Goal: Task Accomplishment & Management: Use online tool/utility

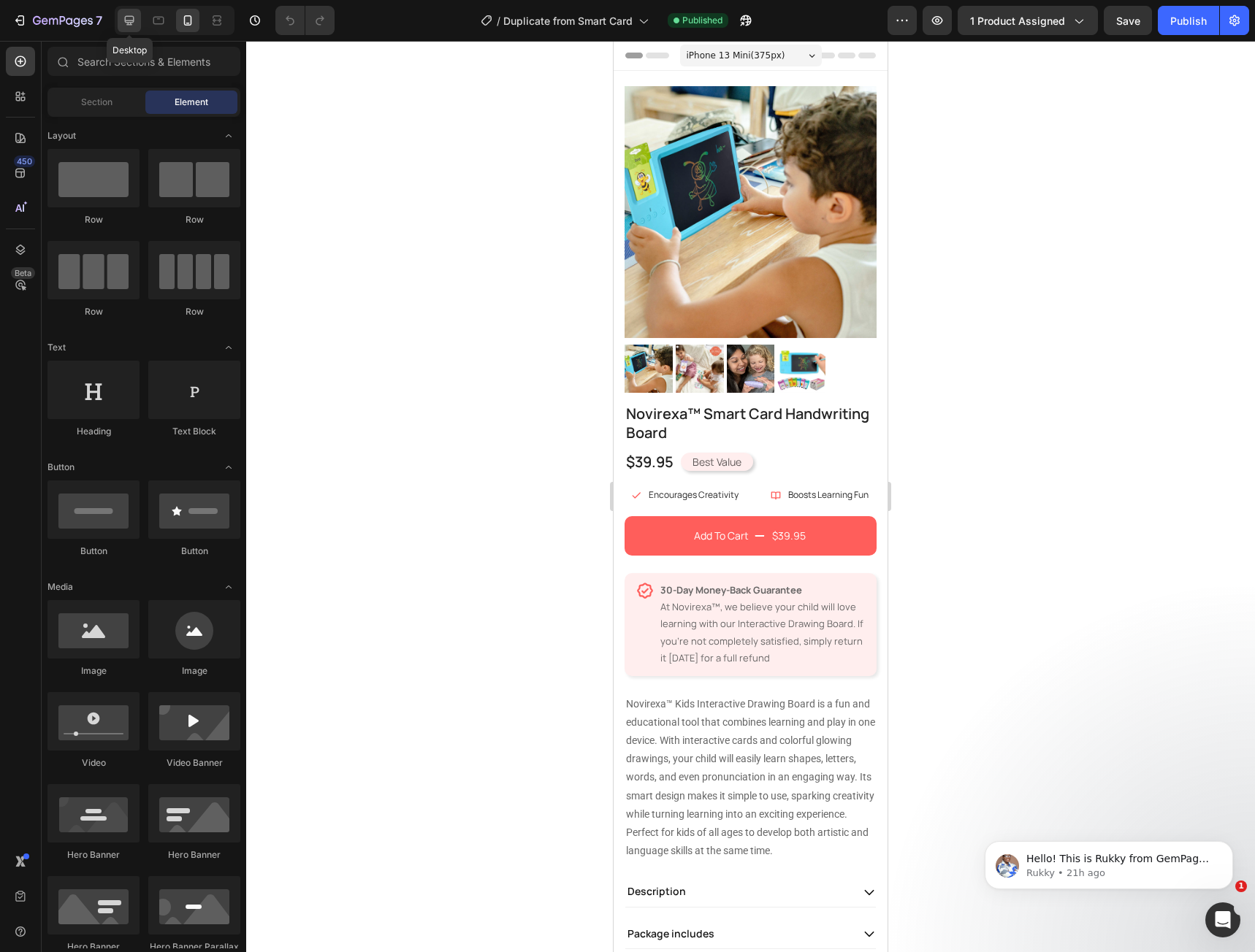
click at [141, 23] on div at bounding box center [128, 20] width 23 height 23
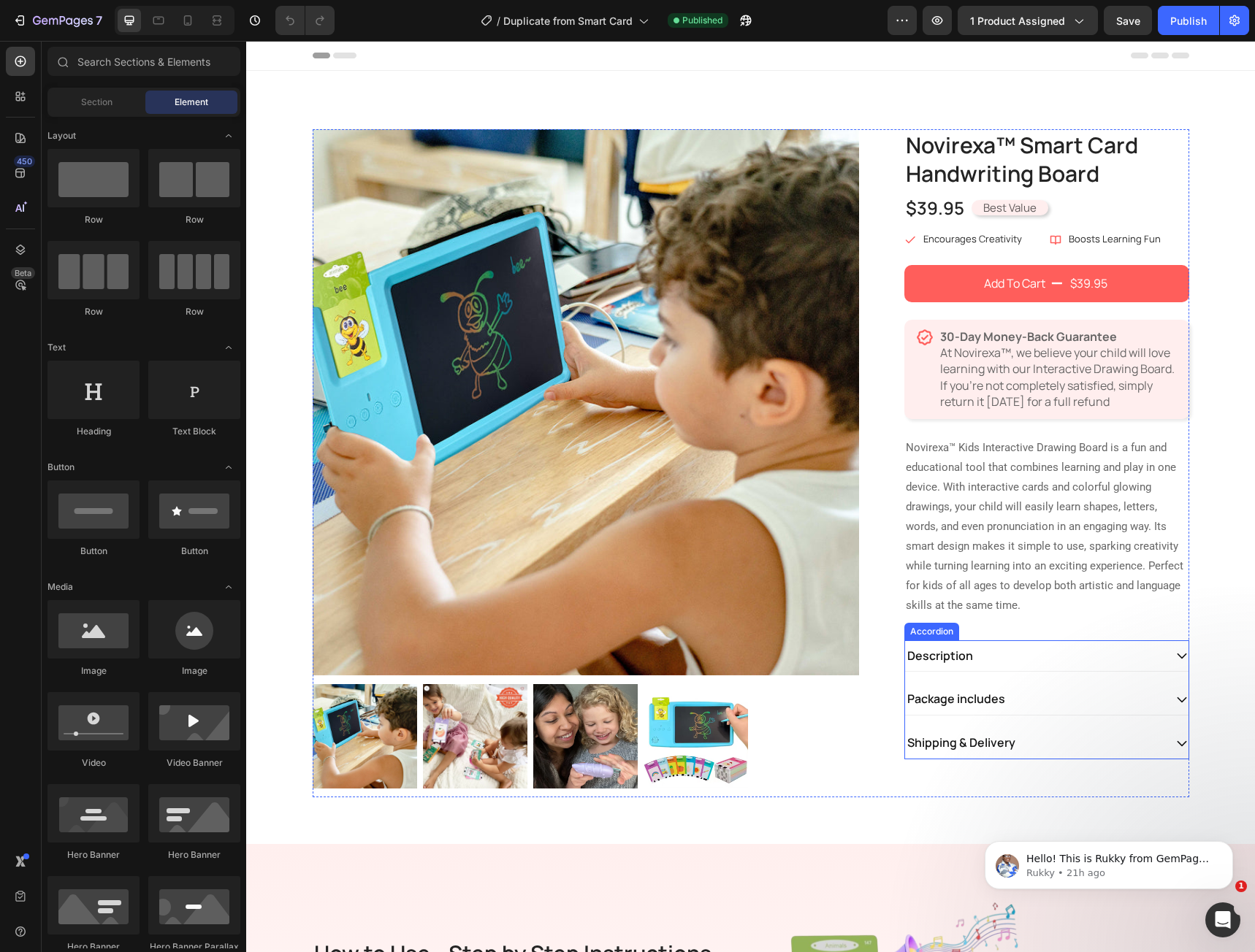
click at [1176, 656] on icon at bounding box center [1181, 655] width 13 height 13
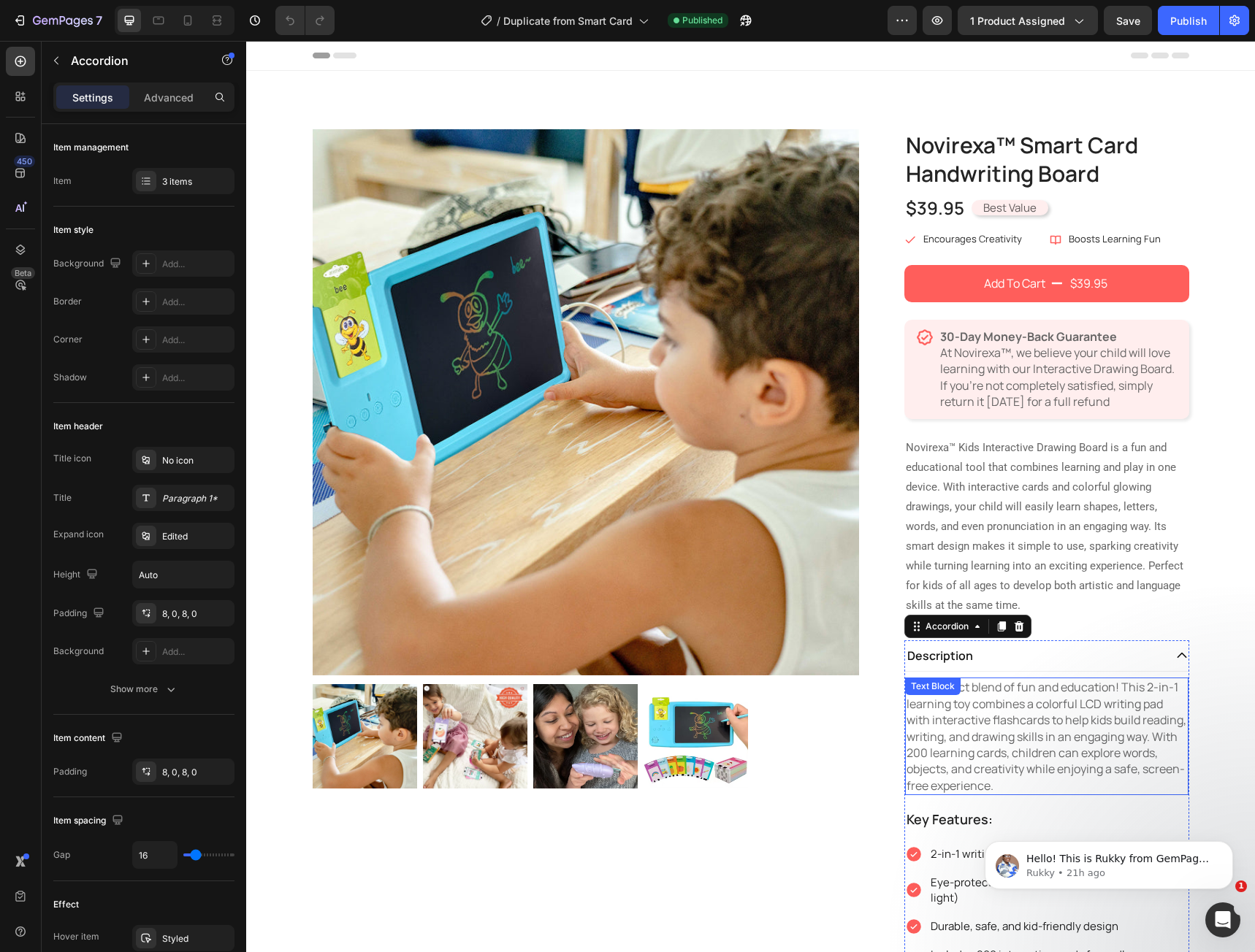
click at [1092, 719] on p "The perfect blend of fun and education! This 2-in-1 learning toy combines a col…" at bounding box center [1047, 736] width 281 height 115
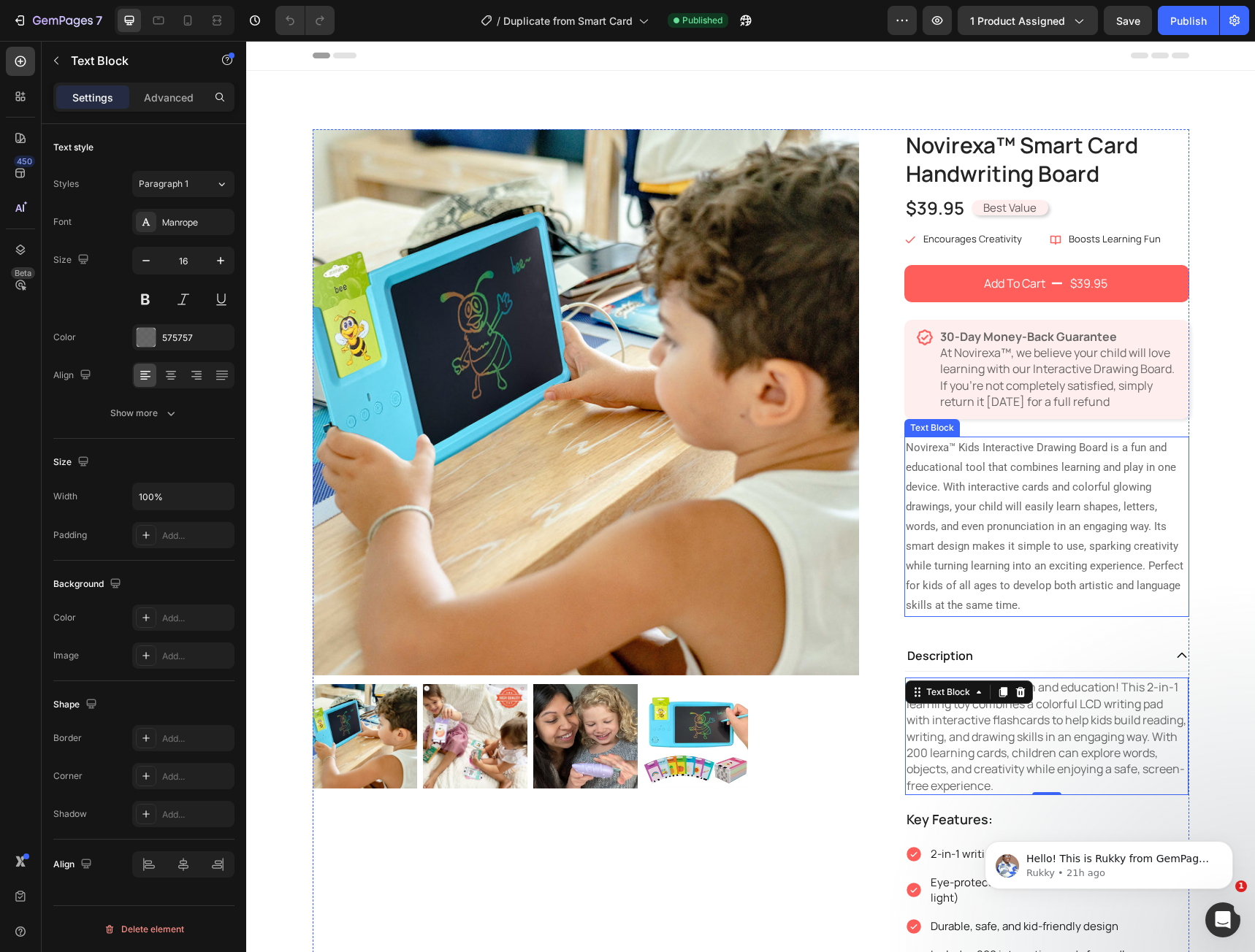
click at [957, 552] on p "Novirexa™ Kids Interactive Drawing Board is a fun and educational tool that com…" at bounding box center [1047, 526] width 282 height 178
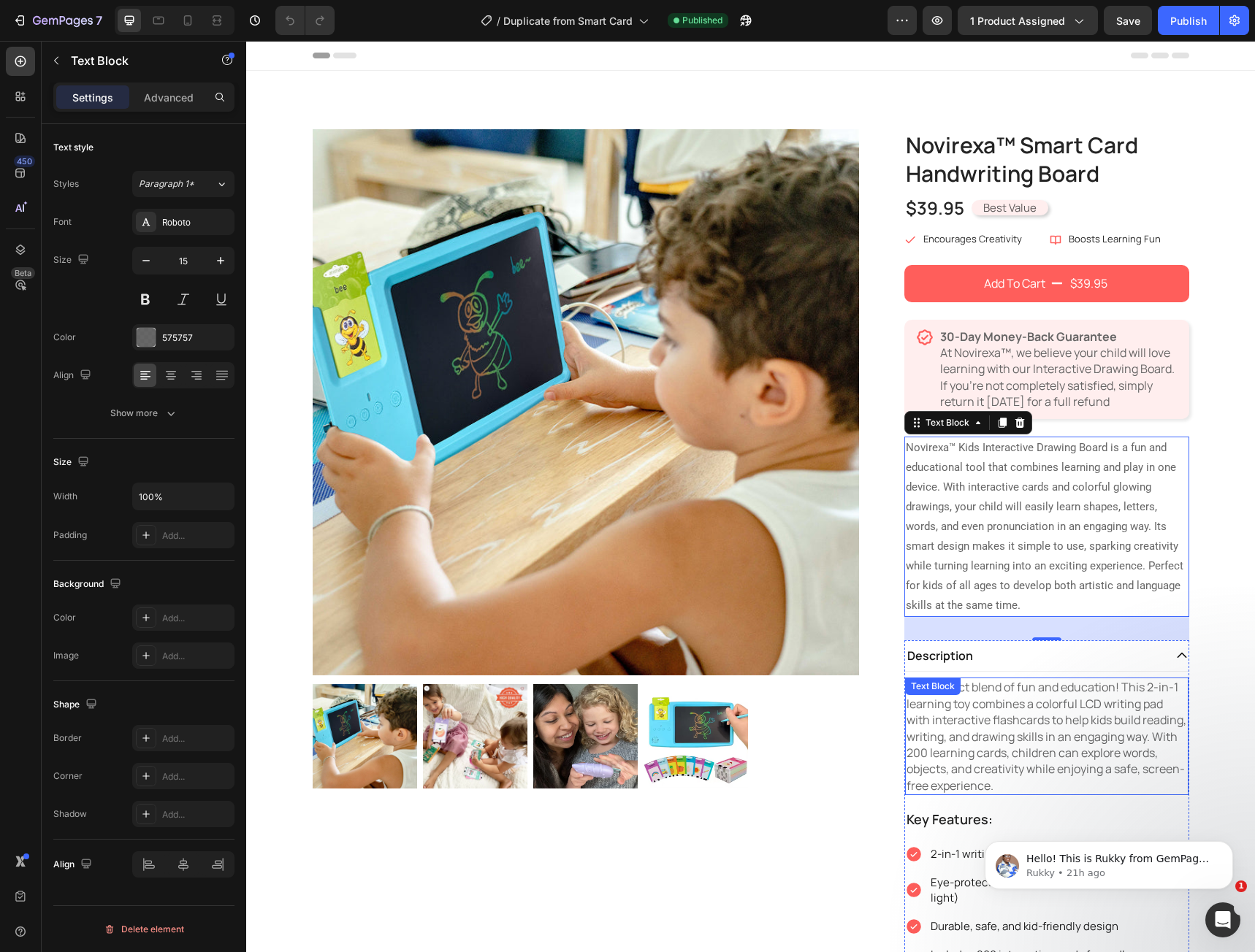
click at [983, 715] on p "The perfect blend of fun and education! This 2-in-1 learning toy combines a col…" at bounding box center [1047, 736] width 281 height 115
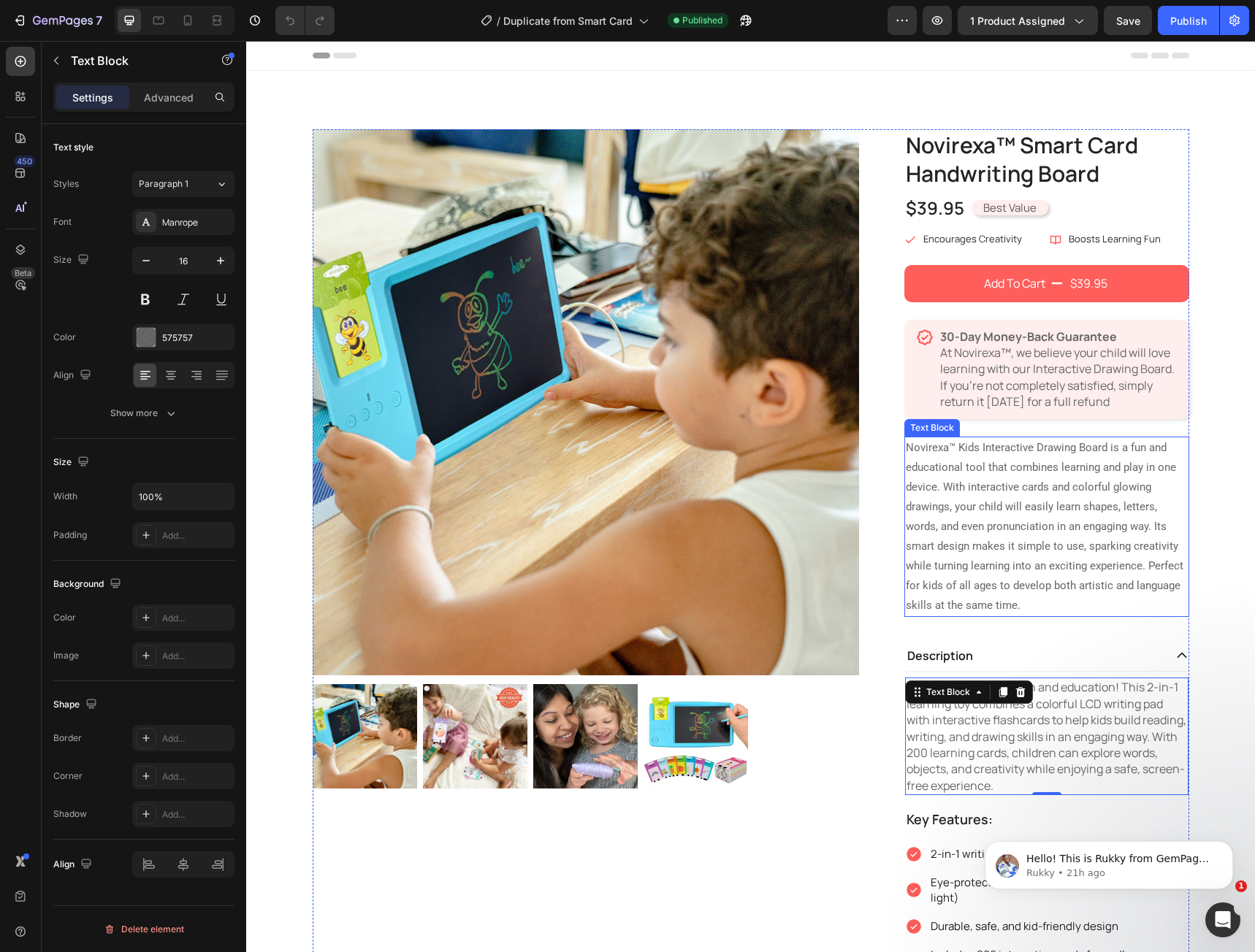
click at [983, 497] on p "Novirexa™ Kids Interactive Drawing Board is a fun and educational tool that com…" at bounding box center [1047, 526] width 282 height 178
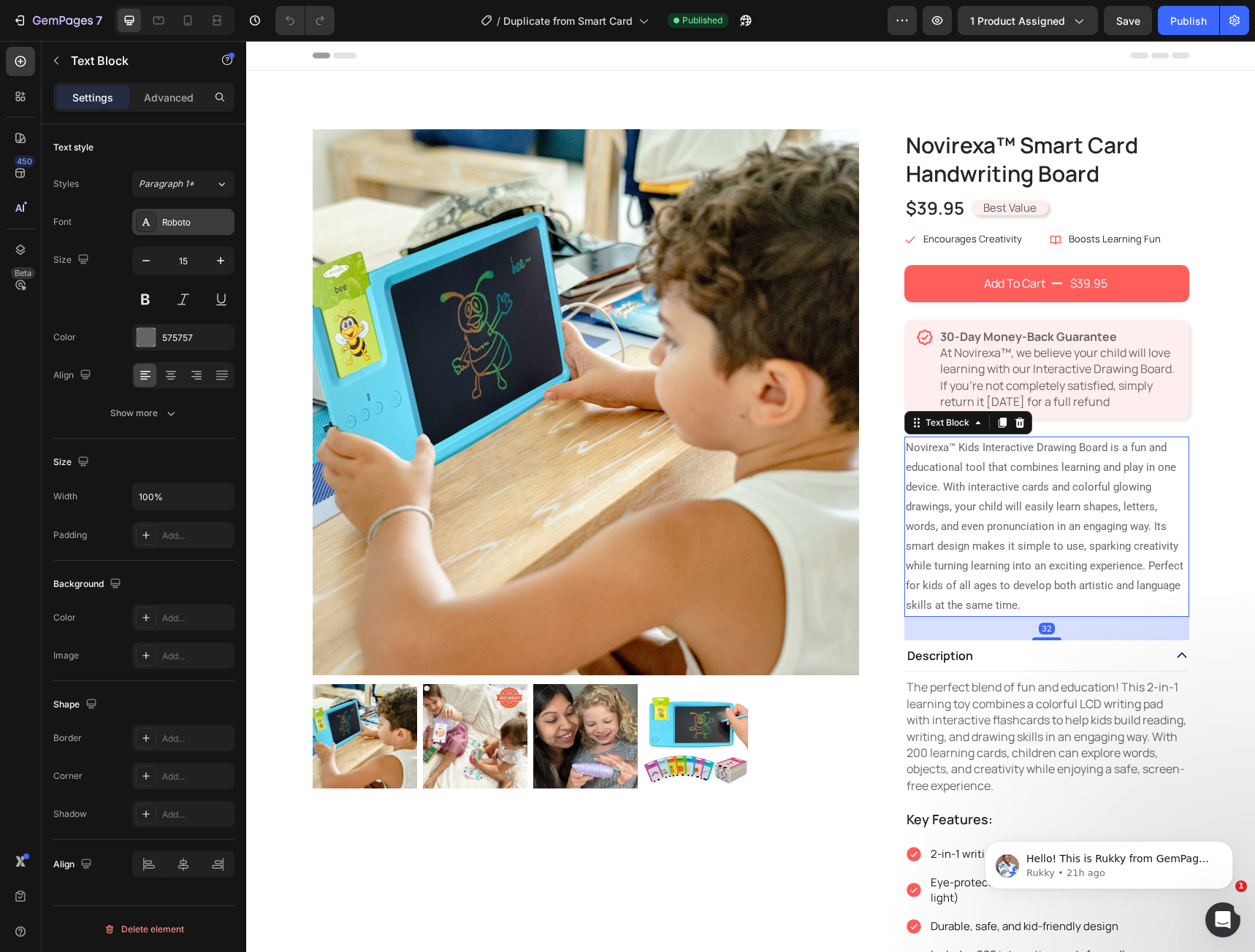
click at [191, 222] on div "Roboto" at bounding box center [196, 222] width 69 height 13
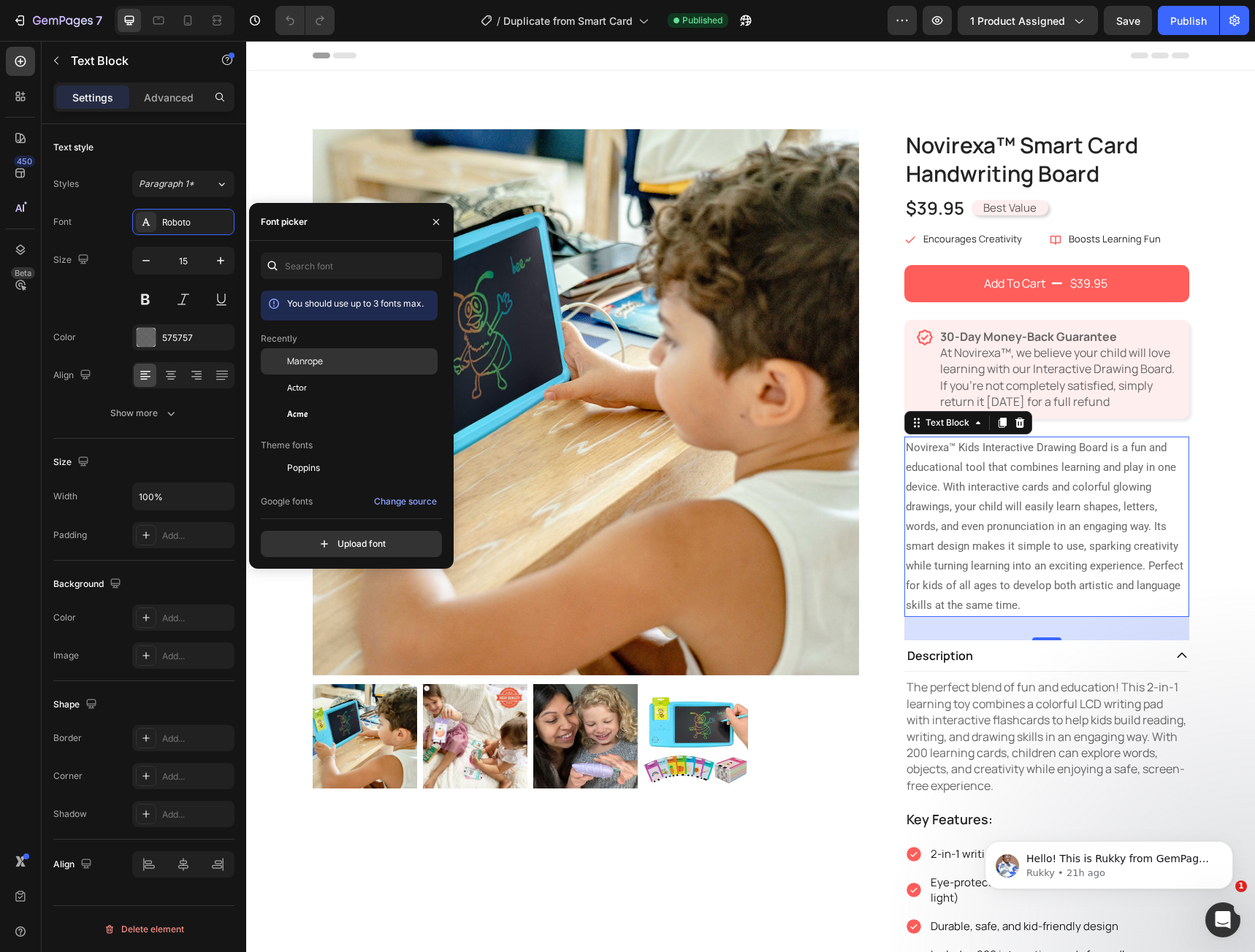
click at [314, 359] on span "Manrope" at bounding box center [305, 361] width 36 height 13
click at [443, 225] on button "button" at bounding box center [435, 221] width 23 height 23
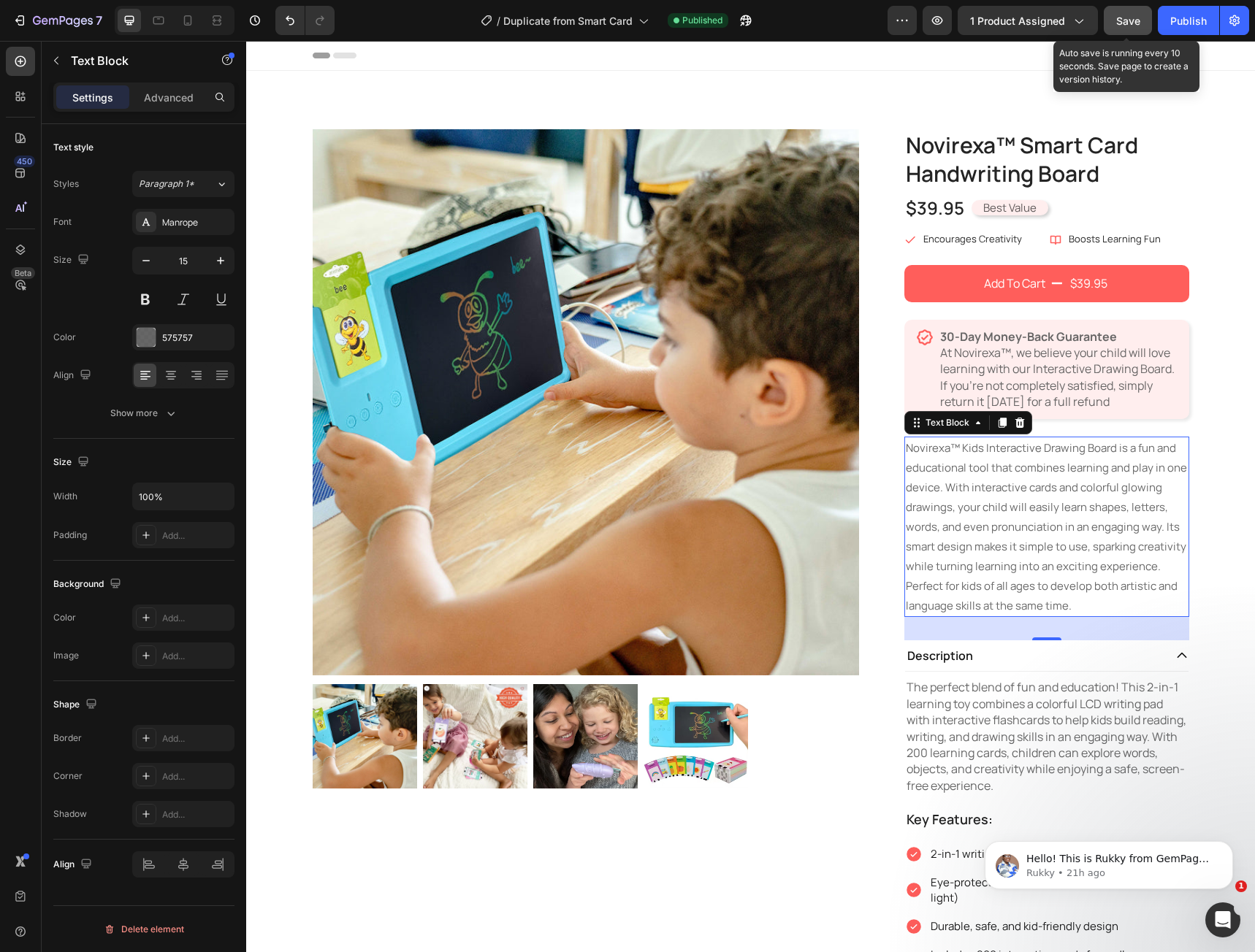
click at [1120, 24] on span "Save" at bounding box center [1128, 20] width 24 height 13
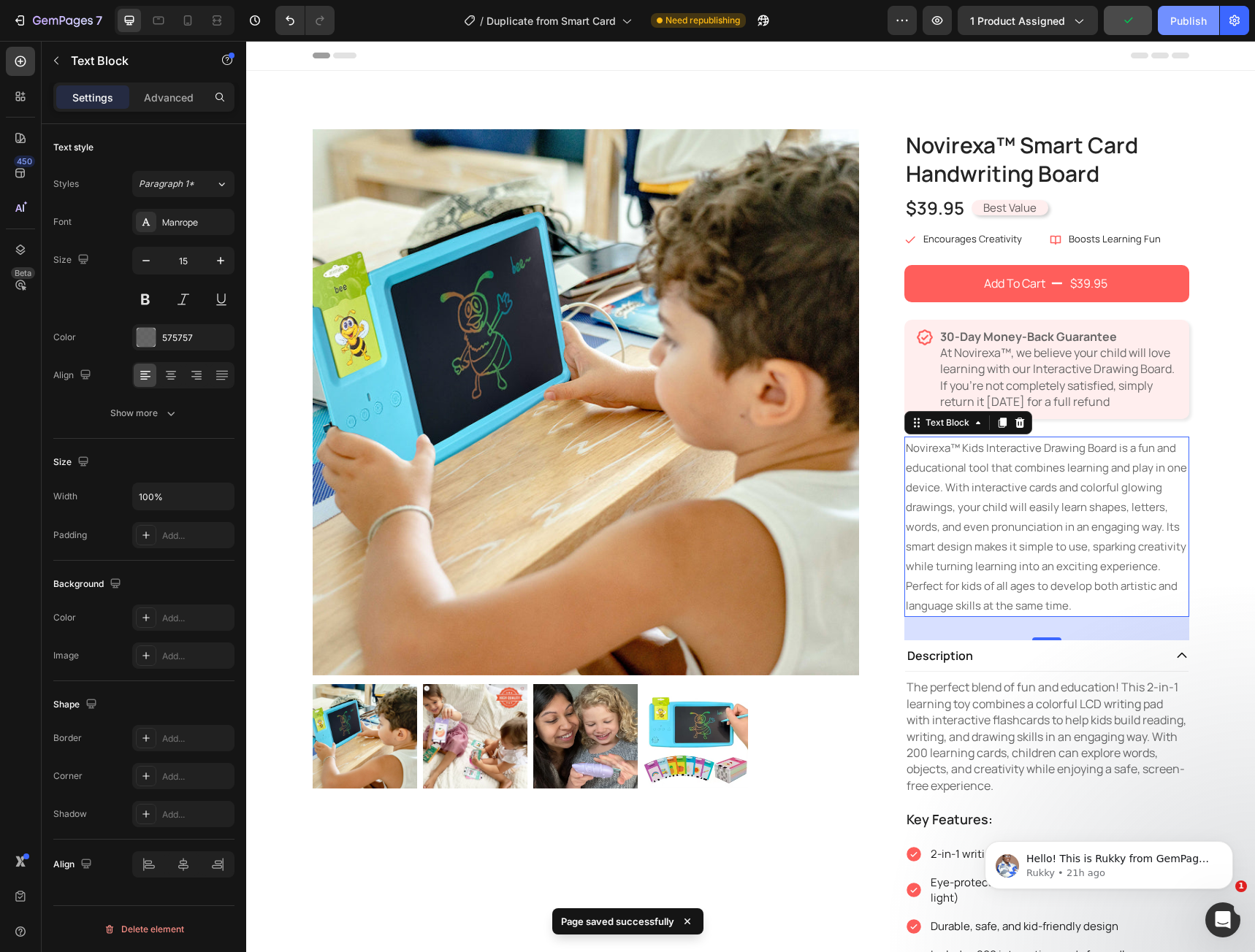
click at [1185, 22] on div "Publish" at bounding box center [1188, 20] width 37 height 15
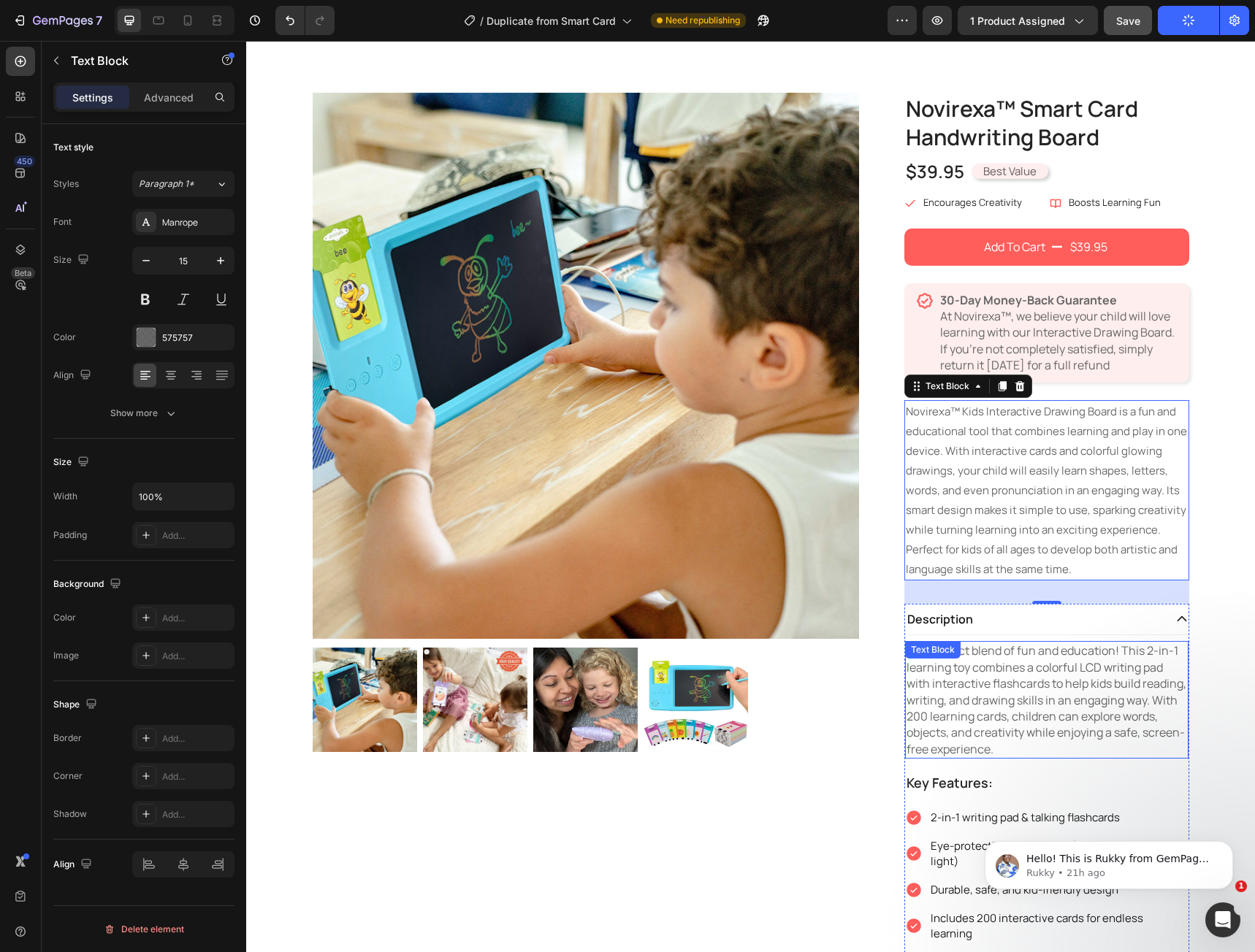
scroll to position [73, 0]
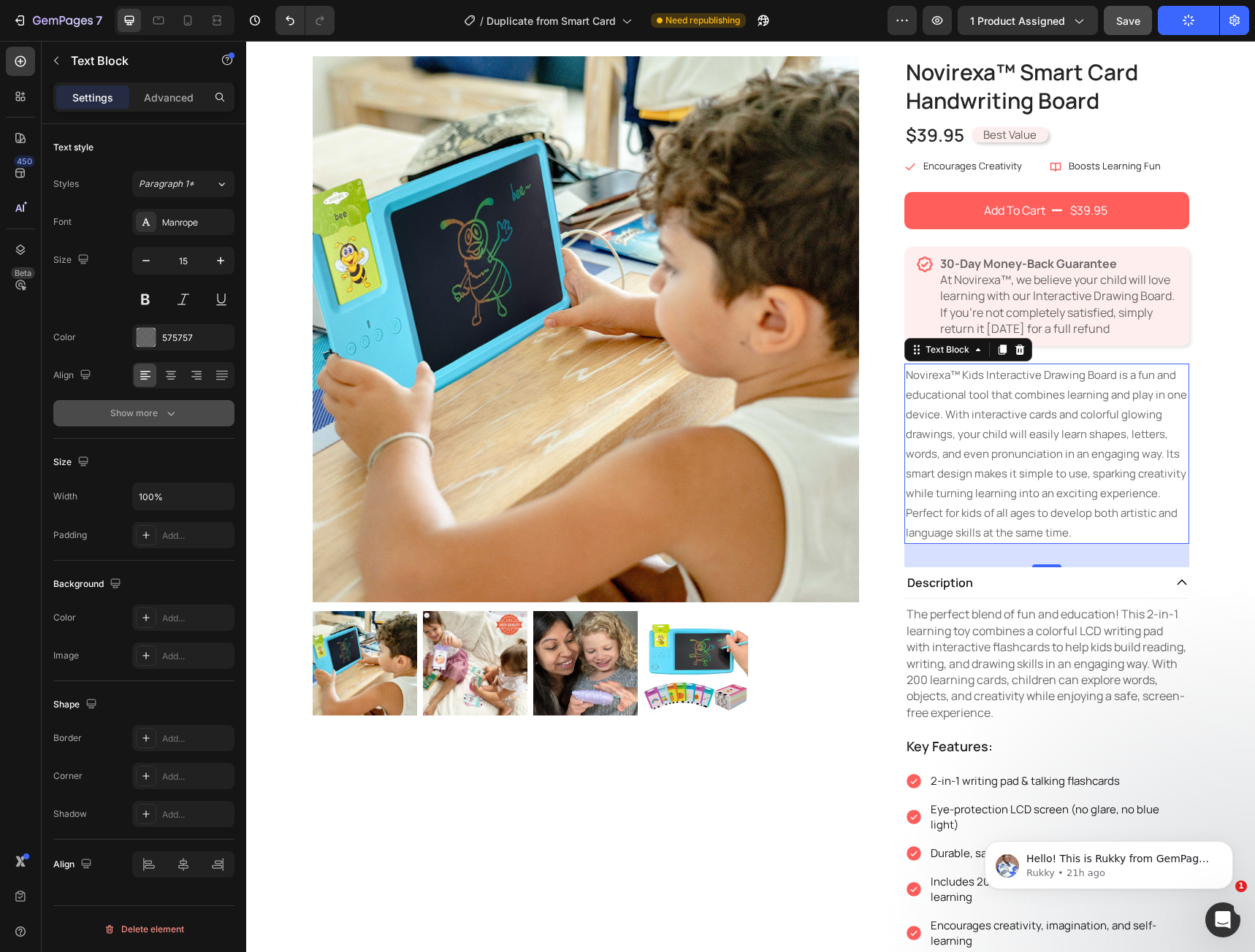
click at [179, 417] on button "Show more" at bounding box center [144, 413] width 181 height 26
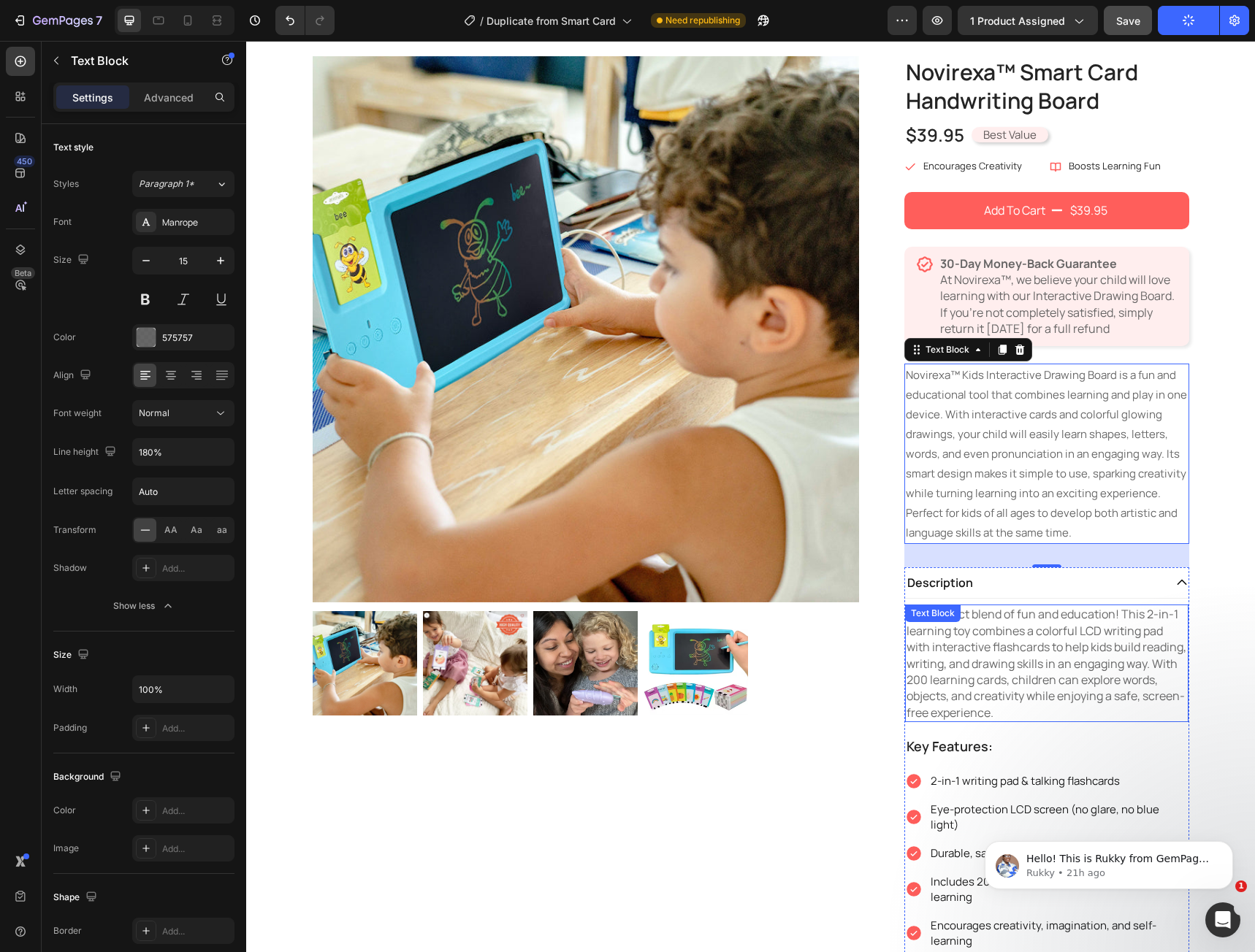
click at [964, 643] on p "The perfect blend of fun and education! This 2-in-1 learning toy combines a col…" at bounding box center [1047, 663] width 281 height 115
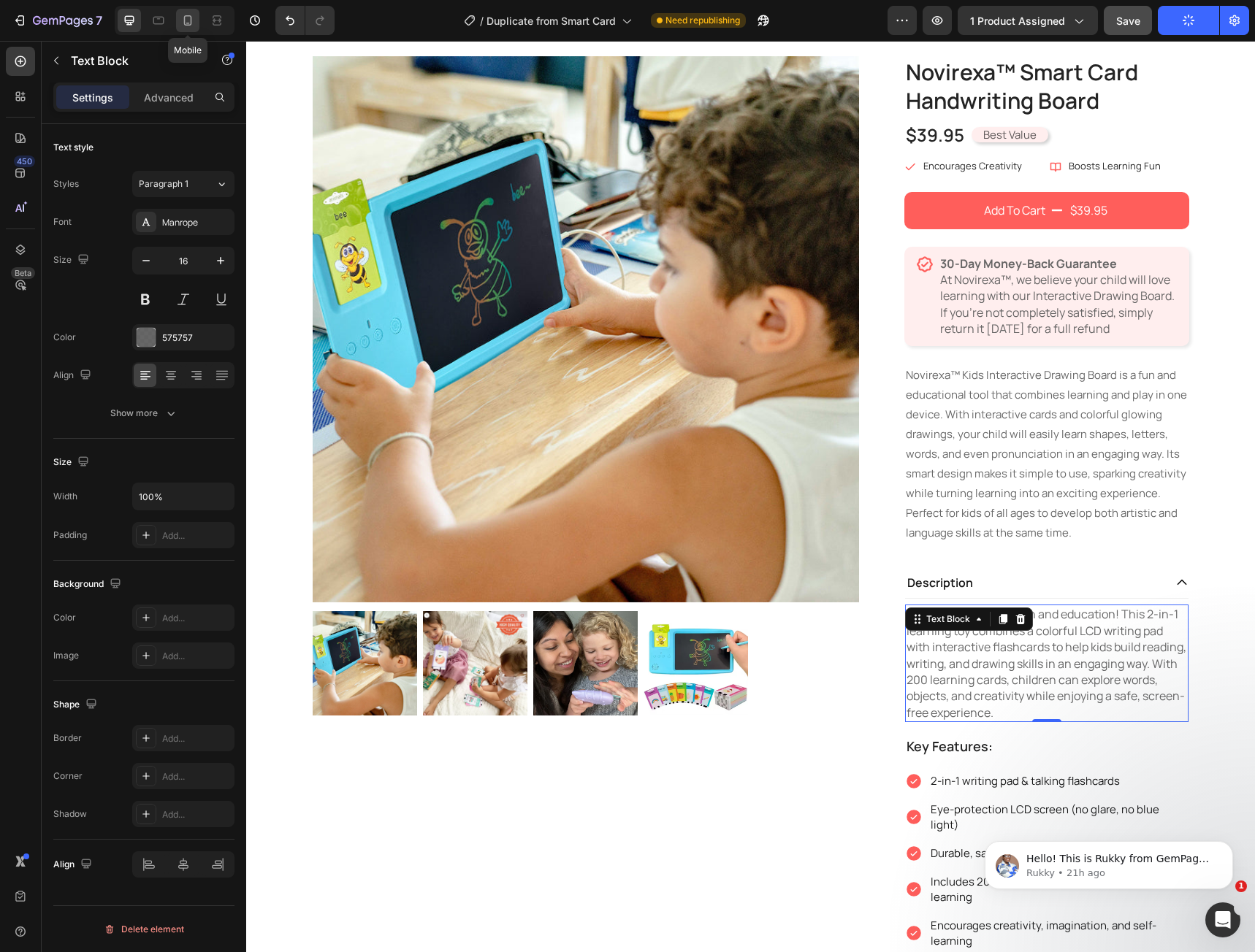
click at [190, 24] on icon at bounding box center [187, 20] width 14 height 14
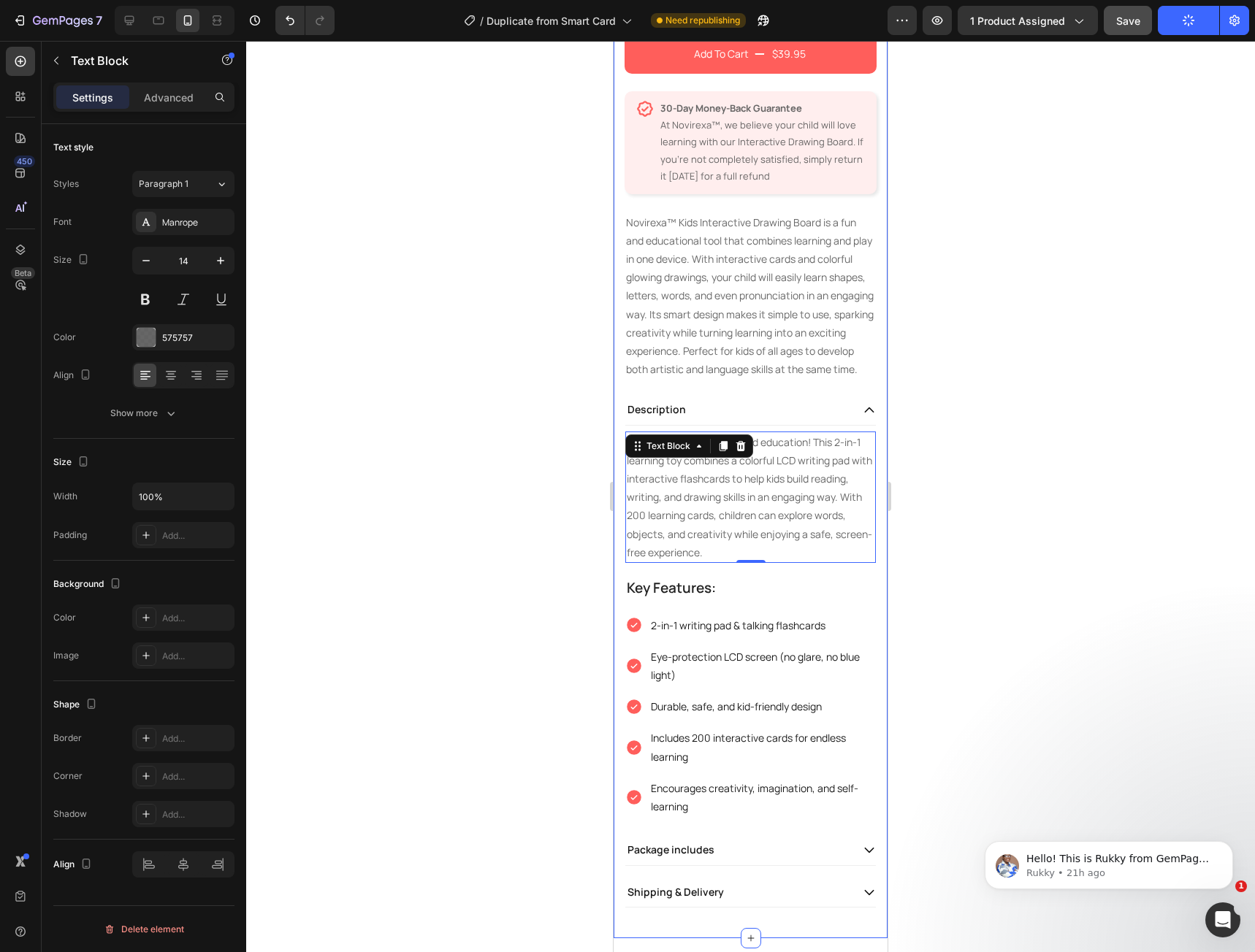
scroll to position [462, 0]
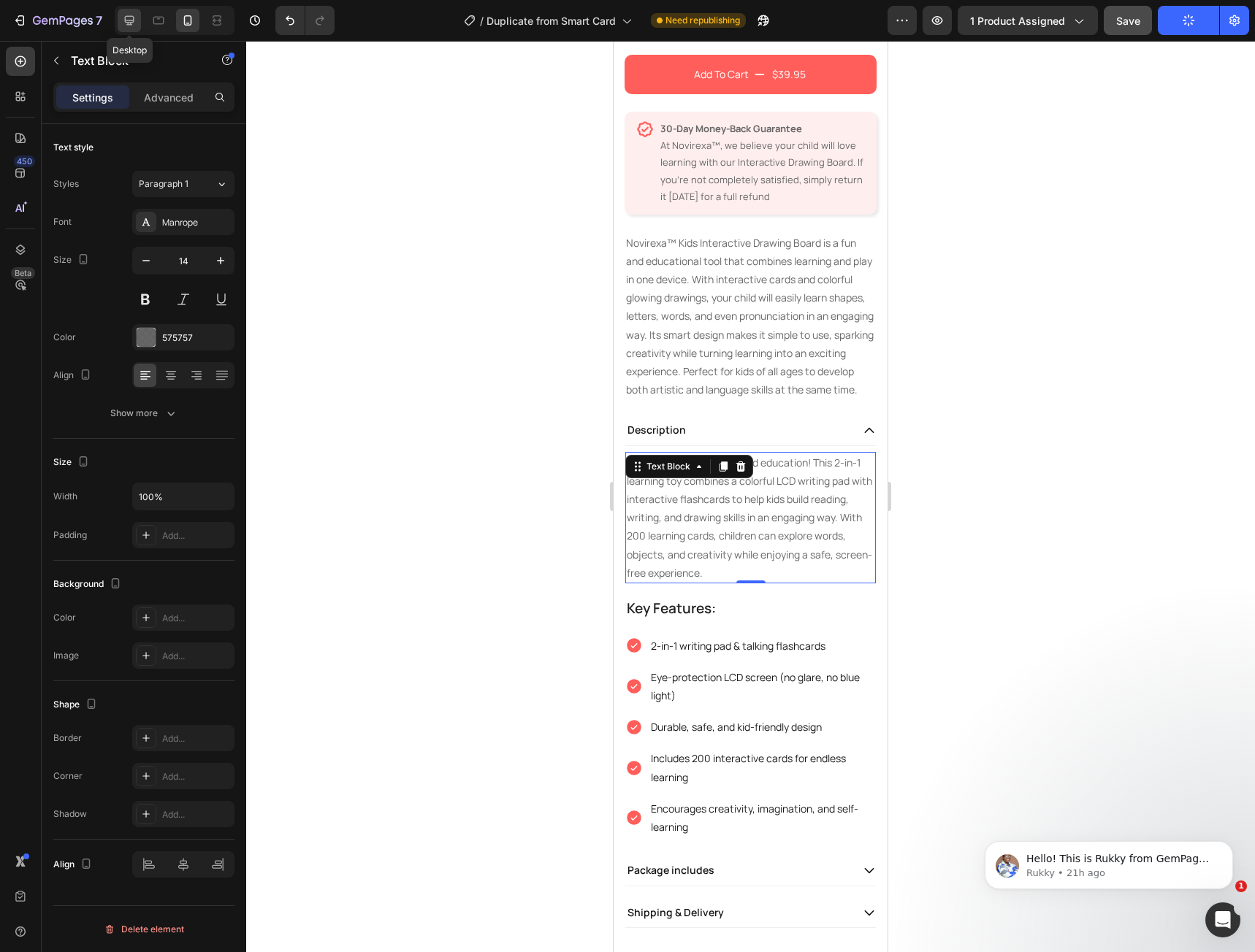
click at [127, 29] on div at bounding box center [128, 20] width 23 height 23
type input "16"
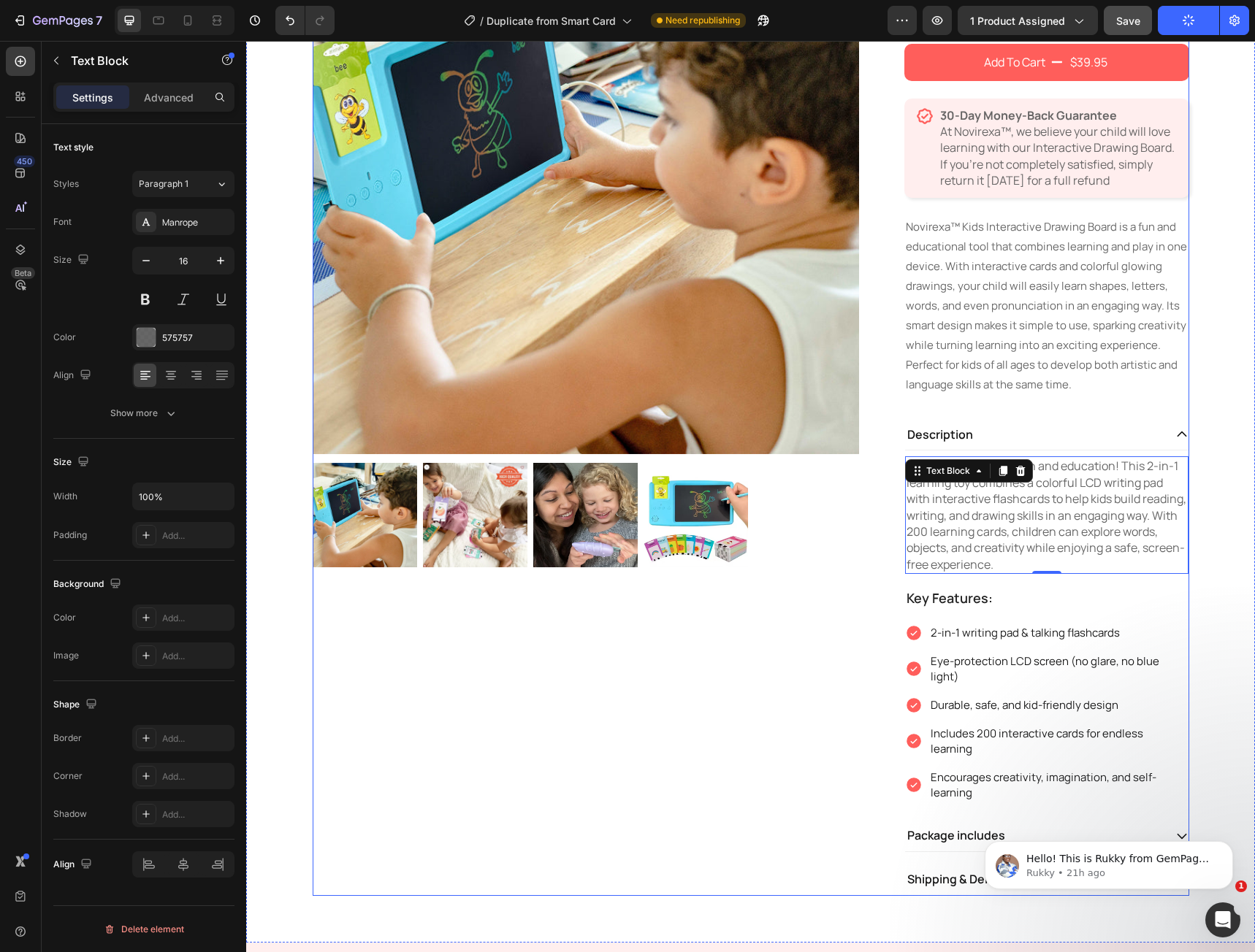
scroll to position [220, 0]
click at [167, 417] on icon "button" at bounding box center [170, 413] width 14 height 14
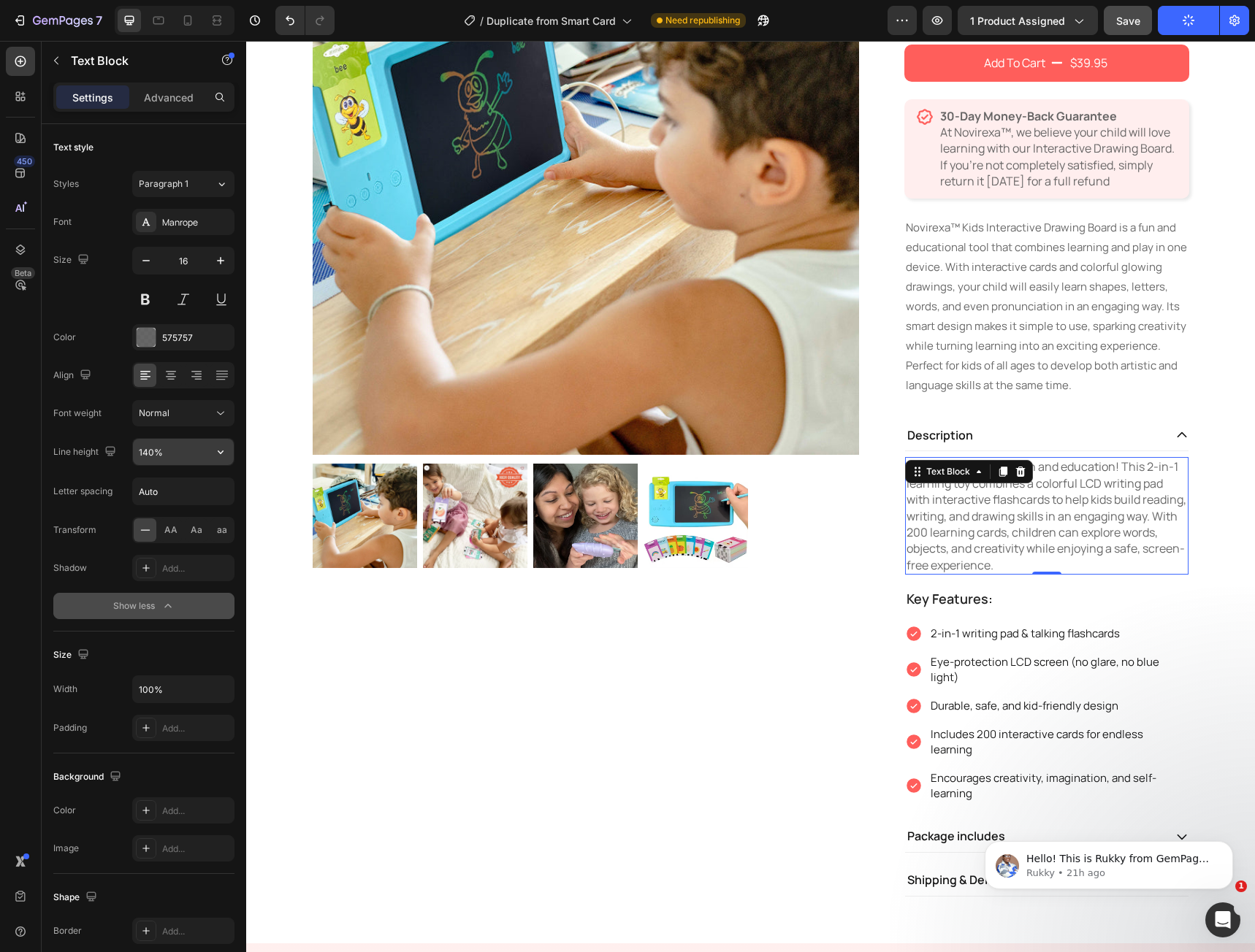
click at [179, 458] on input "140%" at bounding box center [183, 451] width 101 height 26
click at [223, 449] on icon "button" at bounding box center [220, 451] width 14 height 14
click at [200, 592] on div "180%" at bounding box center [168, 600] width 120 height 28
type input "180%"
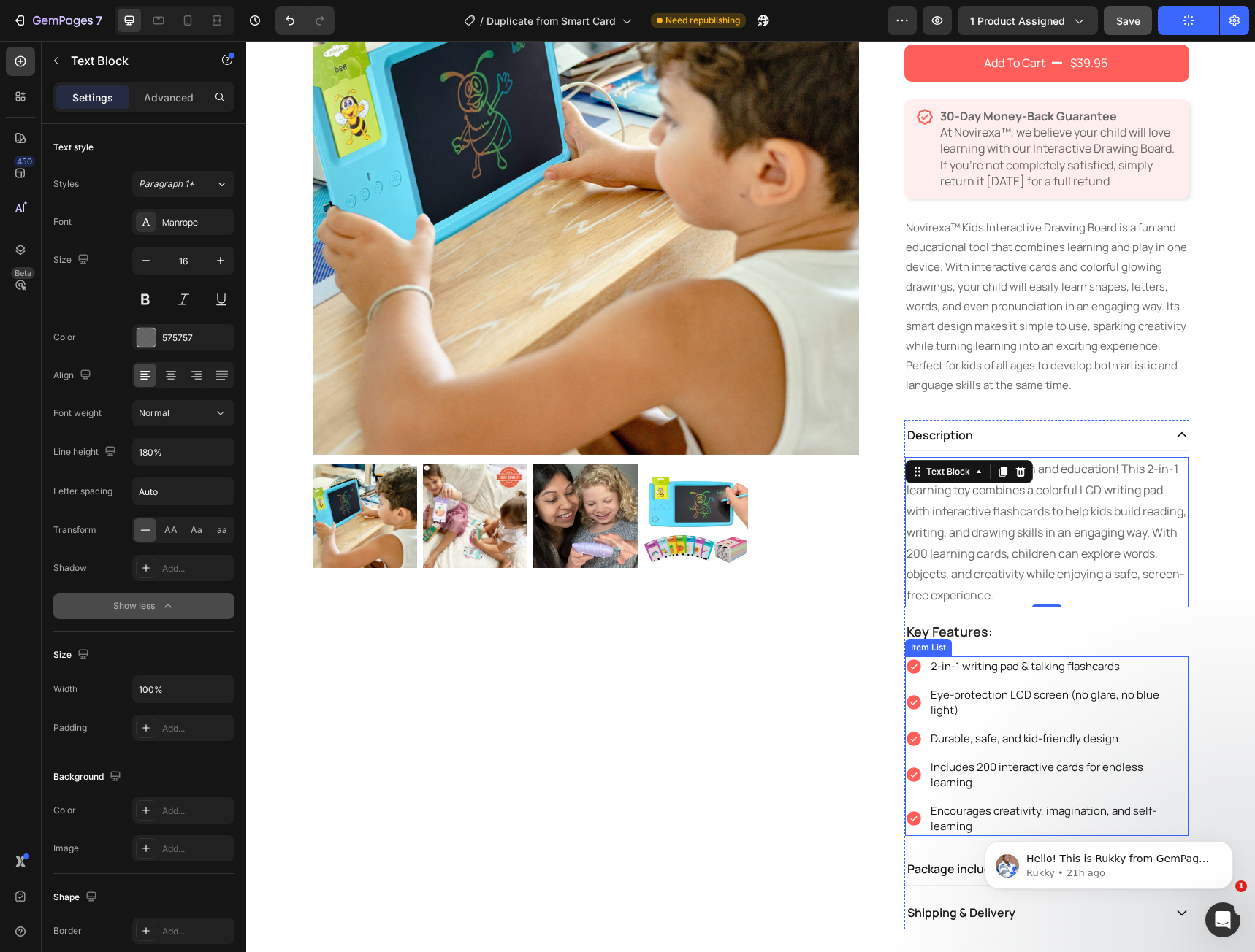
click at [1016, 685] on div "Eye-protection LCD screen (no glare, no blue light)" at bounding box center [1059, 702] width 260 height 35
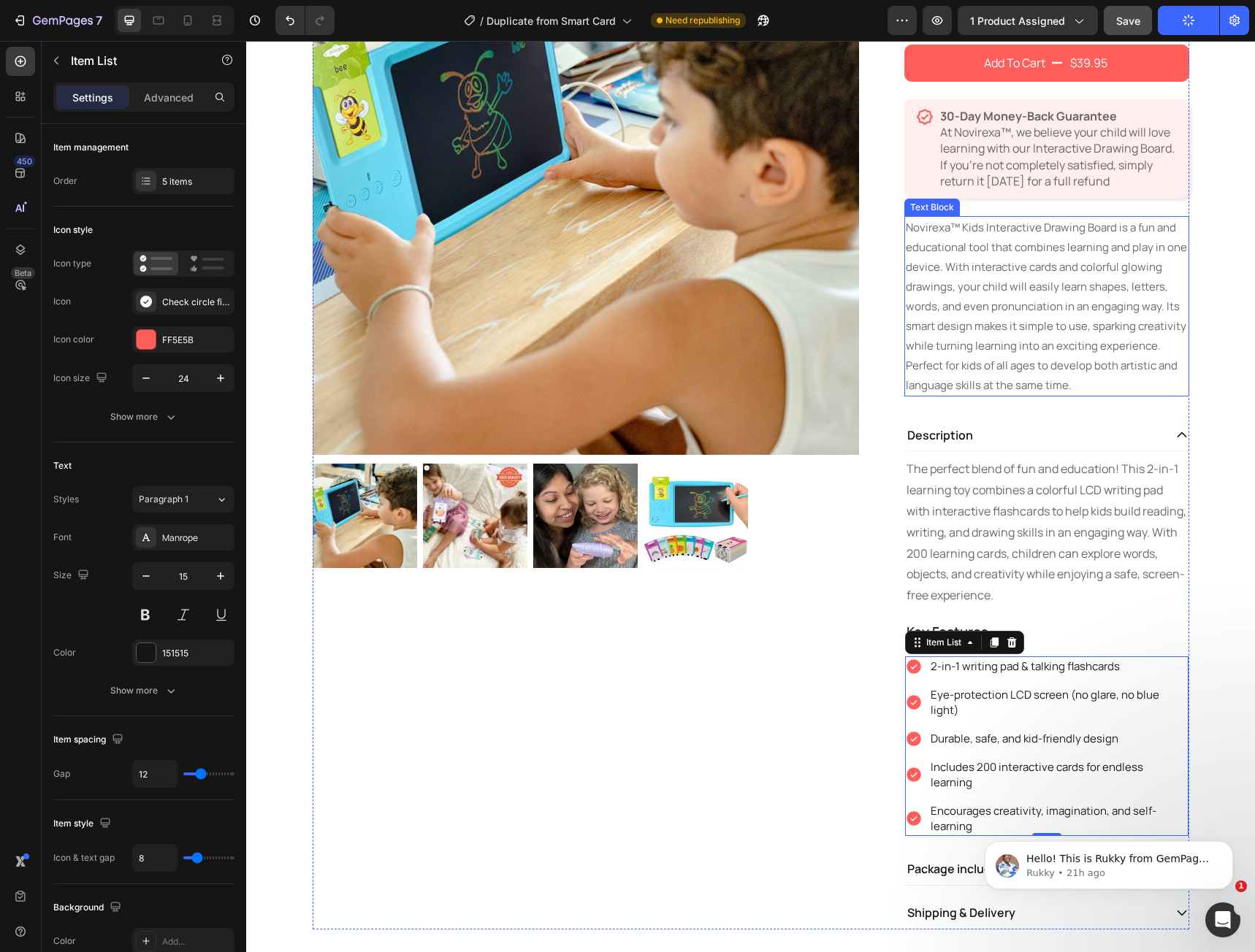
click at [1093, 328] on p "Novirexa™ Kids Interactive Drawing Board is a fun and educational tool that com…" at bounding box center [1047, 306] width 282 height 178
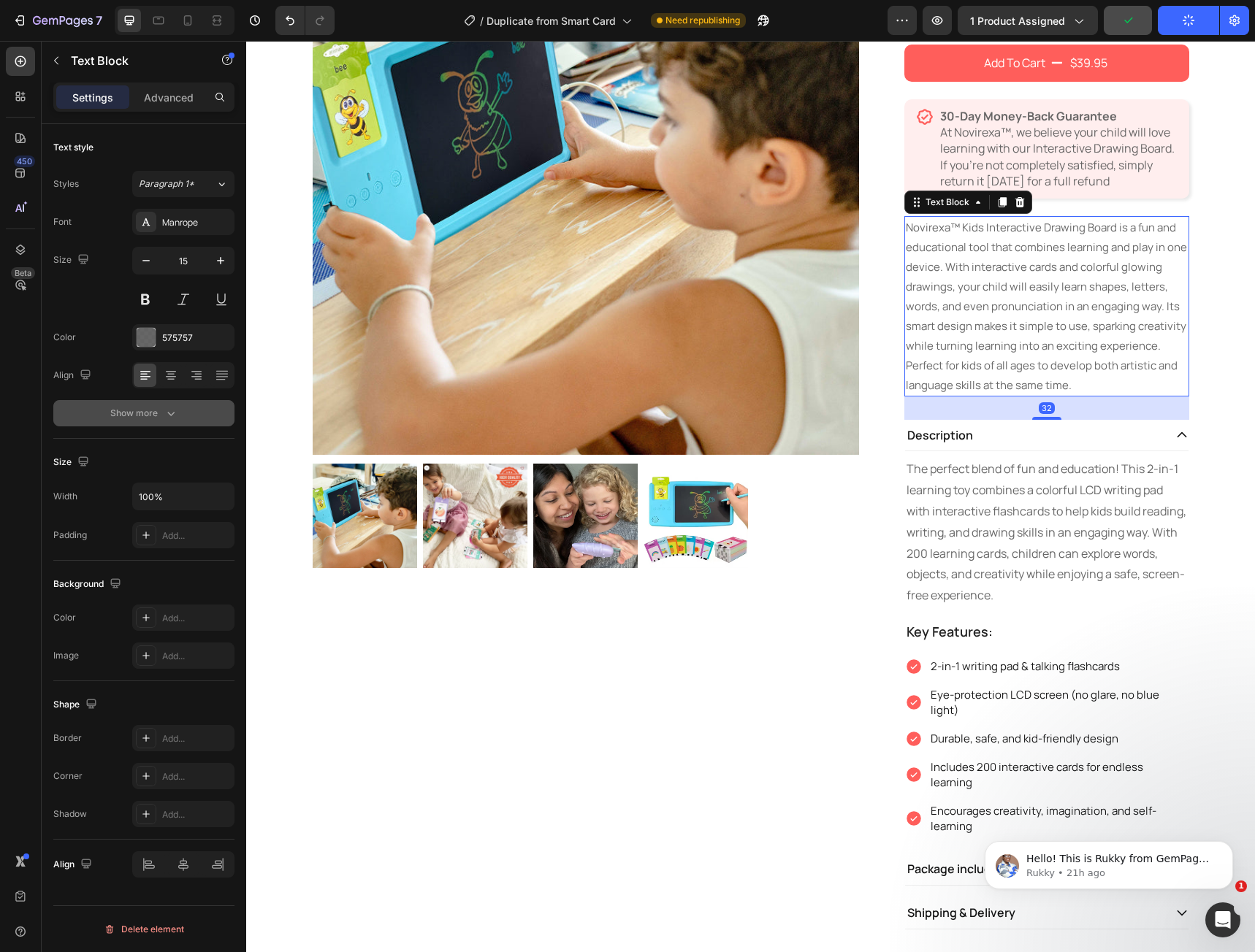
click at [165, 422] on button "Show more" at bounding box center [144, 413] width 181 height 26
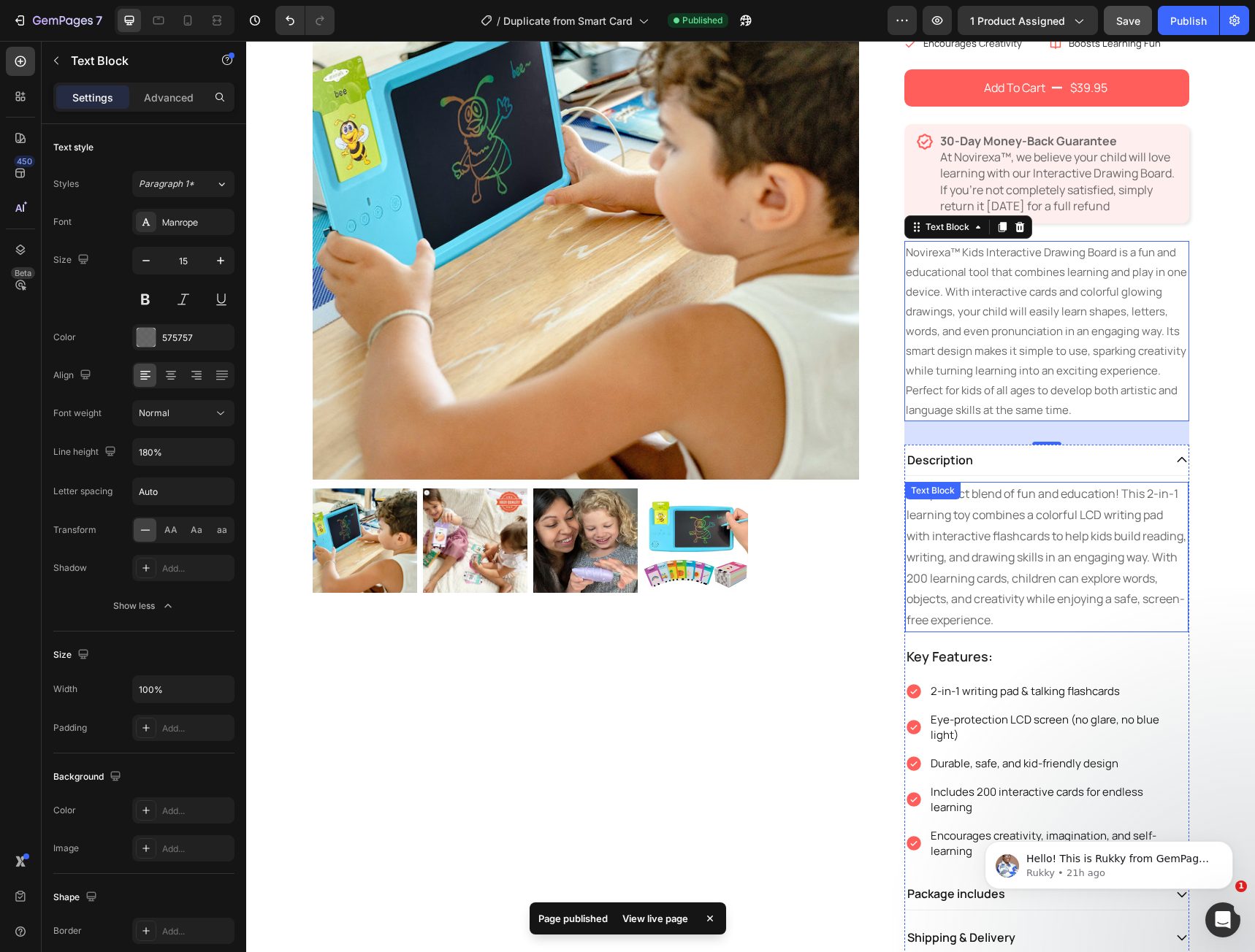
scroll to position [75, 0]
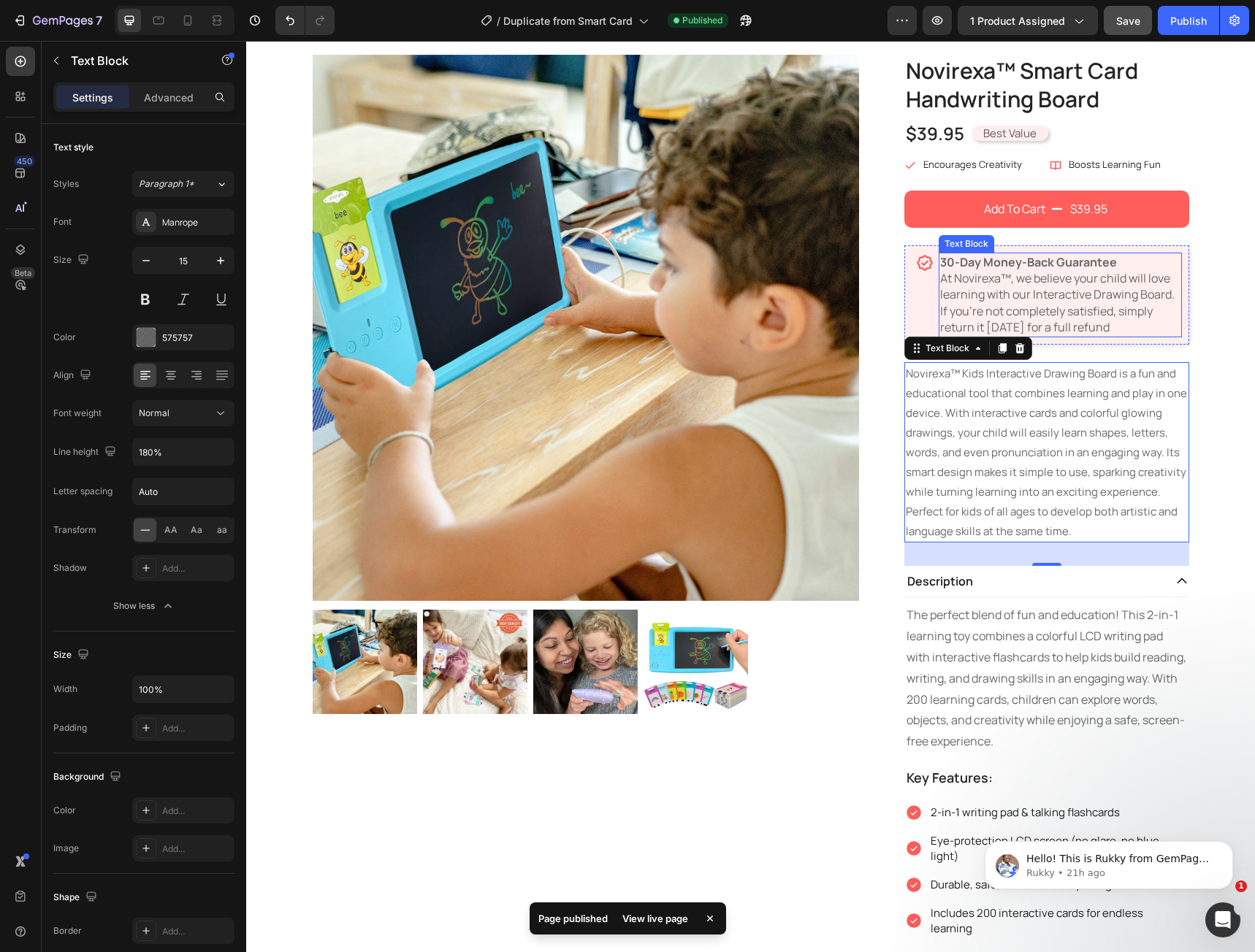
click at [1064, 329] on p "30-Day Money-Back Guarantee At Novirexa™, we believe your child will love learn…" at bounding box center [1060, 295] width 241 height 82
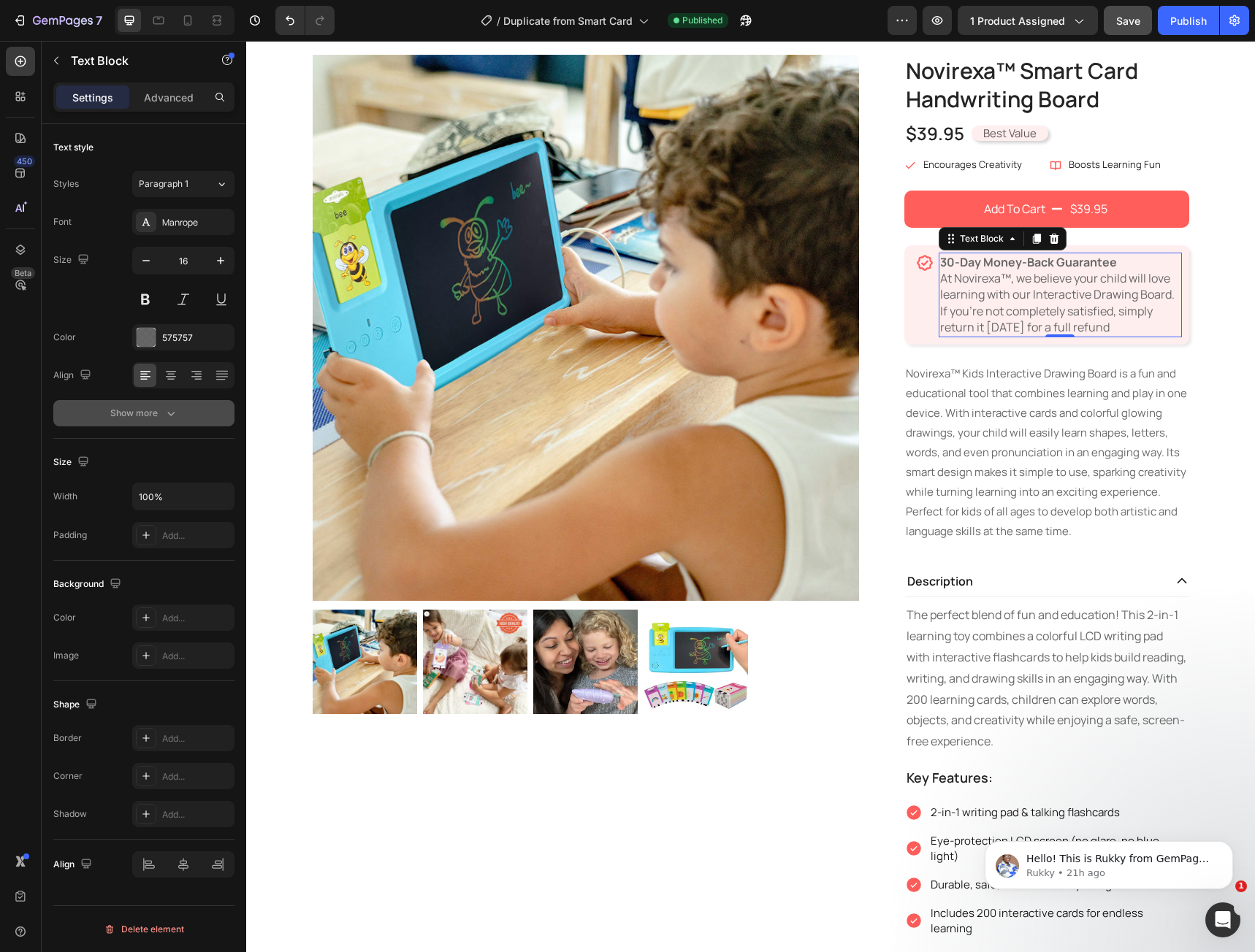
click at [165, 411] on icon "button" at bounding box center [170, 413] width 14 height 14
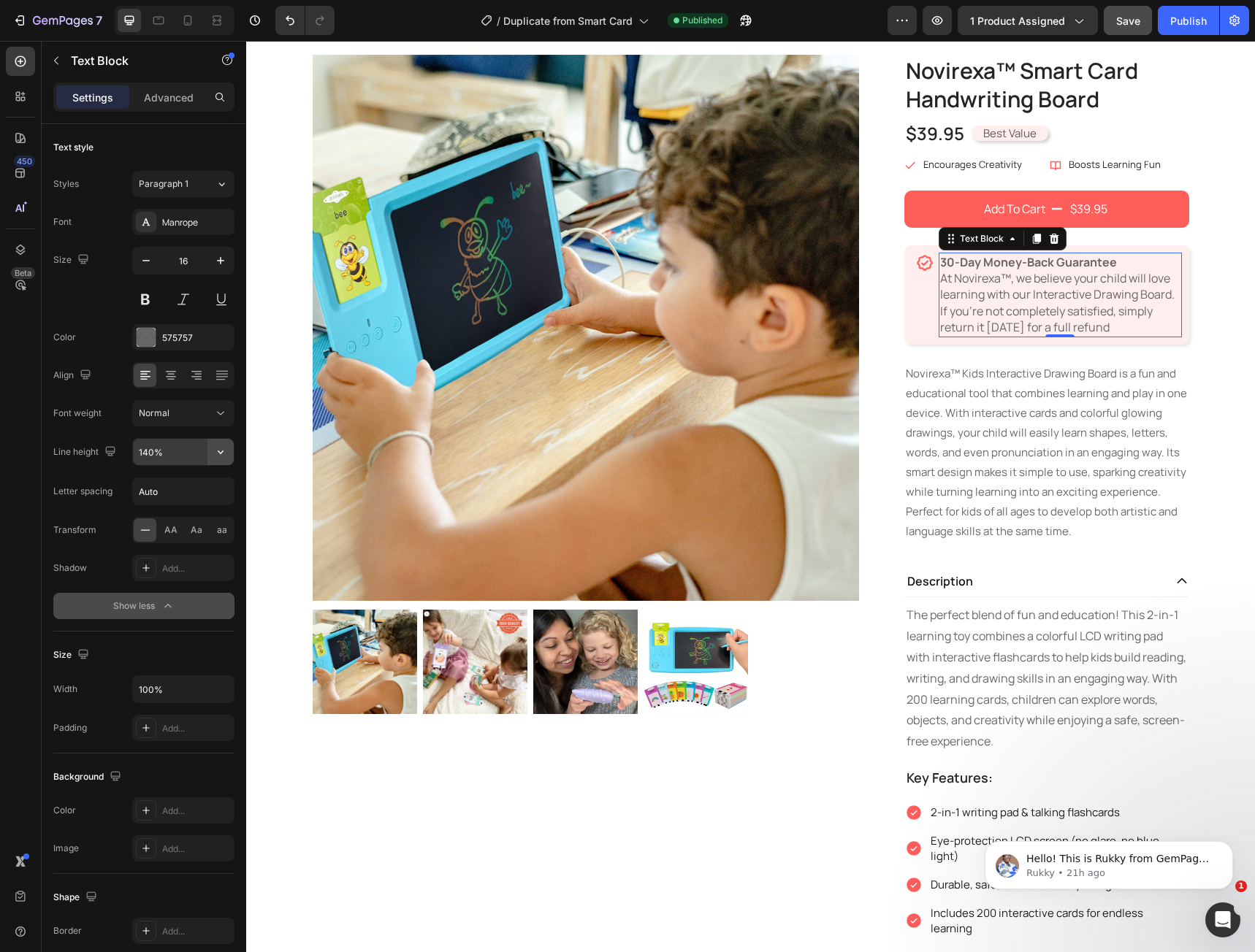
click at [221, 457] on icon "button" at bounding box center [220, 451] width 14 height 14
click at [170, 592] on div "180%" at bounding box center [168, 600] width 120 height 28
type input "180%"
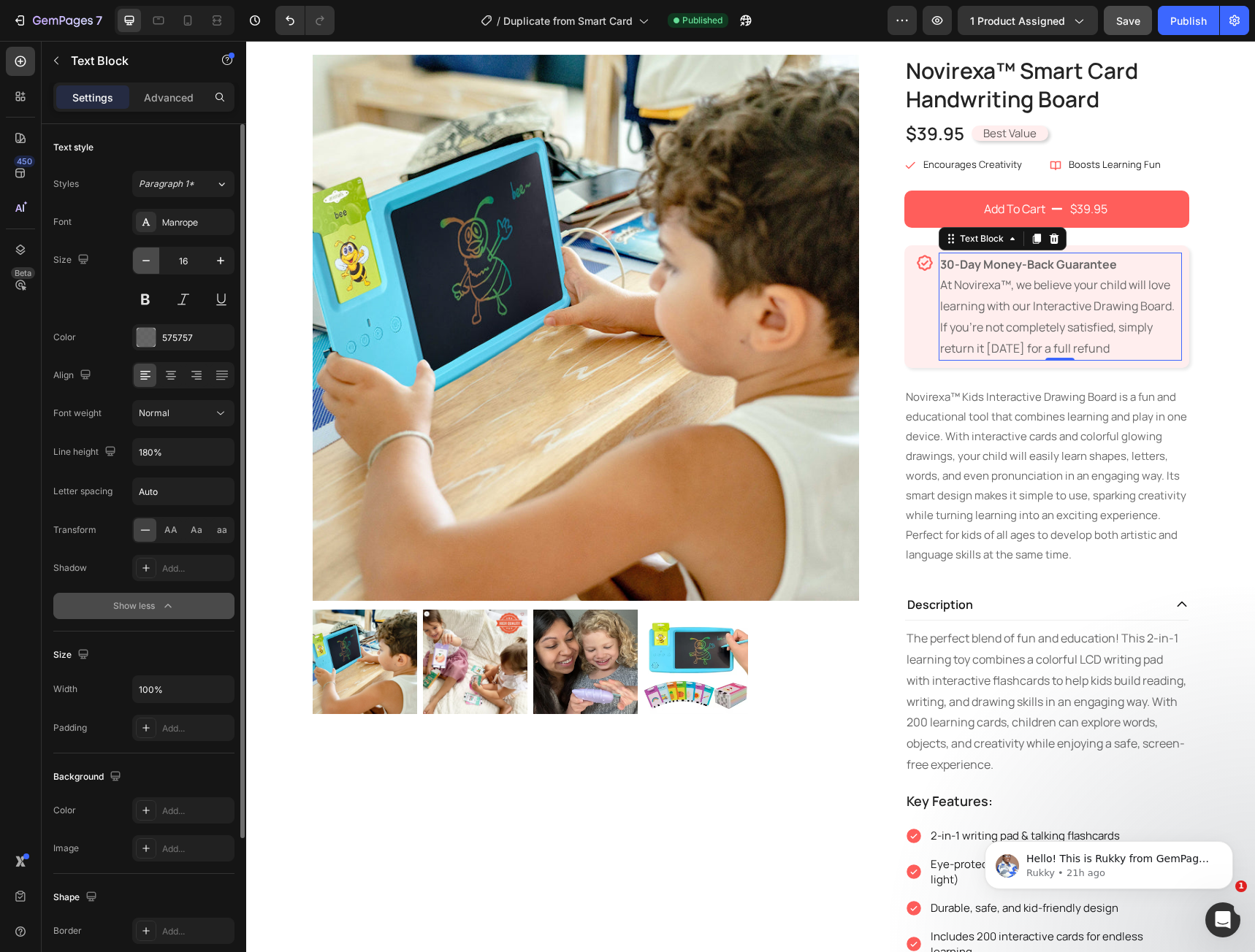
click at [145, 265] on icon "button" at bounding box center [145, 260] width 14 height 14
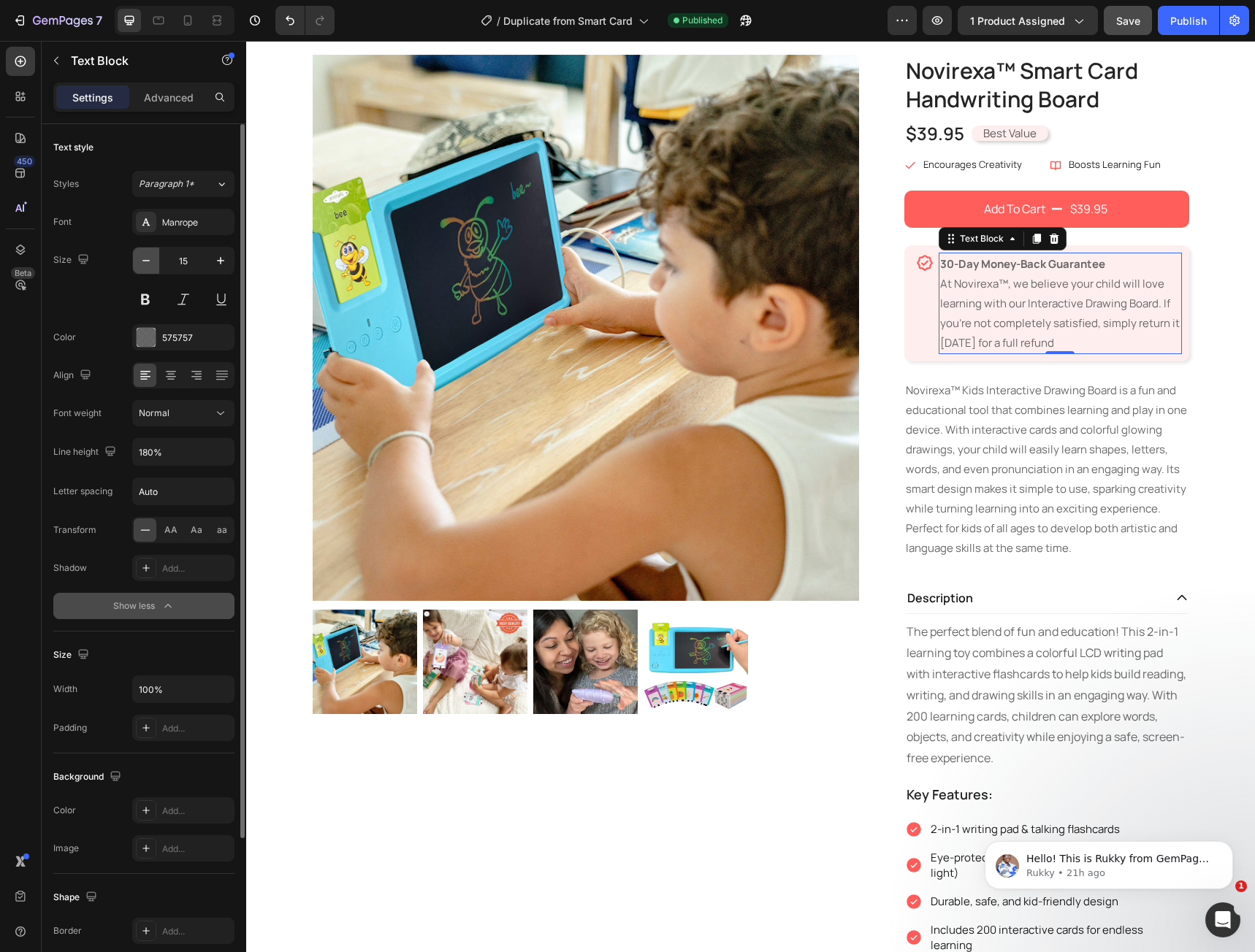
click at [145, 265] on icon "button" at bounding box center [145, 260] width 14 height 14
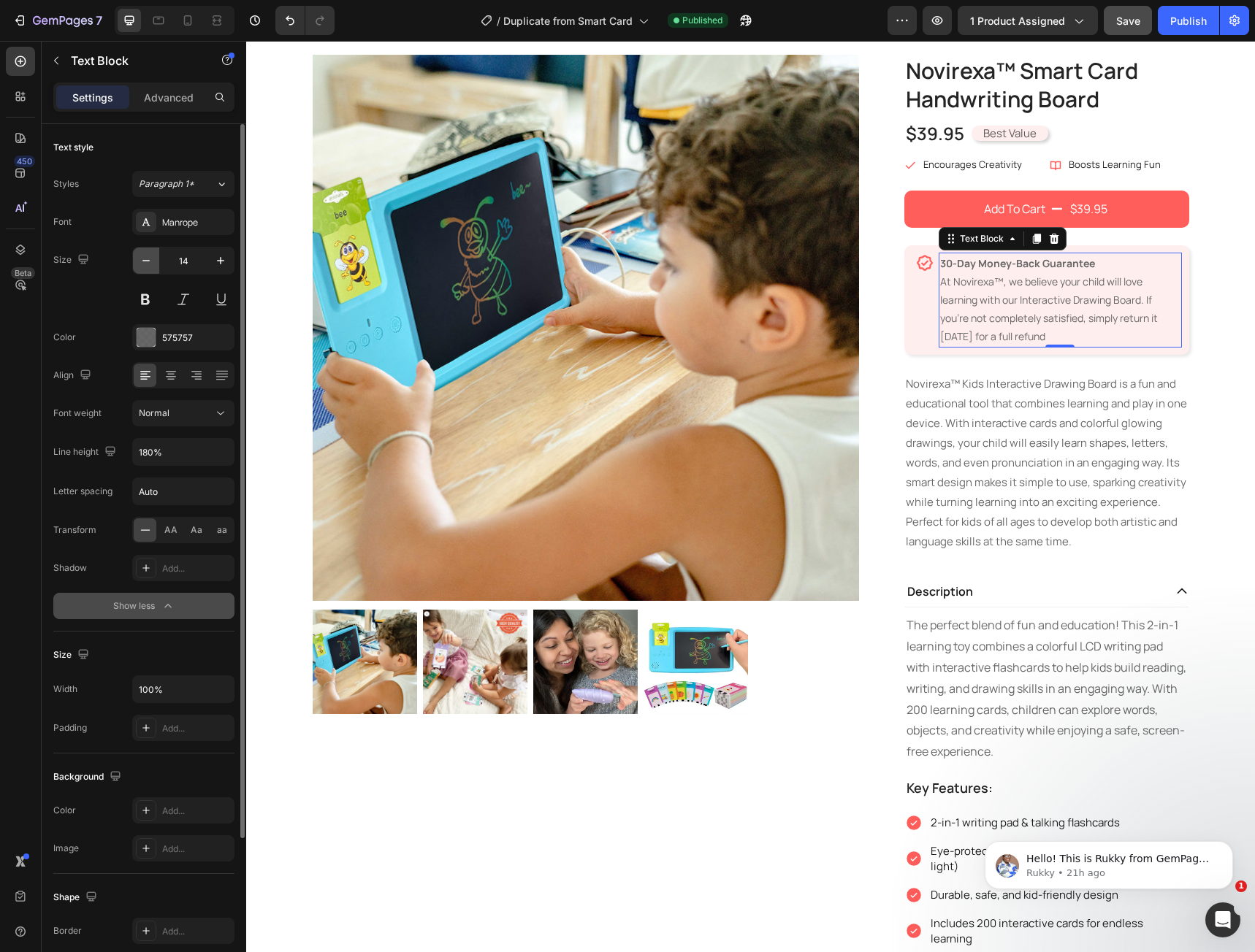
click at [145, 265] on icon "button" at bounding box center [145, 260] width 14 height 14
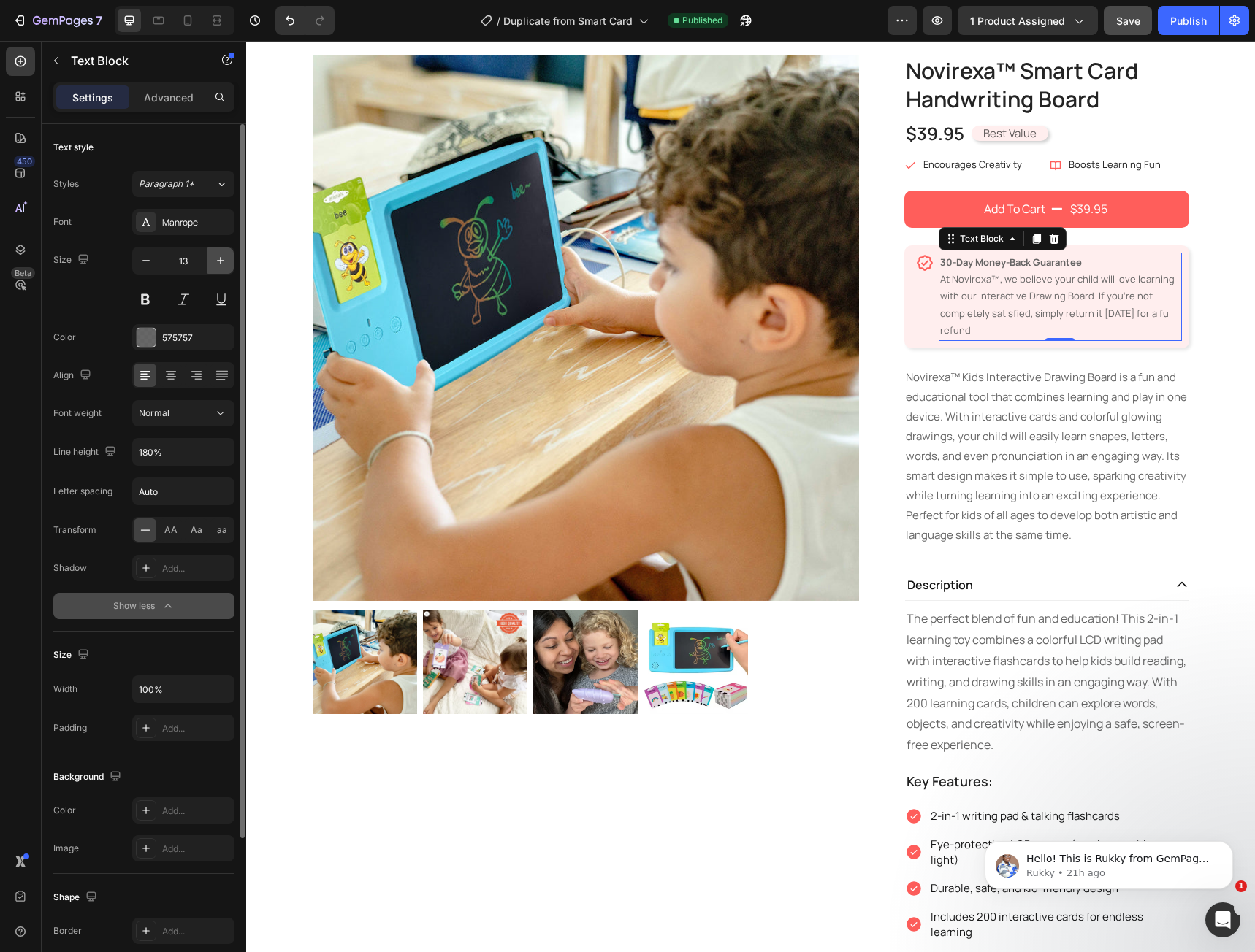
click at [220, 267] on icon "button" at bounding box center [220, 260] width 14 height 14
type input "15"
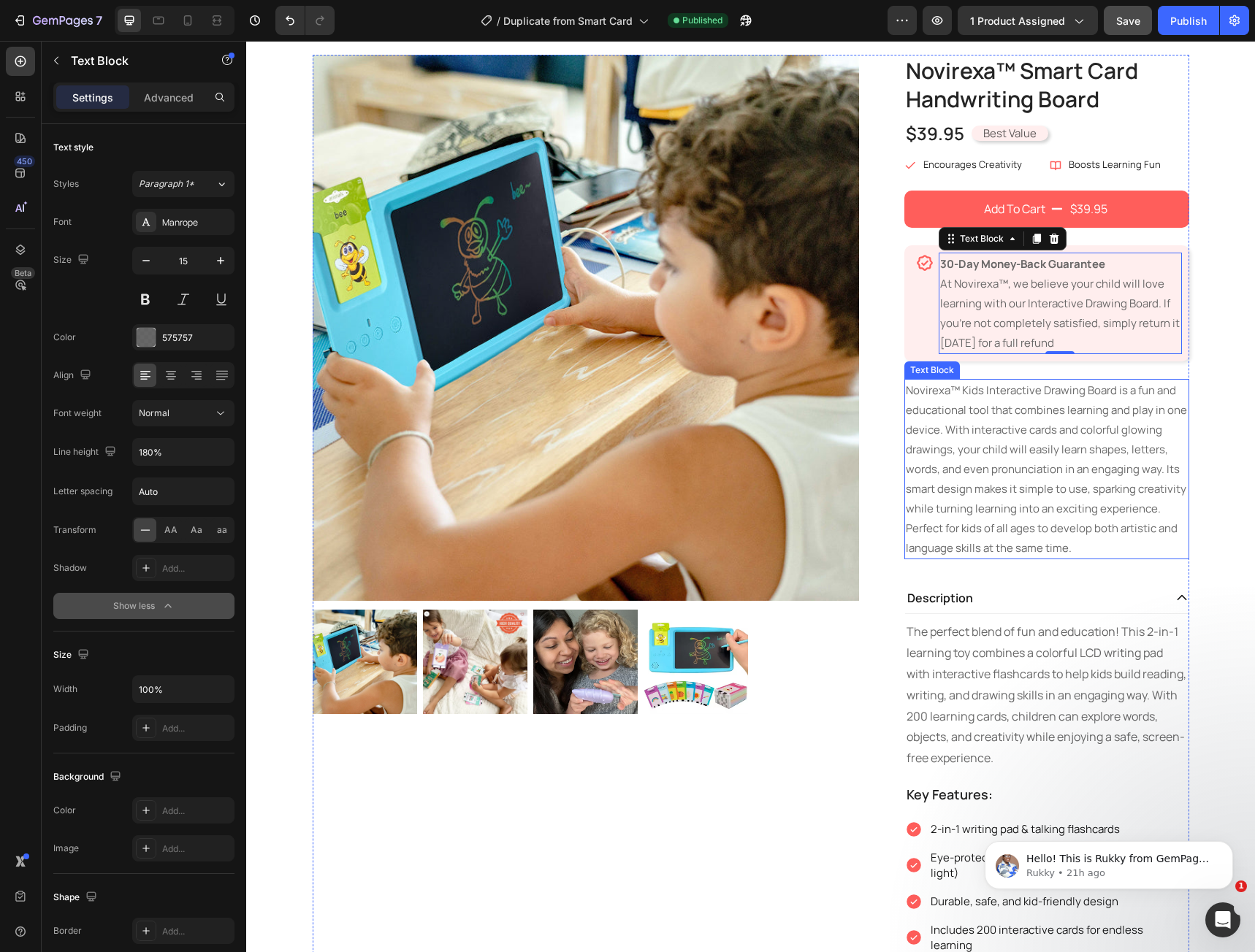
click at [1064, 533] on p "Novirexa™ Kids Interactive Drawing Board is a fun and educational tool that com…" at bounding box center [1047, 469] width 282 height 178
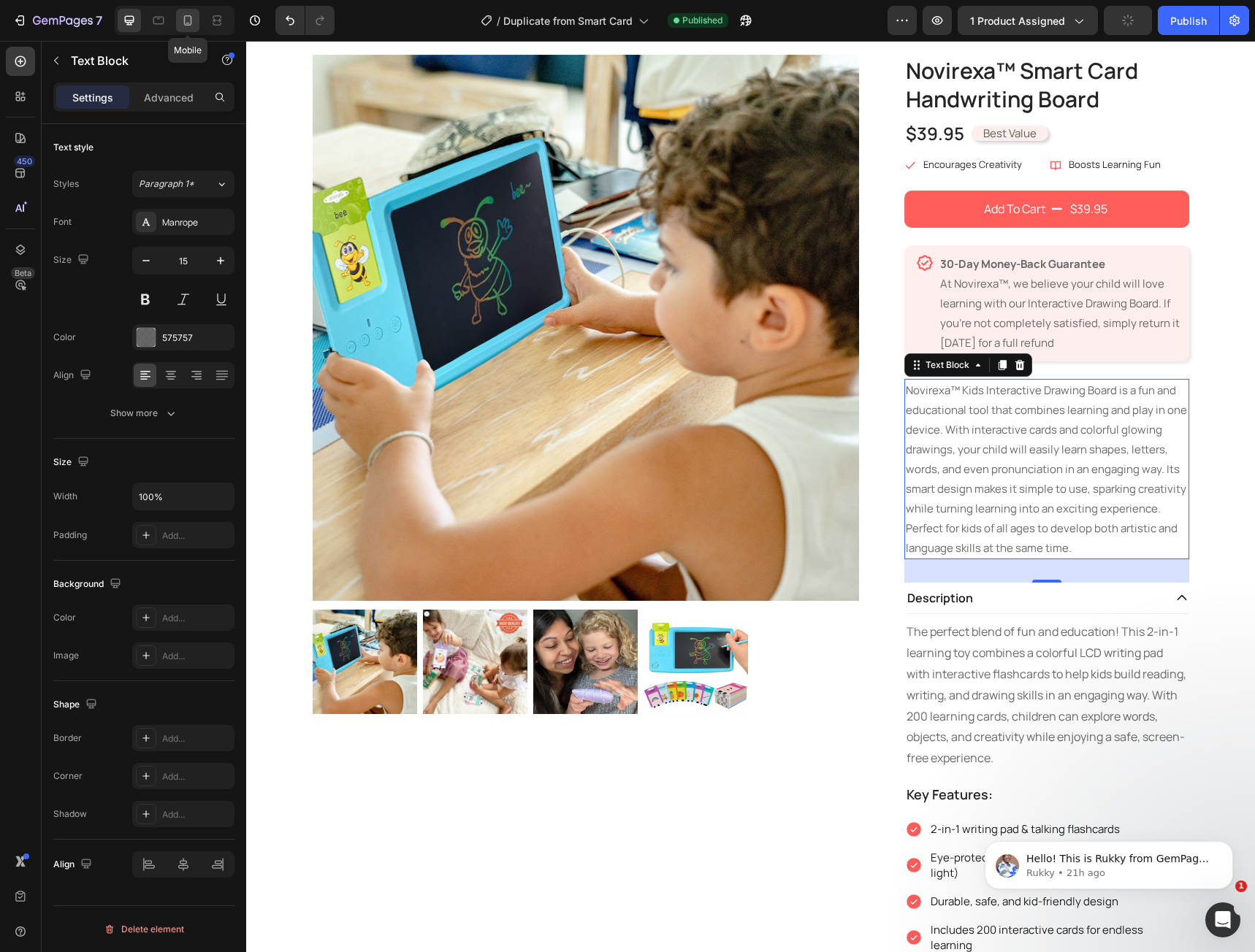
click at [185, 18] on icon at bounding box center [187, 20] width 14 height 14
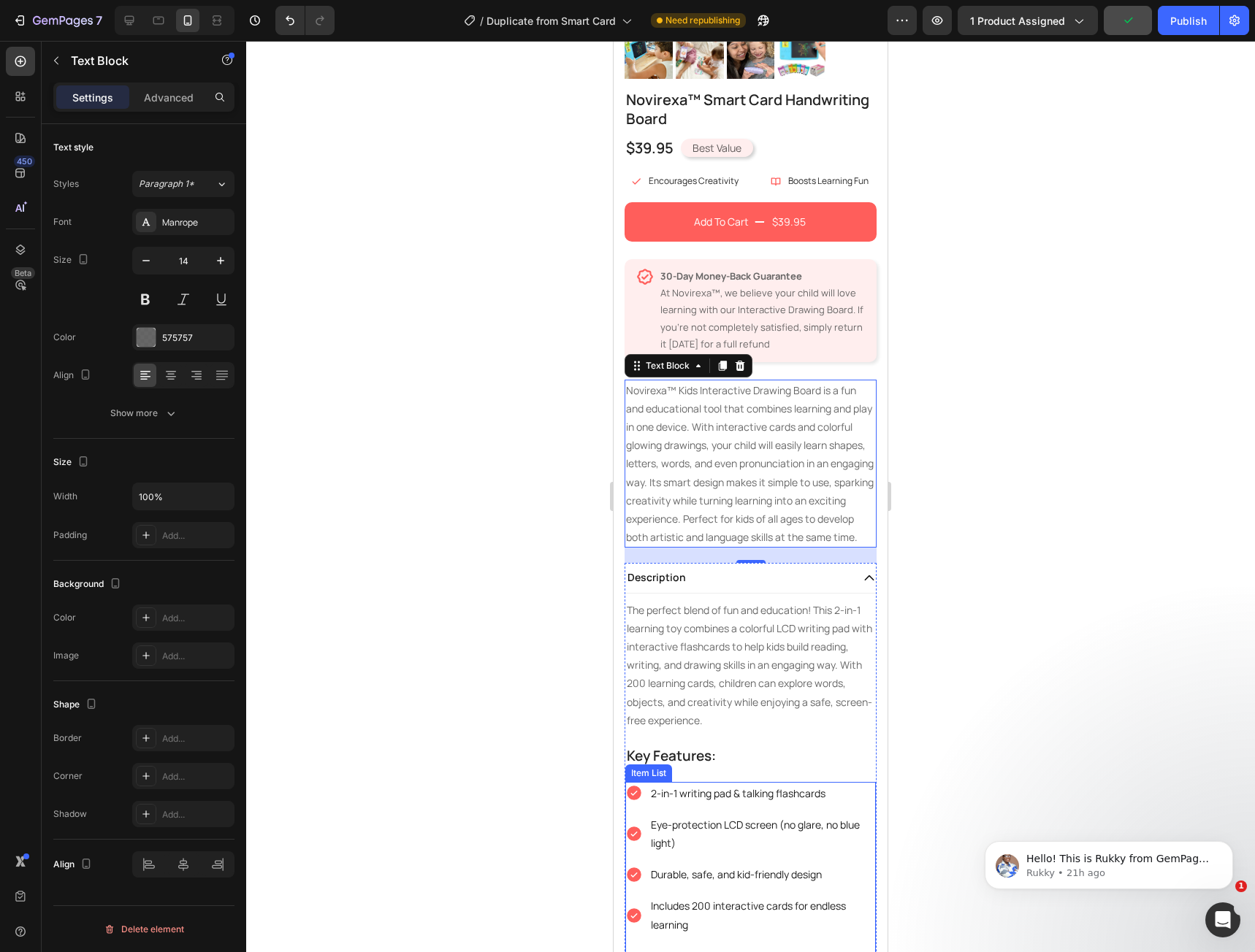
scroll to position [297, 0]
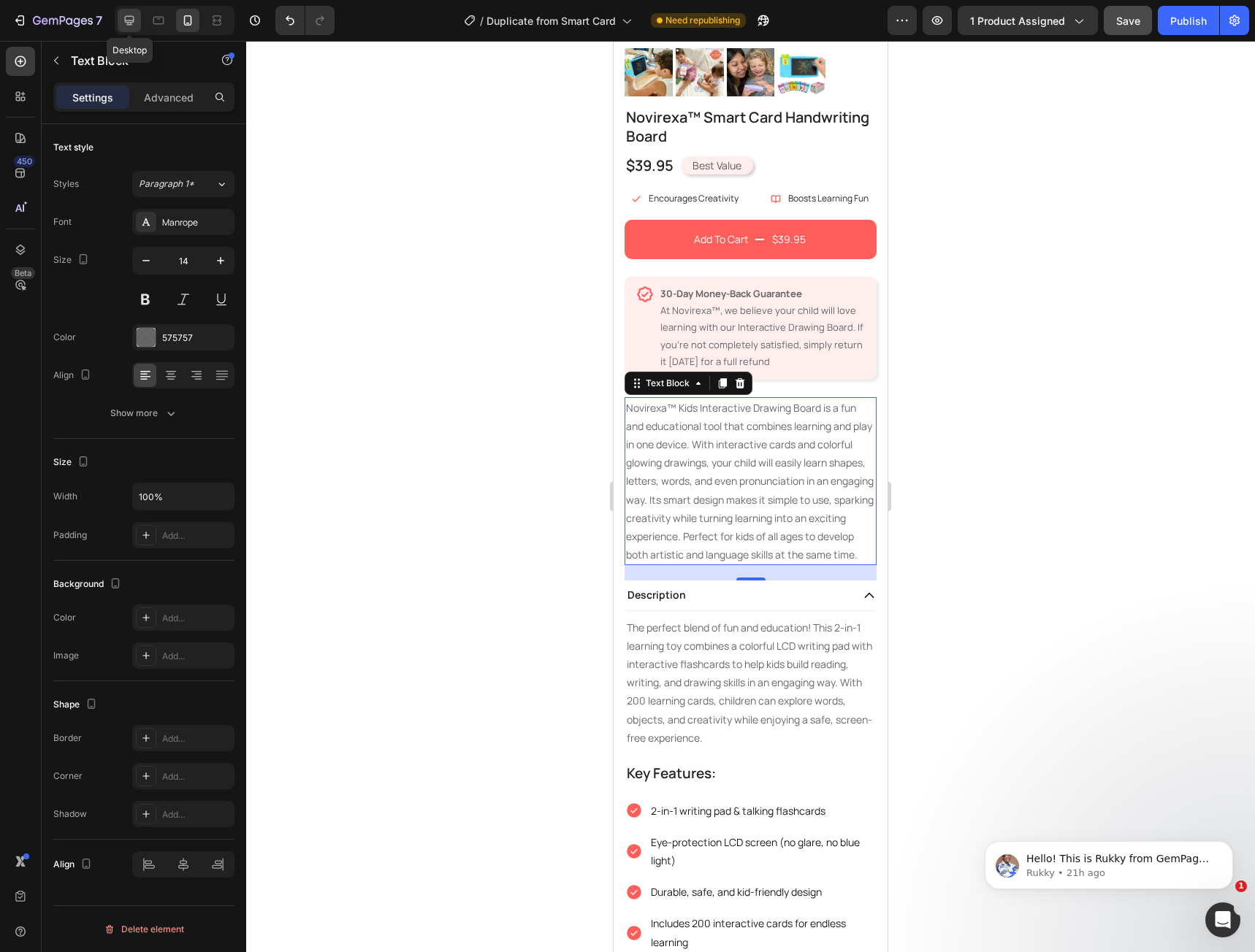
click at [129, 18] on icon at bounding box center [128, 20] width 14 height 14
type input "15"
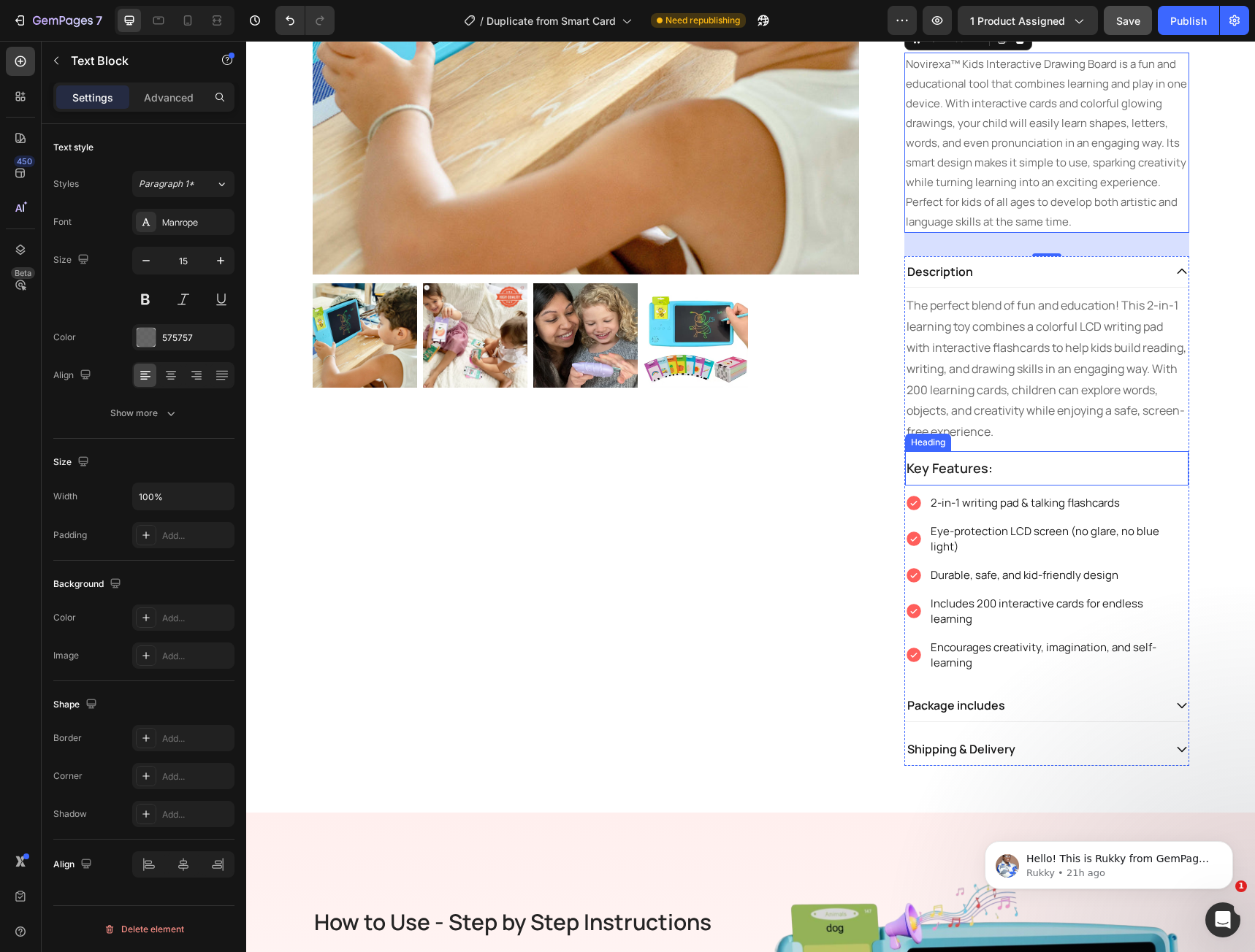
scroll to position [438, 0]
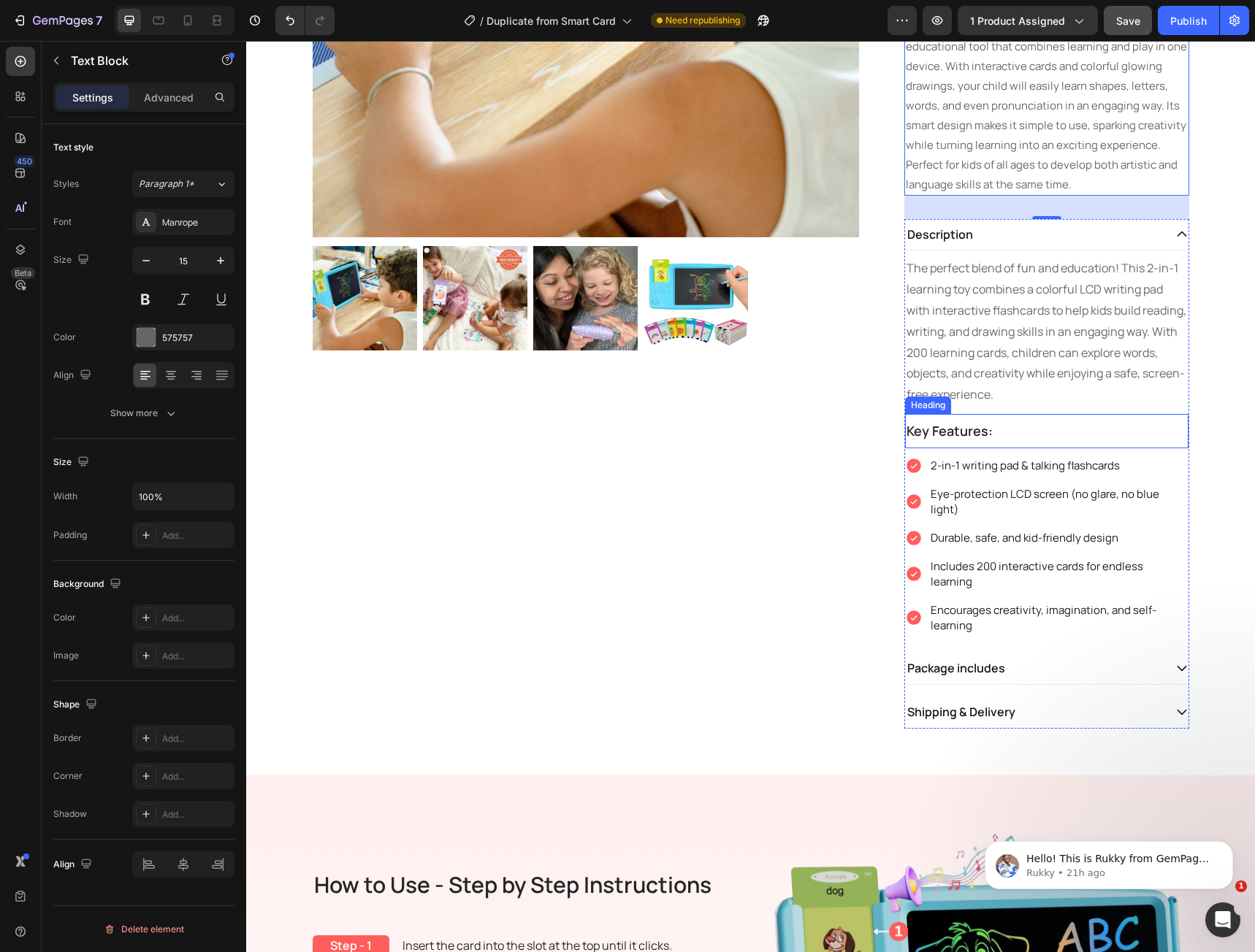
click at [979, 428] on h2 "Key Features:" at bounding box center [1046, 431] width 283 height 34
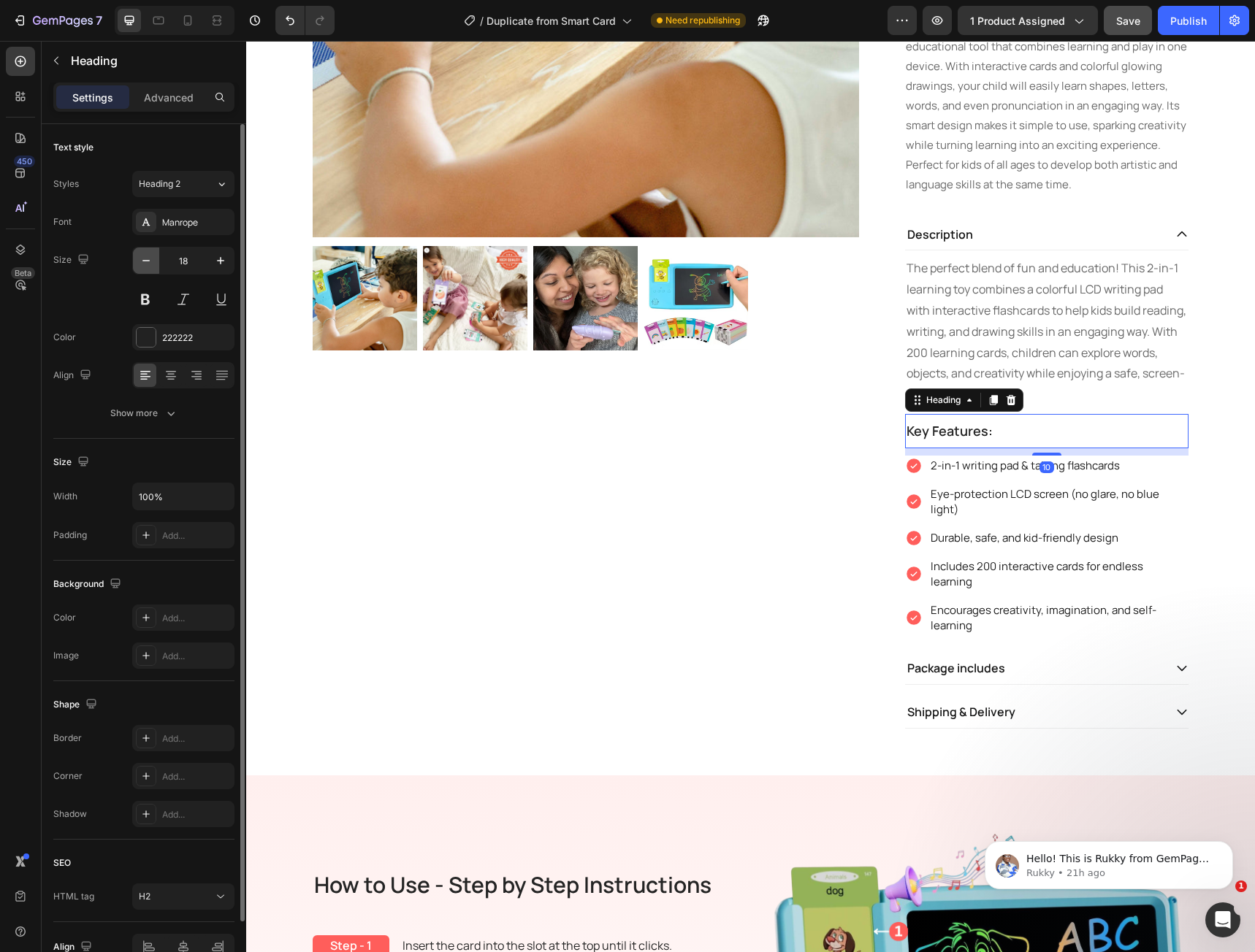
click at [151, 264] on icon "button" at bounding box center [145, 260] width 14 height 14
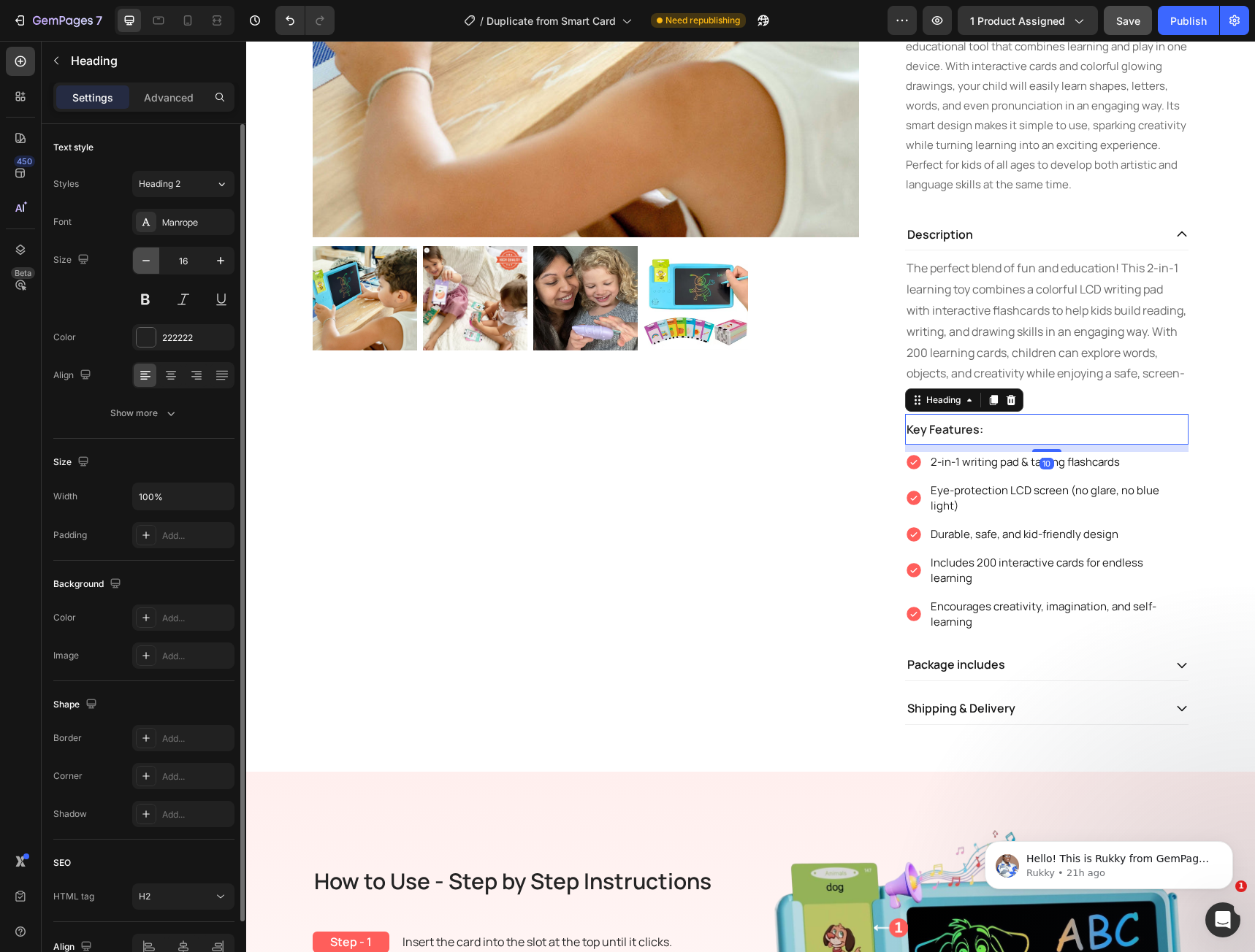
click at [151, 264] on icon "button" at bounding box center [145, 260] width 14 height 14
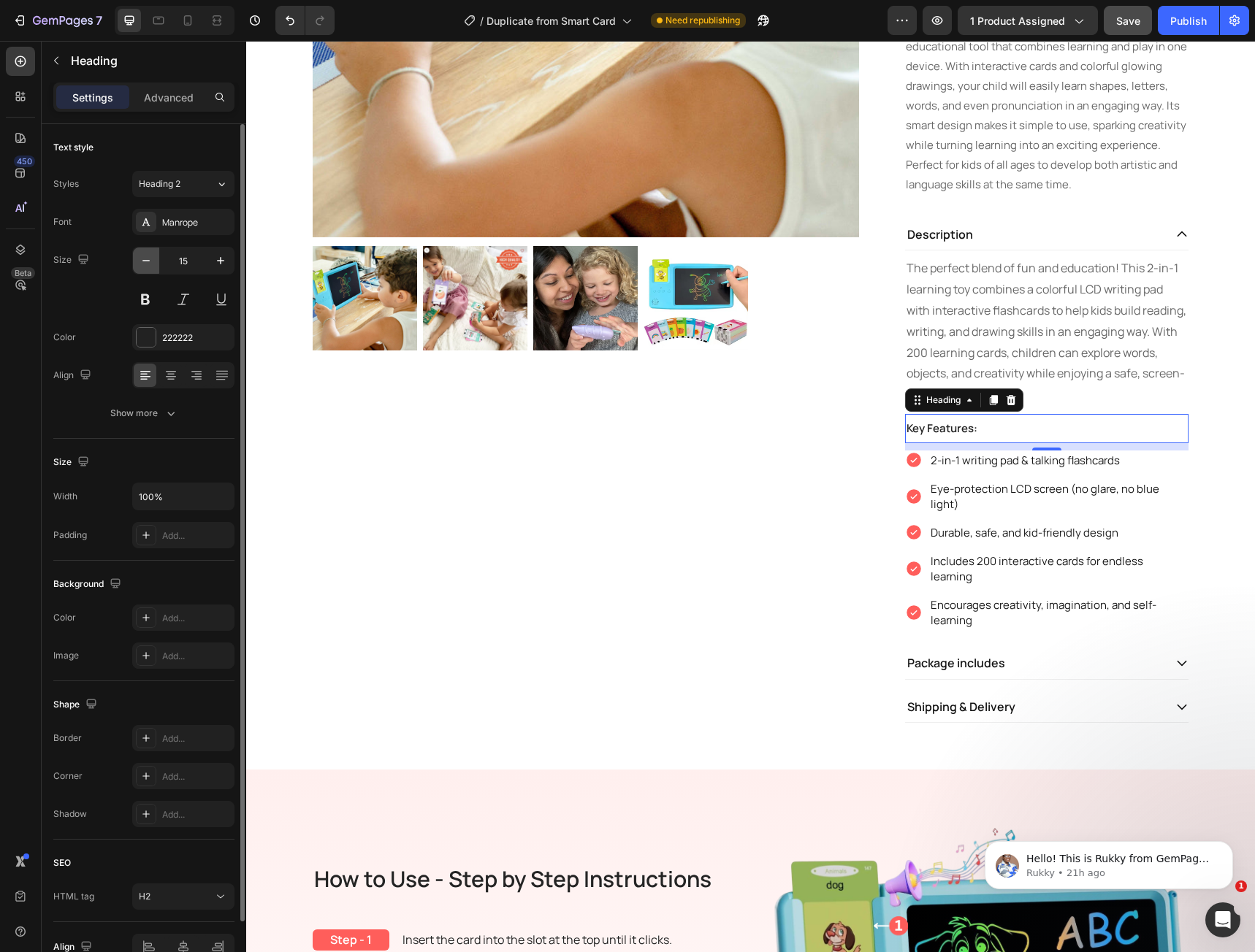
click at [151, 264] on icon "button" at bounding box center [145, 260] width 14 height 14
click at [213, 264] on icon "button" at bounding box center [220, 260] width 14 height 14
type input "15"
click at [1175, 656] on icon at bounding box center [1181, 662] width 13 height 13
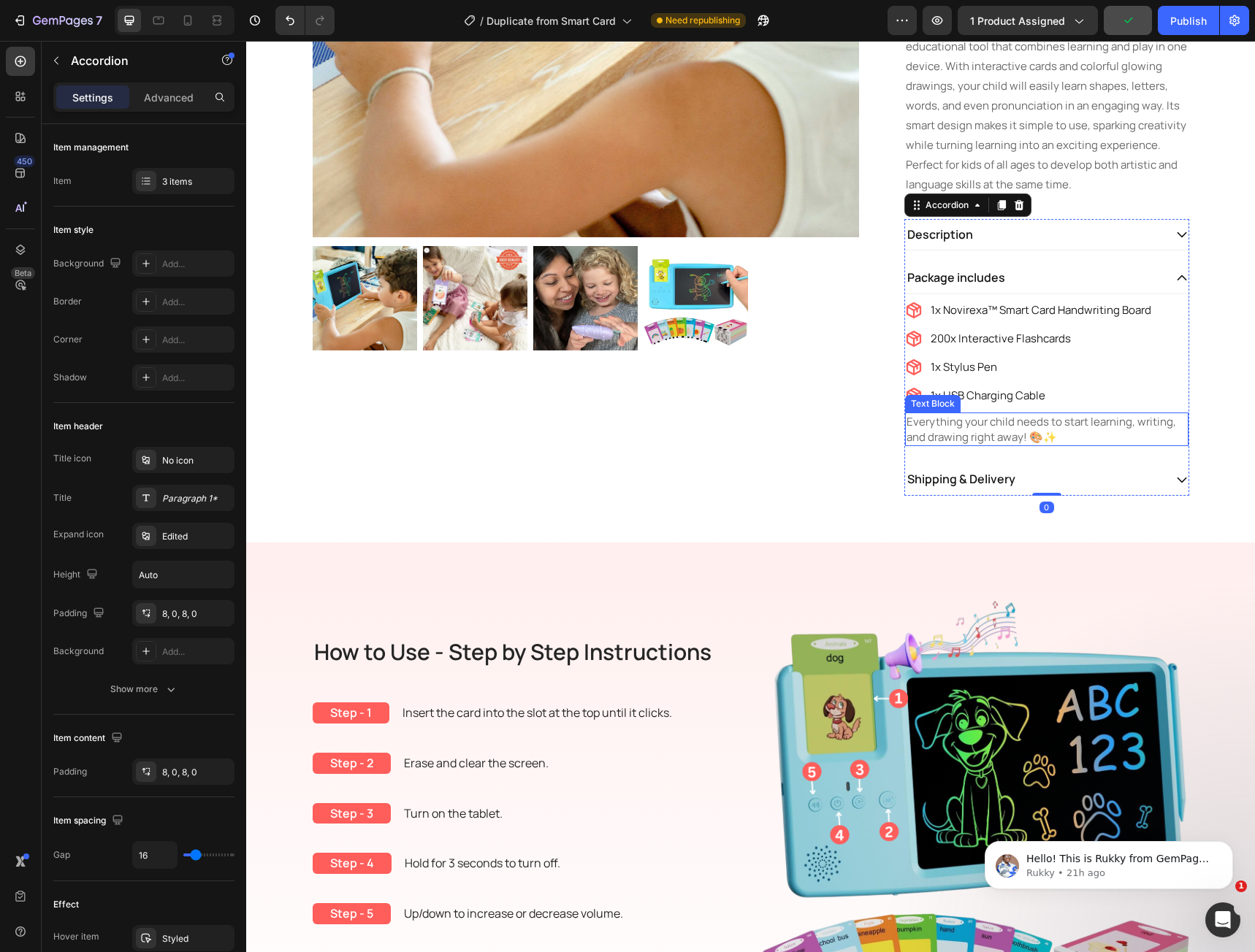
click at [968, 431] on p "Everything your child needs to start learning, writing, and drawing right away!…" at bounding box center [1047, 429] width 281 height 31
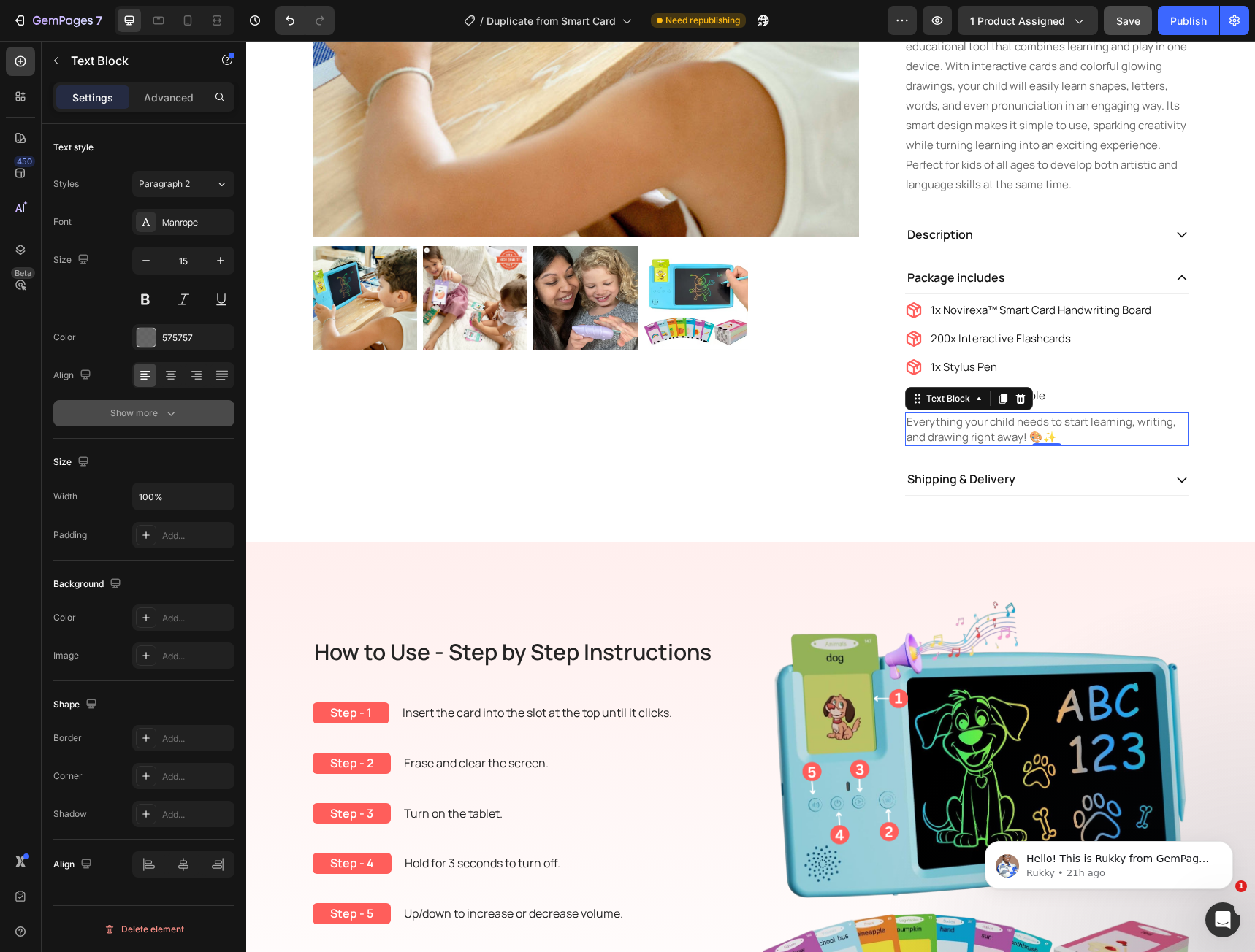
click at [173, 408] on icon "button" at bounding box center [170, 413] width 14 height 14
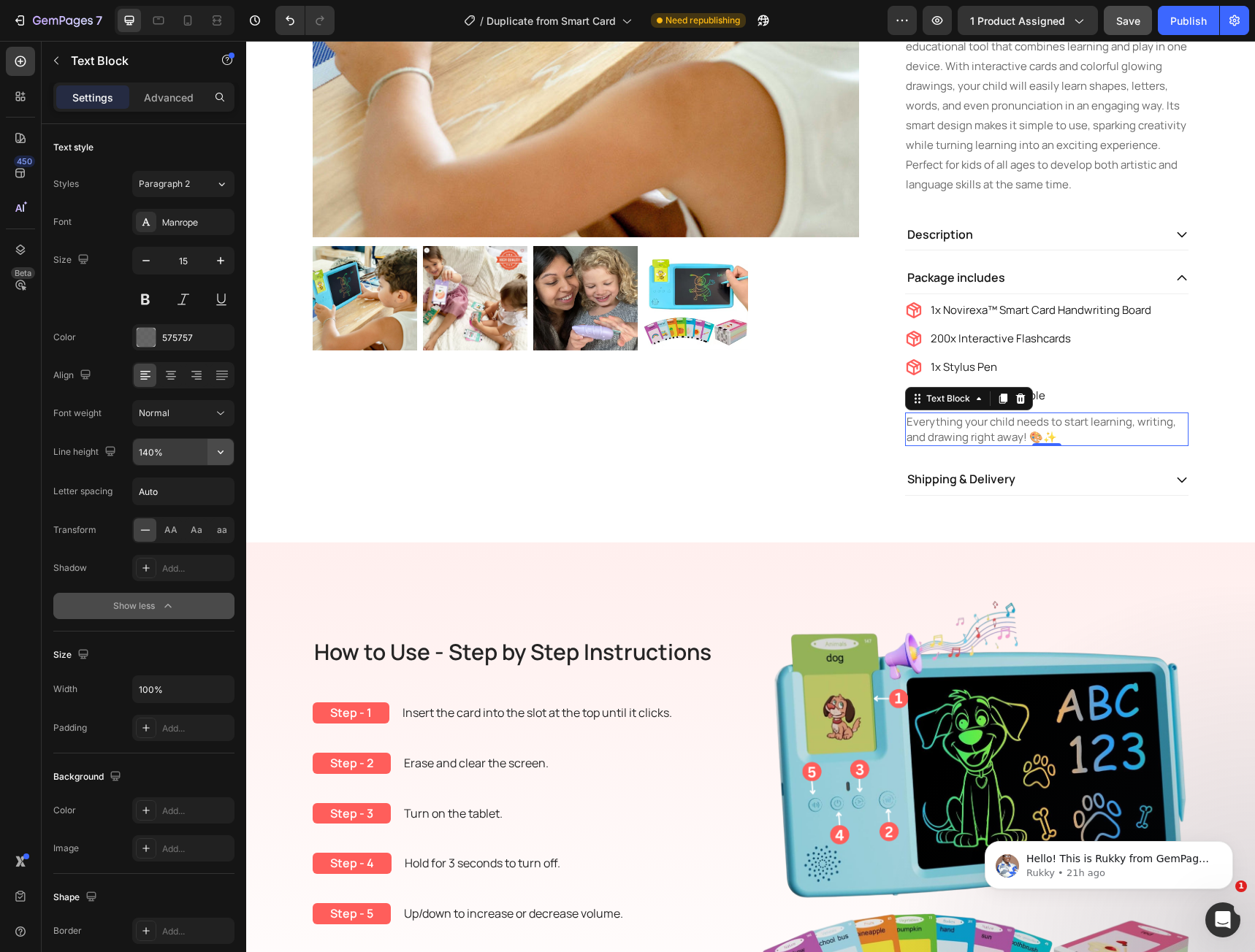
click at [219, 457] on icon "button" at bounding box center [220, 451] width 14 height 14
click at [165, 593] on p "180%" at bounding box center [179, 599] width 83 height 13
type input "180%"
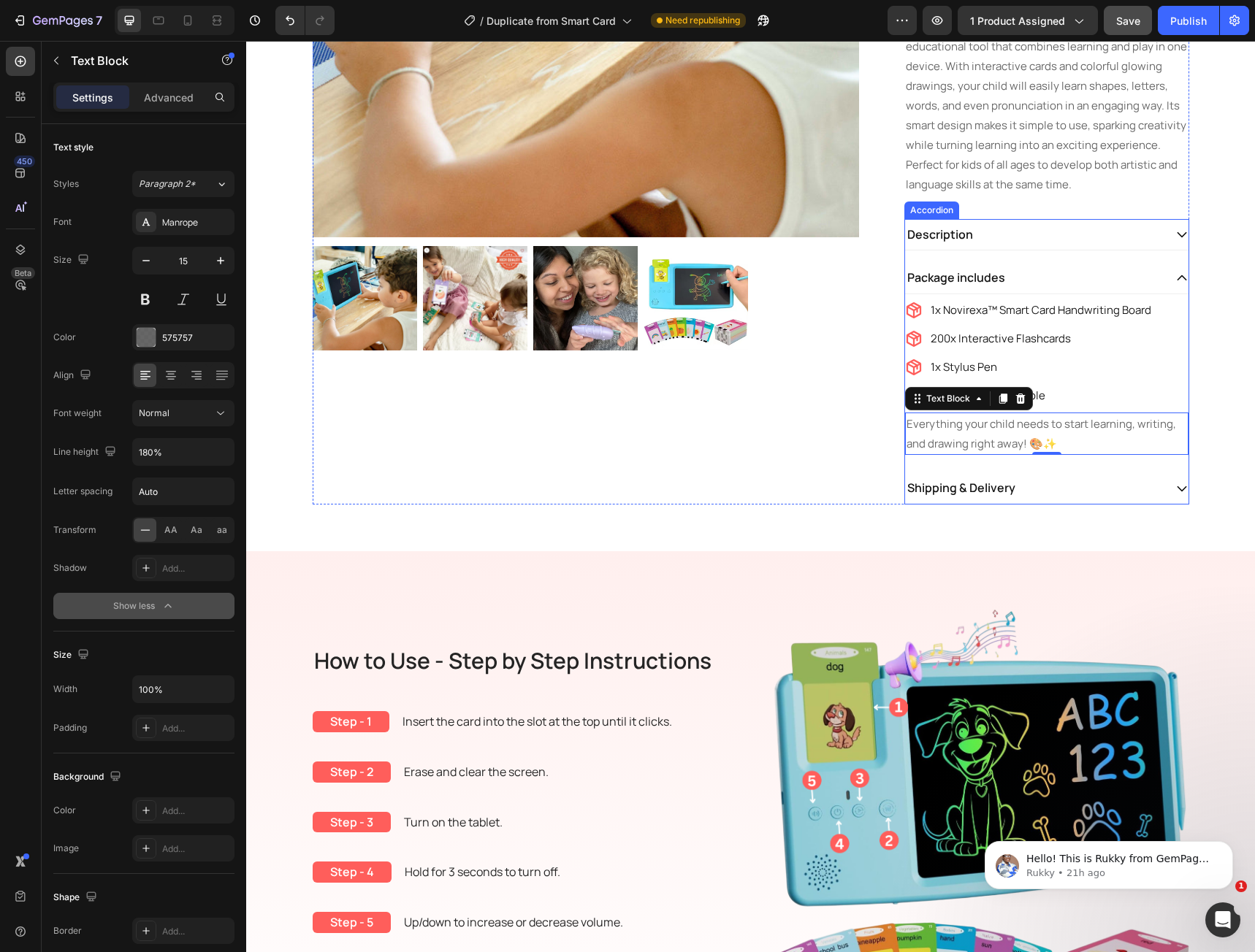
click at [1175, 490] on icon at bounding box center [1181, 488] width 13 height 13
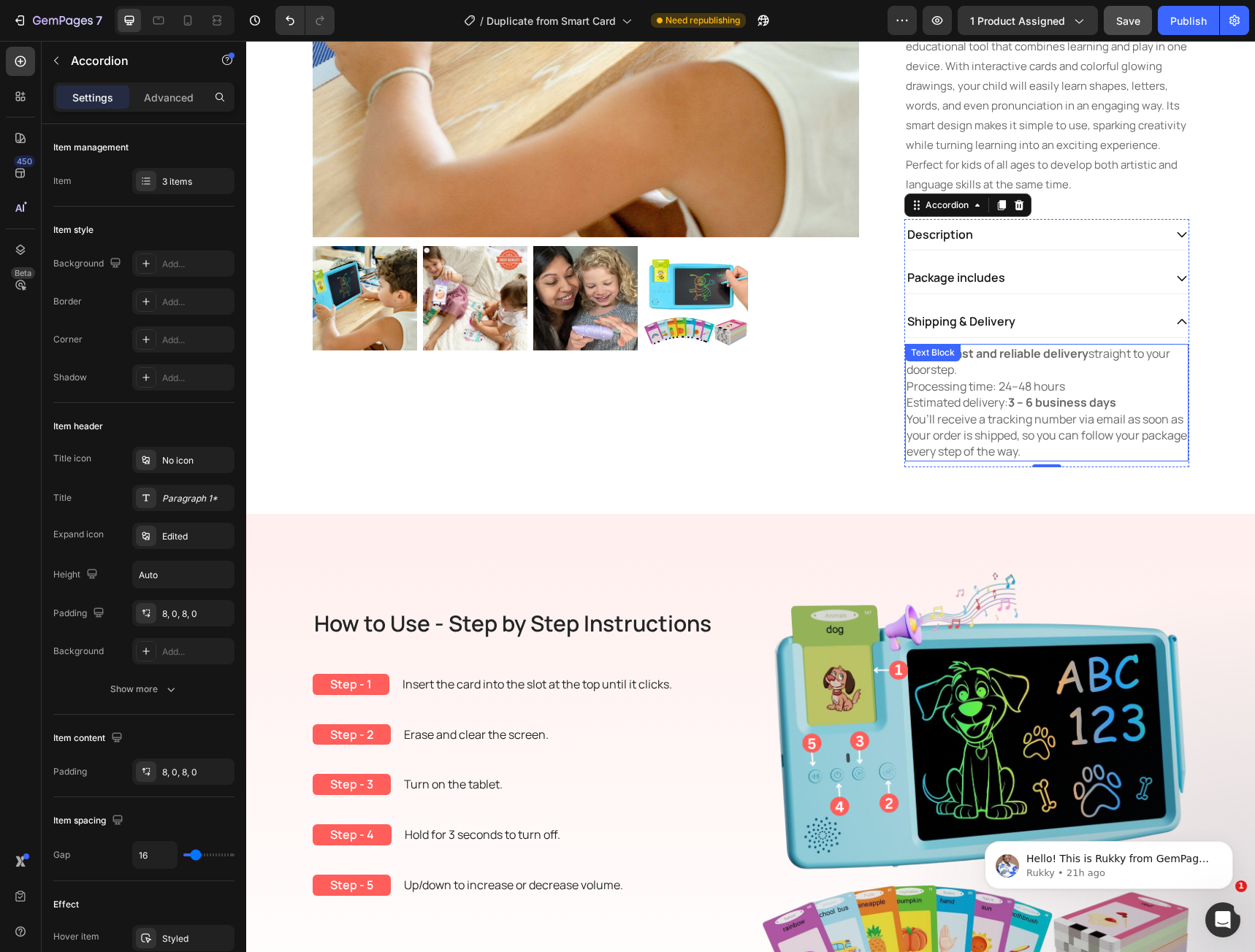
click at [1009, 382] on p "Processing time: 24–48 hours" at bounding box center [1047, 386] width 281 height 16
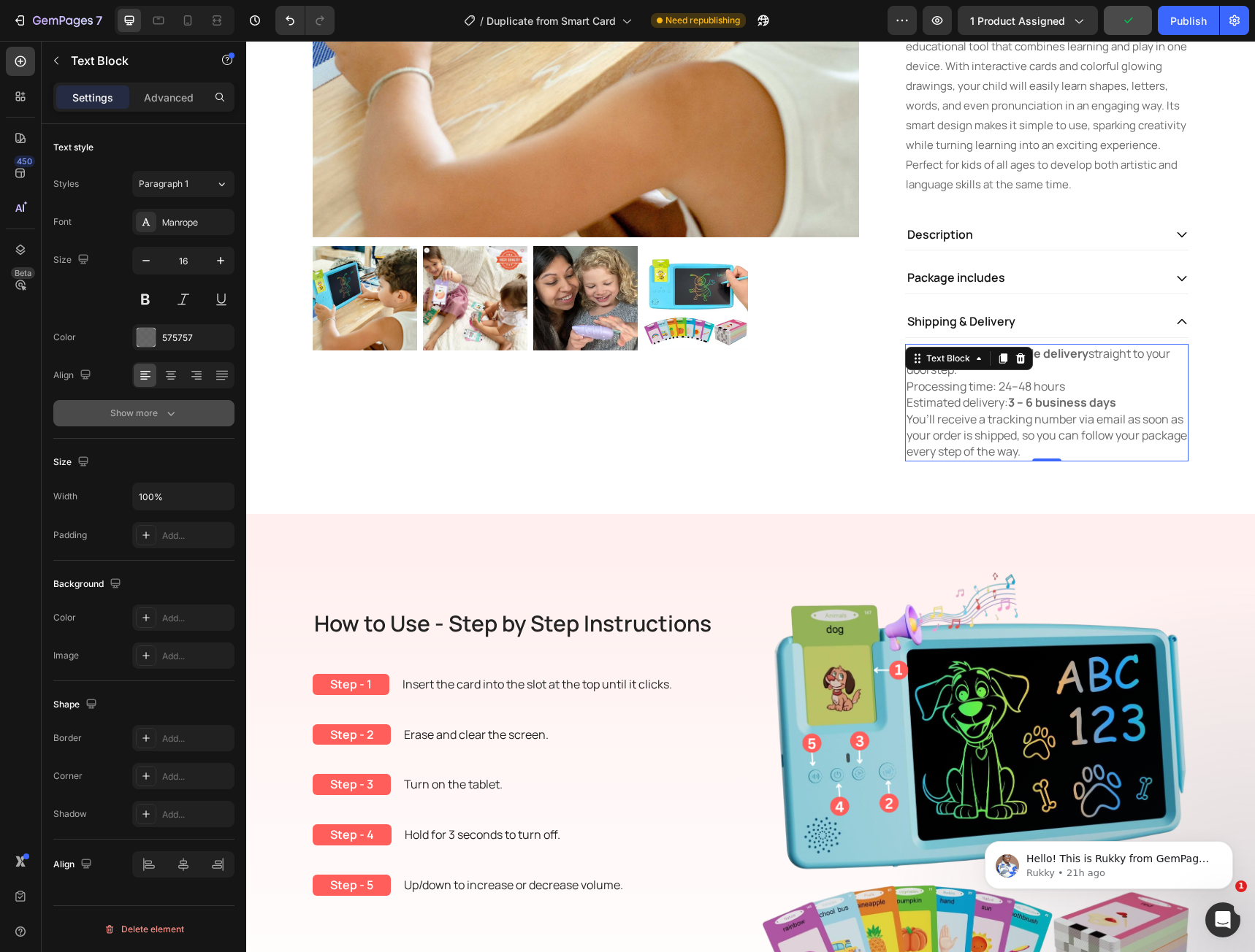
click at [177, 401] on button "Show more" at bounding box center [144, 413] width 181 height 26
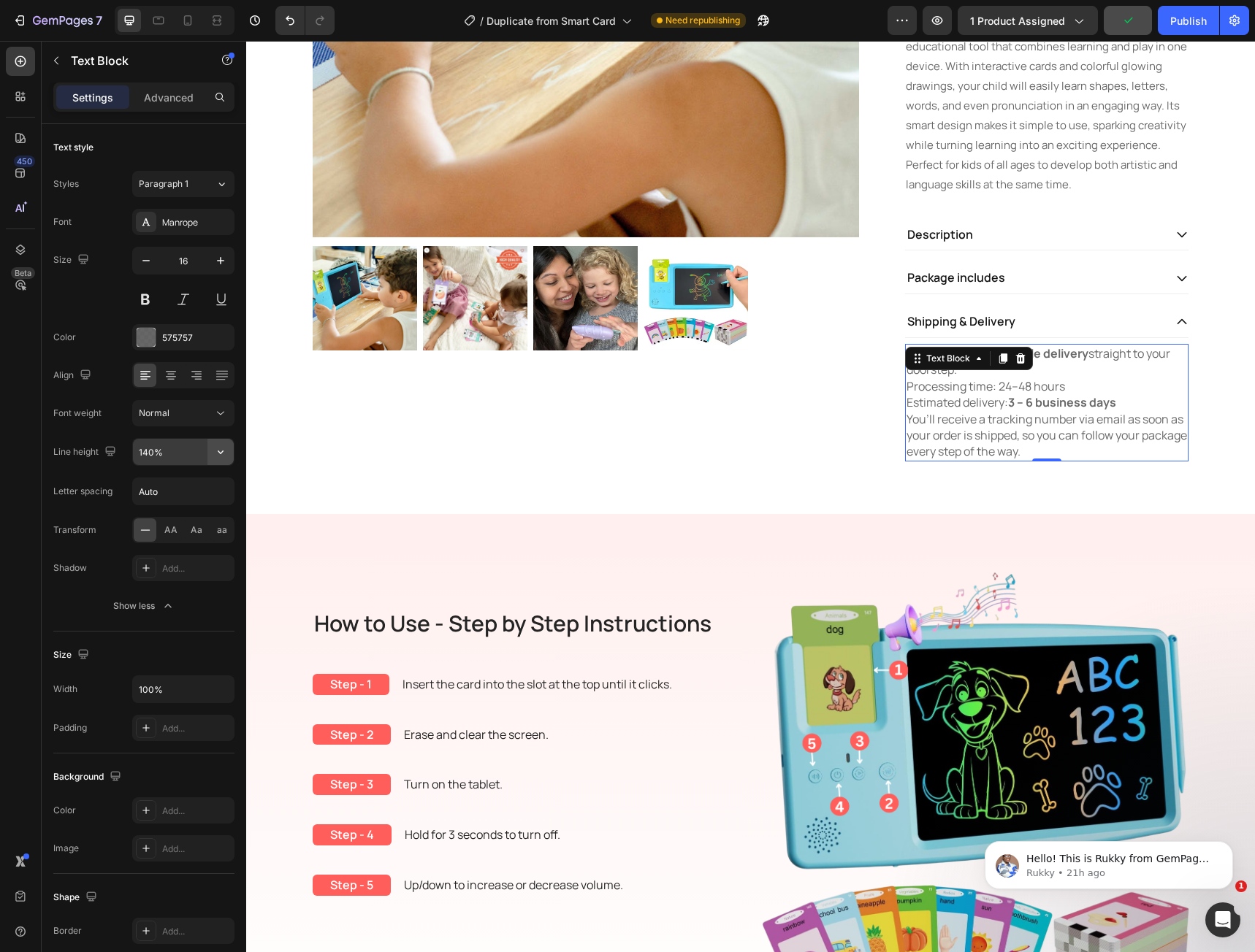
click at [223, 456] on icon "button" at bounding box center [220, 451] width 14 height 14
click at [179, 601] on p "180%" at bounding box center [179, 599] width 83 height 13
type input "180%"
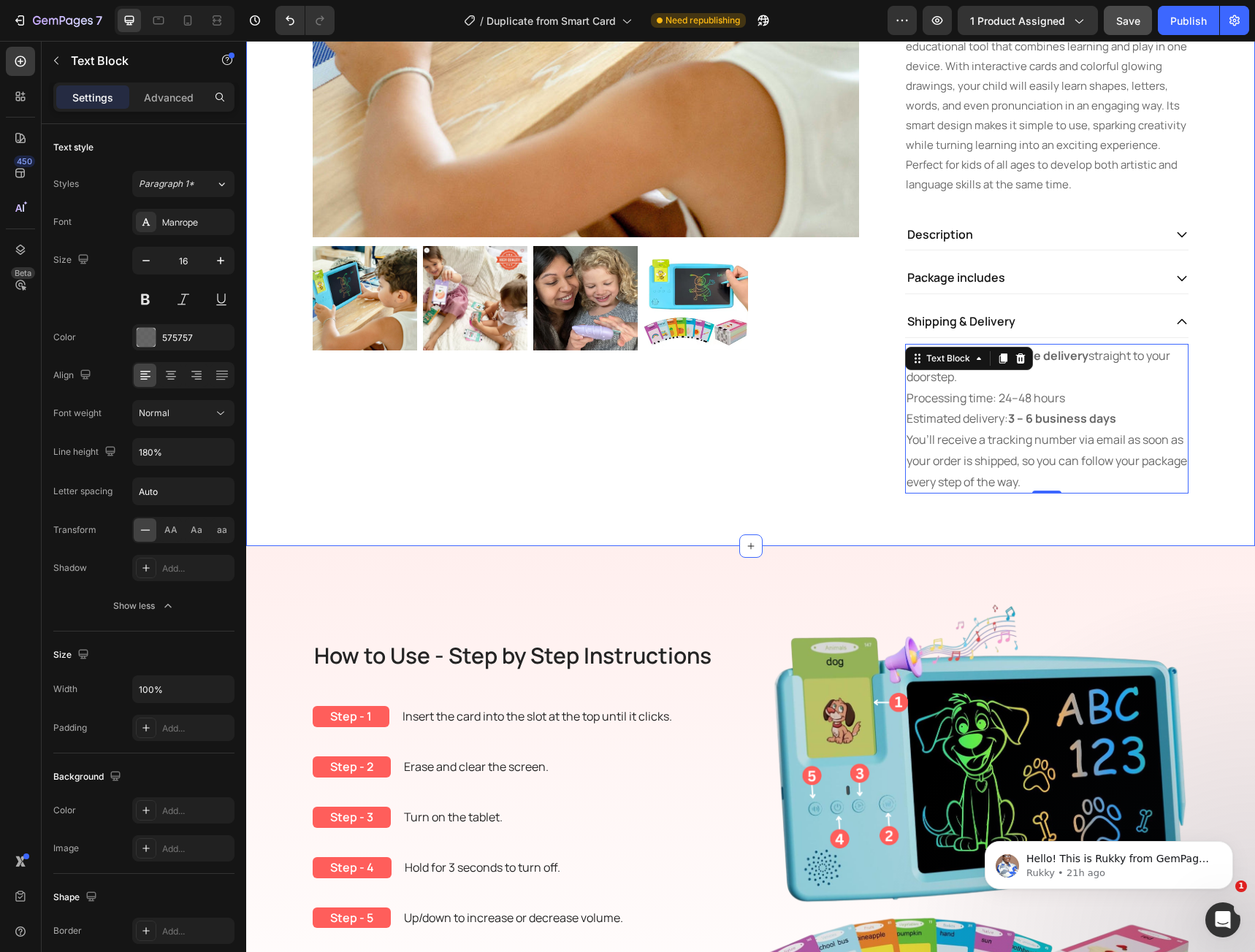
click at [1148, 511] on div "Product Images Novirexa™ Smart Card Handwriting Board Product Title $39.95 Prod…" at bounding box center [750, 101] width 987 height 820
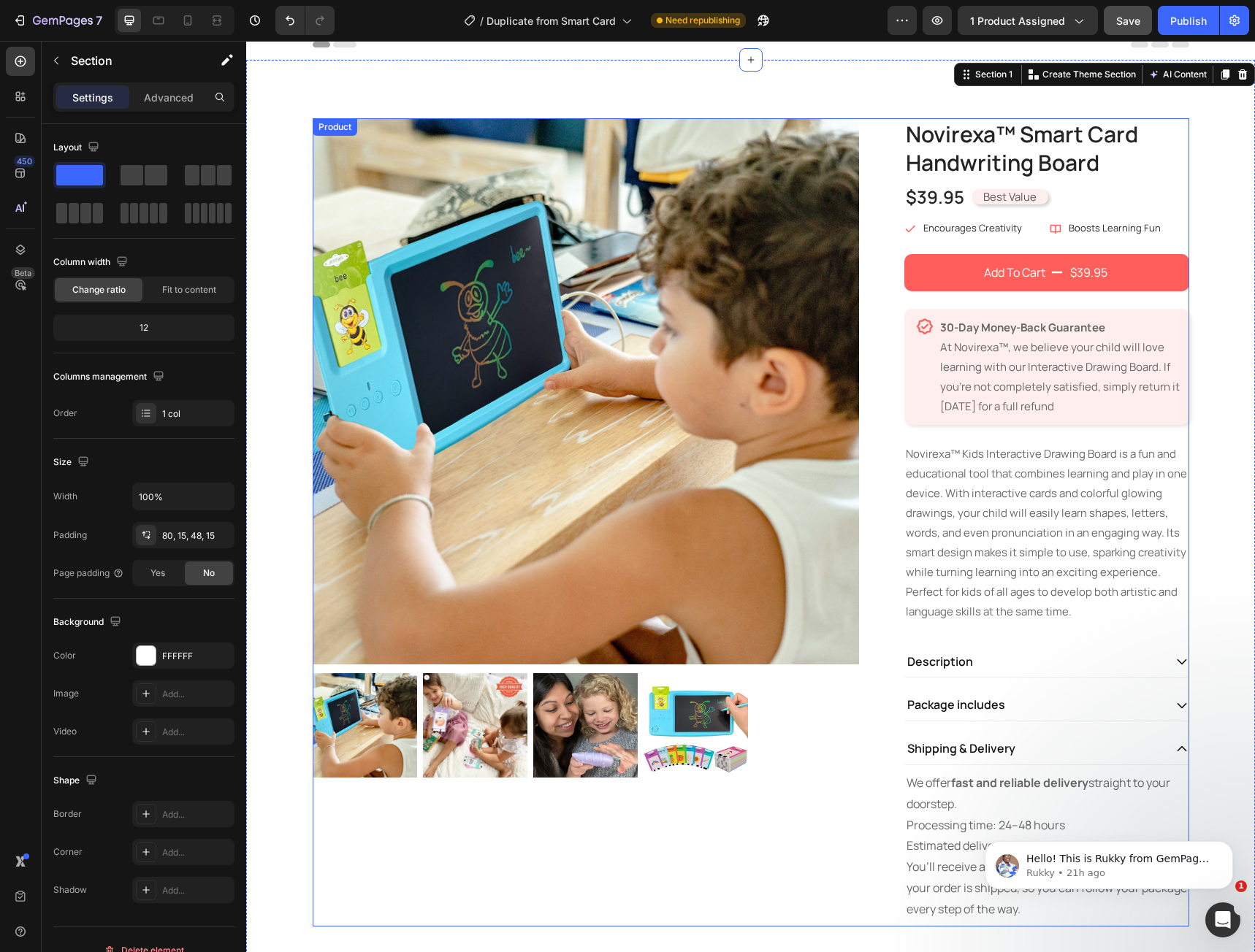
scroll to position [0, 0]
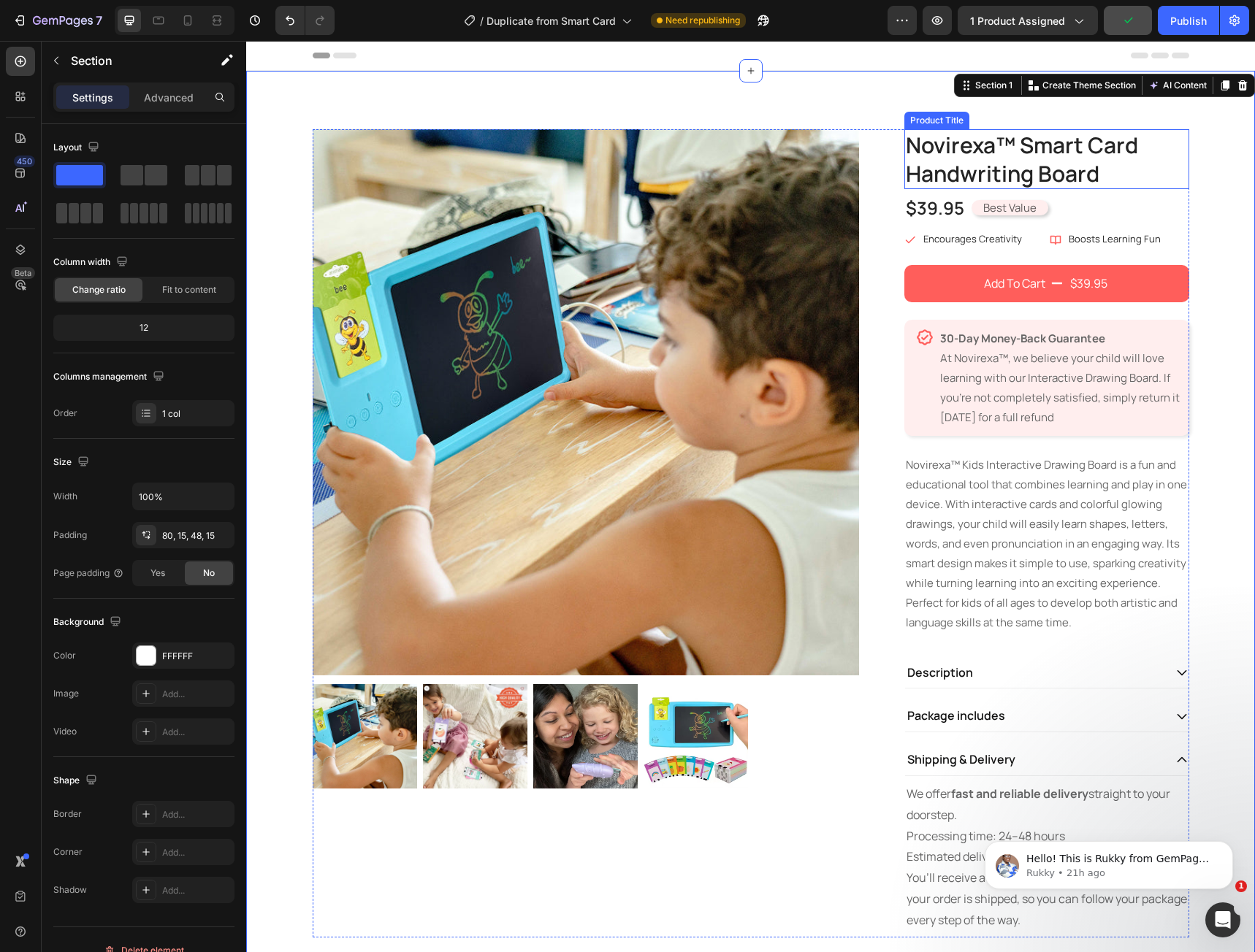
click at [1029, 171] on h1 "Novirexa™ Smart Card Handwriting Board" at bounding box center [1047, 159] width 285 height 60
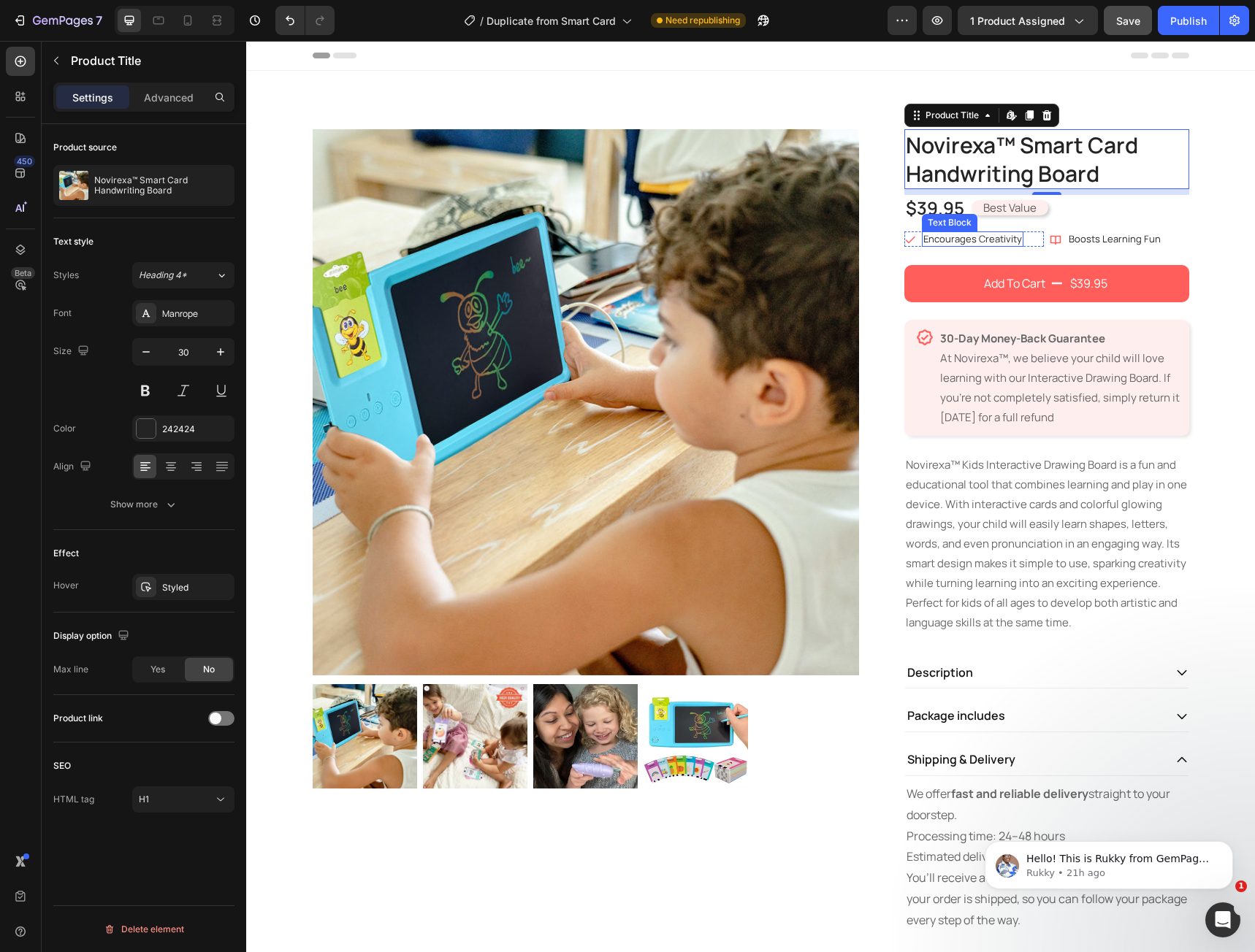
click at [967, 236] on p "Encourages Creativity" at bounding box center [973, 239] width 99 height 13
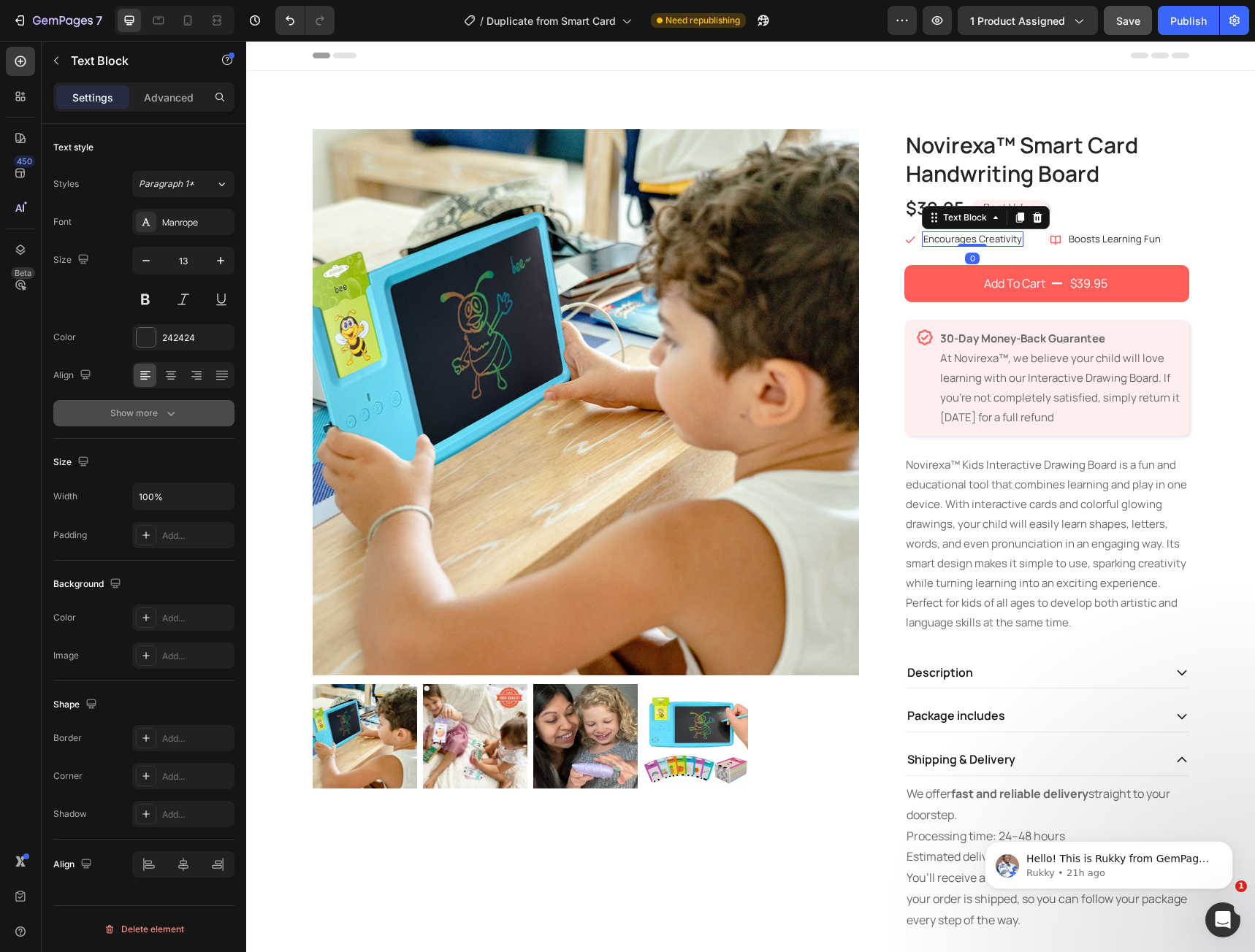
click at [166, 422] on button "Show more" at bounding box center [144, 413] width 181 height 26
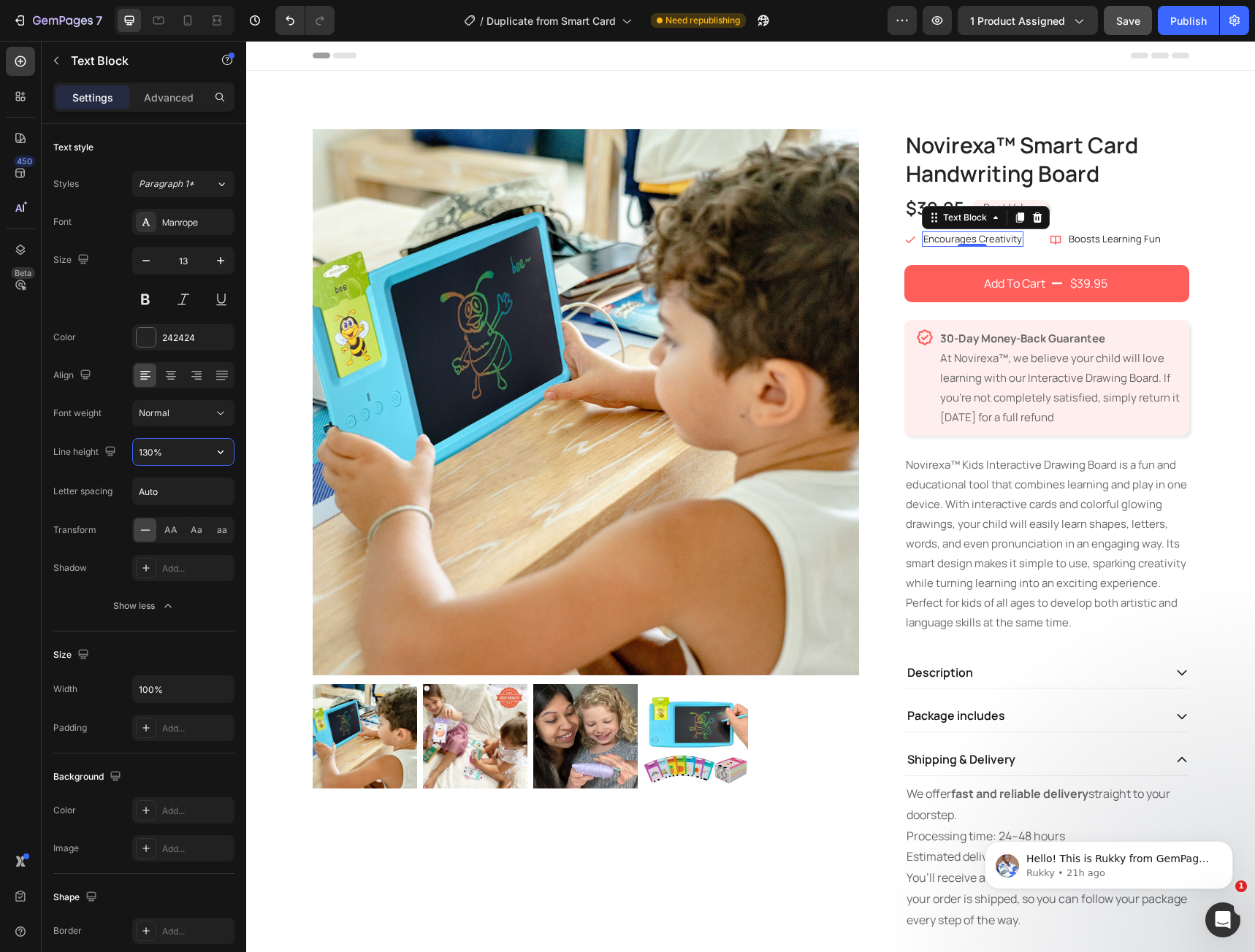
click at [188, 462] on input "130%" at bounding box center [183, 451] width 101 height 26
click at [213, 454] on icon "button" at bounding box center [220, 451] width 14 height 14
click at [1097, 561] on p "Novirexa™ Kids Interactive Drawing Board is a fun and educational tool that com…" at bounding box center [1047, 543] width 282 height 178
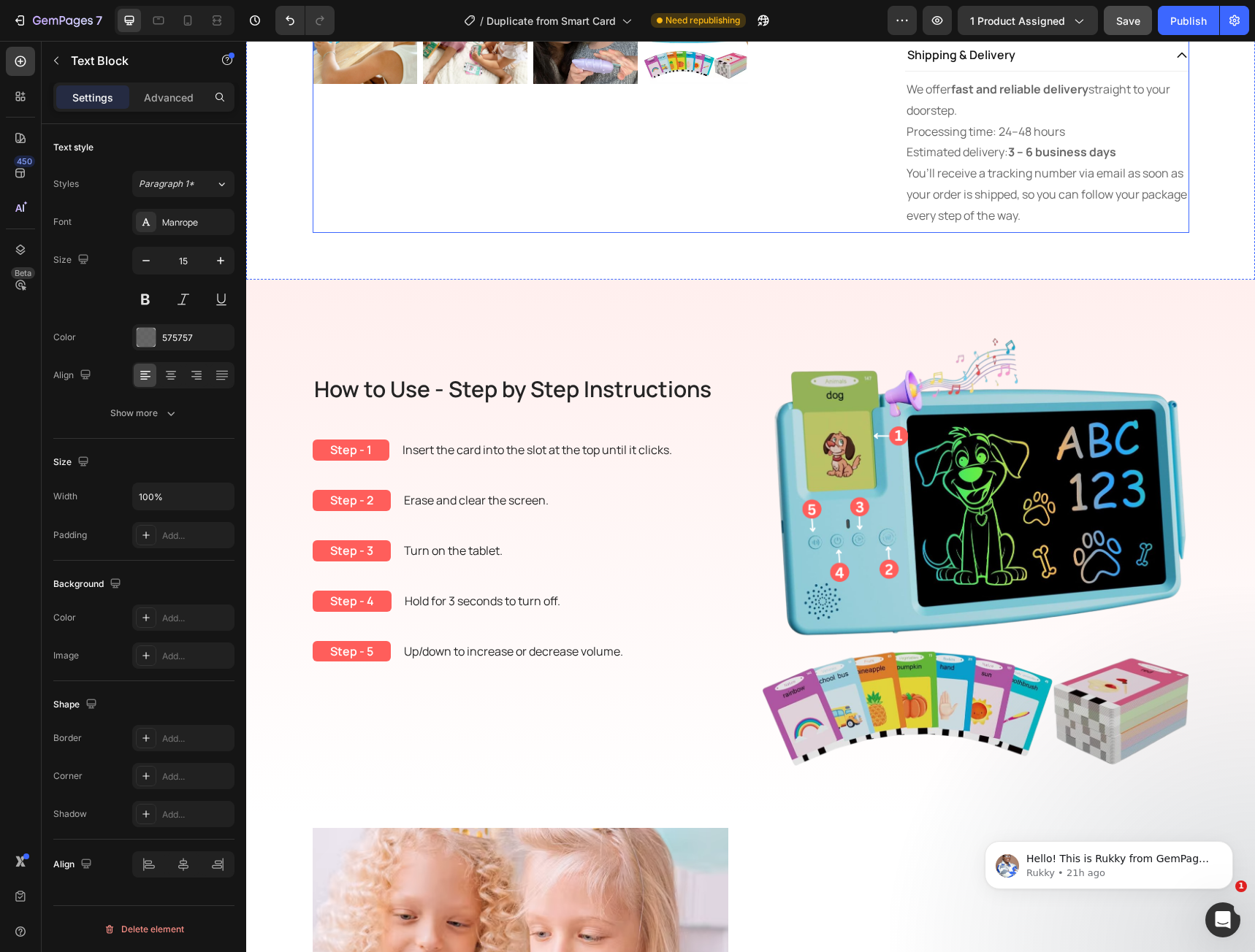
scroll to position [657, 0]
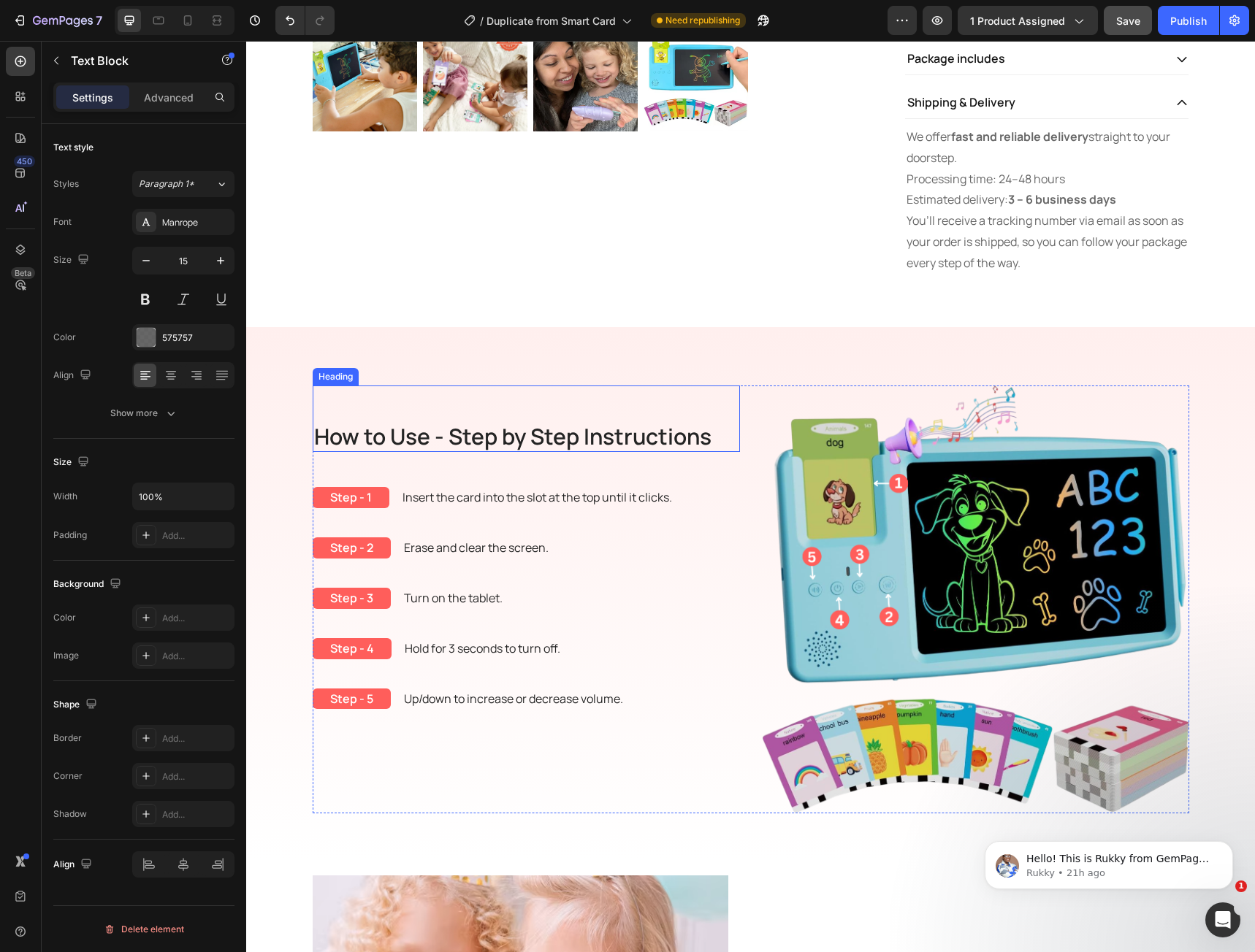
click at [489, 449] on h2 "How to Use - Step by Step Instructions" at bounding box center [526, 436] width 428 height 31
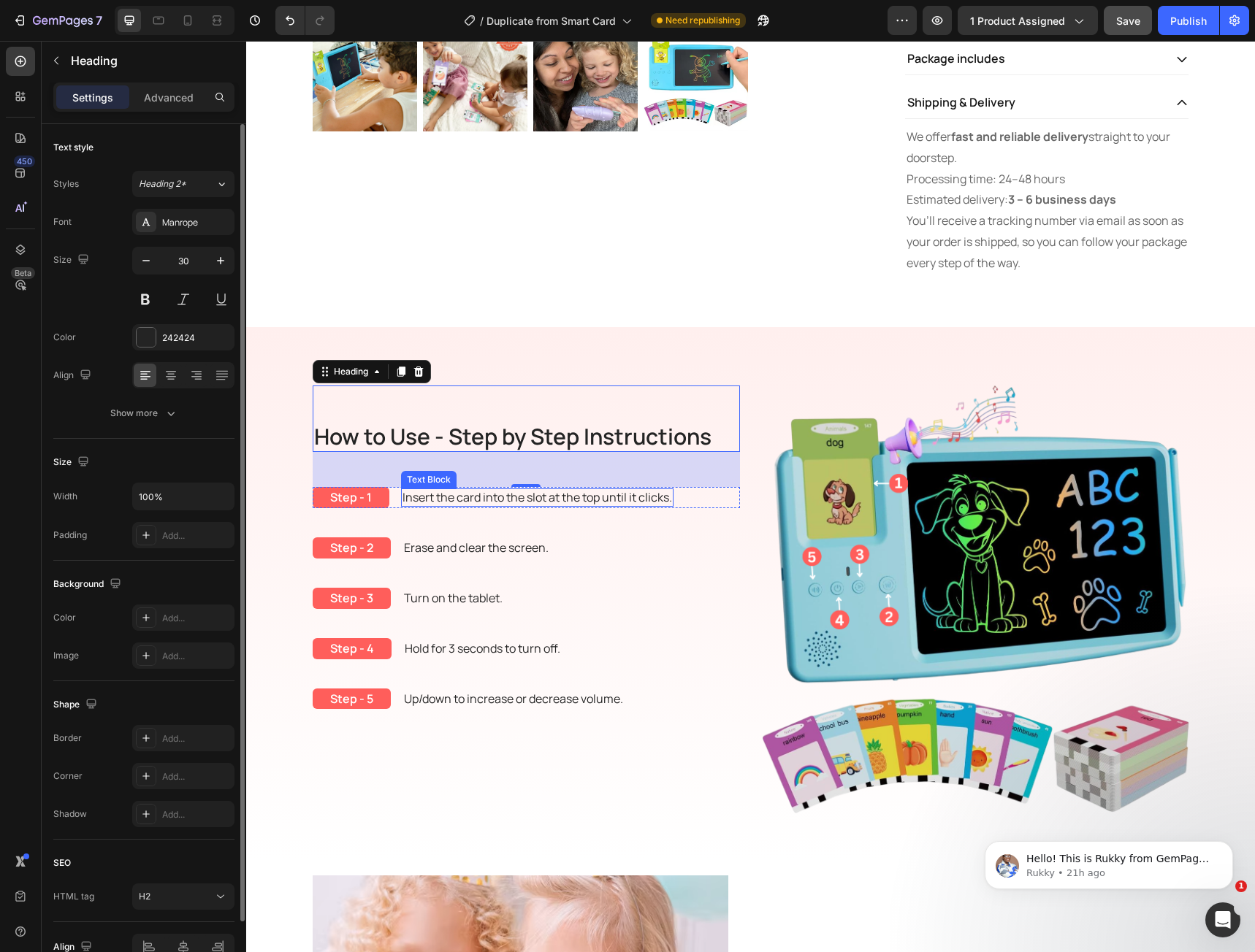
click at [463, 506] on div "Insert the card into the slot at the top until it clicks." at bounding box center [537, 497] width 272 height 18
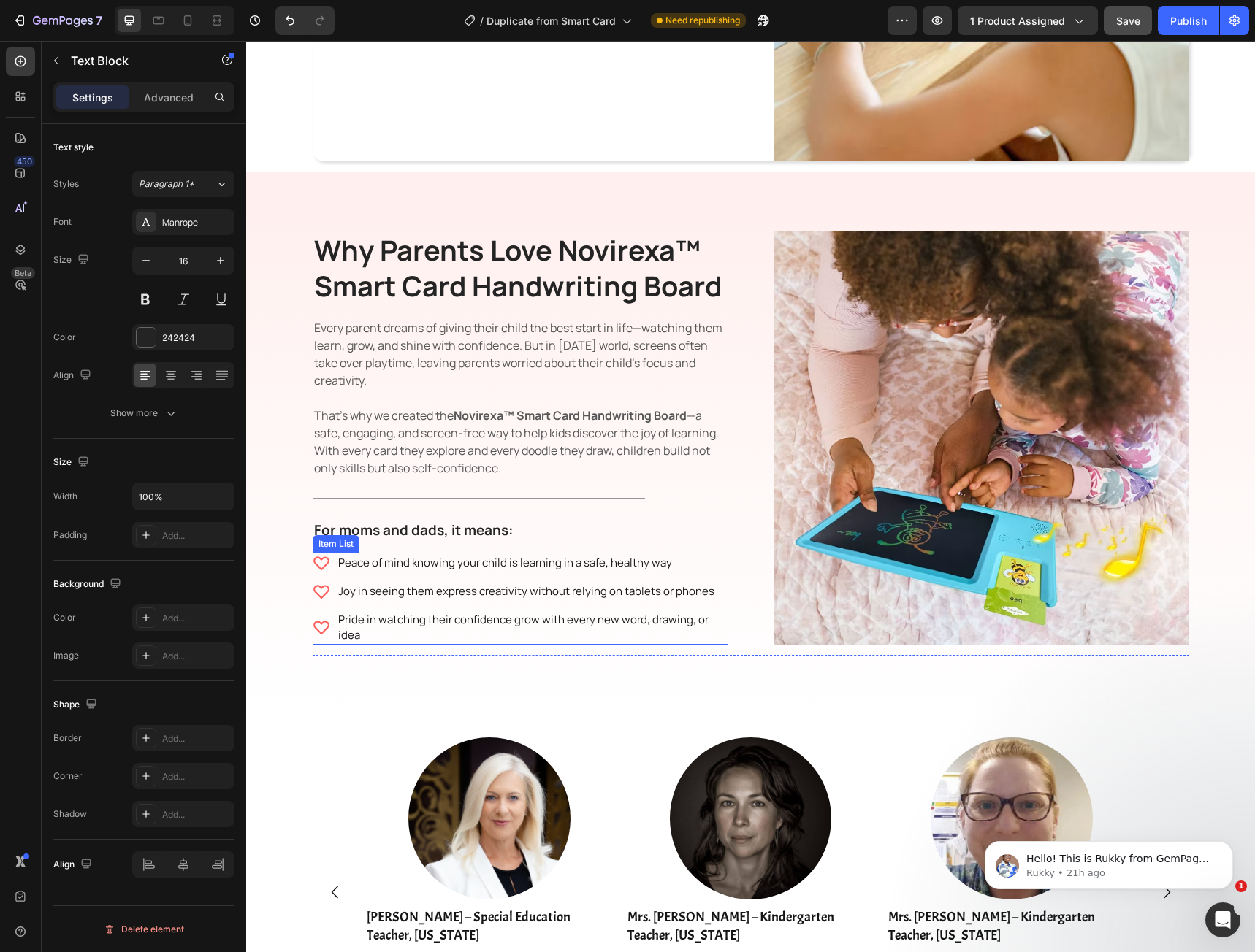
scroll to position [2118, 0]
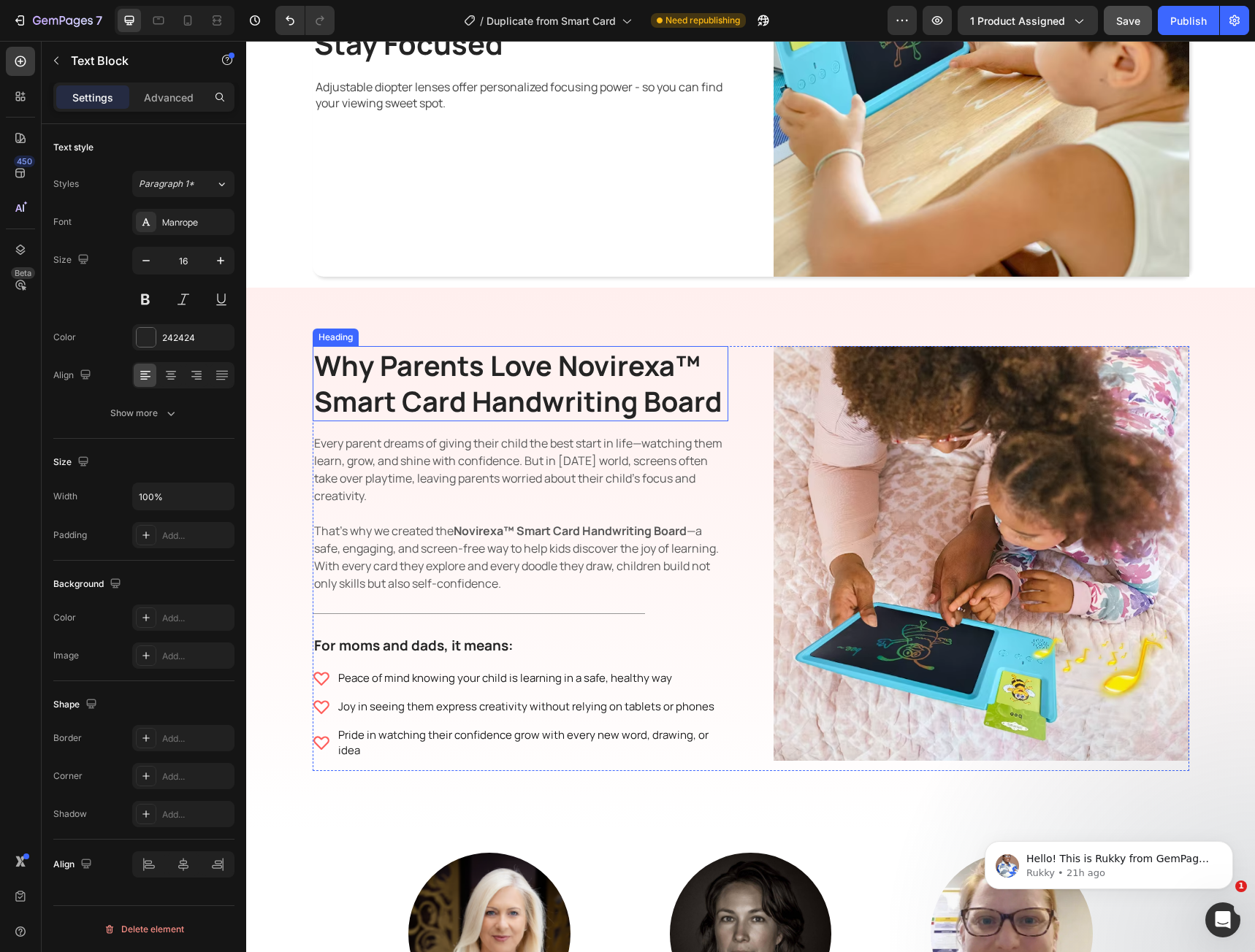
click at [464, 412] on h2 "Why Parents Love Novirexa™ Smart Card Handwriting Board" at bounding box center [520, 383] width 416 height 75
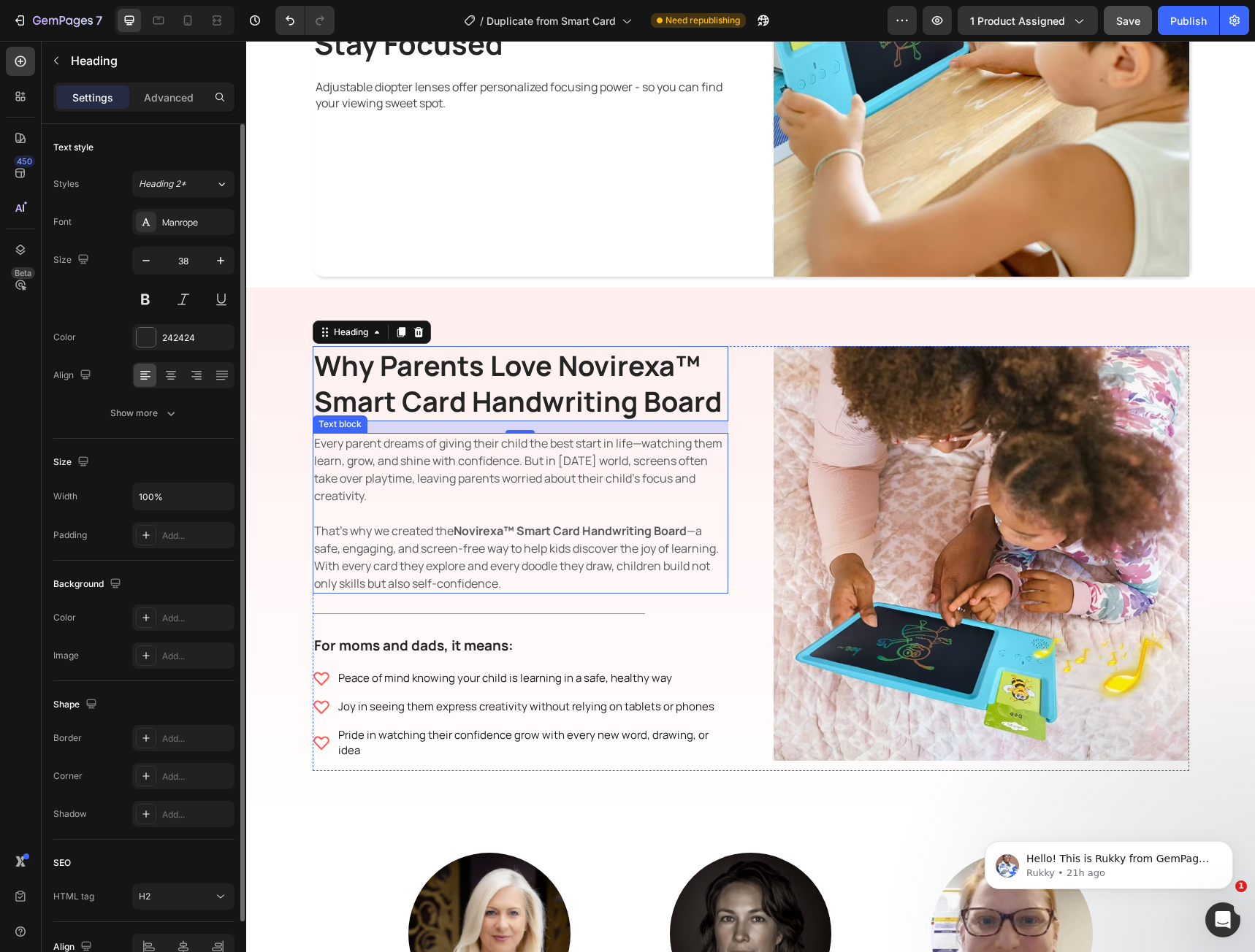
click at [445, 477] on p "Every parent dreams of giving their child the best start in life—watching them …" at bounding box center [520, 513] width 412 height 158
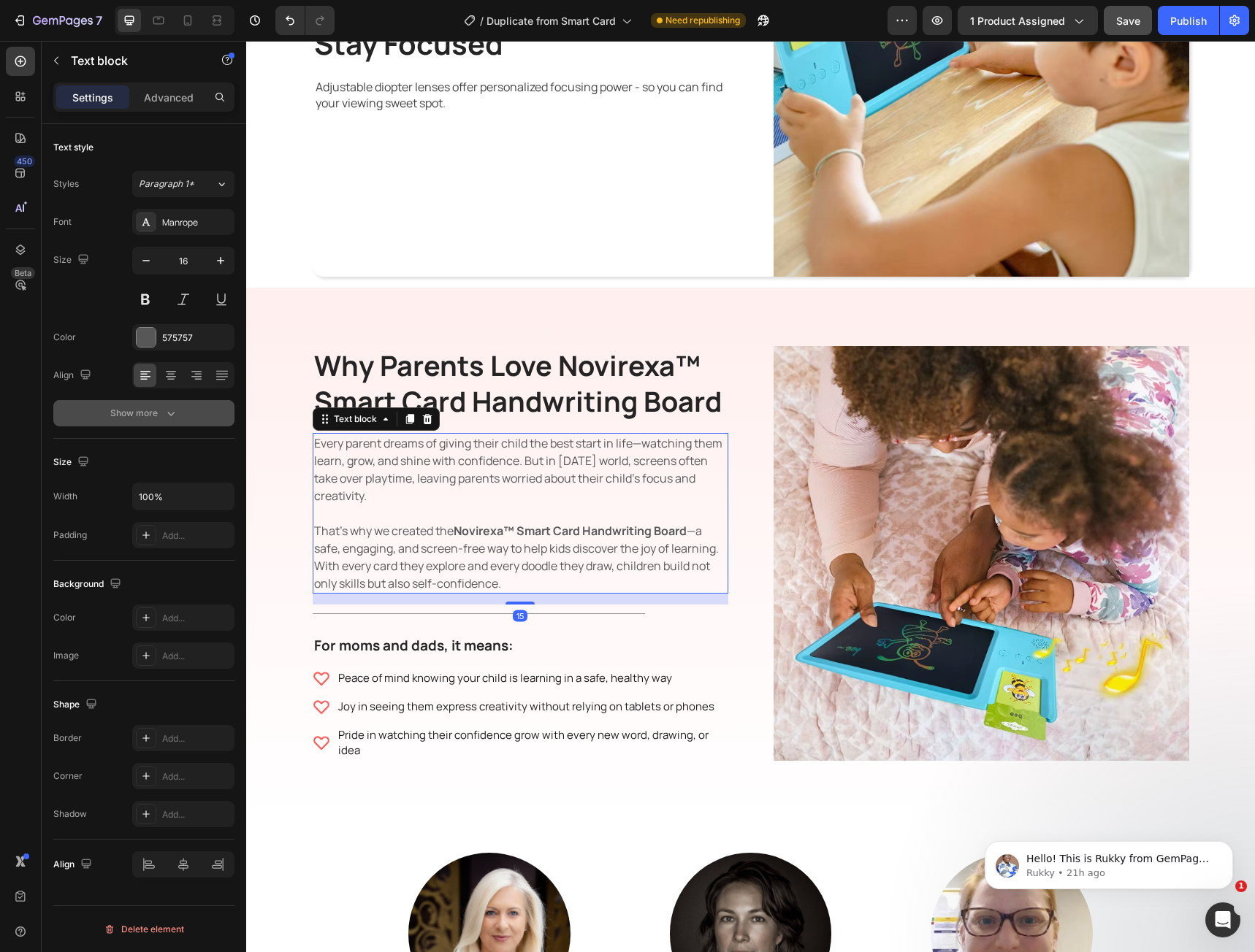
click at [162, 411] on div "Show more" at bounding box center [145, 413] width 68 height 14
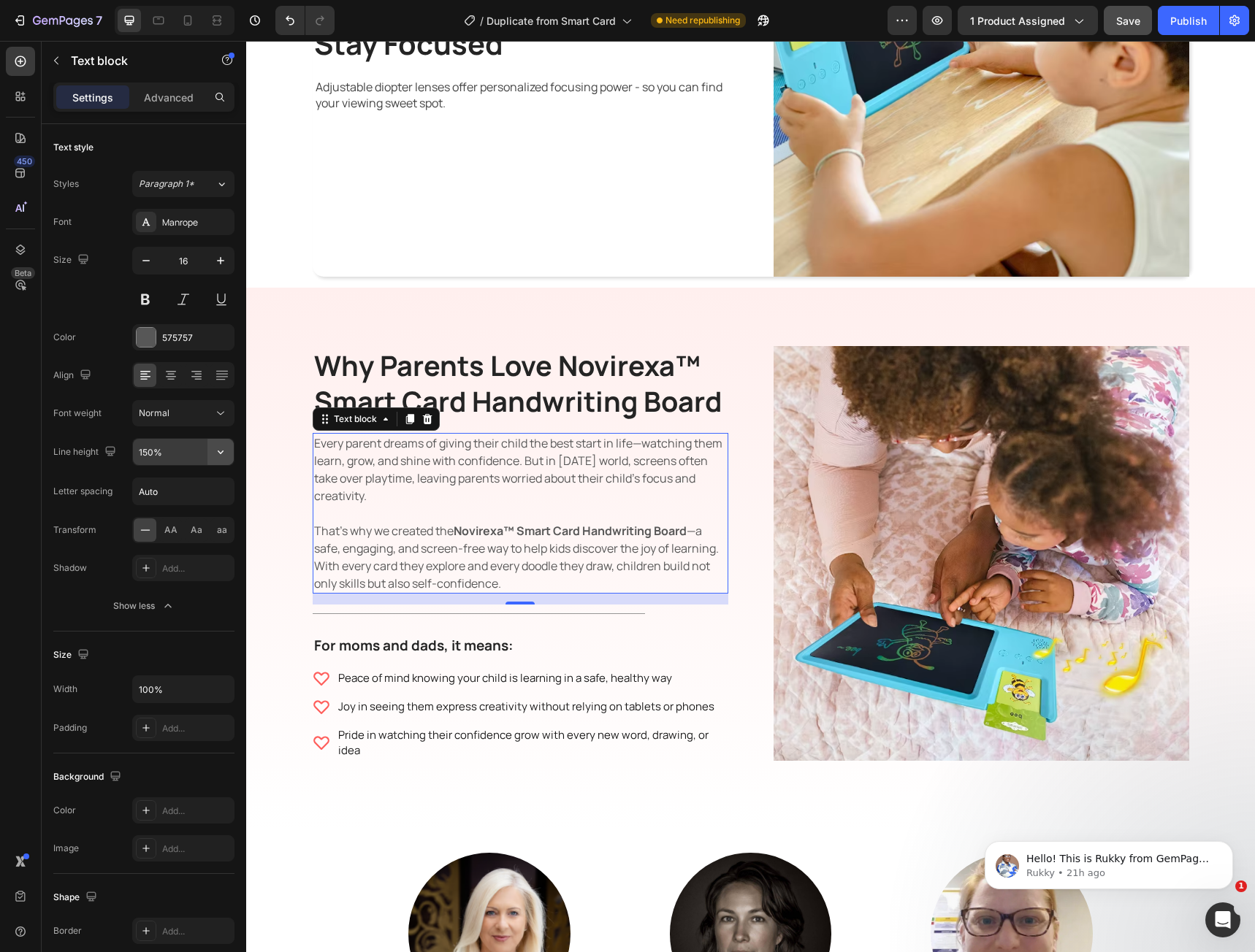
click at [222, 450] on icon "button" at bounding box center [220, 451] width 14 height 14
click at [190, 599] on p "180%" at bounding box center [179, 599] width 83 height 13
type input "180%"
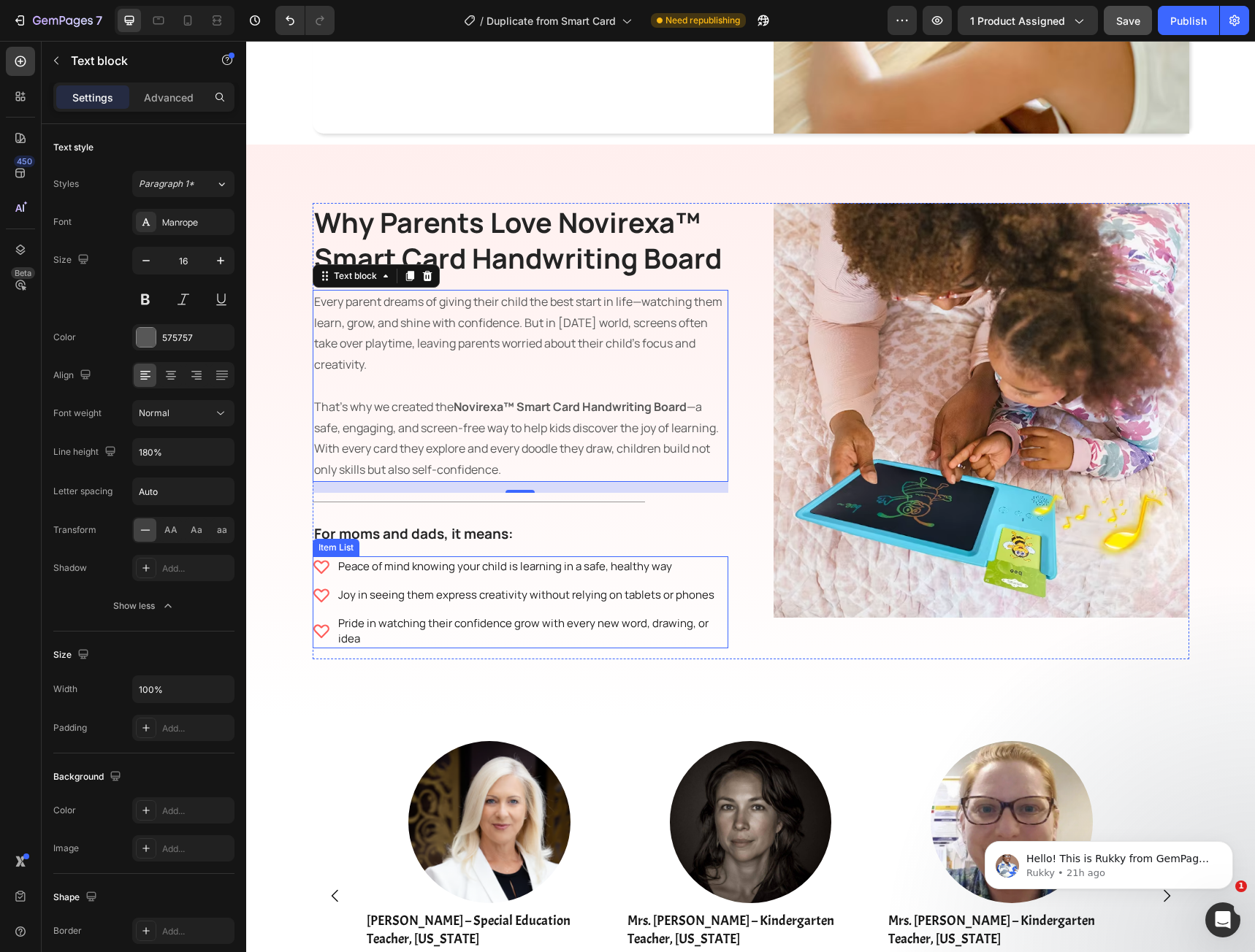
scroll to position [2264, 0]
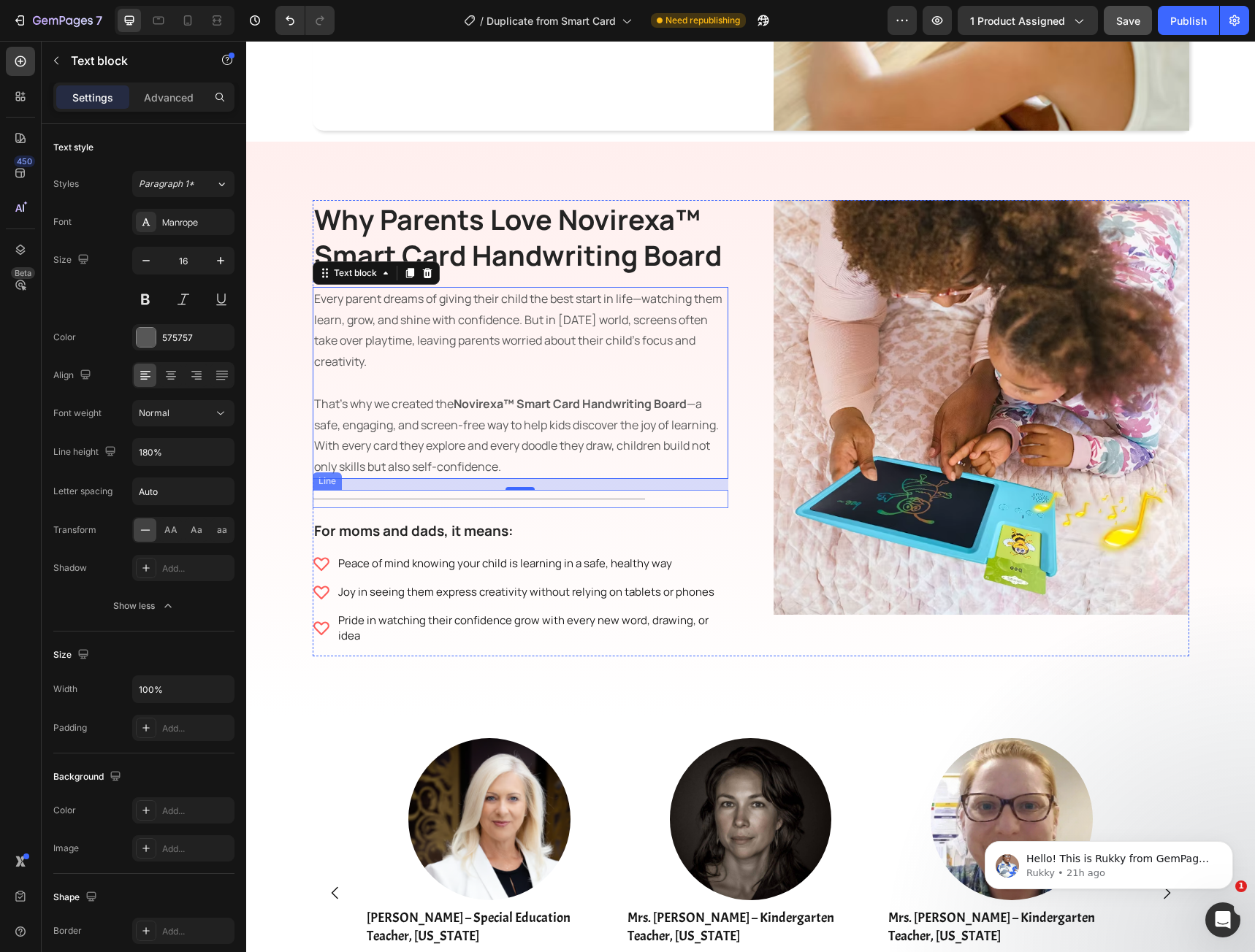
click at [421, 507] on div "Title Line" at bounding box center [520, 498] width 416 height 18
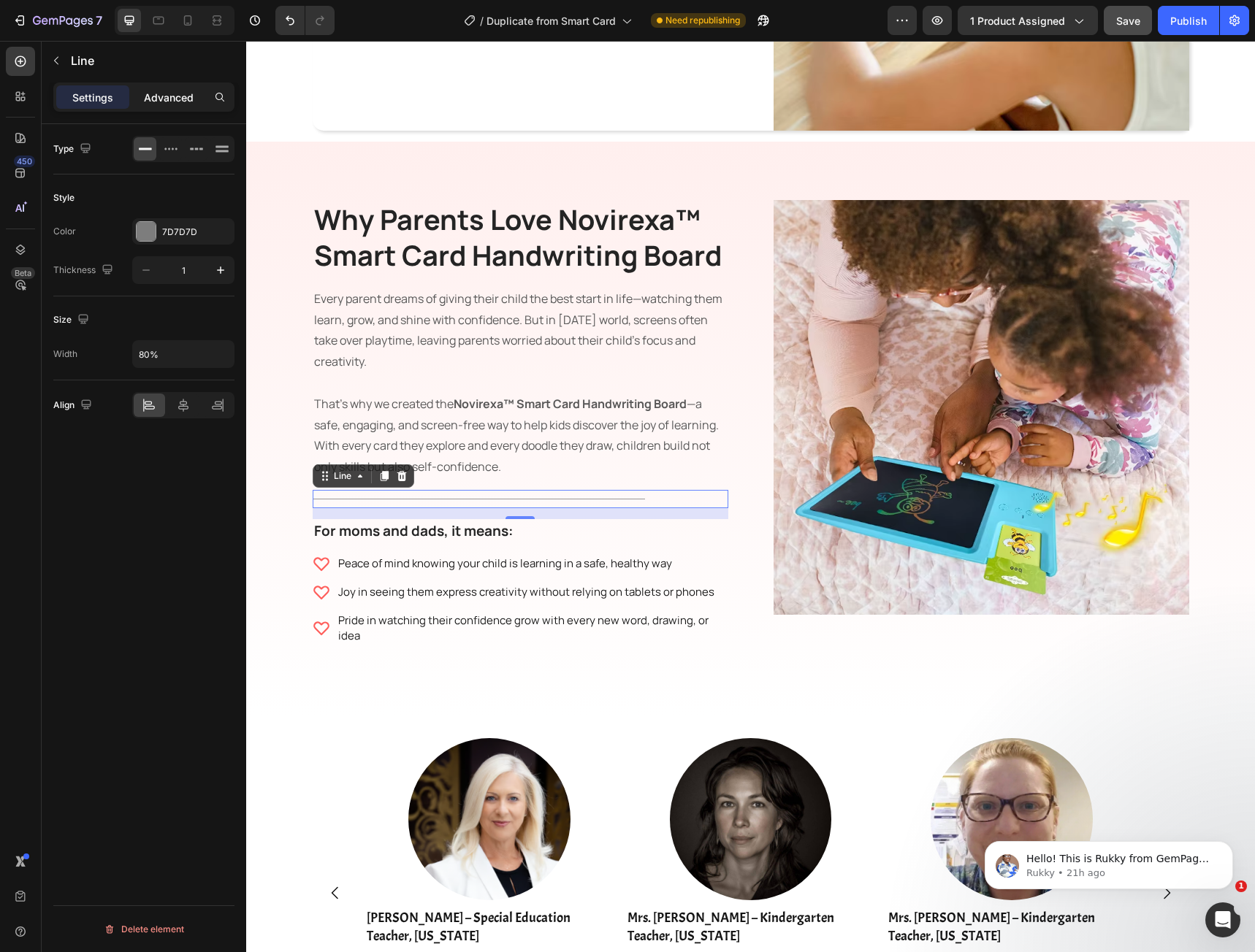
click at [150, 98] on p "Advanced" at bounding box center [168, 98] width 49 height 15
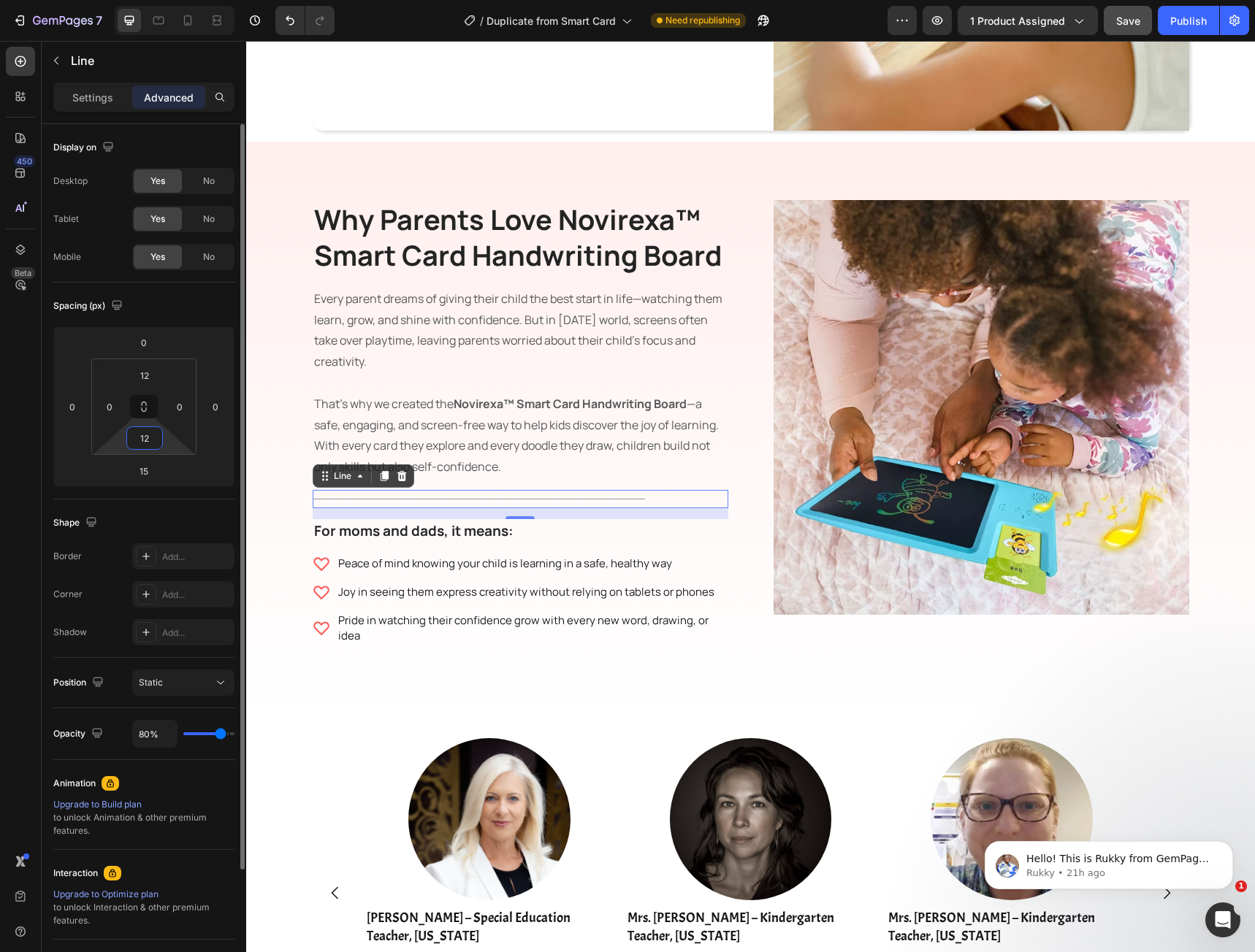
click at [153, 434] on input "12" at bounding box center [145, 439] width 29 height 22
click at [101, 0] on html "7 / Duplicate from Smart Card Need republishing Preview 1 product assigned Publ…" at bounding box center [628, 0] width 1255 height 0
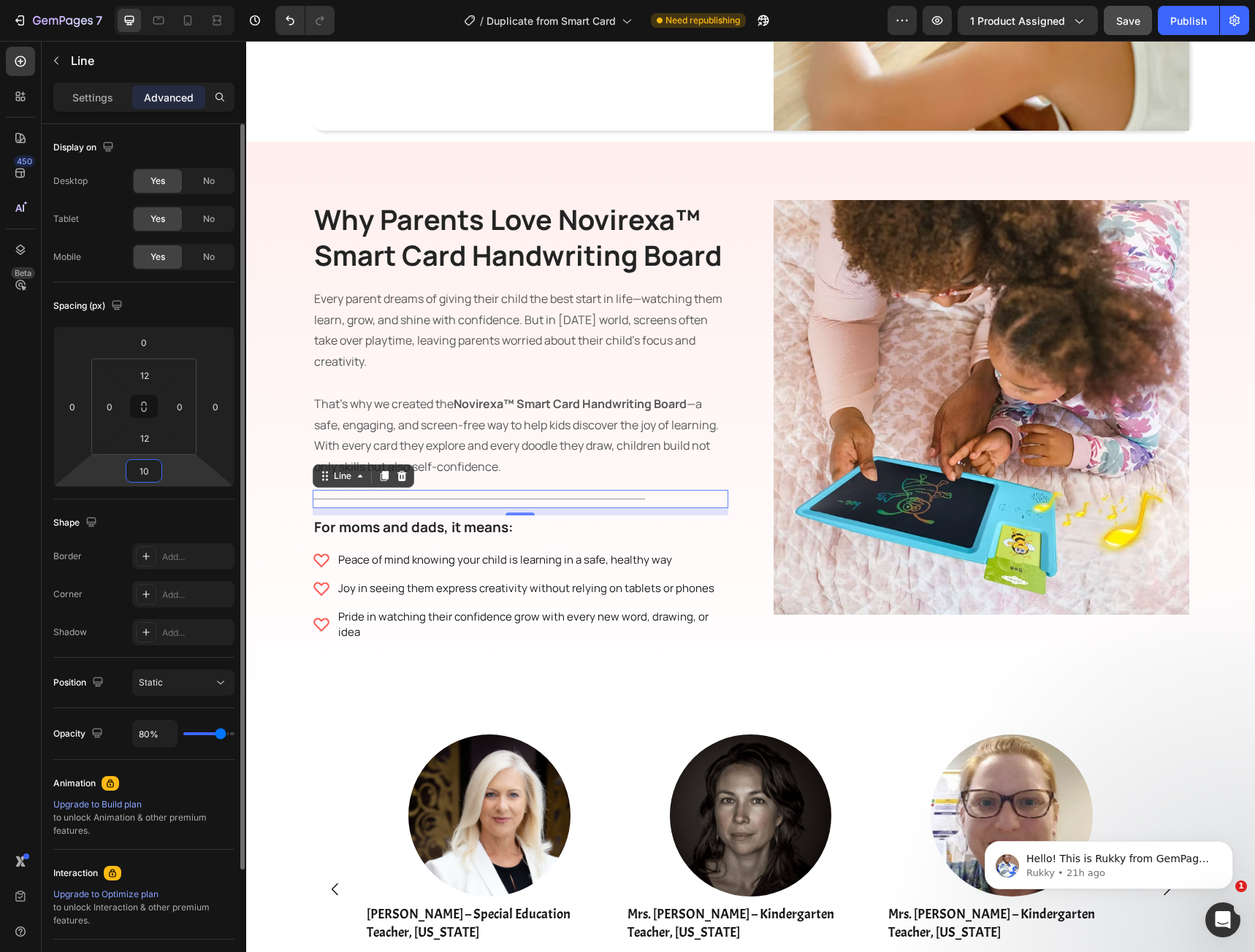
type input "1"
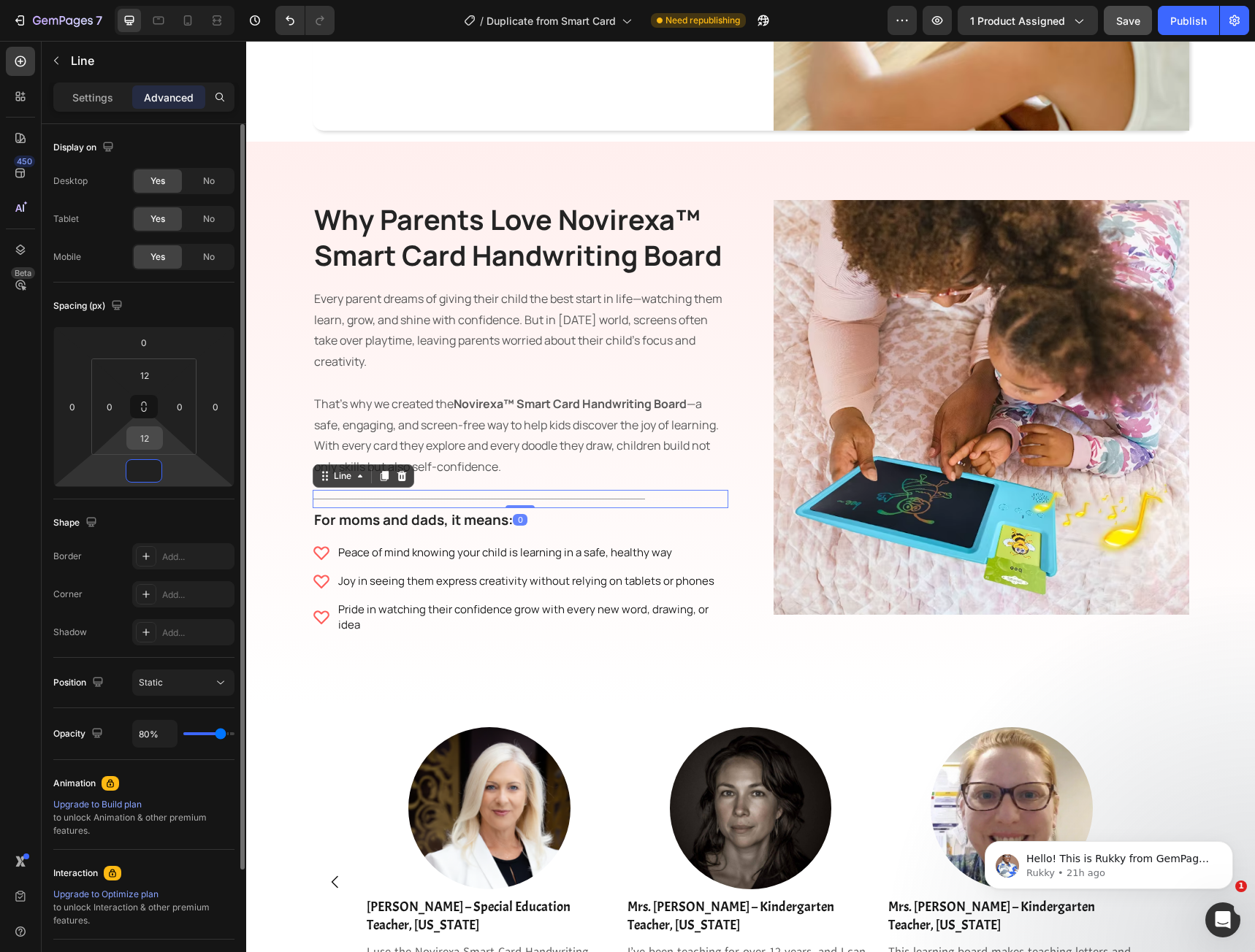
type input "0"
click at [139, 444] on input "12" at bounding box center [145, 439] width 29 height 22
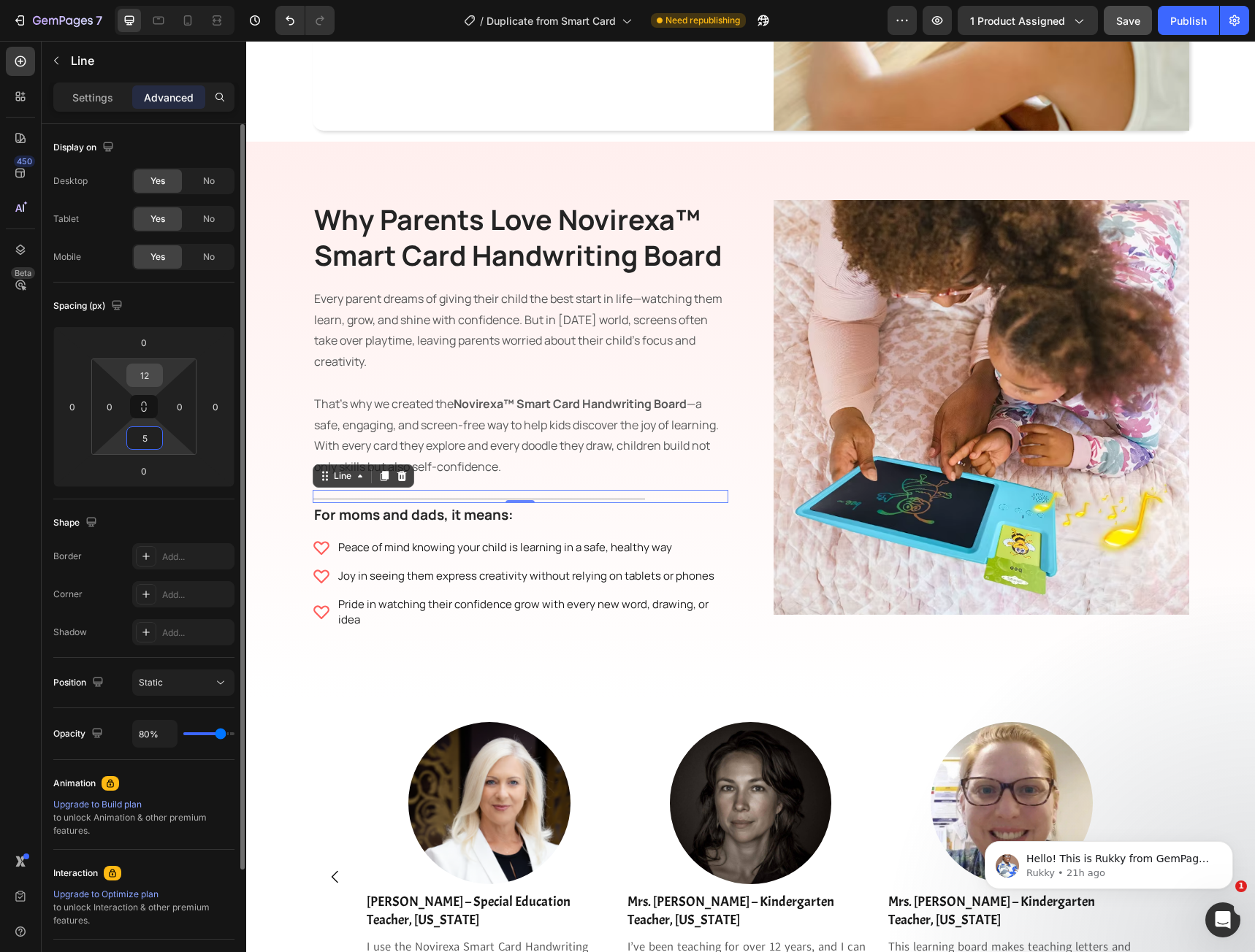
type input "5"
click at [148, 374] on input "12" at bounding box center [145, 376] width 29 height 22
type input "5"
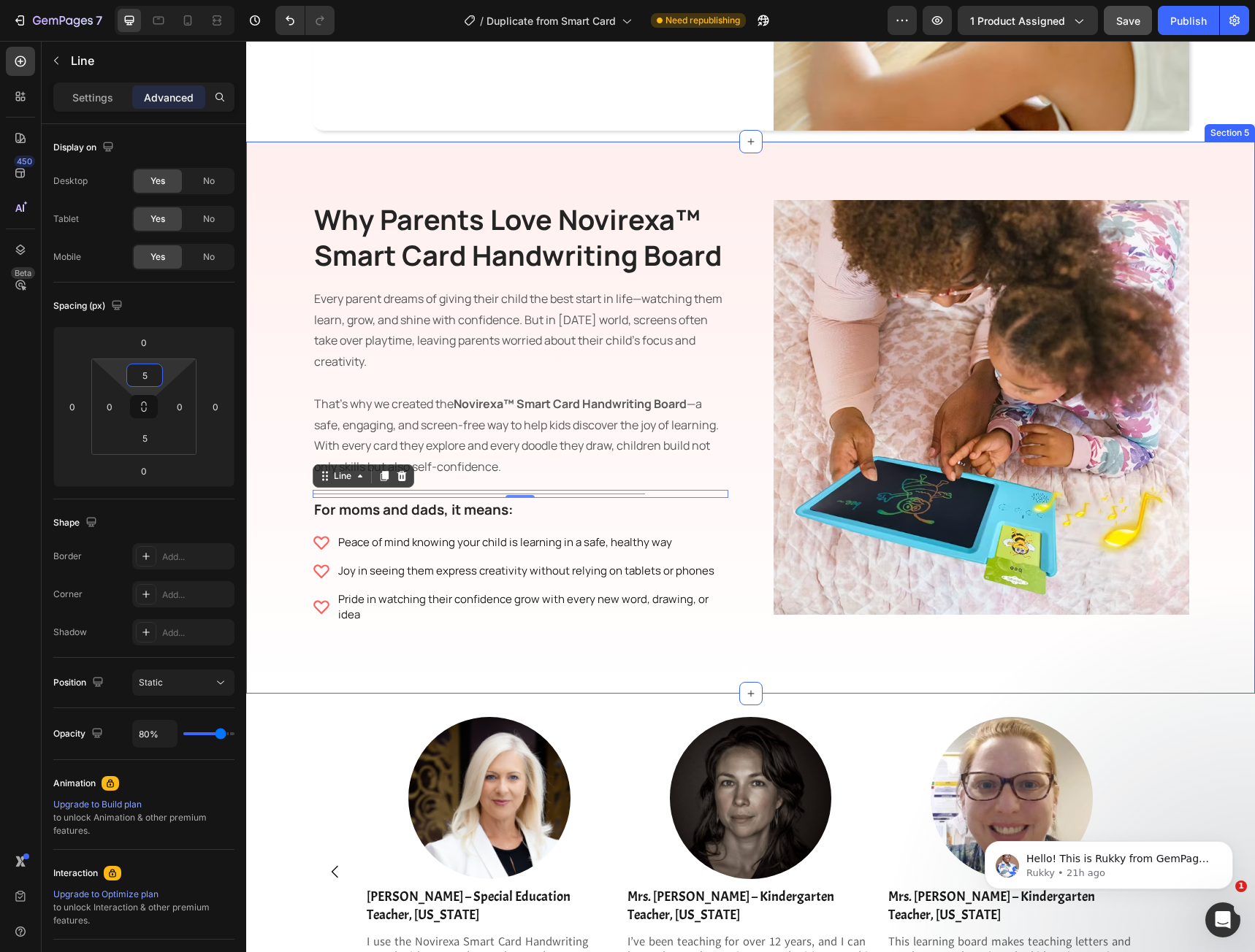
click at [677, 675] on div "Why Parents Love Novirexa™ Smart Card Handwriting Board Heading Every parent dr…" at bounding box center [751, 418] width 1008 height 552
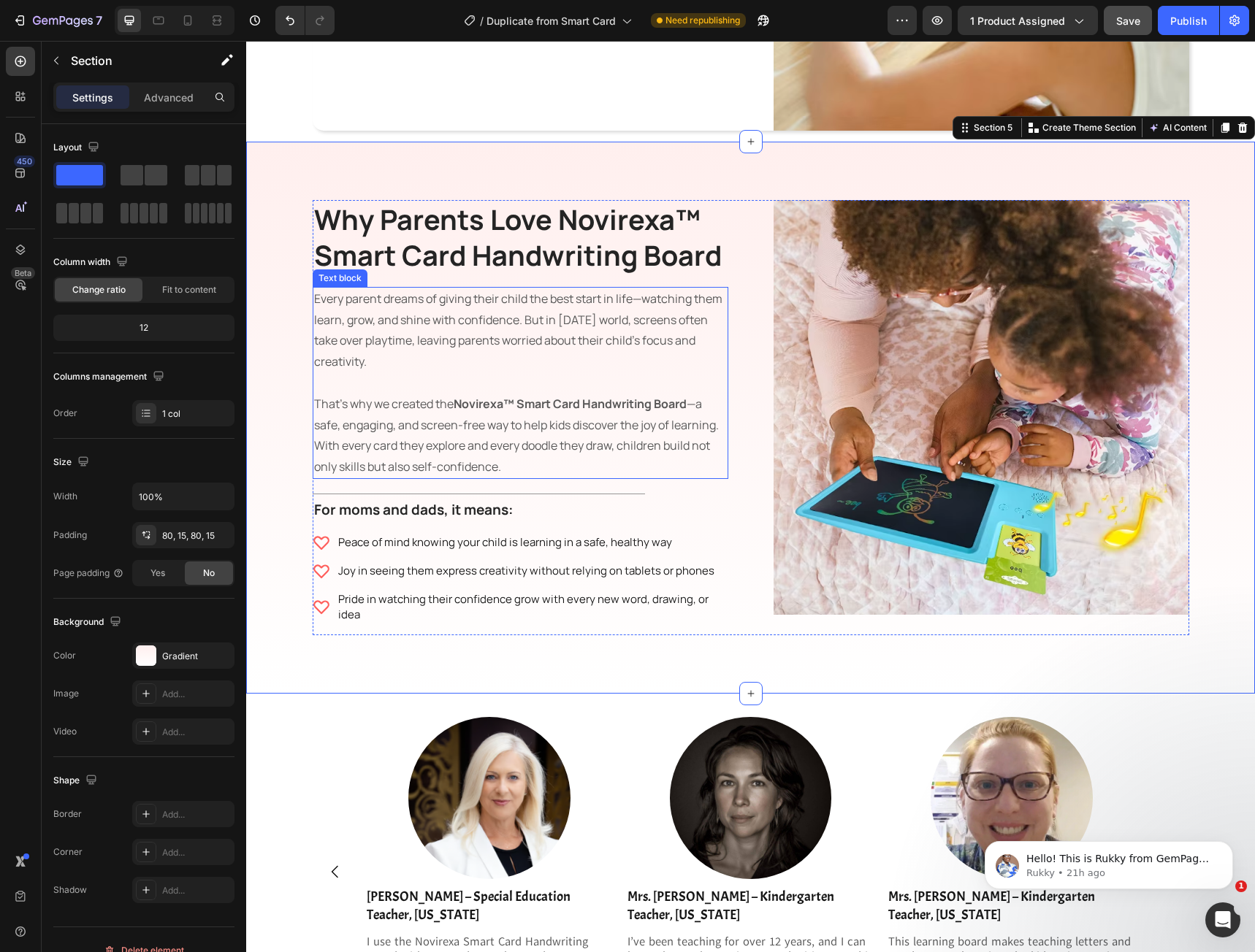
click at [507, 471] on p "Every parent dreams of giving their child the best start in life—watching them …" at bounding box center [520, 382] width 412 height 190
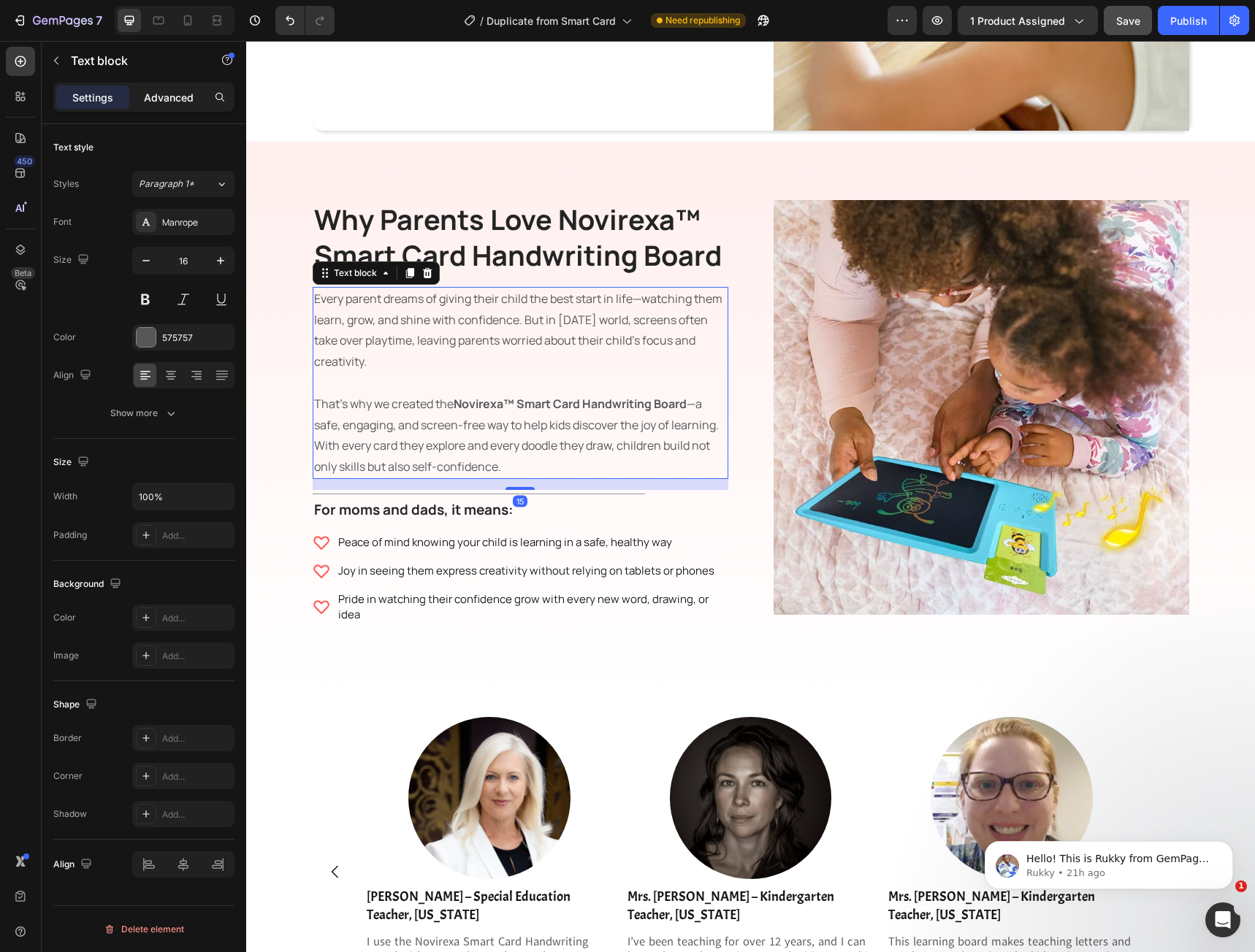
click at [156, 94] on p "Advanced" at bounding box center [168, 98] width 49 height 15
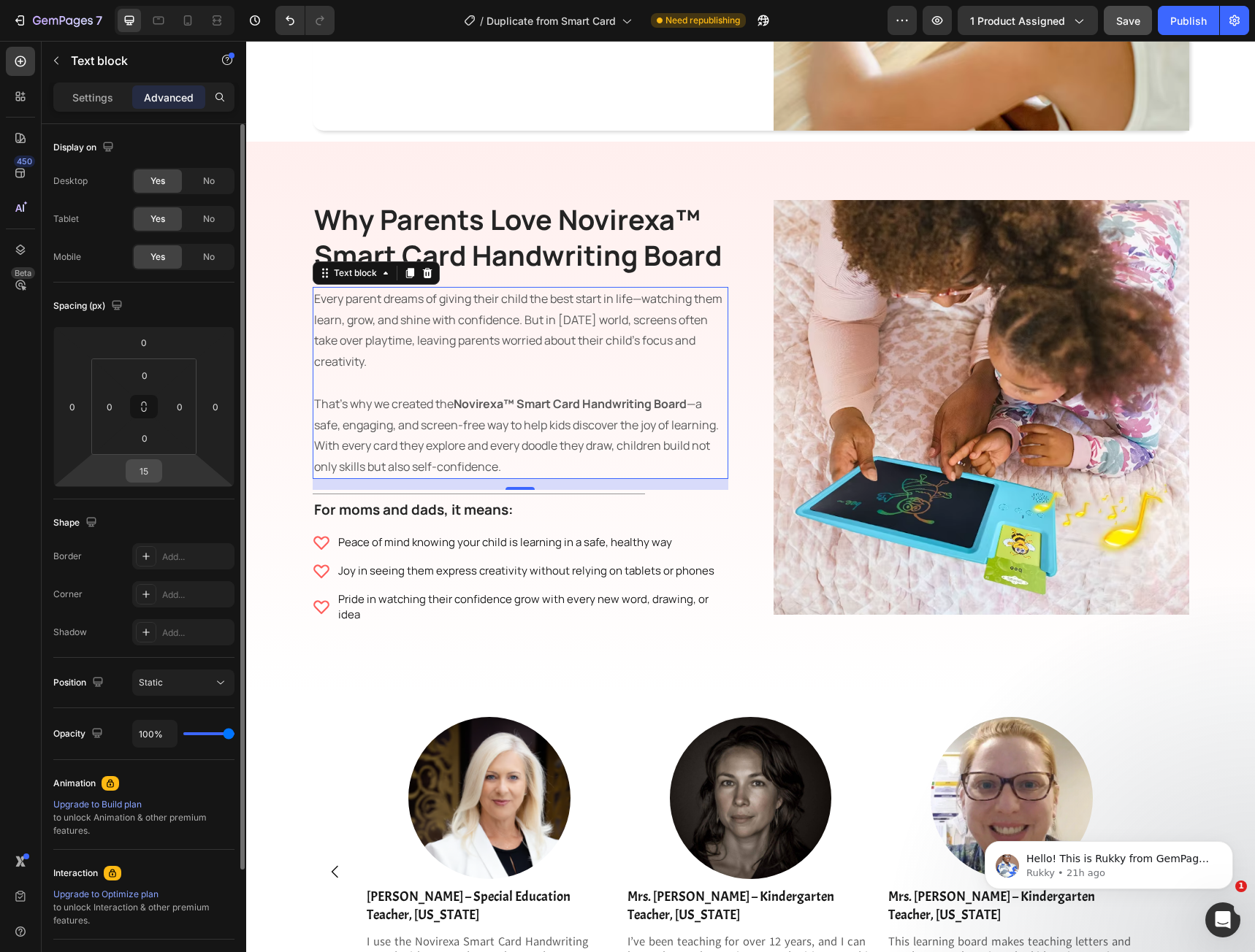
click at [143, 468] on input "15" at bounding box center [144, 471] width 29 height 22
type input "0"
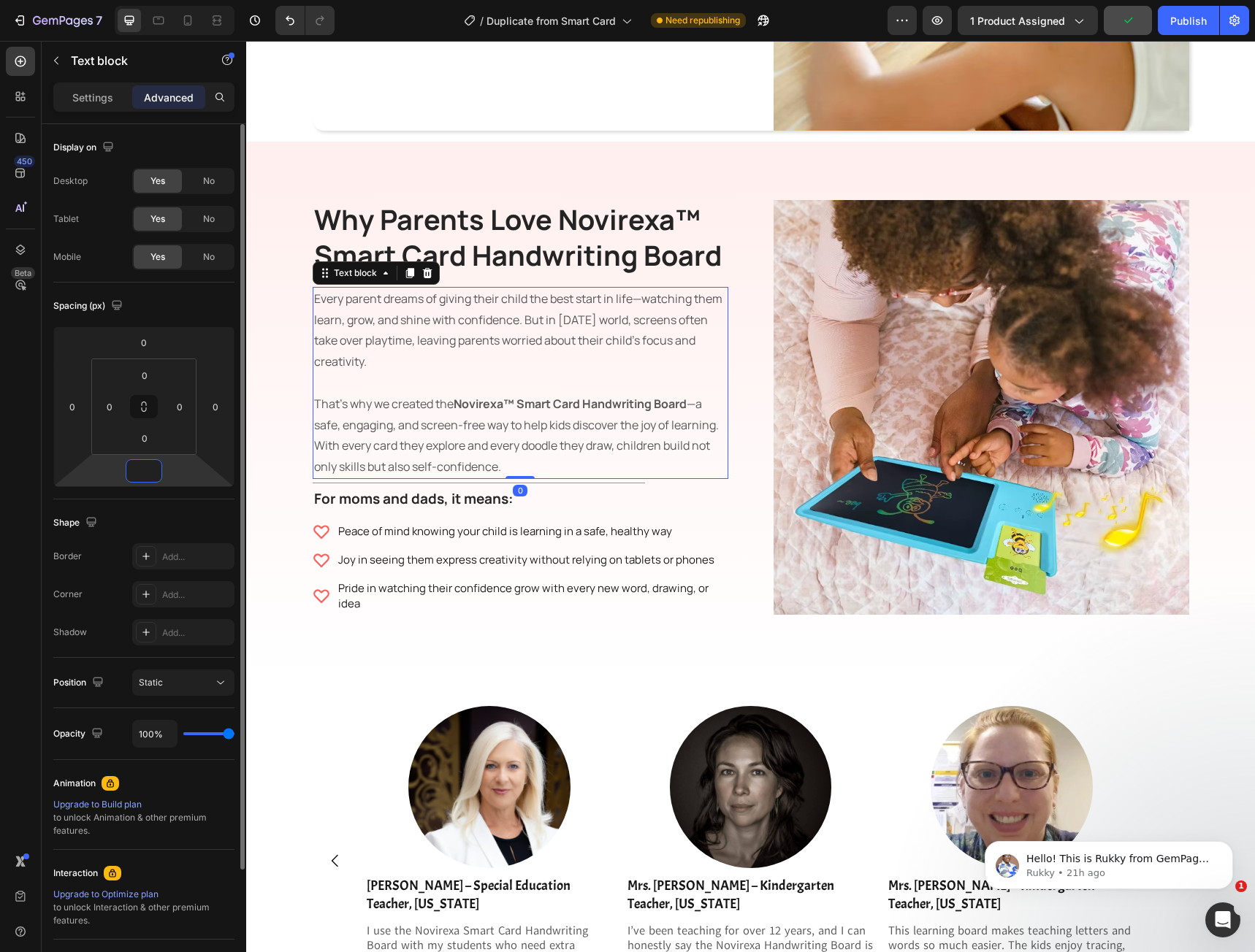
type input "5"
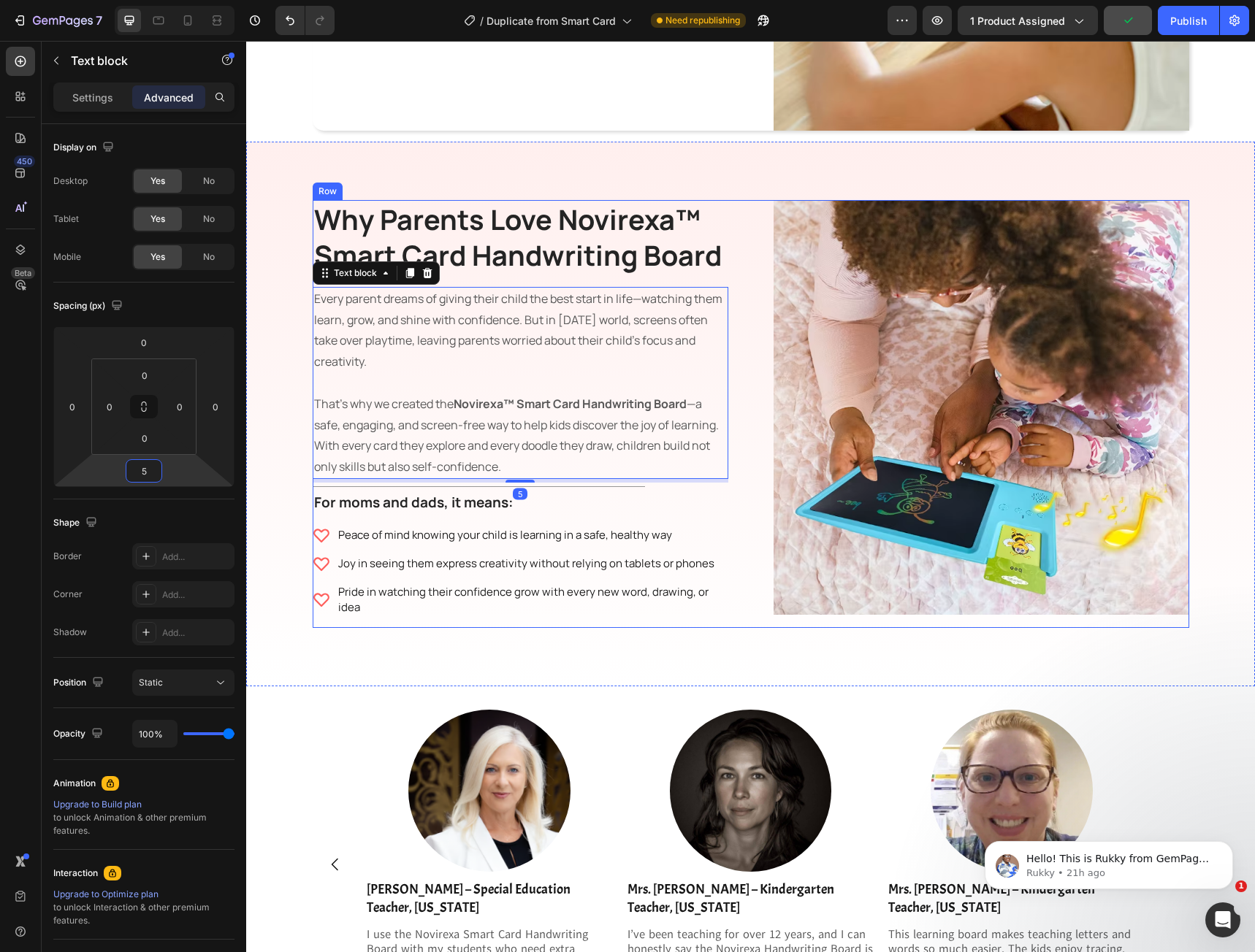
click at [508, 619] on div "Why Parents Love Novirexa™ Smart Card Handwriting Board Heading Every parent dr…" at bounding box center [751, 414] width 1008 height 545
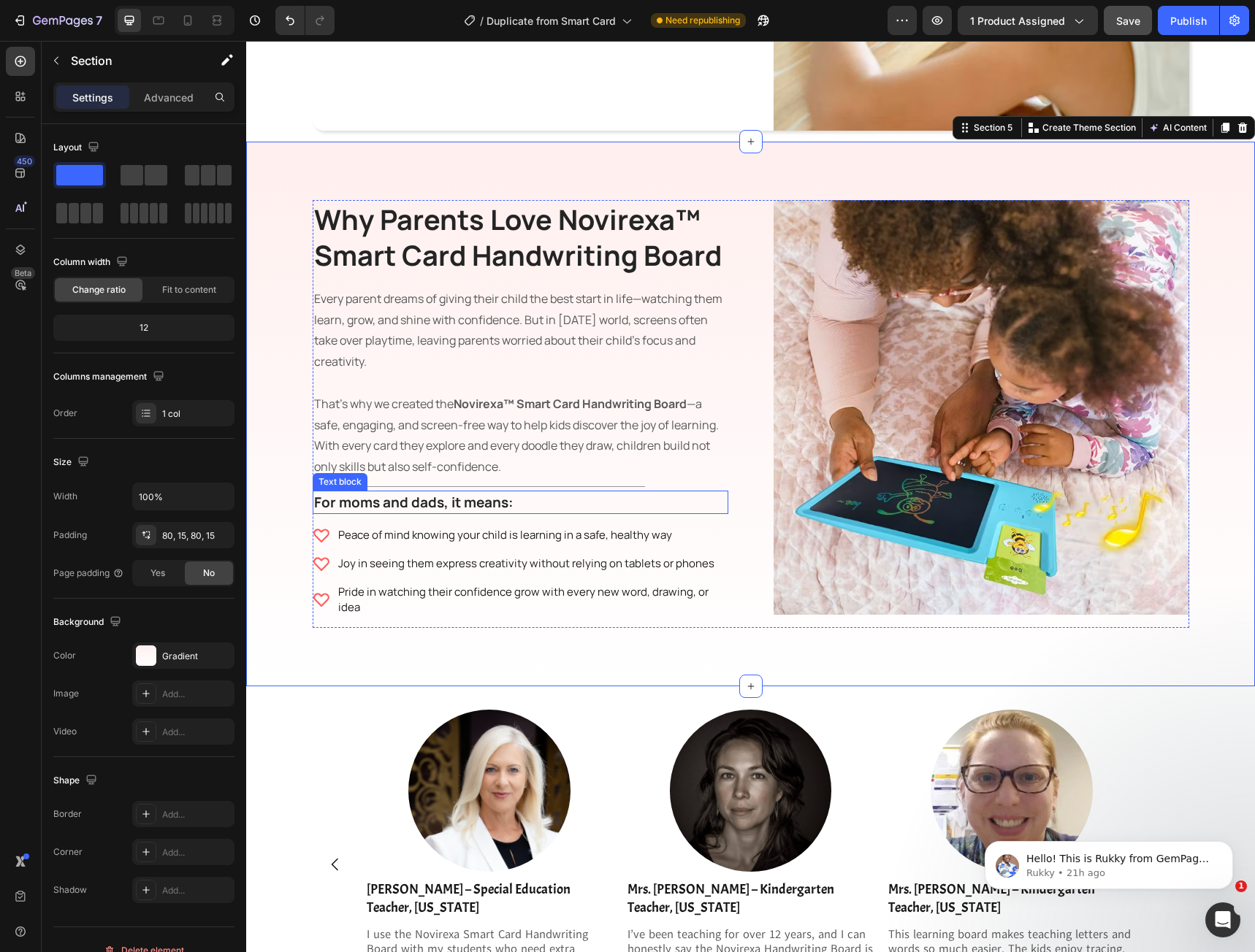
click at [445, 513] on div "For moms and dads, it means:" at bounding box center [520, 502] width 416 height 24
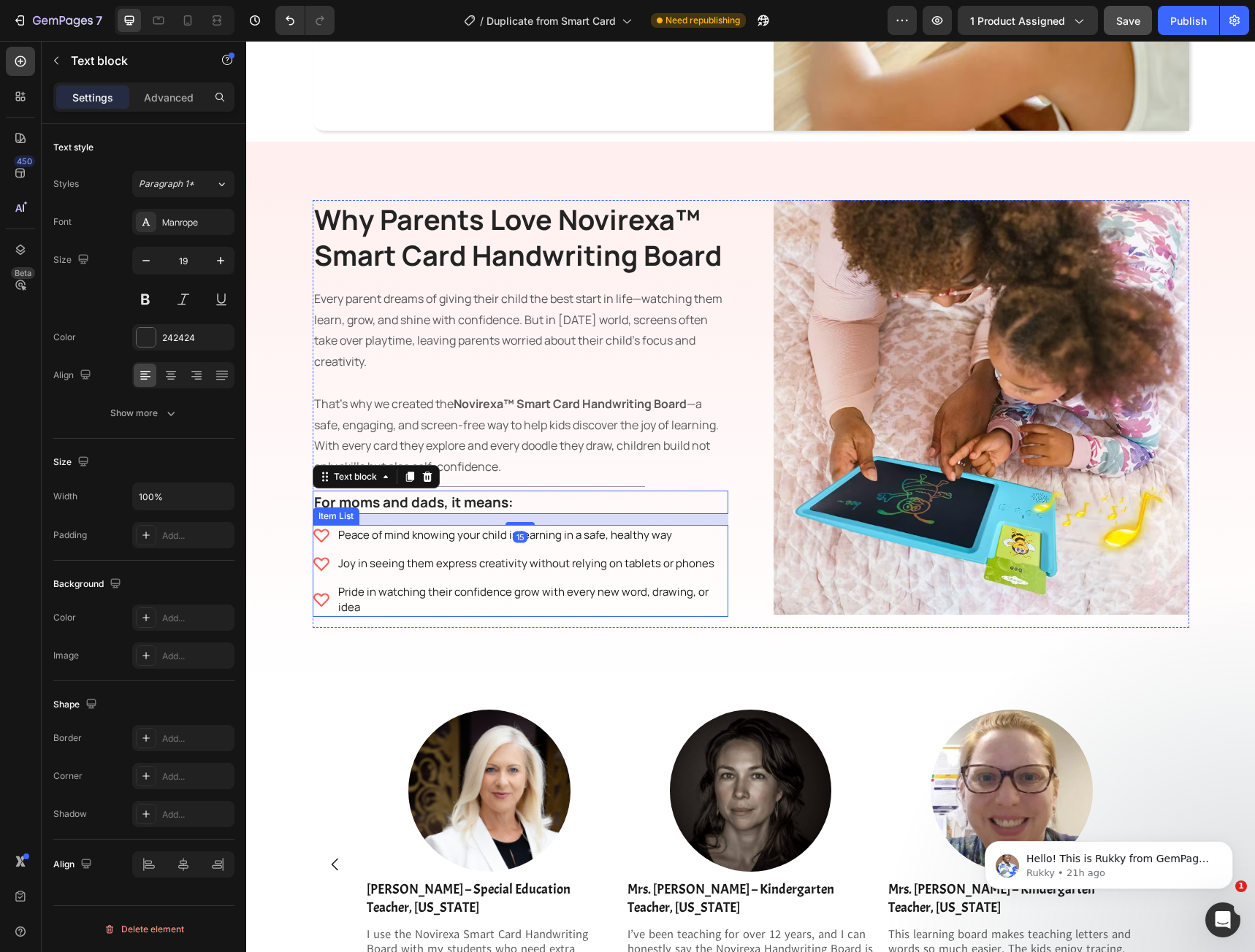
click at [444, 545] on div "Peace of mind knowing your child is learning in a safe, healthy way" at bounding box center [531, 535] width 392 height 20
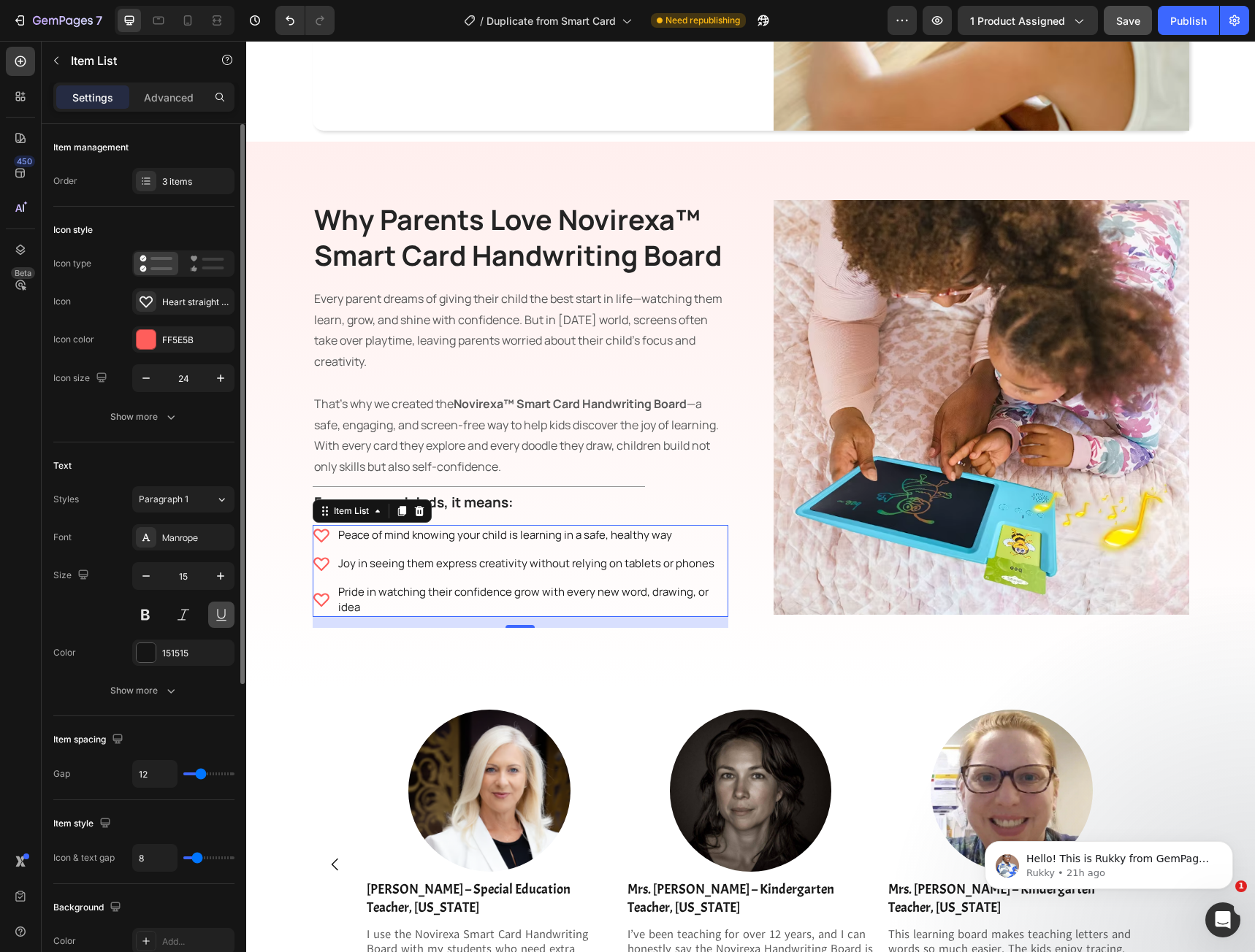
scroll to position [73, 0]
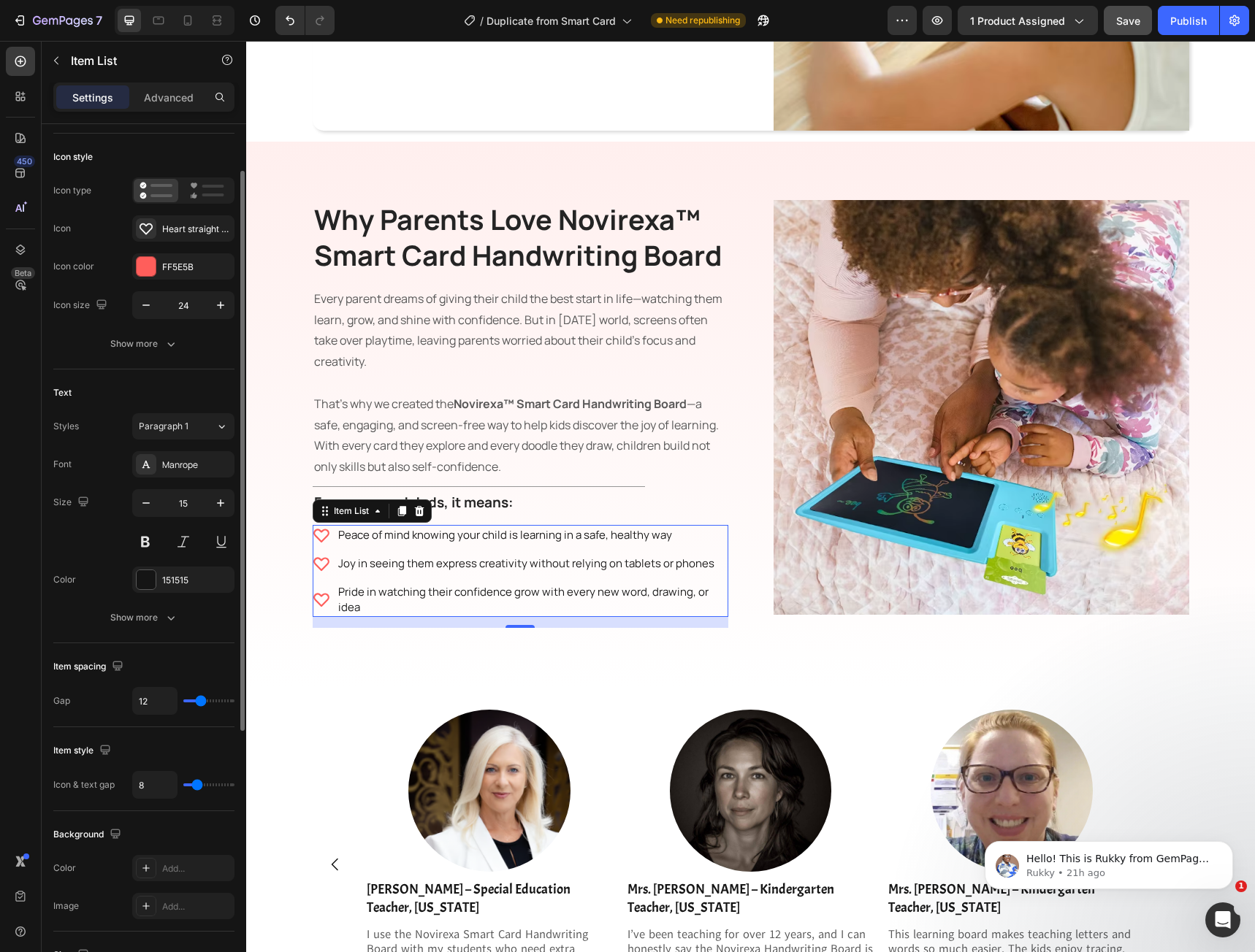
click at [188, 602] on div "Font Manrope Size 15 Color 151515 Show more" at bounding box center [144, 541] width 181 height 179
click at [184, 608] on button "Show more" at bounding box center [144, 617] width 181 height 26
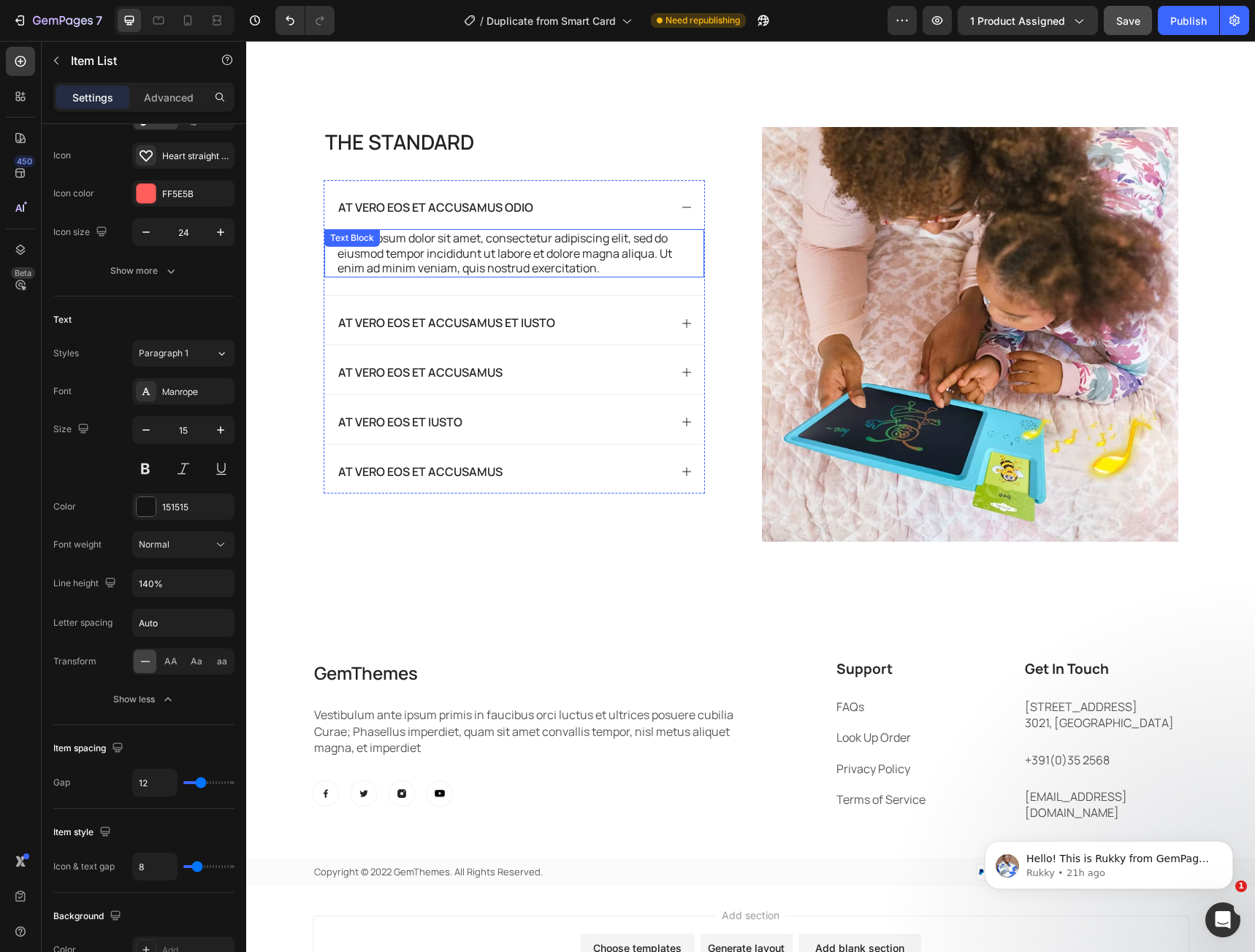
scroll to position [3388, 0]
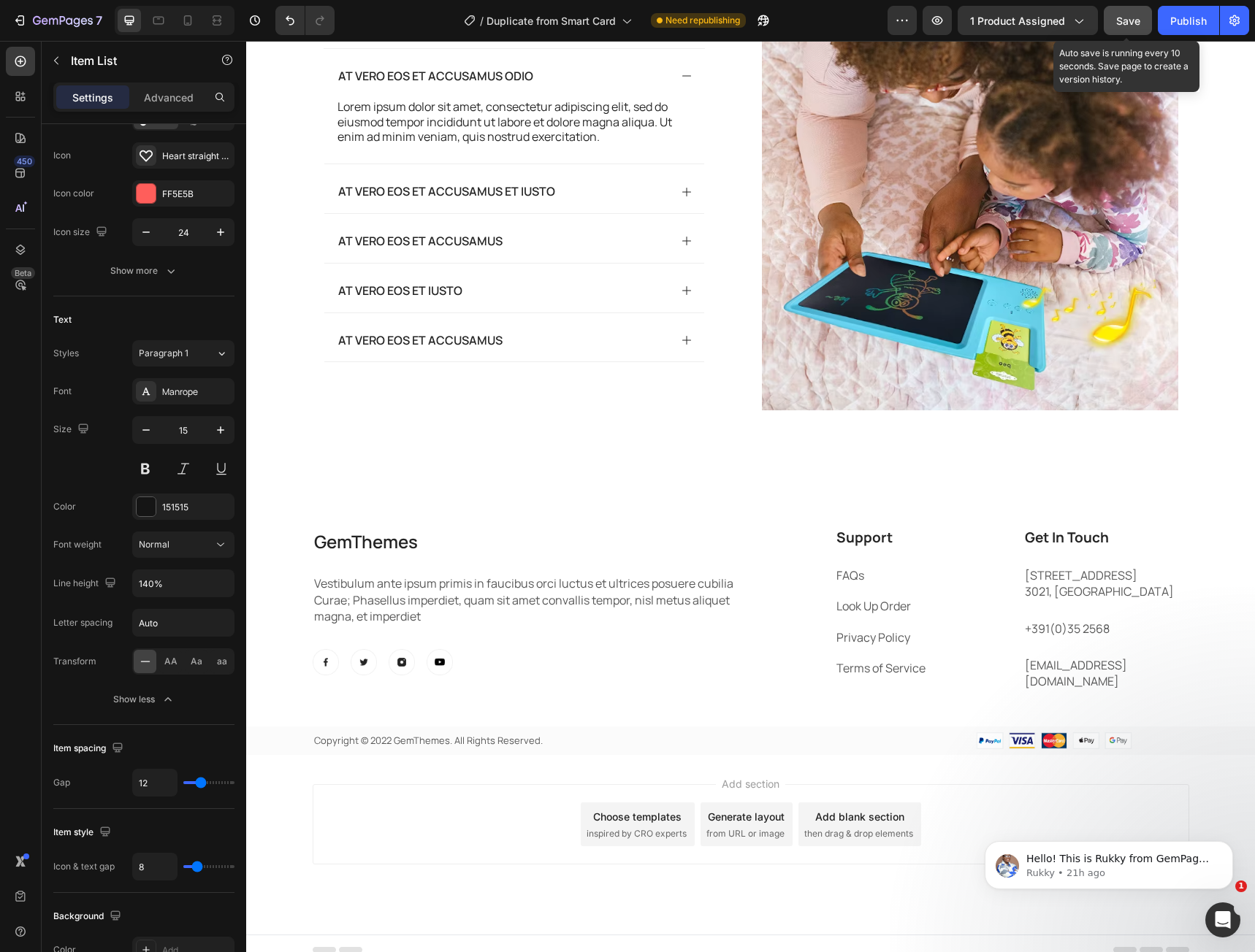
drag, startPoint x: 1117, startPoint y: 29, endPoint x: 1144, endPoint y: 27, distance: 27.1
click at [1118, 29] on button "Save" at bounding box center [1127, 20] width 48 height 29
click at [1163, 23] on button "Publish" at bounding box center [1189, 20] width 61 height 29
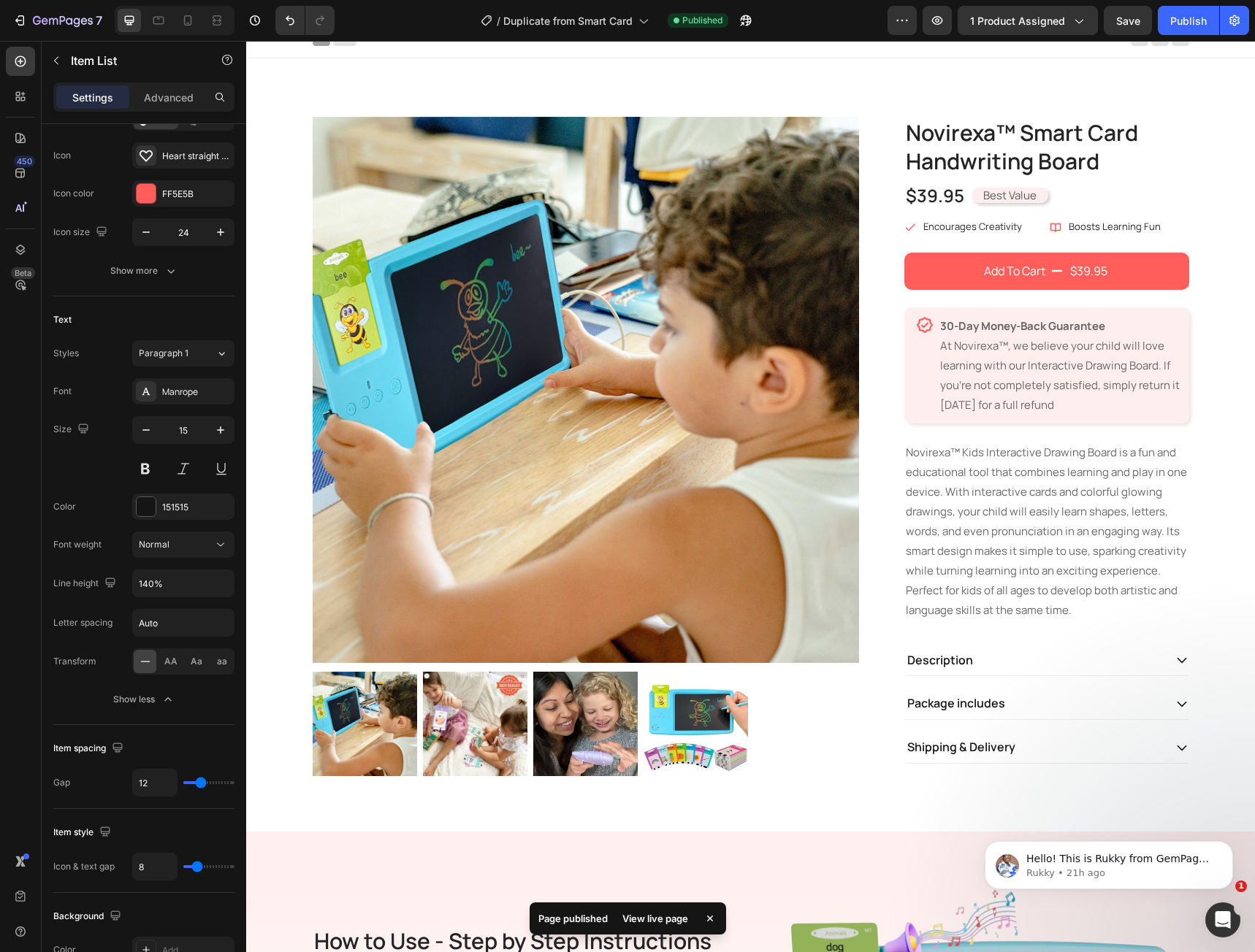
scroll to position [0, 0]
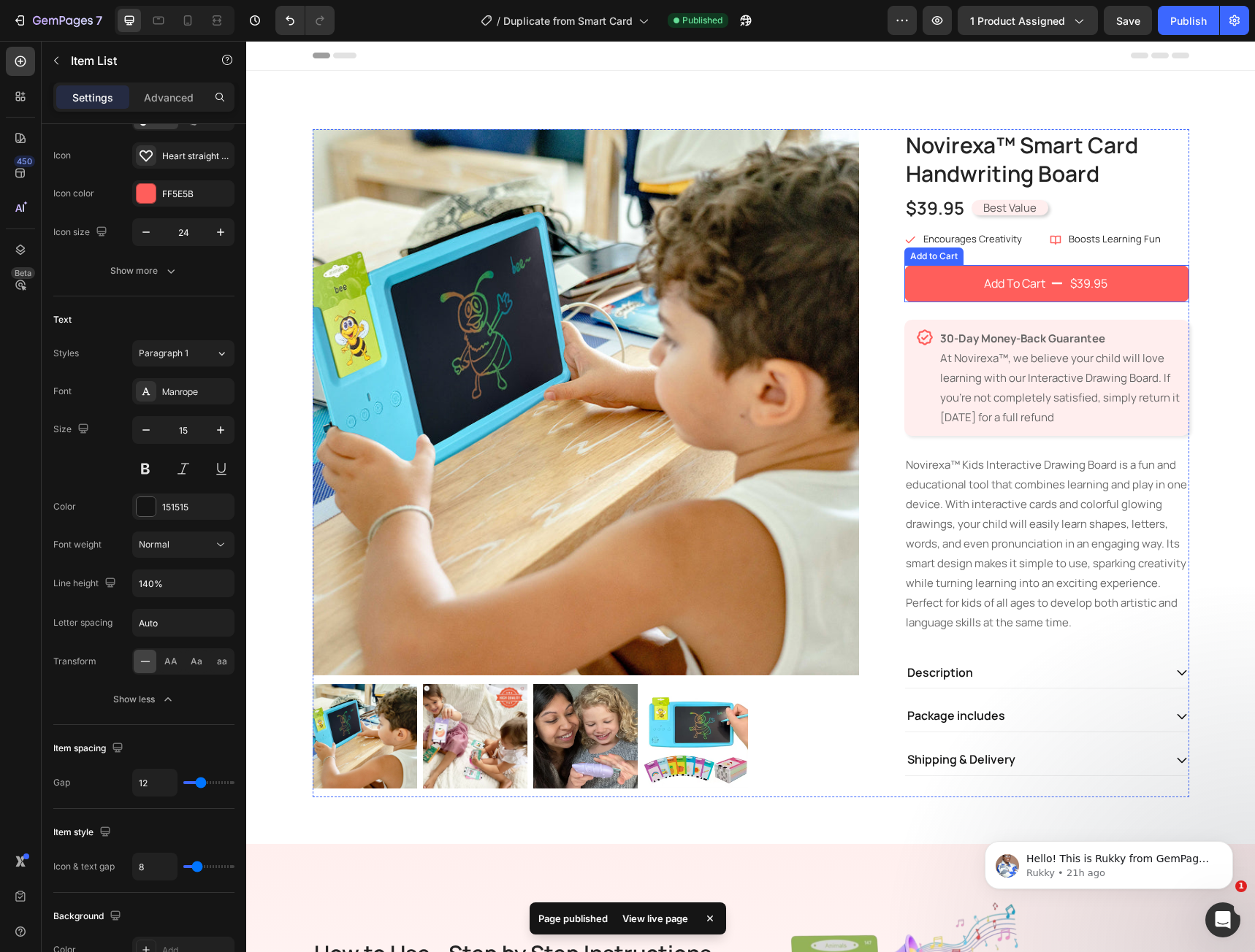
click at [945, 290] on button "Add To Cart $39.95" at bounding box center [1047, 283] width 285 height 37
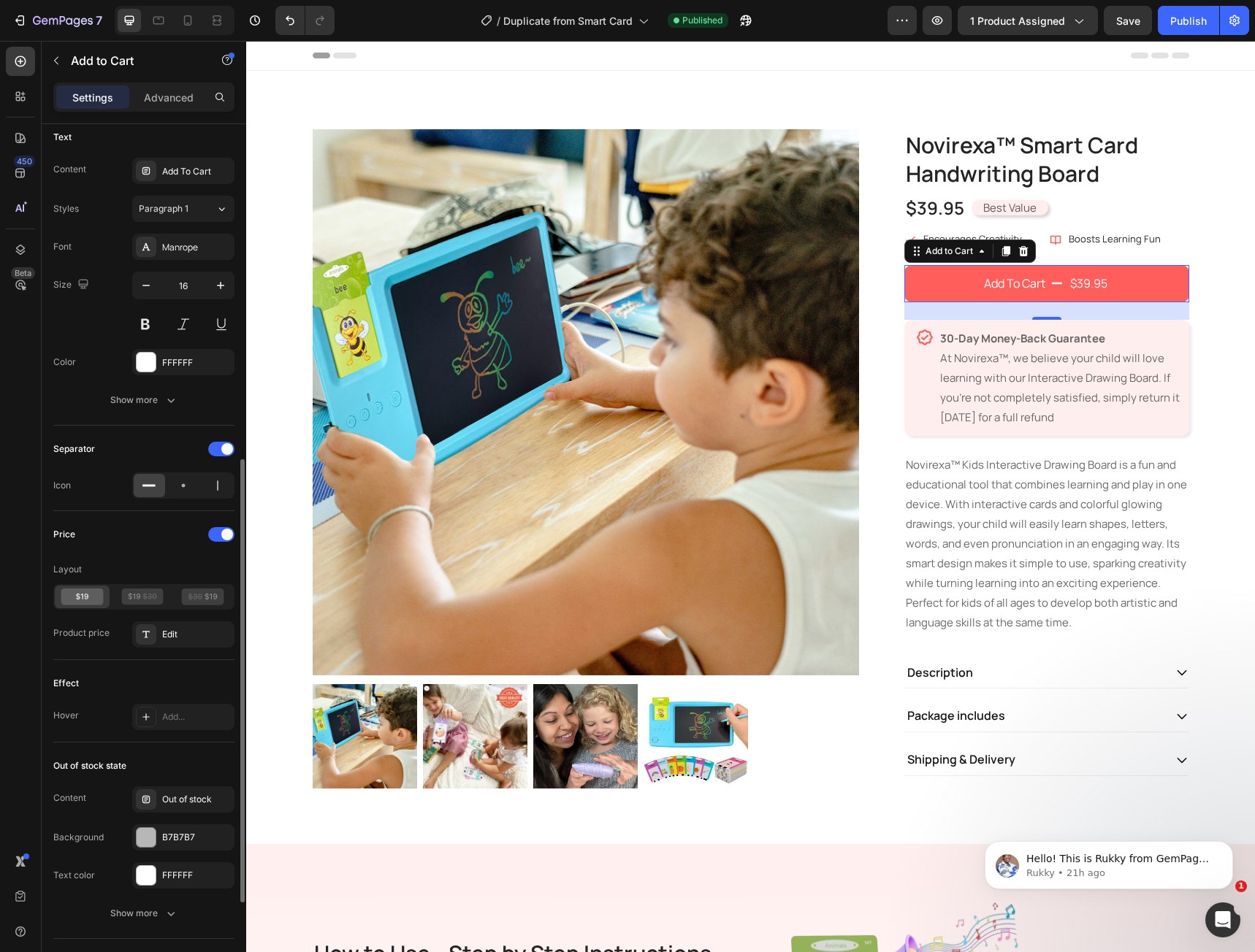
scroll to position [803, 0]
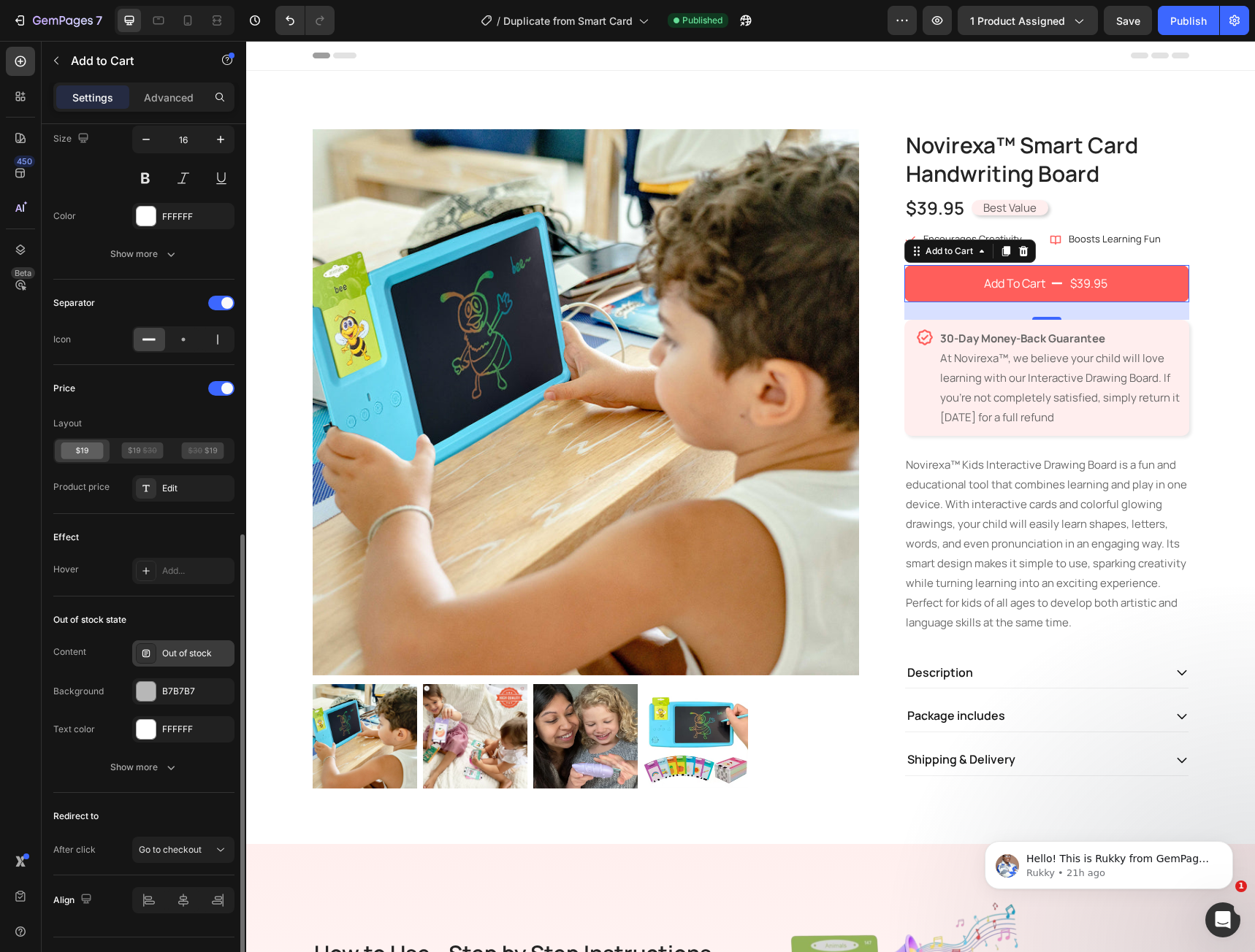
click at [190, 650] on div "Out of stock" at bounding box center [196, 653] width 69 height 13
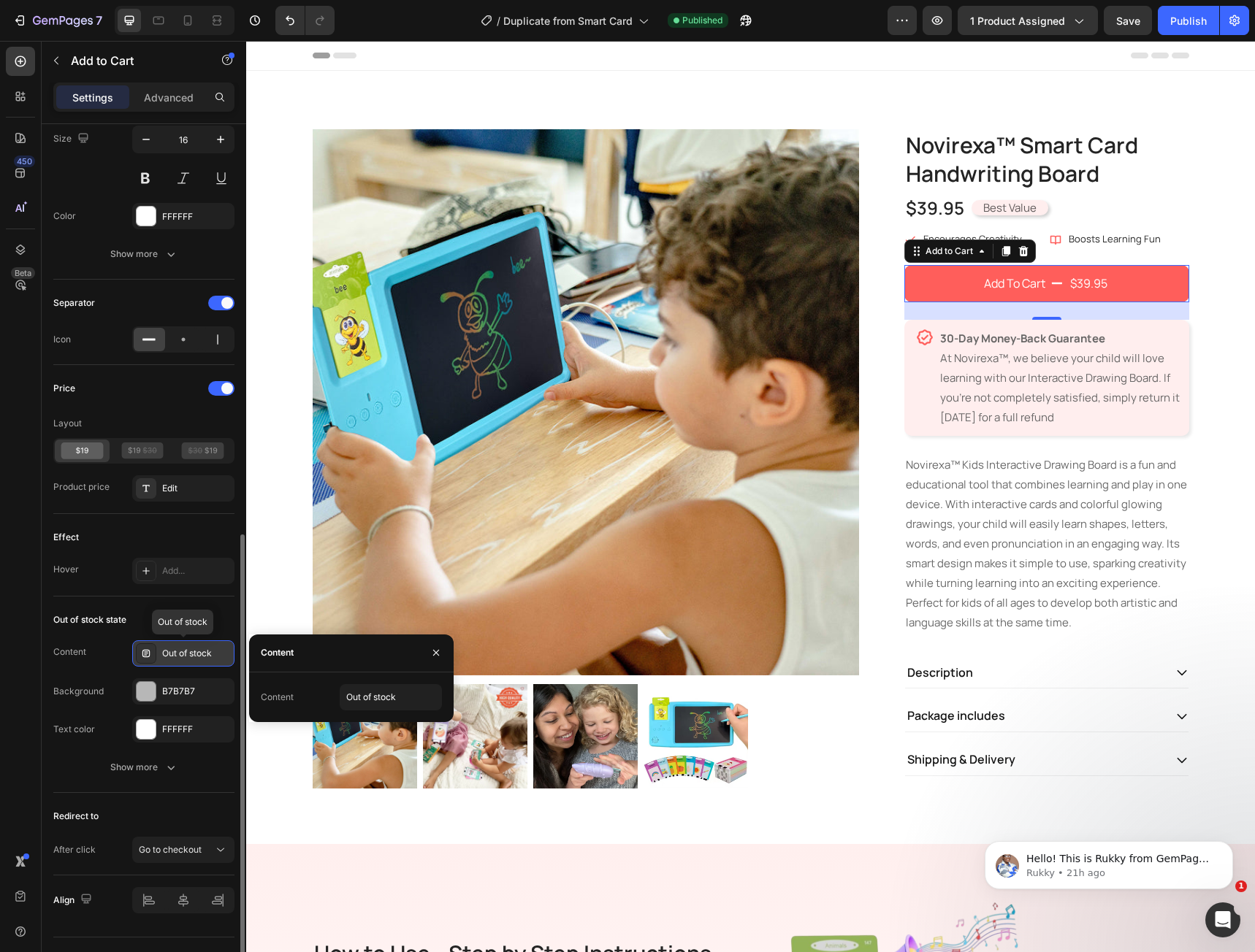
click at [190, 650] on div "Out of stock" at bounding box center [196, 653] width 69 height 13
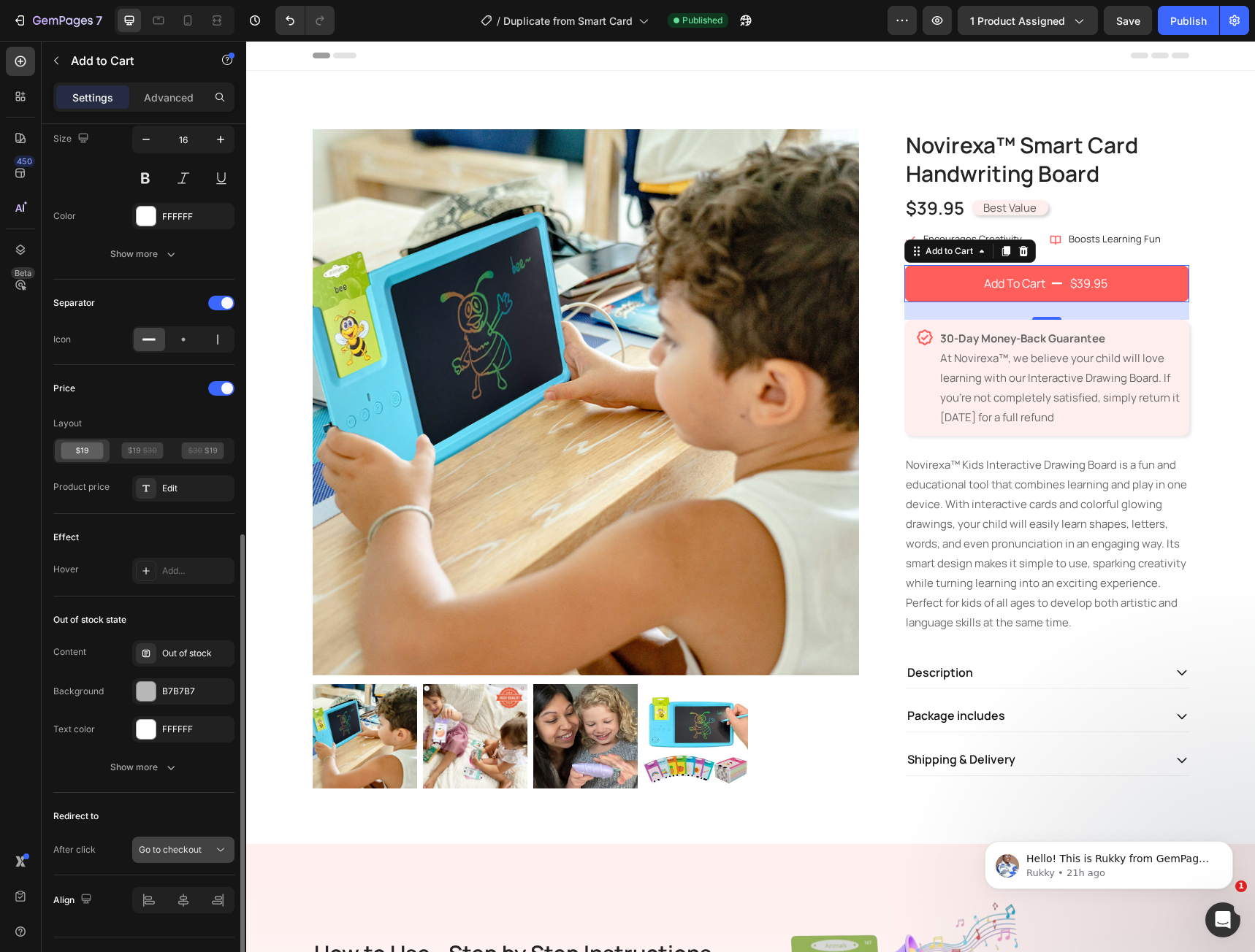
scroll to position [835, 0]
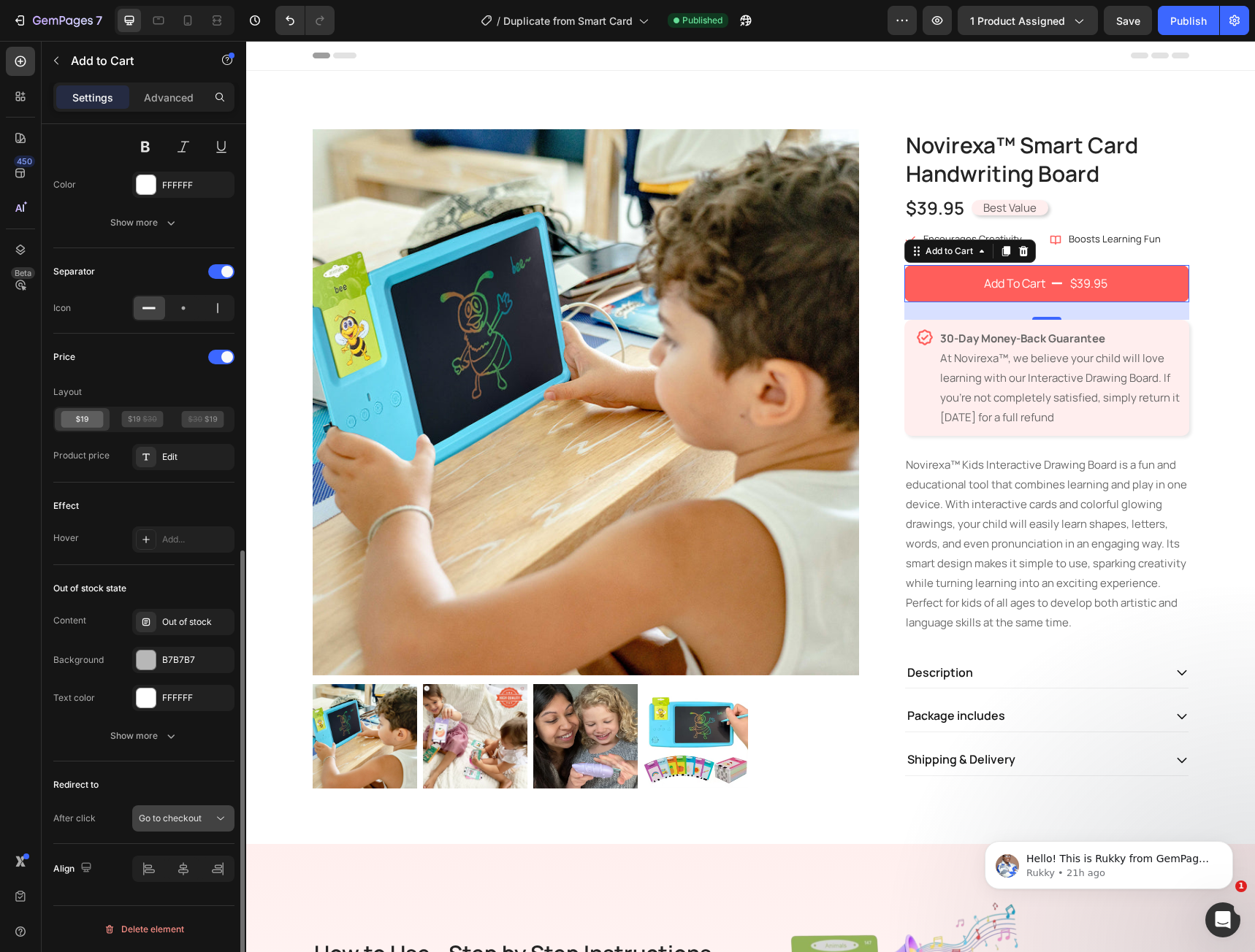
click at [174, 813] on span "Go to checkout" at bounding box center [170, 818] width 63 height 11
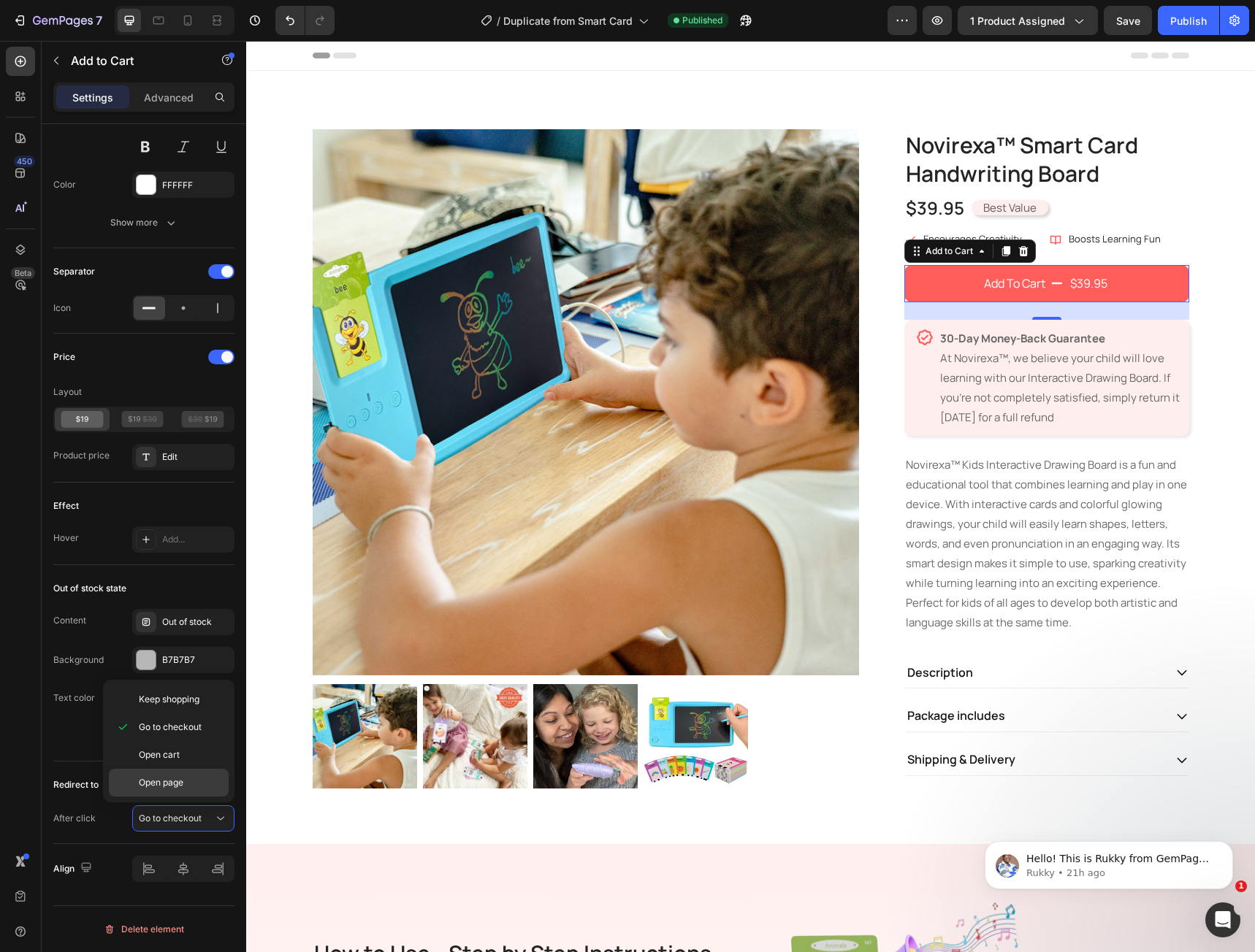
click at [162, 788] on span "Open page" at bounding box center [161, 782] width 44 height 13
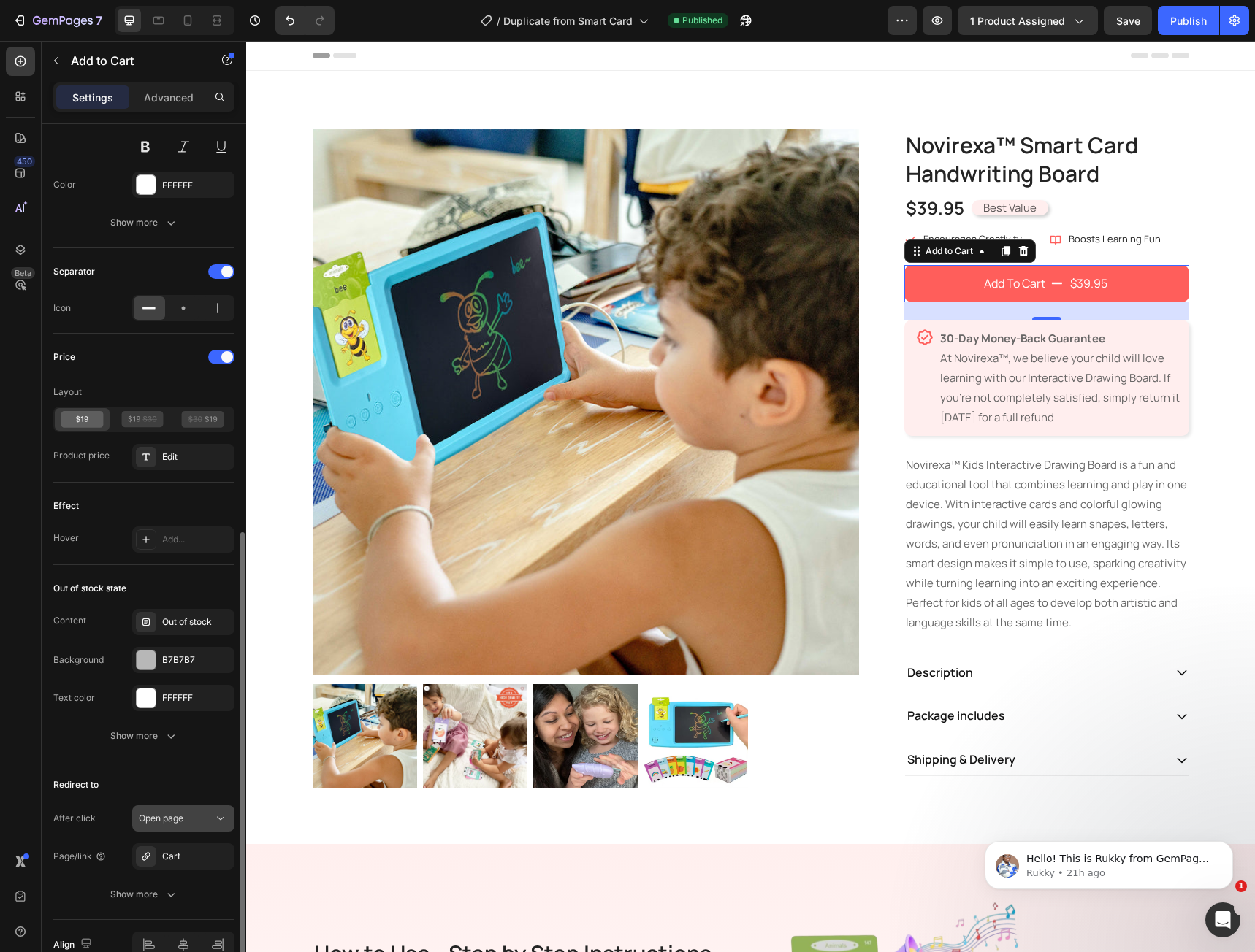
click at [173, 813] on span "Open page" at bounding box center [161, 818] width 44 height 11
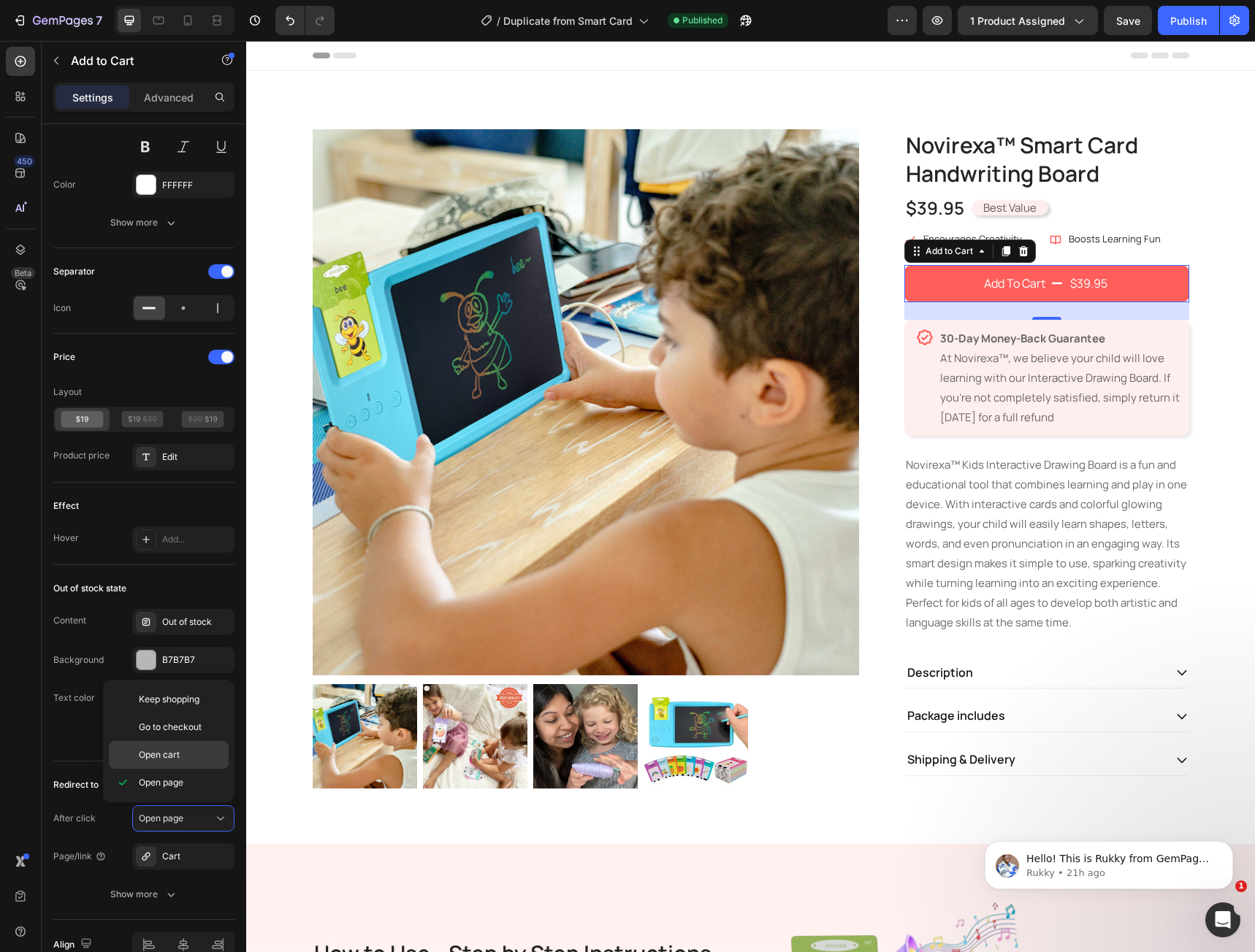
click at [181, 756] on p "Open cart" at bounding box center [180, 755] width 83 height 13
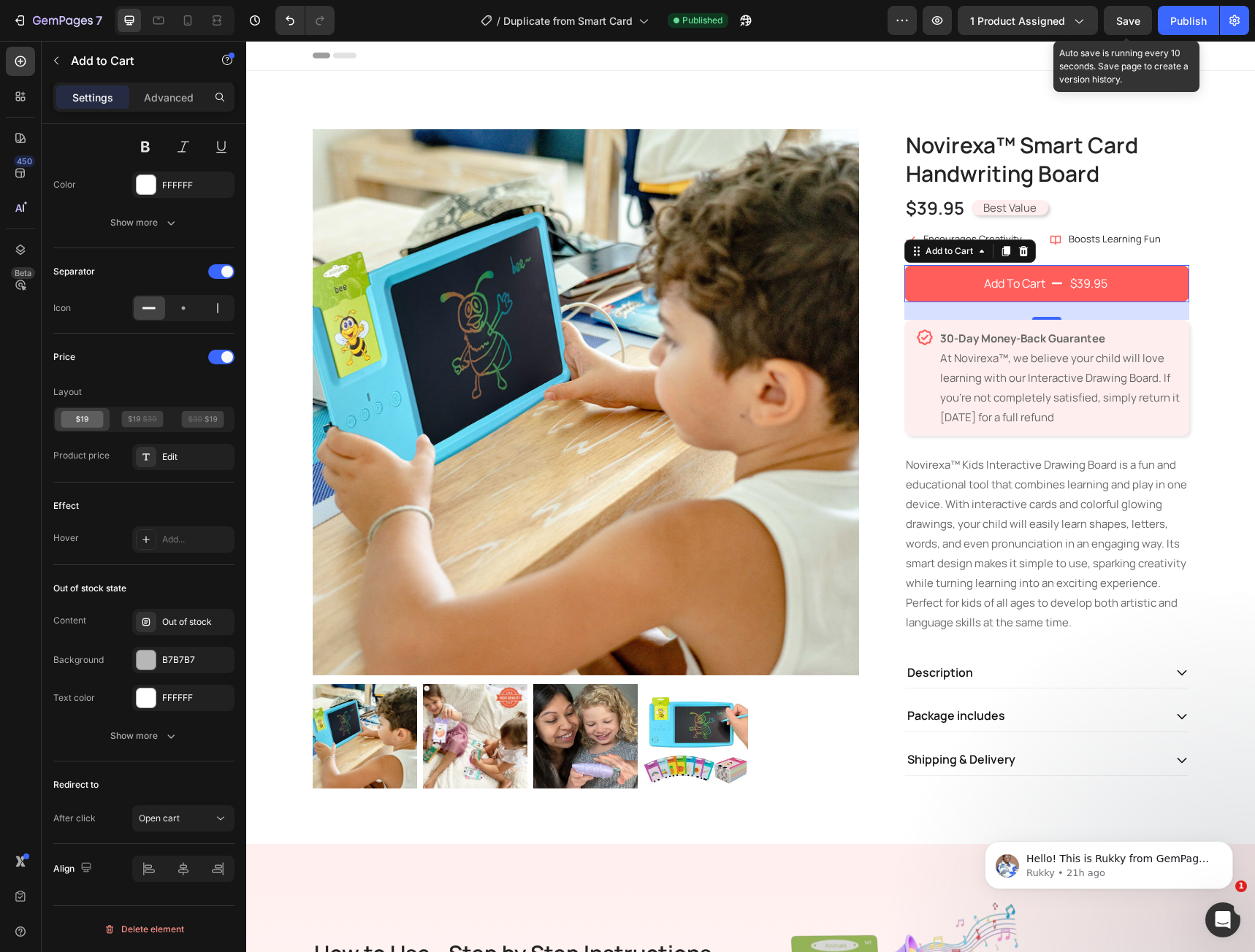
click at [1133, 16] on span "Save" at bounding box center [1128, 20] width 24 height 13
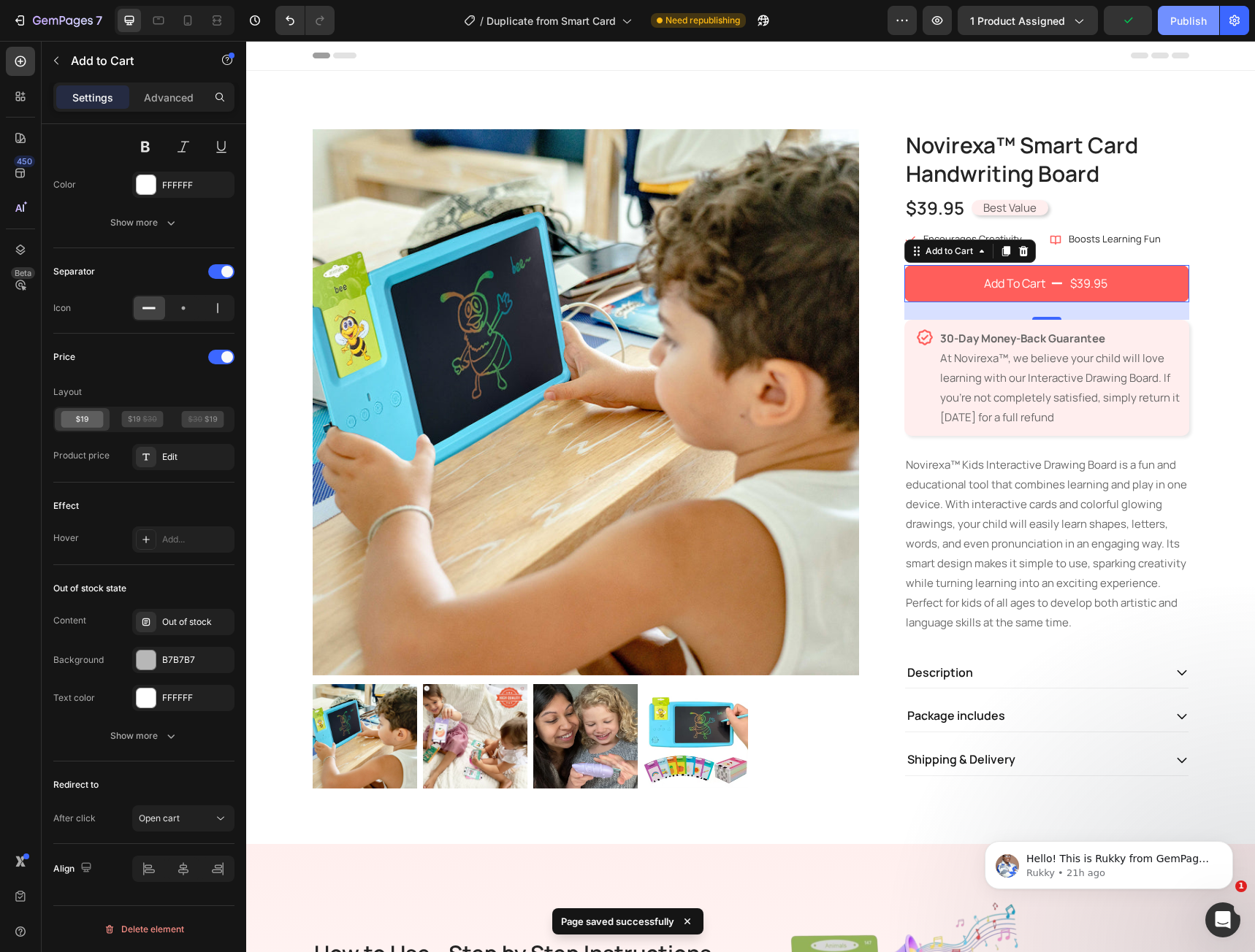
click at [1175, 18] on div "Publish" at bounding box center [1188, 20] width 37 height 15
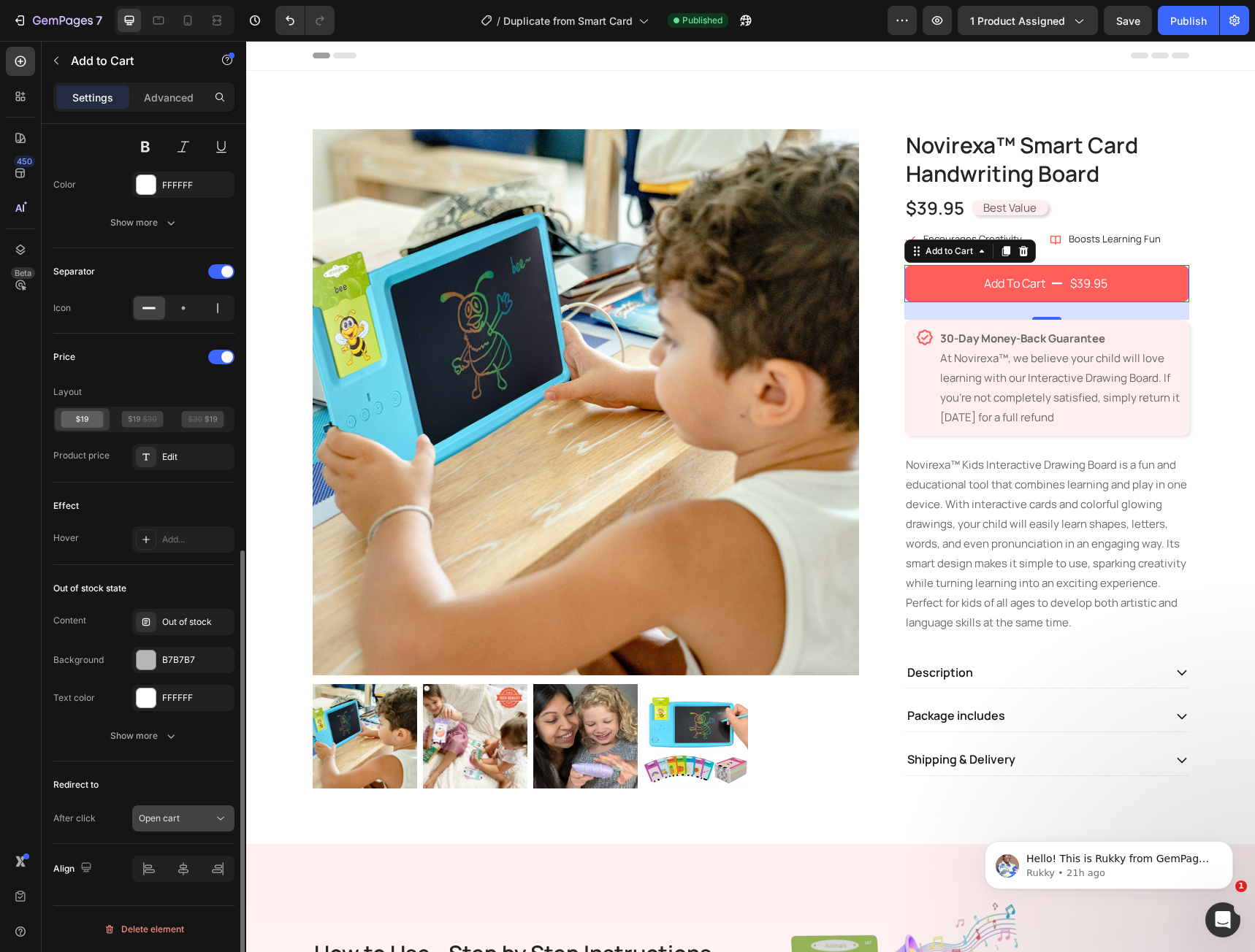
click at [164, 823] on span "Open cart" at bounding box center [159, 818] width 41 height 11
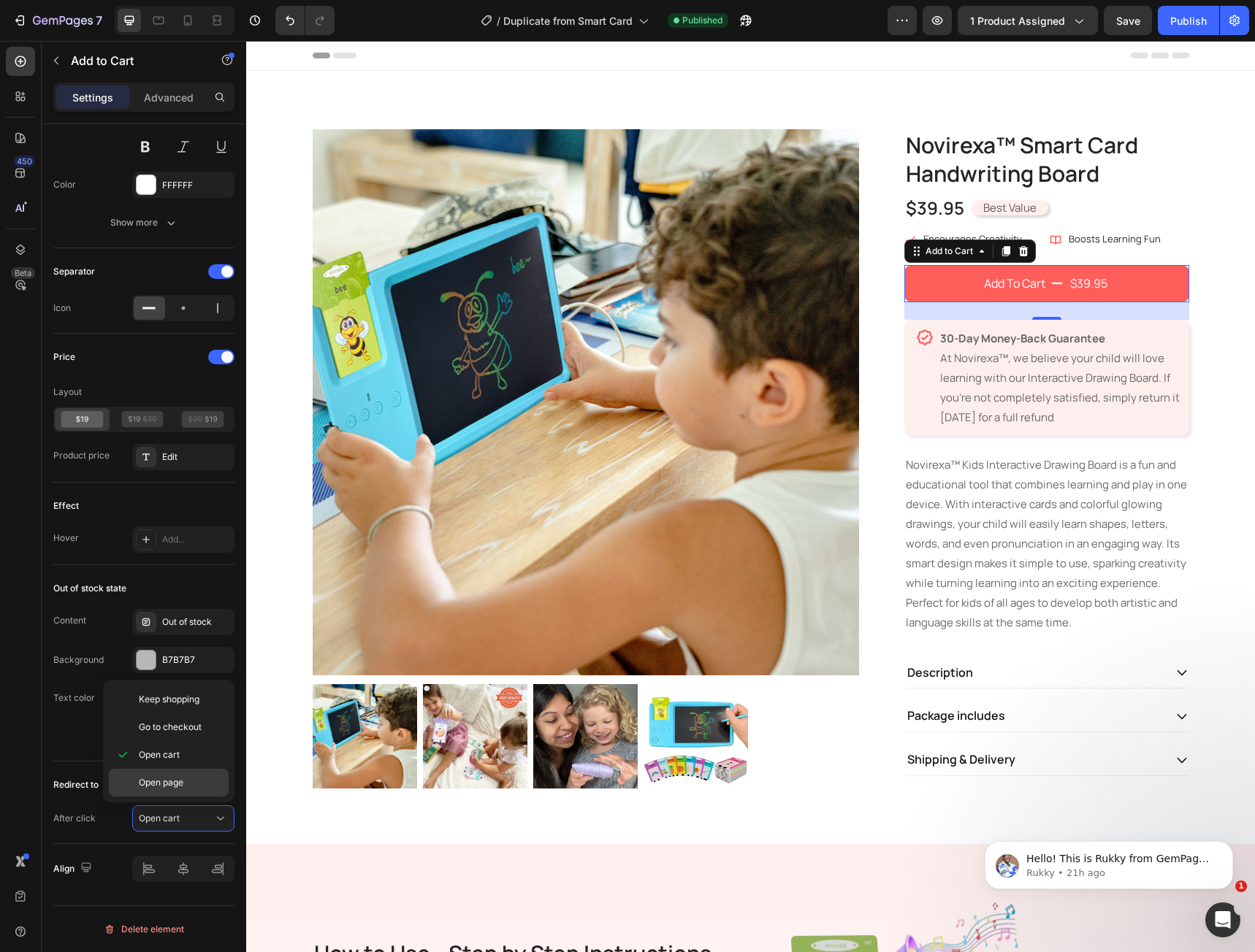
click at [162, 790] on div "Open page" at bounding box center [168, 783] width 120 height 28
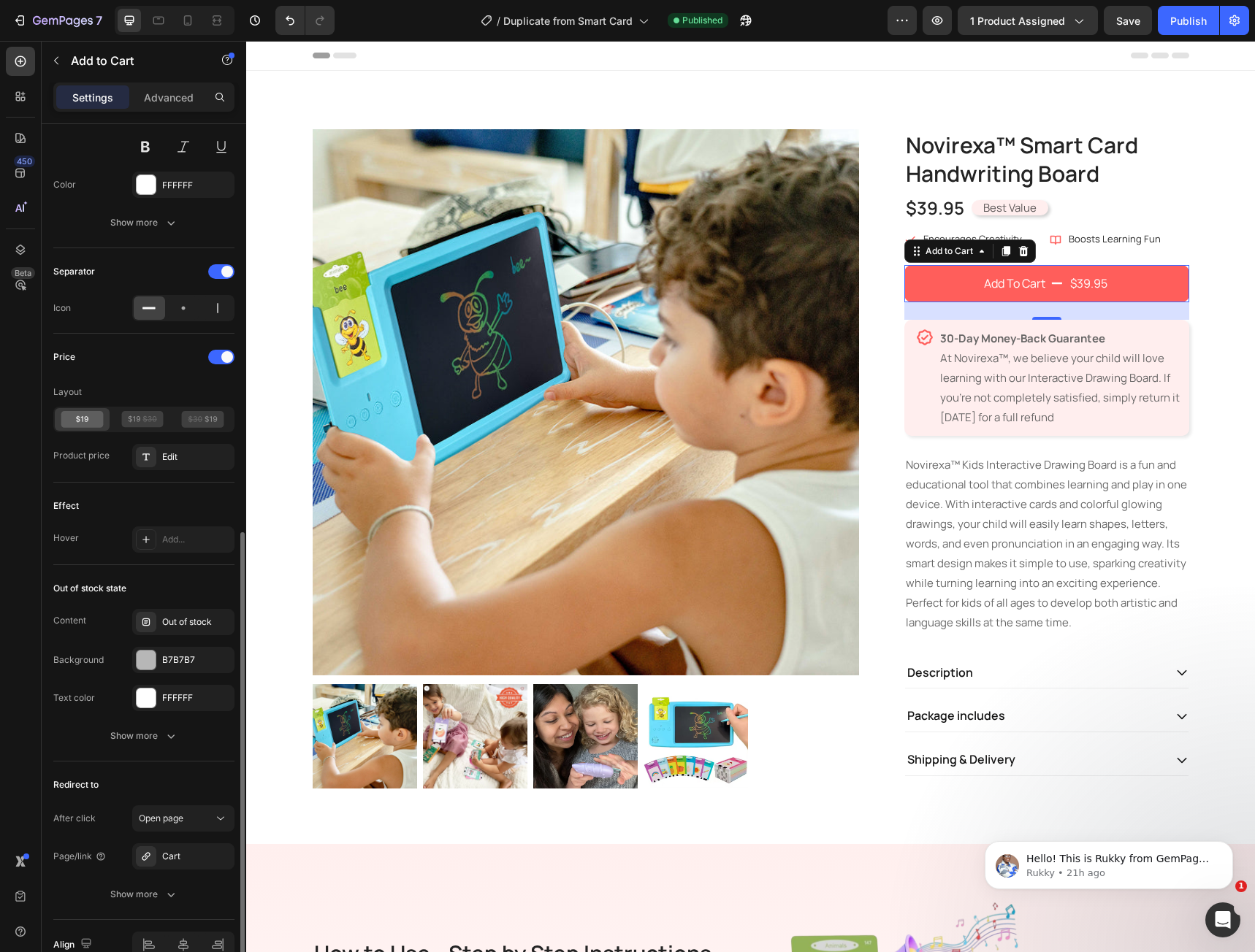
scroll to position [910, 0]
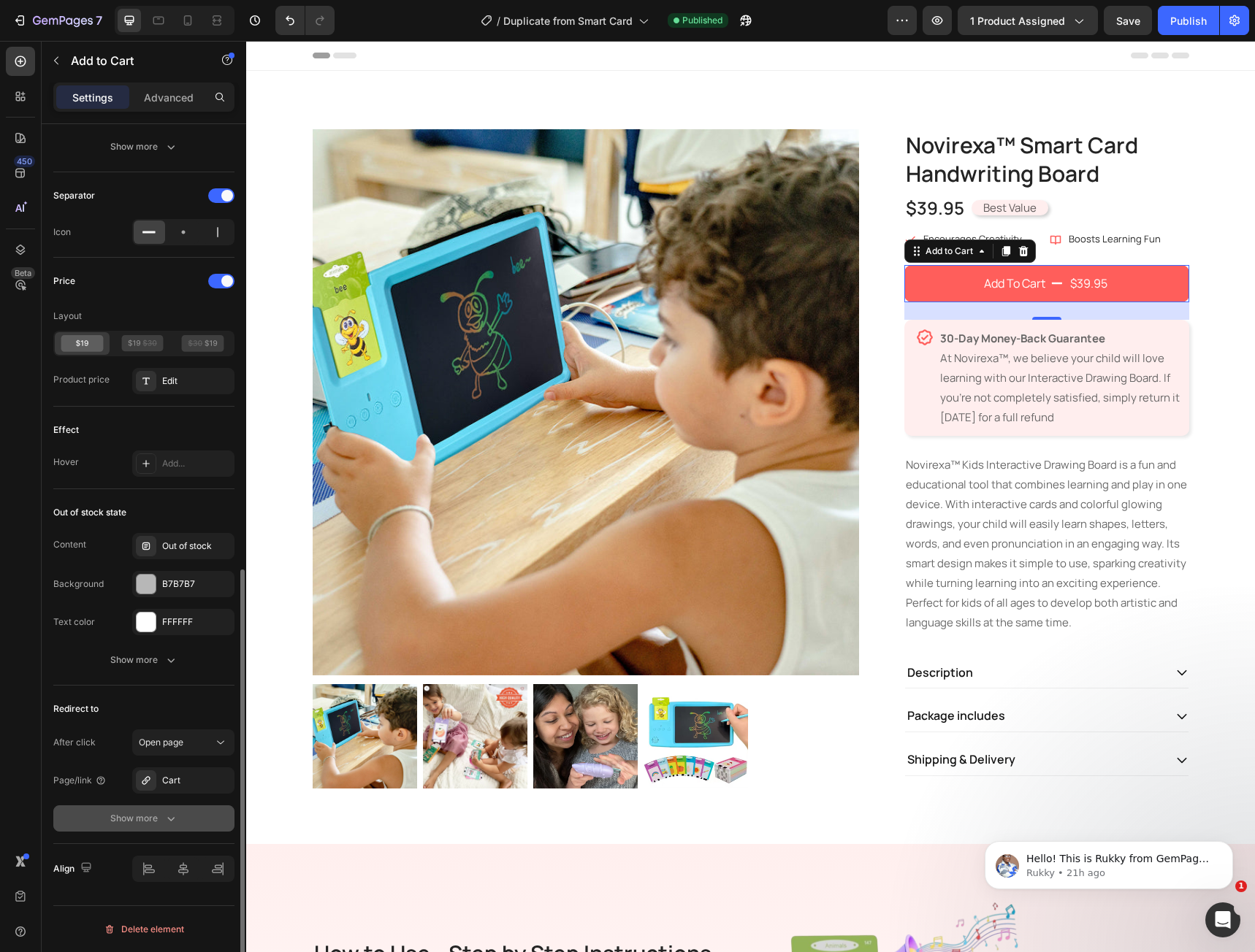
click at [162, 813] on div "Show more" at bounding box center [145, 819] width 68 height 14
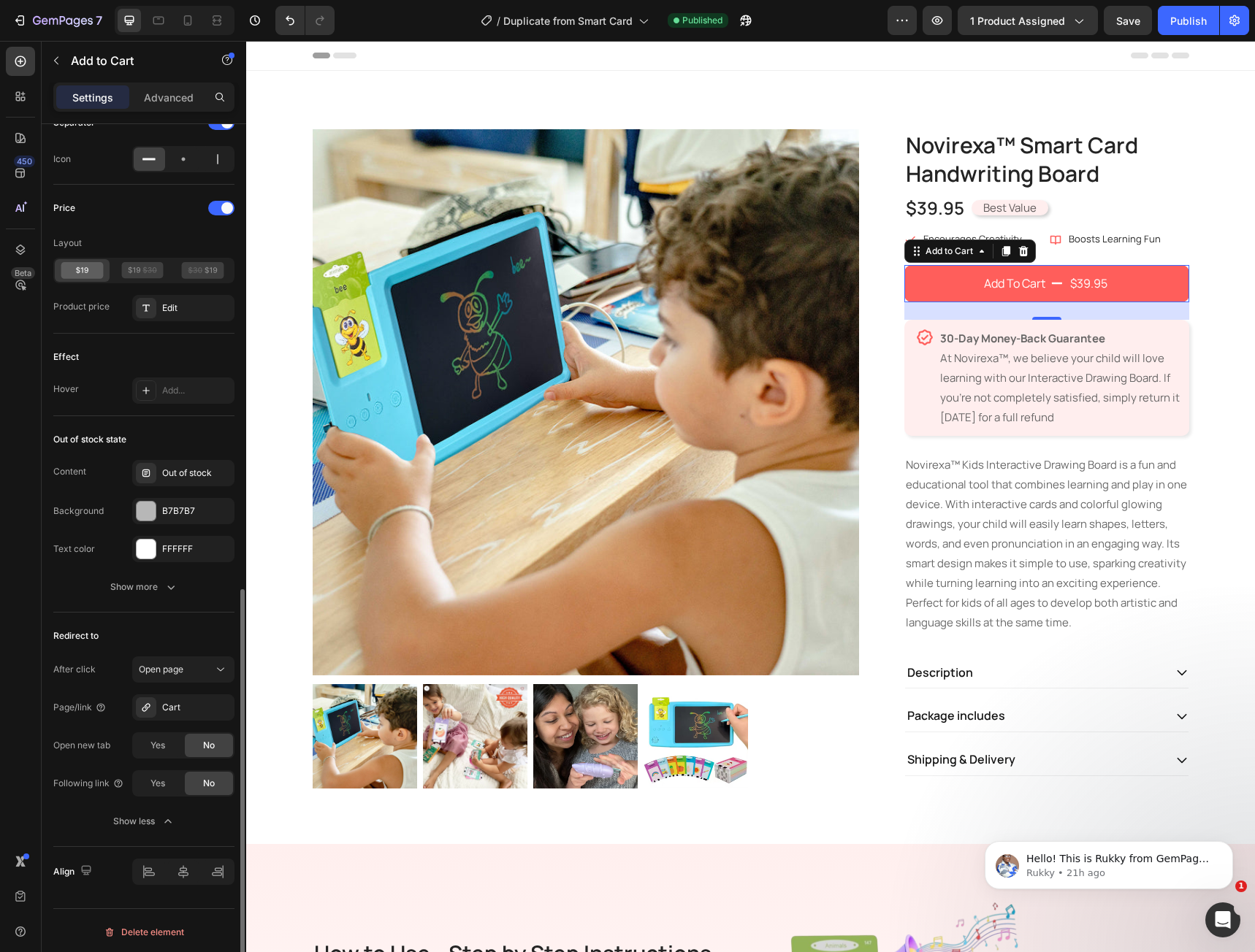
scroll to position [987, 0]
click at [1172, 16] on div "Publish" at bounding box center [1188, 20] width 37 height 15
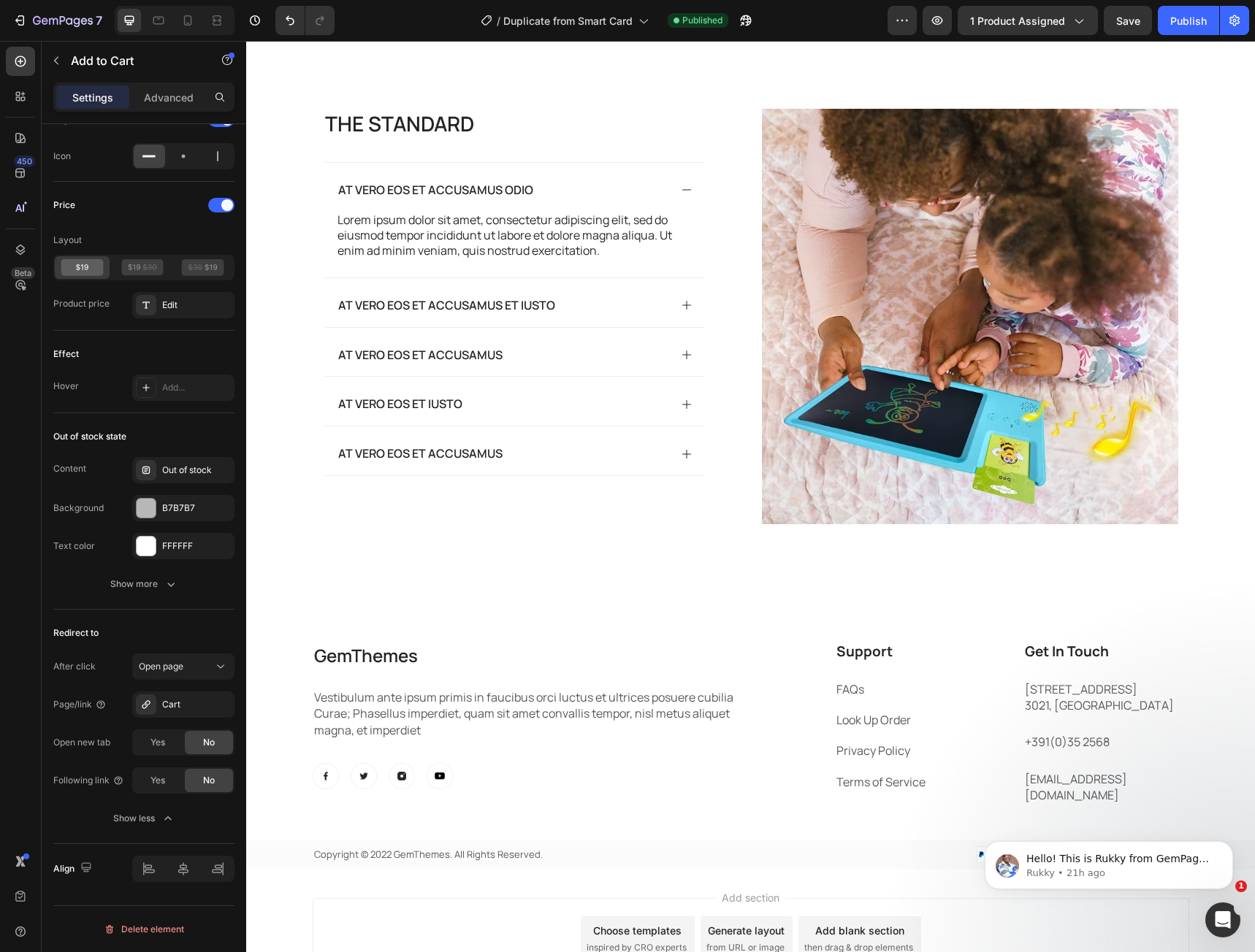
scroll to position [3249, 0]
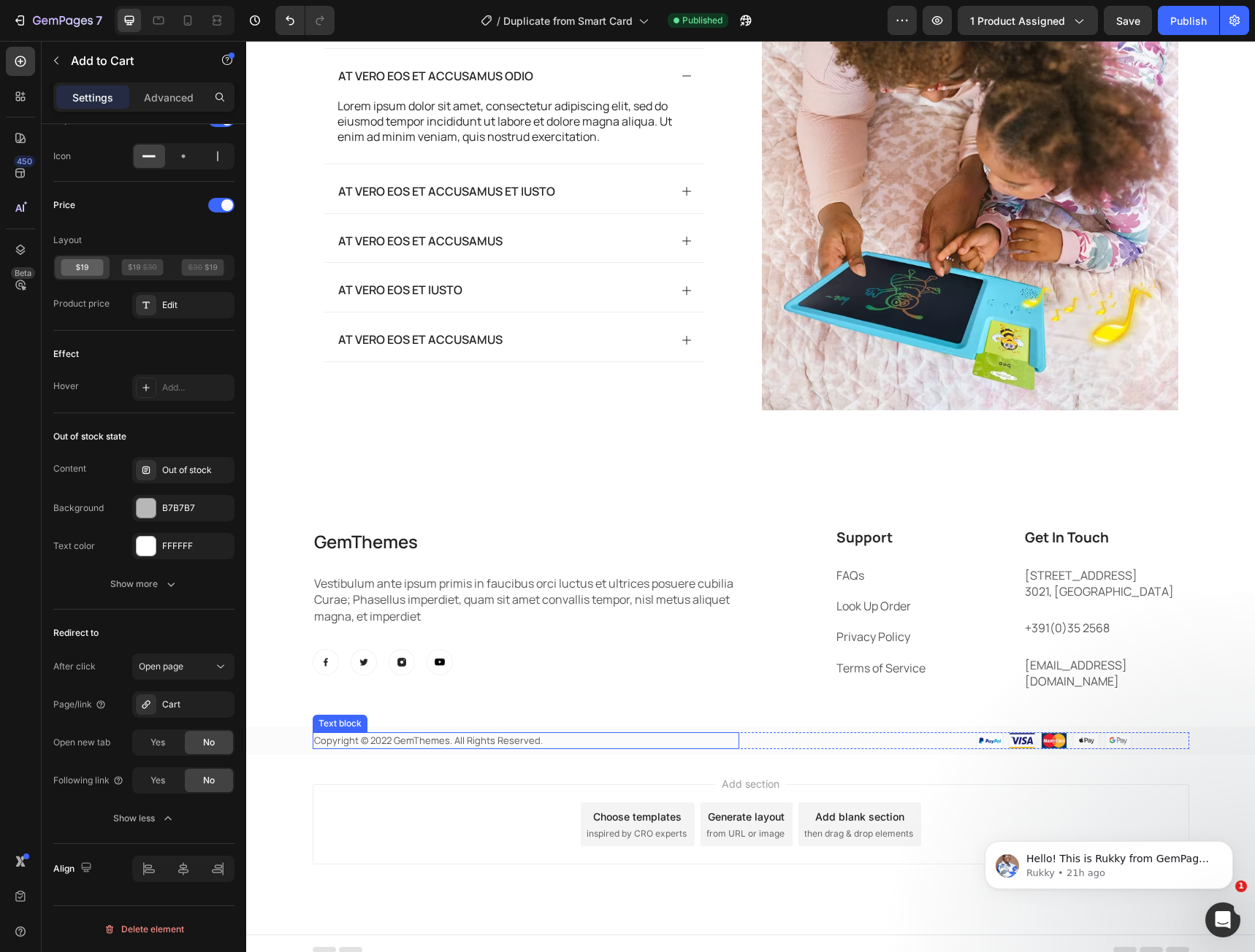
click at [368, 734] on p "Copyright © 2022 GemThemes. All Rights Reserved." at bounding box center [525, 740] width 423 height 14
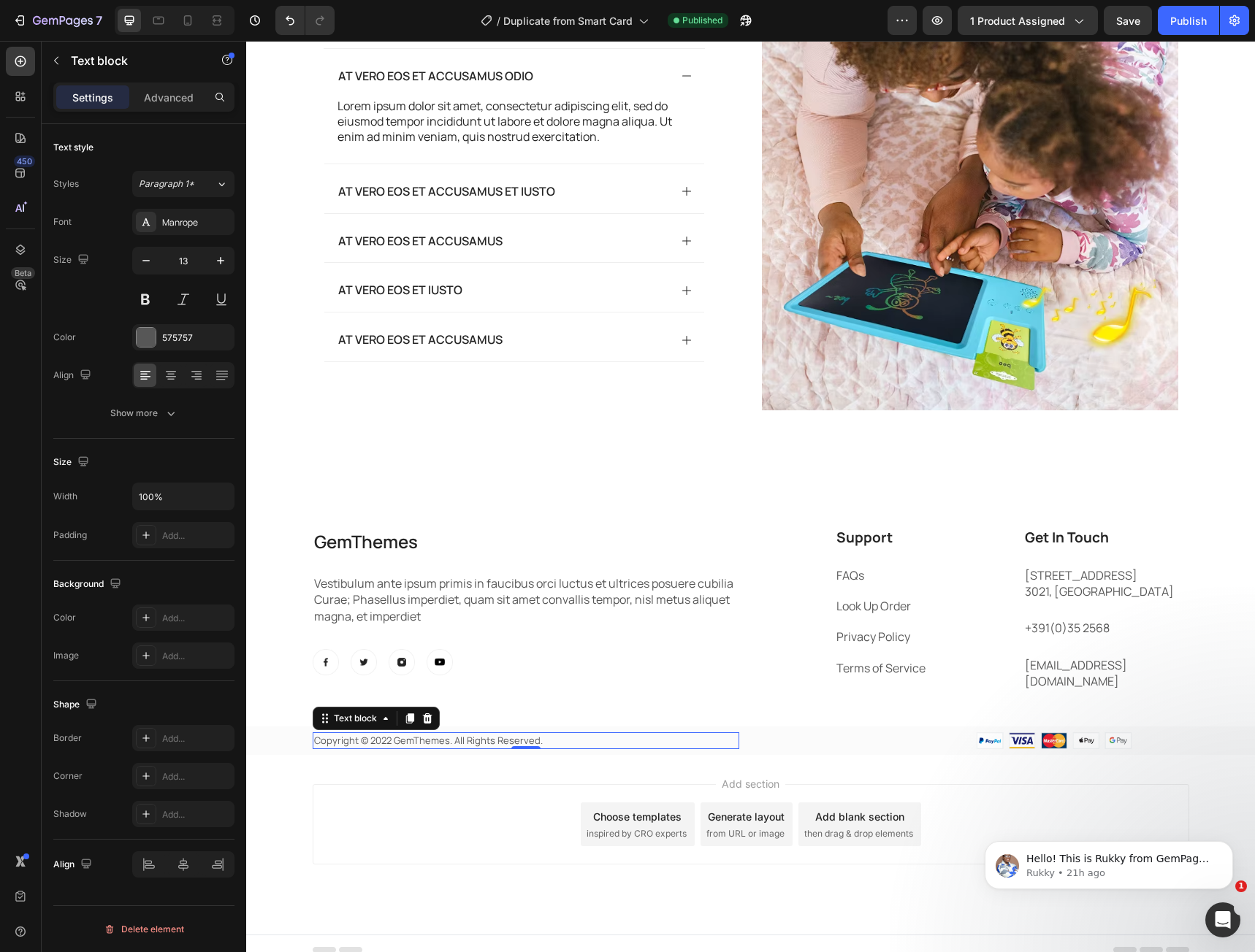
scroll to position [0, 0]
click at [376, 734] on p "Copyright © 2022 GemThemes. All Rights Reserved." at bounding box center [525, 740] width 423 height 14
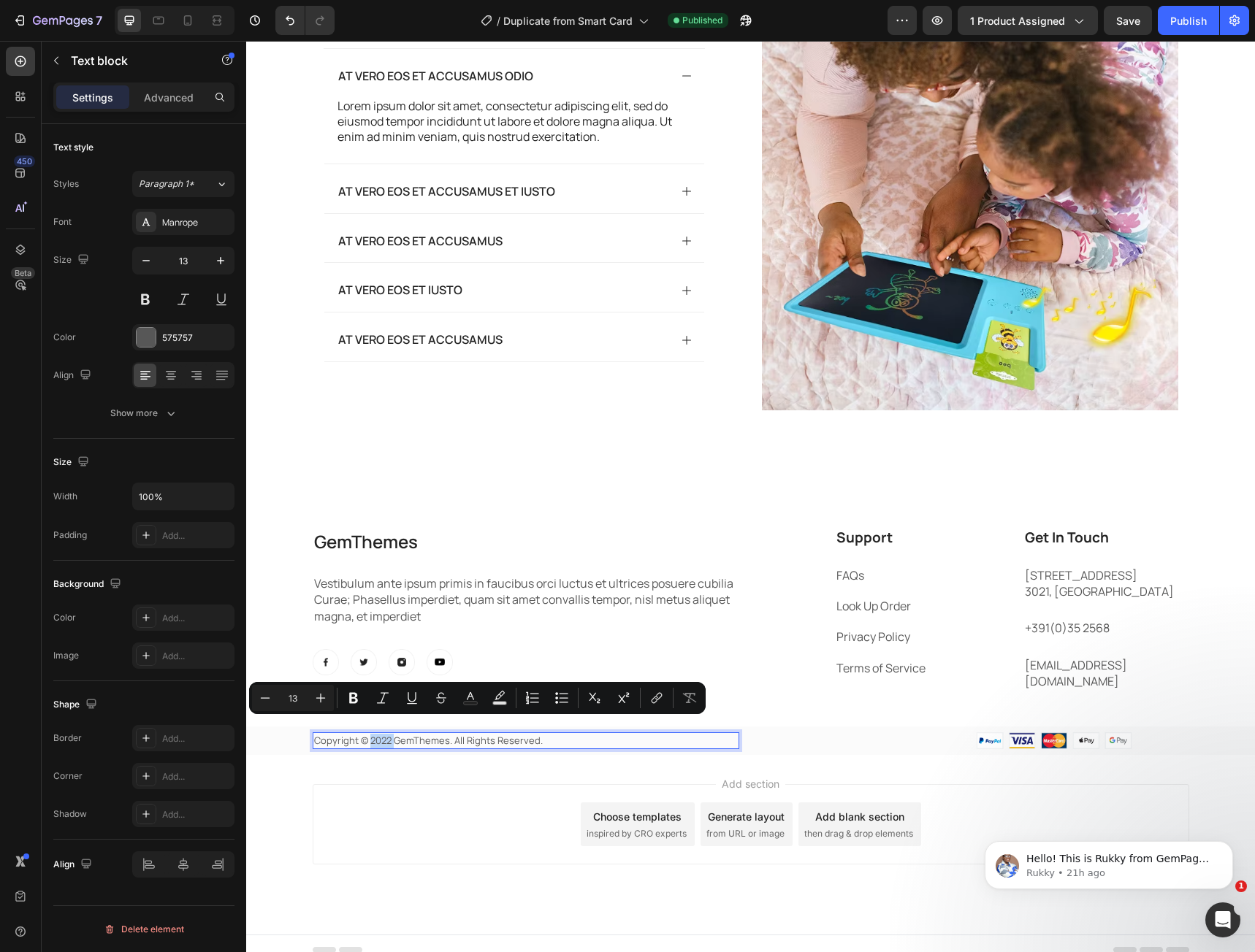
click at [379, 734] on p "Copyright © 2022 GemThemes. All Rights Reserved." at bounding box center [525, 740] width 423 height 14
click at [388, 734] on p "Copyright © 2022 GemThemes. All Rights Reserved." at bounding box center [525, 740] width 423 height 14
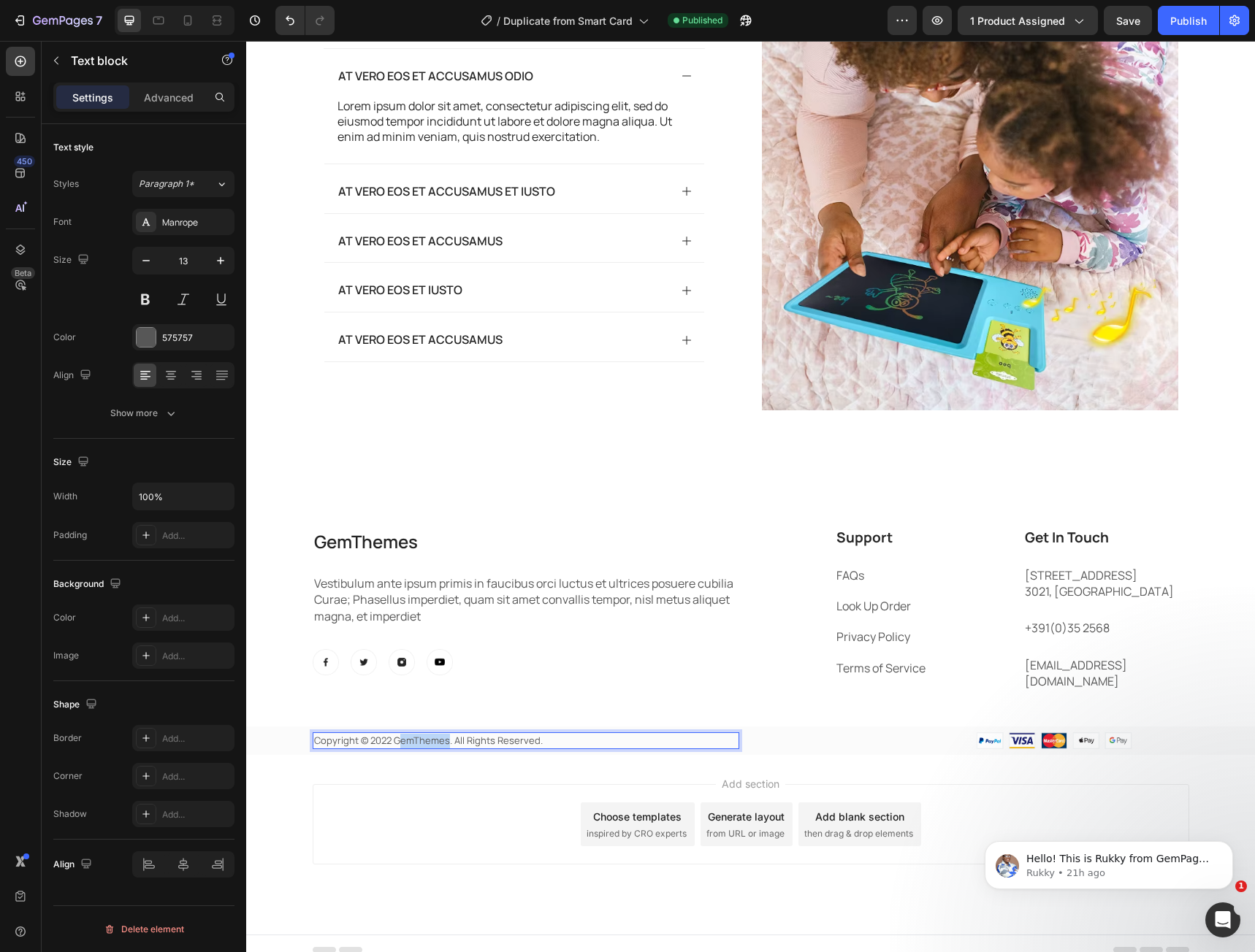
drag, startPoint x: 392, startPoint y: 730, endPoint x: 442, endPoint y: 732, distance: 50.0
click at [442, 734] on p "Copyright © 2022 GemThemes. All Rights Reserved." at bounding box center [525, 740] width 423 height 14
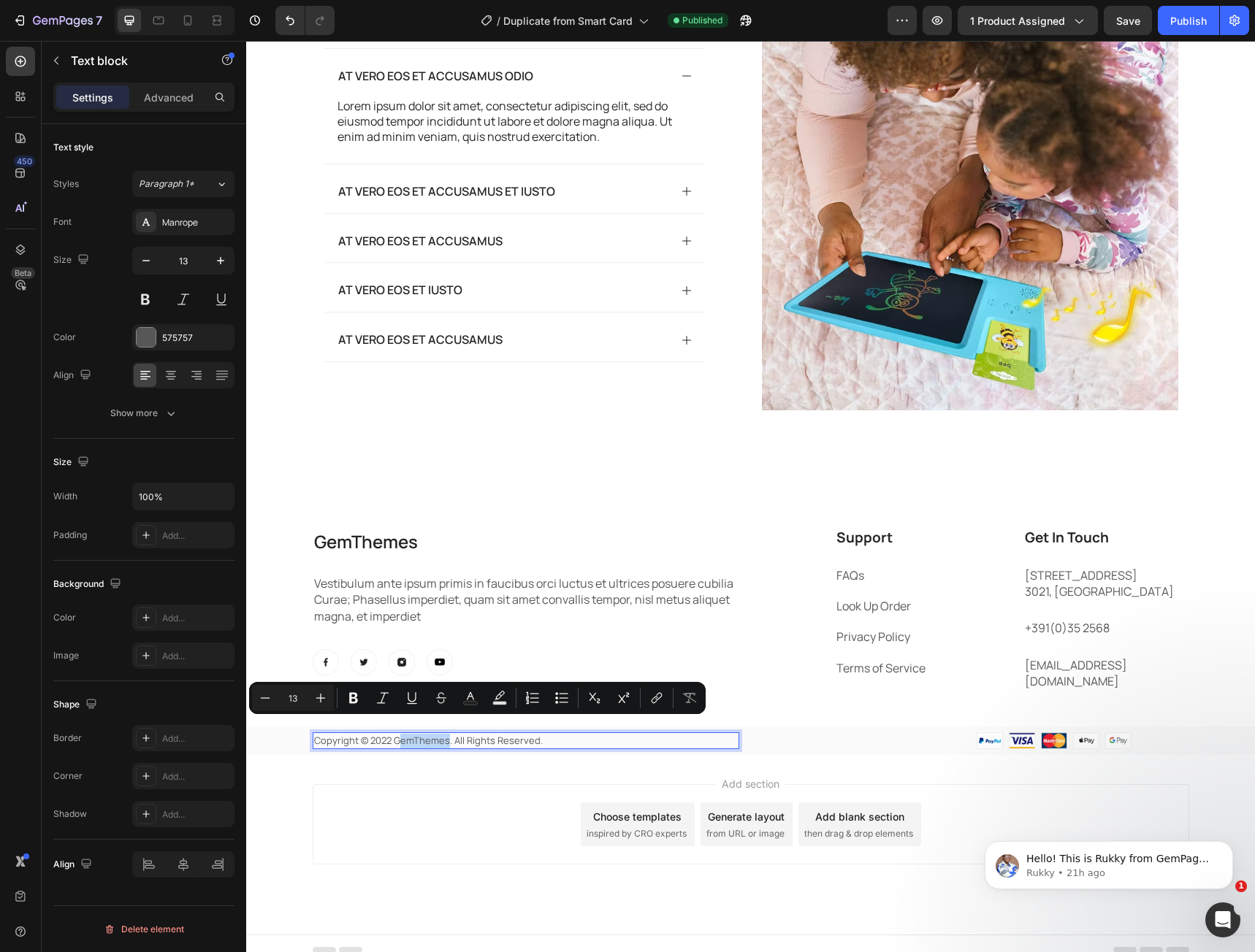
click at [442, 734] on p "Copyright © 2022 GemThemes. All Rights Reserved." at bounding box center [525, 740] width 423 height 14
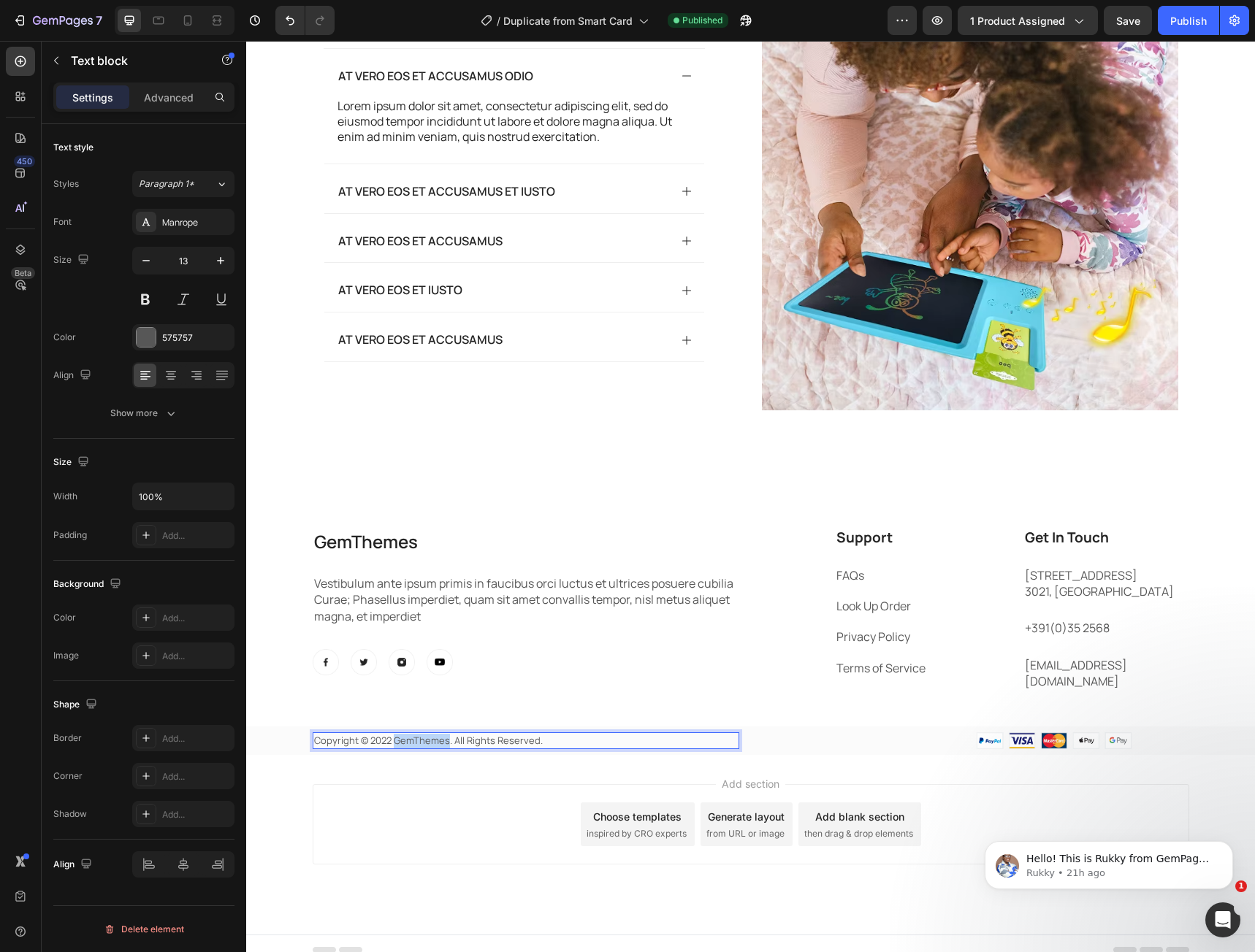
drag, startPoint x: 442, startPoint y: 732, endPoint x: 387, endPoint y: 734, distance: 55.0
click at [387, 734] on p "Copyright © 2022 GemThemes. All Rights Reserved." at bounding box center [525, 740] width 423 height 14
click at [380, 734] on p "Copyright © 2022 Novirexa. All Rights Reserved." at bounding box center [525, 740] width 423 height 14
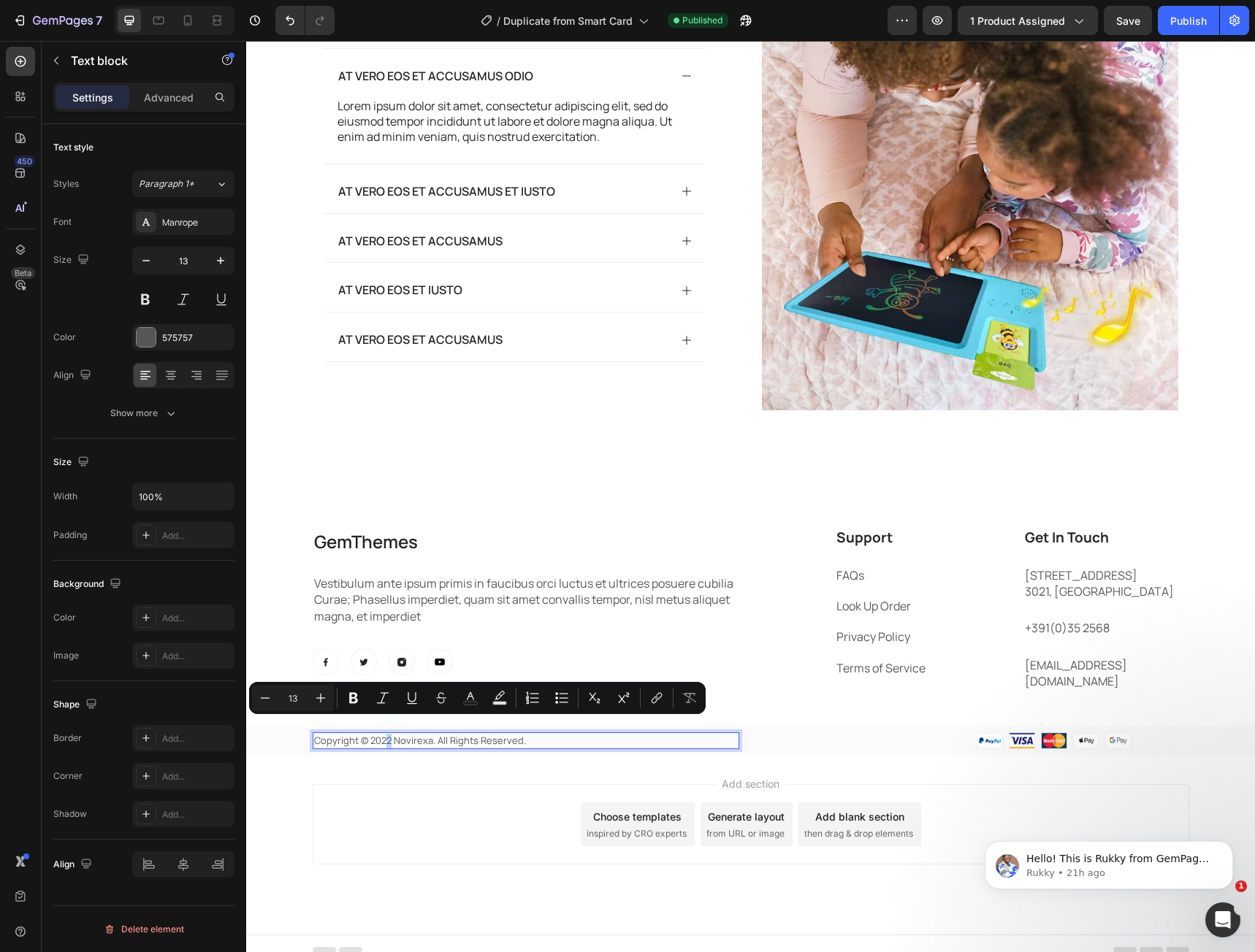
click at [383, 734] on p "Copyright © 2022 Novirexa. All Rights Reserved." at bounding box center [525, 740] width 423 height 14
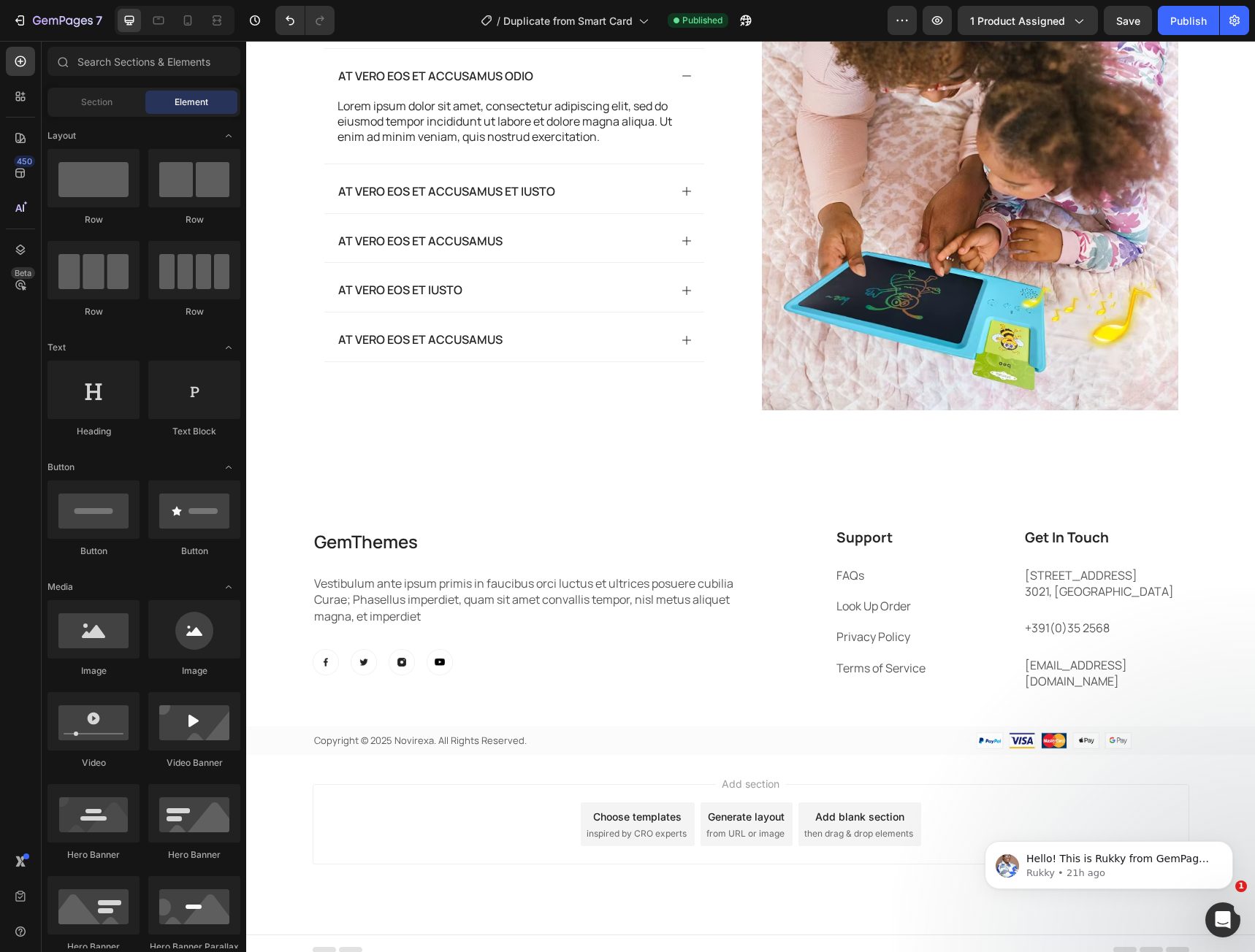
click at [423, 762] on div "Add section Choose templates inspired by CRO experts Generate layout from URL o…" at bounding box center [751, 844] width 1008 height 179
click at [465, 656] on div "Image Image Image Image Row" at bounding box center [526, 662] width 428 height 26
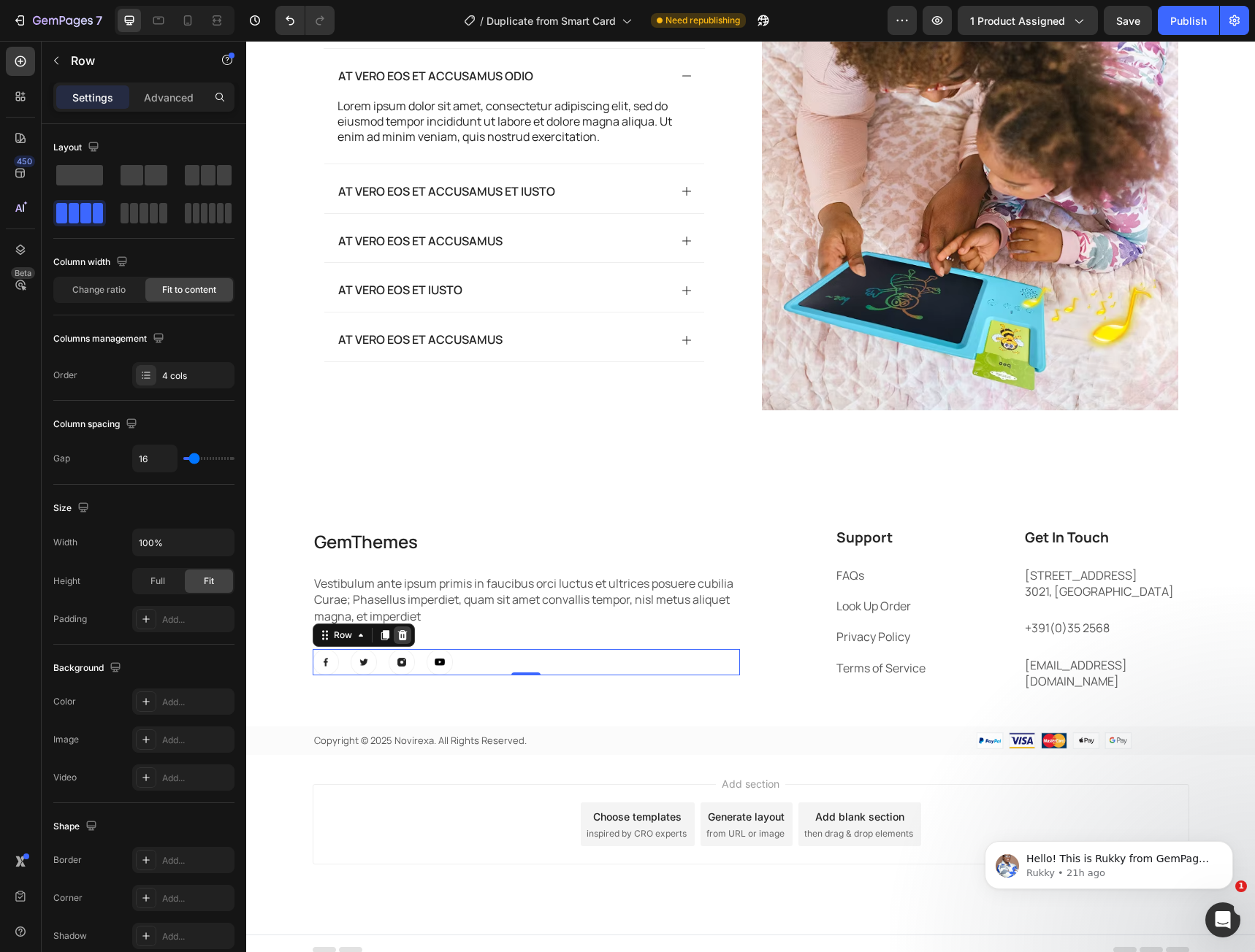
click at [397, 638] on icon at bounding box center [403, 636] width 12 height 12
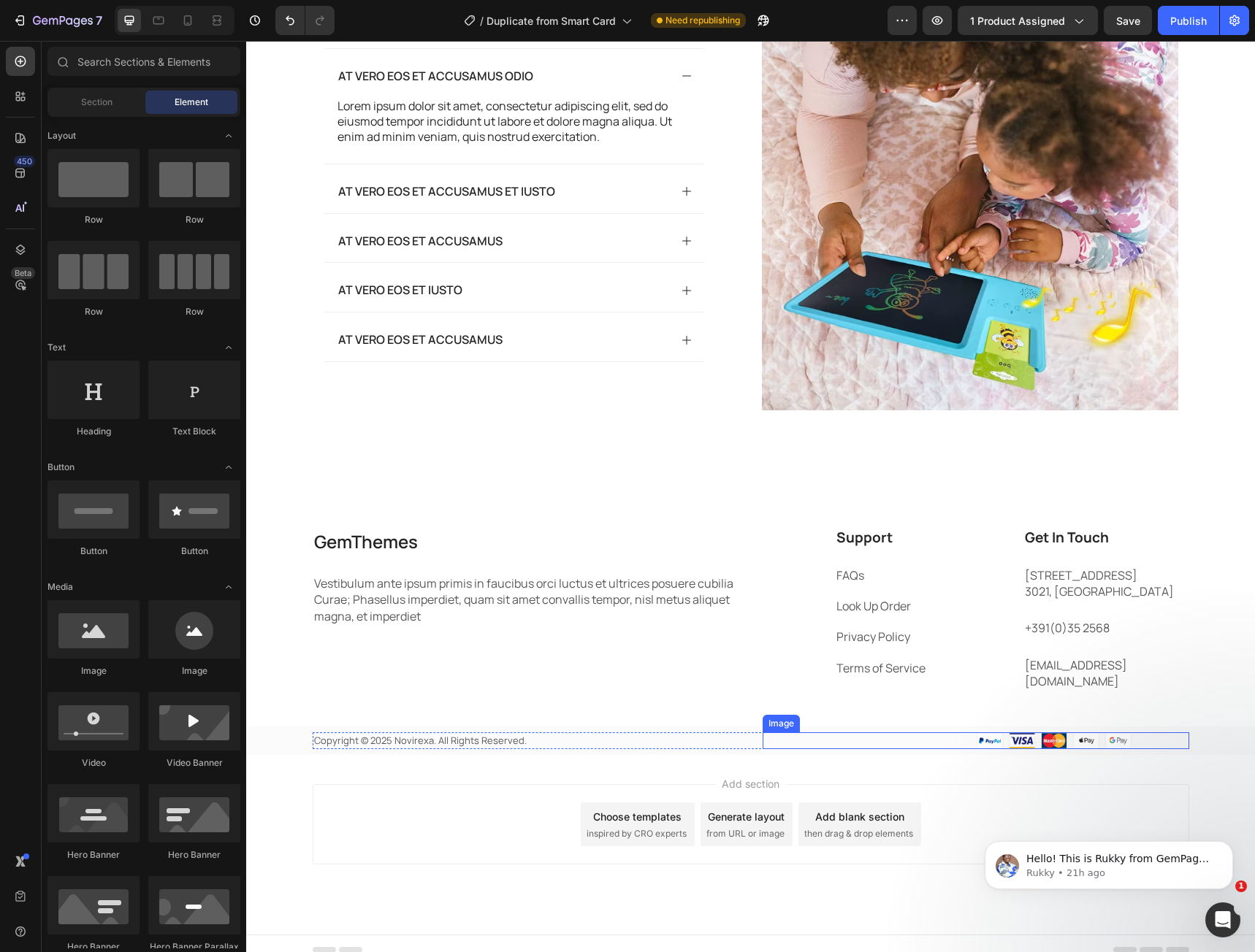
click at [956, 733] on img at bounding box center [1054, 741] width 270 height 17
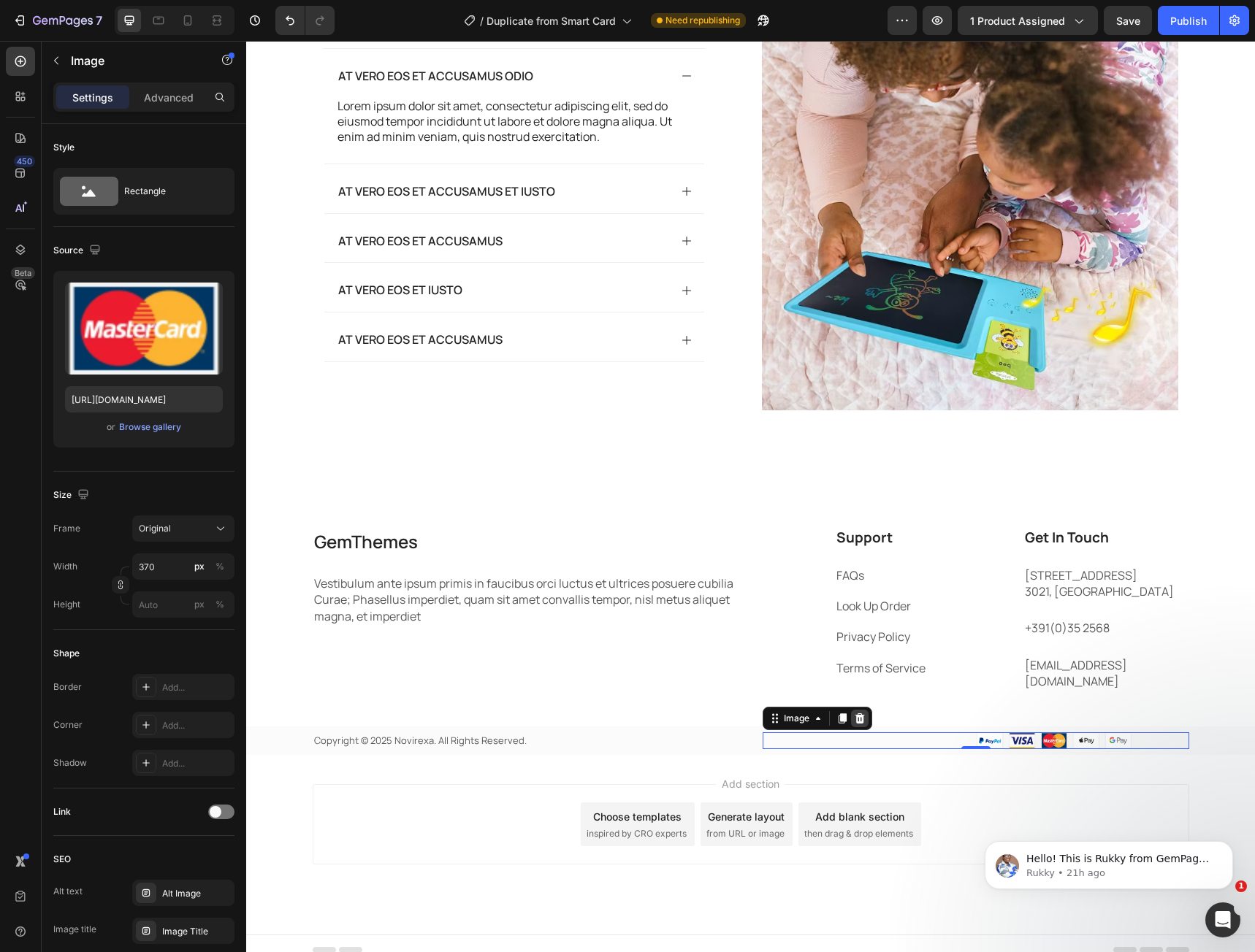
click at [851, 710] on div at bounding box center [860, 718] width 18 height 18
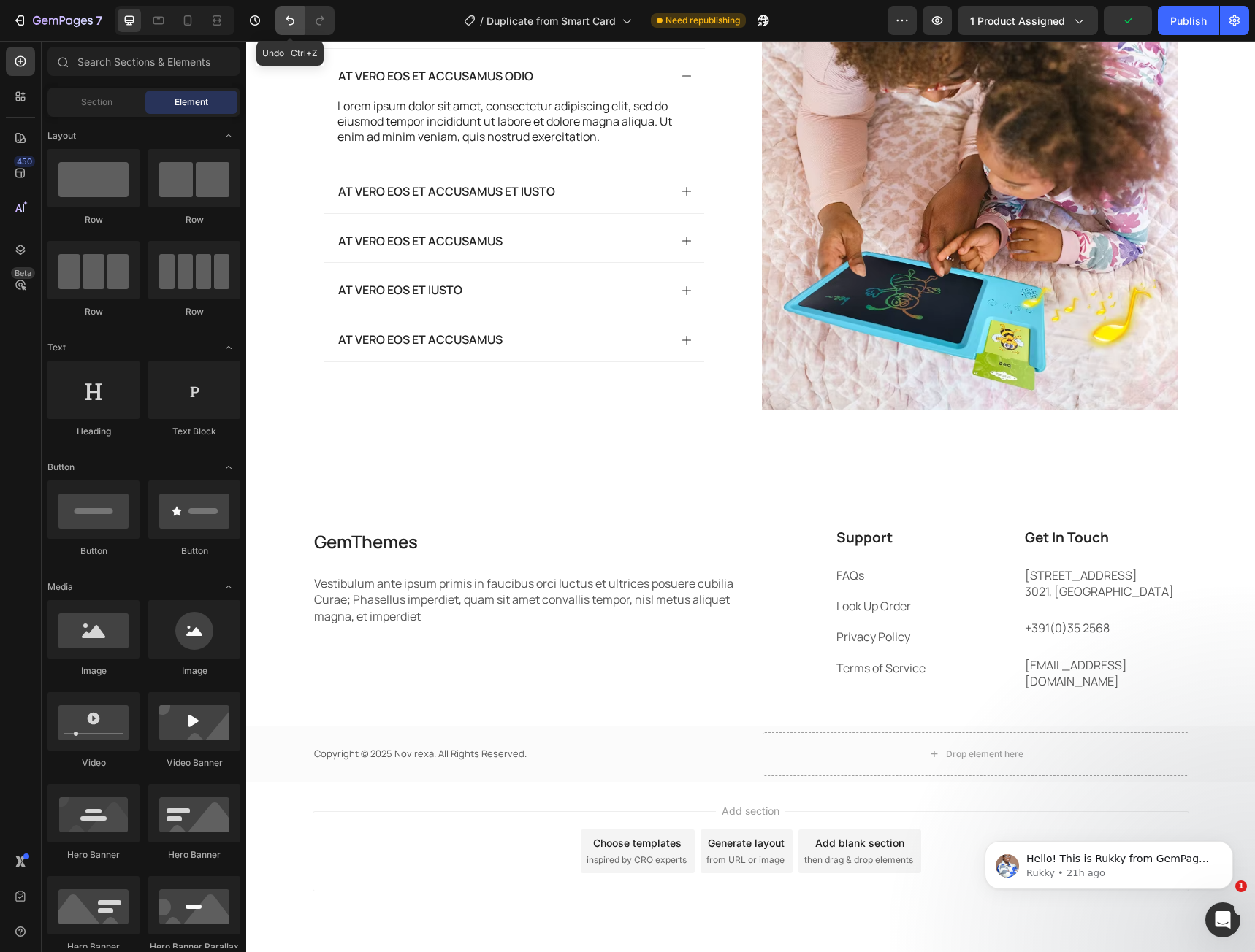
click at [285, 30] on button "Undo/Redo" at bounding box center [290, 20] width 29 height 29
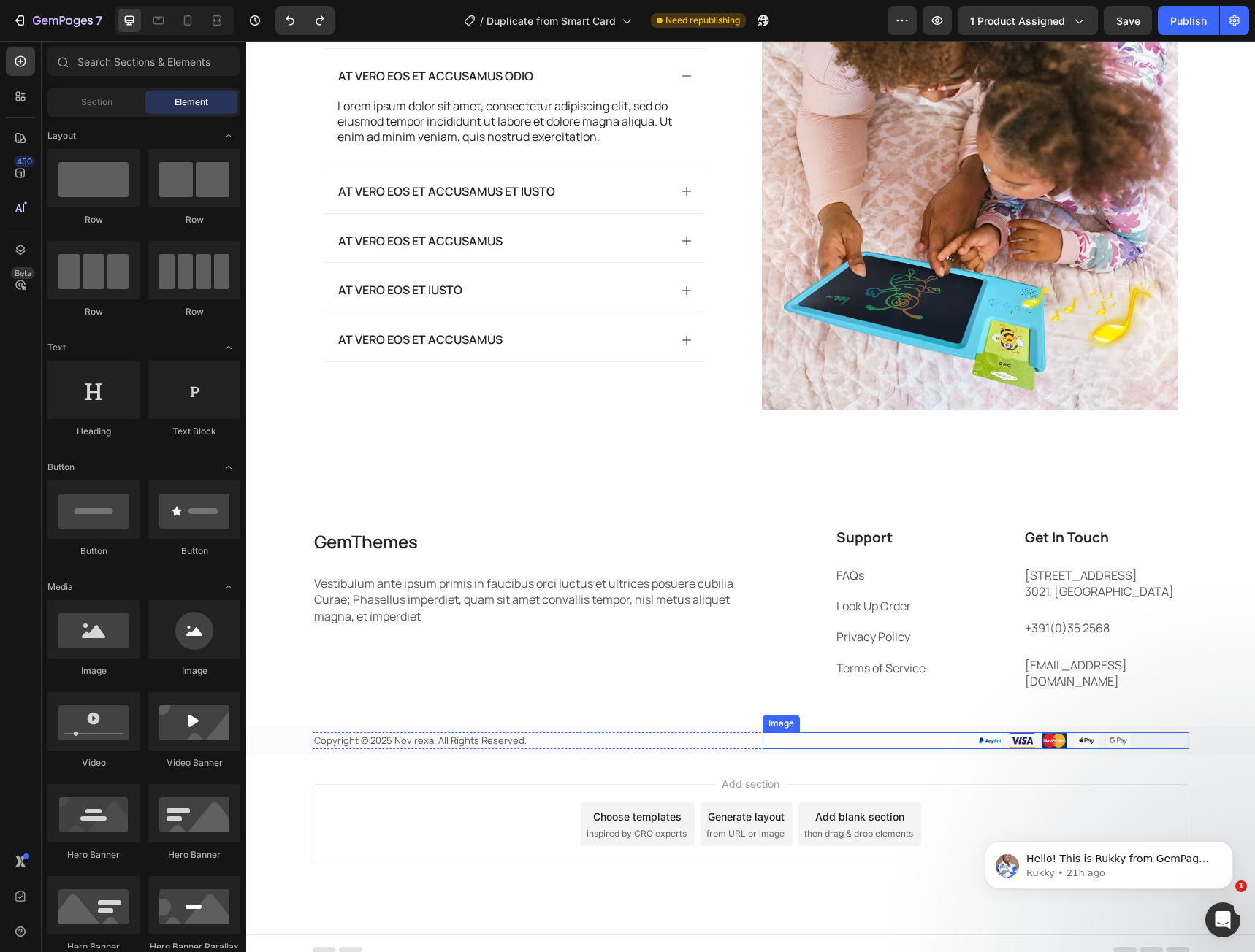
click at [1042, 733] on img at bounding box center [1054, 741] width 270 height 17
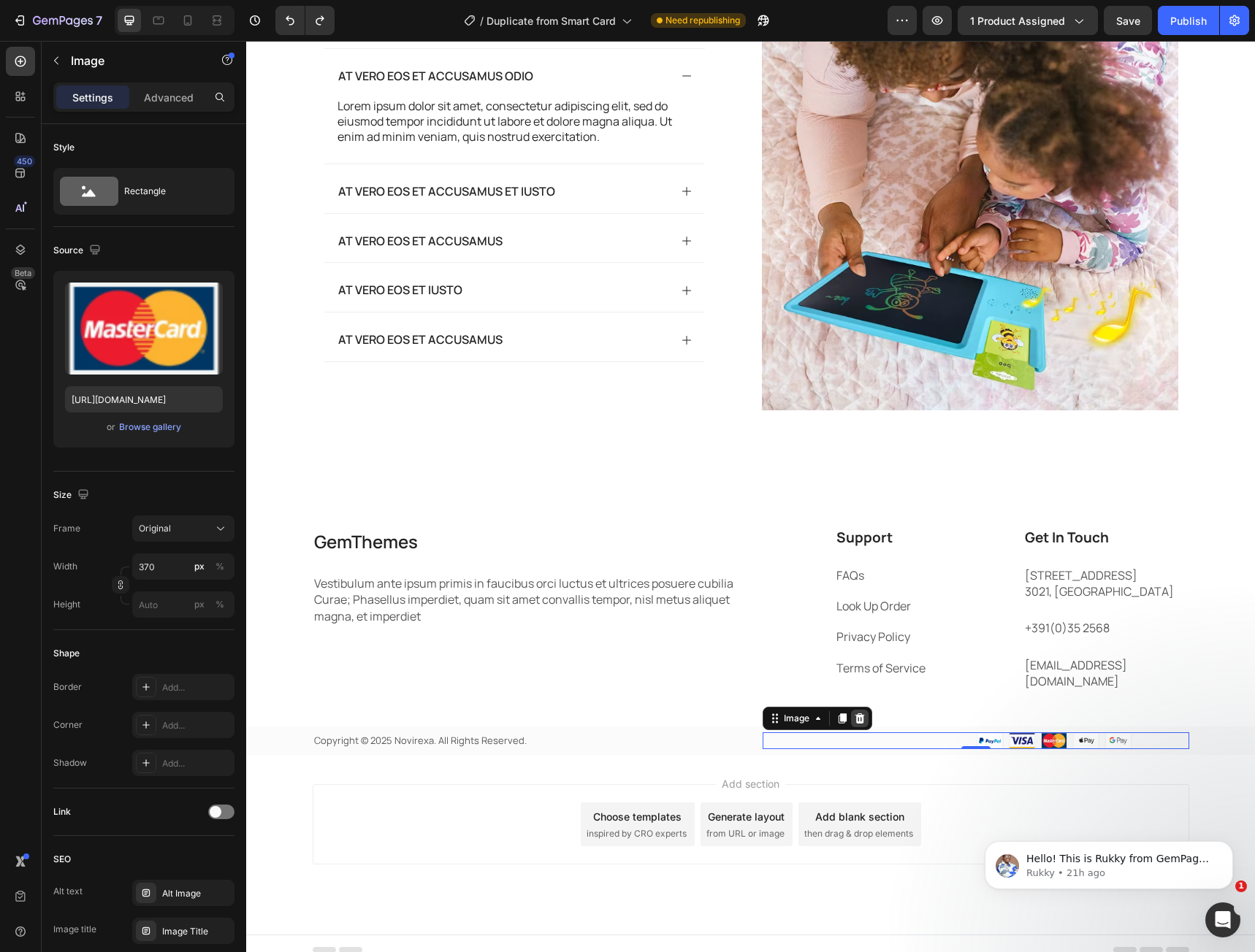
click at [854, 713] on icon at bounding box center [860, 719] width 12 height 12
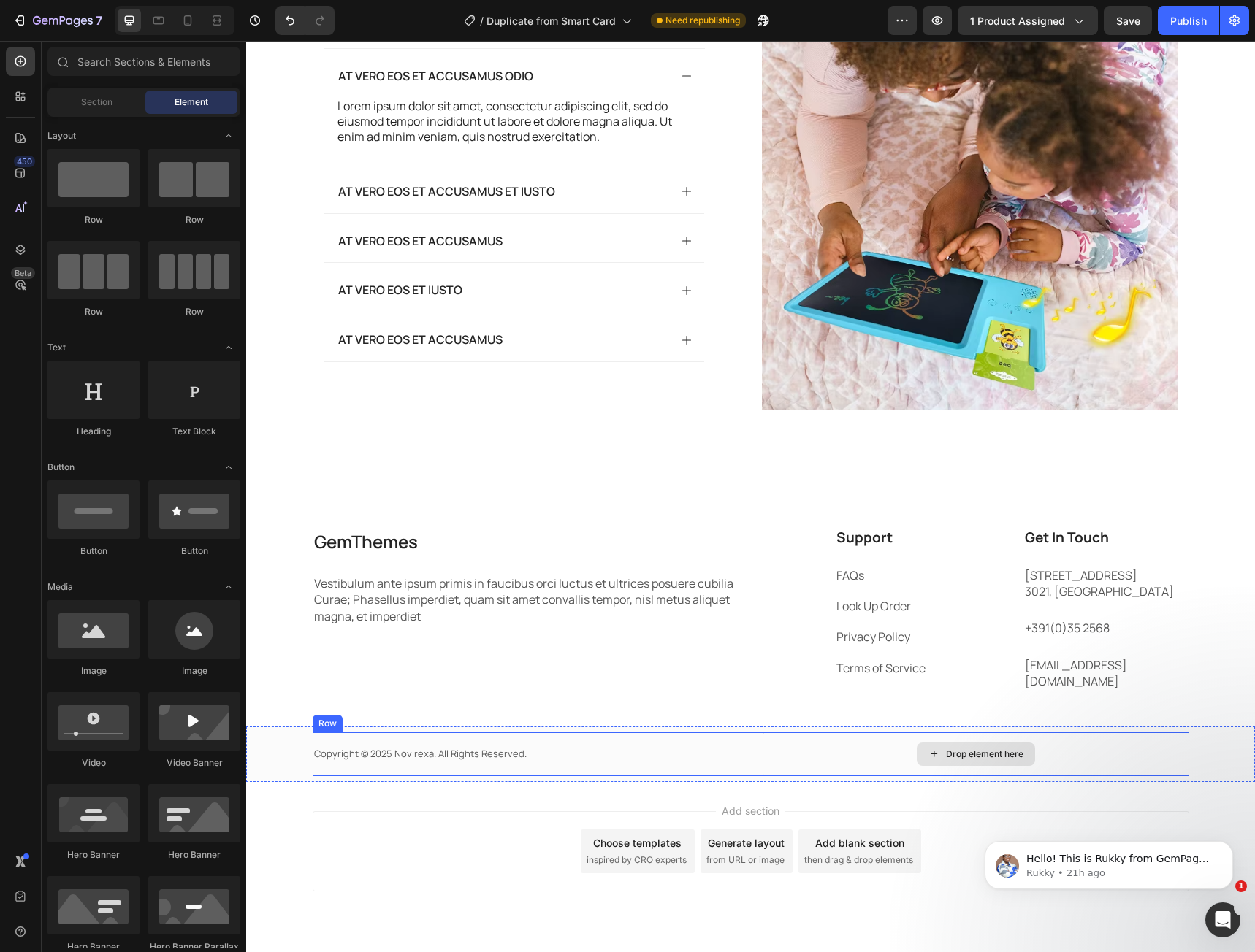
click at [847, 748] on div "Drop element here" at bounding box center [976, 755] width 427 height 44
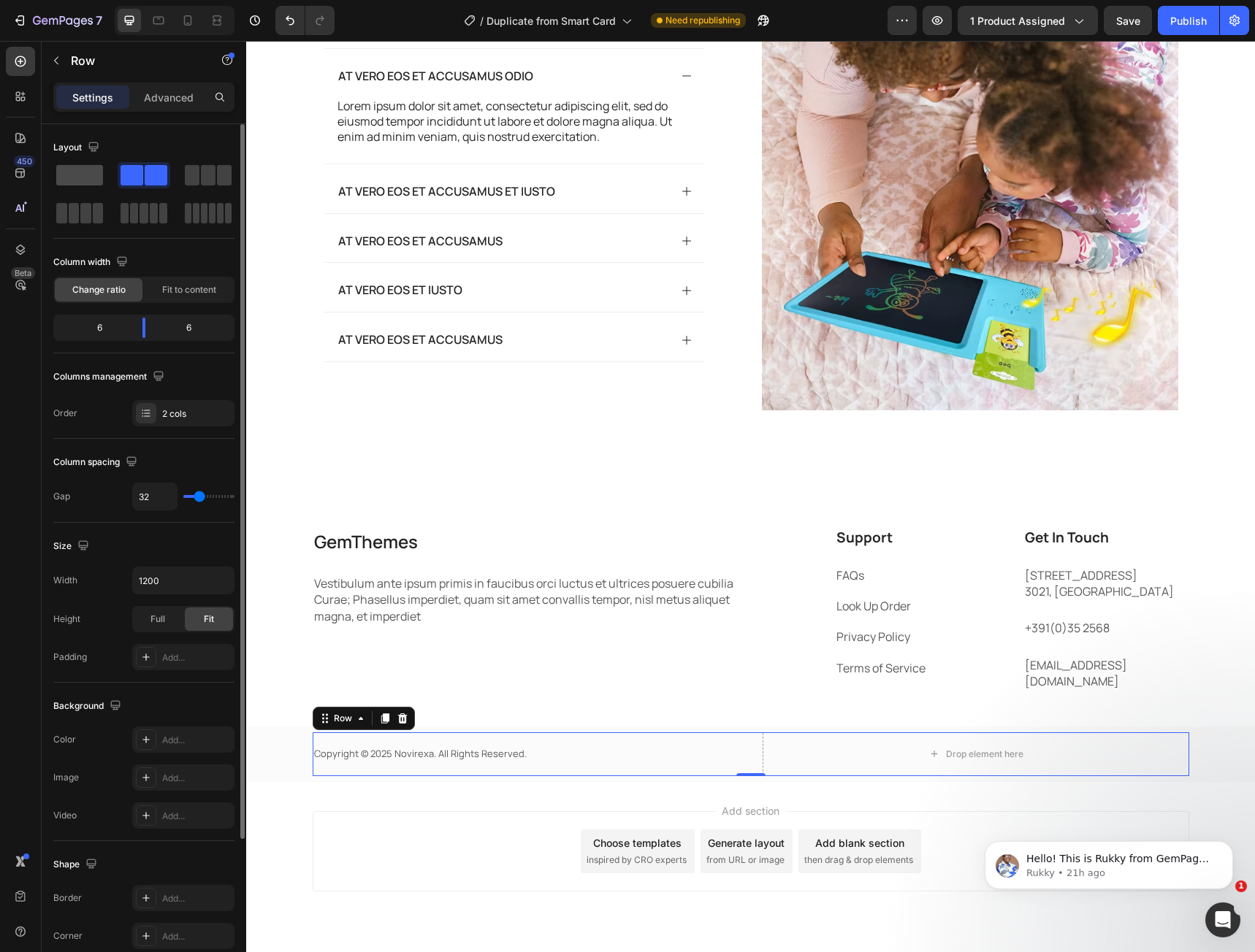
click at [117, 186] on div at bounding box center [144, 175] width 53 height 26
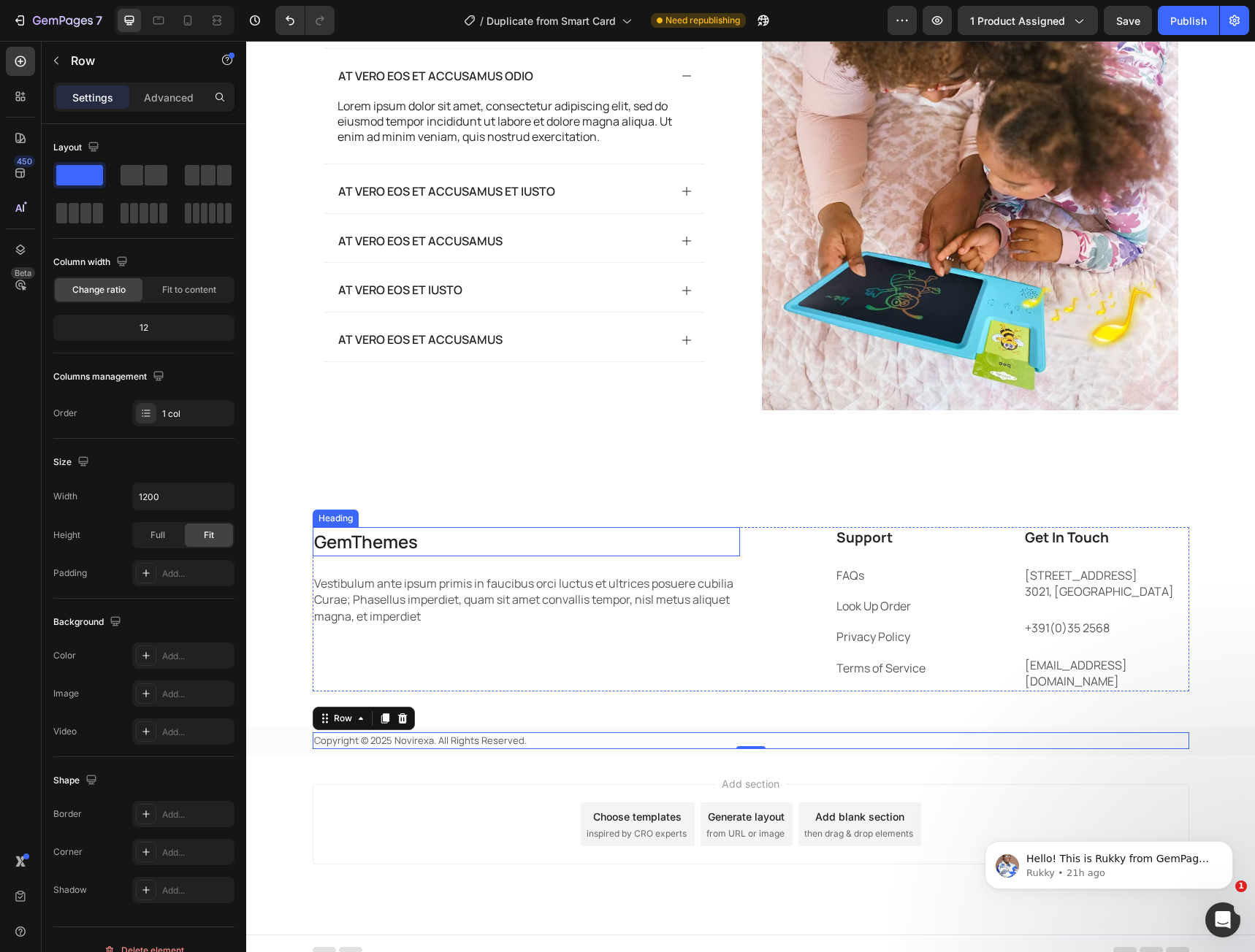
click at [363, 547] on p "GemThemes" at bounding box center [525, 541] width 424 height 26
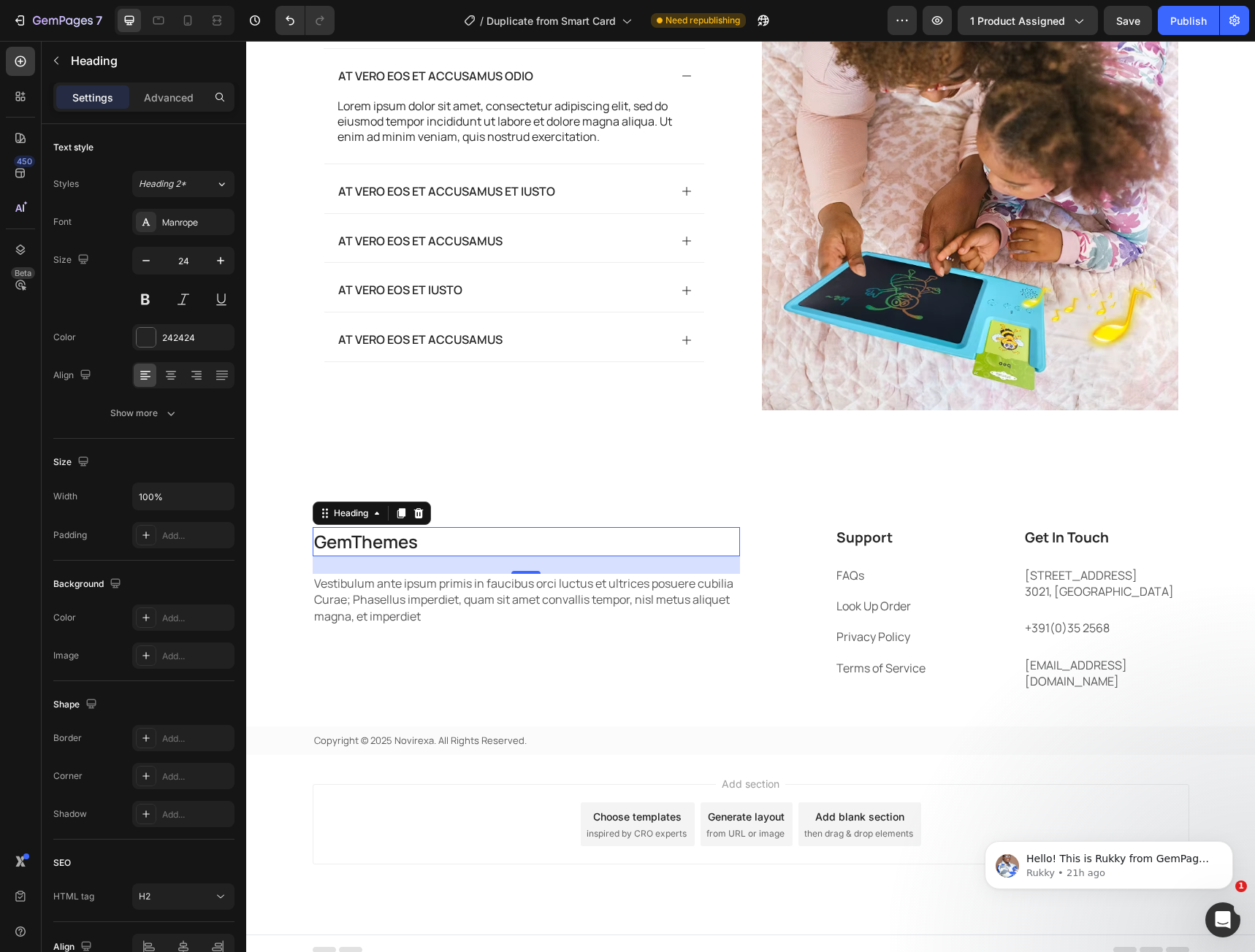
click at [424, 542] on p "GemThemes" at bounding box center [525, 541] width 424 height 26
click at [405, 547] on p "GemThemes" at bounding box center [525, 541] width 424 height 26
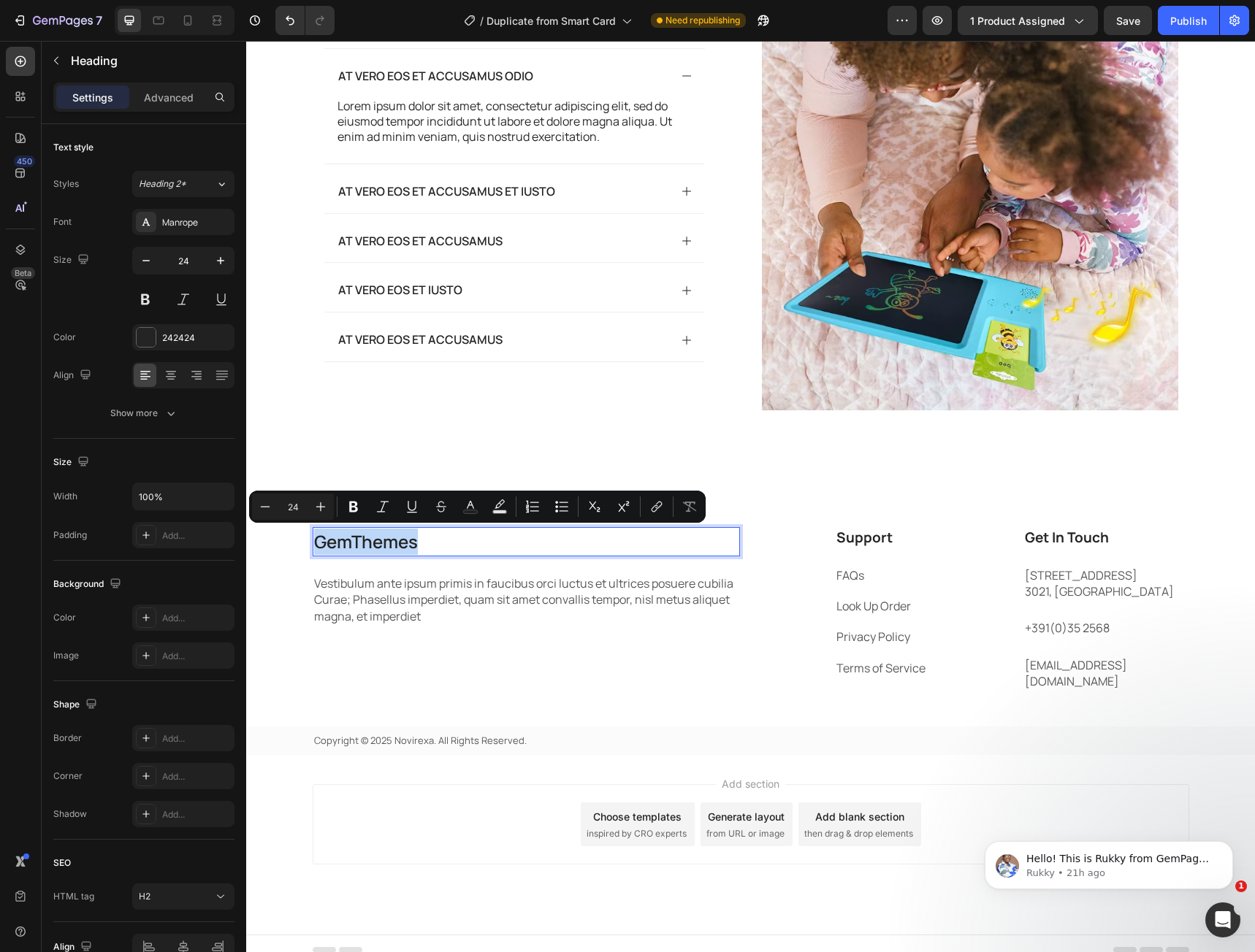
click at [405, 547] on p "GemThemes" at bounding box center [525, 541] width 424 height 26
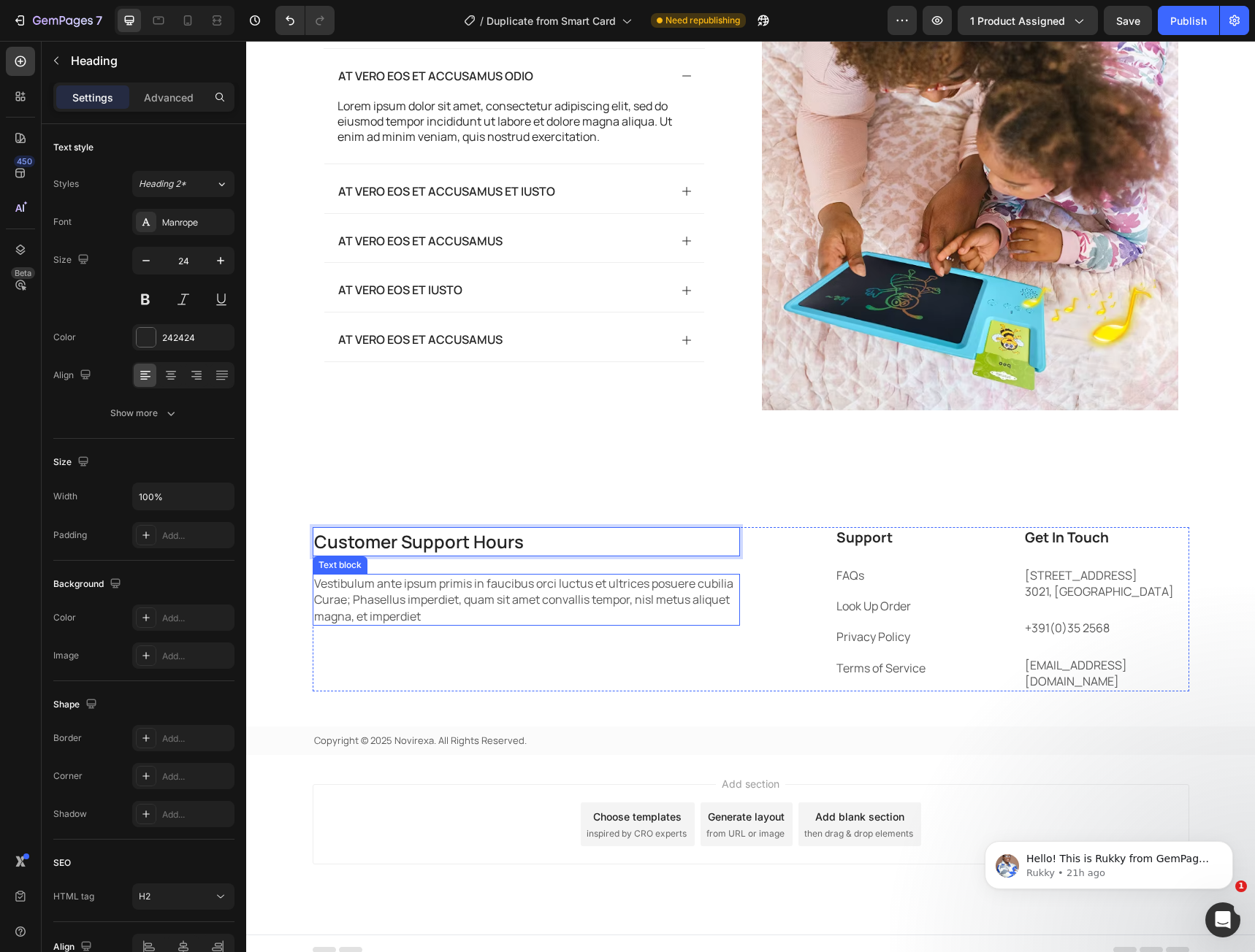
click at [431, 615] on p "Vestibulum ante ipsum primis in faucibus orci luctus et ultrices posuere cubili…" at bounding box center [525, 600] width 424 height 49
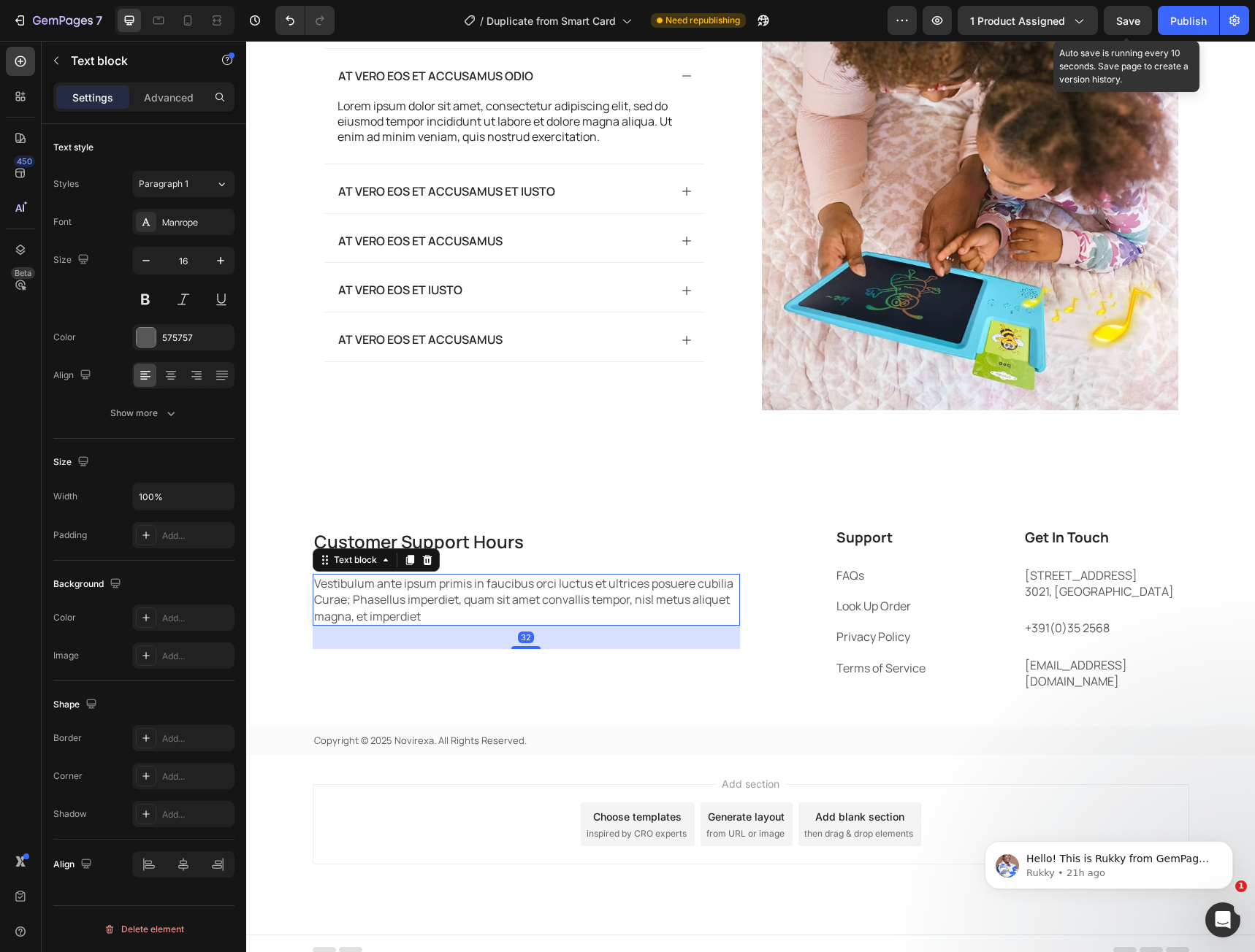
click at [1133, 14] on span "Save" at bounding box center [1128, 20] width 24 height 13
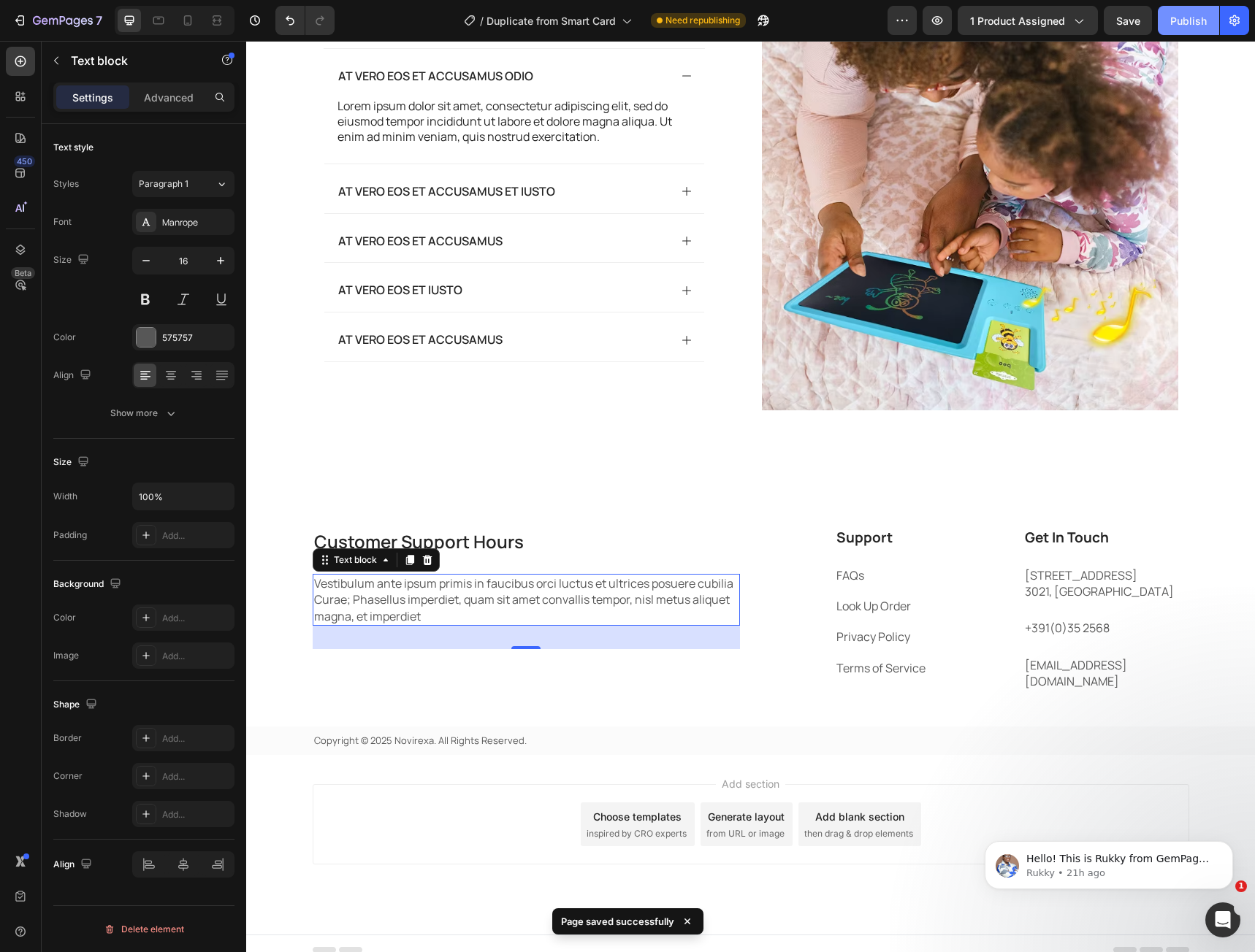
click at [1168, 24] on button "Publish" at bounding box center [1189, 20] width 61 height 29
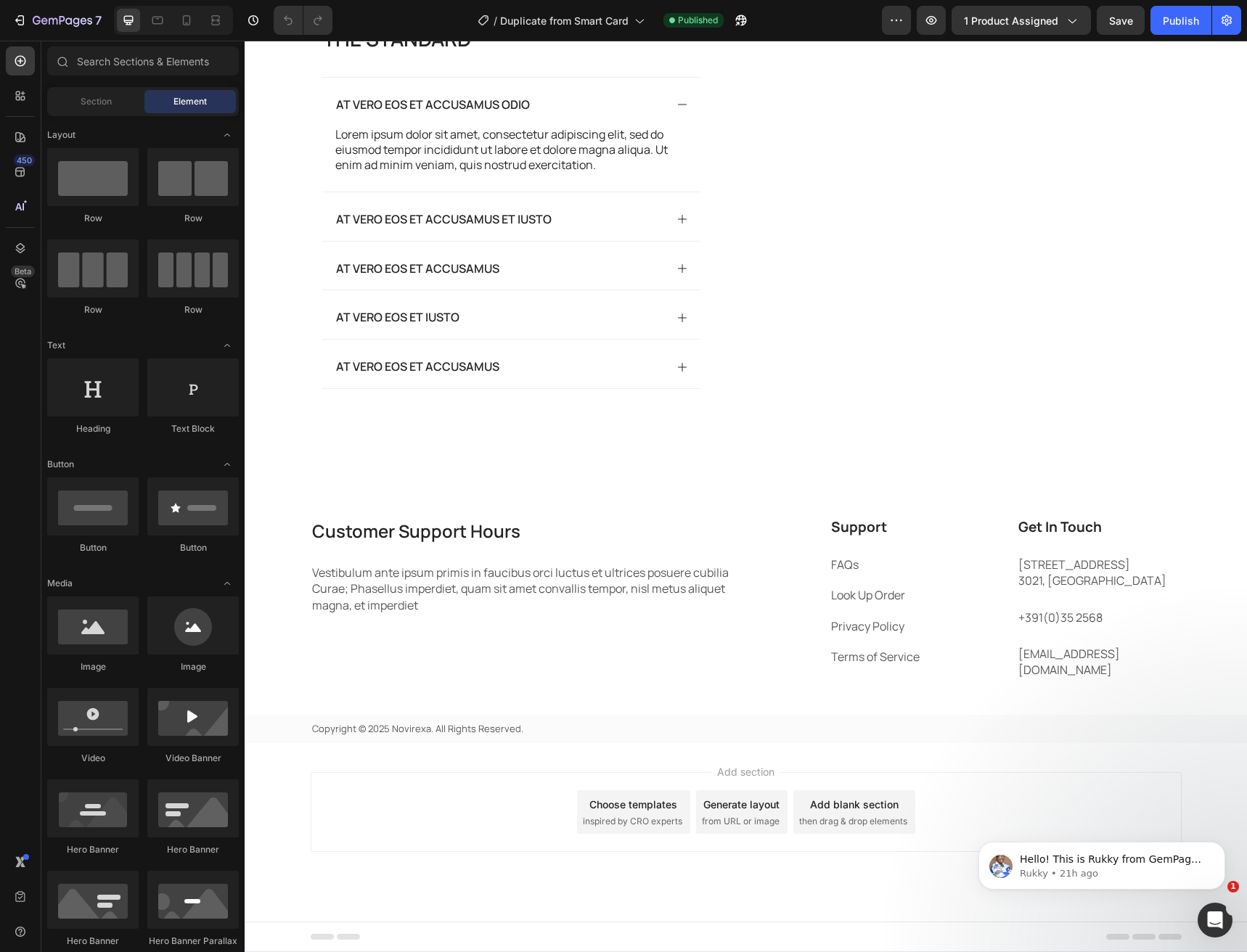
scroll to position [3223, 0]
click at [838, 536] on p "Support" at bounding box center [912, 526] width 162 height 18
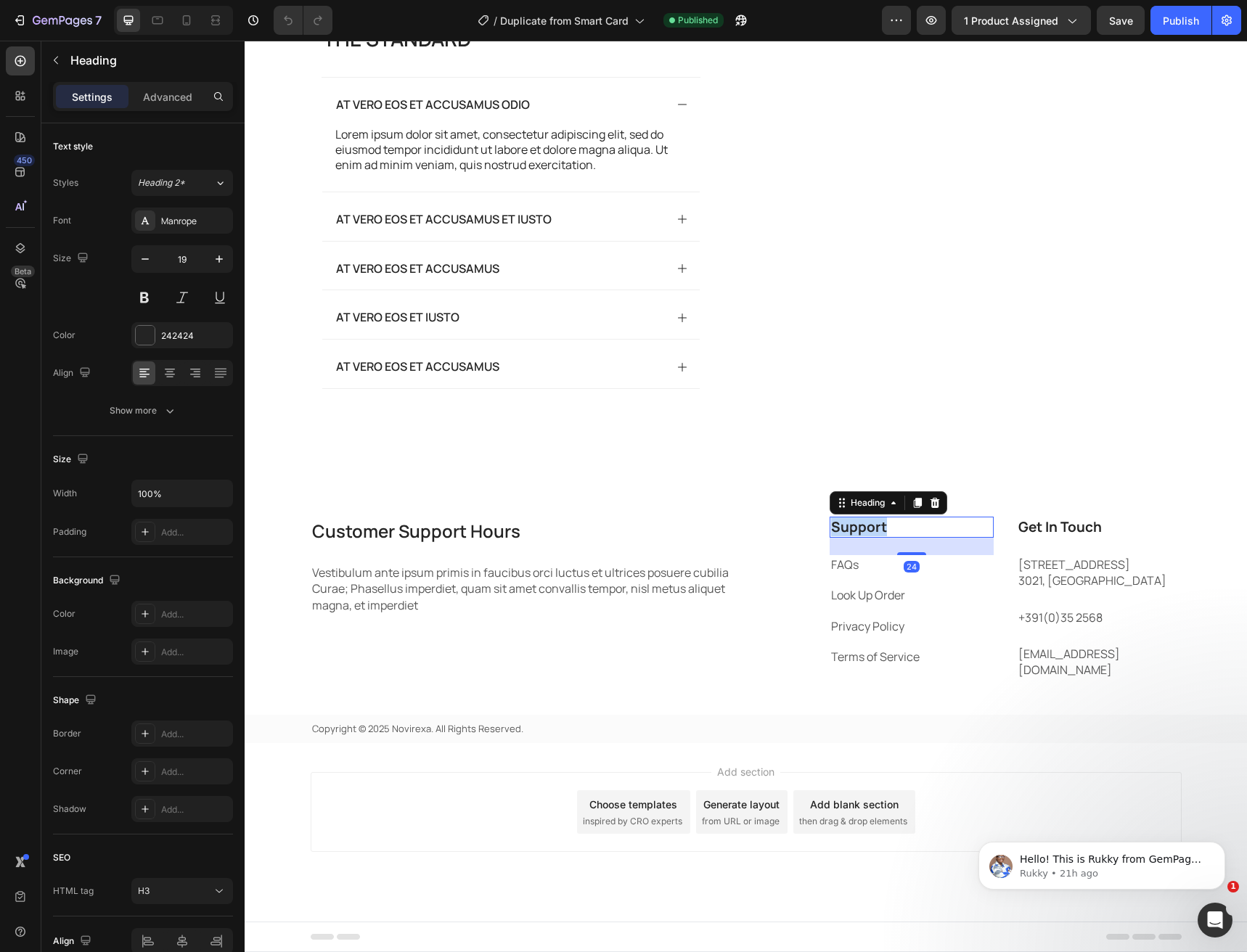
click at [838, 536] on p "Support" at bounding box center [912, 526] width 162 height 18
click at [368, 613] on p "Vestibulum ante ipsum primis in faucibus orci luctus et ultrices posuere cubili…" at bounding box center [522, 589] width 422 height 49
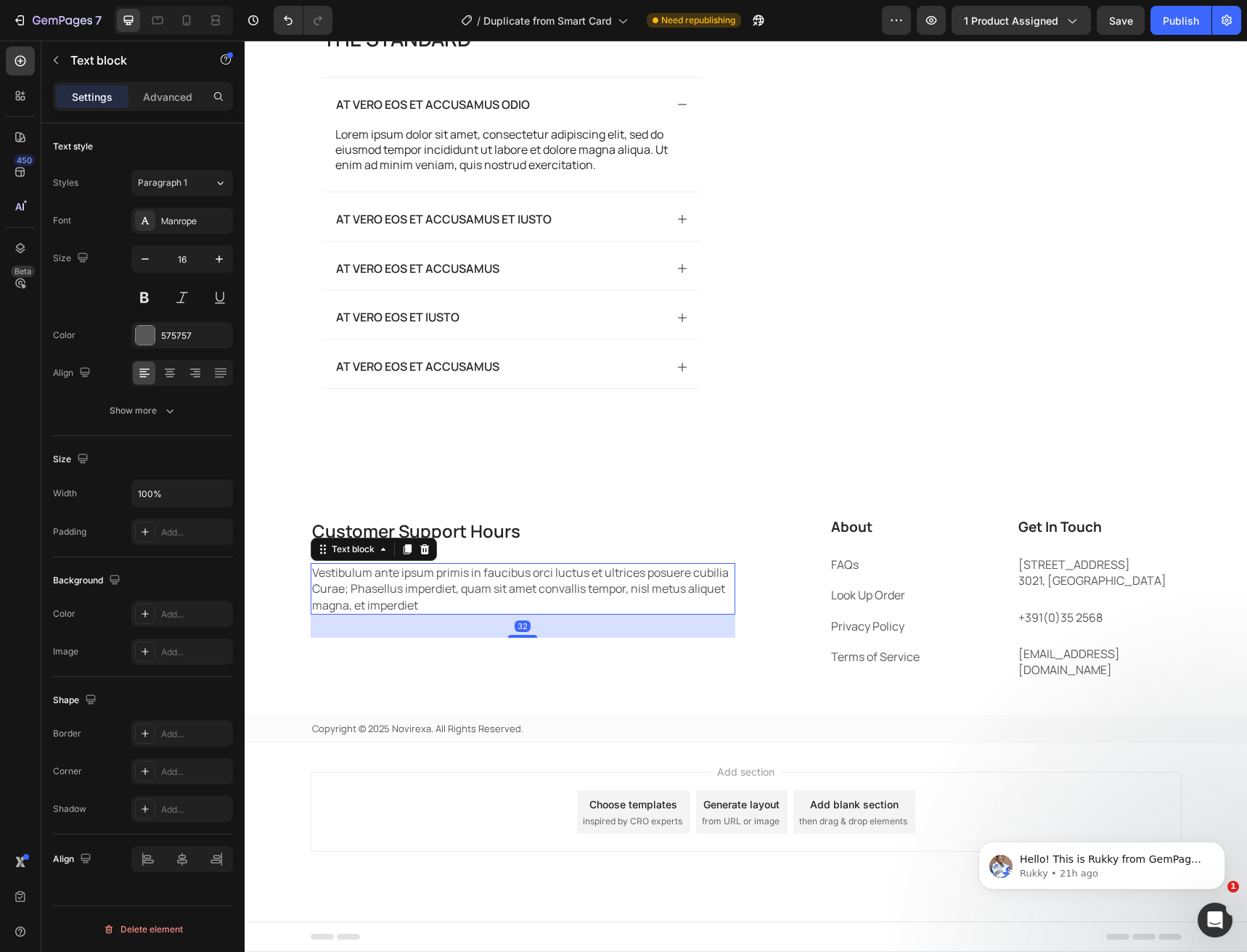
click at [418, 613] on p "Vestibulum ante ipsum primis in faucibus orci luctus et ultrices posuere cubili…" at bounding box center [522, 589] width 422 height 49
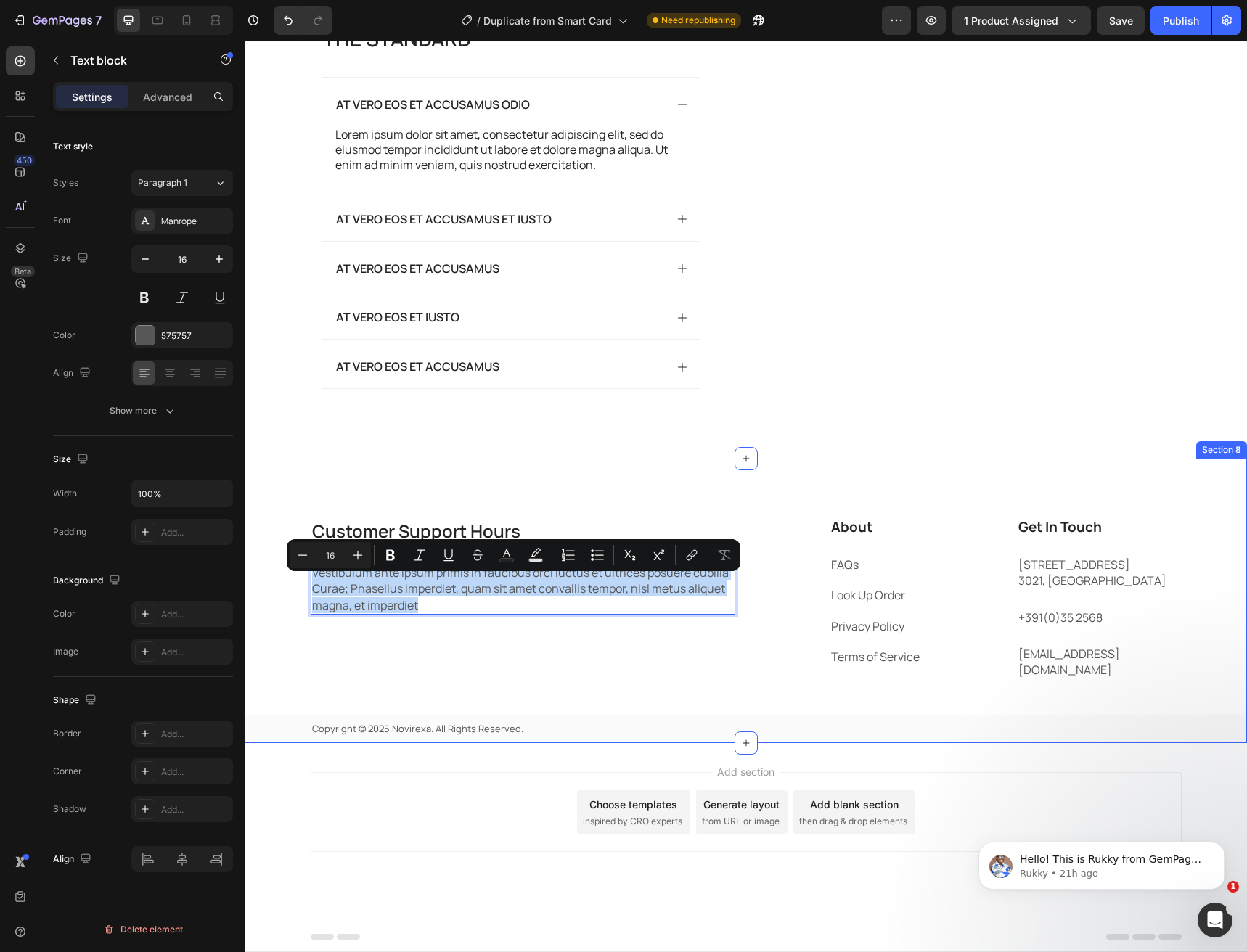
drag, startPoint x: 421, startPoint y: 620, endPoint x: 291, endPoint y: 586, distance: 134.4
click at [291, 586] on div "Customer Support Hours Heading Vestibulum ante ipsum primis in faucibus orci lu…" at bounding box center [746, 630] width 1002 height 226
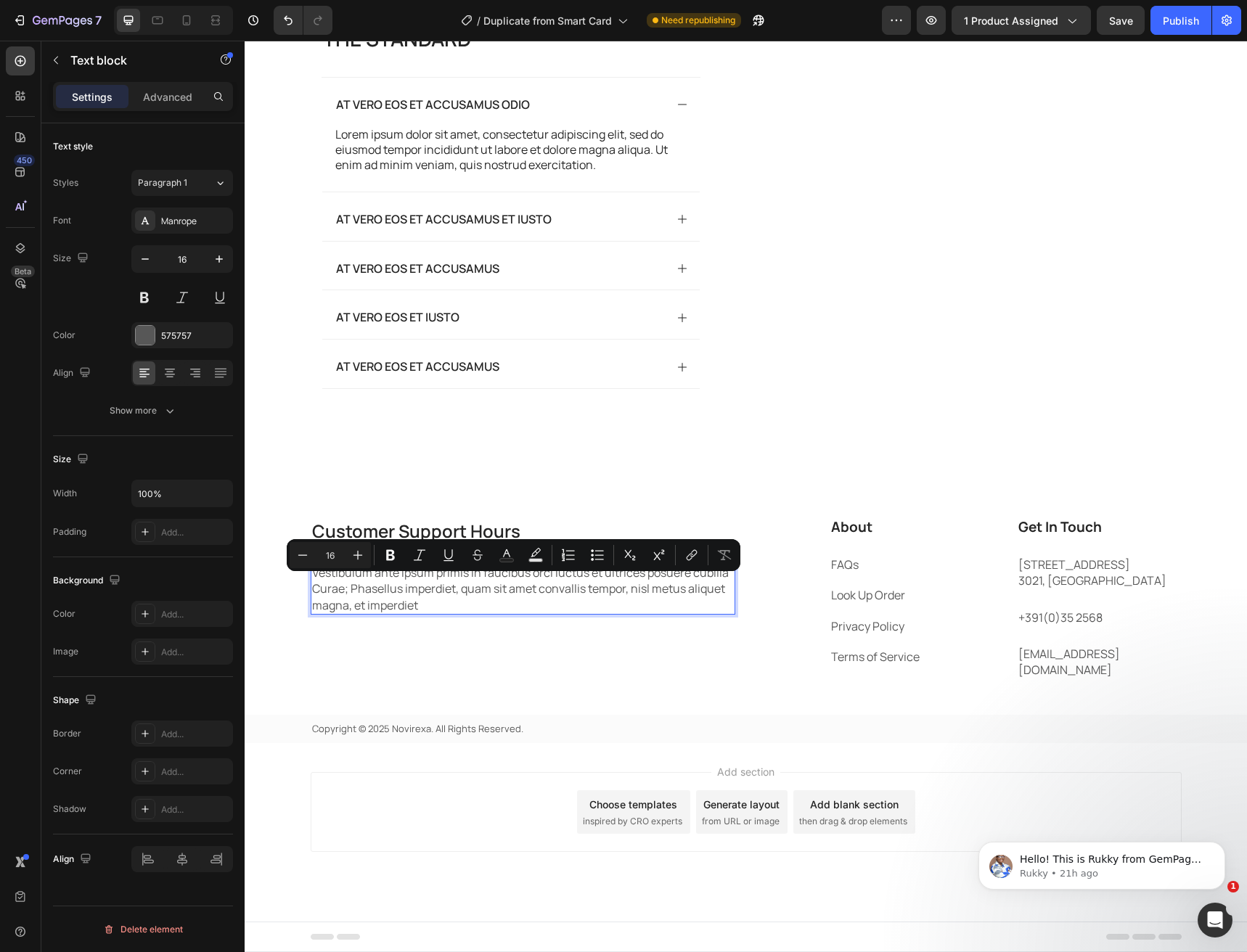
click at [411, 612] on p "Vestibulum ante ipsum primis in faucibus orci luctus et ultrices posuere cubili…" at bounding box center [522, 589] width 422 height 49
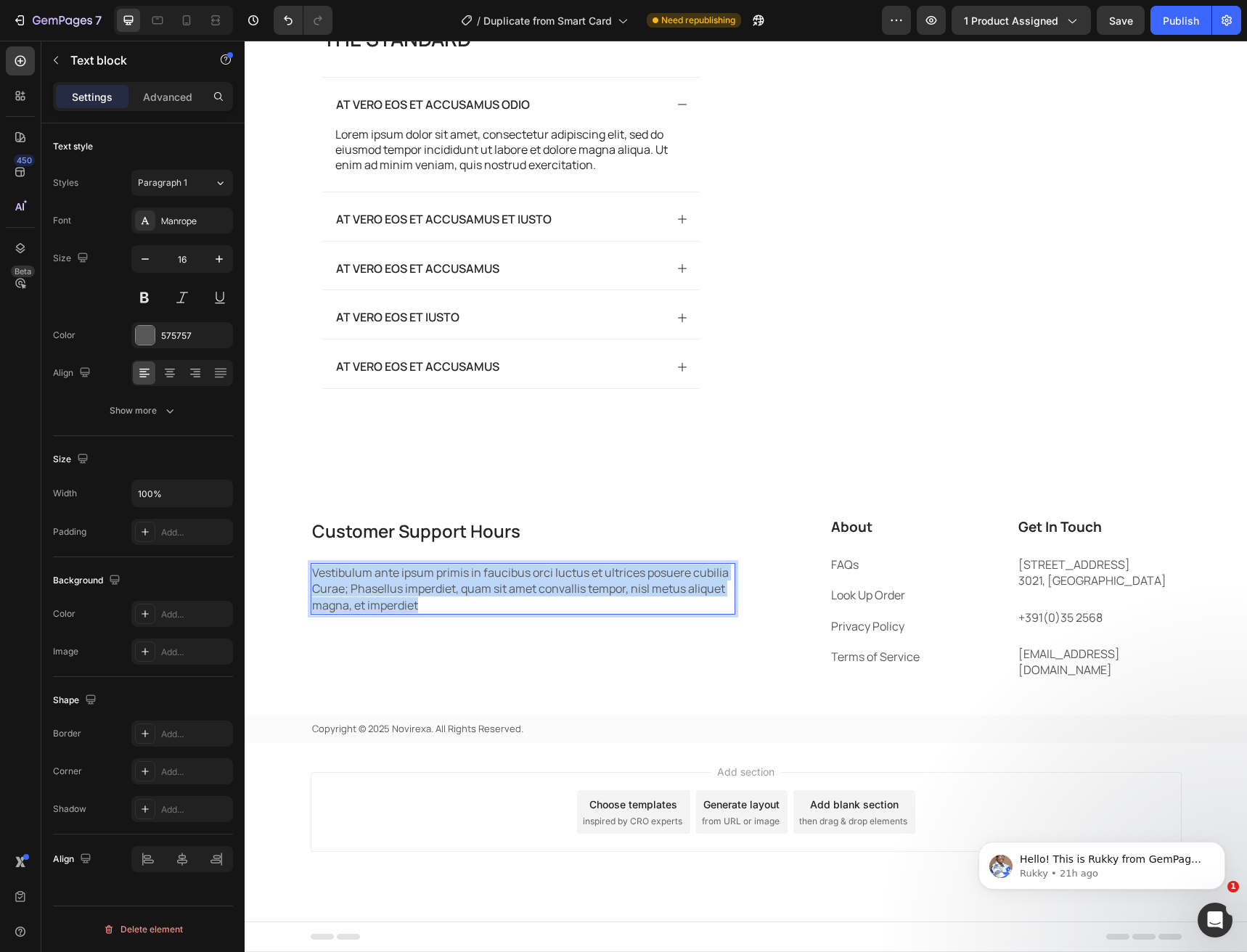
drag, startPoint x: 426, startPoint y: 612, endPoint x: 304, endPoint y: 578, distance: 126.6
click at [304, 578] on div "Customer Support Hours Heading Vestibulum ante ipsum primis in faucibus orci lu…" at bounding box center [746, 630] width 1002 height 226
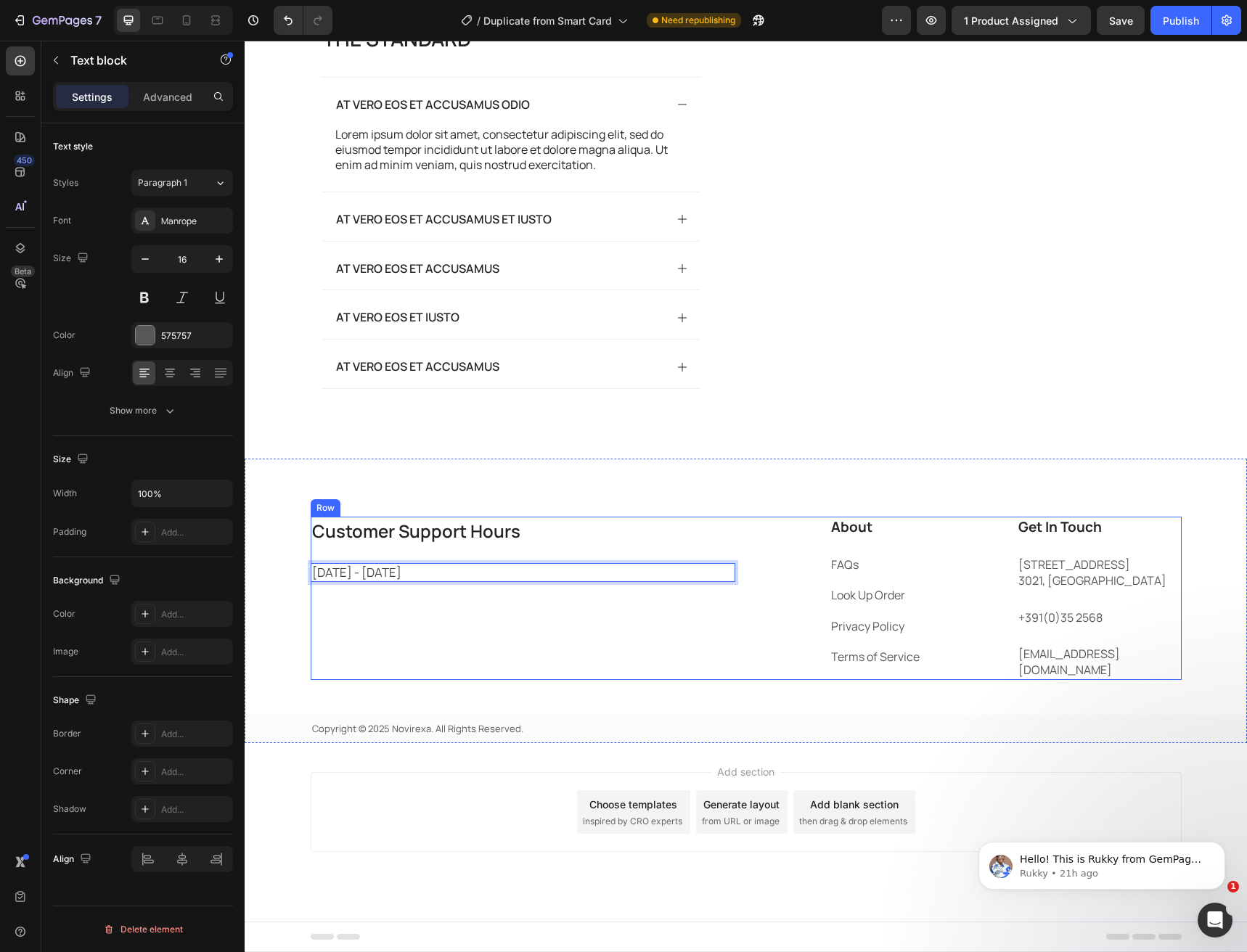
click at [425, 632] on div "Customer Support Hours Heading Monday - Friday Text block 32" at bounding box center [523, 598] width 425 height 163
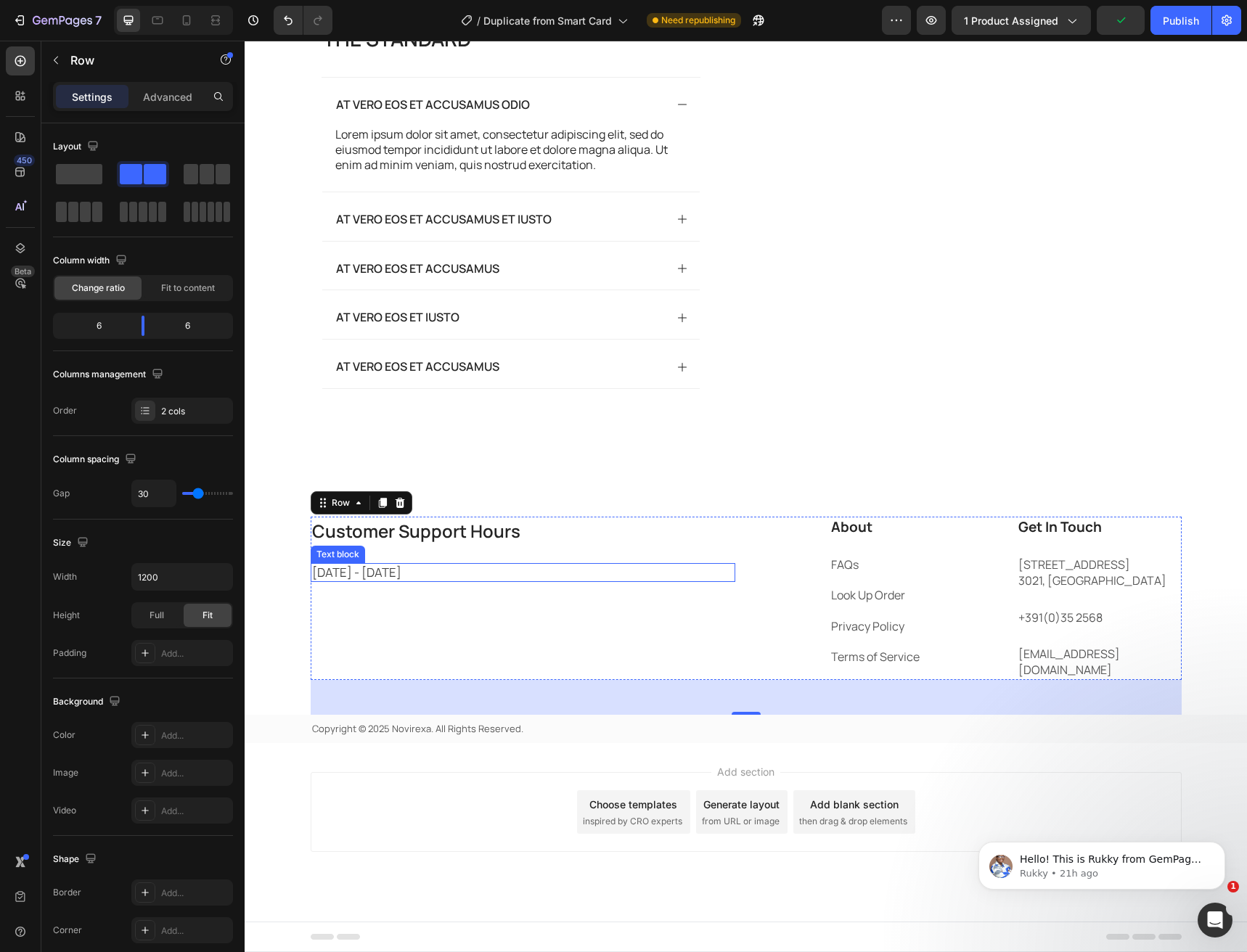
click at [345, 580] on span "[DATE] - [DATE]" at bounding box center [357, 573] width 90 height 17
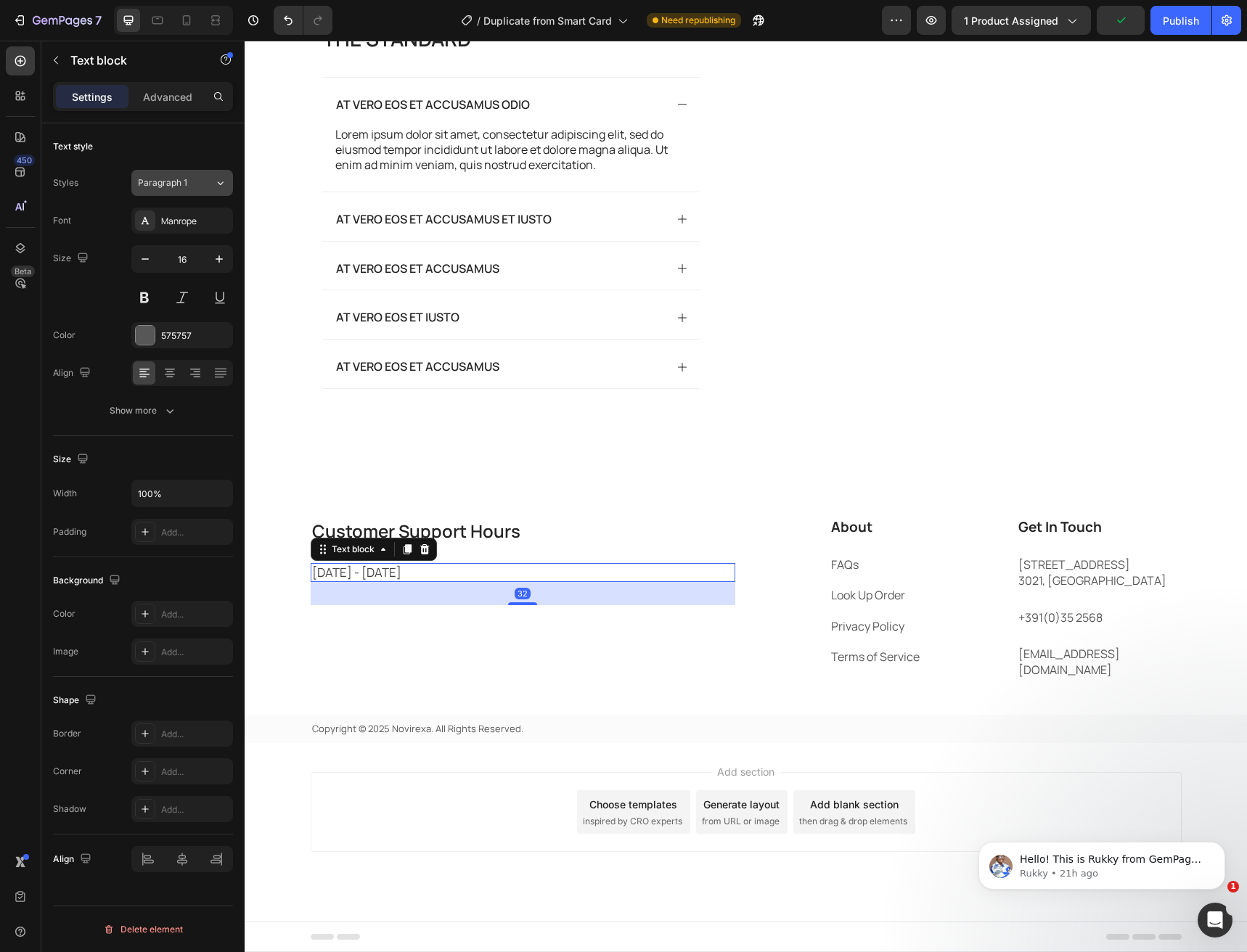
click at [193, 181] on div "Paragraph 1" at bounding box center [167, 182] width 59 height 13
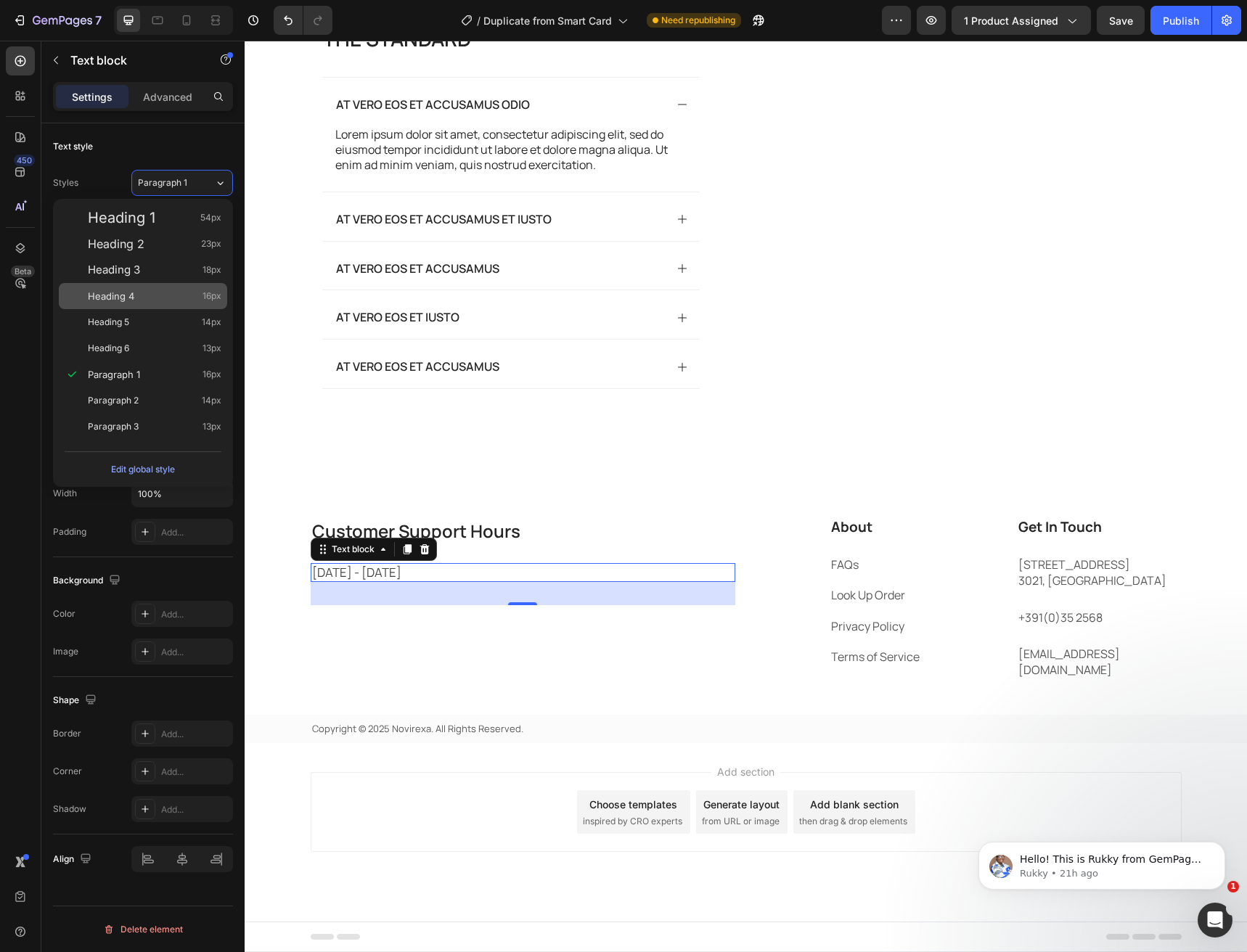
click at [145, 302] on div "Heading 4 16px" at bounding box center [155, 296] width 133 height 14
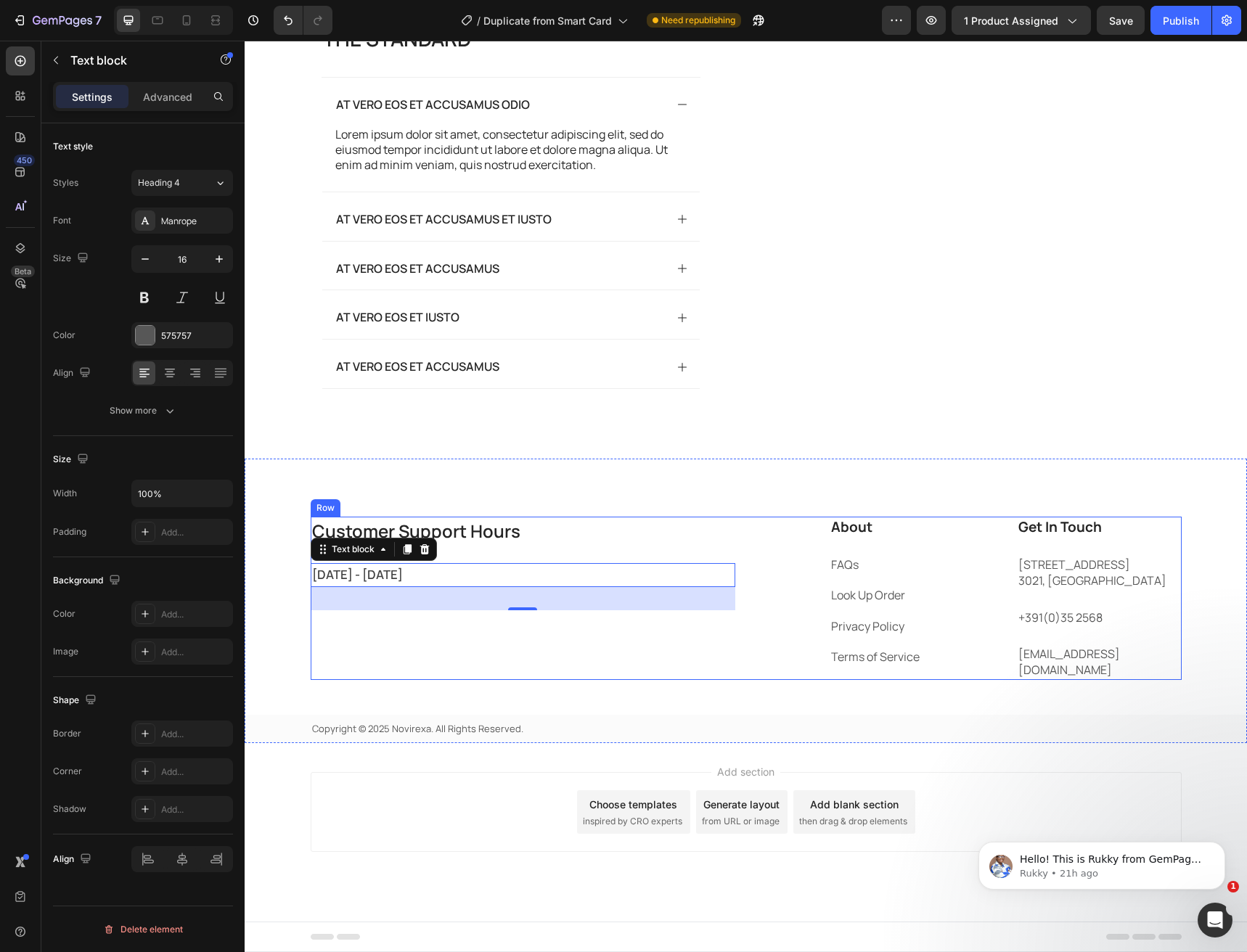
click at [426, 634] on div "Customer Support Hours Heading Monday - Friday Text block 32" at bounding box center [523, 598] width 425 height 163
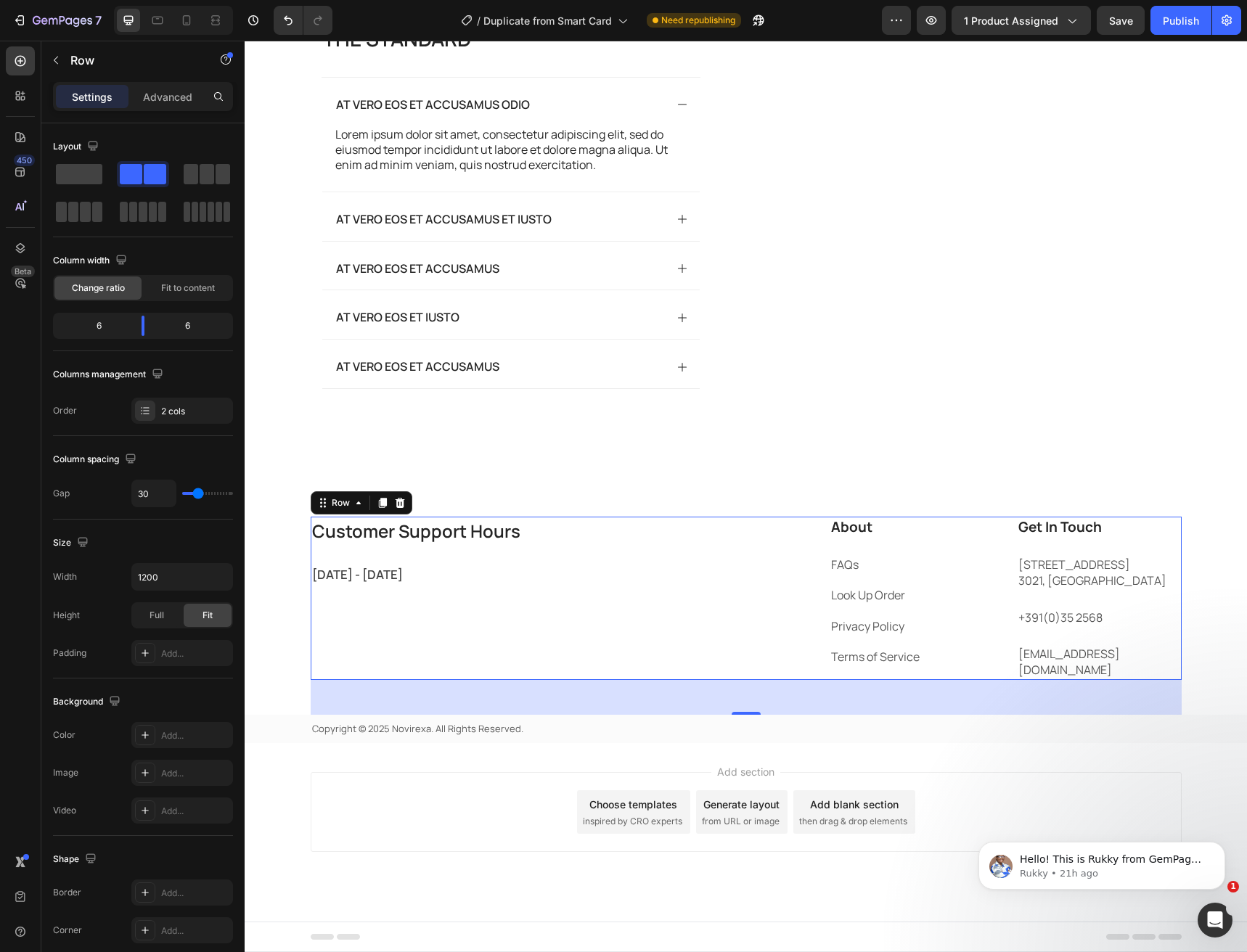
click at [745, 631] on div "Customer Support Hours Heading Monday - Friday Text block About Heading FAQs Te…" at bounding box center [746, 598] width 871 height 163
click at [323, 583] on span "[DATE] - [DATE]" at bounding box center [357, 574] width 90 height 17
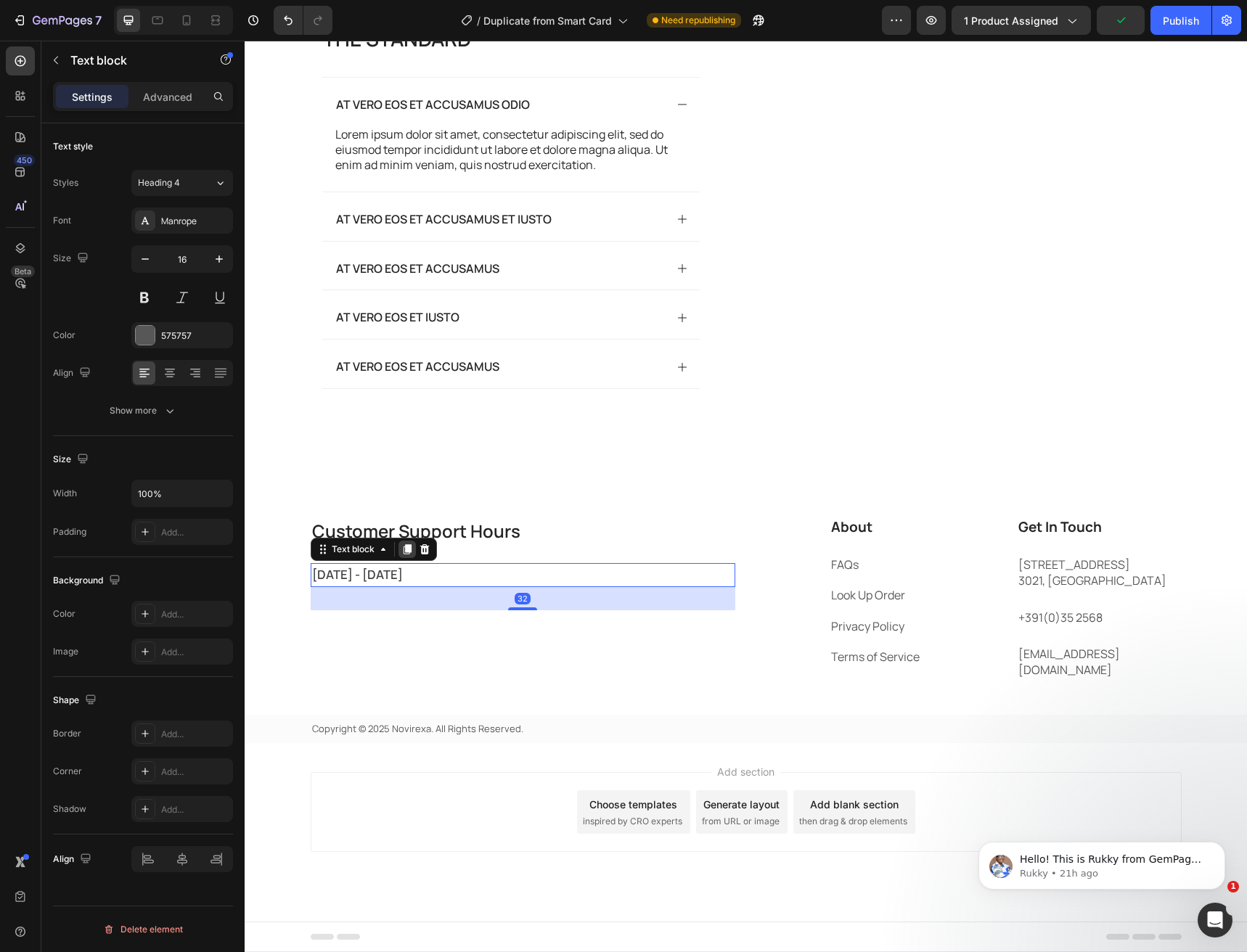
click at [403, 554] on icon at bounding box center [406, 549] width 8 height 10
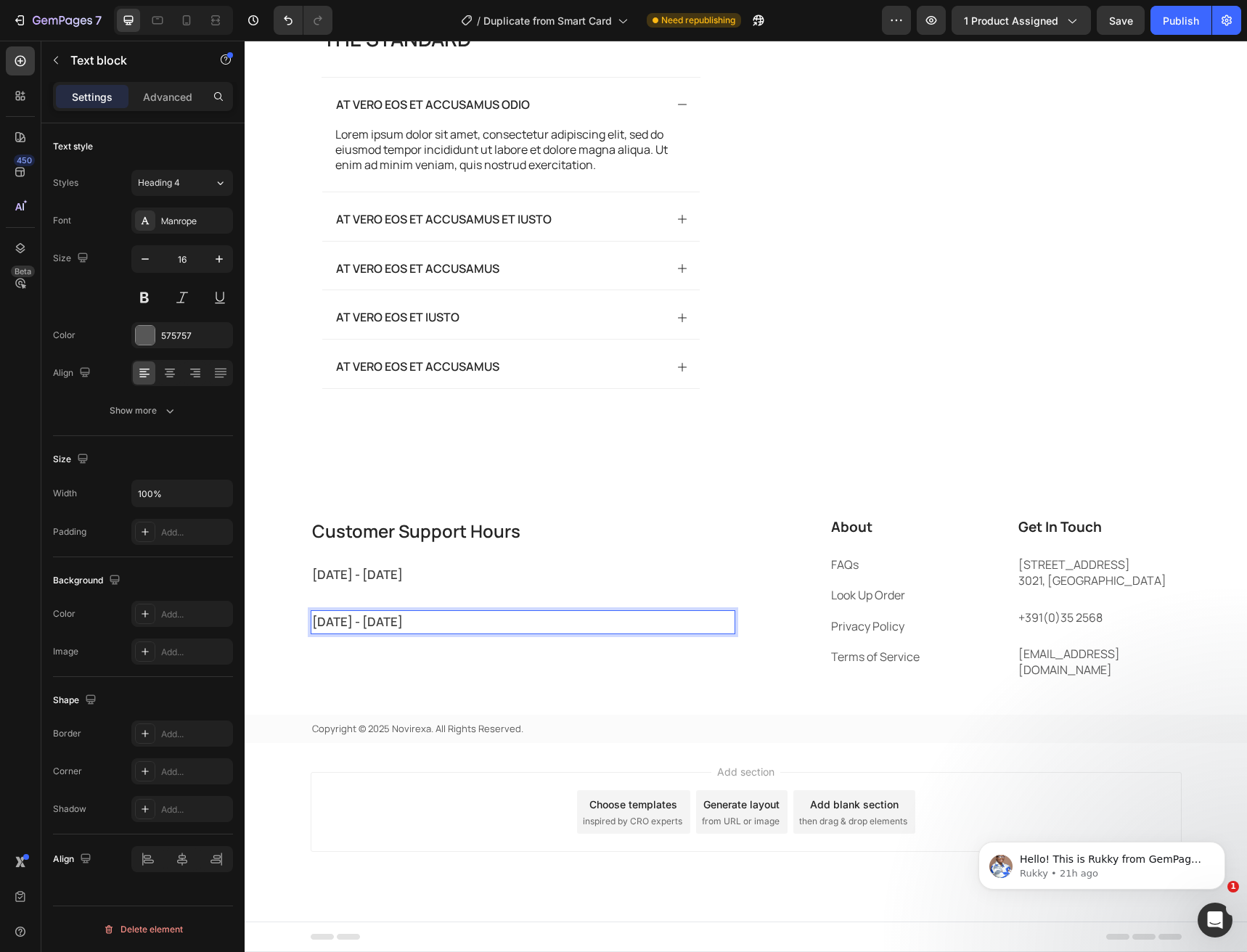
click at [357, 630] on span "[DATE] - [DATE]" at bounding box center [357, 622] width 90 height 17
click at [365, 661] on div "Customer Support Hours Heading Monday - Friday Text block 9am - 5pm EST Text bl…" at bounding box center [523, 598] width 425 height 163
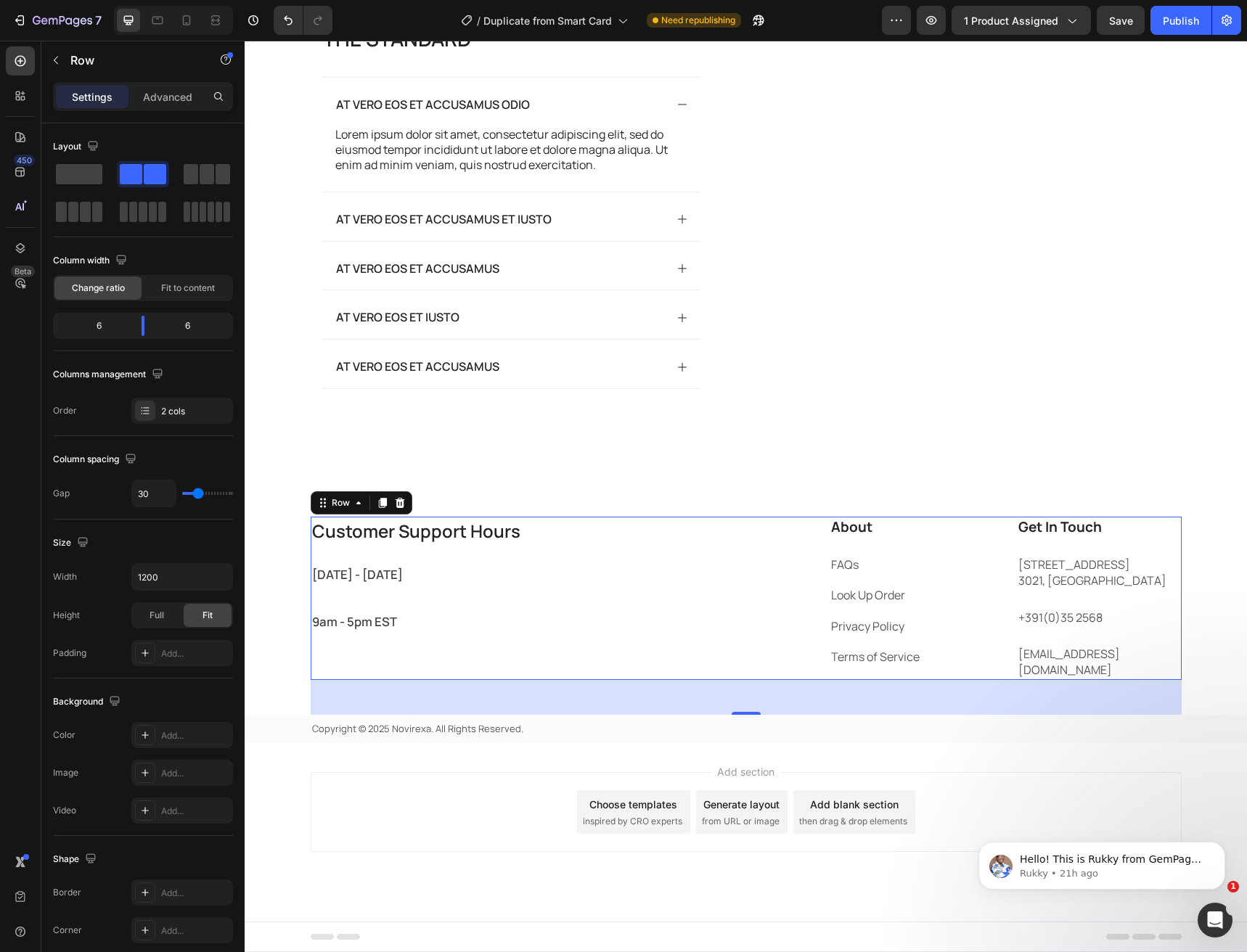
click at [329, 667] on div "Customer Support Hours Heading Monday - Friday Text block 9am - 5pm EST Text bl…" at bounding box center [523, 598] width 425 height 163
click at [499, 633] on p "9am - 5pm EST" at bounding box center [522, 622] width 422 height 21
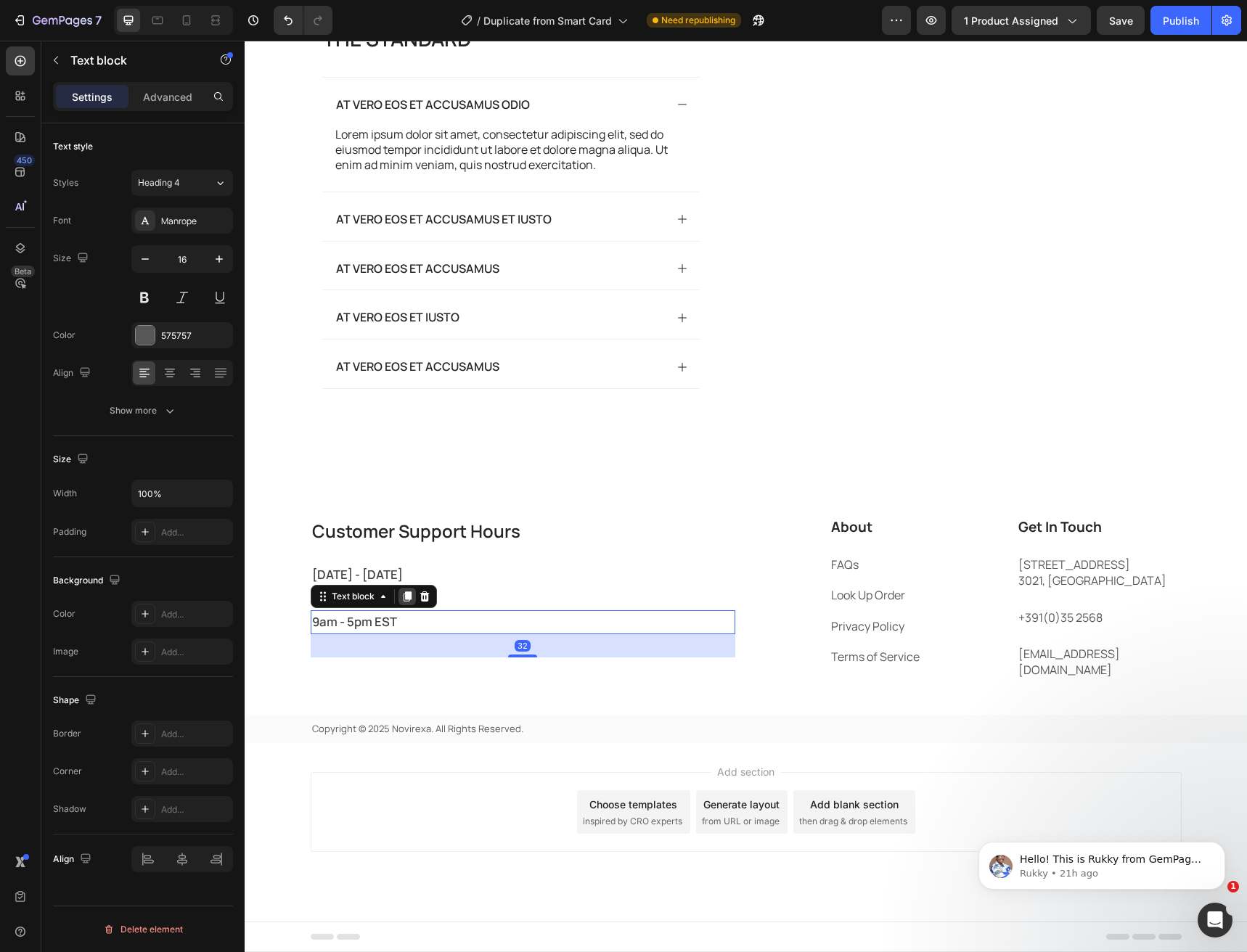
click at [403, 601] on icon at bounding box center [406, 596] width 8 height 10
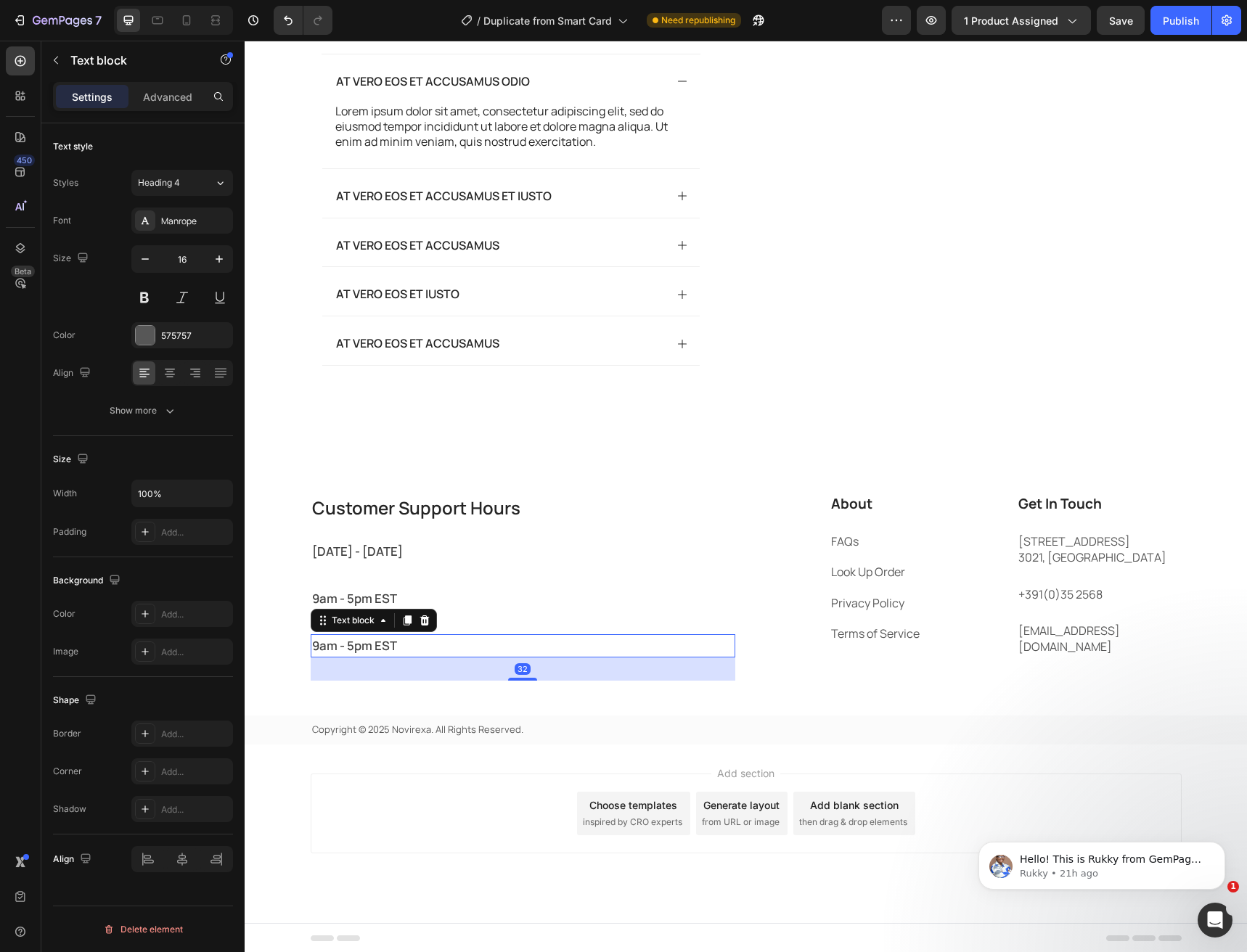
click at [381, 654] on span "9am - 5pm EST" at bounding box center [354, 645] width 85 height 17
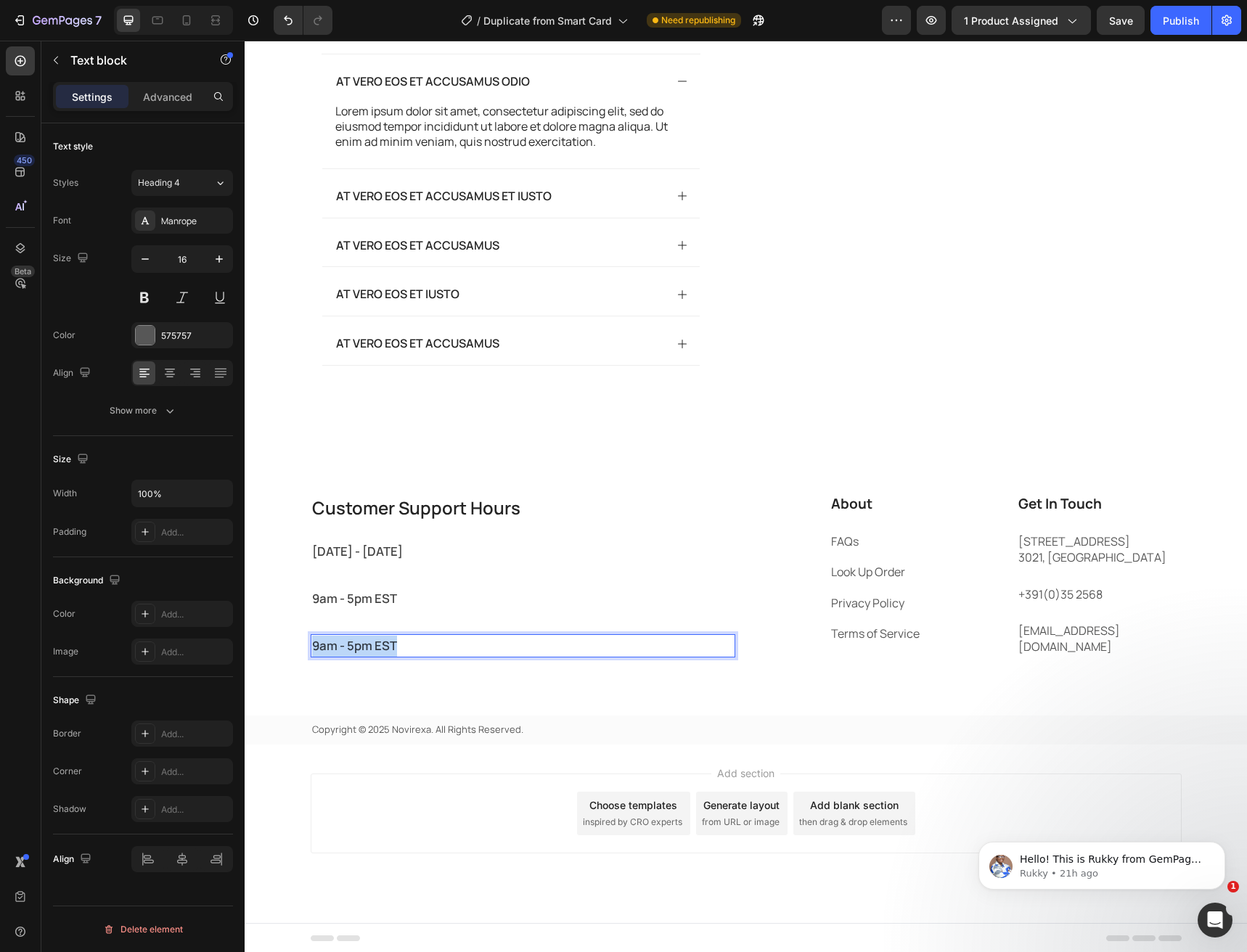
click at [381, 654] on span "9am - 5pm EST" at bounding box center [354, 645] width 85 height 17
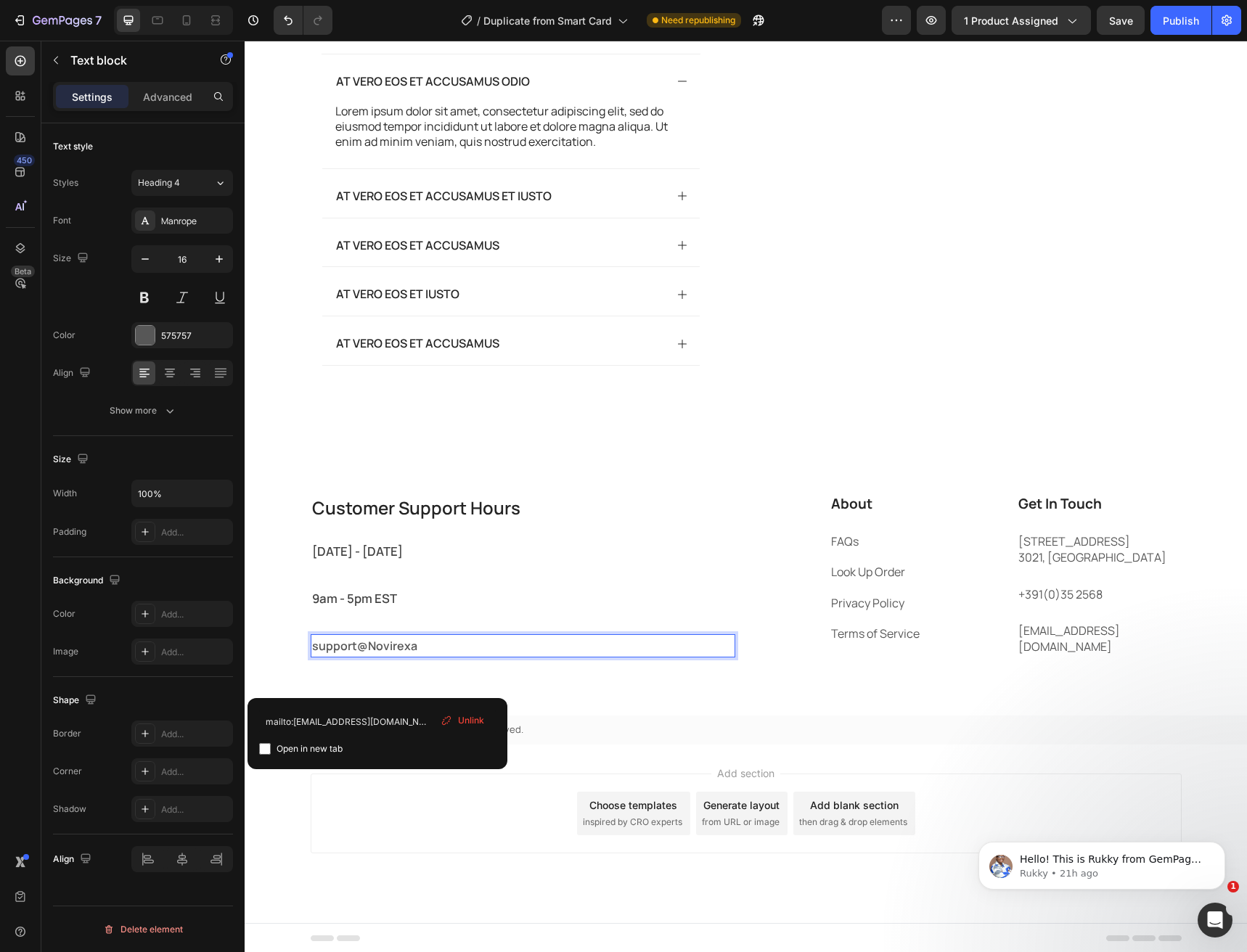
click at [363, 657] on p "support@ ⁠⁠⁠⁠⁠⁠⁠Novirexa" at bounding box center [522, 646] width 422 height 21
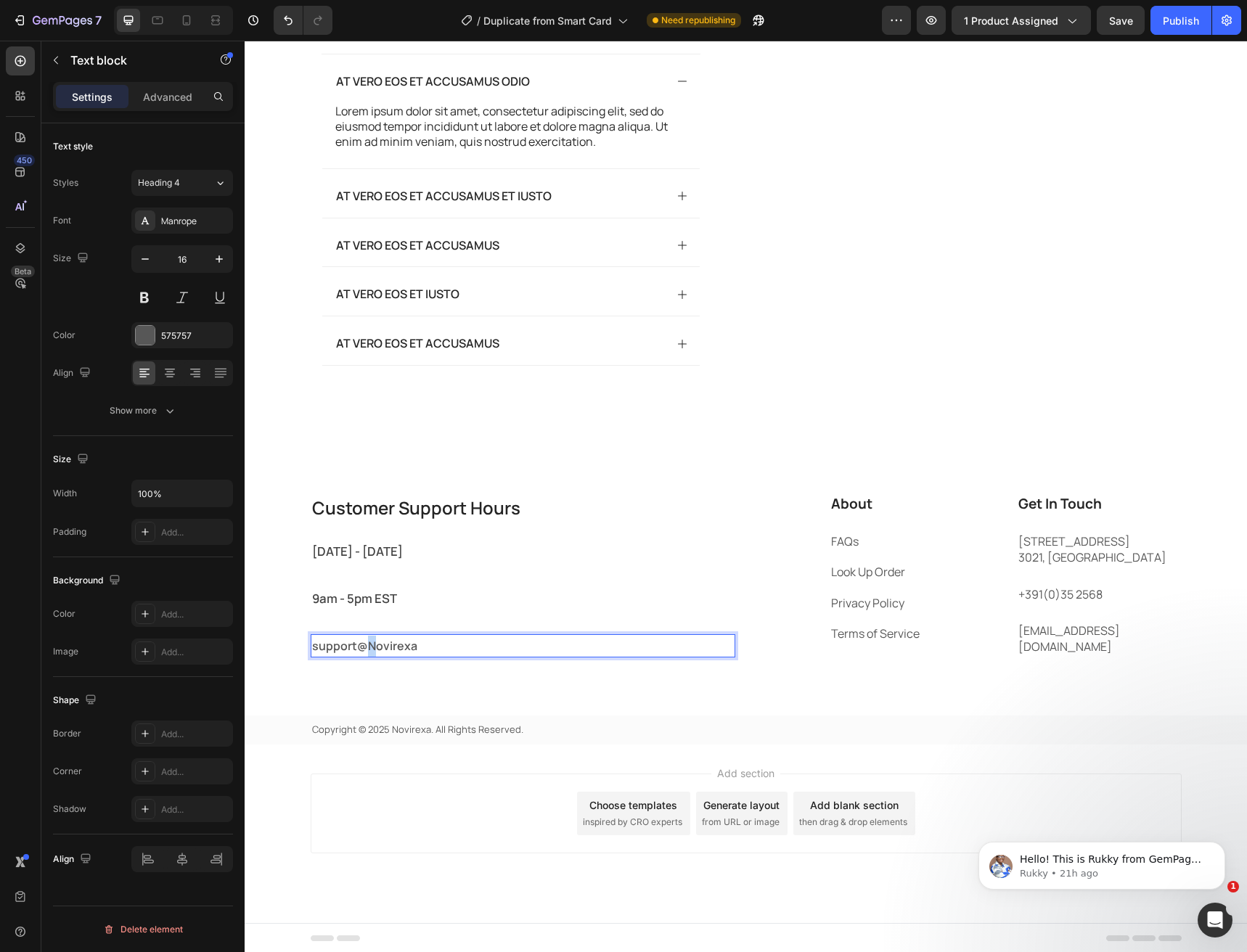
click at [363, 657] on p "support@ Novirexa" at bounding box center [522, 646] width 422 height 21
click at [430, 657] on p "support@ novirexa" at bounding box center [522, 646] width 422 height 21
click at [436, 681] on div "Customer Support Hours Heading Monday - Friday Text block 9am - 5pm EST Text bl…" at bounding box center [523, 587] width 425 height 188
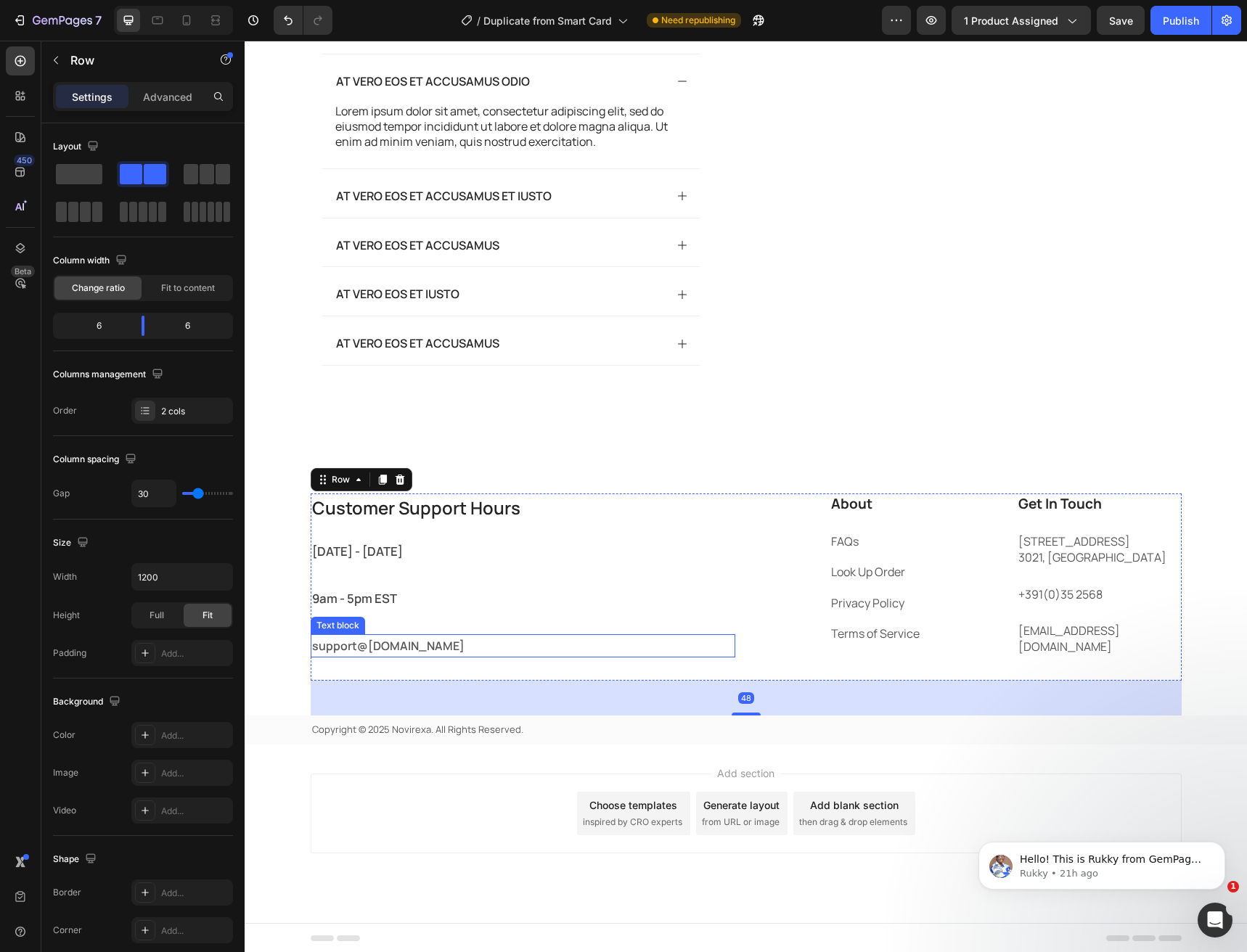
click at [404, 657] on p "support@ [DOMAIN_NAME]" at bounding box center [522, 646] width 422 height 21
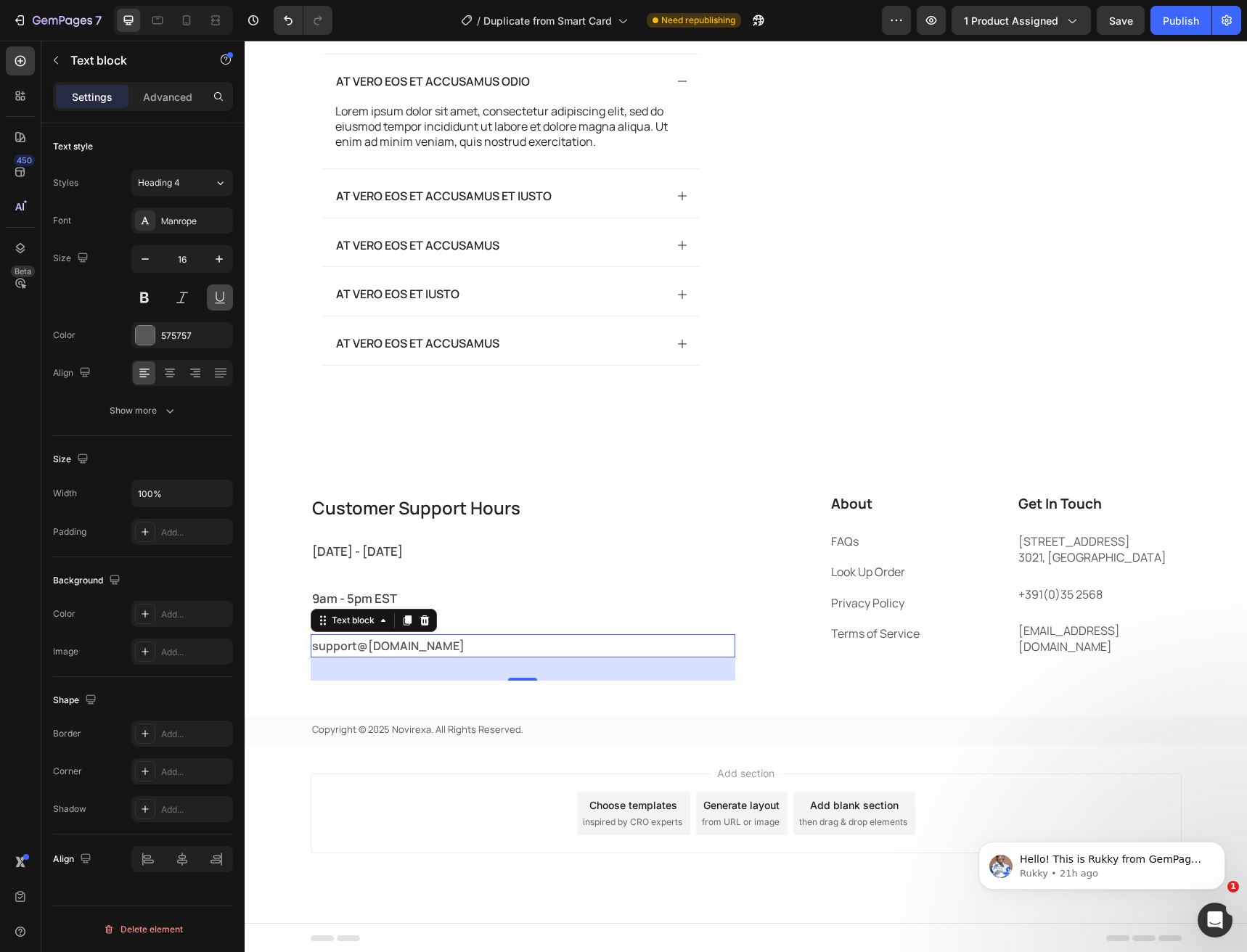
click at [215, 299] on button at bounding box center [220, 297] width 26 height 26
click at [465, 610] on p "9am - 5pm EST" at bounding box center [522, 599] width 422 height 21
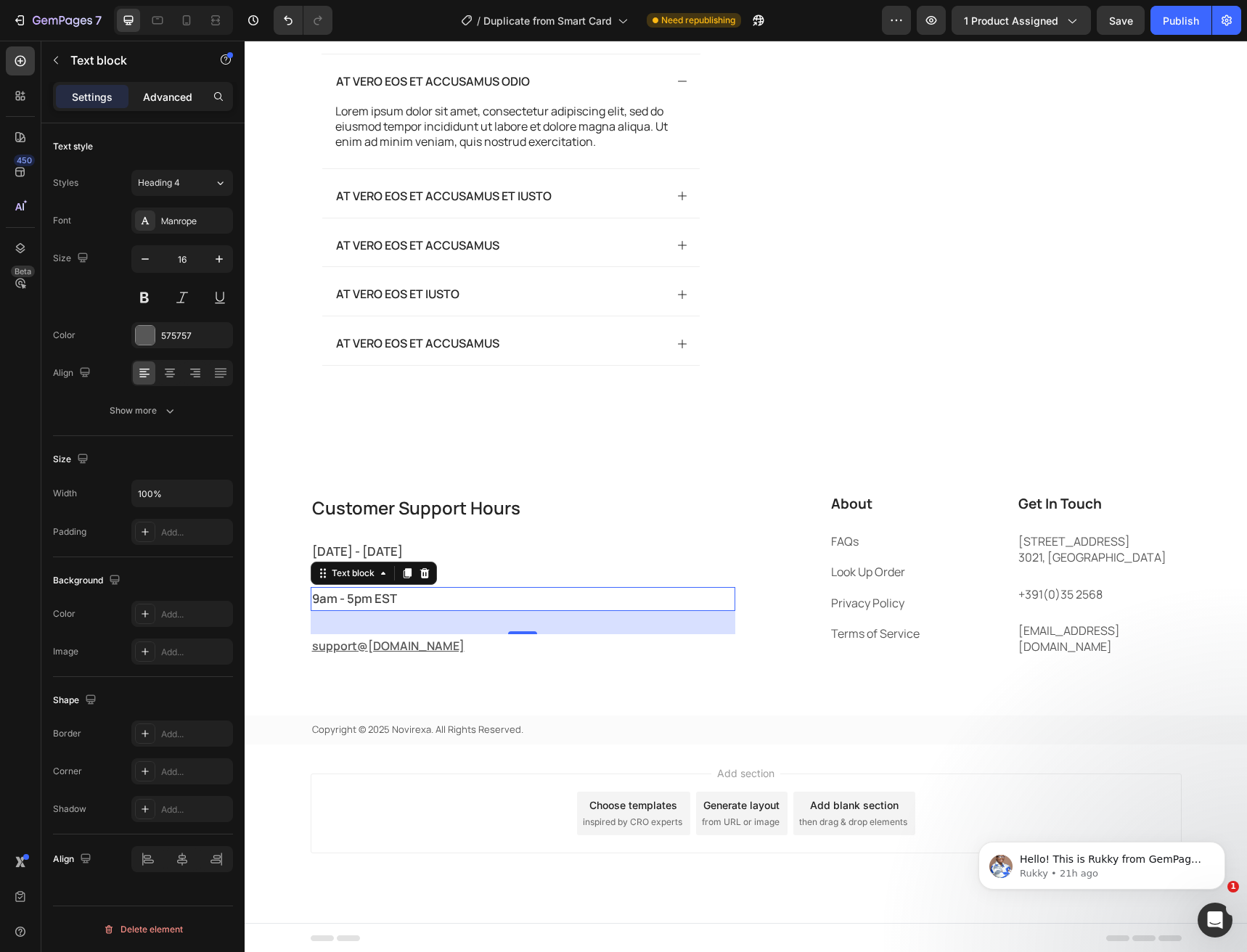
click at [172, 96] on p "Advanced" at bounding box center [167, 97] width 49 height 15
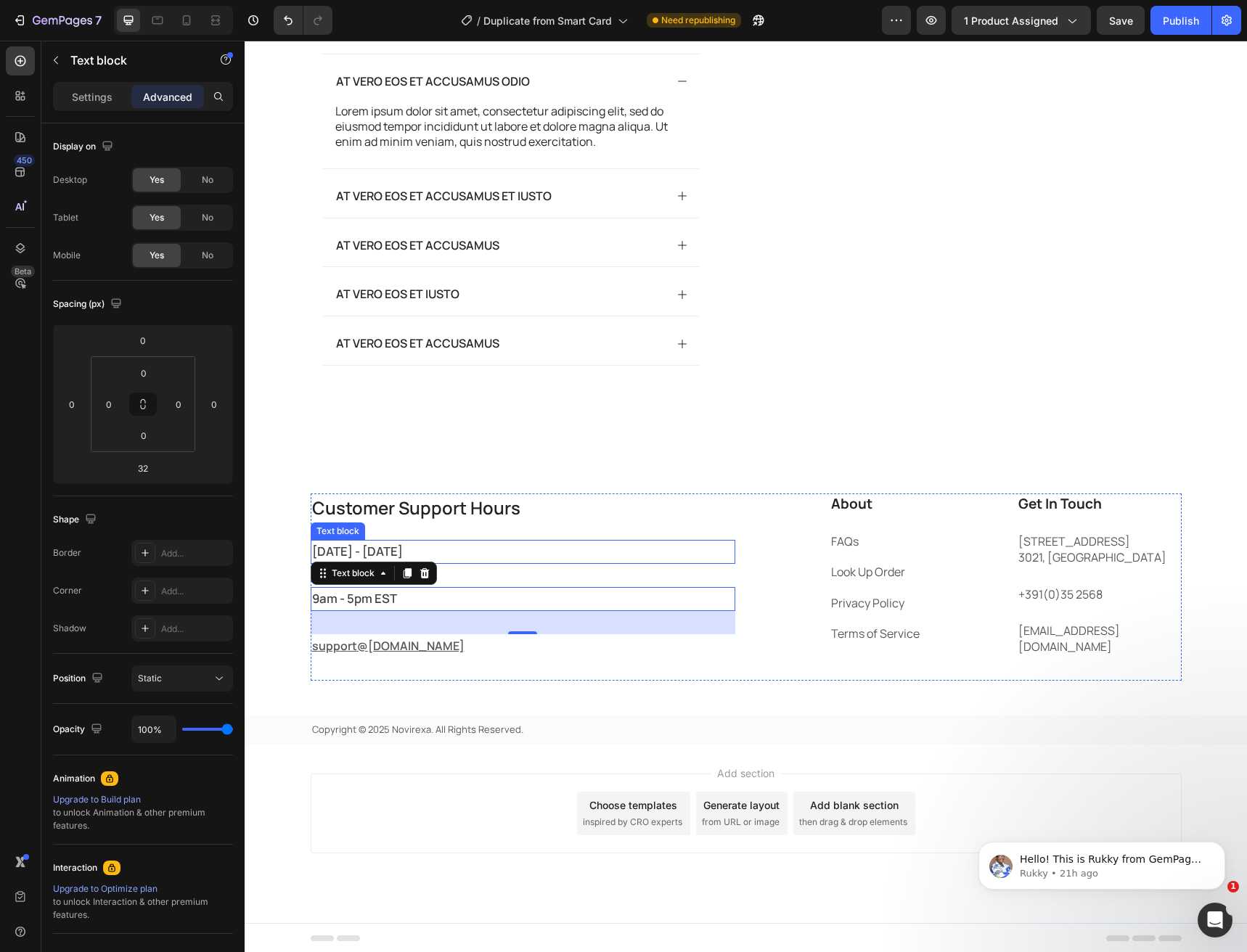
click at [432, 563] on p "[DATE] - [DATE]" at bounding box center [522, 552] width 422 height 21
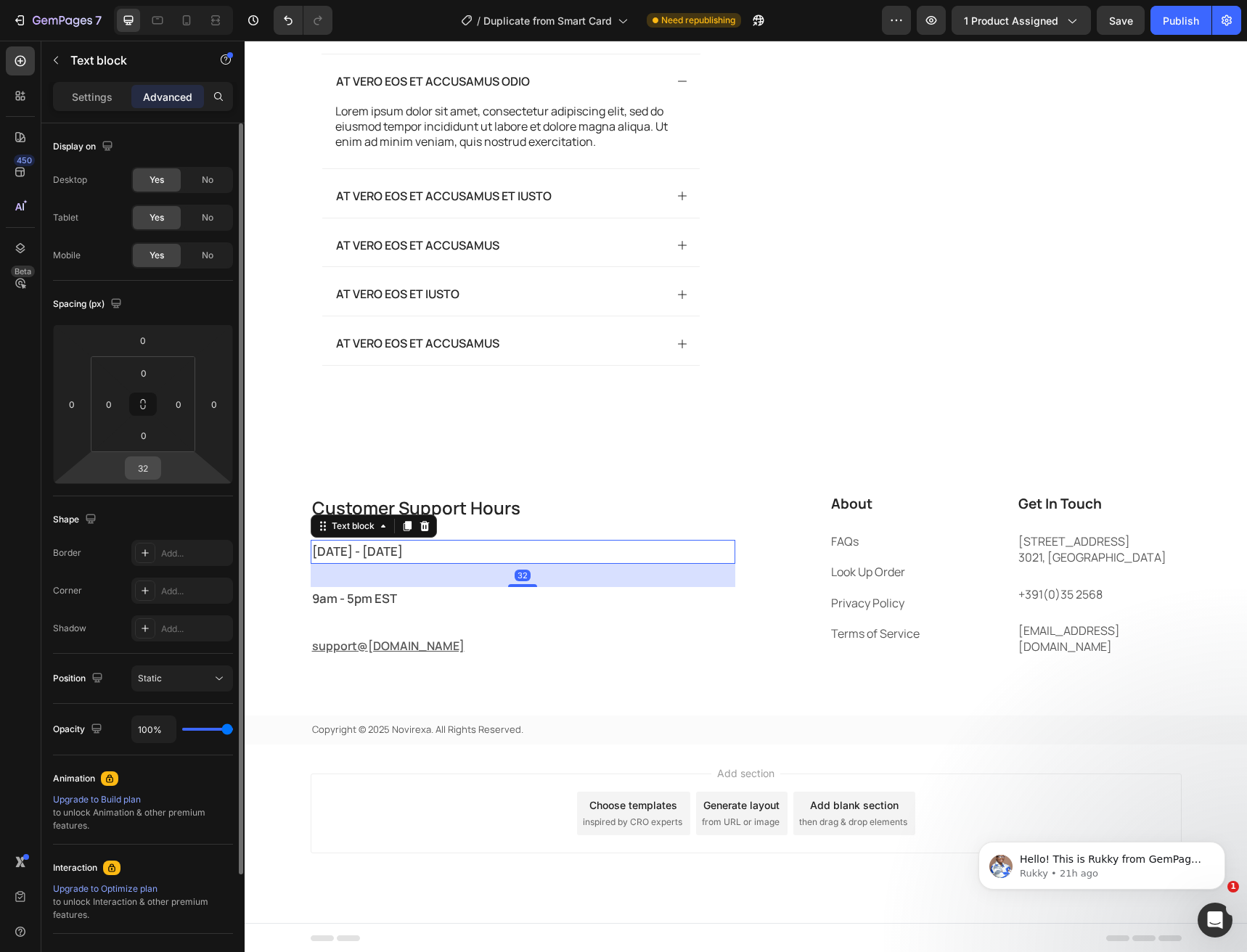
click at [155, 471] on input "32" at bounding box center [143, 468] width 29 height 22
type input "15"
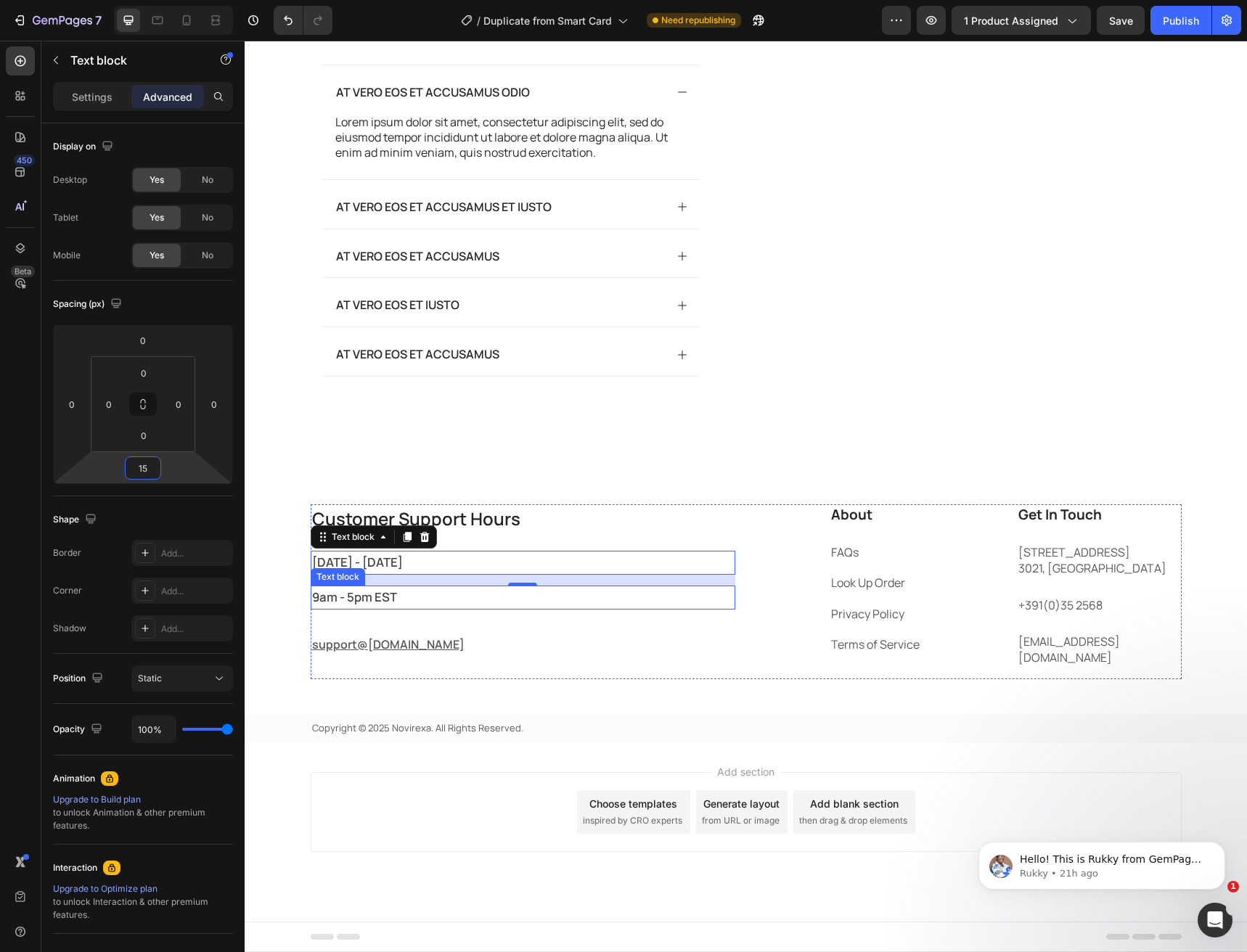
click at [358, 606] on span "9am - 5pm EST" at bounding box center [354, 597] width 85 height 17
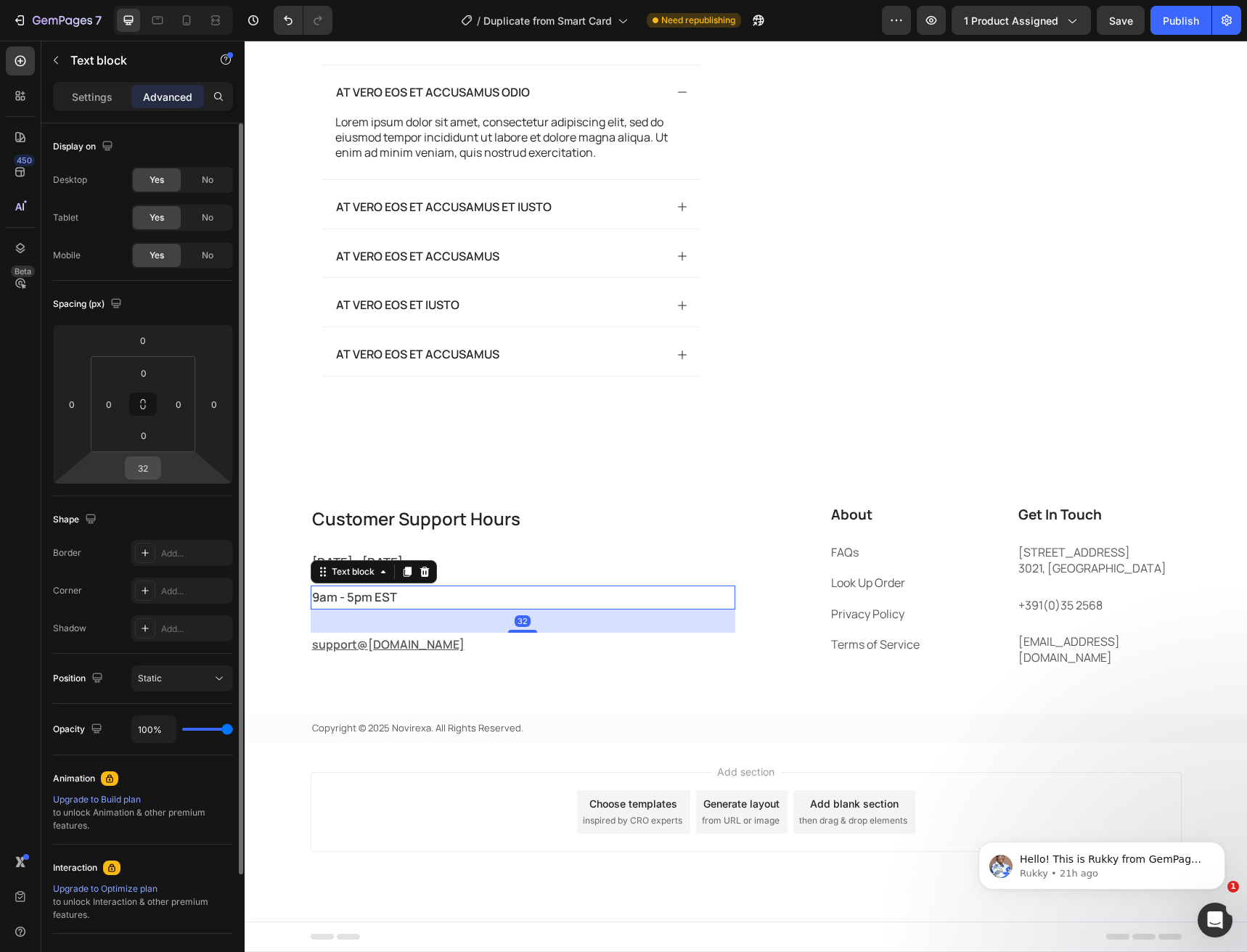
click at [145, 471] on input "32" at bounding box center [143, 468] width 29 height 22
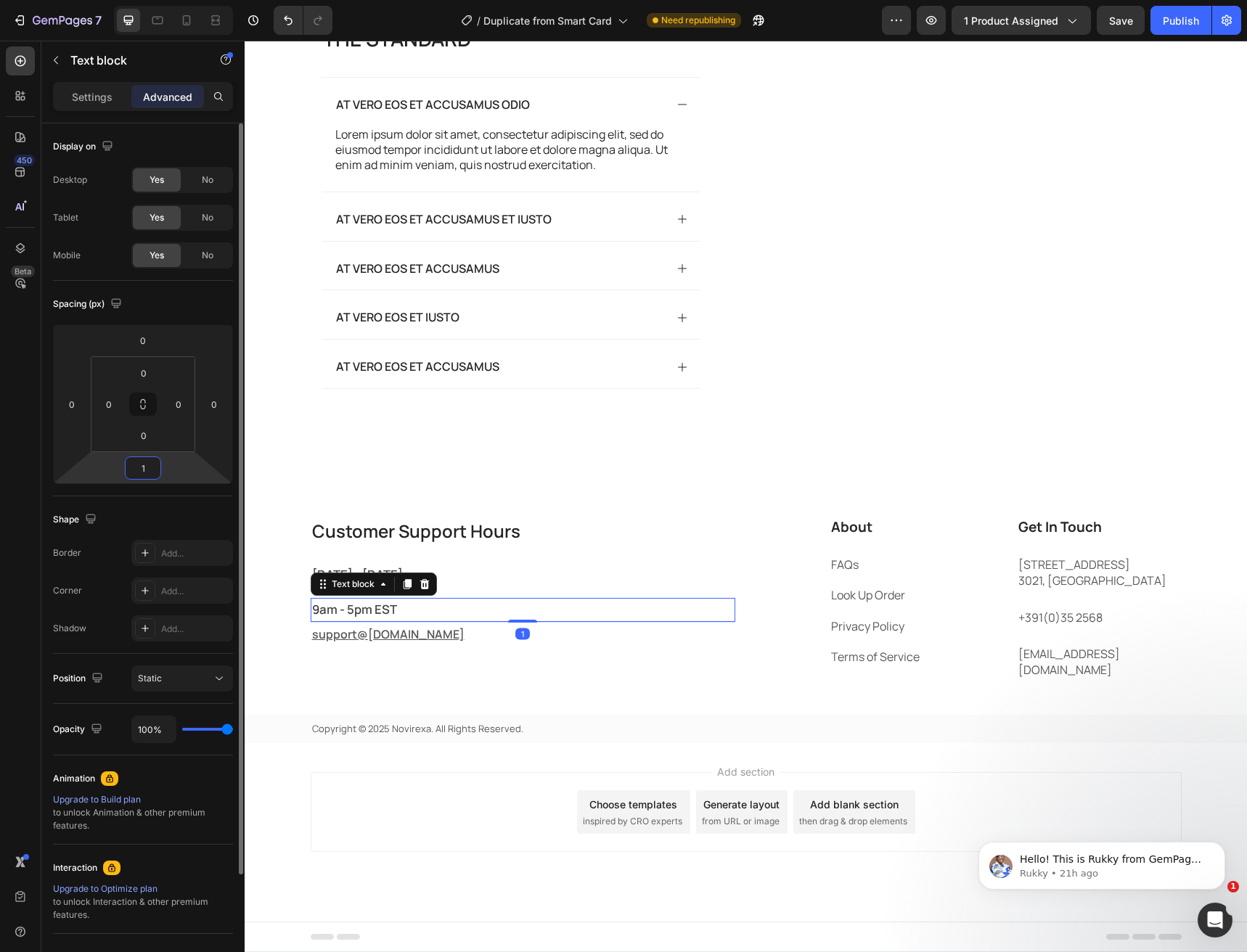
type input "15"
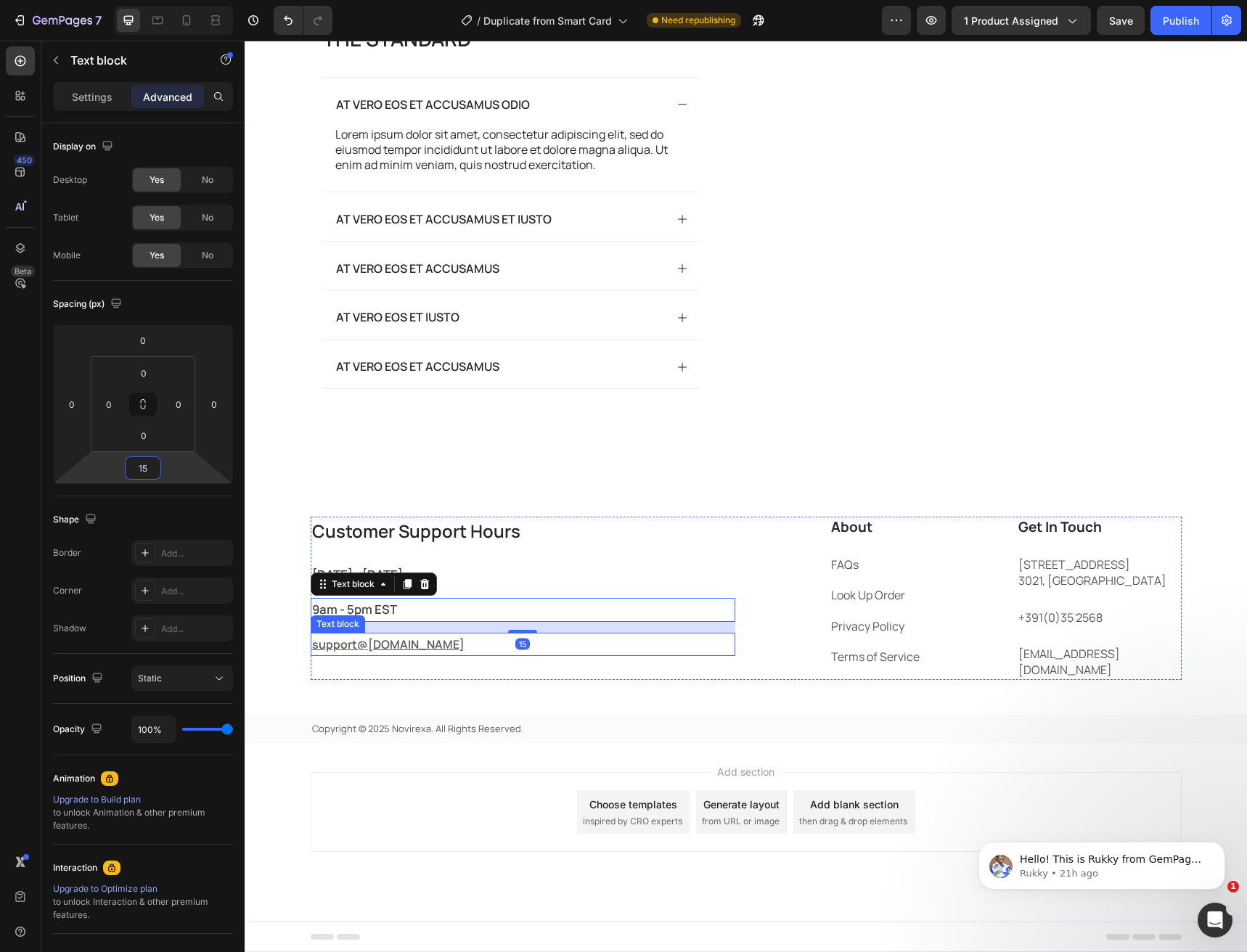
click at [396, 656] on p "support@ [DOMAIN_NAME]" at bounding box center [522, 645] width 422 height 21
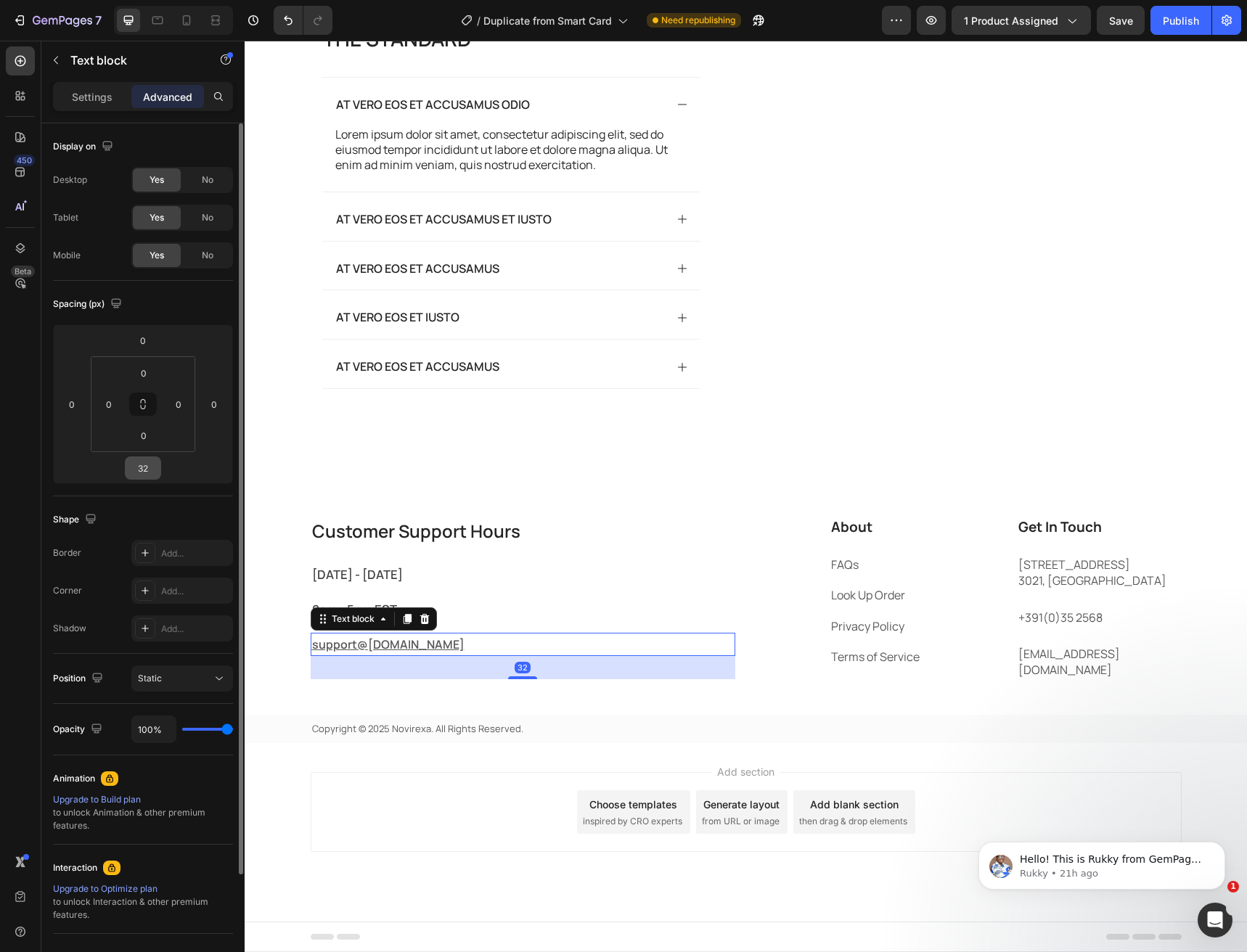
click at [144, 473] on input "32" at bounding box center [143, 468] width 29 height 22
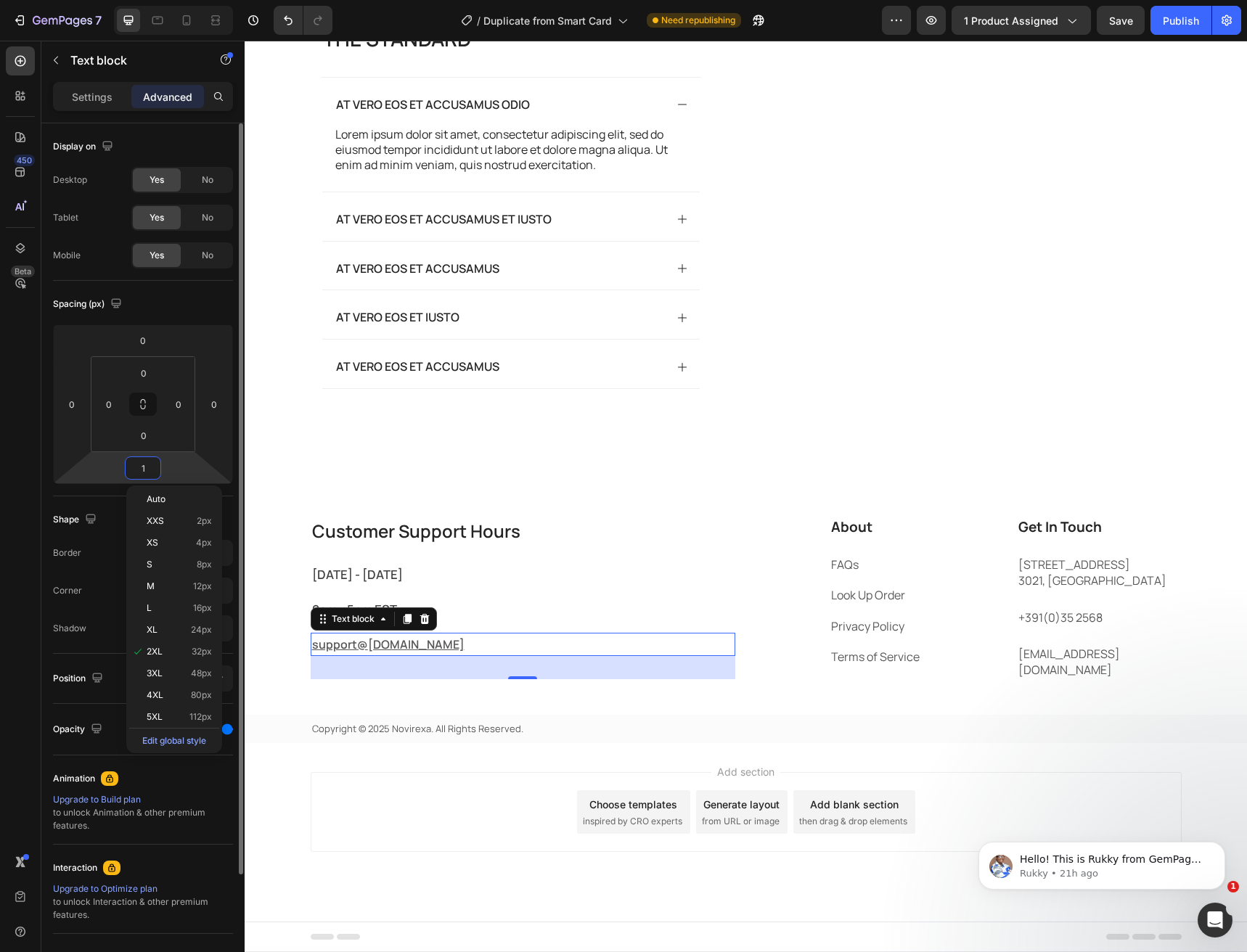
type input "15"
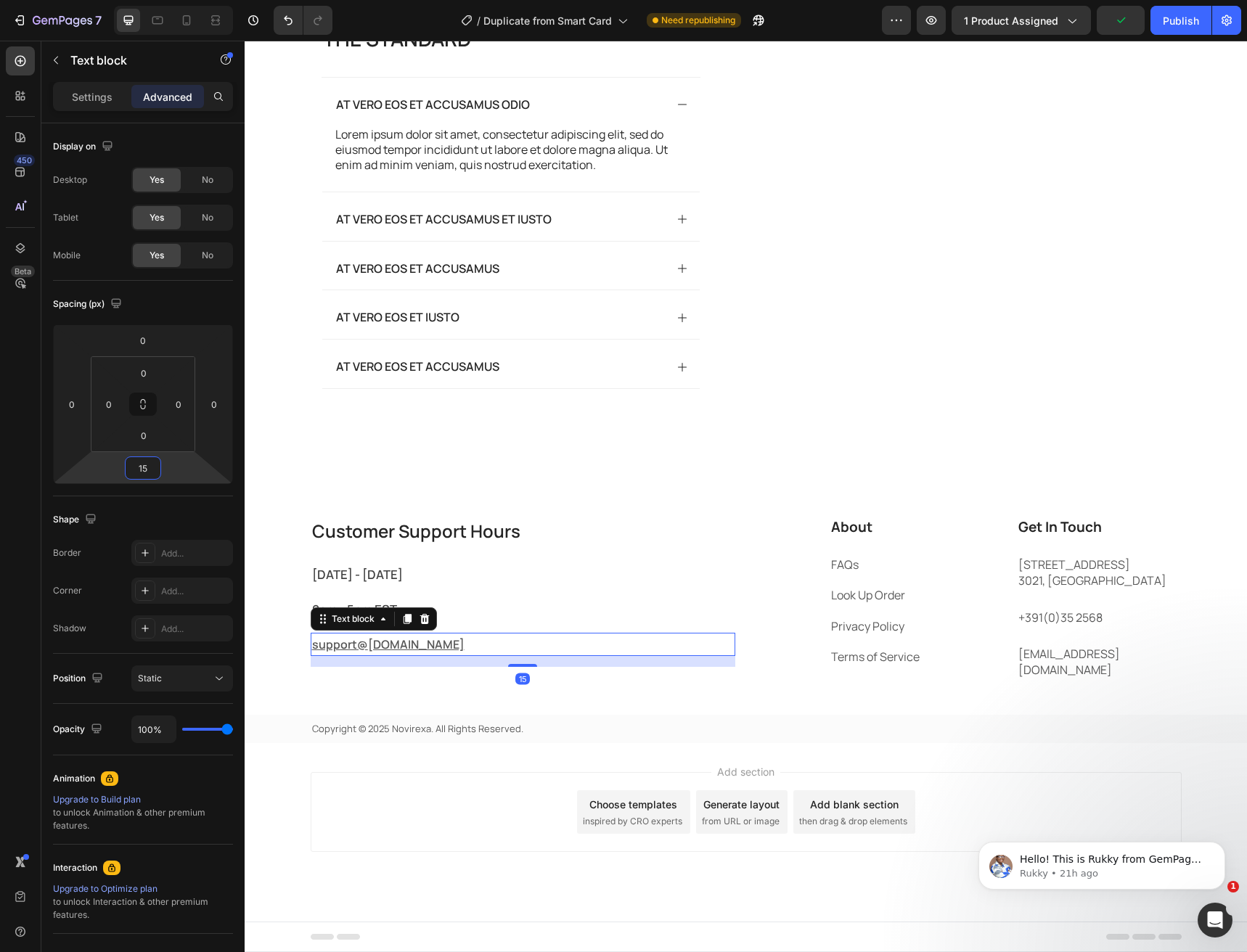
click at [406, 459] on div "The standard Heading At vero eos et accusamus odio Lorem ipsum dolor sit amet, …" at bounding box center [746, 212] width 1002 height 492
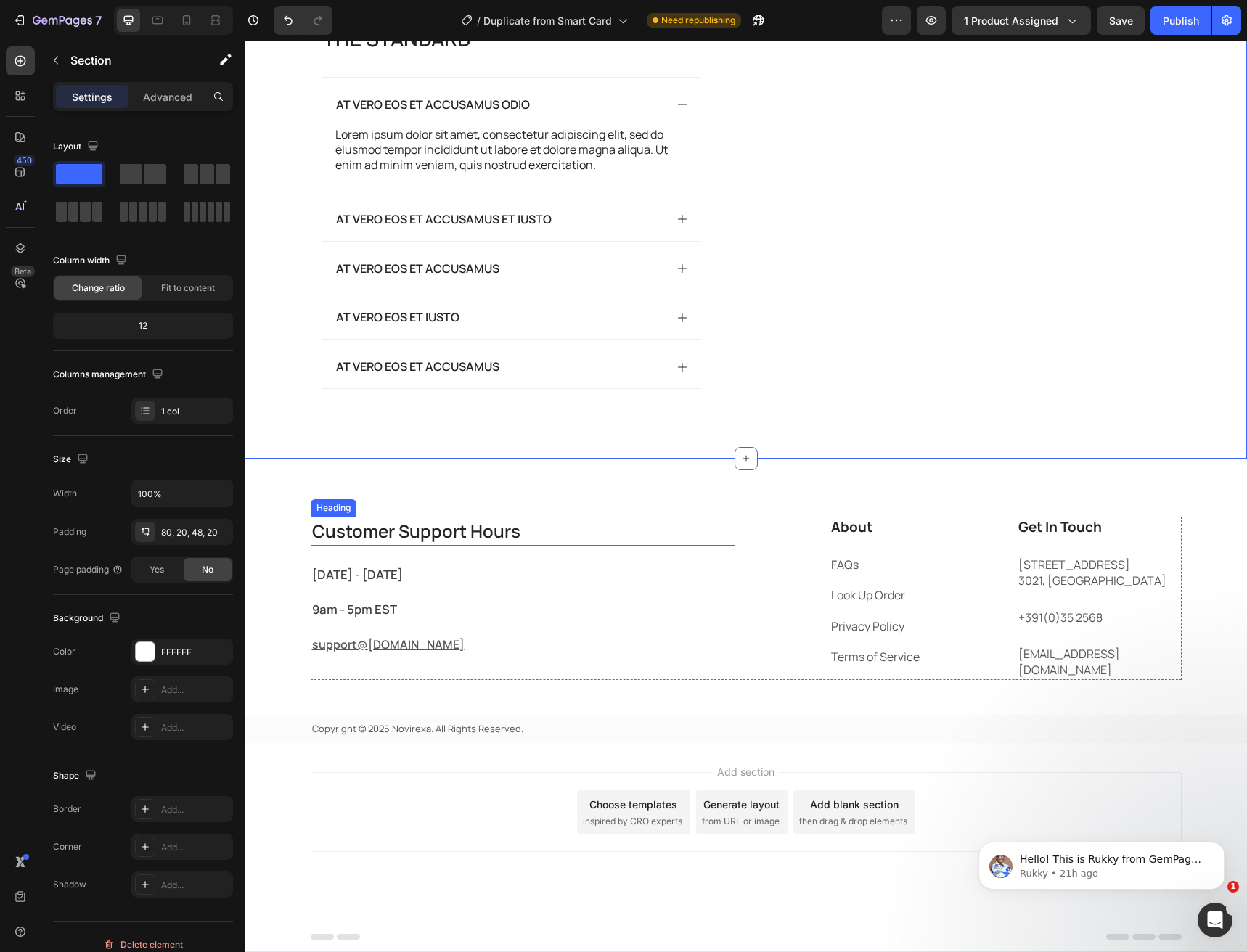
click at [417, 546] on h2 "Customer Support Hours" at bounding box center [523, 531] width 425 height 29
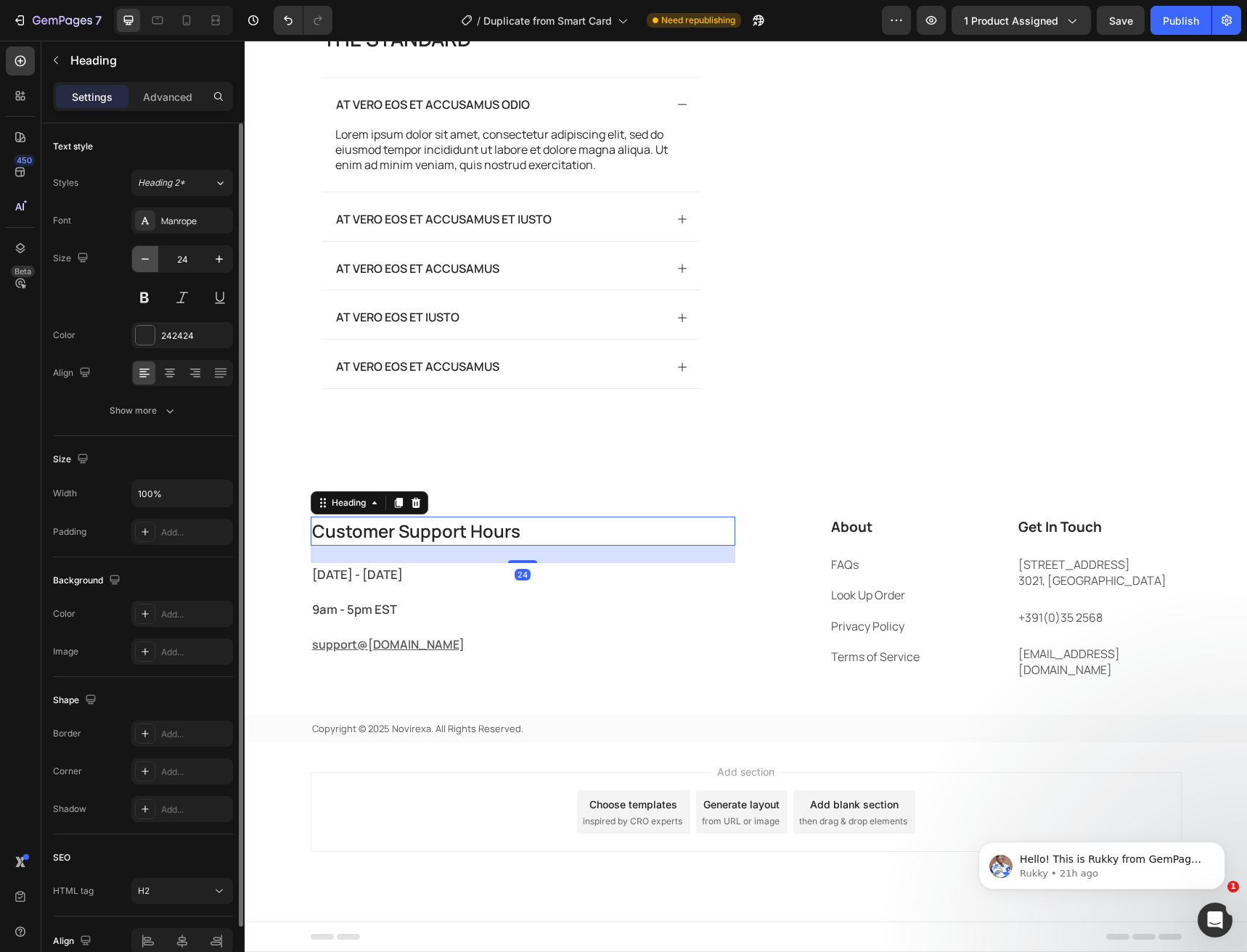
click at [143, 266] on button "button" at bounding box center [144, 258] width 26 height 26
click at [219, 265] on icon "button" at bounding box center [219, 258] width 14 height 14
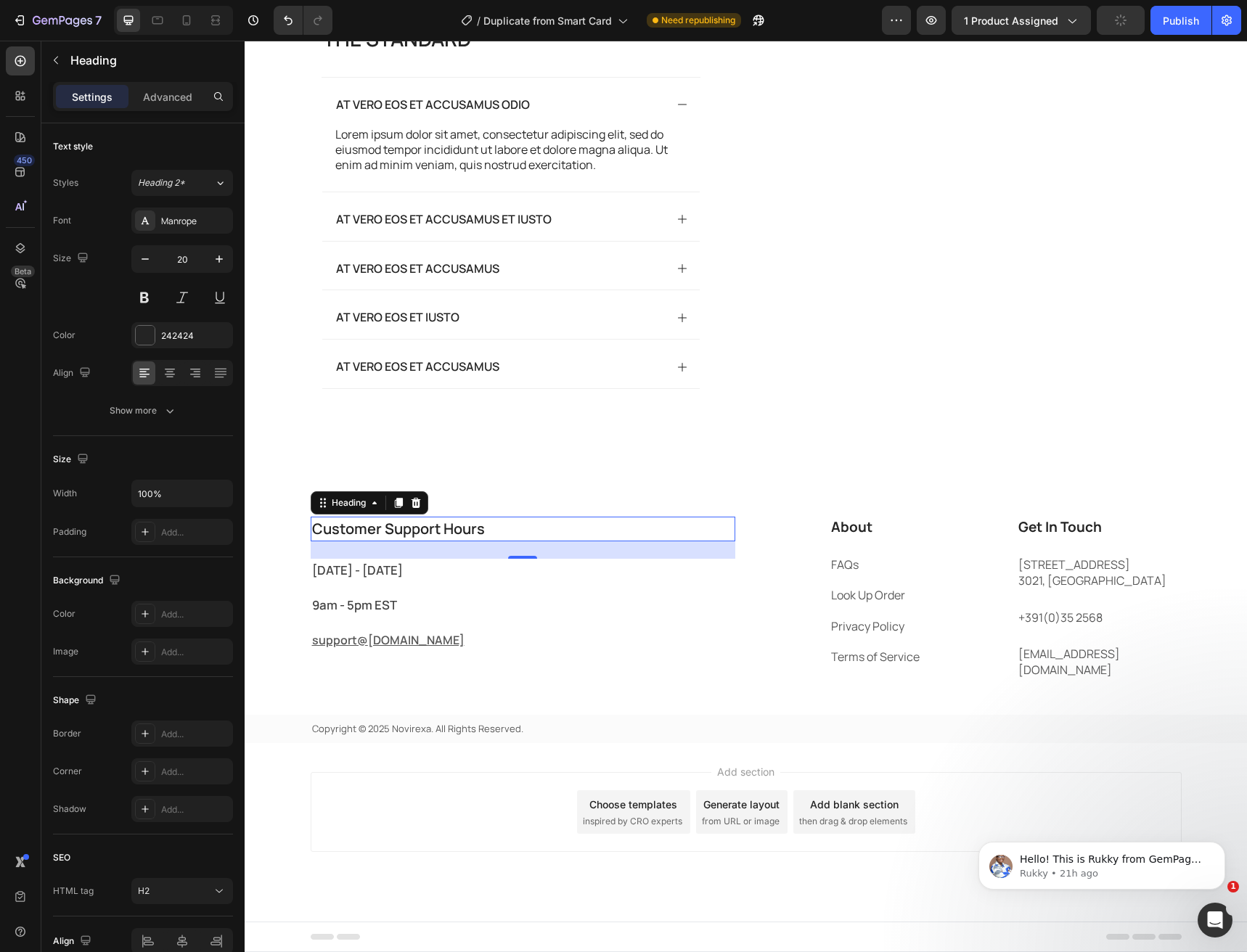
type input "21"
click at [514, 722] on p "Copyright © 2025 Novirexa. All Rights Reserved." at bounding box center [746, 729] width 869 height 14
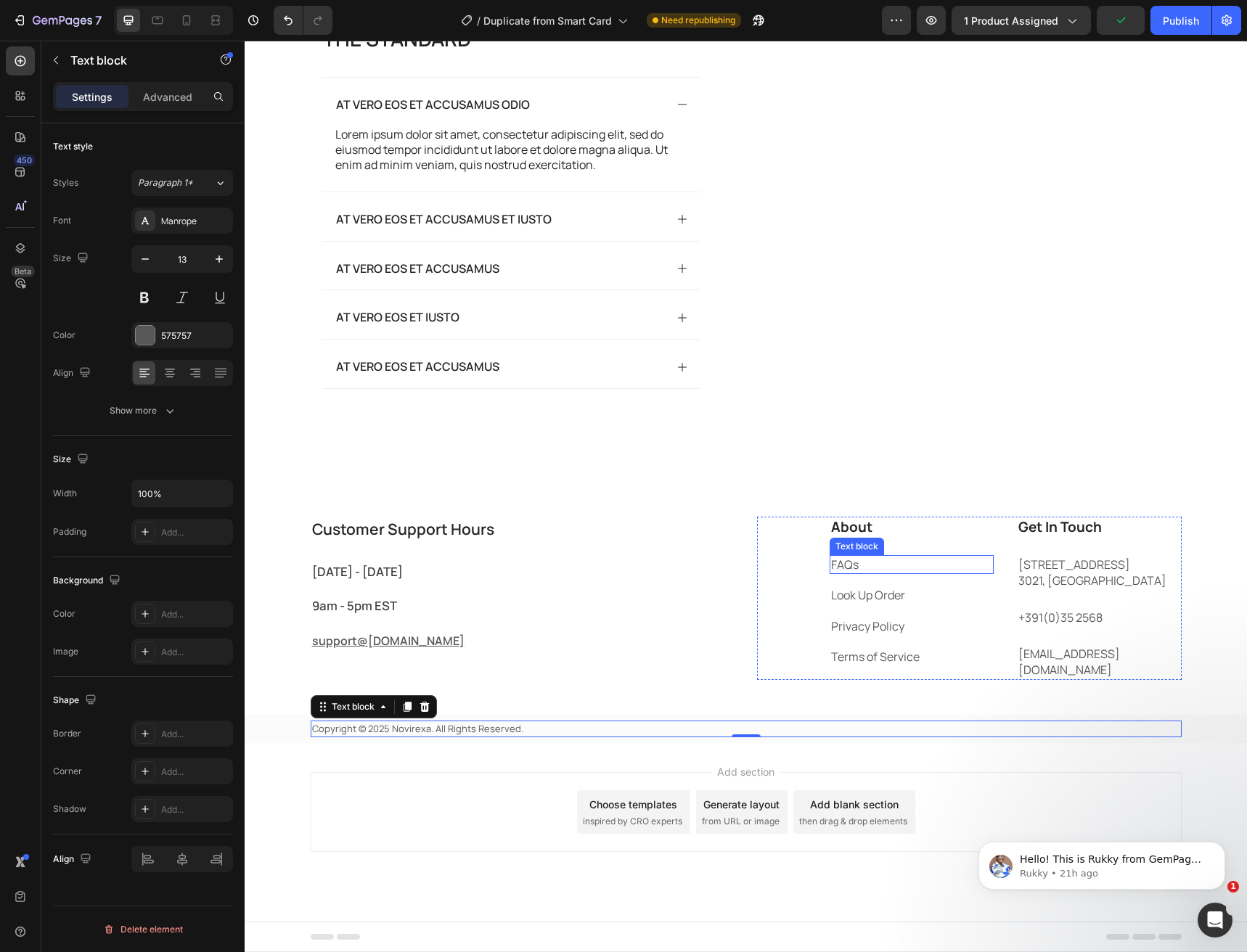
click at [847, 573] on link "FAQs" at bounding box center [845, 564] width 28 height 16
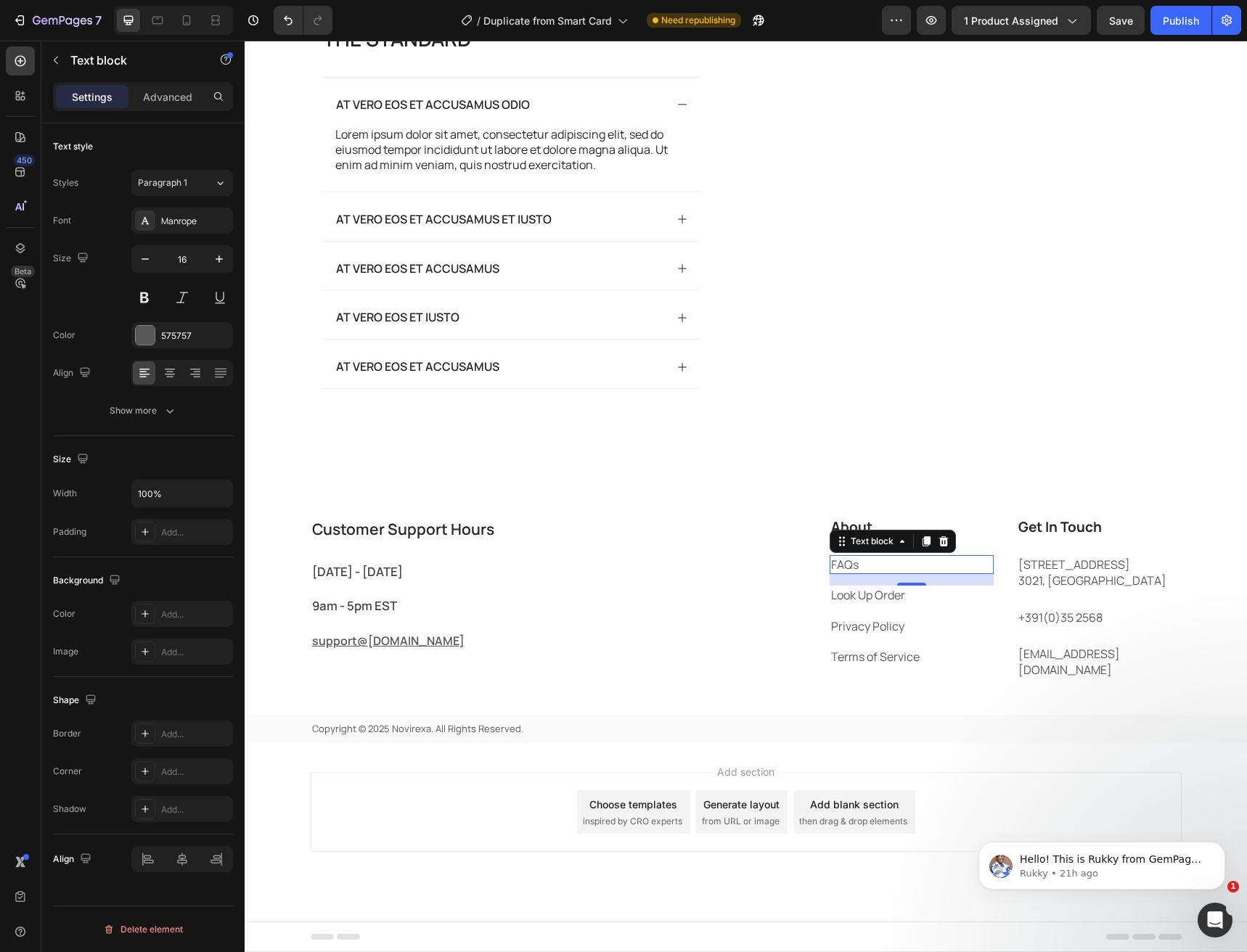
click at [859, 573] on p "FAQs" at bounding box center [912, 564] width 162 height 16
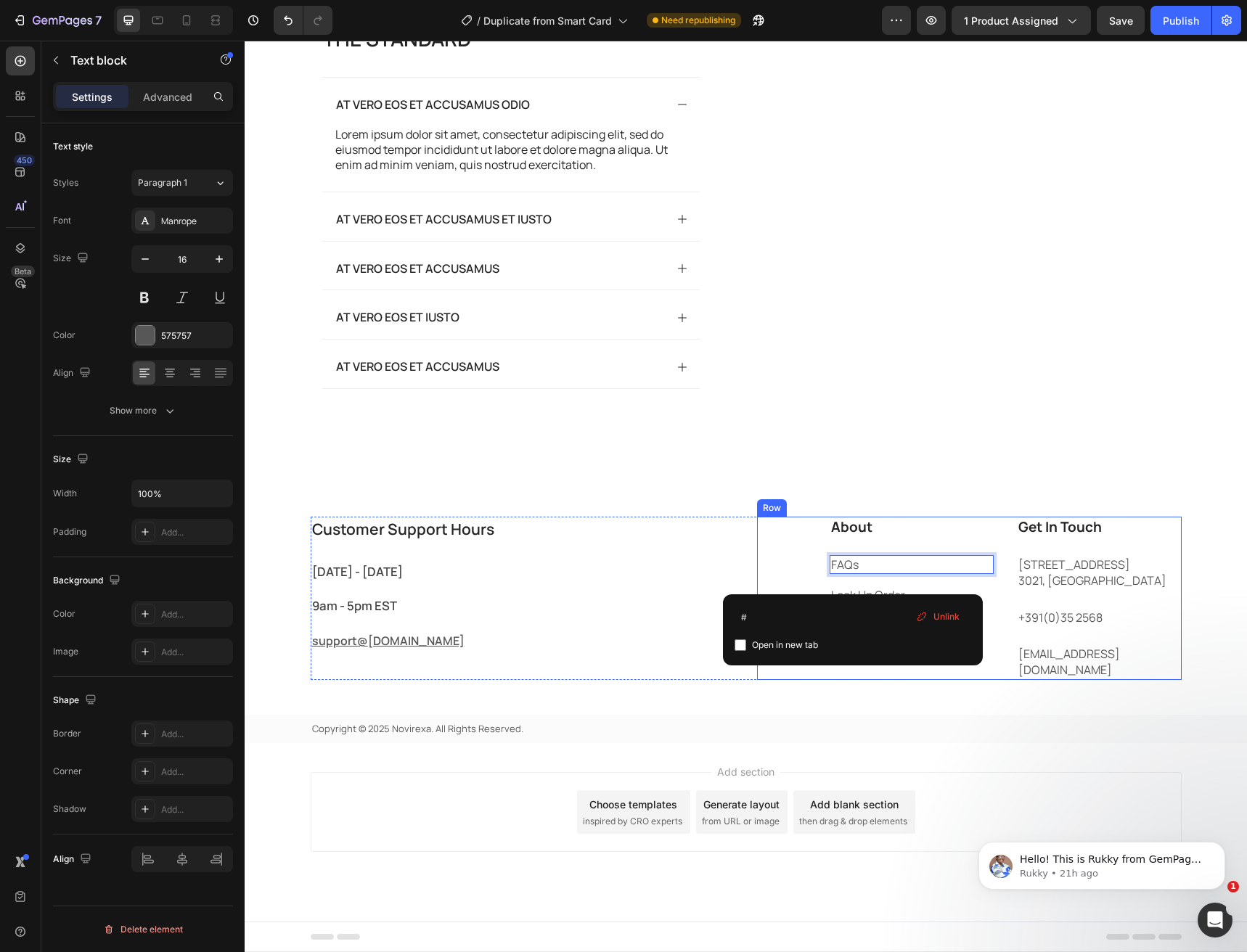
click at [850, 562] on div "About Heading FAQs Text block 16 Look Up Order Text block Privacy Policy Text b…" at bounding box center [912, 598] width 165 height 163
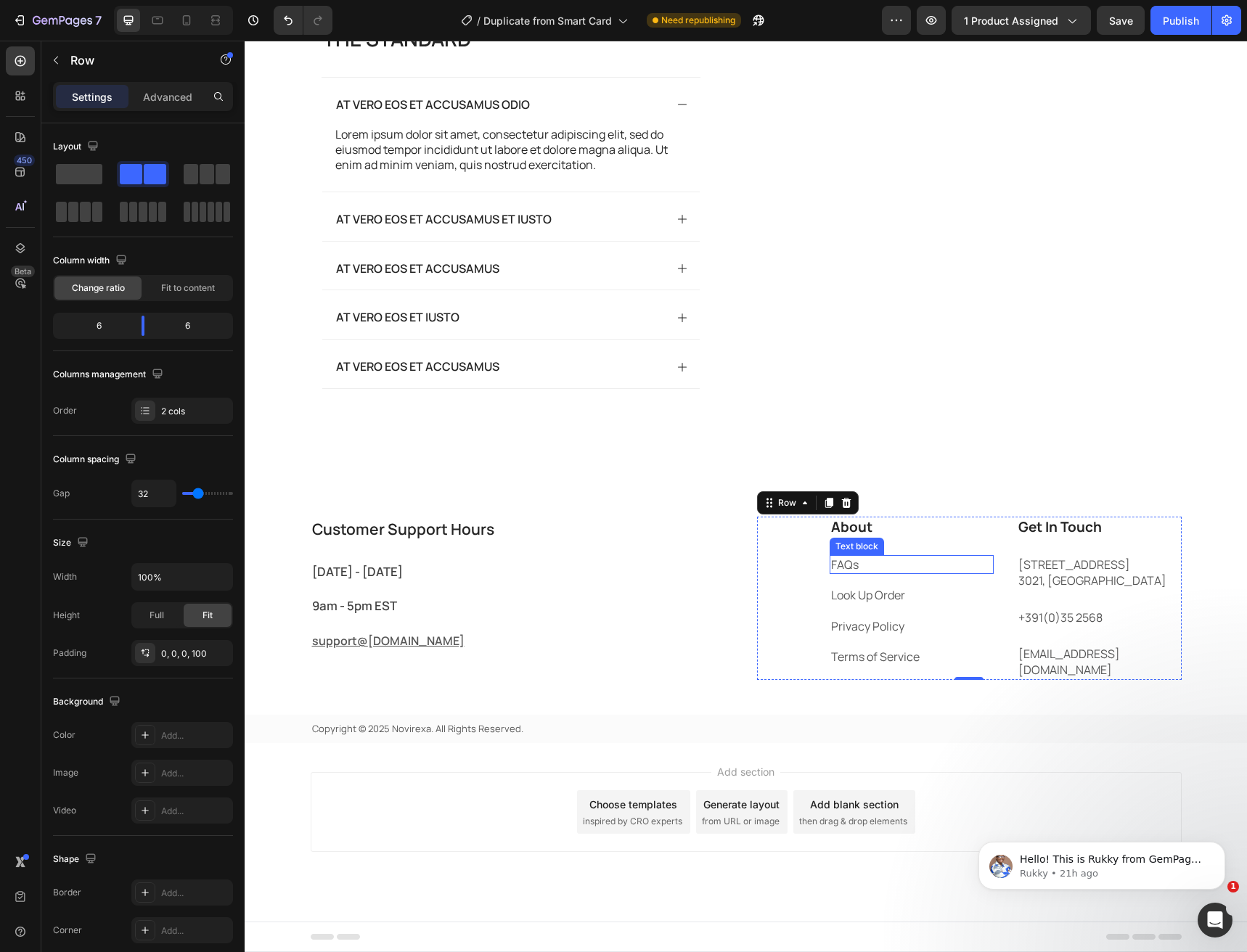
click at [851, 573] on link "FAQs" at bounding box center [845, 564] width 28 height 16
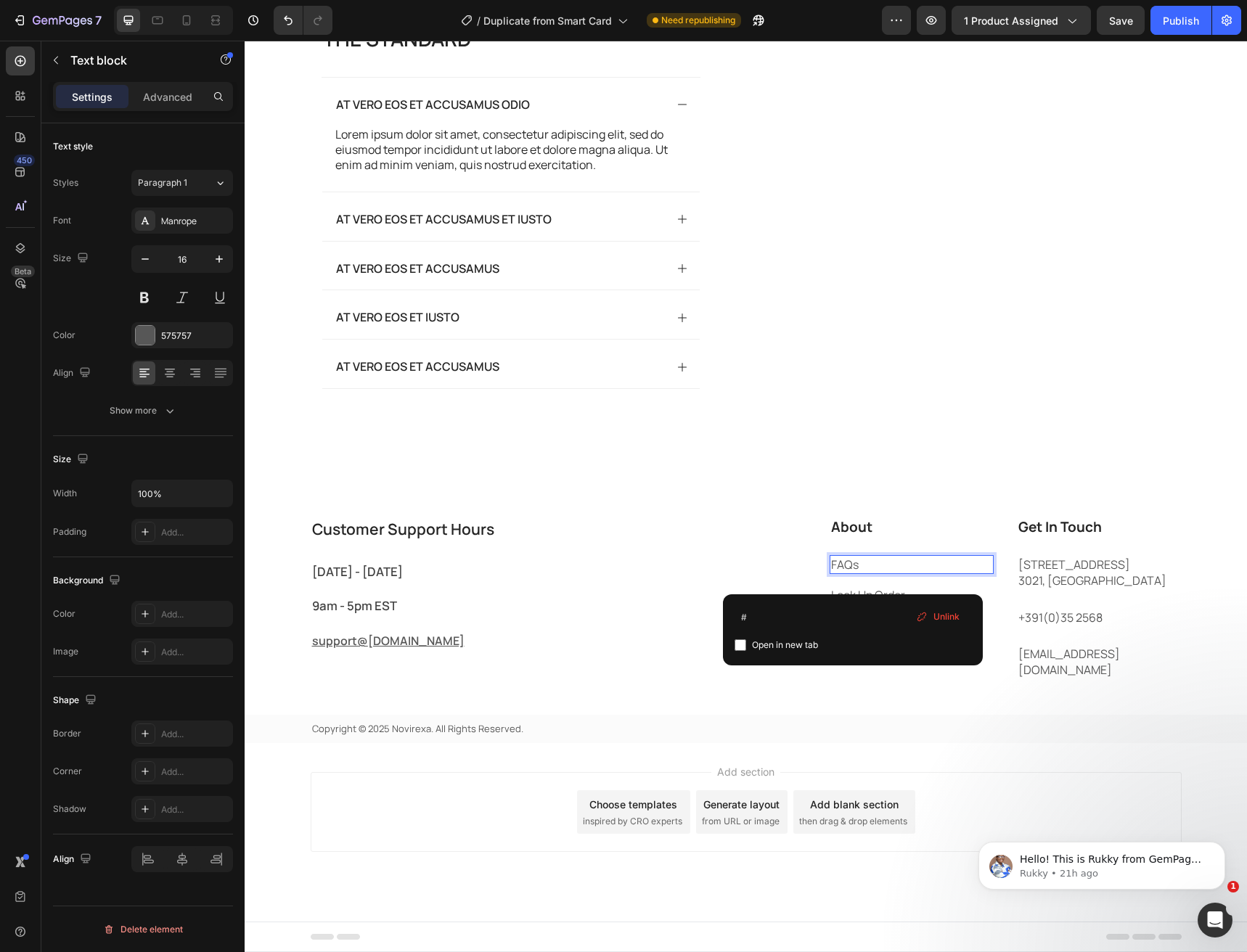
click at [861, 573] on p "FAQs" at bounding box center [912, 564] width 162 height 16
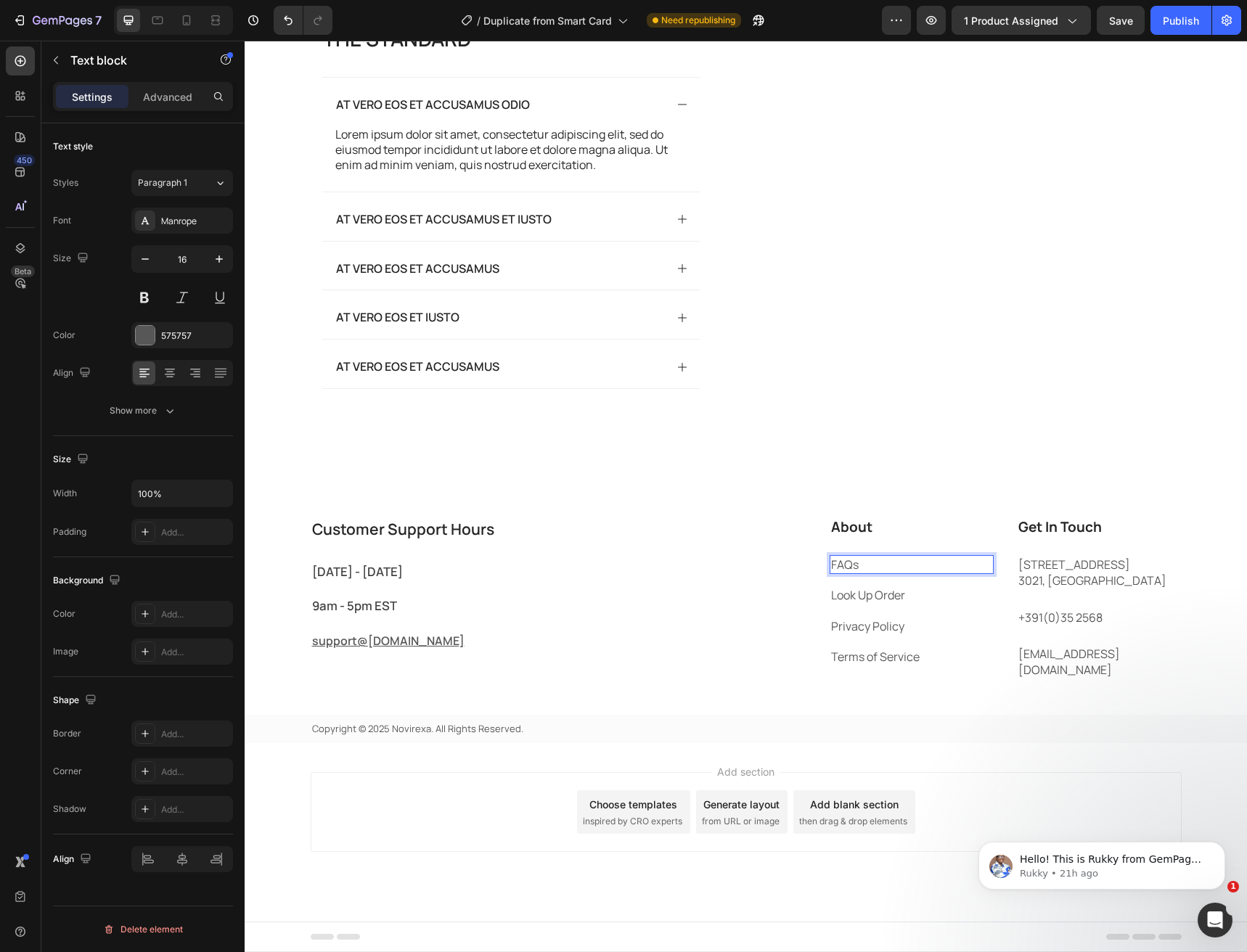
click at [861, 573] on p "FAQs" at bounding box center [912, 564] width 162 height 16
click at [865, 601] on link "Look Up Order" at bounding box center [869, 595] width 74 height 16
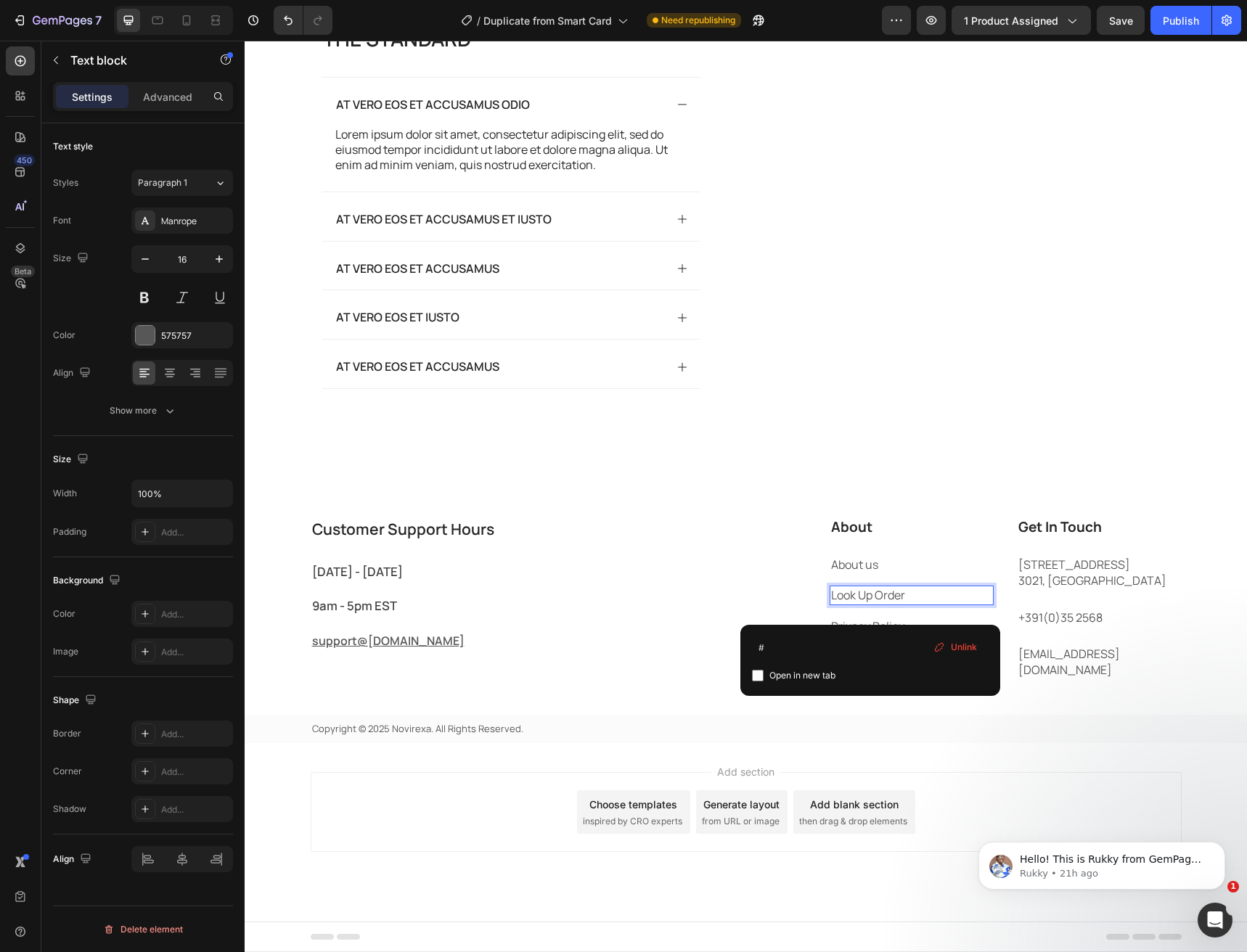
click at [870, 603] on link "Look Up Order" at bounding box center [869, 595] width 74 height 16
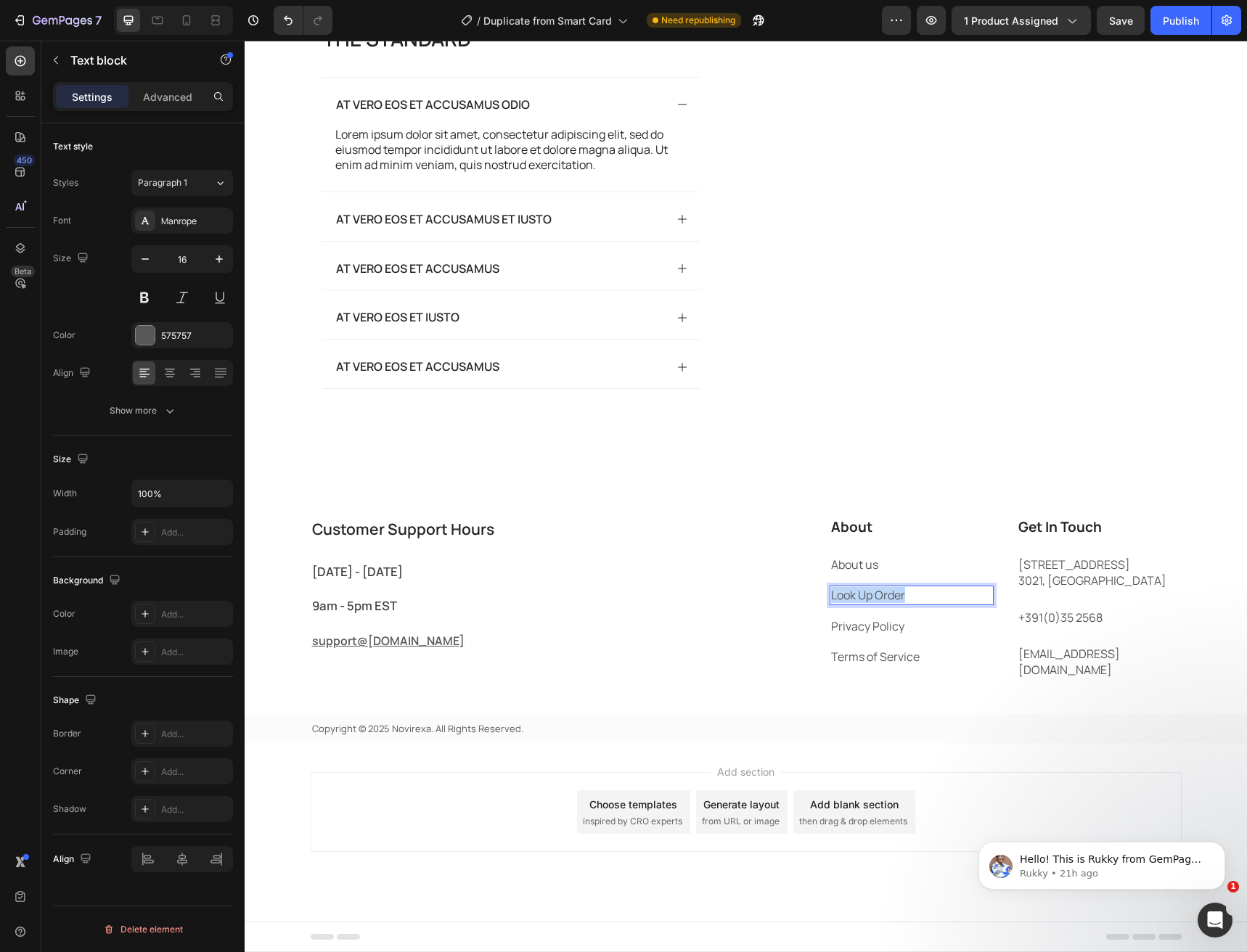
click at [870, 603] on link "Look Up Order" at bounding box center [869, 595] width 74 height 16
click at [863, 634] on link "Privacy Policy" at bounding box center [868, 626] width 74 height 16
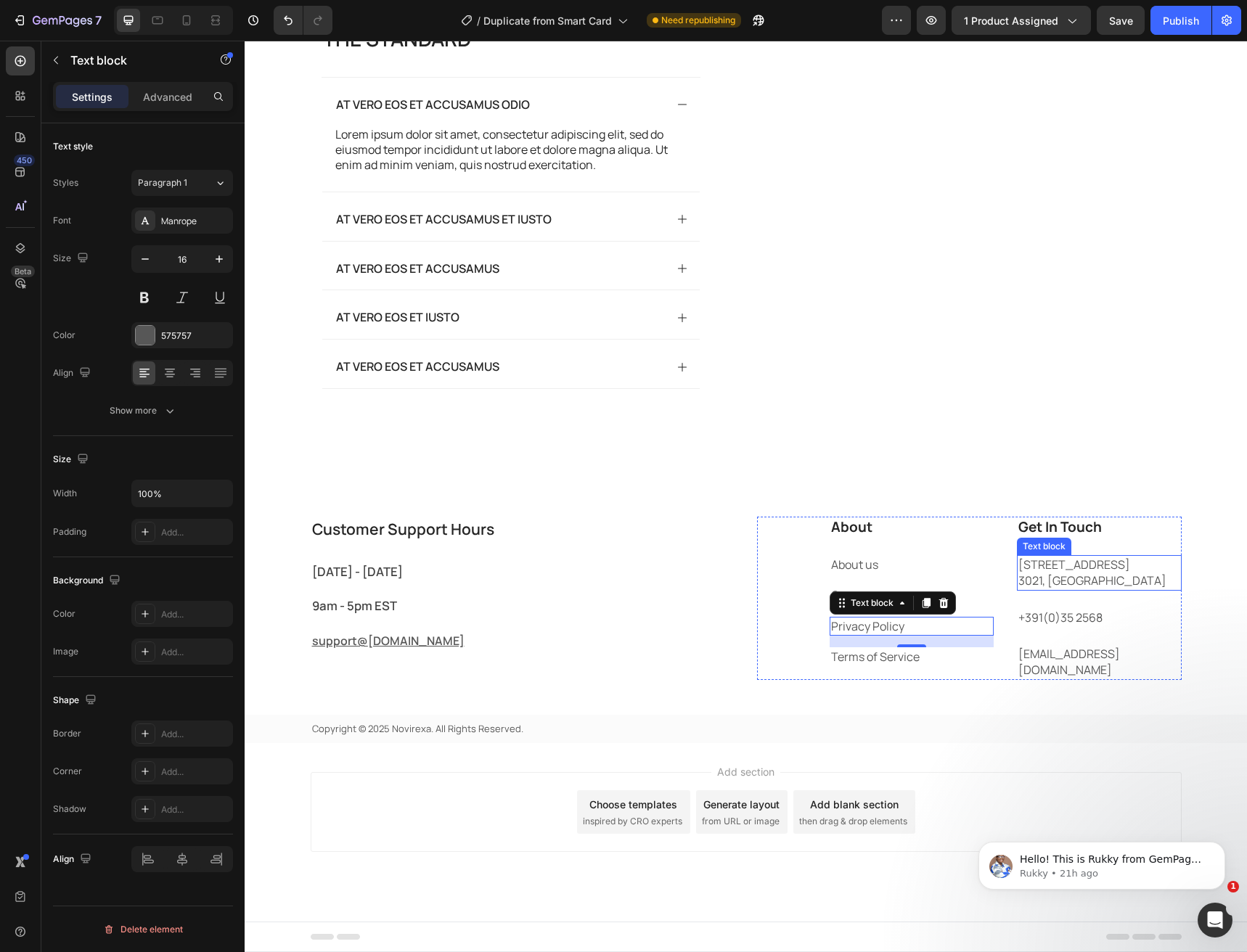
click at [1055, 590] on p "184 Main Rd E, St Albans VIC 3021, Australia" at bounding box center [1099, 573] width 162 height 33
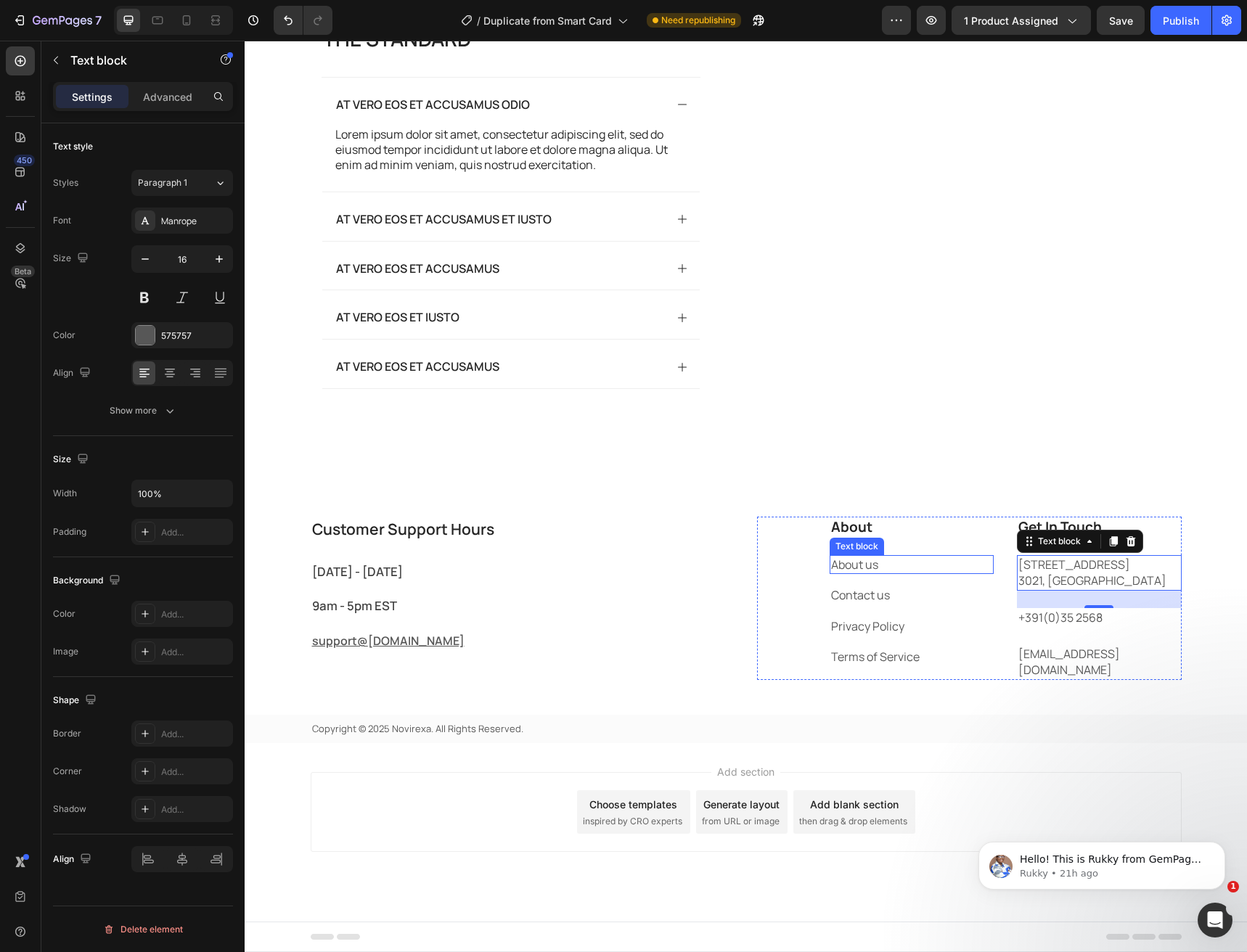
click at [861, 573] on p "About us" at bounding box center [912, 564] width 162 height 16
click at [856, 573] on p "About us" at bounding box center [912, 564] width 162 height 16
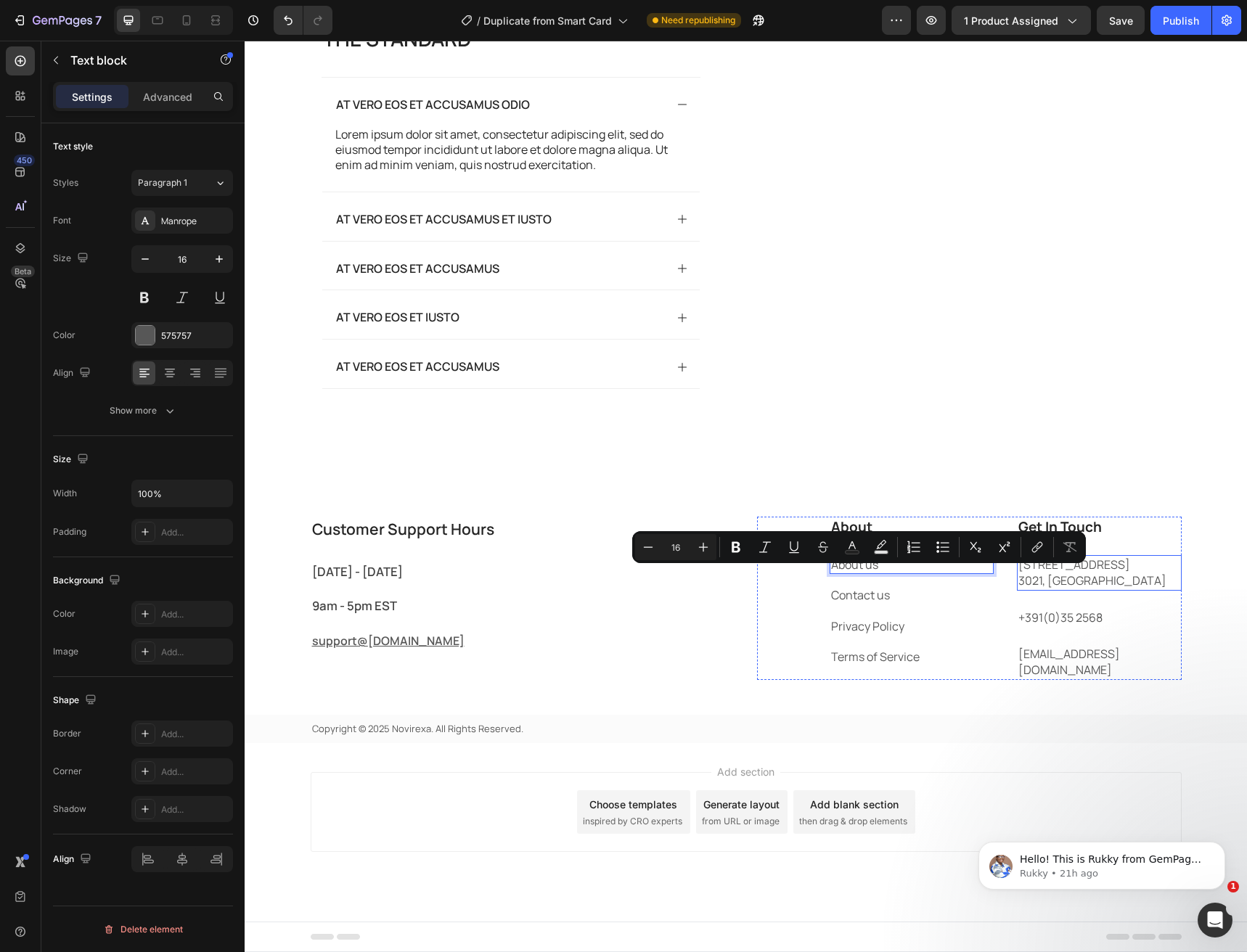
click at [1053, 590] on p "184 Main Rd E, St Albans VIC 3021, Australia" at bounding box center [1099, 573] width 162 height 33
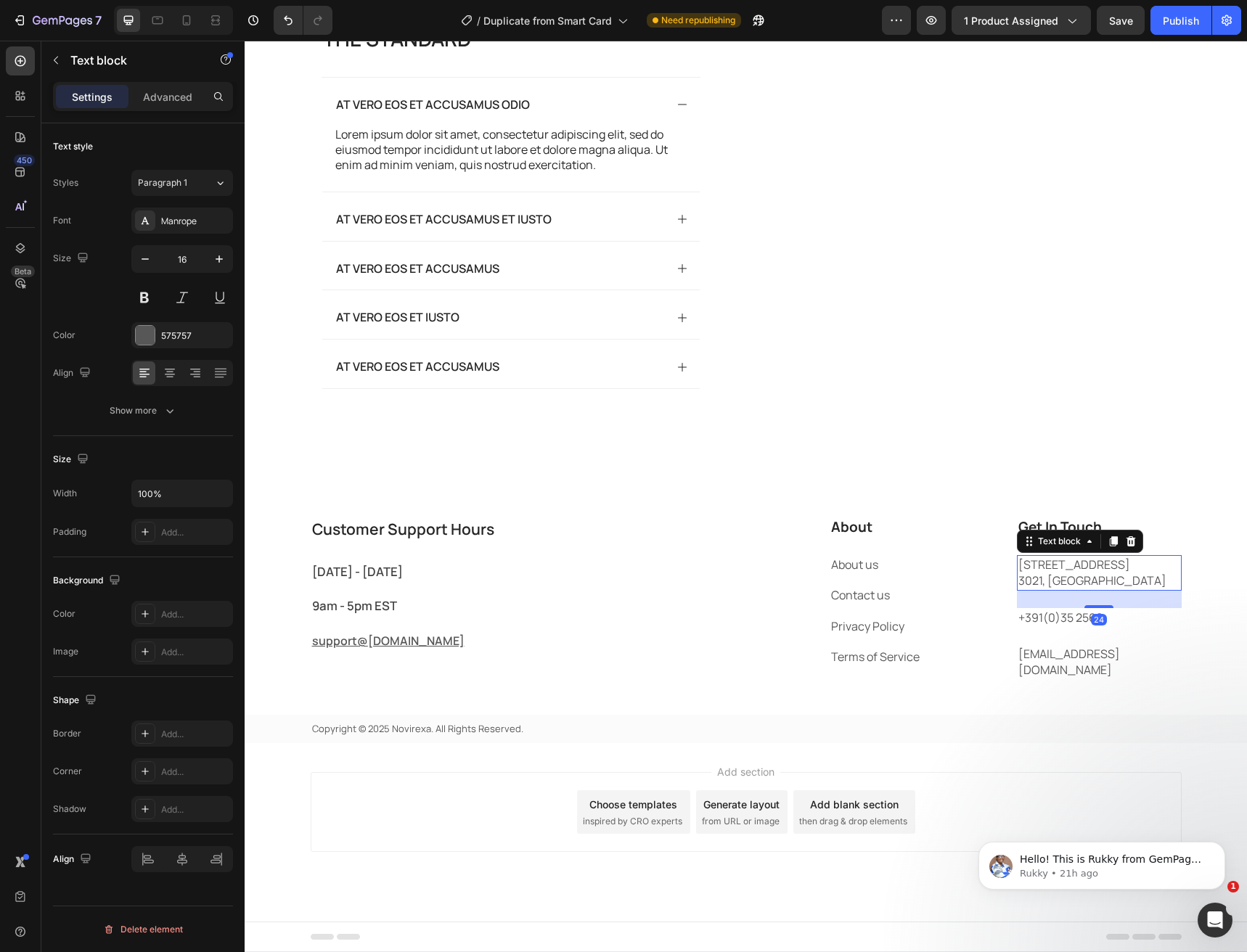
click at [1053, 590] on p "184 Main Rd E, St Albans VIC 3021, Australia" at bounding box center [1099, 573] width 162 height 33
click at [1024, 590] on p "184 Main Rd E, St Albans VIC 3021, Australia" at bounding box center [1099, 573] width 162 height 33
click at [867, 634] on link "Privacy Policy" at bounding box center [868, 626] width 74 height 16
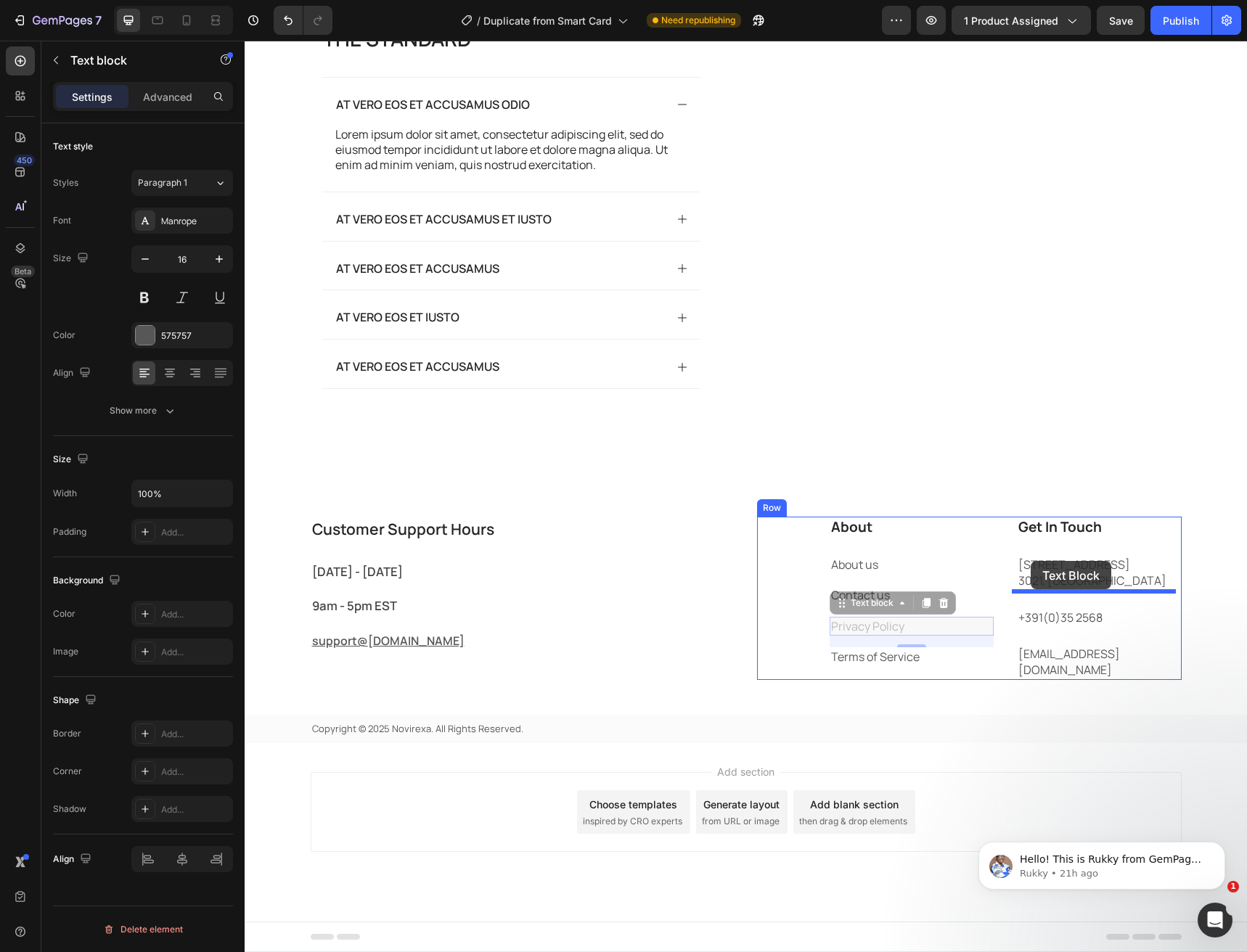
drag, startPoint x: 871, startPoint y: 621, endPoint x: 1031, endPoint y: 561, distance: 170.9
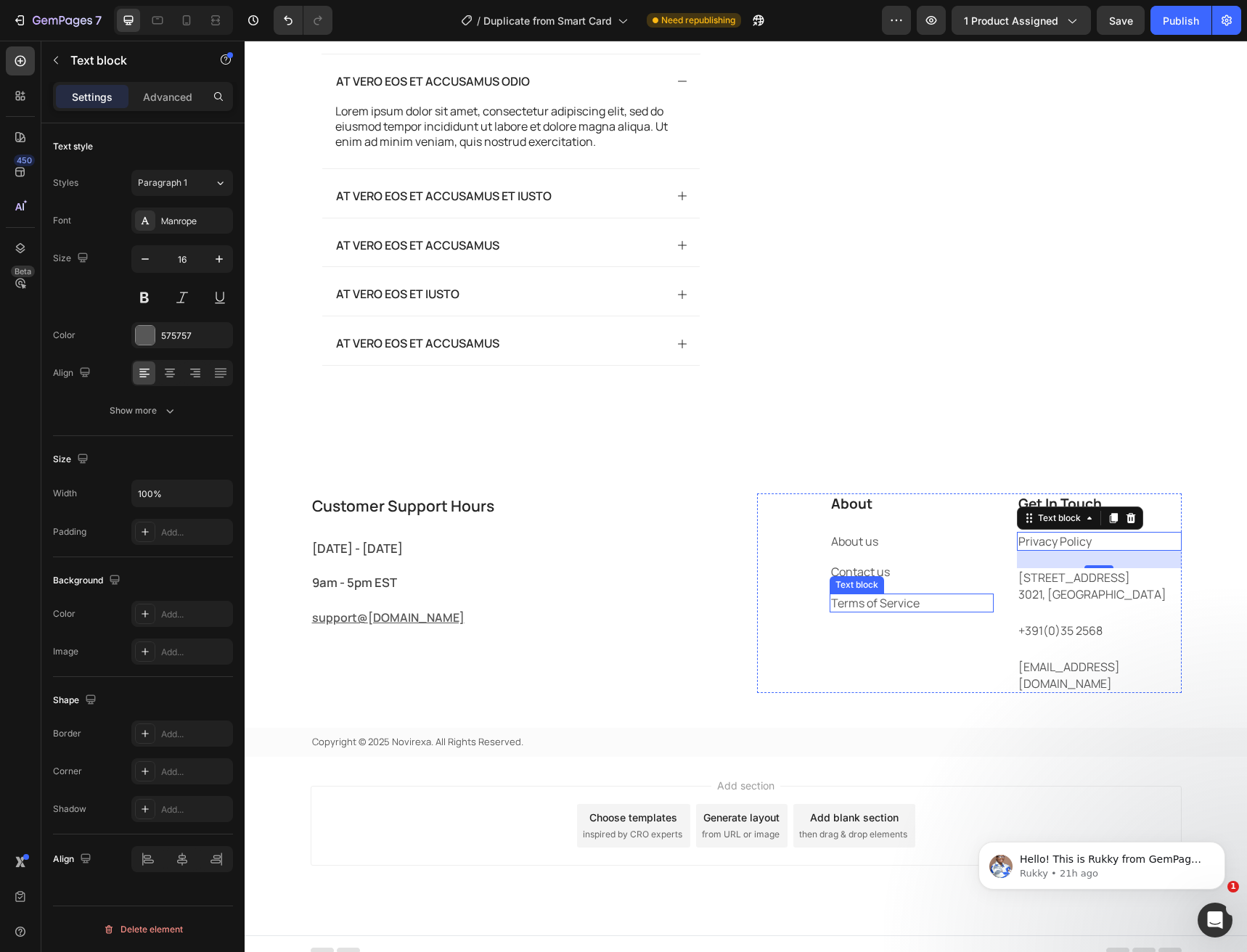
click at [847, 611] on link "Terms of Service" at bounding box center [875, 603] width 89 height 16
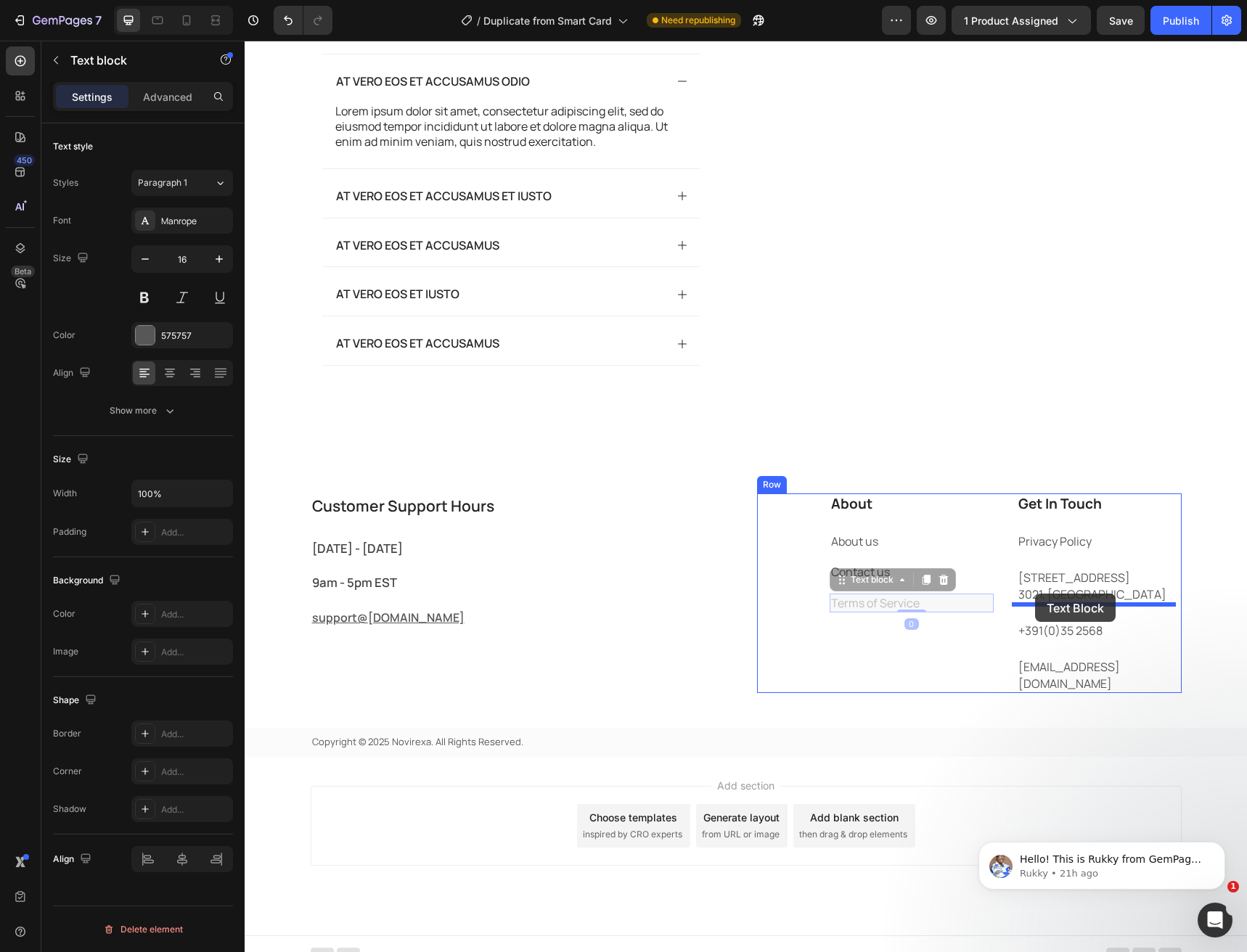
drag, startPoint x: 856, startPoint y: 618, endPoint x: 1035, endPoint y: 594, distance: 180.6
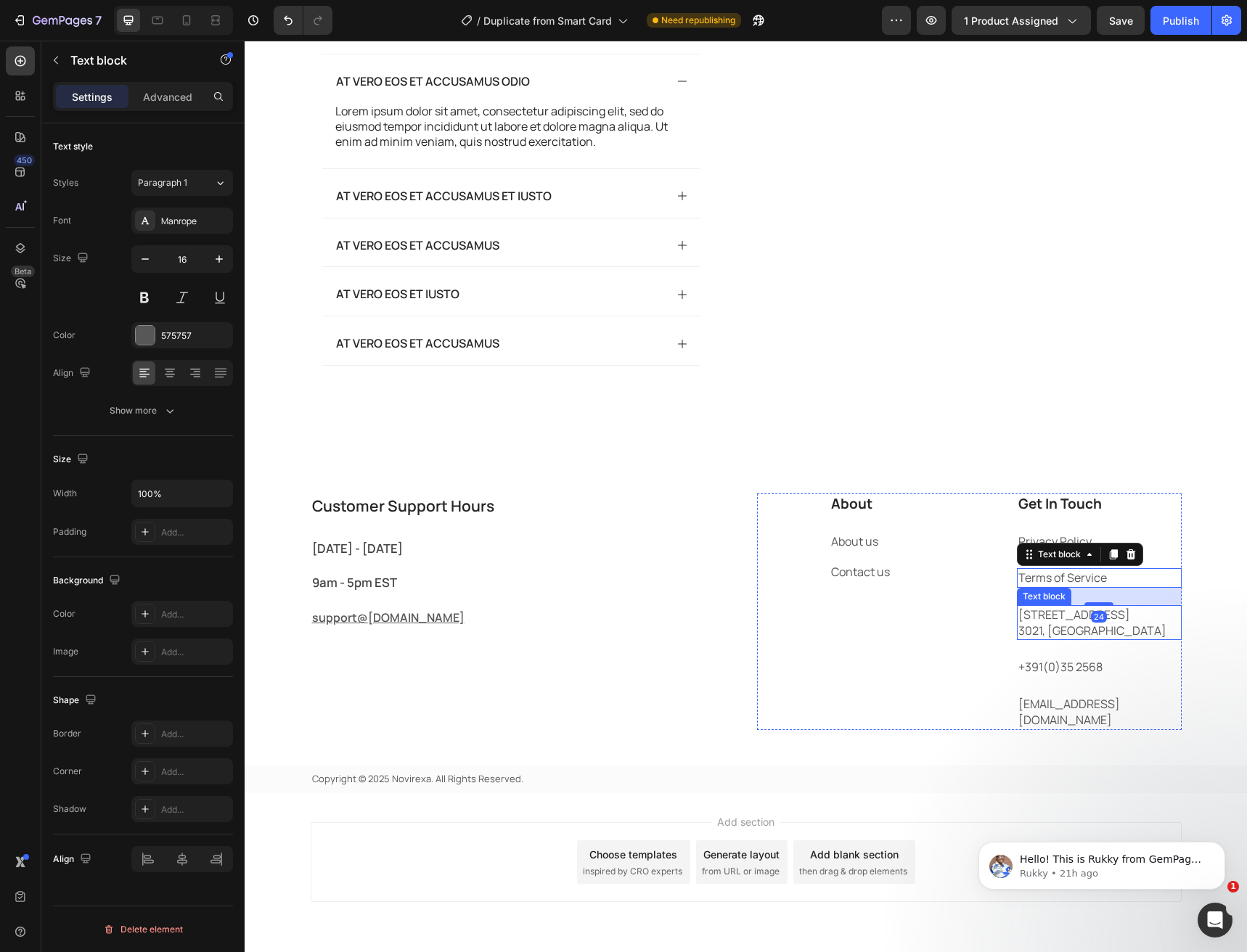
click at [1048, 639] on p "184 Main Rd E, St Albans VIC 3021, Australia" at bounding box center [1099, 623] width 162 height 33
click at [1130, 597] on icon at bounding box center [1131, 591] width 12 height 12
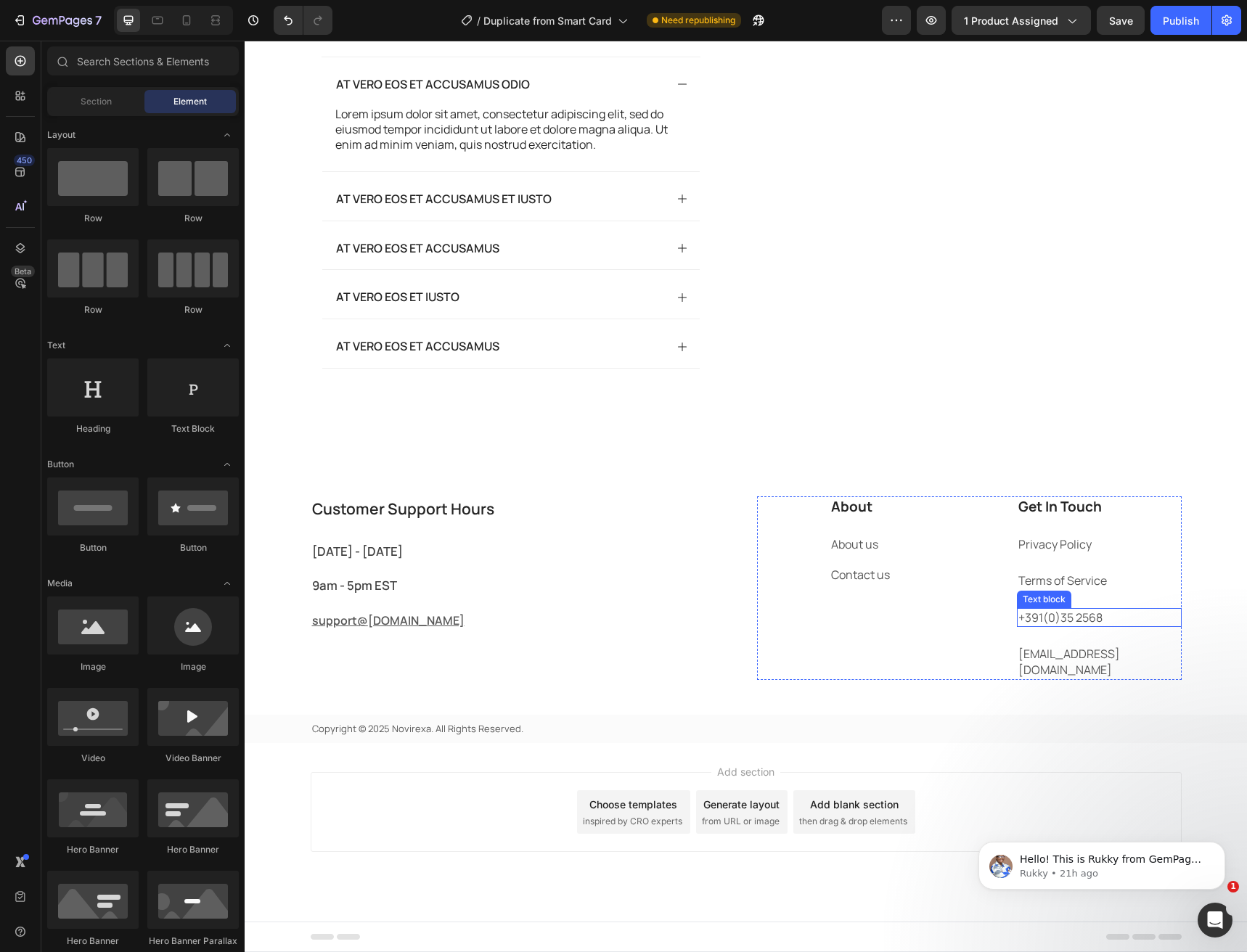
click at [1065, 626] on p "+391(0)35 2568" at bounding box center [1099, 617] width 162 height 16
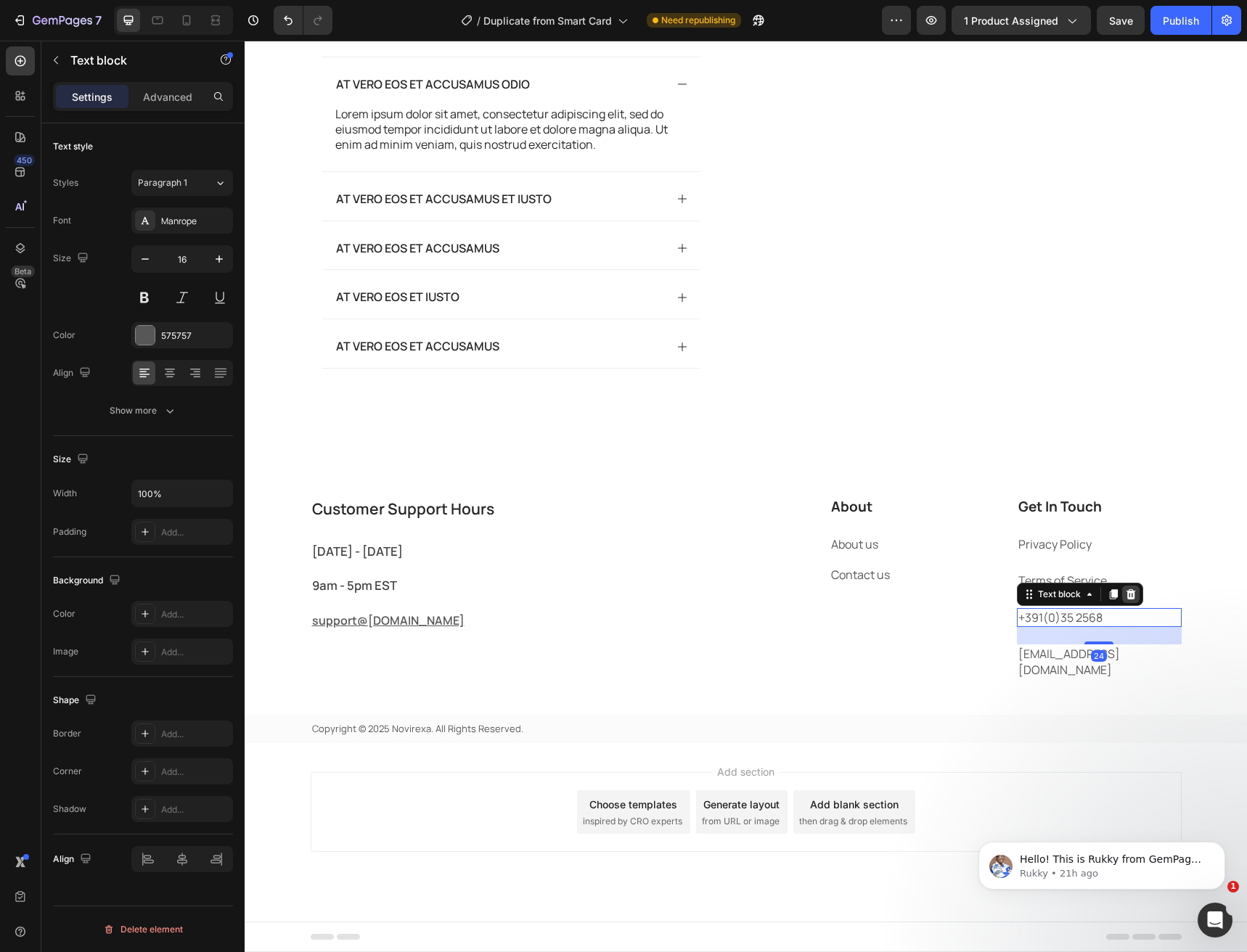
click at [1126, 599] on icon at bounding box center [1130, 594] width 9 height 10
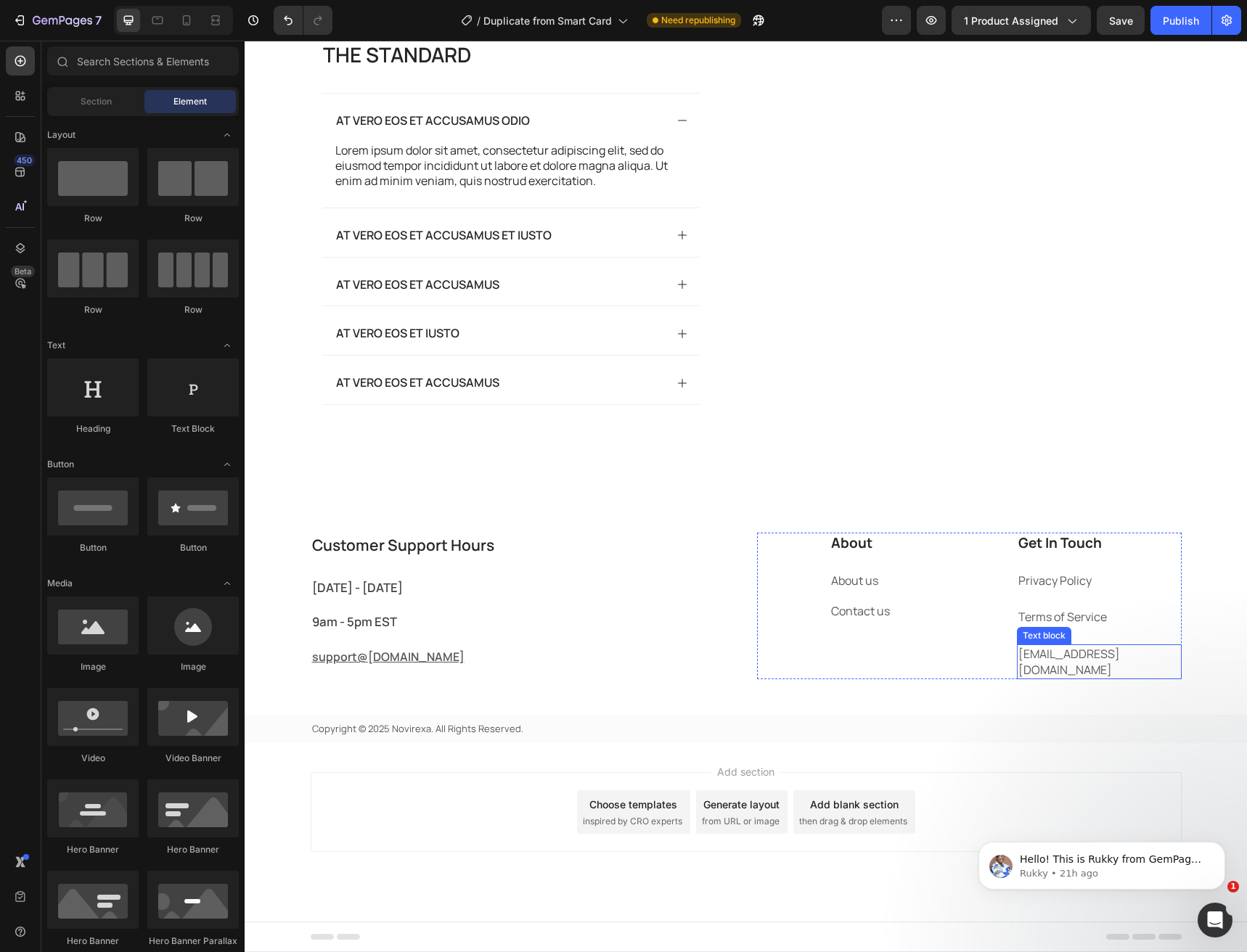
click at [1053, 658] on p "support@gmail.com" at bounding box center [1099, 662] width 162 height 33
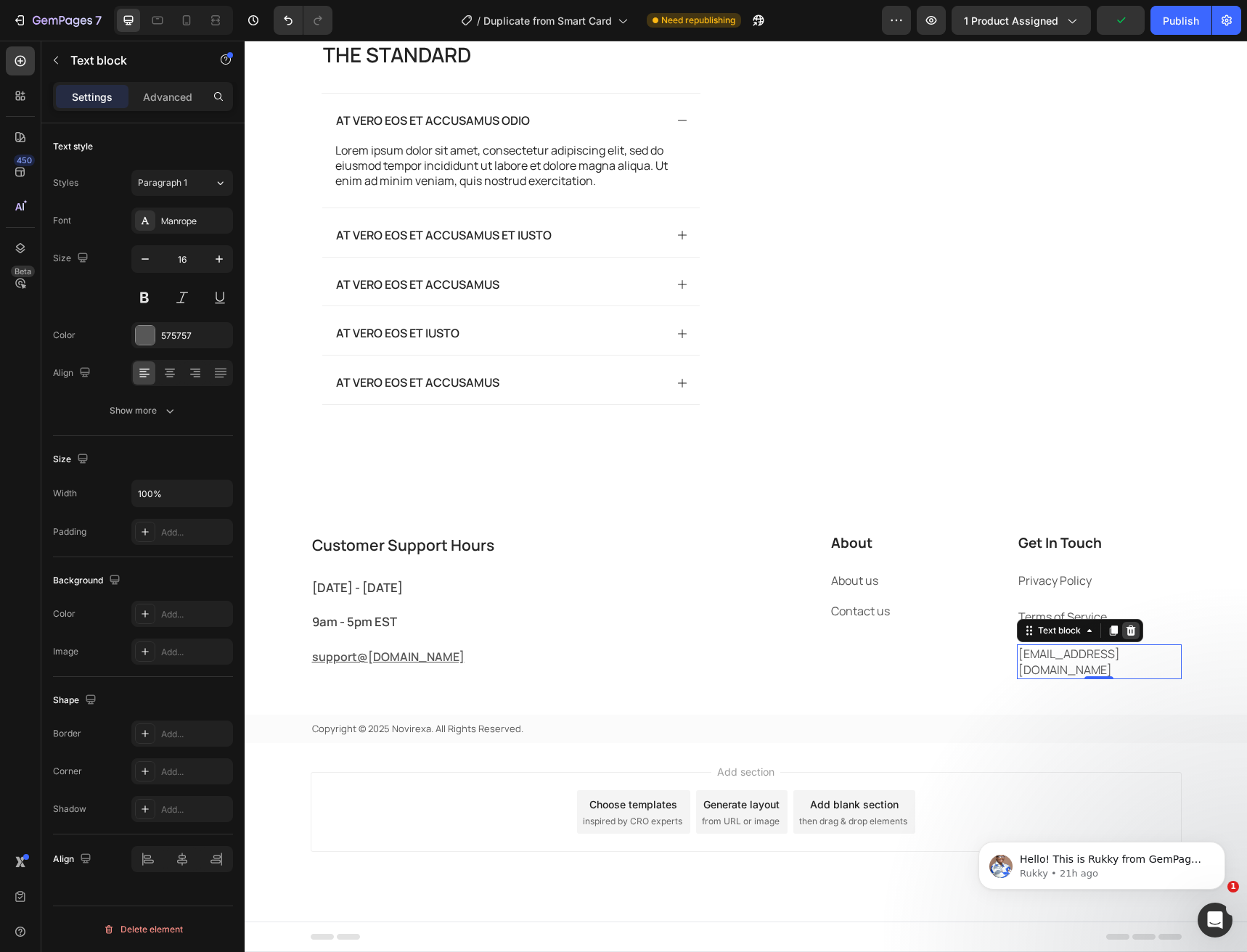
click at [1130, 636] on icon at bounding box center [1131, 631] width 12 height 12
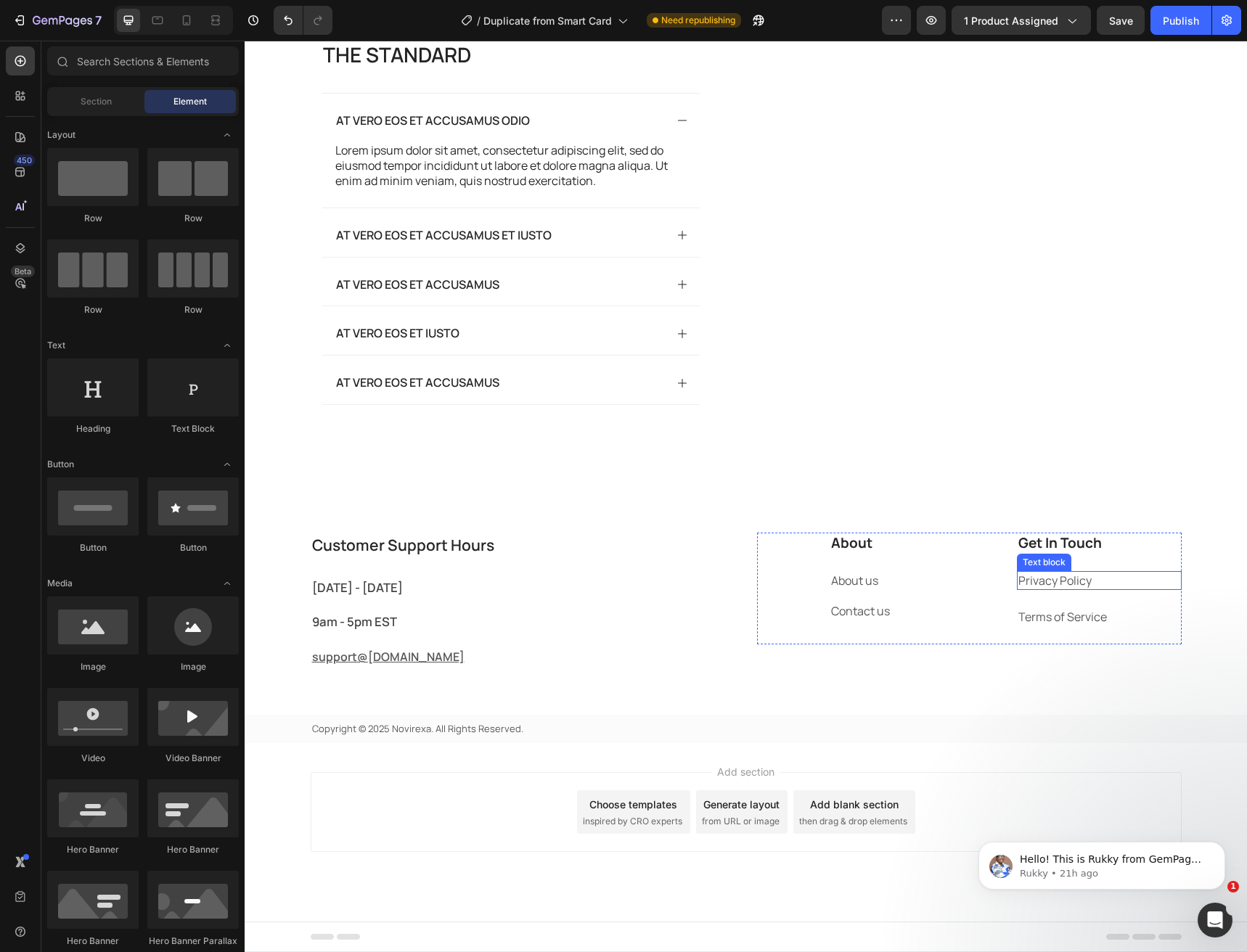
click at [1045, 576] on link "Privacy Policy" at bounding box center [1054, 580] width 74 height 16
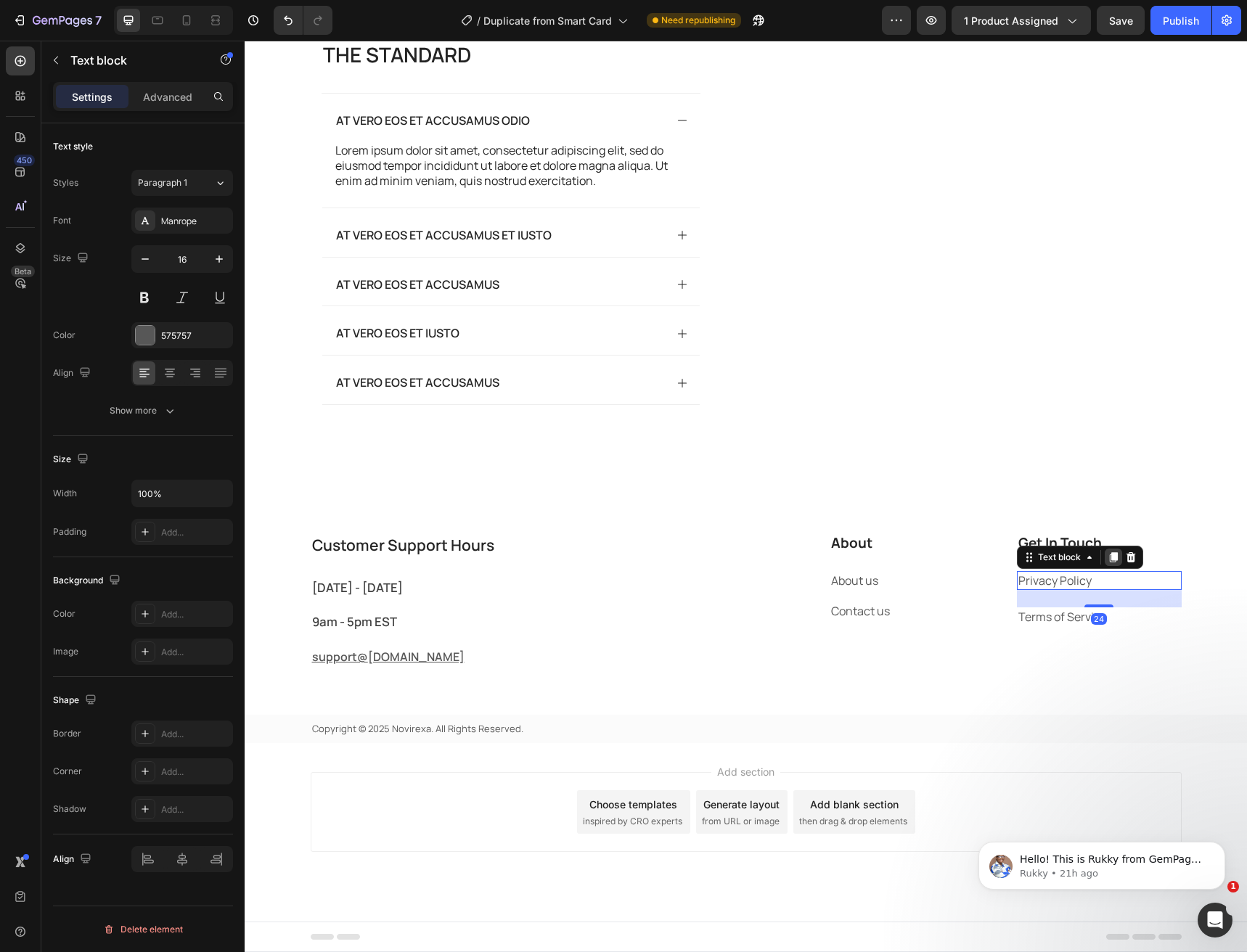
click at [1108, 558] on icon at bounding box center [1114, 558] width 12 height 12
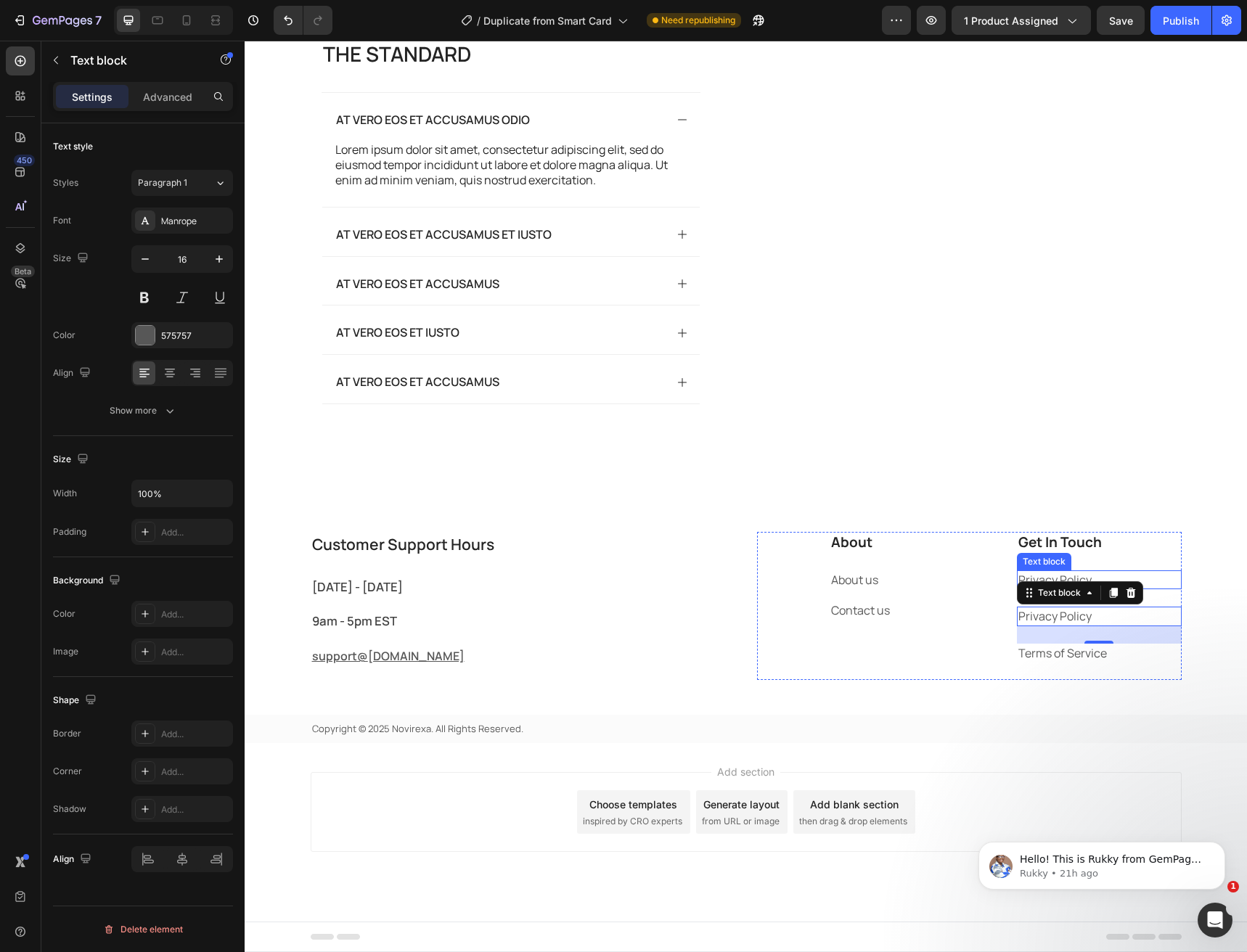
click at [1028, 577] on link "Privacy Policy" at bounding box center [1054, 579] width 74 height 16
click at [1057, 624] on p "Privacy Policy" at bounding box center [1099, 616] width 162 height 16
click at [1108, 600] on div at bounding box center [1114, 593] width 18 height 18
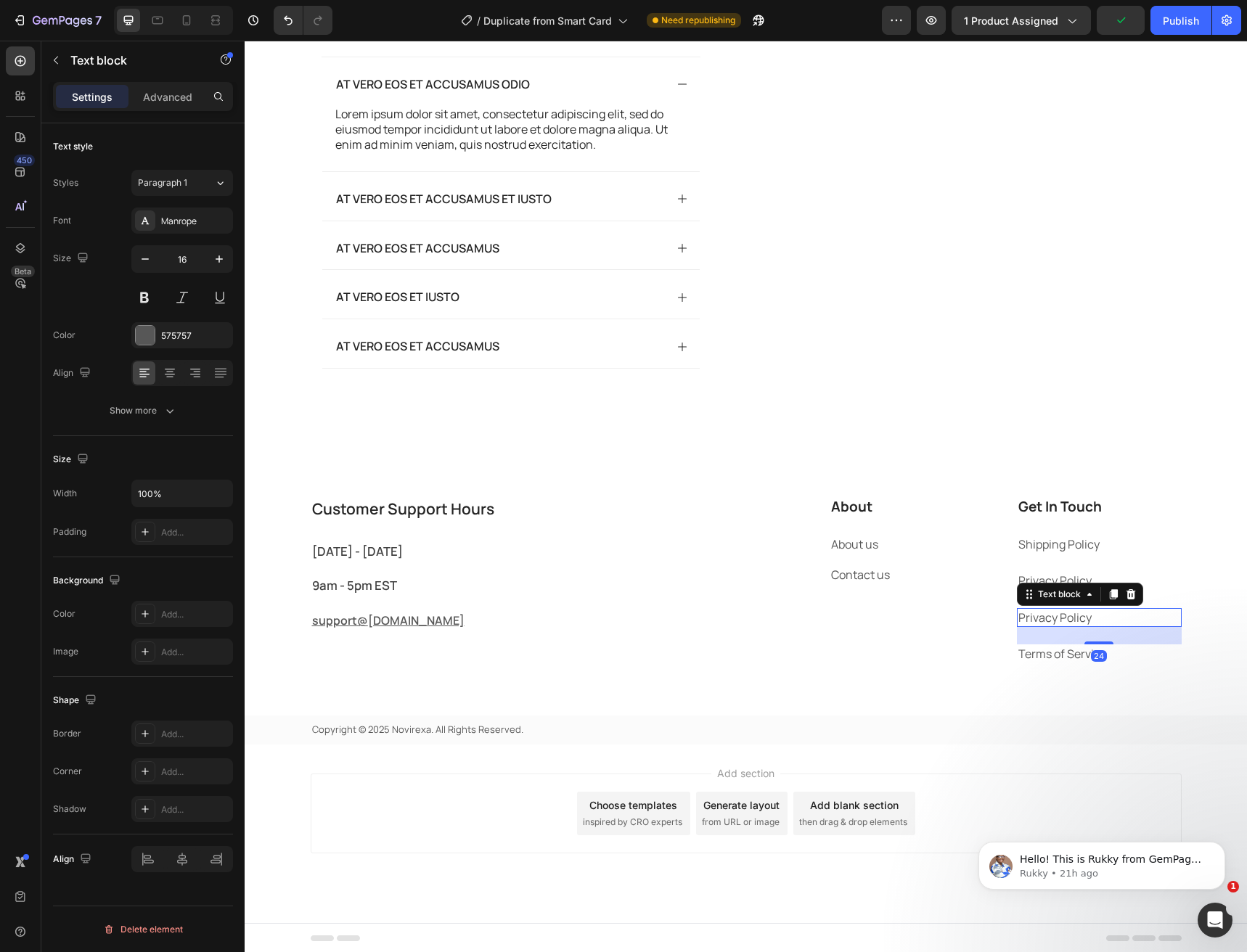
click at [1021, 606] on div "Text block" at bounding box center [1080, 594] width 126 height 23
click at [1028, 589] on link "Privacy Policy" at bounding box center [1054, 580] width 74 height 16
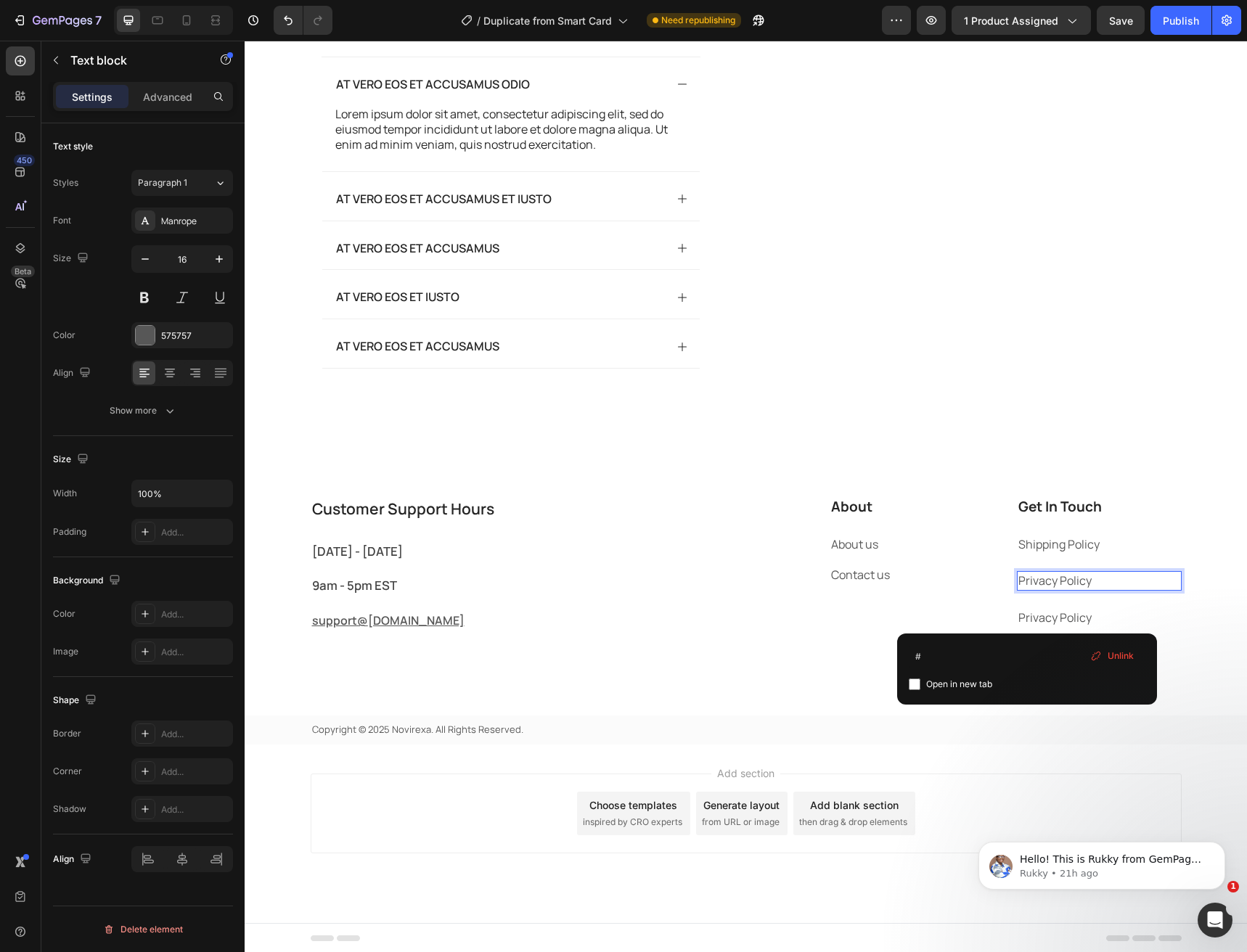
click at [1028, 589] on link "Privacy Policy" at bounding box center [1054, 580] width 74 height 16
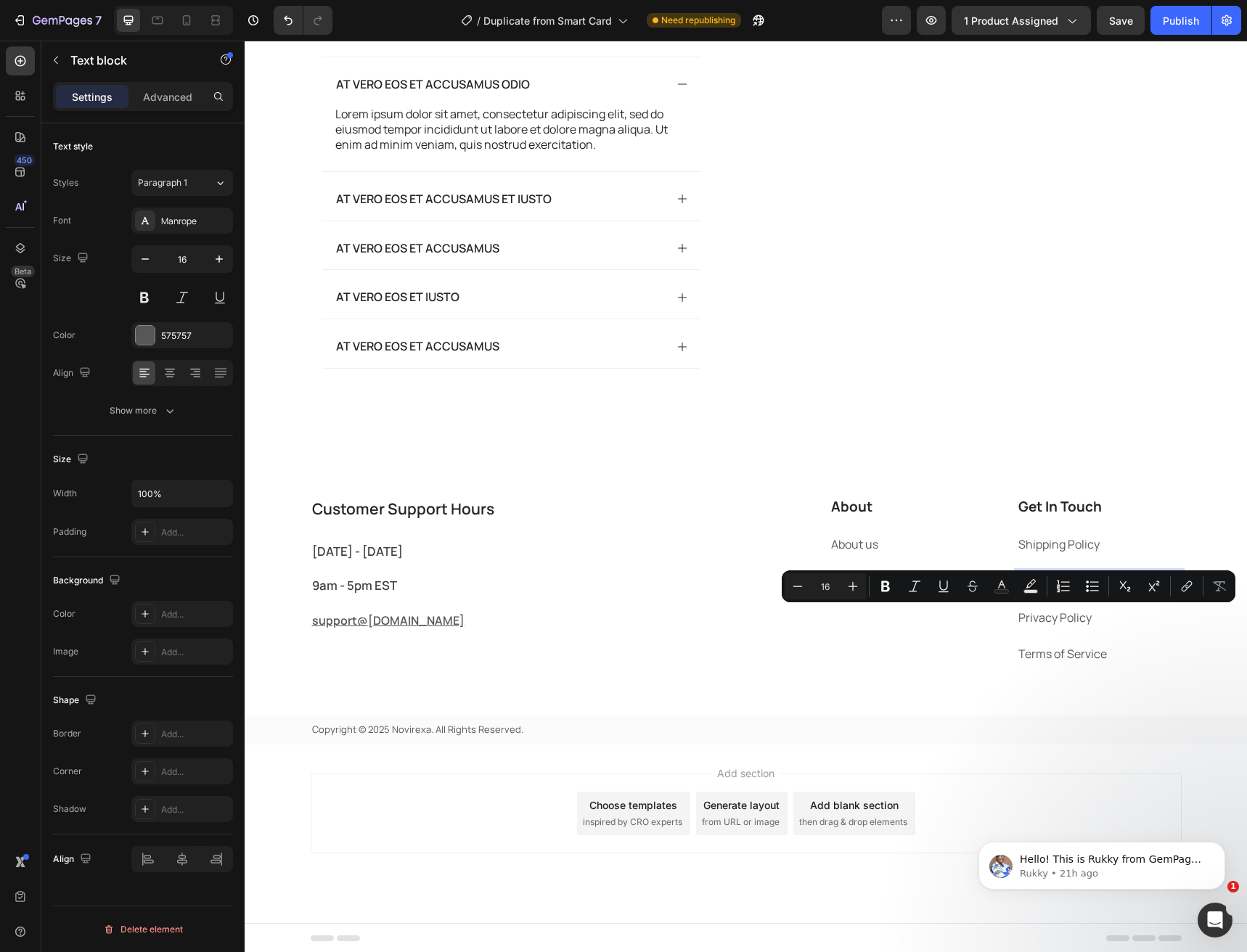
click at [1080, 589] on link "Privacy Policy" at bounding box center [1054, 580] width 74 height 16
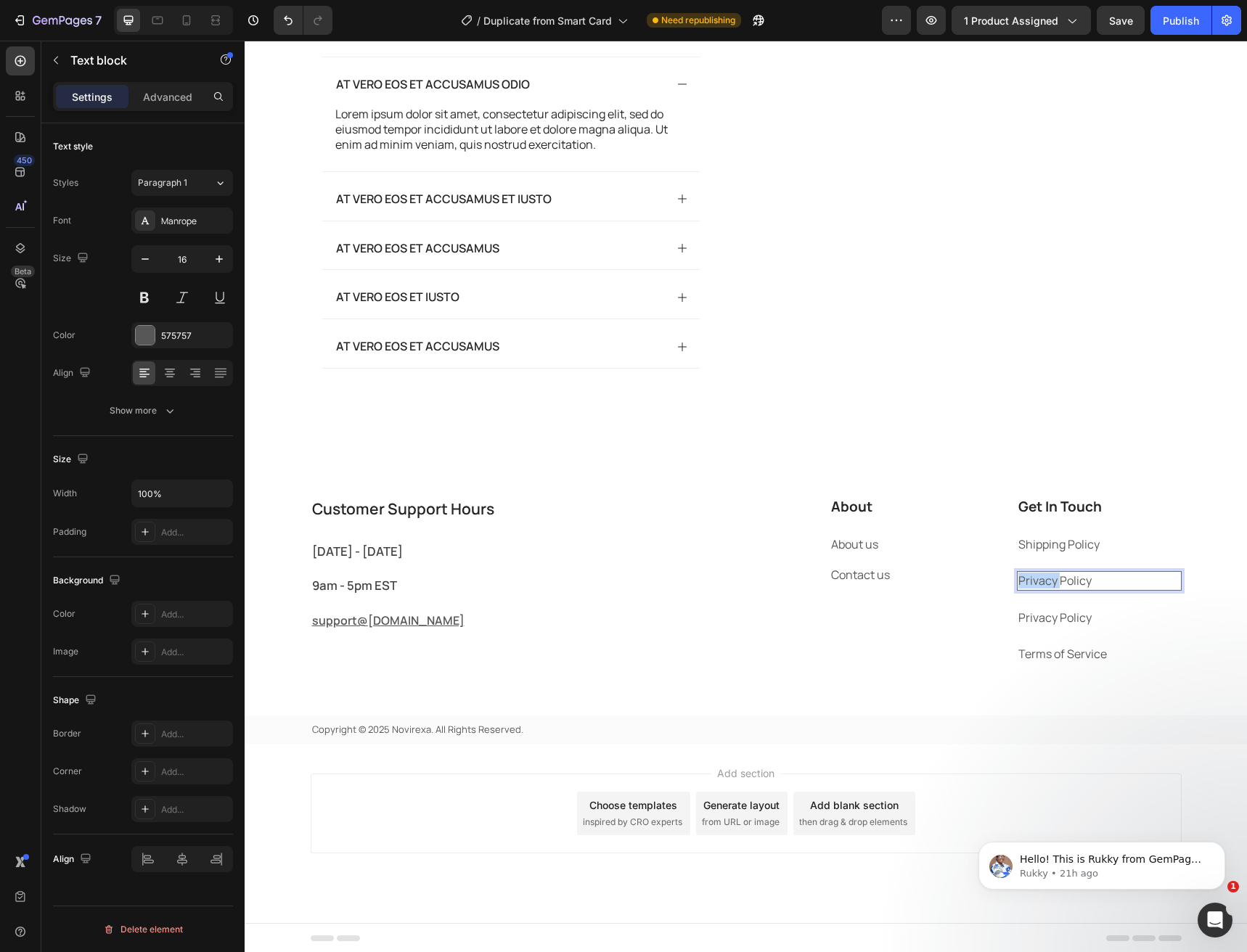
click at [1080, 589] on link "Privacy Policy" at bounding box center [1054, 580] width 74 height 16
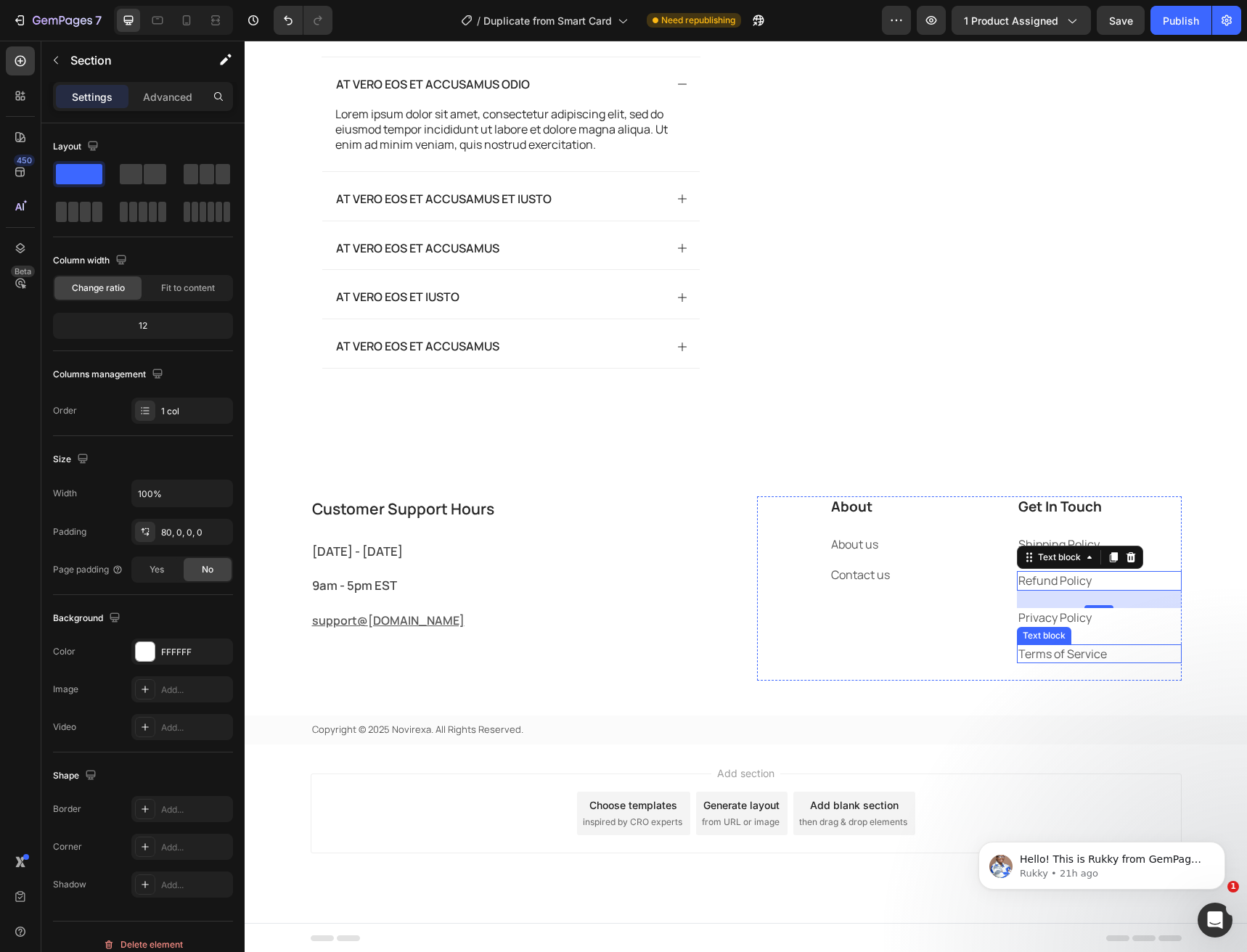
click at [1178, 704] on div "Customer Support Hours Heading Monday - Friday Text block 9am - 5pm EST Text bl…" at bounding box center [746, 621] width 1002 height 248
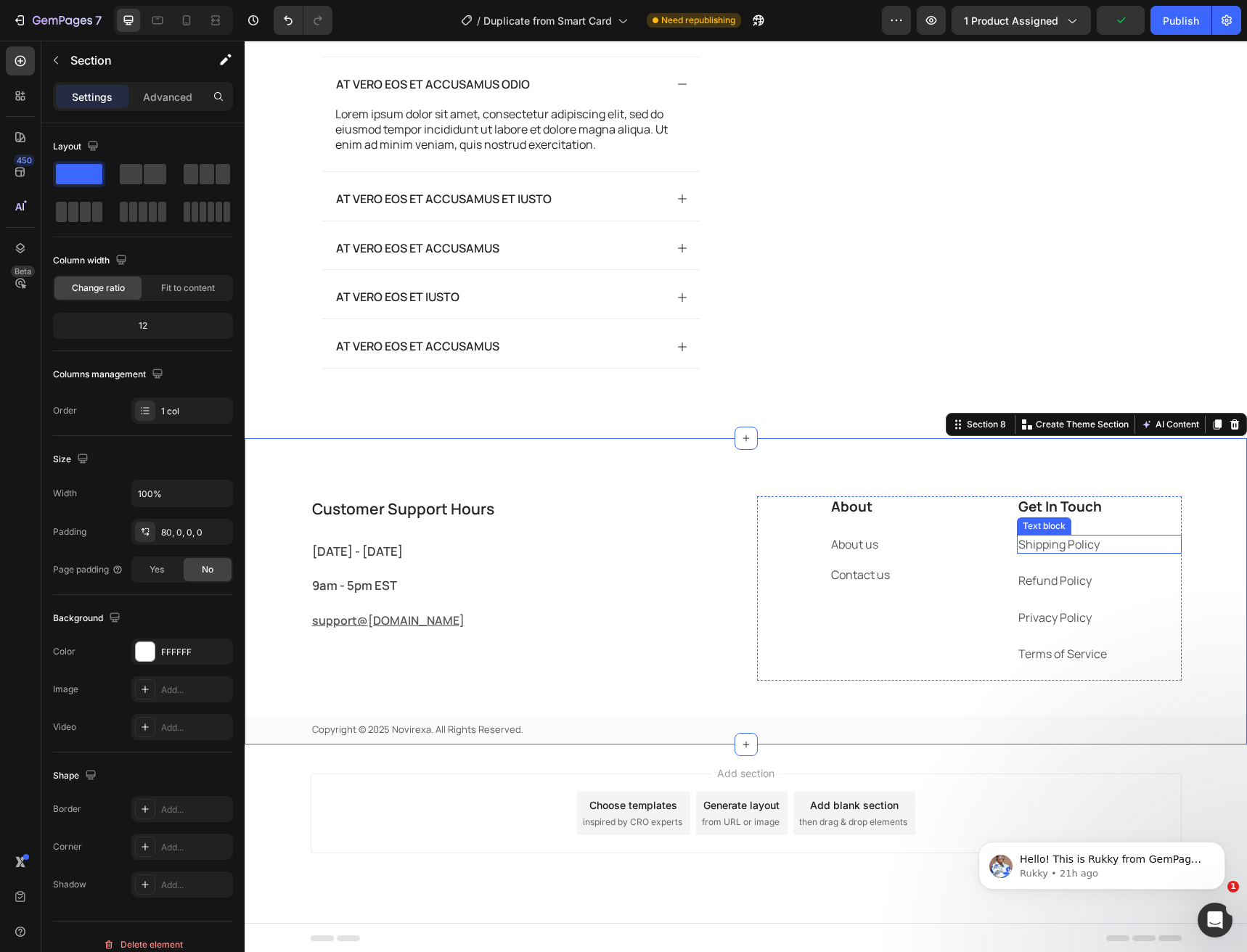
click at [1037, 552] on p "Shipping Policy" at bounding box center [1099, 544] width 162 height 16
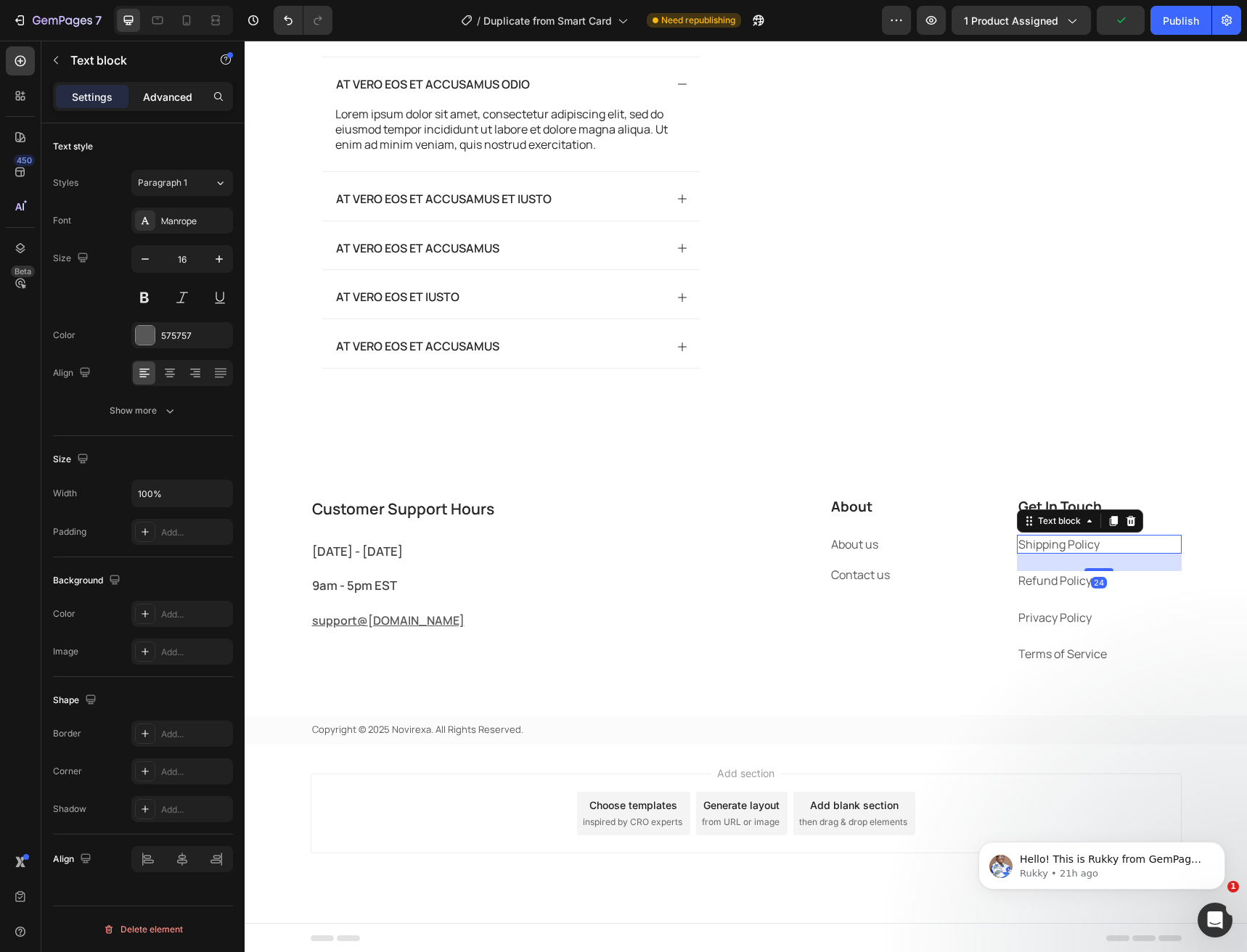
click at [177, 106] on div "Advanced" at bounding box center [168, 96] width 73 height 23
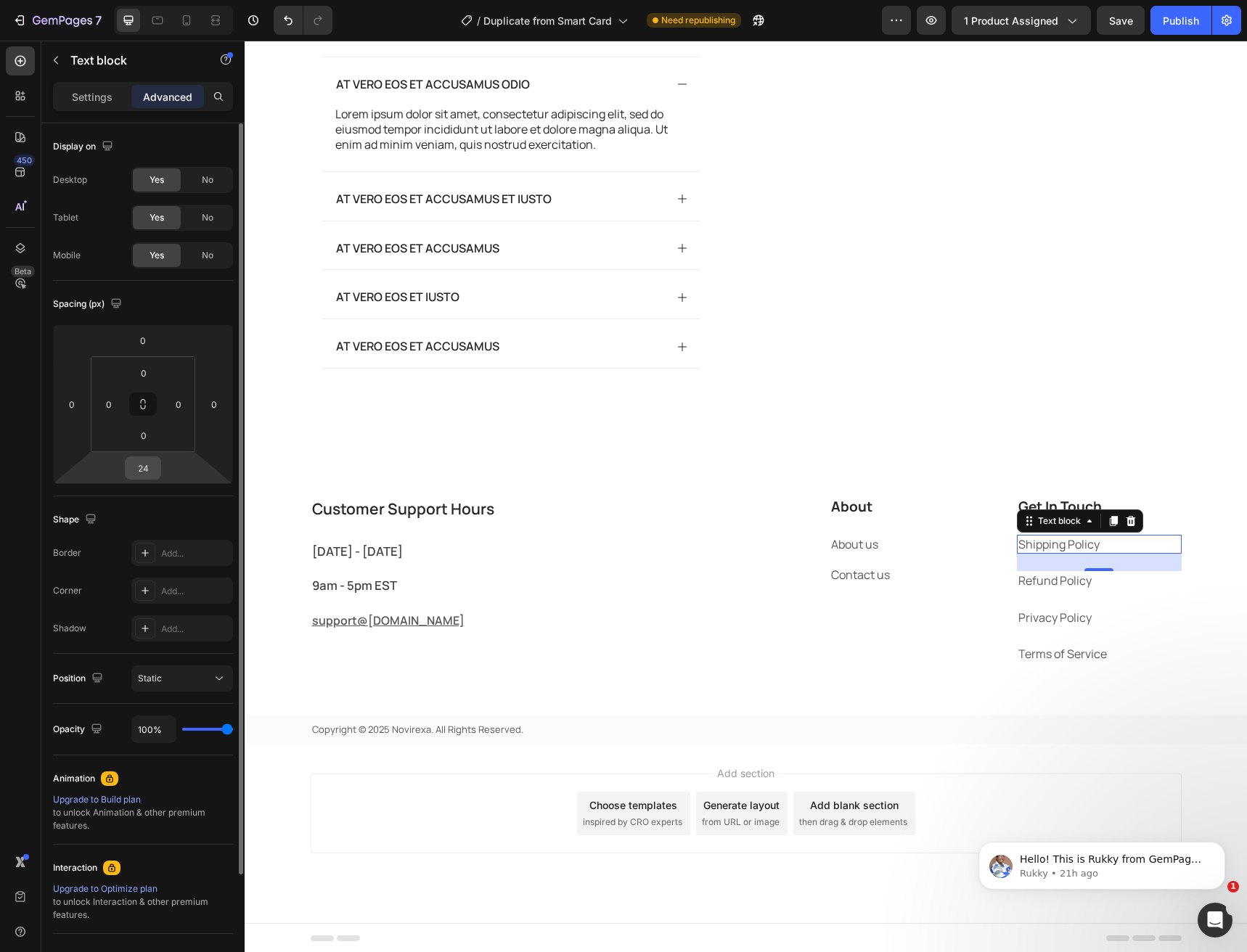
click at [147, 469] on input "24" at bounding box center [143, 468] width 29 height 22
type input "15"
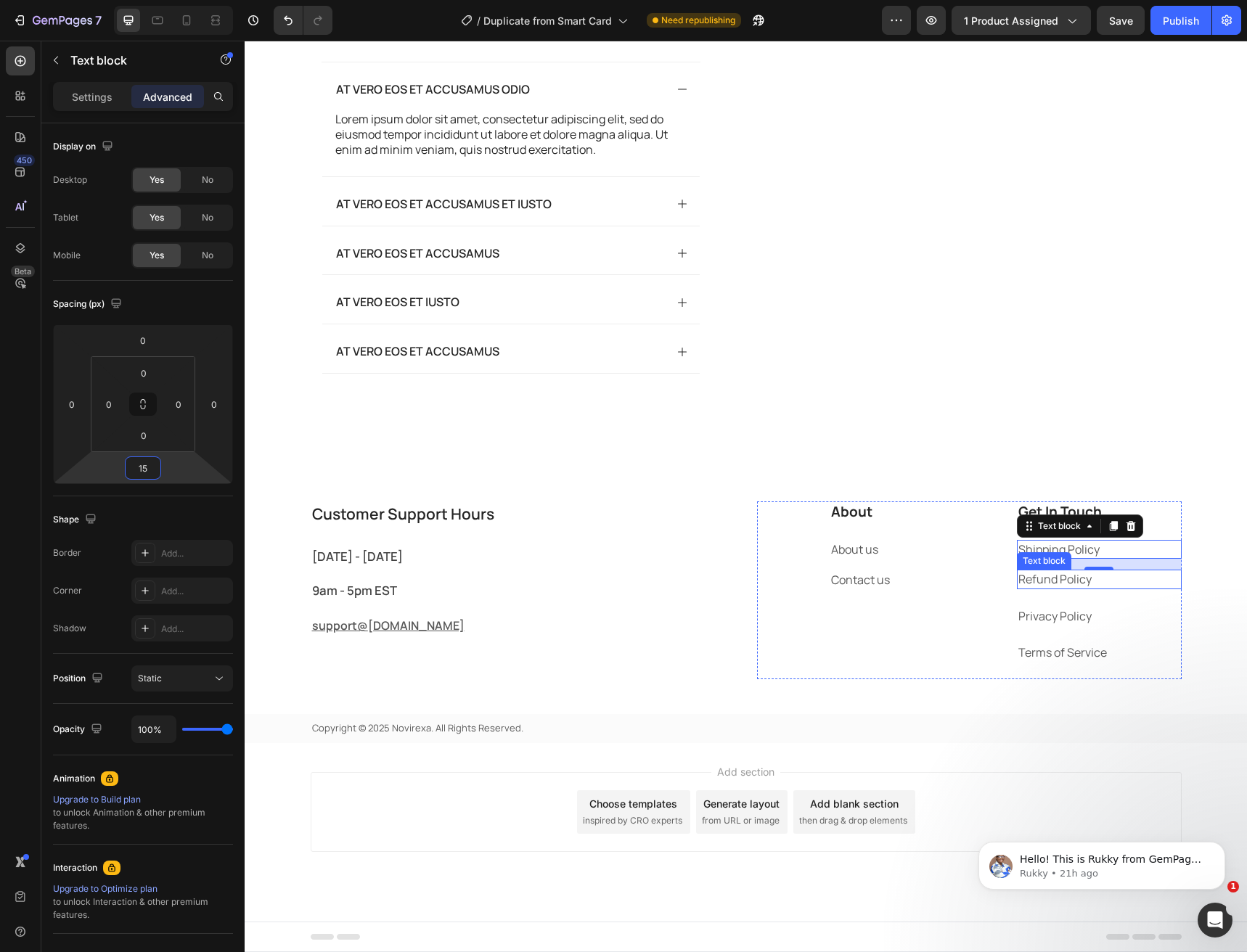
click at [1055, 587] on p "Refund Policy" at bounding box center [1099, 579] width 162 height 16
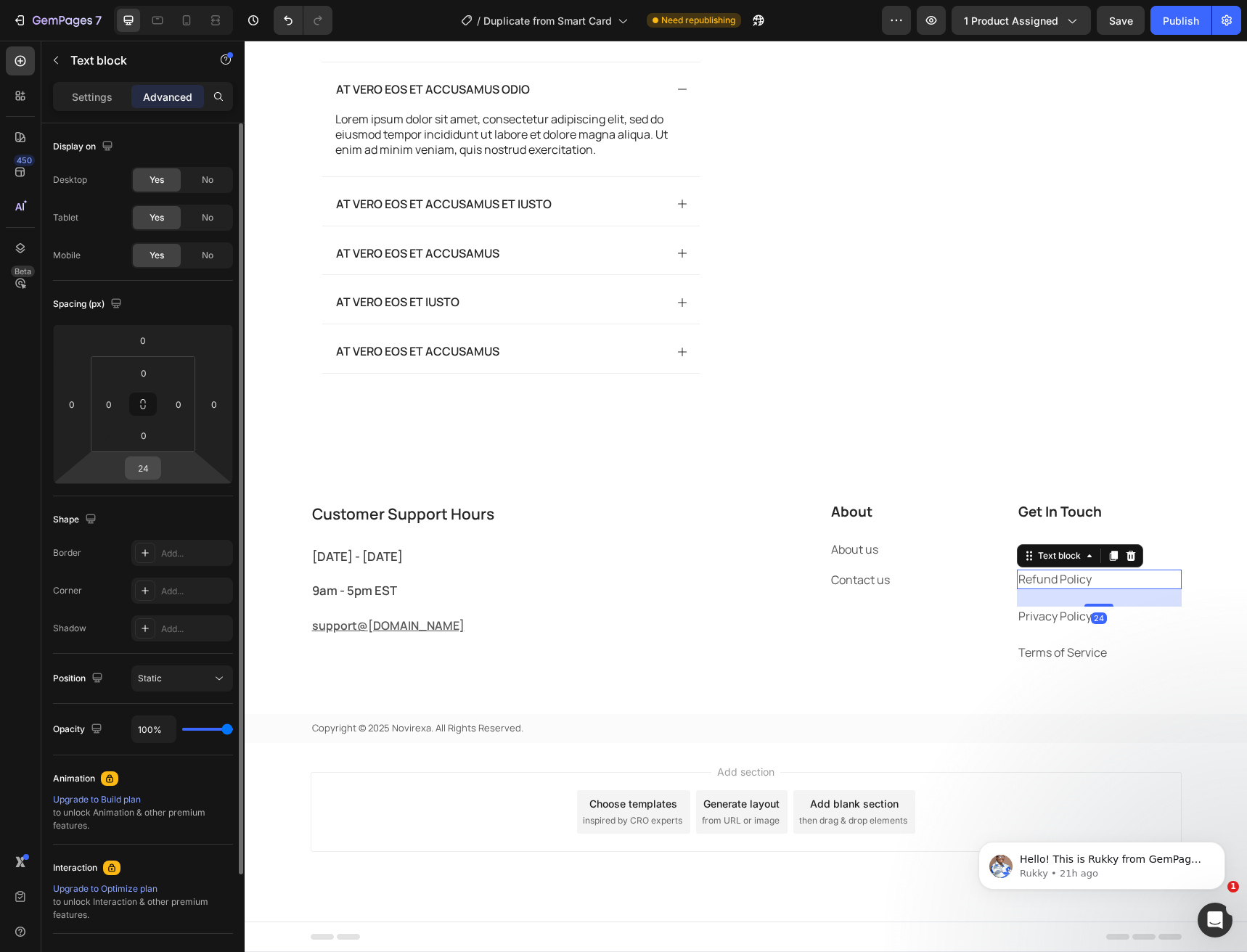
click at [140, 472] on input "24" at bounding box center [143, 468] width 29 height 22
type input "15"
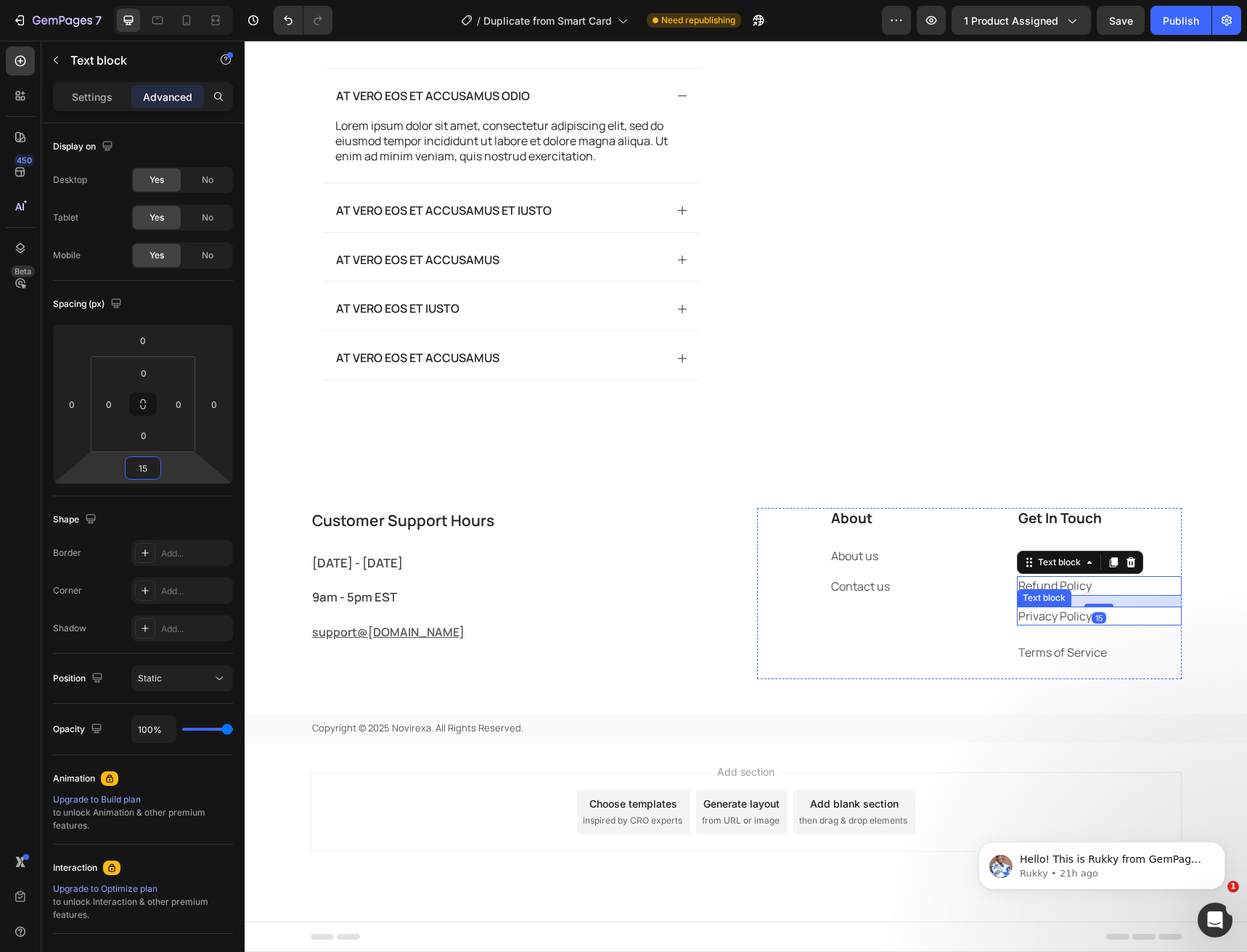
click at [1043, 624] on link "Privacy Policy" at bounding box center [1054, 616] width 74 height 16
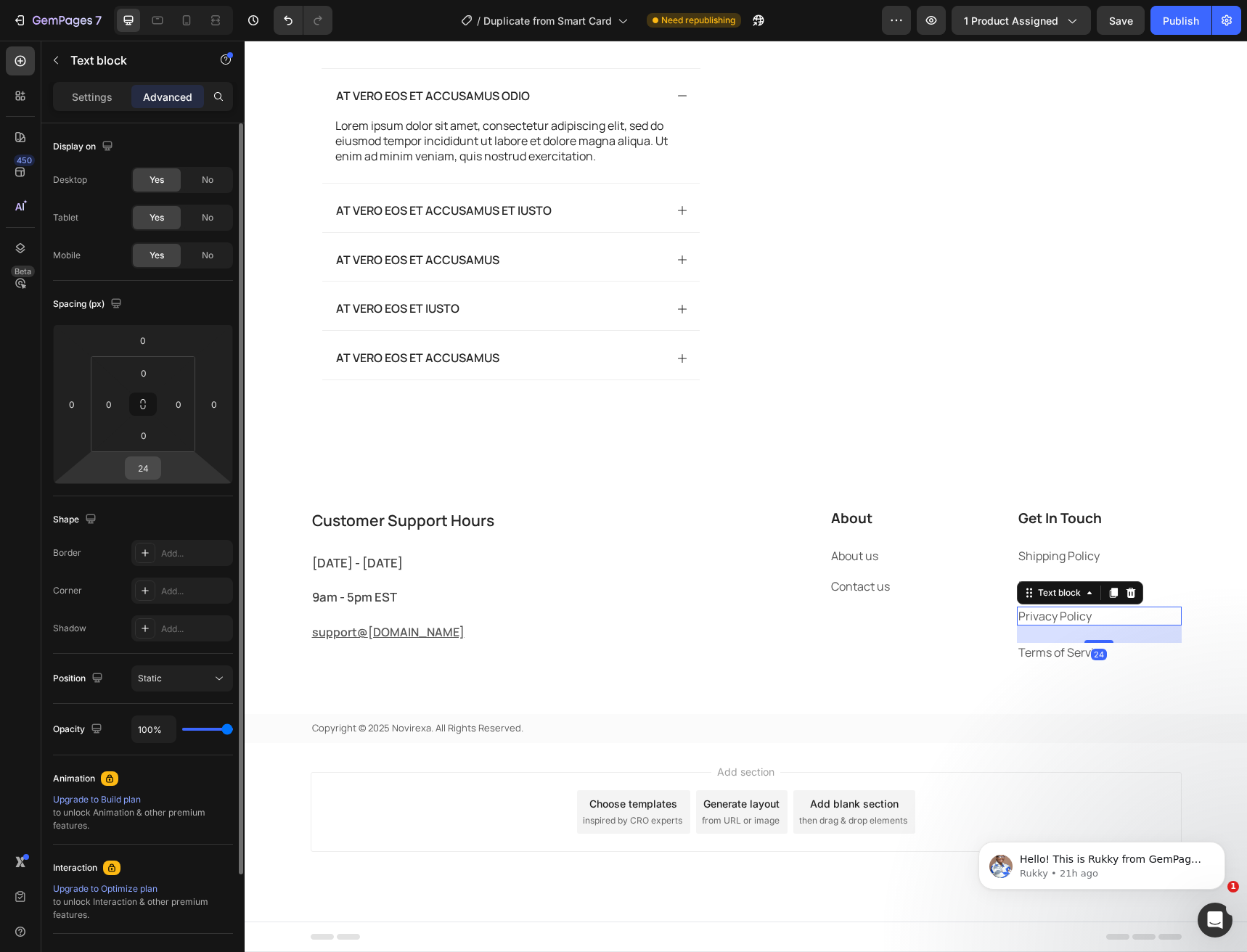
click at [140, 469] on input "24" at bounding box center [143, 468] width 29 height 22
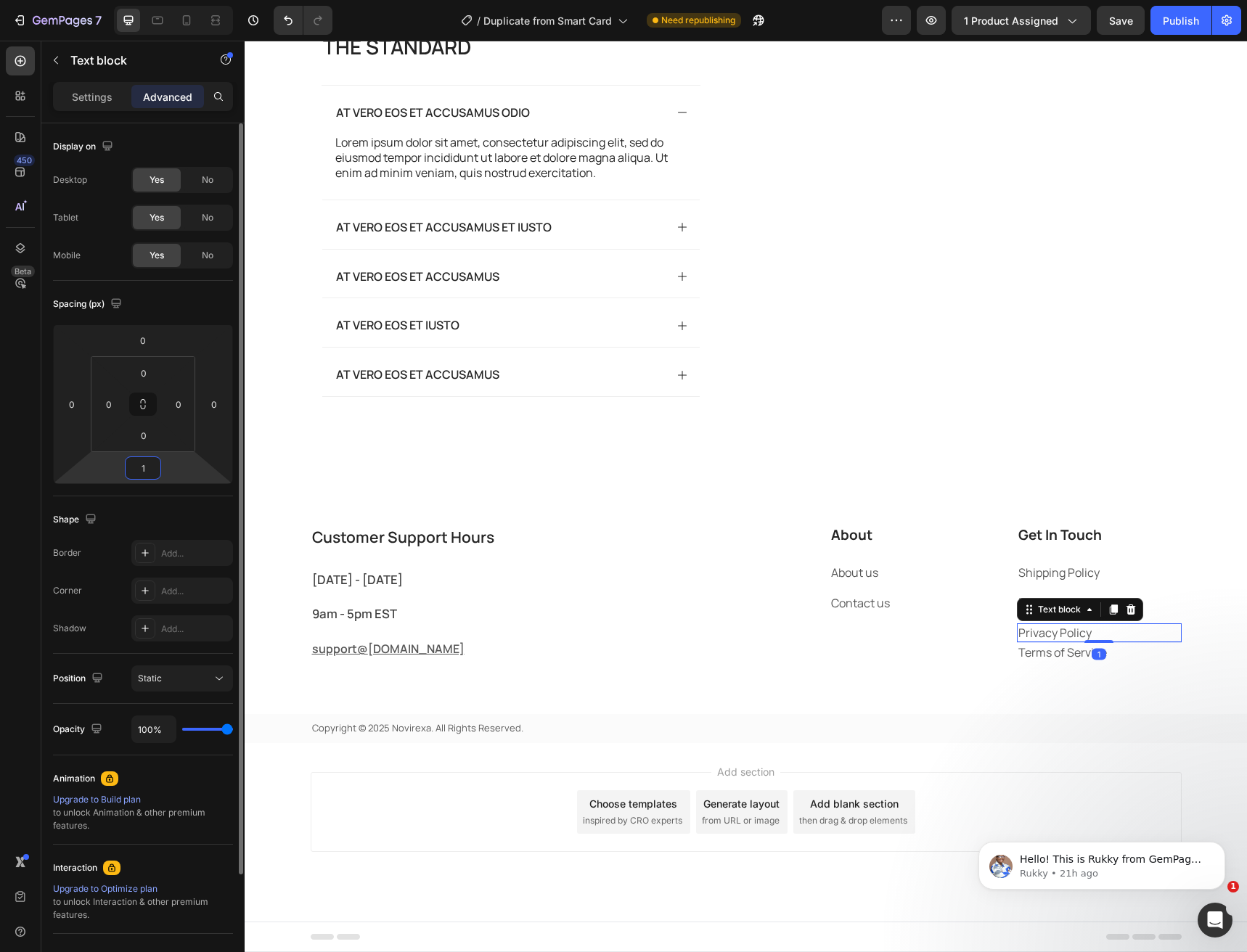
type input "15"
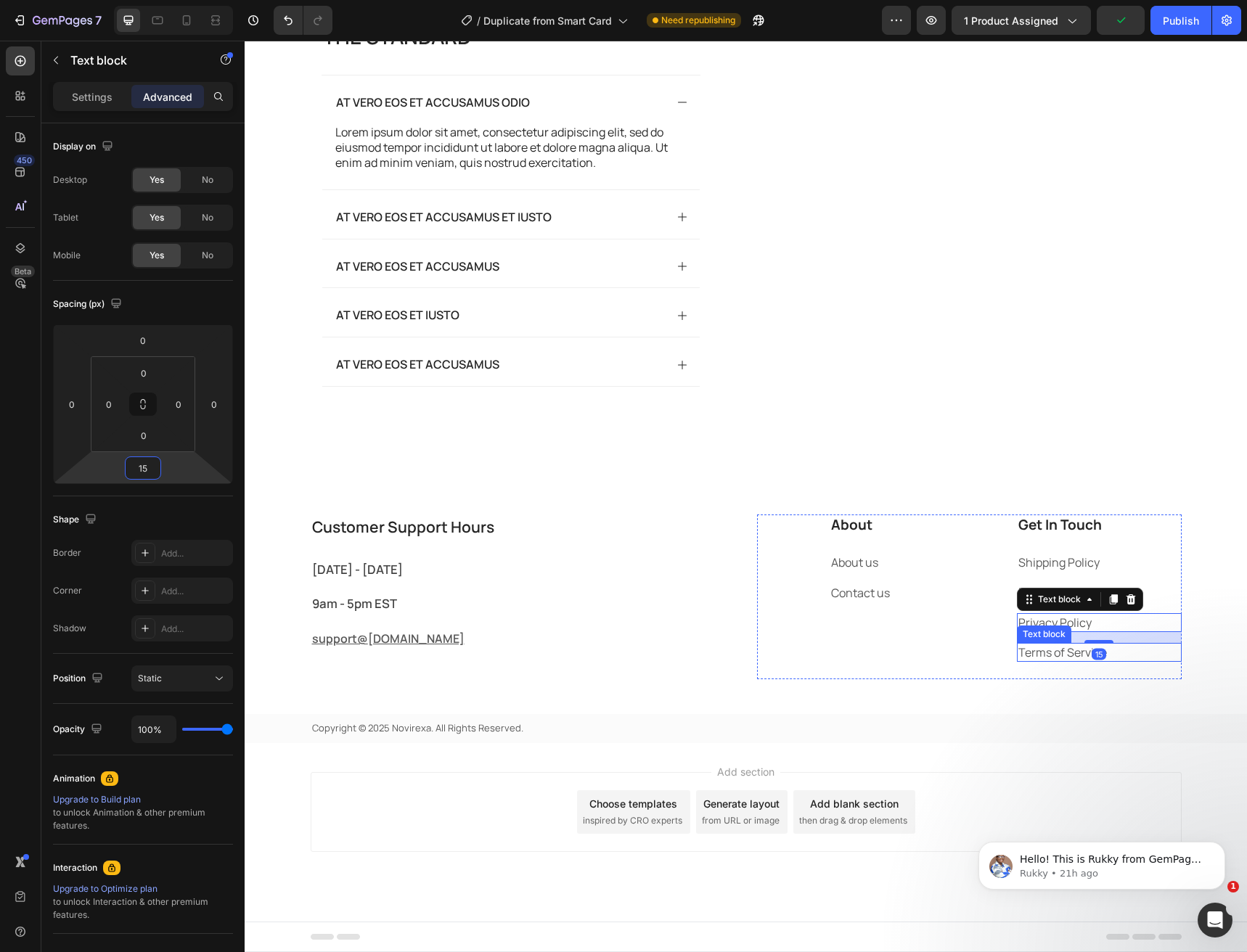
click at [1057, 661] on link "Terms of Service" at bounding box center [1062, 652] width 89 height 16
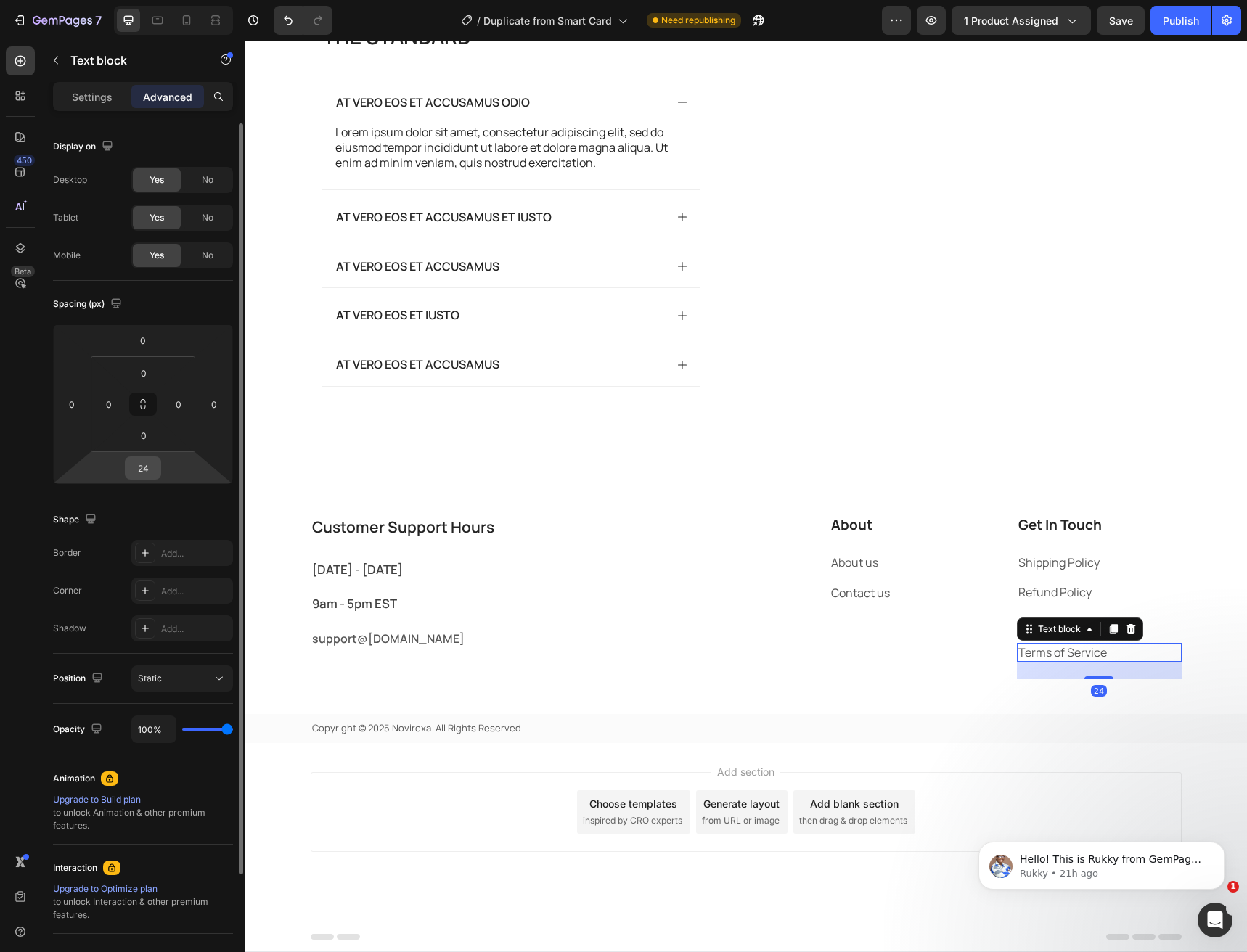
click at [137, 472] on input "24" at bounding box center [143, 468] width 29 height 22
type input "15"
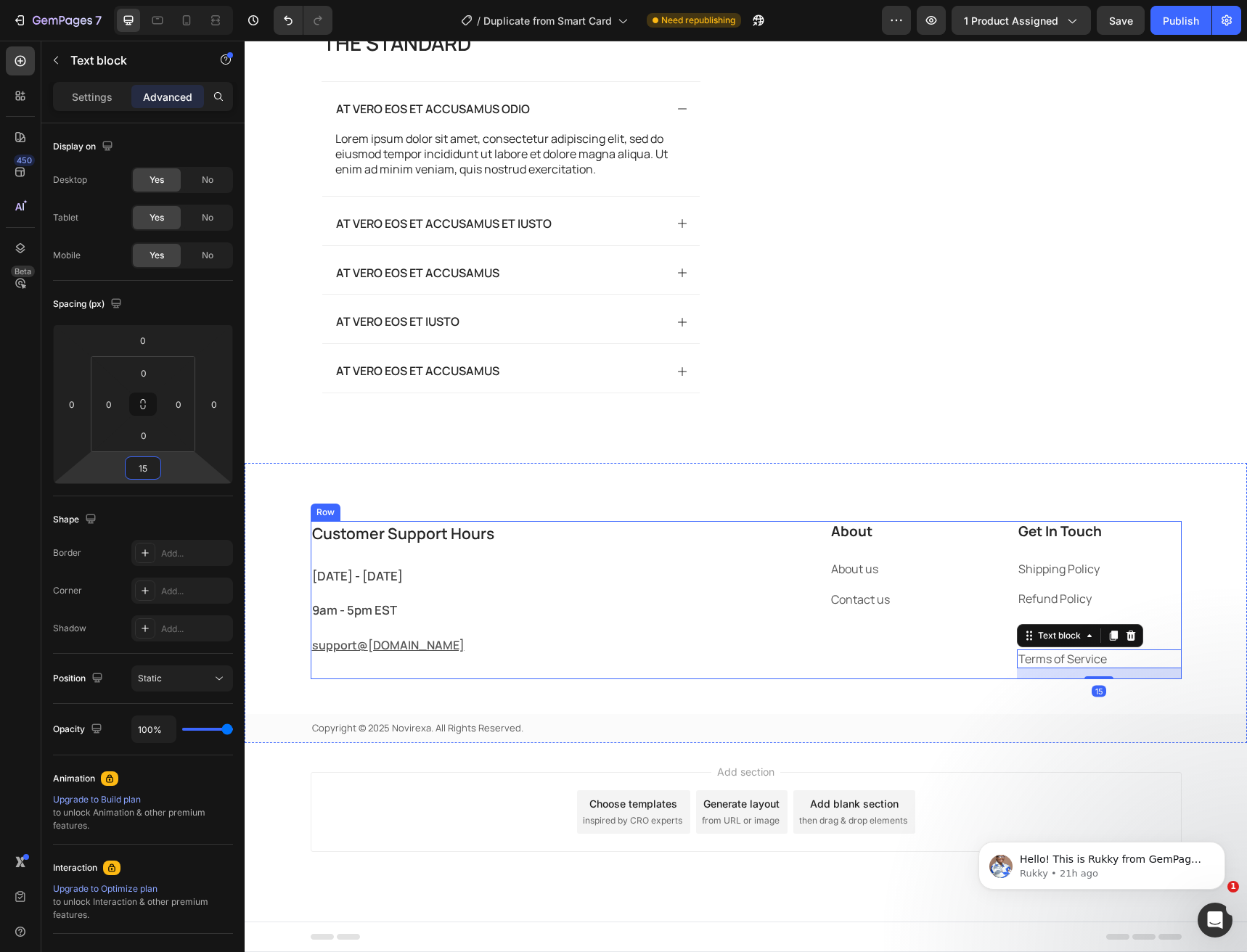
click at [718, 547] on h2 "Customer Support Hours" at bounding box center [523, 534] width 425 height 26
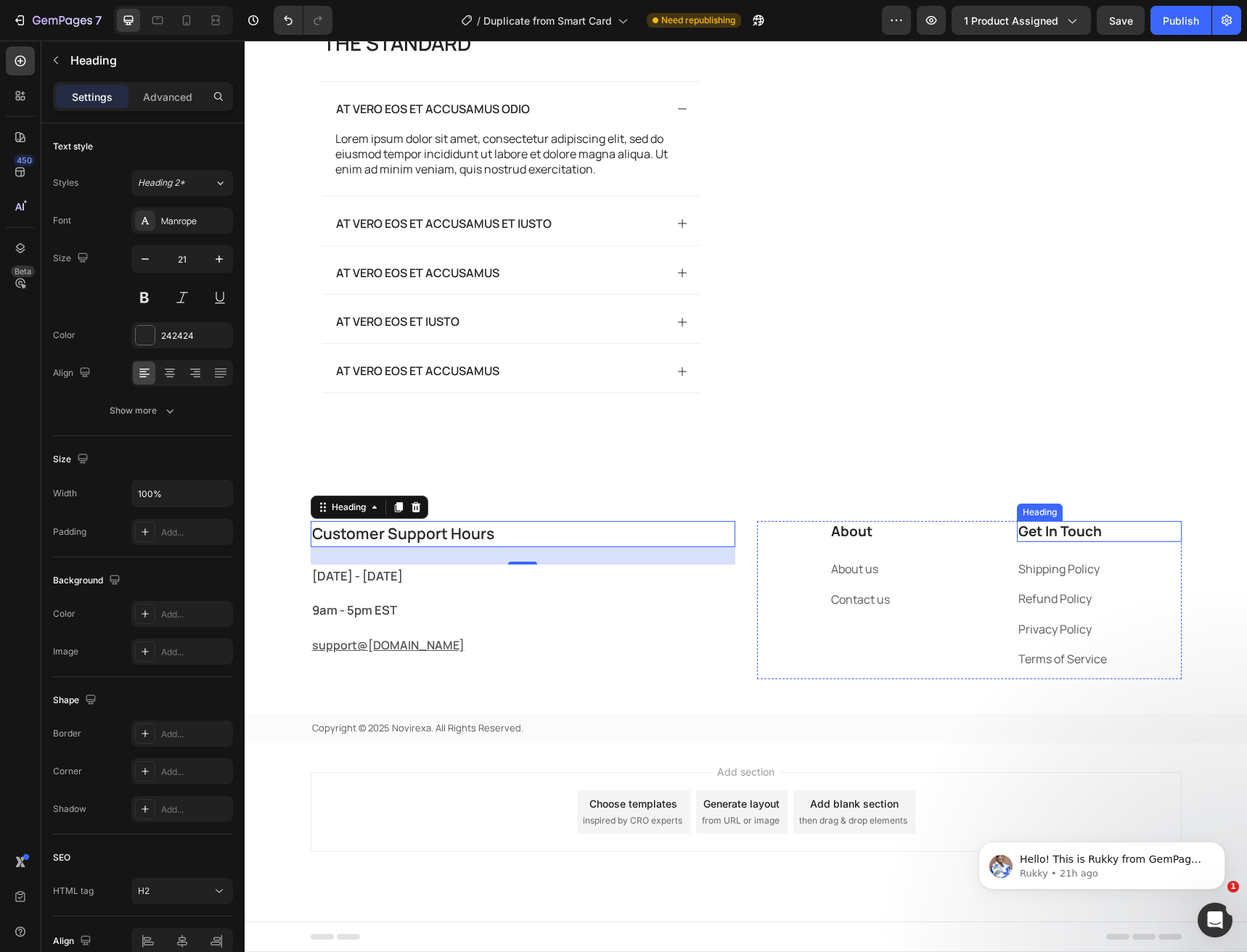
click at [1039, 541] on p "Get In Touch" at bounding box center [1099, 531] width 162 height 18
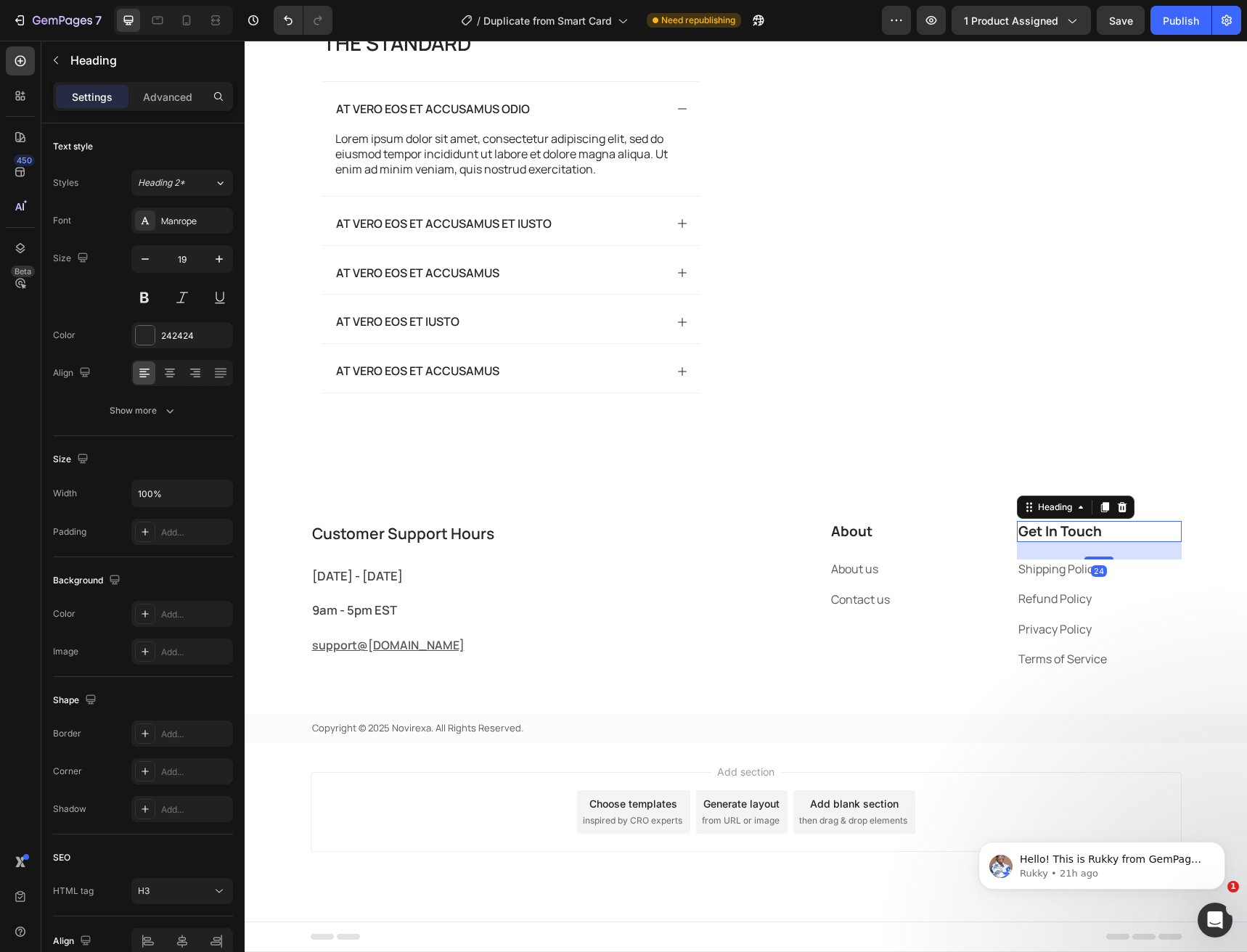
click at [1039, 541] on p "Get In Touch" at bounding box center [1099, 531] width 162 height 18
click at [1156, 637] on p "Privacy Policy" at bounding box center [1099, 628] width 162 height 16
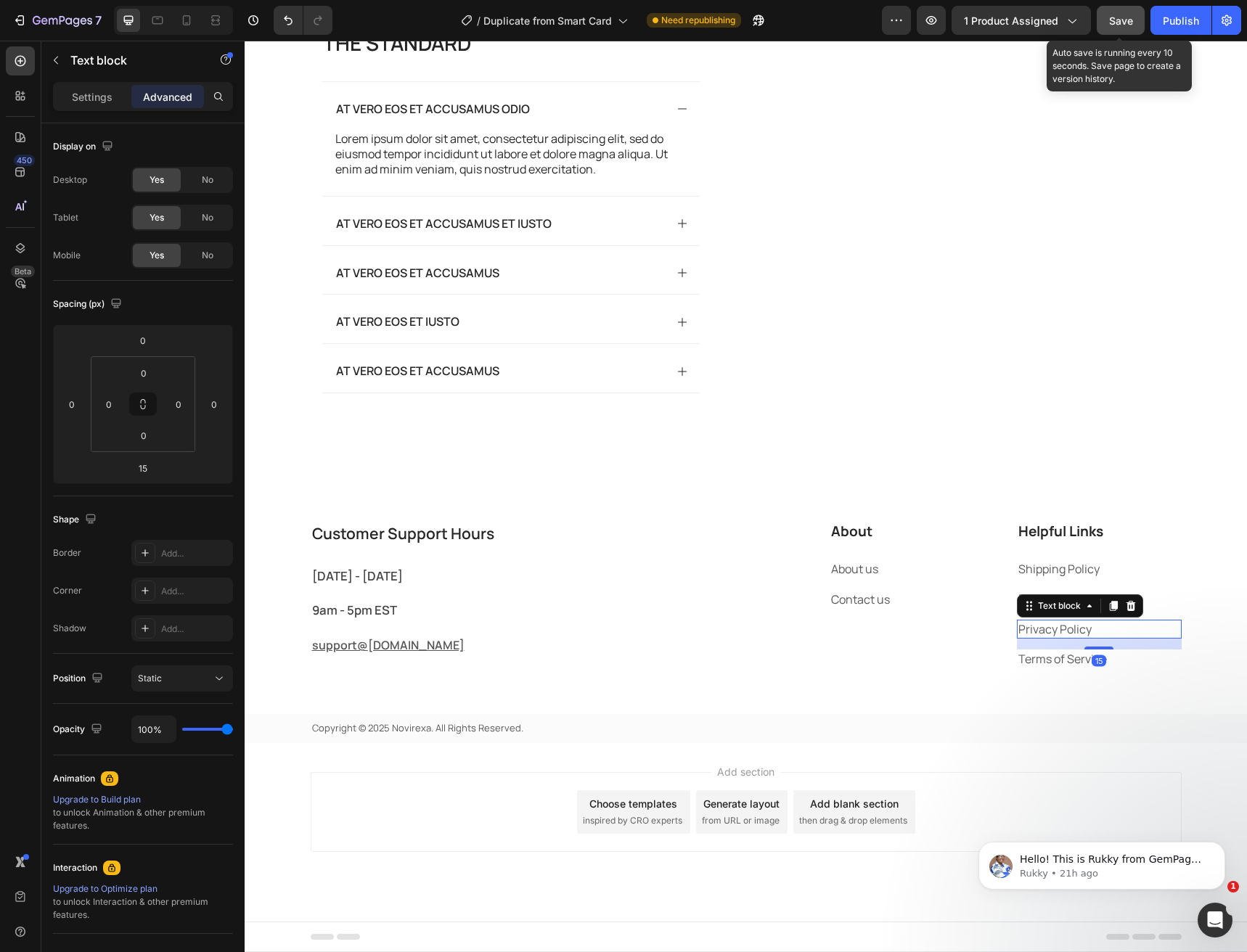
click at [1116, 27] on div "Save" at bounding box center [1121, 20] width 24 height 15
click at [1168, 29] on button "Publish" at bounding box center [1181, 20] width 61 height 29
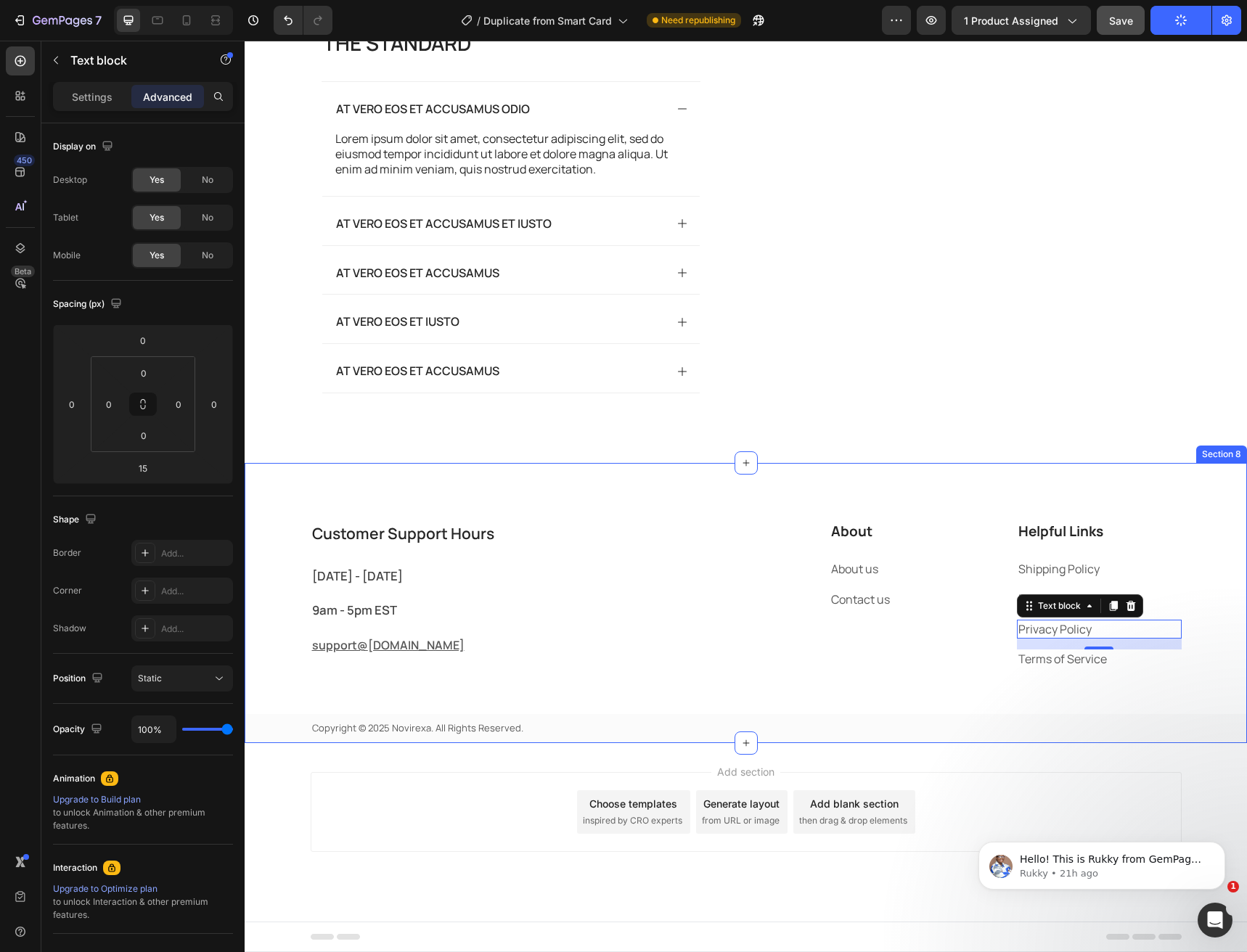
click at [660, 516] on div "Customer Support Hours Heading Monday - Friday Text block 9am - 5pm EST Text bl…" at bounding box center [746, 603] width 1002 height 280
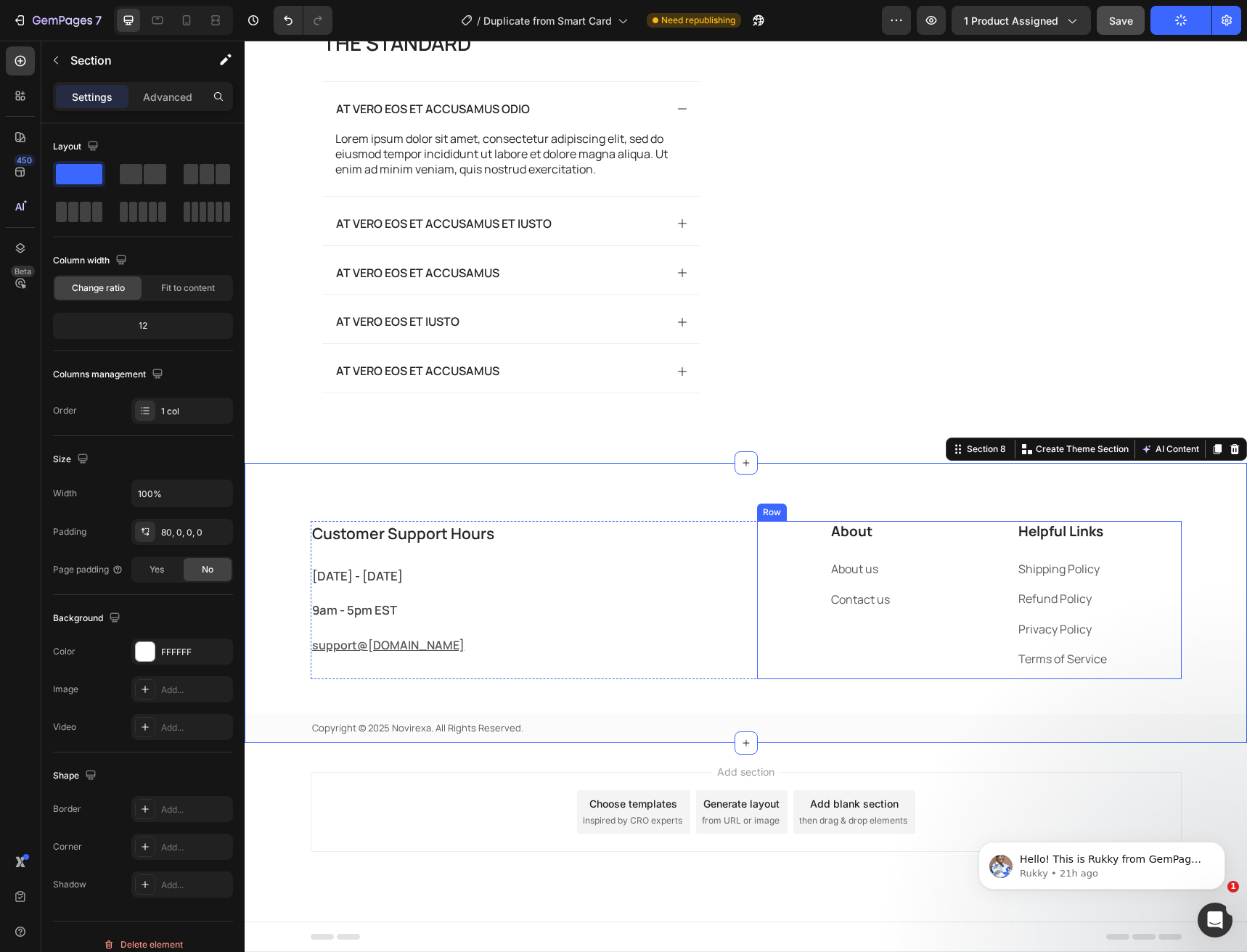
click at [845, 649] on div "About Heading About us Text block Contact us Text block" at bounding box center [912, 600] width 165 height 158
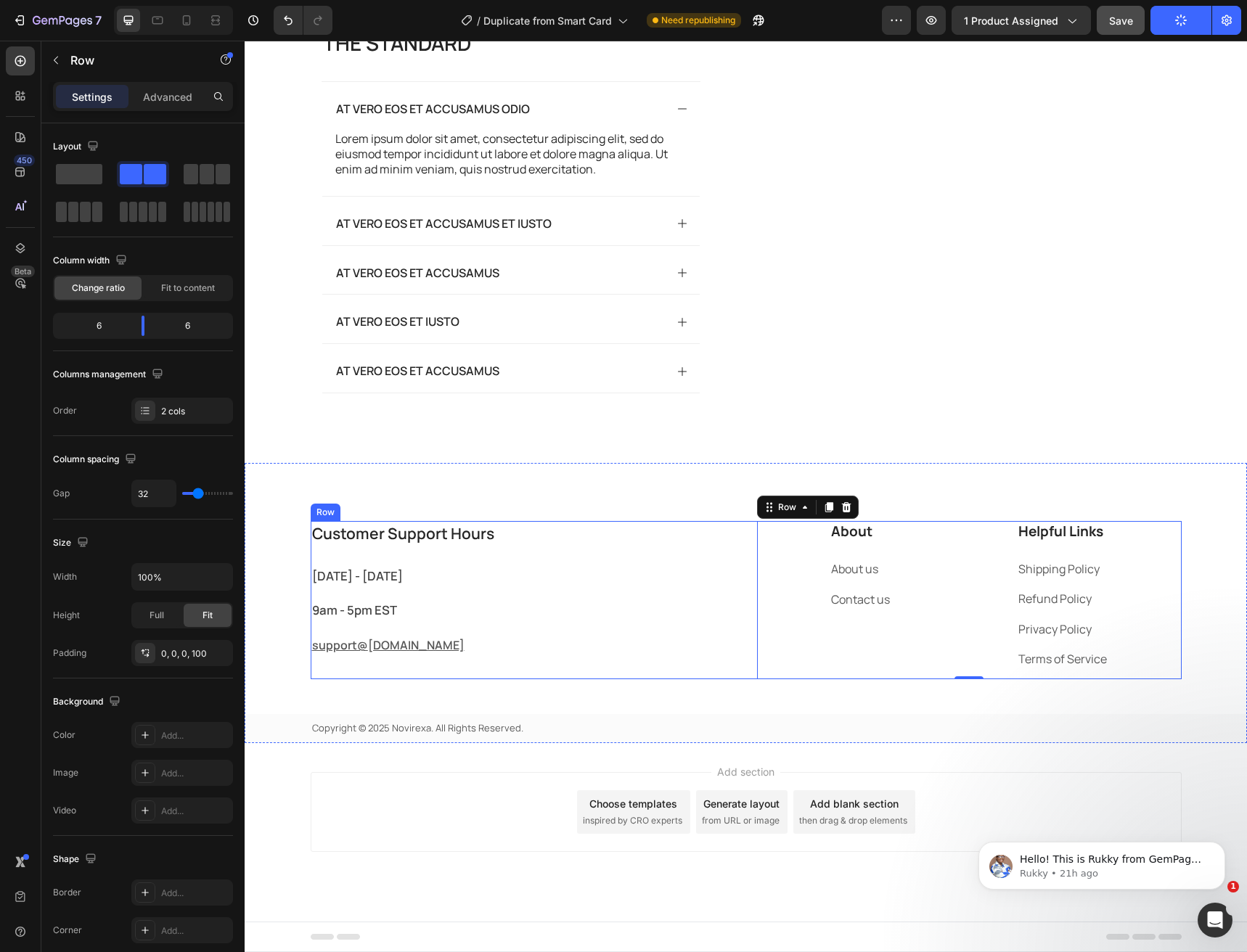
click at [634, 565] on div "Customer Support Hours Heading Monday - Friday Text block 9am - 5pm EST Text bl…" at bounding box center [523, 600] width 425 height 158
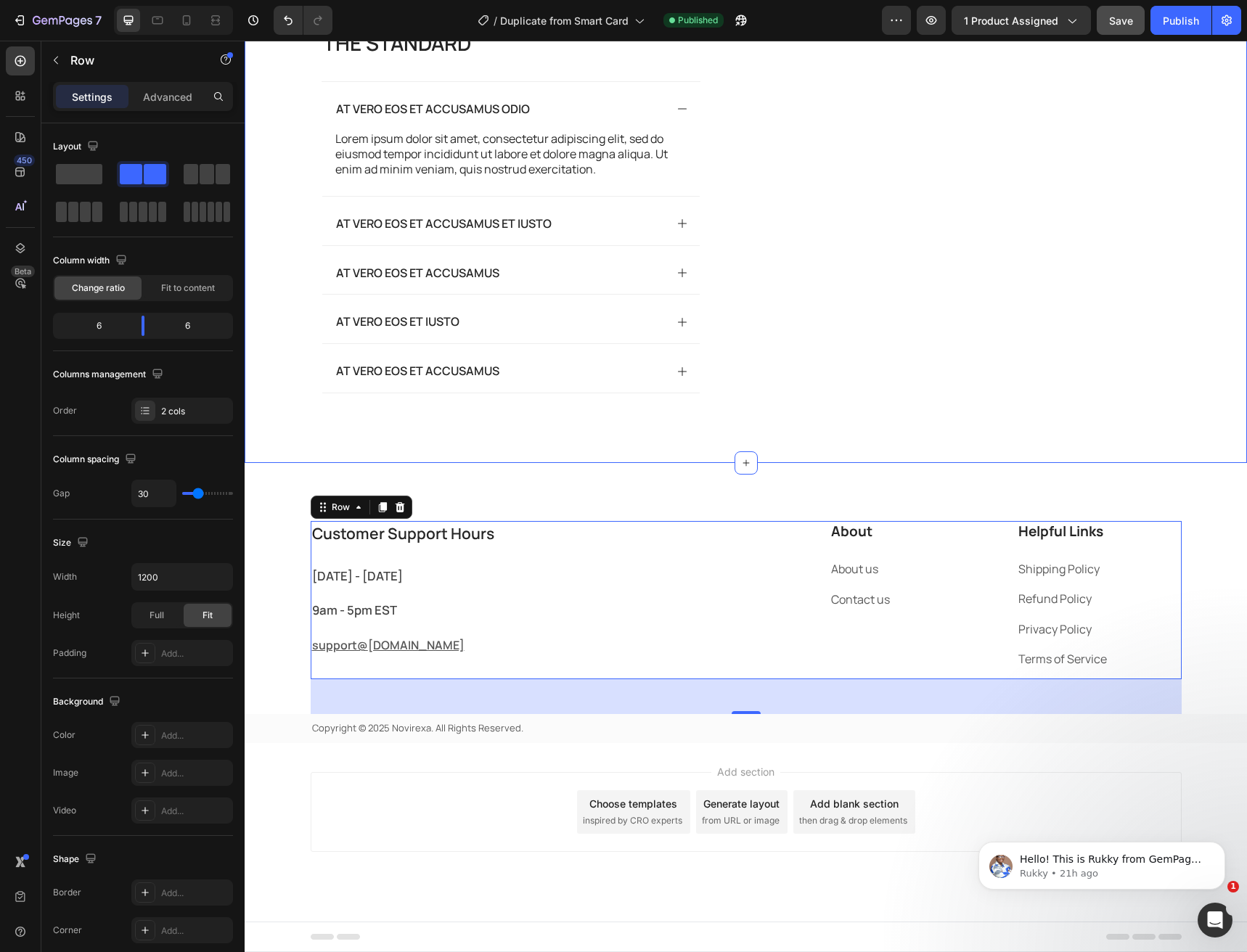
click at [716, 453] on div "The standard Heading At vero eos et accusamus odio Lorem ipsum dolor sit amet, …" at bounding box center [746, 216] width 1002 height 492
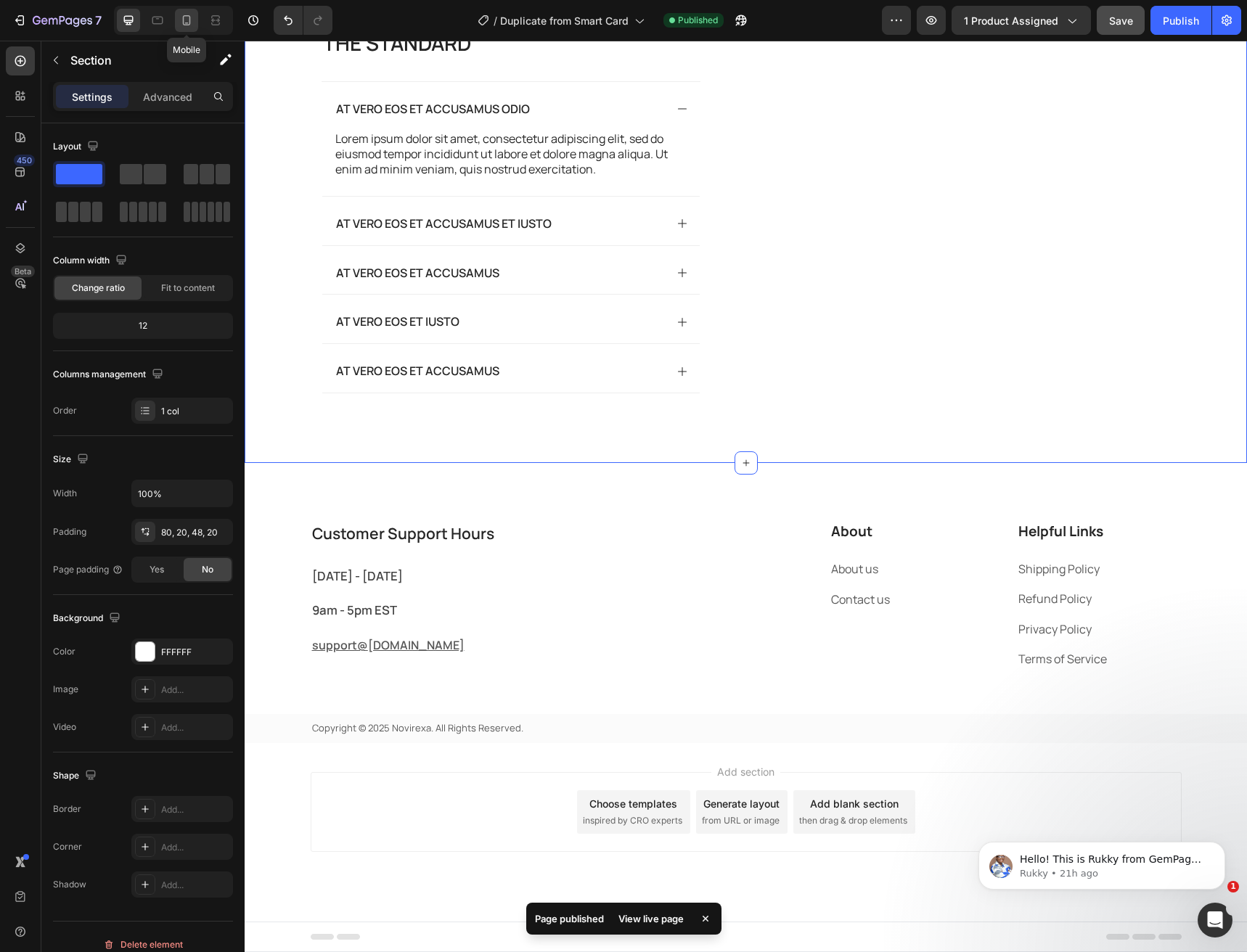
click at [190, 22] on icon at bounding box center [187, 20] width 8 height 10
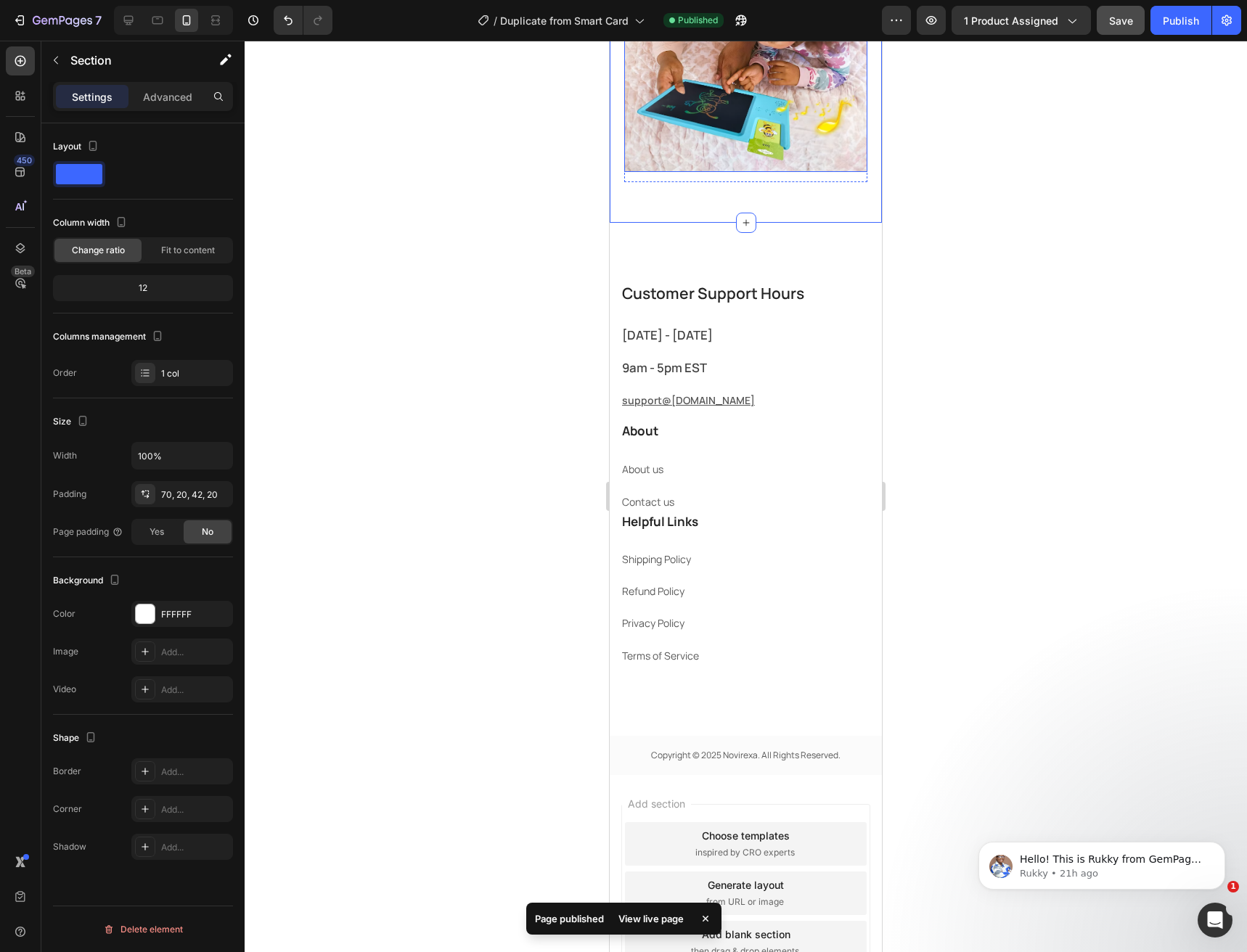
scroll to position [3518, 0]
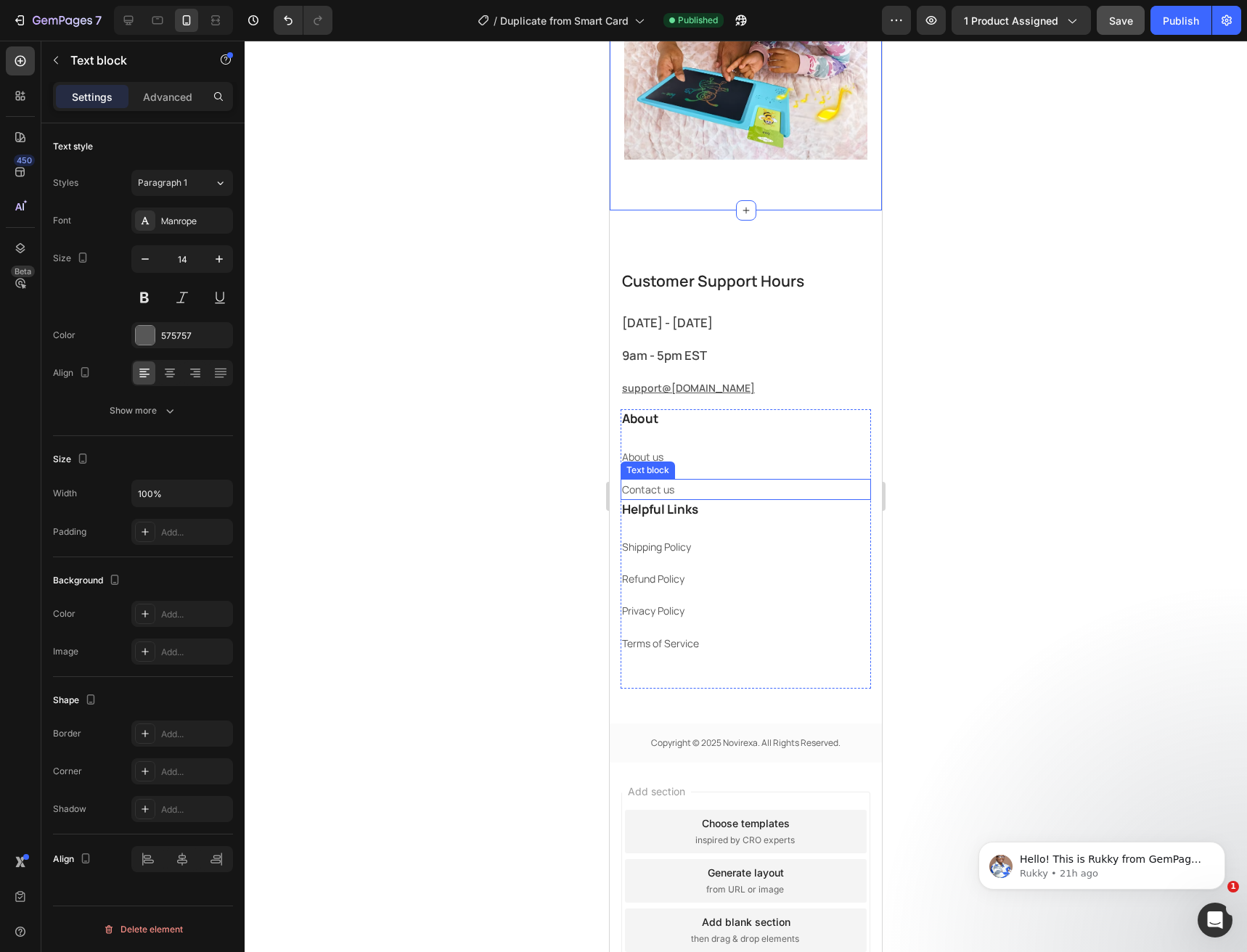
click at [721, 492] on p "Contact us" at bounding box center [745, 489] width 248 height 18
click at [147, 95] on p "Advanced" at bounding box center [167, 97] width 49 height 15
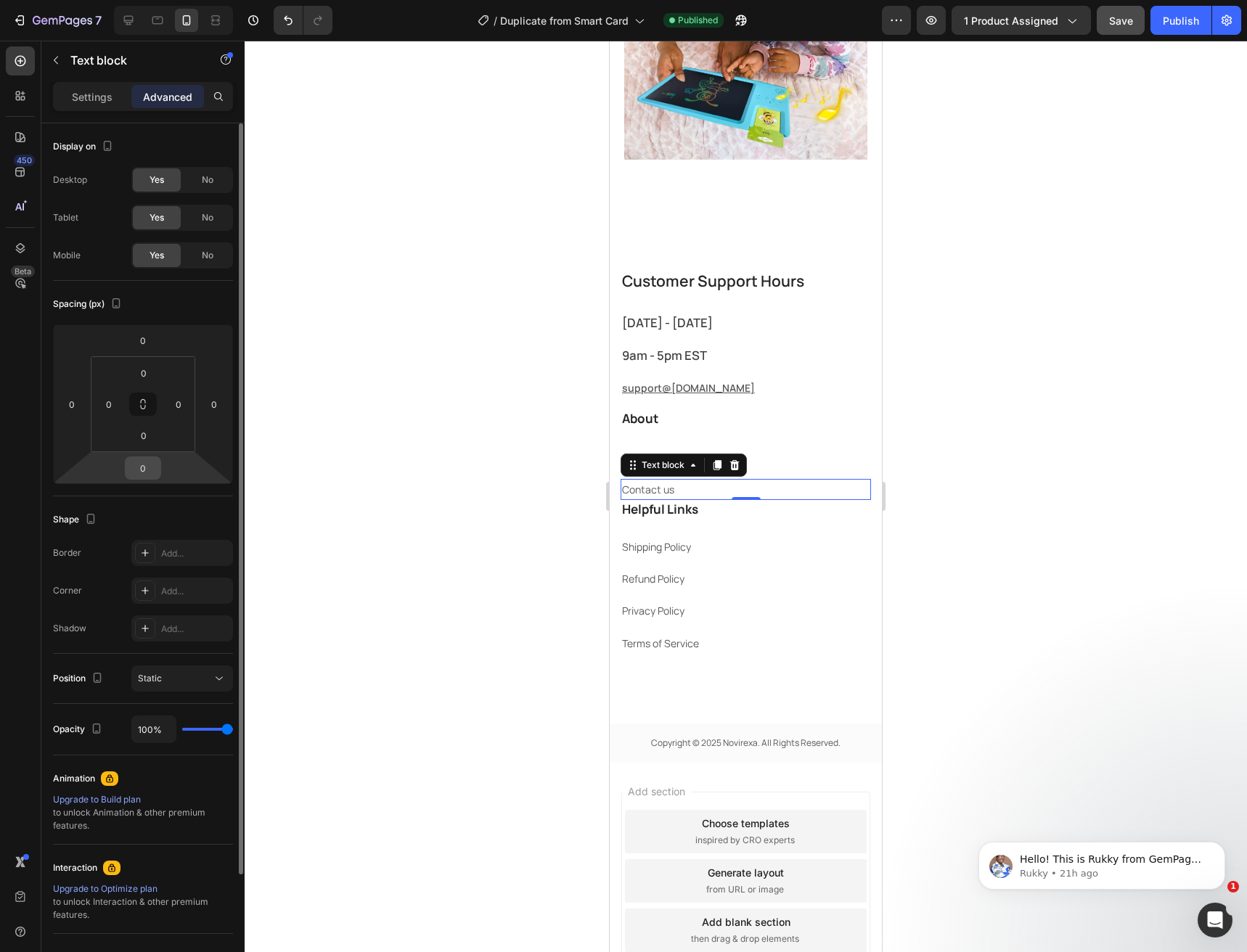
click at [147, 474] on input "0" at bounding box center [143, 468] width 29 height 22
type input "15"
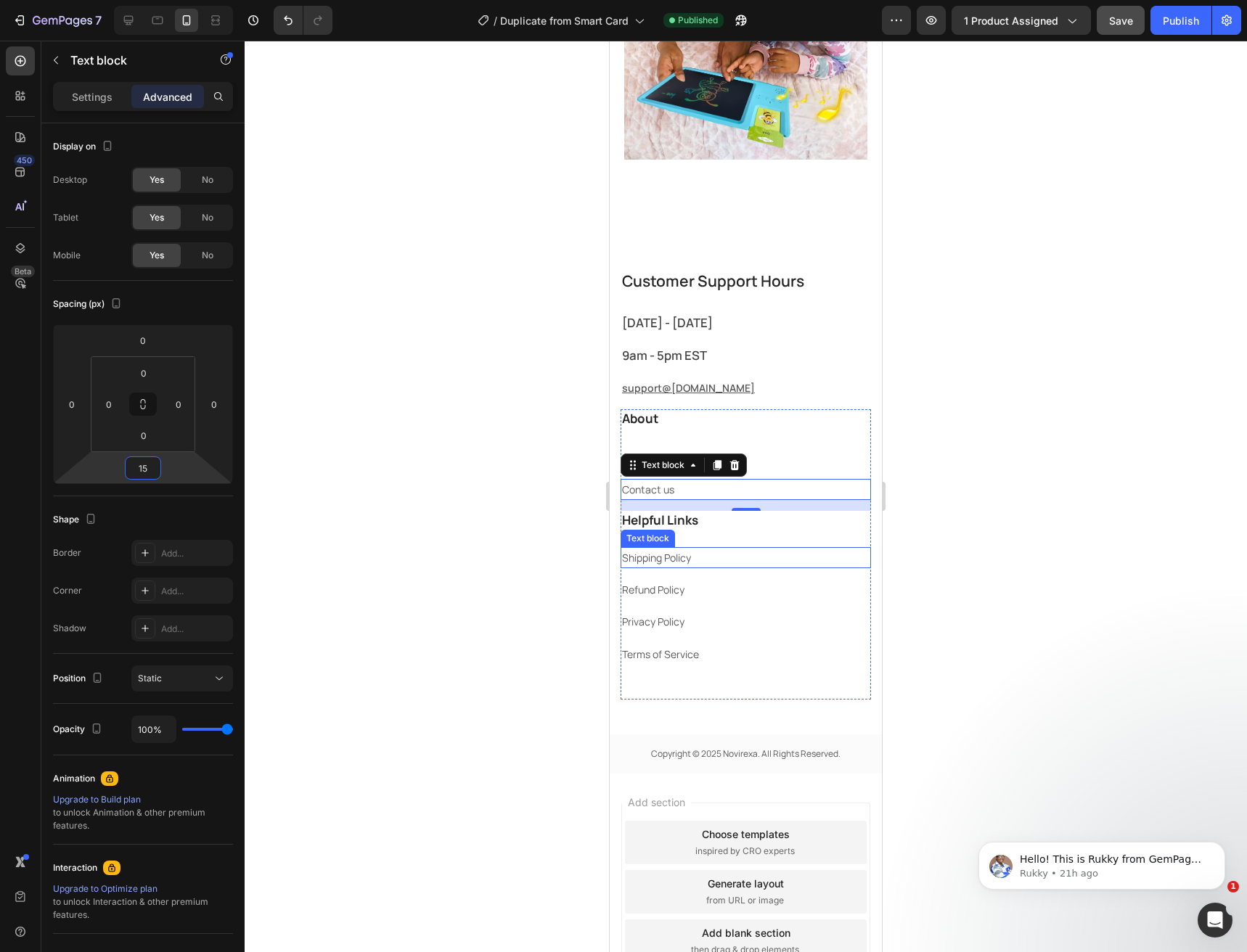
click at [750, 590] on p "Refund Policy" at bounding box center [745, 589] width 248 height 18
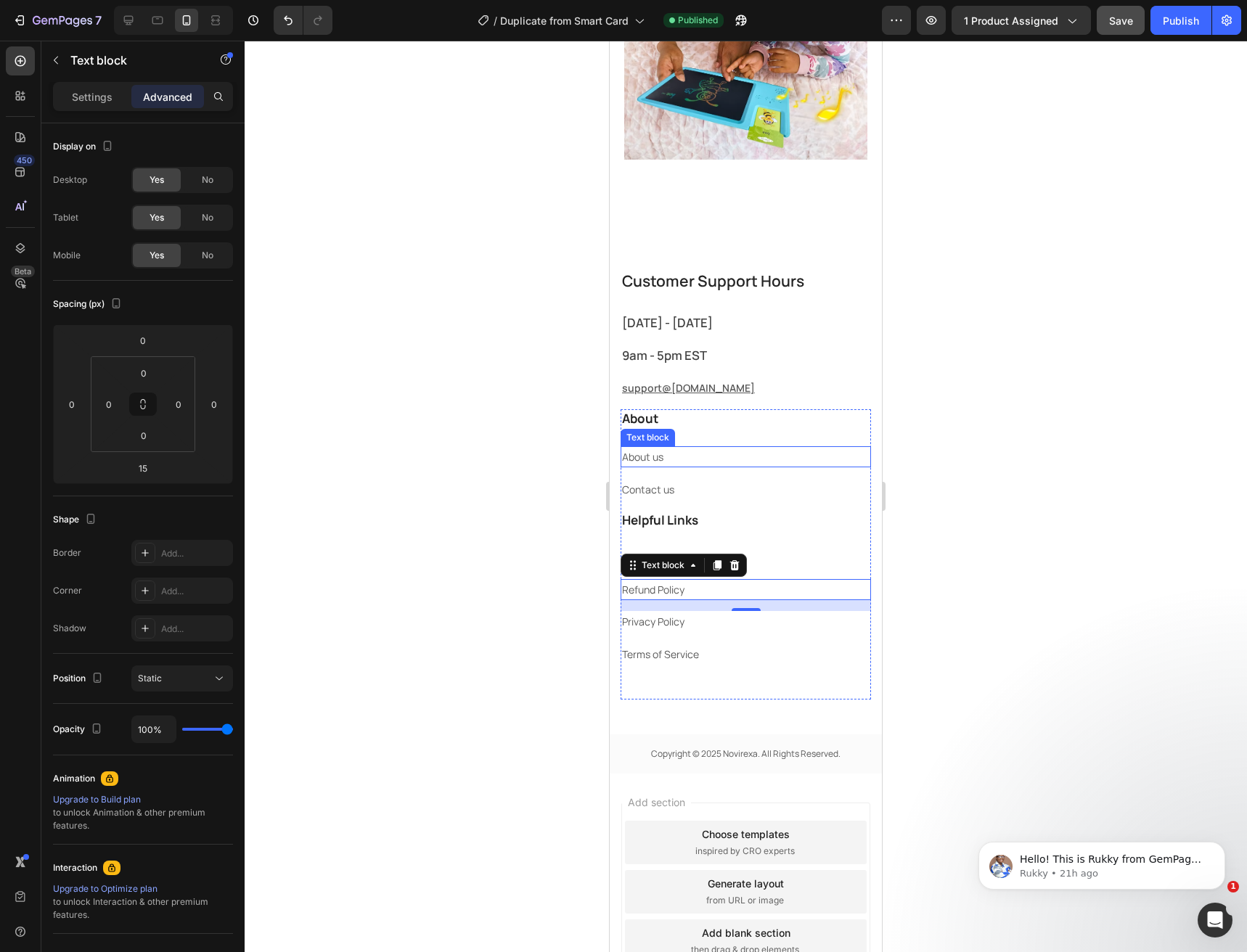
click at [688, 456] on p "About us" at bounding box center [745, 456] width 248 height 18
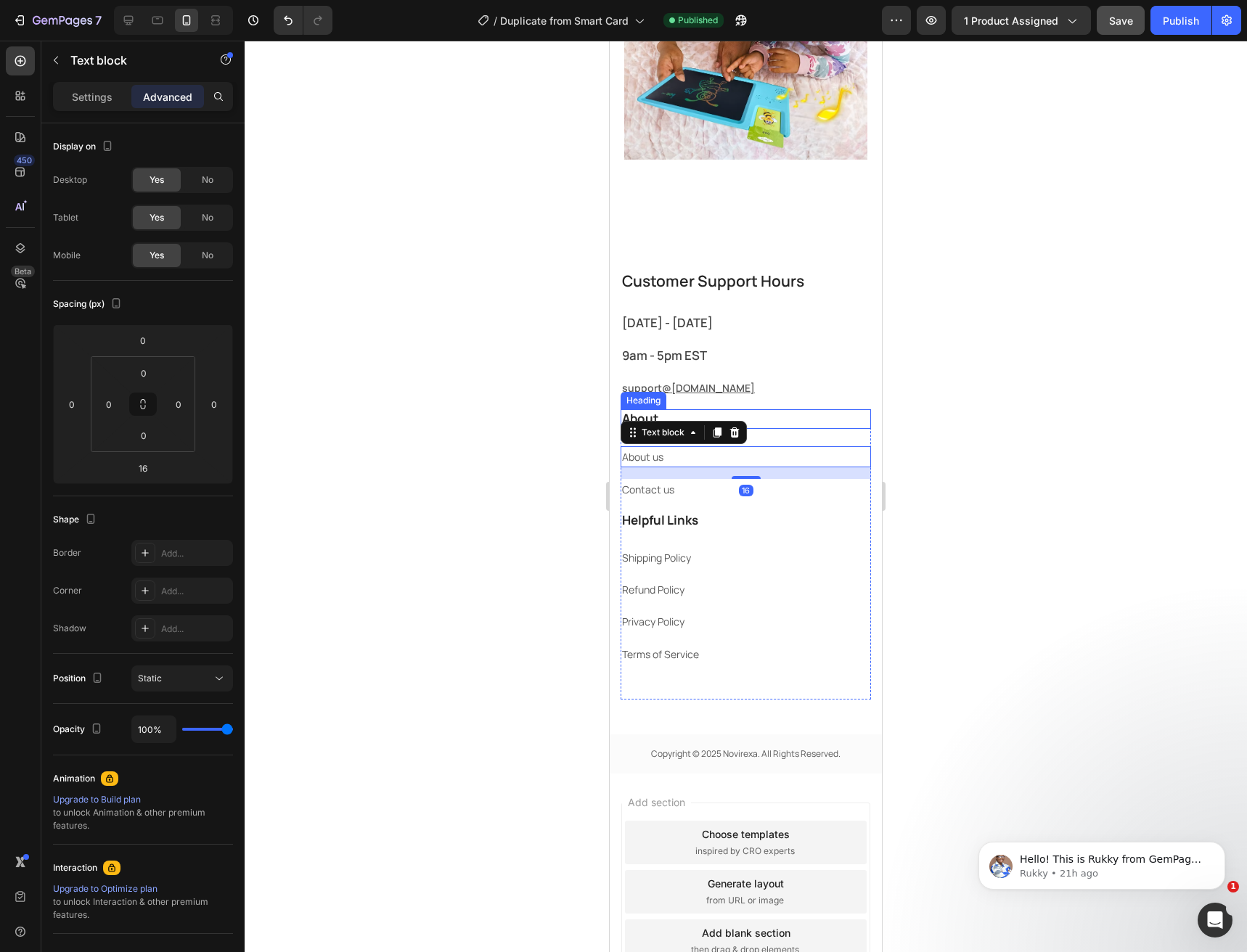
click at [774, 427] on p "About" at bounding box center [745, 418] width 248 height 16
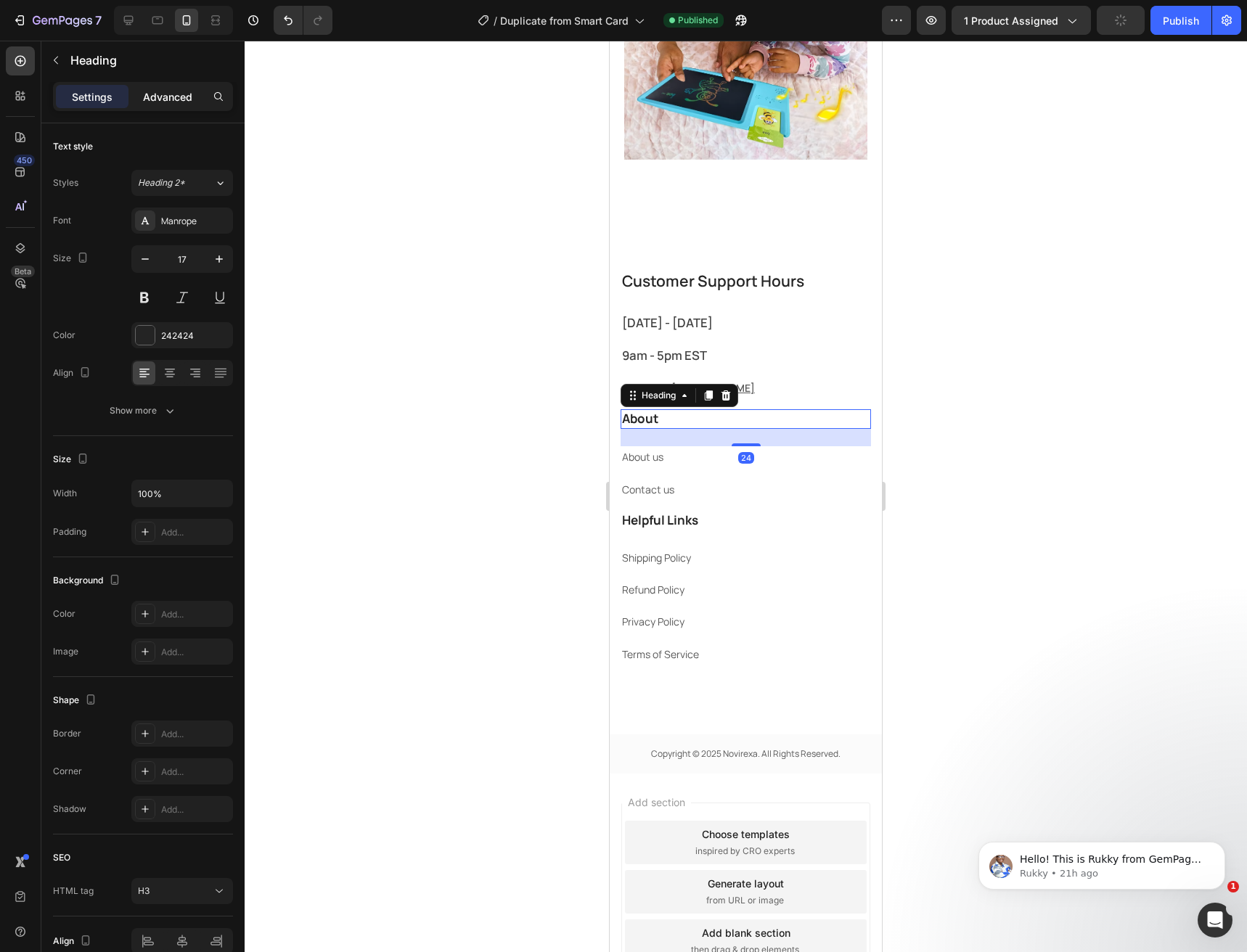
click at [166, 95] on p "Advanced" at bounding box center [167, 97] width 49 height 15
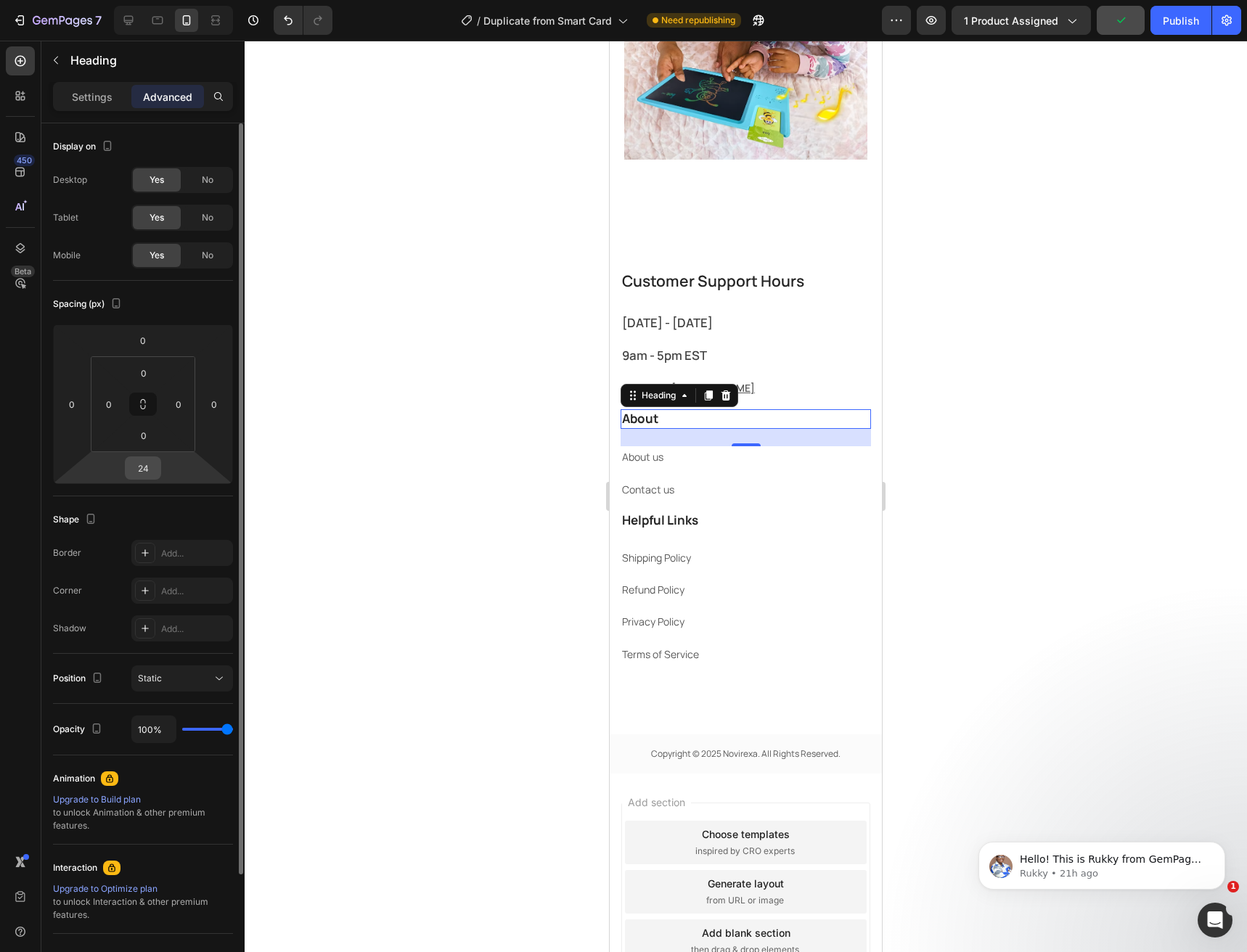
click at [147, 472] on input "24" at bounding box center [143, 468] width 29 height 22
type input "15"
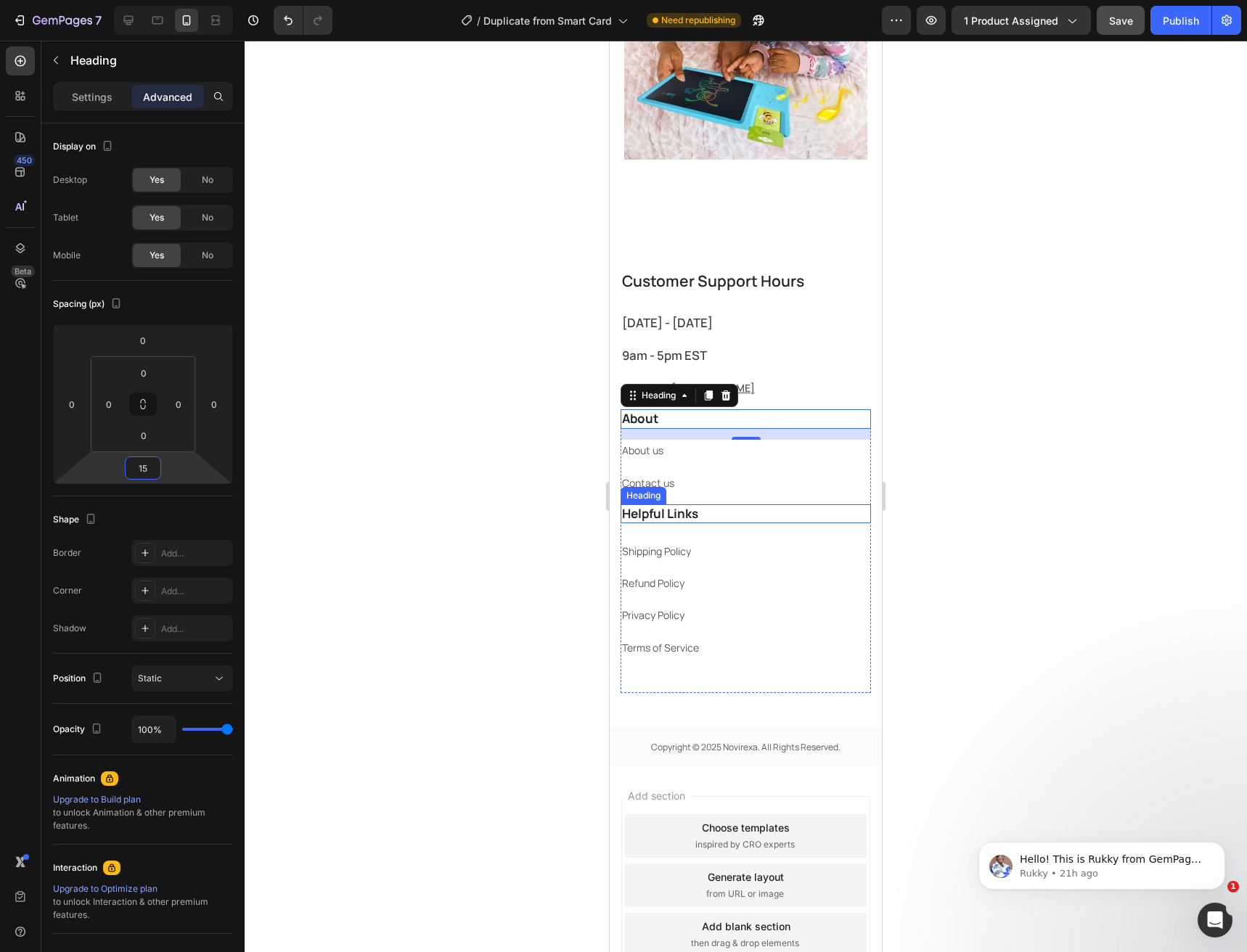
click at [702, 517] on p "Helpful Links" at bounding box center [745, 514] width 248 height 16
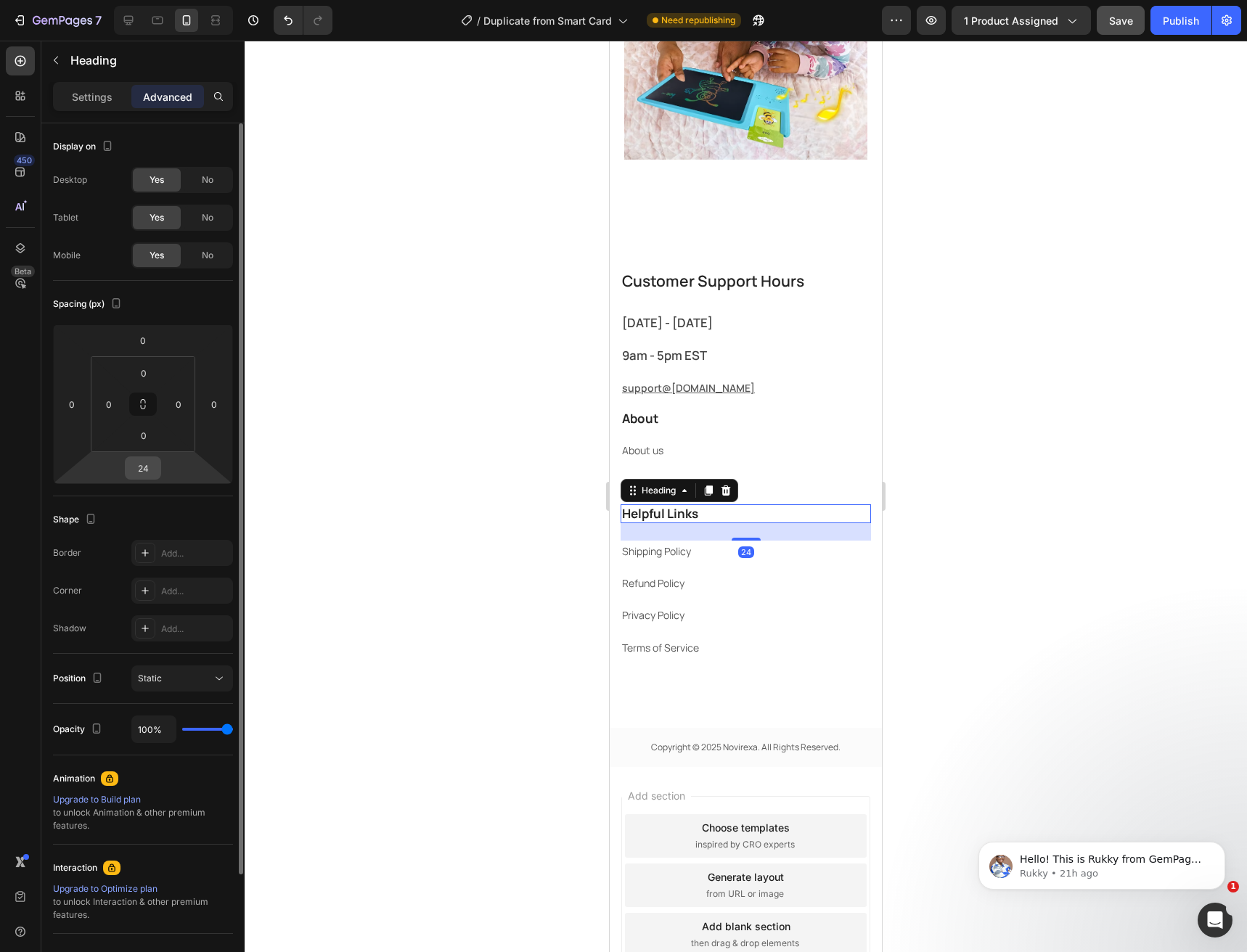
click at [152, 479] on div "24" at bounding box center [143, 467] width 36 height 23
click at [144, 474] on input "24" at bounding box center [143, 468] width 29 height 22
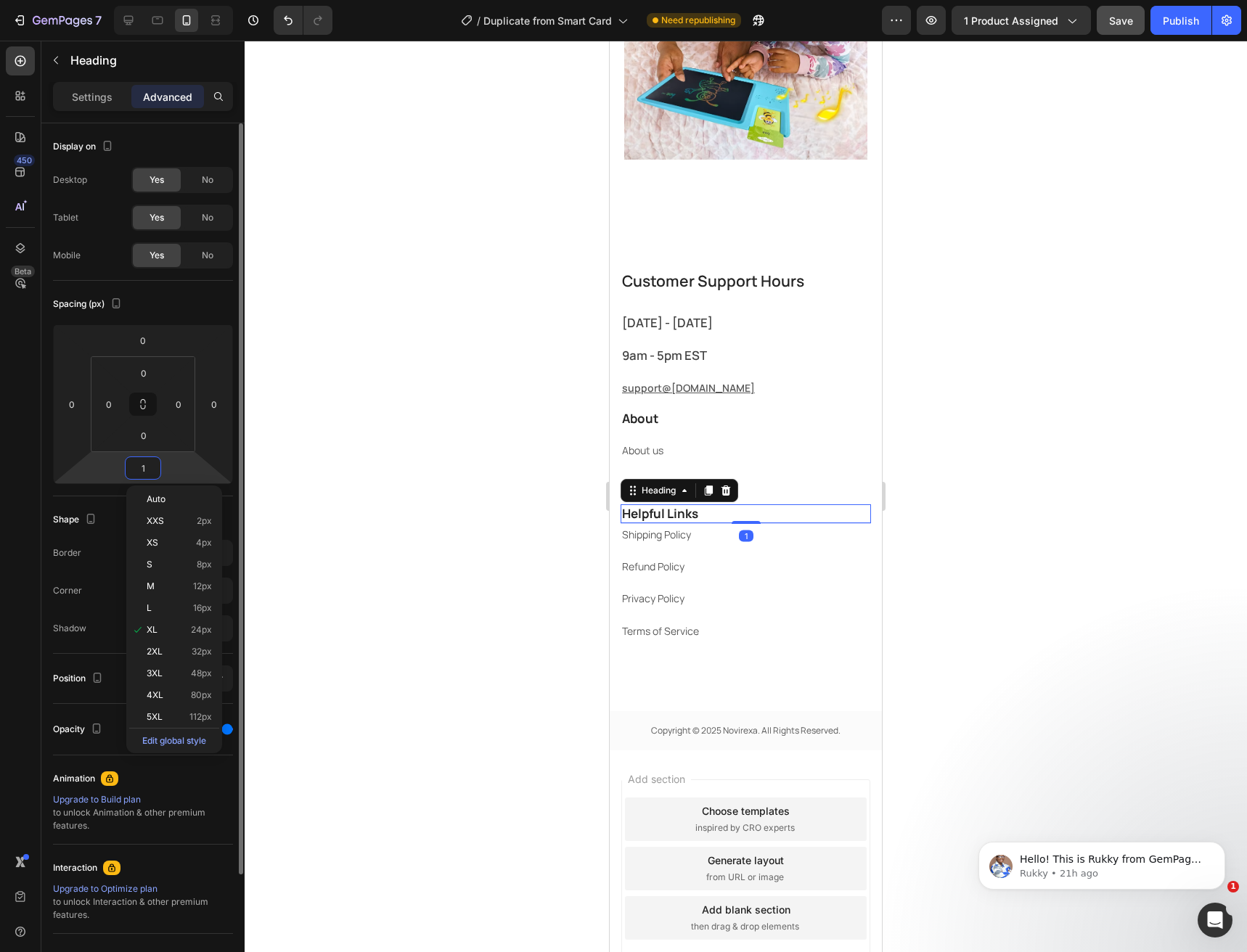
type input "15"
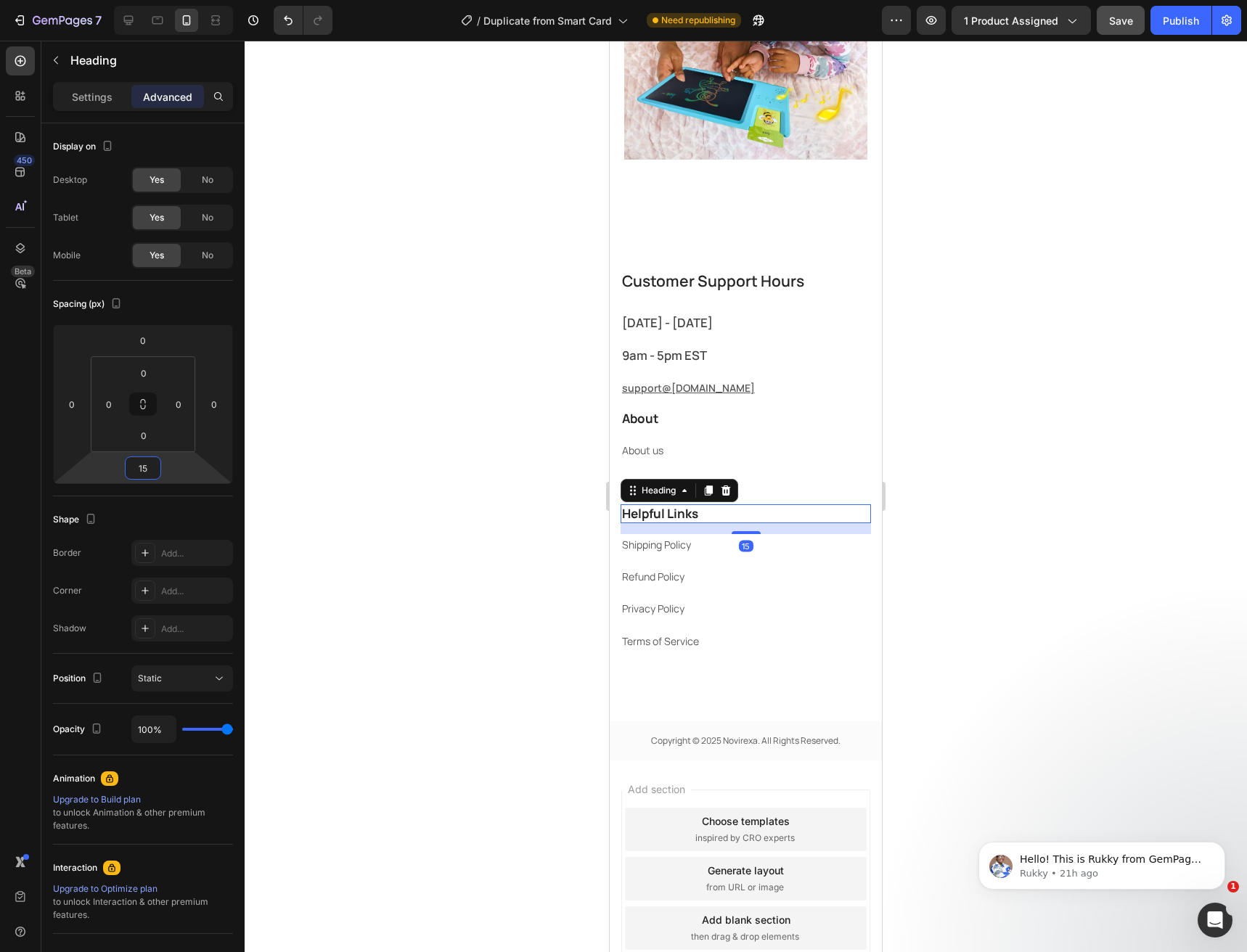
click at [798, 672] on div "Helpful Links Heading 15 Shipping Policy Text block Refund Policy Text block Pr…" at bounding box center [746, 596] width 250 height 182
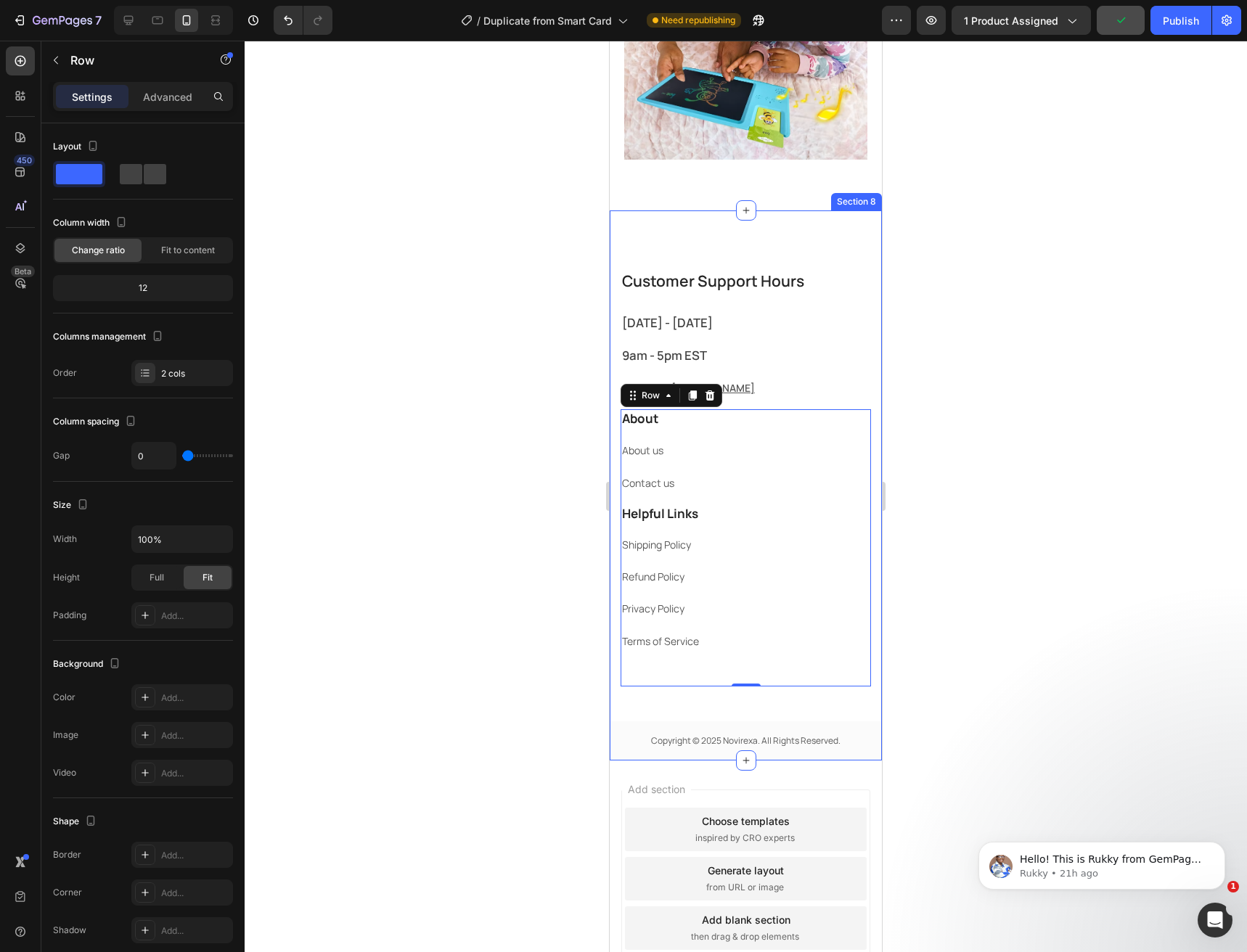
click at [766, 718] on div "Customer Support Hours Heading Monday - Friday Text block 9am - 5pm EST Text bl…" at bounding box center [746, 514] width 272 height 492
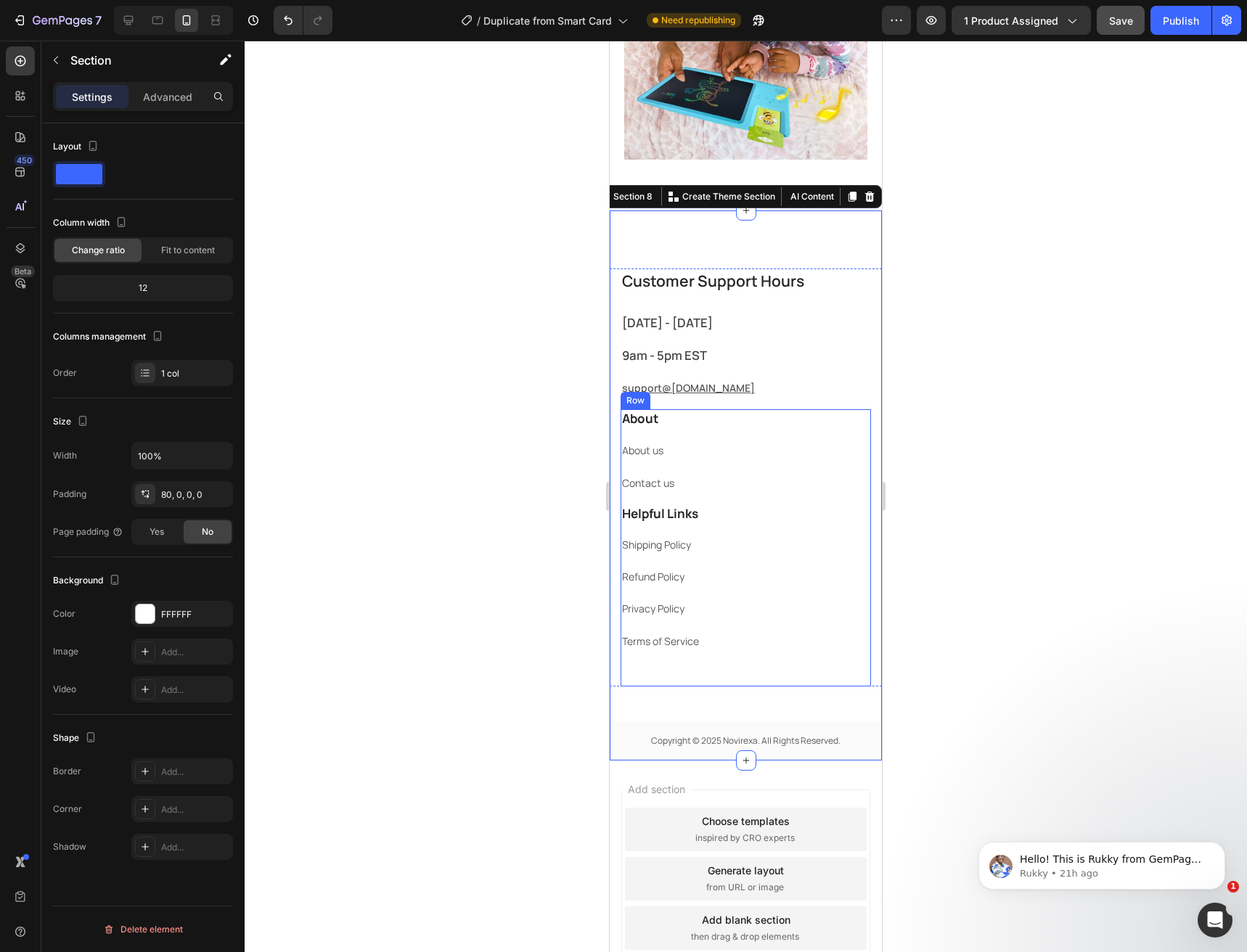
click at [707, 672] on div "Helpful Links Heading Shipping Policy Text block Refund Policy Text block Priva…" at bounding box center [746, 596] width 250 height 182
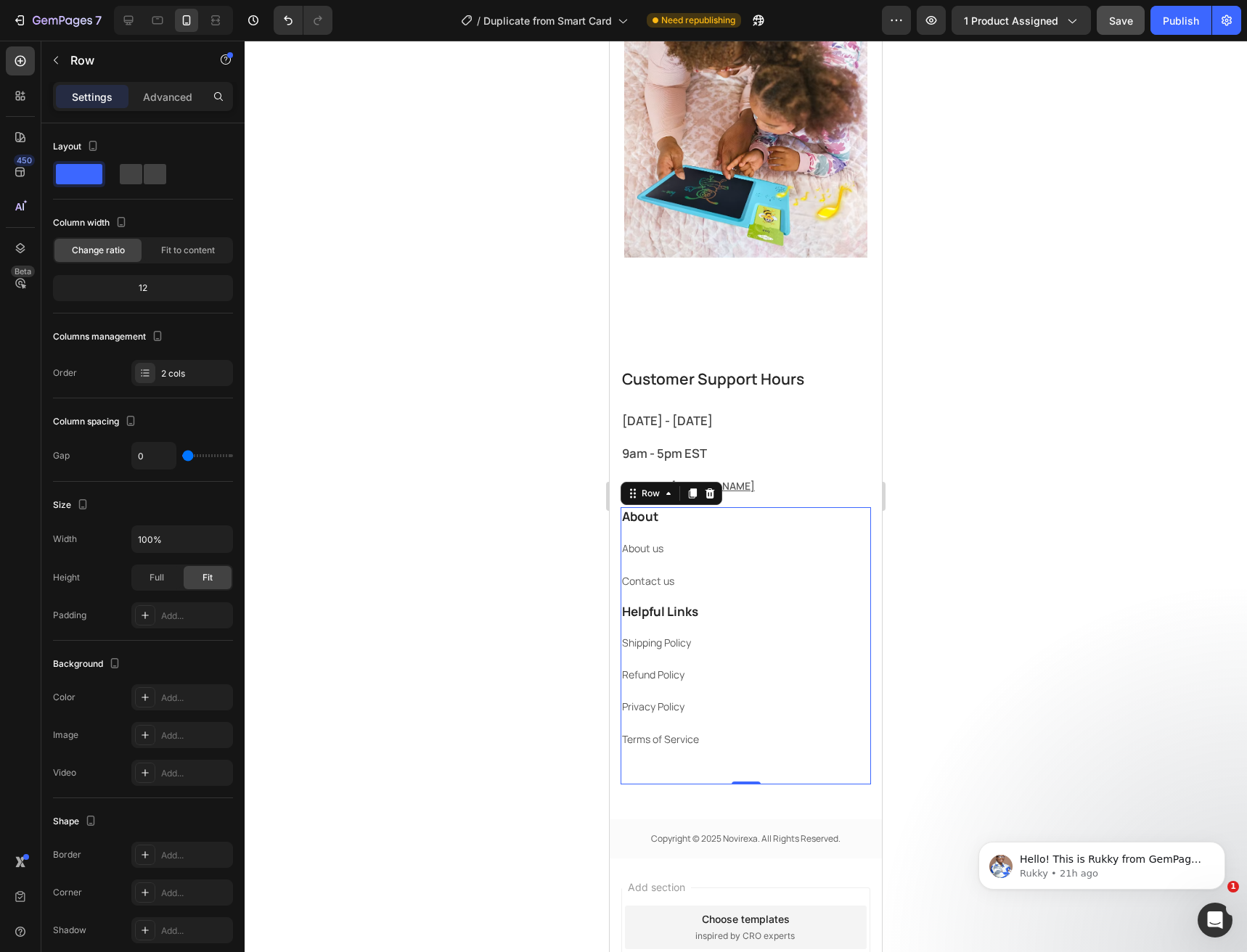
scroll to position [3419, 0]
click at [185, 101] on p "Advanced" at bounding box center [167, 97] width 49 height 15
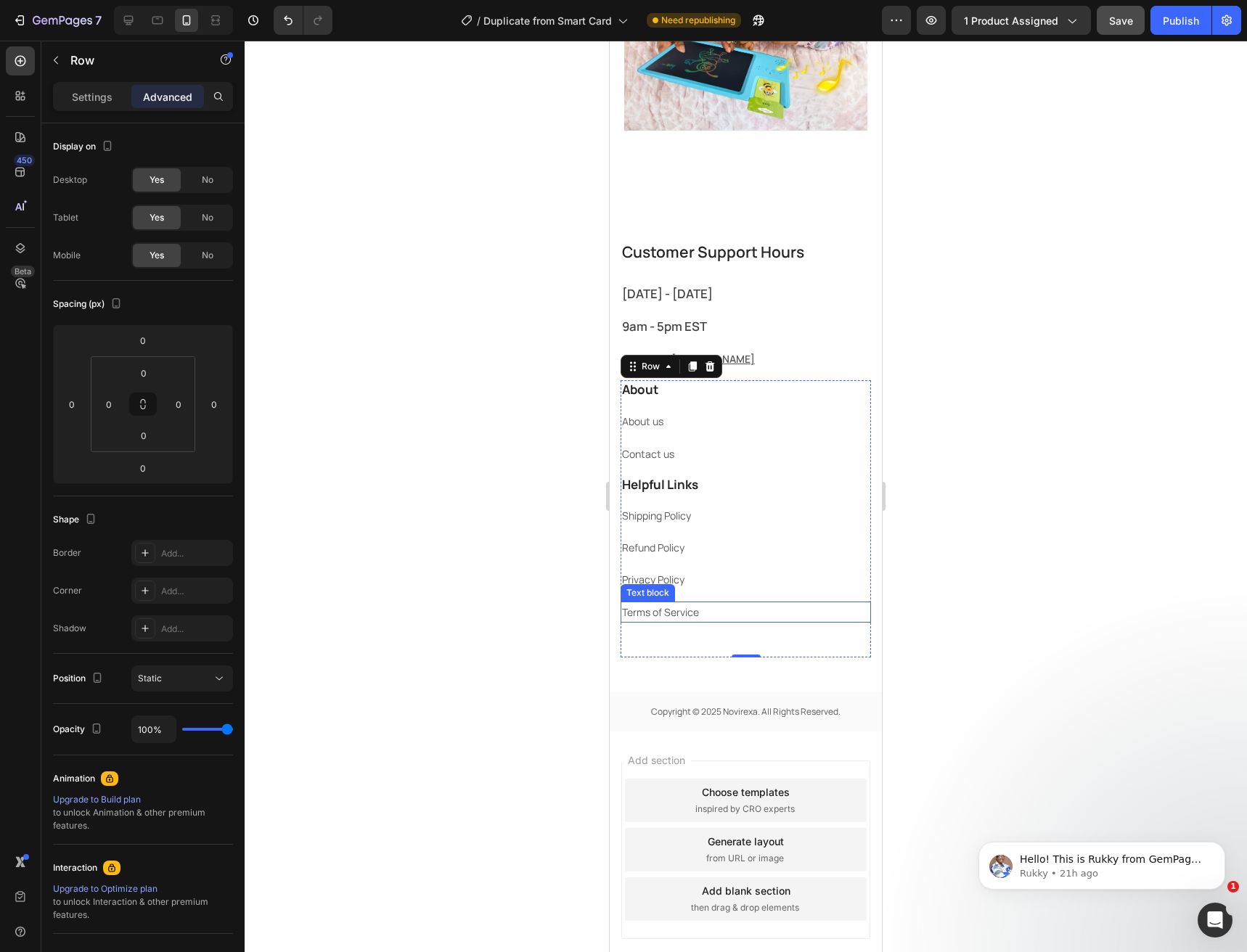
scroll to position [3564, 0]
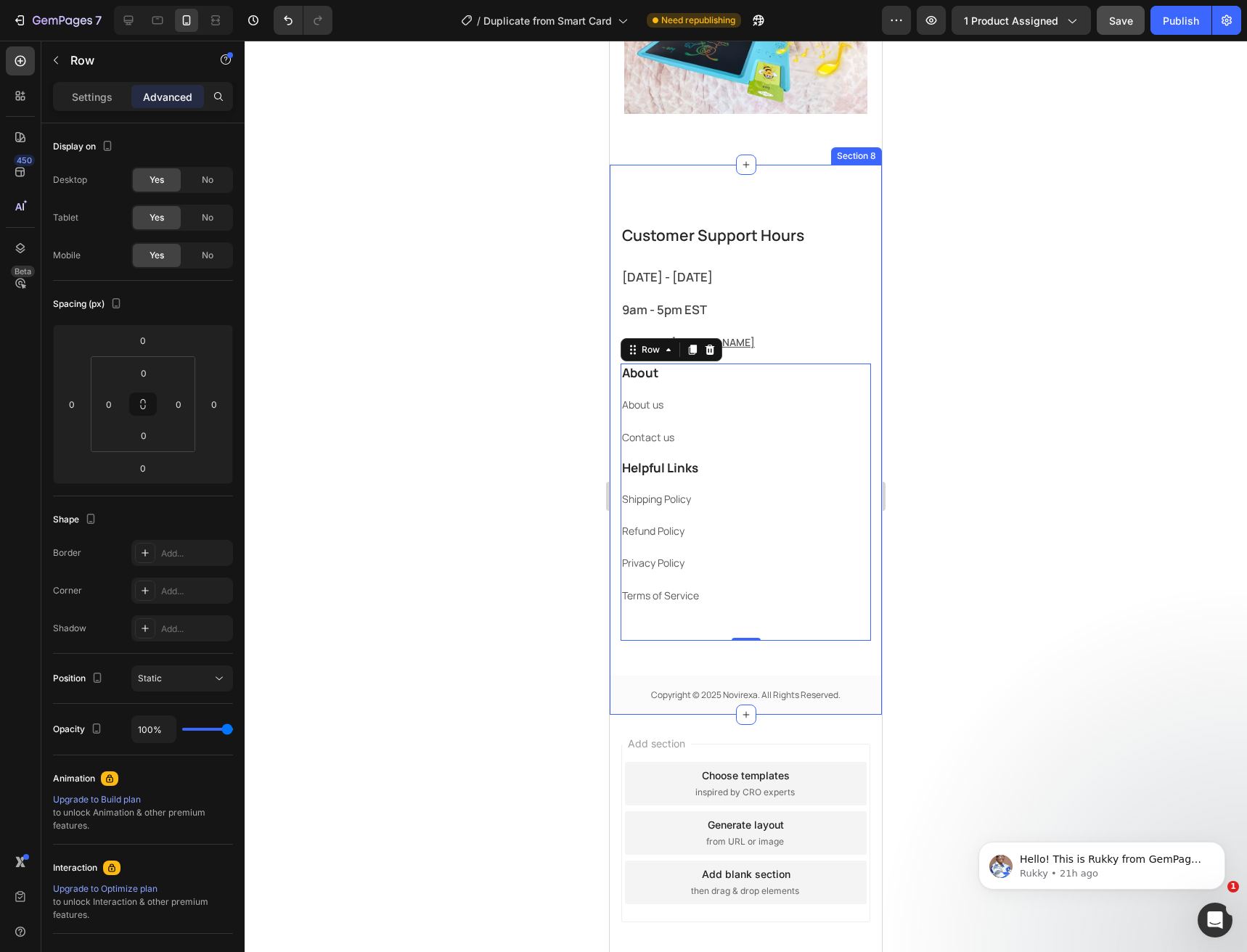
click at [703, 666] on div "Customer Support Hours Heading Monday - Friday Text block 9am - 5pm EST Text bl…" at bounding box center [746, 469] width 272 height 492
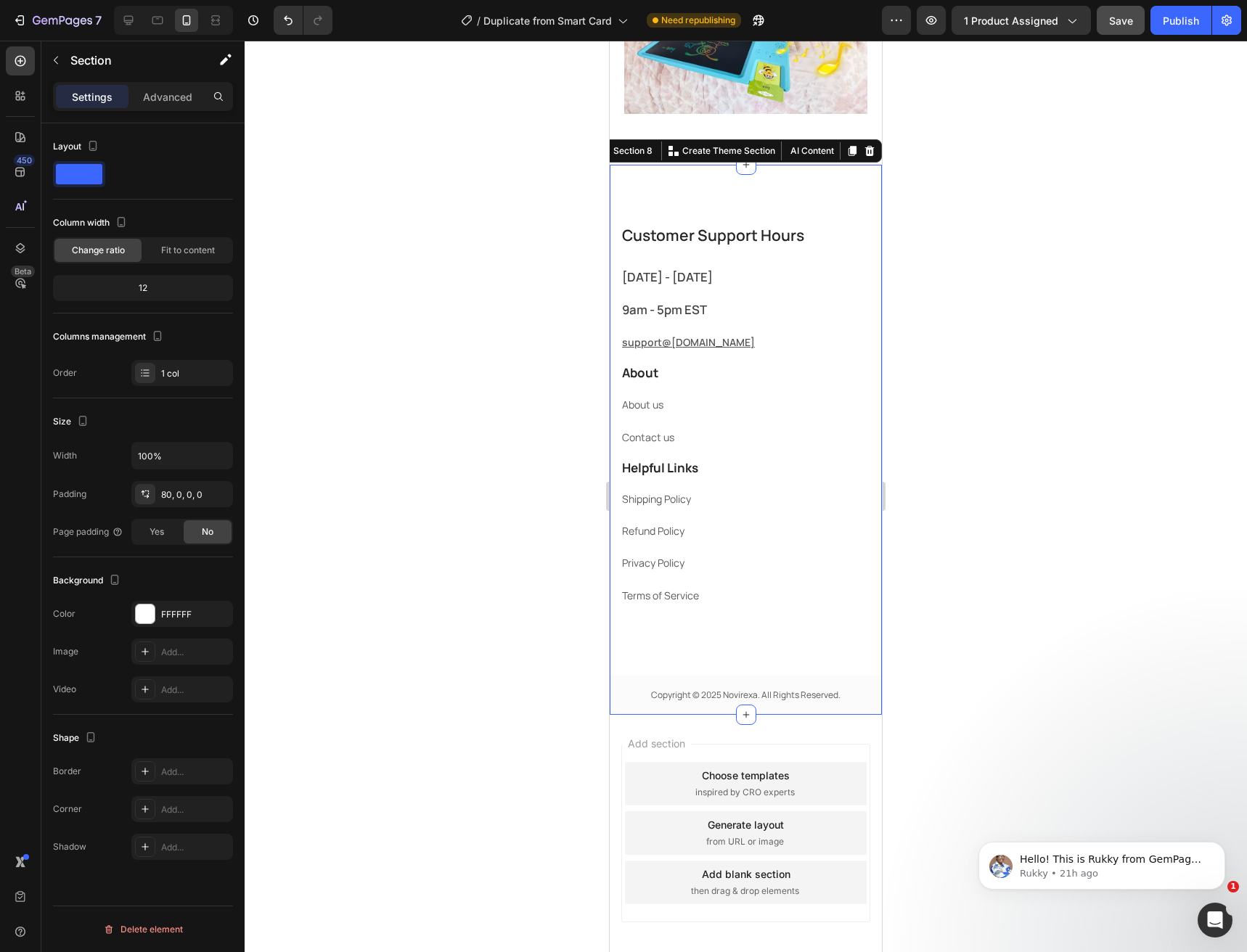
click at [159, 79] on div "Section" at bounding box center [117, 61] width 151 height 41
click at [690, 619] on div "Helpful Links Heading Shipping Policy Text block Refund Policy Text block Priva…" at bounding box center [746, 550] width 250 height 182
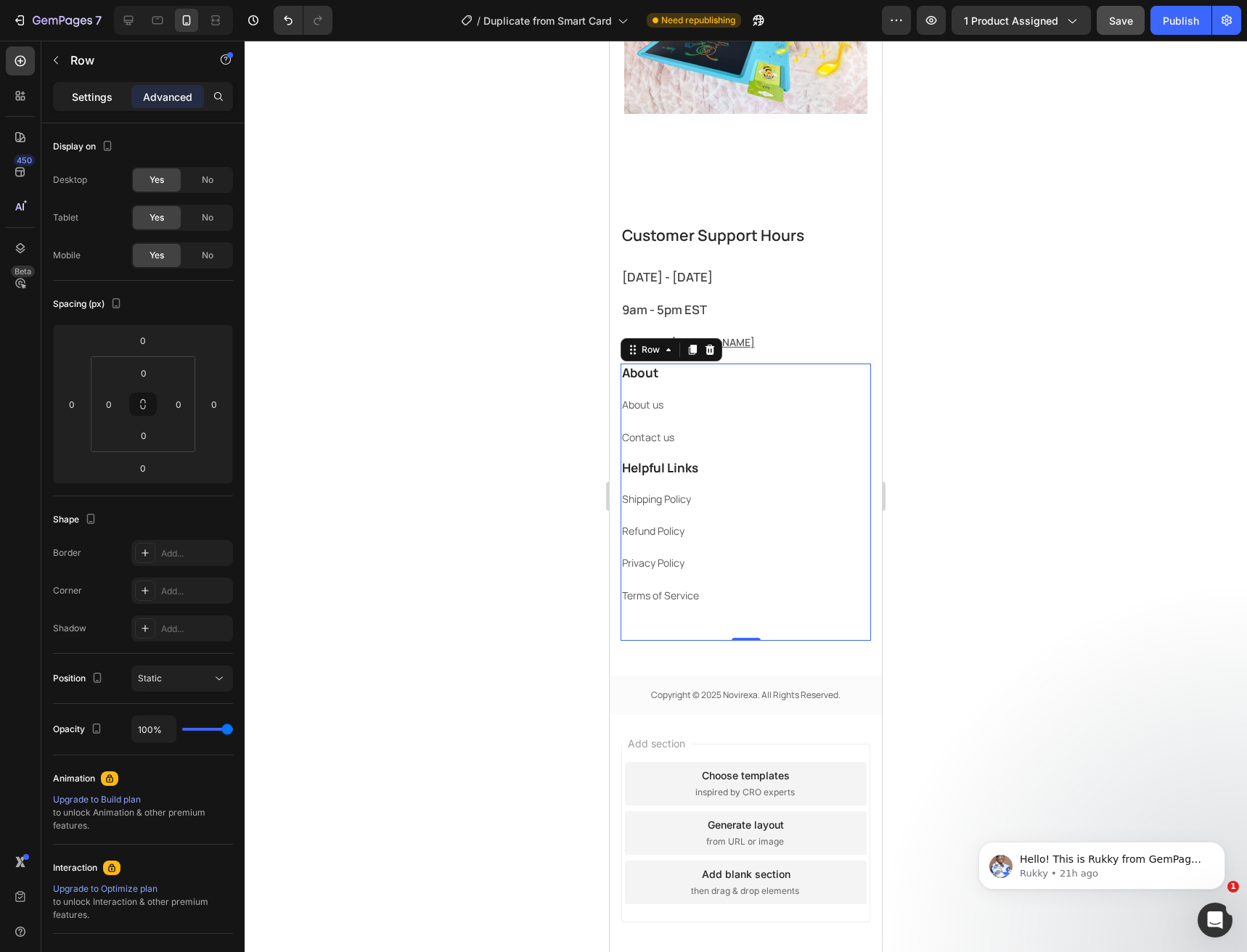
click at [96, 90] on p "Settings" at bounding box center [92, 97] width 41 height 15
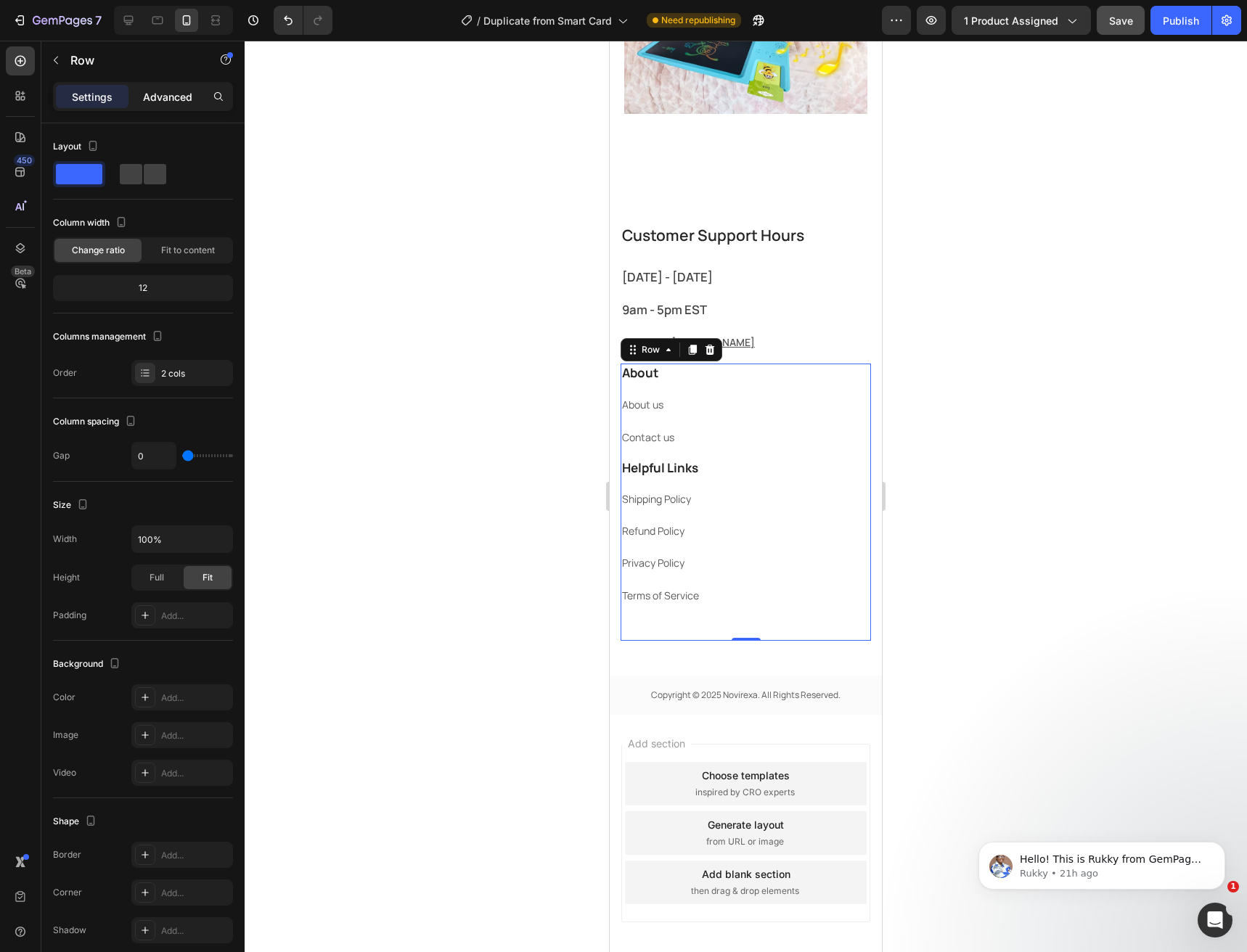
click at [170, 102] on p "Advanced" at bounding box center [167, 97] width 49 height 15
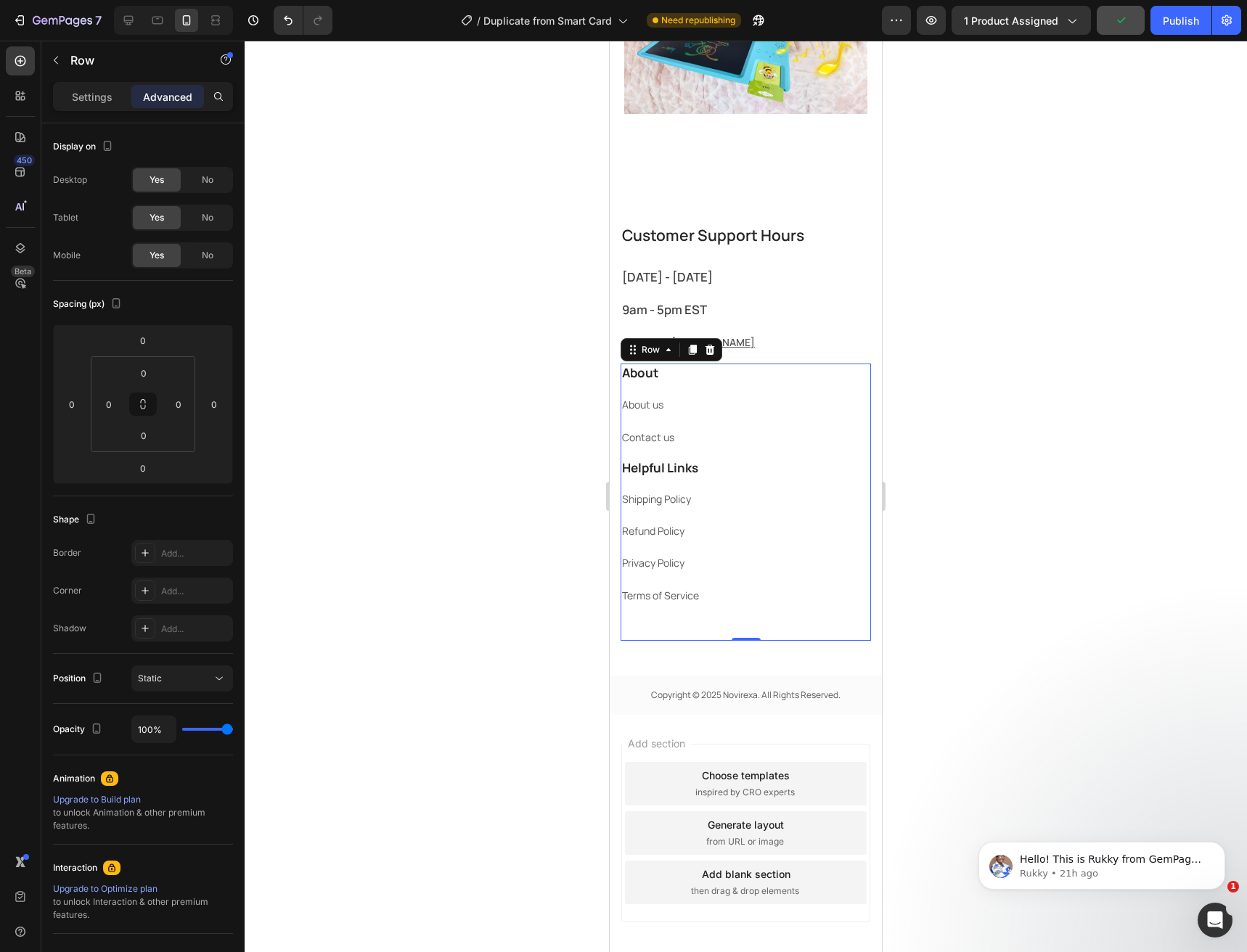
click at [753, 487] on div "Helpful Links Heading Shipping Policy Text block Refund Policy Text block Priva…" at bounding box center [746, 550] width 250 height 182
click at [814, 731] on div "Add section Choose templates inspired by CRO experts Generate layout from URL o…" at bounding box center [746, 853] width 272 height 277
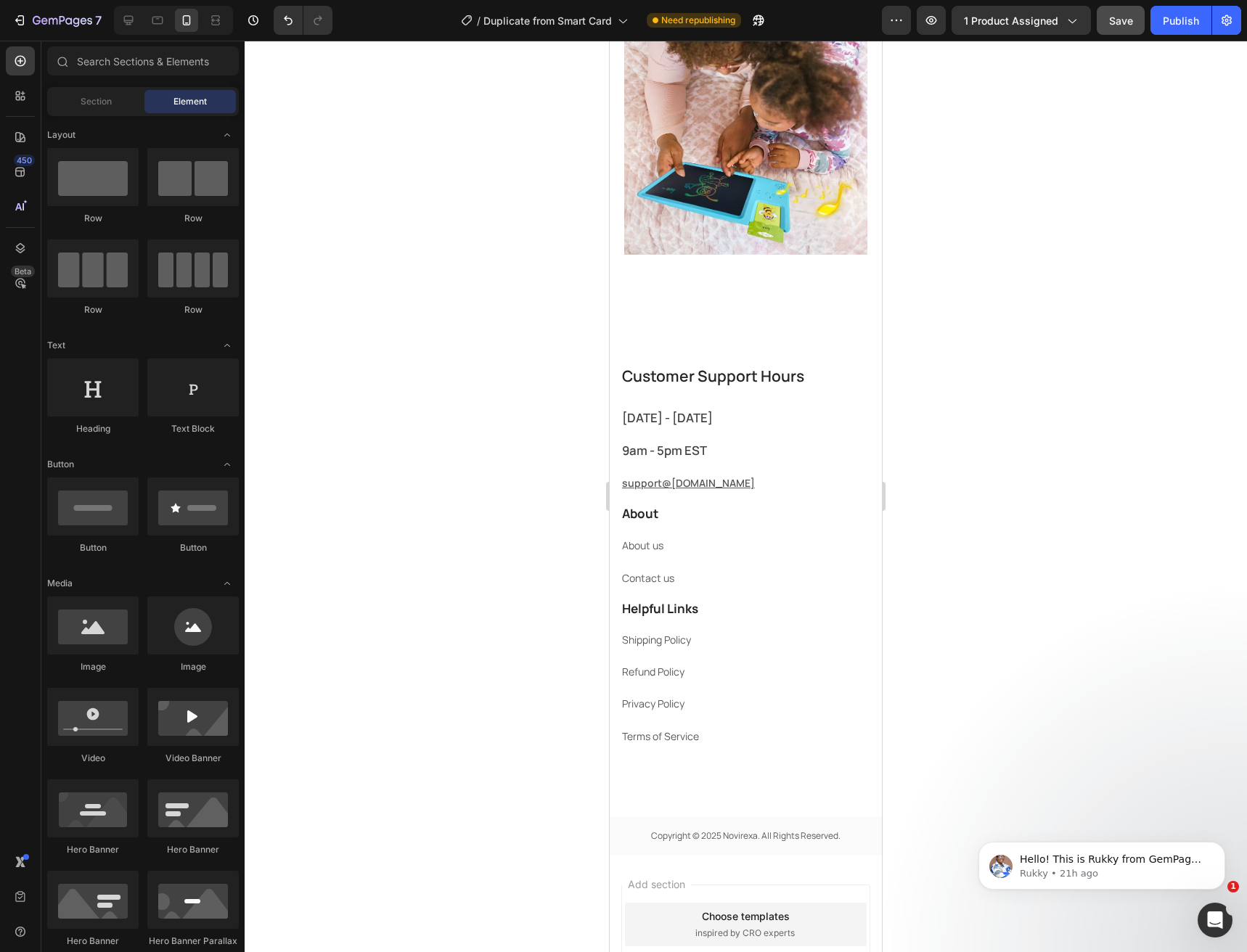
scroll to position [3419, 0]
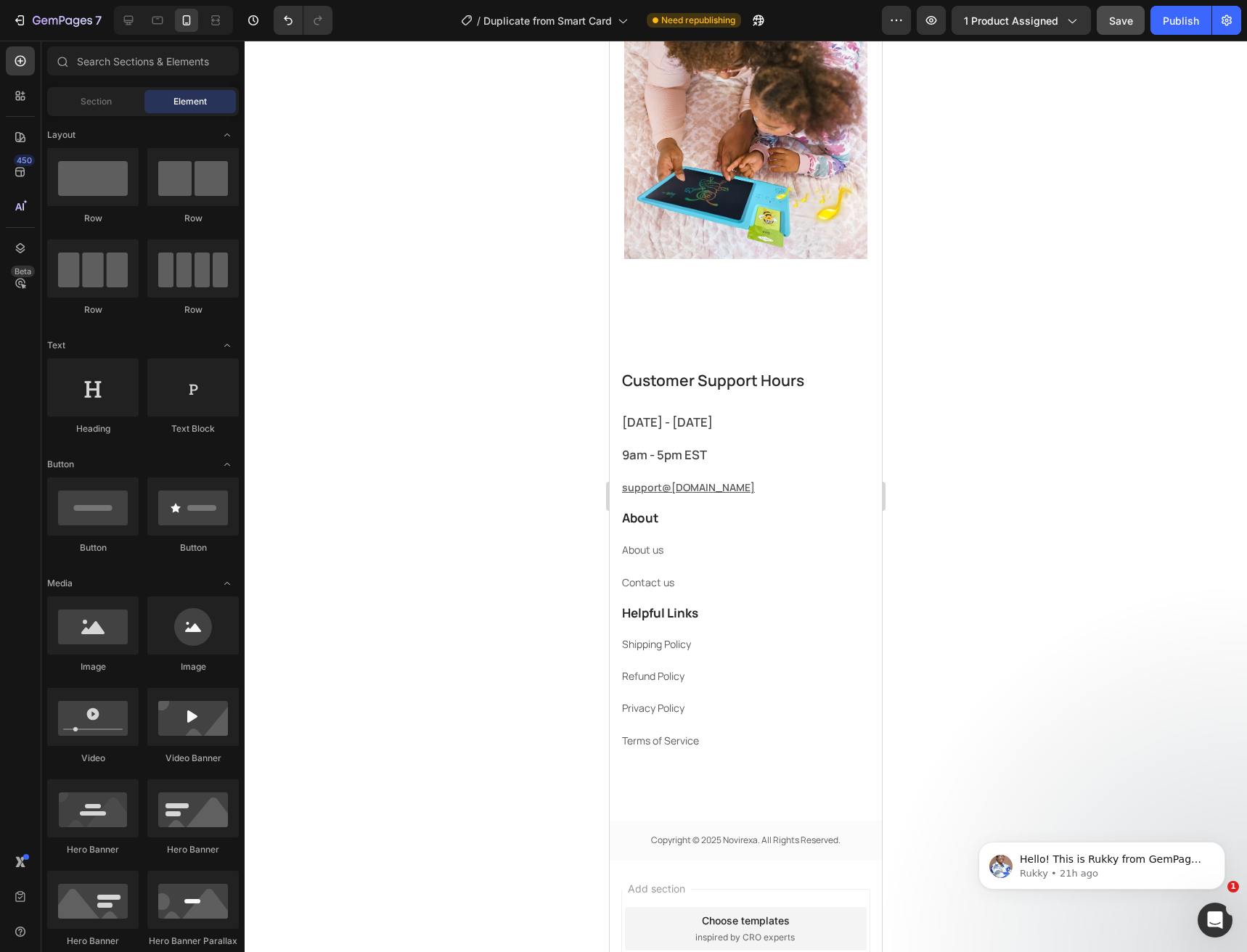
click at [1104, 35] on div "7 / Duplicate from Smart Card Need republishing Preview 1 product assigned Save…" at bounding box center [624, 20] width 1247 height 41
click at [1117, 30] on button "Save" at bounding box center [1120, 20] width 48 height 29
click at [1158, 29] on button "Publish" at bounding box center [1181, 20] width 61 height 29
click at [641, 611] on p "Helpful Links" at bounding box center [745, 613] width 248 height 16
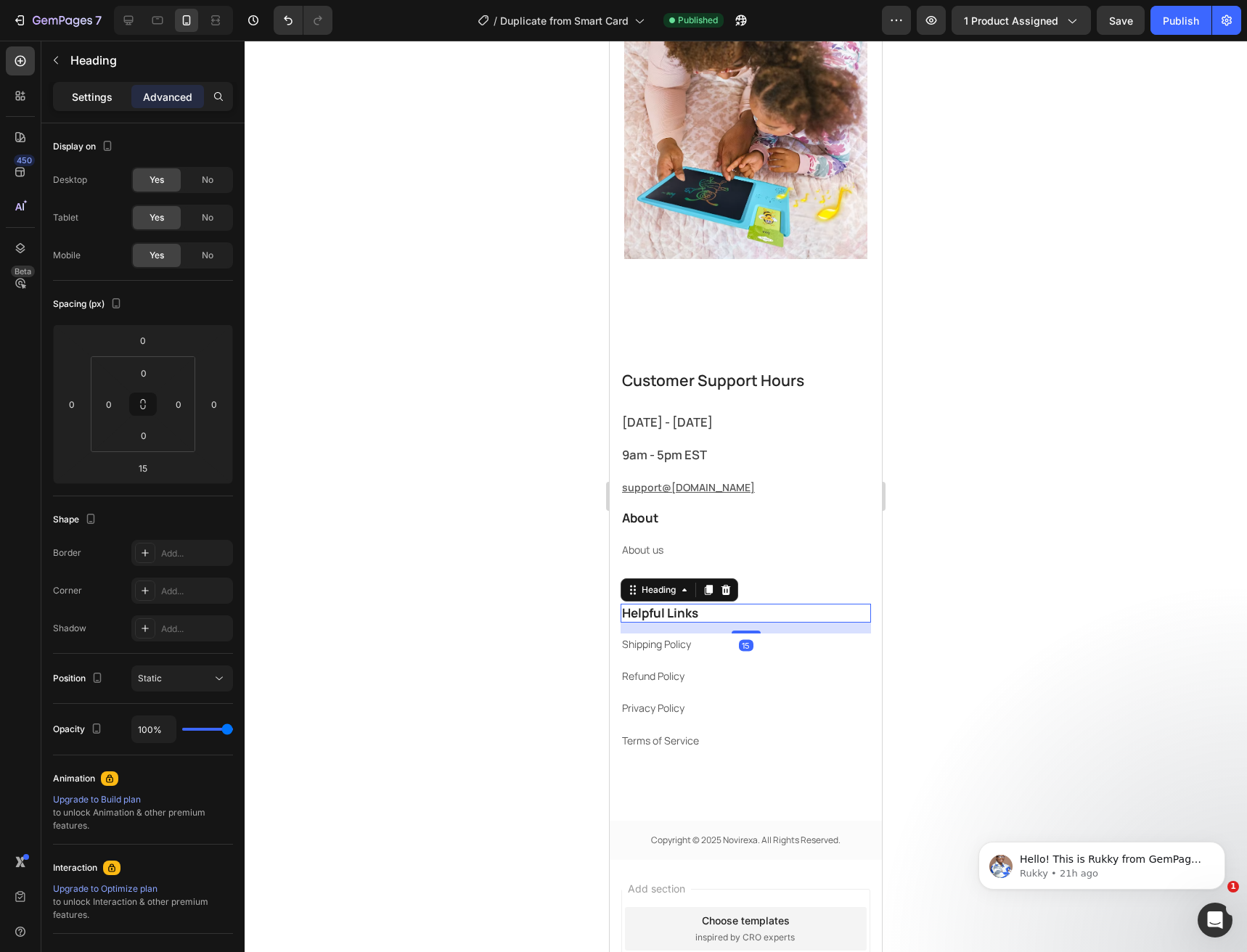
click at [100, 101] on p "Settings" at bounding box center [92, 97] width 41 height 15
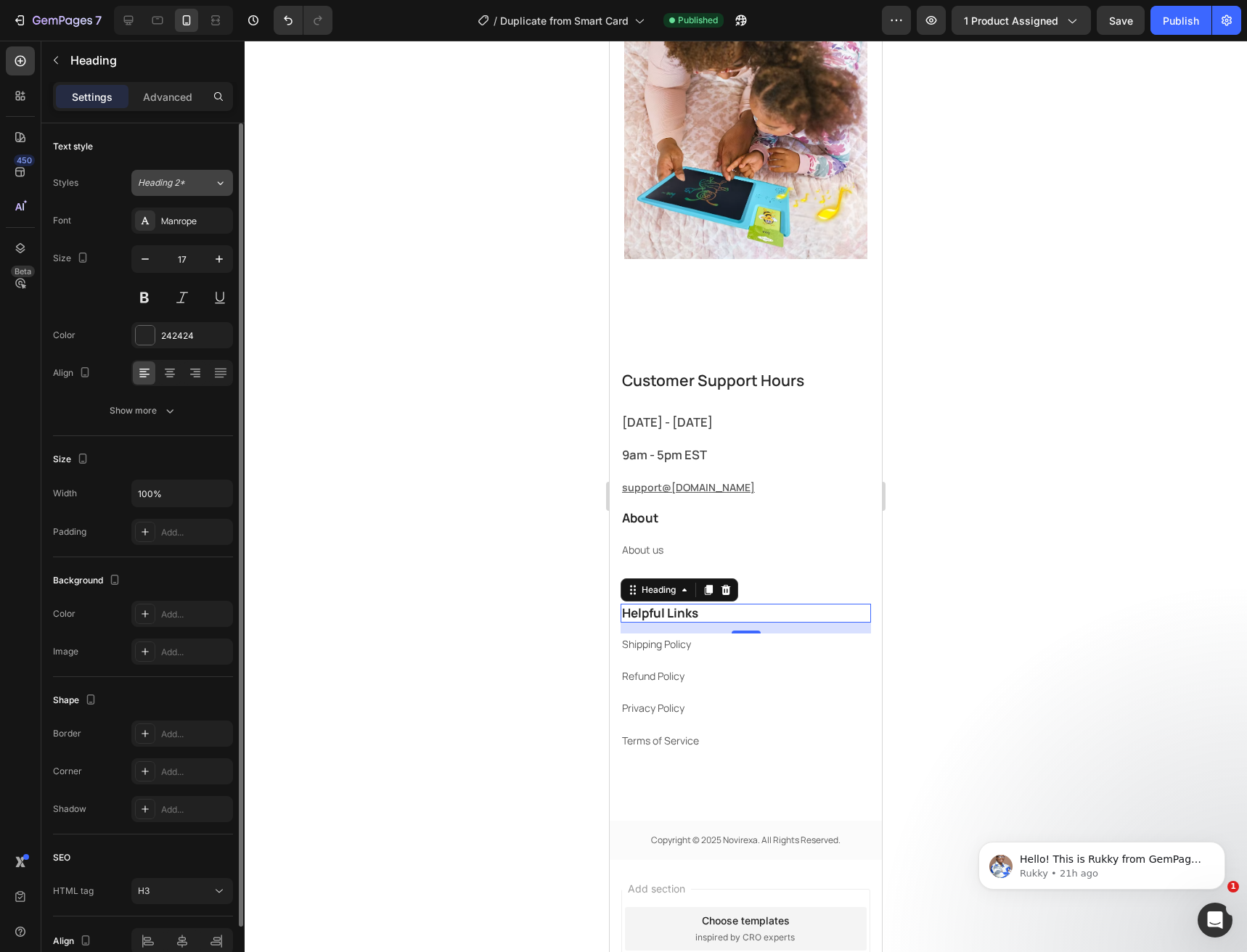
click at [231, 182] on button "Heading 2*" at bounding box center [182, 182] width 101 height 26
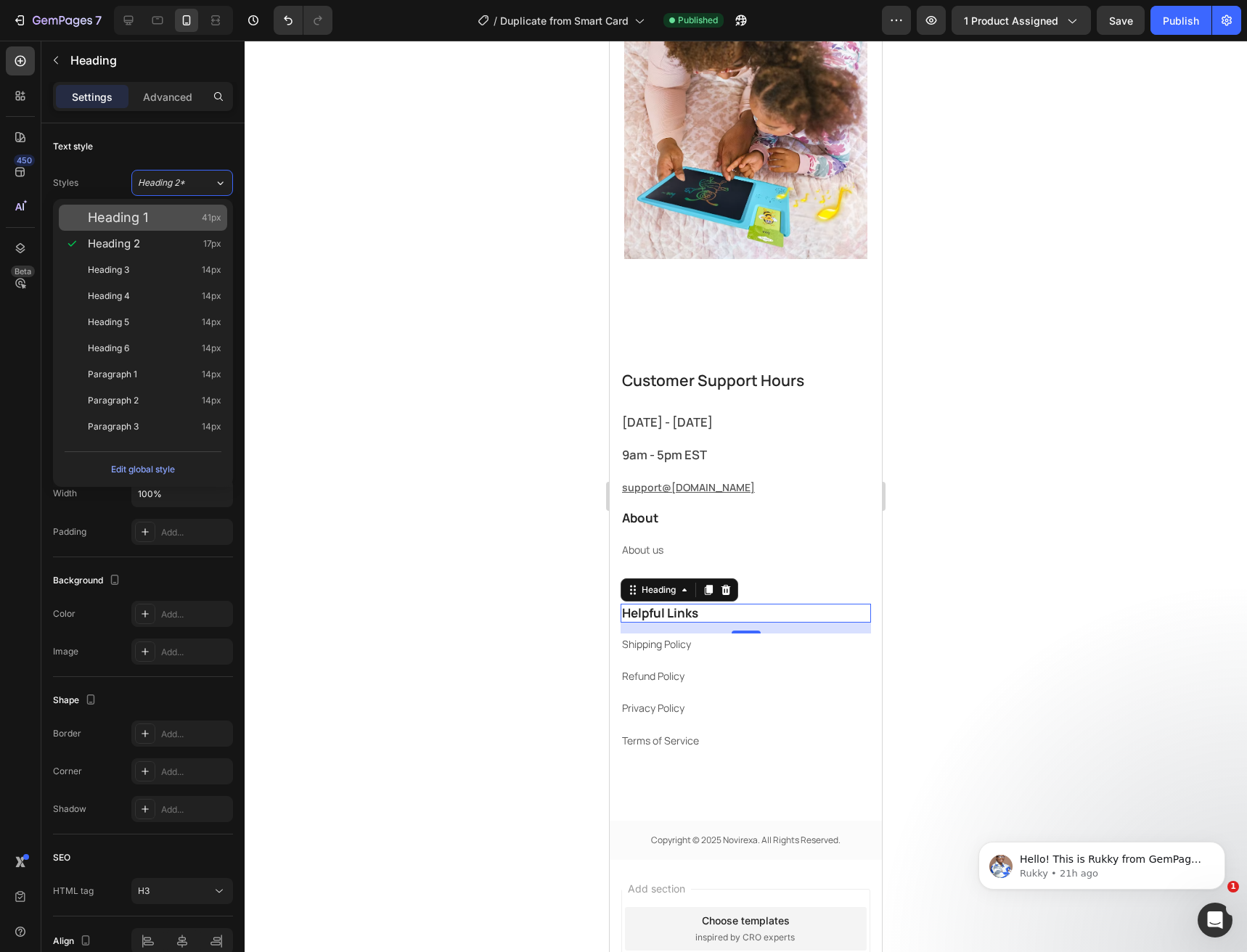
click at [182, 210] on div "Heading 1 41px" at bounding box center [155, 217] width 133 height 14
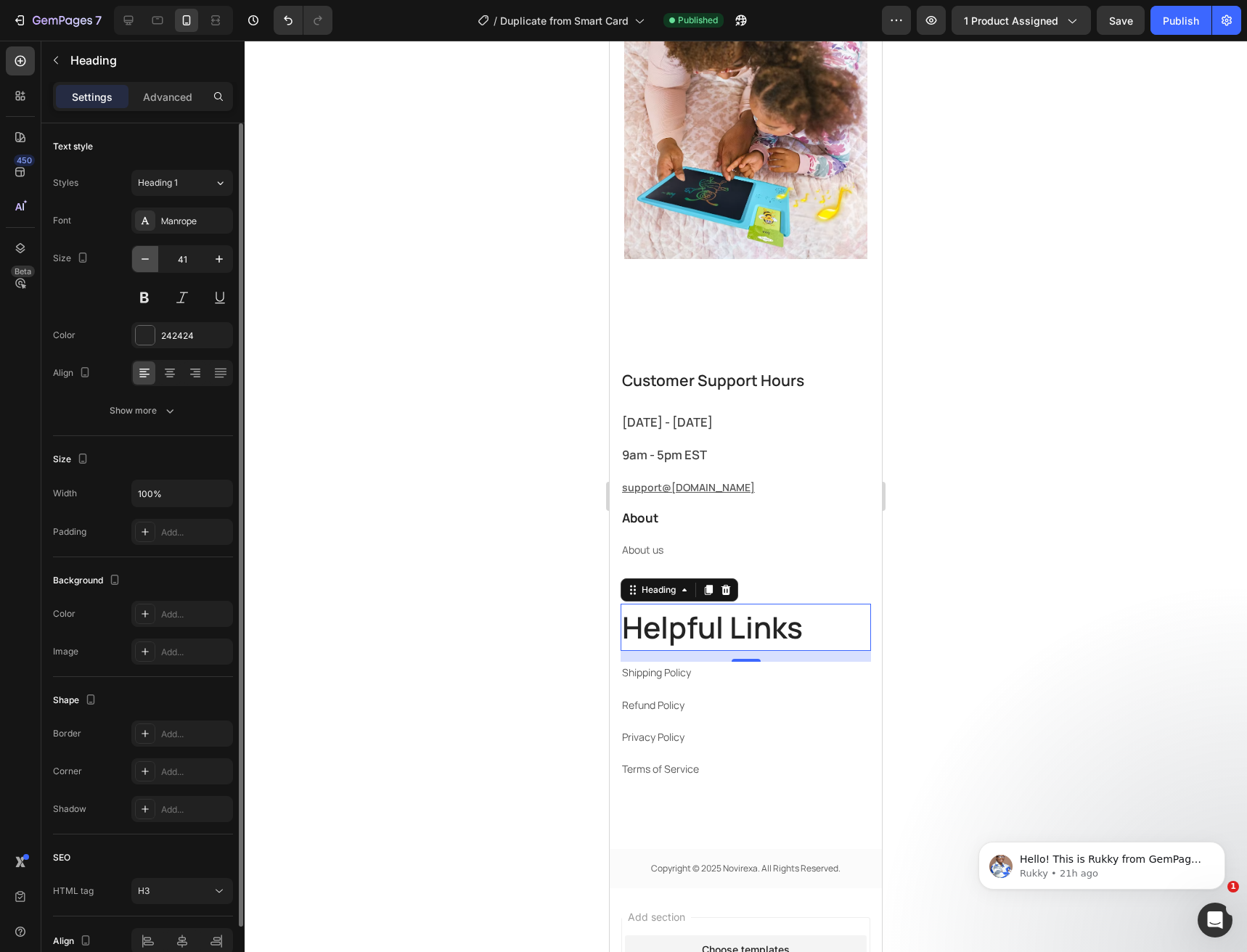
click at [142, 262] on icon "button" at bounding box center [144, 258] width 14 height 14
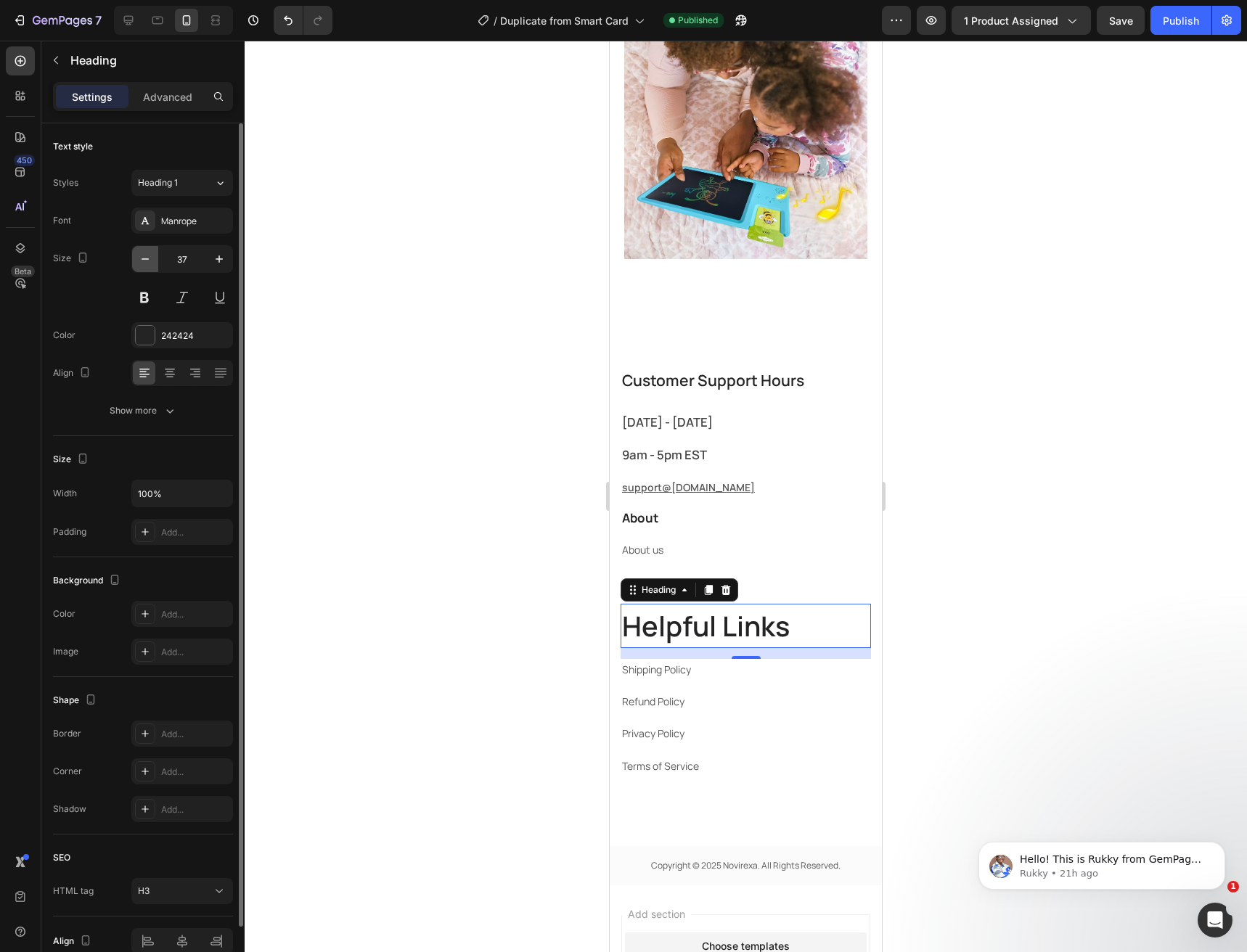
click at [142, 262] on icon "button" at bounding box center [144, 258] width 14 height 14
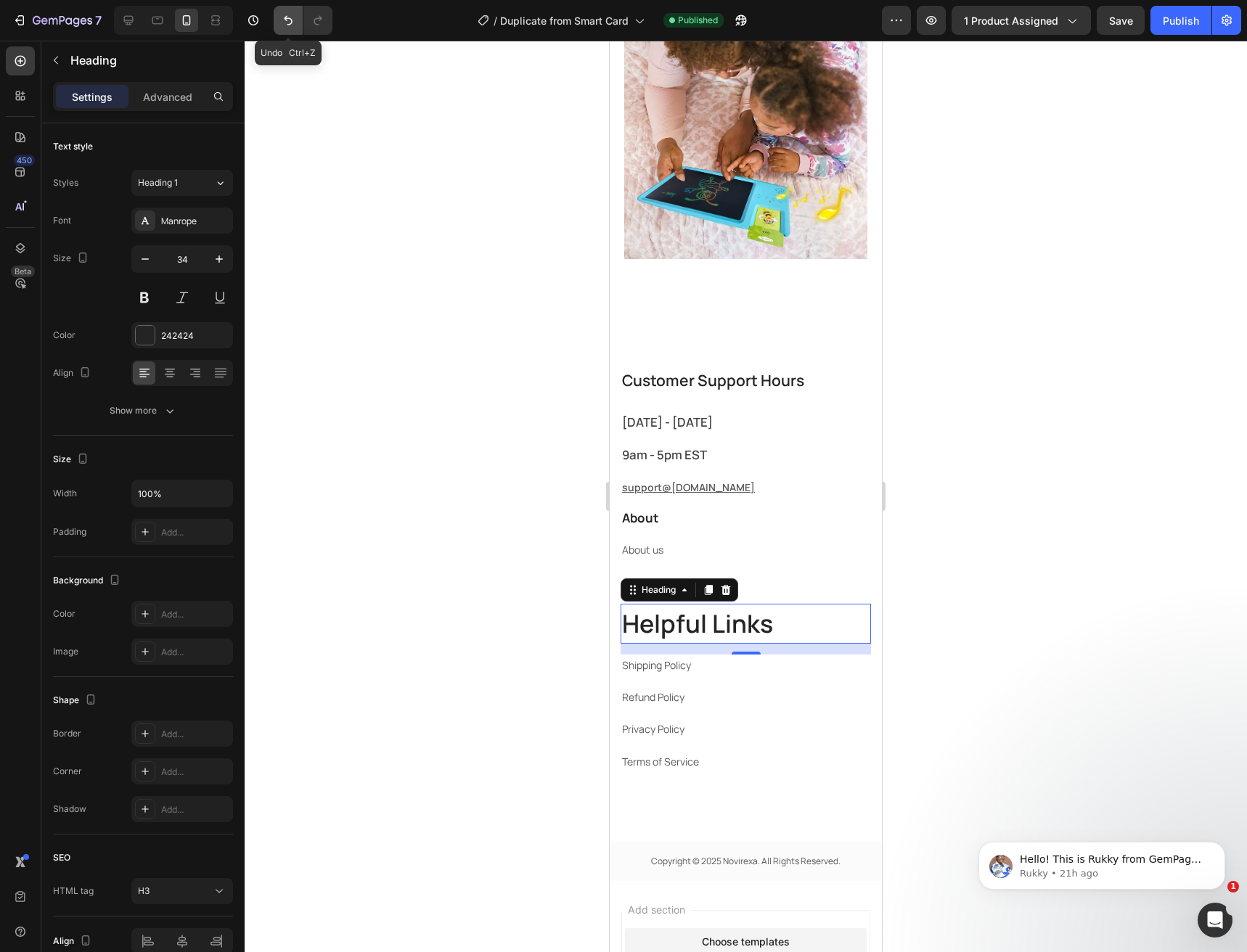
click at [286, 29] on button "Undo/Redo" at bounding box center [288, 20] width 29 height 29
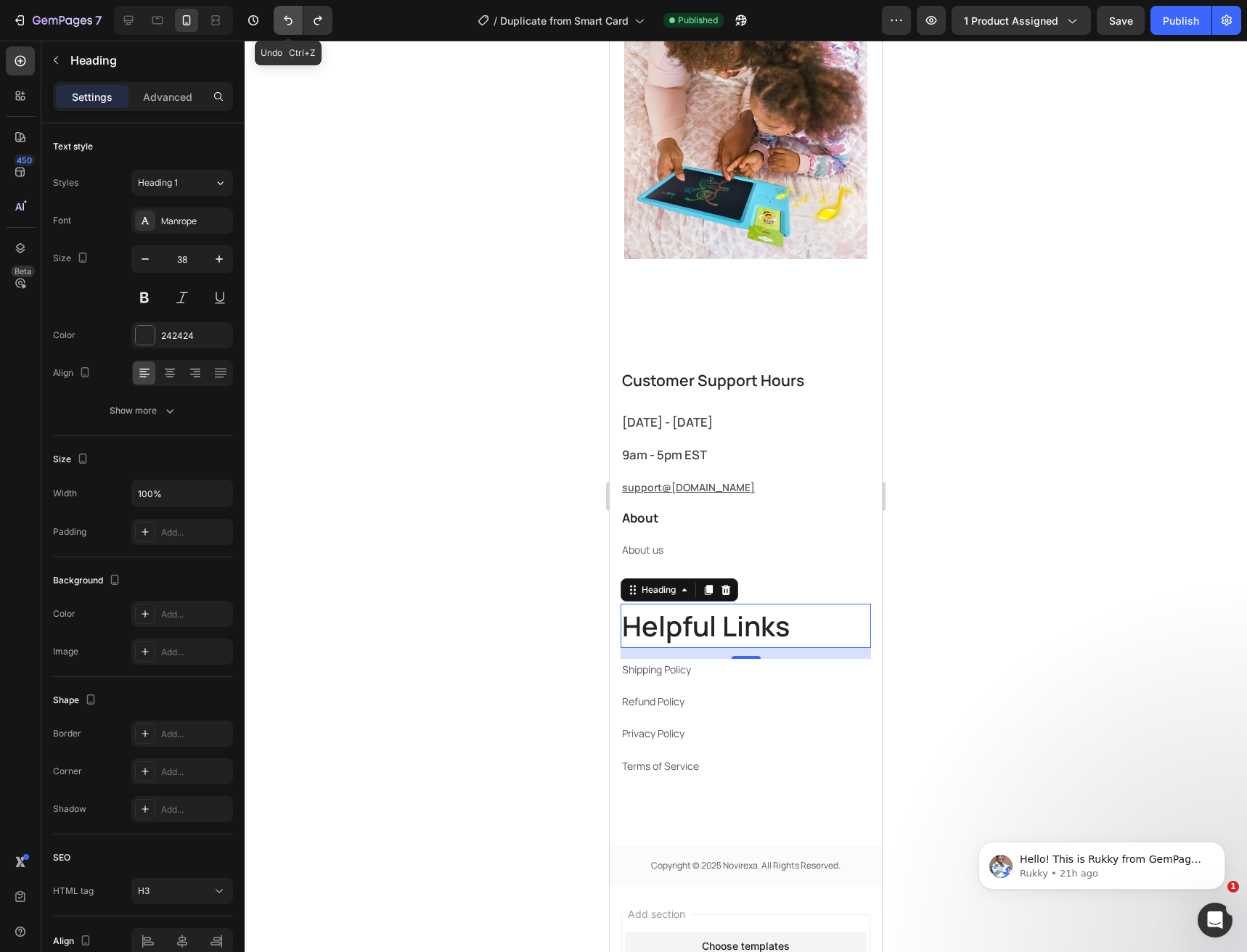
click at [286, 29] on button "Undo/Redo" at bounding box center [288, 20] width 29 height 29
type input "17"
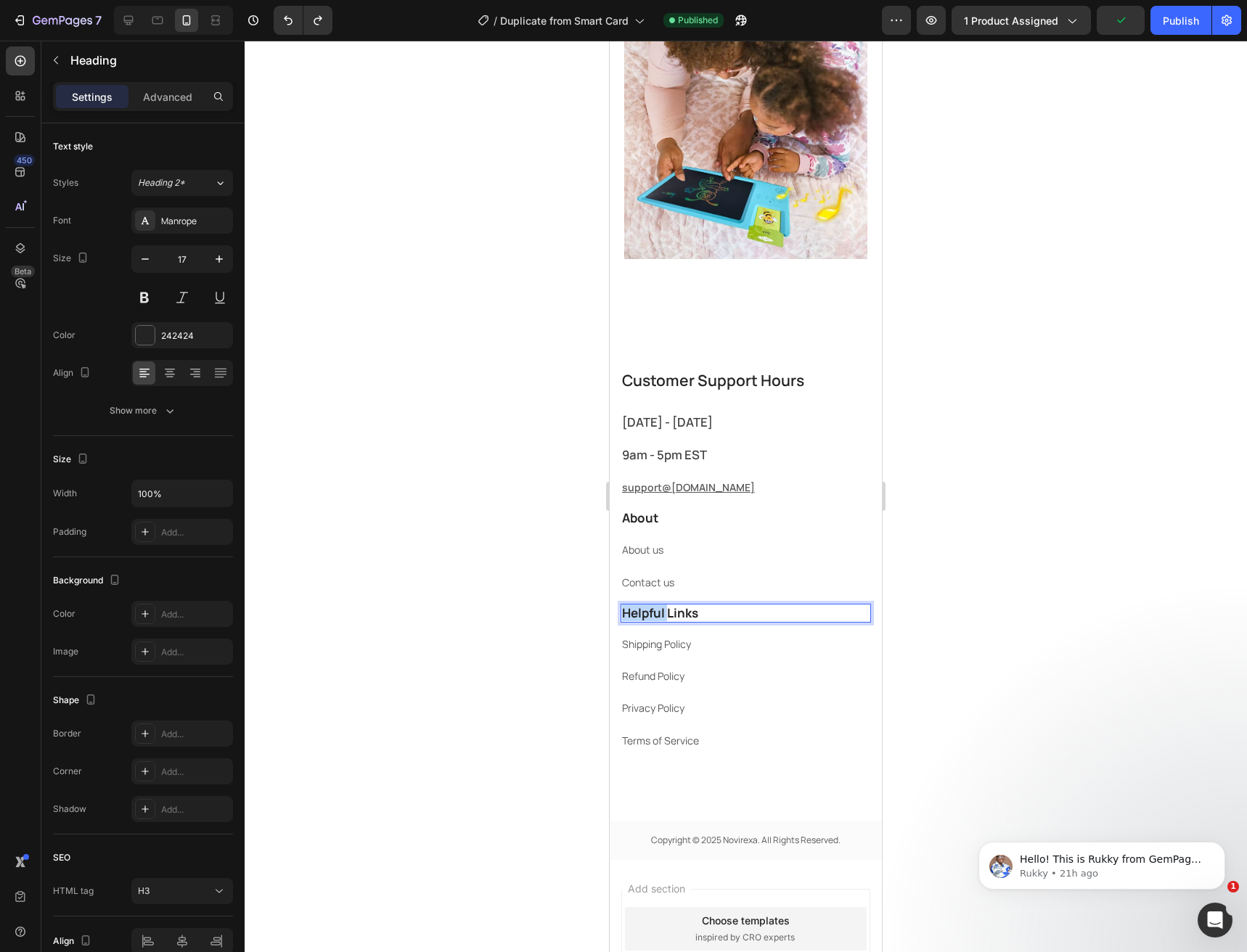
click at [653, 611] on p "Helpful Links" at bounding box center [745, 613] width 248 height 16
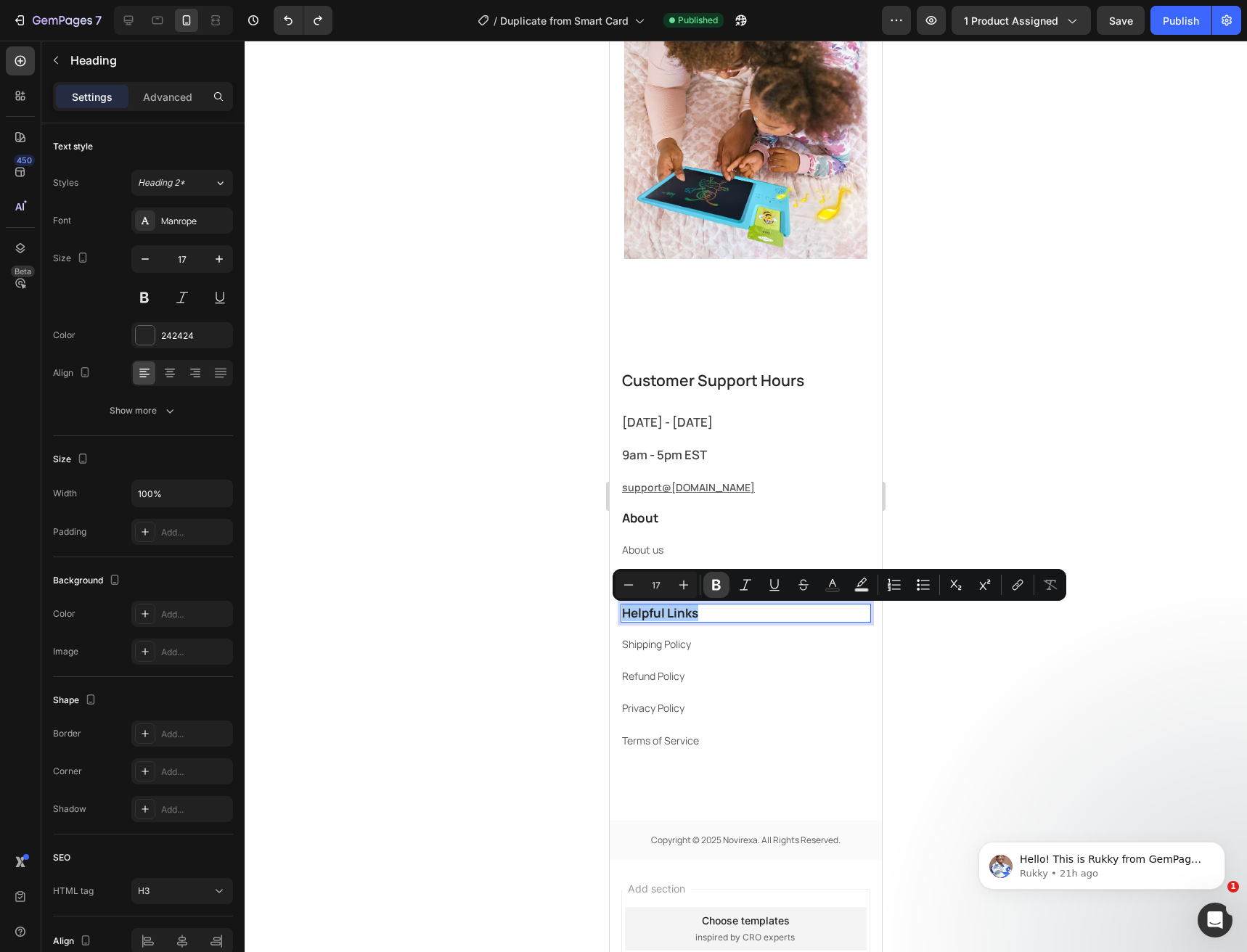
click at [714, 583] on icon "Editor contextual toolbar" at bounding box center [716, 585] width 8 height 11
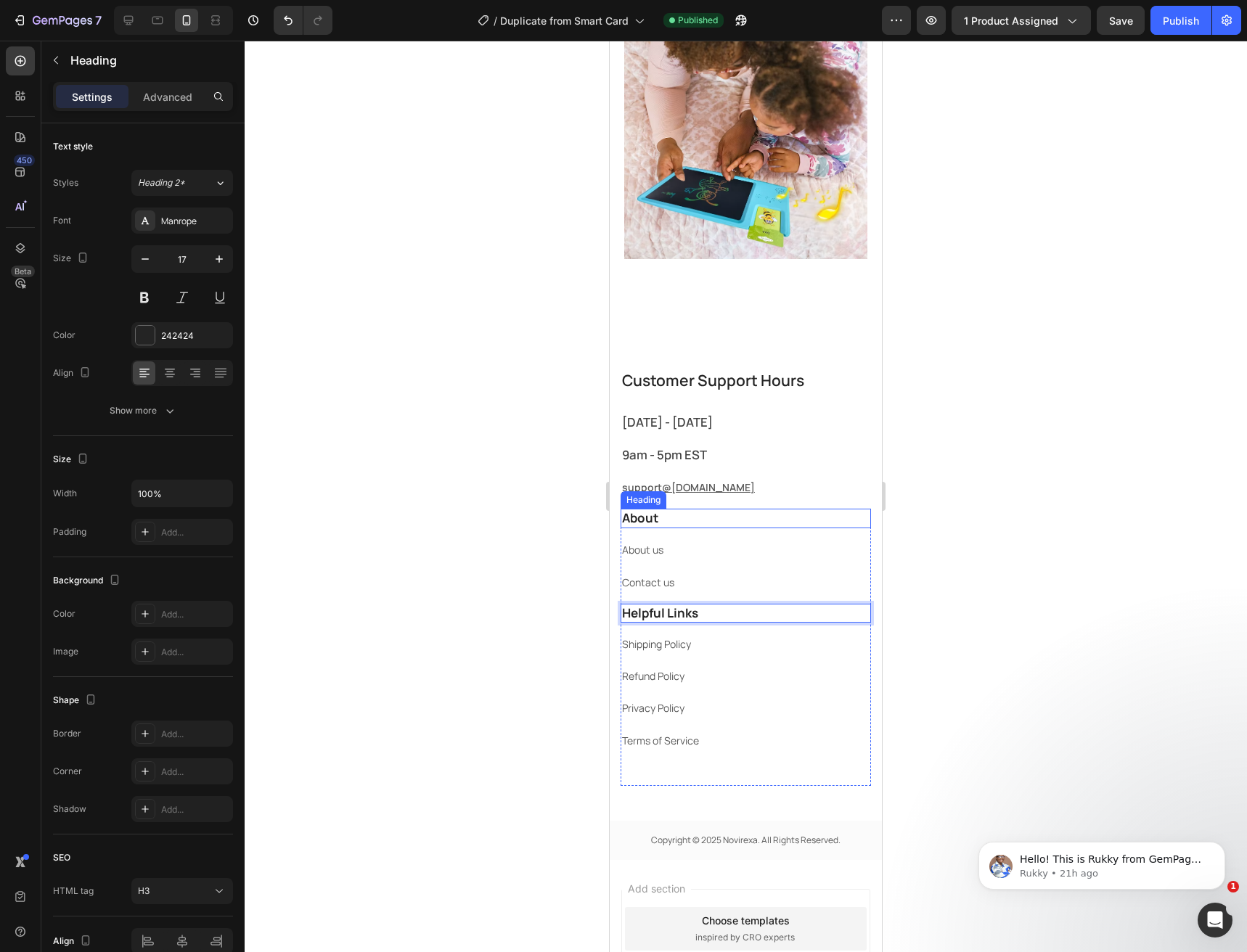
click at [641, 523] on p "About" at bounding box center [745, 518] width 248 height 16
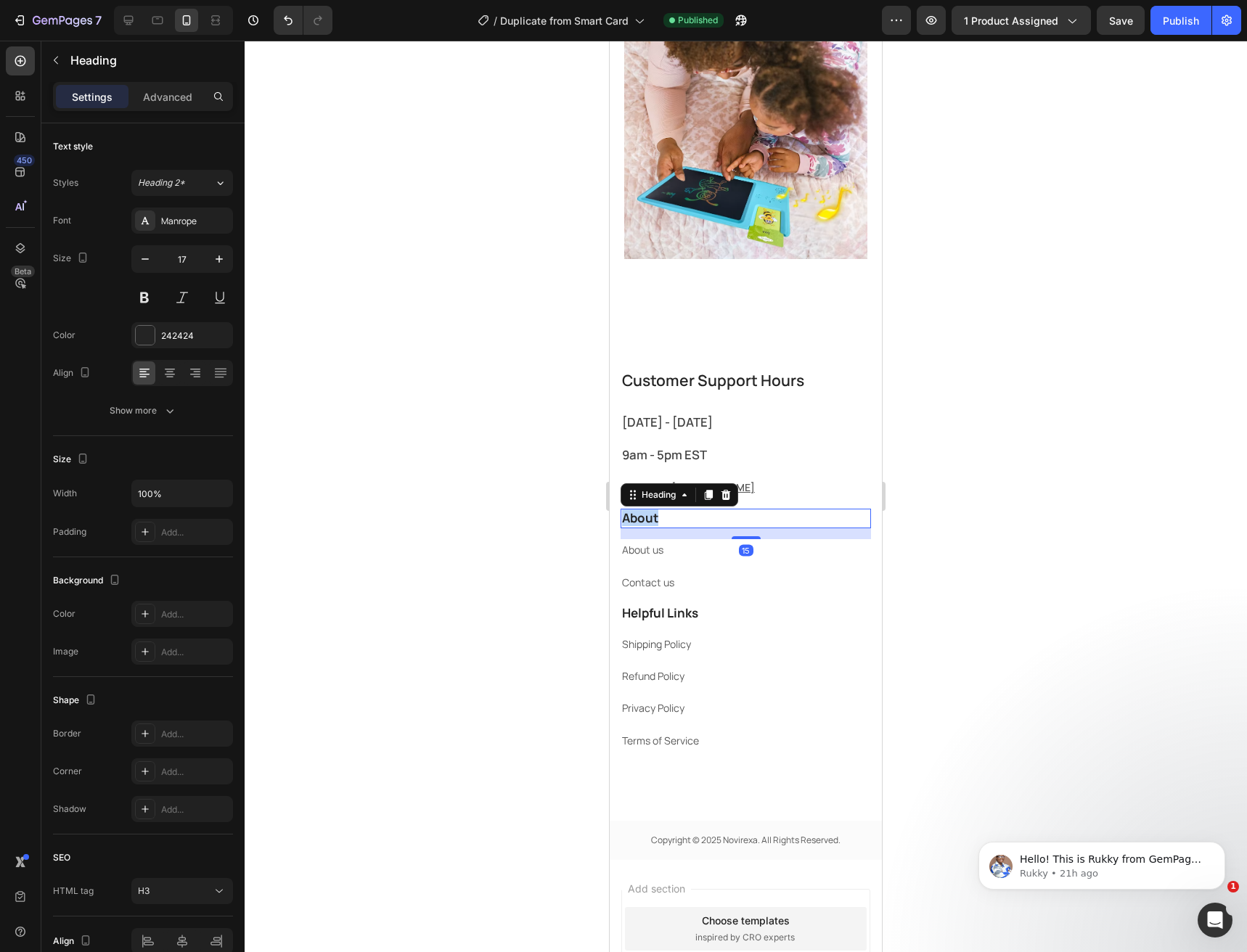
click at [641, 523] on p "About" at bounding box center [745, 518] width 248 height 16
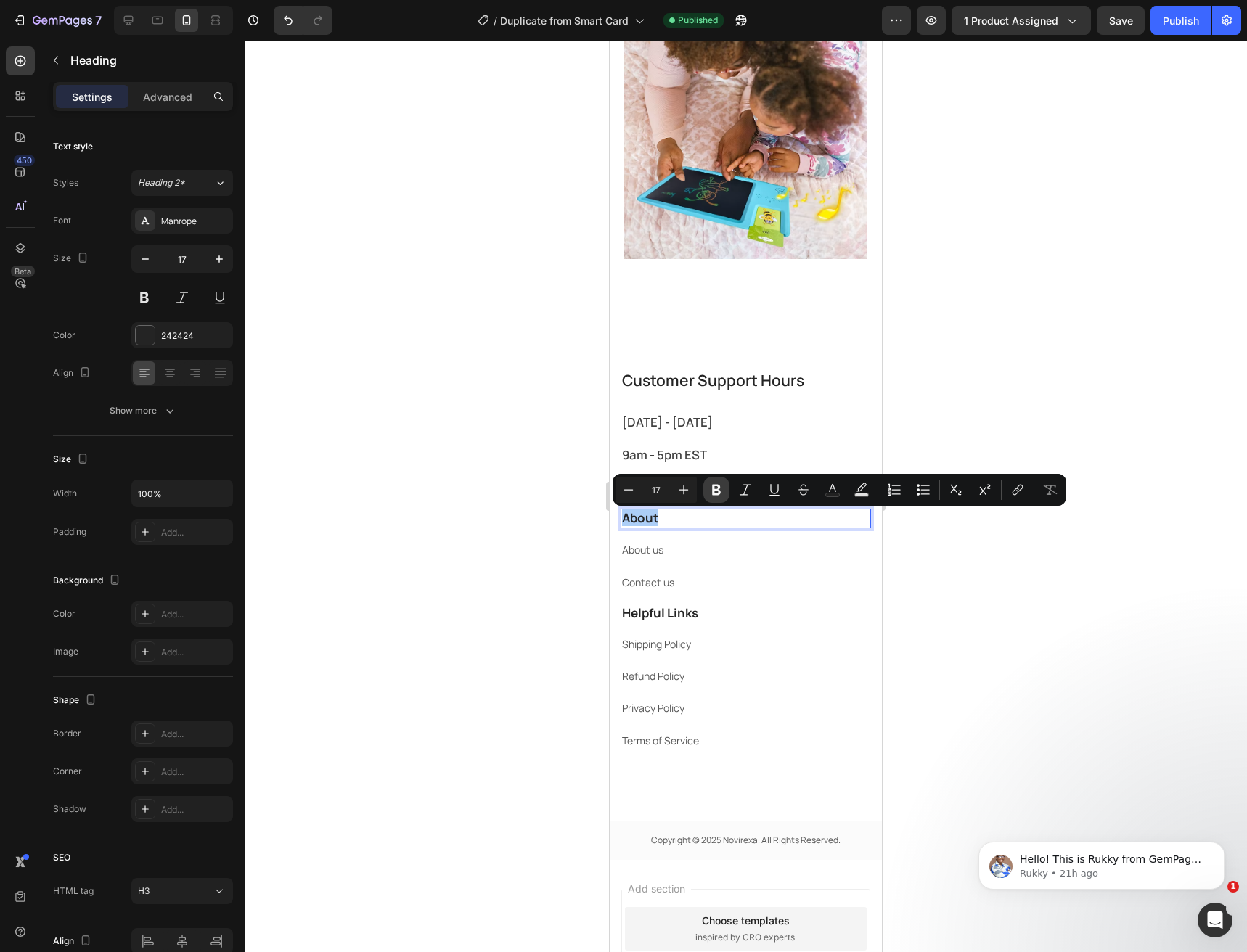
click at [720, 498] on button "Bold" at bounding box center [716, 489] width 26 height 26
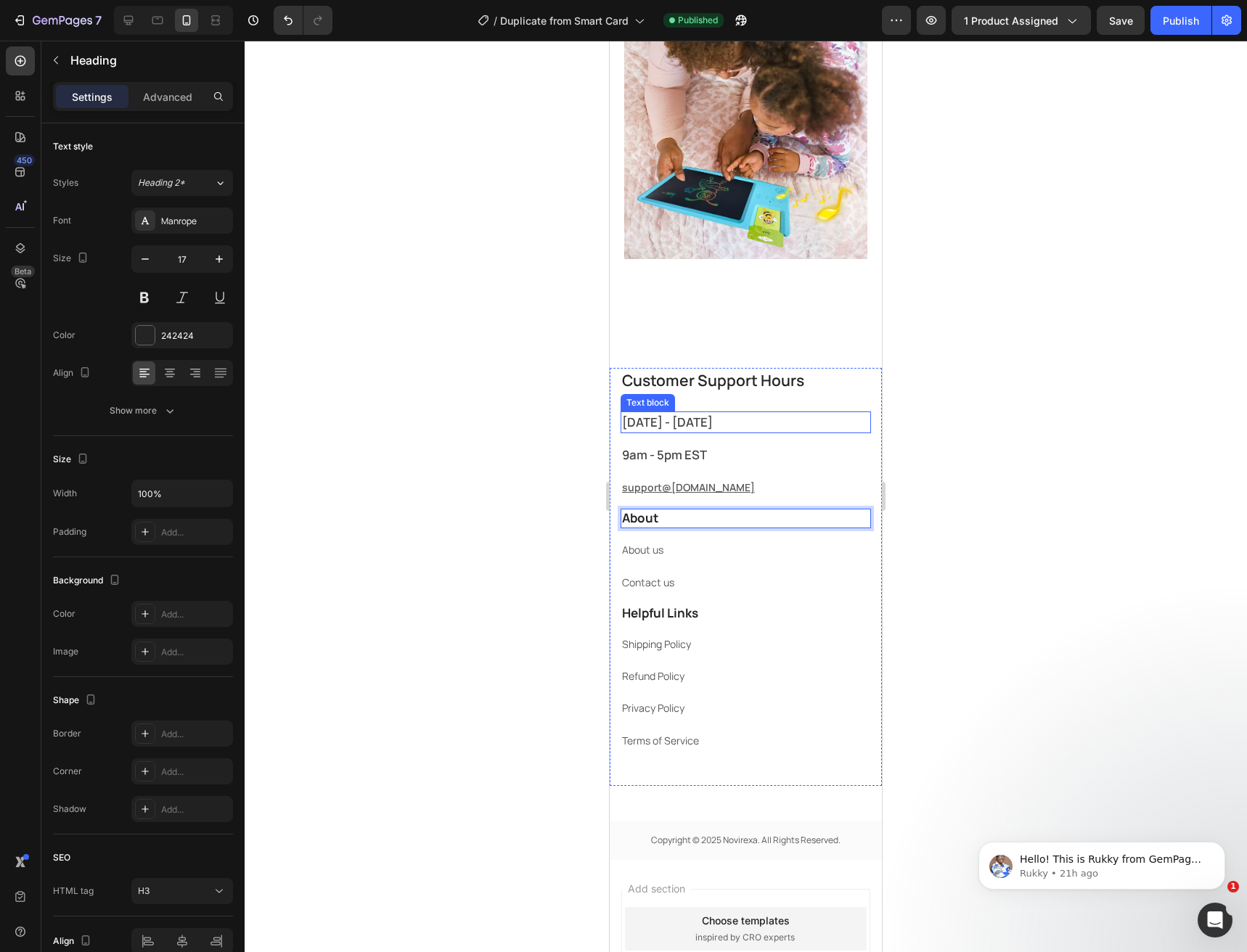
click at [651, 391] on h2 "Customer Support Hours" at bounding box center [746, 381] width 250 height 26
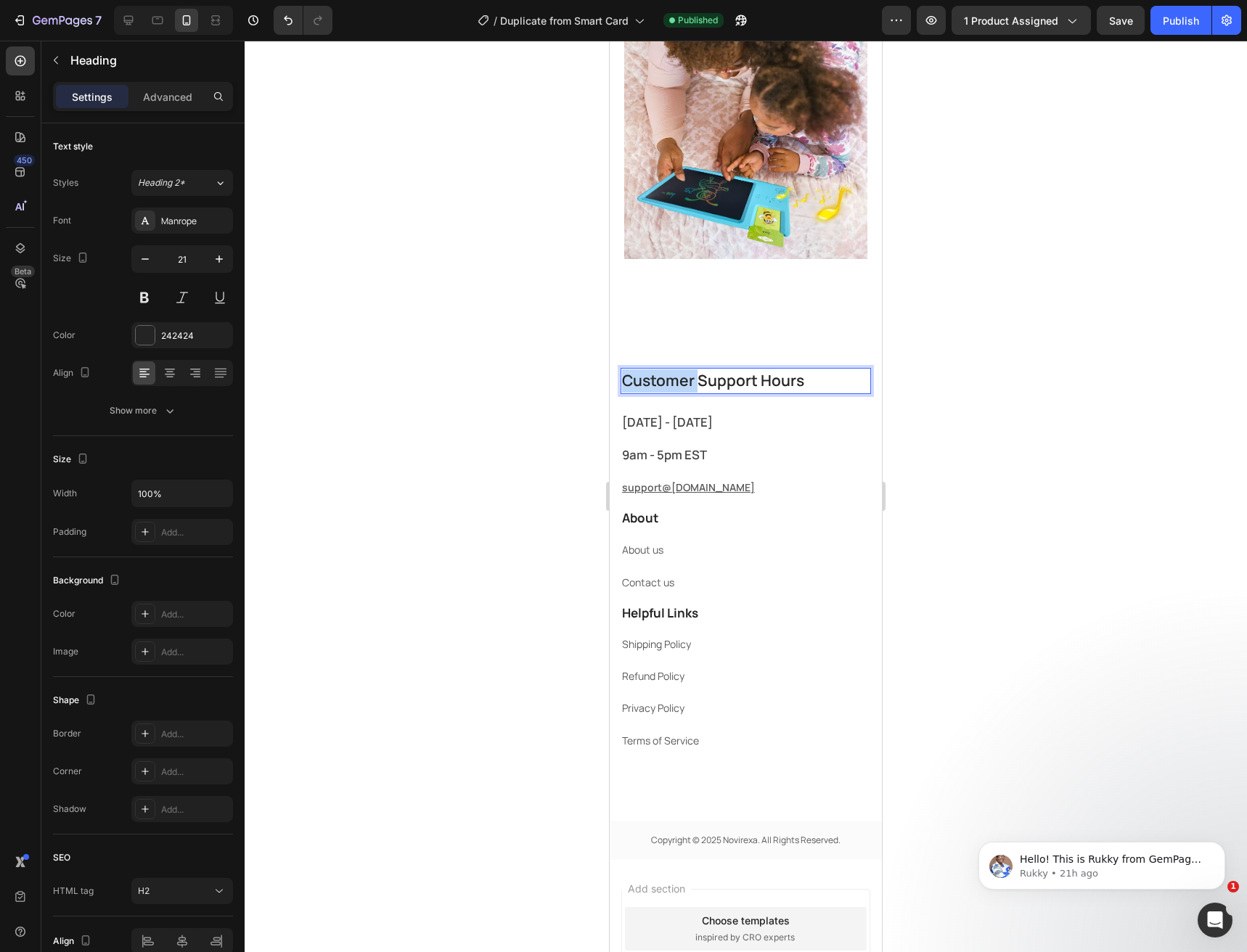
click at [651, 391] on h2 "Customer Support Hours" at bounding box center [746, 381] width 250 height 26
click at [651, 391] on p "Customer Support Hours" at bounding box center [745, 380] width 248 height 23
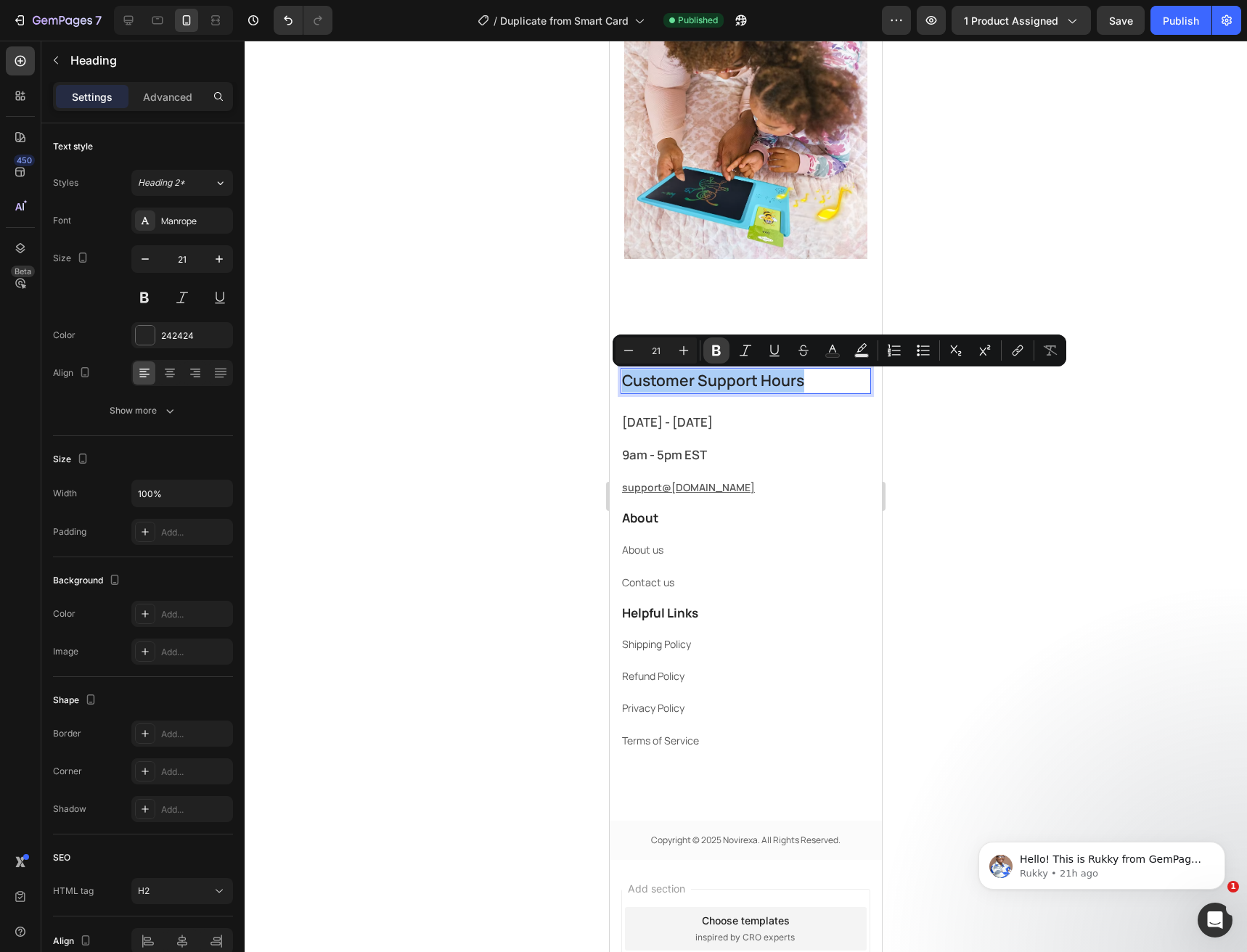
click at [718, 353] on icon "Editor contextual toolbar" at bounding box center [716, 350] width 14 height 14
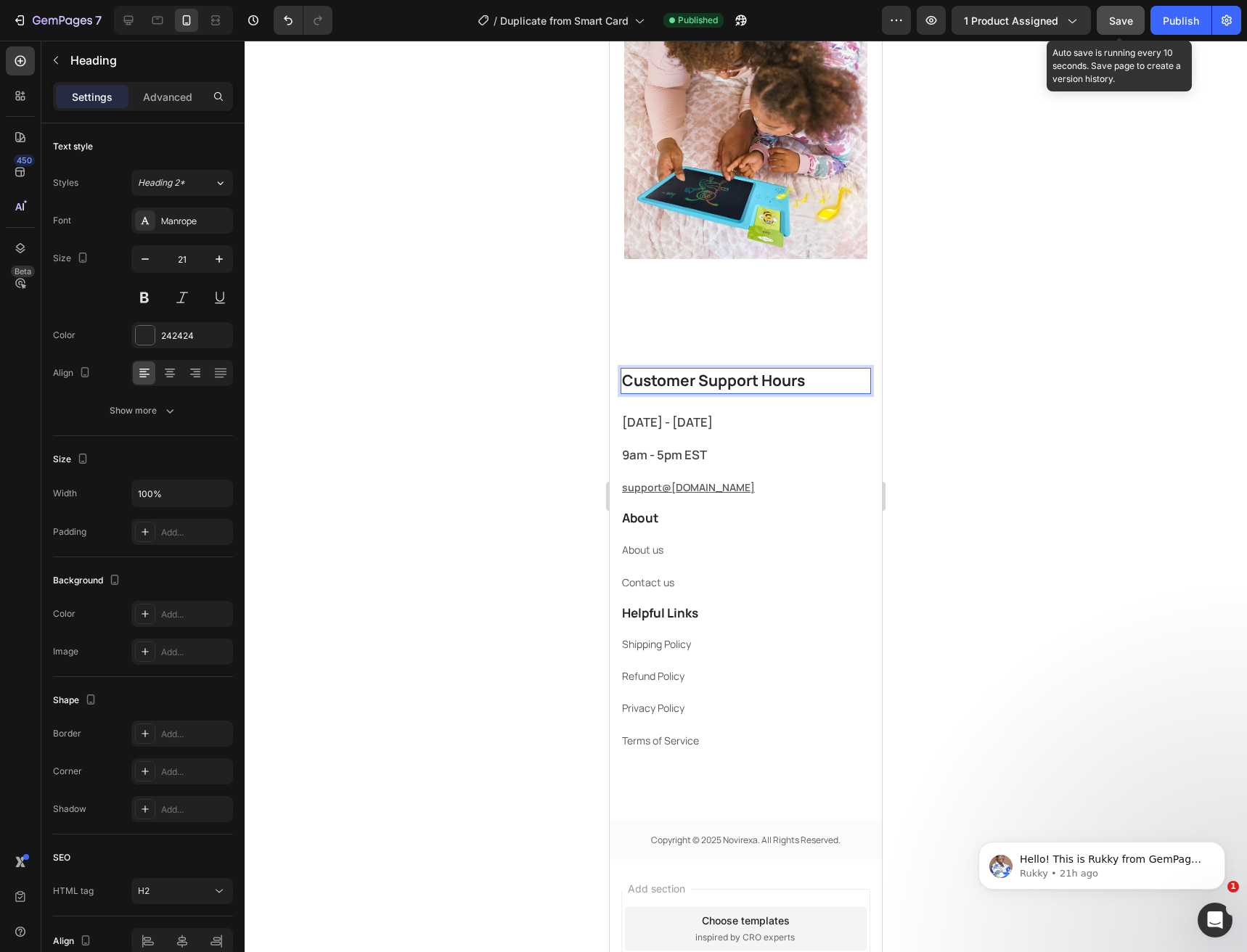
click at [1111, 33] on button "Save" at bounding box center [1120, 20] width 48 height 29
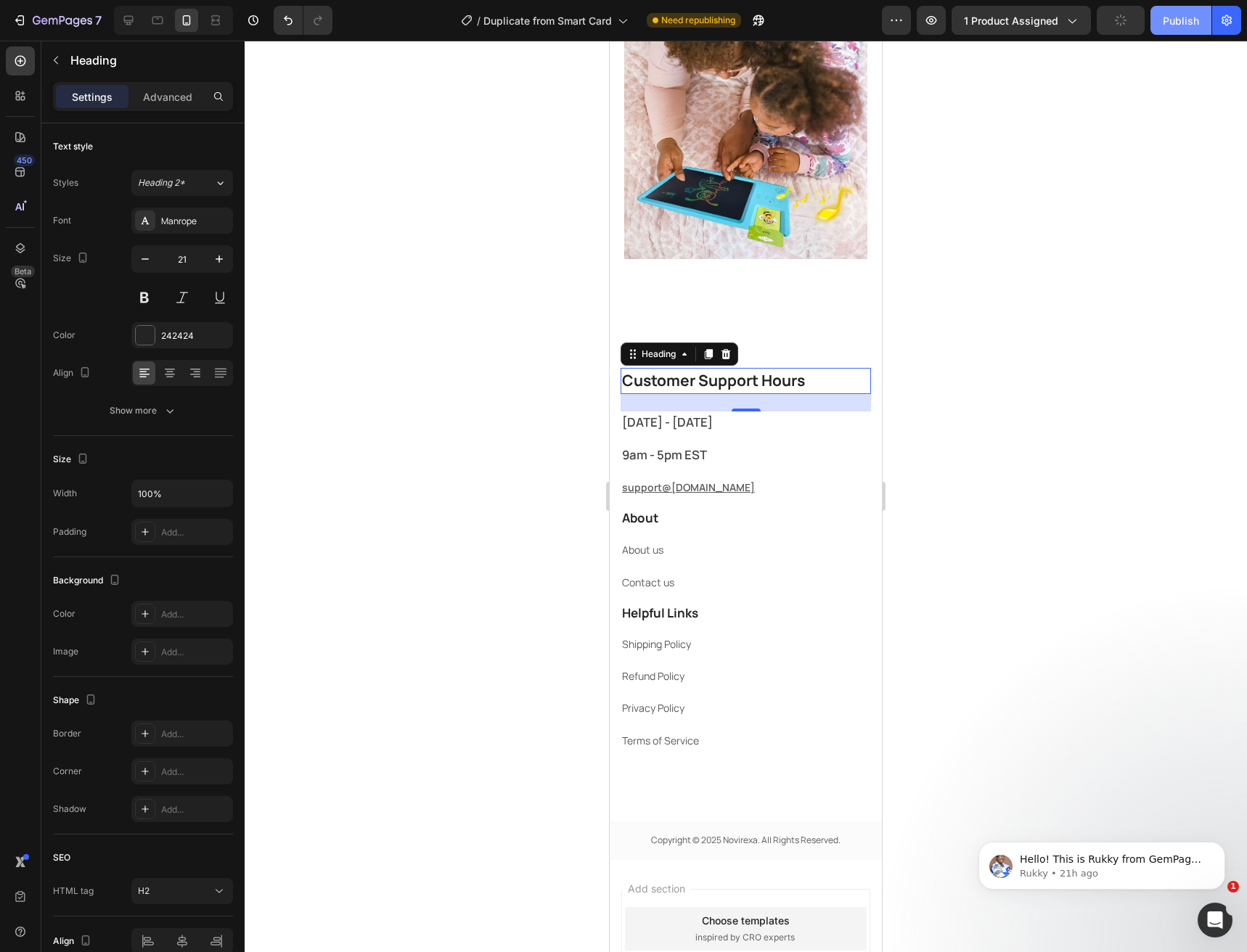
click at [1168, 24] on div "Publish" at bounding box center [1180, 20] width 36 height 15
click at [714, 741] on p "Terms of Service" at bounding box center [745, 740] width 248 height 18
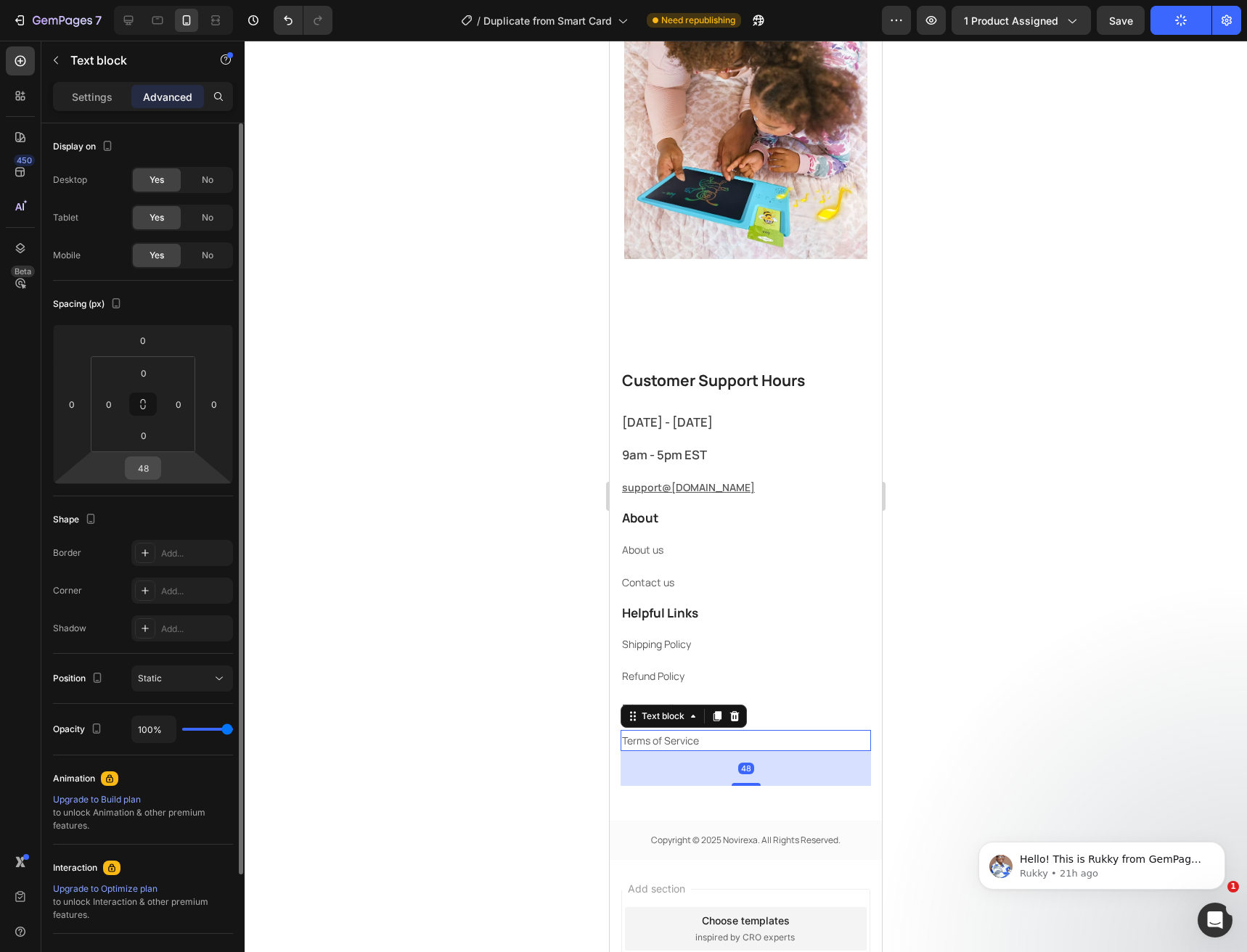
click at [139, 467] on input "48" at bounding box center [143, 468] width 29 height 22
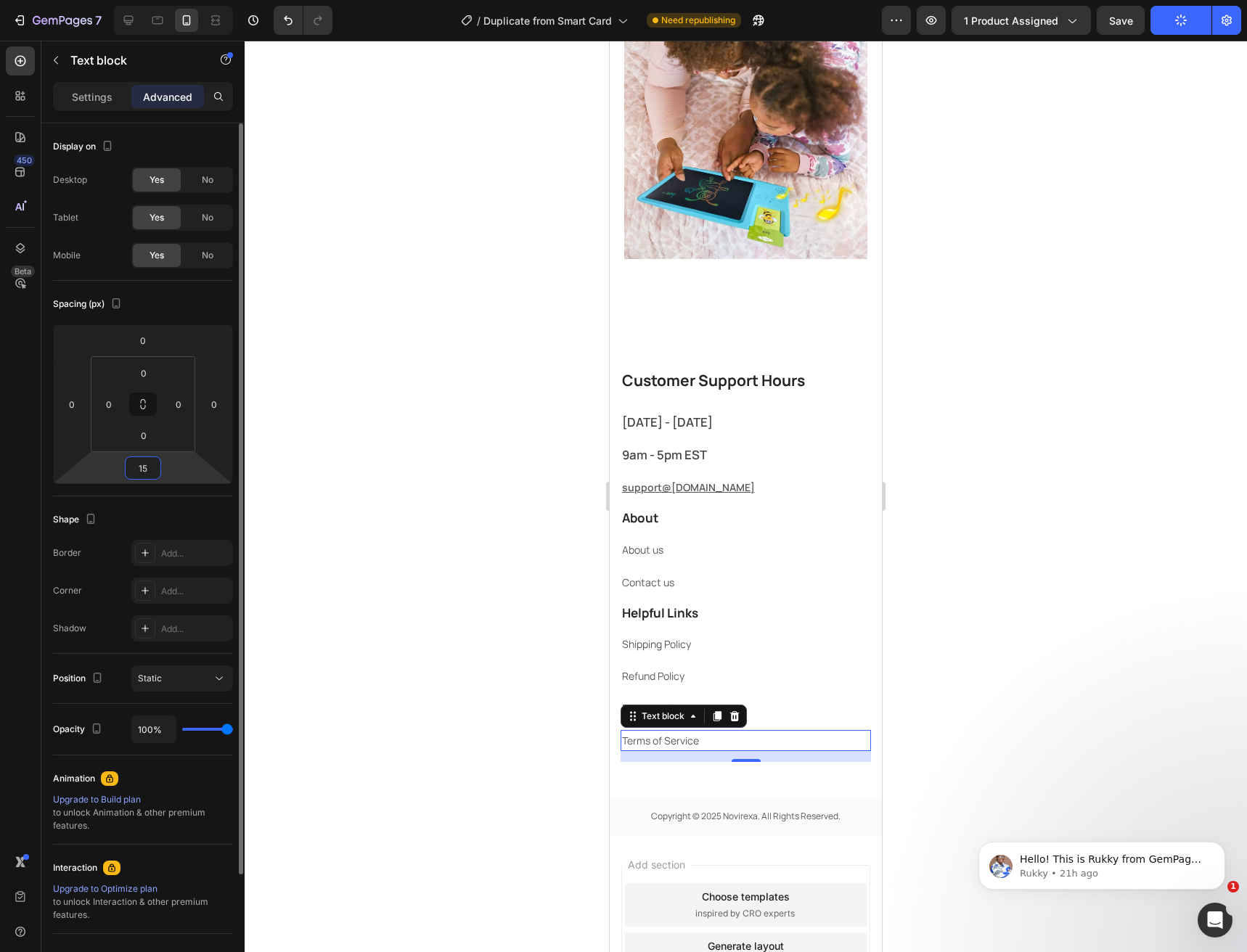
type input "15"
click at [49, 480] on div "Display on Desktop Yes No Tablet Yes No Mobile Yes No Spacing (px) 0 0 15 0 0 0…" at bounding box center [143, 627] width 204 height 1008
click at [137, 0] on html "7 / Duplicate from Smart Card Need republishing Preview 1 product assigned Save…" at bounding box center [624, 0] width 1247 height 0
click at [142, 475] on input "15" at bounding box center [143, 468] width 29 height 22
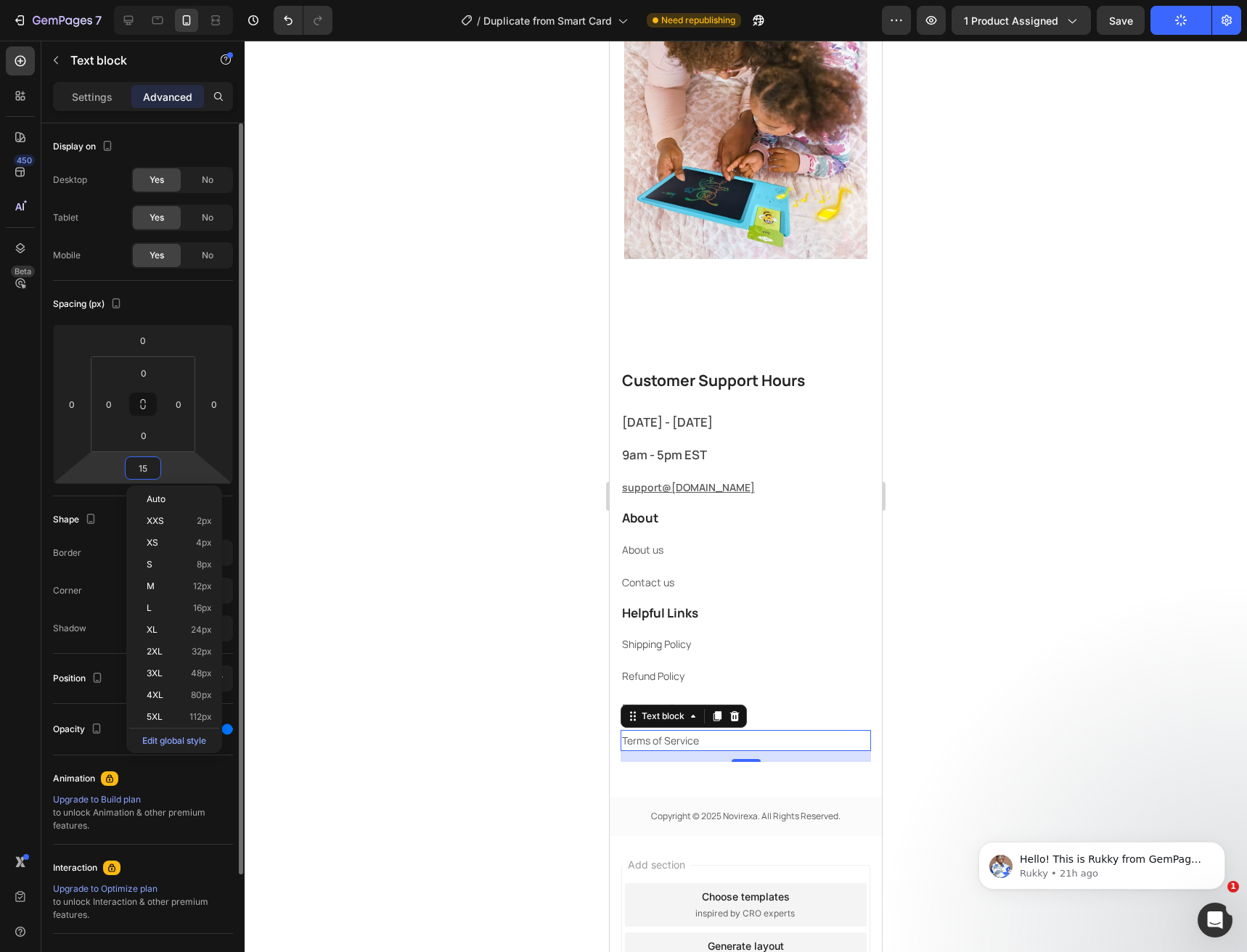
click at [142, 475] on input "15" at bounding box center [143, 468] width 29 height 22
type input "0"
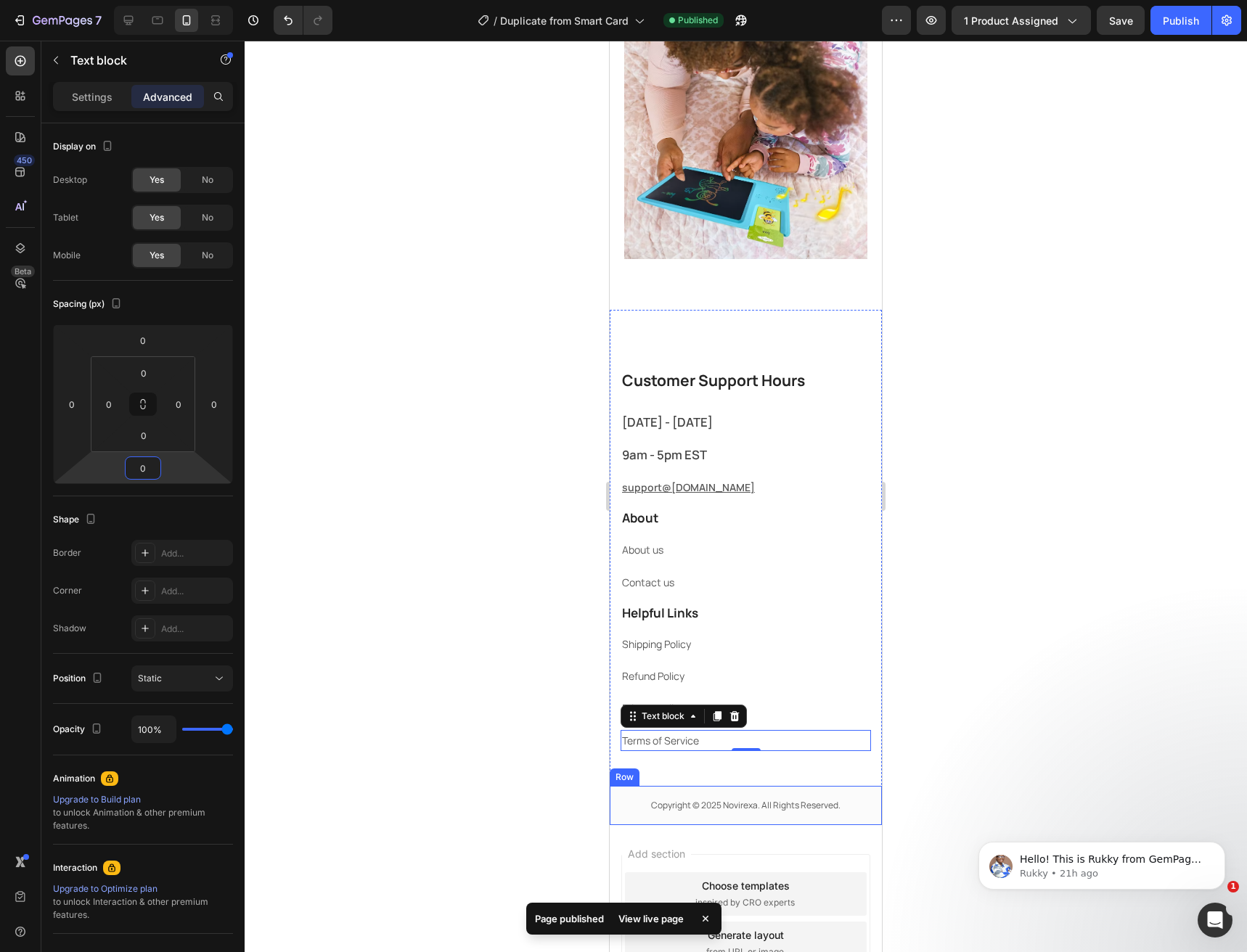
click at [718, 796] on div "Copyright © 2025 Novirexa. All Rights Reserved. Text block Row Row" at bounding box center [746, 805] width 272 height 39
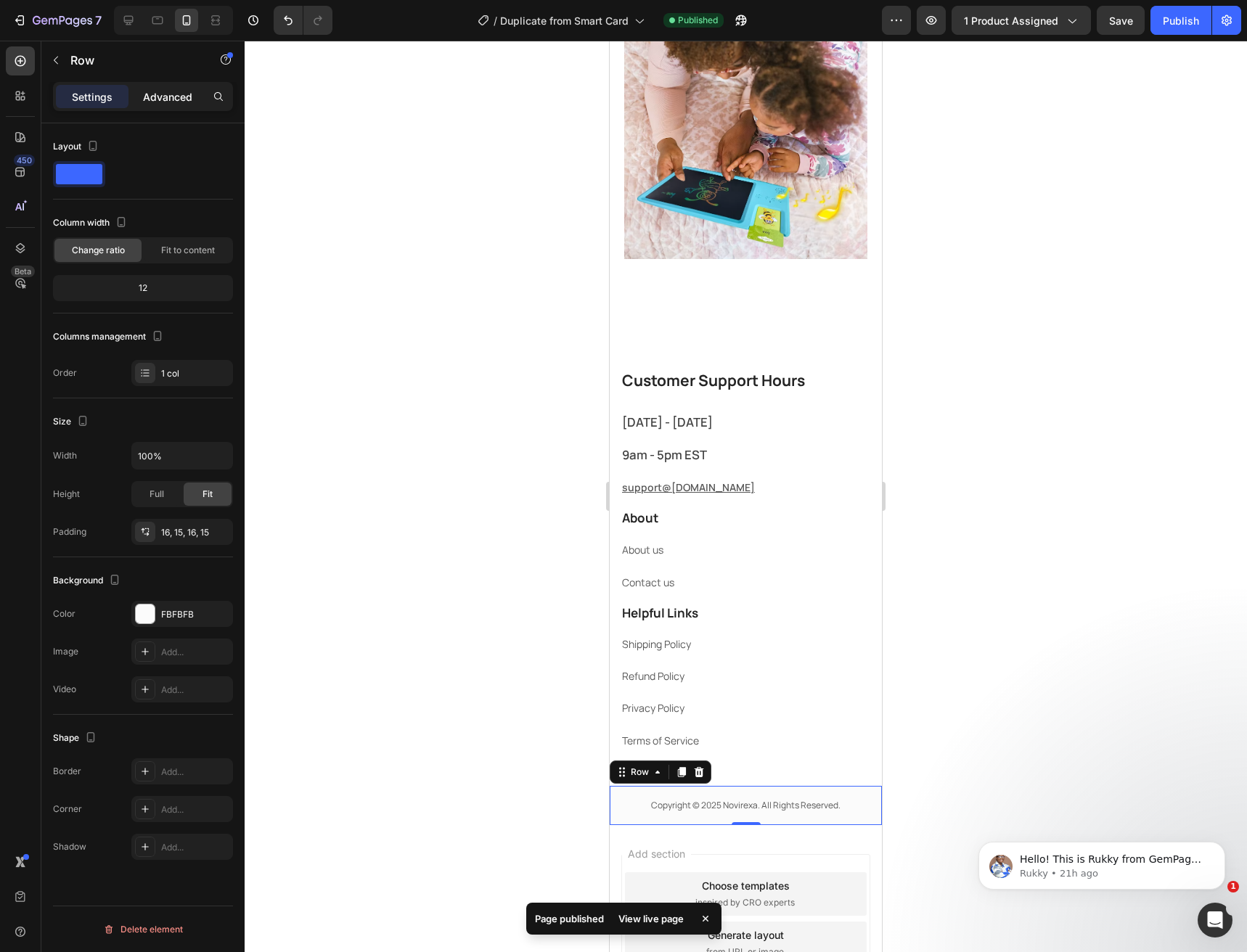
click at [157, 93] on p "Advanced" at bounding box center [167, 97] width 49 height 15
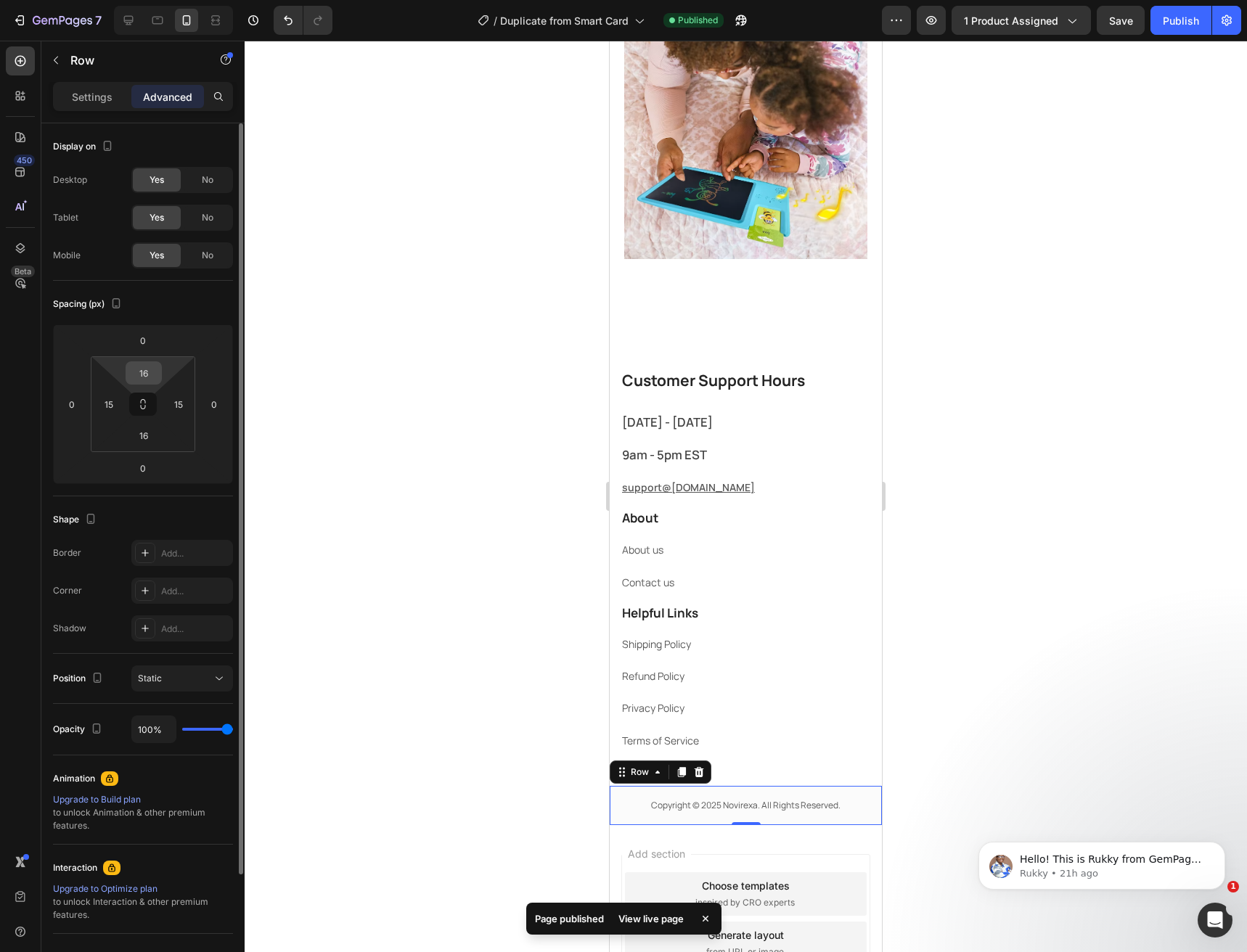
click at [143, 377] on input "16" at bounding box center [144, 373] width 29 height 22
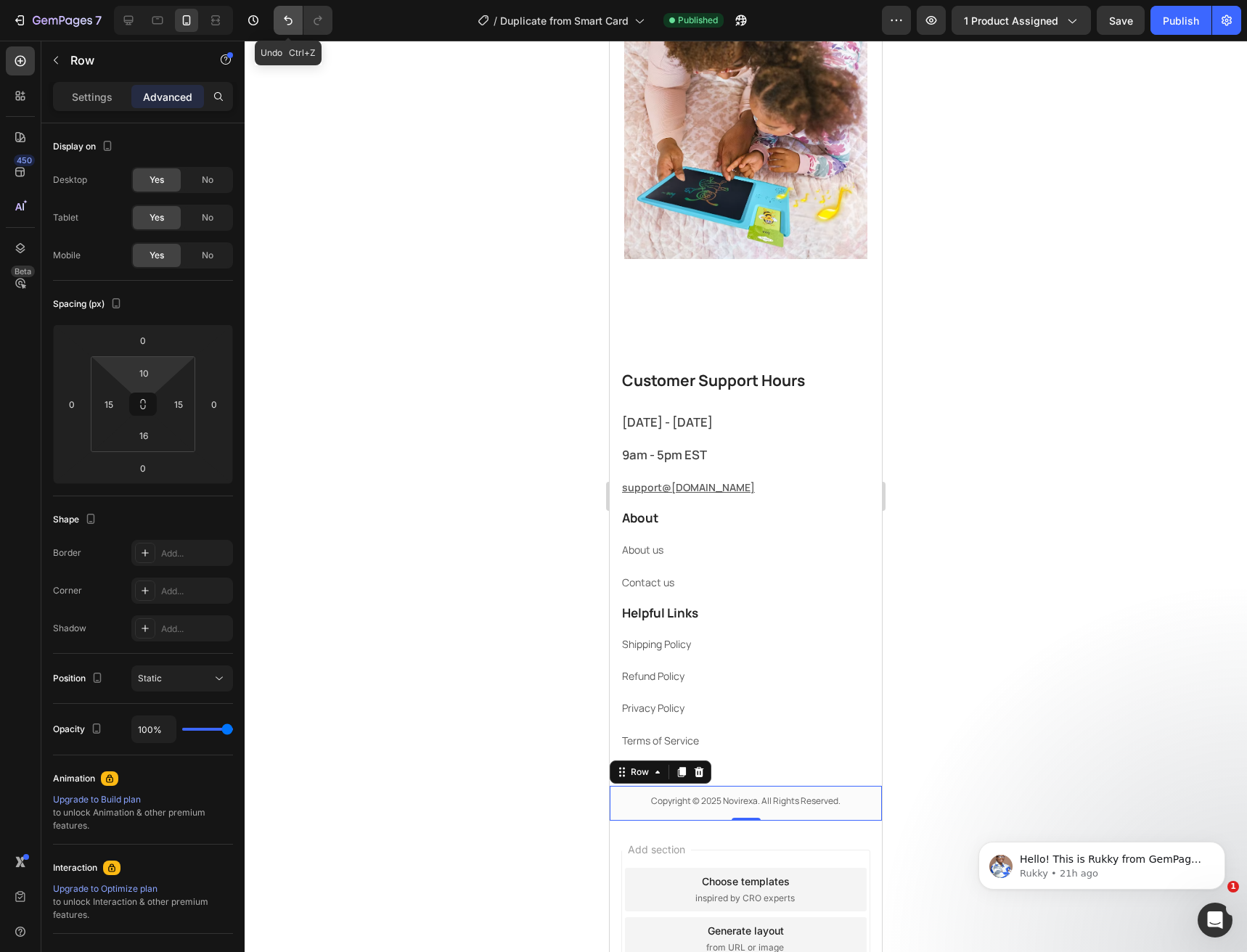
click at [286, 27] on icon "Undo/Redo" at bounding box center [287, 19] width 14 height 14
type input "16"
click at [286, 27] on icon "Undo/Redo" at bounding box center [287, 19] width 14 height 14
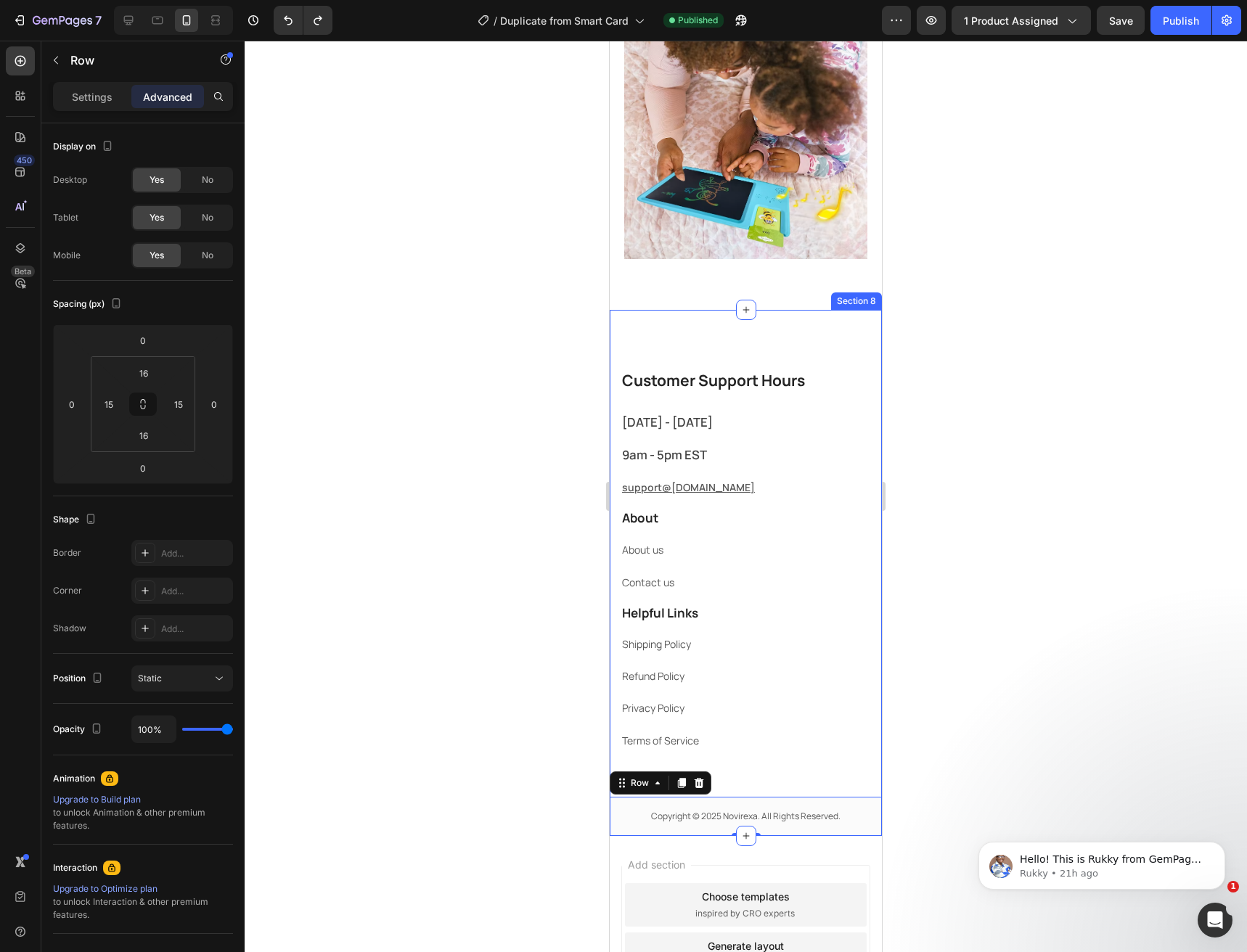
click at [732, 778] on div "⁠⁠⁠⁠⁠⁠⁠ Customer Support Hours Heading [DATE] - [DATE] Text block 9am - 5pm EST…" at bounding box center [746, 602] width 272 height 468
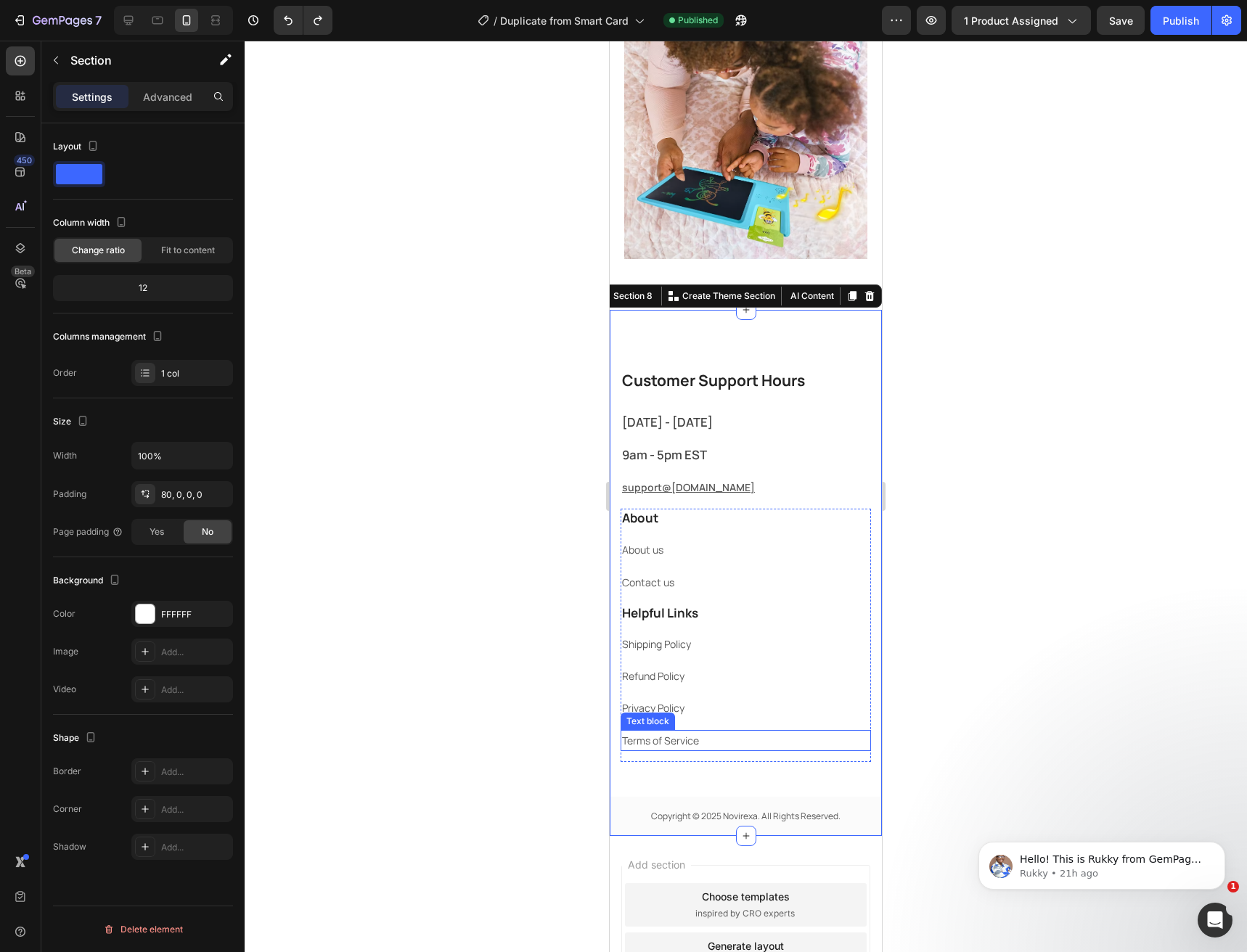
click at [690, 750] on p "Terms of Service" at bounding box center [745, 740] width 248 height 18
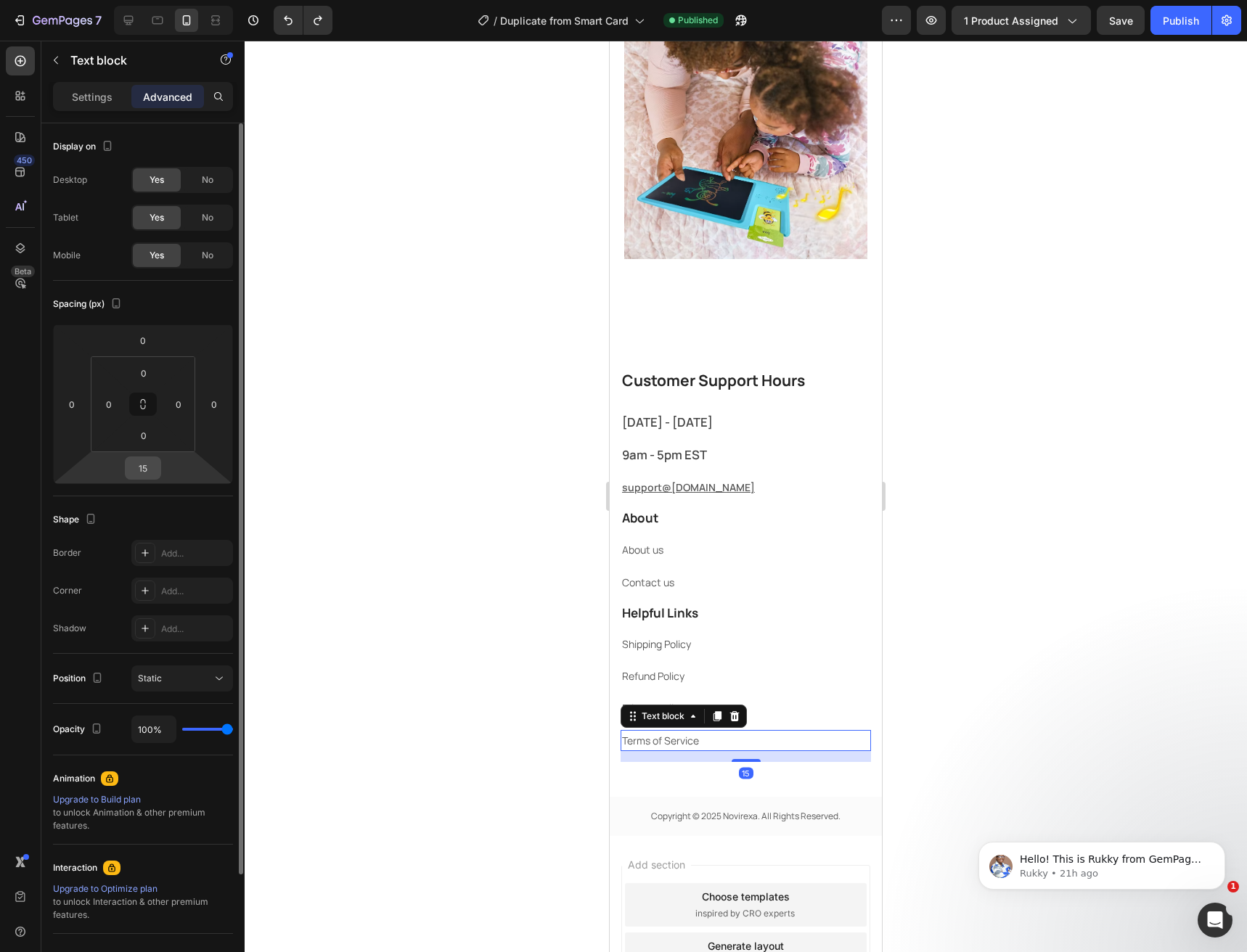
click at [137, 470] on input "15" at bounding box center [143, 468] width 29 height 22
type input "0"
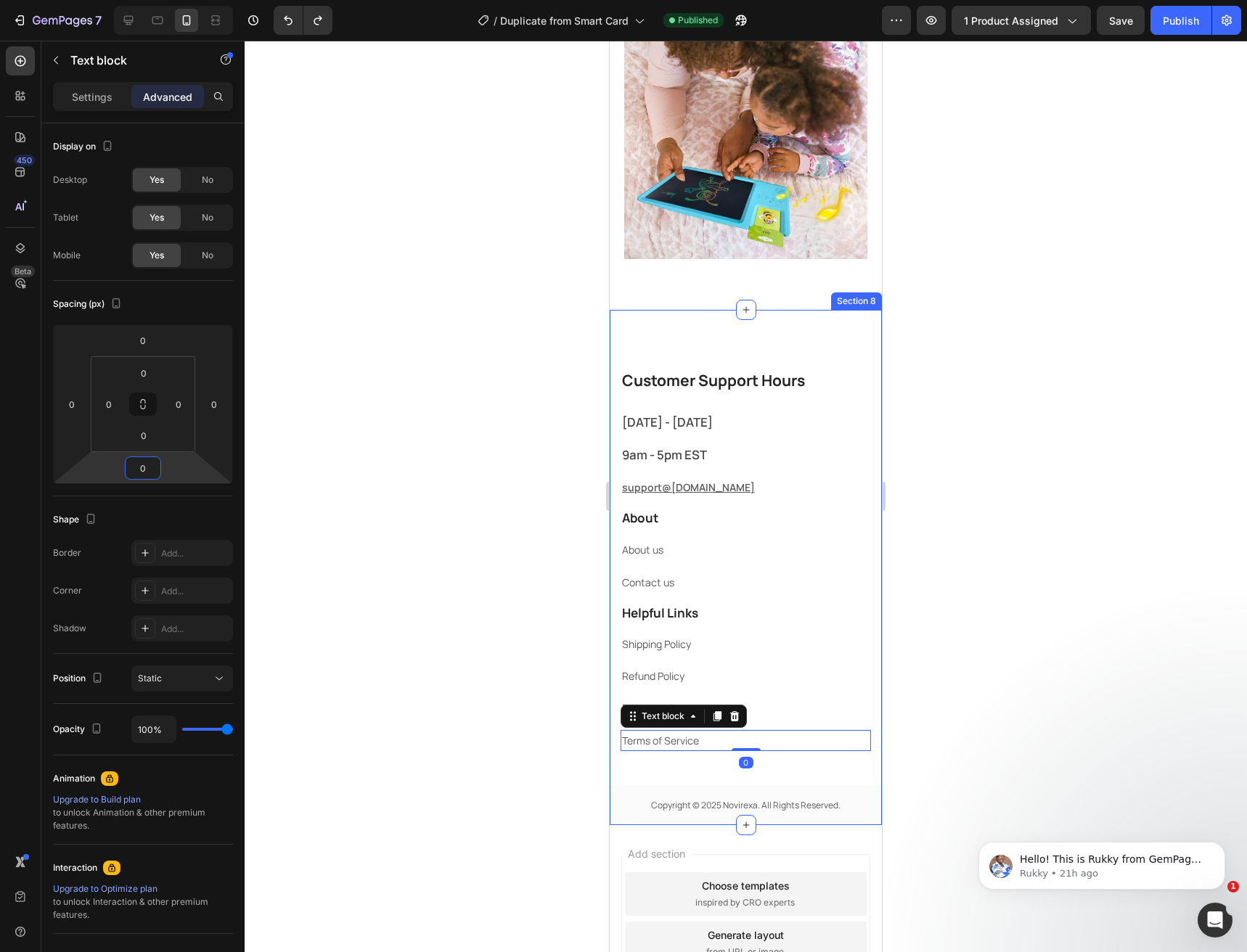
click at [676, 776] on div "⁠⁠⁠⁠⁠⁠⁠ Customer Support Hours Heading [DATE] - [DATE] Text block 9am - 5pm EST…" at bounding box center [746, 596] width 272 height 457
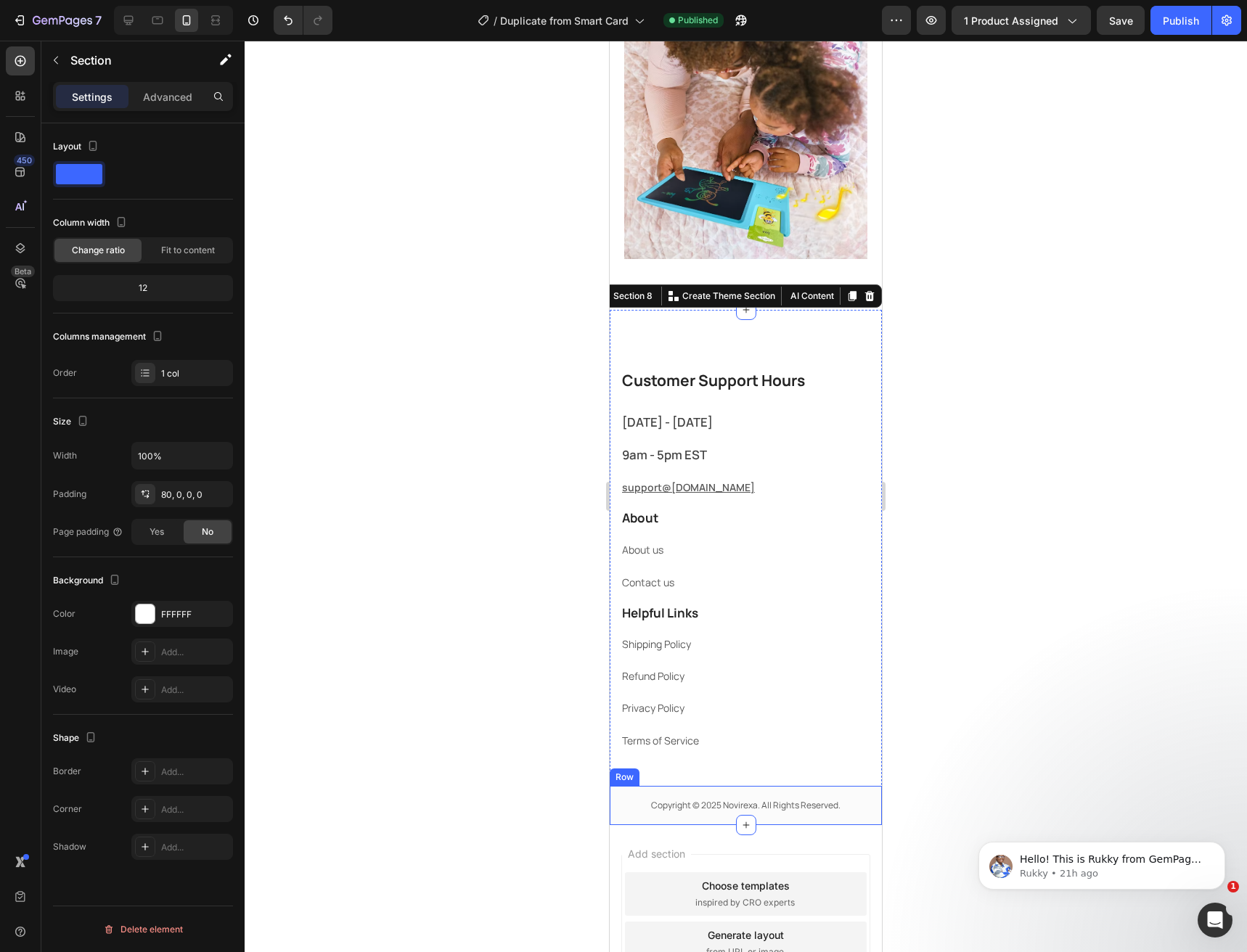
click at [691, 798] on div "Copyright © 2025 Novirexa. All Rights Reserved. Text block Row Row" at bounding box center [746, 805] width 272 height 39
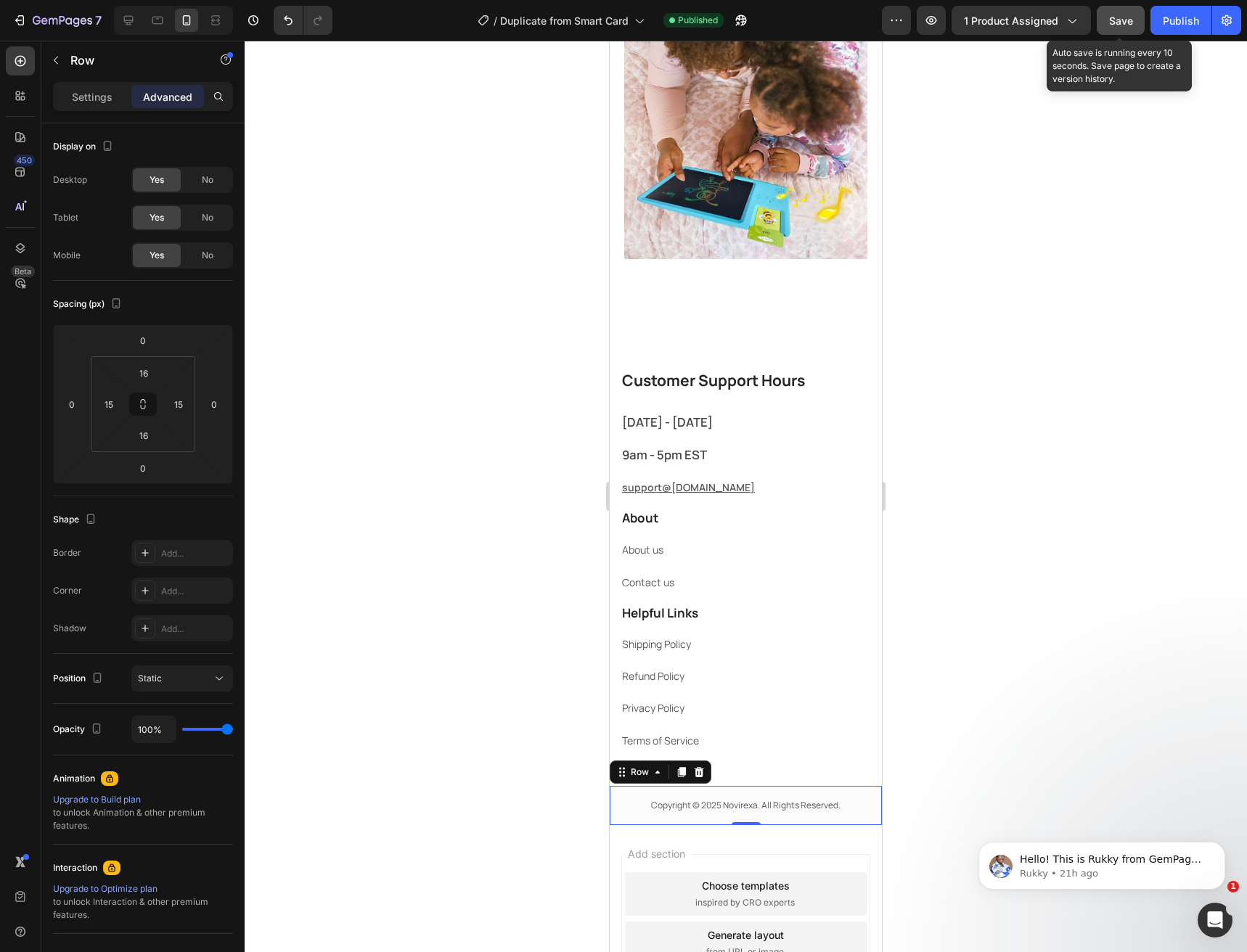
click at [1116, 23] on span "Save" at bounding box center [1121, 20] width 24 height 13
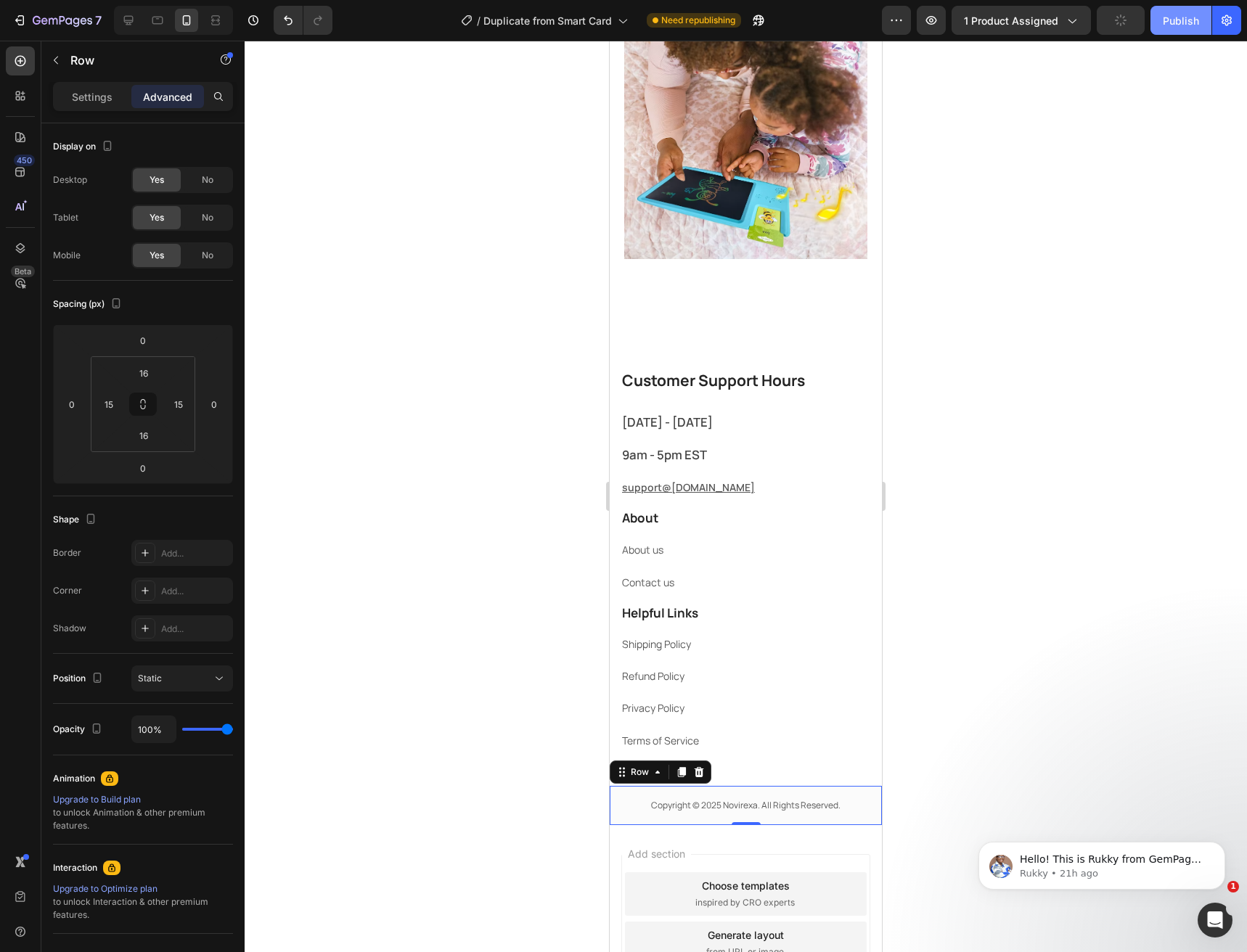
click at [1155, 26] on button "Publish" at bounding box center [1181, 20] width 61 height 29
click at [660, 611] on strong "Helpful Links" at bounding box center [660, 613] width 76 height 17
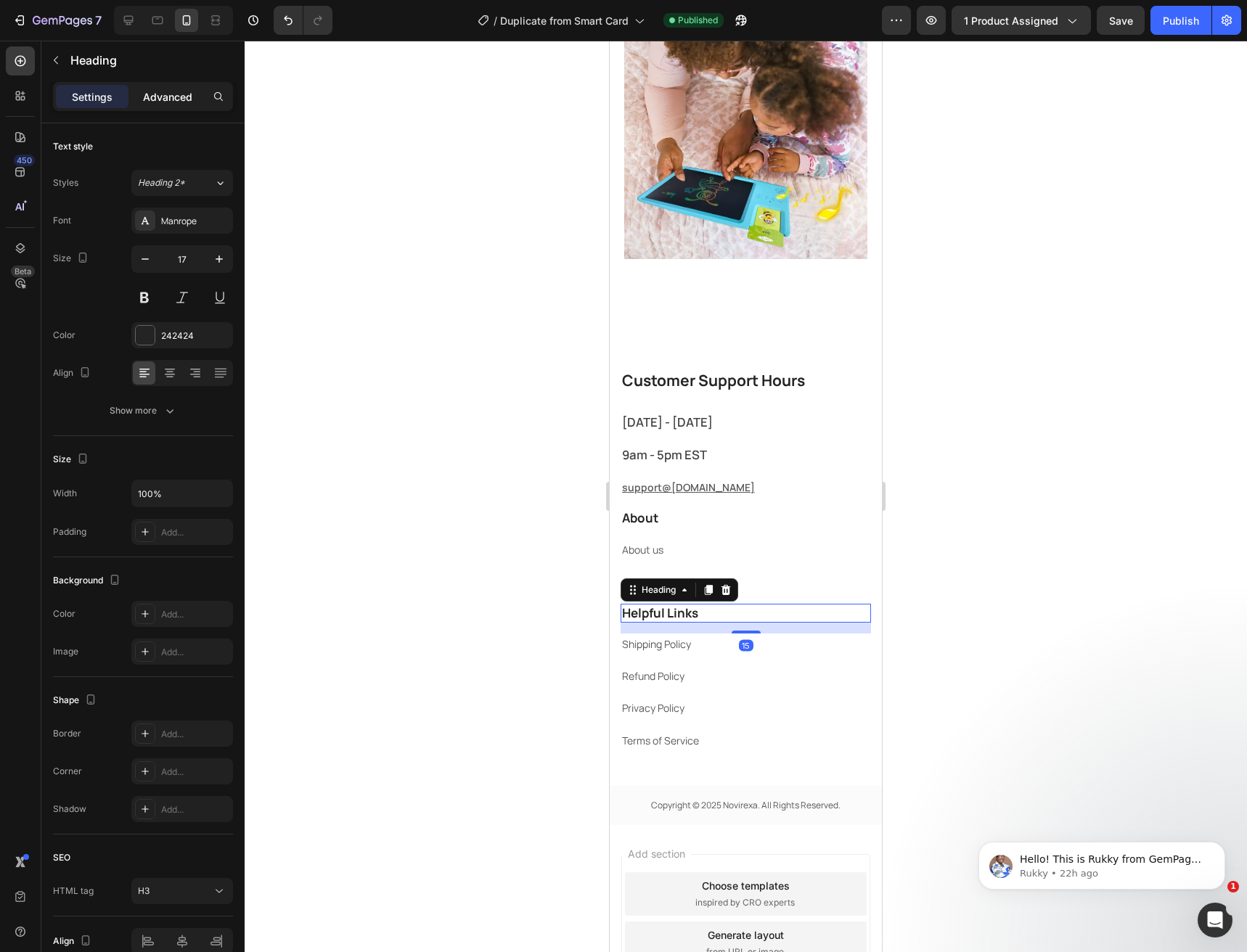
click at [173, 90] on p "Advanced" at bounding box center [167, 97] width 49 height 15
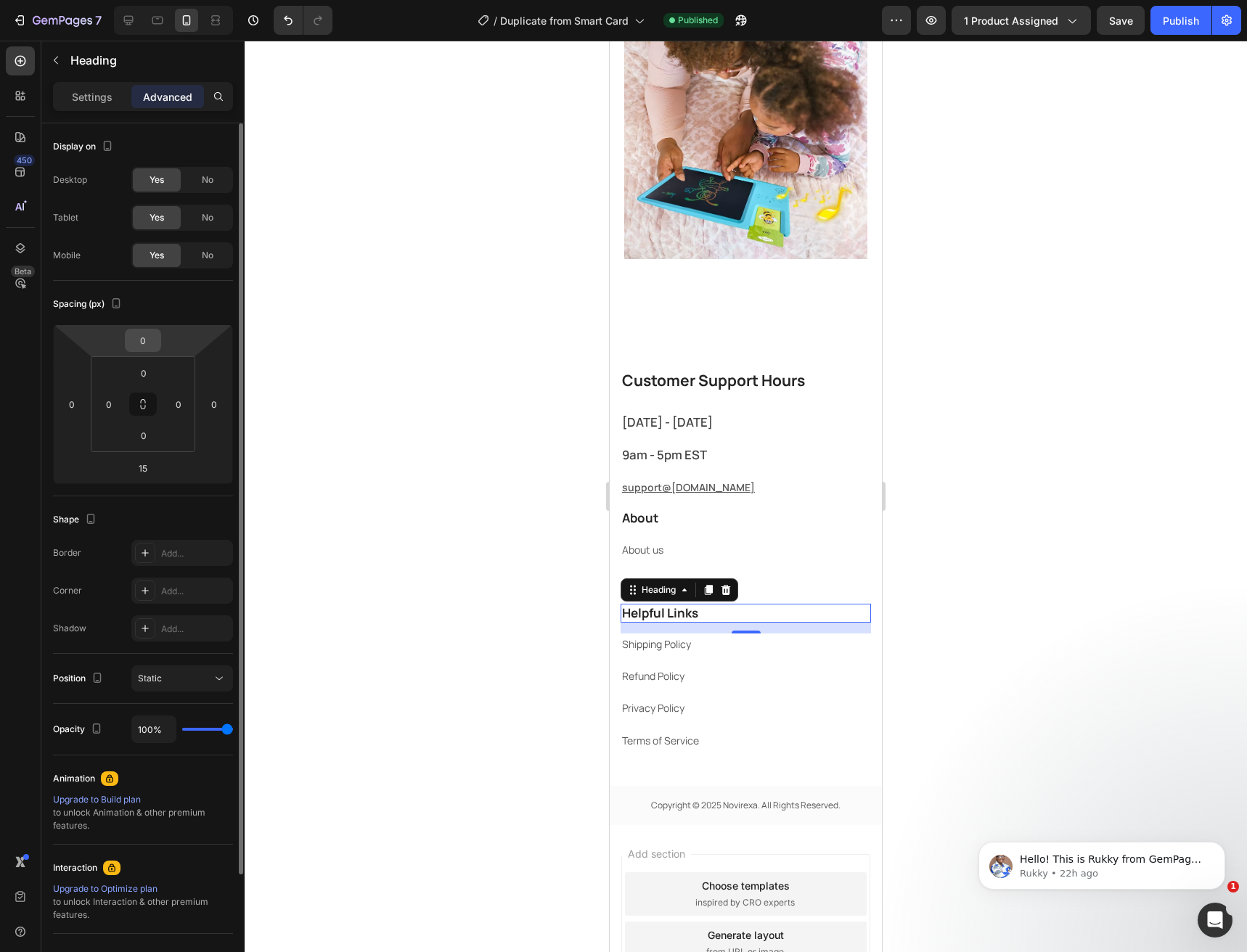
click at [138, 339] on input "0" at bounding box center [143, 340] width 29 height 22
type input "15"
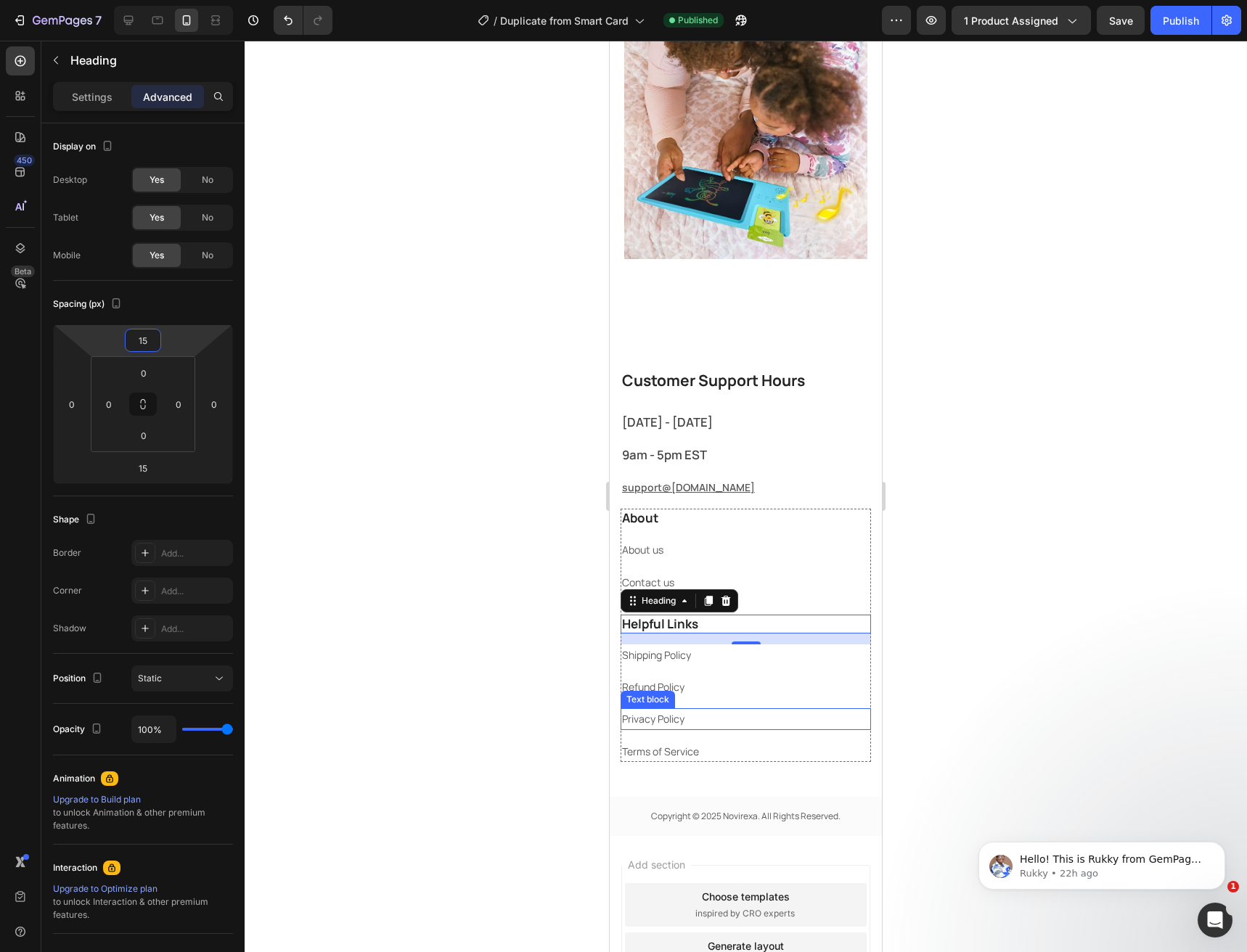
click at [764, 728] on p "Privacy Policy" at bounding box center [745, 718] width 248 height 18
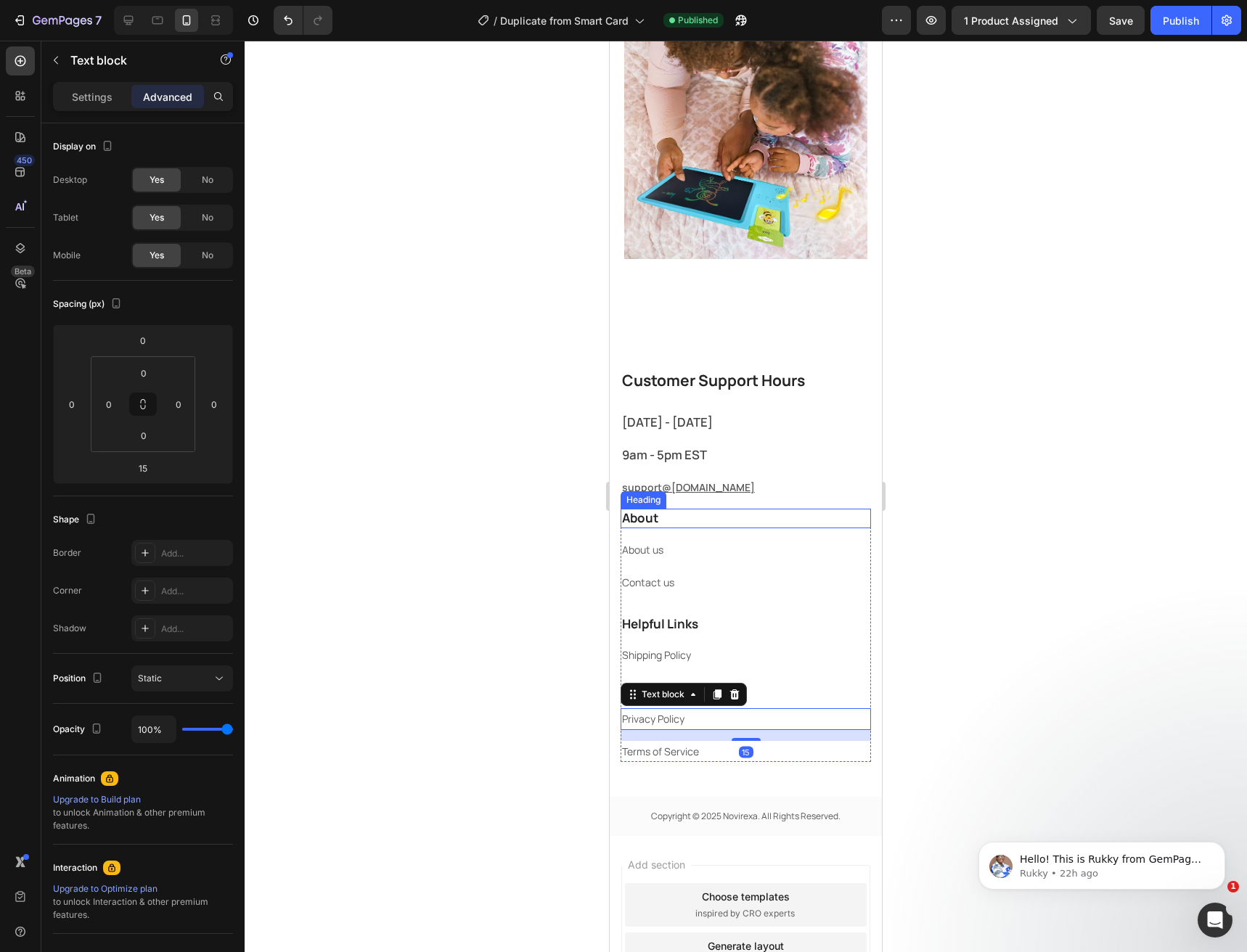
click at [678, 517] on p "⁠⁠⁠⁠⁠⁠⁠ About" at bounding box center [745, 518] width 248 height 16
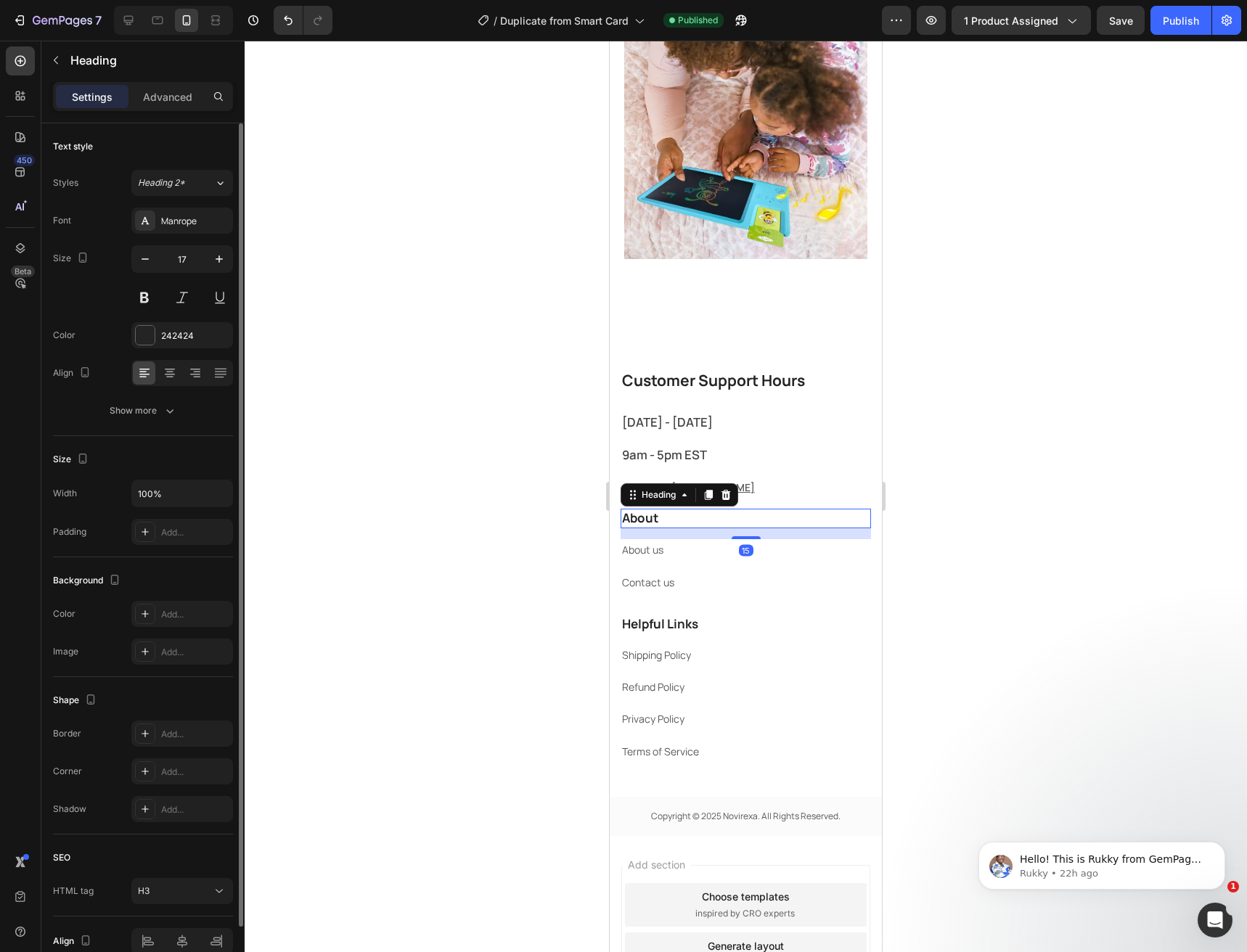
click at [176, 101] on p "Advanced" at bounding box center [167, 97] width 49 height 15
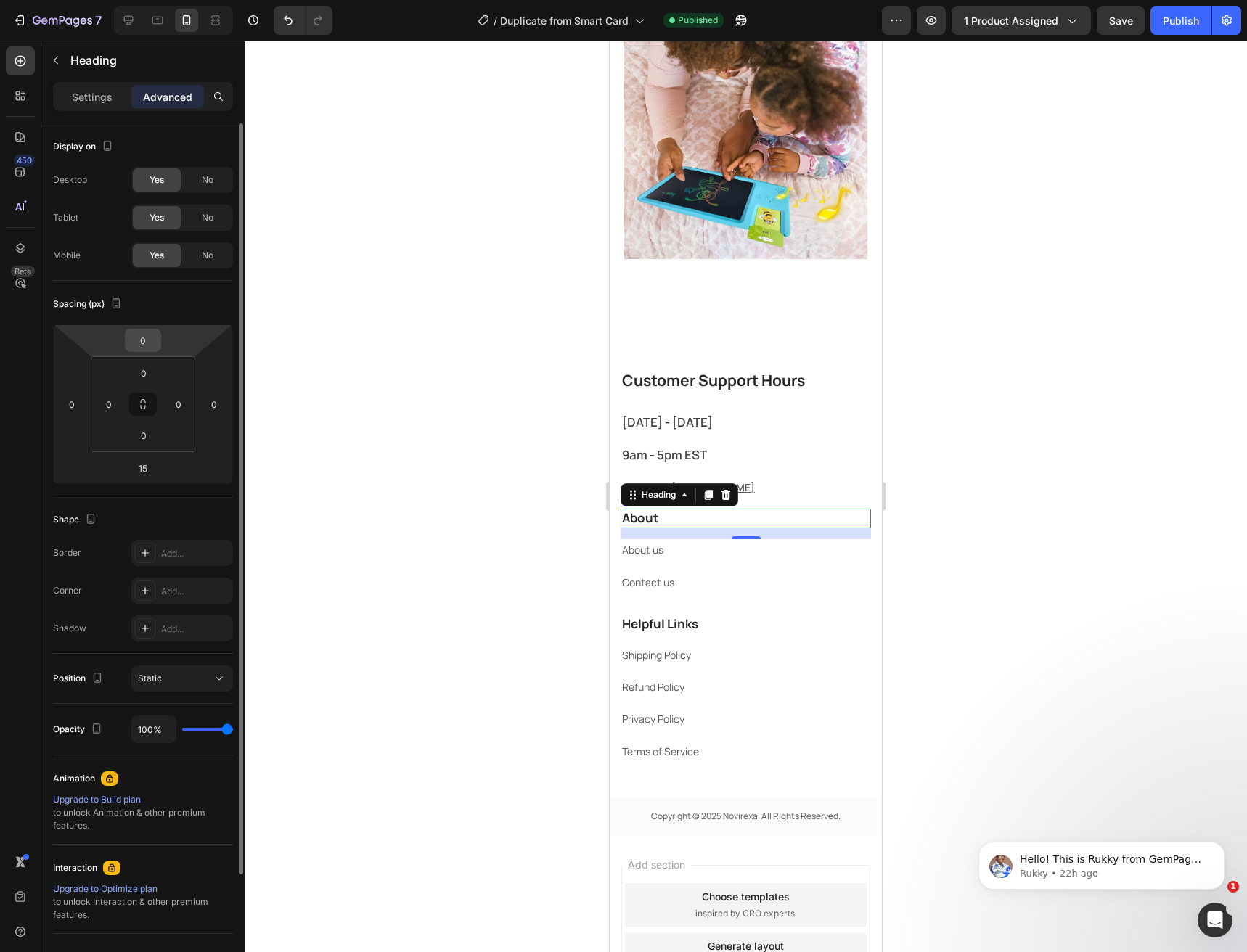
click at [139, 340] on input "0" at bounding box center [143, 340] width 29 height 22
type input "15"
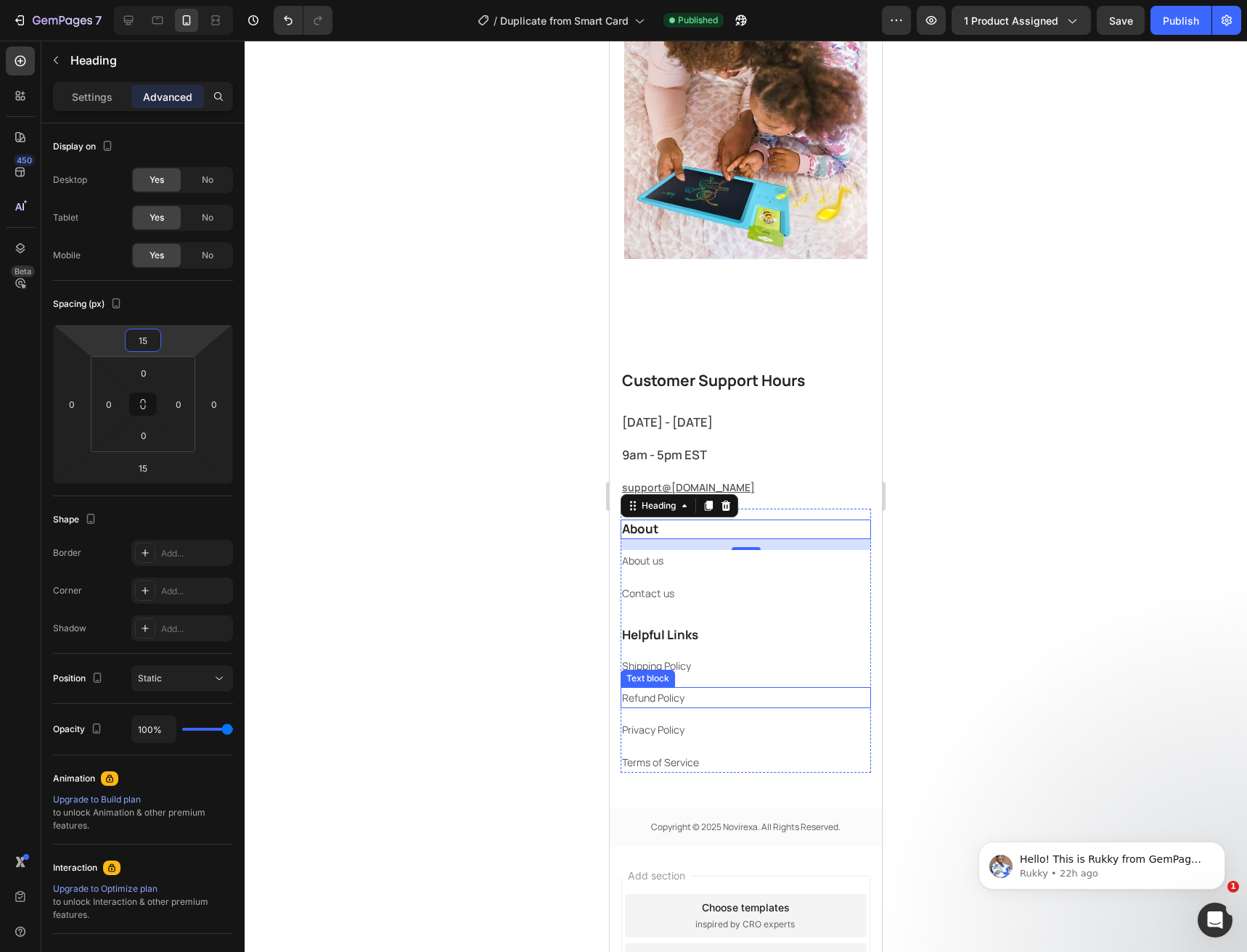
click at [771, 696] on p "Refund Policy" at bounding box center [745, 697] width 248 height 18
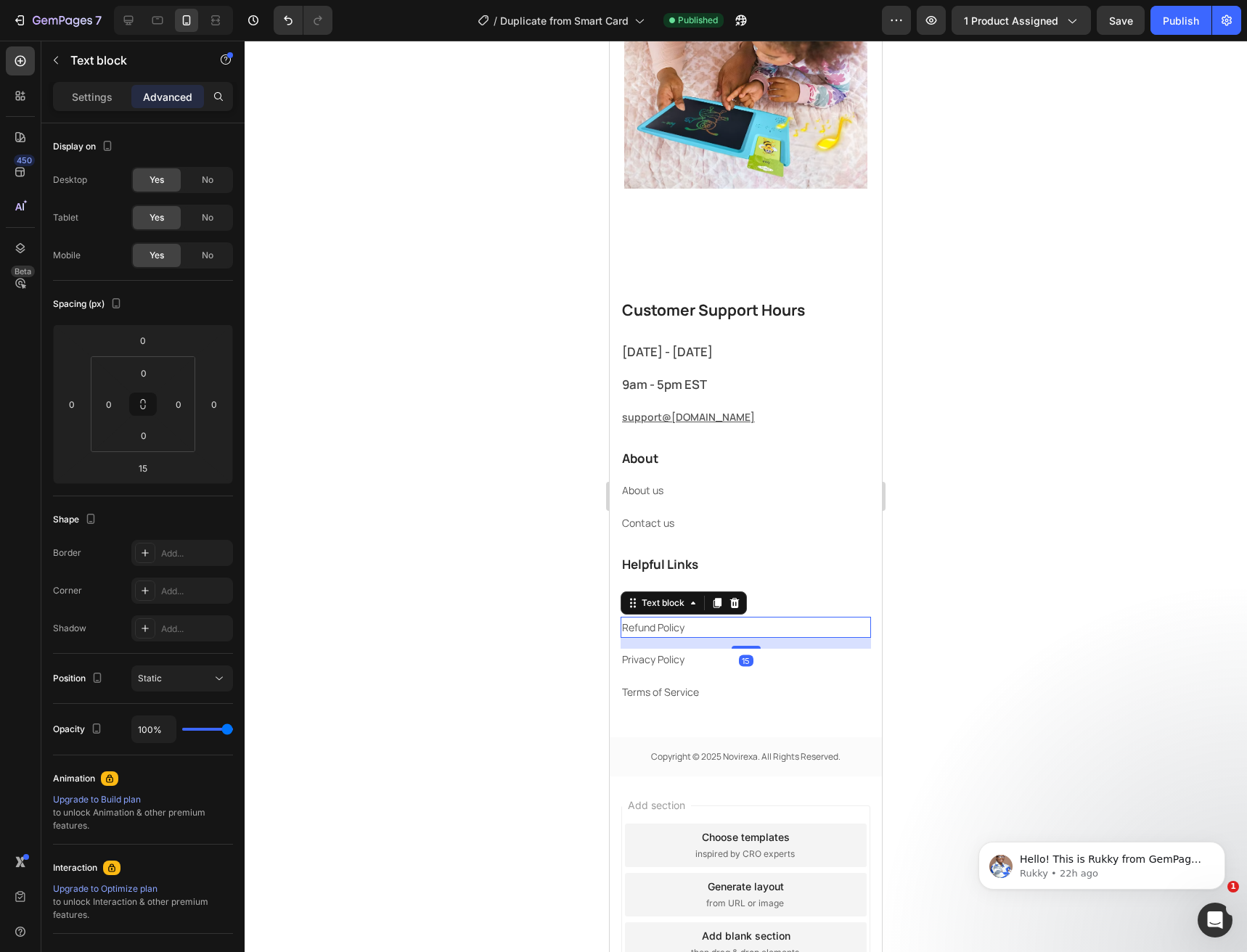
scroll to position [3491, 0]
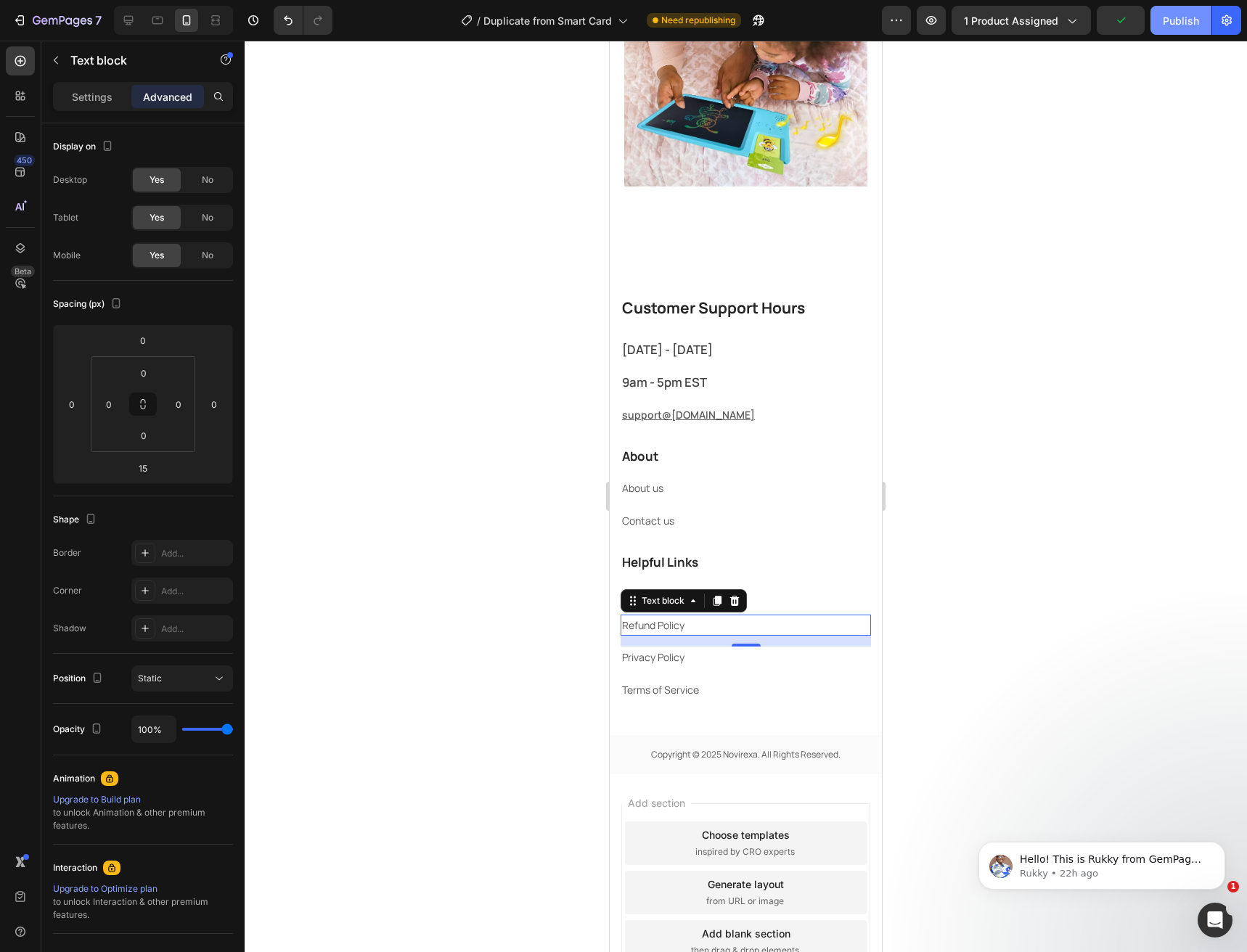
click at [1178, 25] on div "Publish" at bounding box center [1180, 20] width 36 height 15
click at [125, 23] on icon at bounding box center [128, 19] width 14 height 14
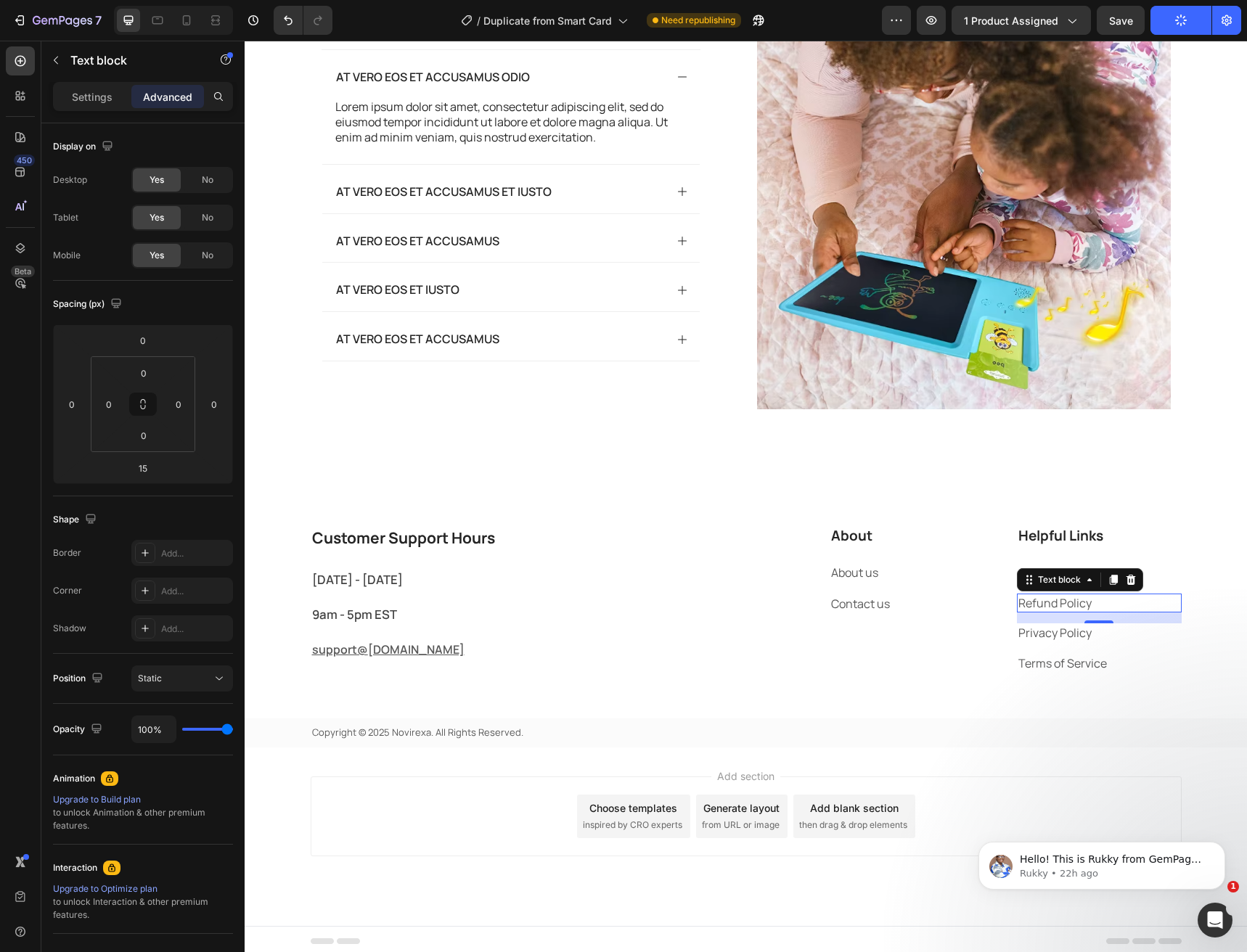
scroll to position [3163, 0]
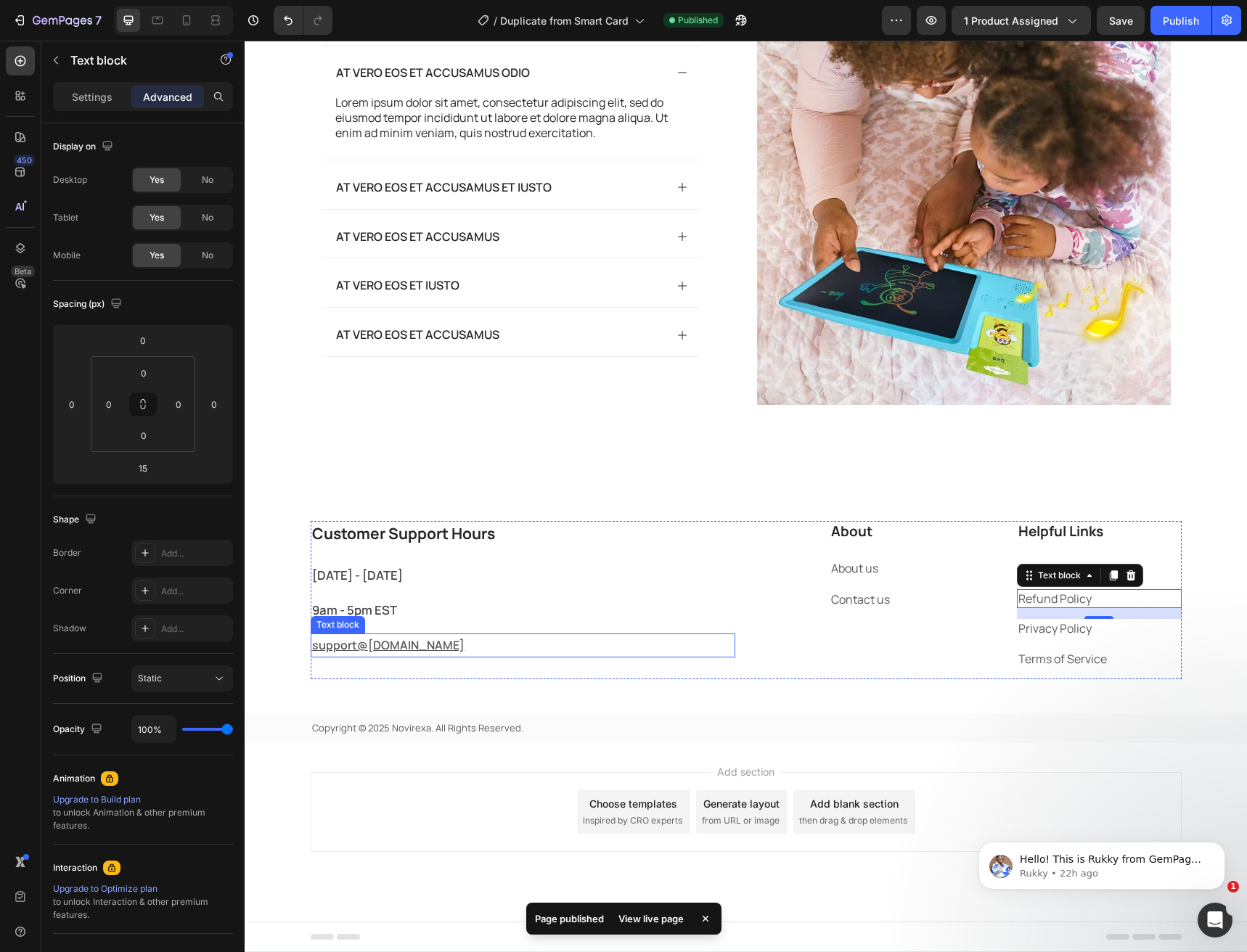
click at [646, 637] on p "support@ [DOMAIN_NAME]" at bounding box center [522, 645] width 422 height 21
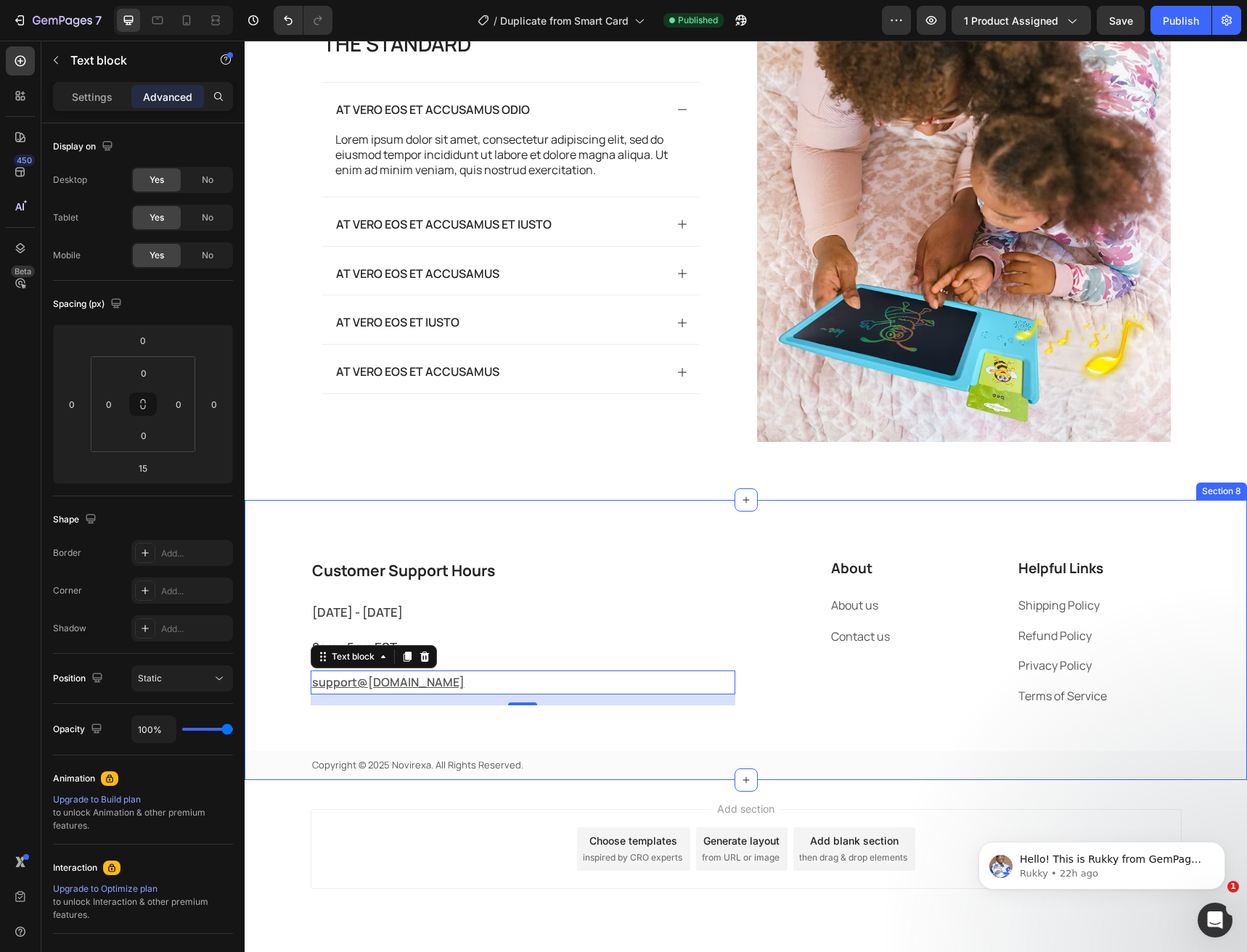
scroll to position [3090, 0]
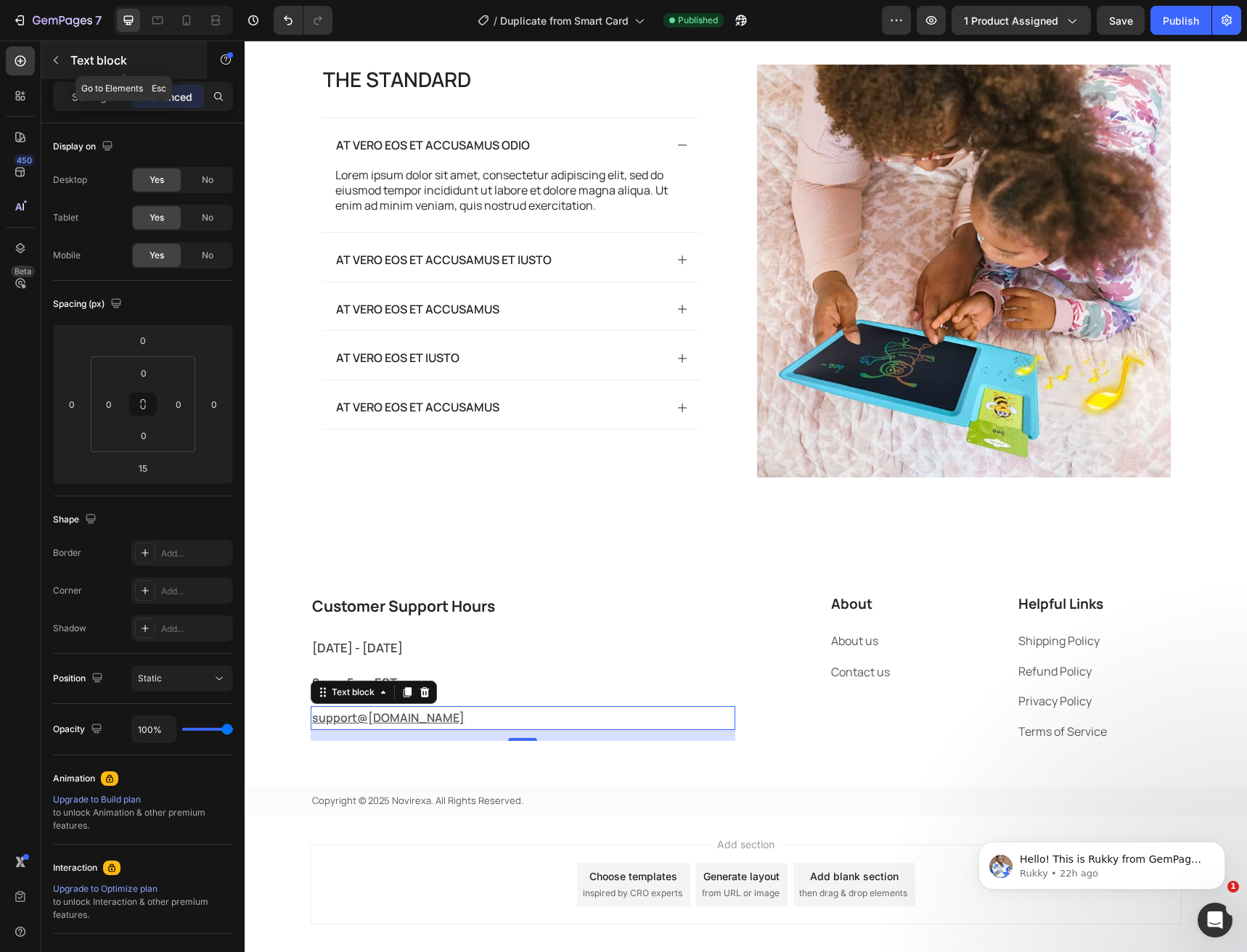
click at [57, 63] on icon "button" at bounding box center [56, 60] width 4 height 8
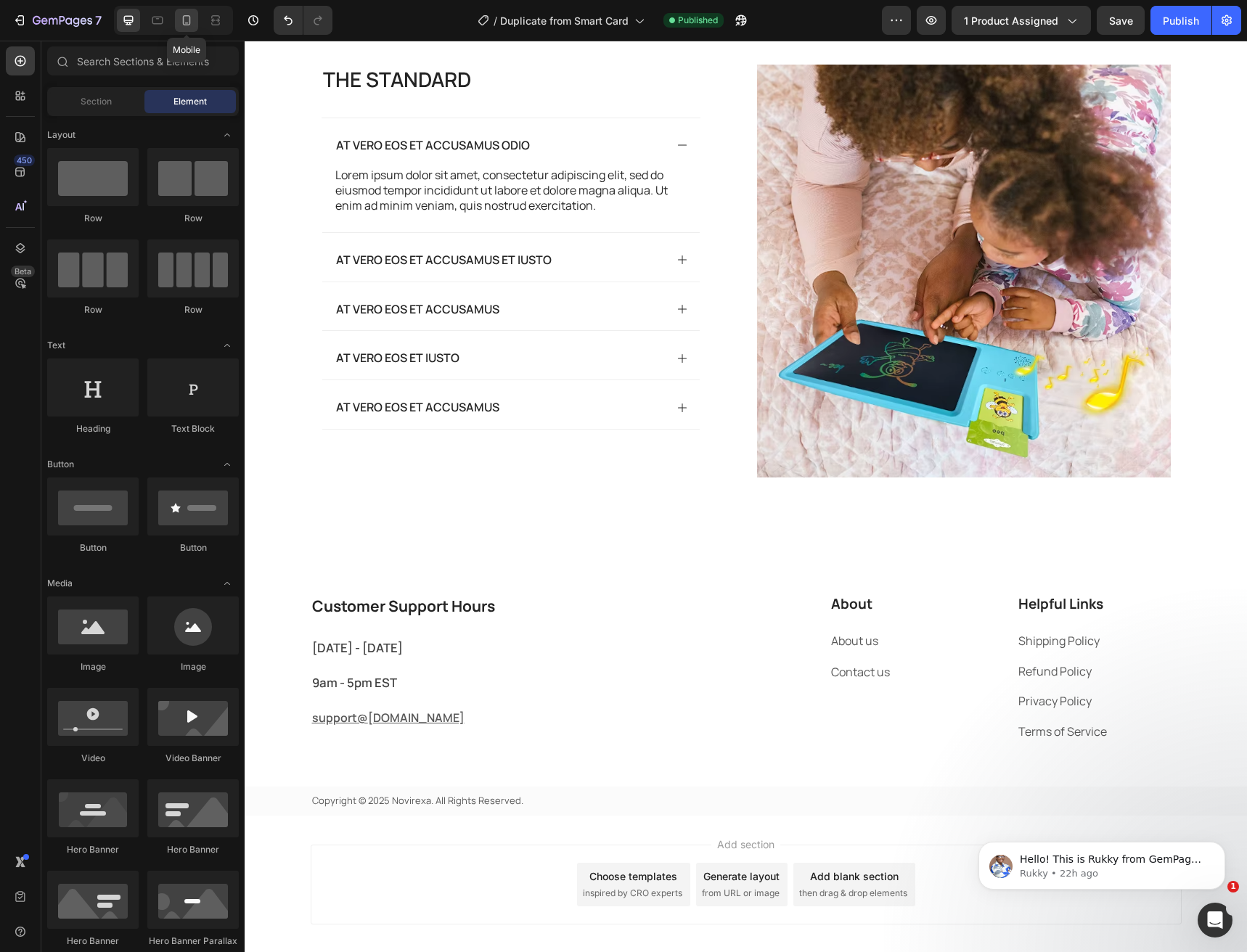
click at [183, 30] on div at bounding box center [186, 19] width 23 height 23
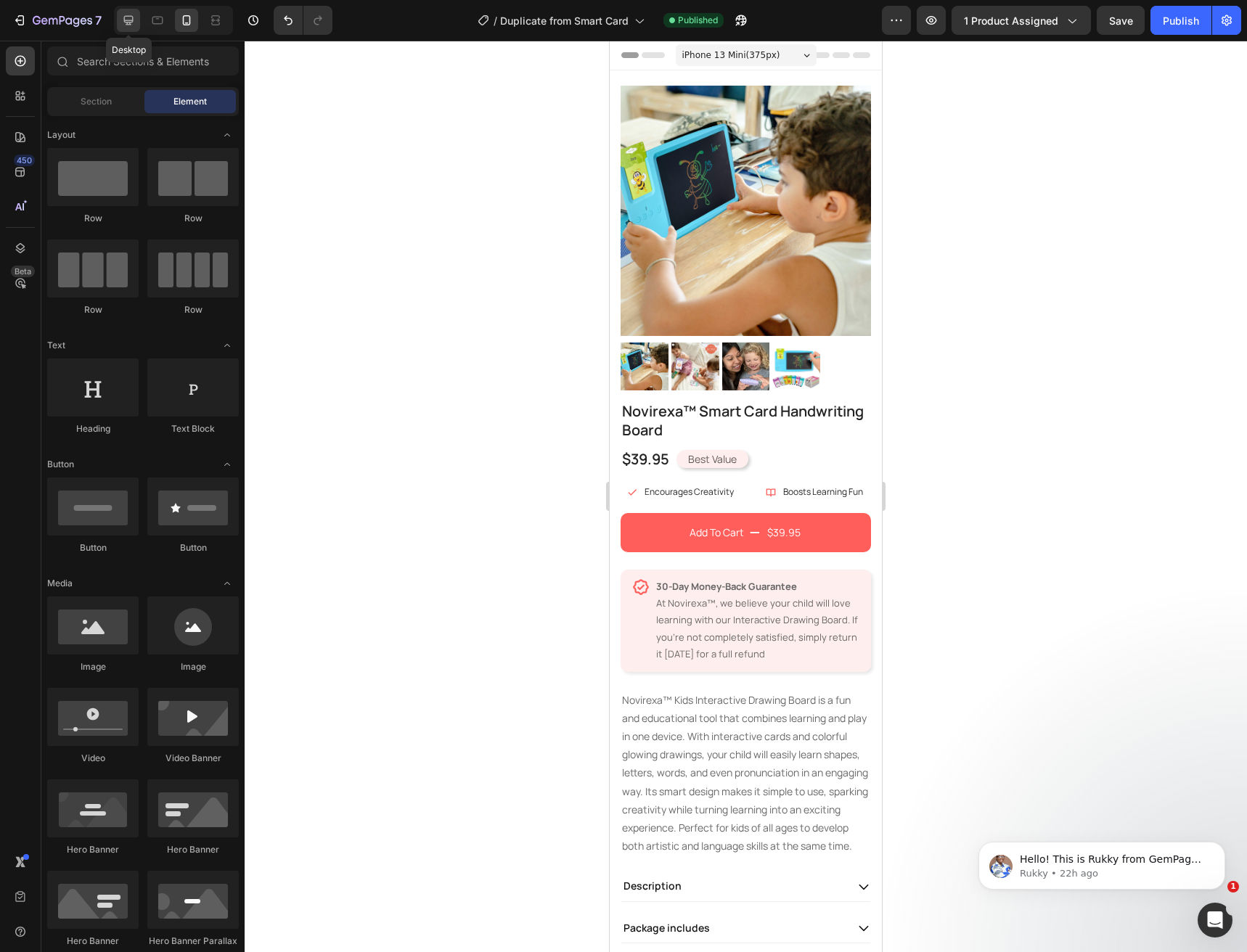
click at [131, 27] on icon at bounding box center [128, 19] width 14 height 14
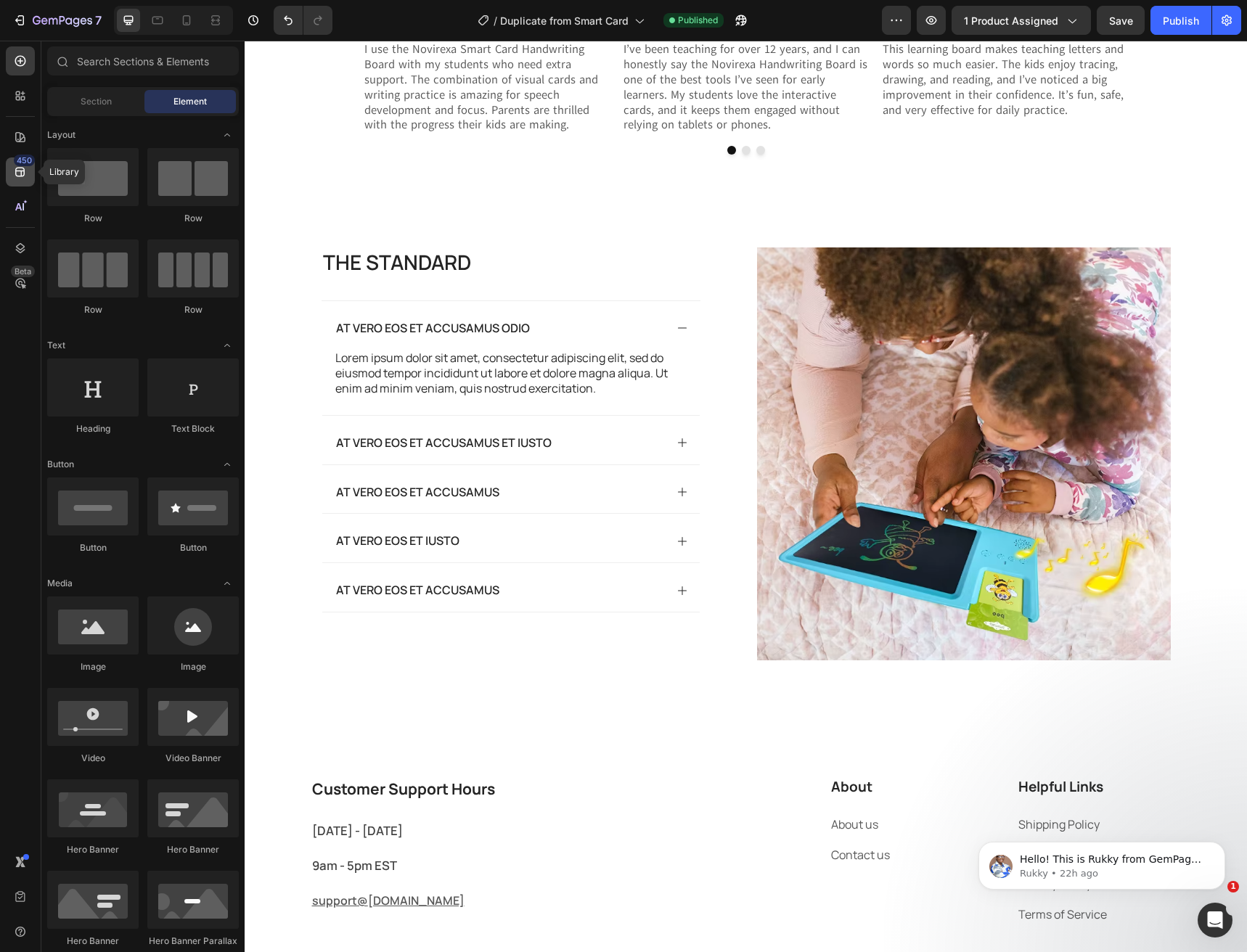
click at [22, 166] on icon at bounding box center [19, 171] width 14 height 14
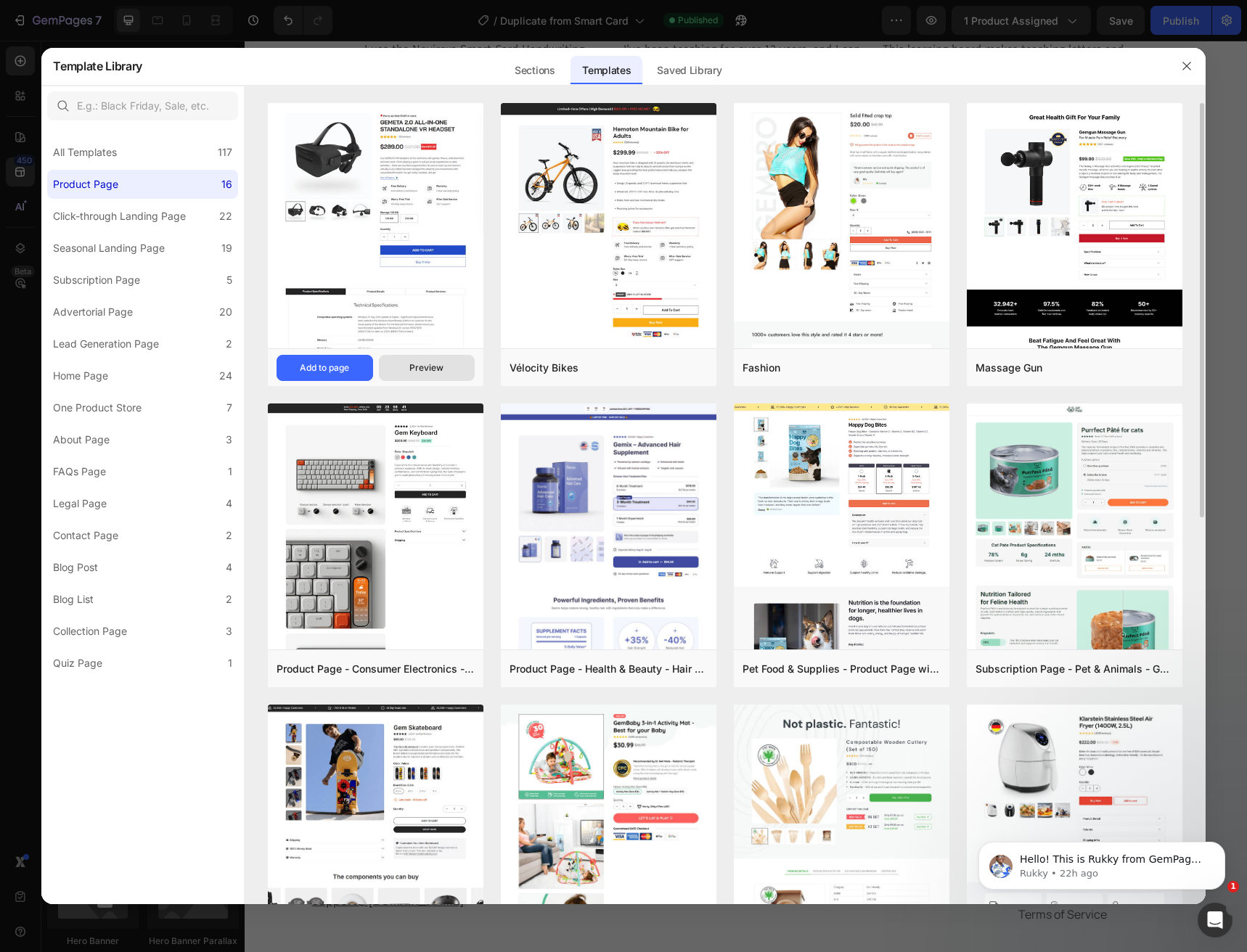
click at [436, 364] on div "Preview" at bounding box center [427, 367] width 34 height 13
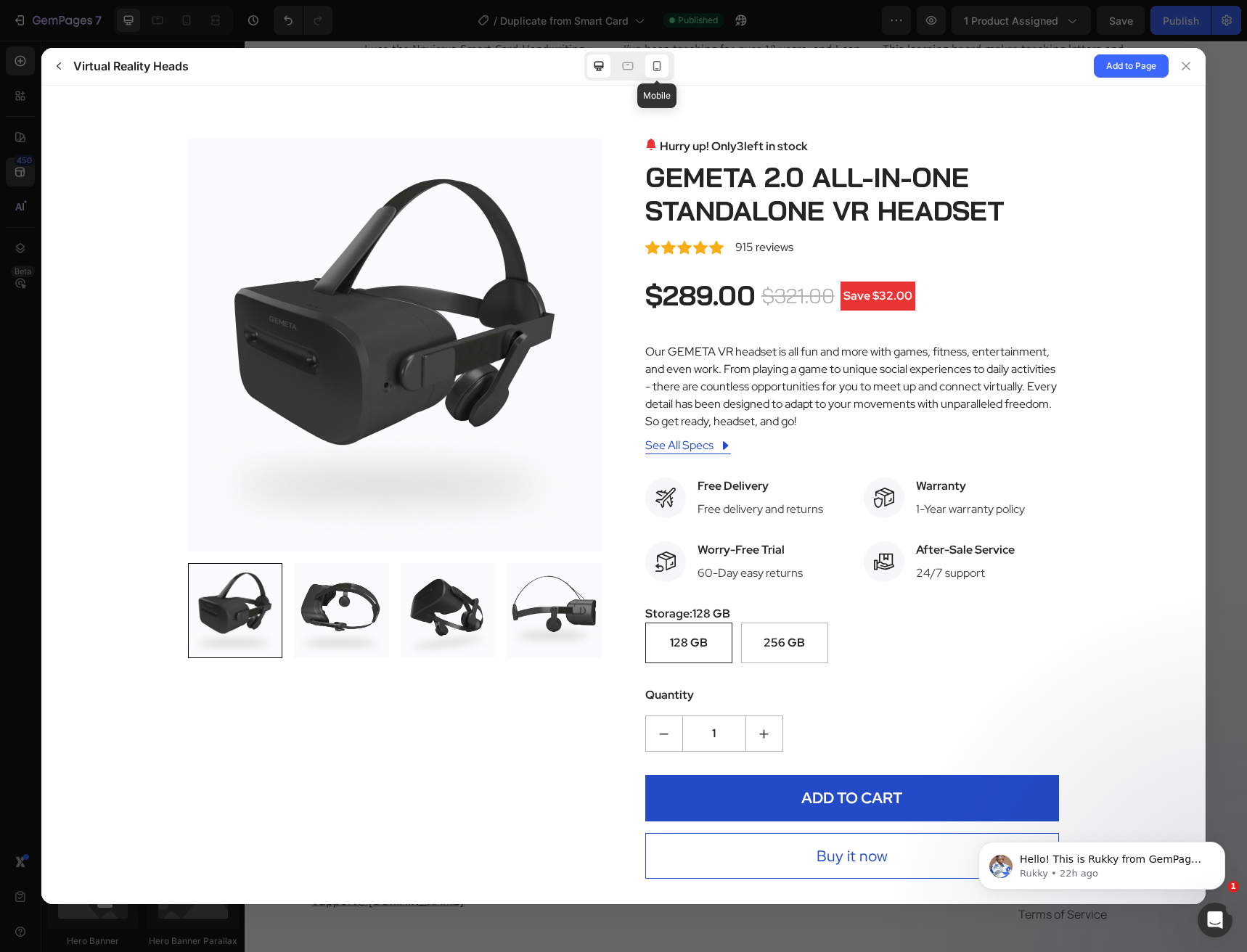
click at [656, 68] on icon at bounding box center [656, 66] width 14 height 14
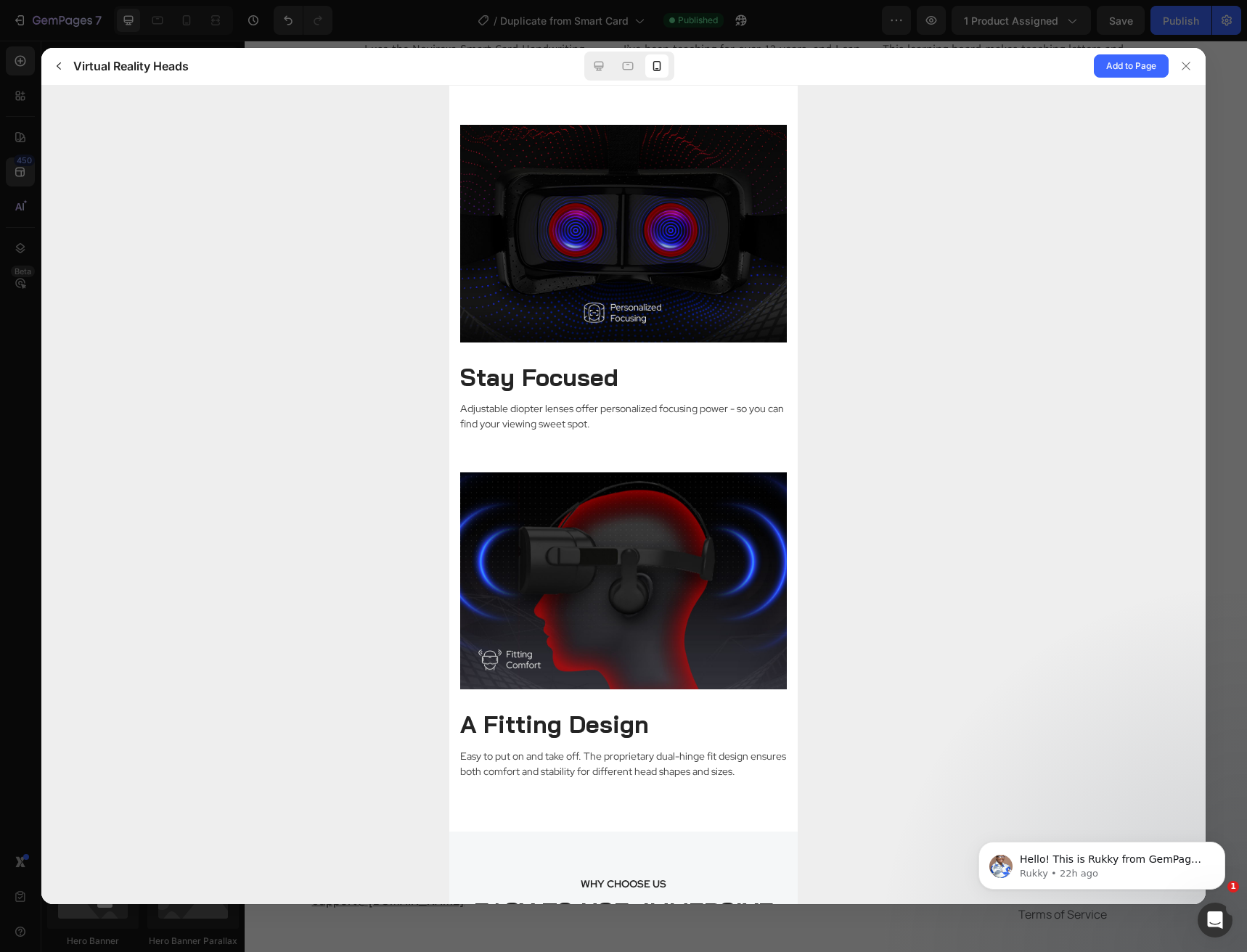
scroll to position [3484, 0]
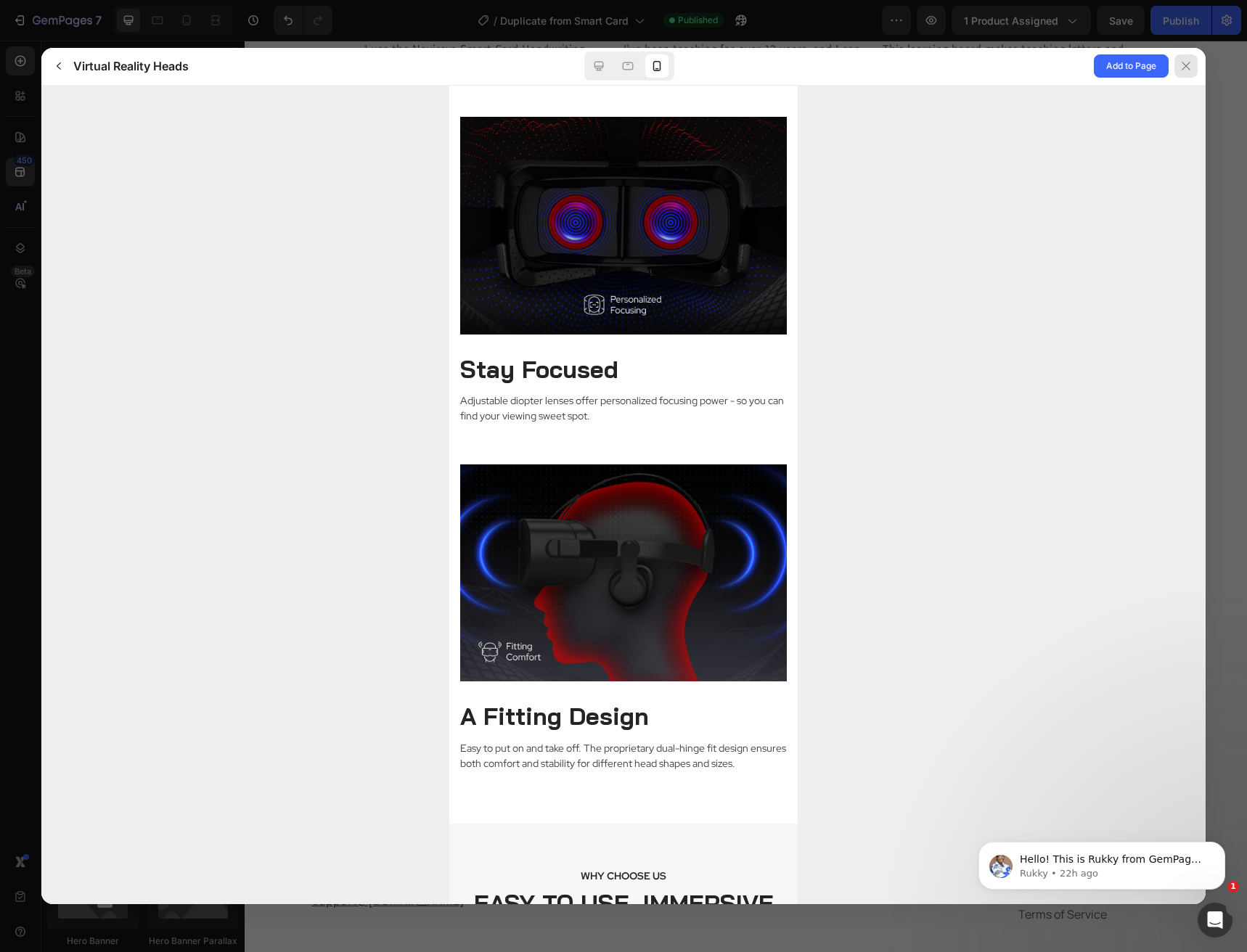
click at [1183, 72] on icon at bounding box center [1186, 66] width 12 height 12
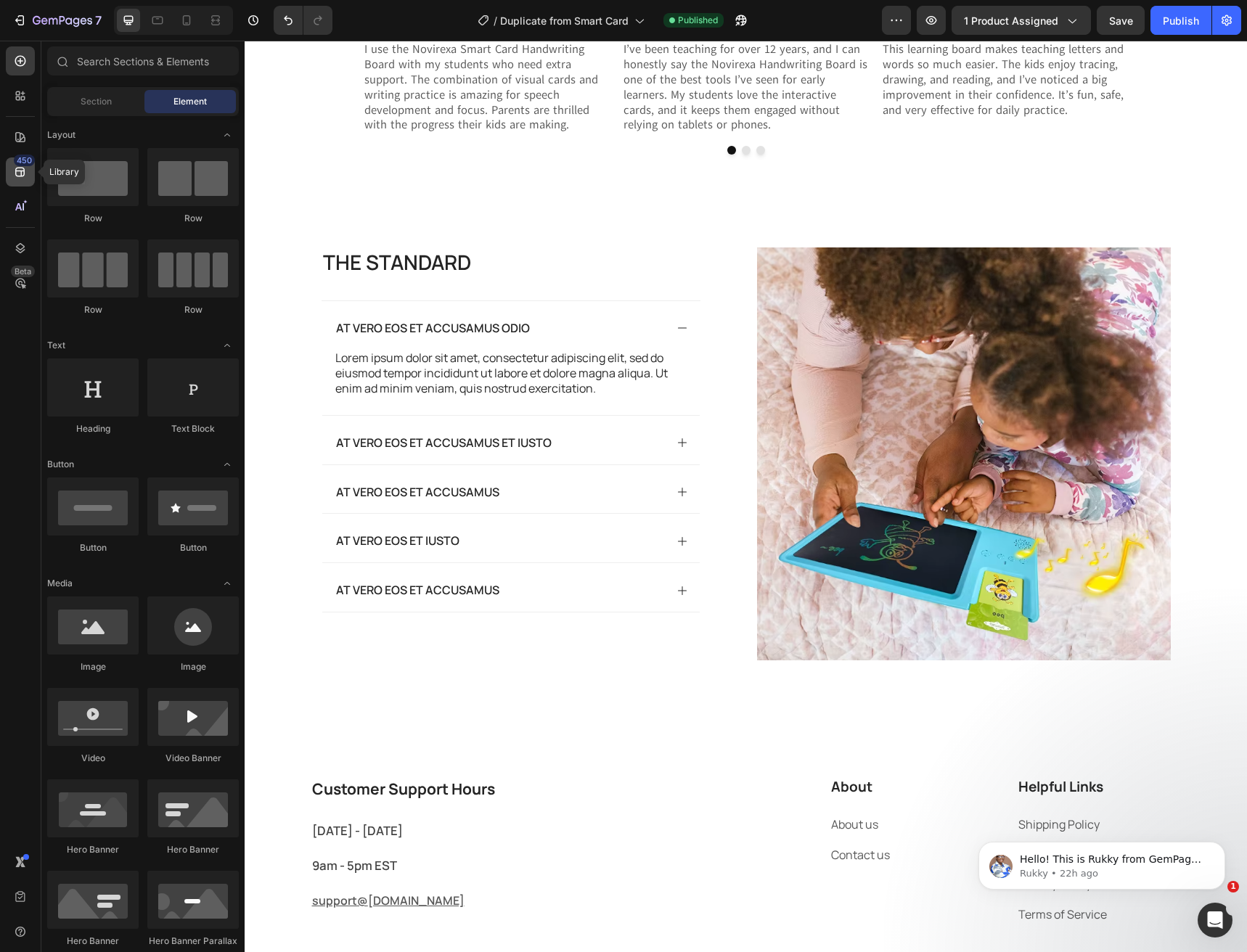
click at [23, 172] on icon at bounding box center [19, 171] width 14 height 14
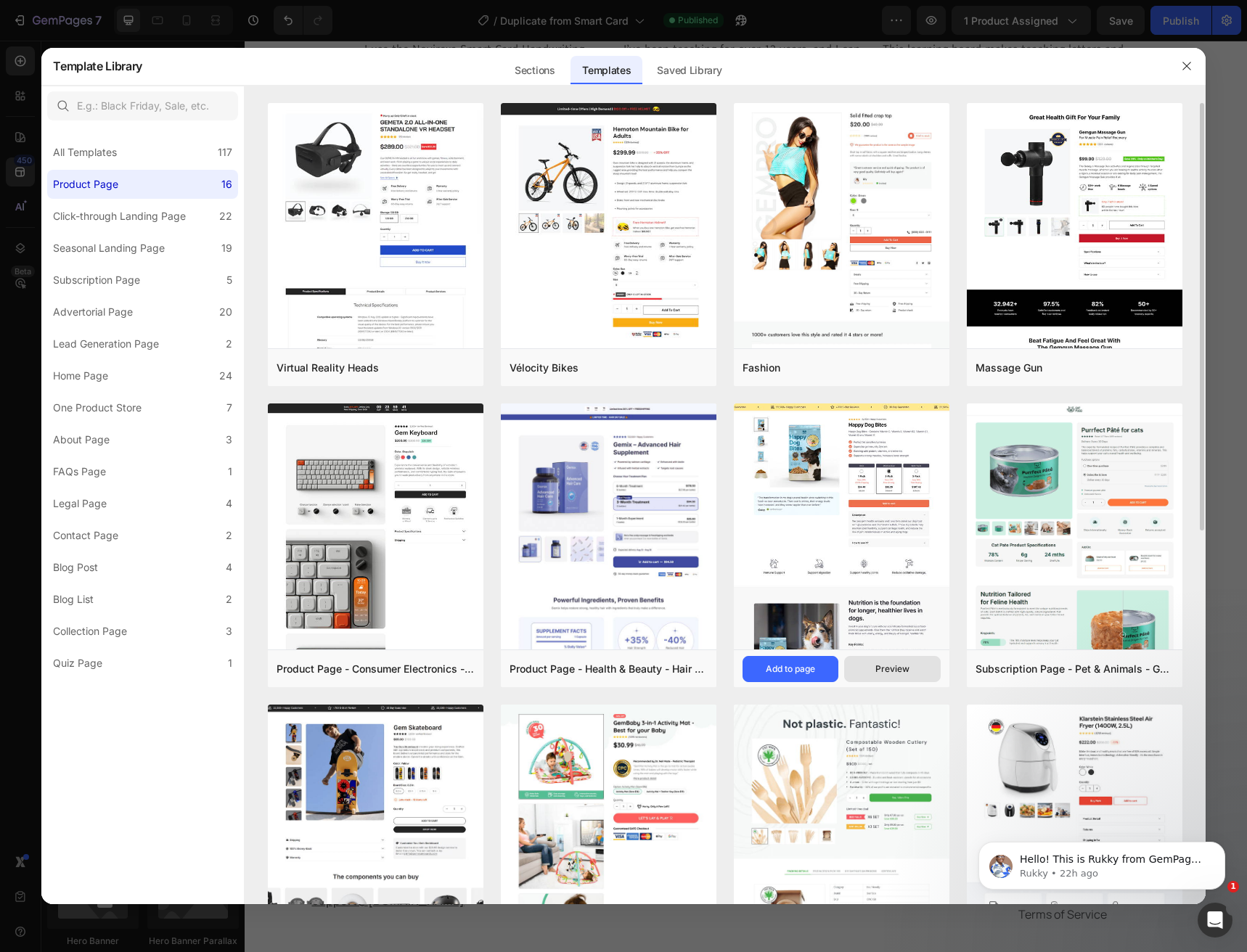
click at [864, 667] on button "Preview" at bounding box center [891, 669] width 95 height 26
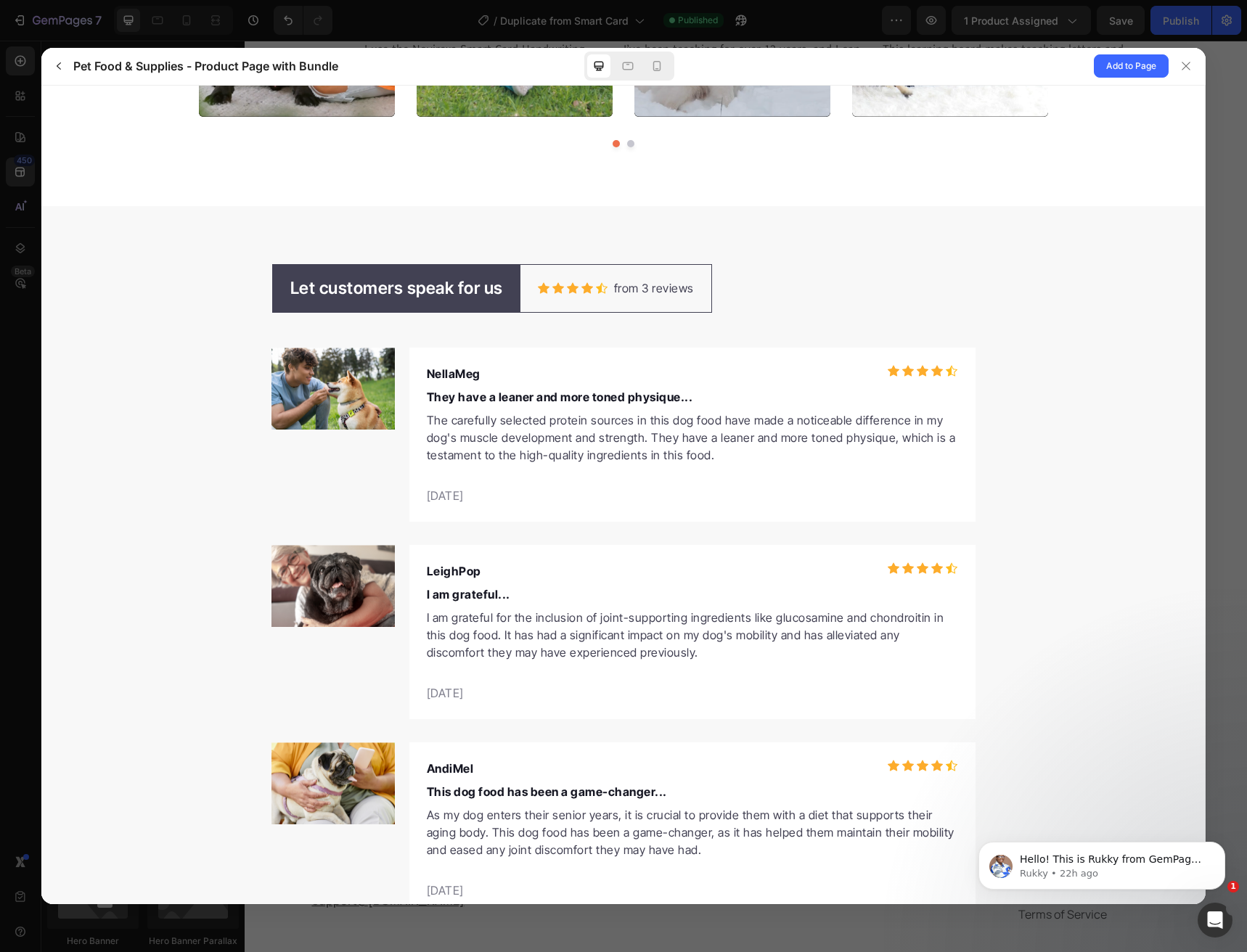
scroll to position [4637, 0]
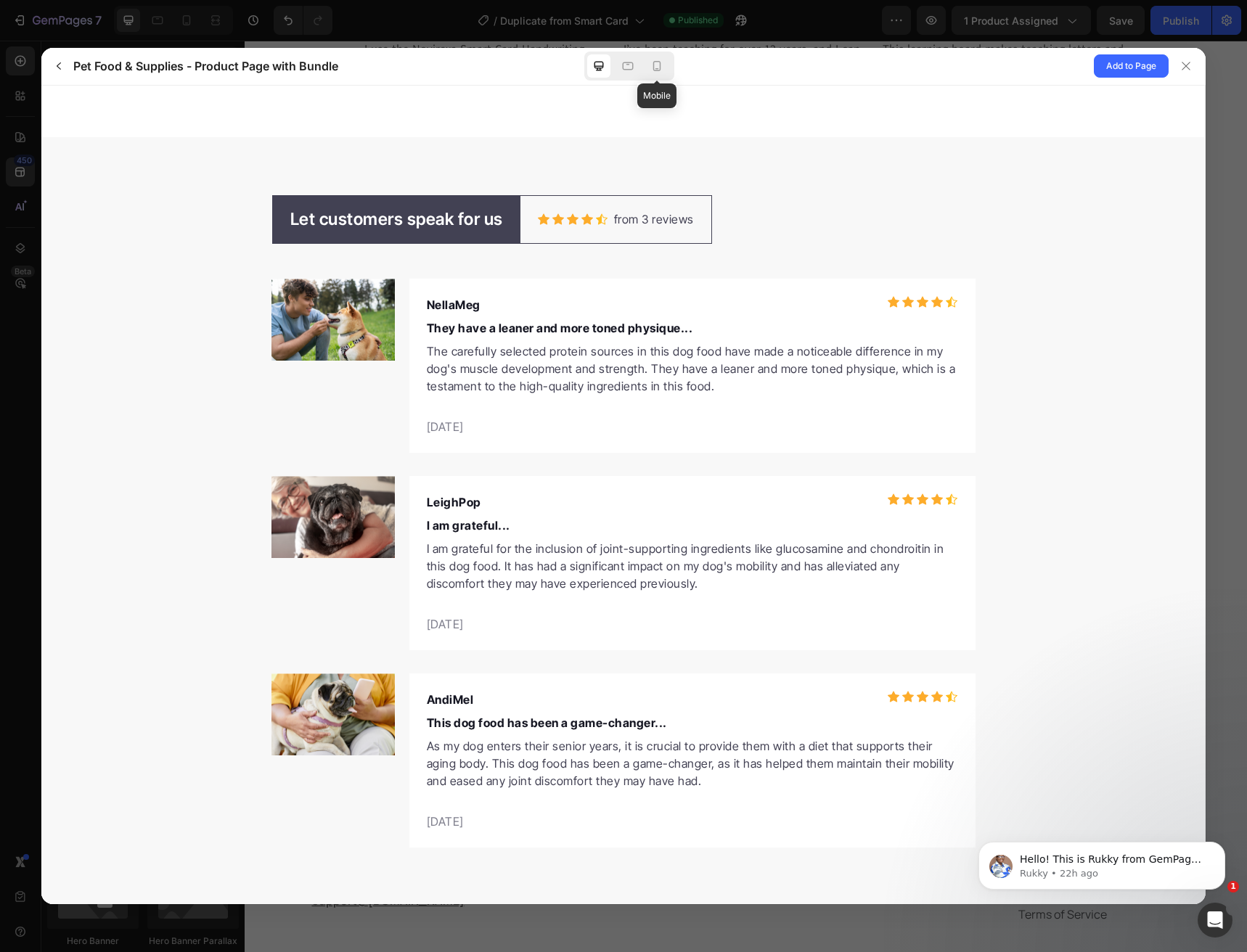
drag, startPoint x: 661, startPoint y: 68, endPoint x: 435, endPoint y: 485, distance: 474.3
click at [661, 67] on icon at bounding box center [656, 66] width 8 height 10
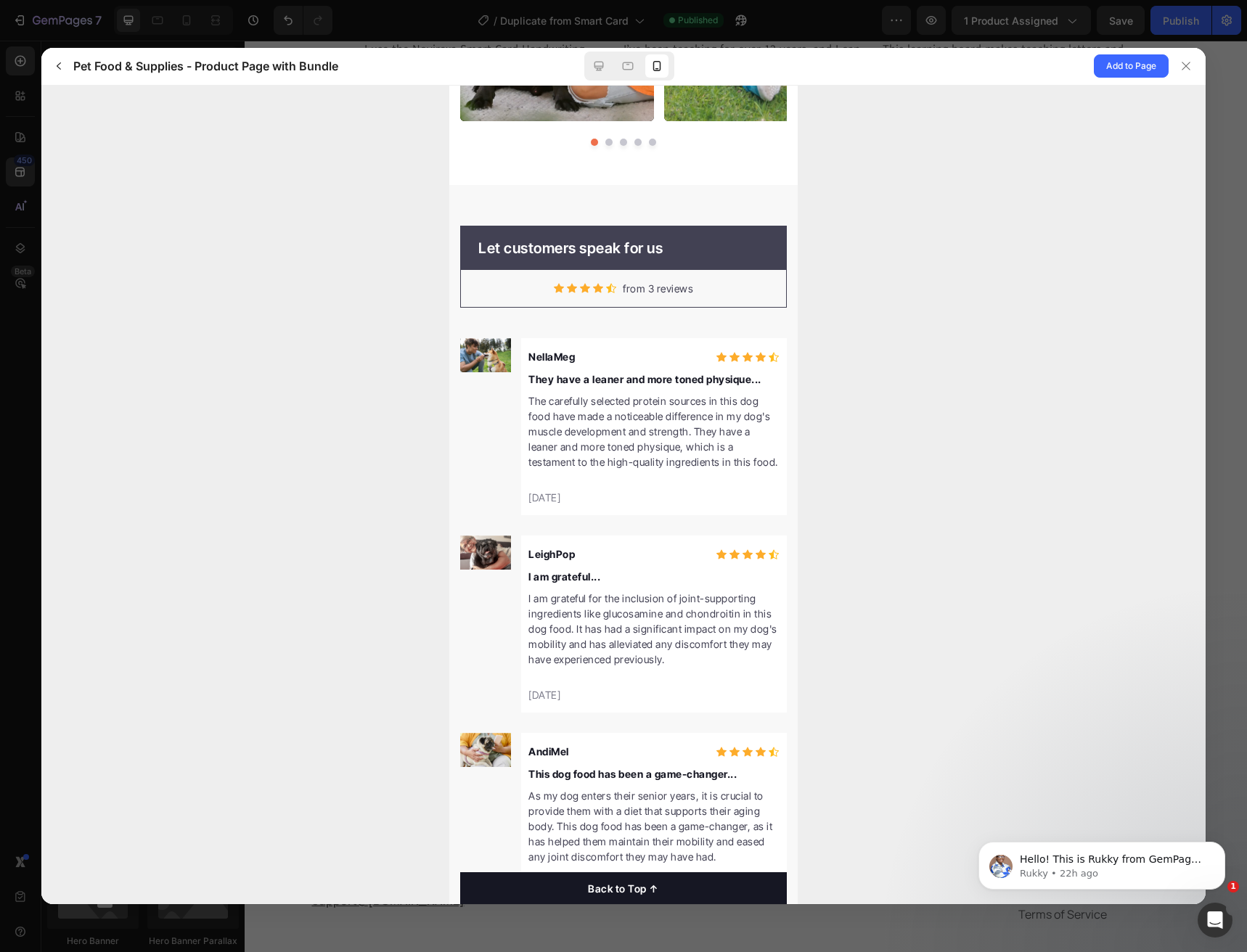
scroll to position [6548, 0]
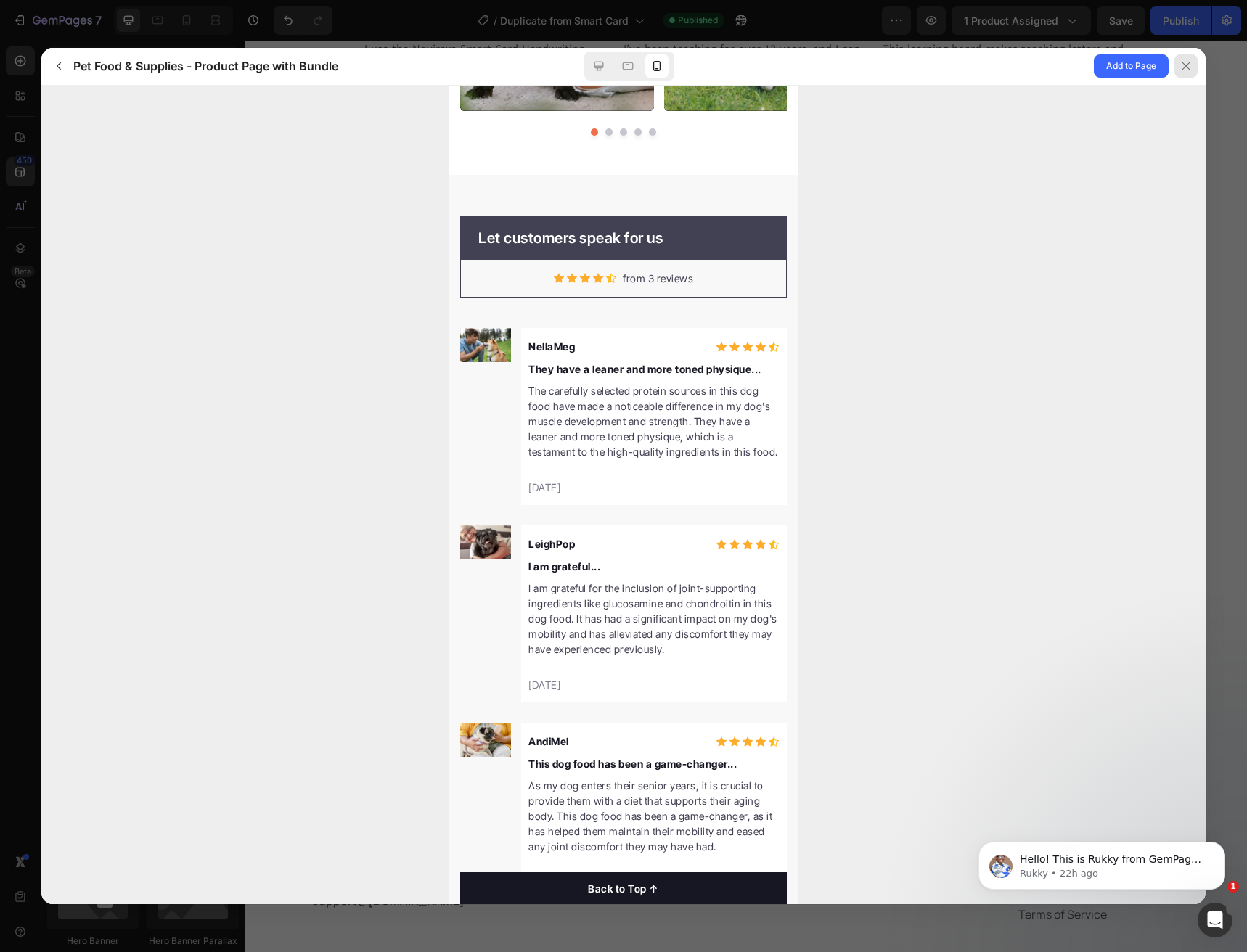
click at [1182, 64] on icon at bounding box center [1186, 66] width 12 height 12
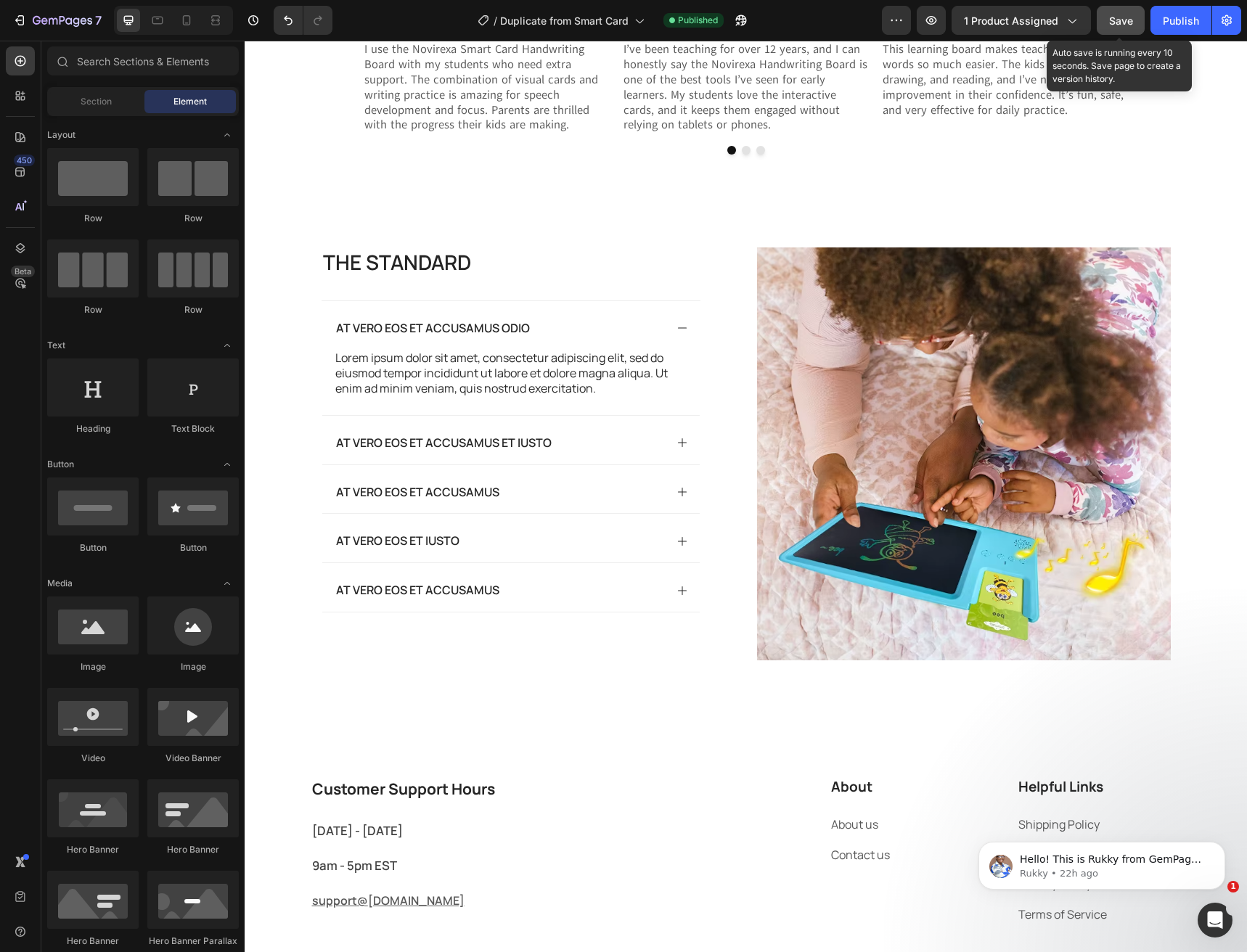
click at [1107, 28] on button "Save" at bounding box center [1120, 20] width 48 height 29
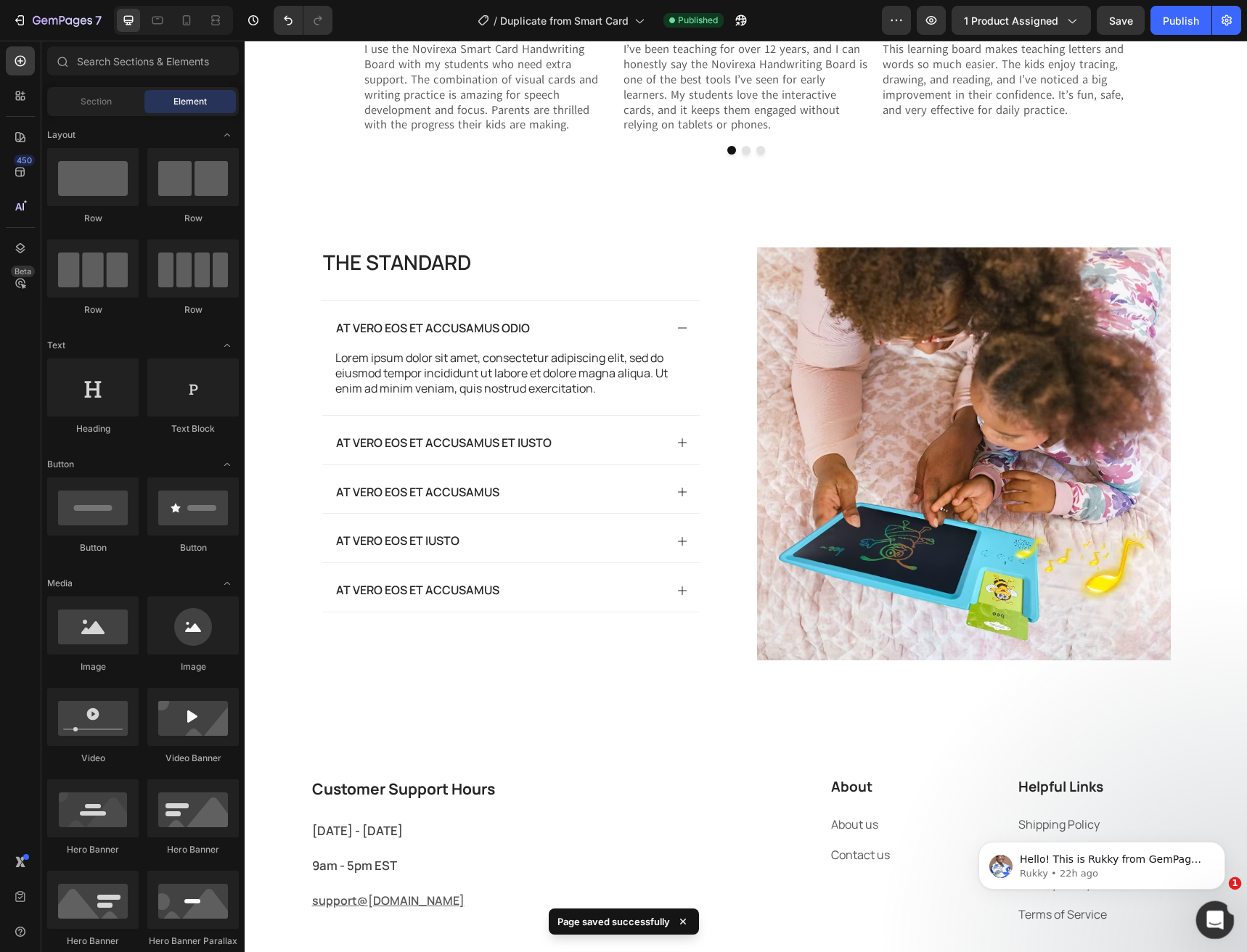
click at [1202, 916] on div "Open Intercom Messenger" at bounding box center [1212, 917] width 48 height 48
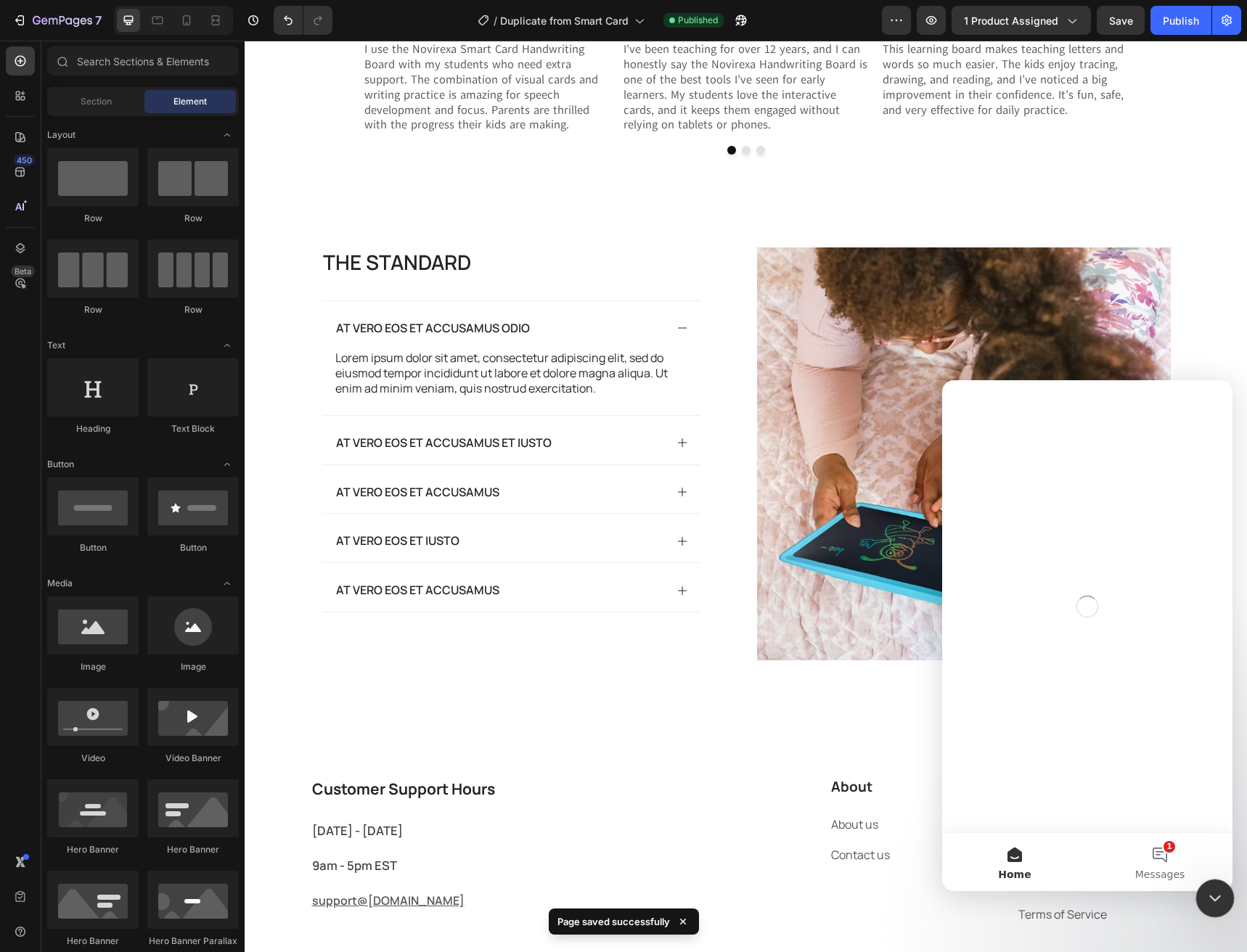
scroll to position [0, 0]
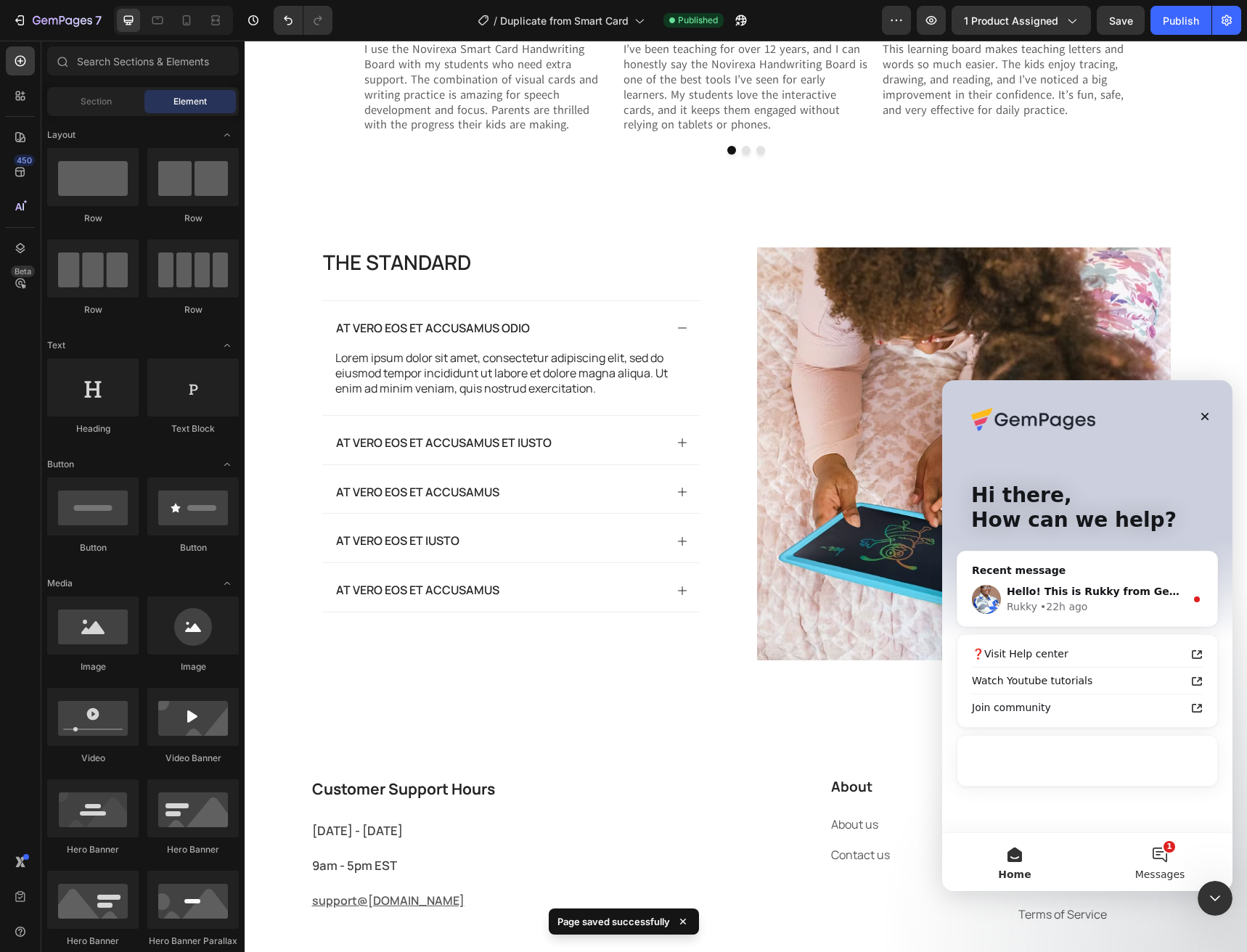
click at [1153, 863] on button "1 Messages" at bounding box center [1160, 862] width 145 height 58
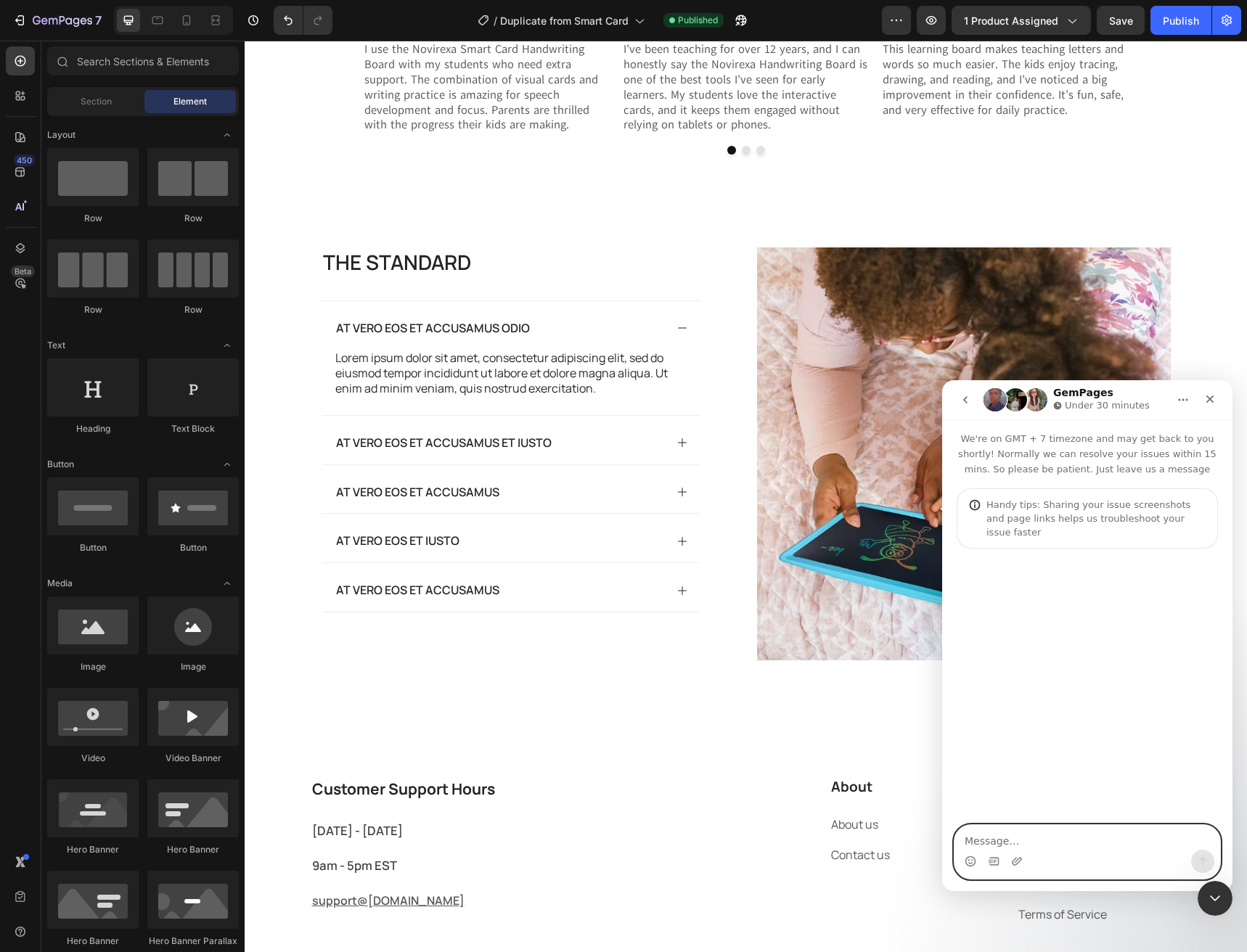
click at [993, 843] on textarea "Message…" at bounding box center [1087, 837] width 265 height 24
type textarea "Hello"
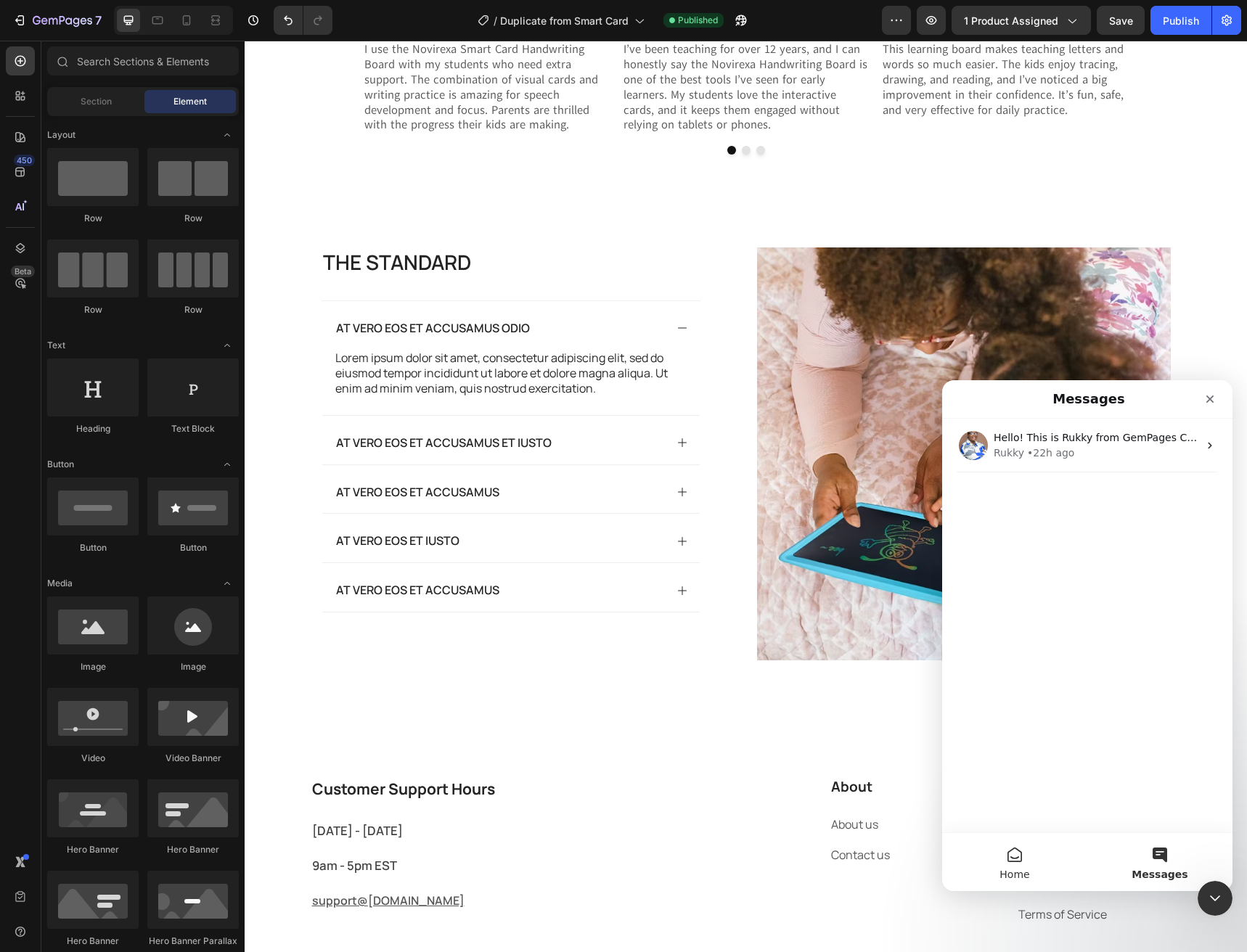
click at [1040, 874] on button "Home" at bounding box center [1015, 862] width 145 height 58
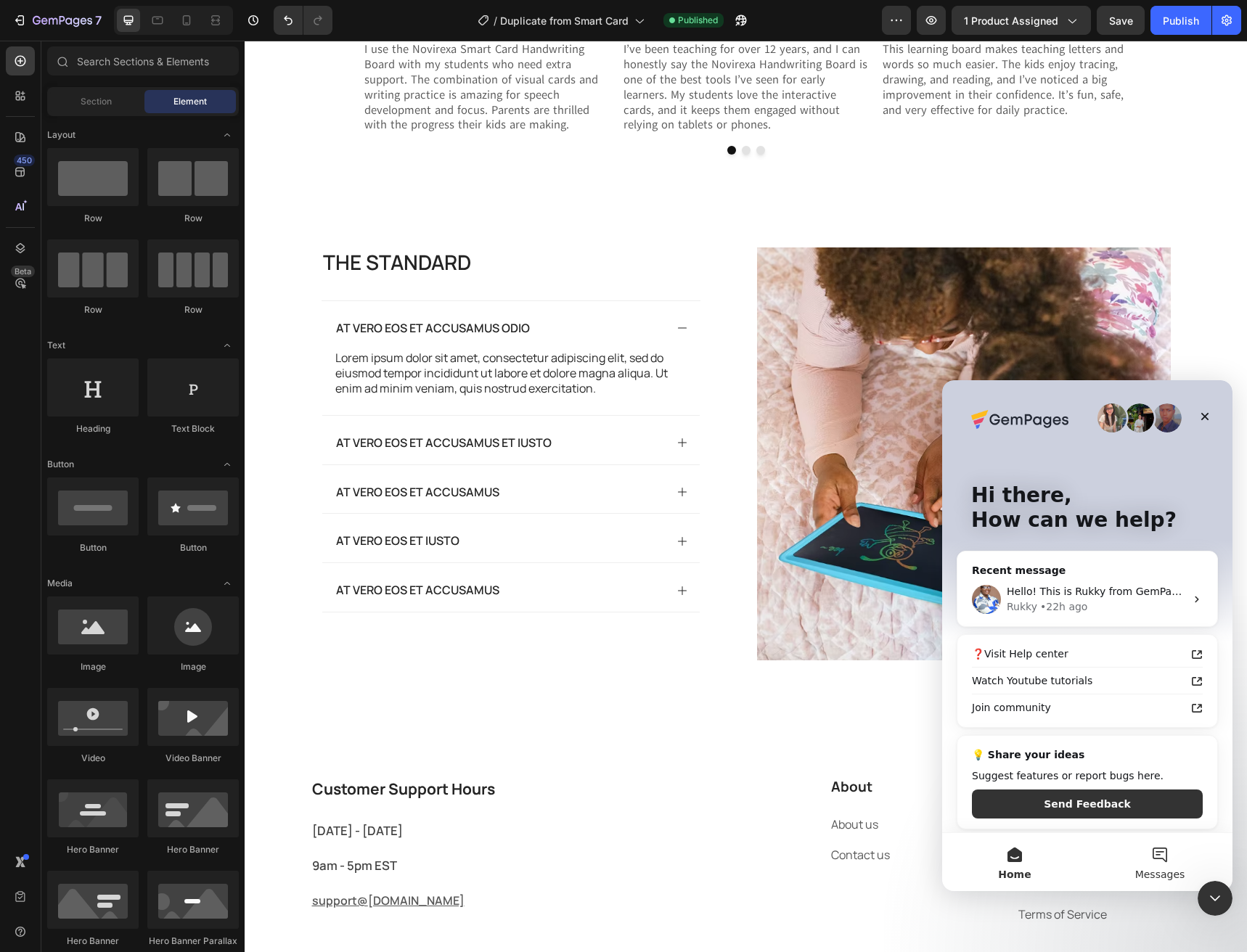
click at [1143, 863] on button "Messages" at bounding box center [1160, 862] width 145 height 58
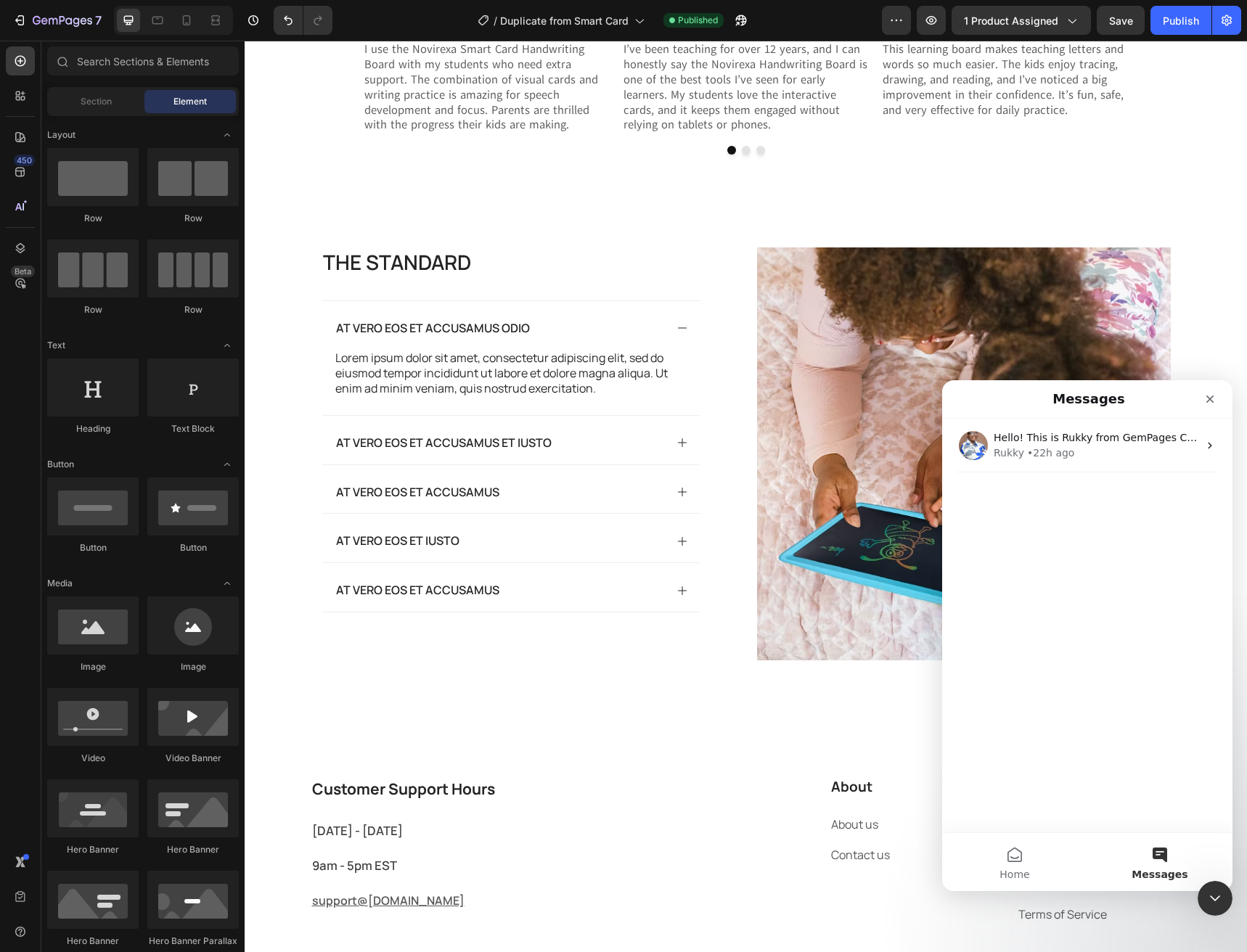
click at [1107, 596] on div "Hello! This is Rukky from GemPages Customer Support 👋 We hope that the response…" at bounding box center [1087, 626] width 291 height 414
click at [1070, 465] on div "Hello! This is Rukky from GemPages Customer Support 👋 We hope that the response…" at bounding box center [1087, 446] width 291 height 54
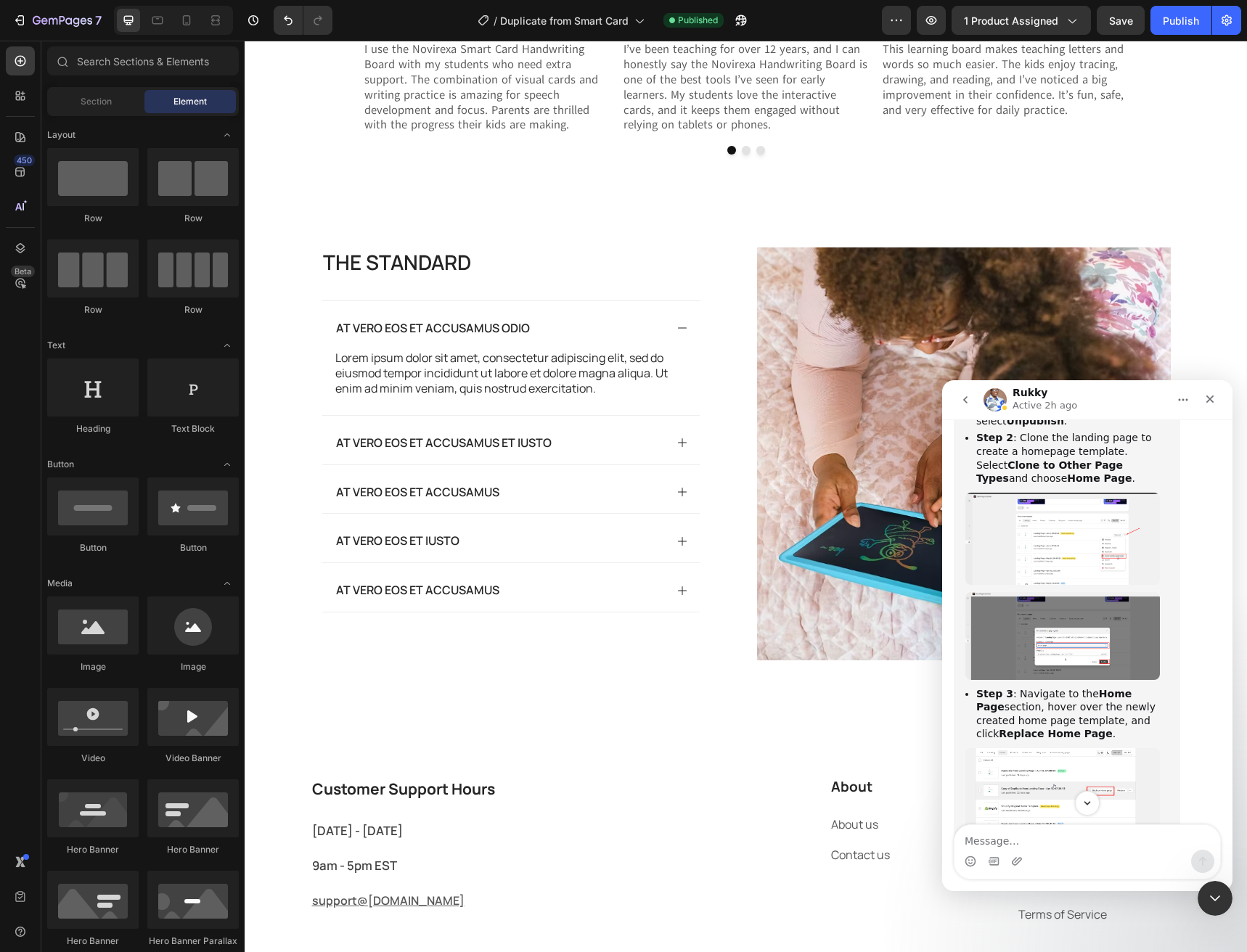
scroll to position [1211, 0]
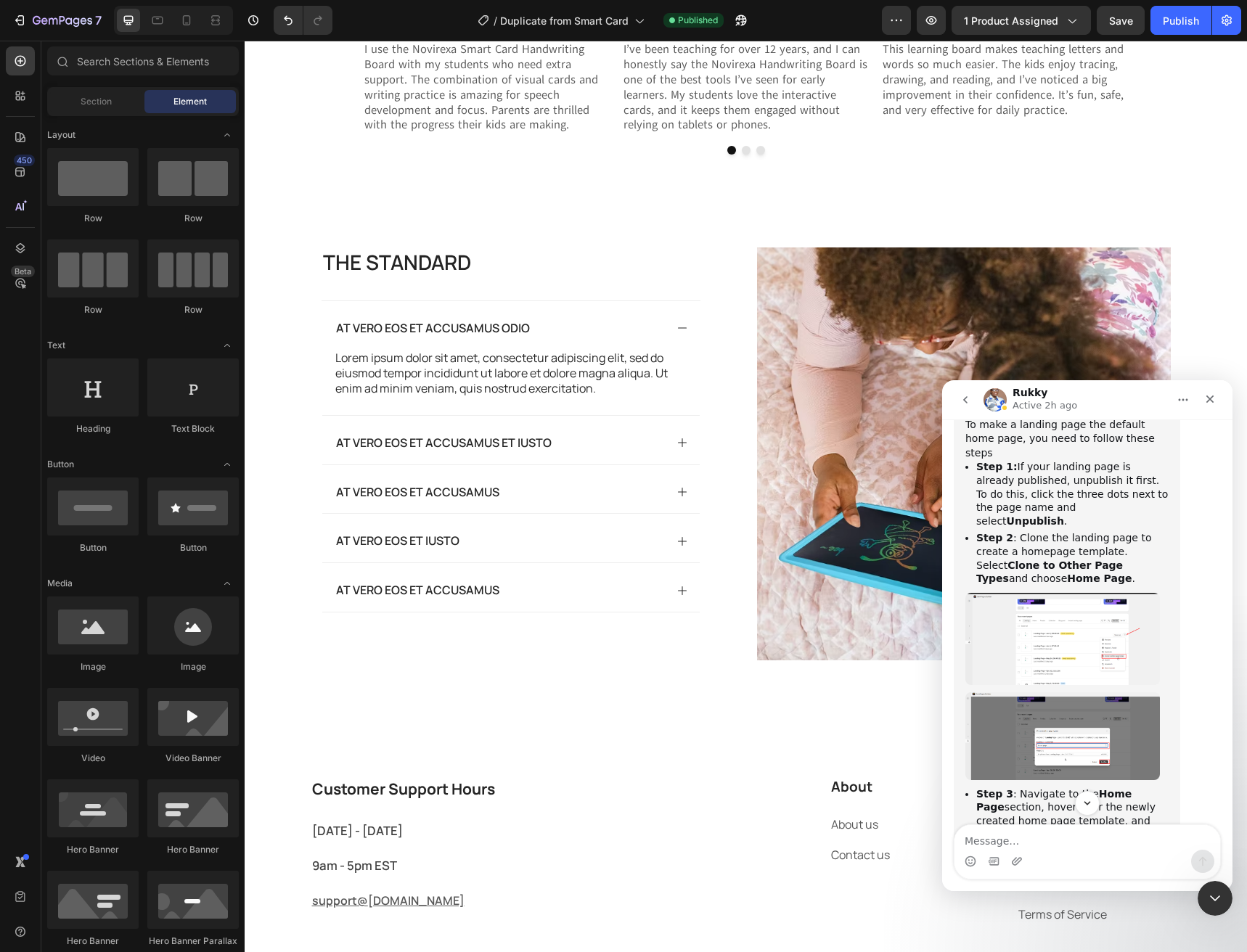
click at [961, 405] on button "go back" at bounding box center [965, 400] width 28 height 28
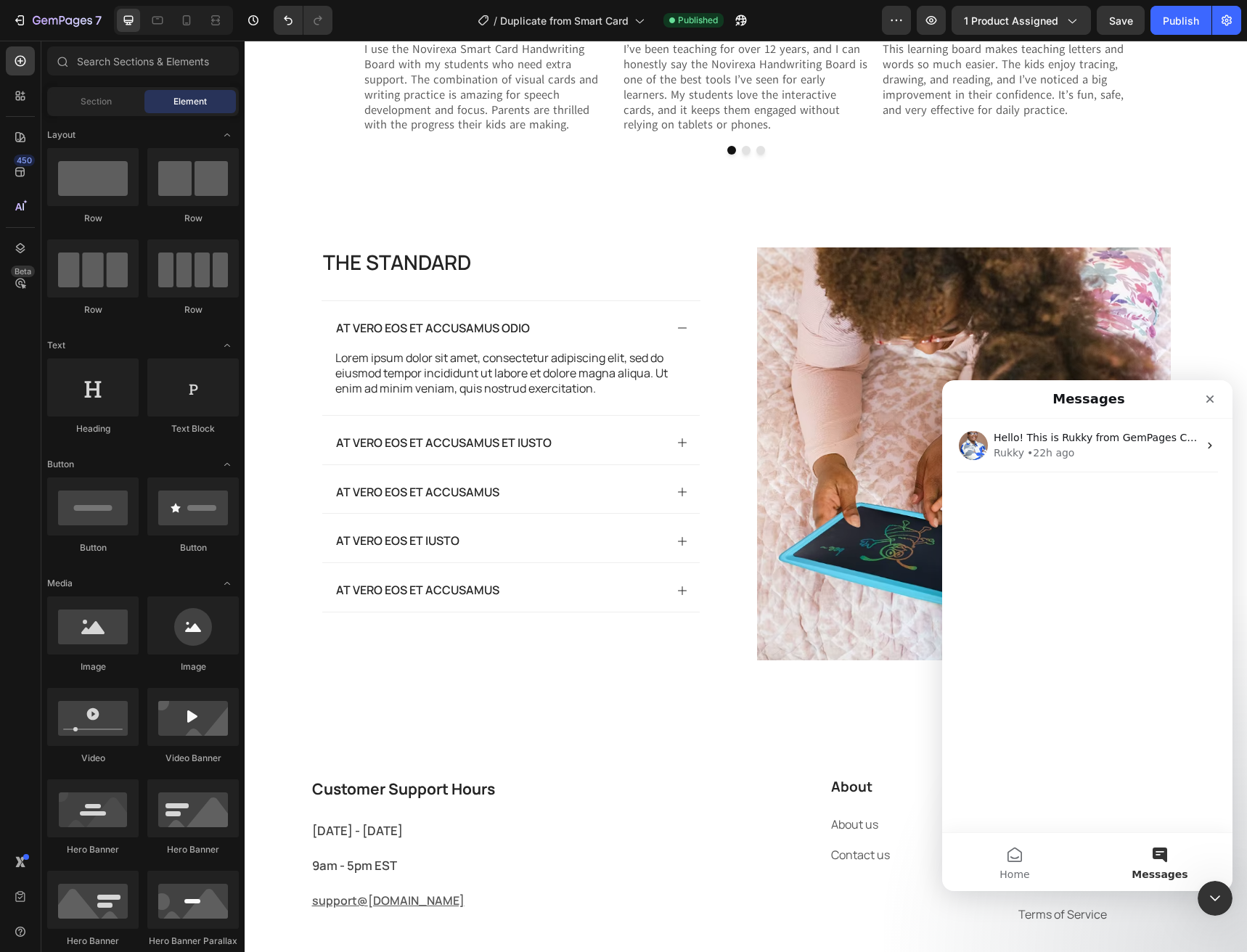
scroll to position [0, 0]
click at [1213, 395] on icon "Close" at bounding box center [1210, 399] width 8 height 8
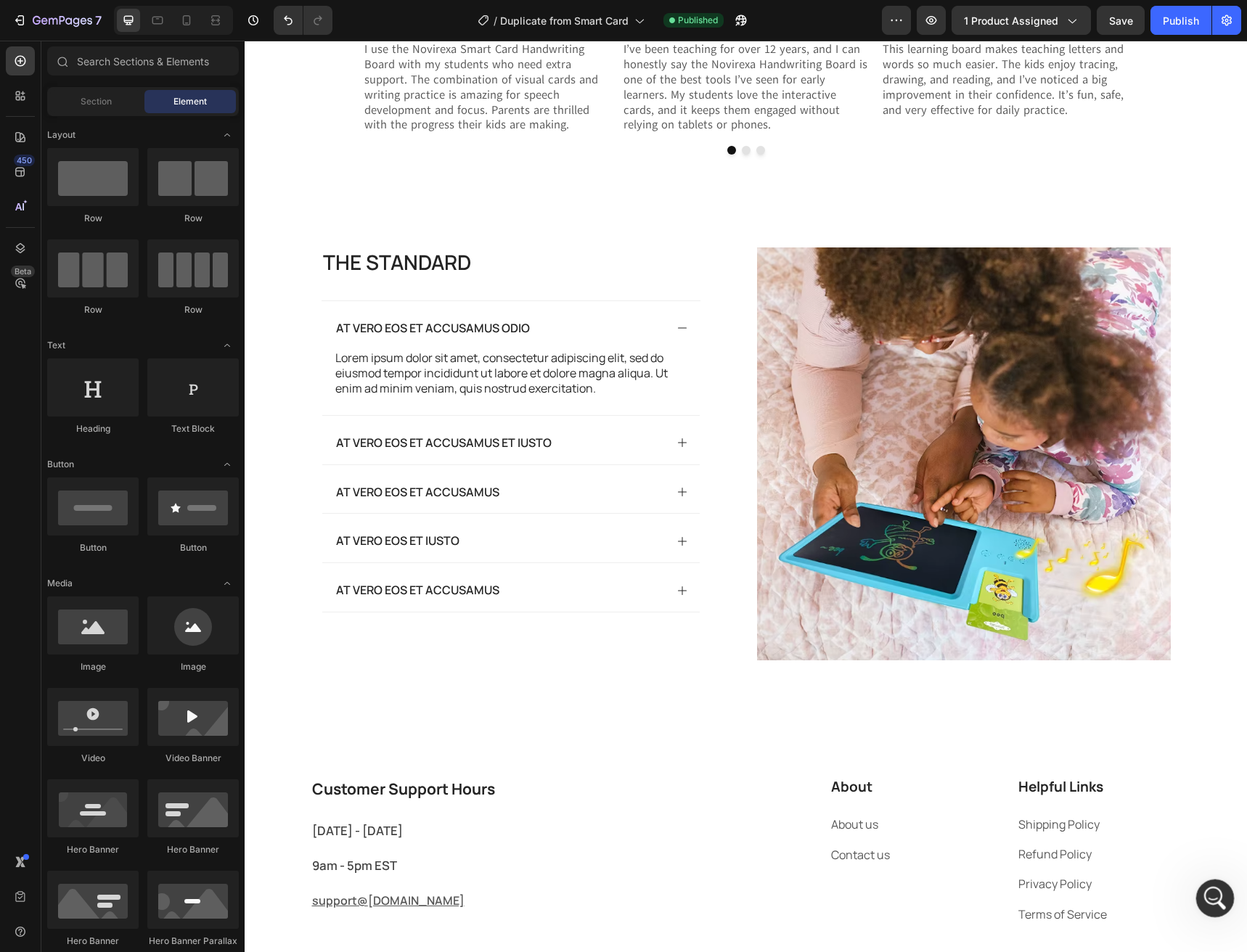
click at [1212, 894] on icon "Open Intercom Messenger" at bounding box center [1213, 896] width 24 height 24
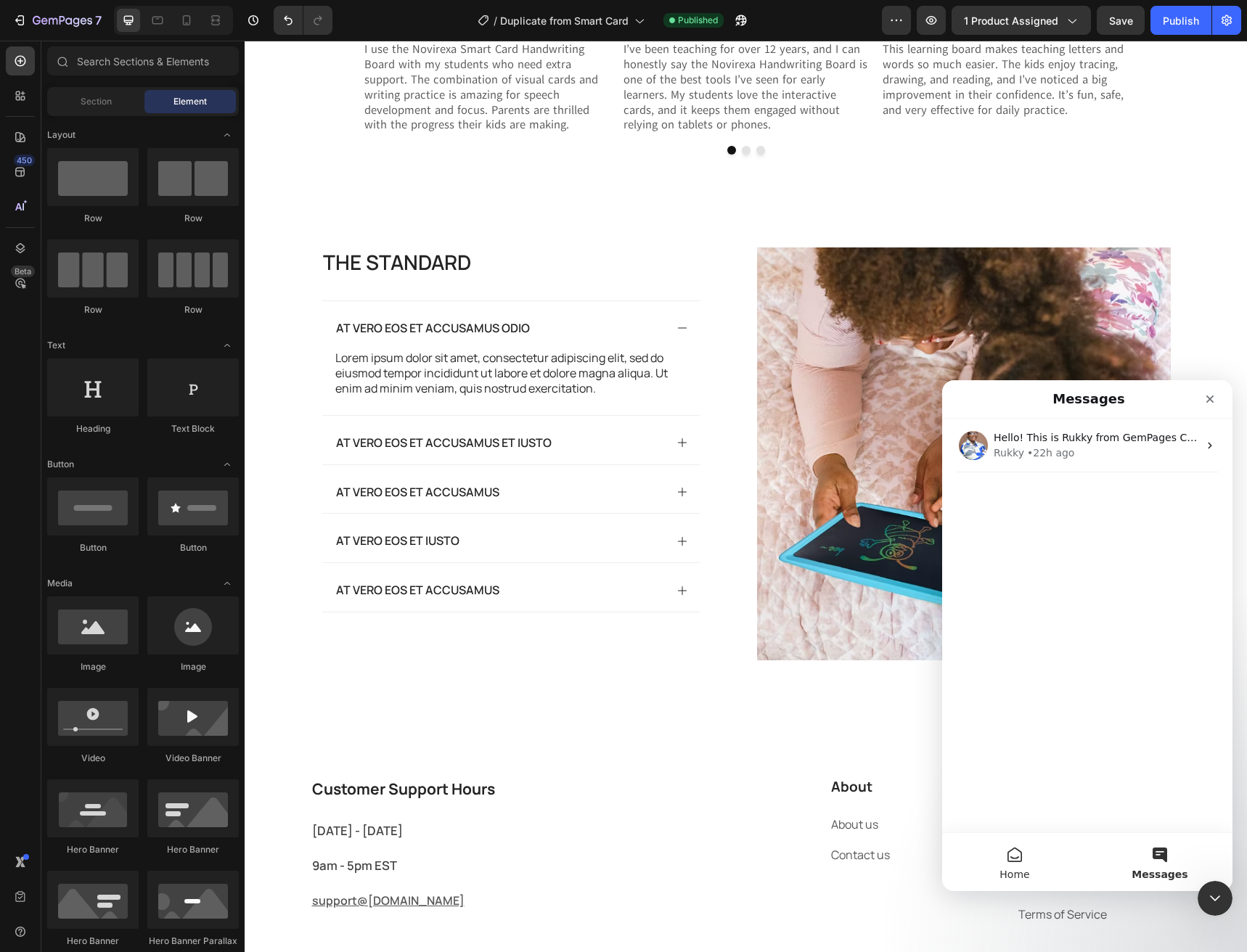
click at [1011, 873] on span "Home" at bounding box center [1014, 874] width 30 height 10
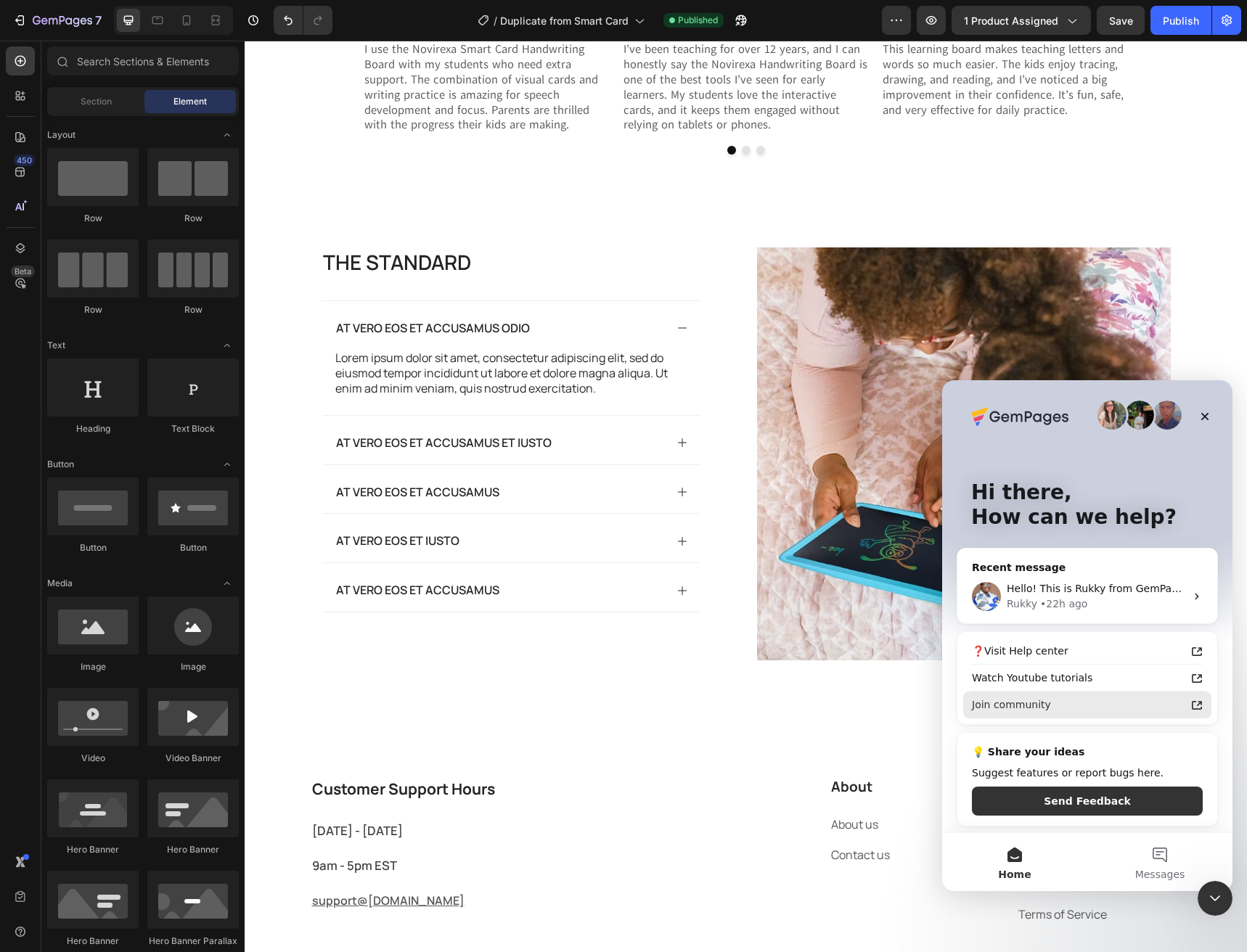
scroll to position [4, 0]
click at [1150, 851] on button "Messages" at bounding box center [1160, 862] width 145 height 58
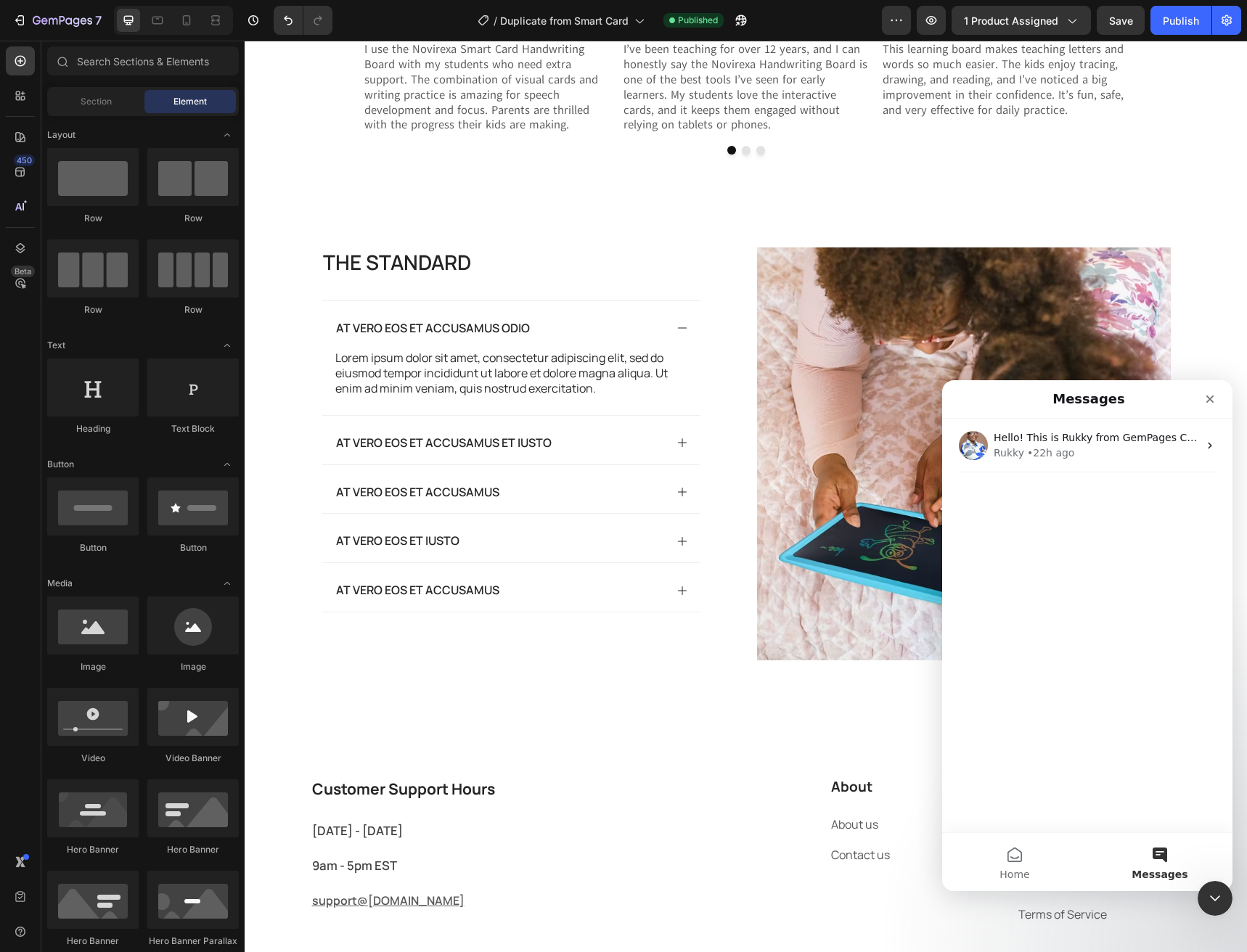
click at [1150, 851] on button "Messages" at bounding box center [1160, 862] width 145 height 58
click at [1162, 854] on button "Messages" at bounding box center [1160, 862] width 145 height 58
click at [1079, 837] on button "Home" at bounding box center [1015, 862] width 145 height 58
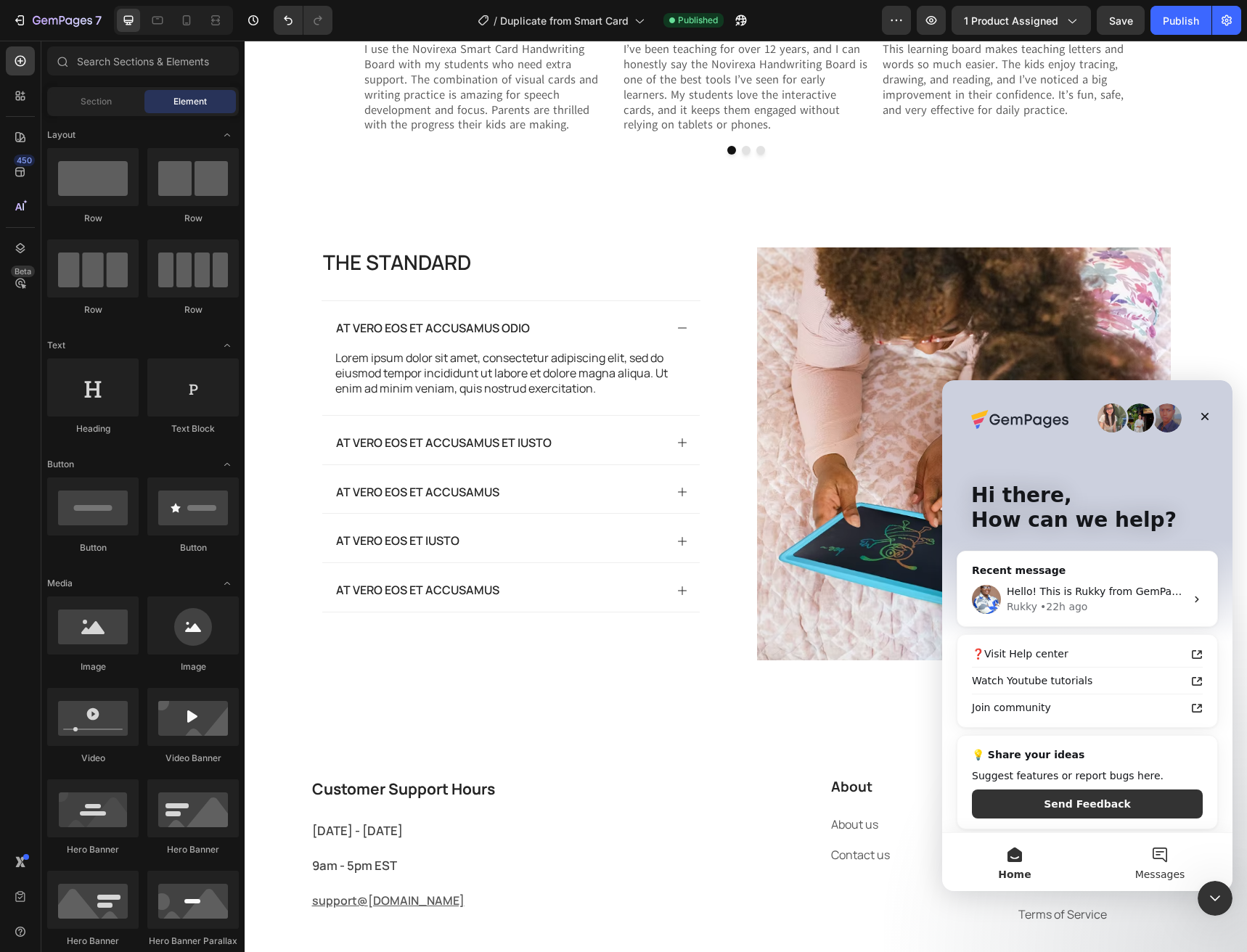
click at [1146, 851] on button "Messages" at bounding box center [1160, 862] width 145 height 58
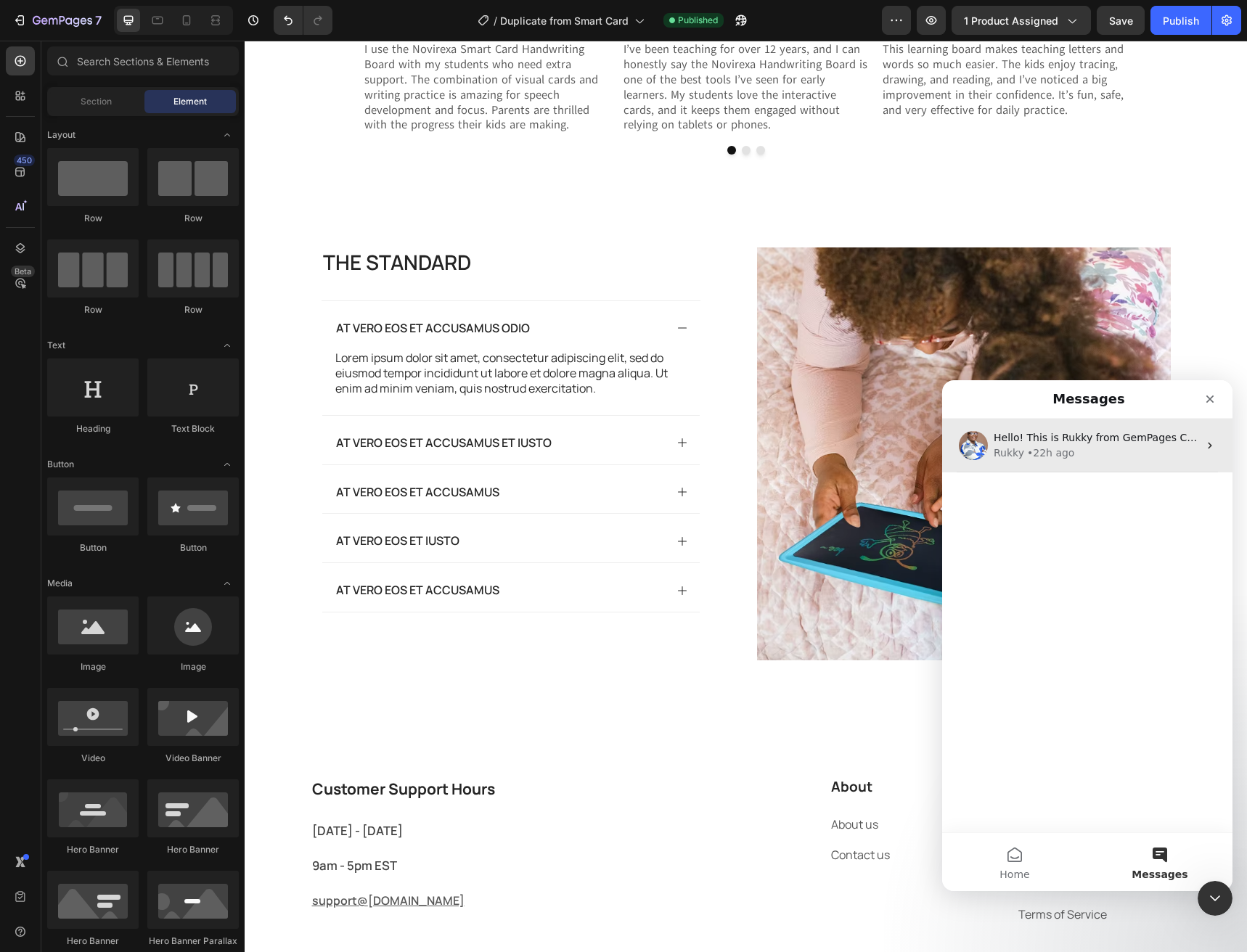
click at [1067, 462] on div "Hello! This is Rukky from GemPages Customer Support 👋 We hope that the response…" at bounding box center [1087, 446] width 291 height 54
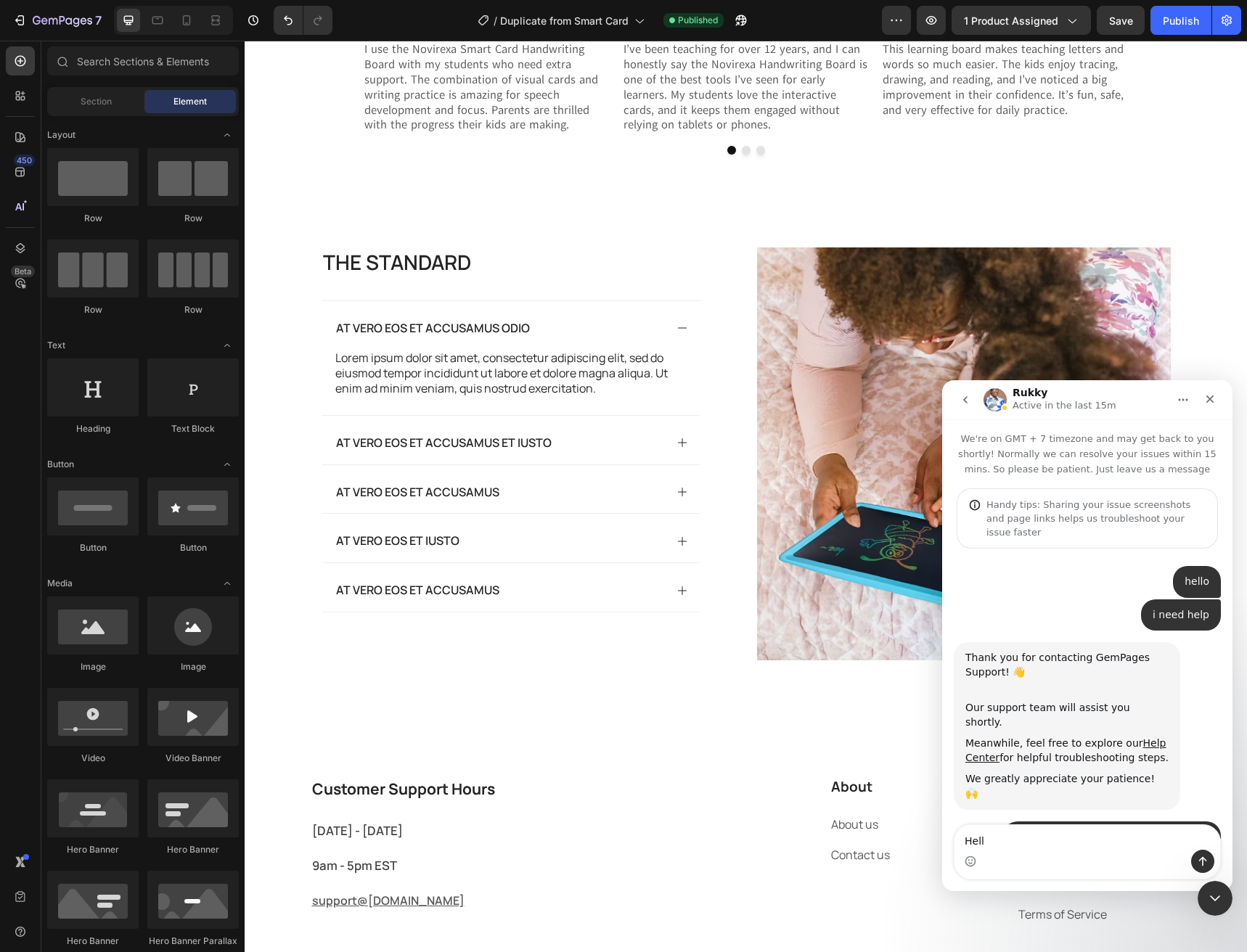
type textarea "Hello"
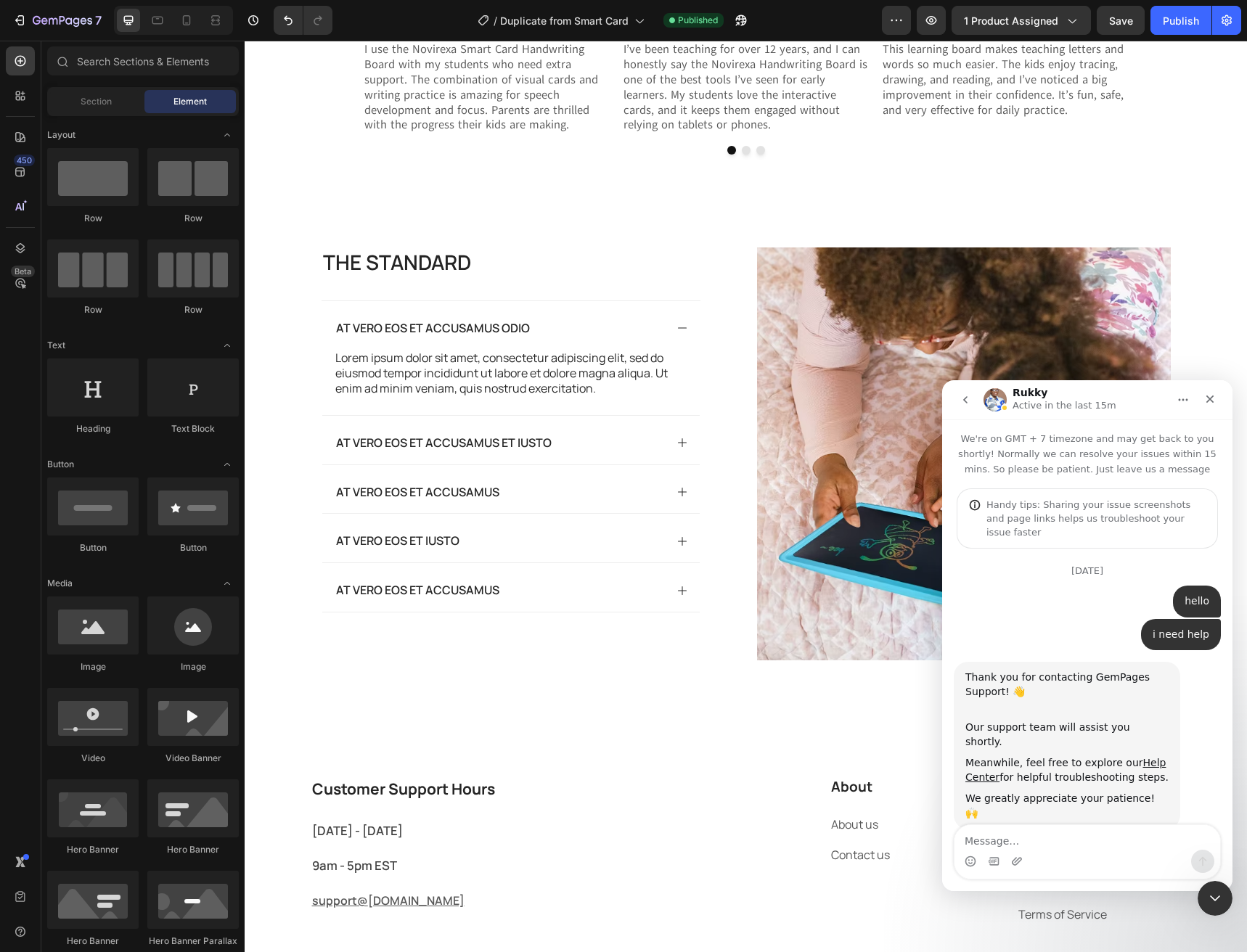
scroll to position [1729, 0]
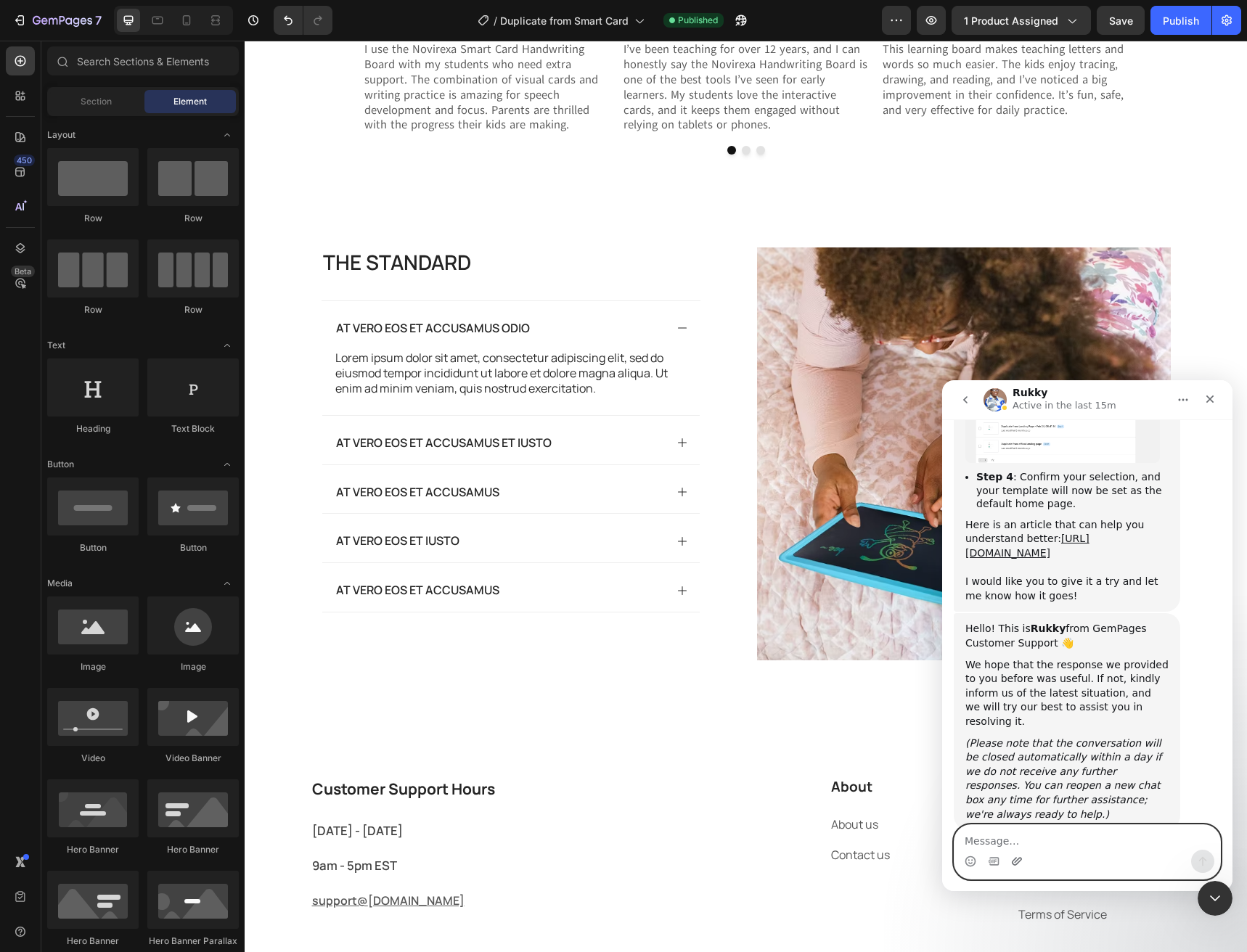
click at [1013, 857] on icon "Upload attachment" at bounding box center [1017, 862] width 12 height 12
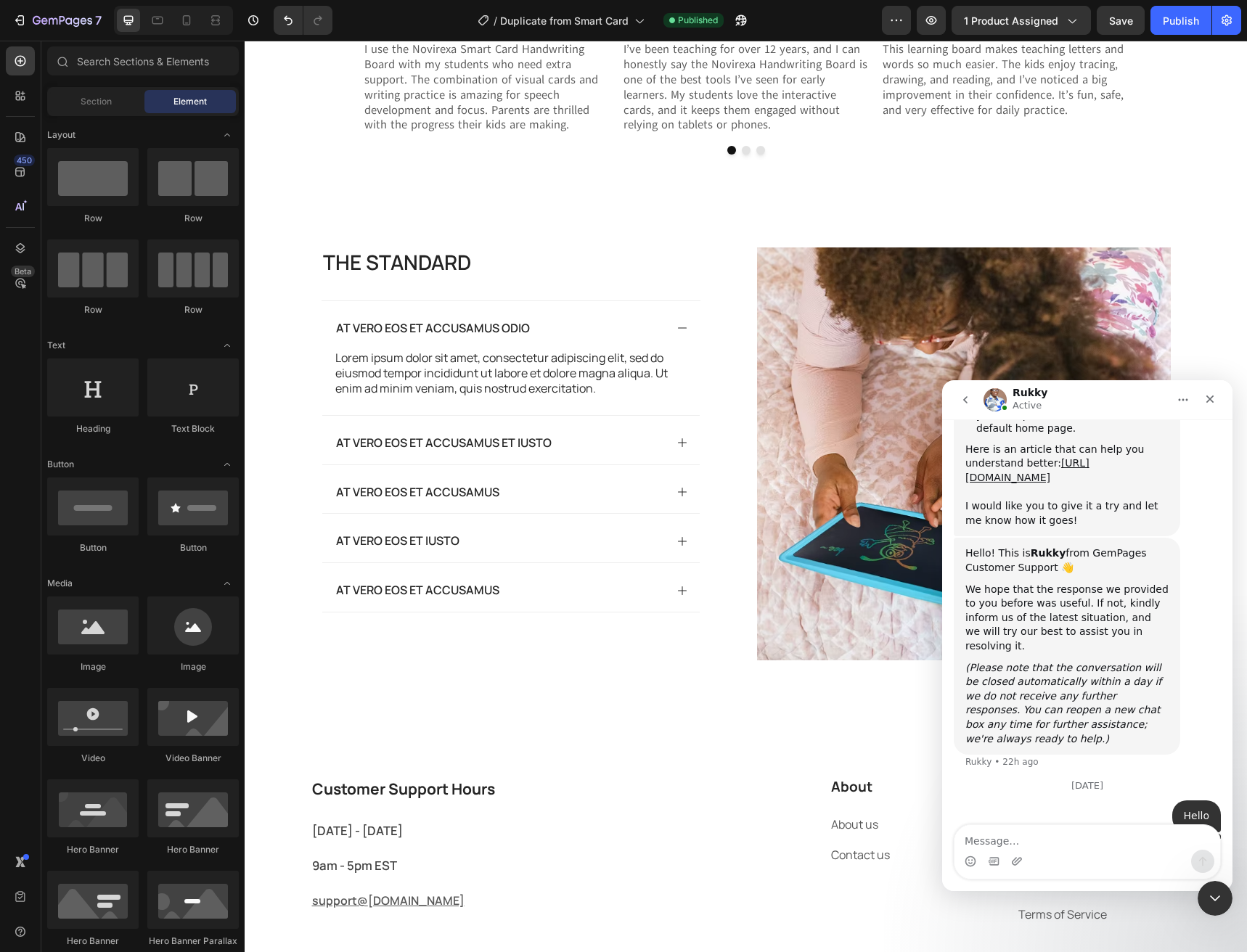
click at [1019, 868] on div "Intercom messenger" at bounding box center [1017, 861] width 12 height 23
click at [1018, 864] on icon "Upload attachment" at bounding box center [1017, 862] width 12 height 12
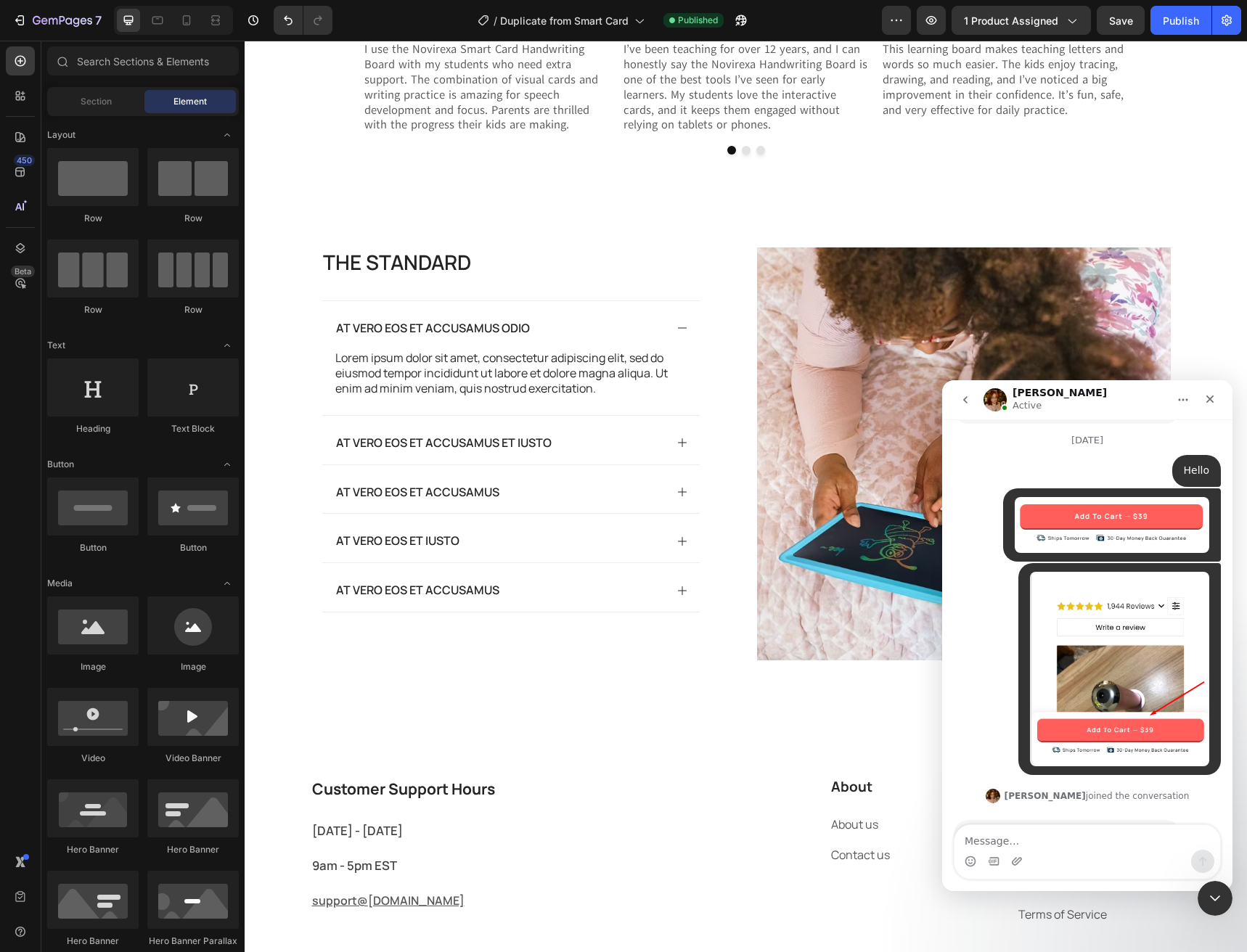
scroll to position [2136, 0]
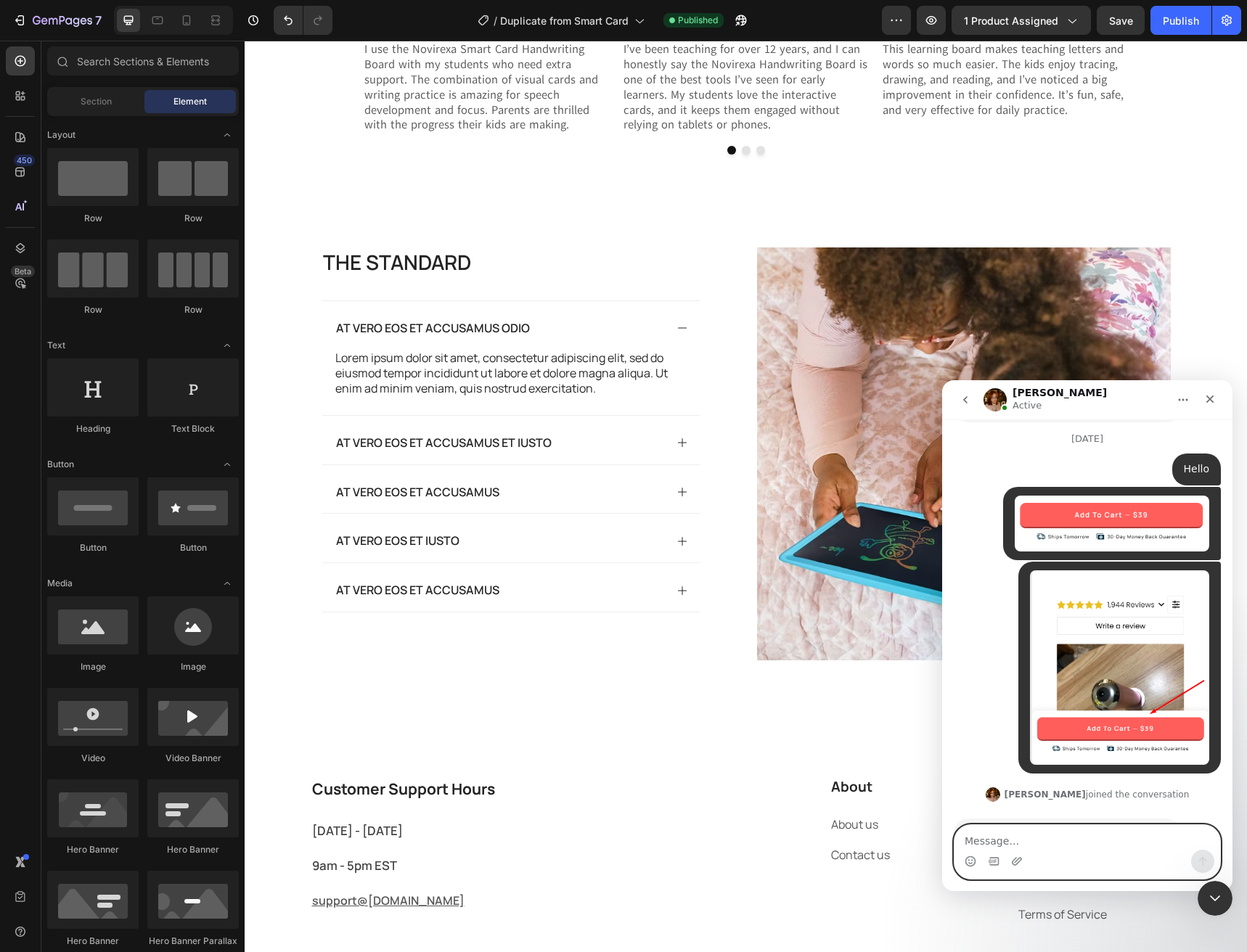
click at [989, 840] on textarea "Message…" at bounding box center [1087, 837] width 265 height 24
paste textarea "How can I do this in GemPages?"
type textarea "How can I do this in GemPages?"
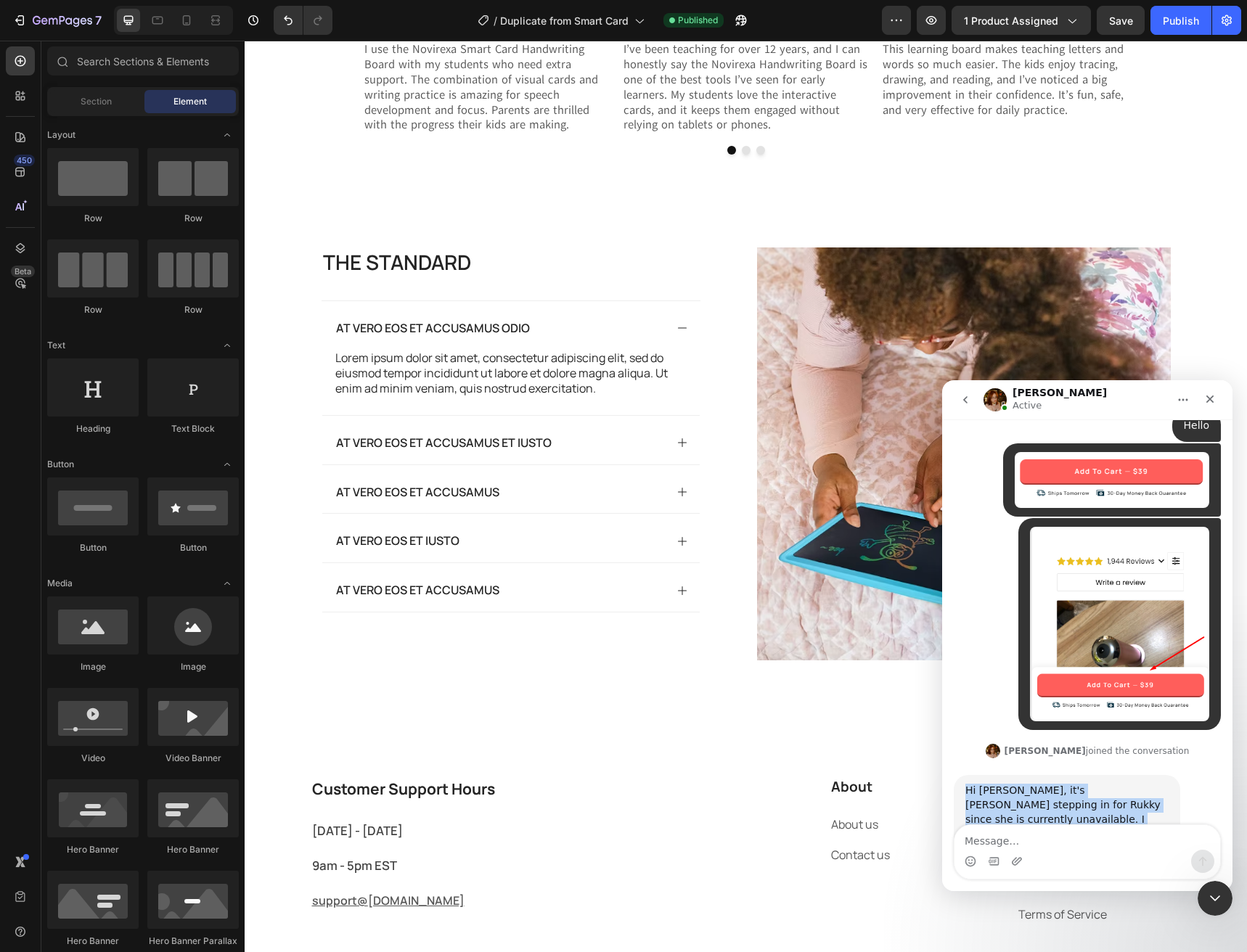
drag, startPoint x: 1058, startPoint y: 737, endPoint x: 956, endPoint y: 693, distance: 111.1
click at [956, 775] on div "Hi [PERSON_NAME], it's [PERSON_NAME] stepping in for Rukky since she is current…" at bounding box center [1067, 819] width 226 height 89
copy div "Hi [PERSON_NAME], it's [PERSON_NAME] stepping in for Rukky since she is current…"
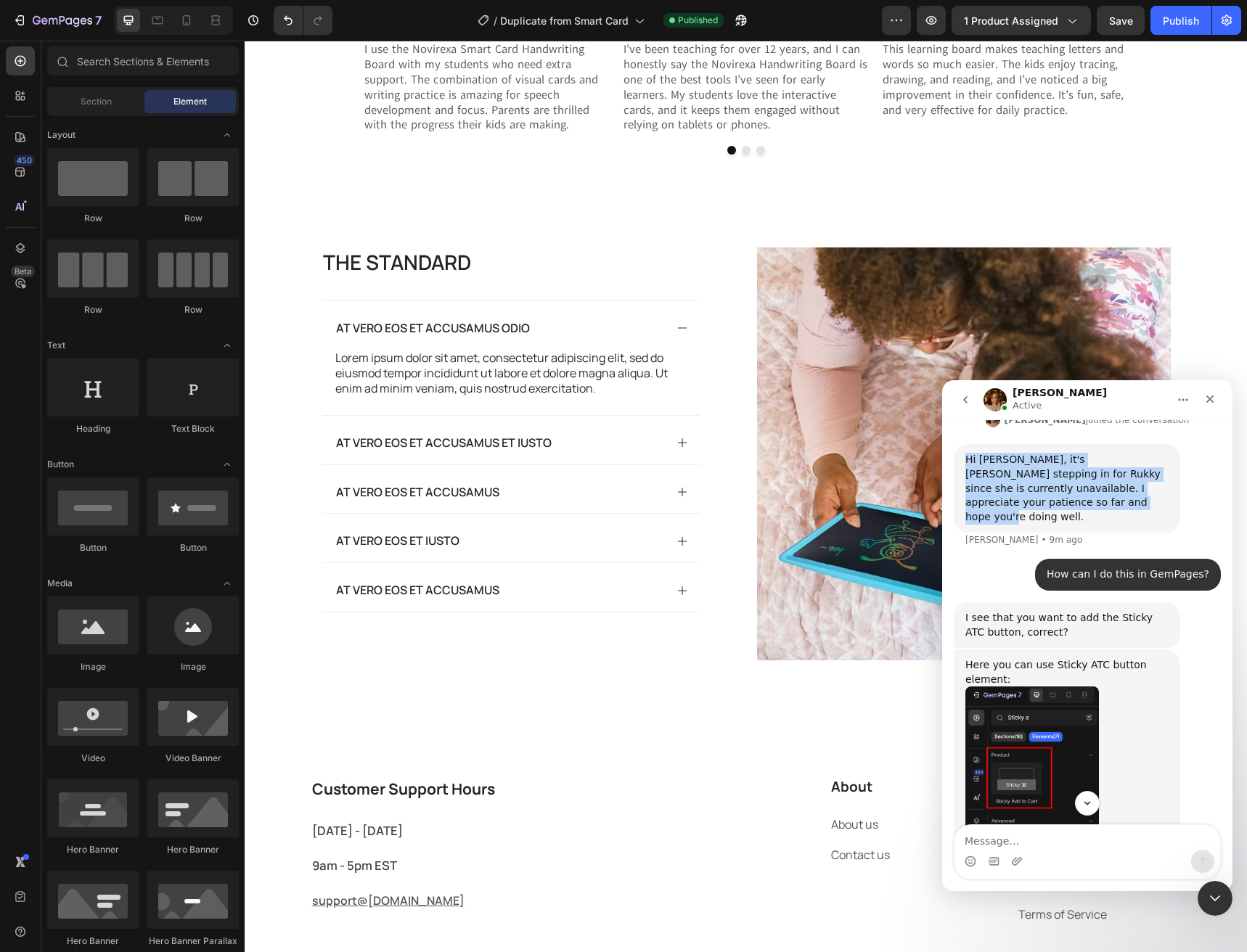
scroll to position [2439, 0]
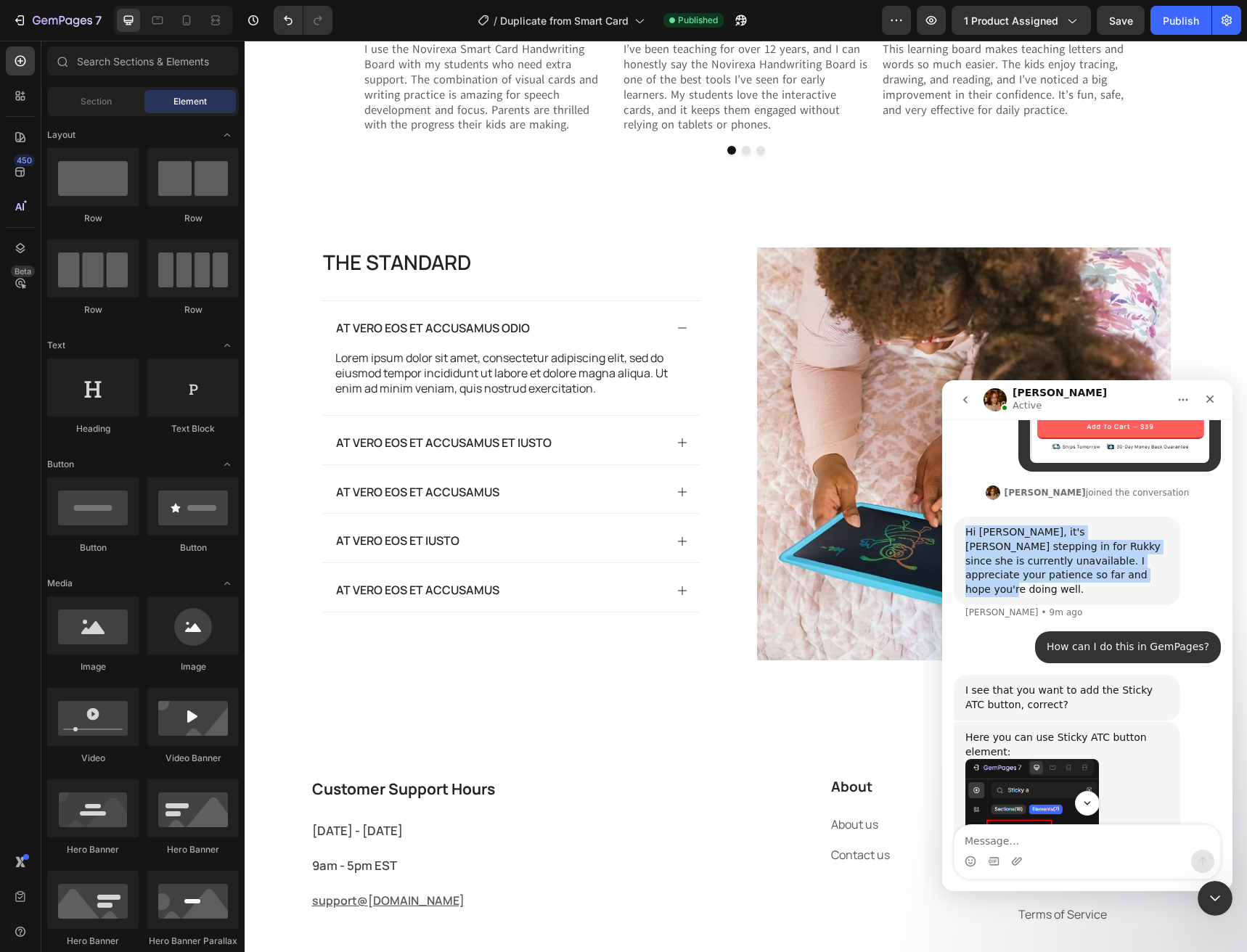
click at [1021, 759] on img "Jamie says…" at bounding box center [1032, 857] width 133 height 194
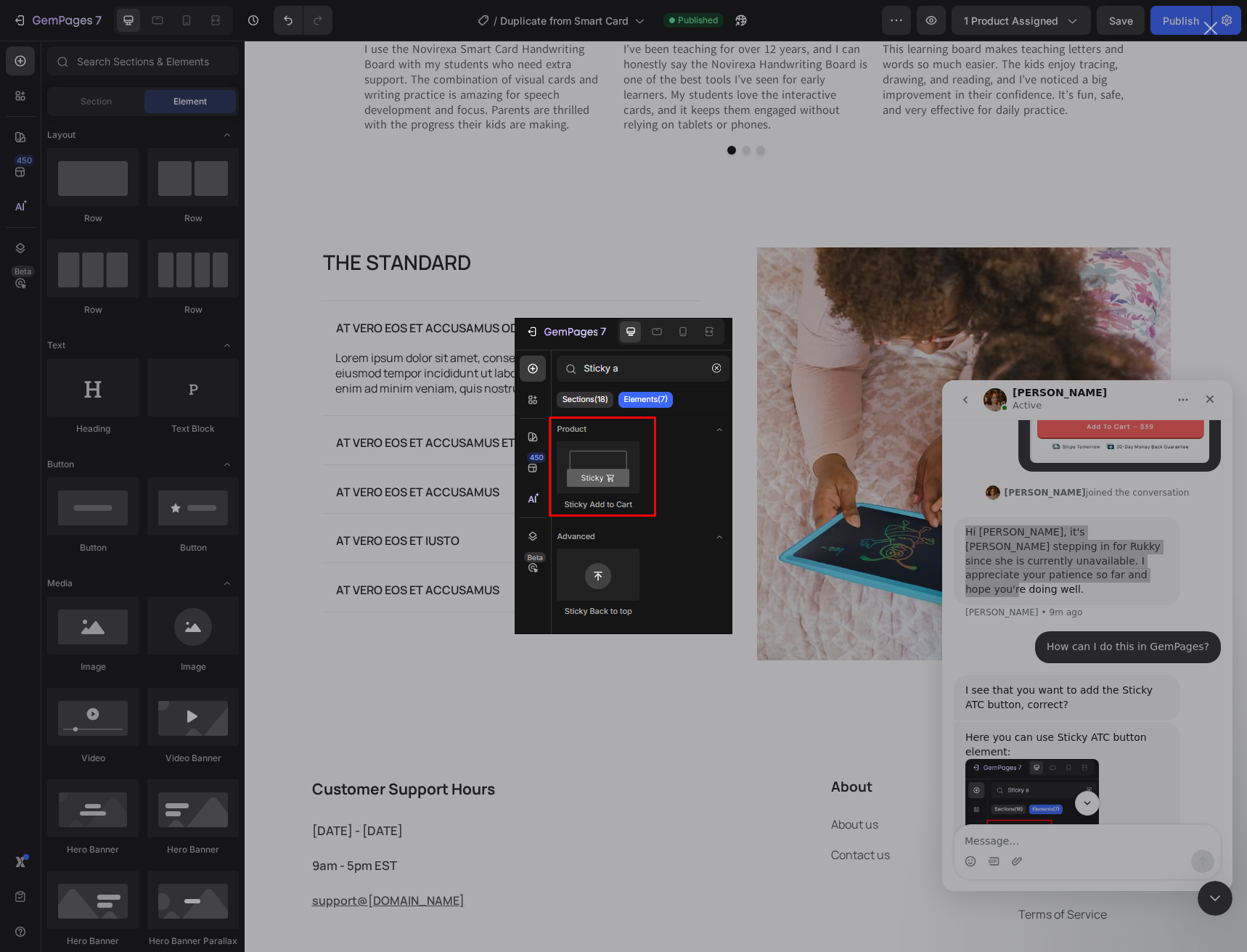
click at [1035, 851] on div "Intercom messenger" at bounding box center [624, 476] width 1247 height 952
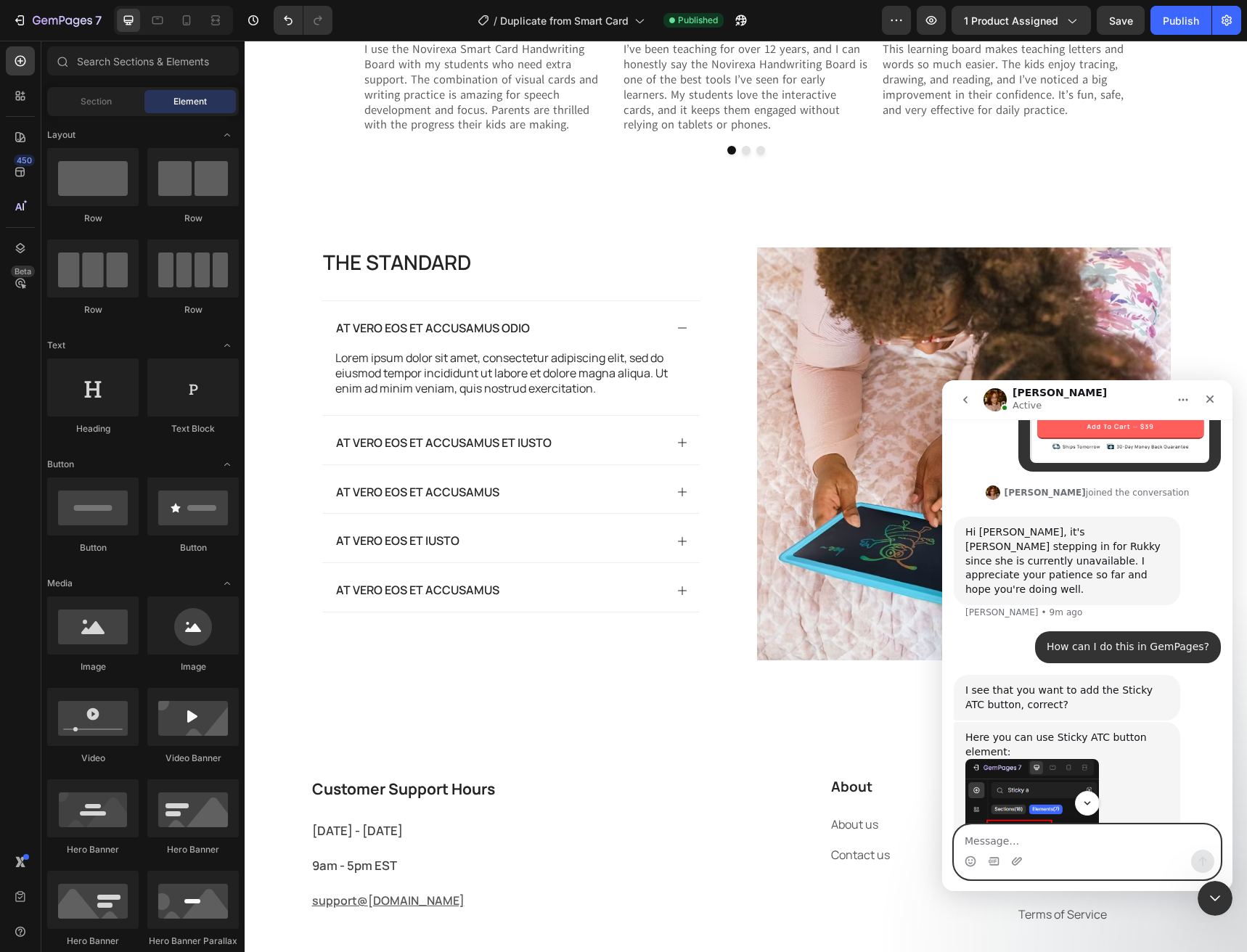
click at [1029, 846] on textarea "Message…" at bounding box center [1087, 837] width 265 height 24
type textarea "ف"
type textarea "thank"
type textarea "s"
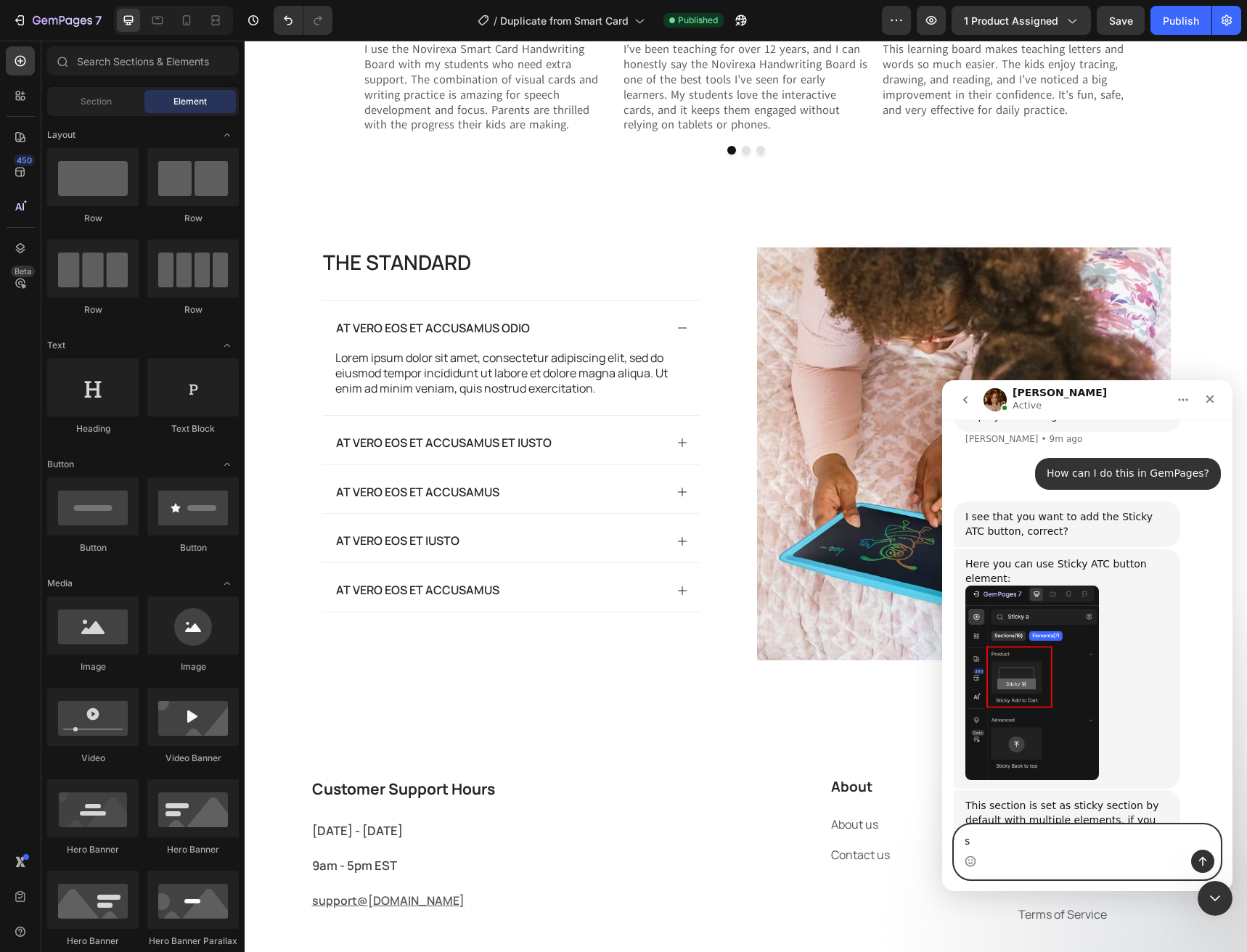
scroll to position [2627, 0]
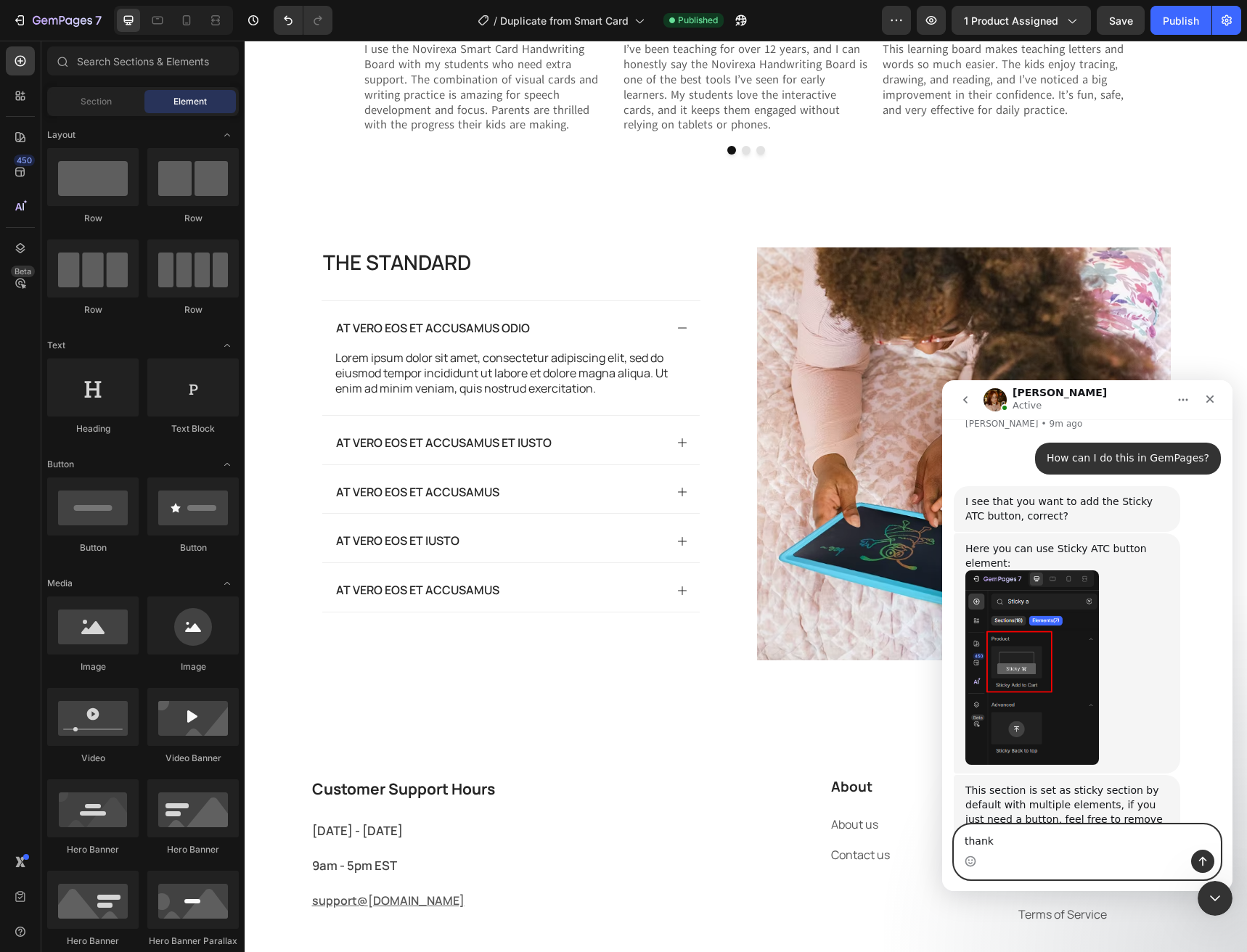
type textarea "thanks"
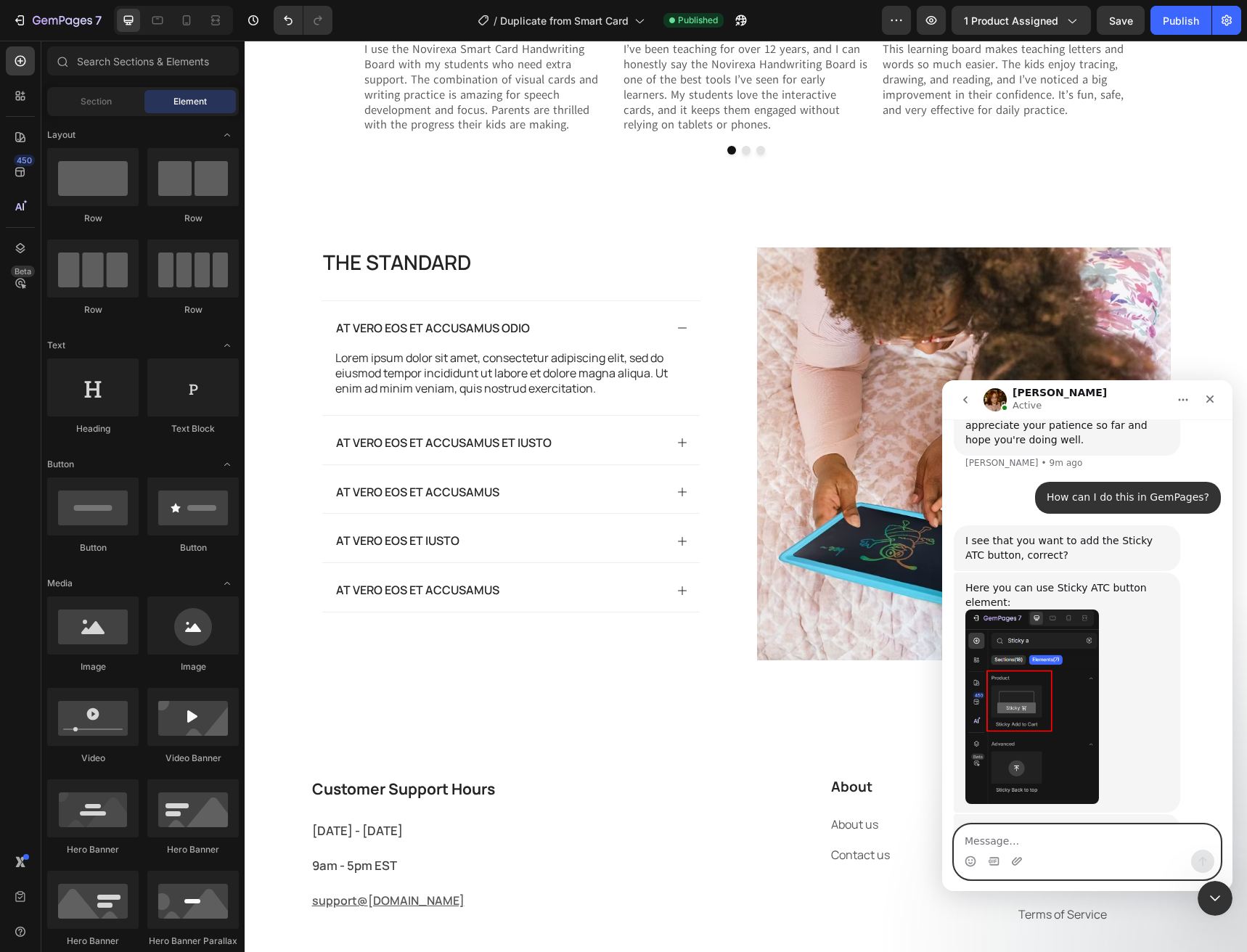
scroll to position [2587, 0]
click at [1011, 611] on img "Jamie says…" at bounding box center [1032, 708] width 133 height 194
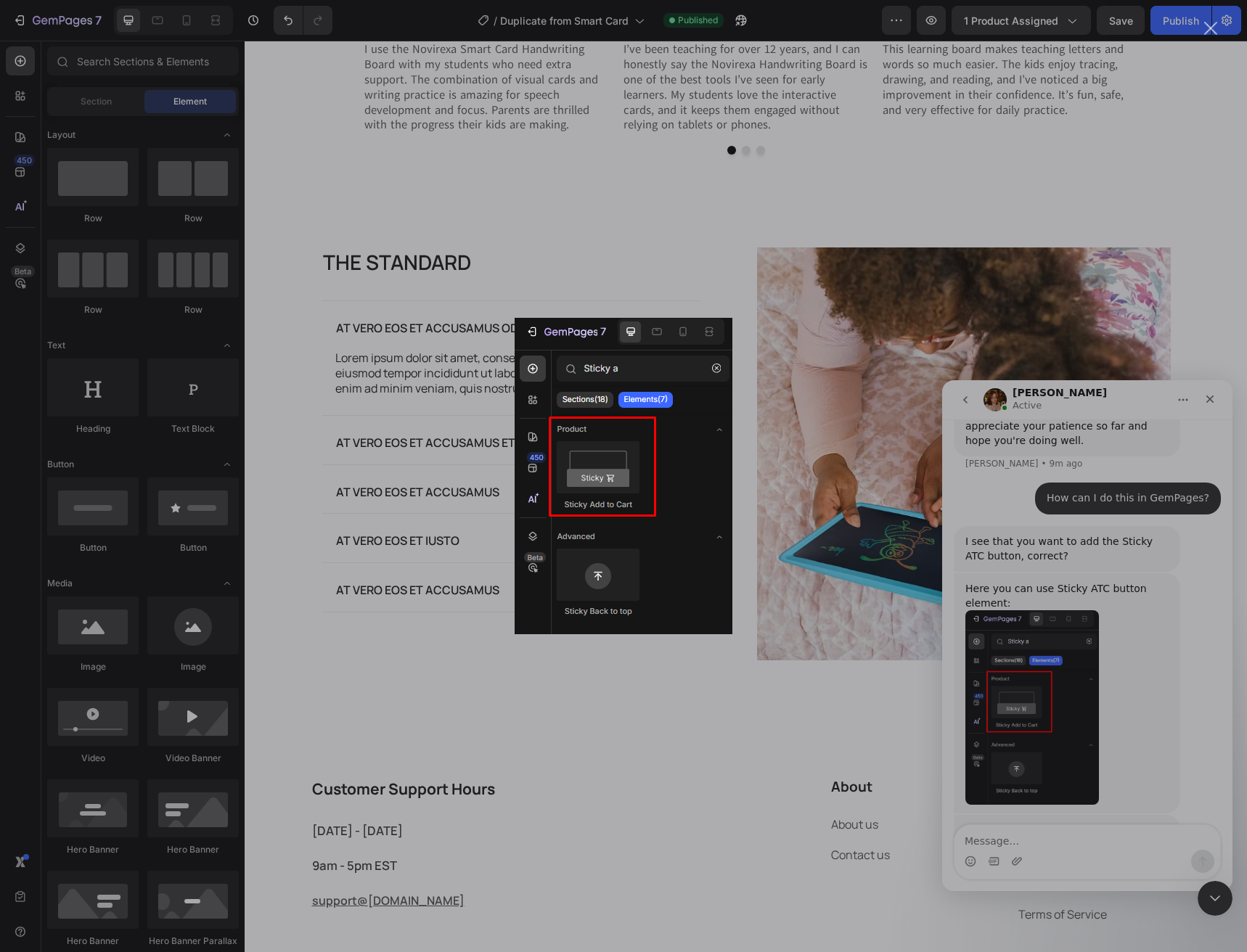
scroll to position [0, 0]
click at [1089, 605] on div "Intercom messenger" at bounding box center [624, 476] width 1247 height 952
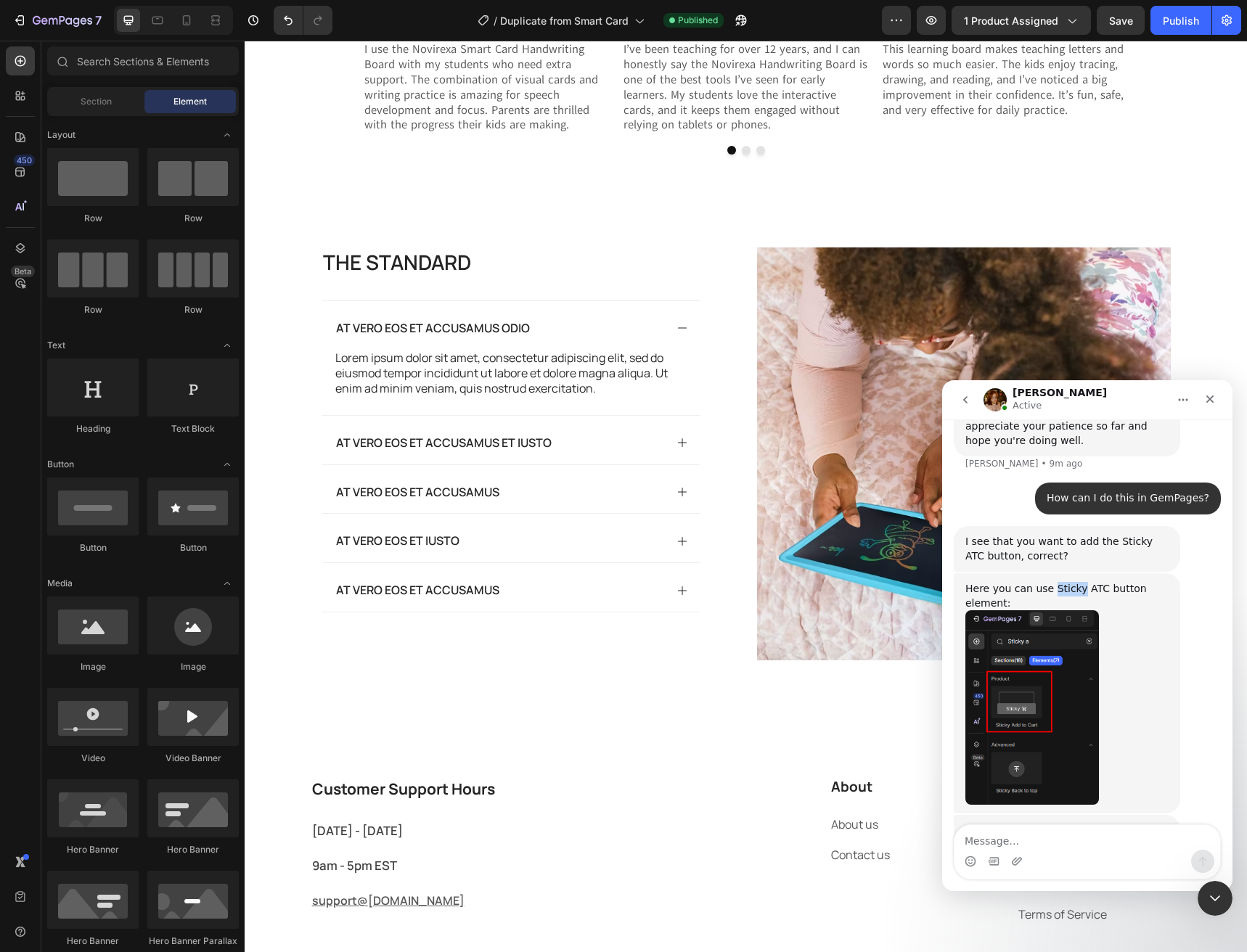
drag, startPoint x: 1048, startPoint y: 481, endPoint x: 1070, endPoint y: 481, distance: 22.0
click at [1070, 582] on div "Here you can use Sticky ATC button element:" at bounding box center [1067, 596] width 204 height 29
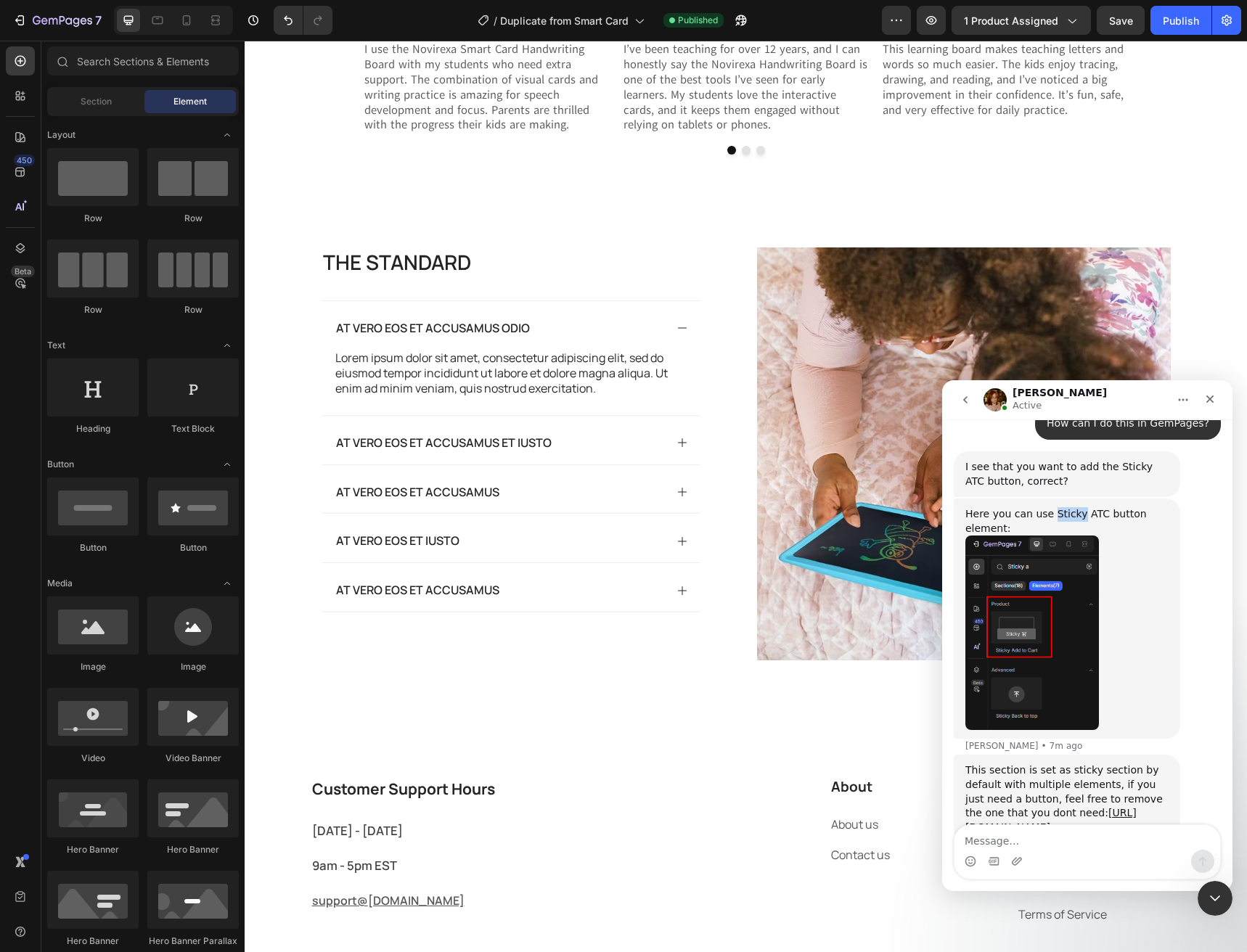
scroll to position [2674, 0]
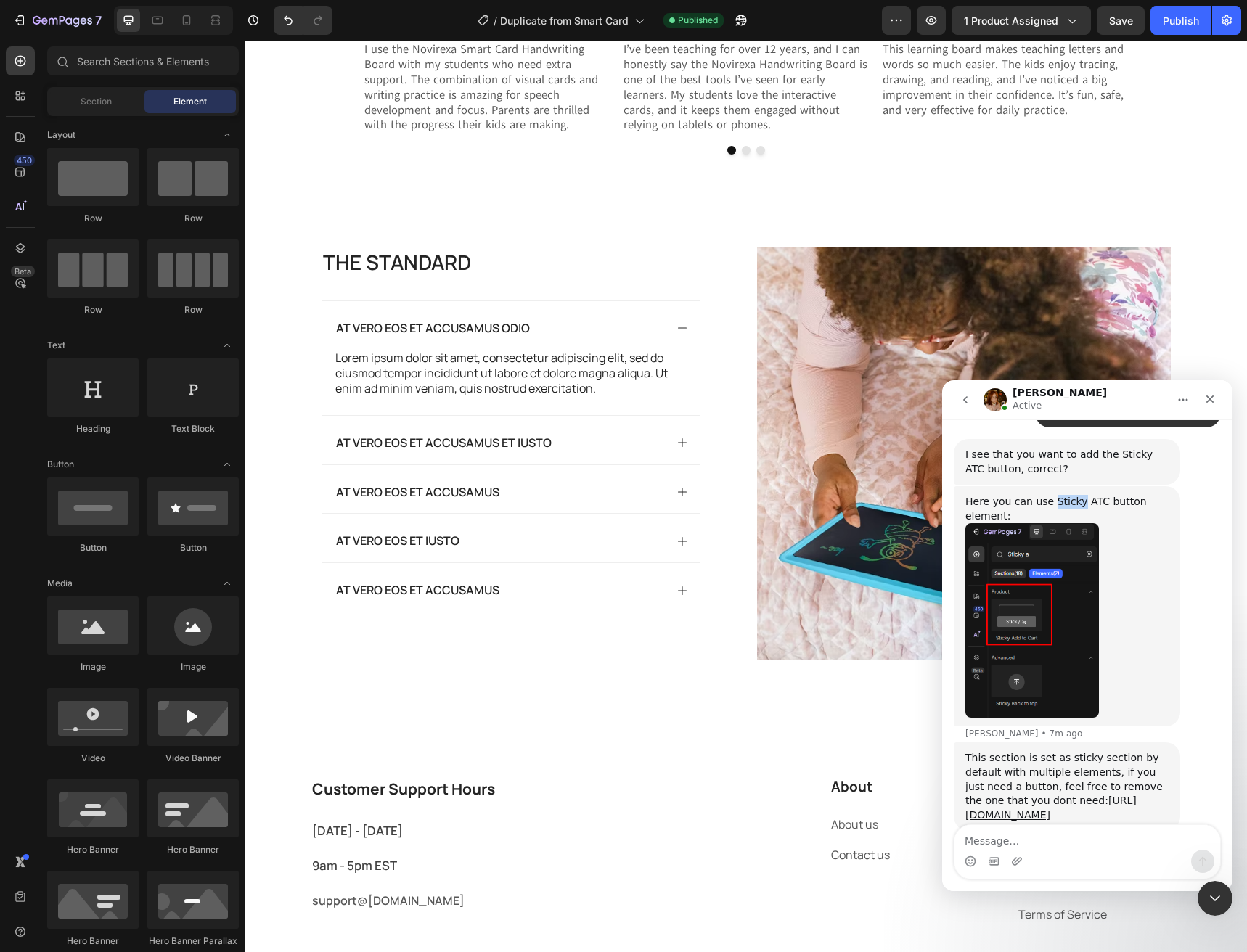
copy div "Sticky"
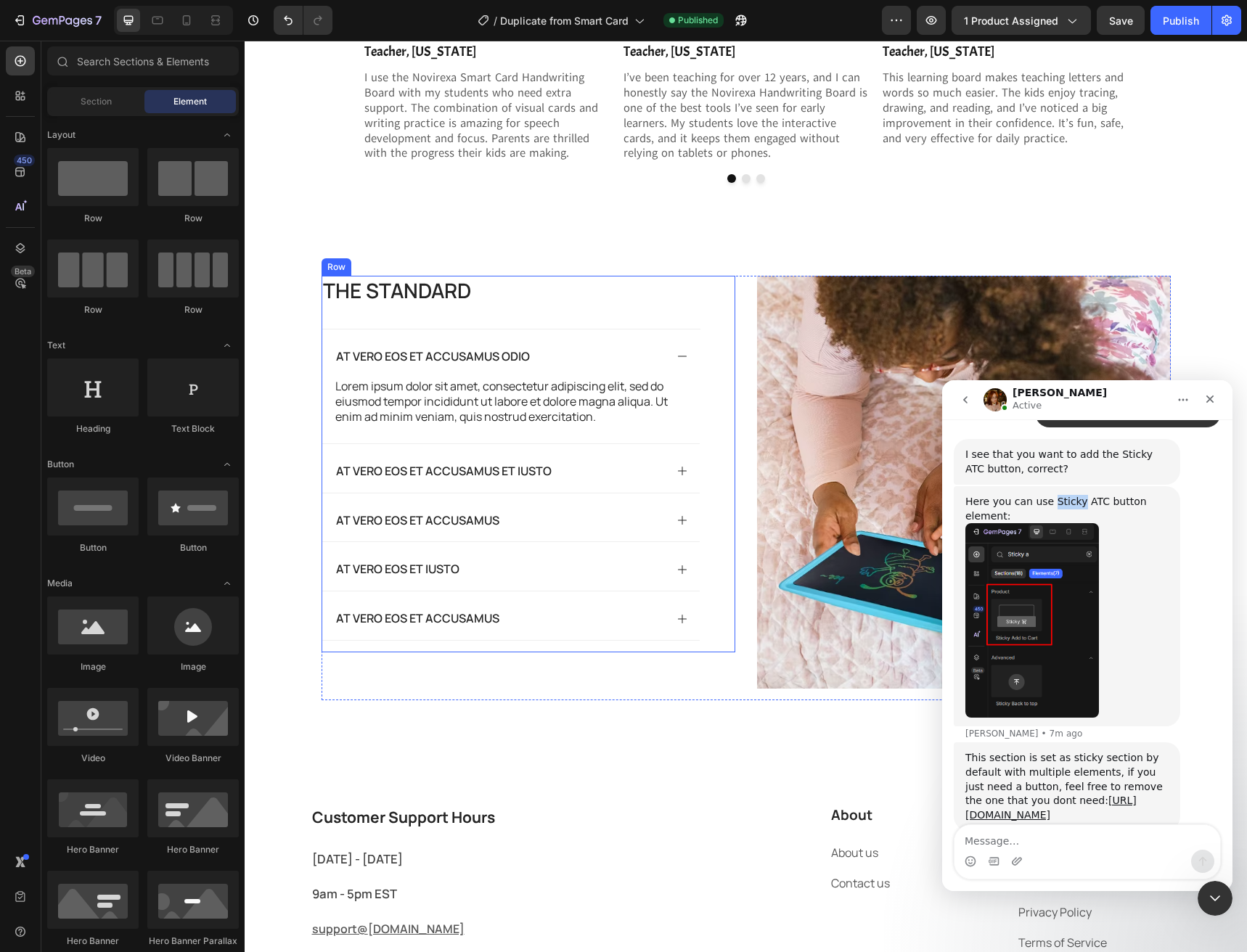
scroll to position [2940, 0]
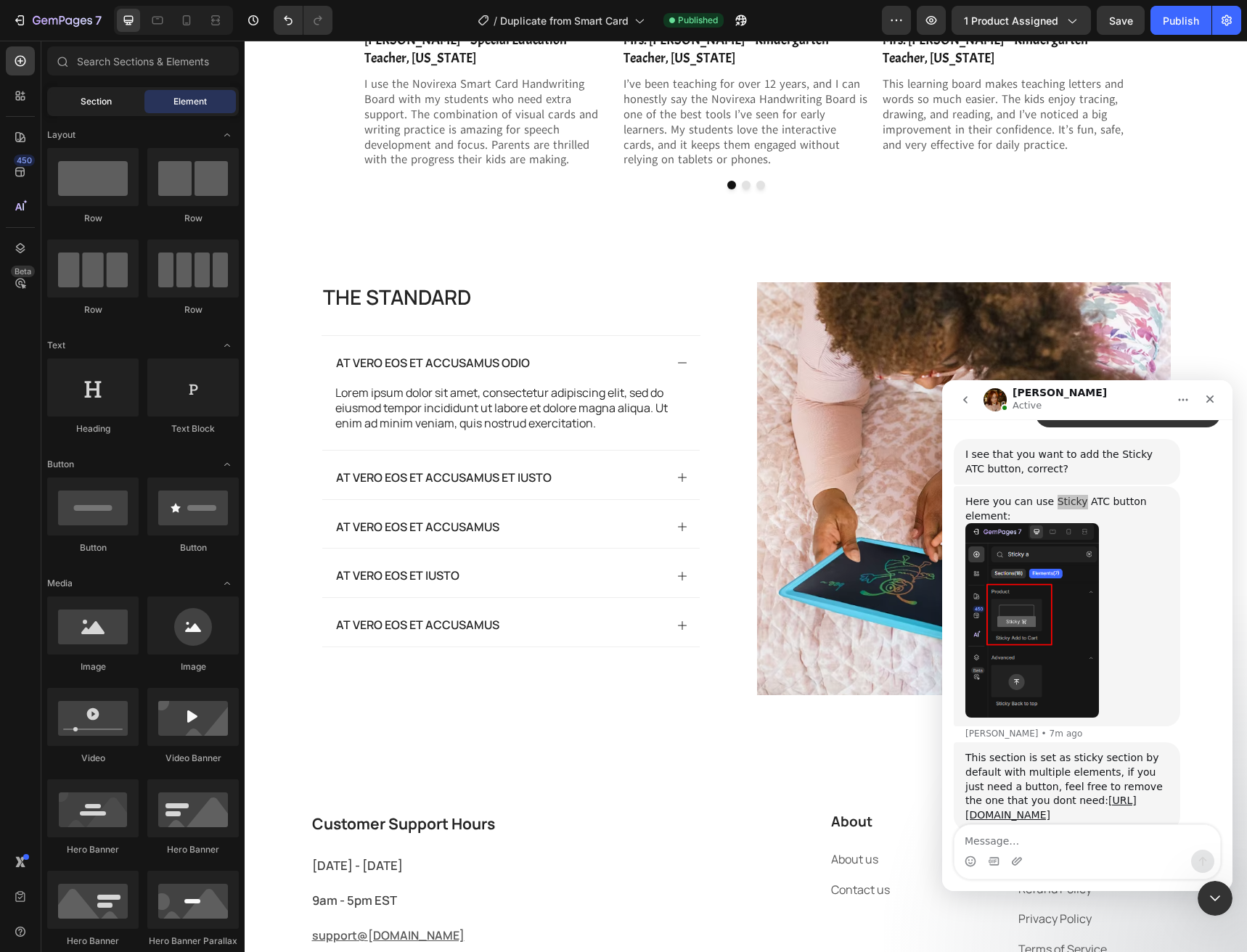
click at [81, 110] on div "Section" at bounding box center [95, 101] width 91 height 23
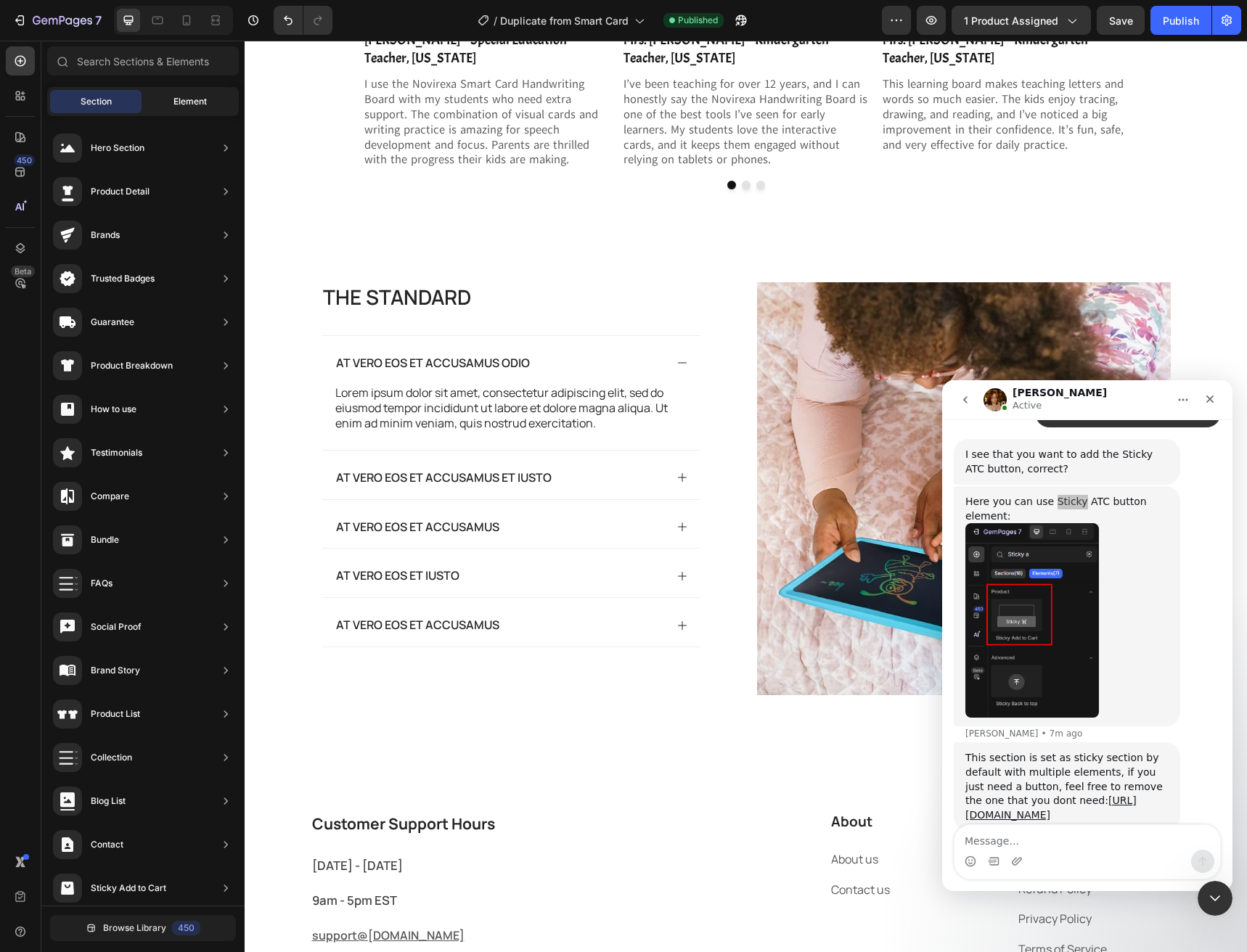
click at [171, 108] on div "Element" at bounding box center [190, 101] width 91 height 23
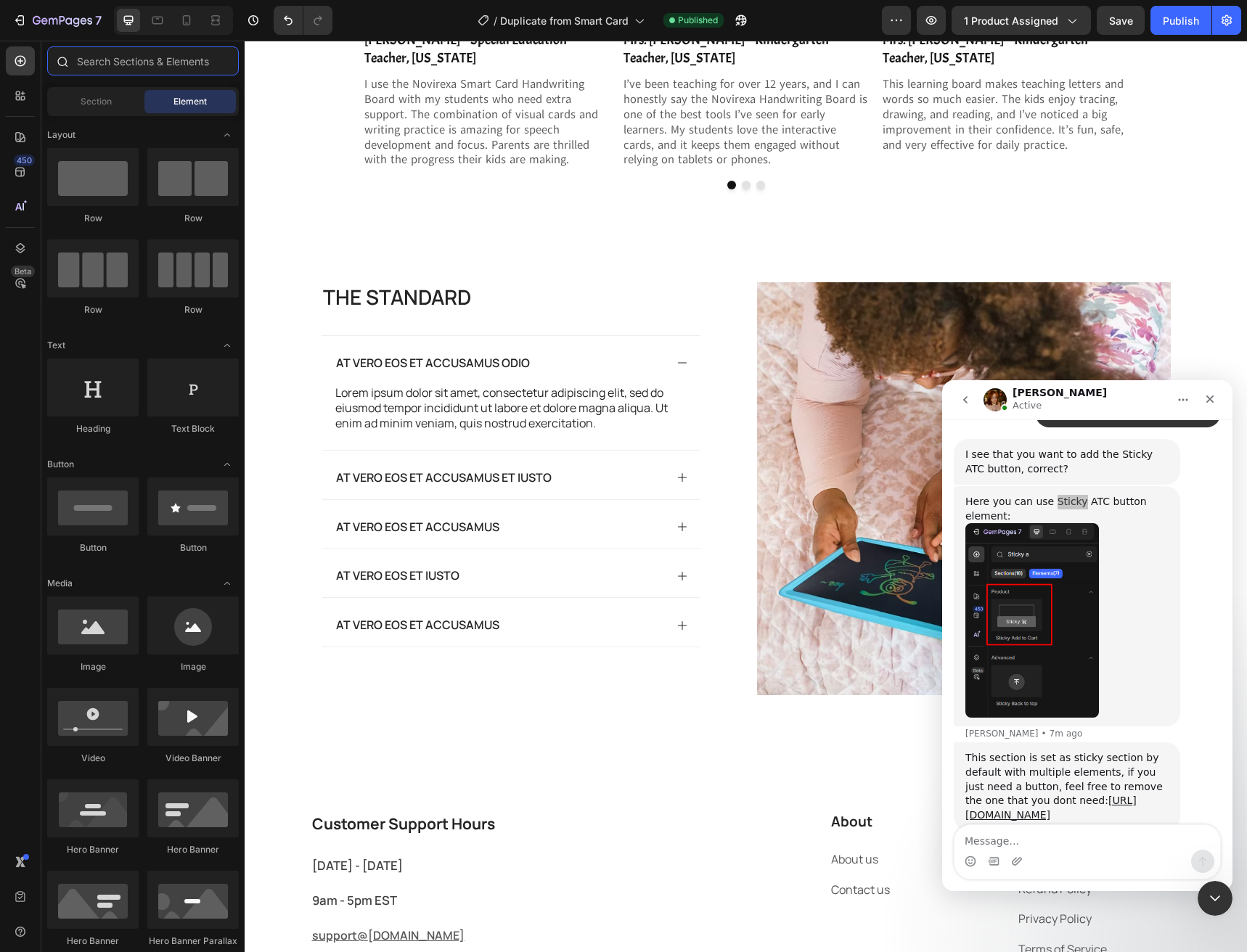
click at [109, 59] on input "text" at bounding box center [143, 61] width 192 height 29
paste input "Sticky"
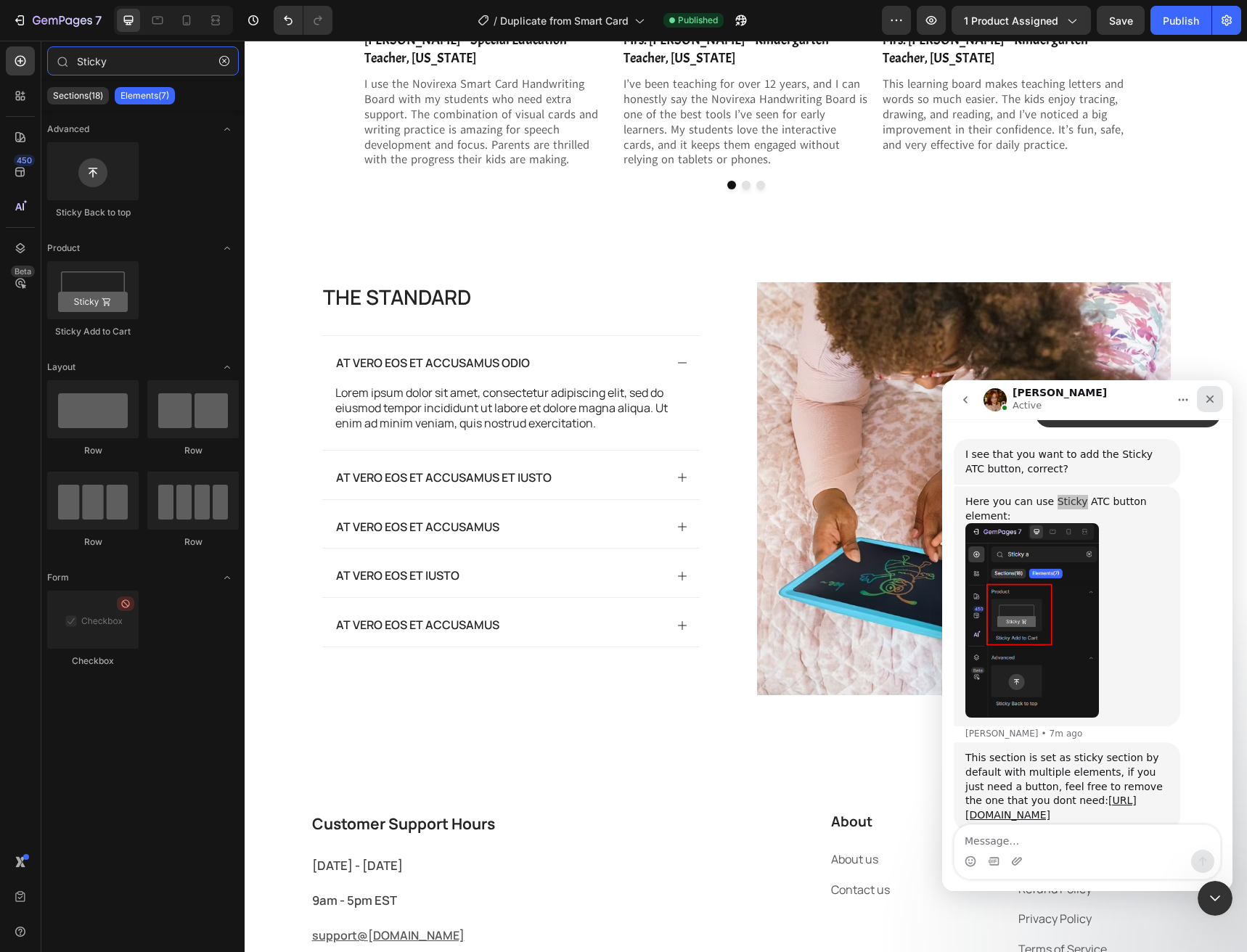
type input "Sticky"
drag, startPoint x: 1207, startPoint y: 403, endPoint x: 1842, endPoint y: 768, distance: 732.4
click at [1207, 403] on icon "Close" at bounding box center [1210, 400] width 12 height 12
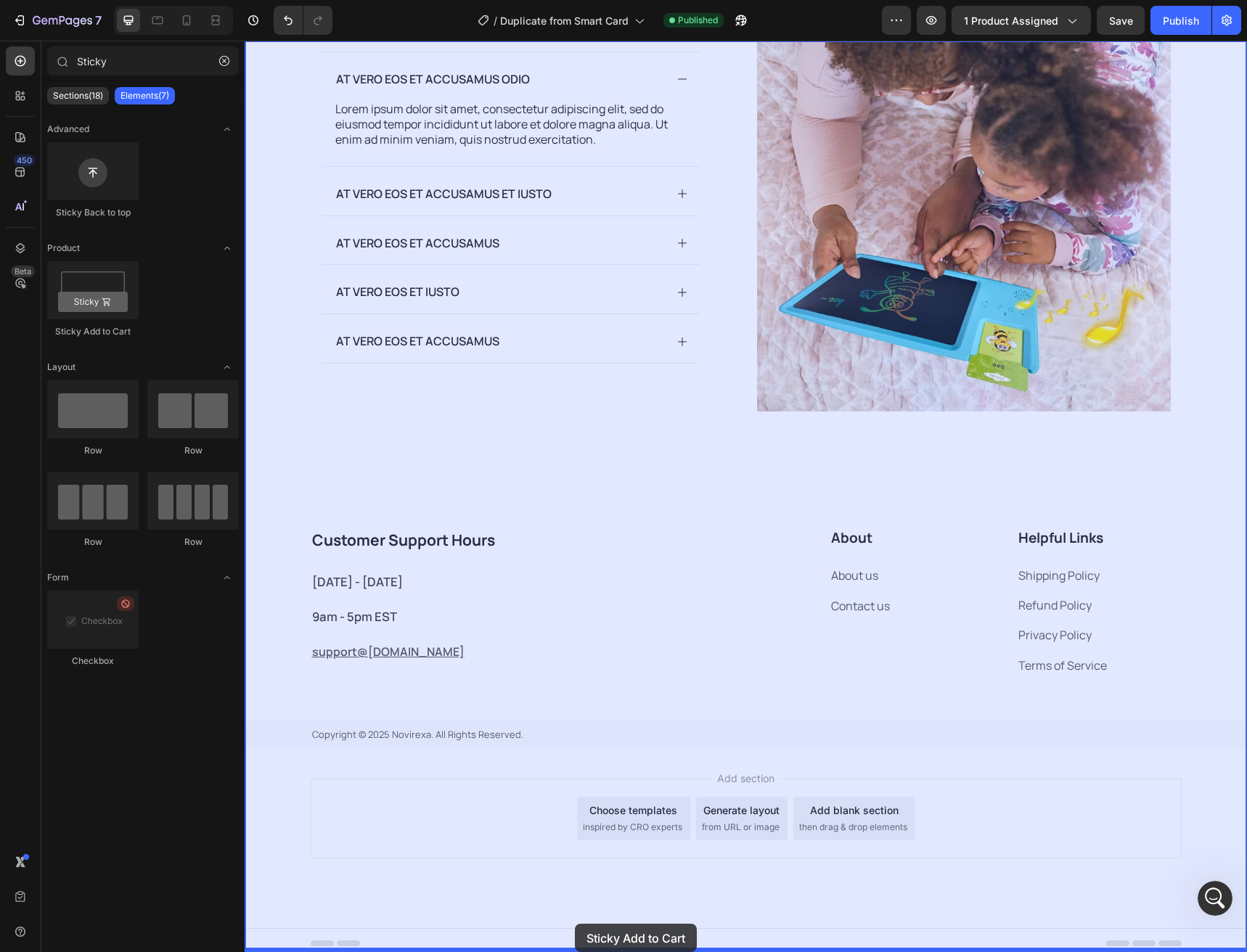
scroll to position [3231, 0]
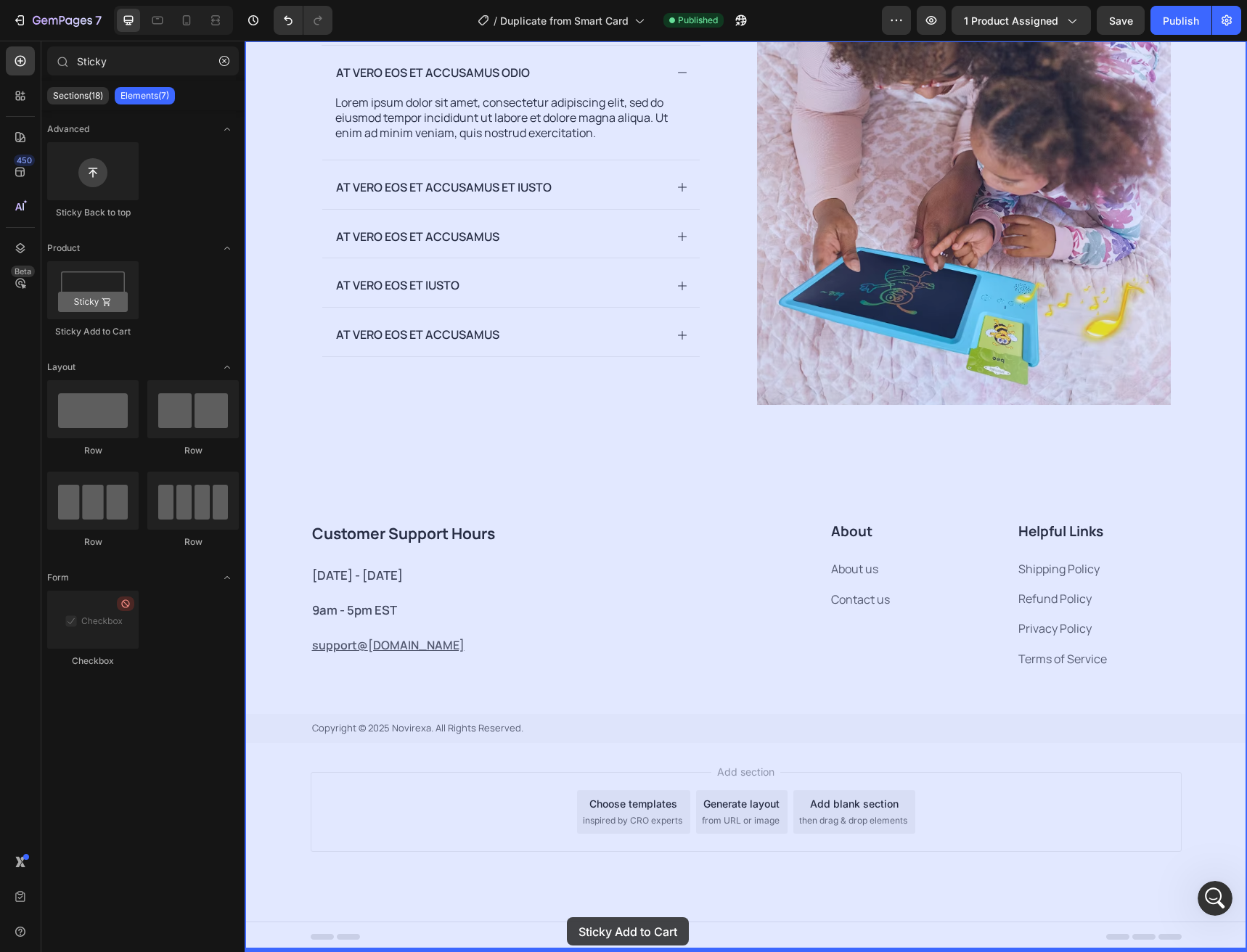
drag, startPoint x: 319, startPoint y: 347, endPoint x: 567, endPoint y: 917, distance: 621.6
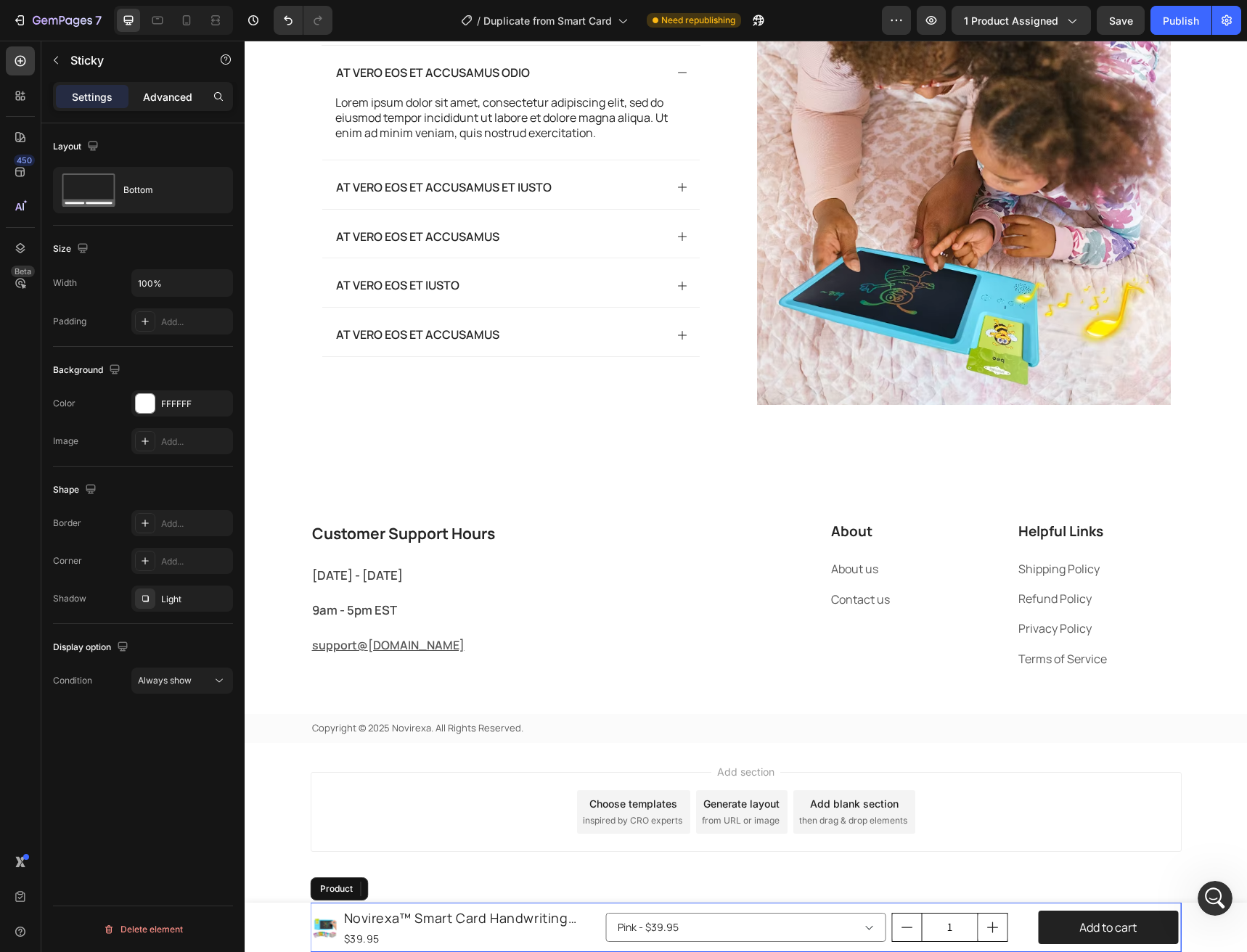
click at [161, 104] on p "Advanced" at bounding box center [167, 97] width 49 height 15
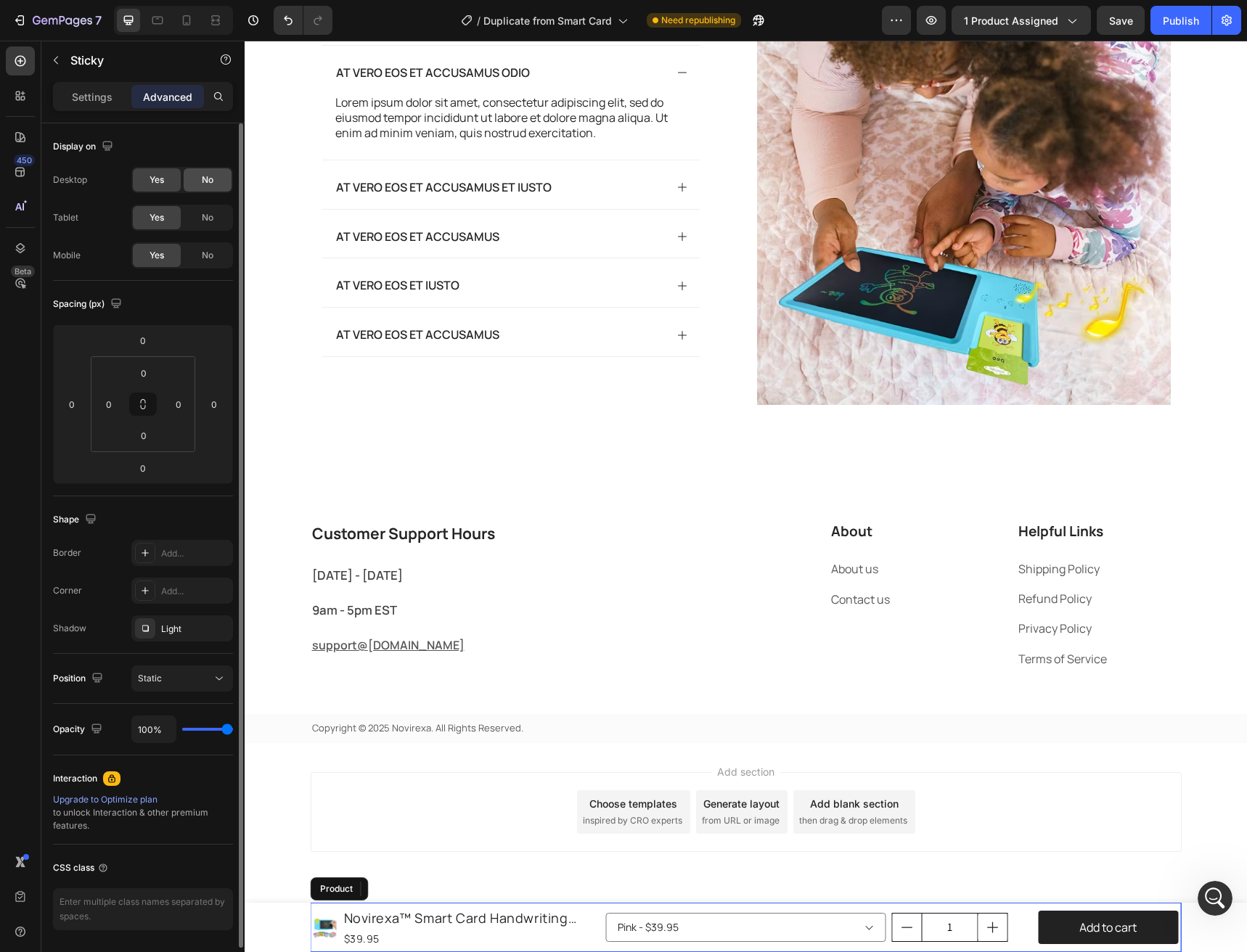
click at [213, 182] on span "No" at bounding box center [208, 179] width 12 height 13
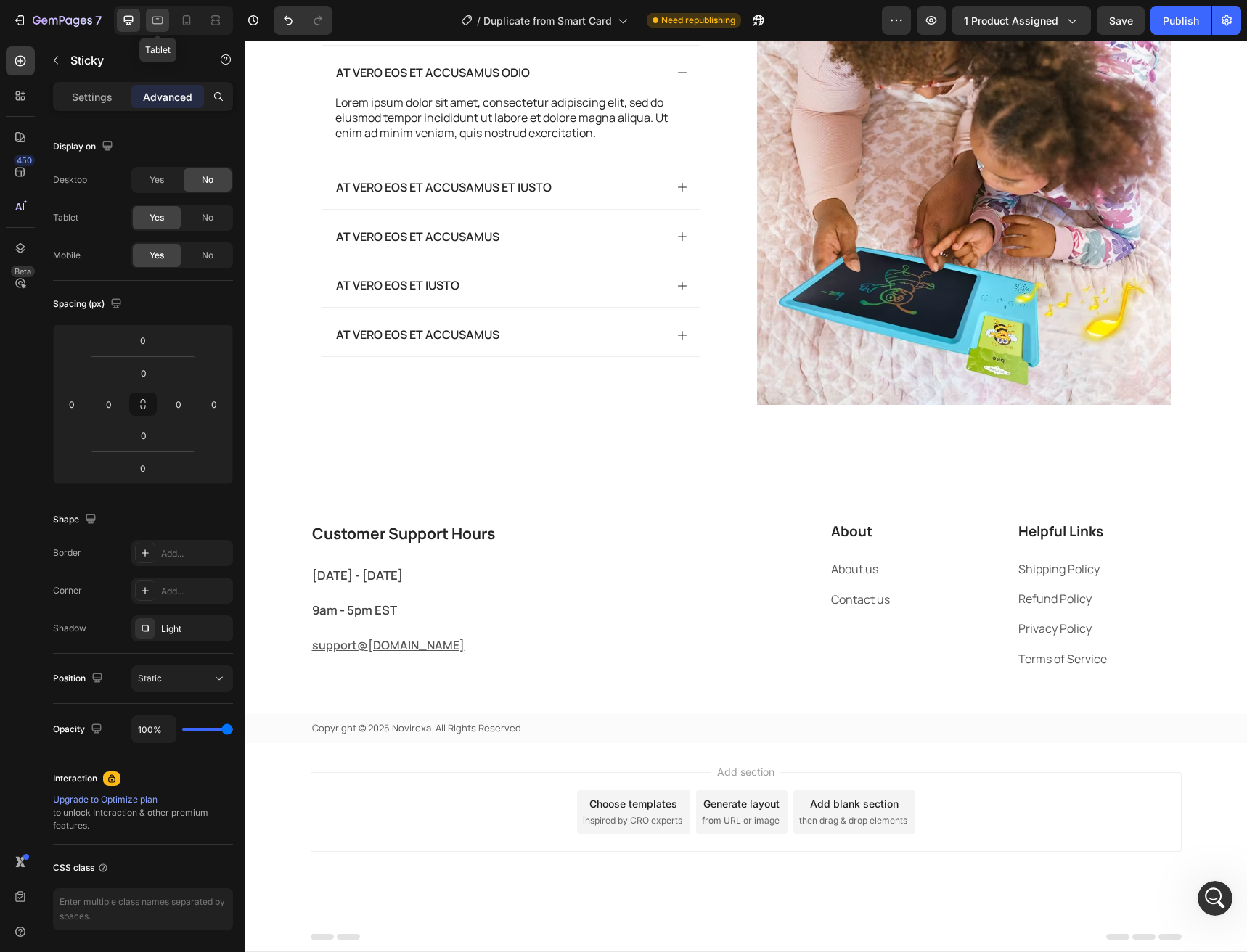
click at [162, 19] on icon at bounding box center [157, 20] width 11 height 8
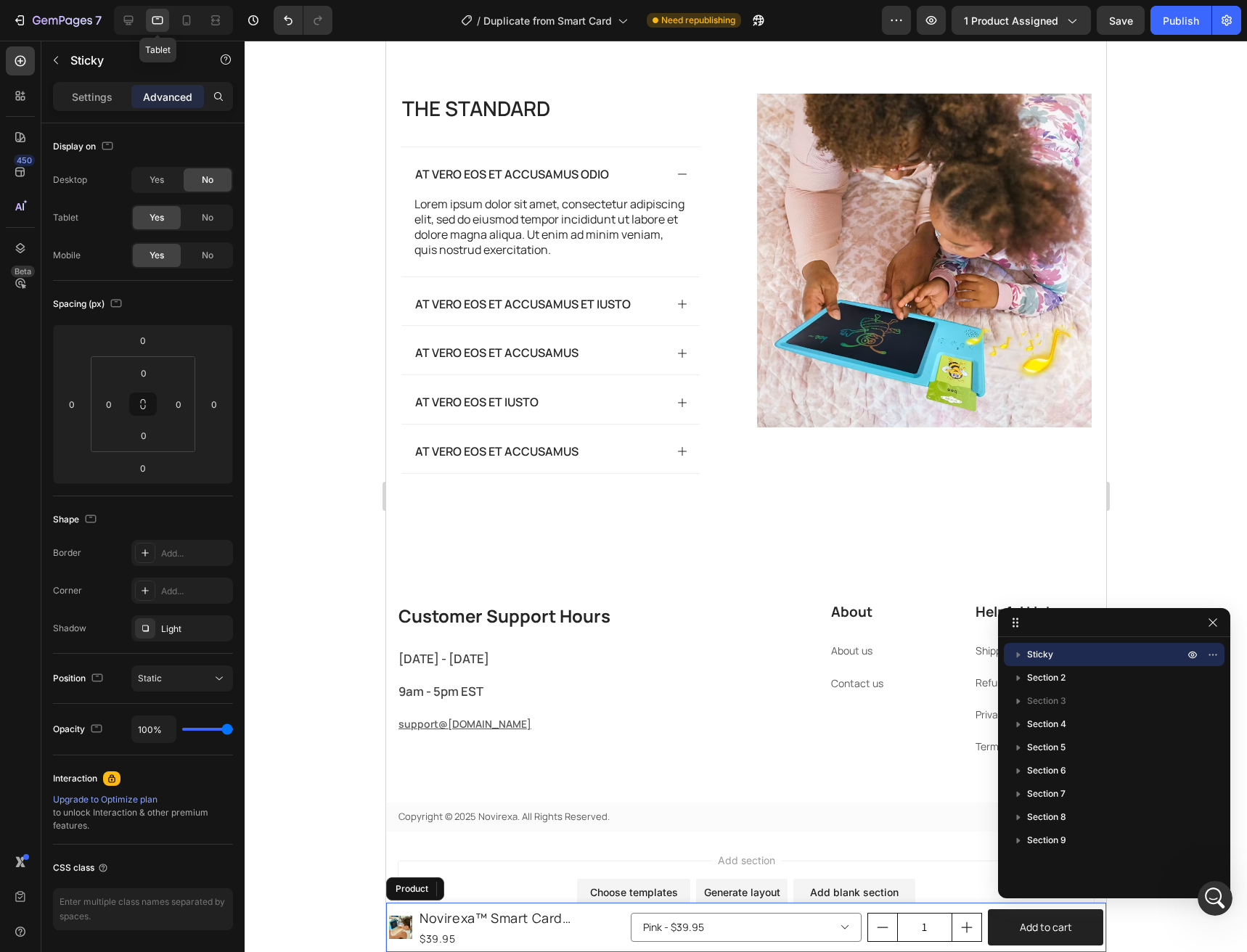
scroll to position [3181, 0]
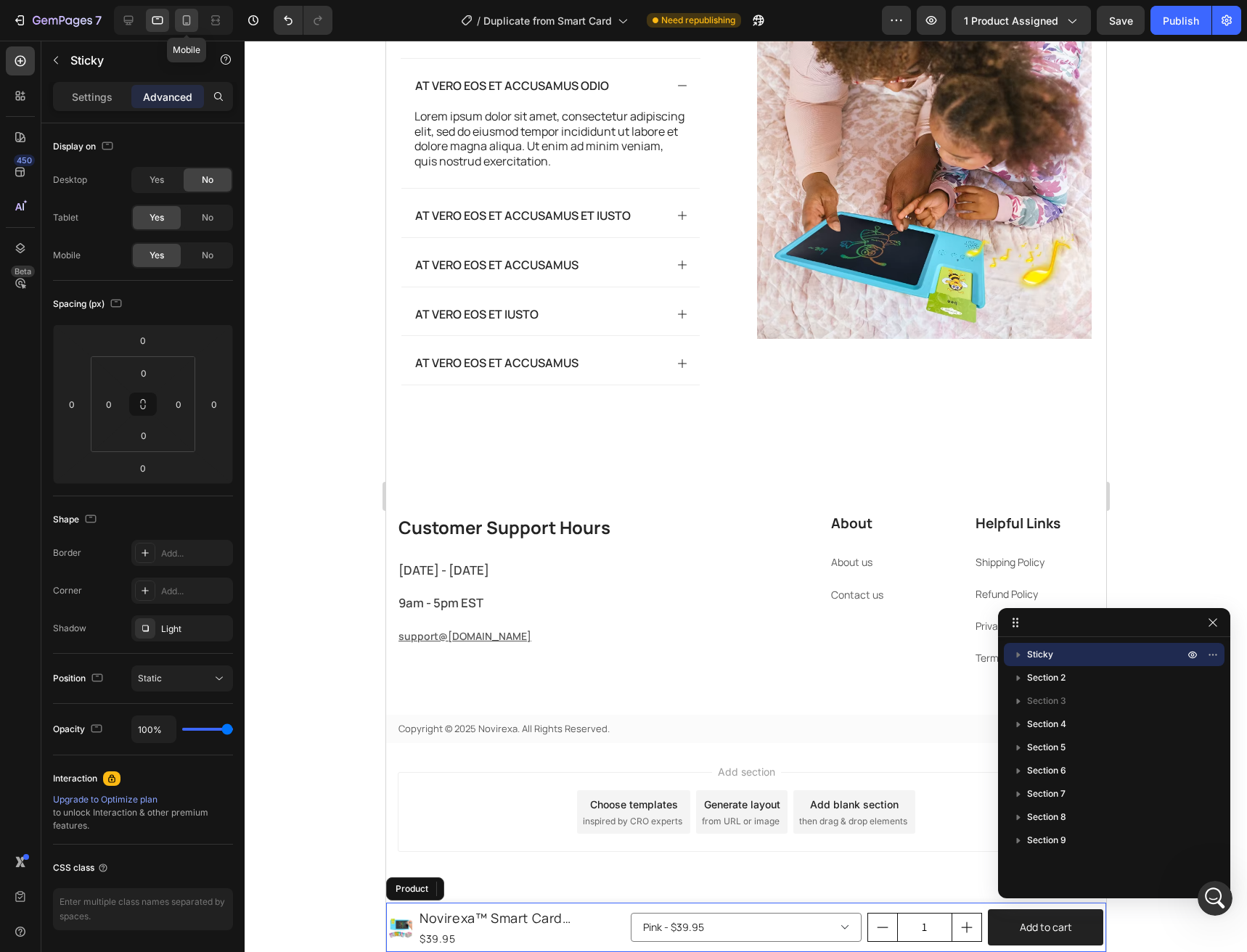
click at [188, 26] on icon at bounding box center [186, 19] width 14 height 14
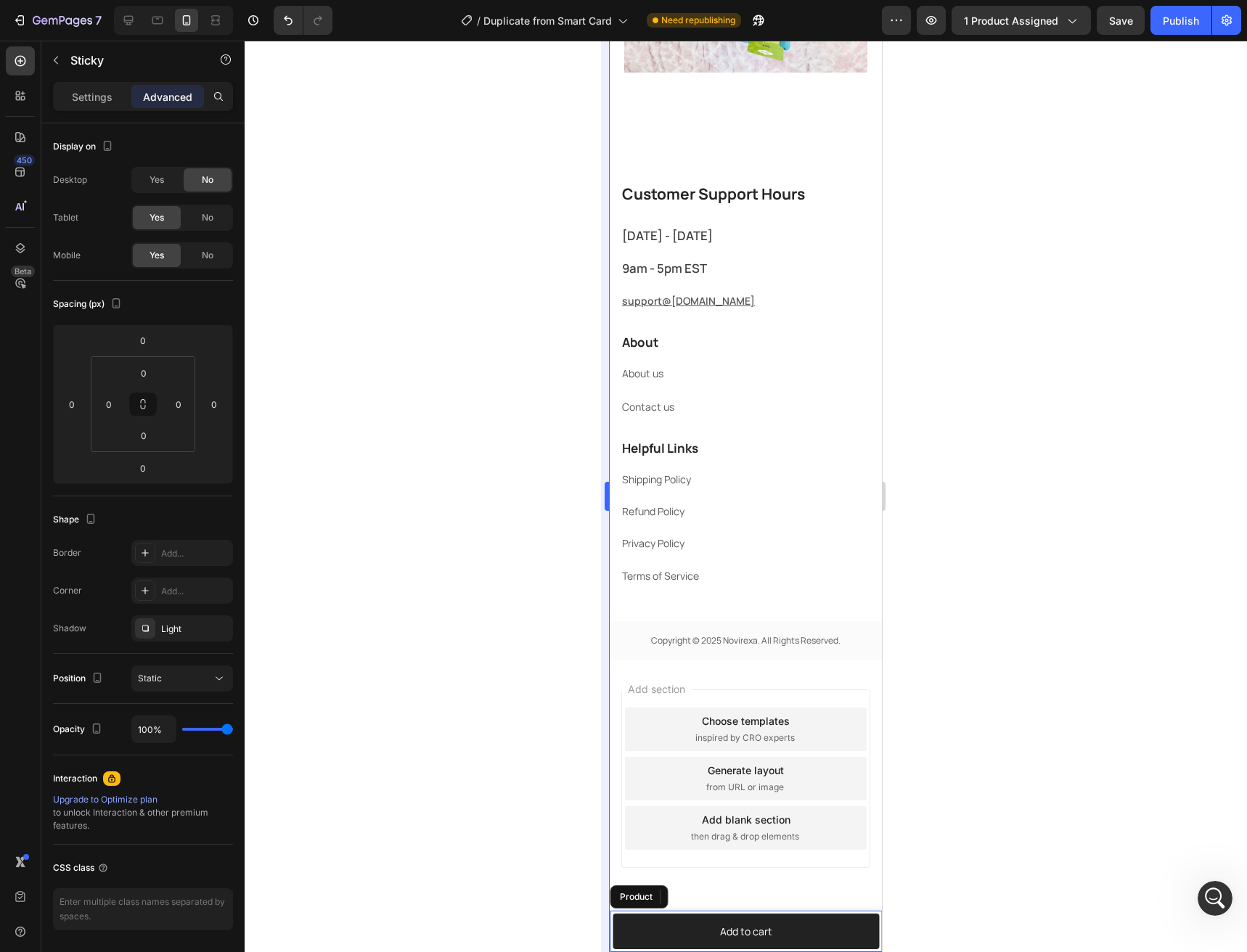
scroll to position [3594, 0]
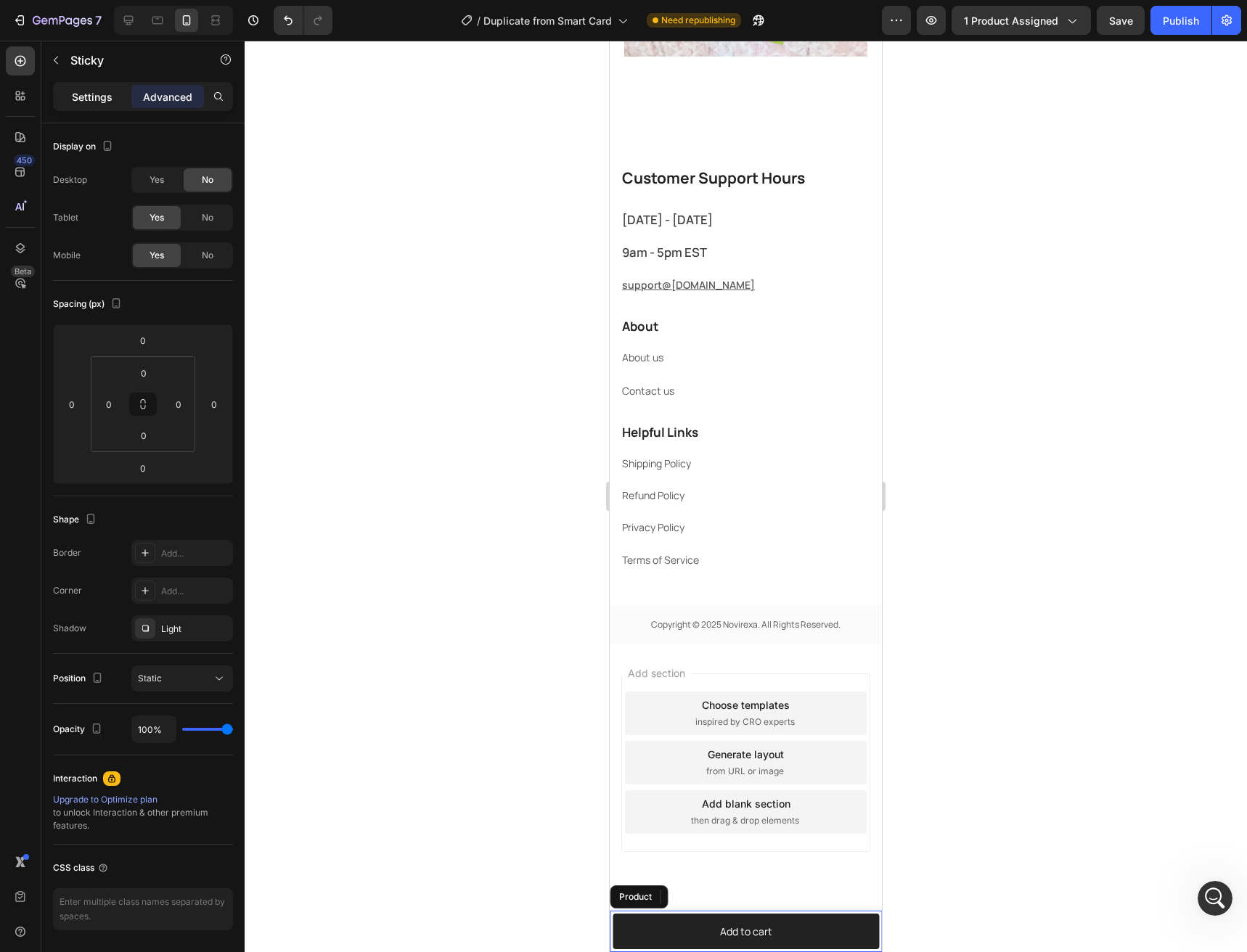
click at [61, 96] on div "Settings" at bounding box center [92, 96] width 73 height 23
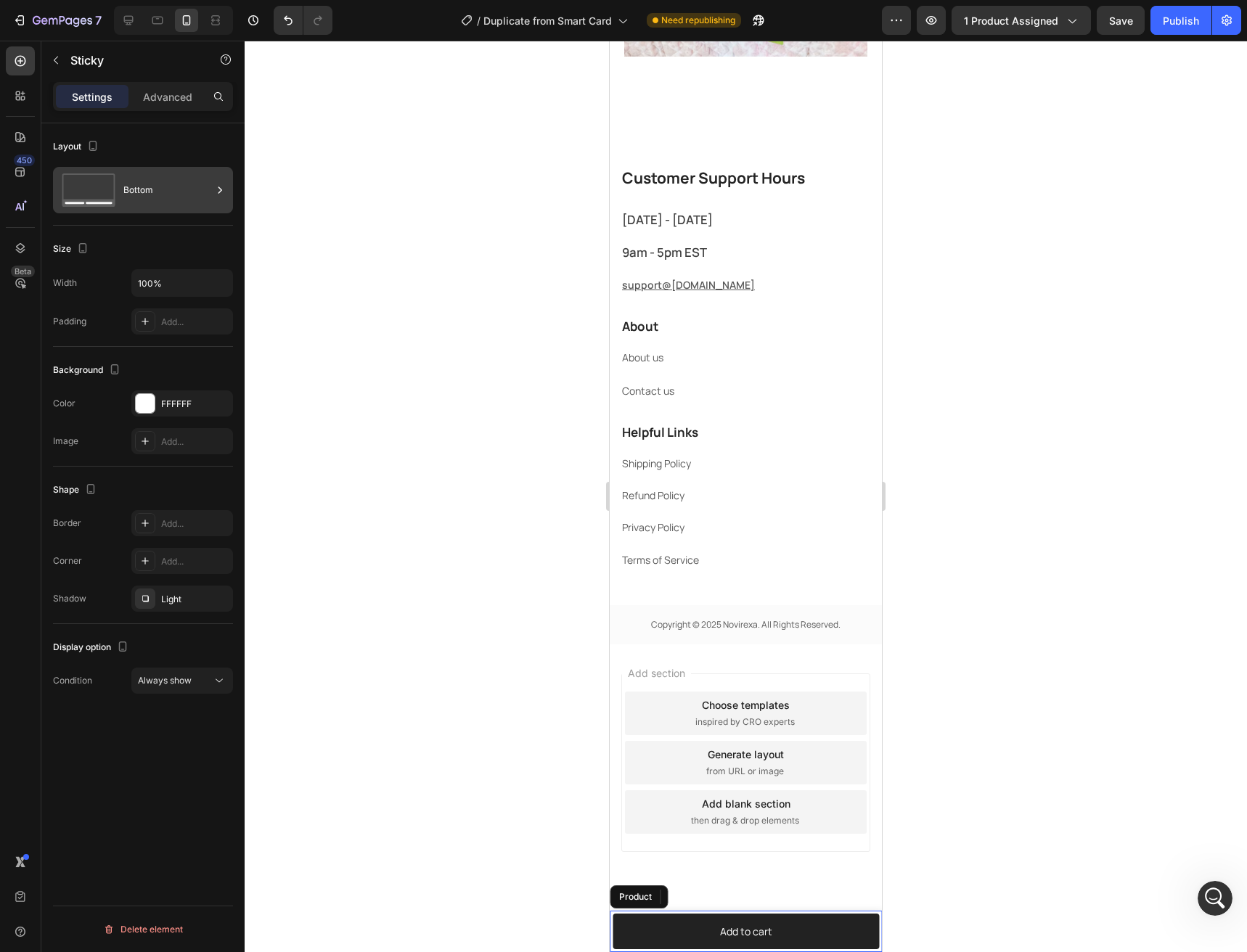
click at [172, 193] on div "Bottom" at bounding box center [167, 190] width 89 height 34
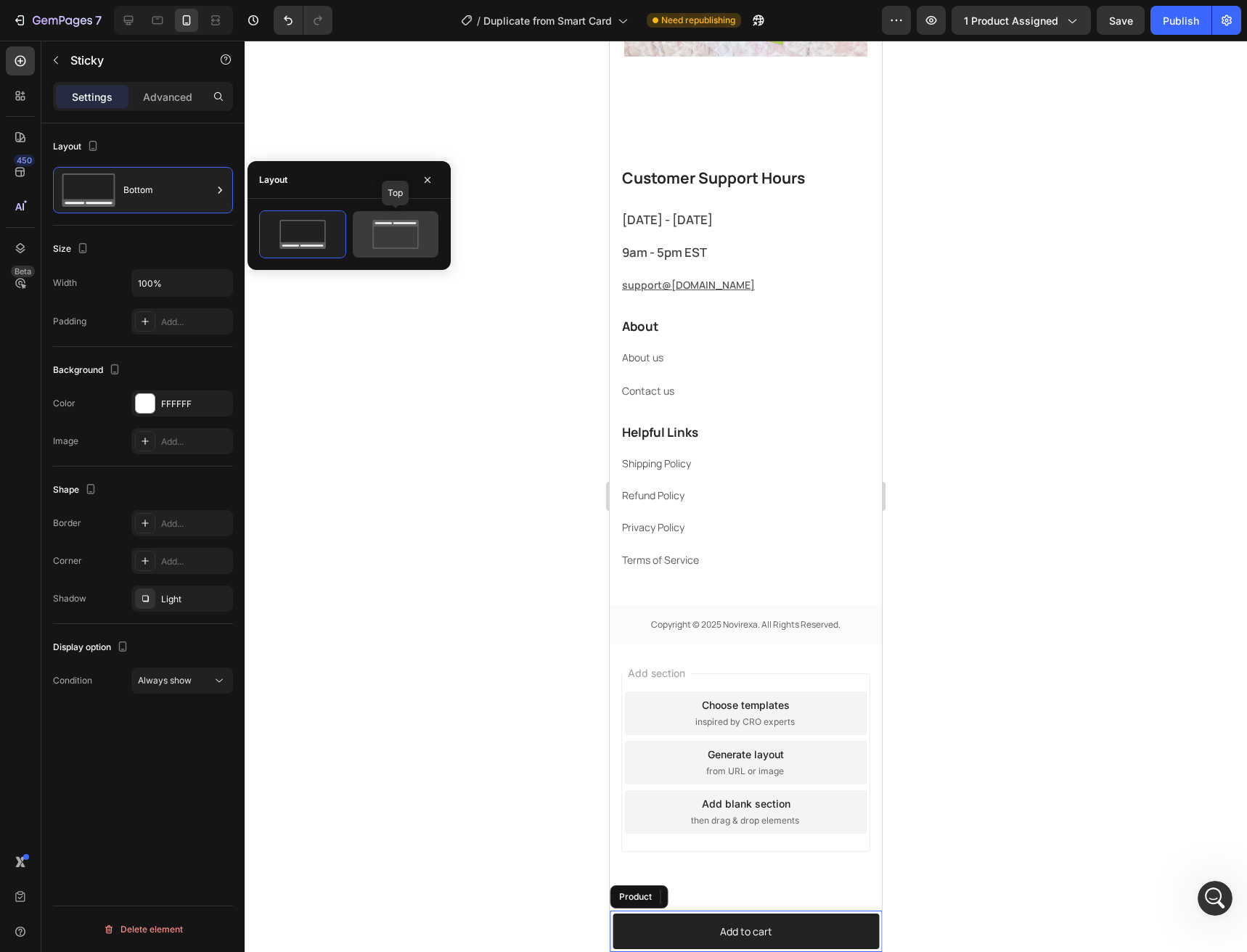
click at [369, 237] on icon at bounding box center [395, 234] width 68 height 29
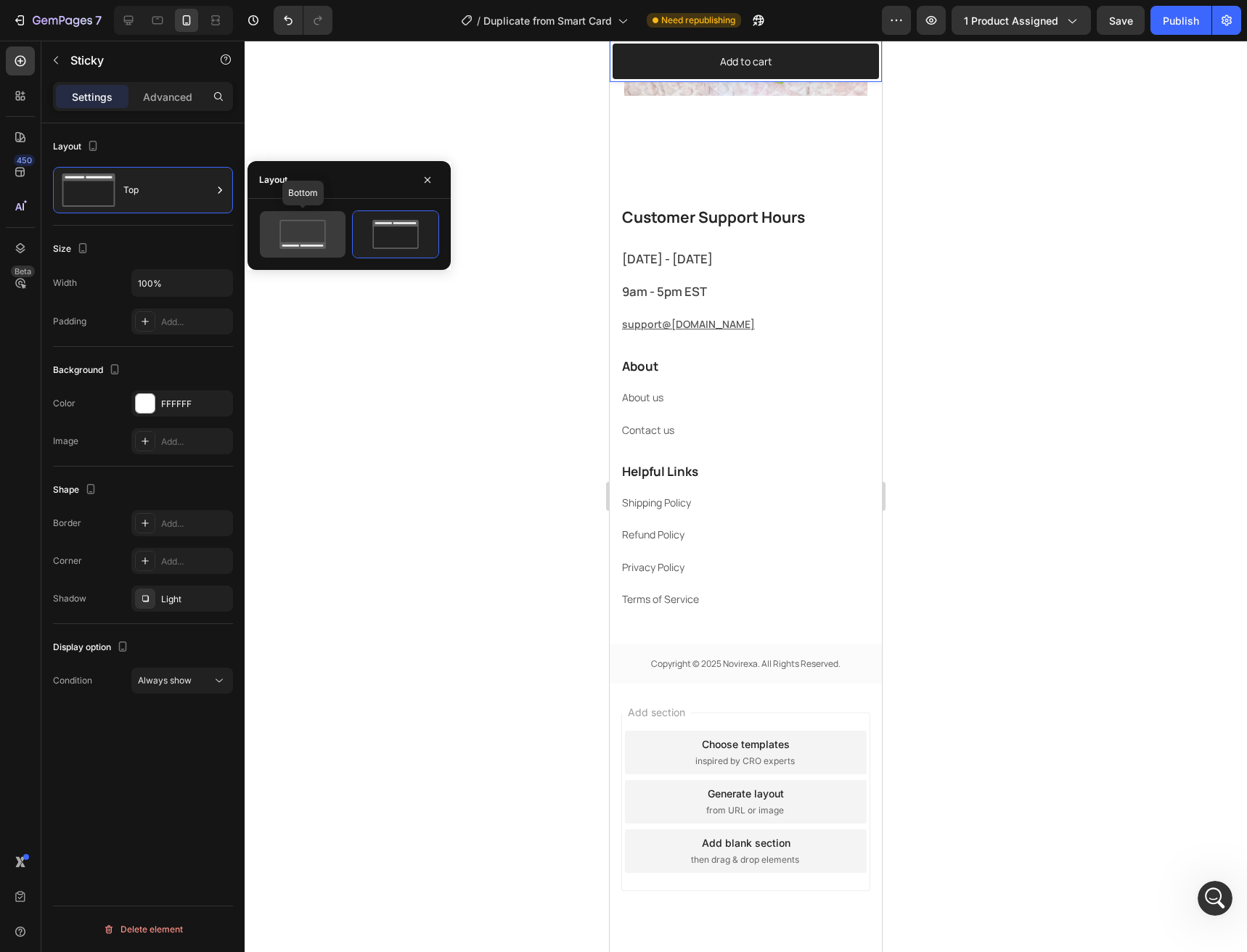
click at [317, 241] on icon at bounding box center [302, 234] width 68 height 29
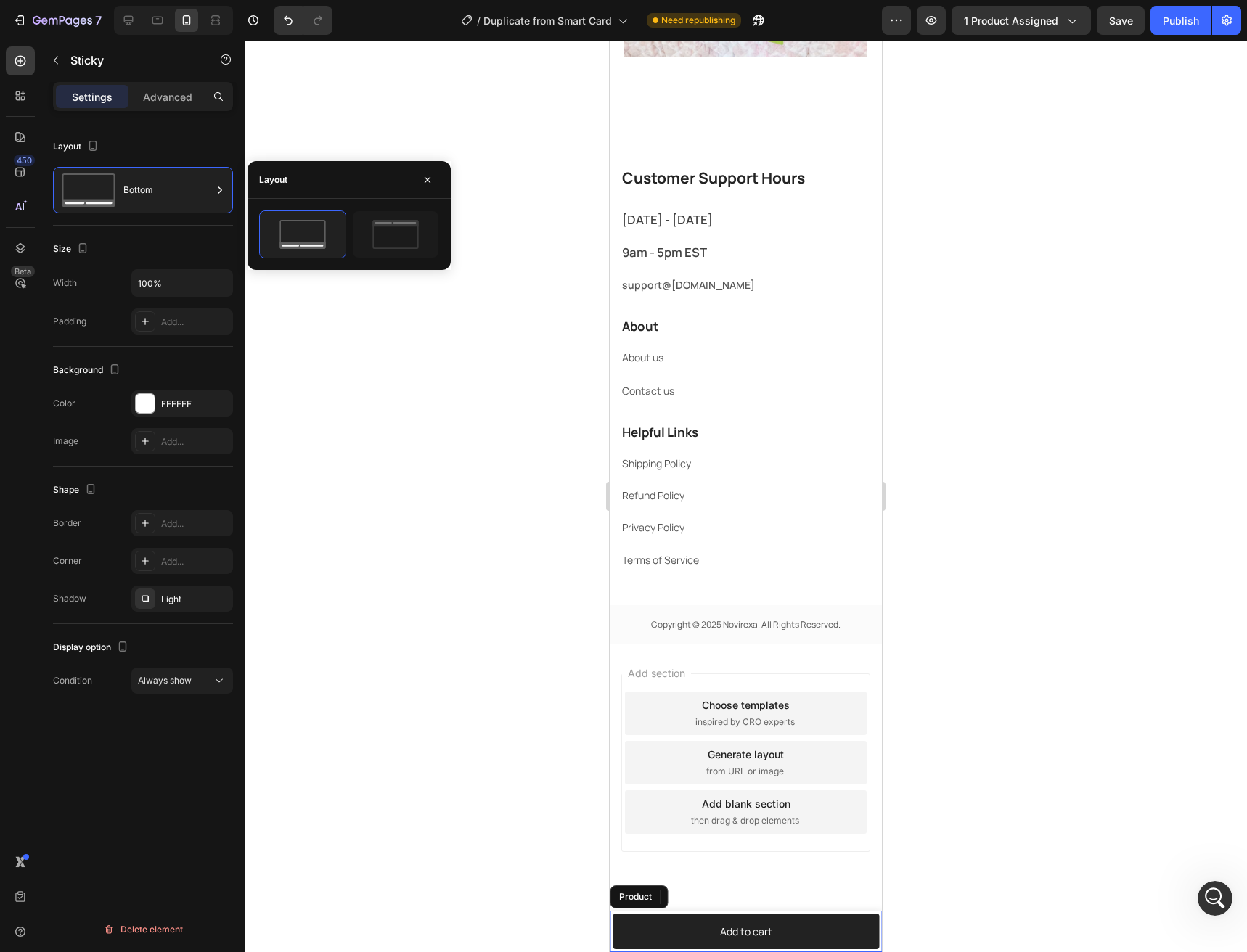
click at [164, 245] on div "Size" at bounding box center [143, 248] width 180 height 23
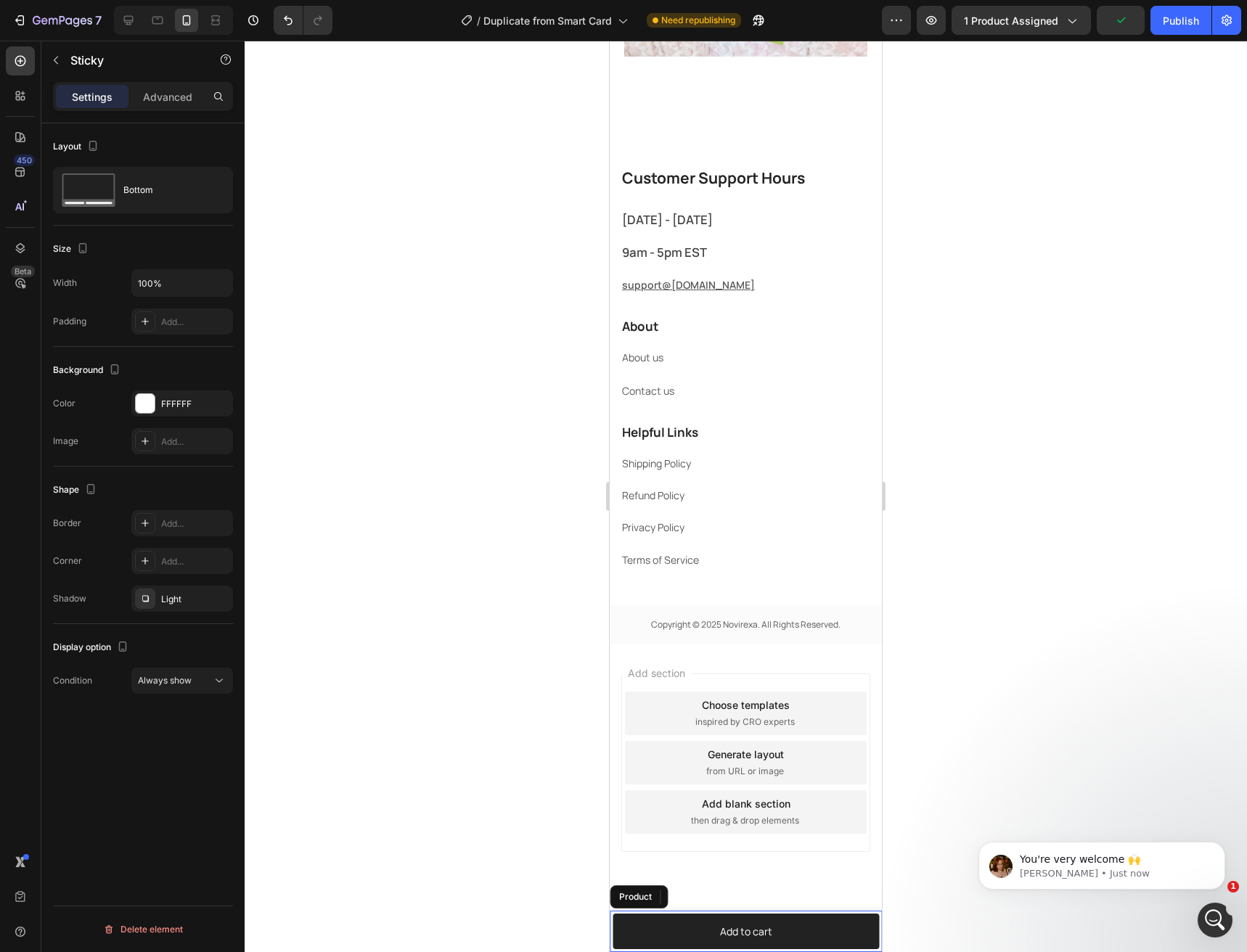
scroll to position [2718, 0]
click at [188, 678] on span "Always show" at bounding box center [165, 680] width 54 height 11
click at [155, 102] on p "Advanced" at bounding box center [167, 97] width 49 height 15
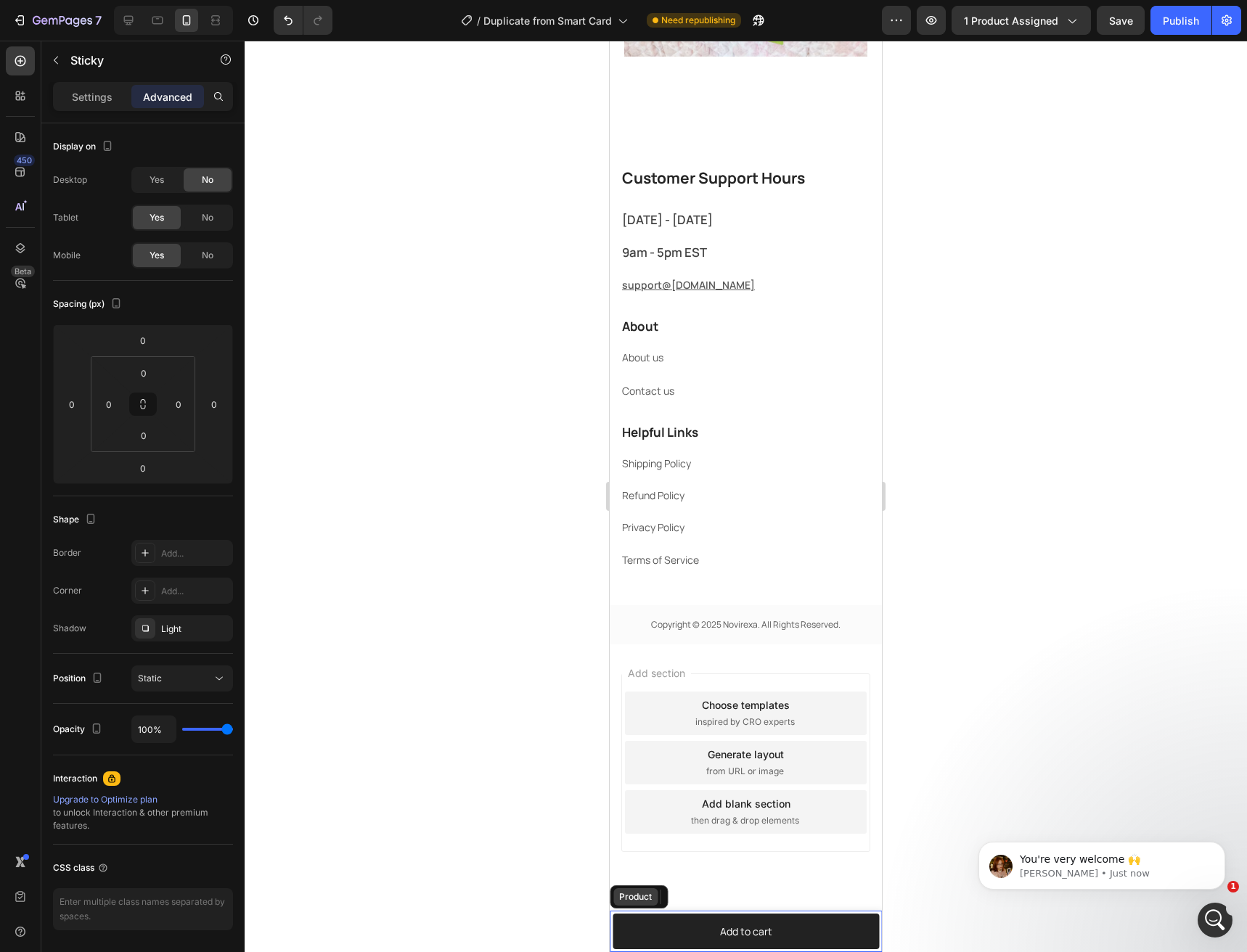
click at [618, 904] on div "Product" at bounding box center [635, 897] width 44 height 18
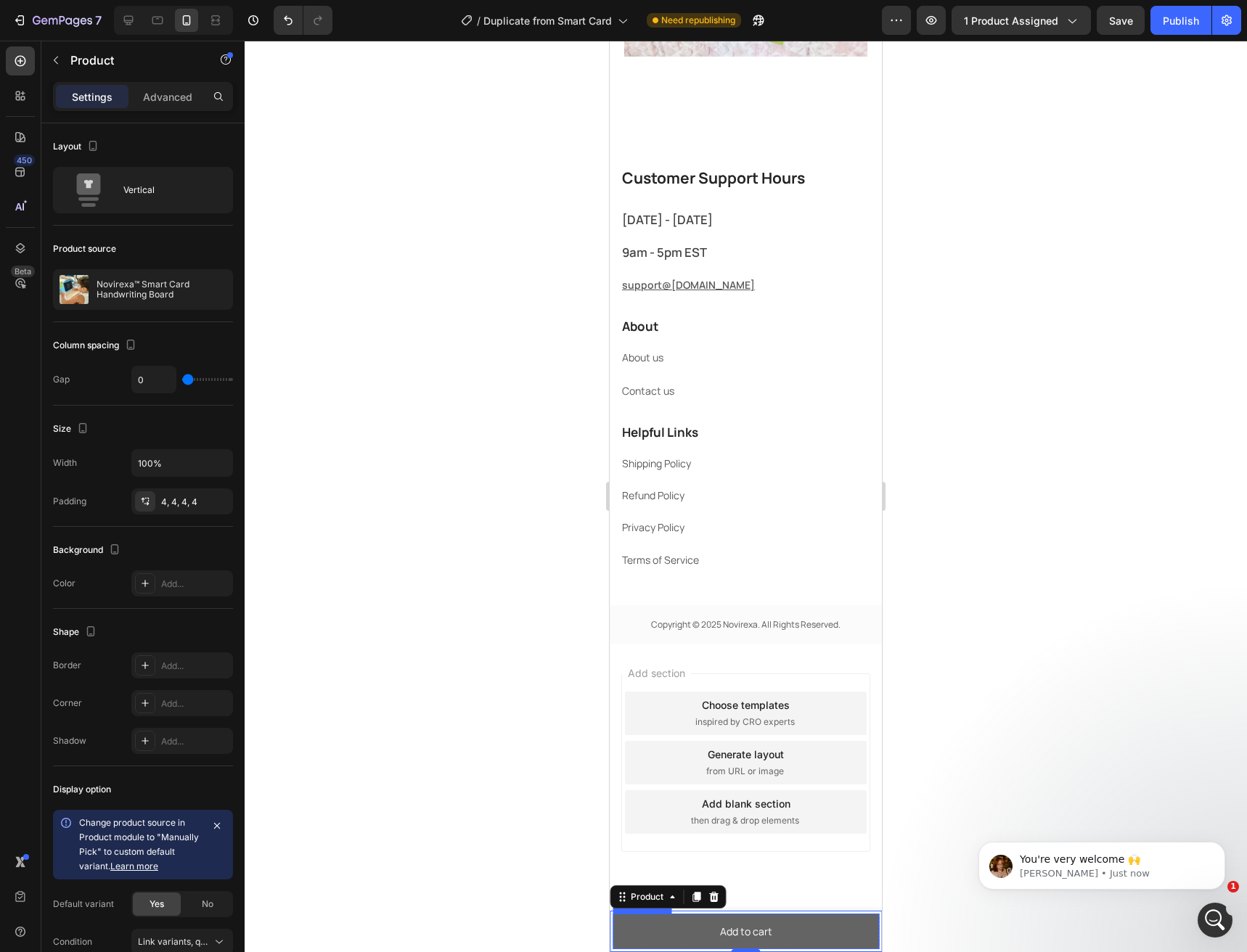
click at [772, 935] on button "Add to cart" at bounding box center [745, 932] width 266 height 35
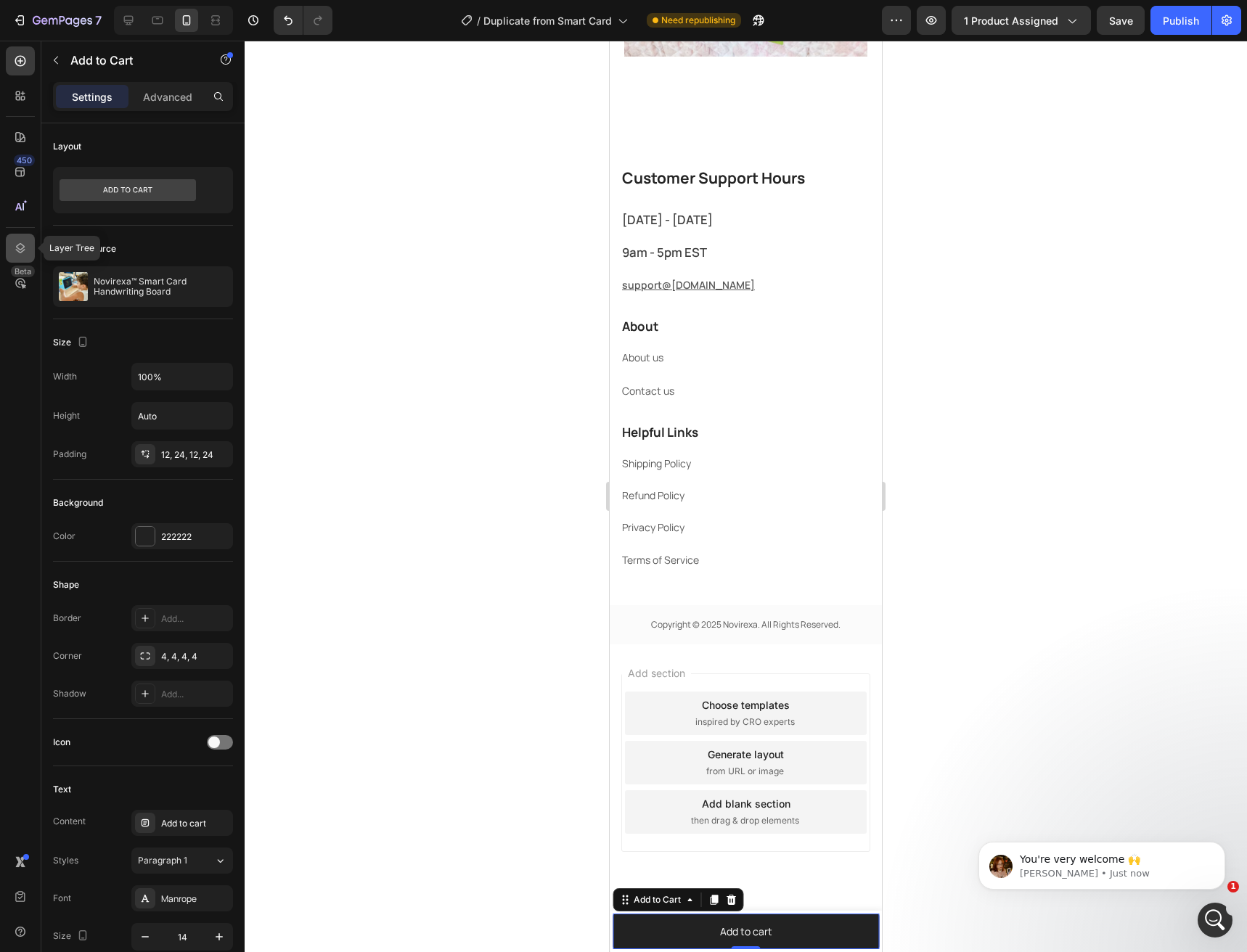
click at [22, 246] on icon at bounding box center [19, 248] width 14 height 14
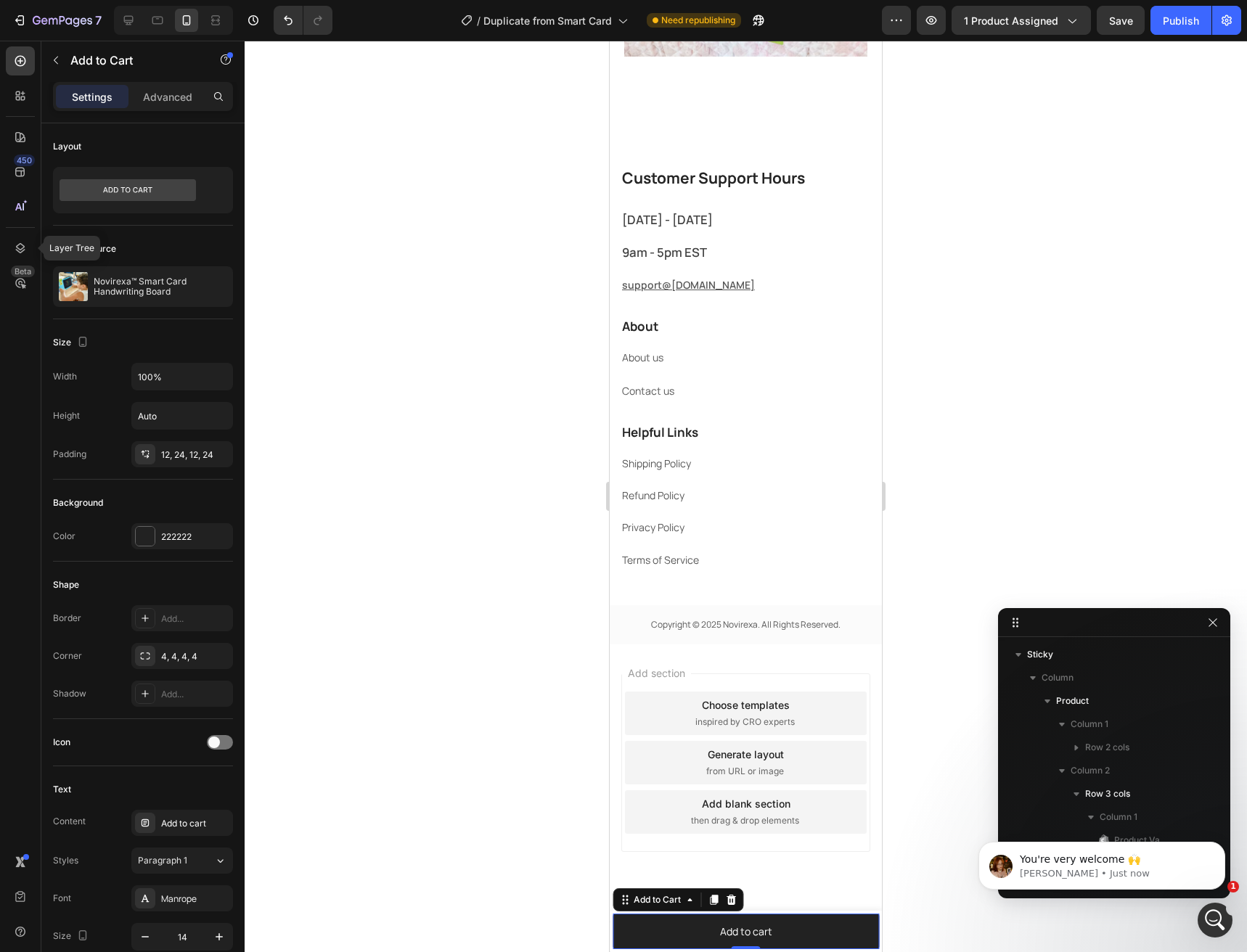
scroll to position [182, 0]
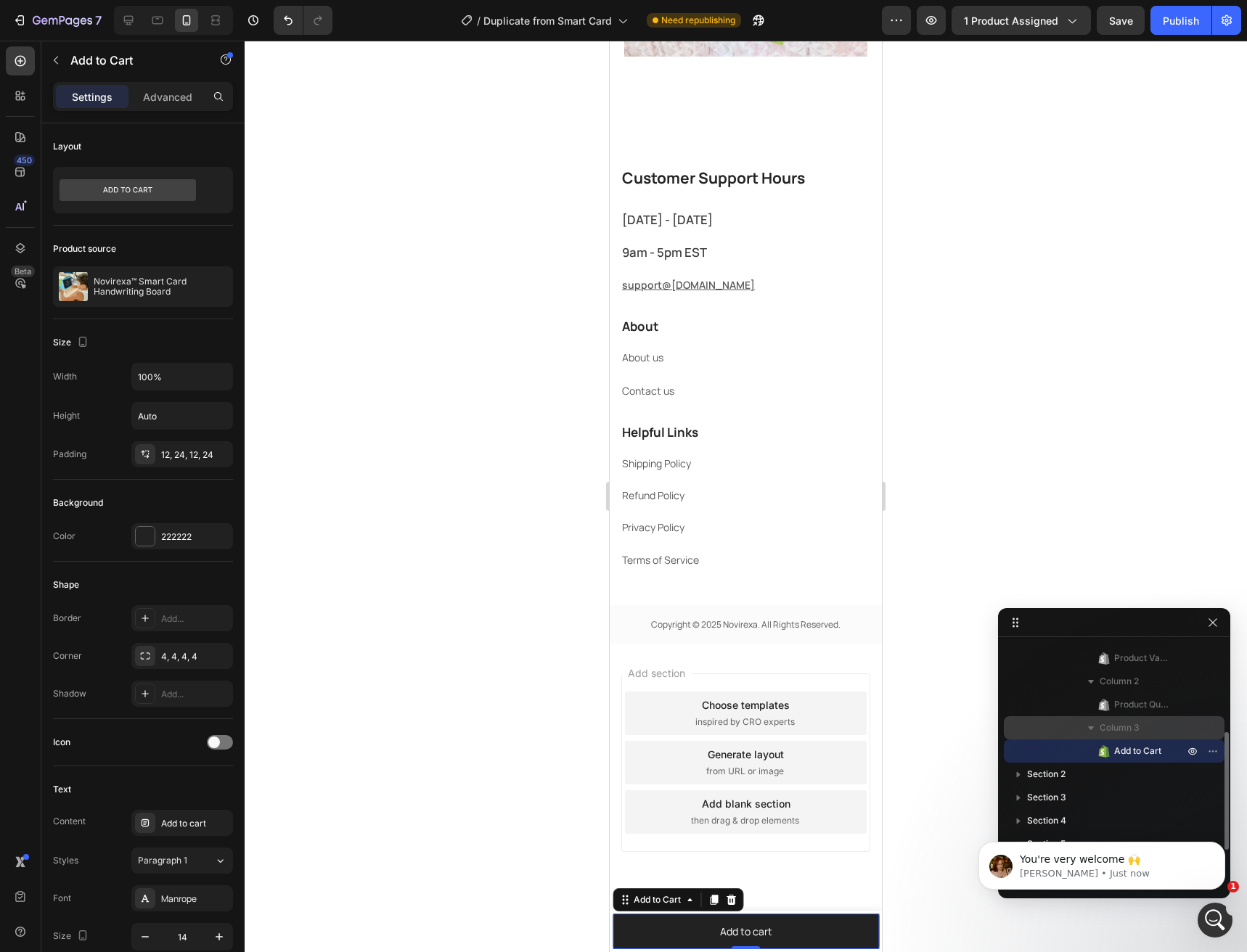
click at [1121, 730] on span "Column 3" at bounding box center [1119, 727] width 40 height 14
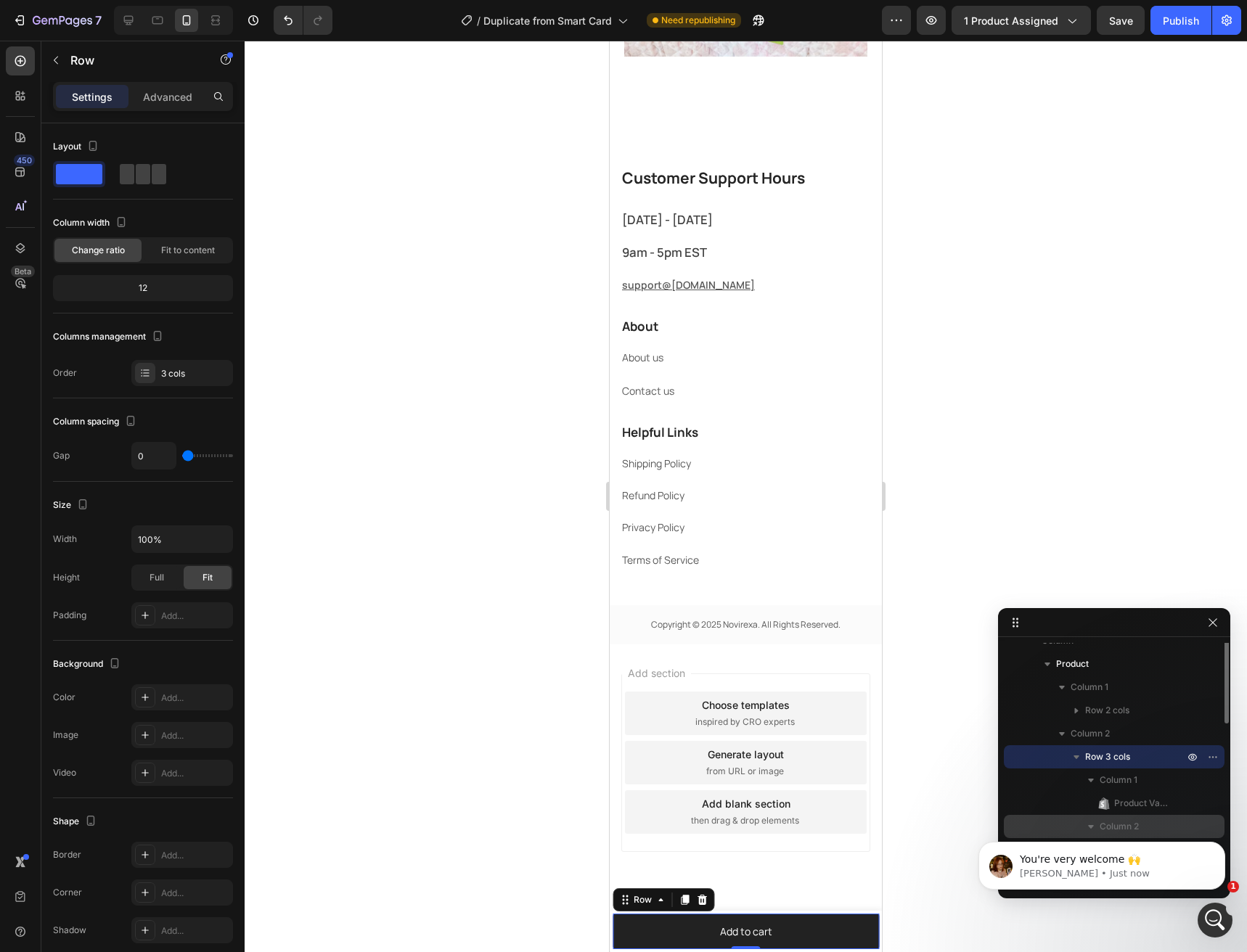
scroll to position [0, 0]
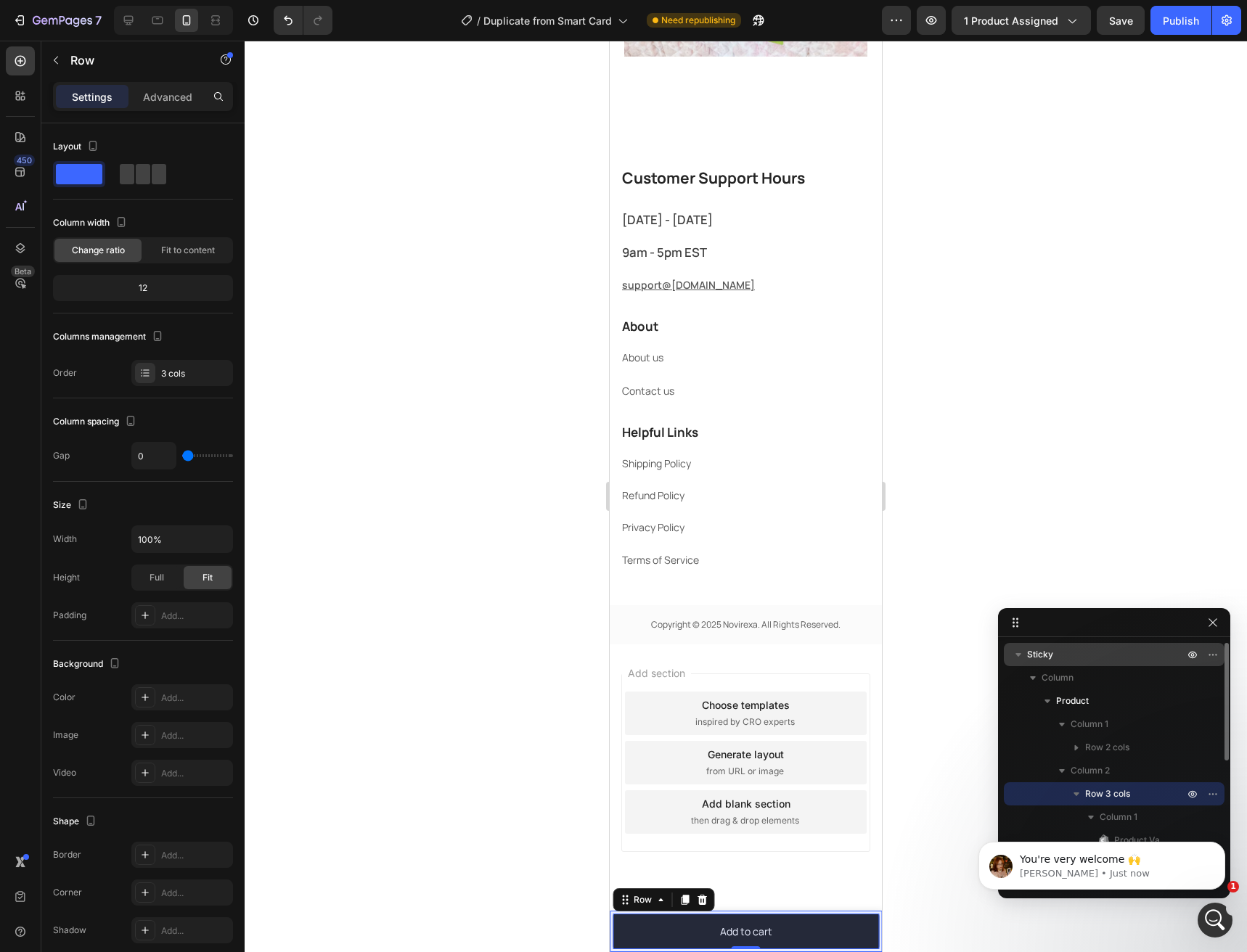
click at [1059, 661] on p "Sticky" at bounding box center [1107, 654] width 160 height 14
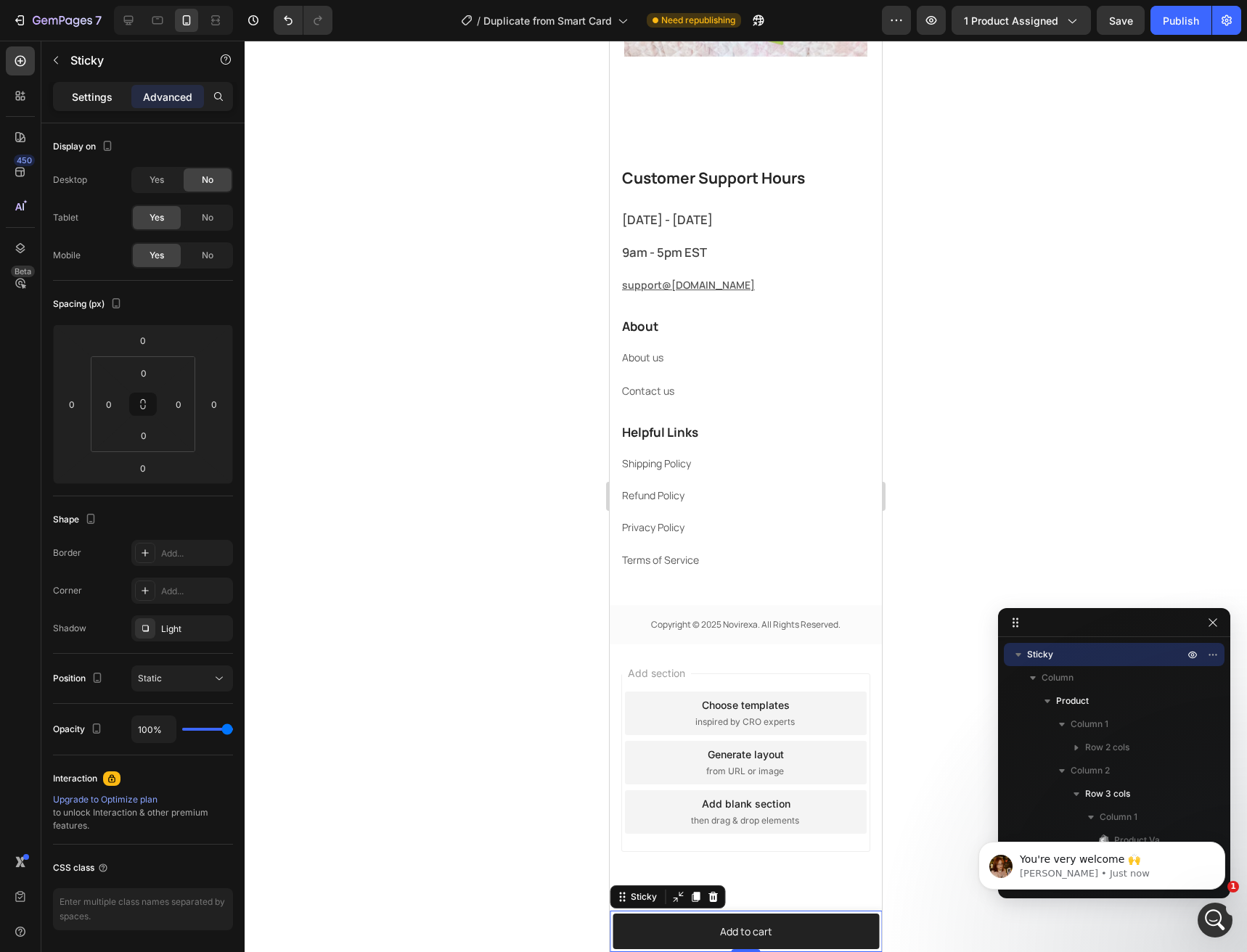
click at [73, 103] on p "Settings" at bounding box center [92, 97] width 41 height 15
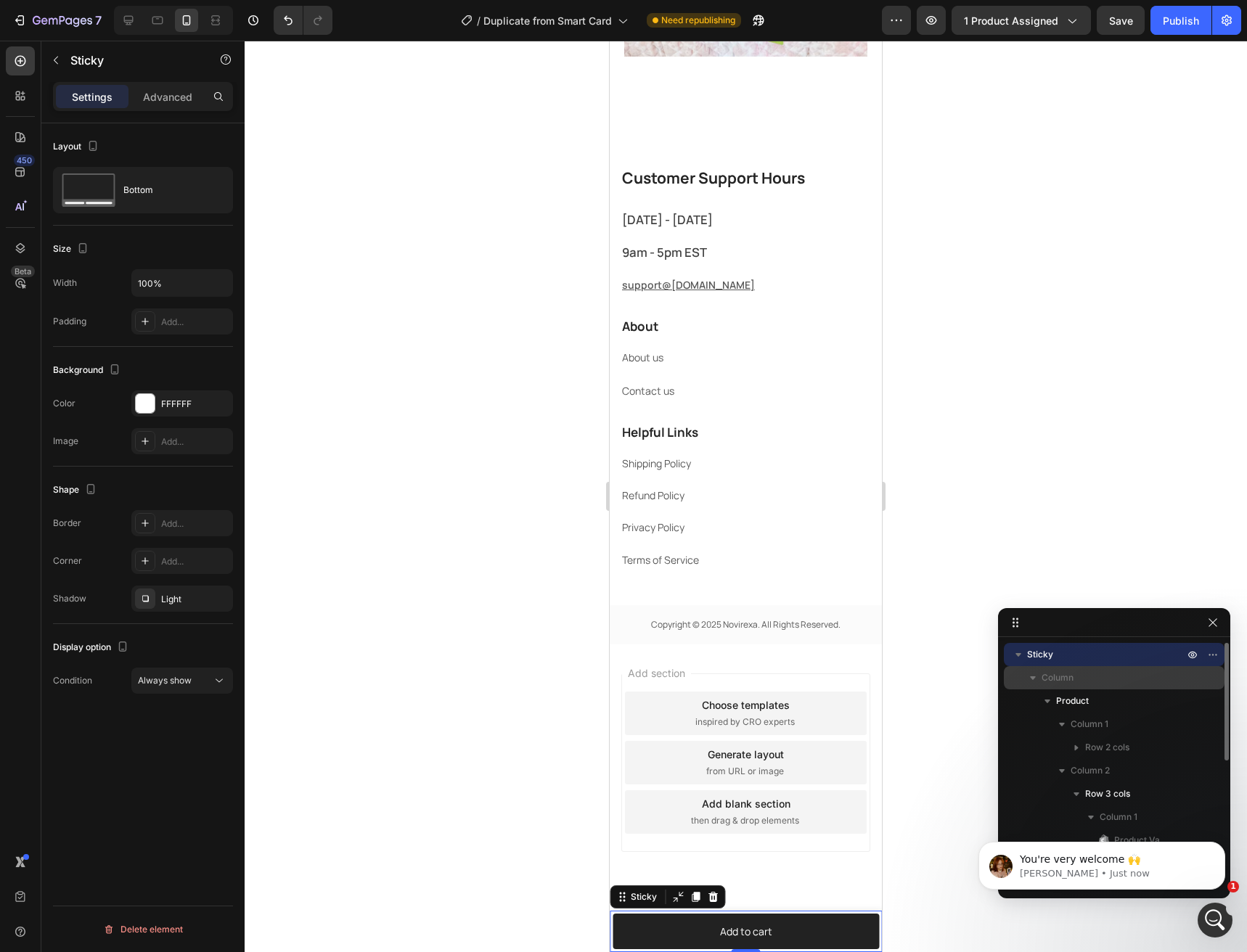
click at [1055, 677] on span "Column" at bounding box center [1058, 677] width 32 height 14
click at [1035, 681] on icon "button" at bounding box center [1032, 677] width 14 height 14
click at [1036, 679] on icon "button" at bounding box center [1032, 677] width 14 height 14
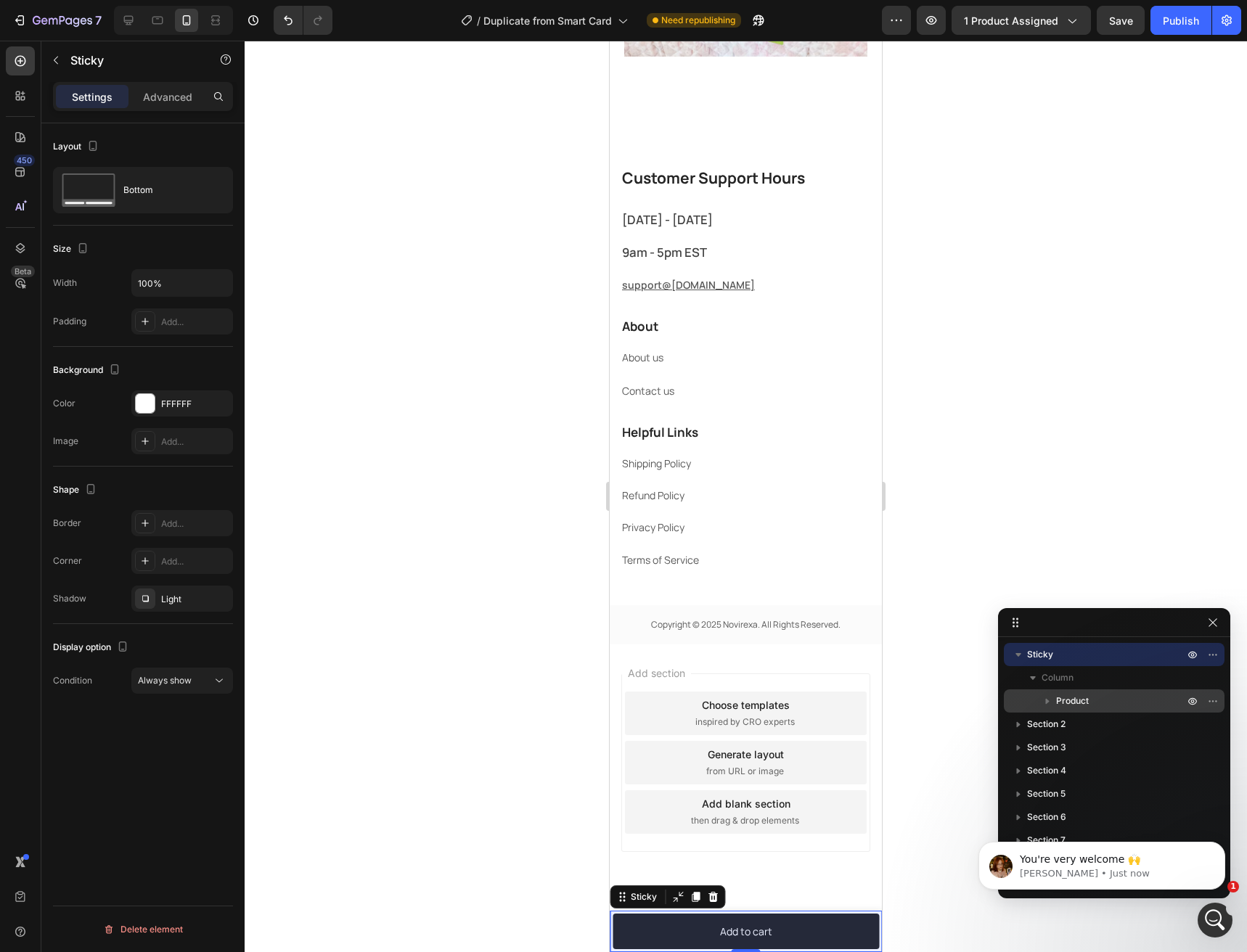
click at [1047, 705] on icon "button" at bounding box center [1047, 700] width 14 height 14
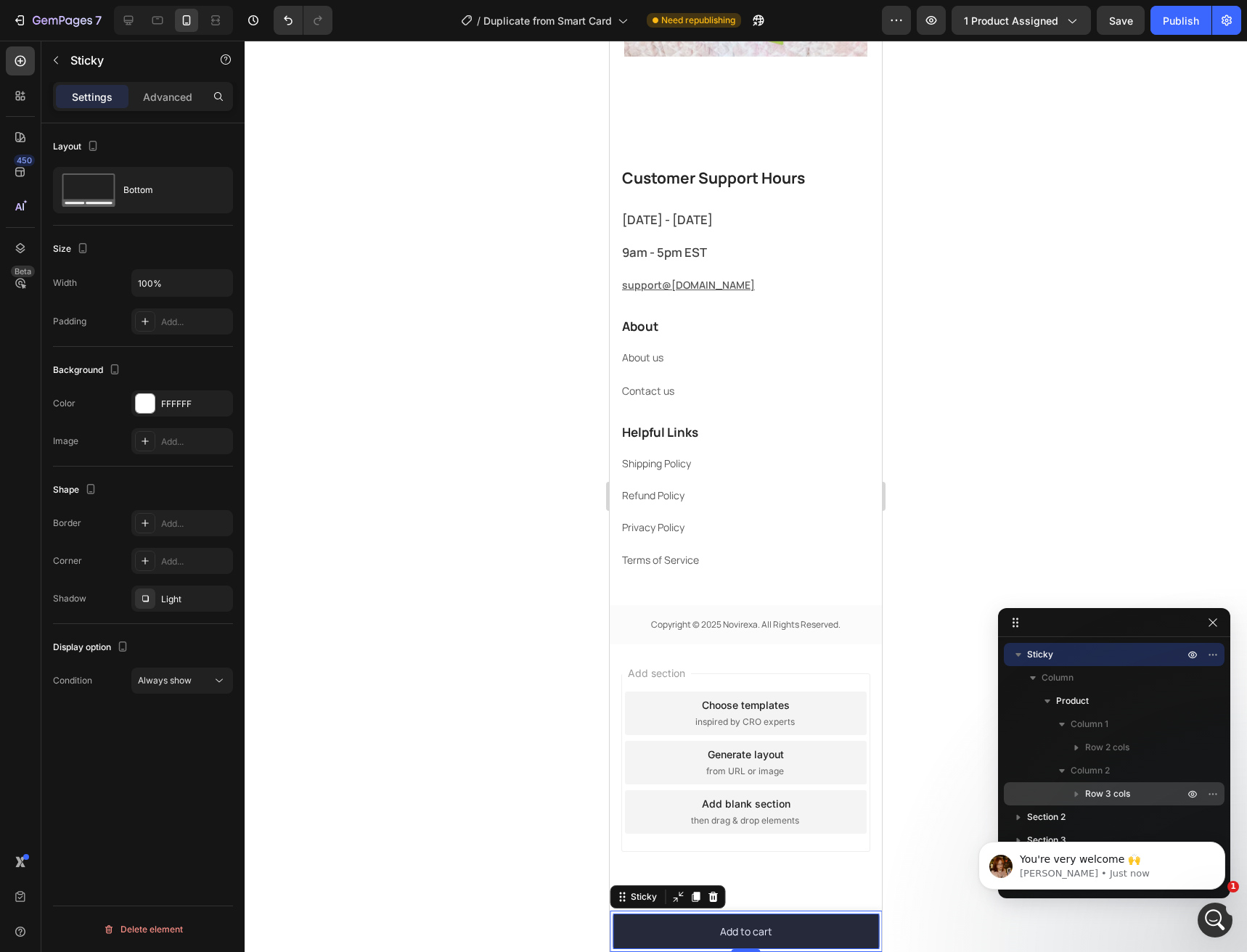
scroll to position [109, 0]
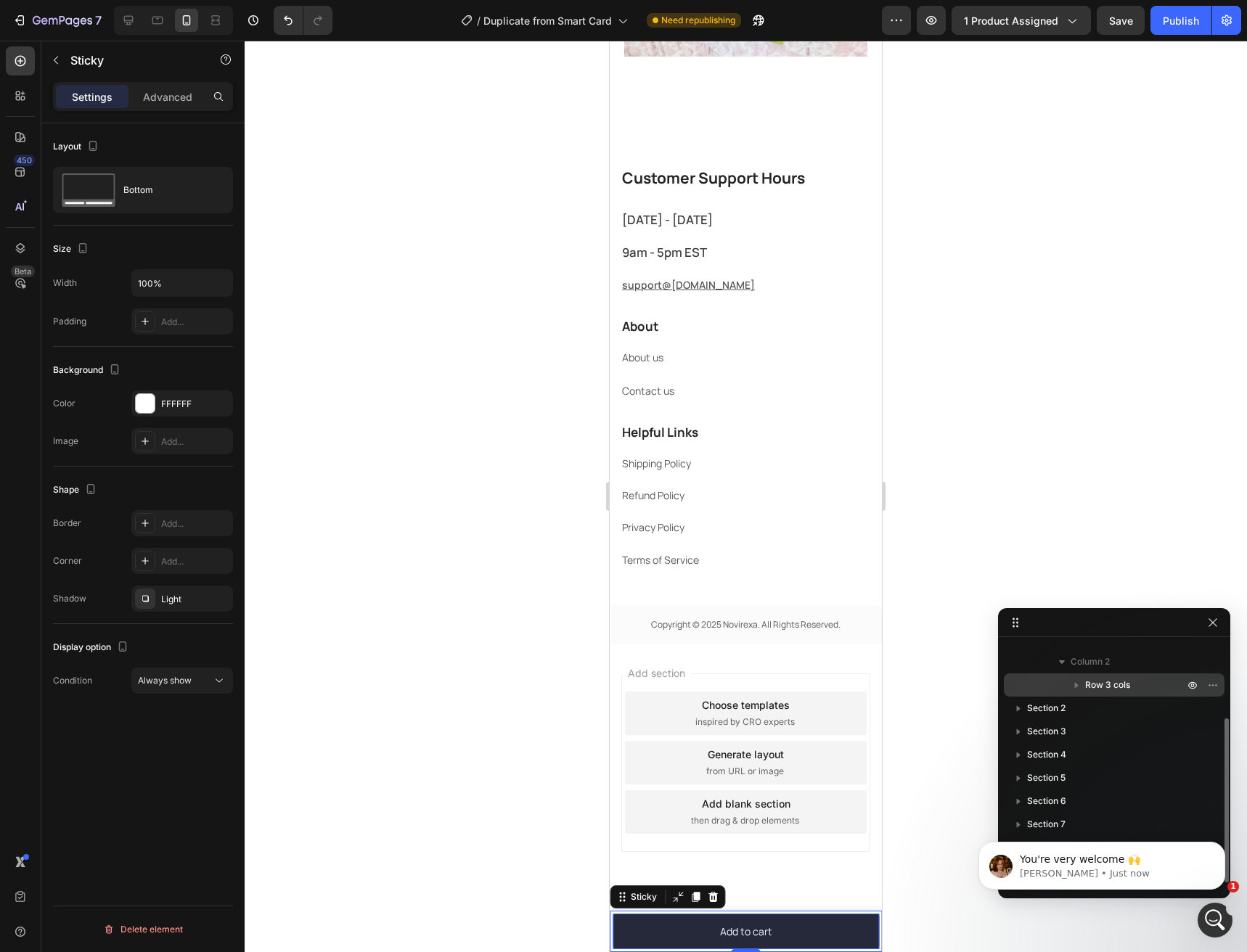
click at [1080, 686] on icon "button" at bounding box center [1076, 684] width 14 height 14
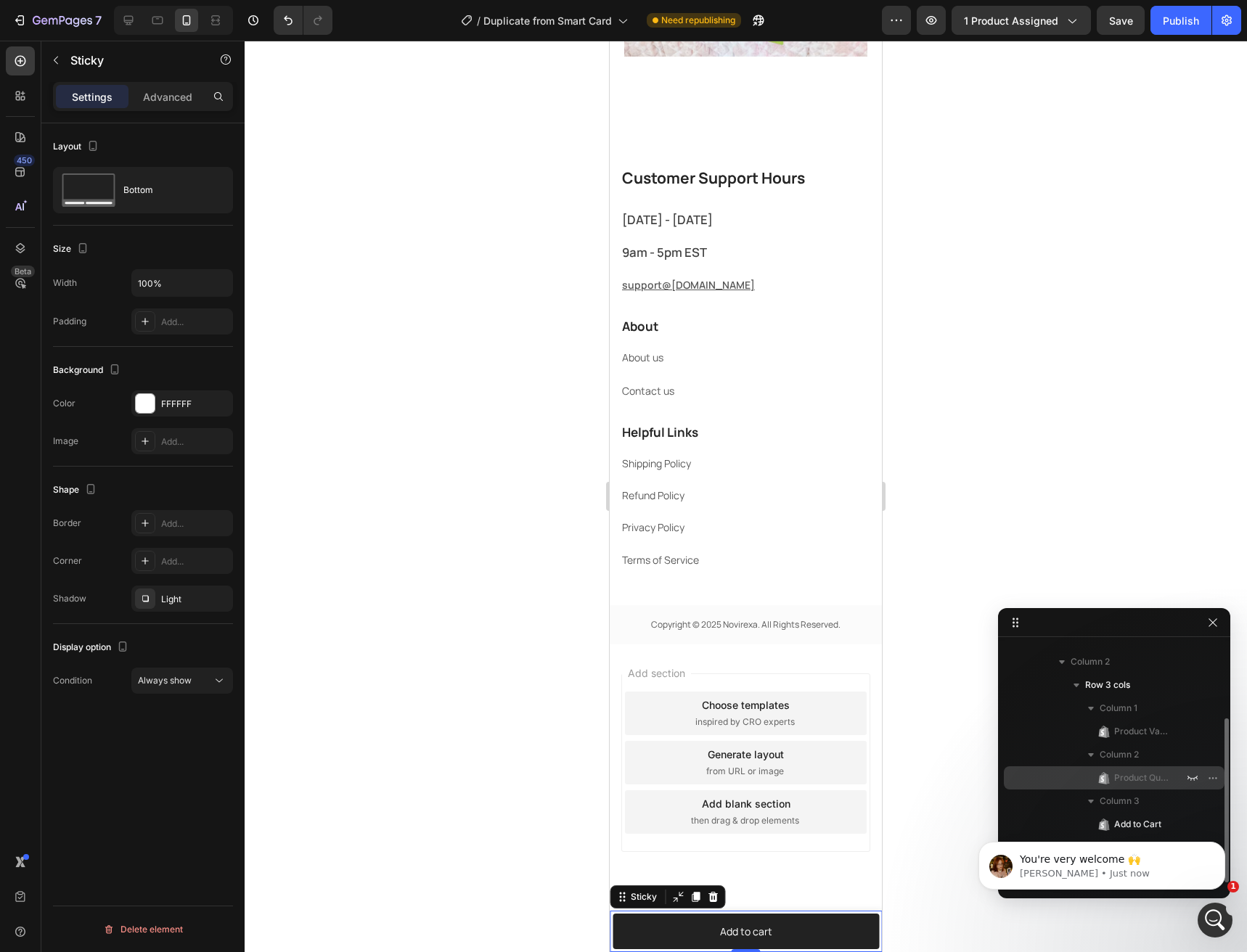
click at [1123, 781] on span "Product Quantity" at bounding box center [1141, 777] width 55 height 14
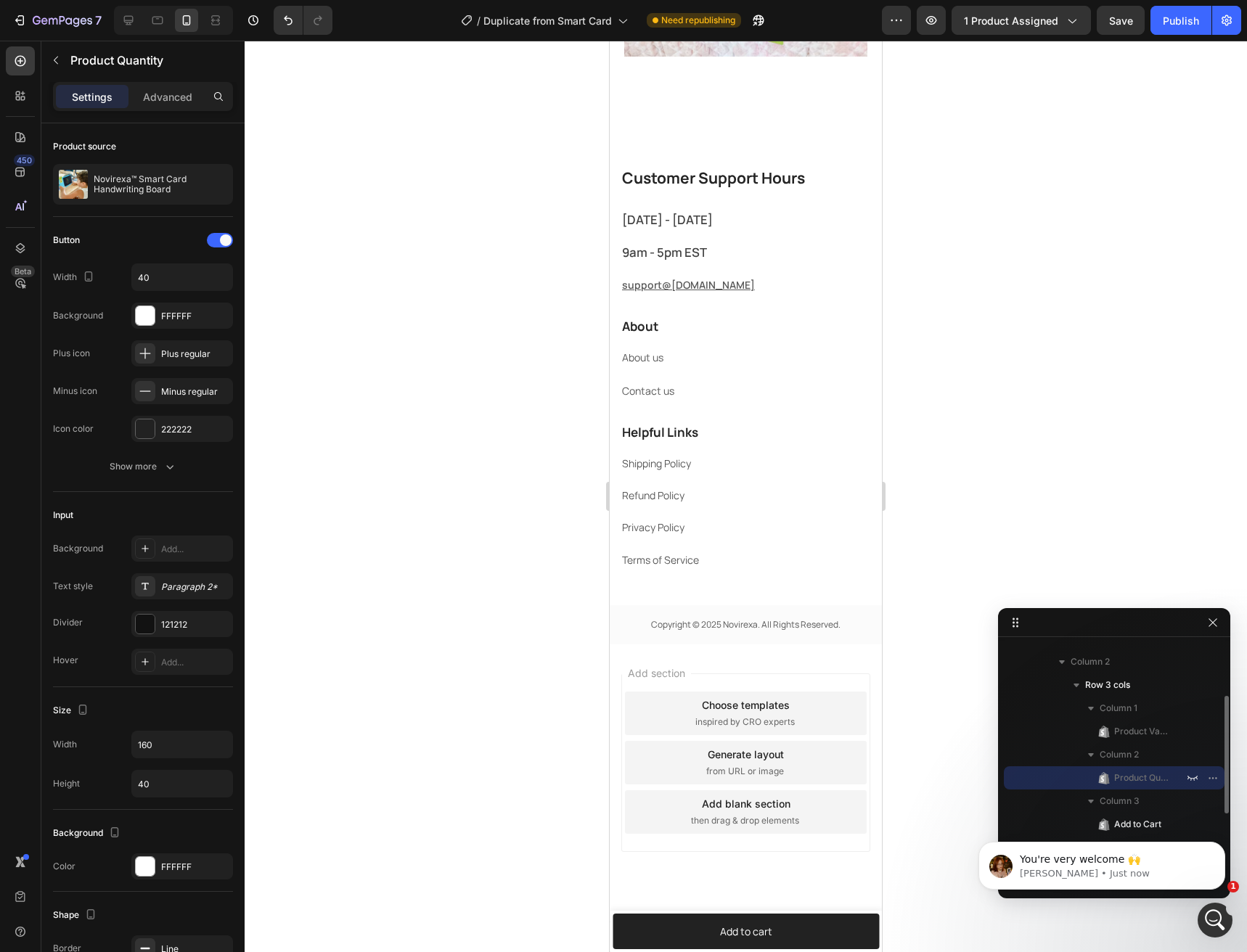
scroll to position [36, 0]
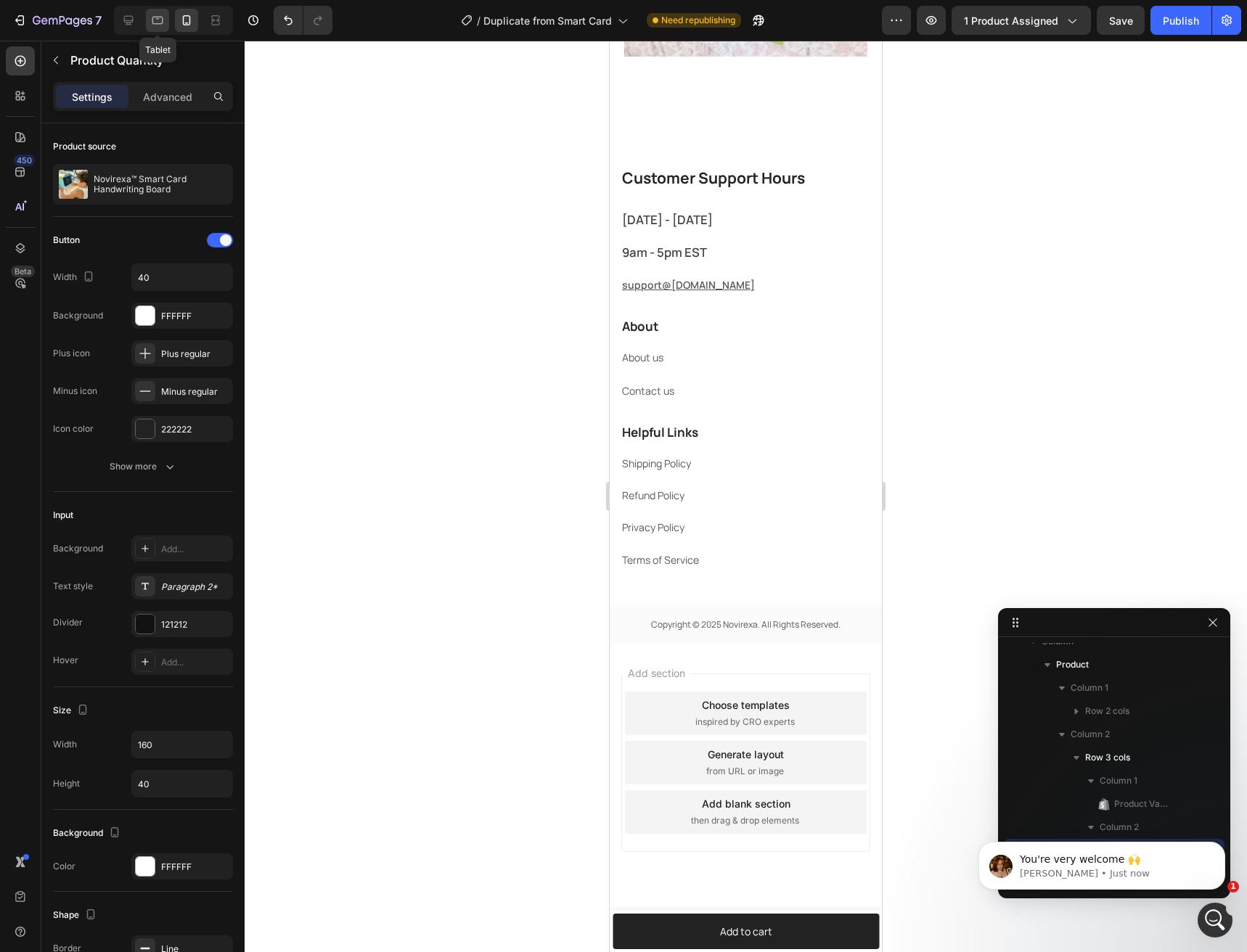
click at [155, 23] on icon at bounding box center [157, 19] width 14 height 14
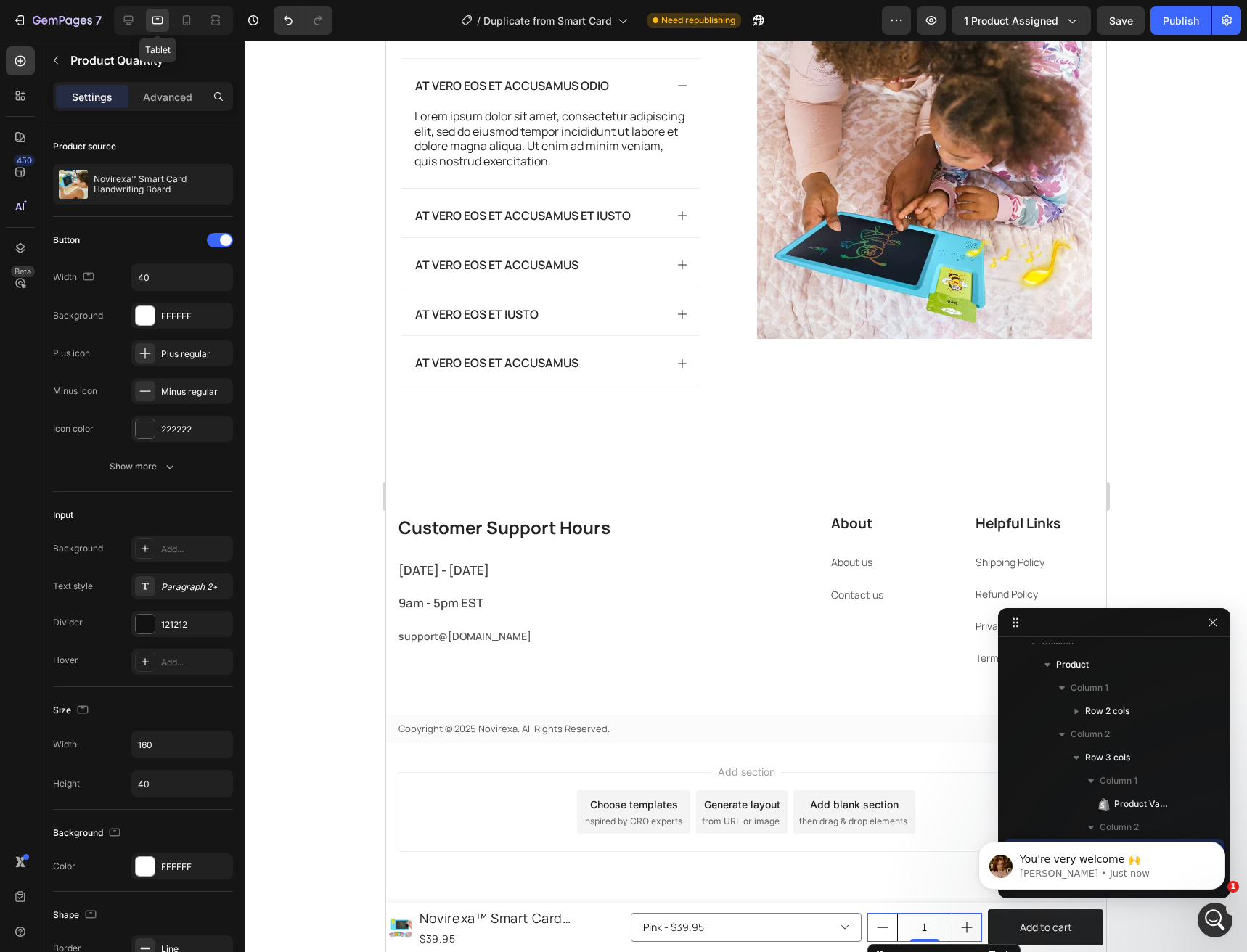
scroll to position [3181, 0]
click at [188, 19] on icon at bounding box center [186, 19] width 14 height 14
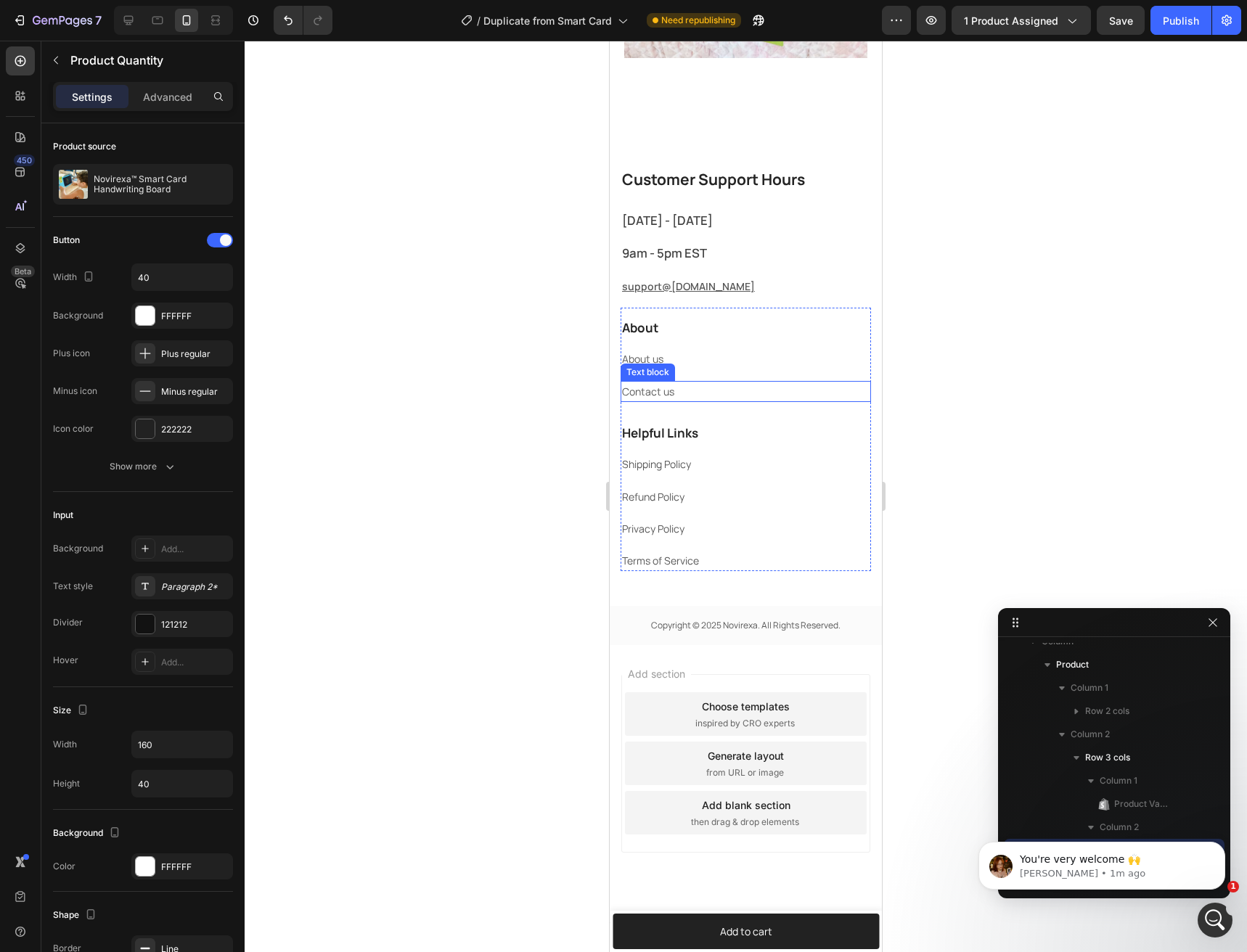
scroll to position [3572, 0]
click at [57, 61] on icon "button" at bounding box center [56, 60] width 12 height 12
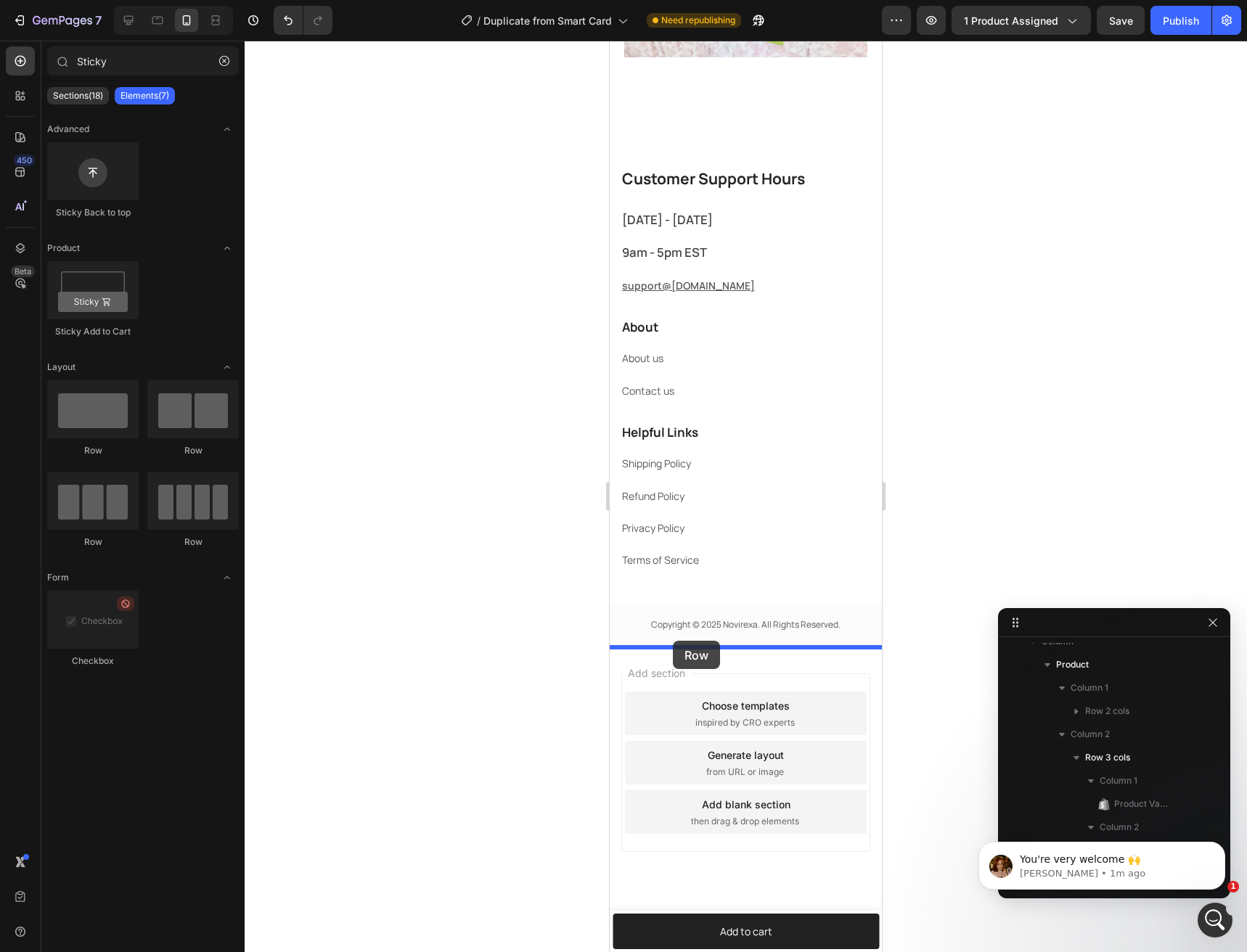
drag, startPoint x: 708, startPoint y: 452, endPoint x: 673, endPoint y: 641, distance: 192.2
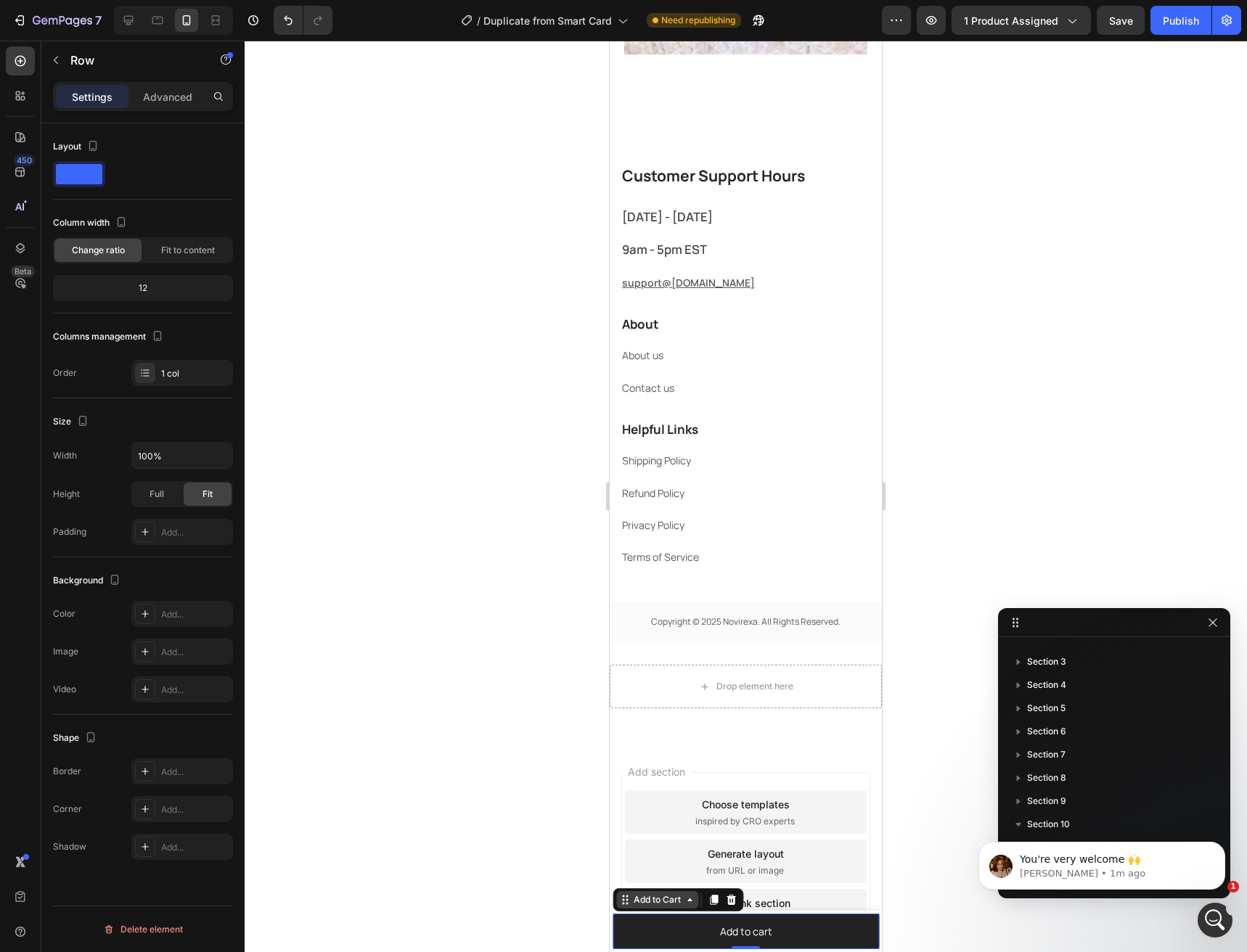
scroll to position [182, 0]
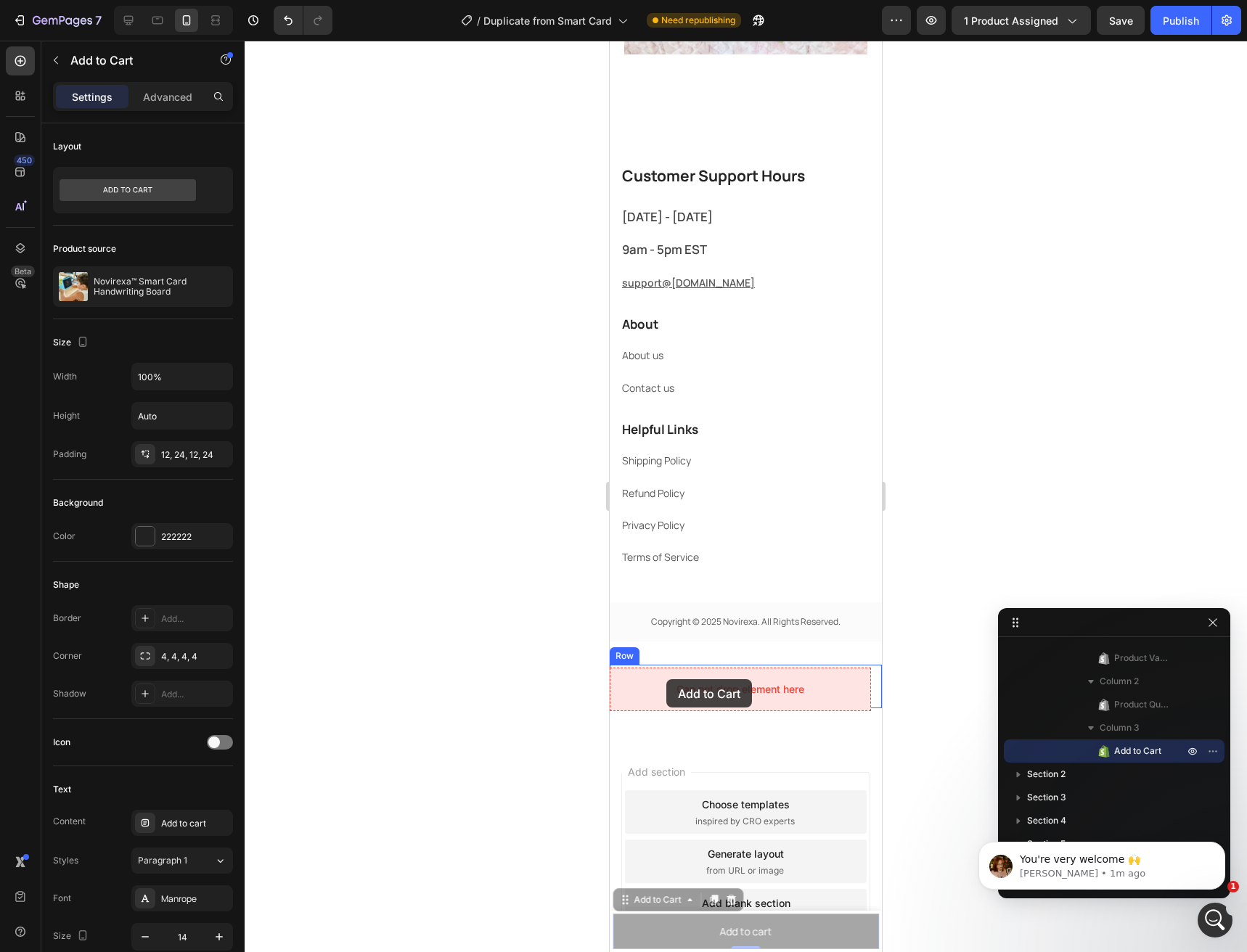
drag, startPoint x: 646, startPoint y: 907, endPoint x: 662, endPoint y: 691, distance: 216.6
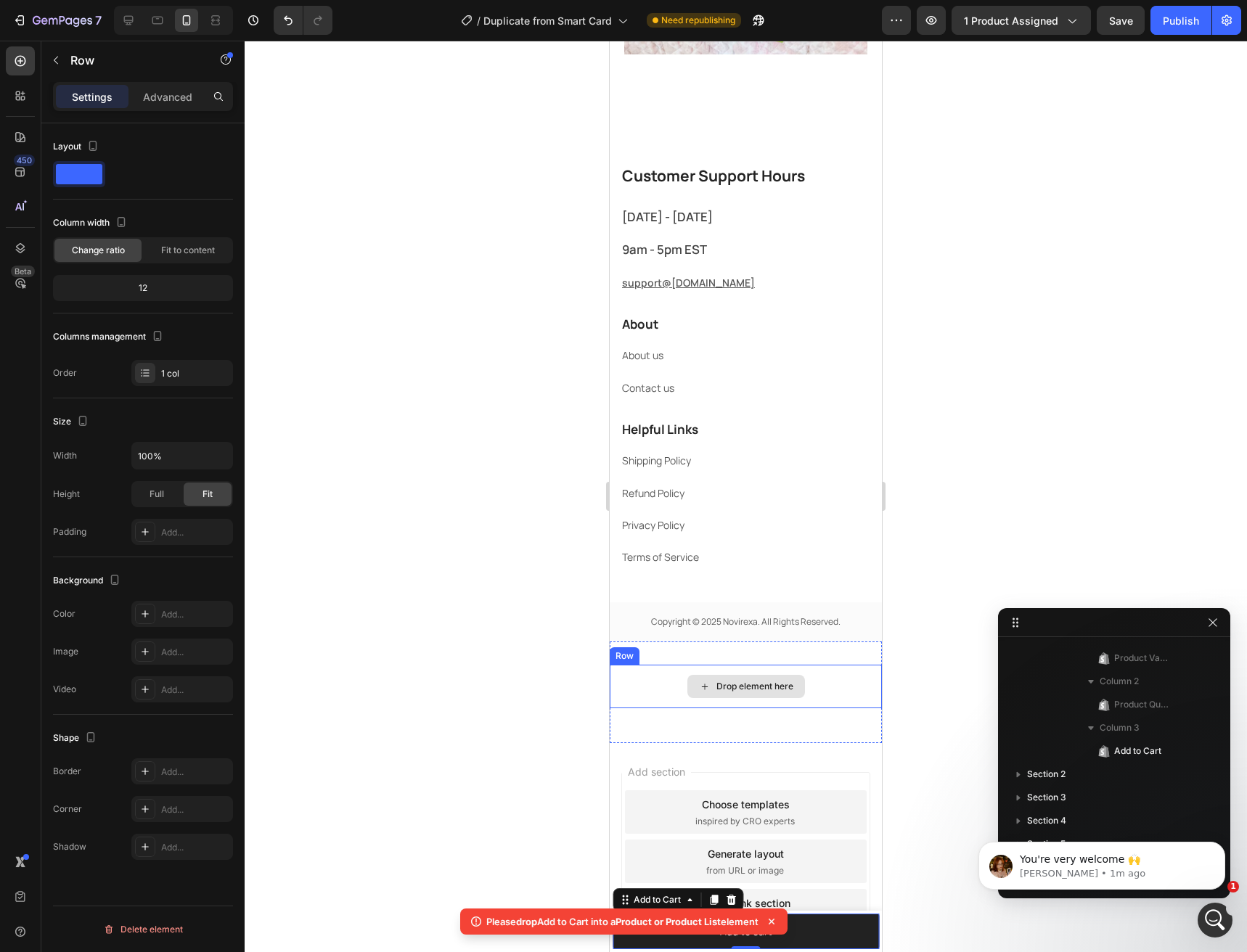
click at [662, 682] on div "Drop element here" at bounding box center [746, 687] width 272 height 44
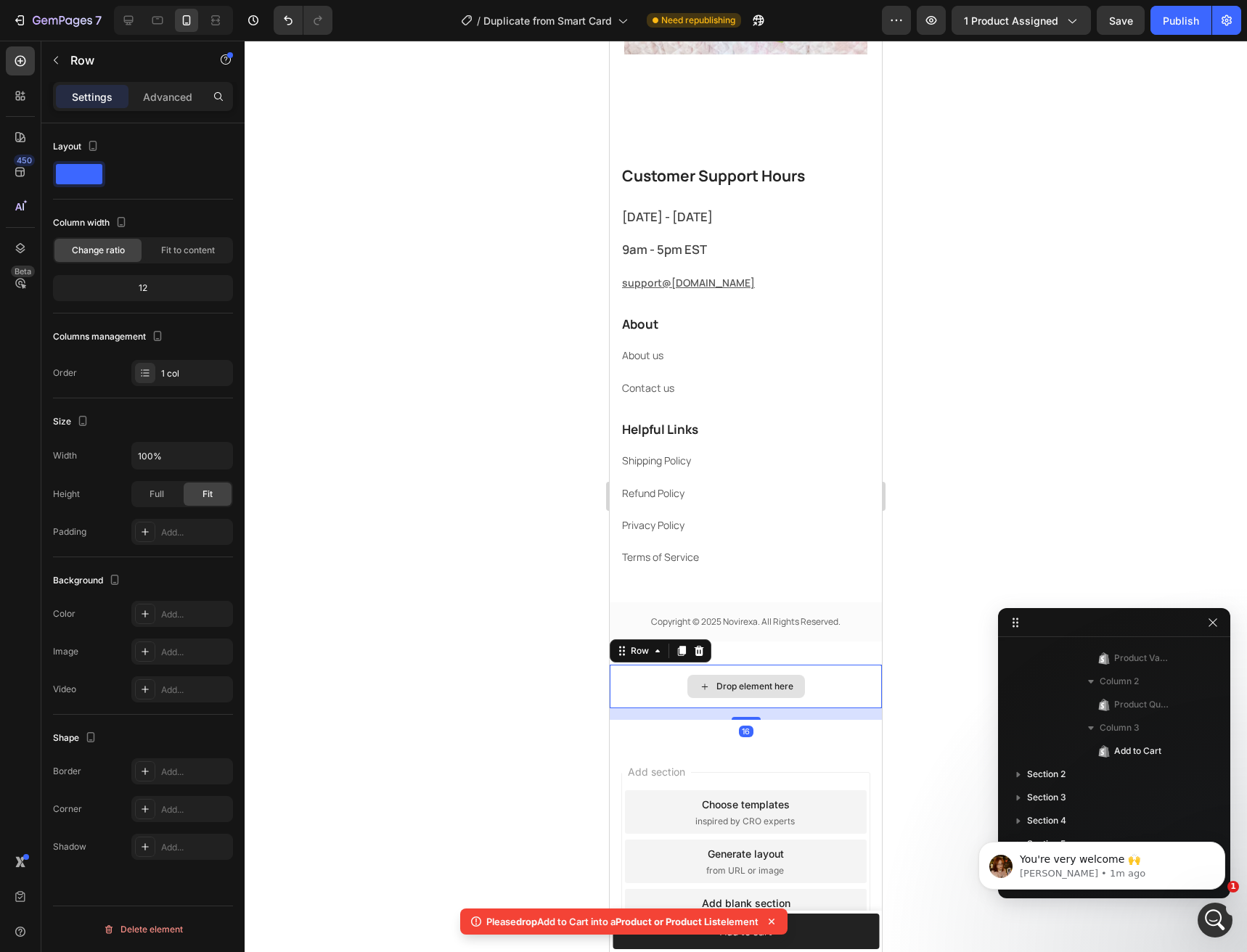
scroll to position [358, 0]
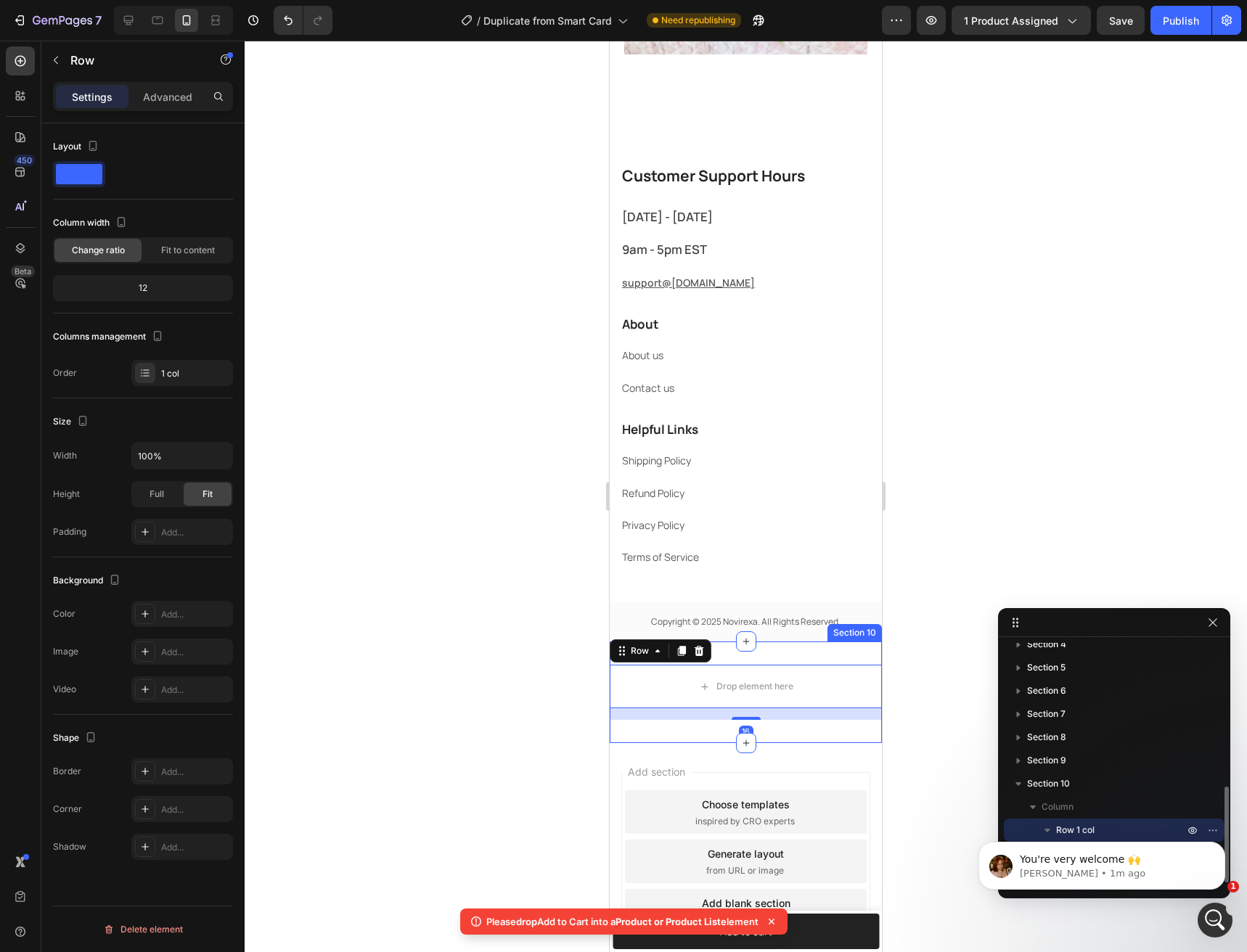
click at [775, 652] on div "Drop element here Row 16 Section 10" at bounding box center [746, 692] width 272 height 101
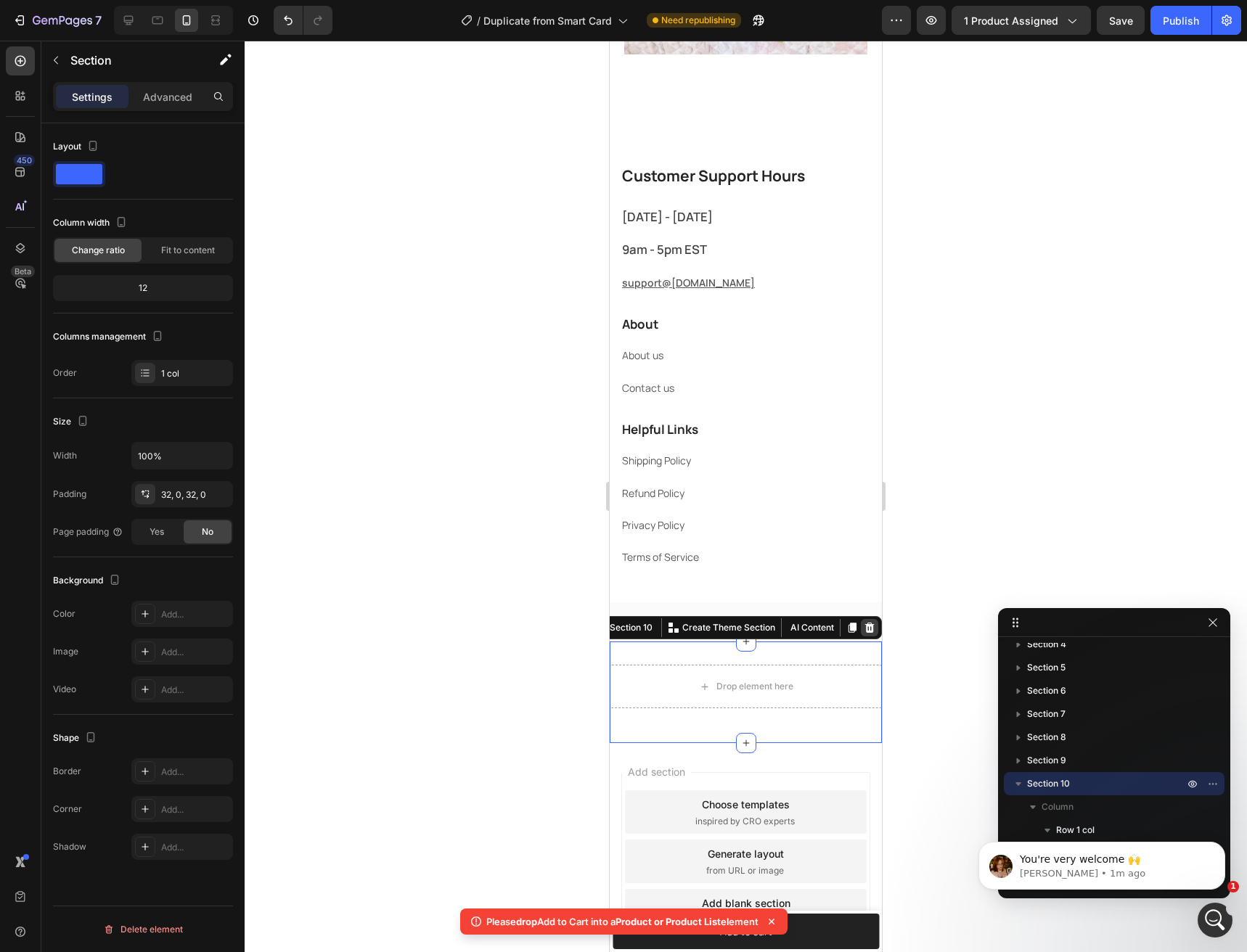
click at [863, 634] on icon at bounding box center [869, 628] width 12 height 12
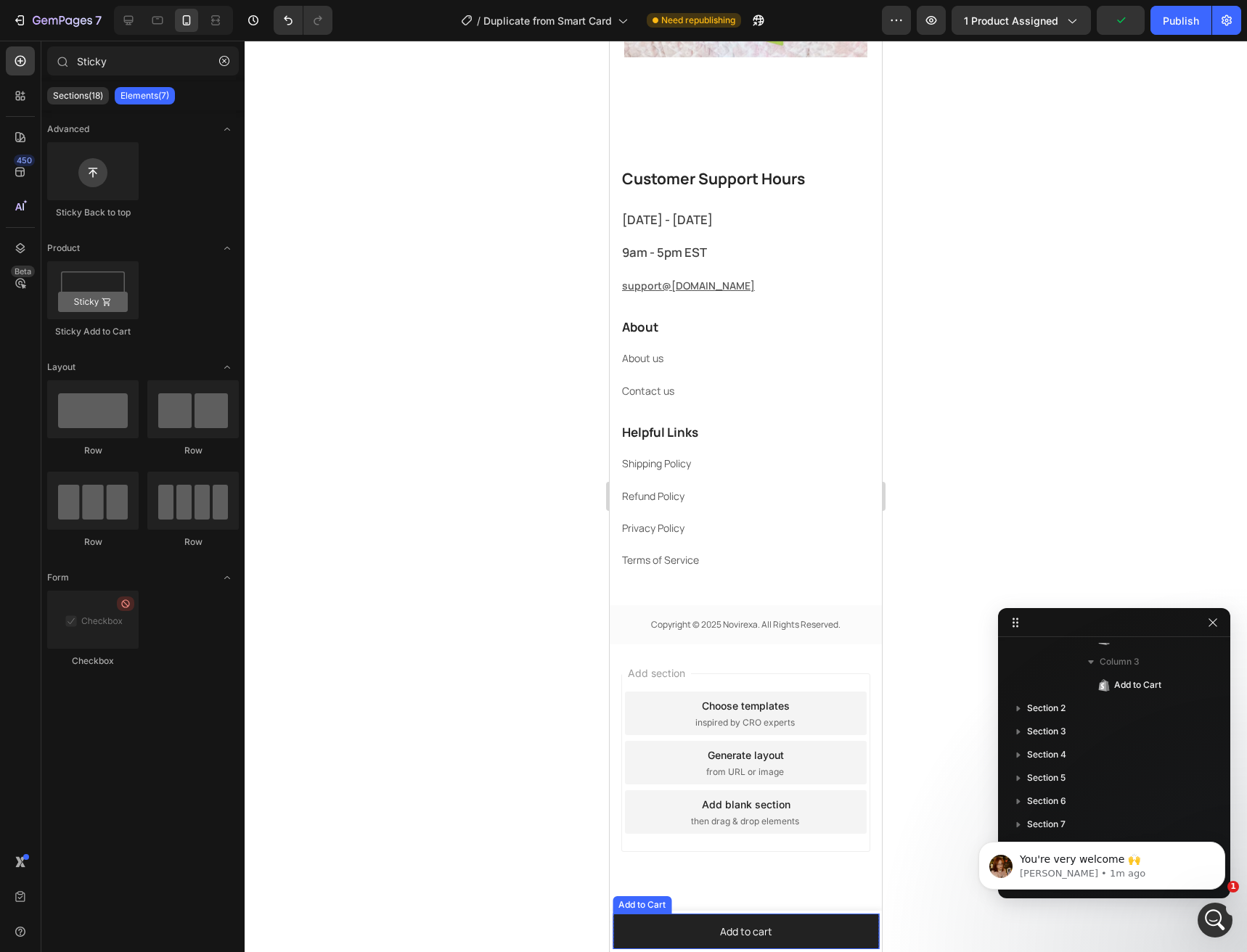
click at [636, 902] on div "Add to Cart" at bounding box center [642, 905] width 53 height 13
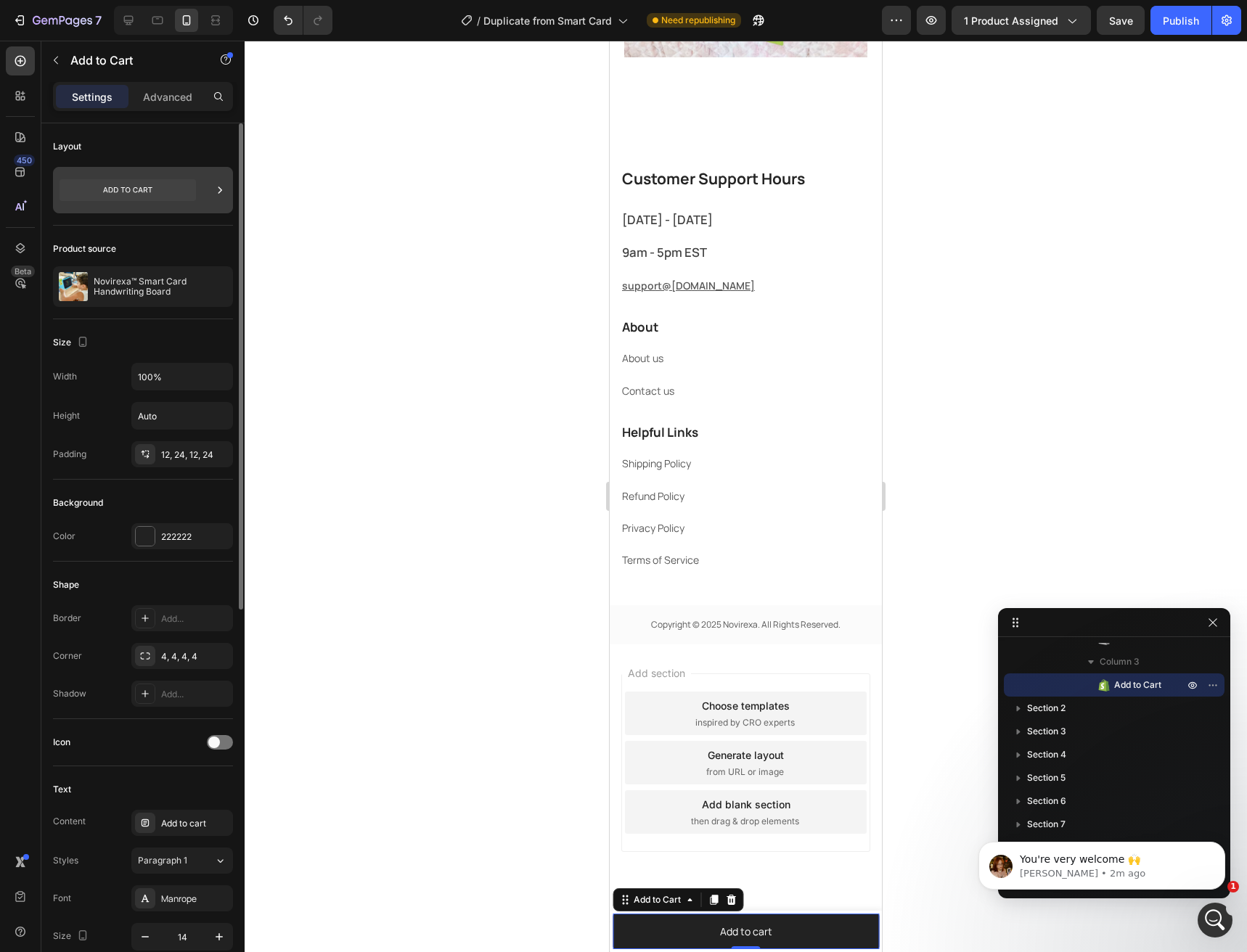
click at [139, 199] on icon at bounding box center [128, 190] width 137 height 22
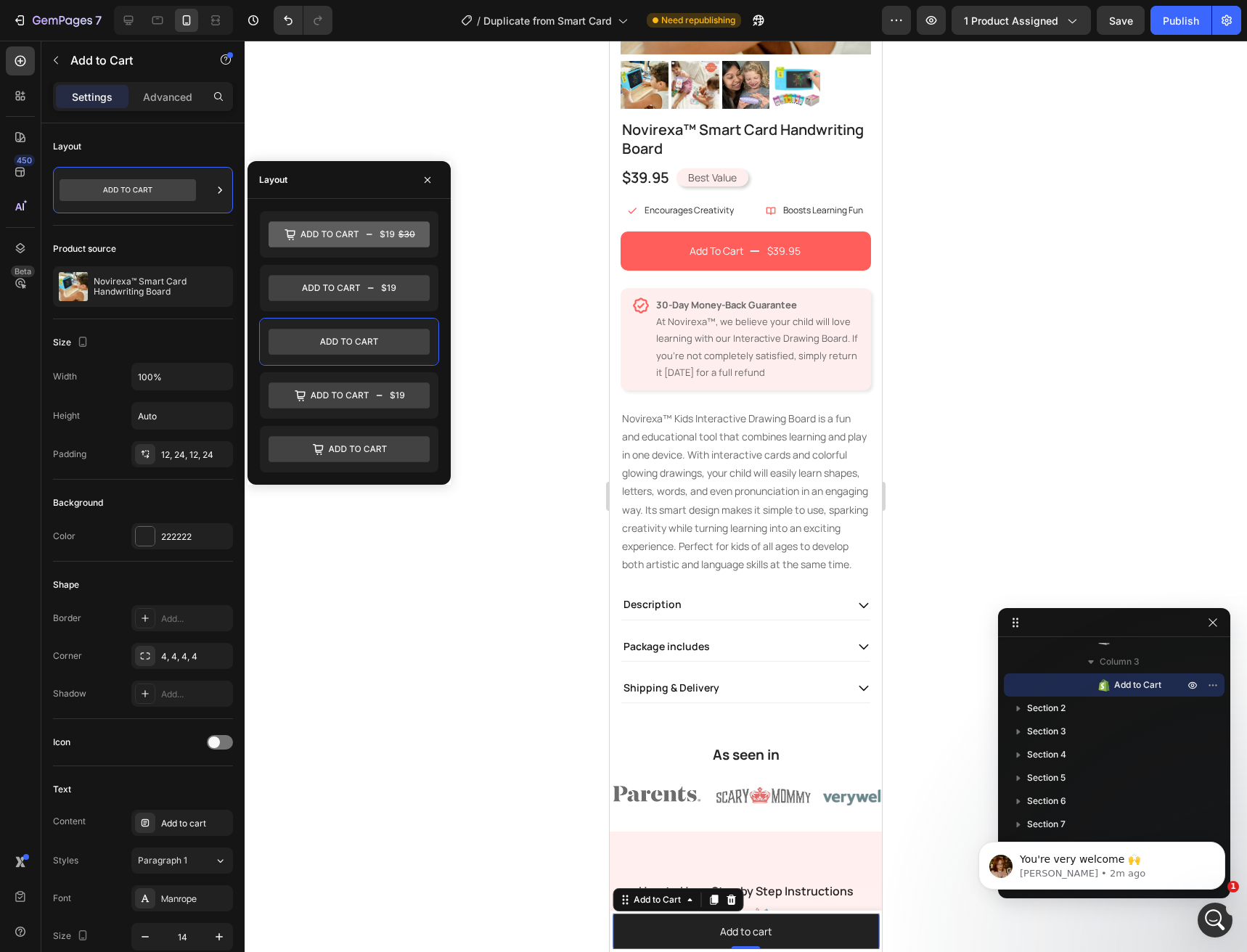
scroll to position [188, 0]
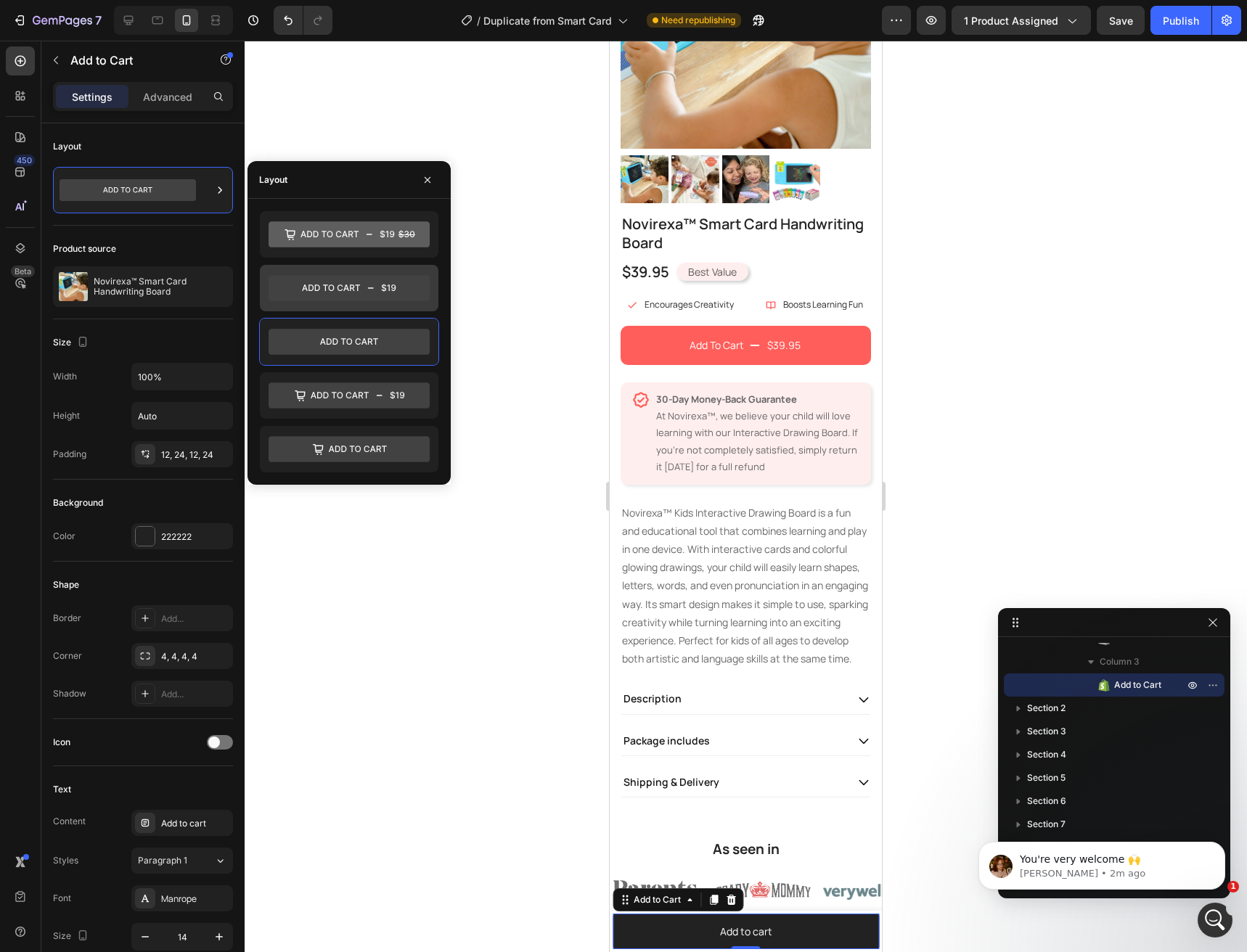
click at [400, 291] on icon at bounding box center [349, 288] width 161 height 26
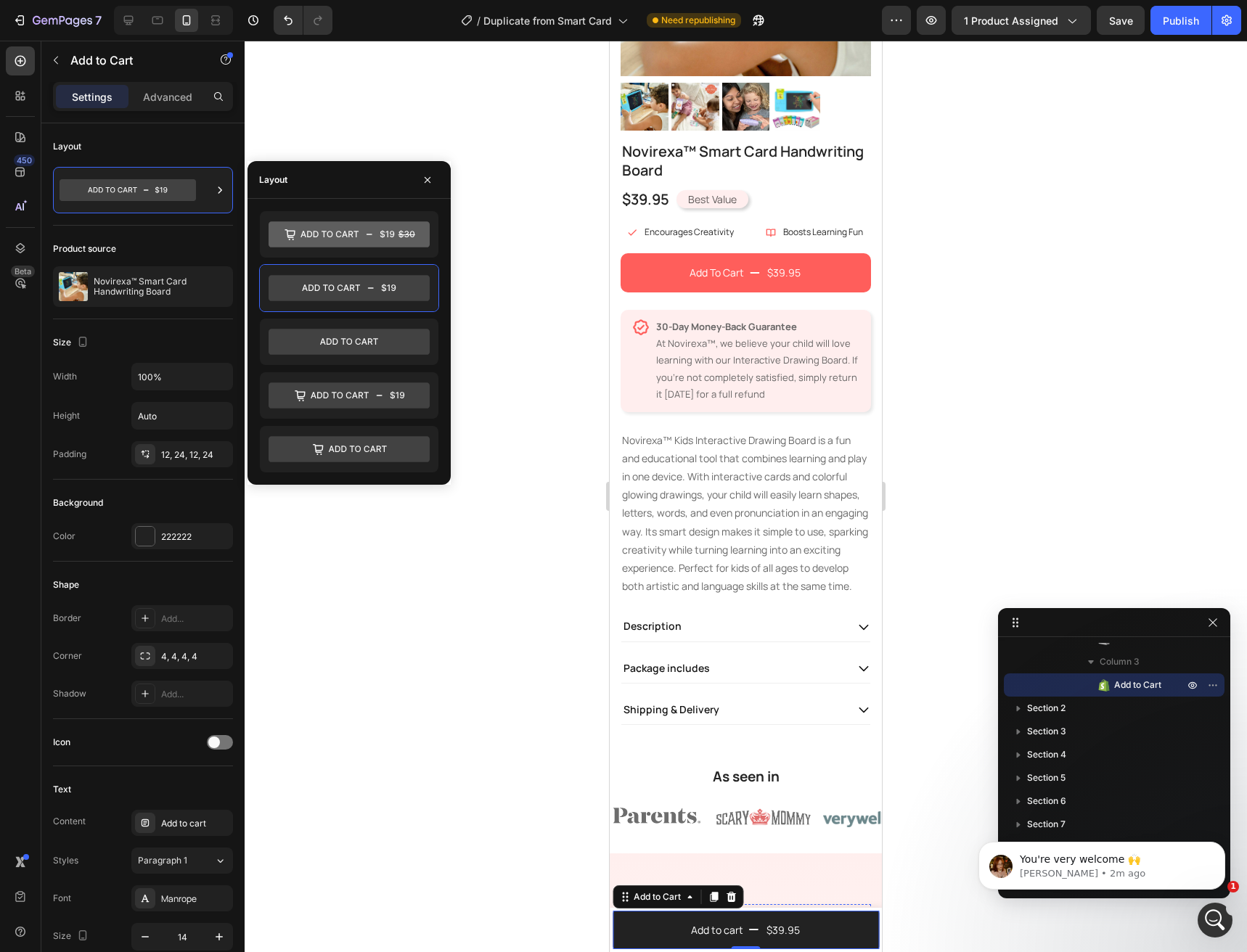
scroll to position [0, 0]
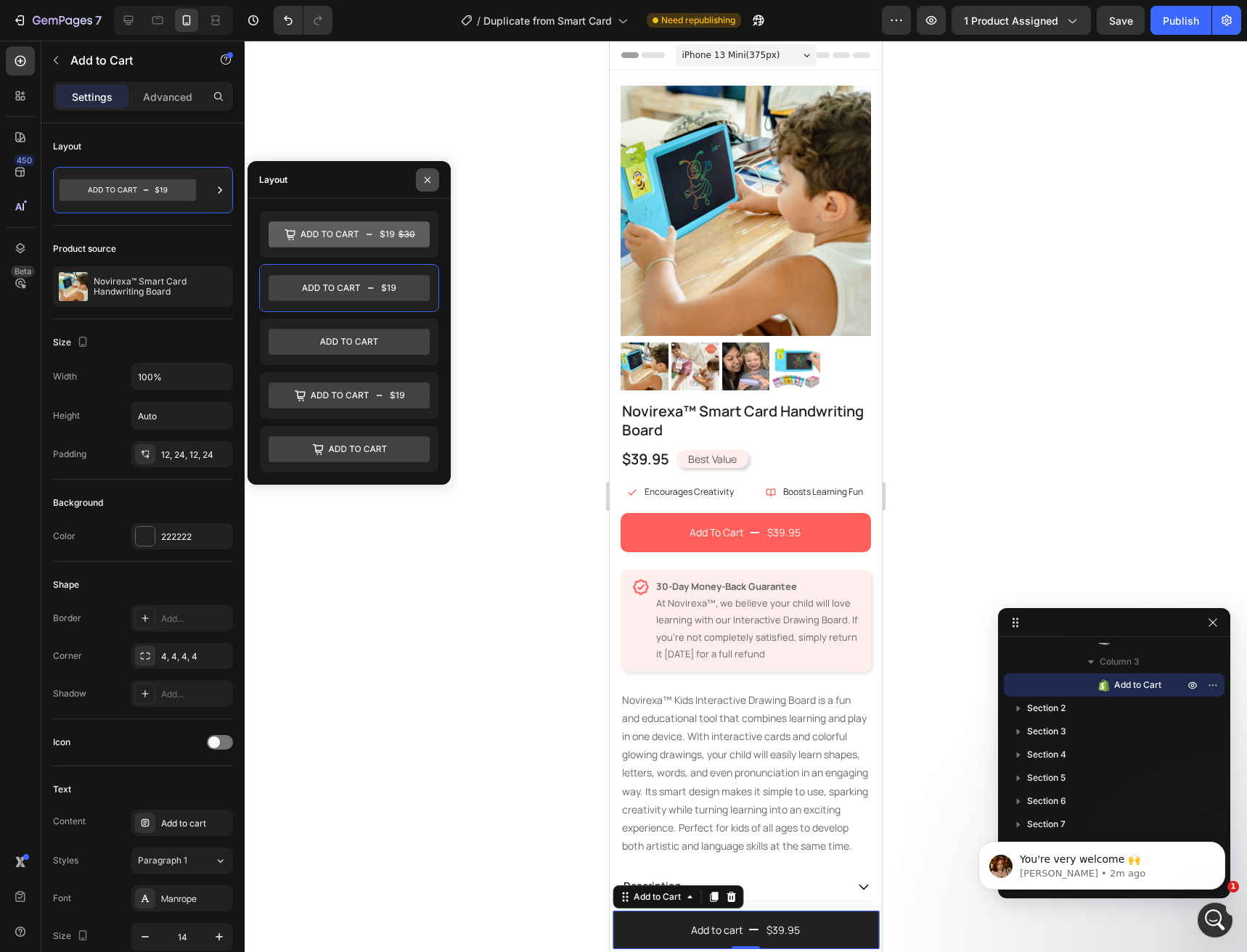
click at [422, 188] on button "button" at bounding box center [427, 179] width 23 height 23
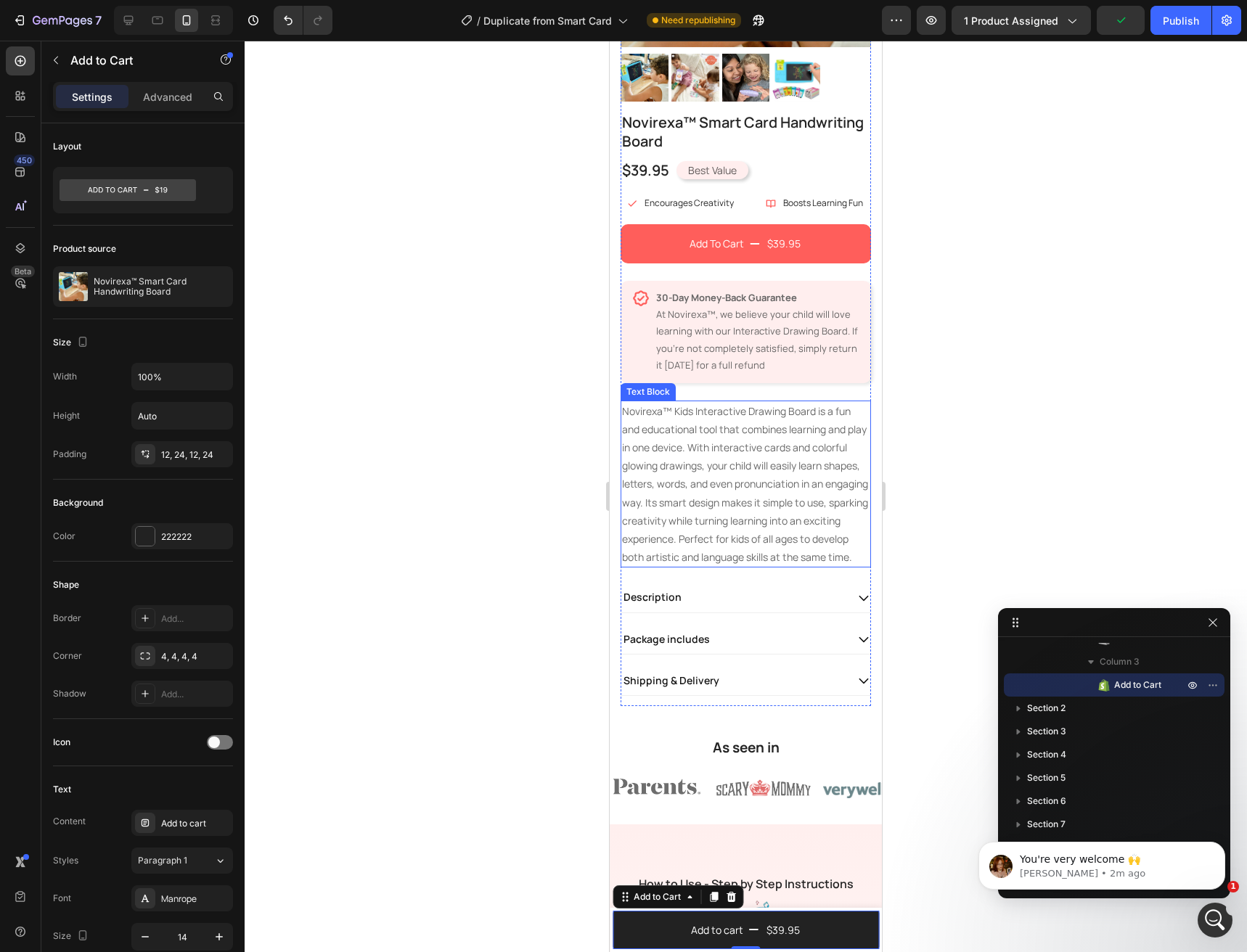
scroll to position [291, 0]
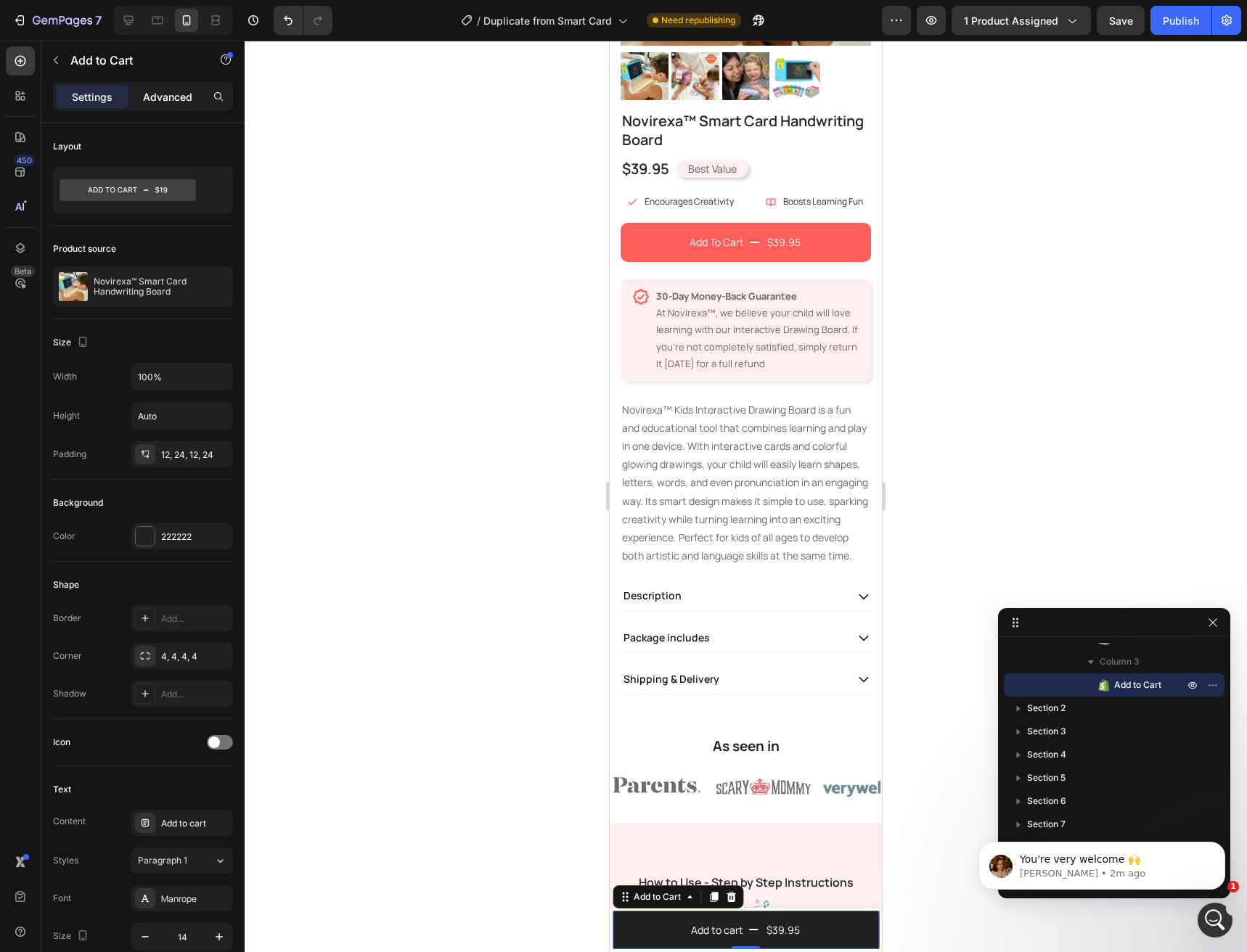
click at [166, 106] on div "Advanced" at bounding box center [168, 96] width 73 height 23
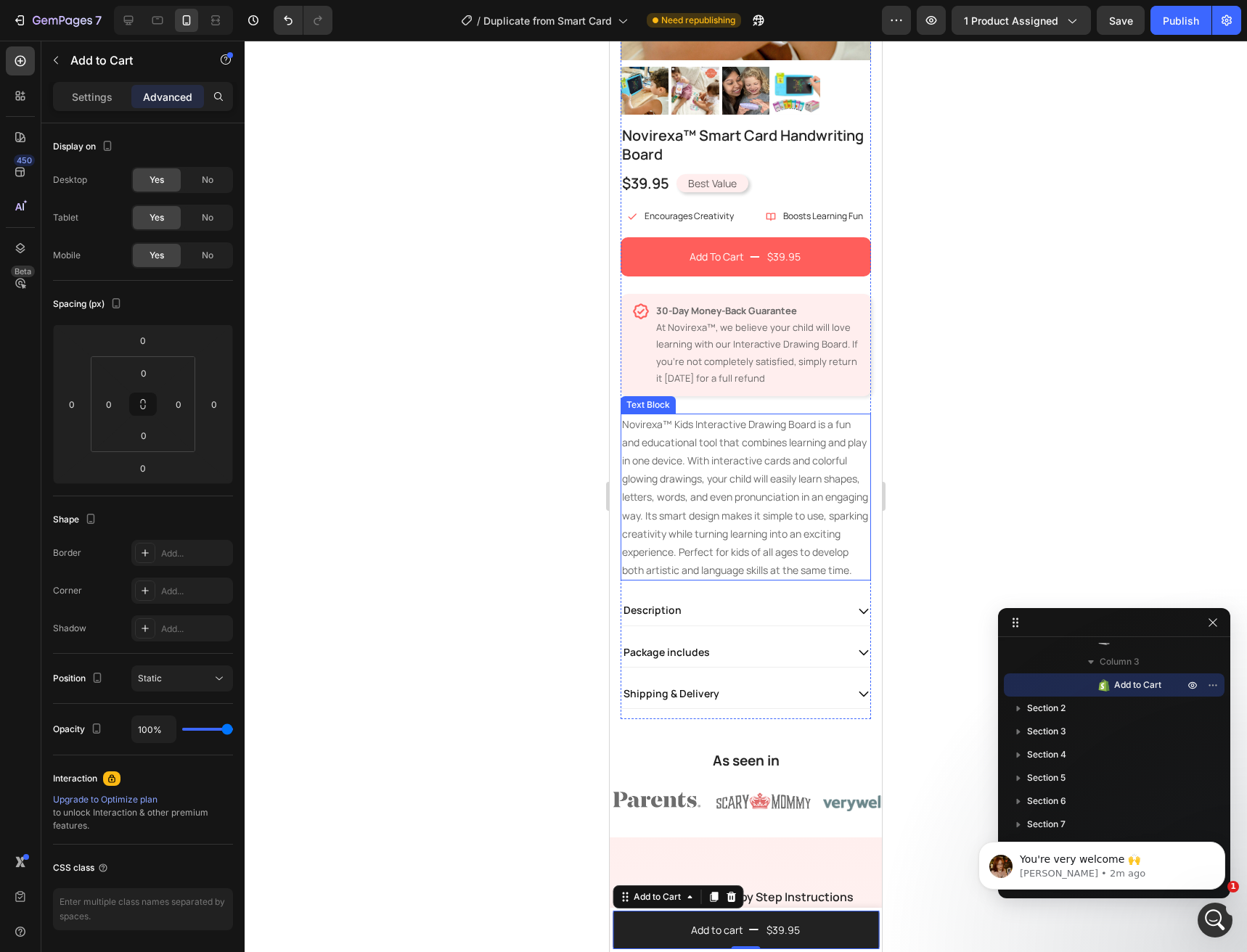
scroll to position [145, 0]
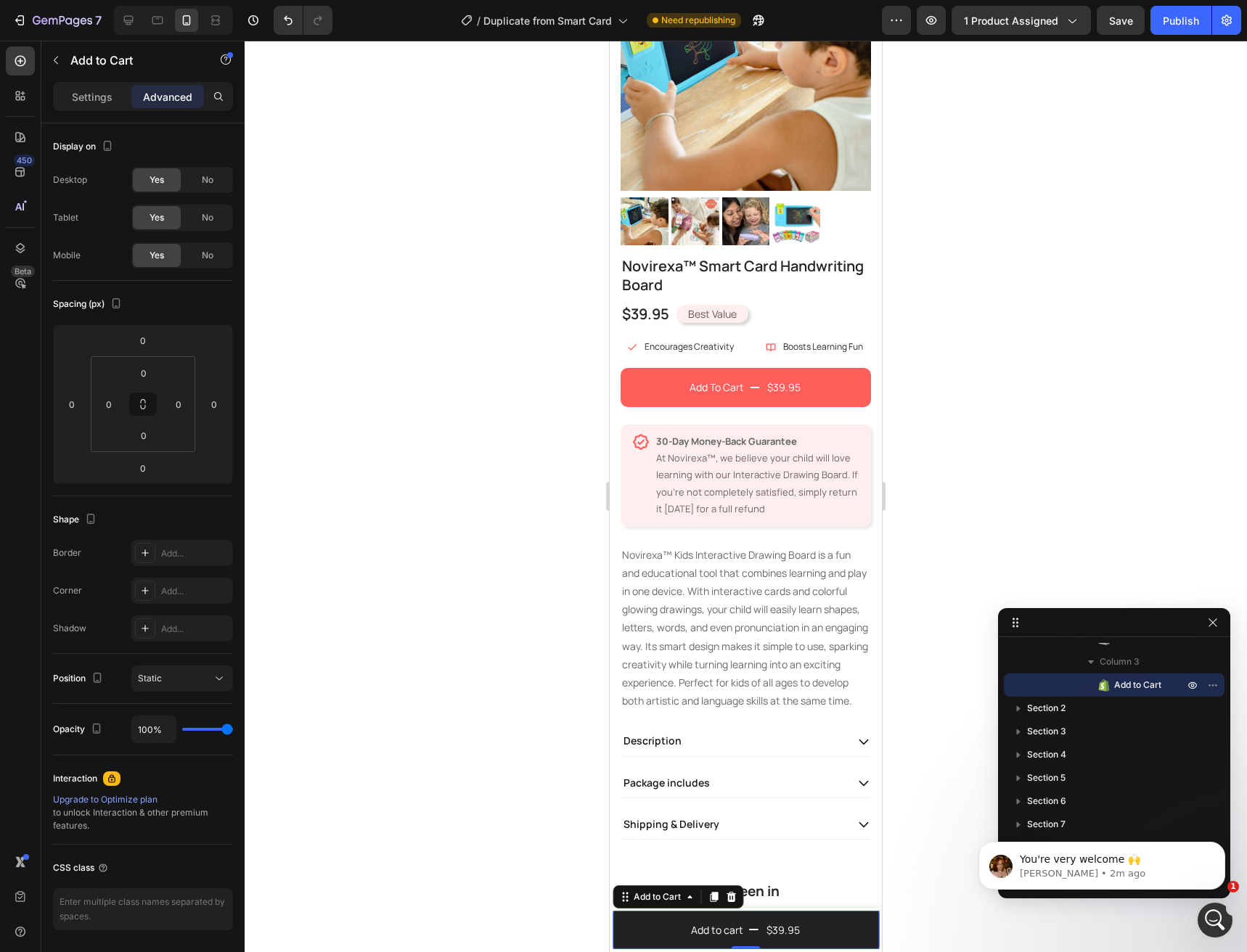
click at [90, 111] on div "Settings Advanced" at bounding box center [143, 102] width 204 height 41
click at [95, 102] on p "Settings" at bounding box center [92, 97] width 41 height 15
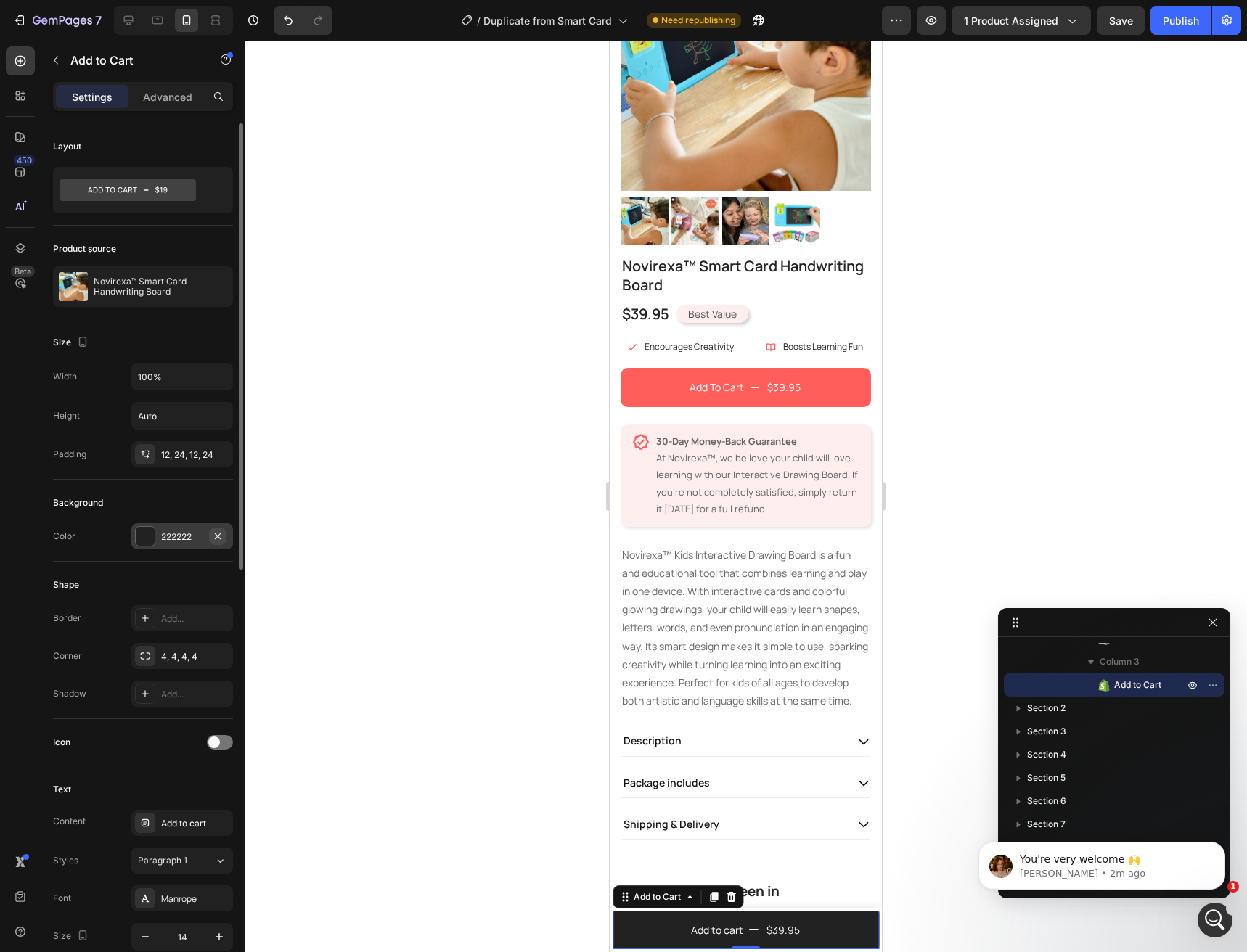
click at [216, 541] on icon "button" at bounding box center [218, 536] width 12 height 12
click at [150, 541] on icon at bounding box center [145, 536] width 12 height 12
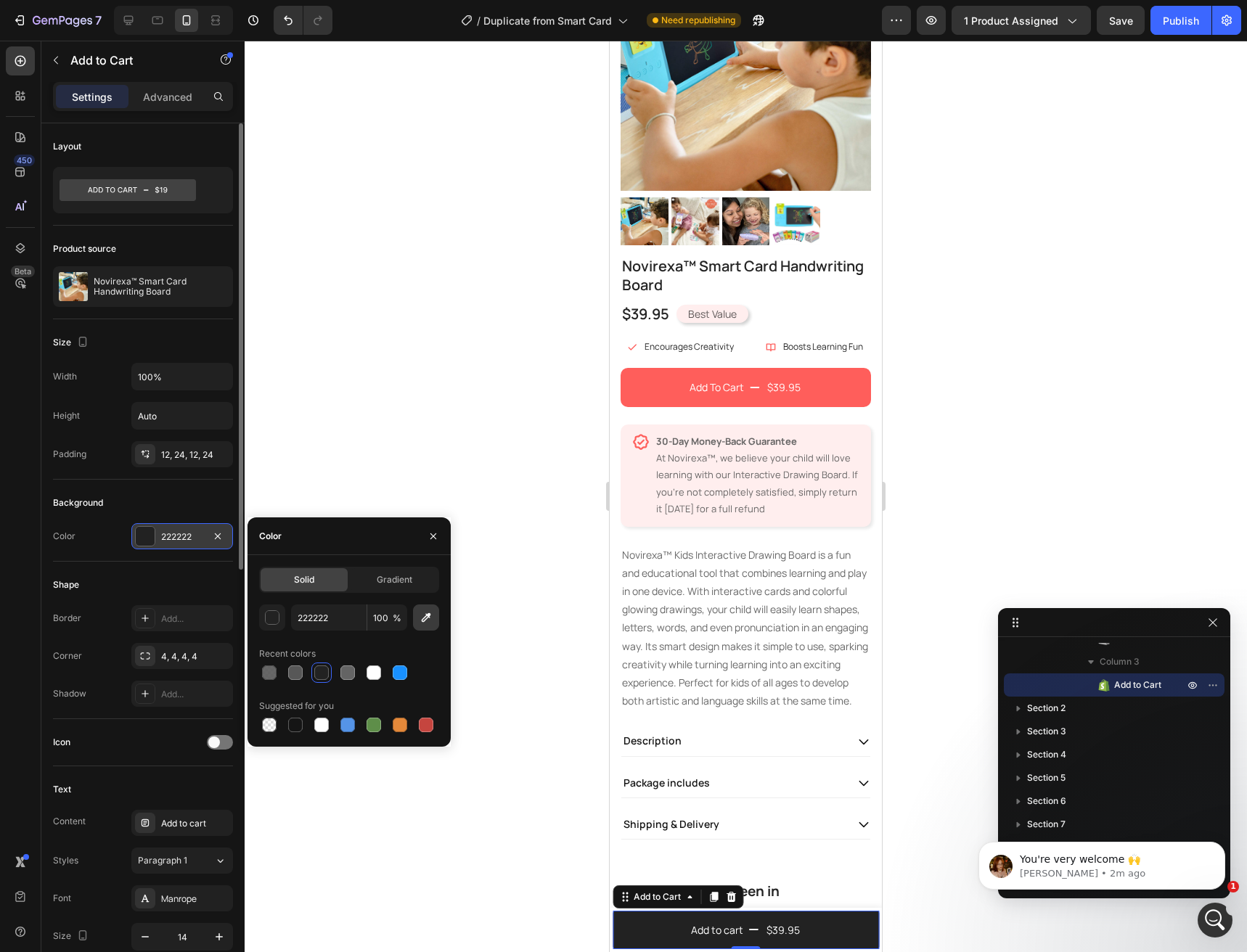
click at [426, 616] on icon "button" at bounding box center [426, 617] width 9 height 9
type input "FF5E5B"
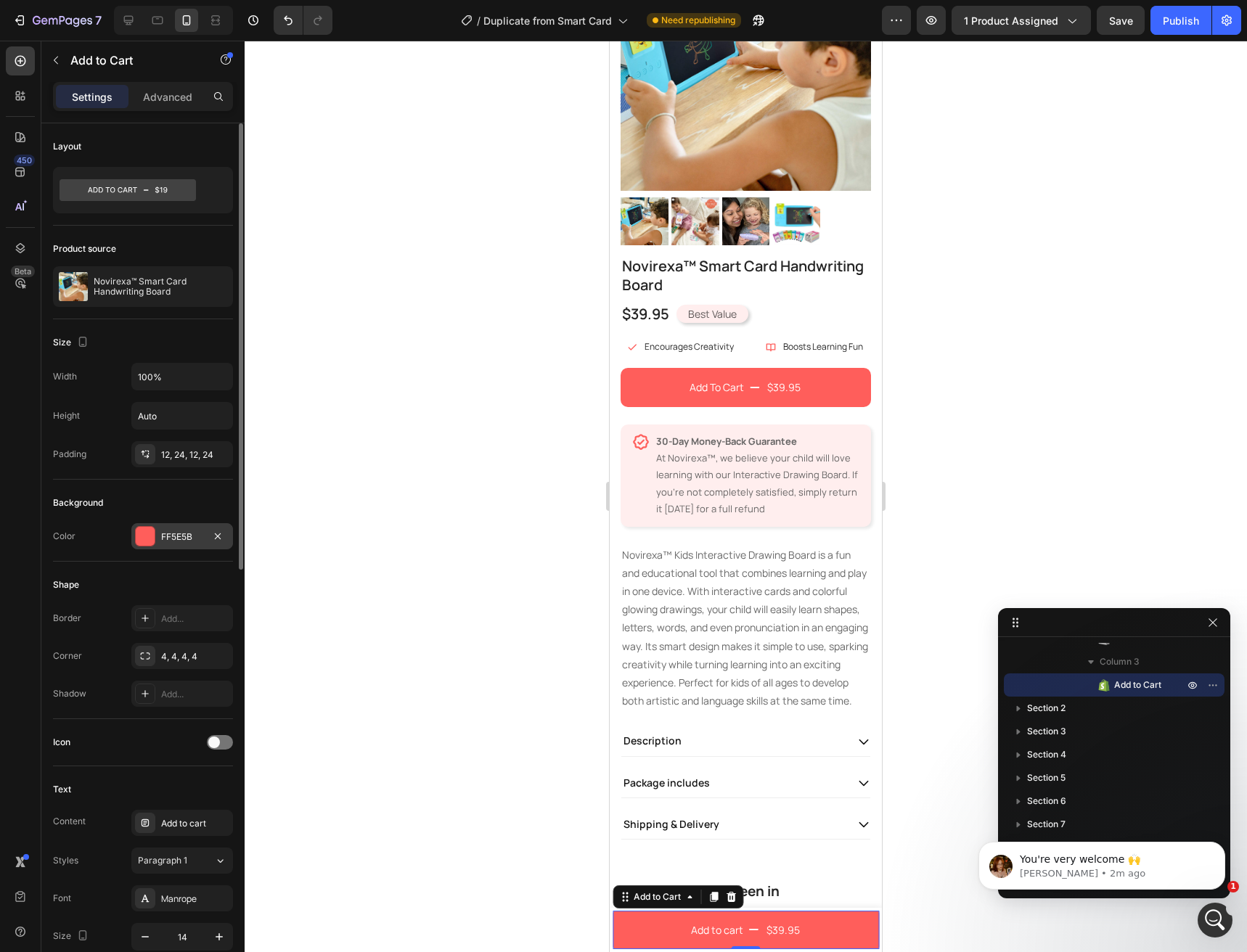
click at [33, 426] on div "450 Beta" at bounding box center [20, 447] width 29 height 802
click at [640, 378] on button "Add To Cart $39.95" at bounding box center [746, 388] width 250 height 39
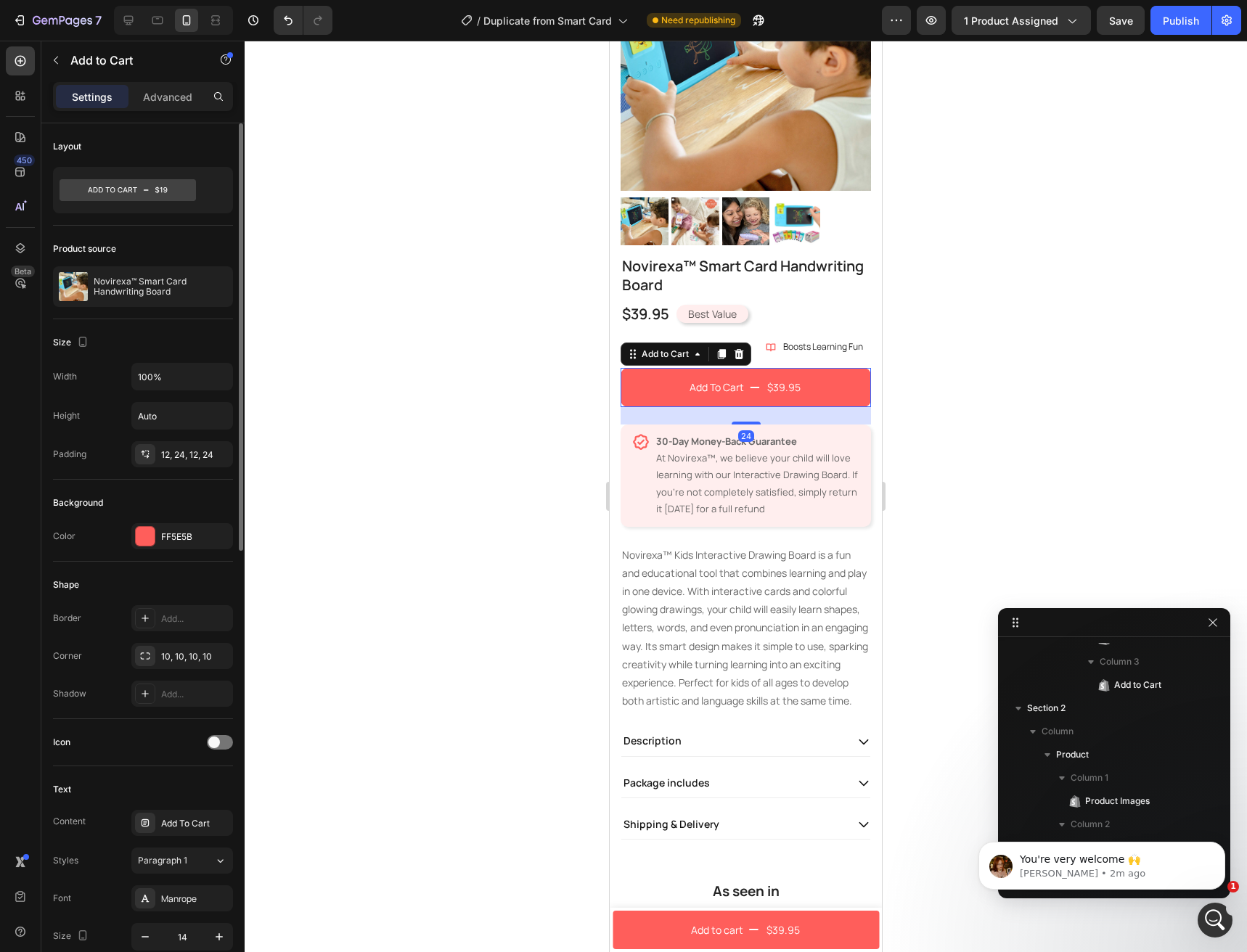
scroll to position [415, 0]
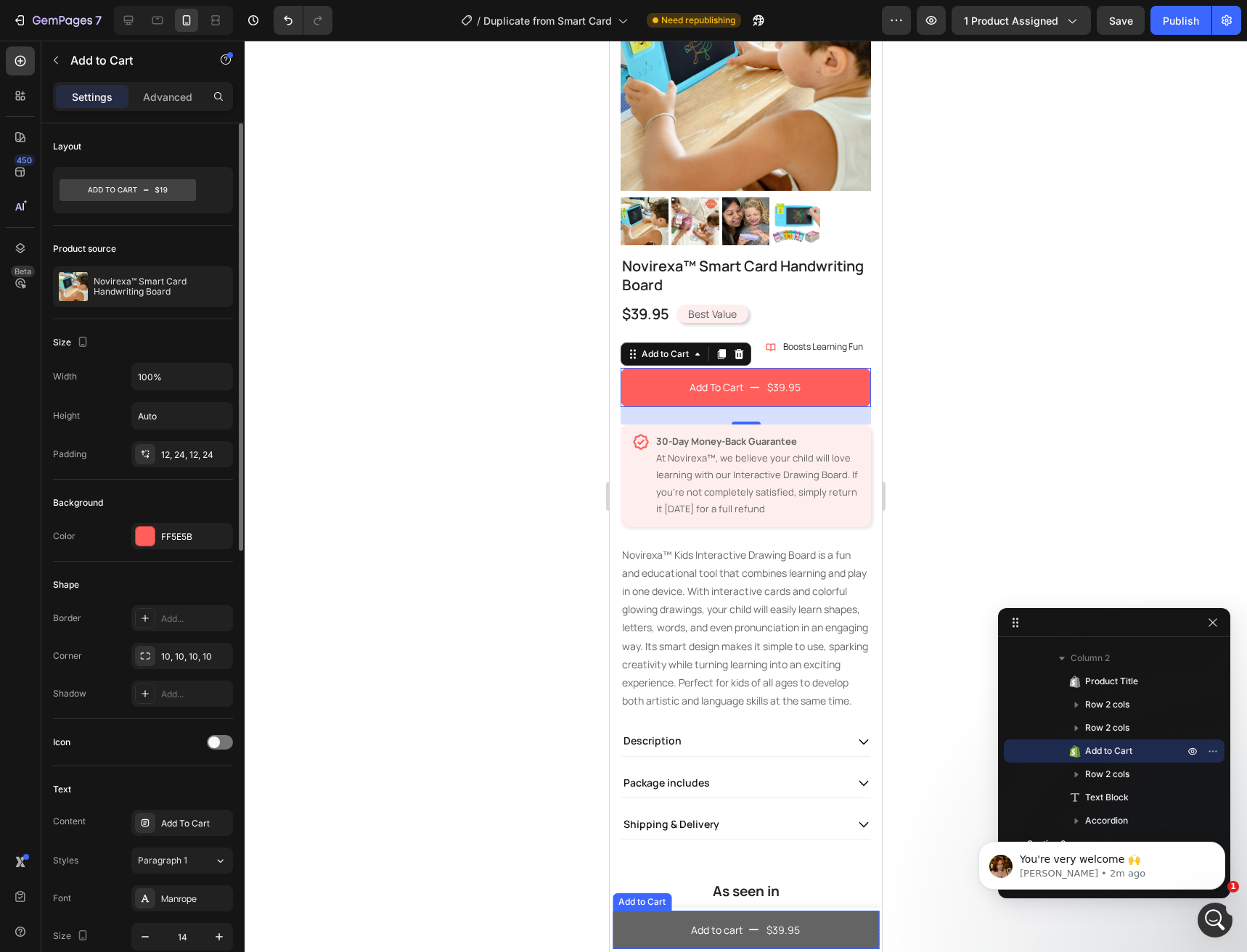
click at [642, 944] on button "Add to cart $39.95" at bounding box center [745, 930] width 266 height 39
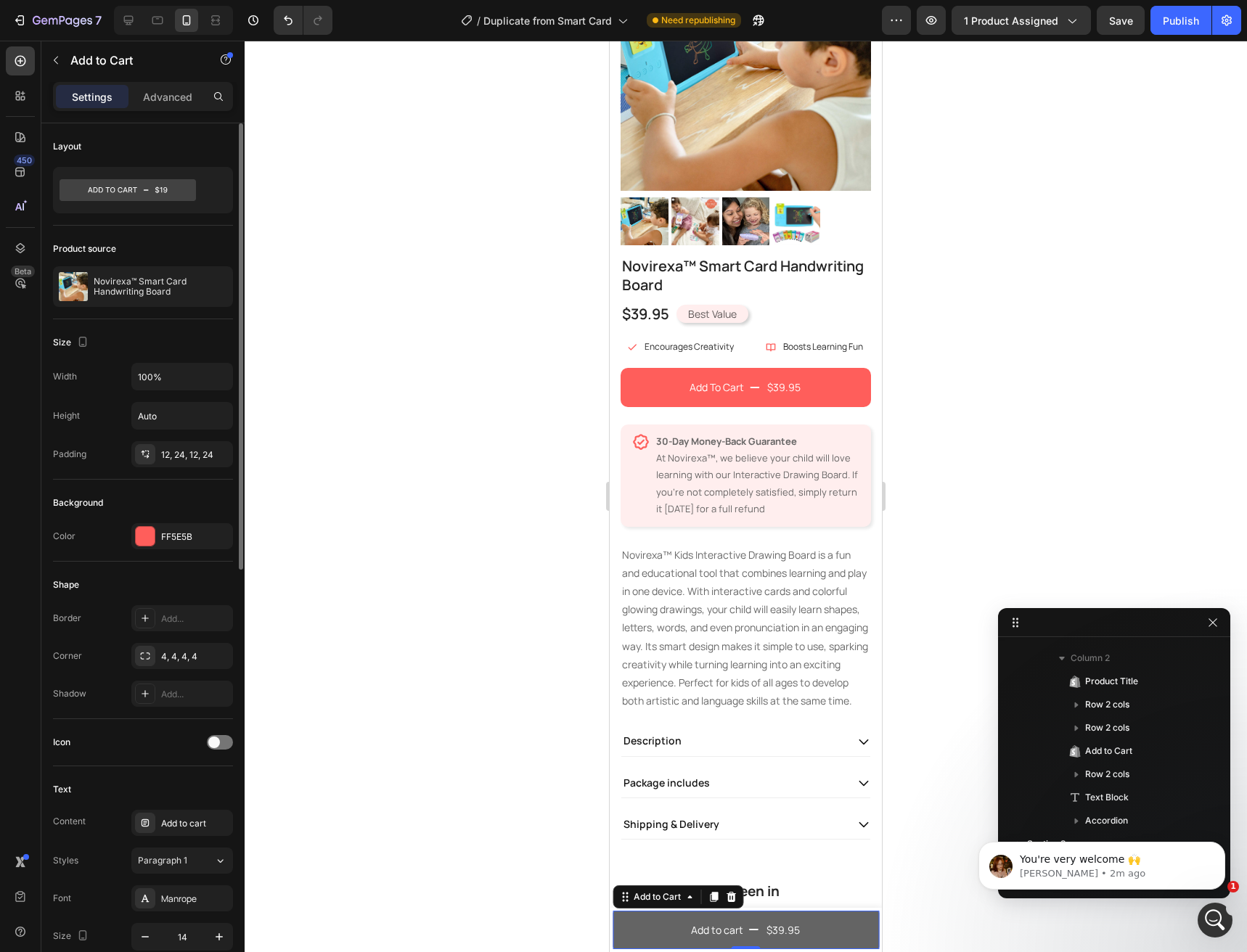
scroll to position [182, 0]
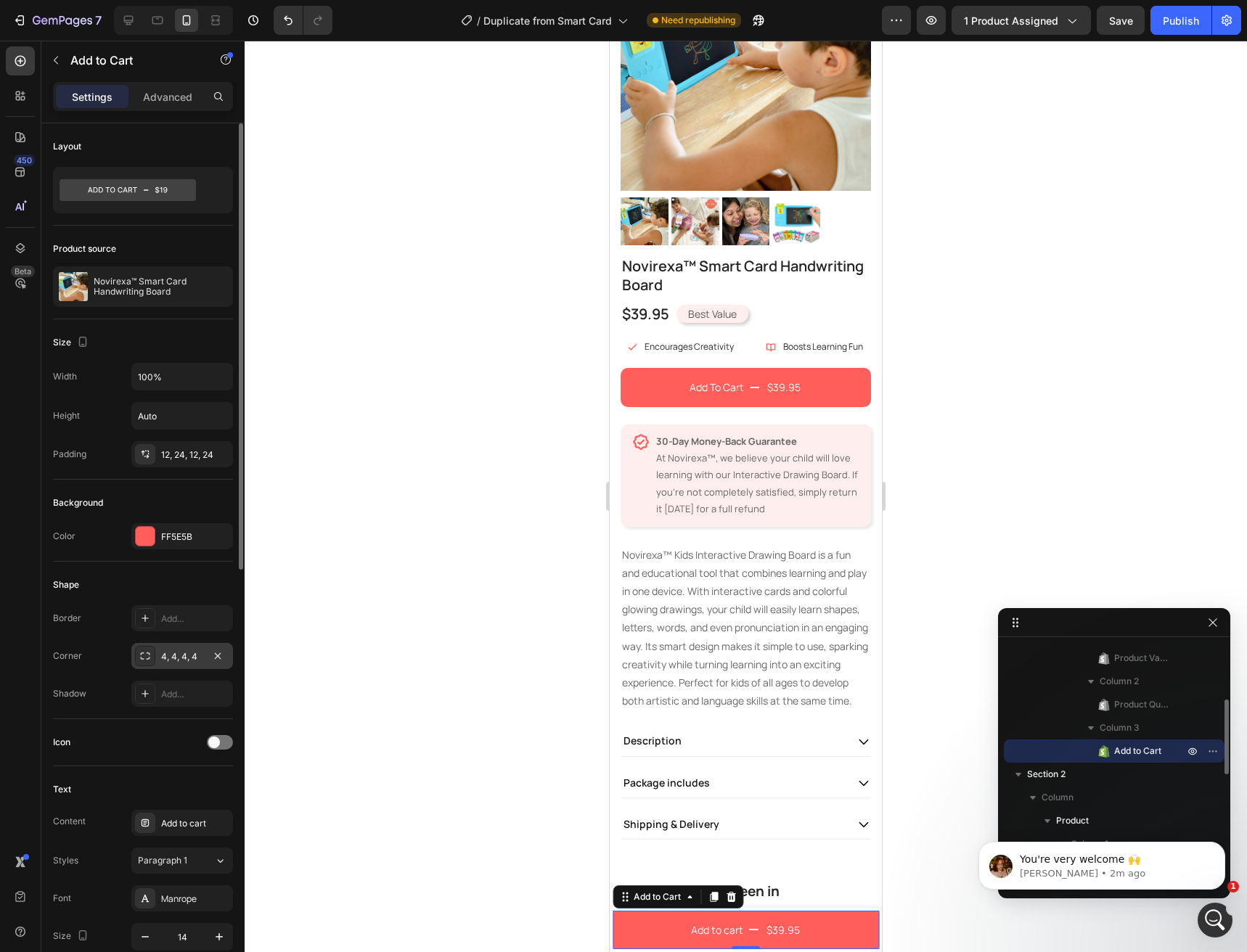
click at [172, 654] on div "4, 4, 4, 4" at bounding box center [182, 656] width 42 height 13
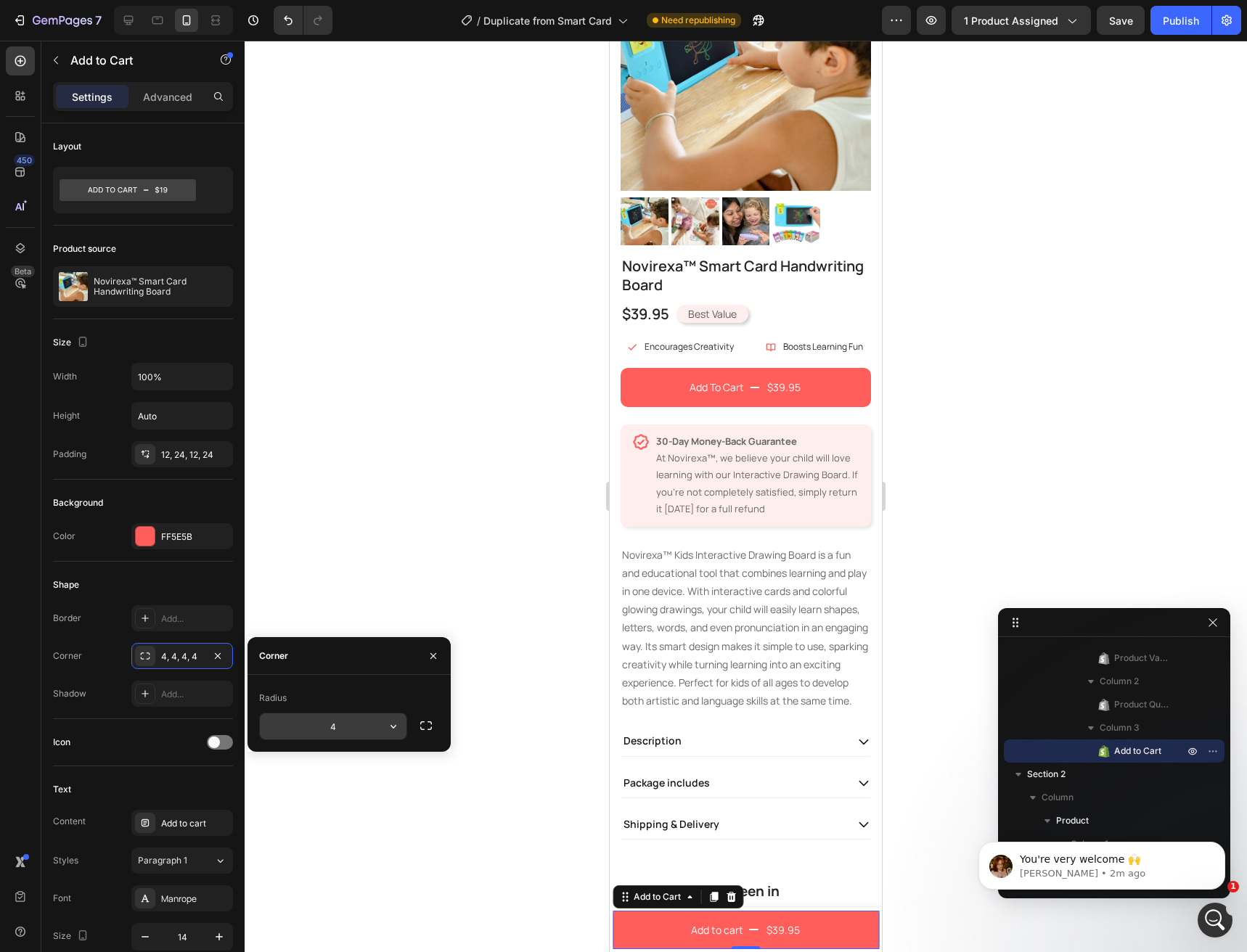
click at [319, 734] on input "4" at bounding box center [334, 726] width 147 height 26
type input "10"
click at [435, 652] on icon "button" at bounding box center [433, 656] width 12 height 12
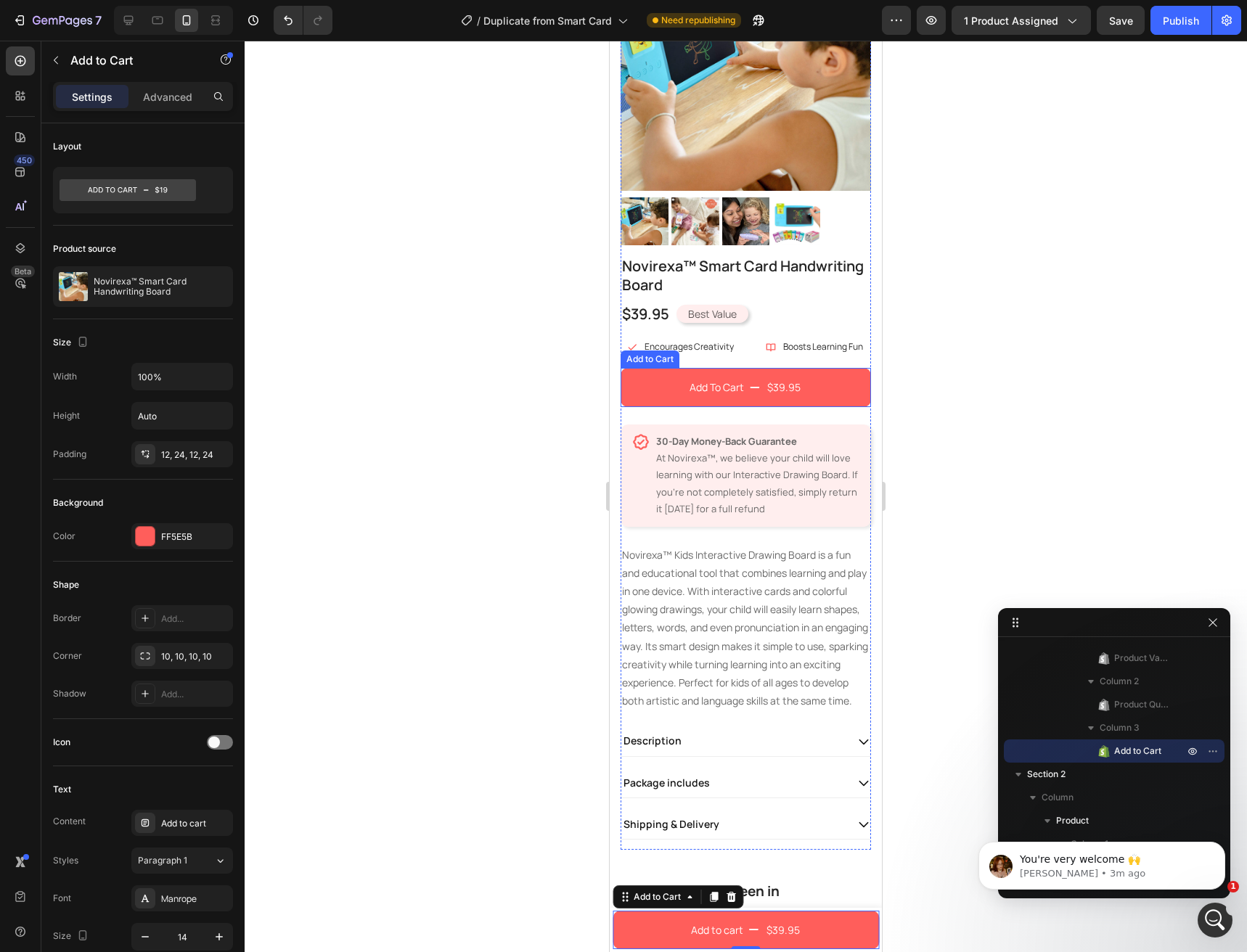
click at [662, 387] on button "Add To Cart $39.95" at bounding box center [746, 388] width 250 height 39
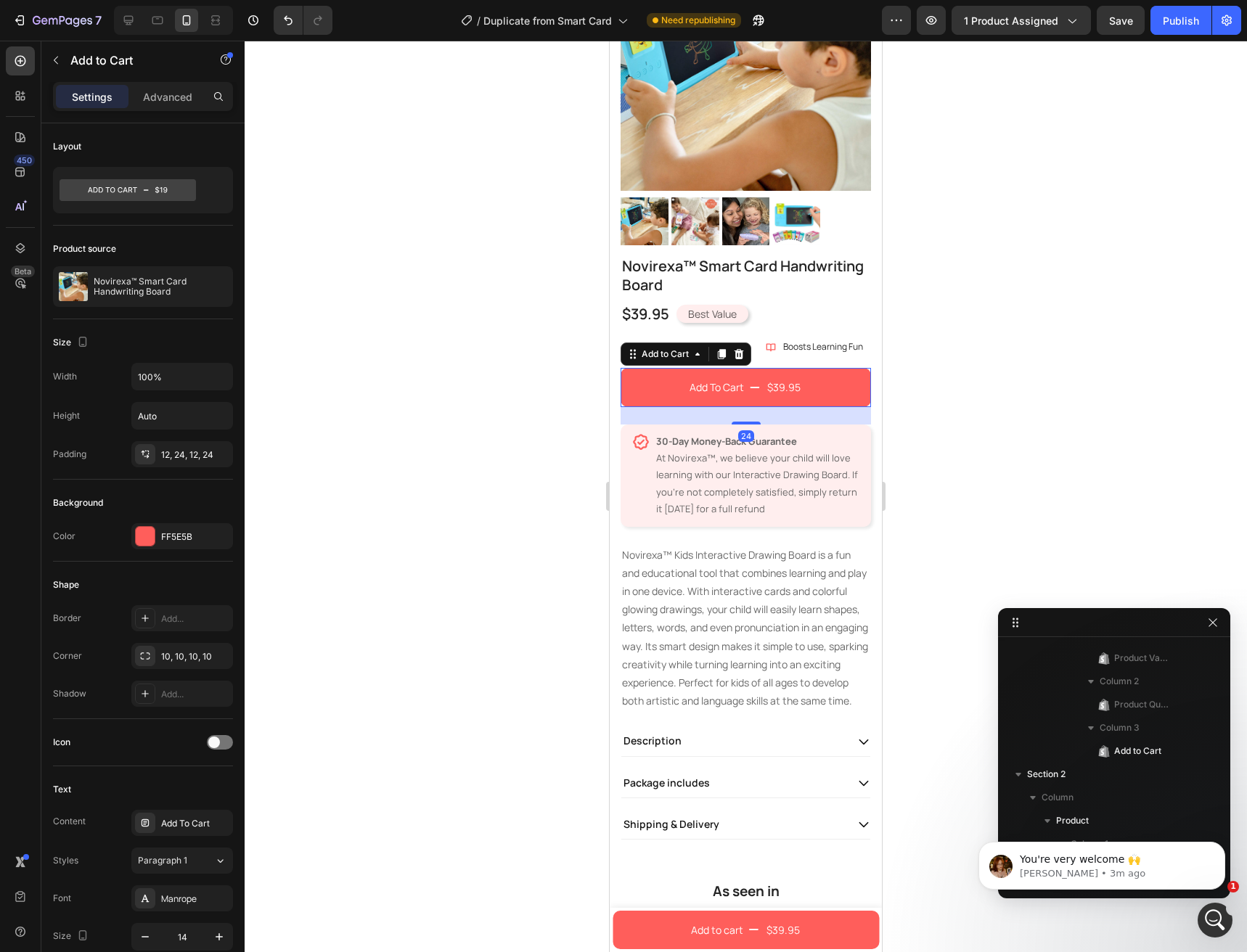
scroll to position [601, 0]
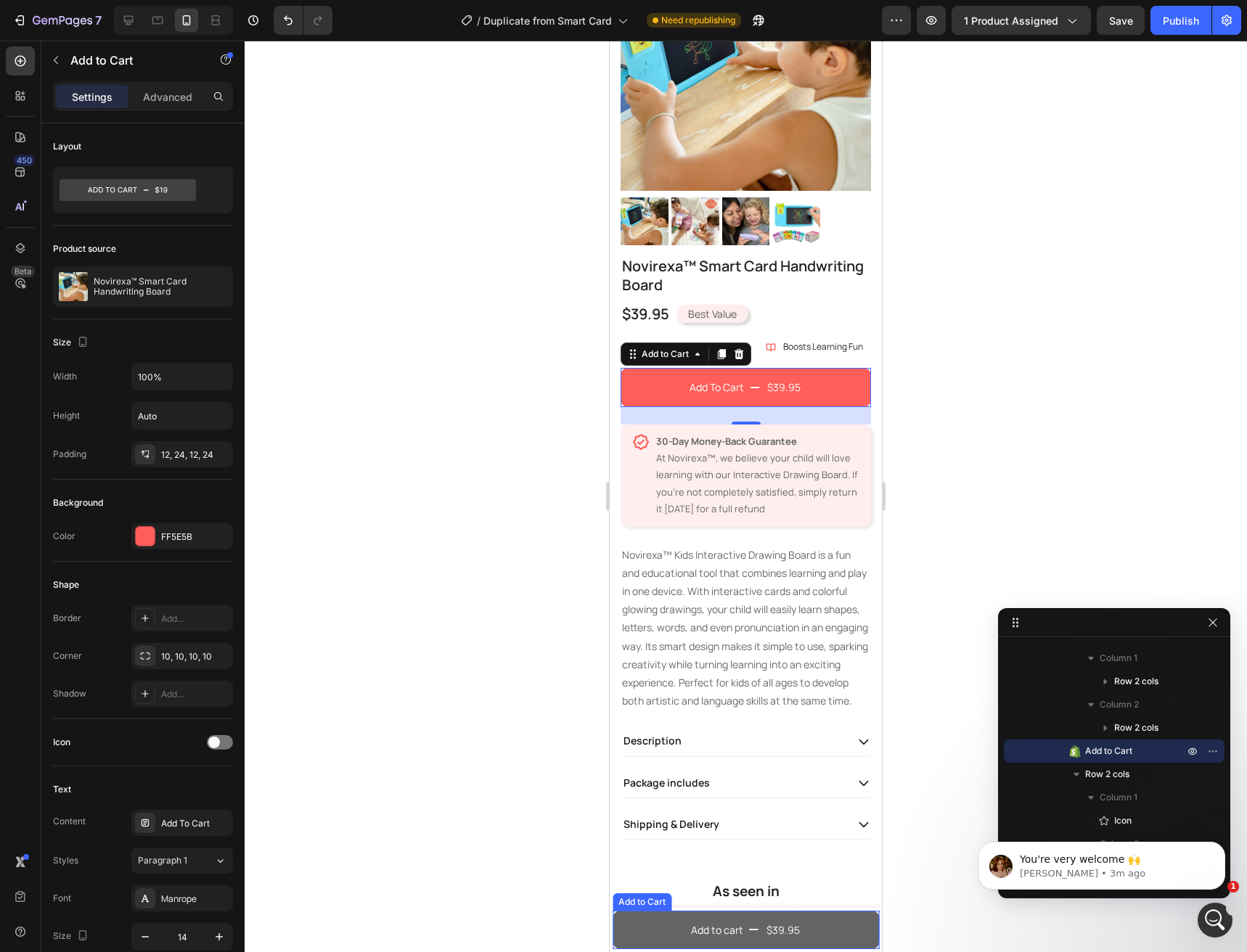
click at [635, 927] on button "Add to cart $39.95" at bounding box center [745, 930] width 266 height 39
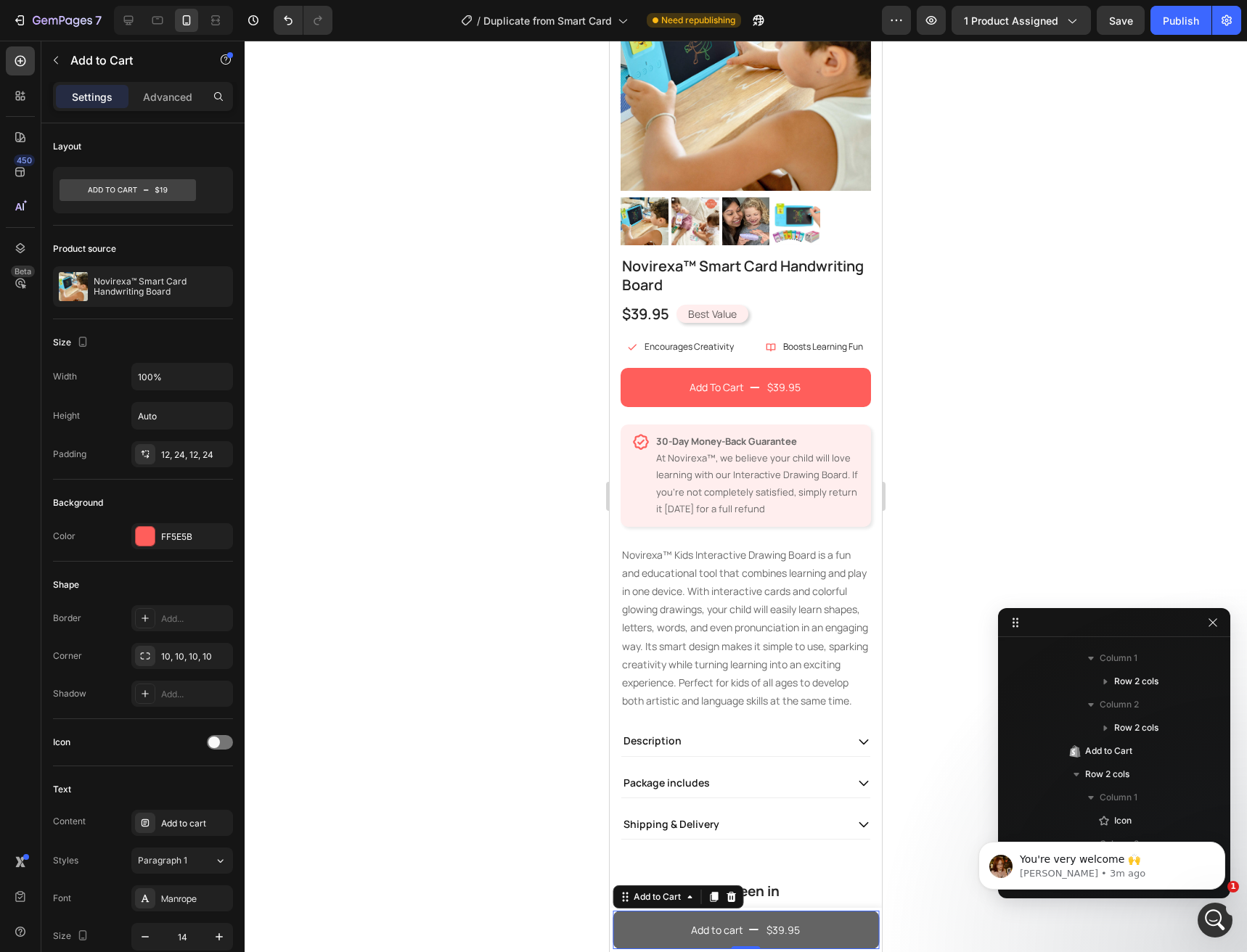
scroll to position [182, 0]
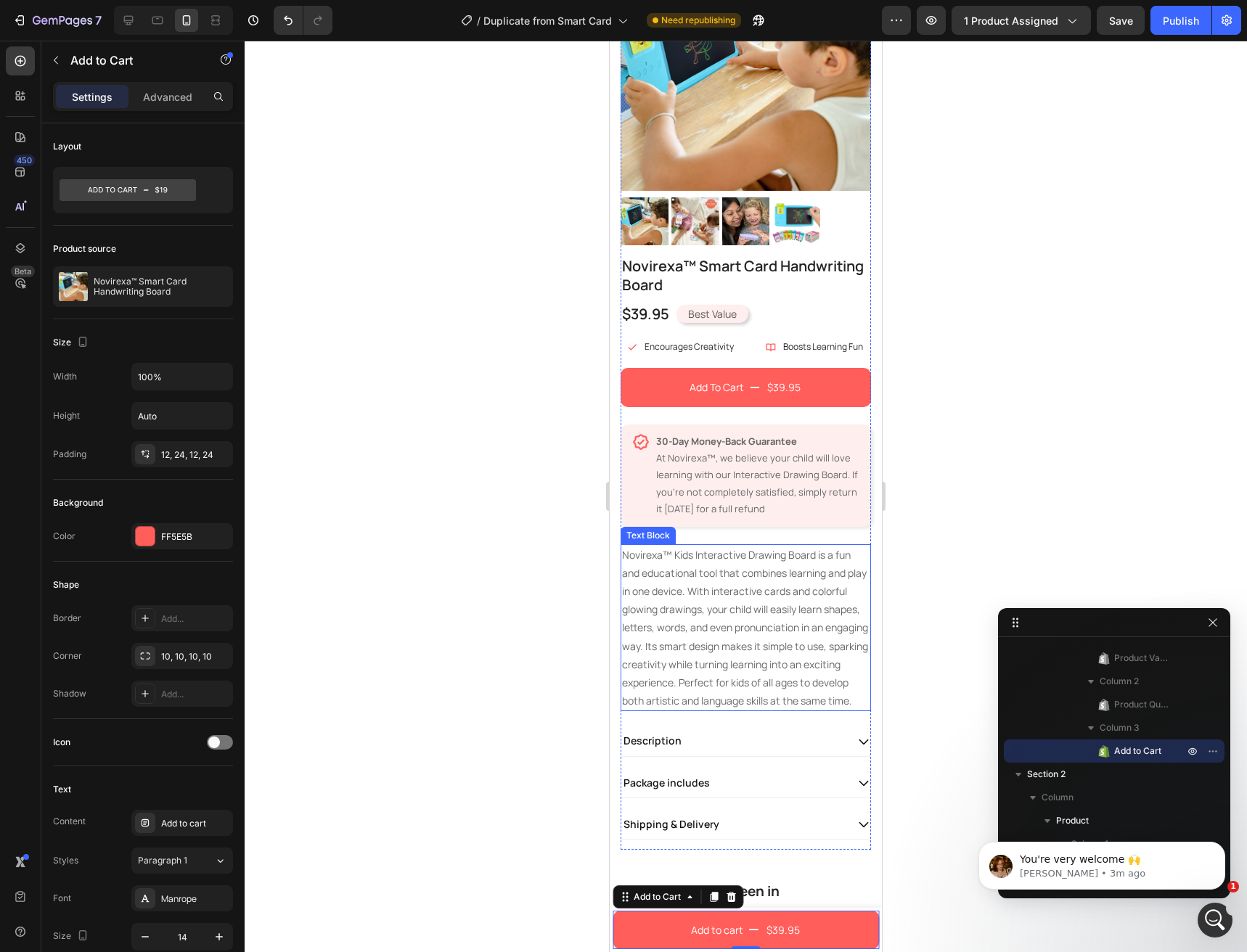
click at [691, 585] on p "Novirexa™ Kids Interactive Drawing Board is a fun and educational tool that com…" at bounding box center [745, 628] width 248 height 165
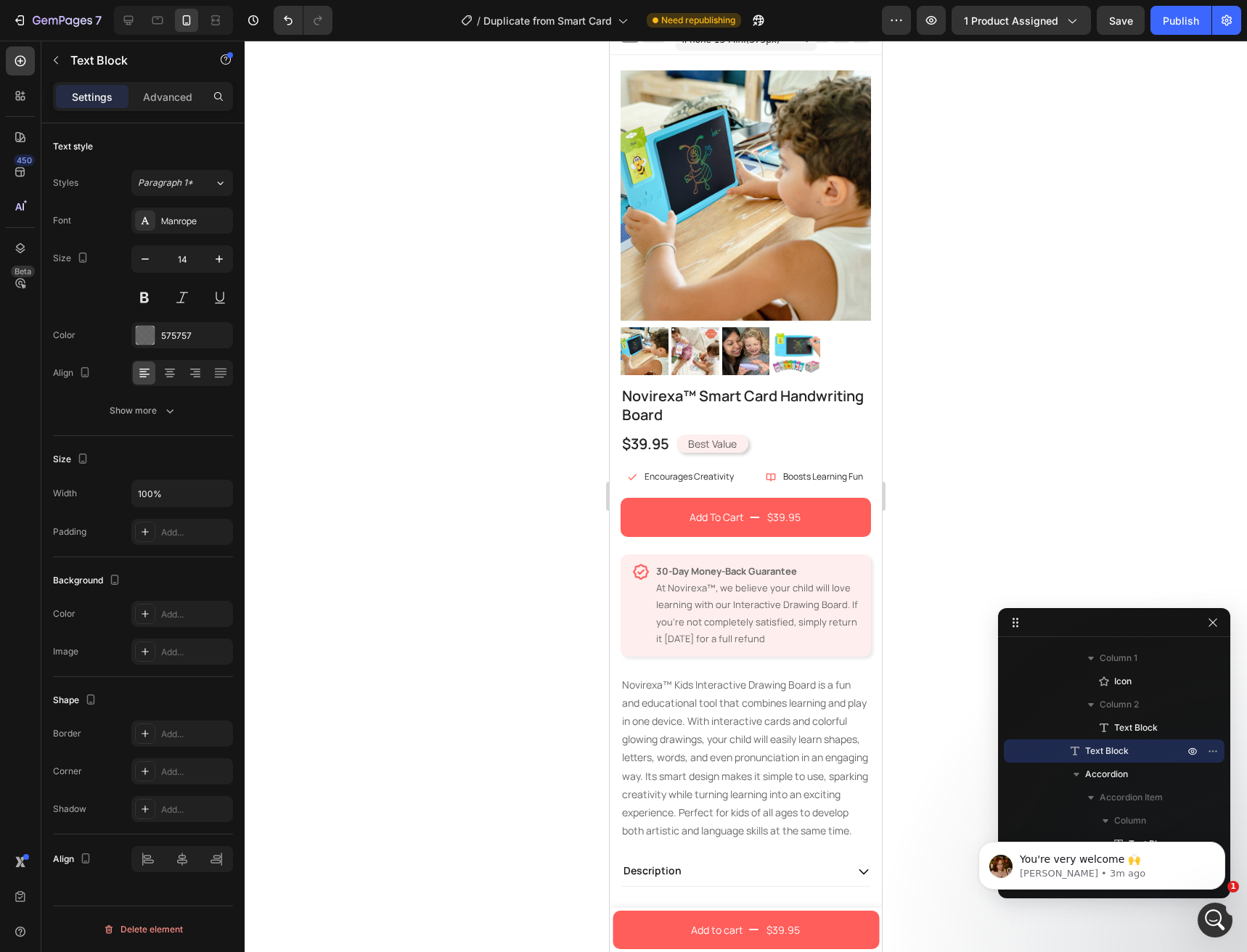
scroll to position [0, 0]
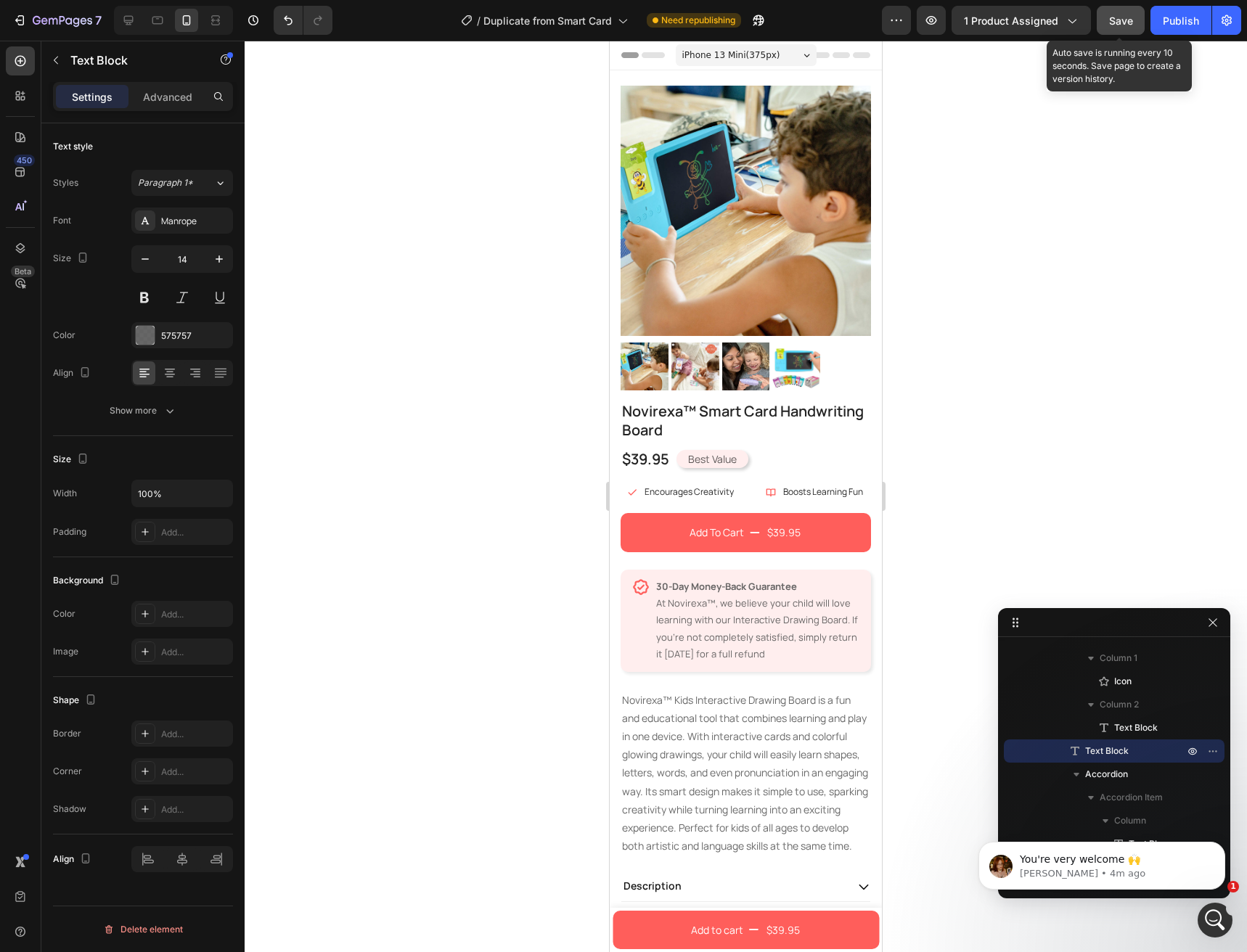
click at [1127, 23] on span "Save" at bounding box center [1121, 20] width 24 height 13
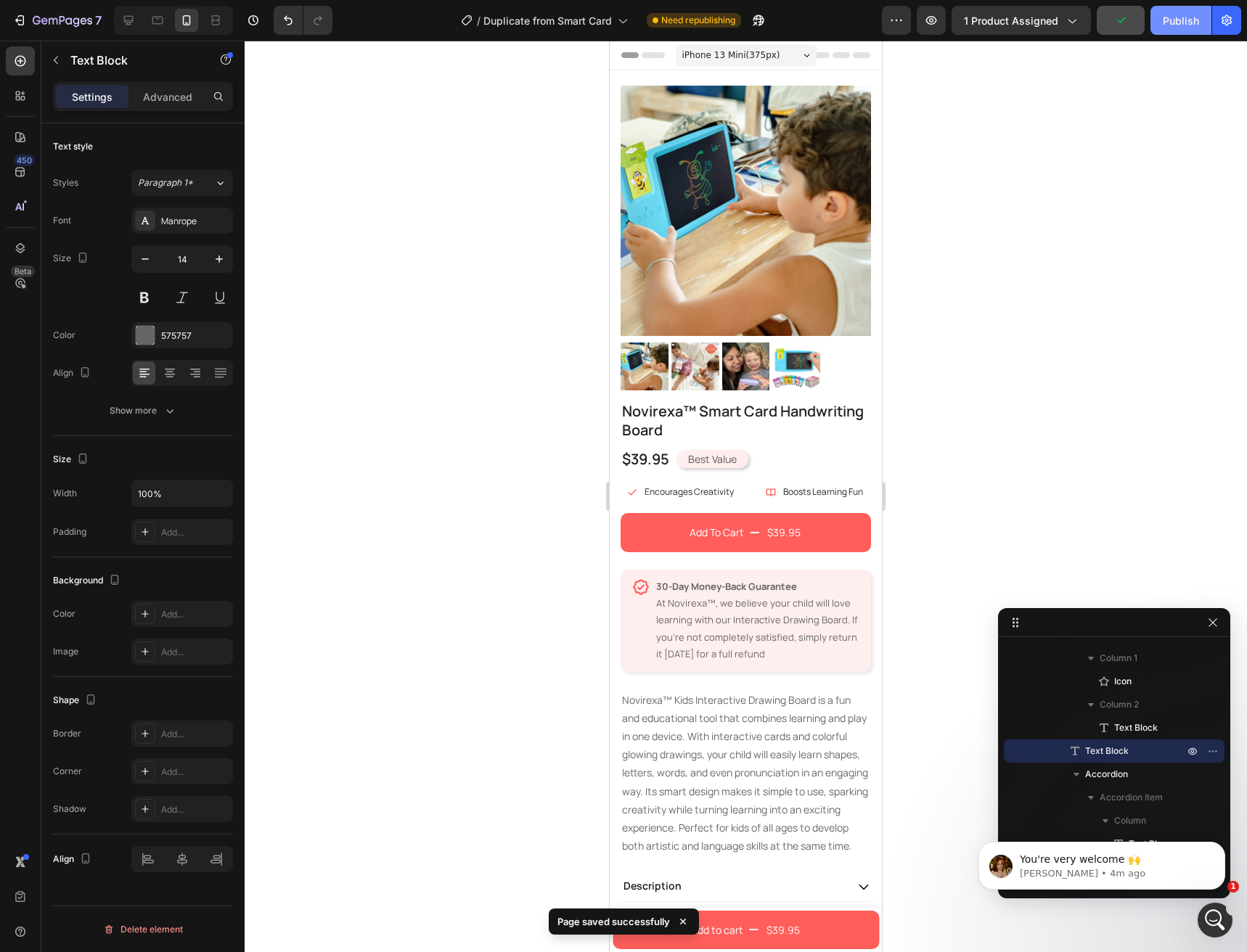
click at [1163, 20] on div "Publish" at bounding box center [1180, 20] width 36 height 15
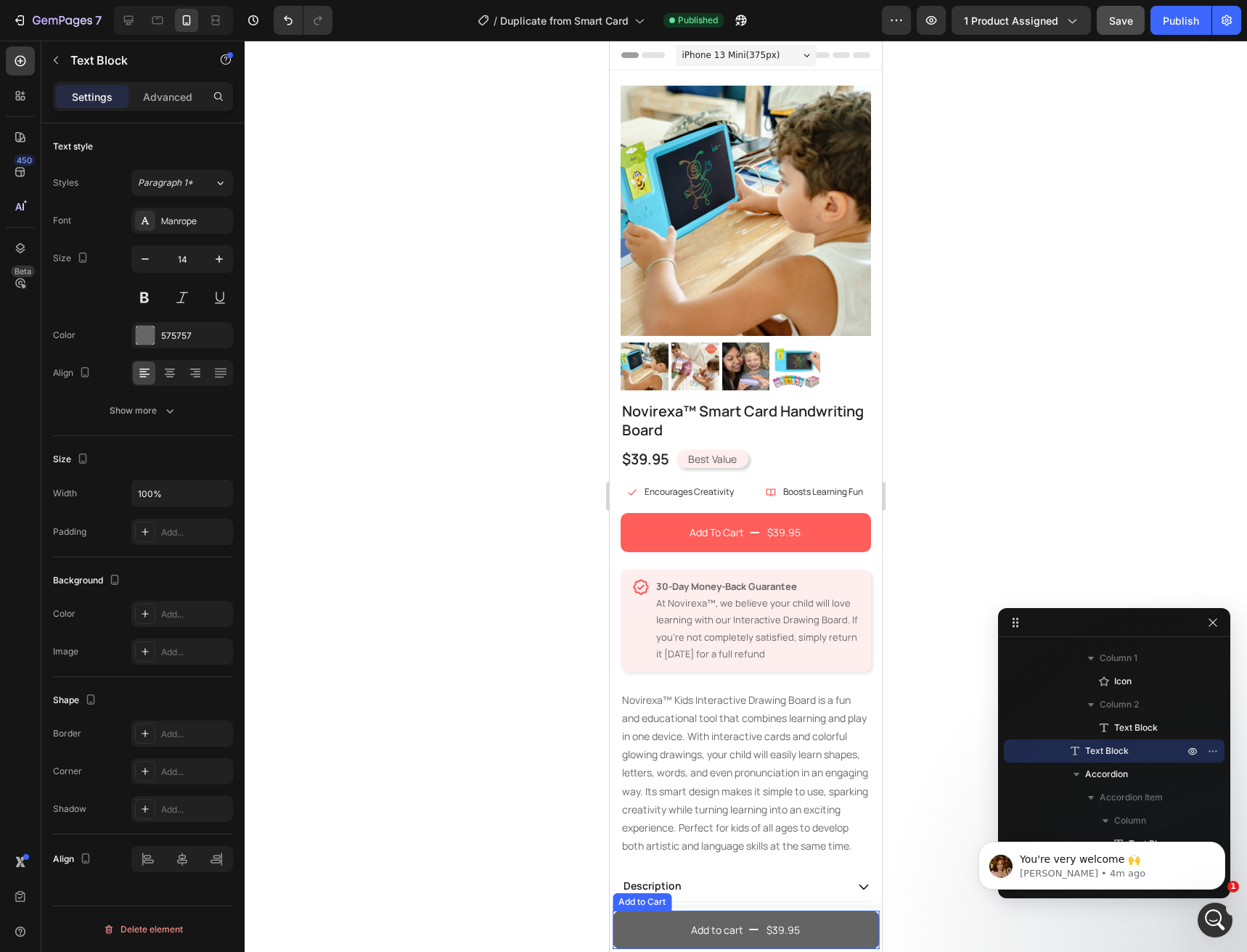
click at [660, 935] on button "Add to cart $39.95" at bounding box center [745, 930] width 266 height 39
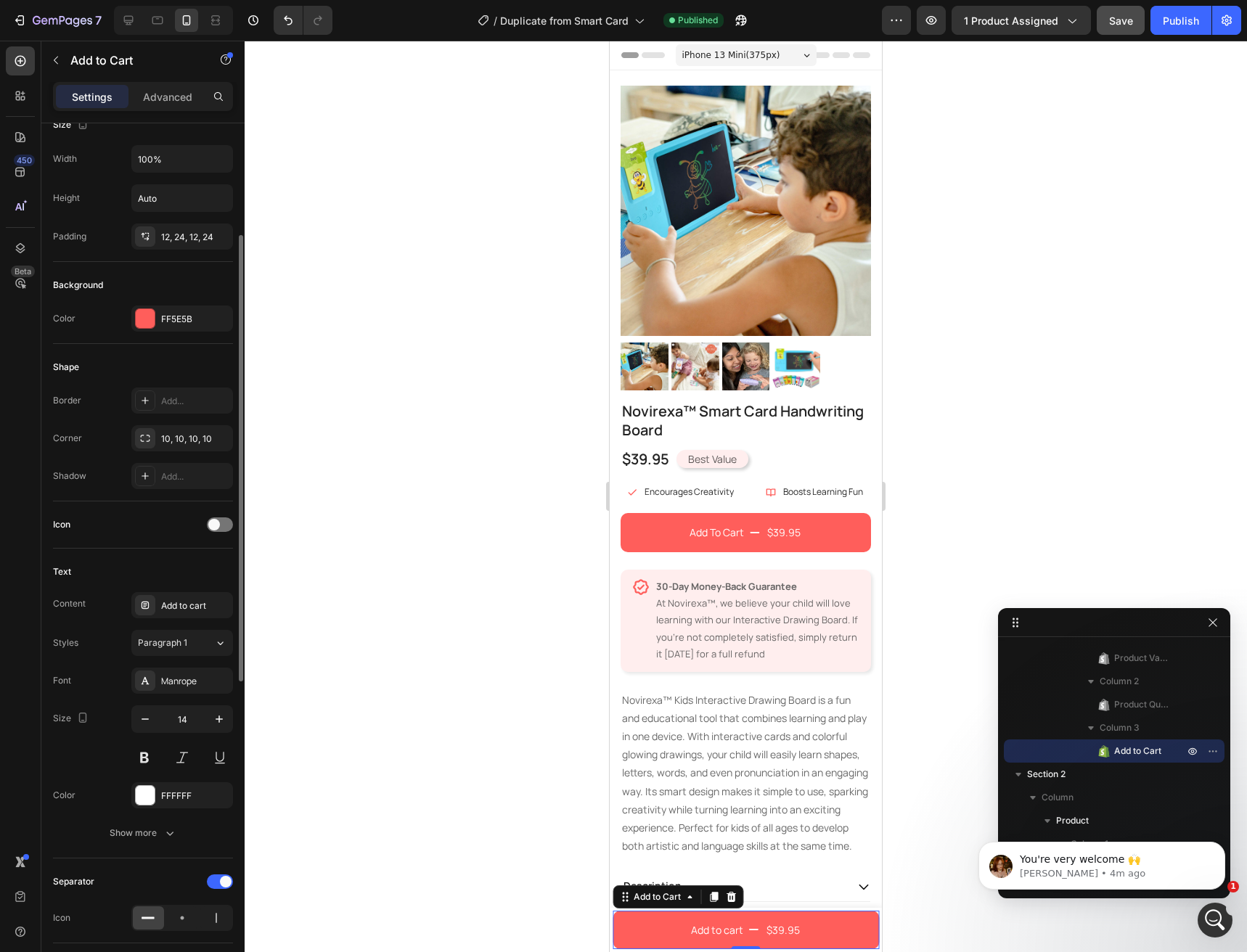
scroll to position [291, 0]
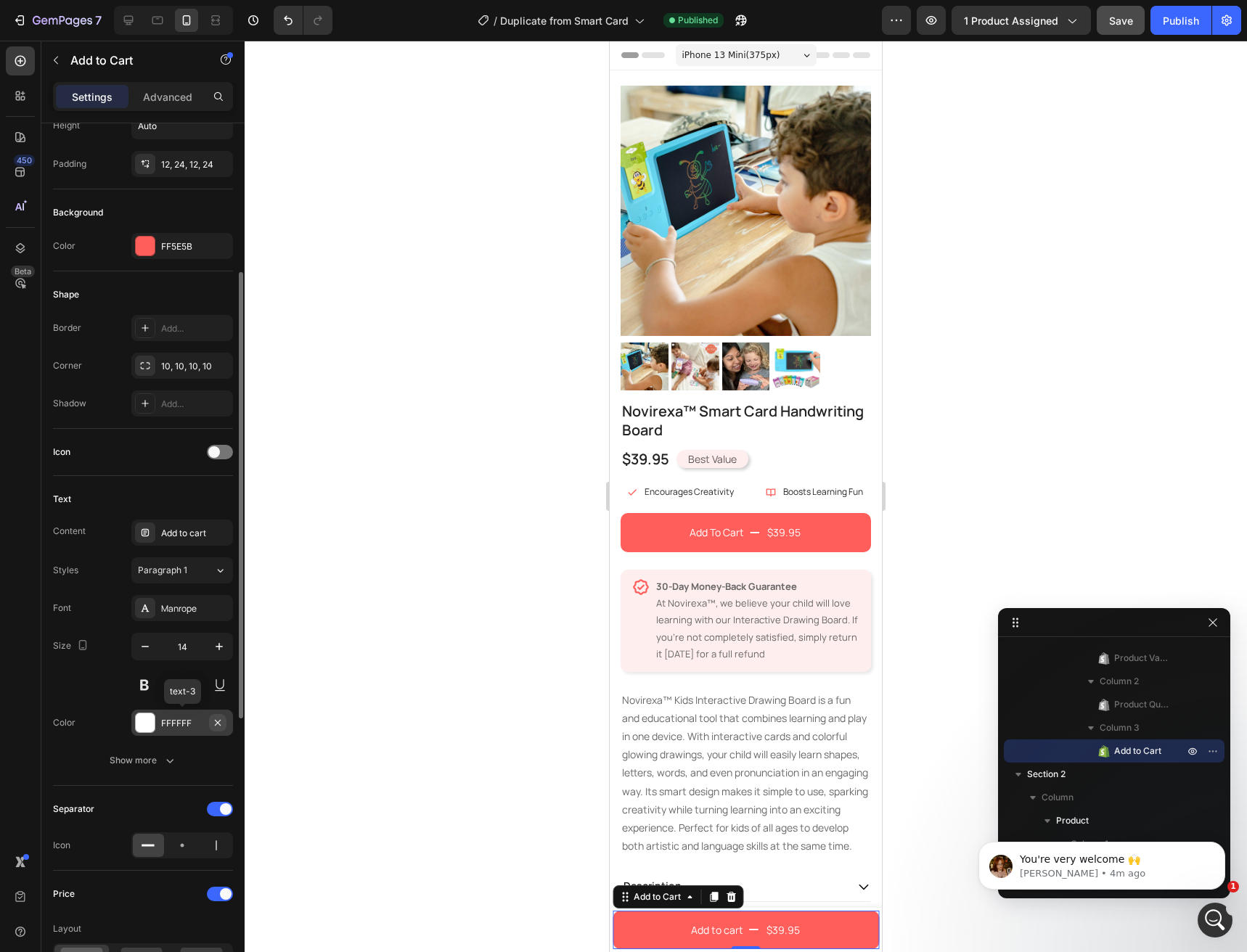
click at [216, 727] on icon "button" at bounding box center [218, 723] width 12 height 12
click at [161, 759] on div "Show more" at bounding box center [144, 760] width 68 height 14
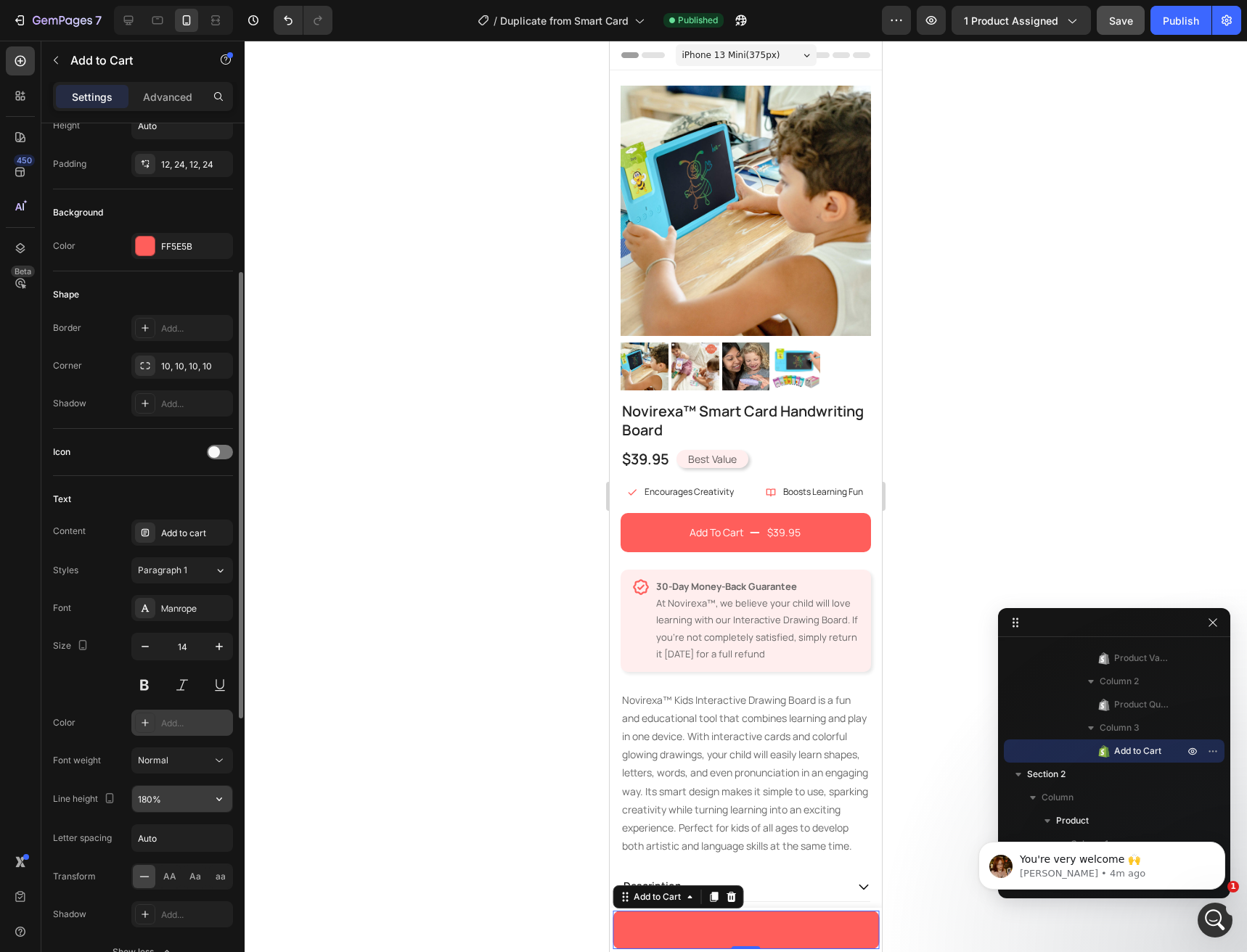
scroll to position [363, 0]
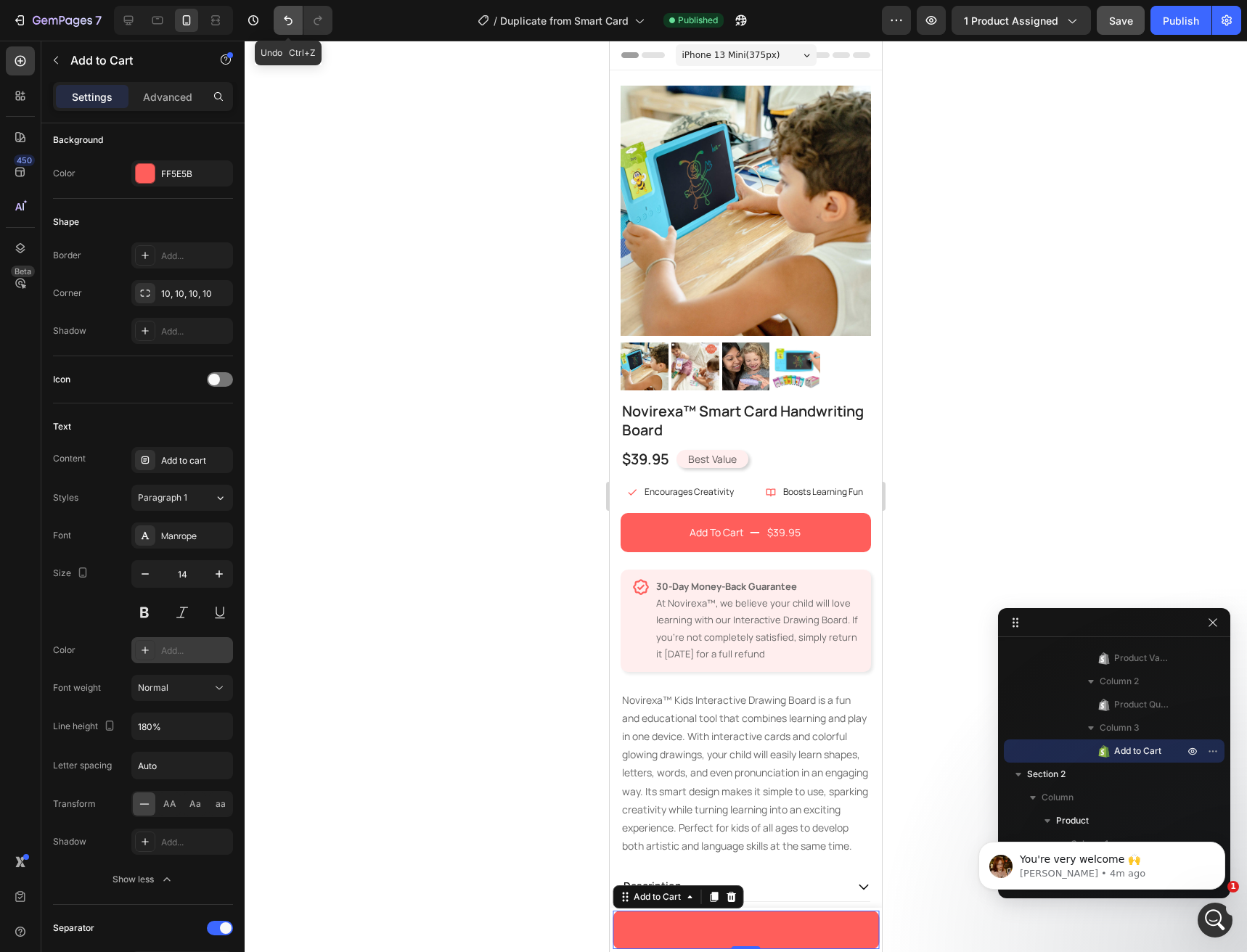
click at [281, 24] on icon "Undo/Redo" at bounding box center [287, 19] width 14 height 14
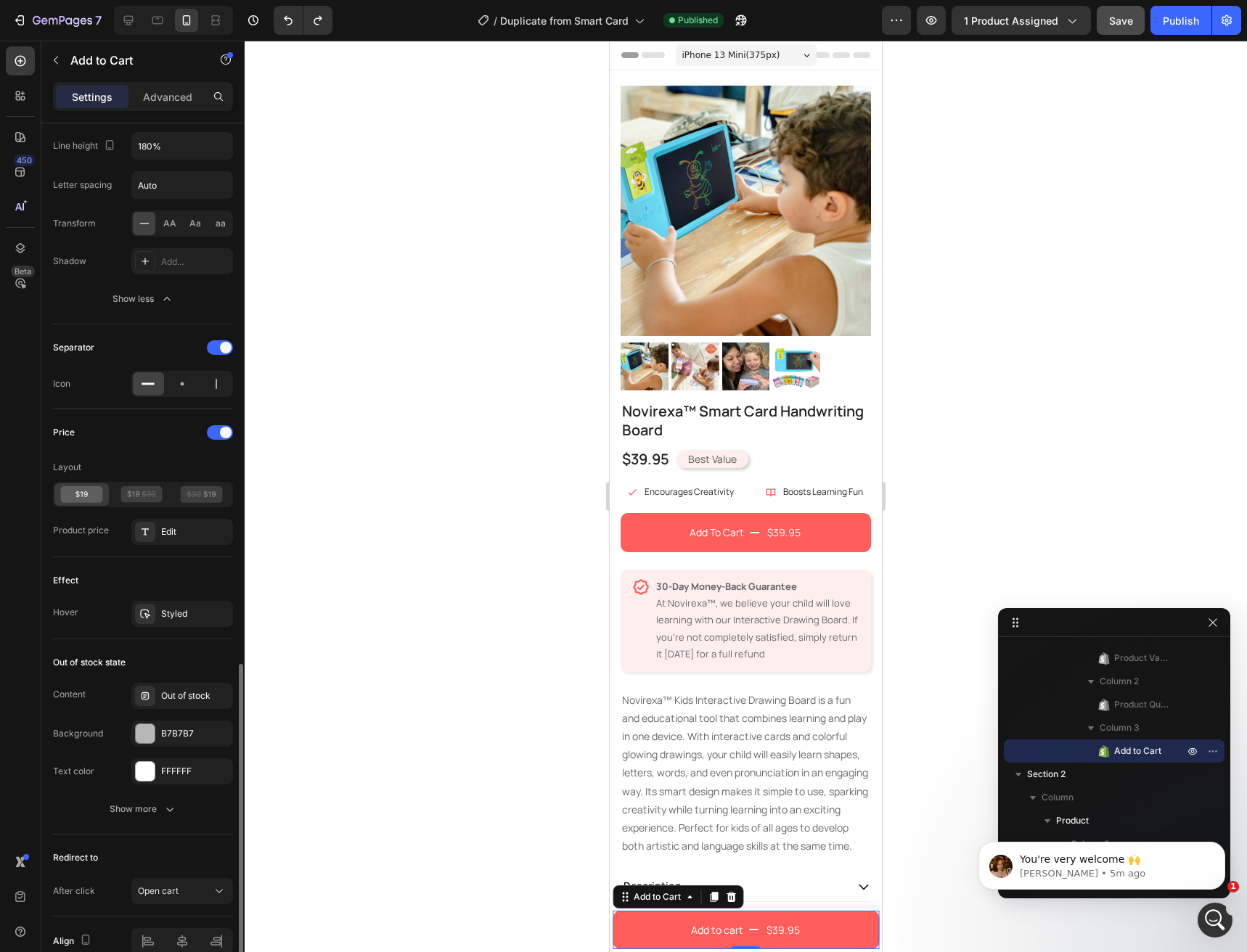
scroll to position [1015, 0]
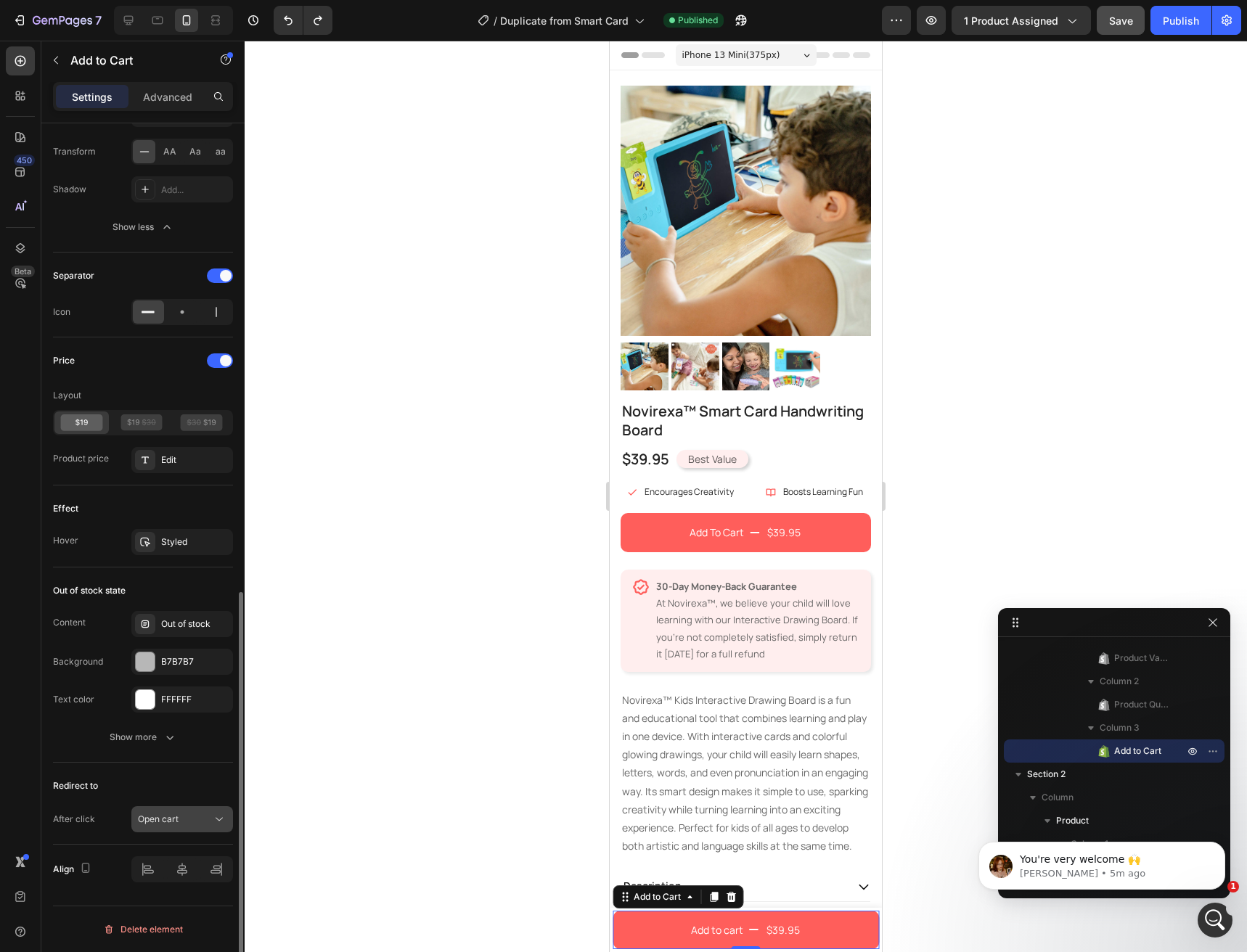
click at [166, 826] on div "Open cart" at bounding box center [182, 819] width 89 height 14
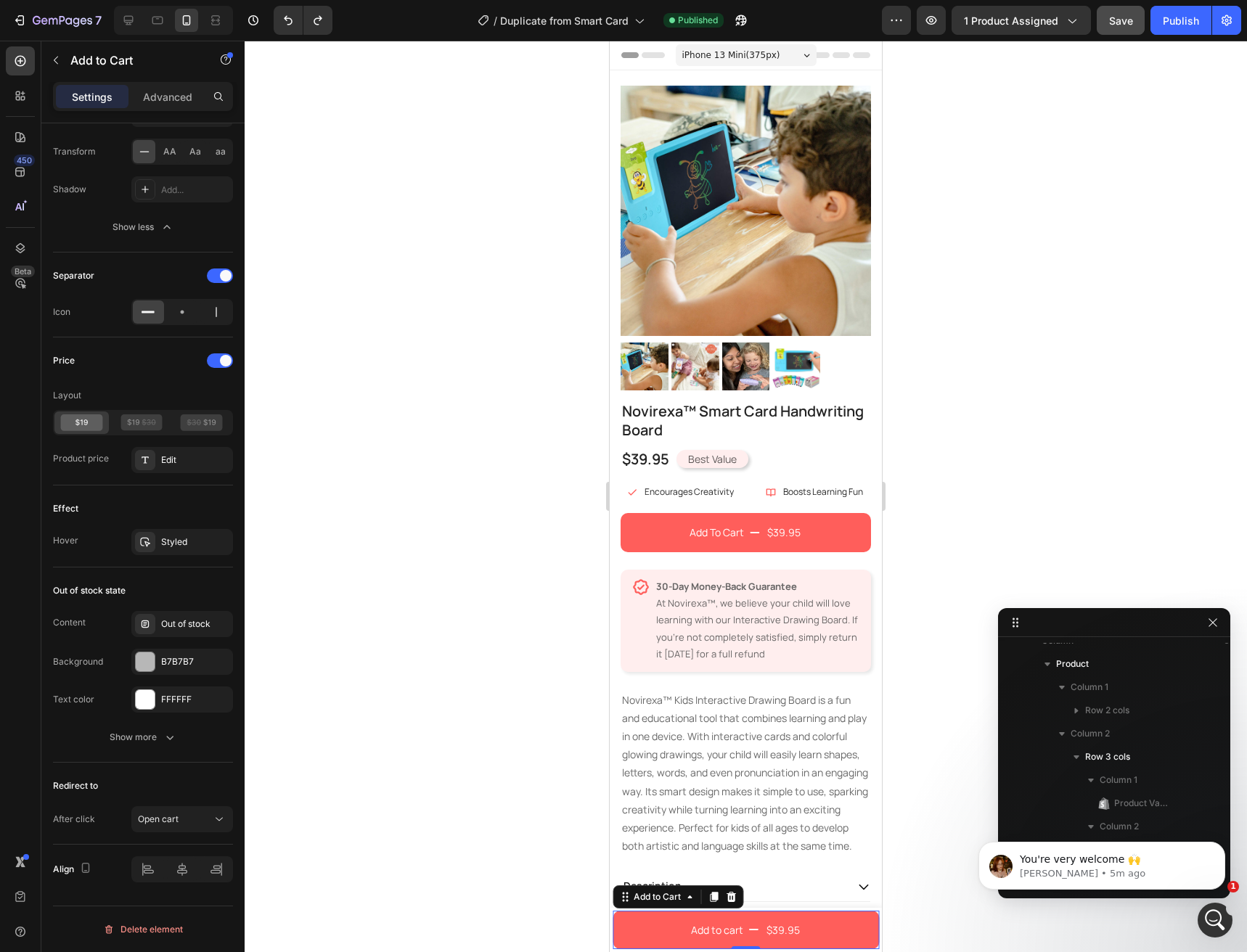
scroll to position [0, 0]
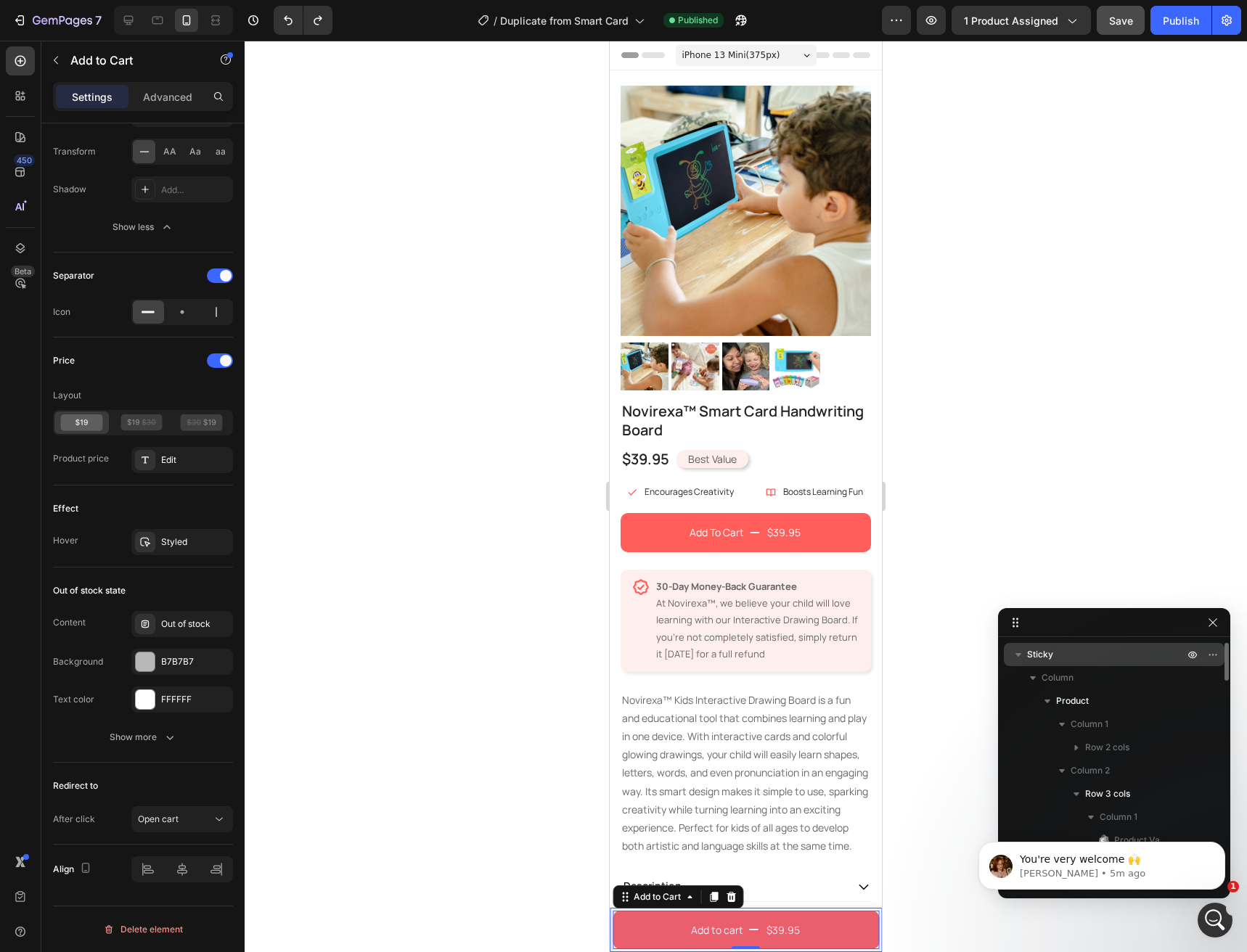
click at [1047, 665] on div "Sticky" at bounding box center [1114, 654] width 209 height 23
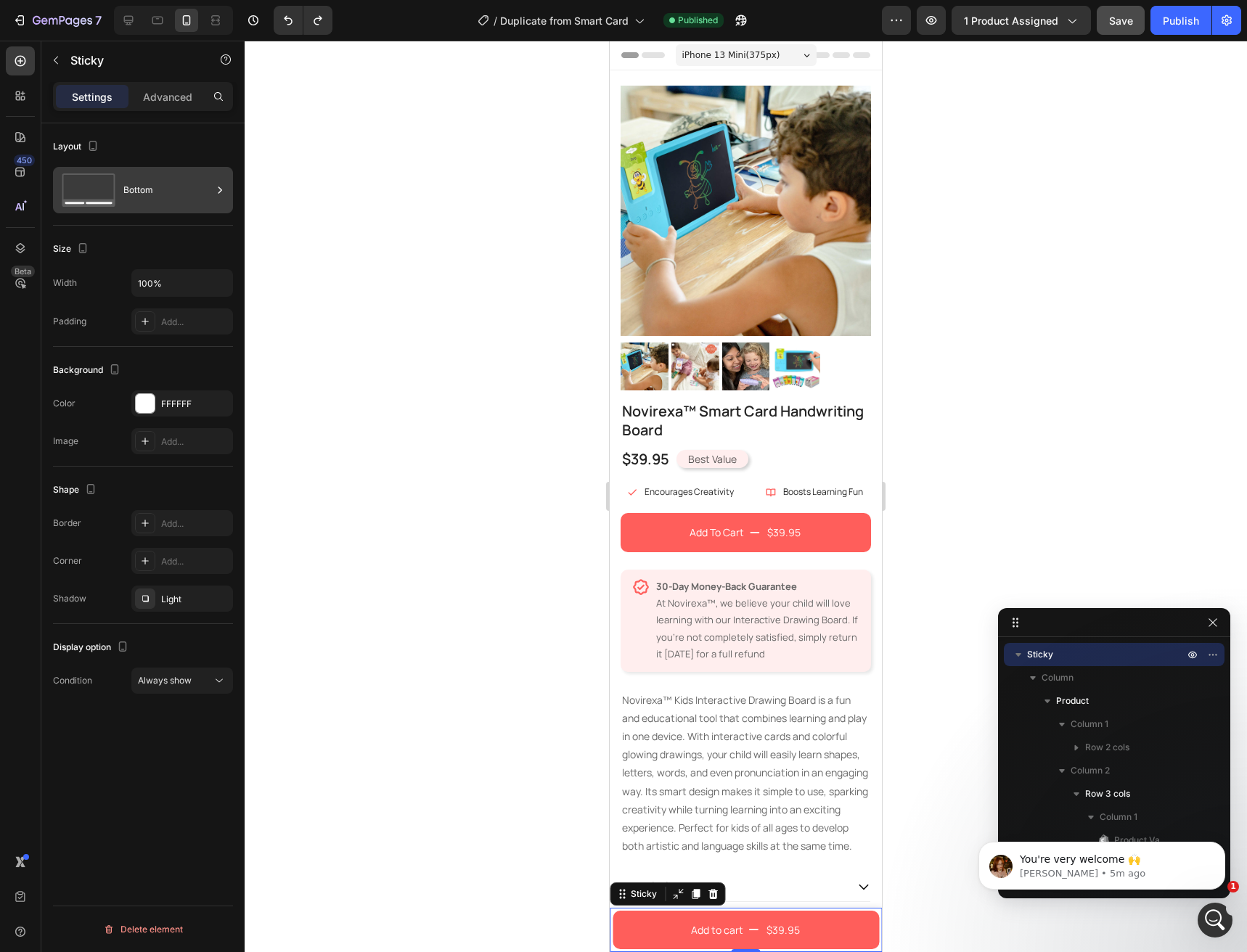
click at [138, 191] on div "Bottom" at bounding box center [167, 190] width 89 height 34
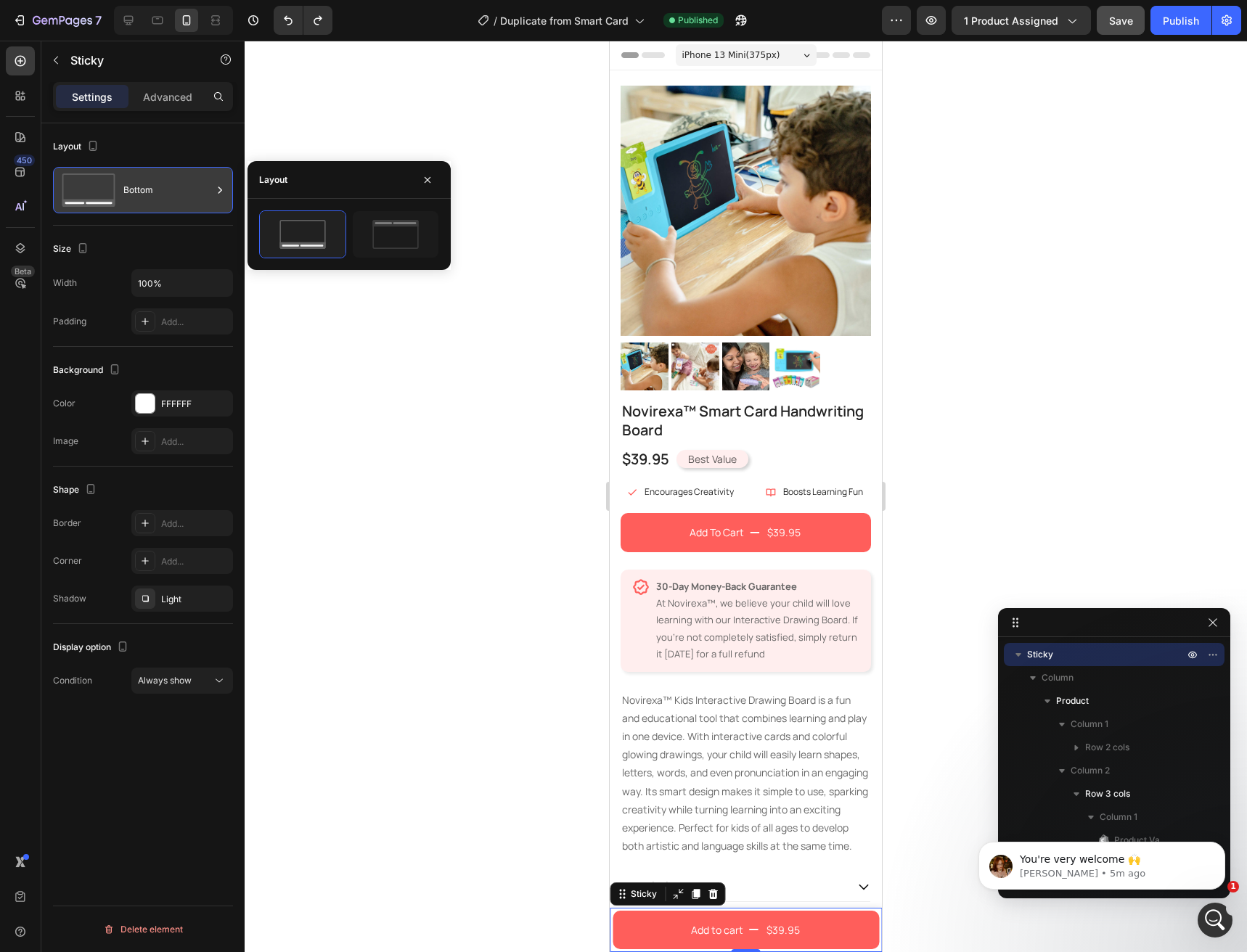
click at [138, 191] on div "Bottom" at bounding box center [167, 190] width 89 height 34
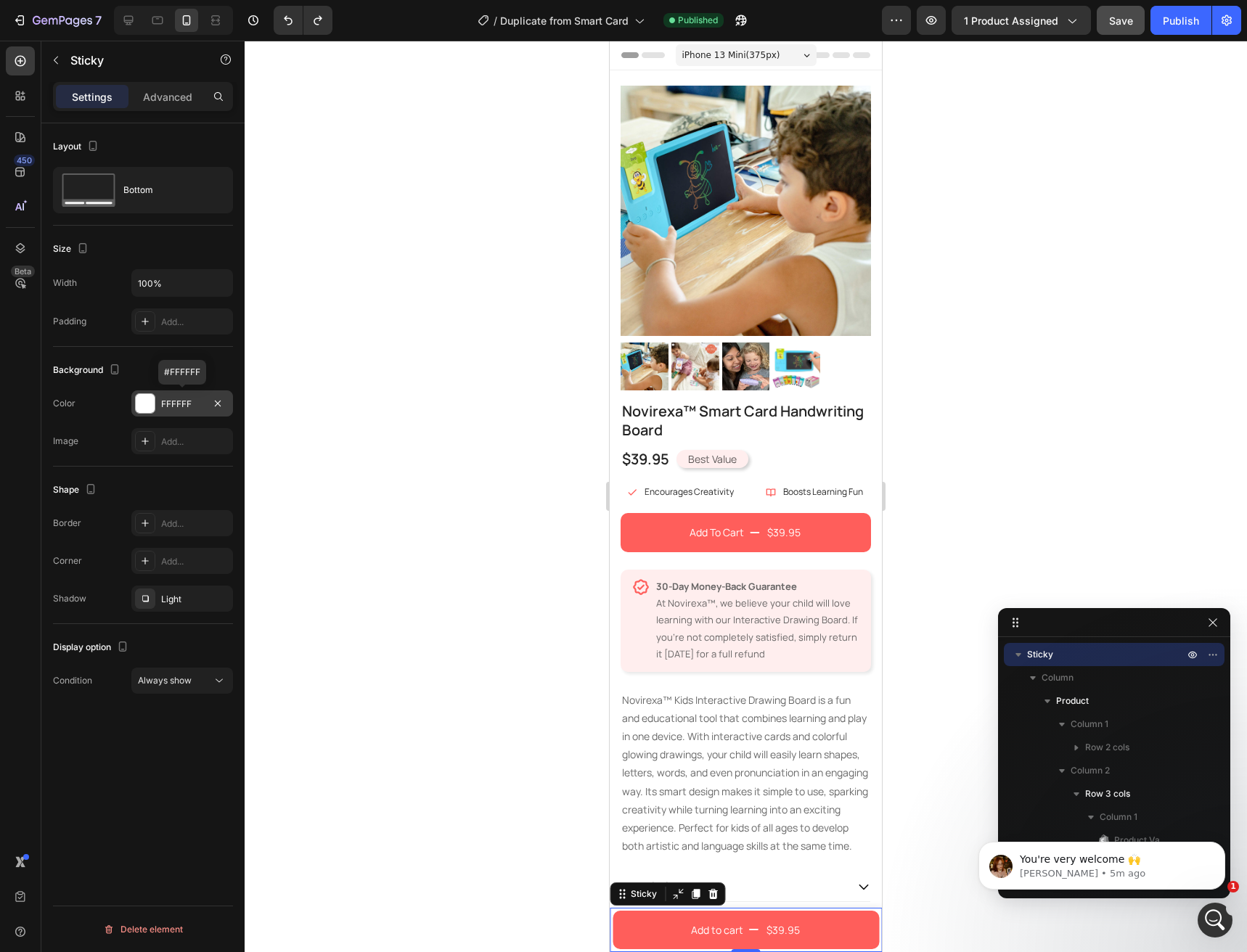
click at [148, 403] on div at bounding box center [145, 404] width 19 height 19
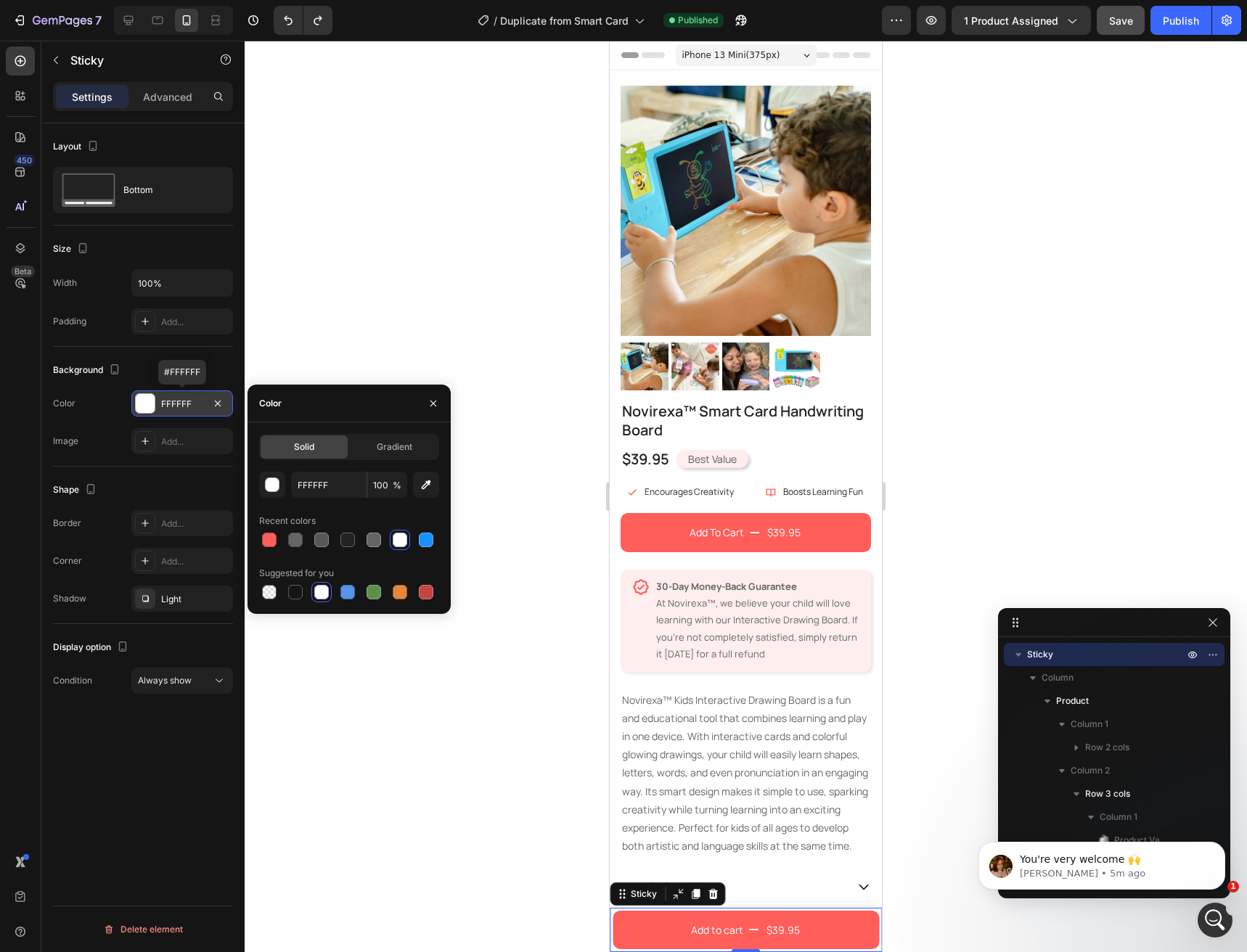
click at [148, 403] on div at bounding box center [145, 404] width 19 height 19
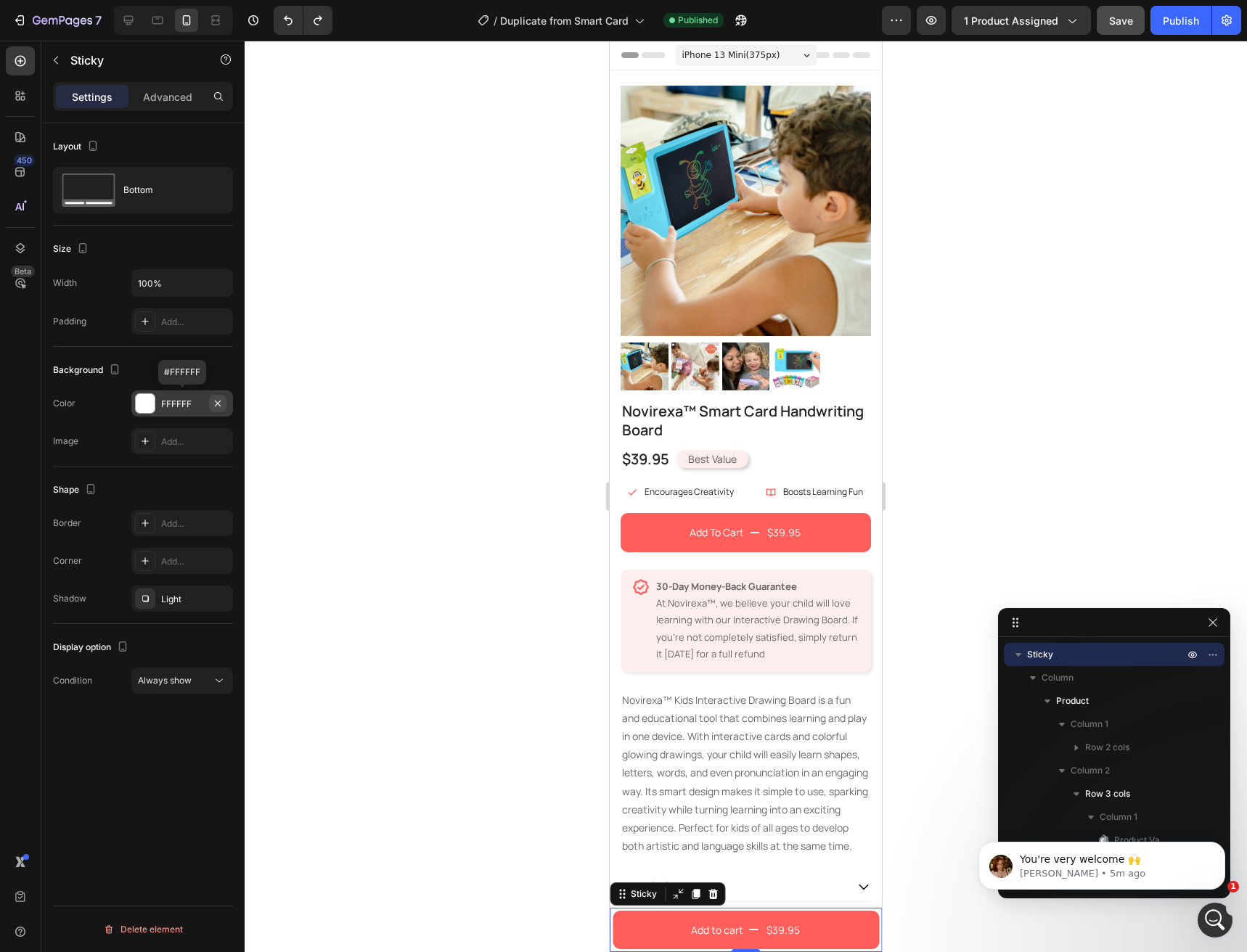
click at [225, 400] on button "button" at bounding box center [217, 403] width 18 height 18
click at [174, 679] on span "Always show" at bounding box center [165, 680] width 54 height 11
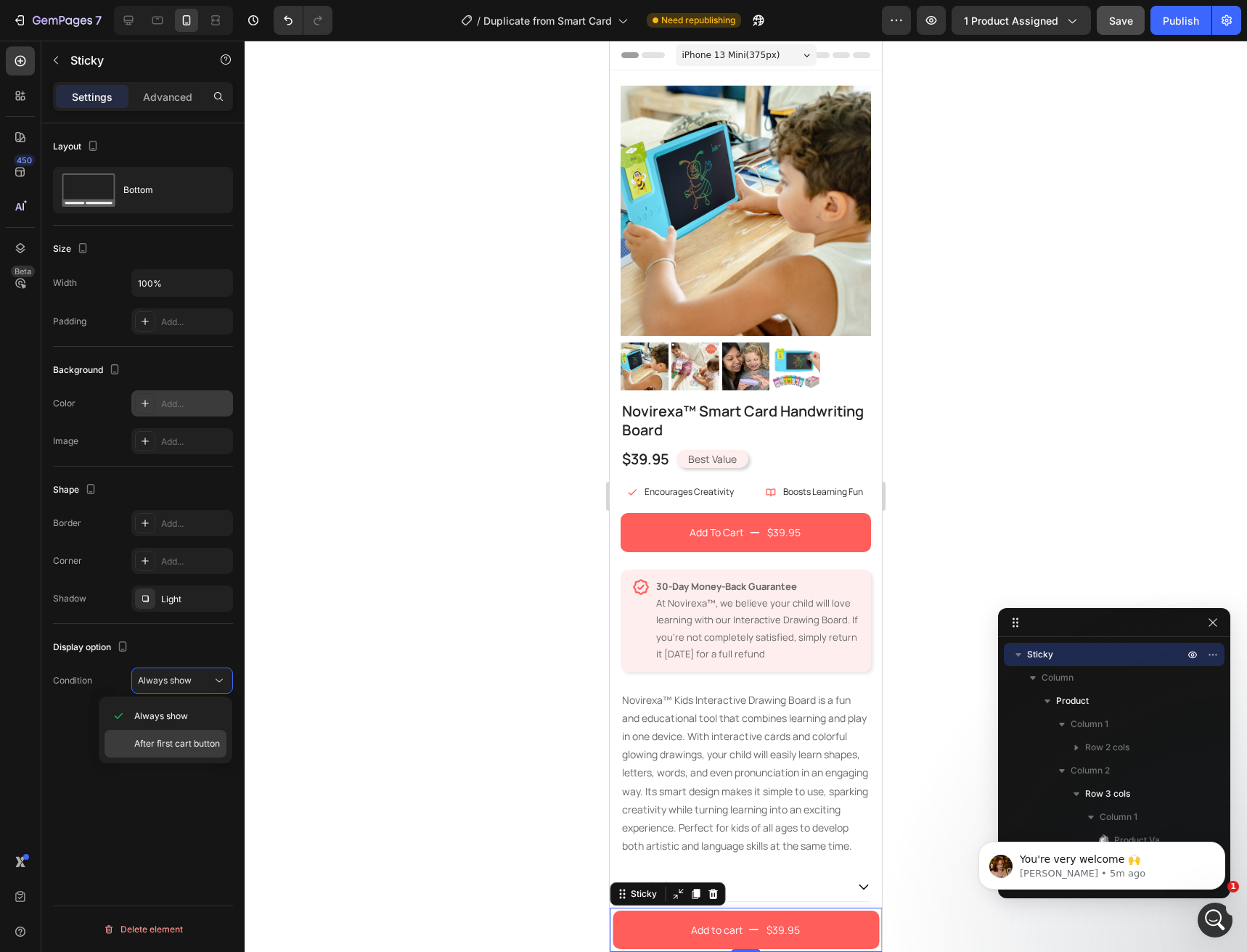
click at [193, 746] on span "After first cart button" at bounding box center [177, 743] width 85 height 13
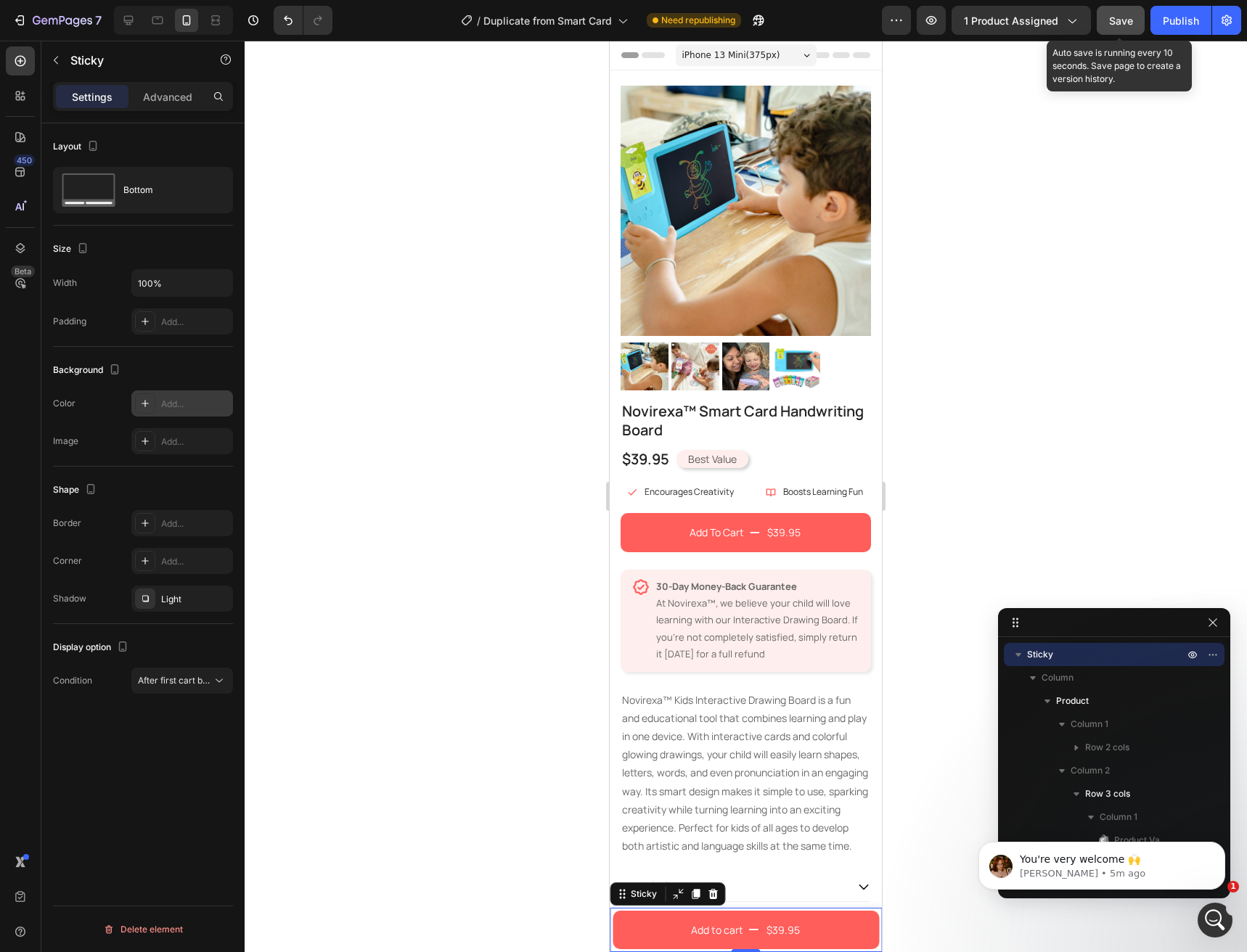
click at [1121, 32] on button "Save" at bounding box center [1120, 20] width 48 height 29
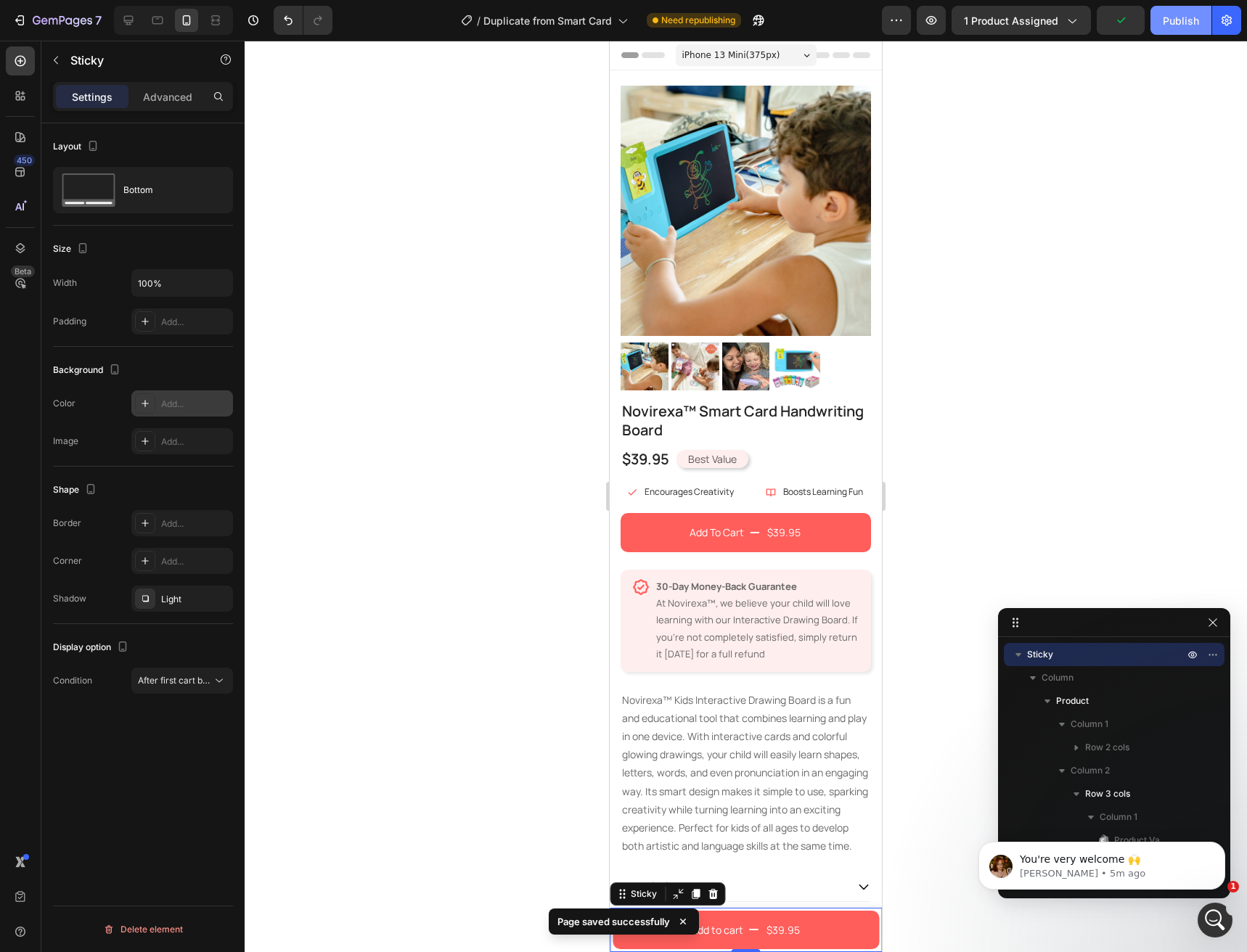
click at [1173, 29] on button "Publish" at bounding box center [1181, 20] width 61 height 29
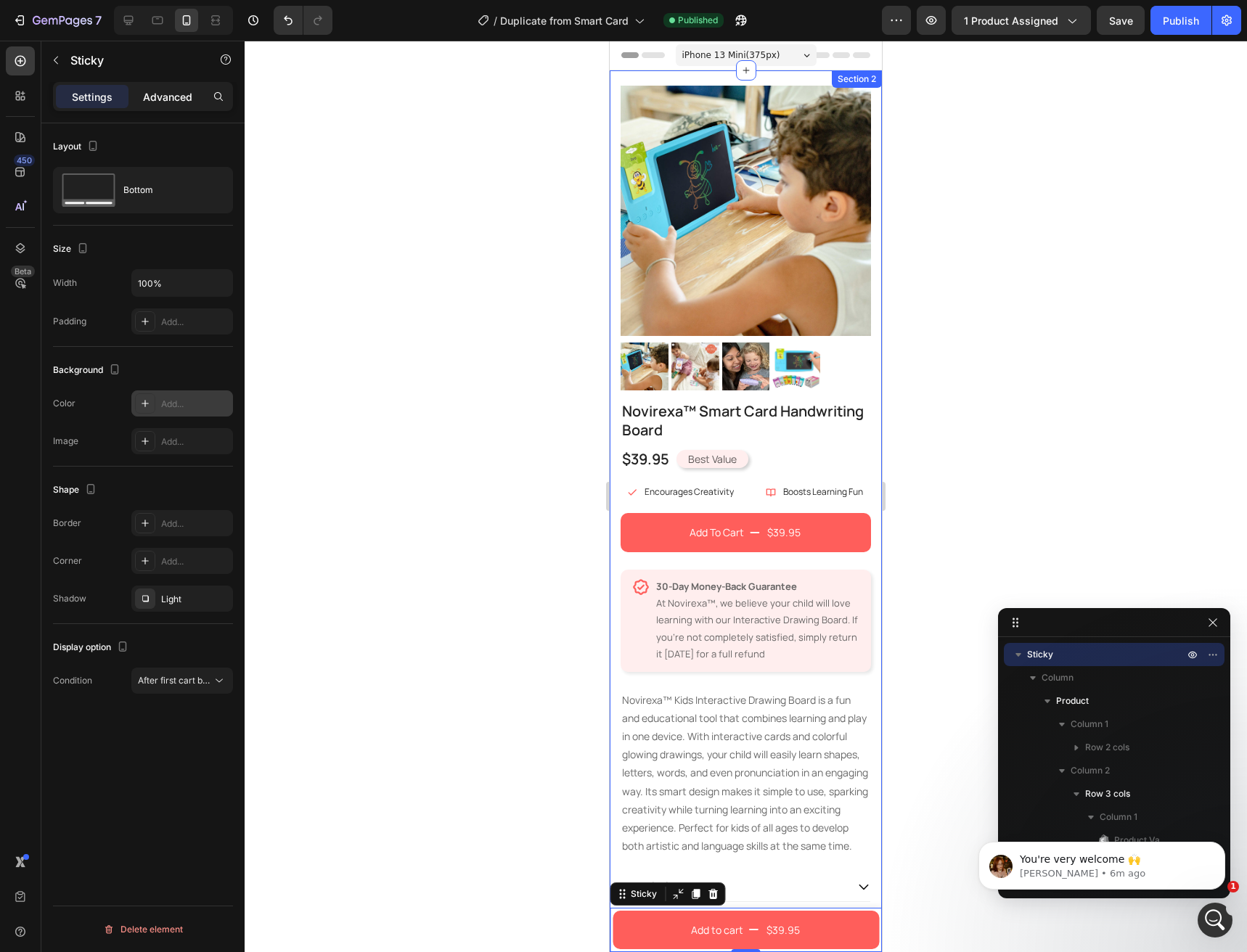
click at [148, 100] on p "Advanced" at bounding box center [167, 97] width 49 height 15
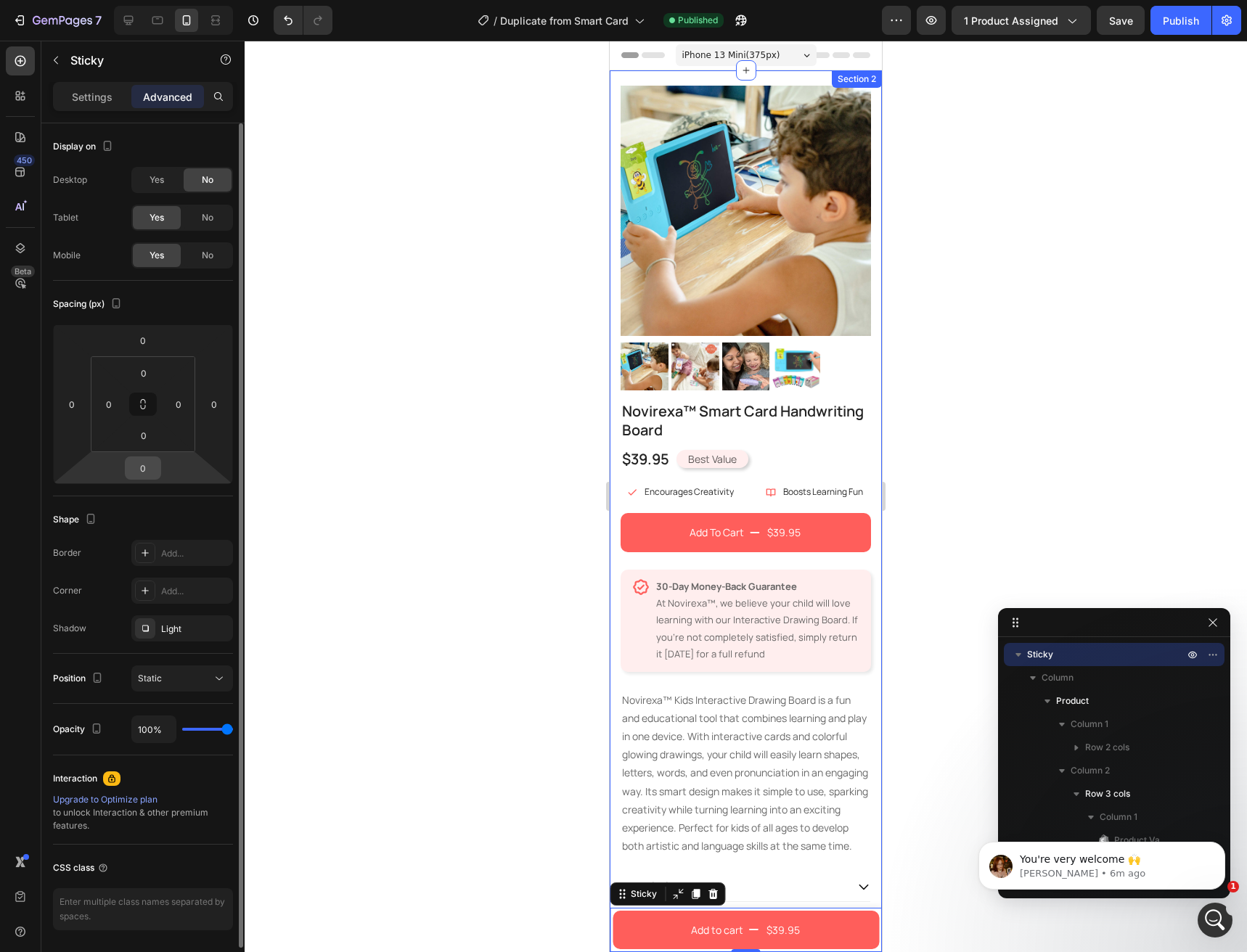
click at [152, 473] on input "0" at bounding box center [143, 468] width 29 height 22
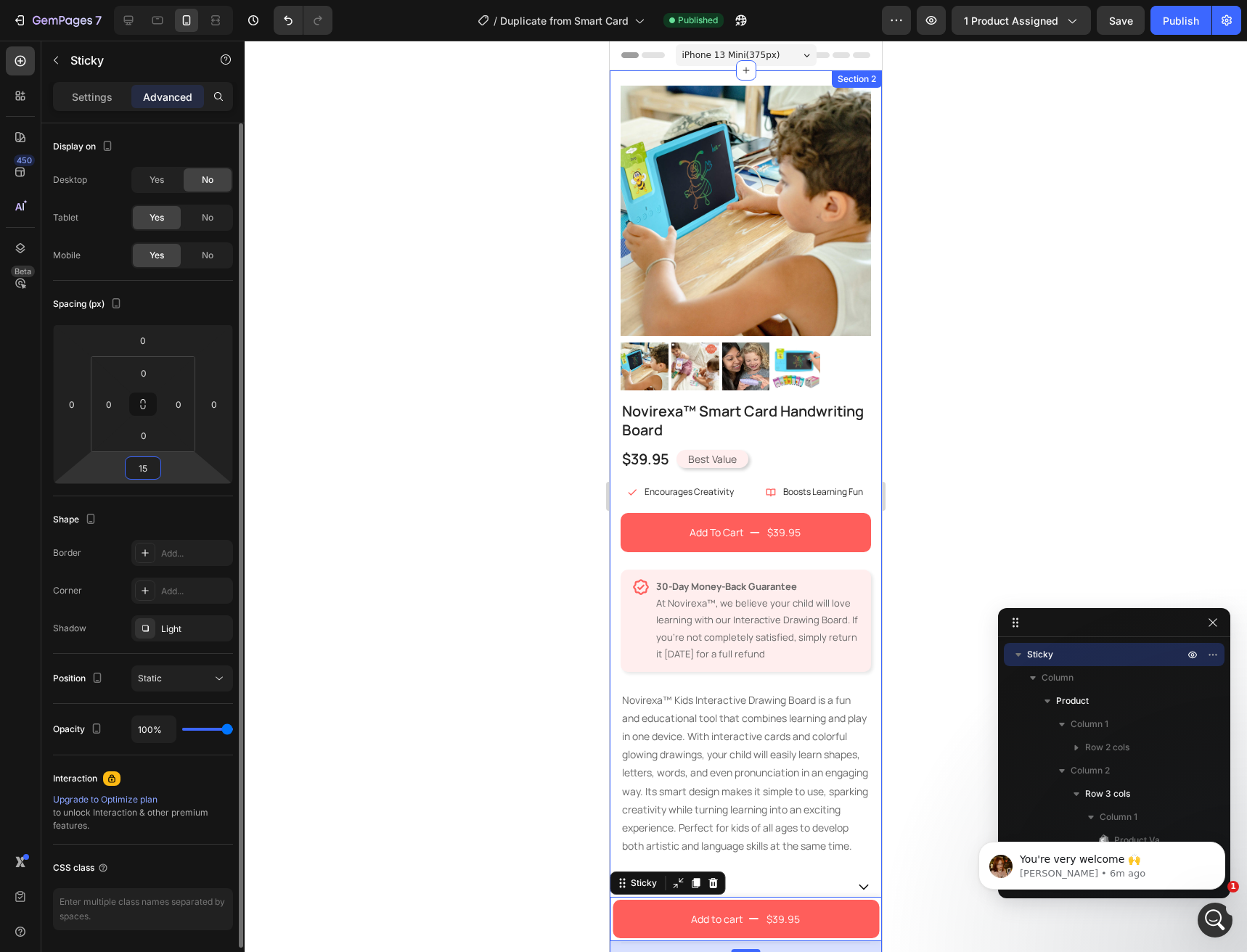
type input "1"
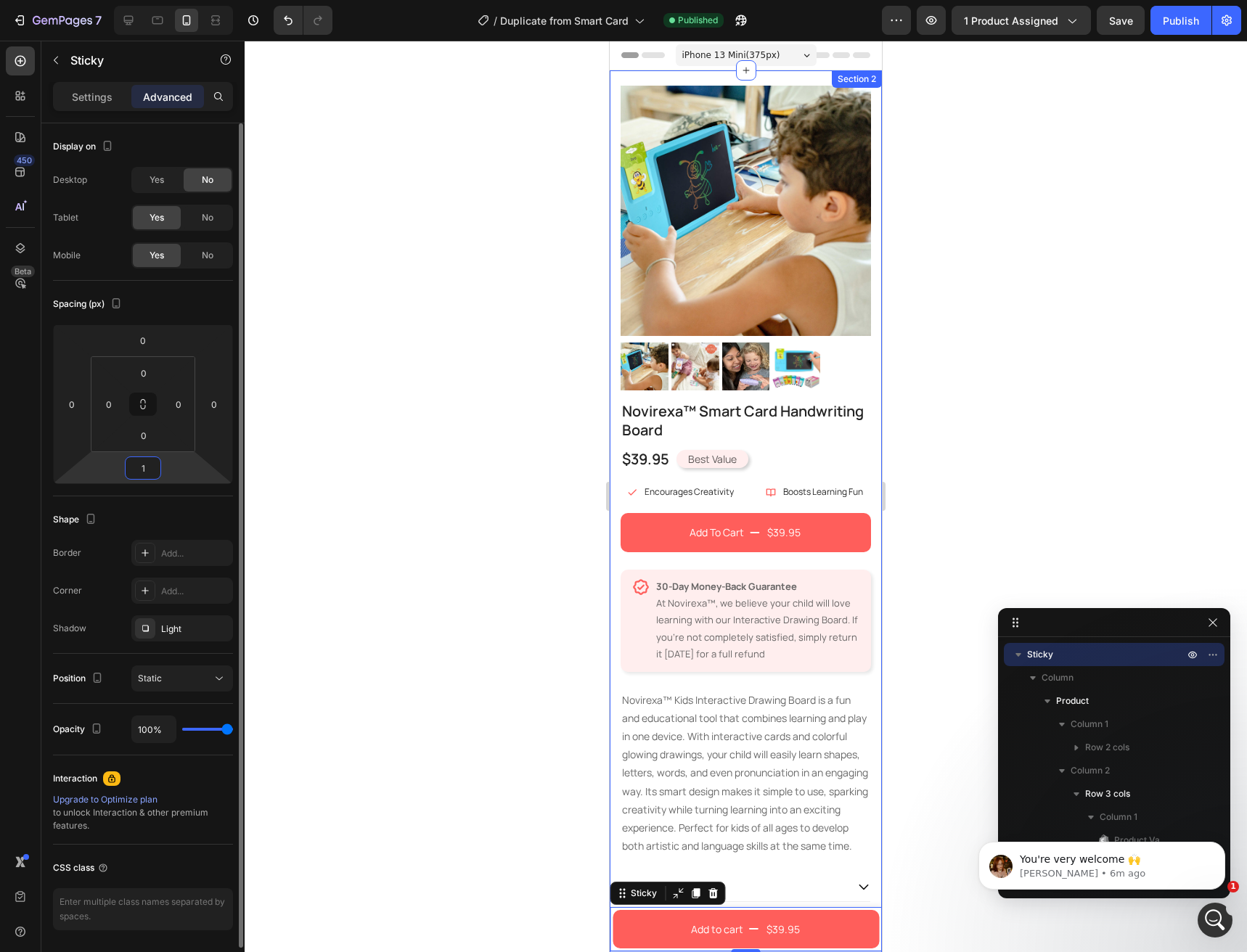
type input "10"
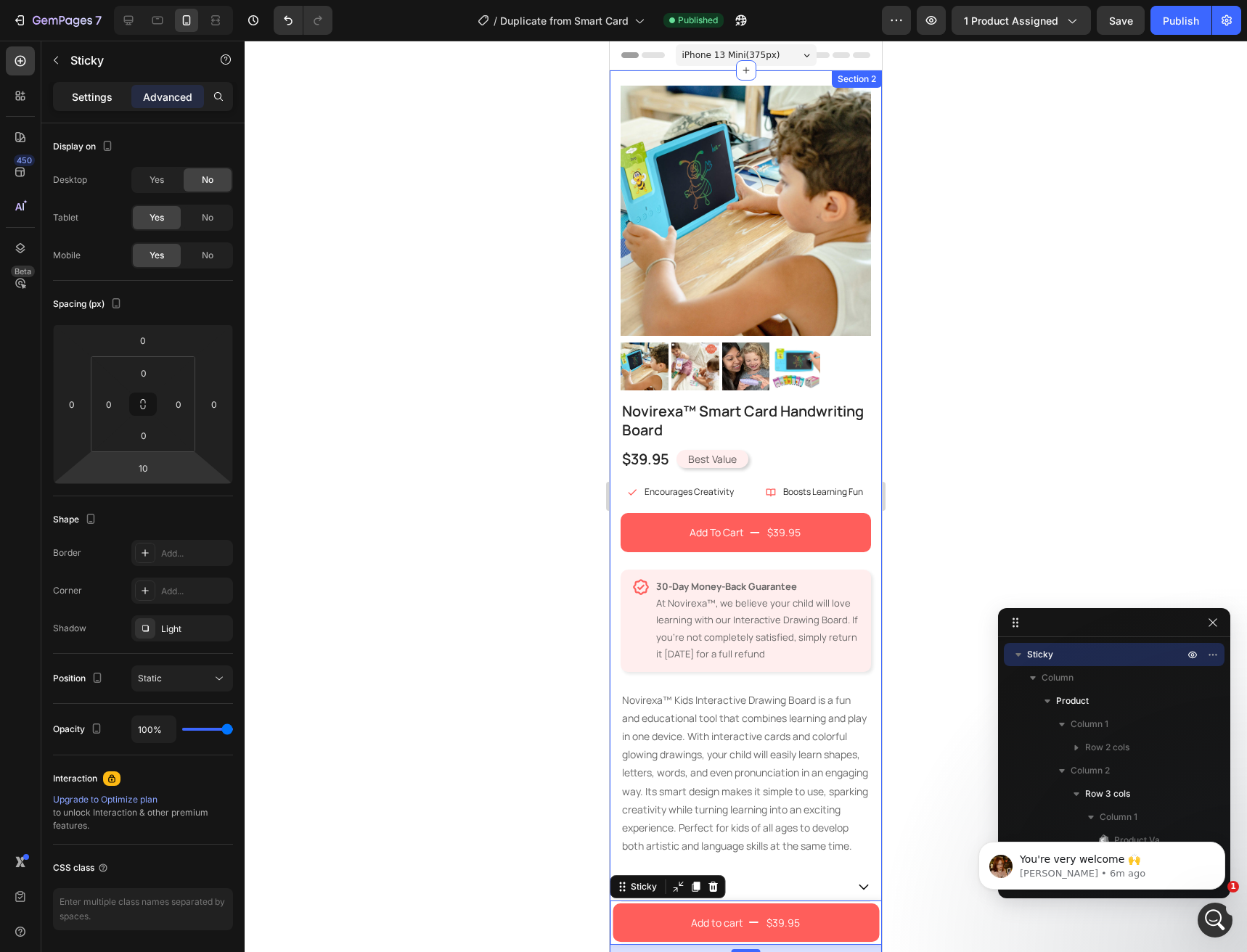
click at [70, 101] on div "Settings" at bounding box center [92, 96] width 73 height 23
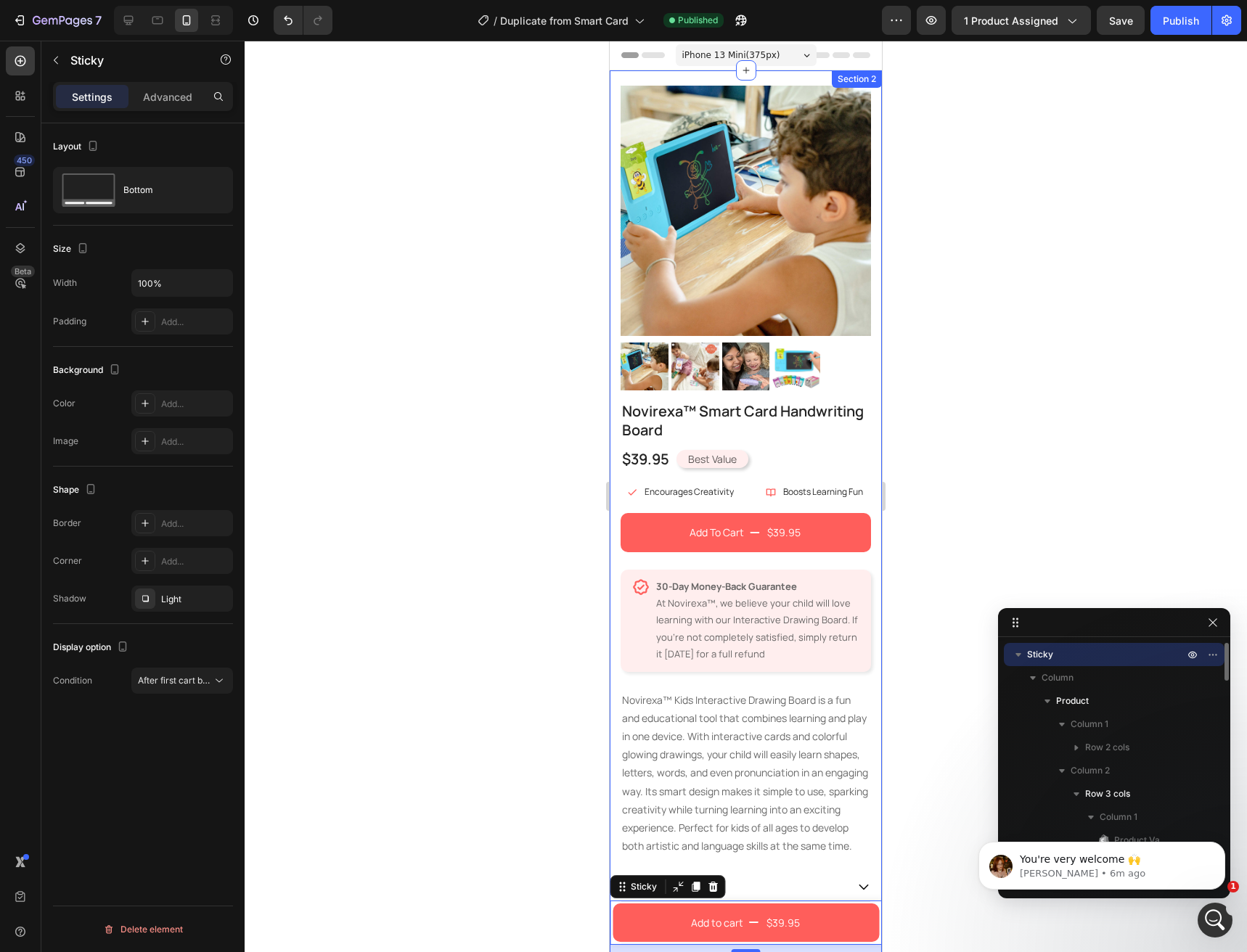
click at [1054, 662] on div "Sticky" at bounding box center [1114, 654] width 209 height 23
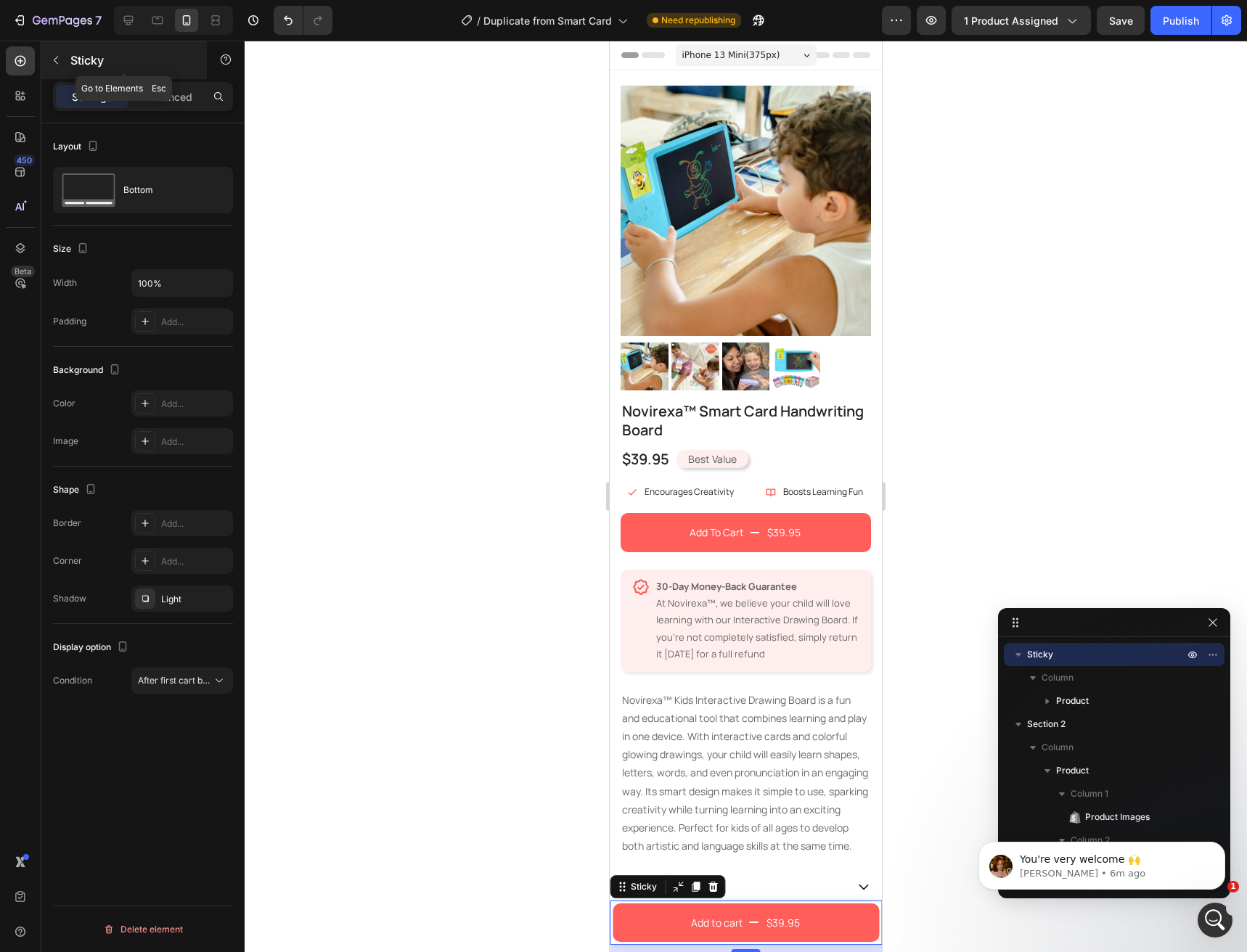
click at [59, 65] on icon "button" at bounding box center [56, 60] width 12 height 12
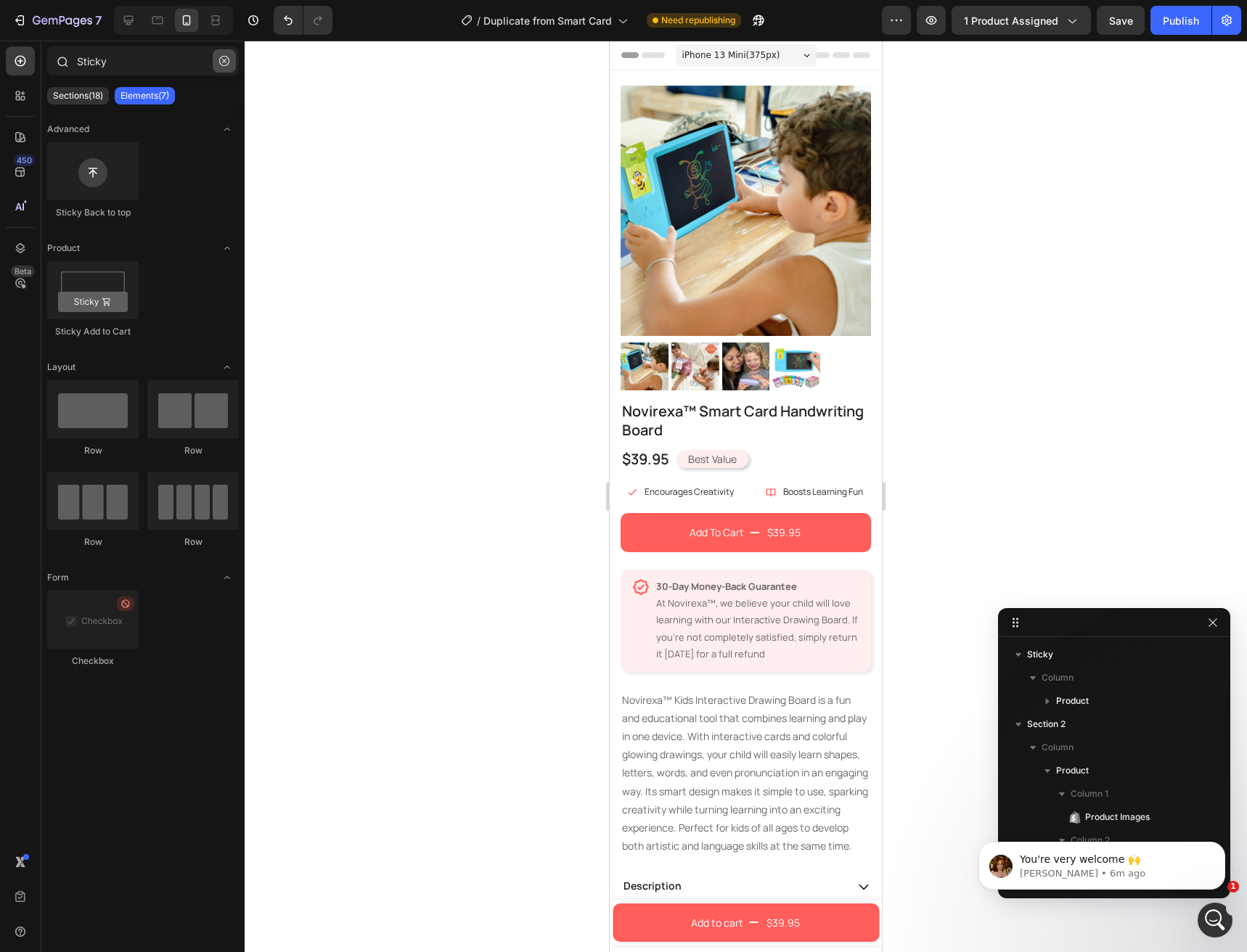
click at [219, 67] on button "button" at bounding box center [224, 60] width 23 height 23
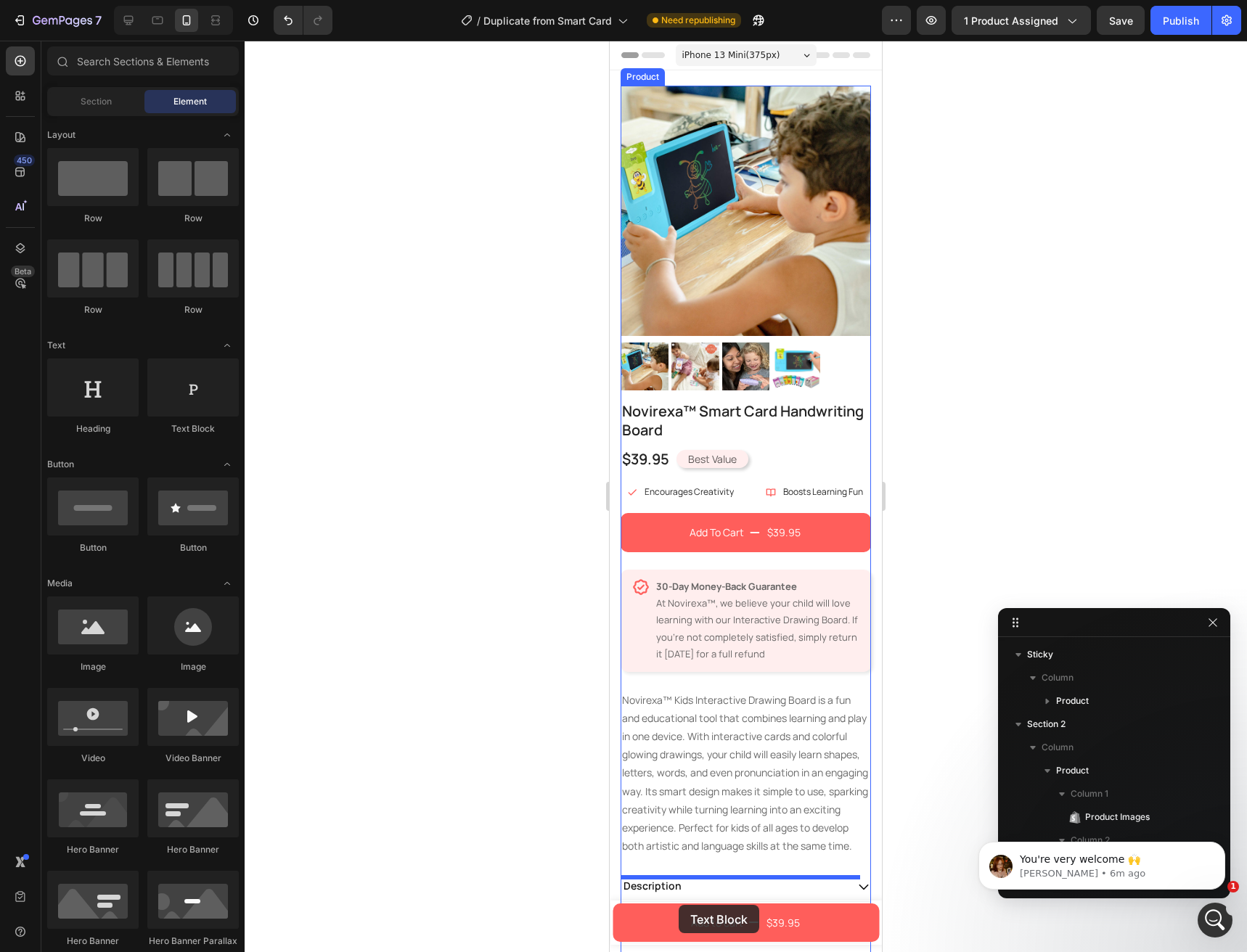
scroll to position [33, 0]
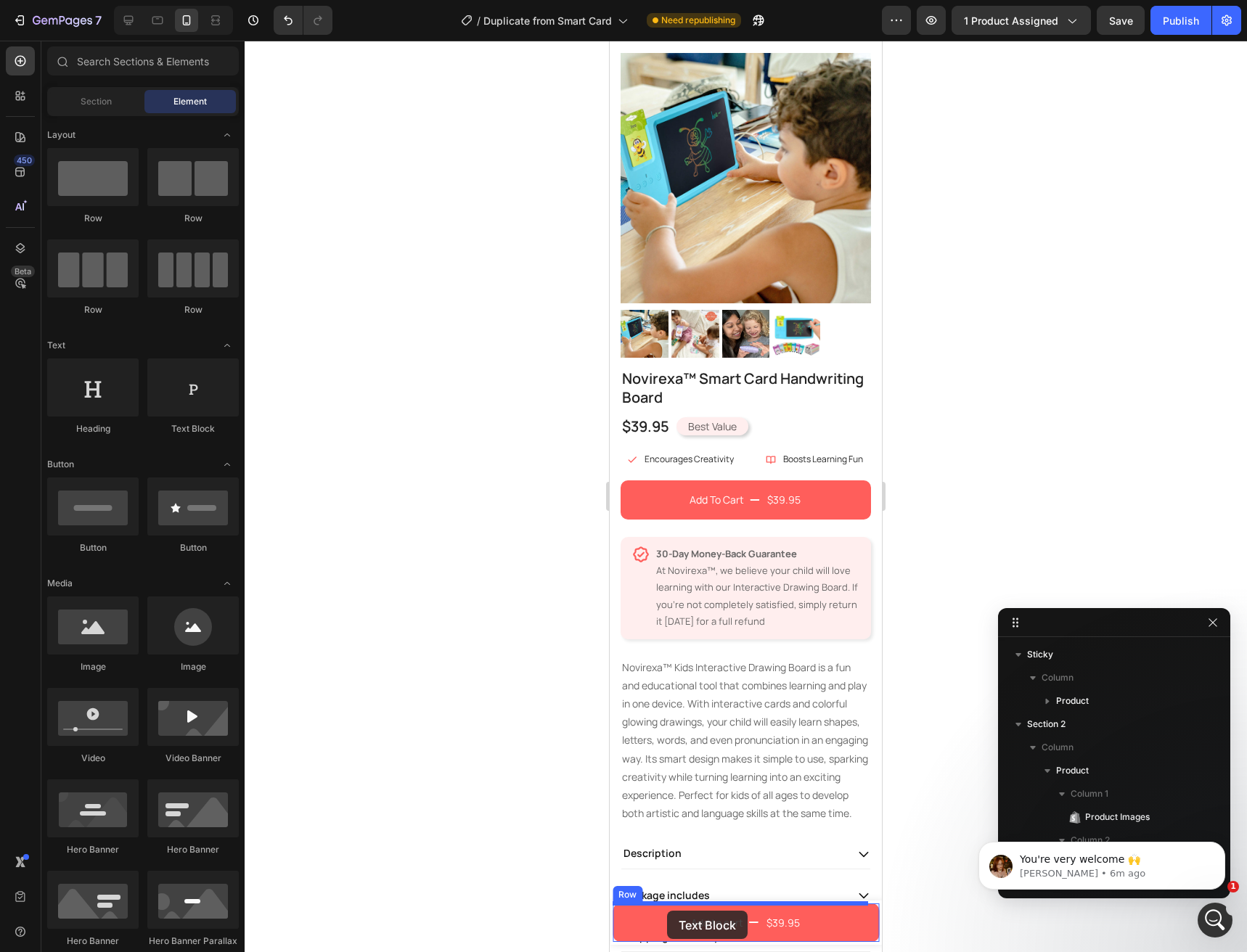
drag, startPoint x: 784, startPoint y: 454, endPoint x: 667, endPoint y: 911, distance: 471.7
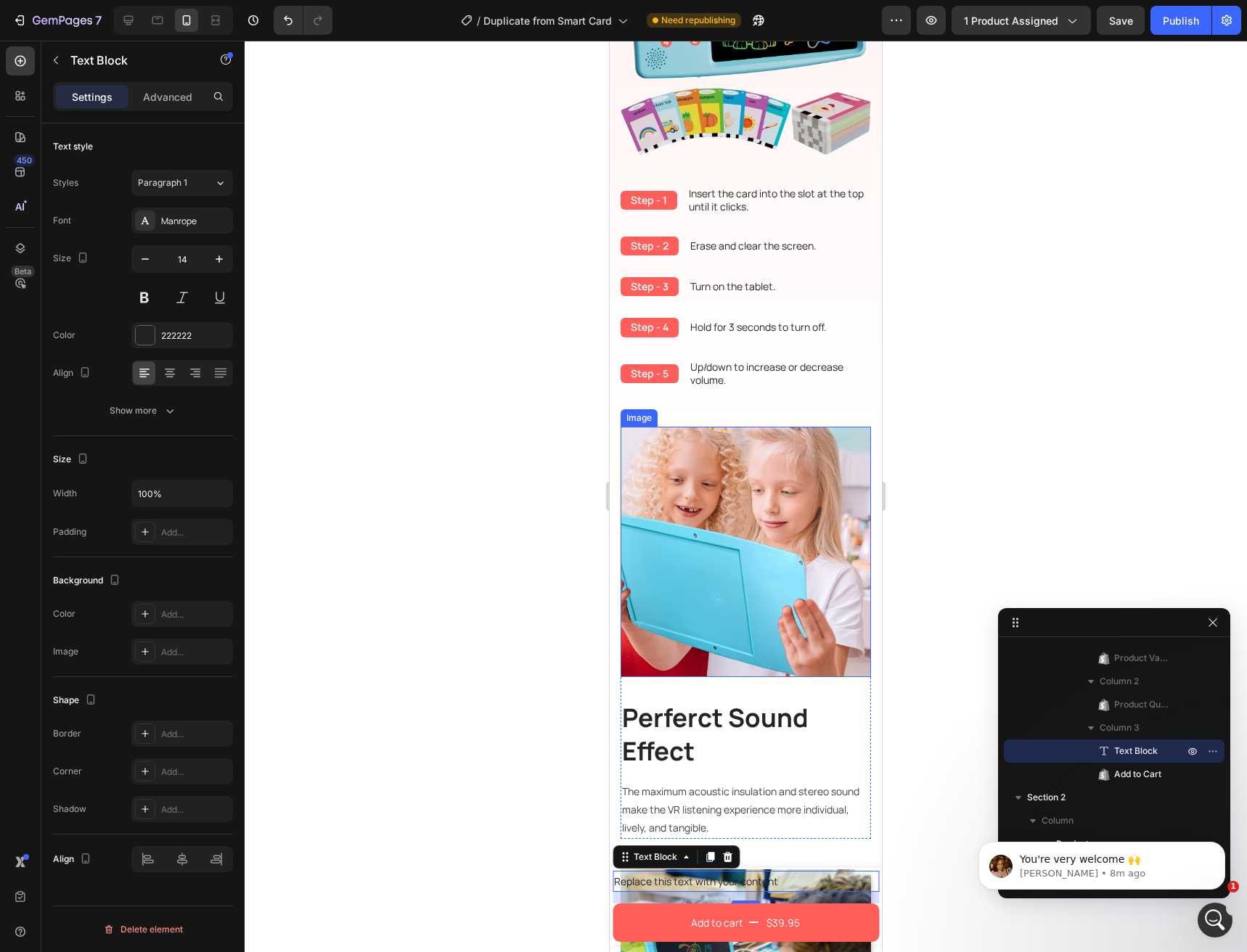
scroll to position [1484, 0]
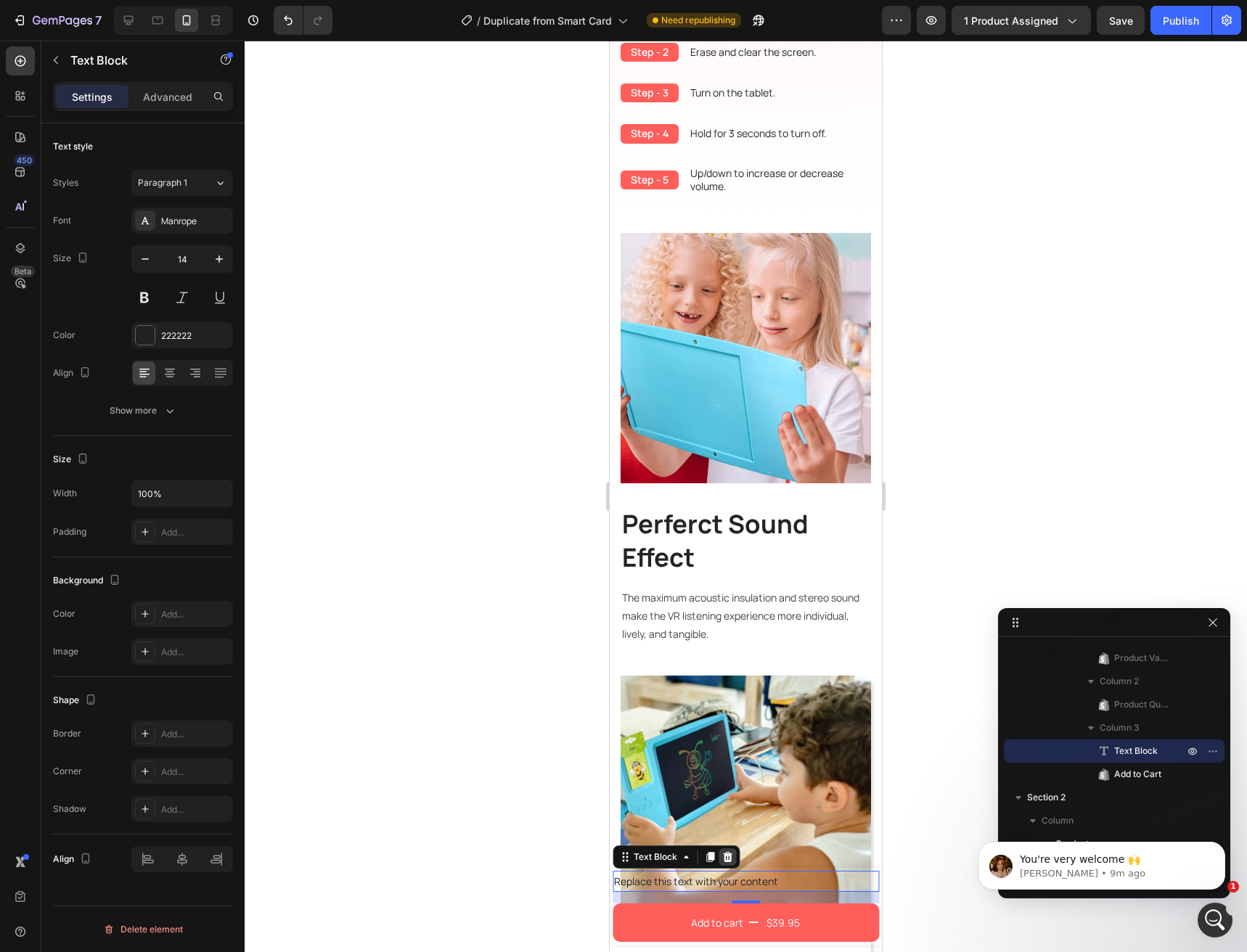
click at [724, 857] on icon at bounding box center [727, 857] width 9 height 10
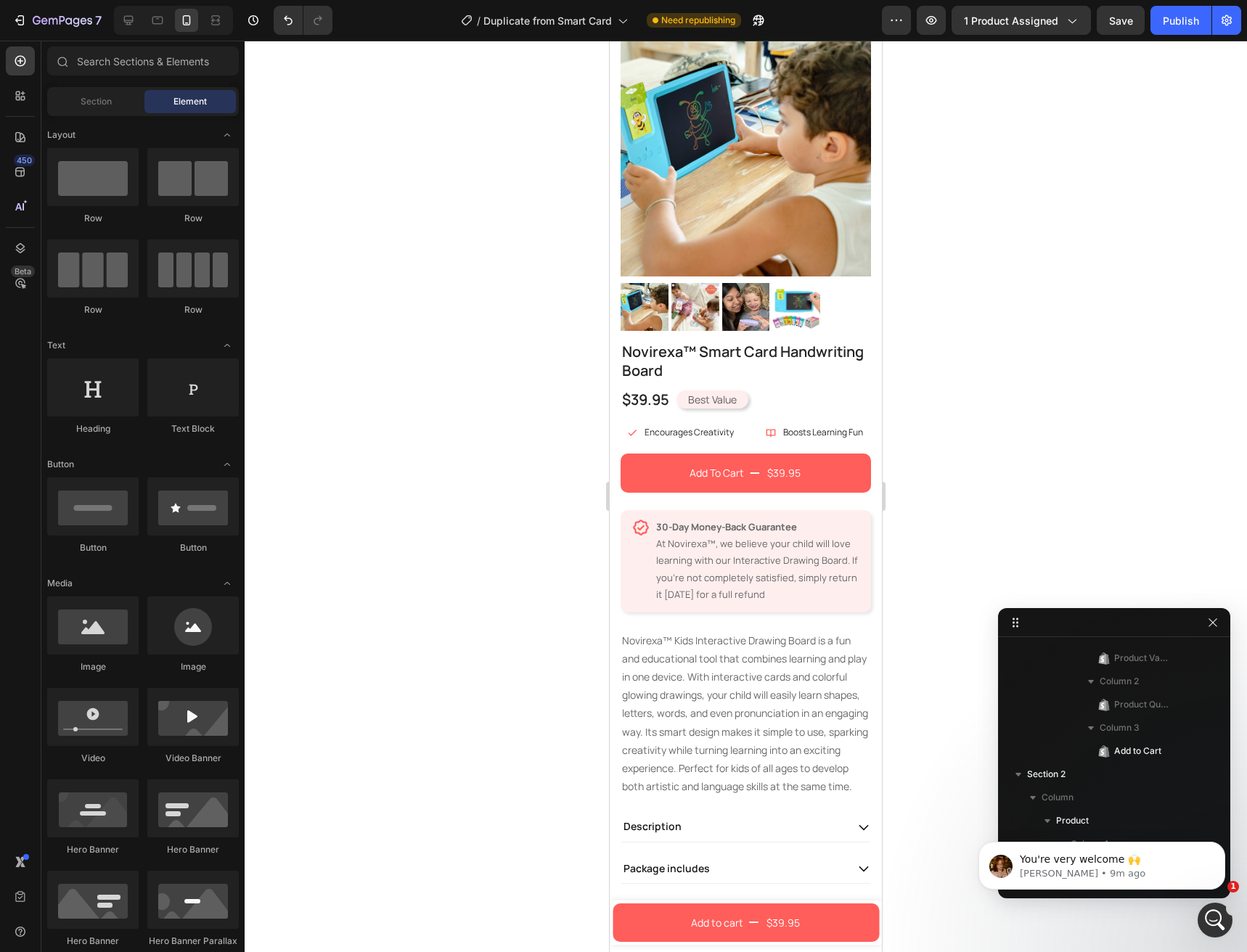
scroll to position [33, 0]
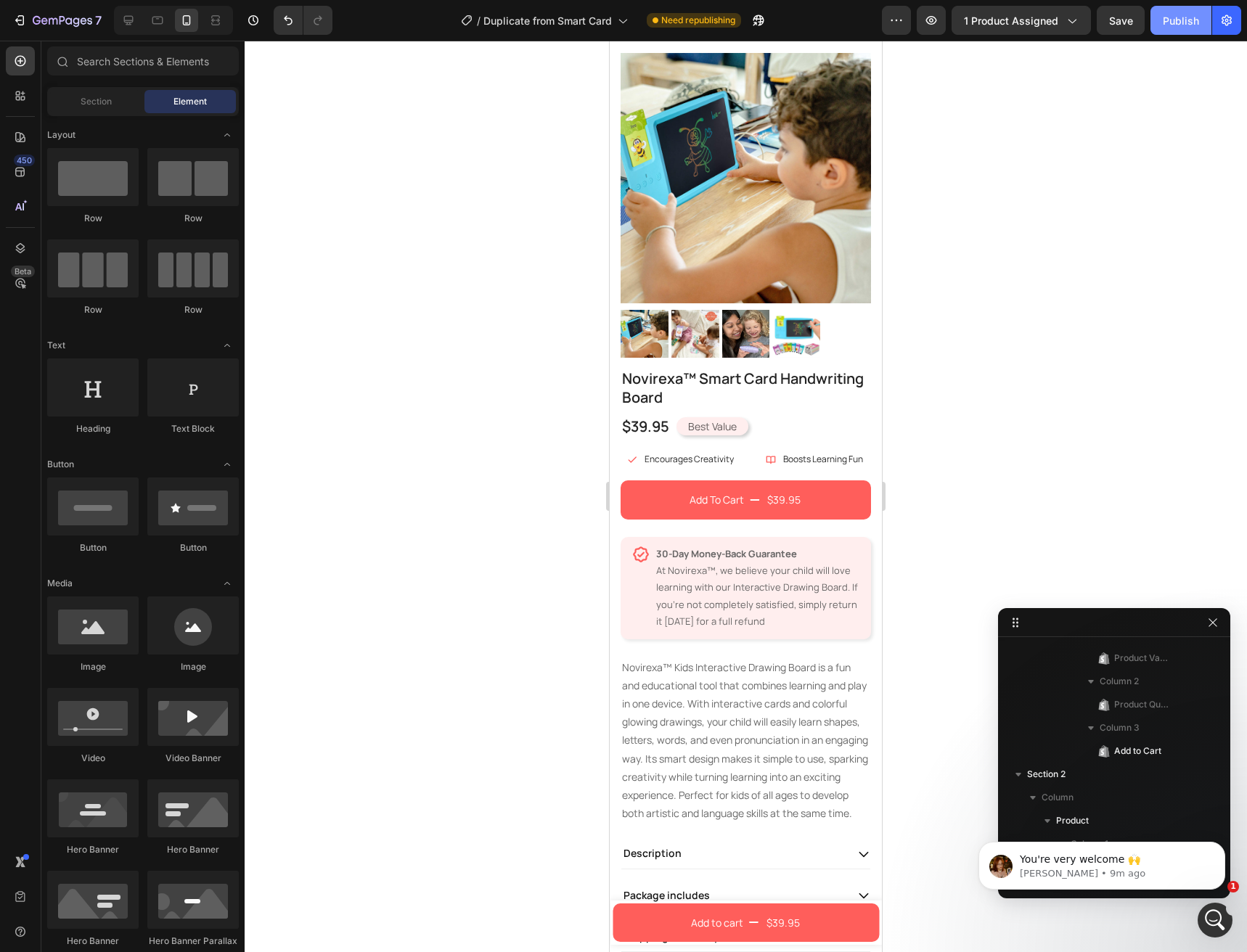
click at [1161, 21] on button "Publish" at bounding box center [1181, 20] width 61 height 29
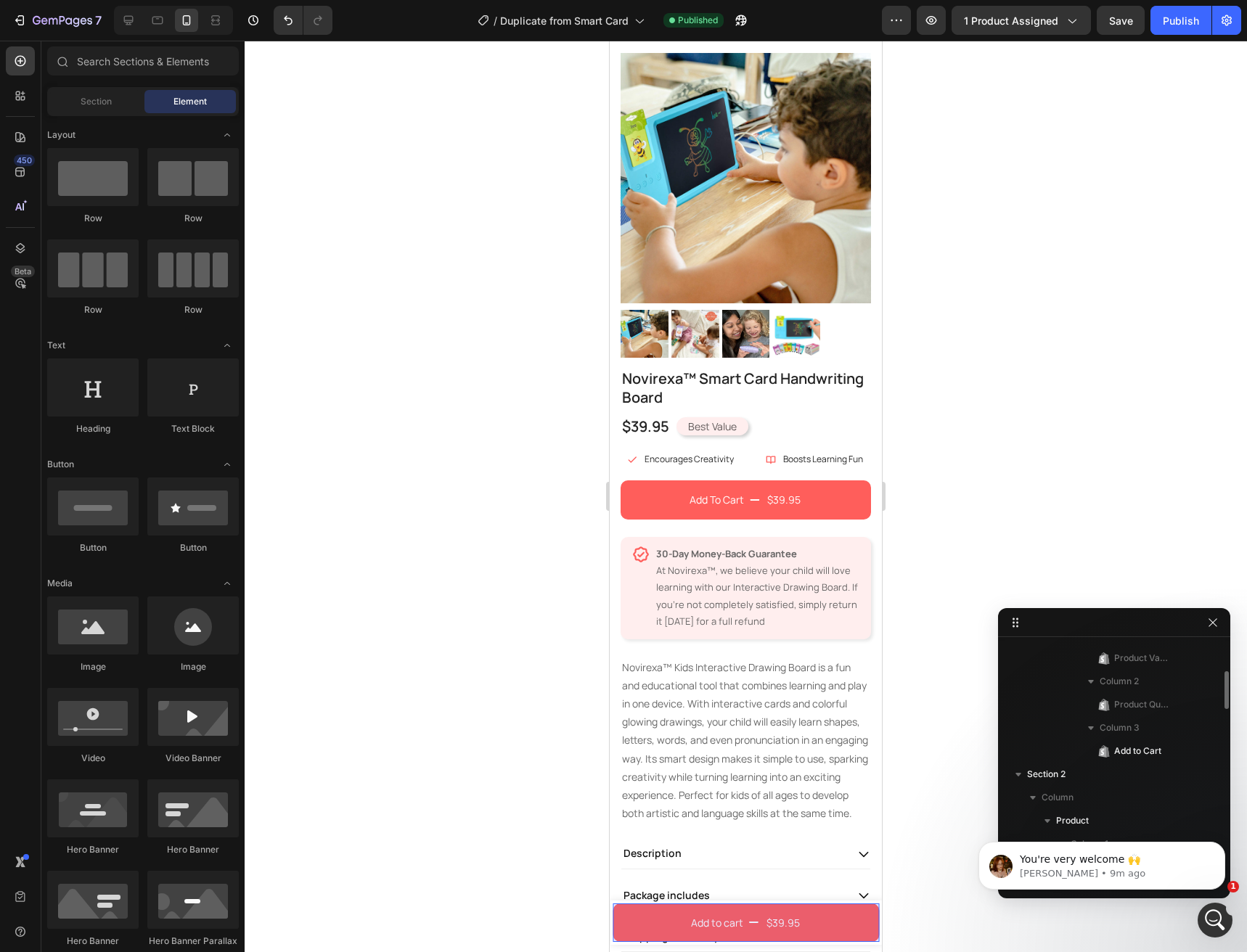
scroll to position [0, 0]
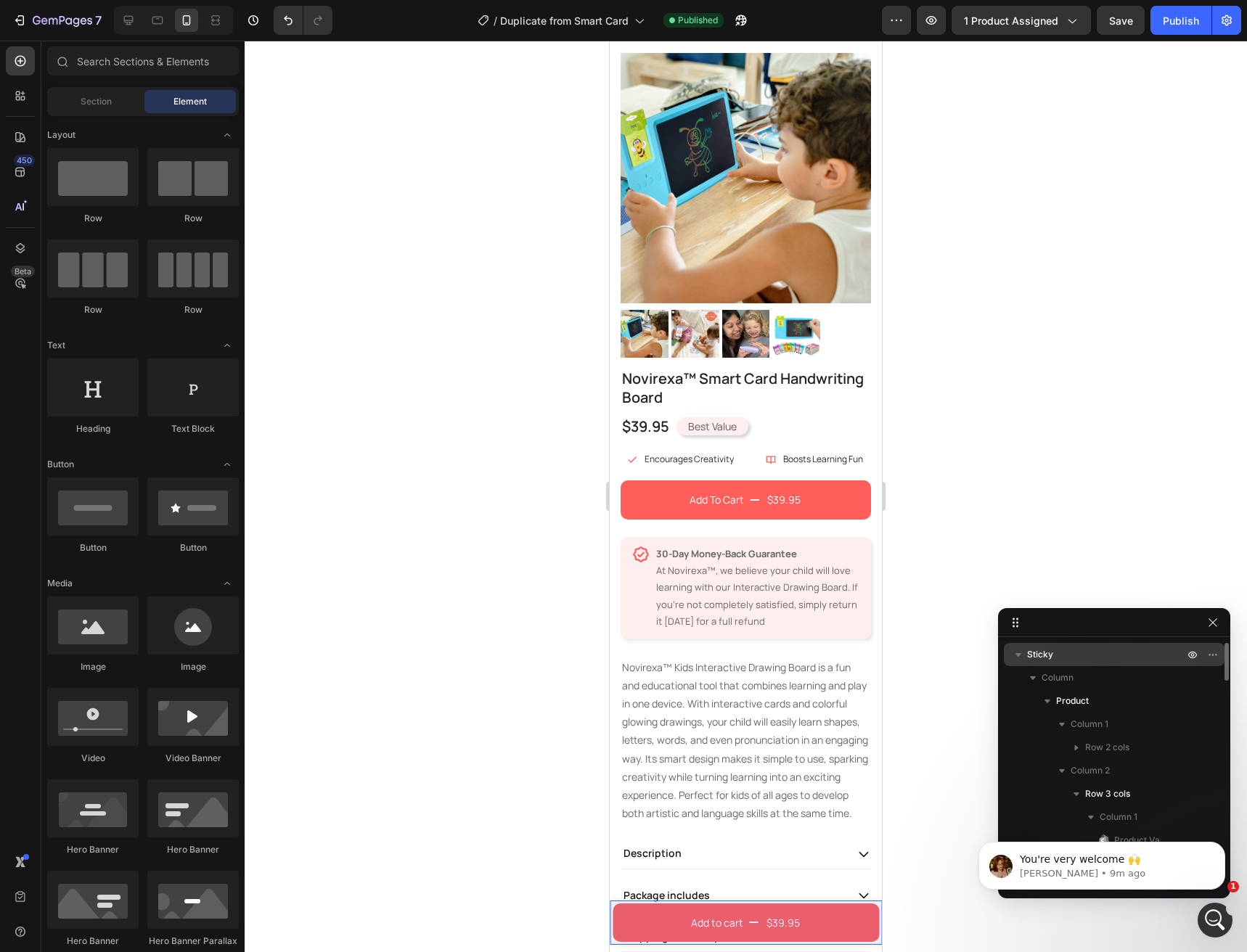
click at [1059, 656] on p "Sticky" at bounding box center [1107, 654] width 160 height 14
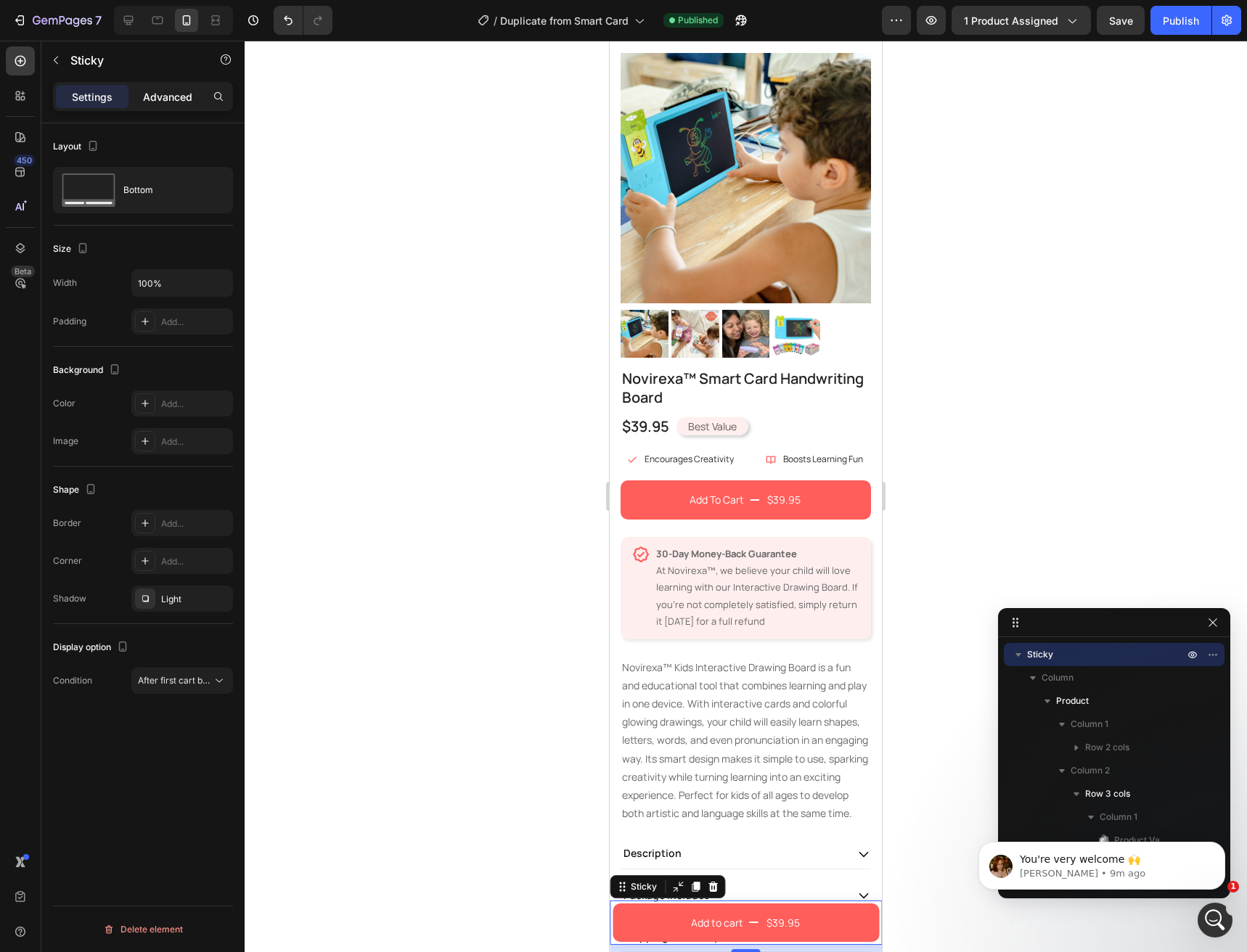
click at [157, 101] on p "Advanced" at bounding box center [167, 97] width 49 height 15
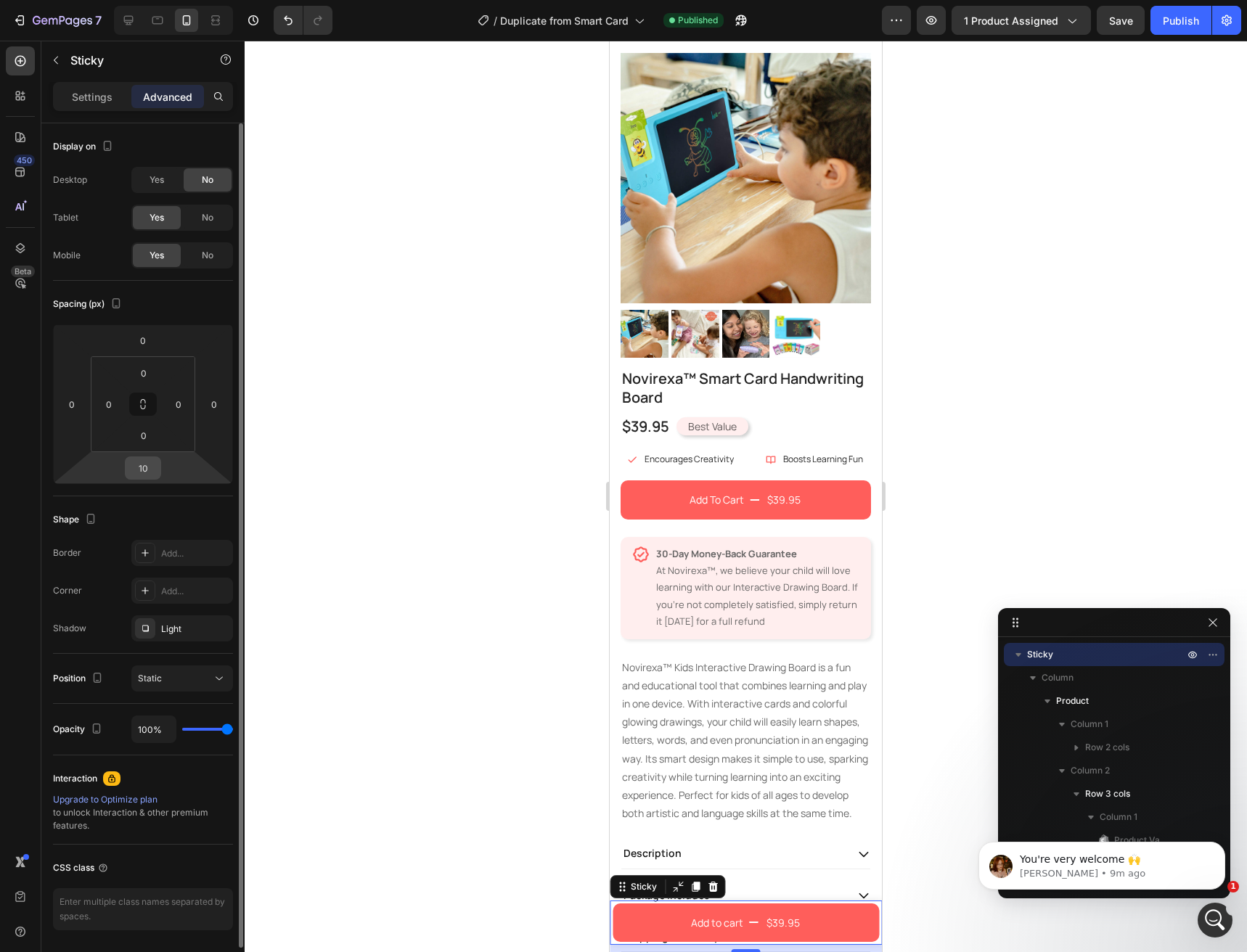
click at [149, 468] on input "10" at bounding box center [143, 468] width 29 height 22
type input "20"
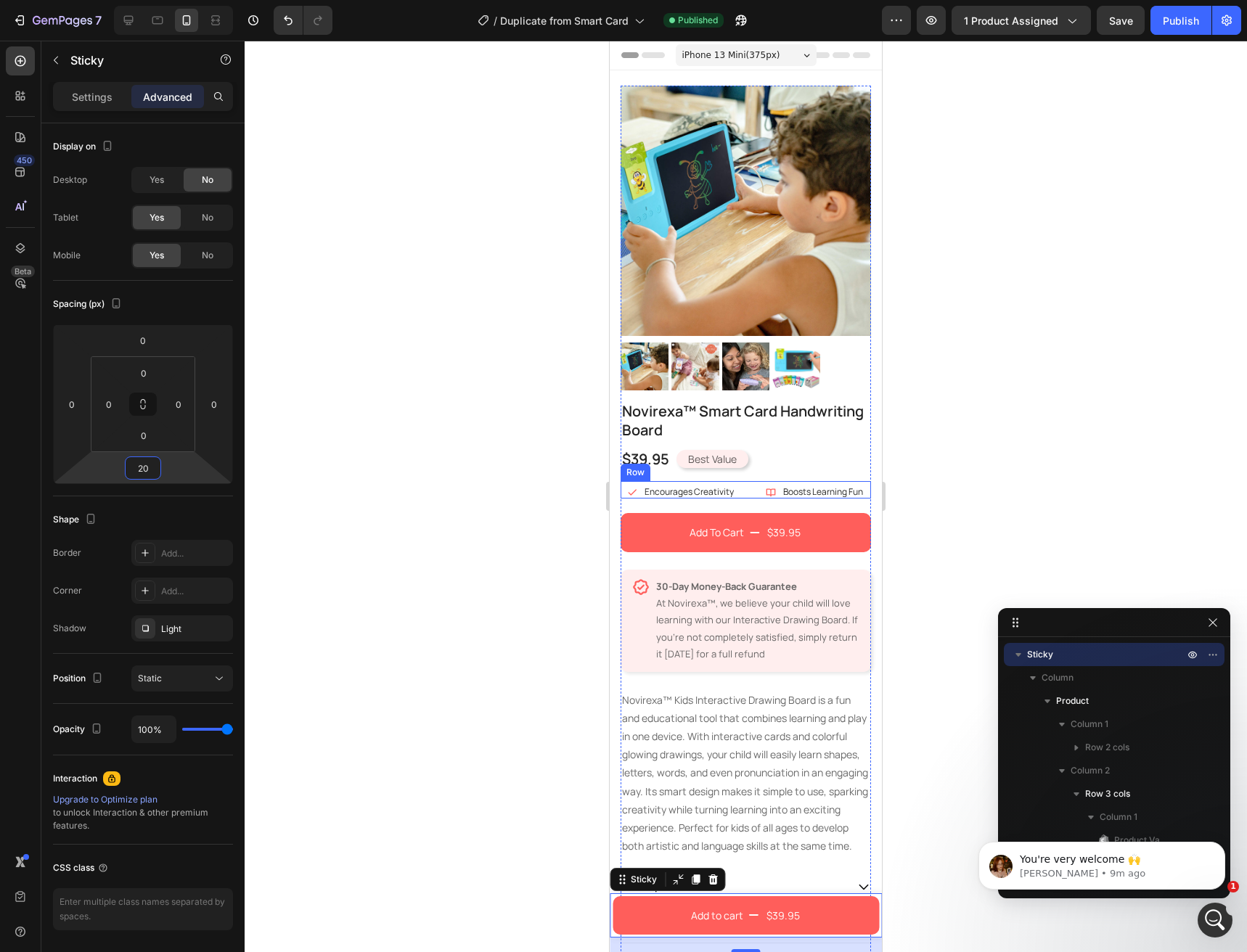
click at [739, 481] on div "Icon Encourages Creativity Text Block Row Icon Boosts Learning Fun Text Block R…" at bounding box center [746, 490] width 250 height 18
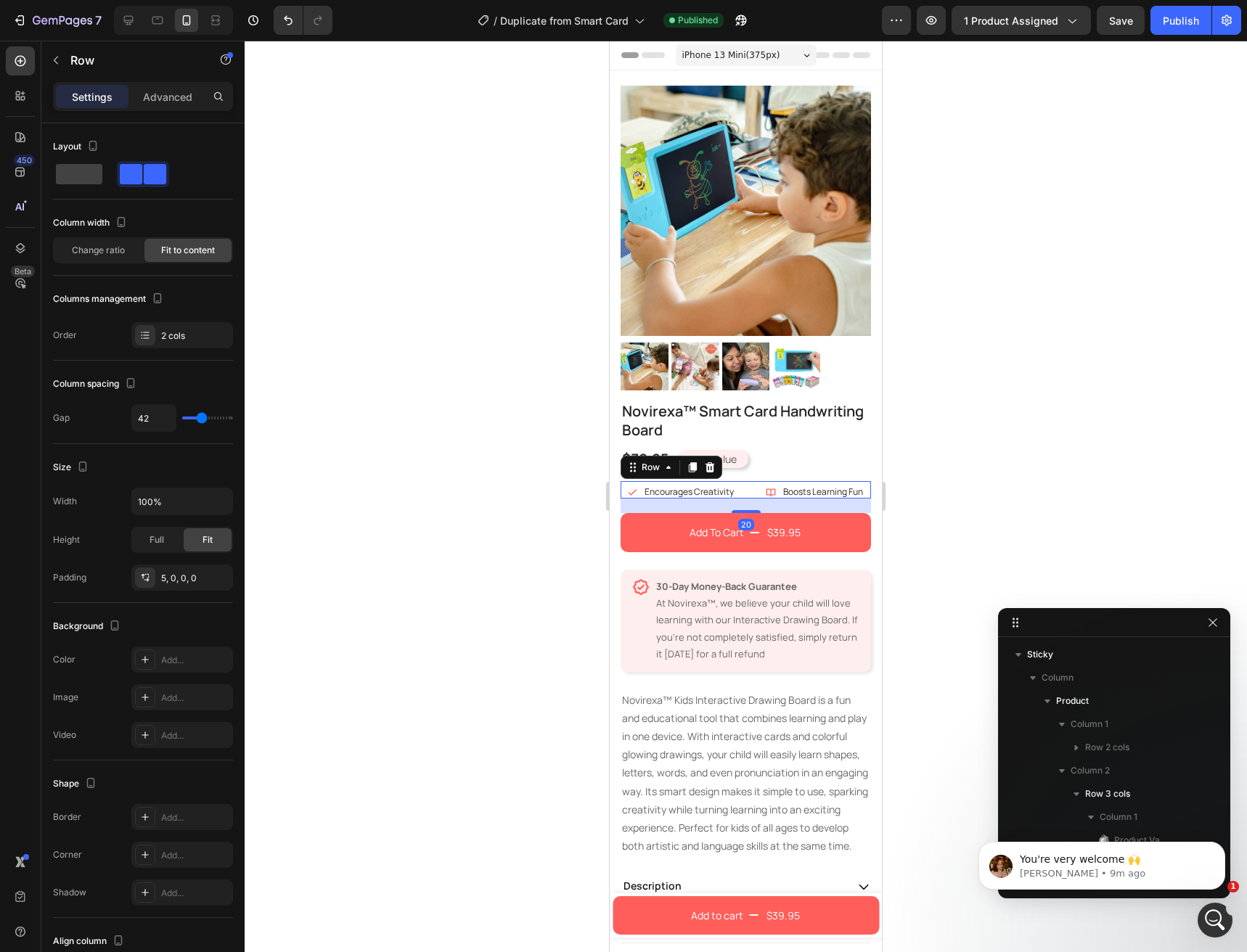
scroll to position [484, 0]
click at [698, 461] on icon at bounding box center [693, 467] width 12 height 12
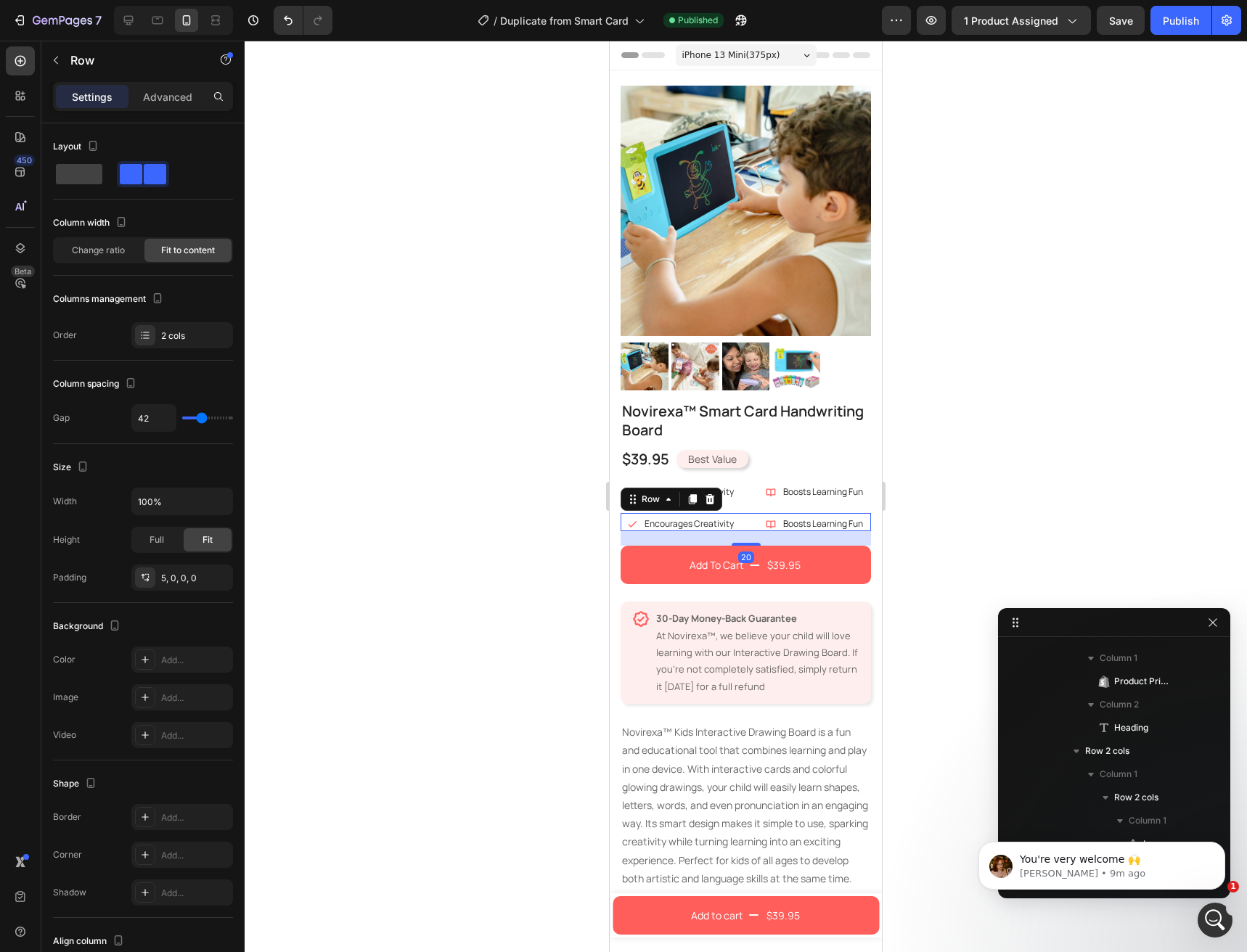
scroll to position [786, 0]
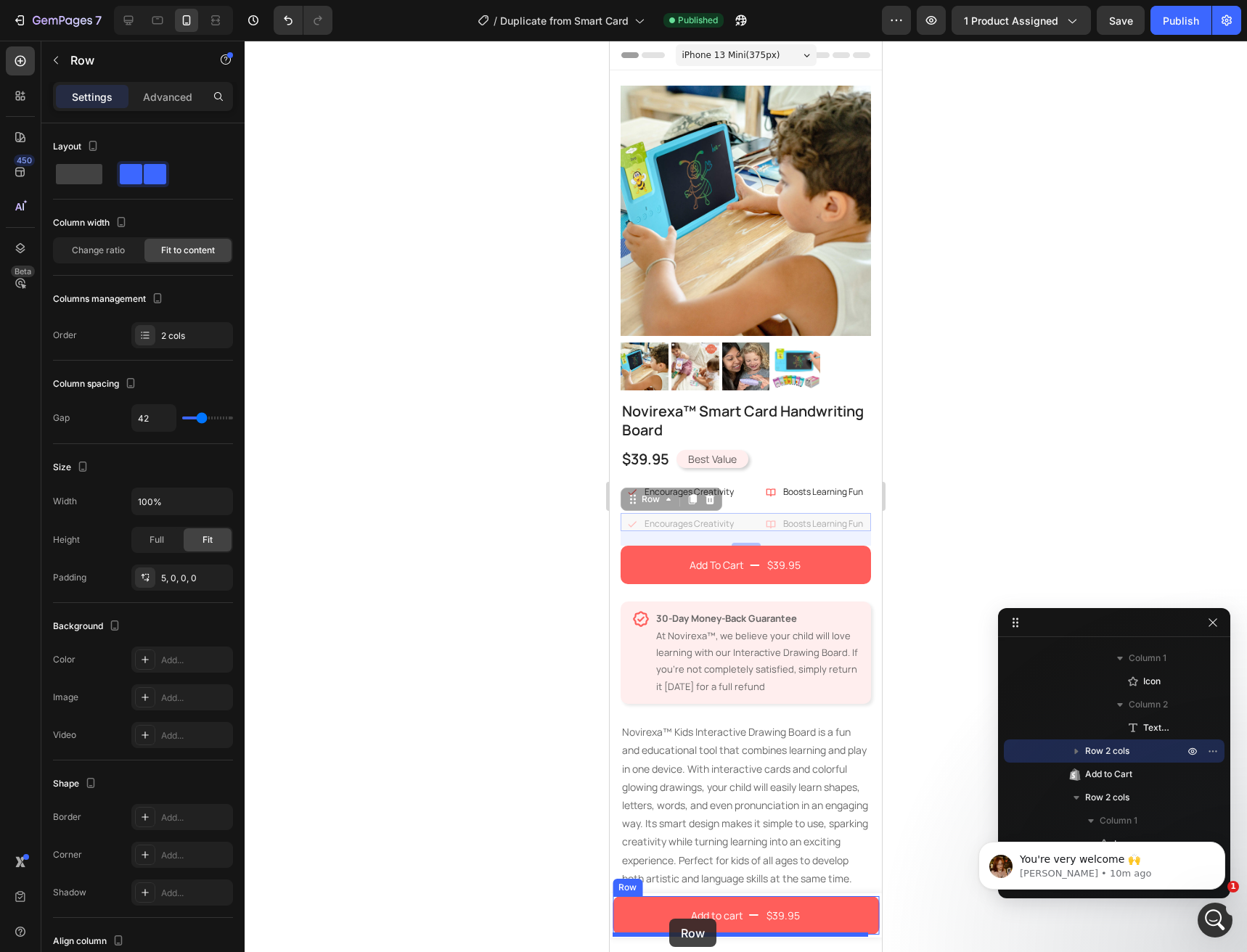
drag, startPoint x: 658, startPoint y: 486, endPoint x: 669, endPoint y: 919, distance: 433.1
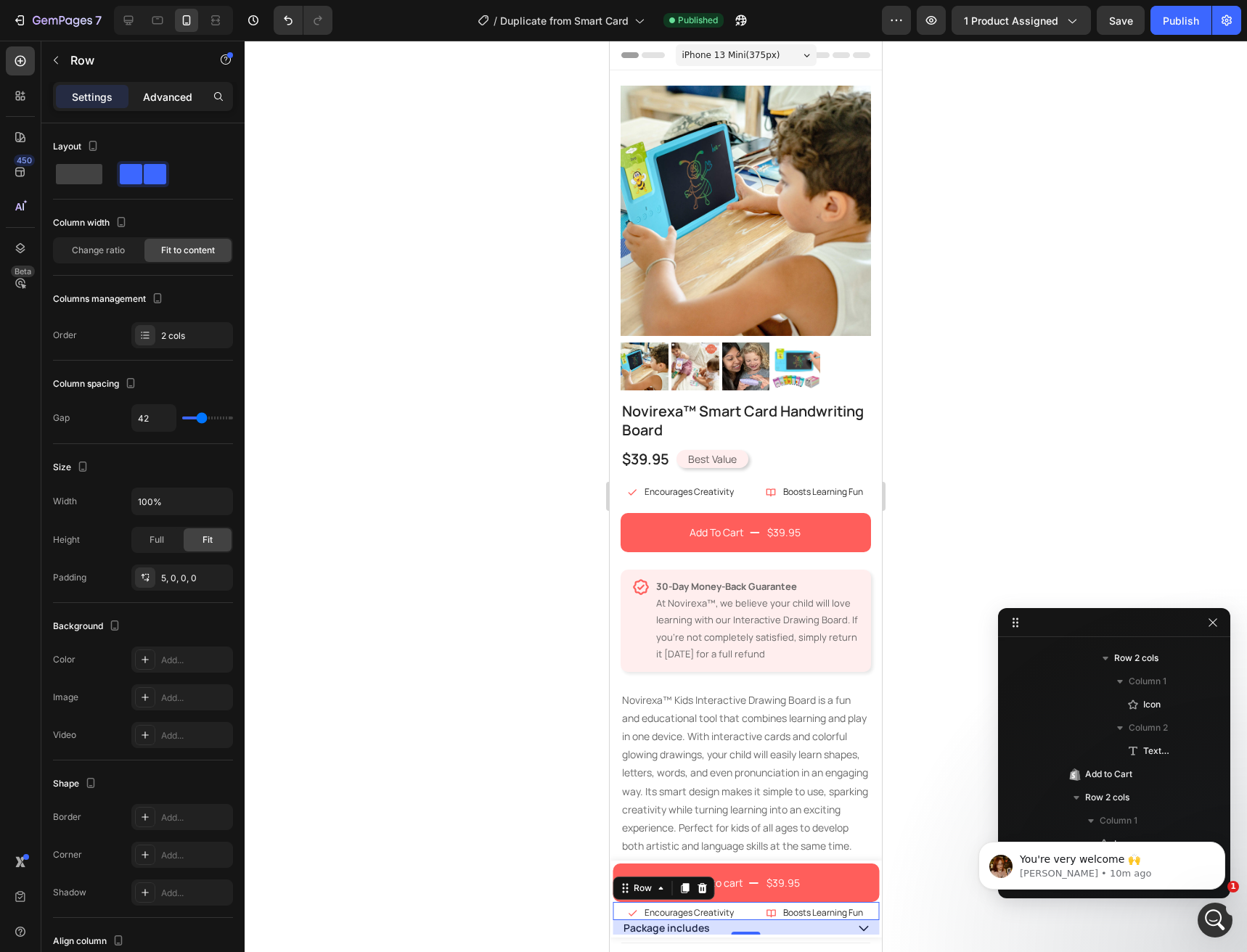
click at [157, 104] on p "Advanced" at bounding box center [167, 97] width 49 height 15
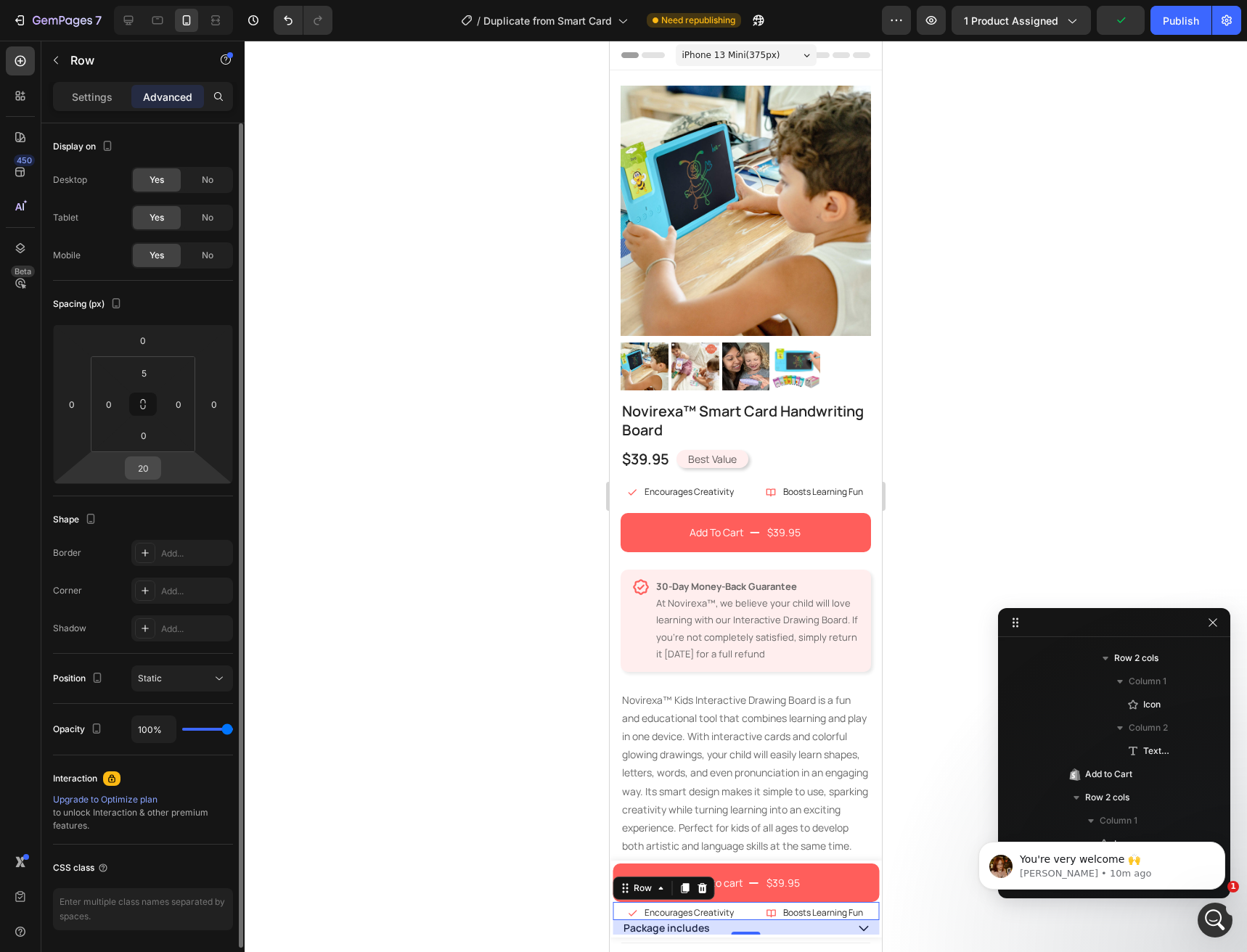
click at [151, 471] on input "20" at bounding box center [143, 468] width 29 height 22
type input "1"
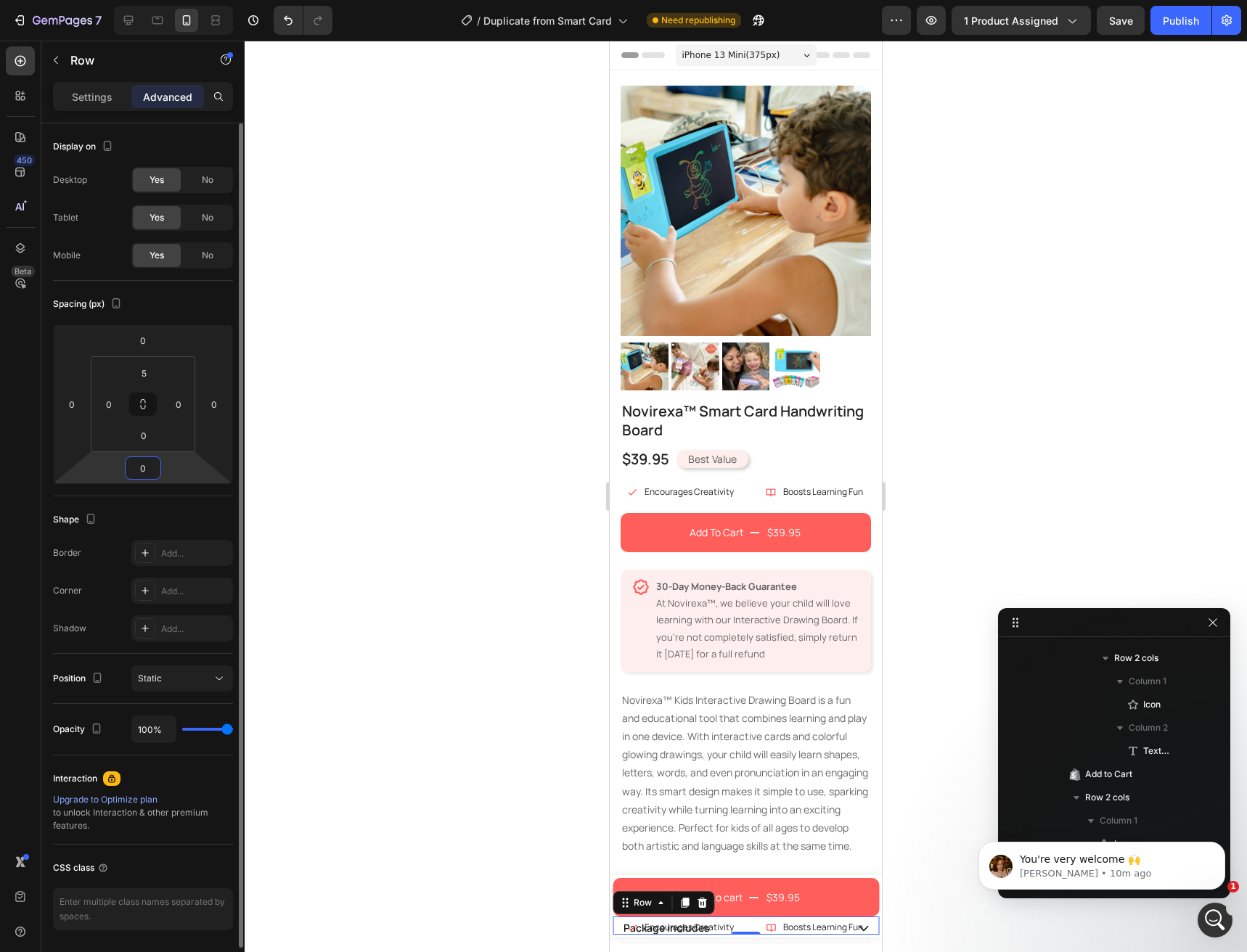
click at [179, 0] on html "7 / Duplicate from Smart Card Need republishing Preview 1 product assigned Save…" at bounding box center [624, 0] width 1247 height 0
type input "2"
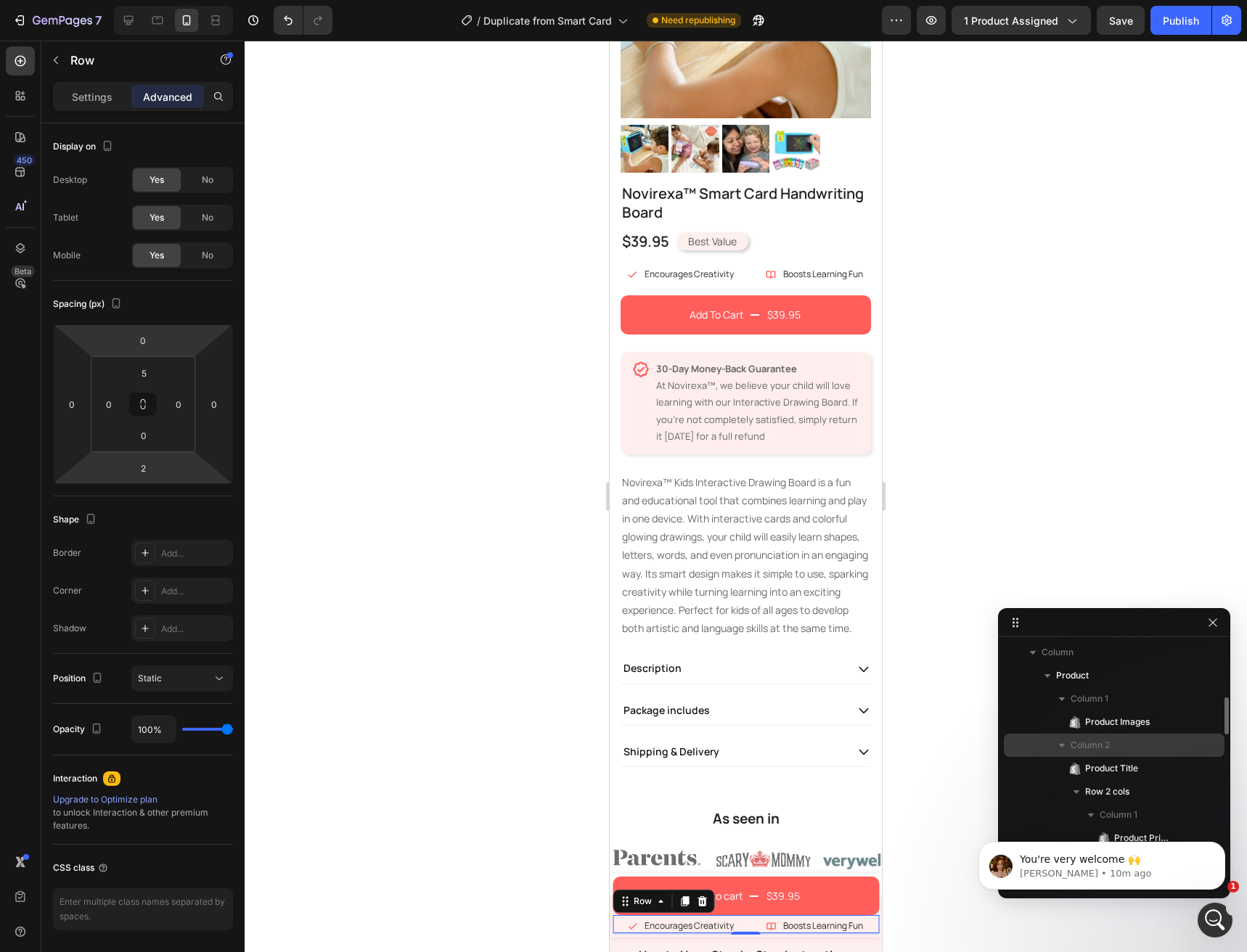
scroll to position [278, 0]
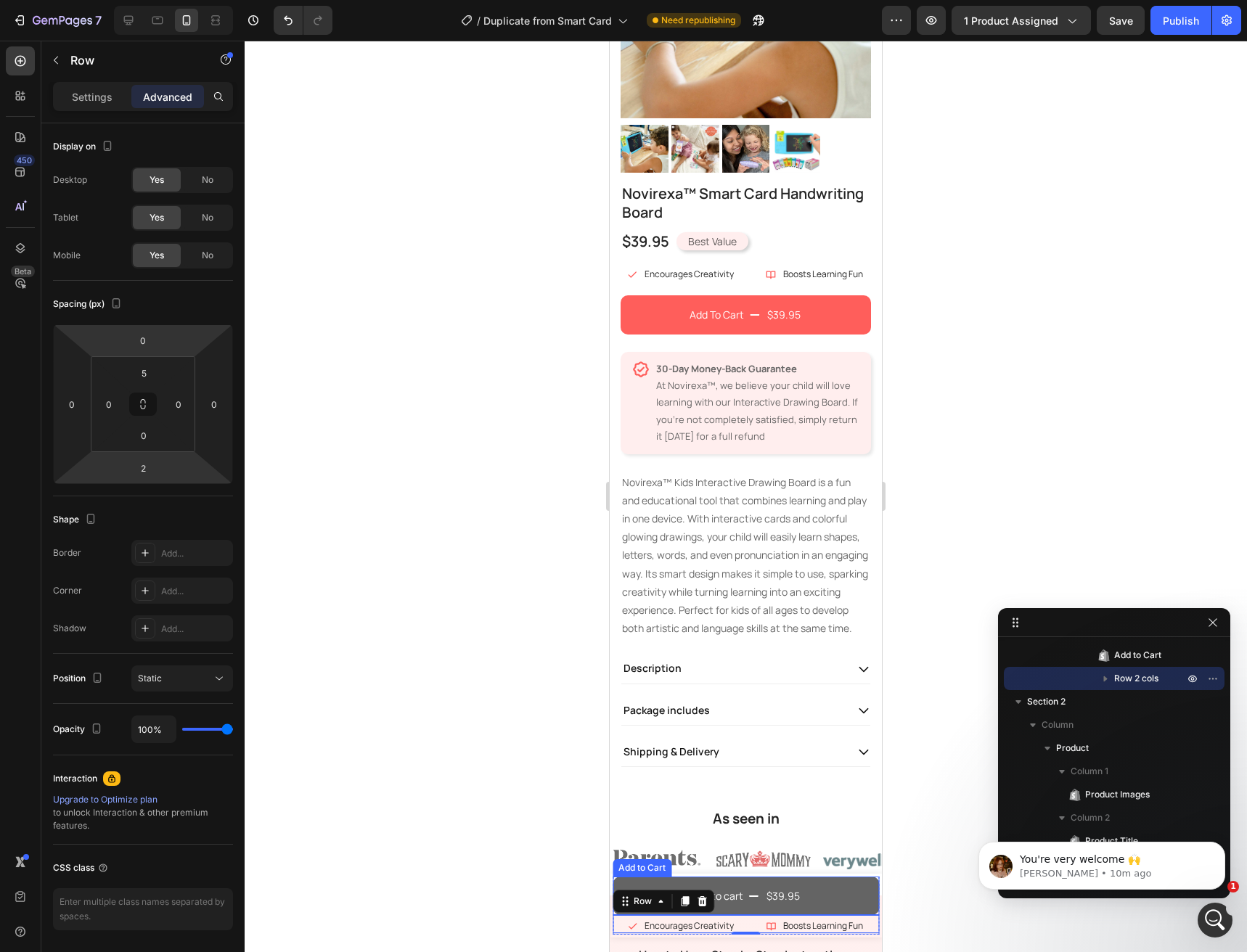
click at [862, 884] on button "Add to cart $39.95" at bounding box center [745, 896] width 266 height 39
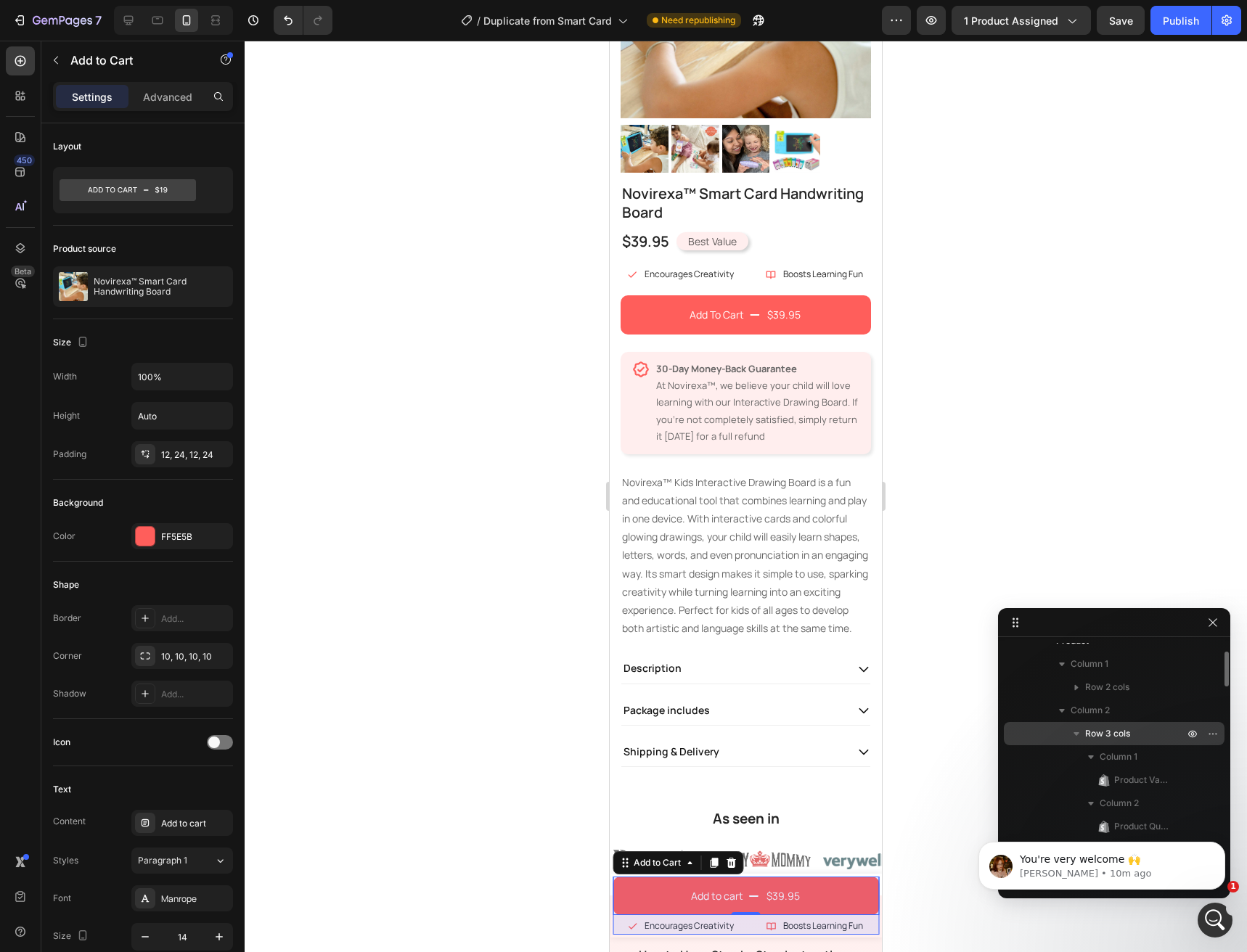
scroll to position [0, 0]
click at [1036, 657] on span "Sticky" at bounding box center [1040, 654] width 26 height 14
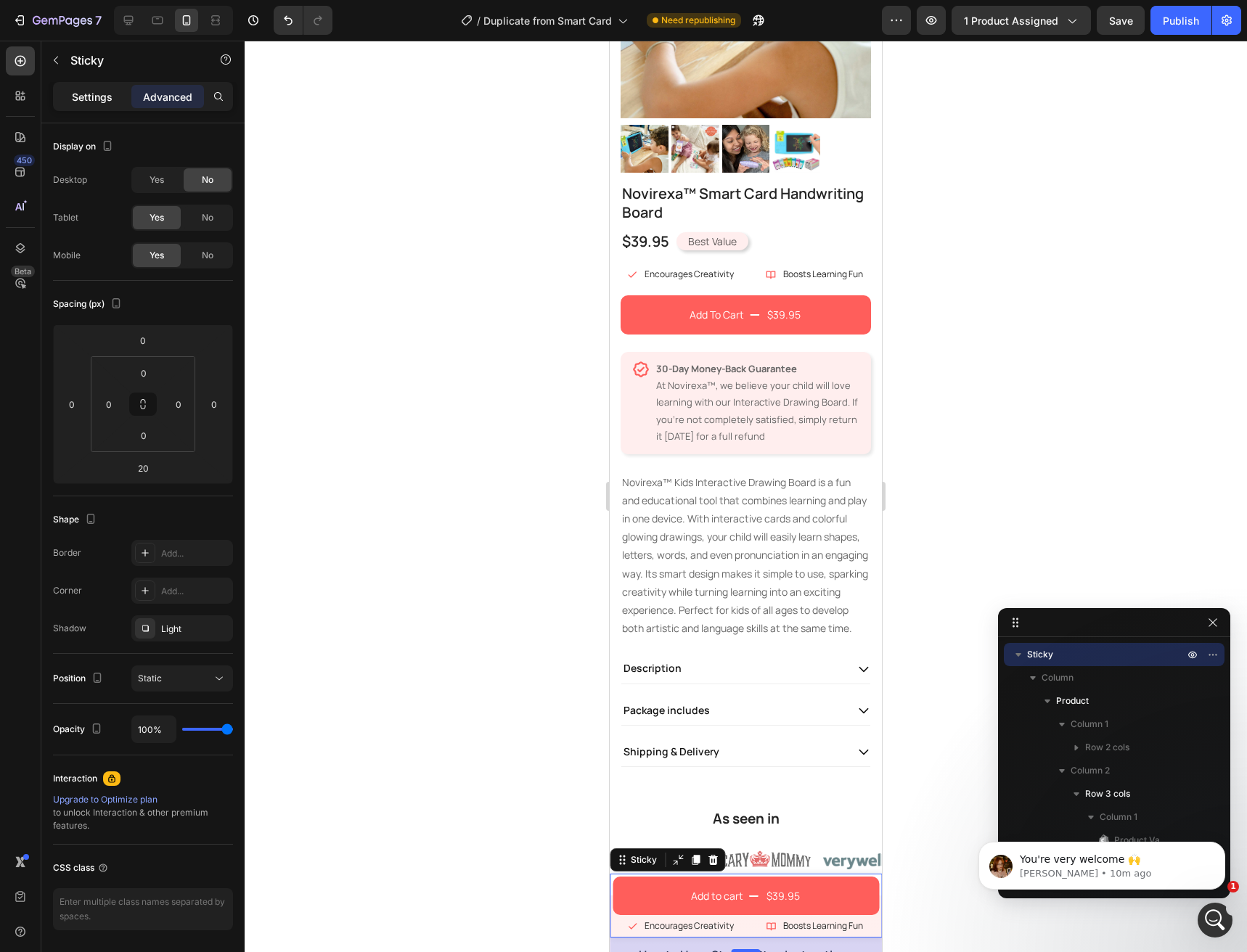
click at [88, 90] on p "Settings" at bounding box center [92, 97] width 41 height 15
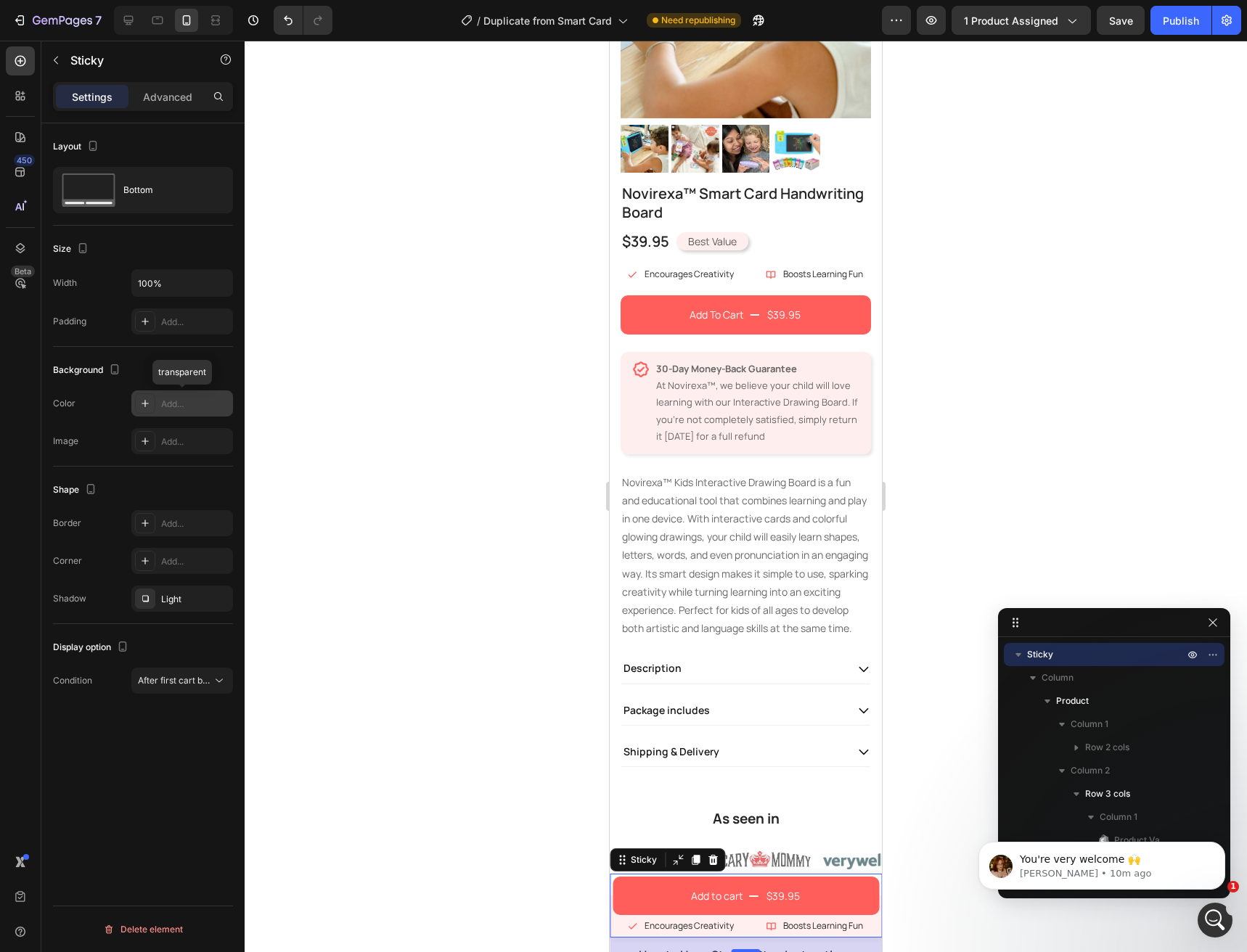
click at [144, 408] on icon at bounding box center [145, 404] width 12 height 12
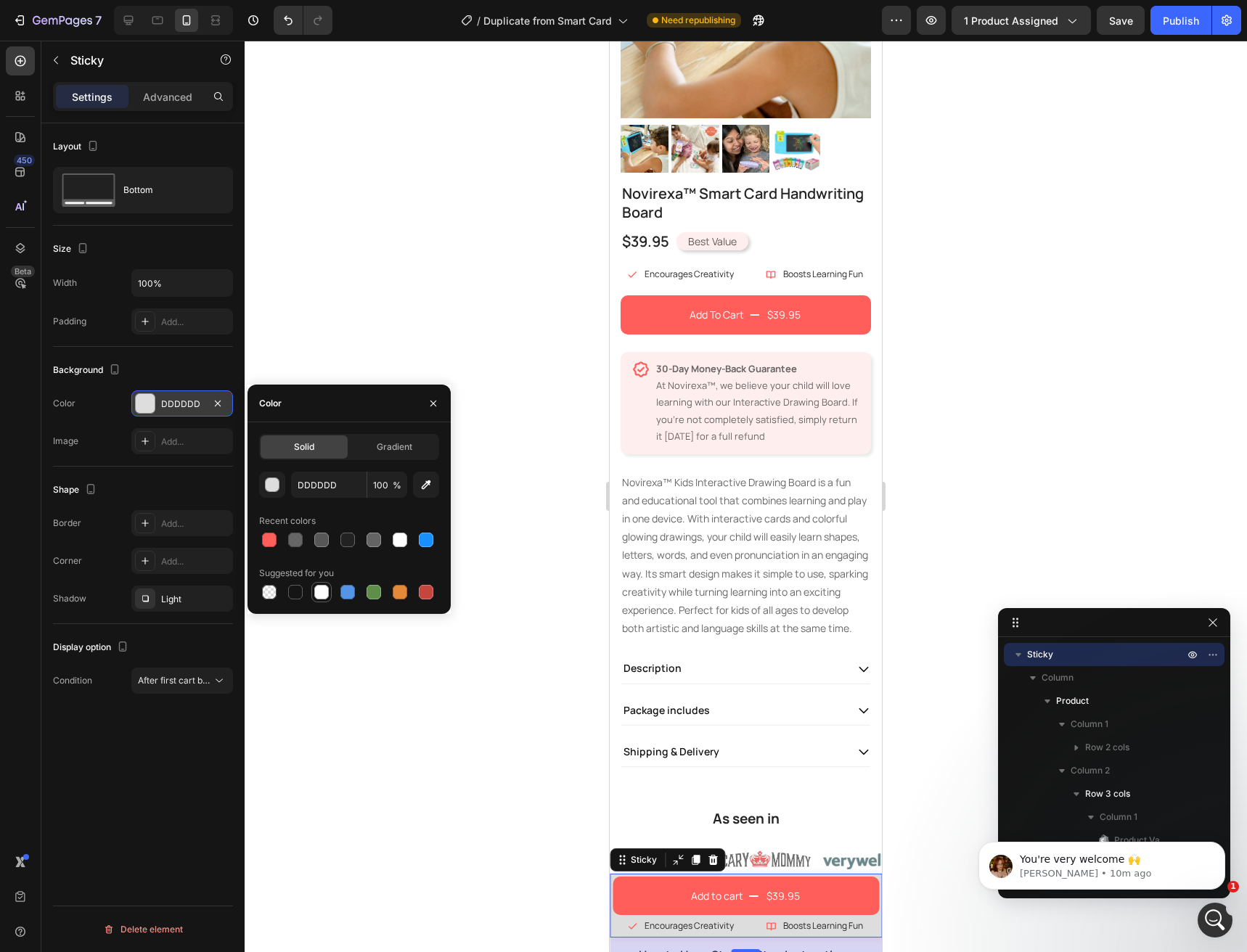
click at [323, 596] on div at bounding box center [321, 591] width 14 height 14
type input "FFFFFF"
click at [430, 407] on icon "button" at bounding box center [433, 404] width 12 height 12
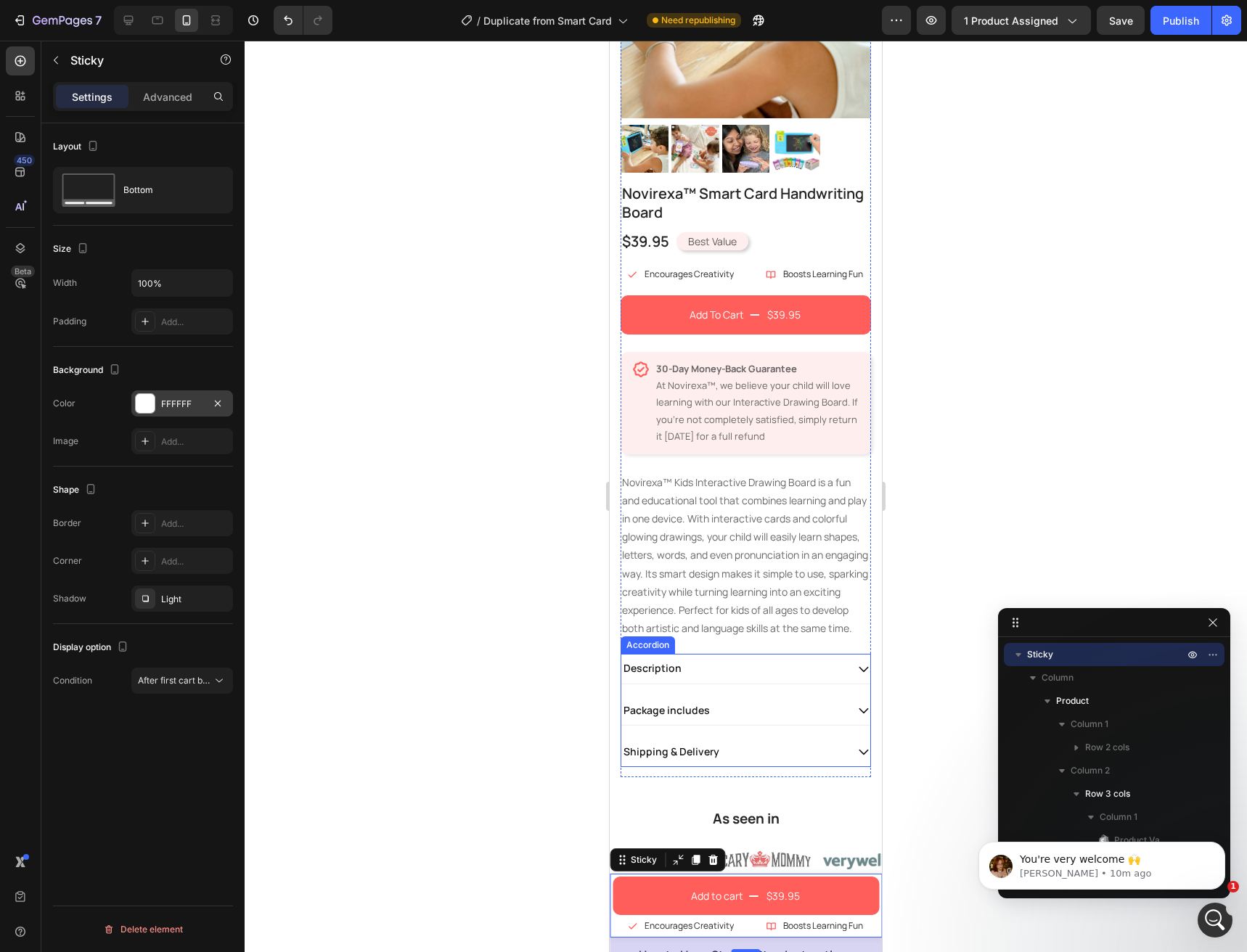
click at [727, 683] on div "Description" at bounding box center [745, 668] width 249 height 30
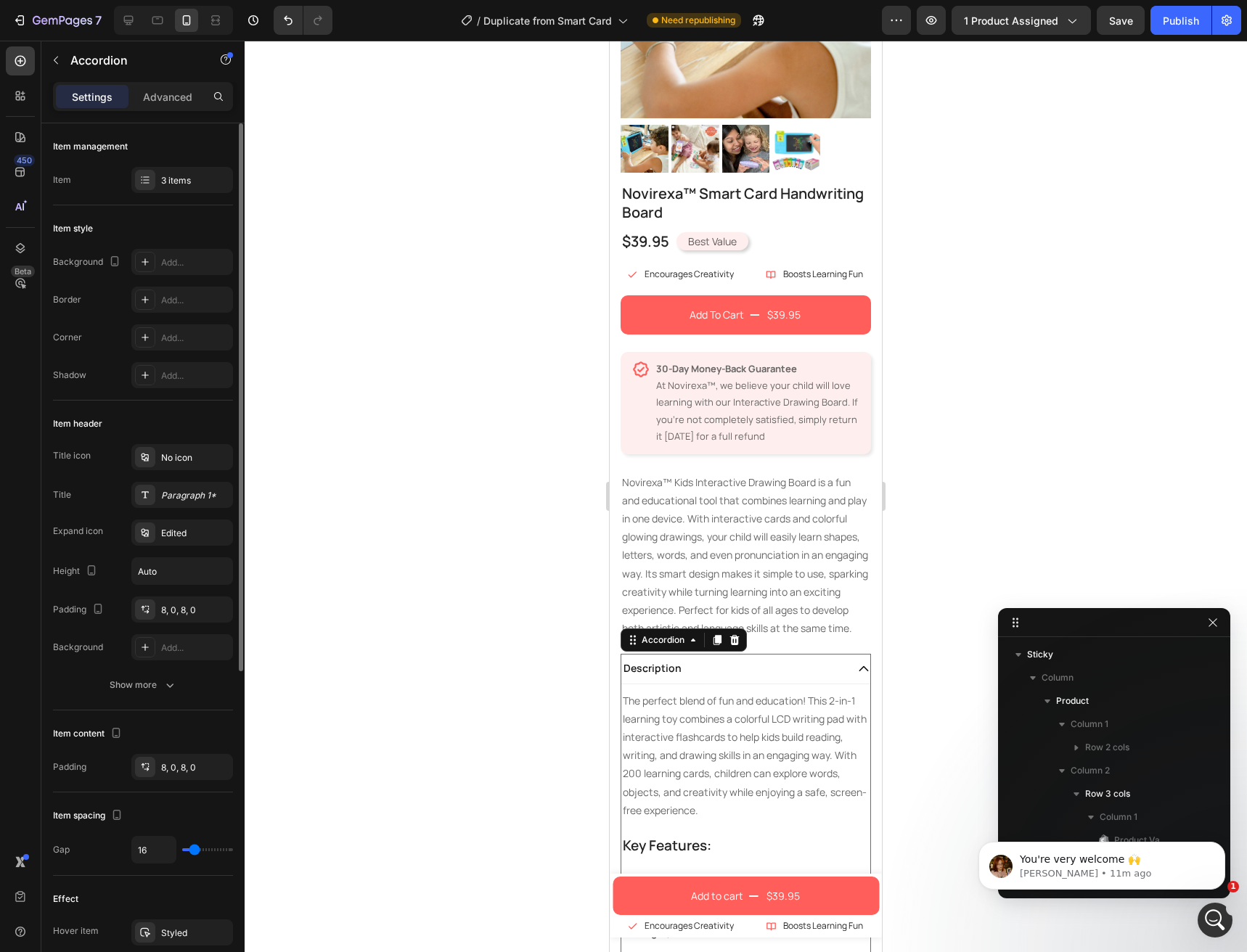
scroll to position [1064, 0]
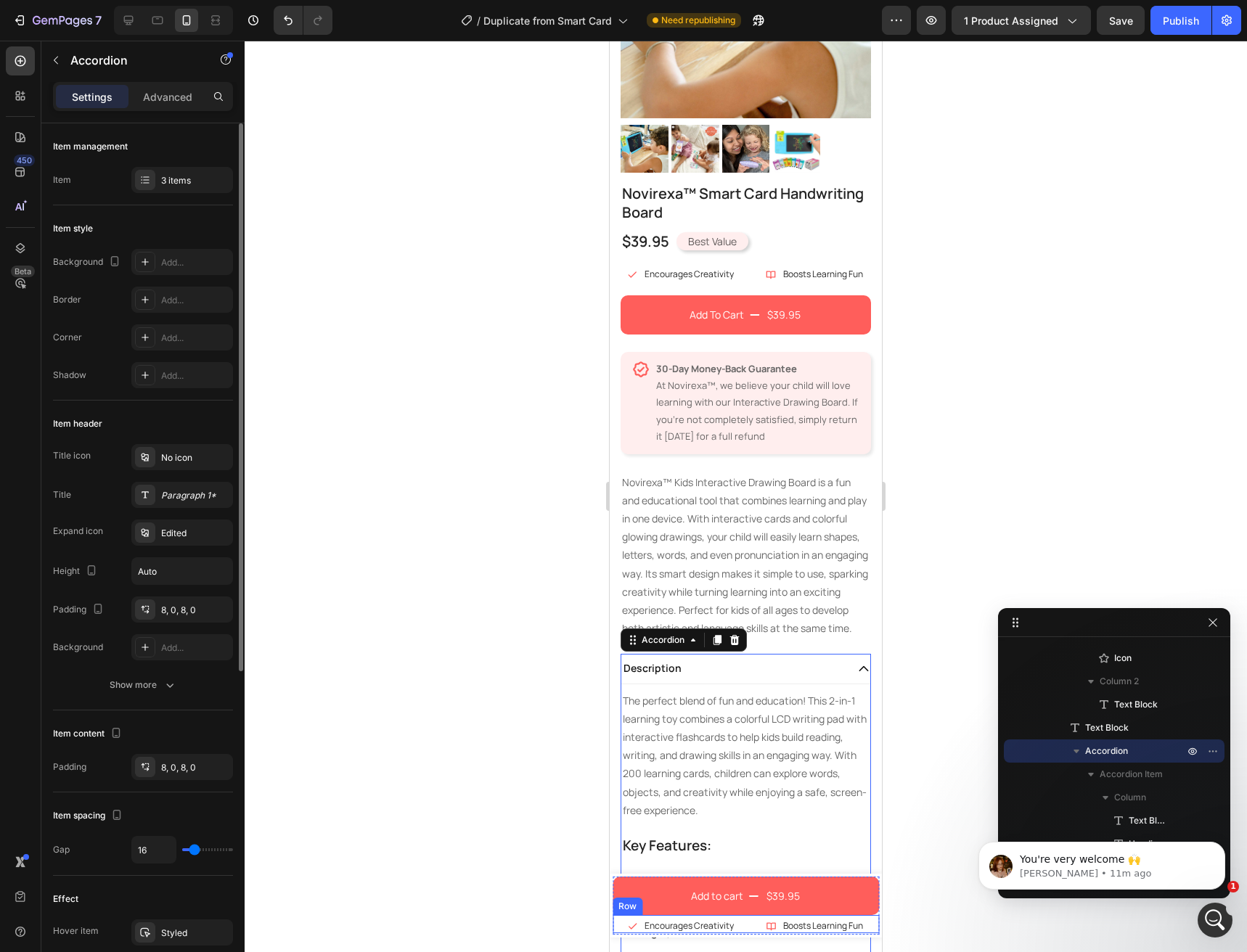
click at [863, 930] on div "Icon Encourages Creativity Text Block Row Icon Boosts Learning Fun Text Block R…" at bounding box center [745, 923] width 266 height 18
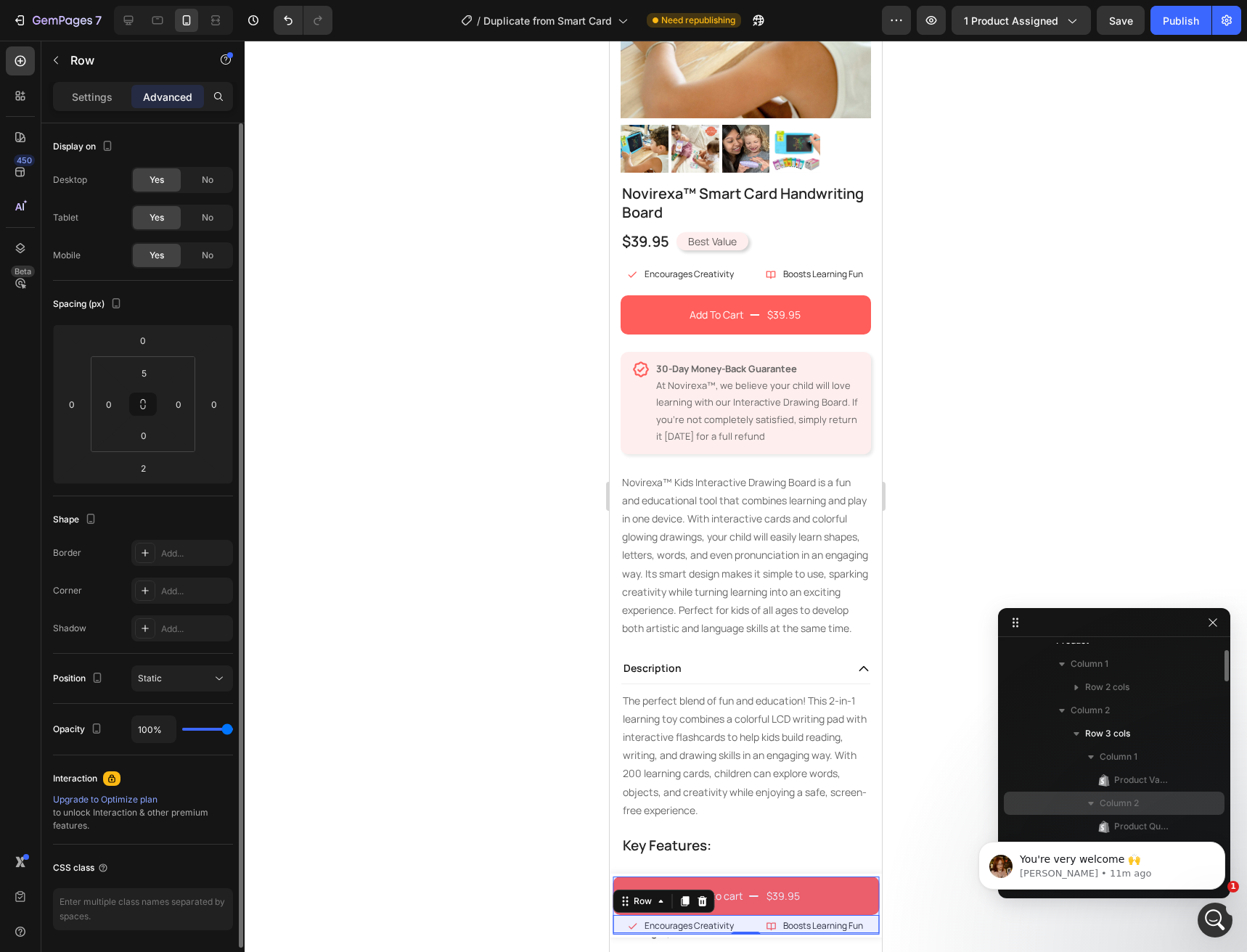
scroll to position [0, 0]
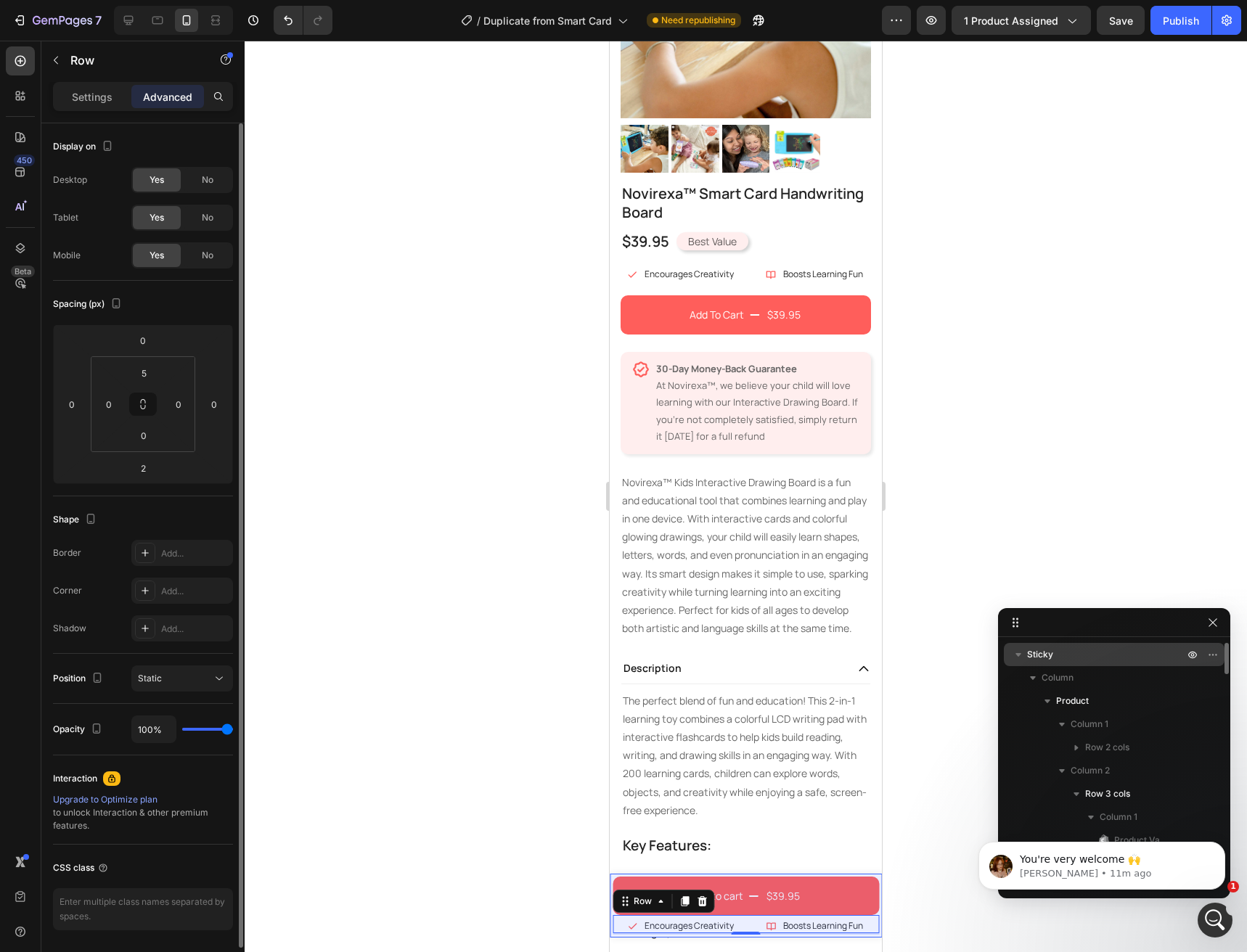
click at [1043, 658] on span "Sticky" at bounding box center [1040, 654] width 26 height 14
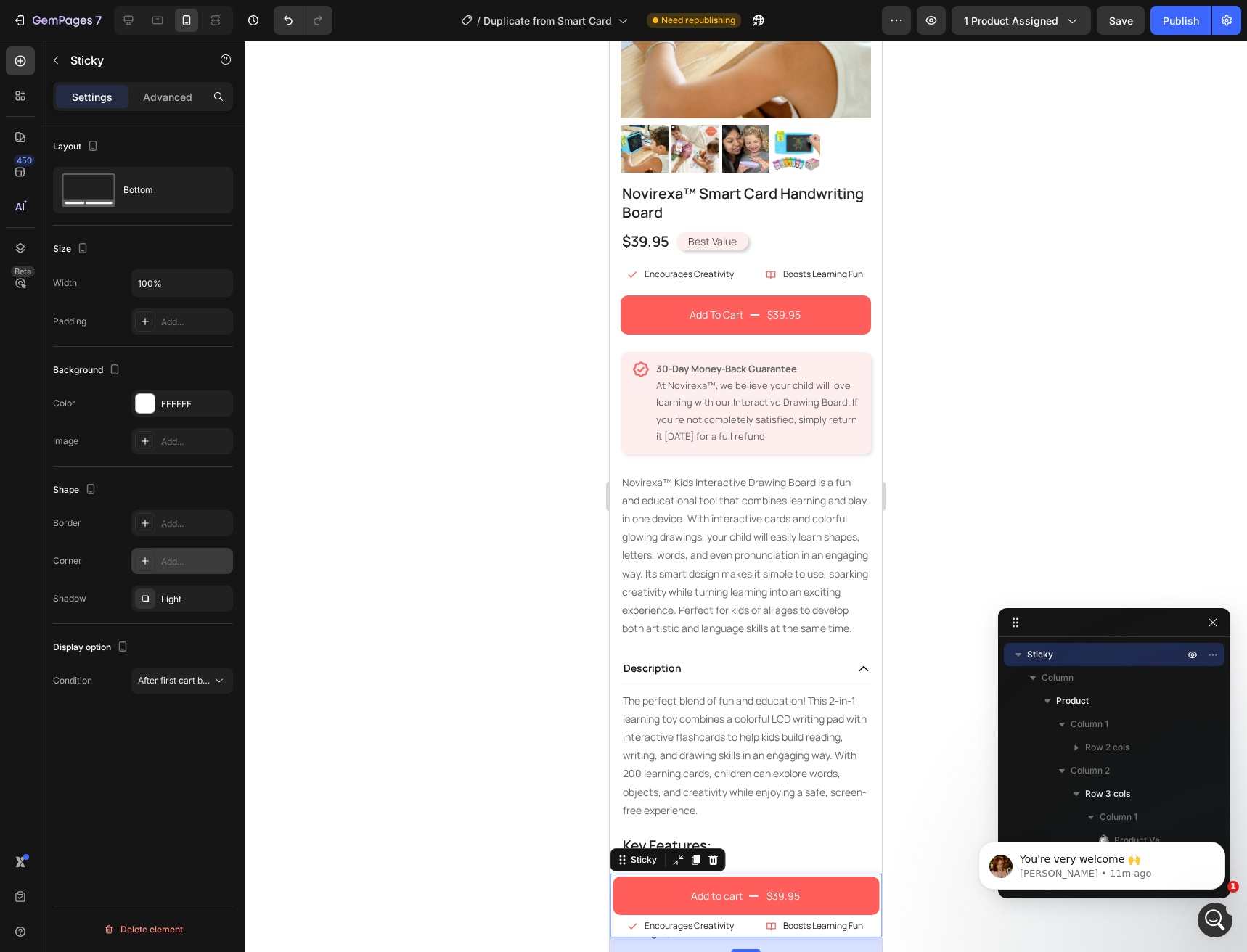
click at [144, 556] on icon at bounding box center [145, 561] width 12 height 12
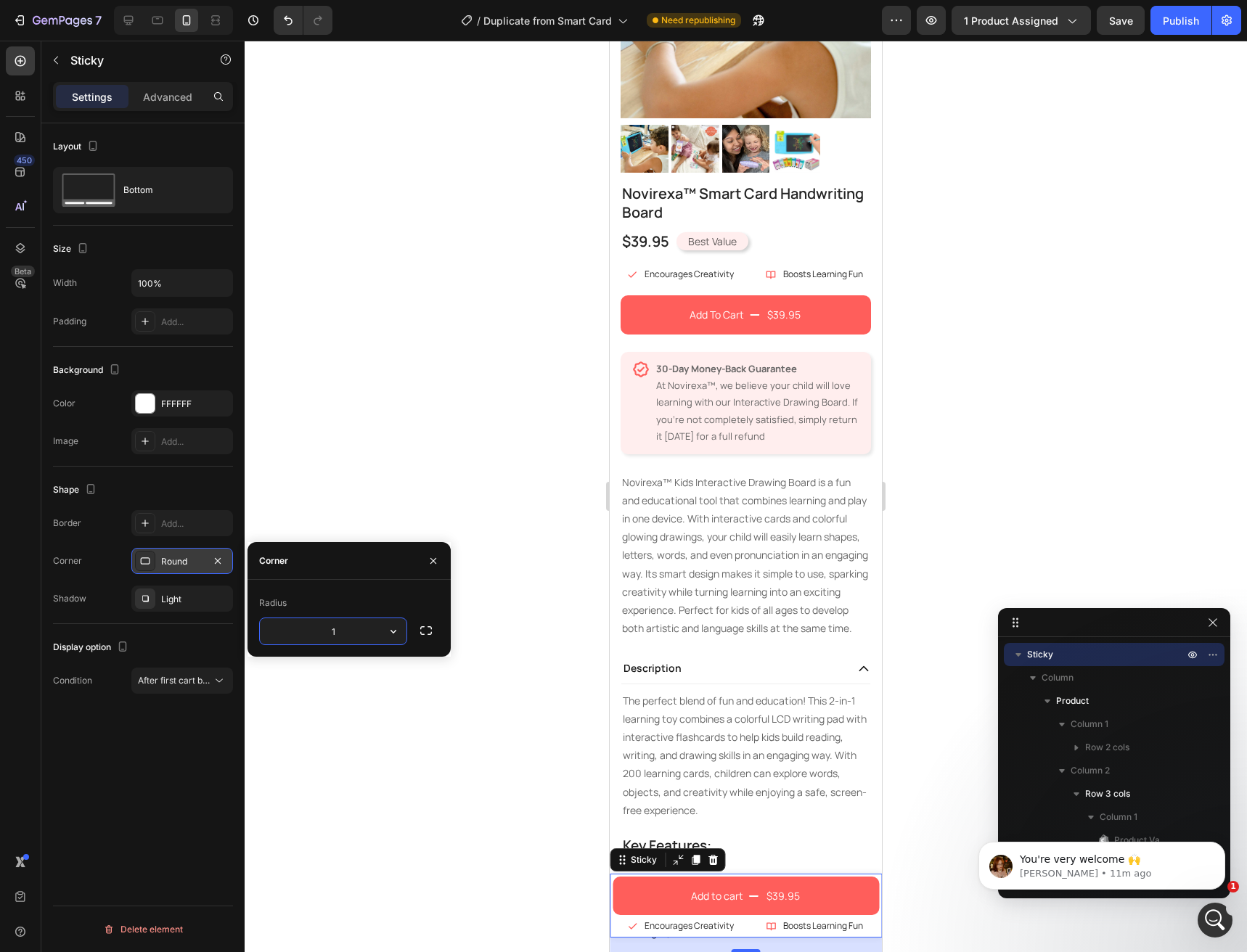
type input "12"
click at [98, 770] on div "Layout Bottom Size Width 100% Padding Add... Background The changes might be hi…" at bounding box center [143, 558] width 204 height 870
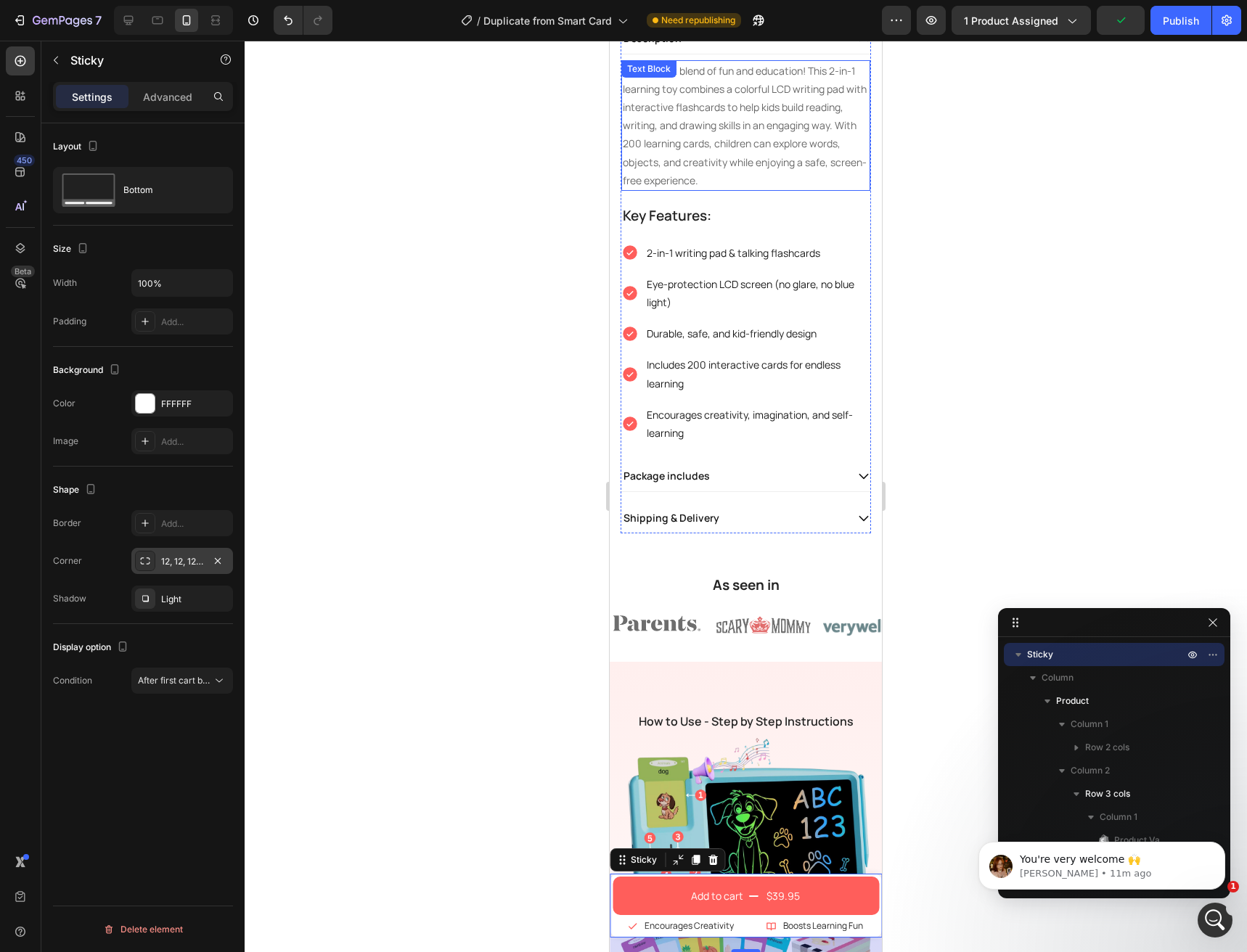
scroll to position [871, 0]
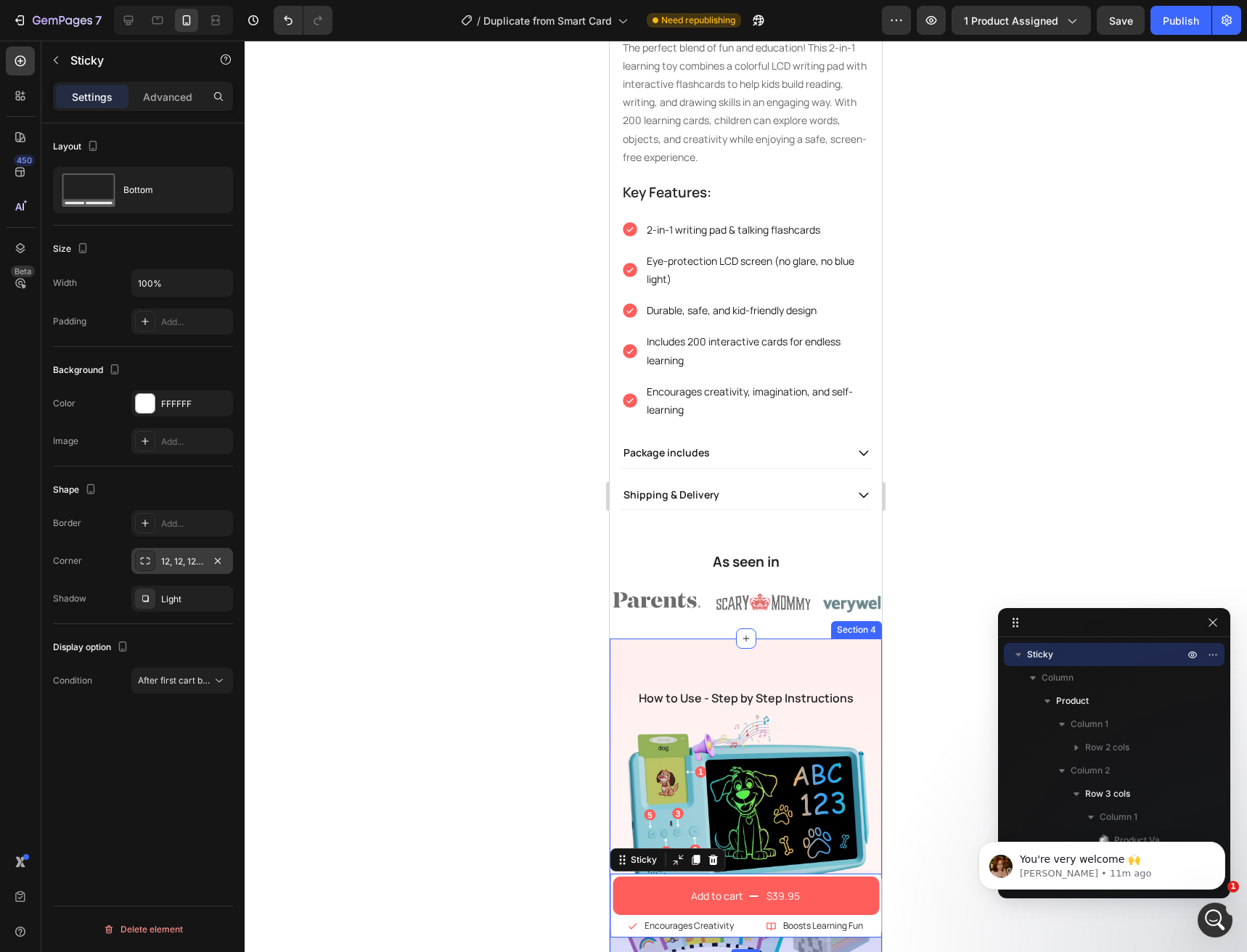
click at [765, 658] on div "How to Use - Step by Step Instructions Heading Step - 1 Text Block Insert the c…" at bounding box center [746, 936] width 272 height 596
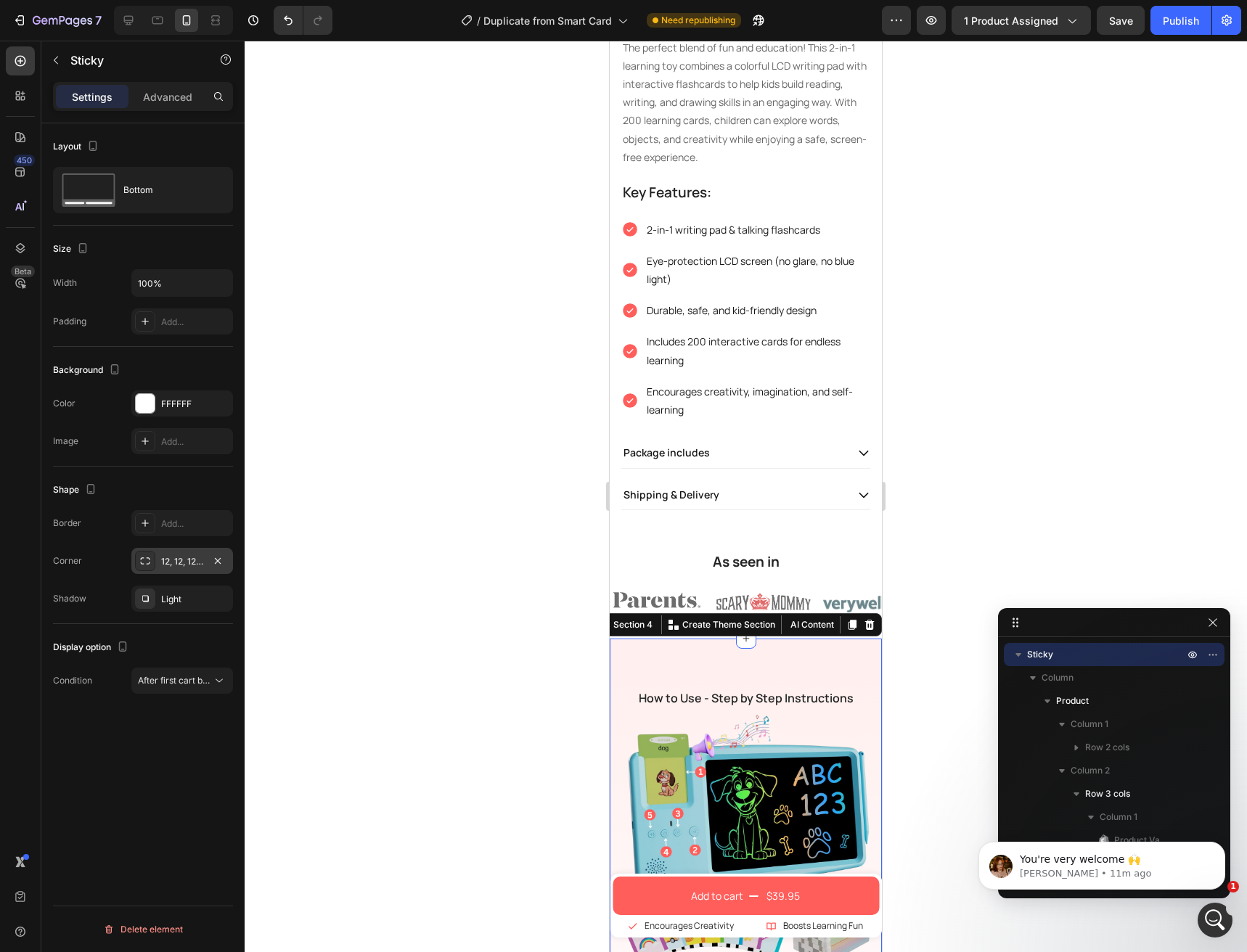
scroll to position [1575, 0]
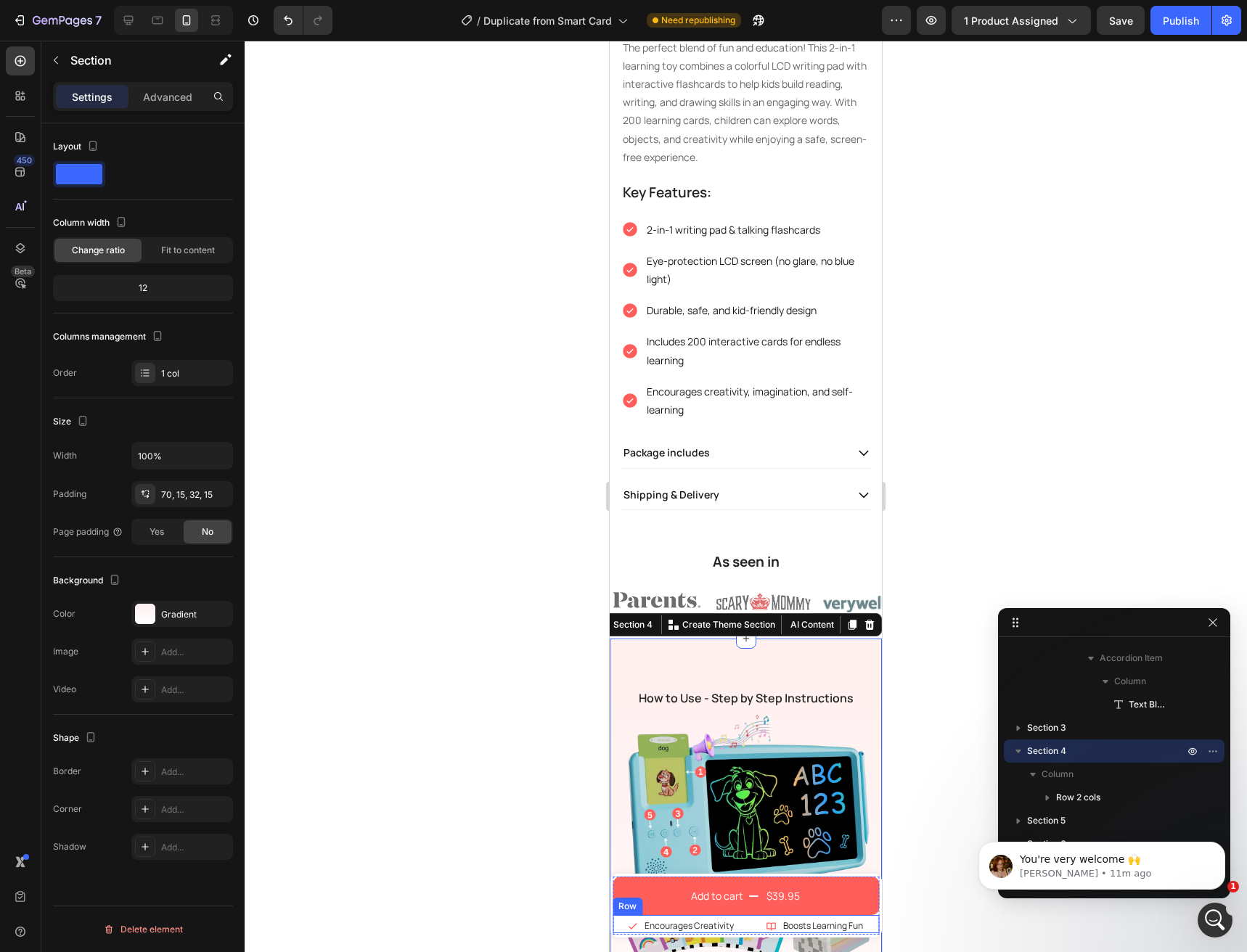
click at [613, 933] on div "Icon Encourages Creativity Text Block Row Icon Boosts Learning Fun Text Block R…" at bounding box center [745, 923] width 266 height 18
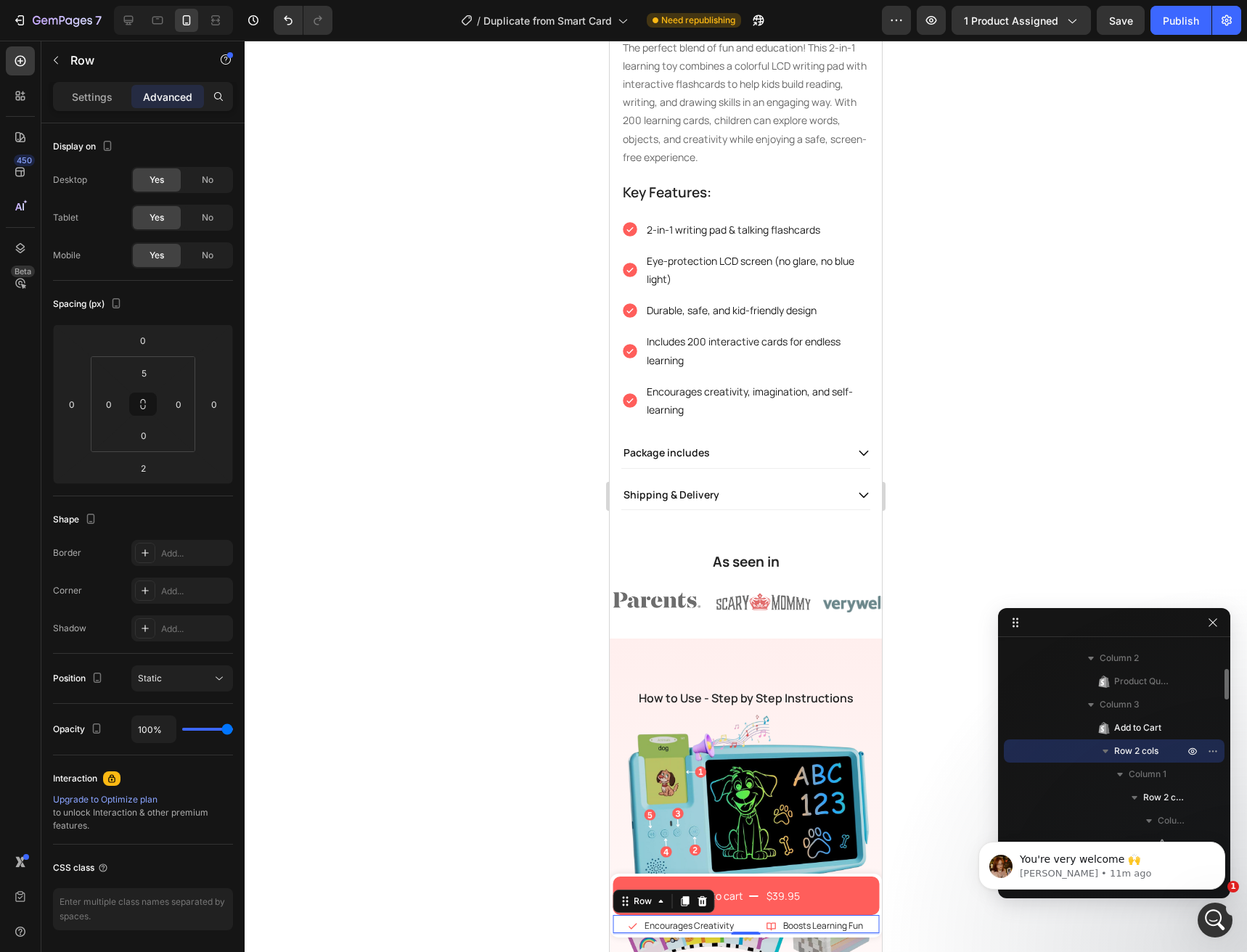
scroll to position [60, 0]
click at [809, 910] on div "Text Block" at bounding box center [809, 910] width 49 height 13
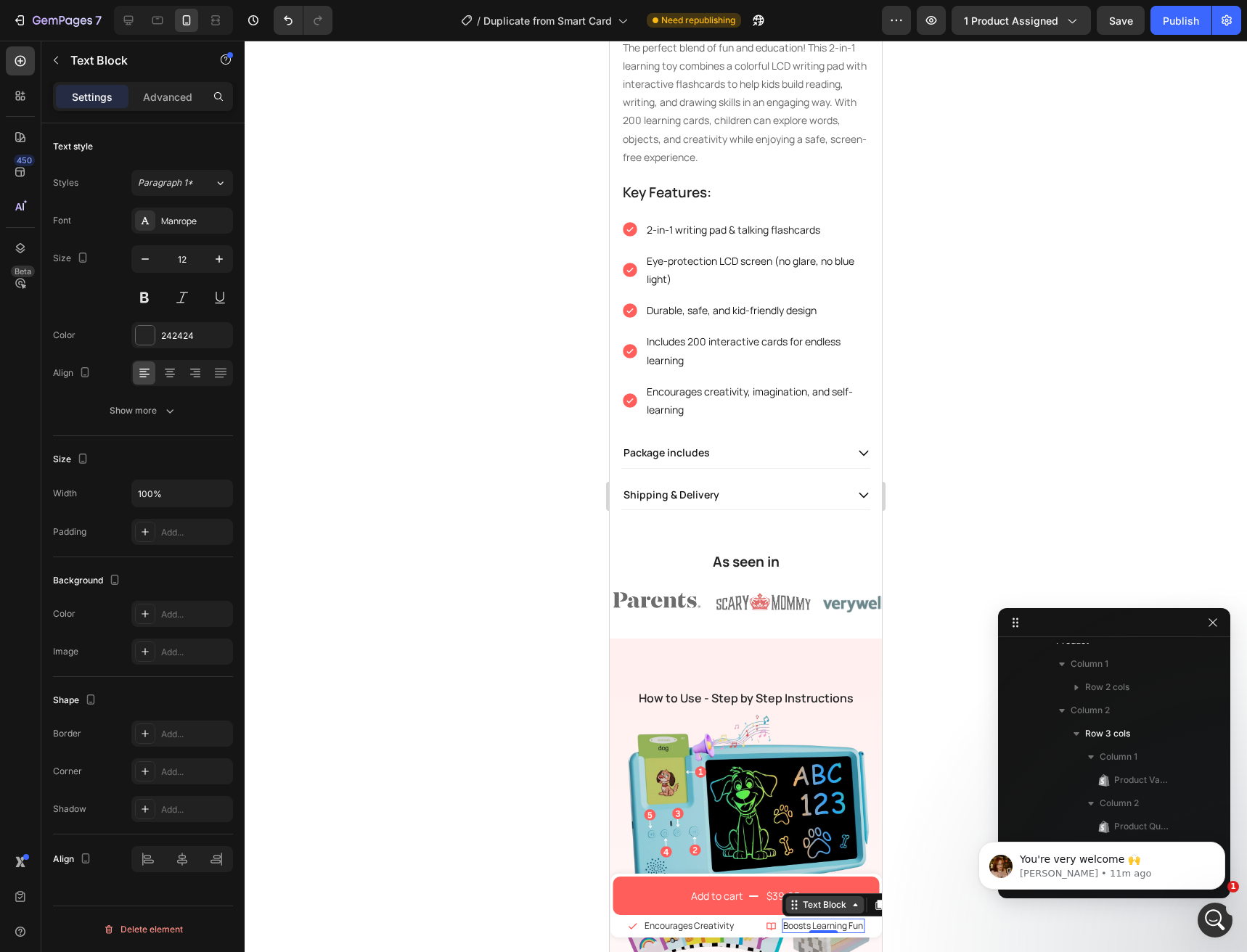
scroll to position [484, 0]
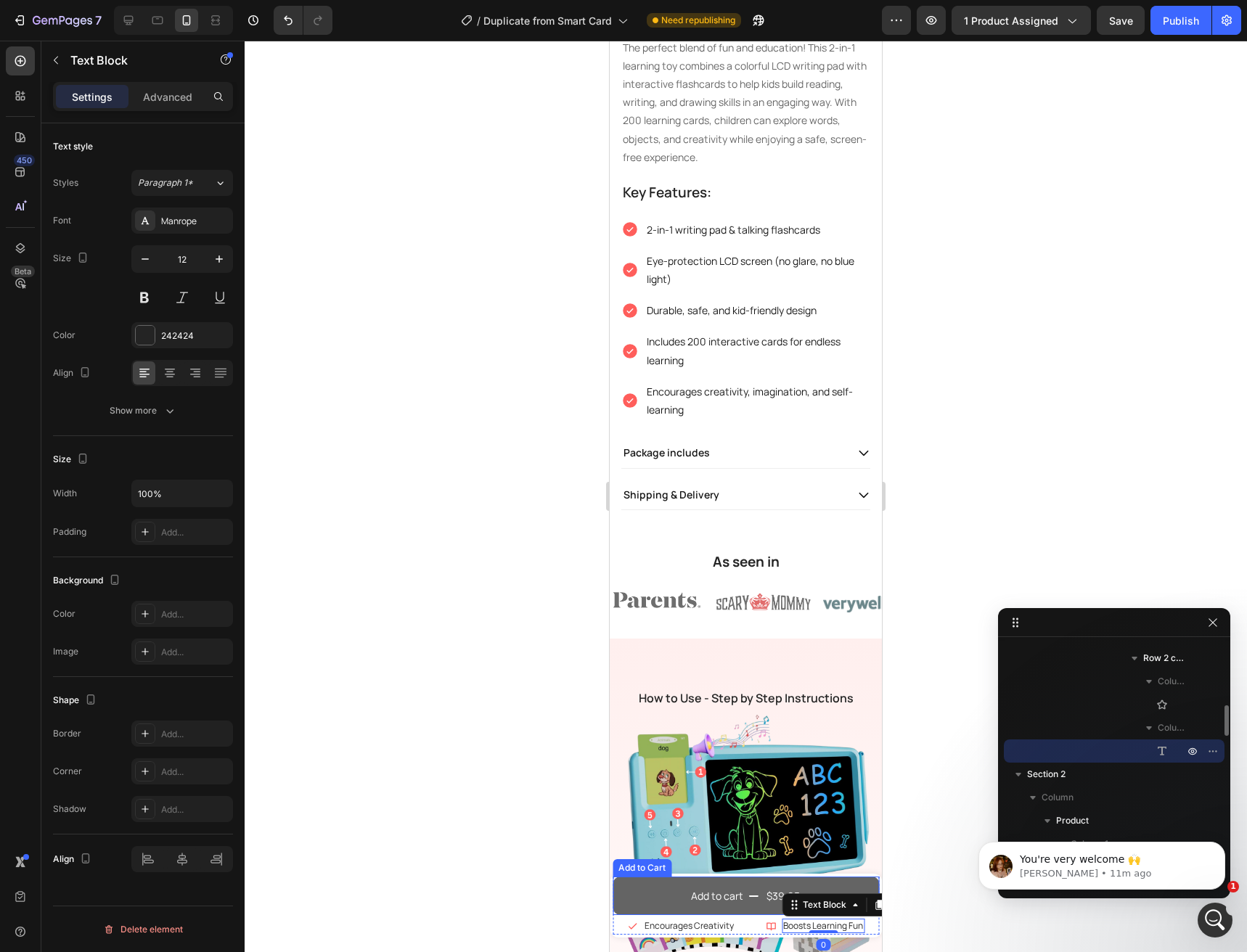
click at [662, 900] on button "Add to cart $39.95" at bounding box center [745, 896] width 266 height 39
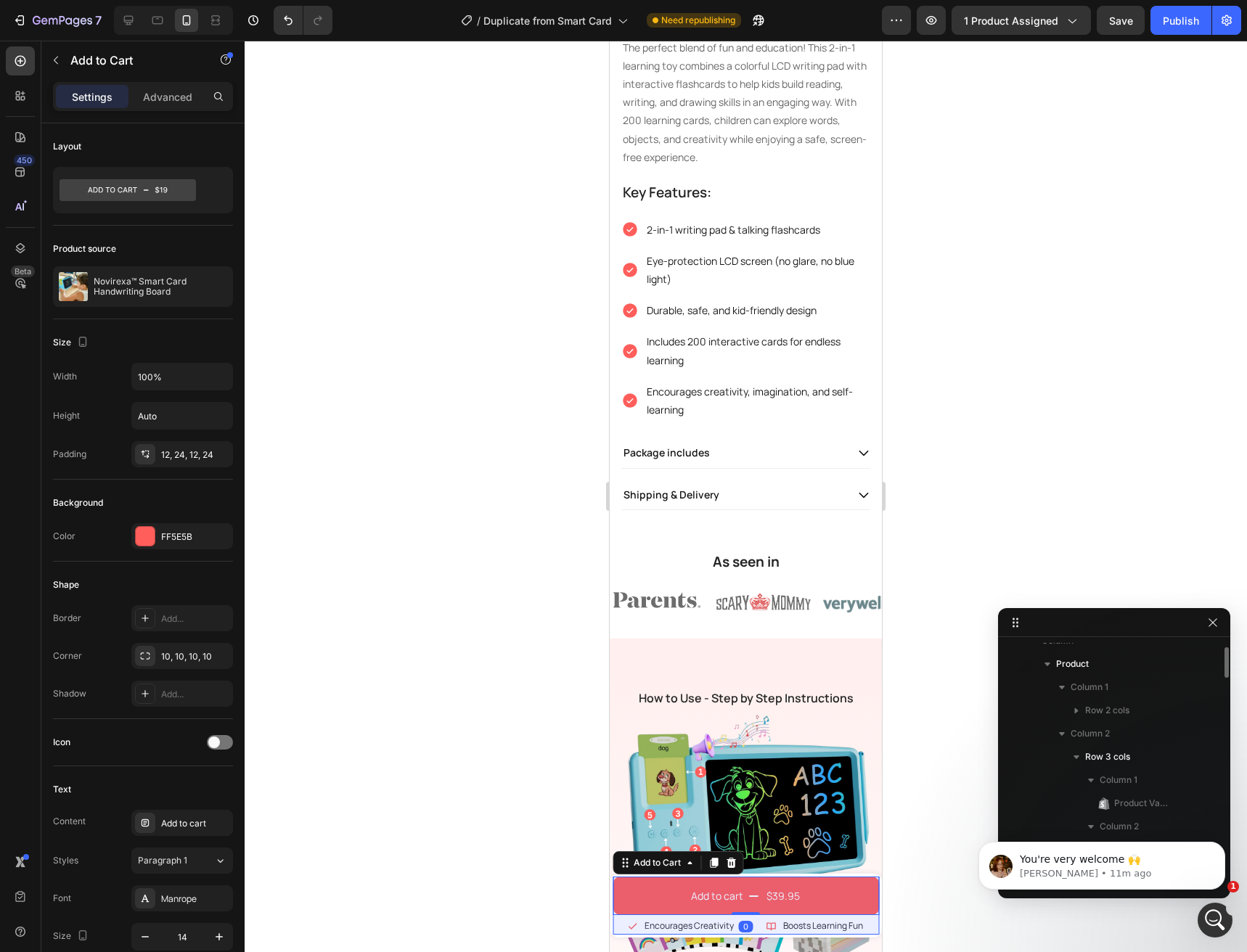
scroll to position [0, 0]
click at [1059, 659] on p "Sticky" at bounding box center [1107, 654] width 160 height 14
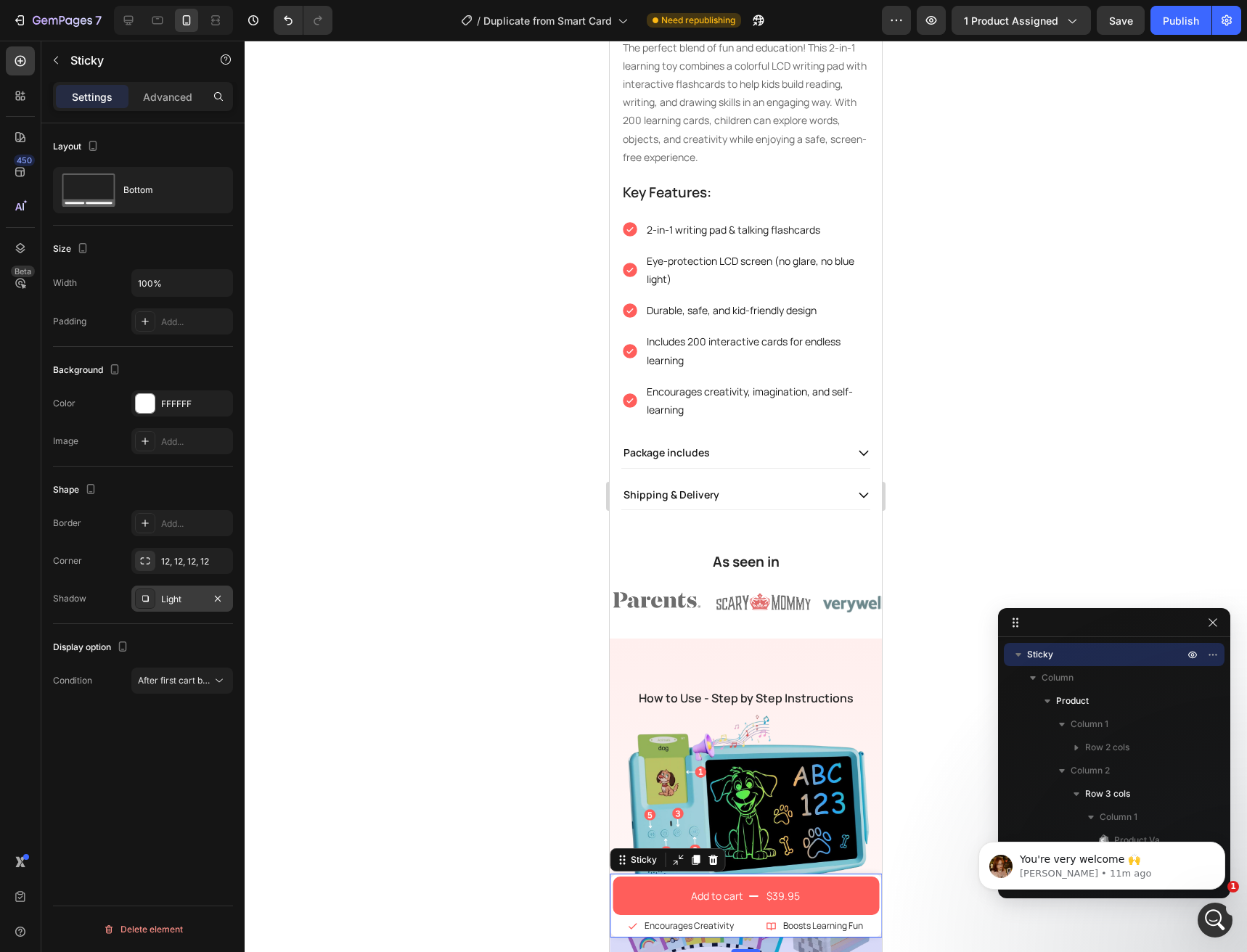
click at [149, 597] on icon at bounding box center [145, 599] width 7 height 7
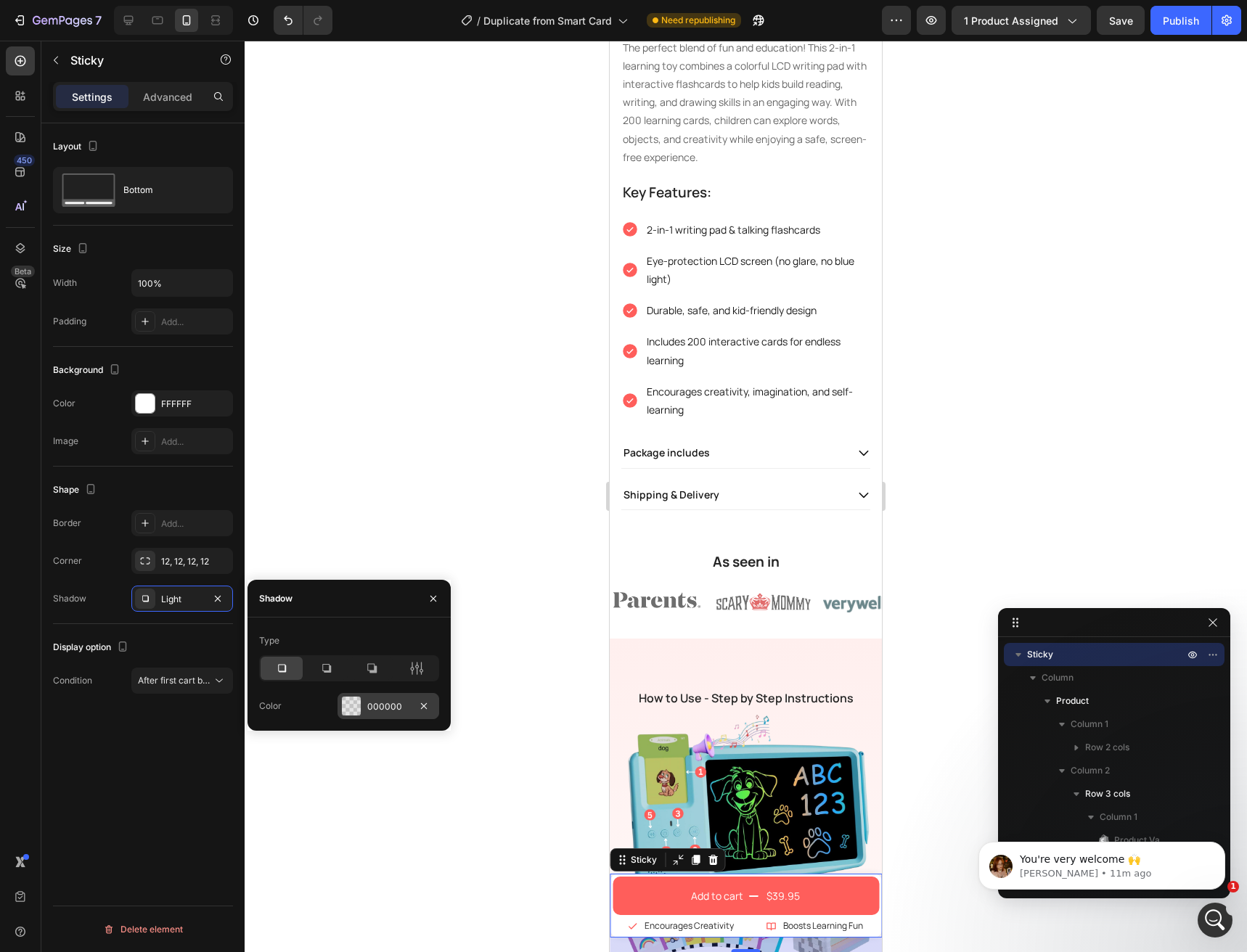
click at [383, 715] on div "000000" at bounding box center [389, 705] width 101 height 26
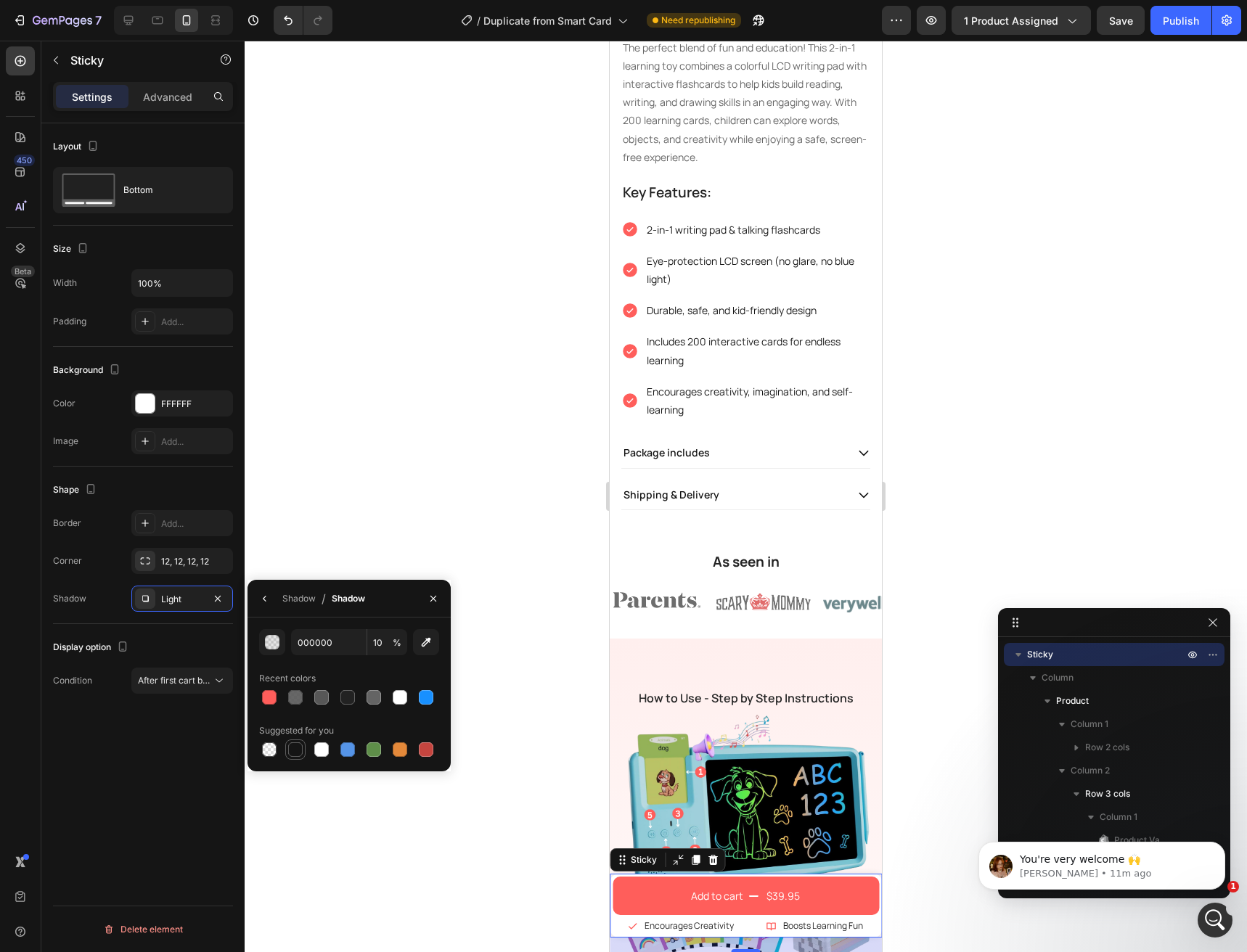
click at [291, 751] on div at bounding box center [295, 749] width 14 height 14
type input "151515"
click at [382, 645] on input "100" at bounding box center [387, 642] width 40 height 26
type input "5"
type input "20"
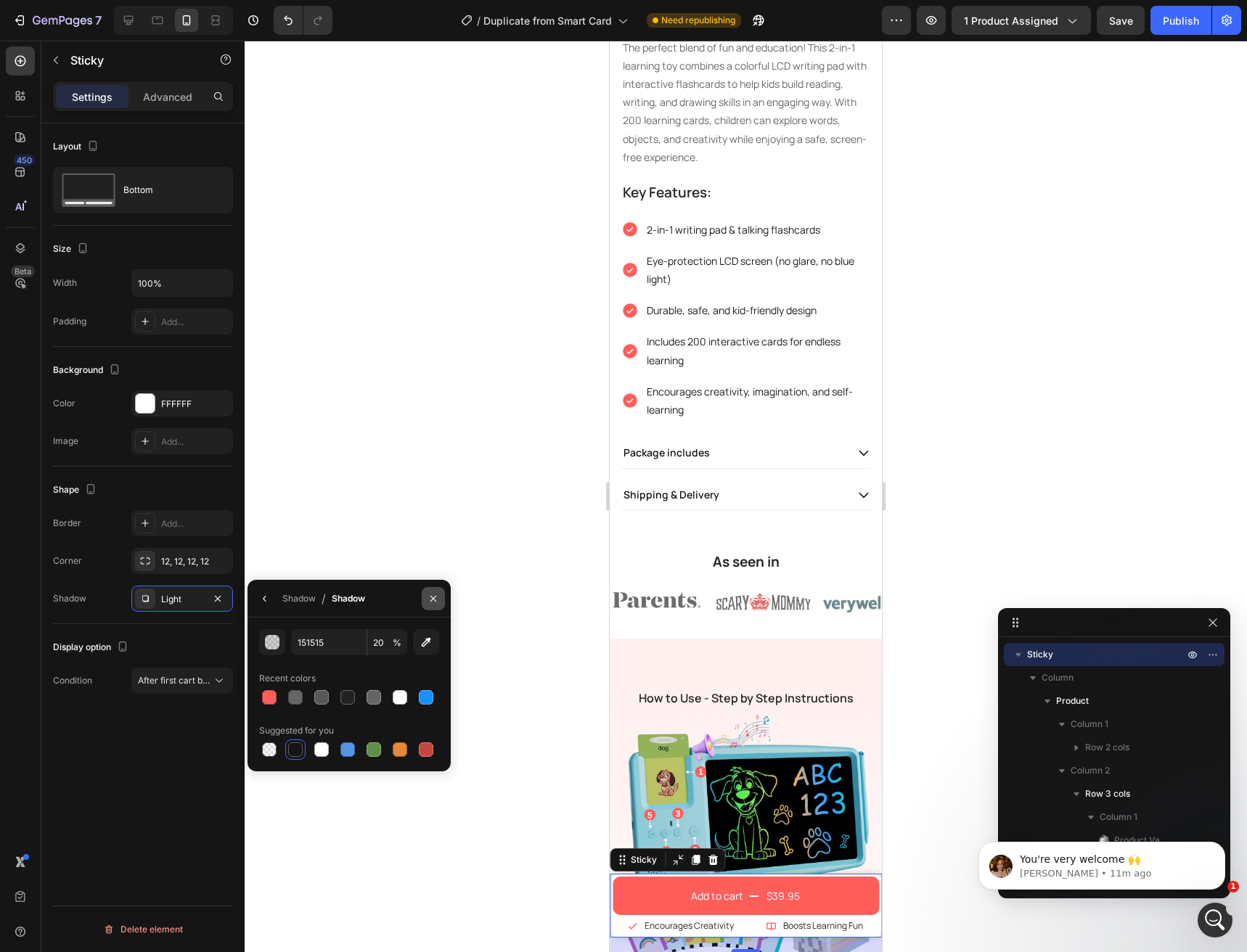
click at [435, 601] on icon "button" at bounding box center [433, 598] width 6 height 6
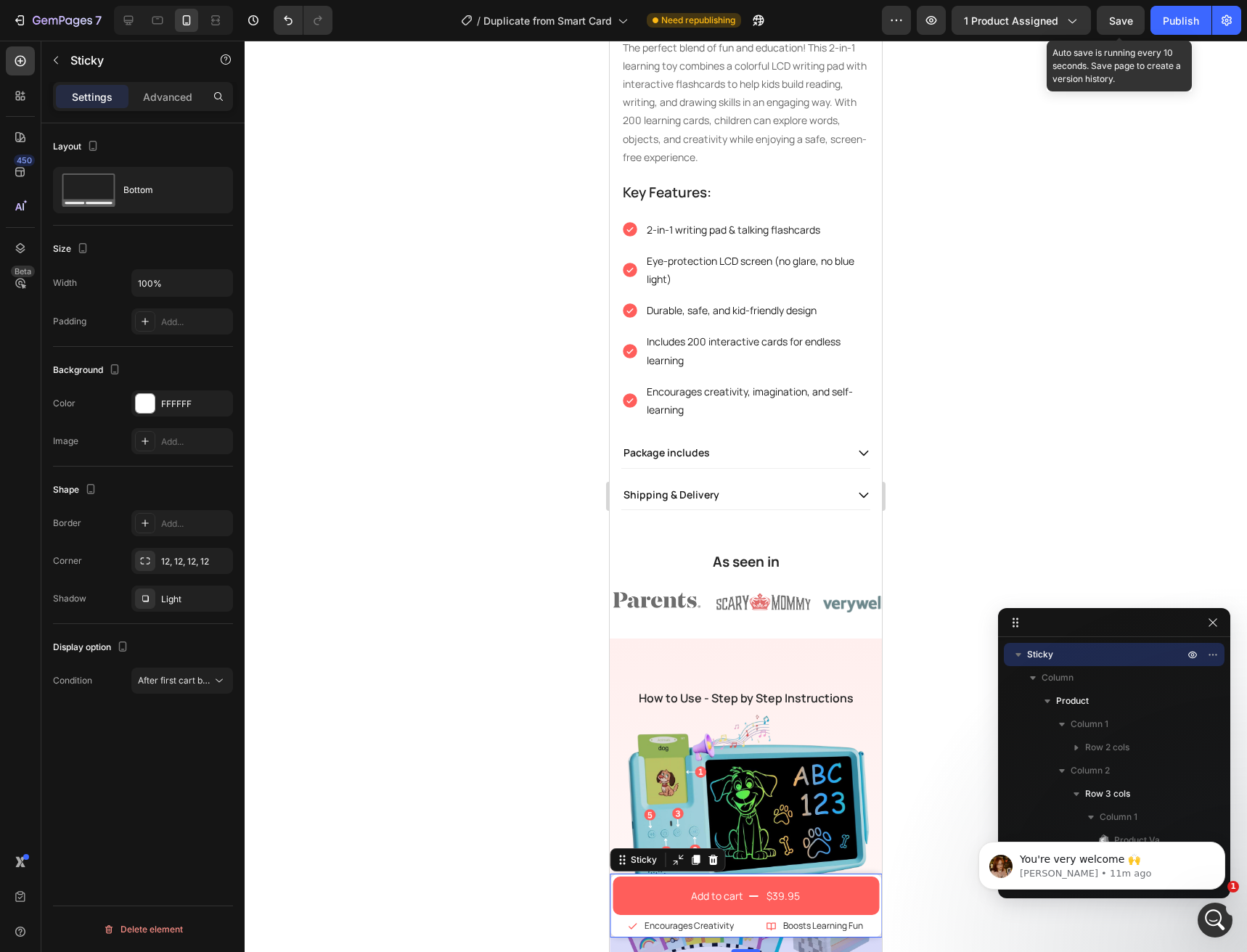
click at [1133, 20] on span "Save" at bounding box center [1121, 20] width 24 height 13
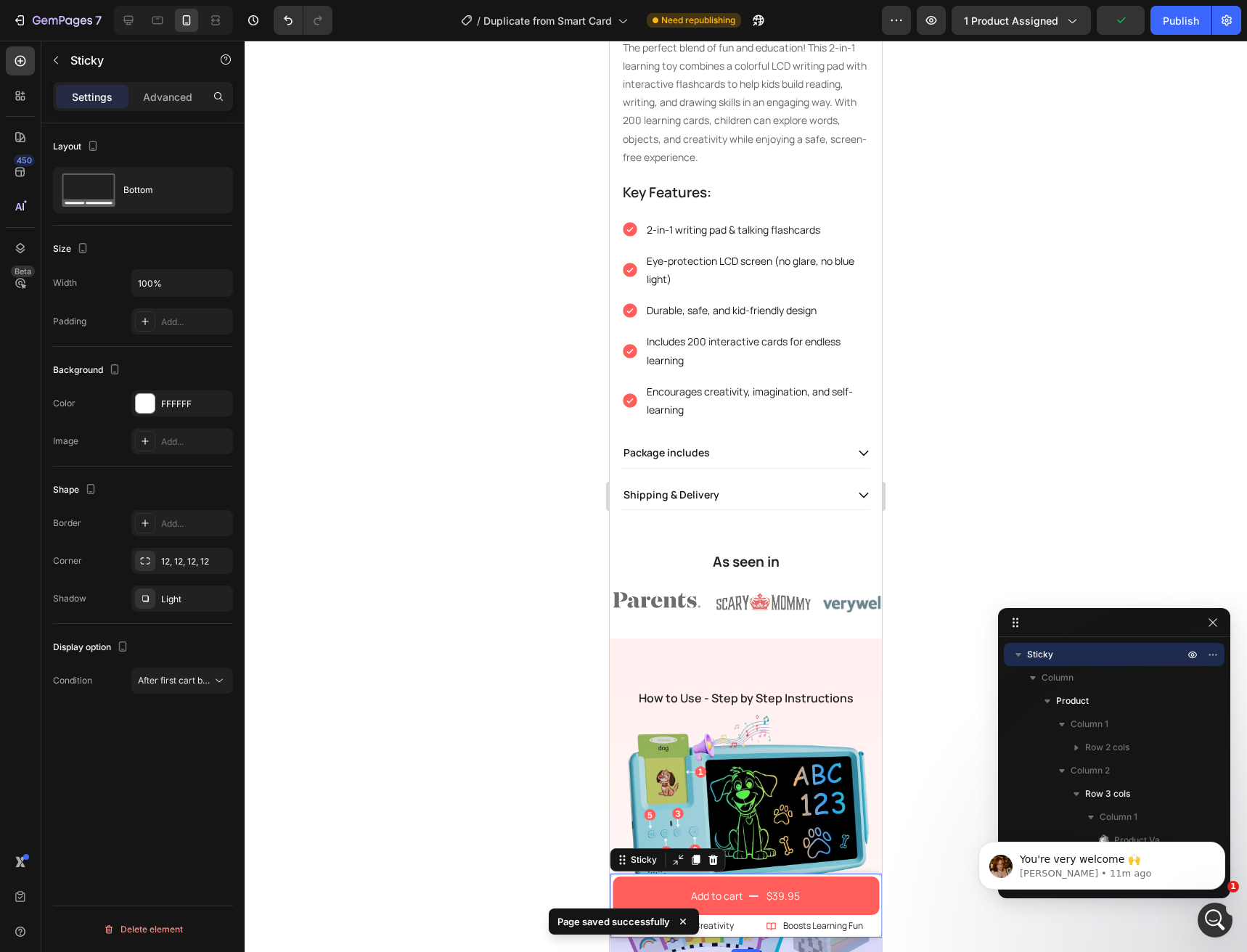
click at [1163, 22] on div "Publish" at bounding box center [1180, 20] width 36 height 15
click at [142, 286] on input "100%" at bounding box center [182, 283] width 101 height 26
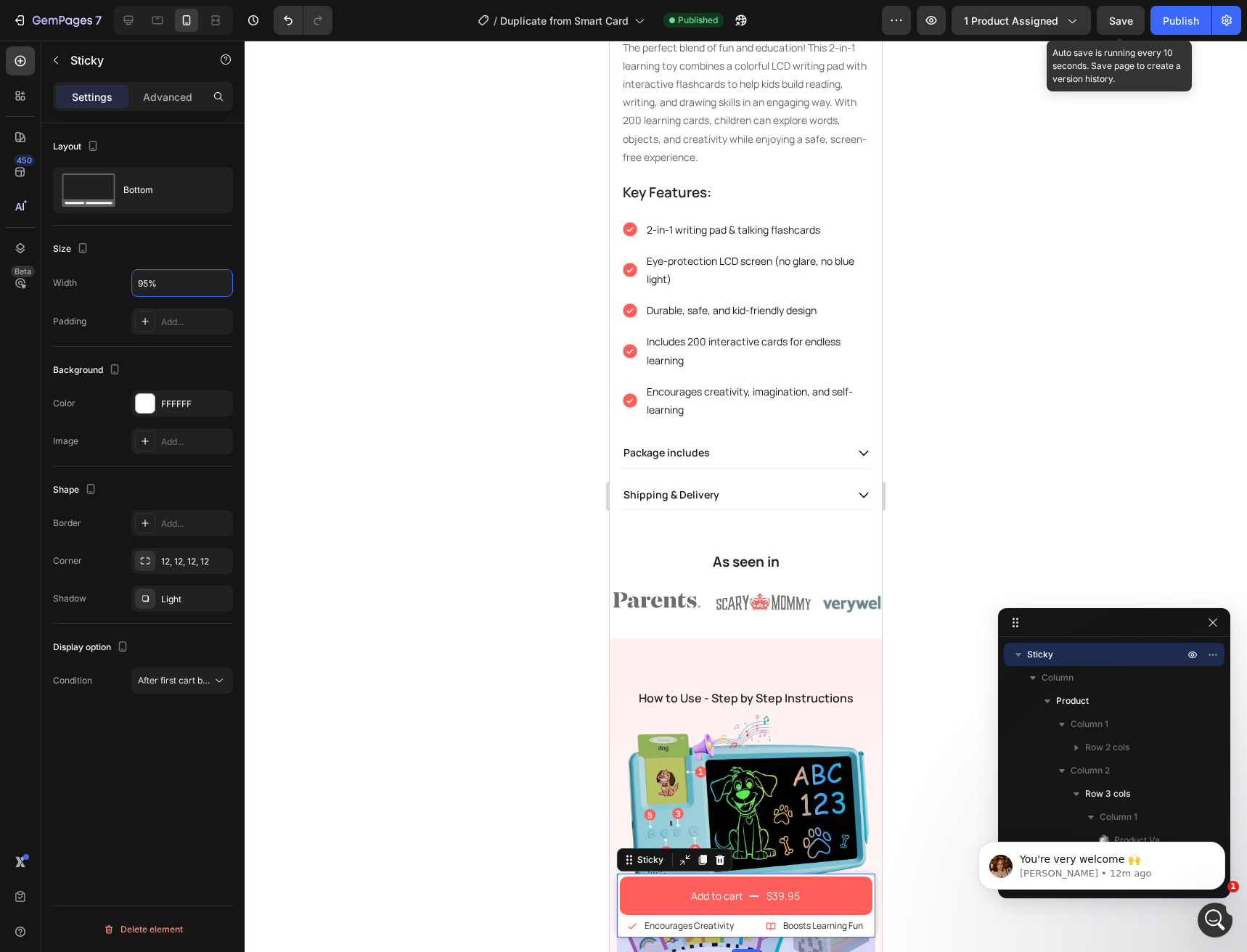
type input "95%"
click at [1119, 27] on div "Save" at bounding box center [1121, 20] width 24 height 15
click at [1163, 25] on div "Publish" at bounding box center [1180, 20] width 36 height 15
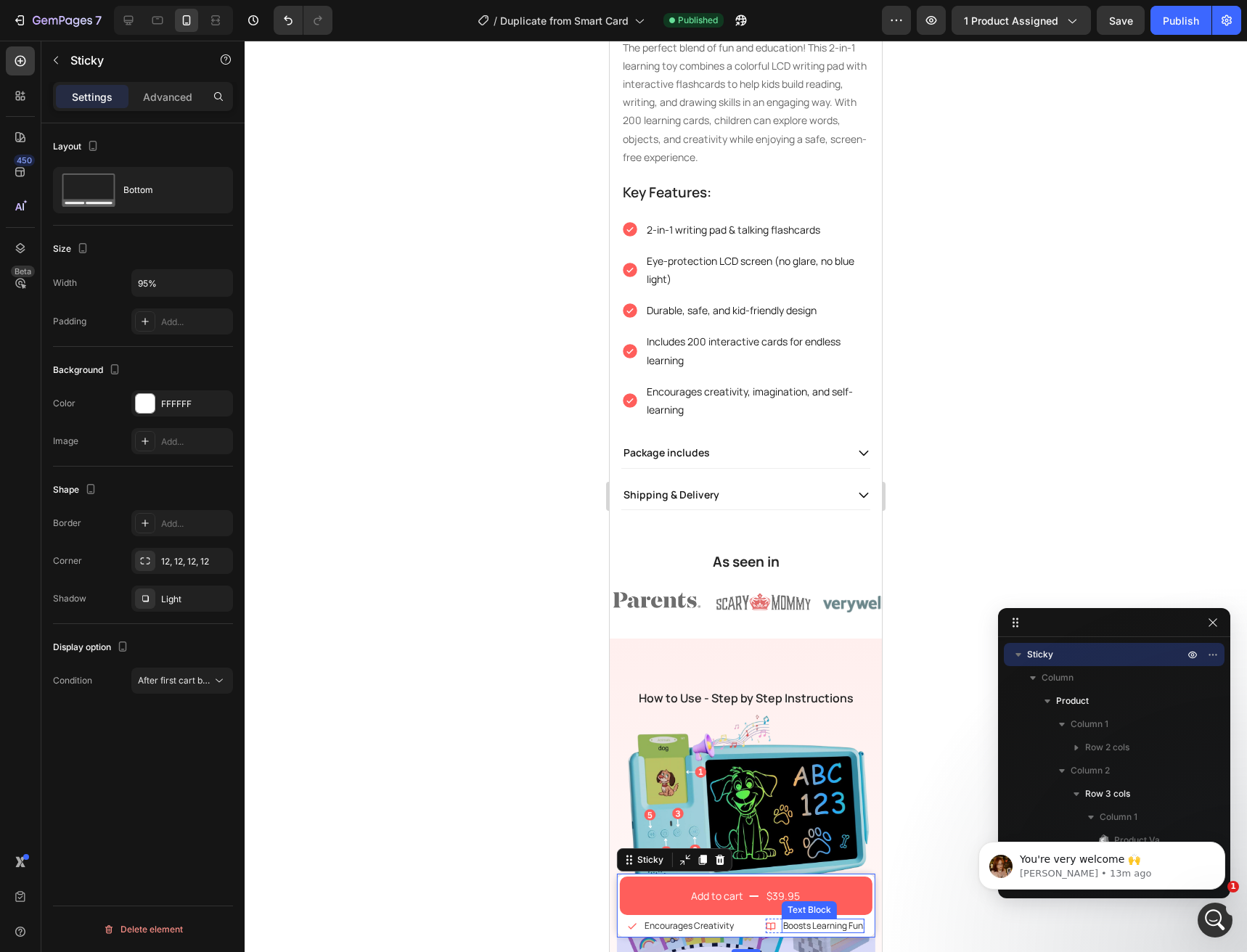
click at [814, 926] on p "Boosts Learning Fun" at bounding box center [823, 926] width 80 height 12
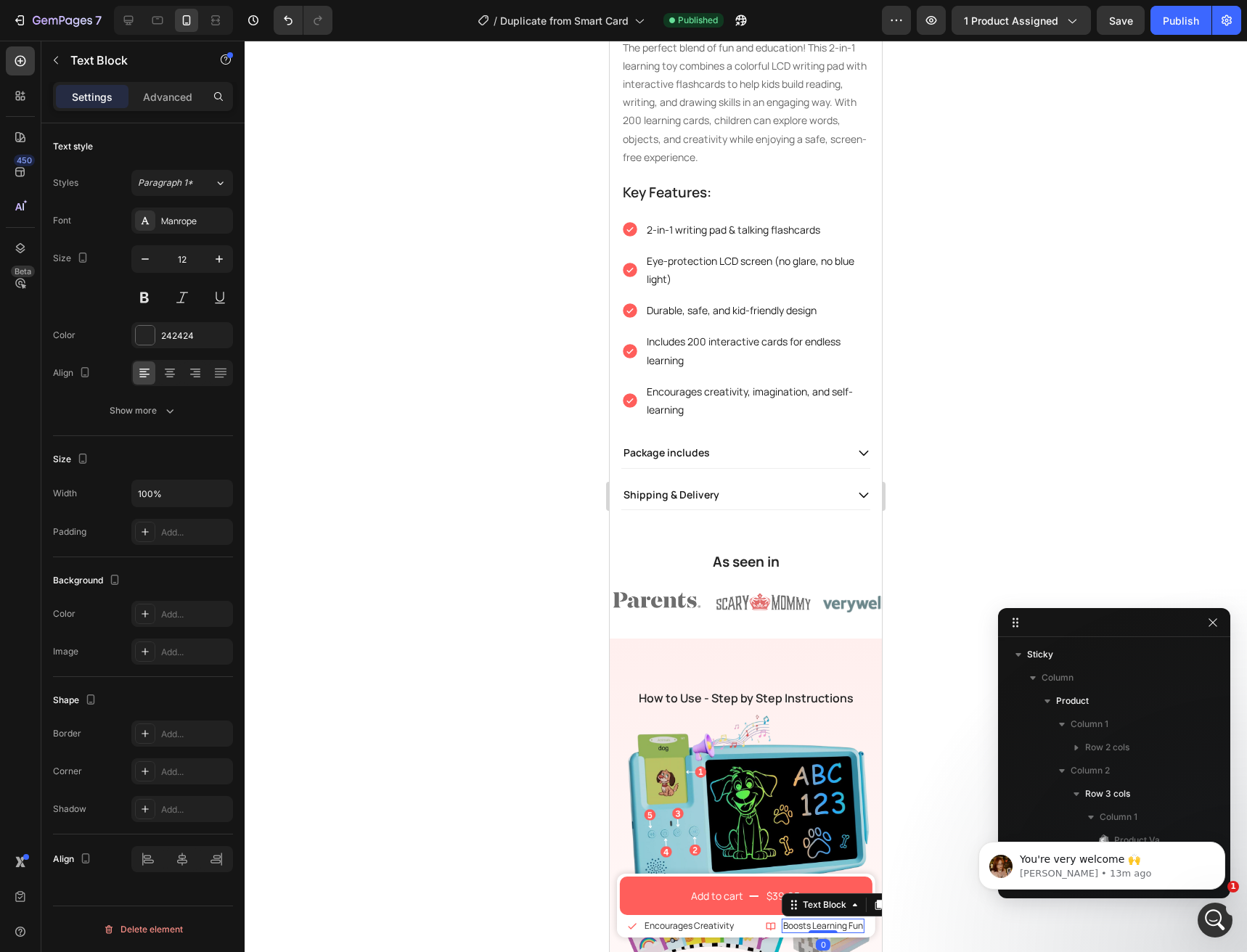
scroll to position [484, 0]
click at [814, 926] on p "Boosts Learning Fun" at bounding box center [823, 926] width 80 height 12
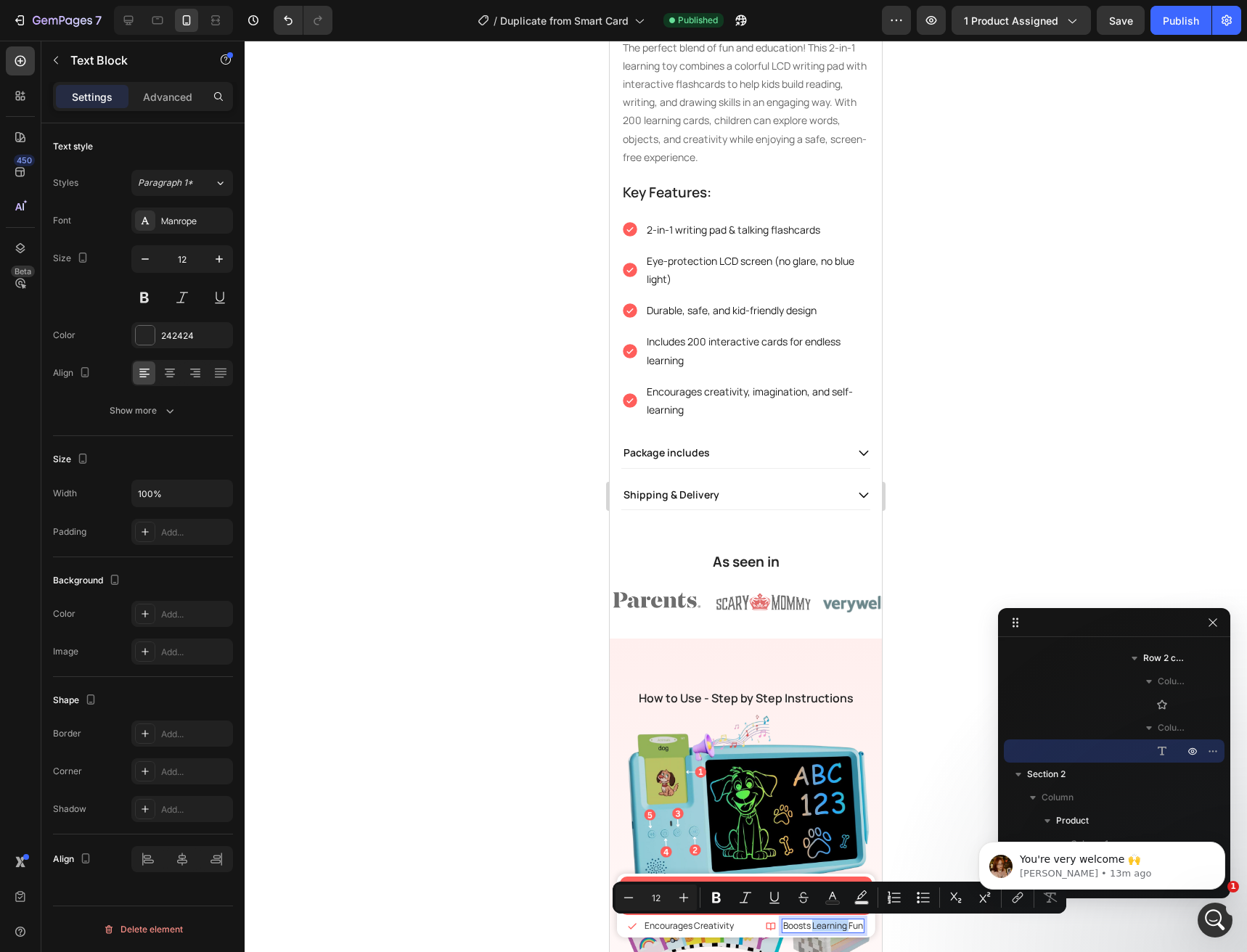
click at [814, 926] on p "Boosts Learning Fun" at bounding box center [823, 926] width 80 height 12
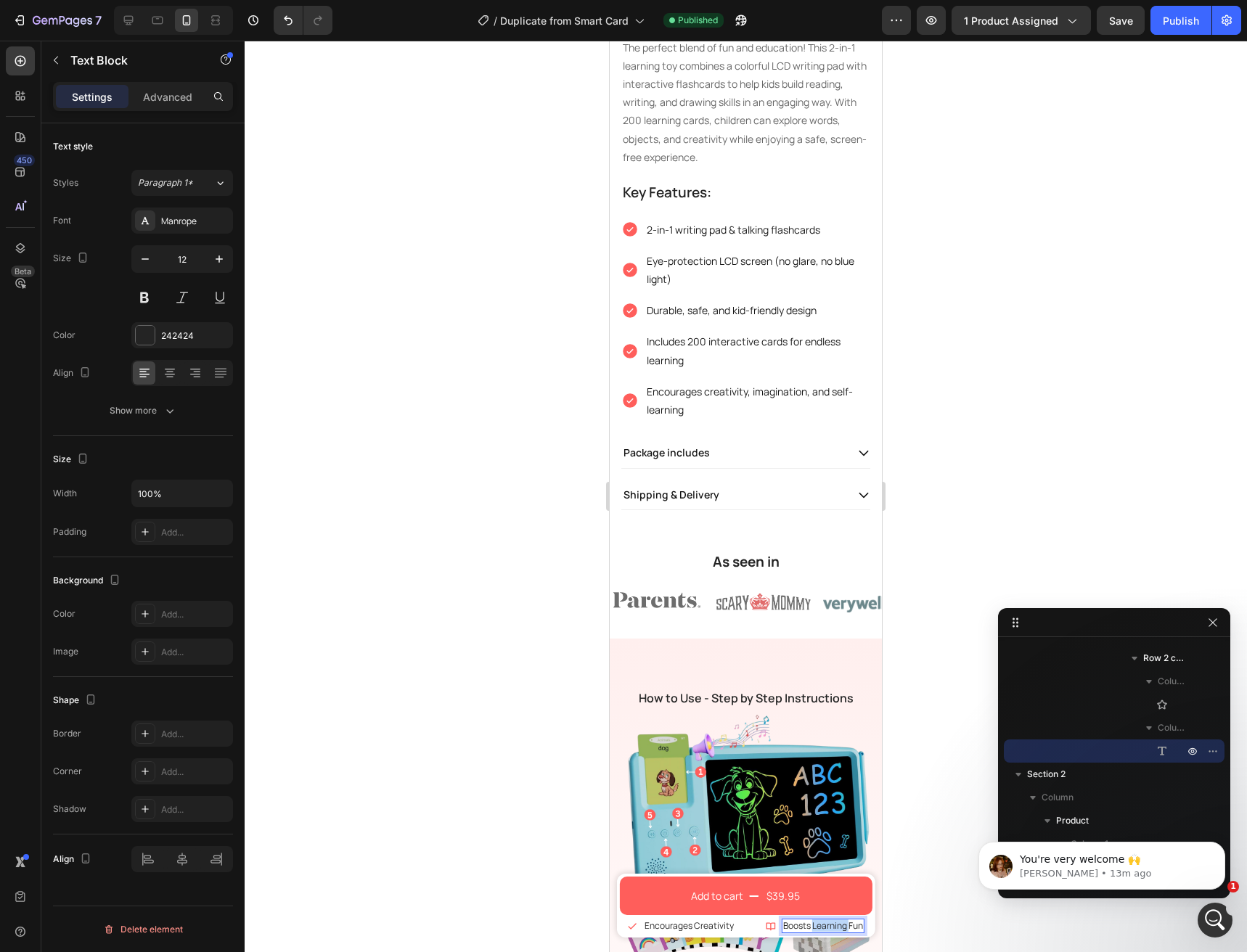
click at [814, 926] on p "Boosts Learning Fun" at bounding box center [823, 926] width 80 height 12
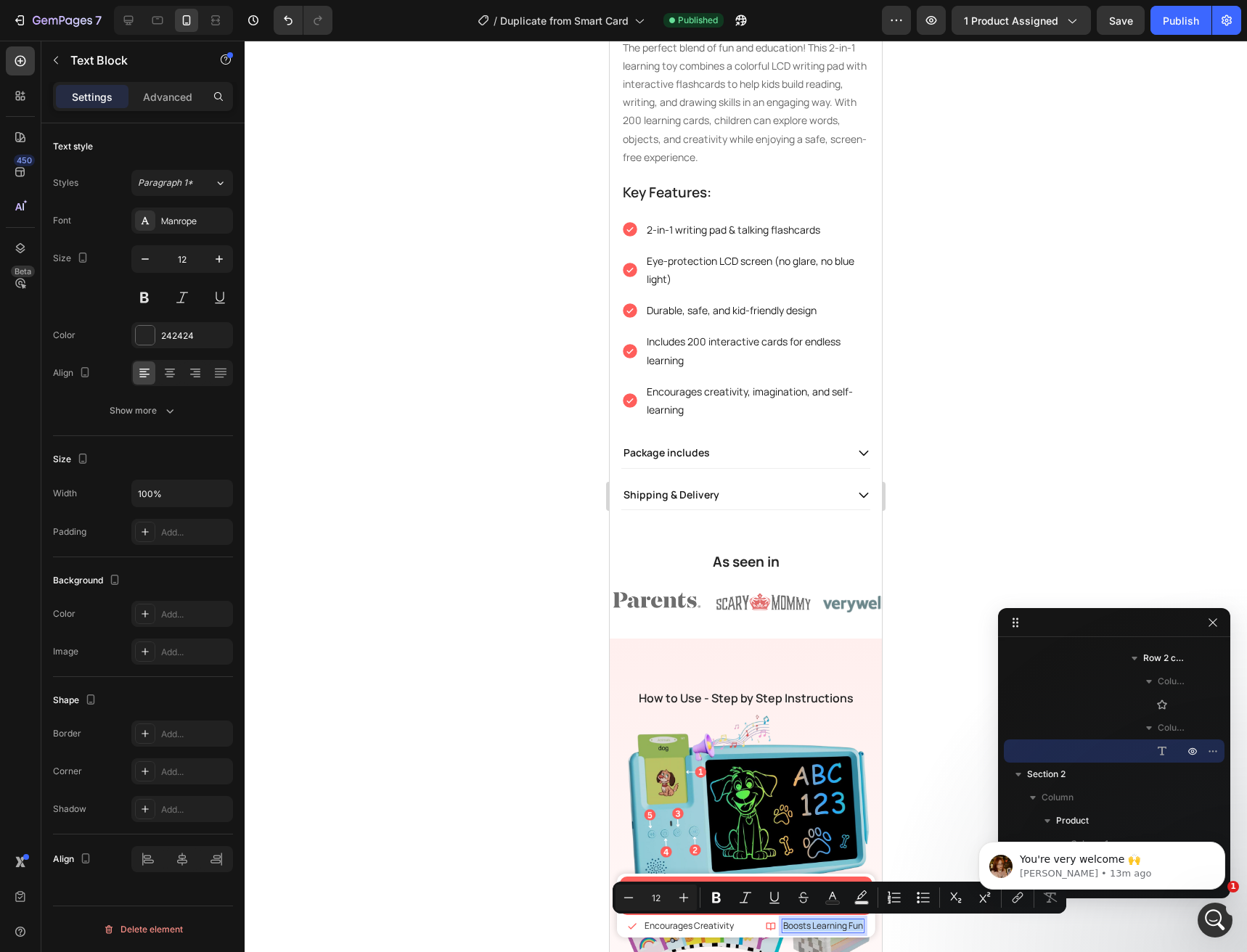
scroll to position [2718, 0]
click at [792, 925] on p "Boosts Learning Fun" at bounding box center [823, 926] width 80 height 12
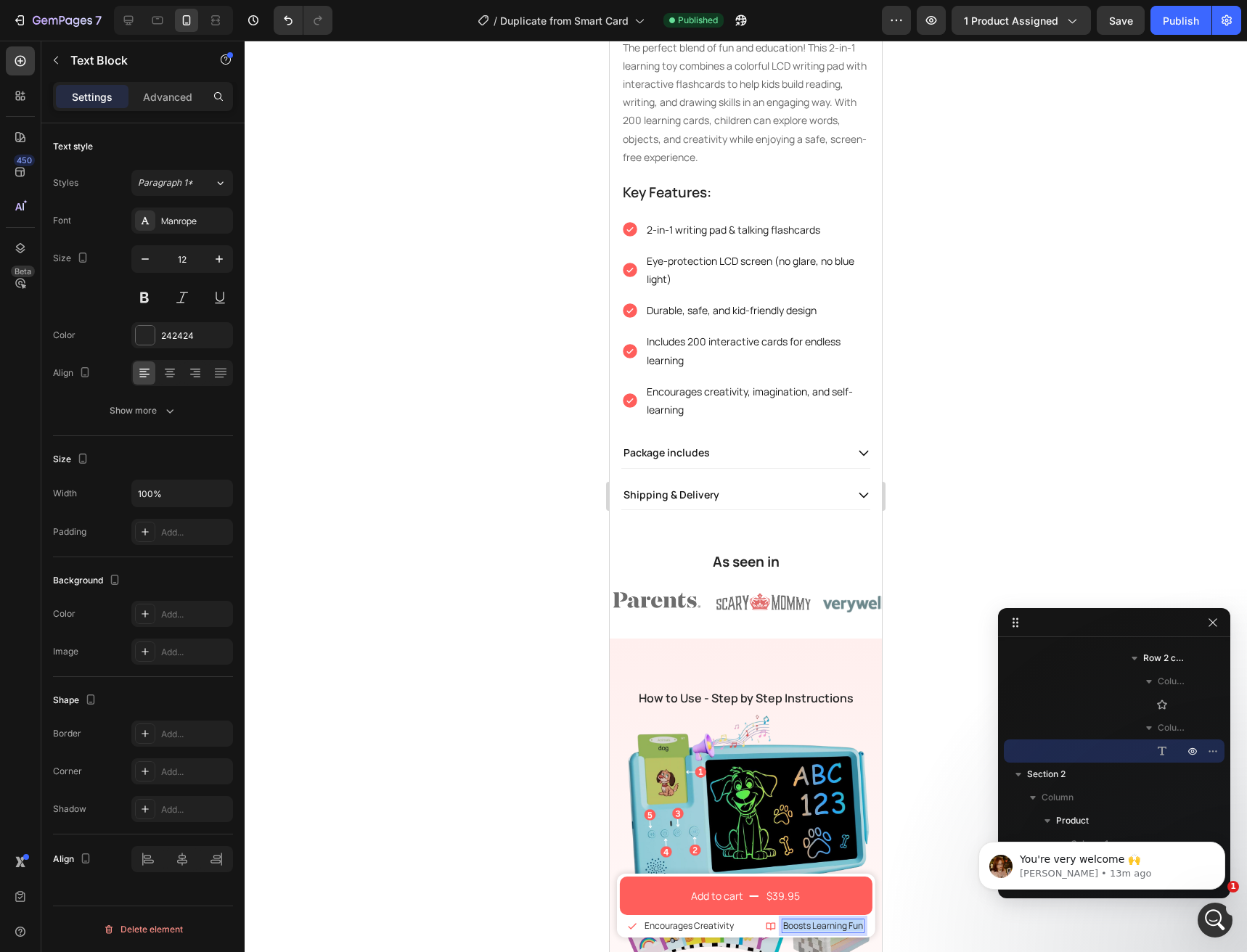
click at [792, 925] on p "Boosts Learning Fun" at bounding box center [823, 926] width 80 height 12
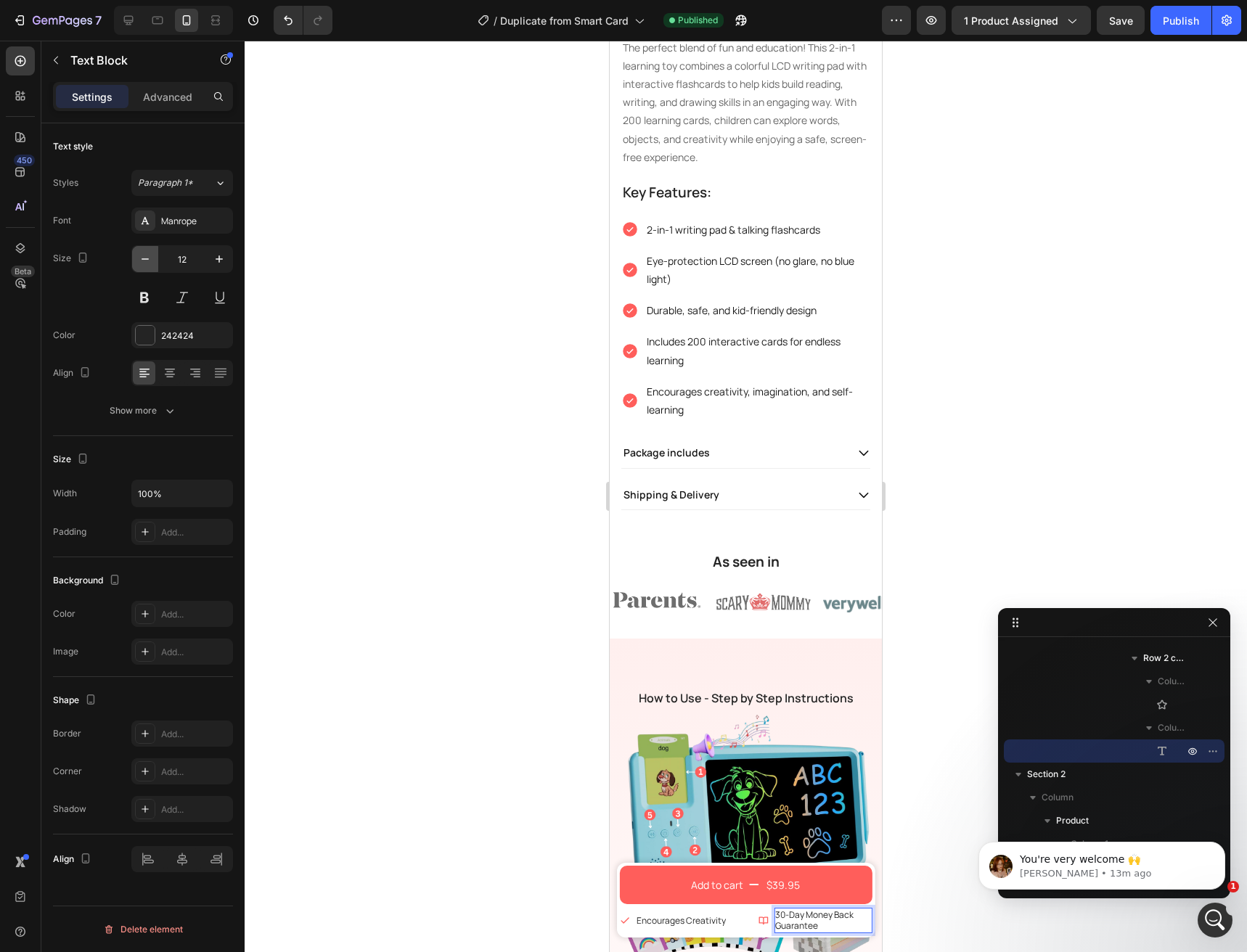
click at [143, 260] on icon "button" at bounding box center [144, 258] width 14 height 14
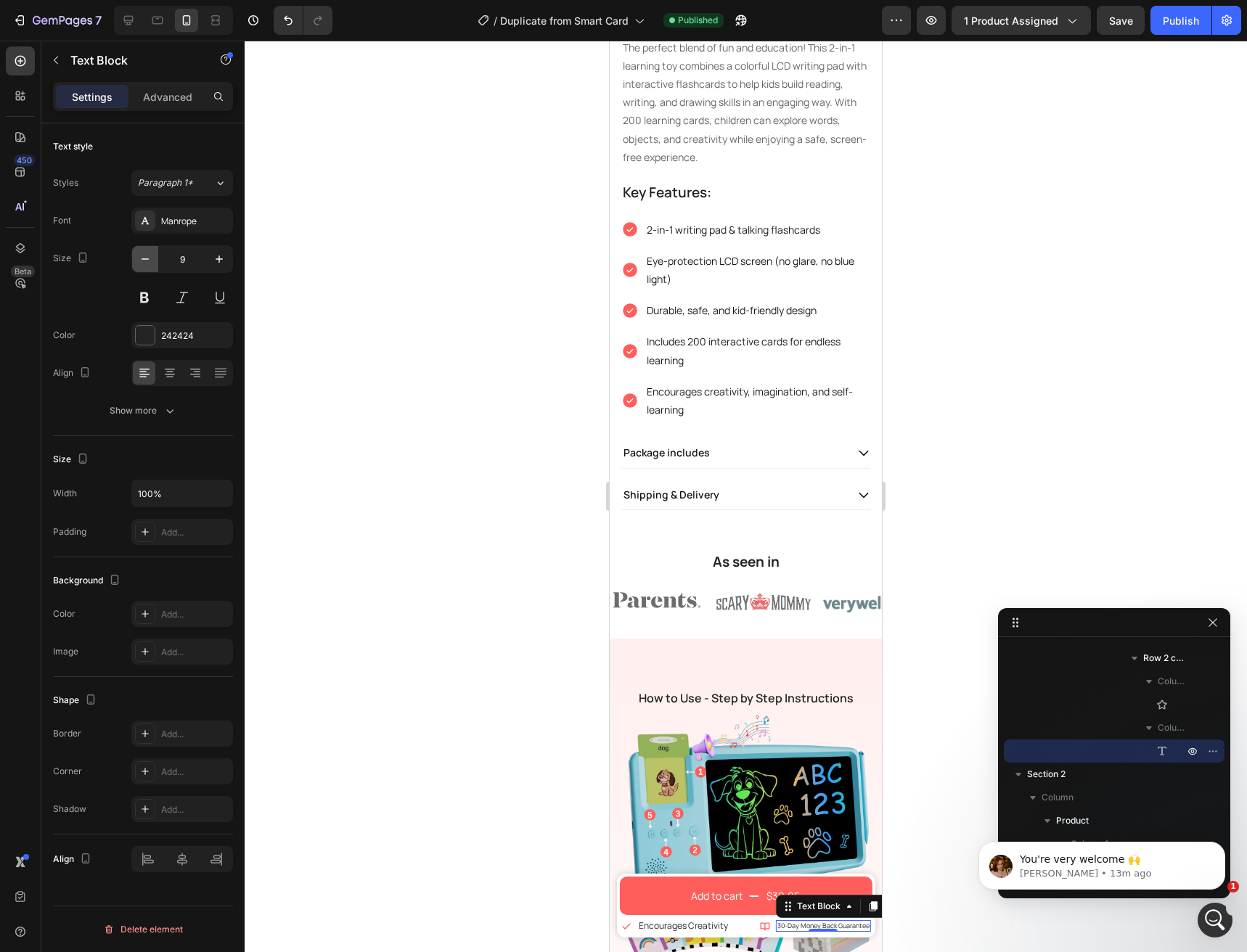
click at [143, 260] on icon "button" at bounding box center [144, 258] width 14 height 14
click at [286, 20] on icon "Undo/Redo" at bounding box center [288, 20] width 8 height 9
type input "9"
click at [286, 20] on icon "Undo/Redo" at bounding box center [288, 20] width 8 height 9
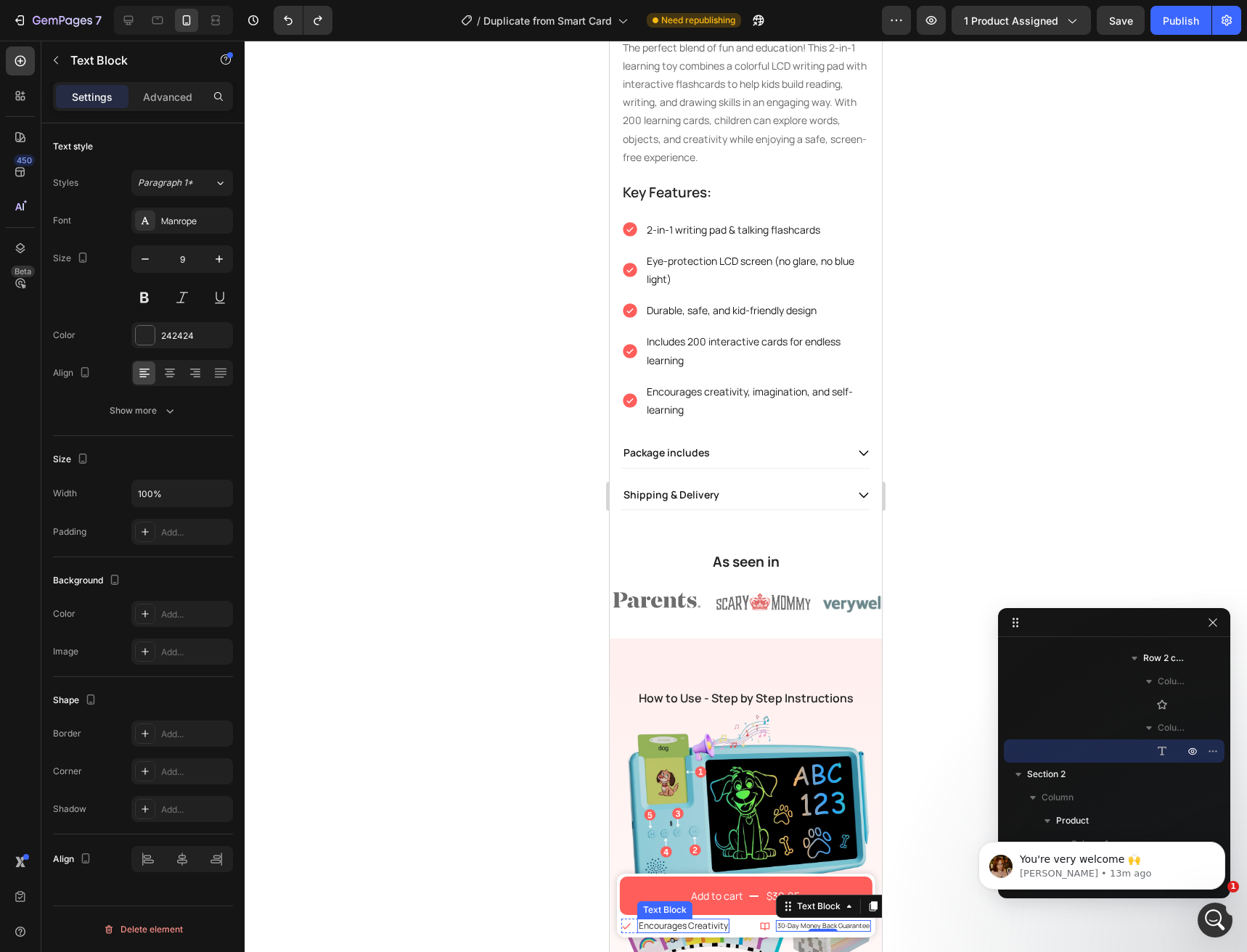
click at [652, 920] on p "Encourages Creativity" at bounding box center [683, 926] width 90 height 12
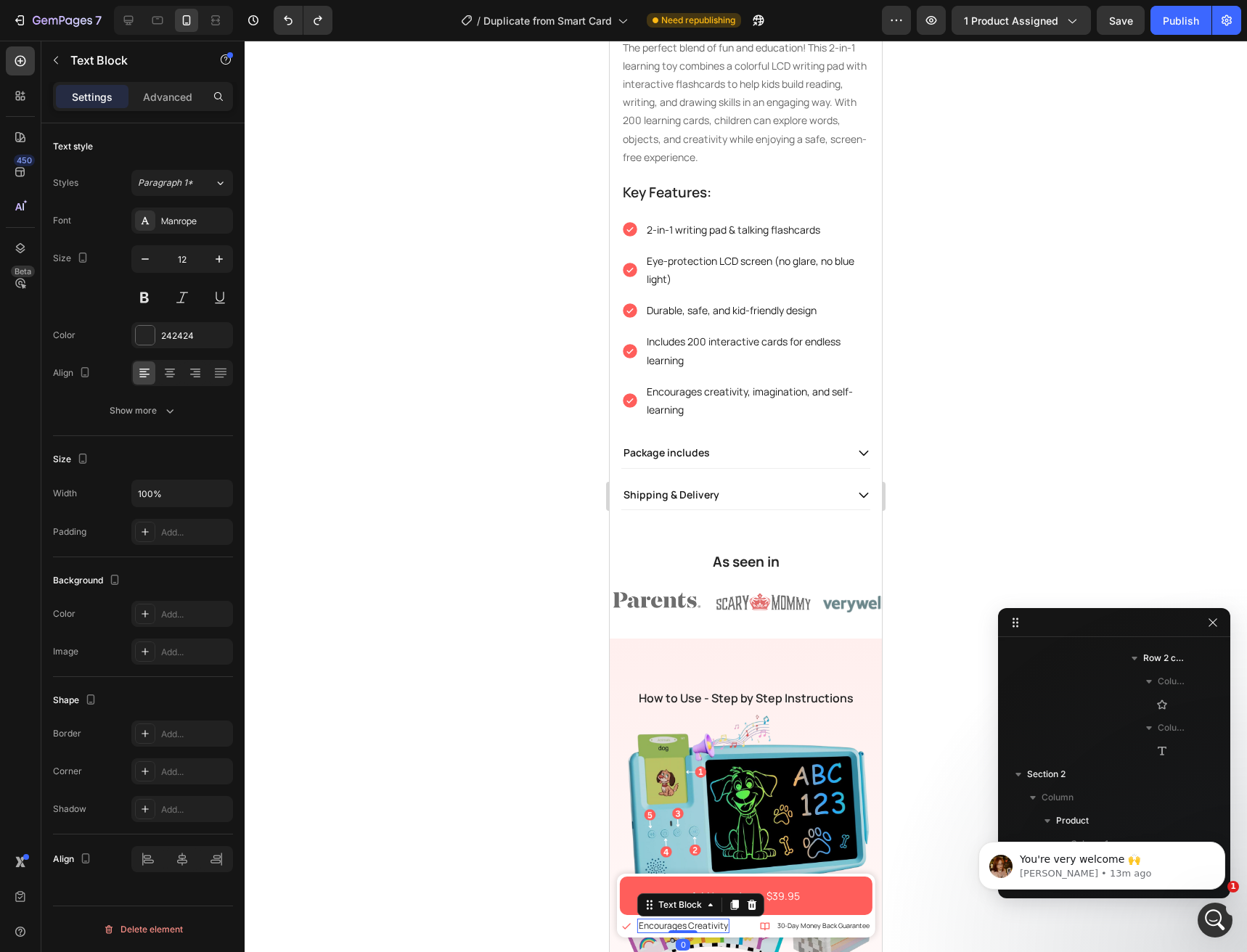
scroll to position [345, 0]
click at [788, 922] on p "30-Day Money Back Guarantee" at bounding box center [823, 926] width 92 height 8
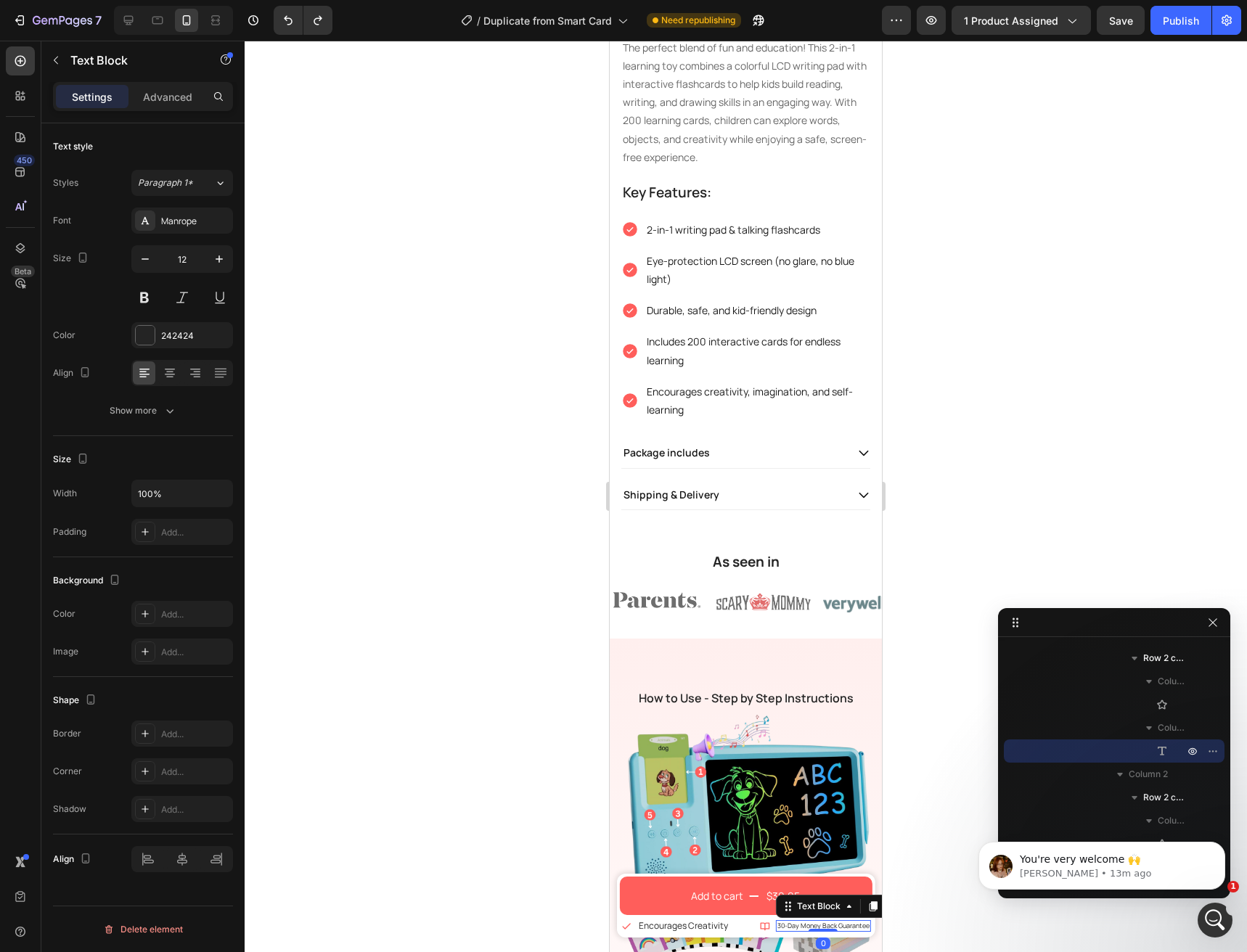
scroll to position [484, 0]
click at [189, 253] on input "9" at bounding box center [182, 258] width 48 height 26
type input "12"
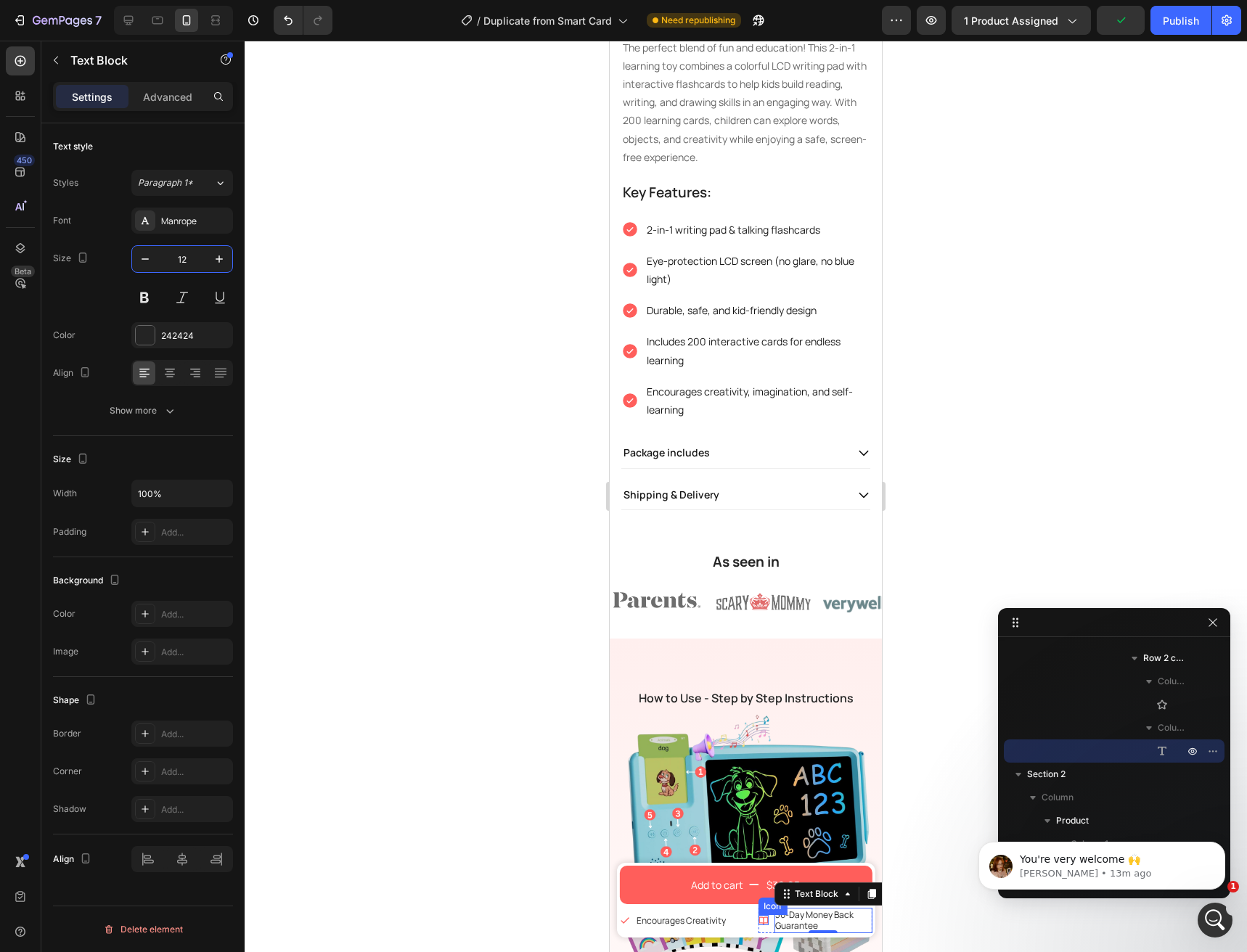
click at [760, 918] on icon at bounding box center [763, 921] width 9 height 8
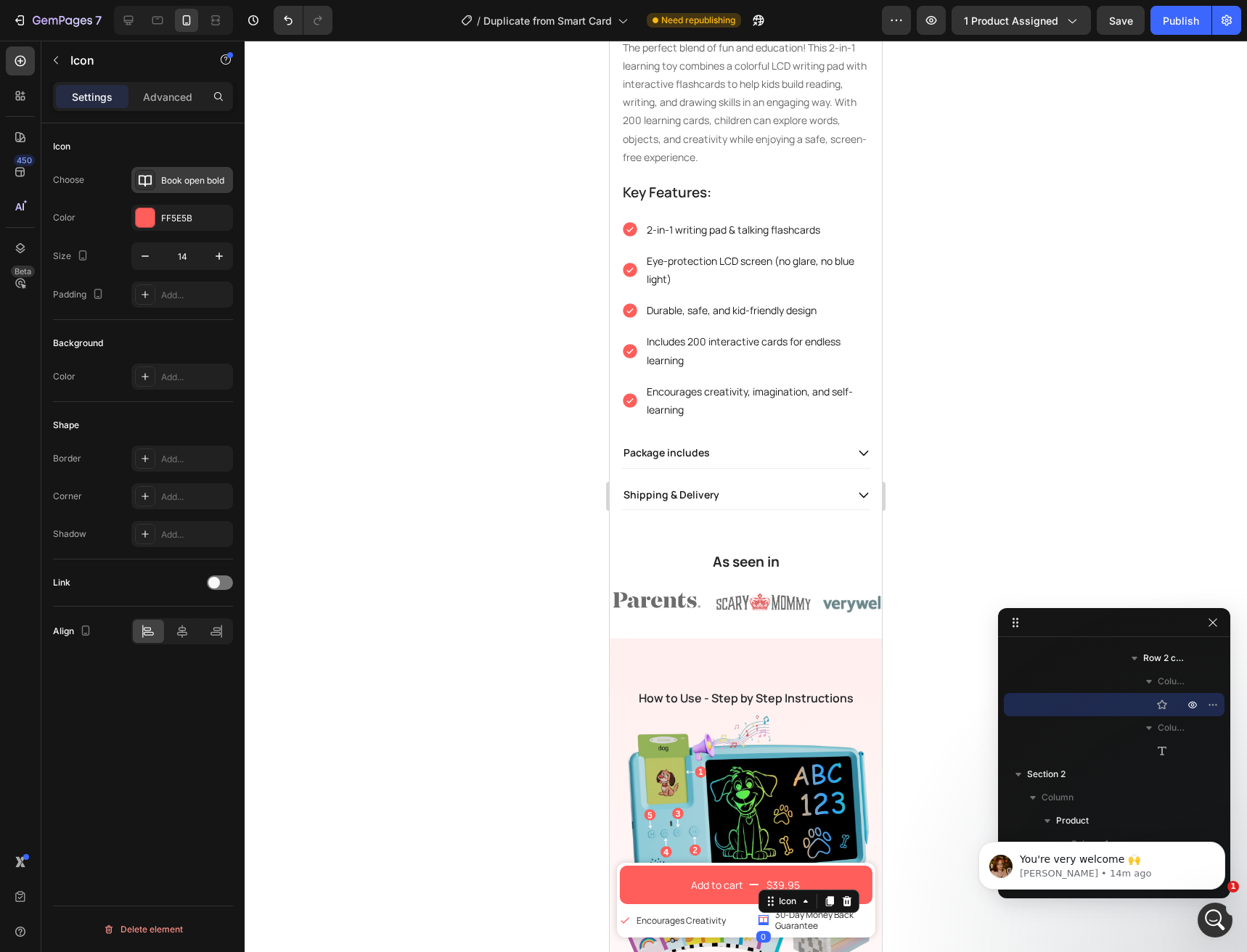
click at [196, 182] on div "Book open bold" at bounding box center [195, 180] width 68 height 13
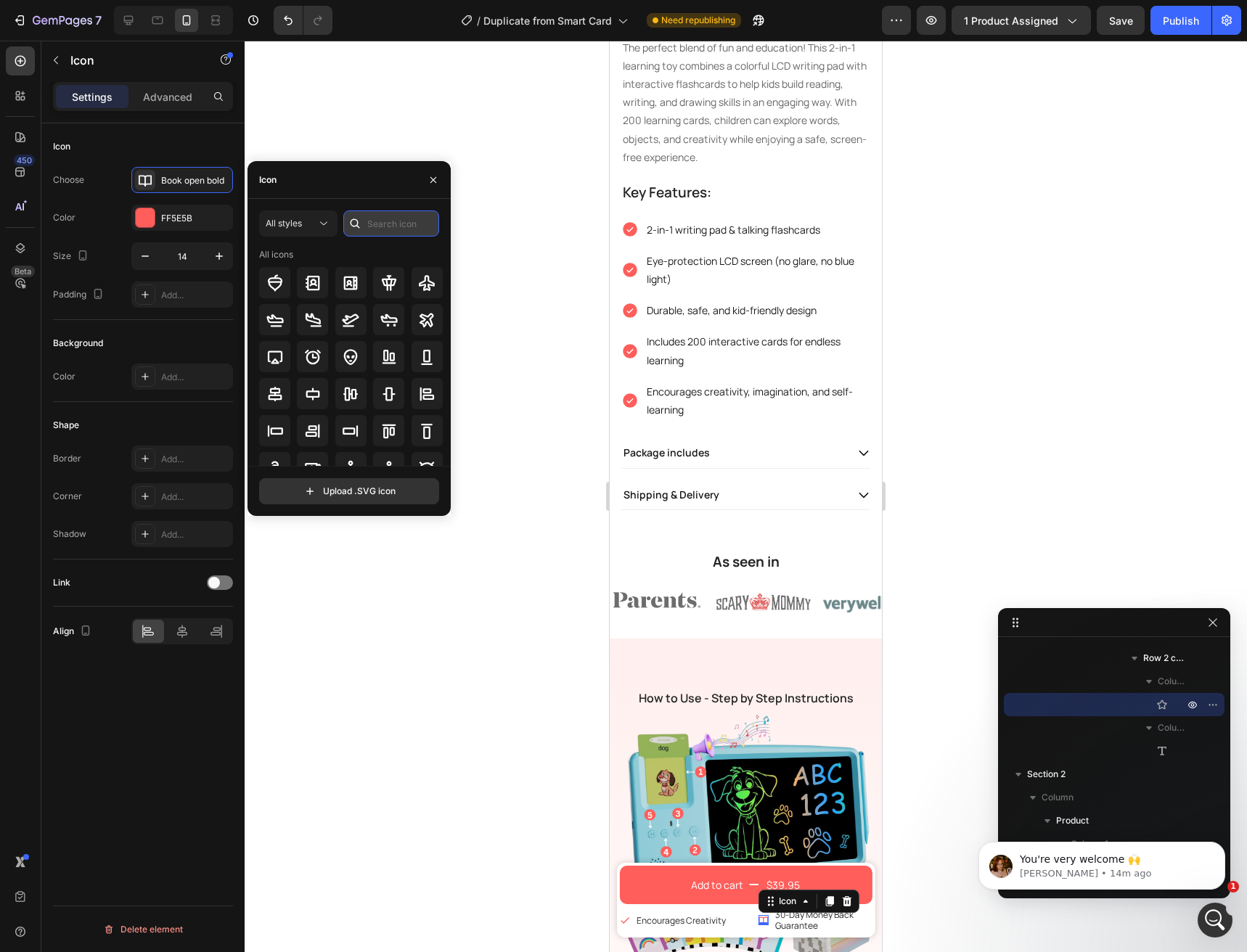
click at [394, 214] on input "text" at bounding box center [390, 223] width 95 height 26
type input "mon"
click at [354, 394] on icon at bounding box center [351, 395] width 18 height 18
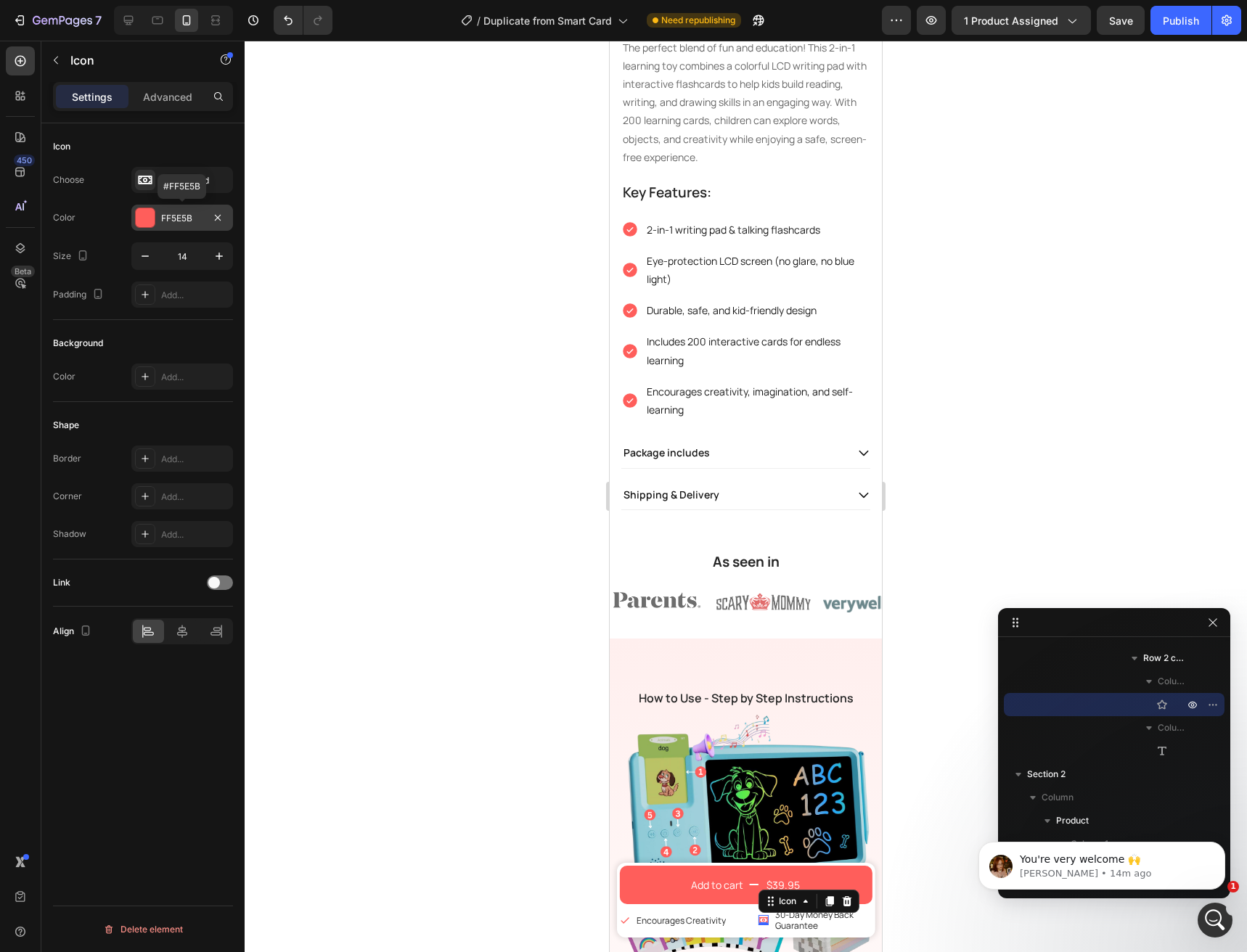
click at [188, 222] on div "FF5E5B" at bounding box center [182, 218] width 42 height 13
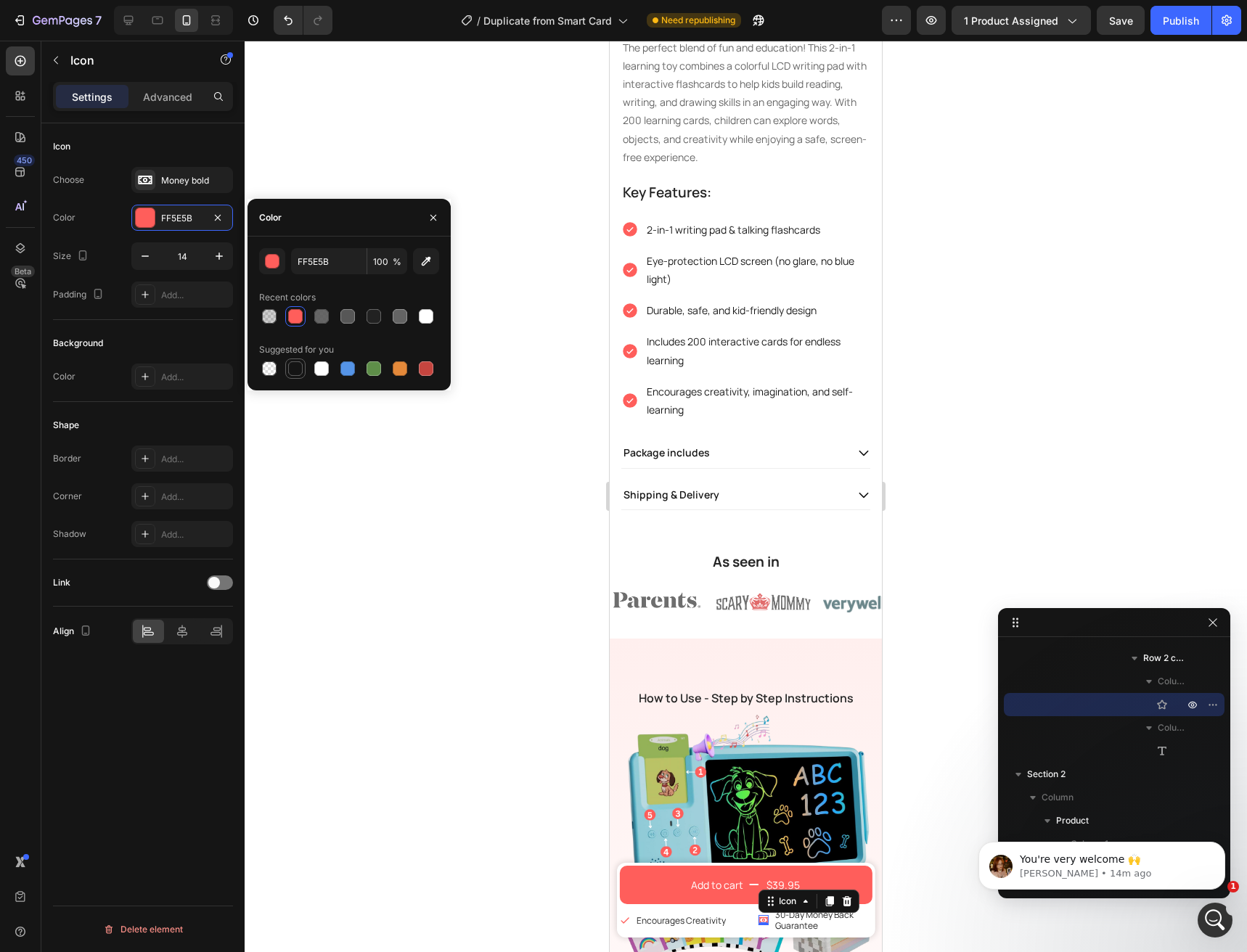
click at [294, 368] on div at bounding box center [295, 368] width 14 height 14
type input "151515"
click at [439, 226] on button "button" at bounding box center [433, 217] width 23 height 23
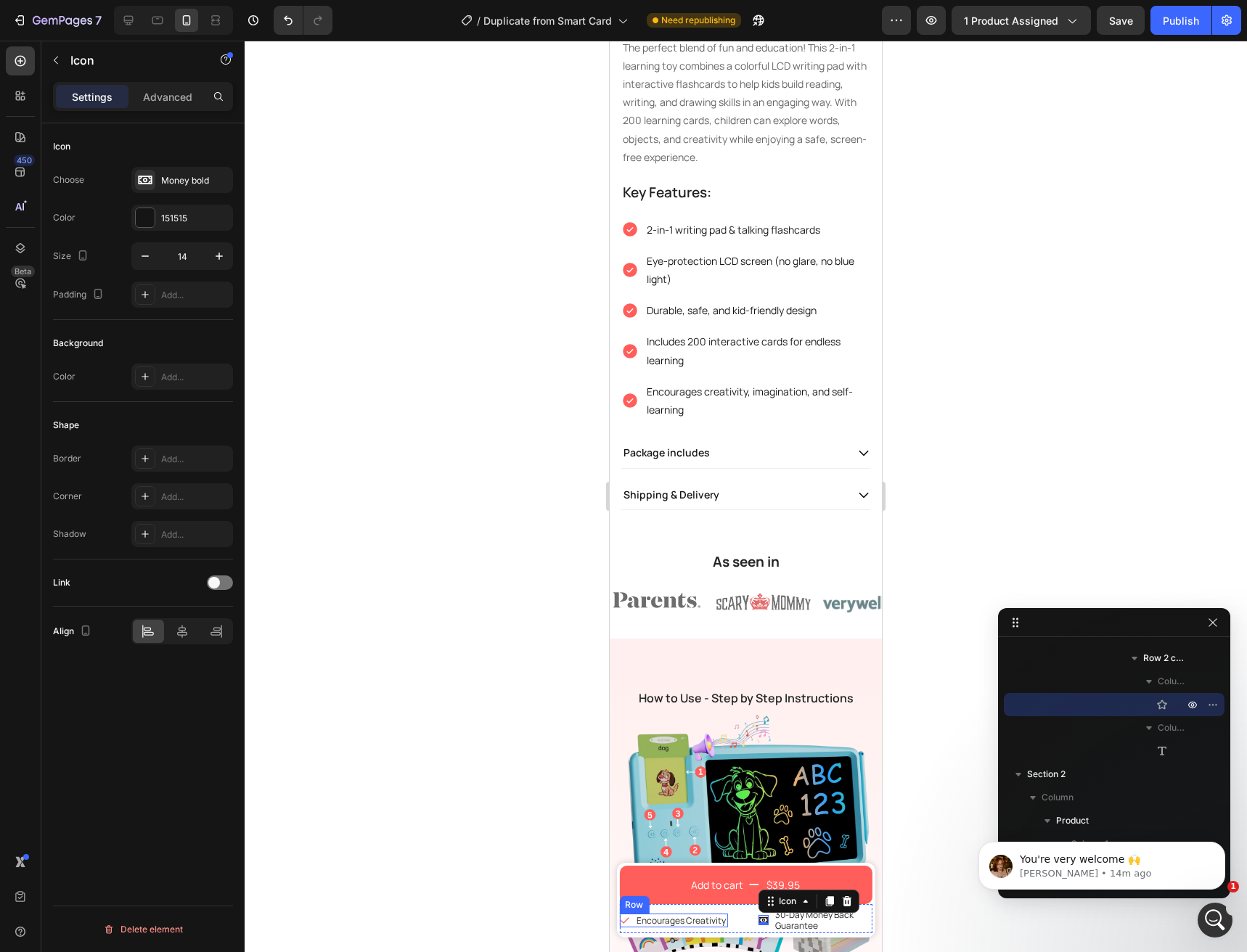
click at [626, 928] on div "Icon" at bounding box center [624, 921] width 10 height 14
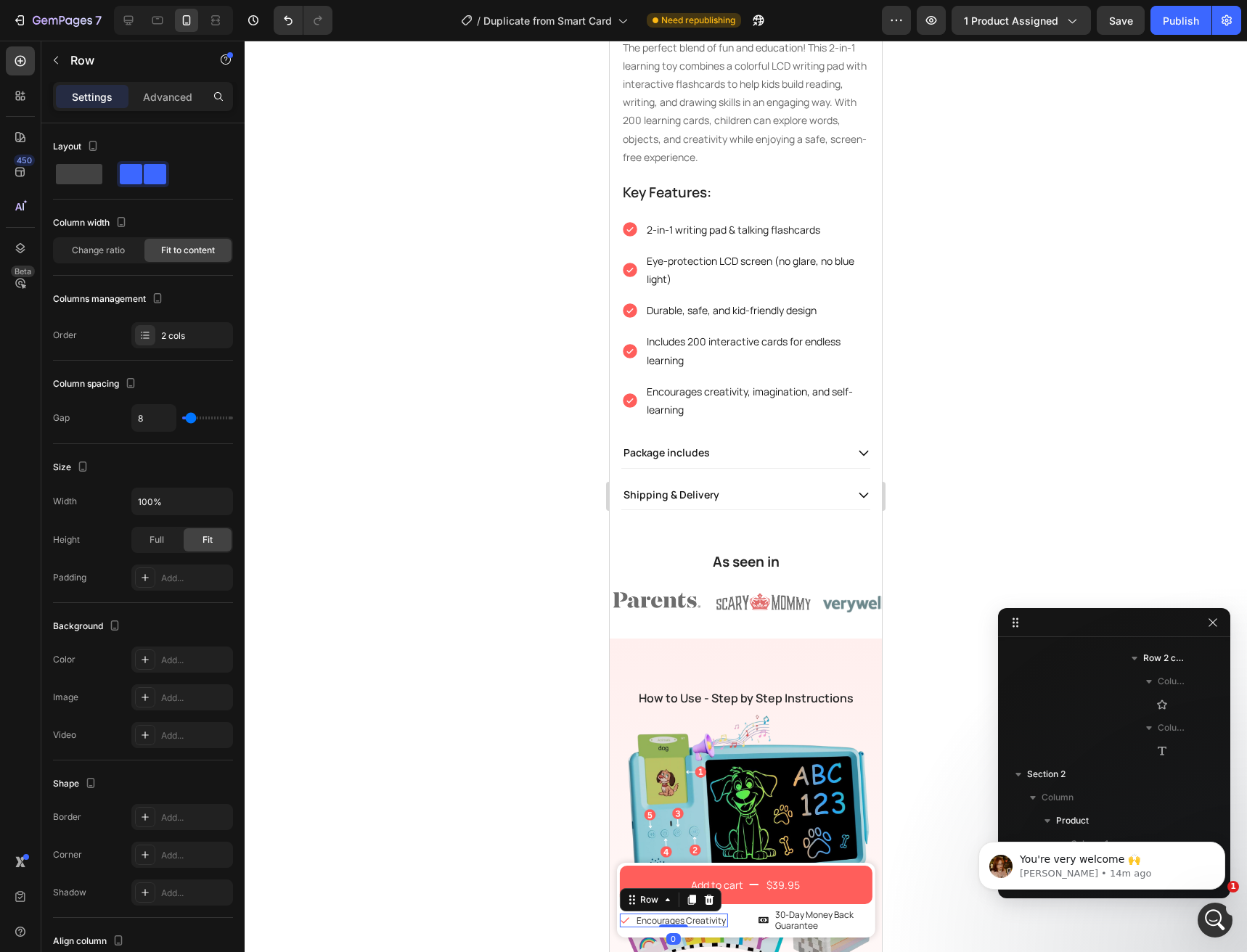
scroll to position [252, 0]
click at [626, 921] on icon at bounding box center [624, 920] width 10 height 10
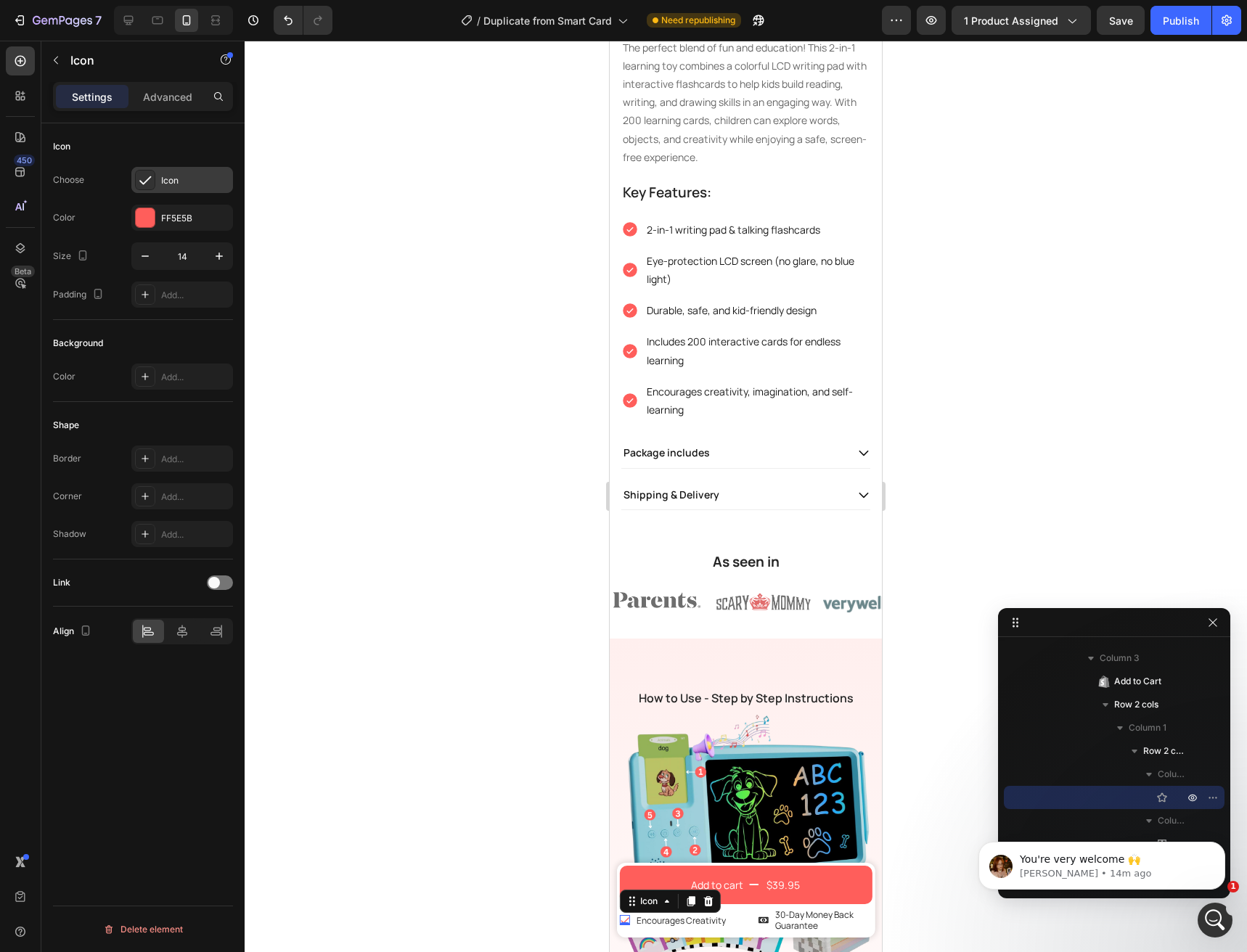
click at [162, 177] on div "Icon" at bounding box center [195, 180] width 68 height 13
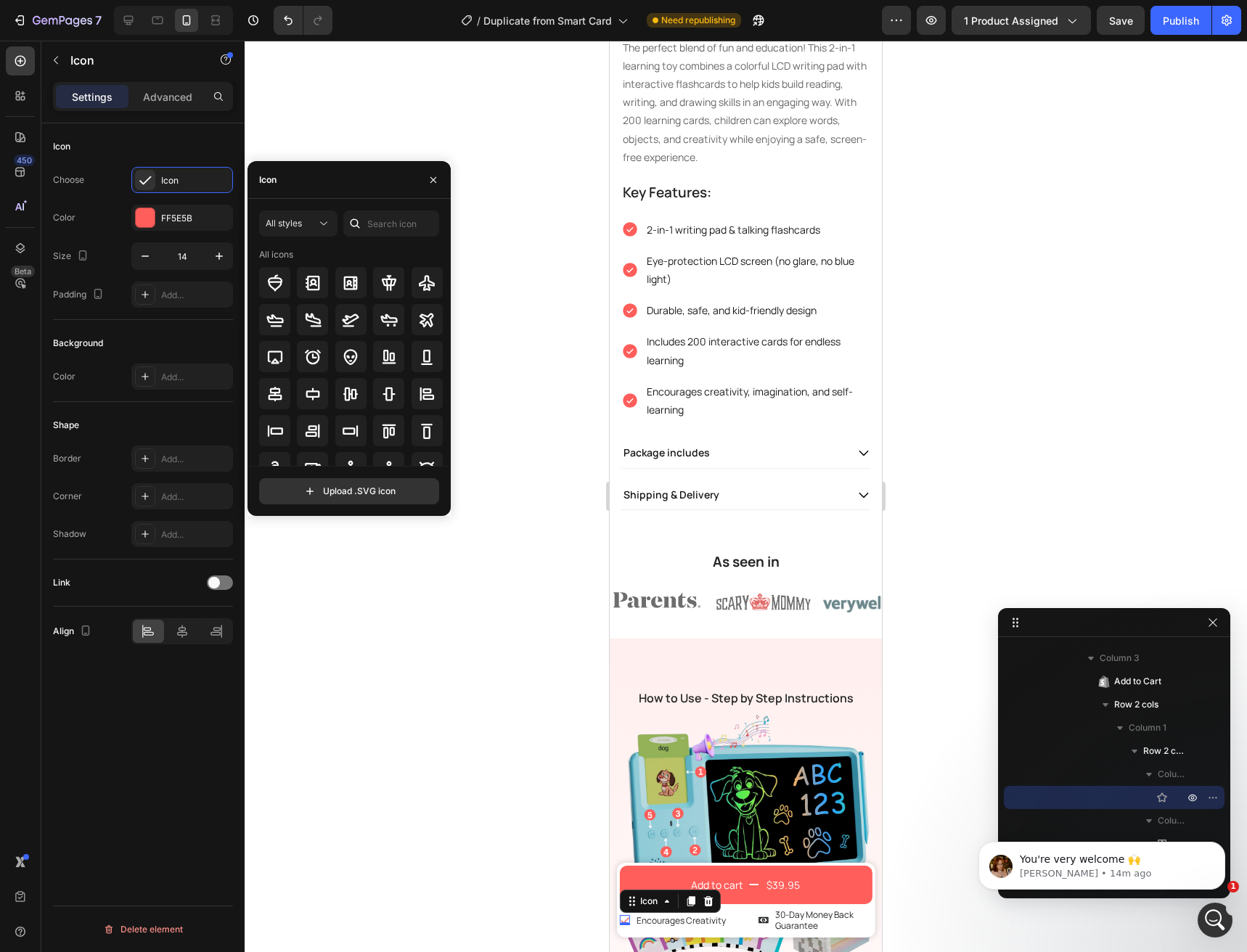
click at [297, 181] on div "Icon" at bounding box center [349, 180] width 204 height 38
click at [372, 221] on input "text" at bounding box center [390, 223] width 95 height 26
click at [280, 366] on div at bounding box center [275, 356] width 31 height 31
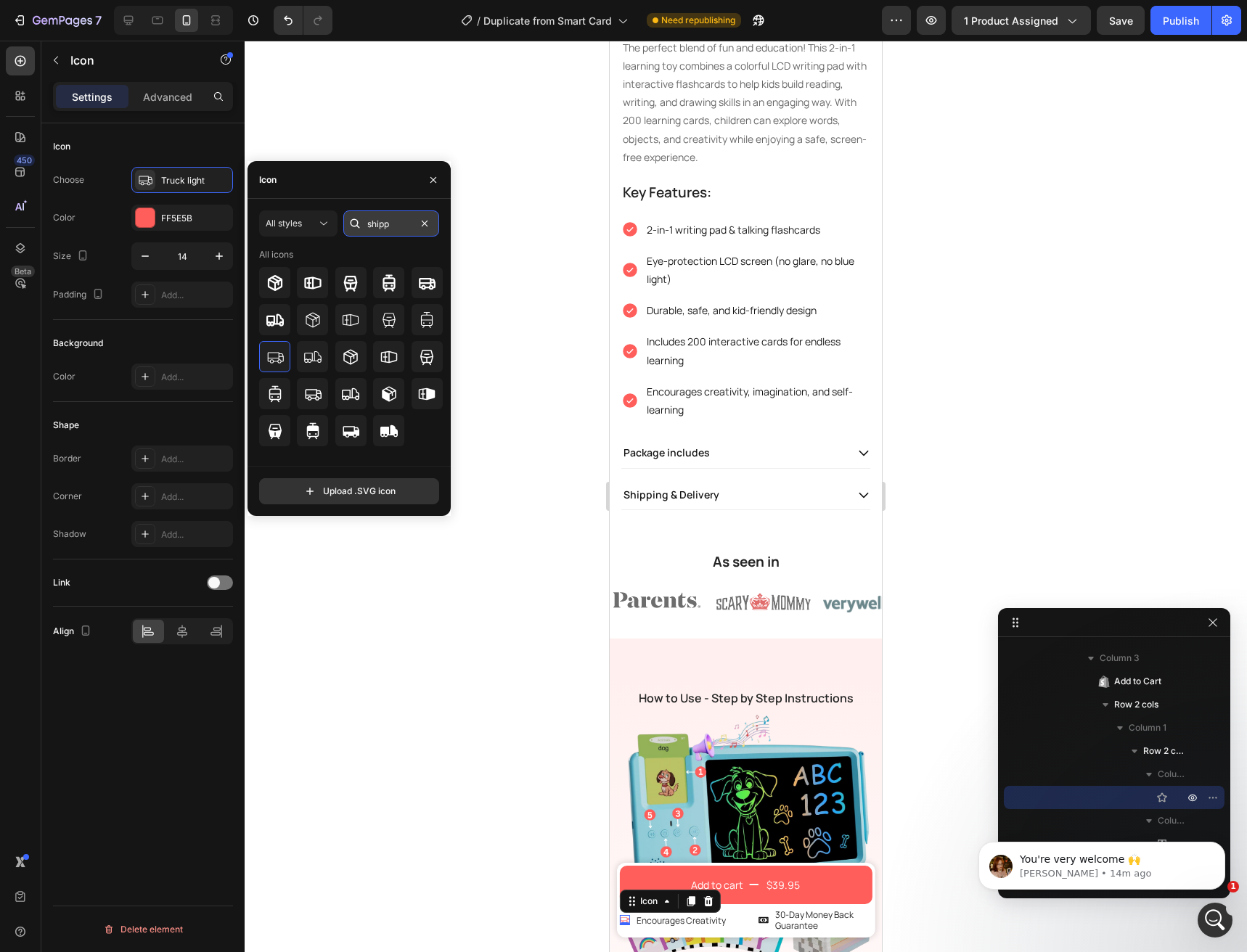
click at [368, 229] on input "shipp" at bounding box center [390, 223] width 95 height 26
type input "tru"
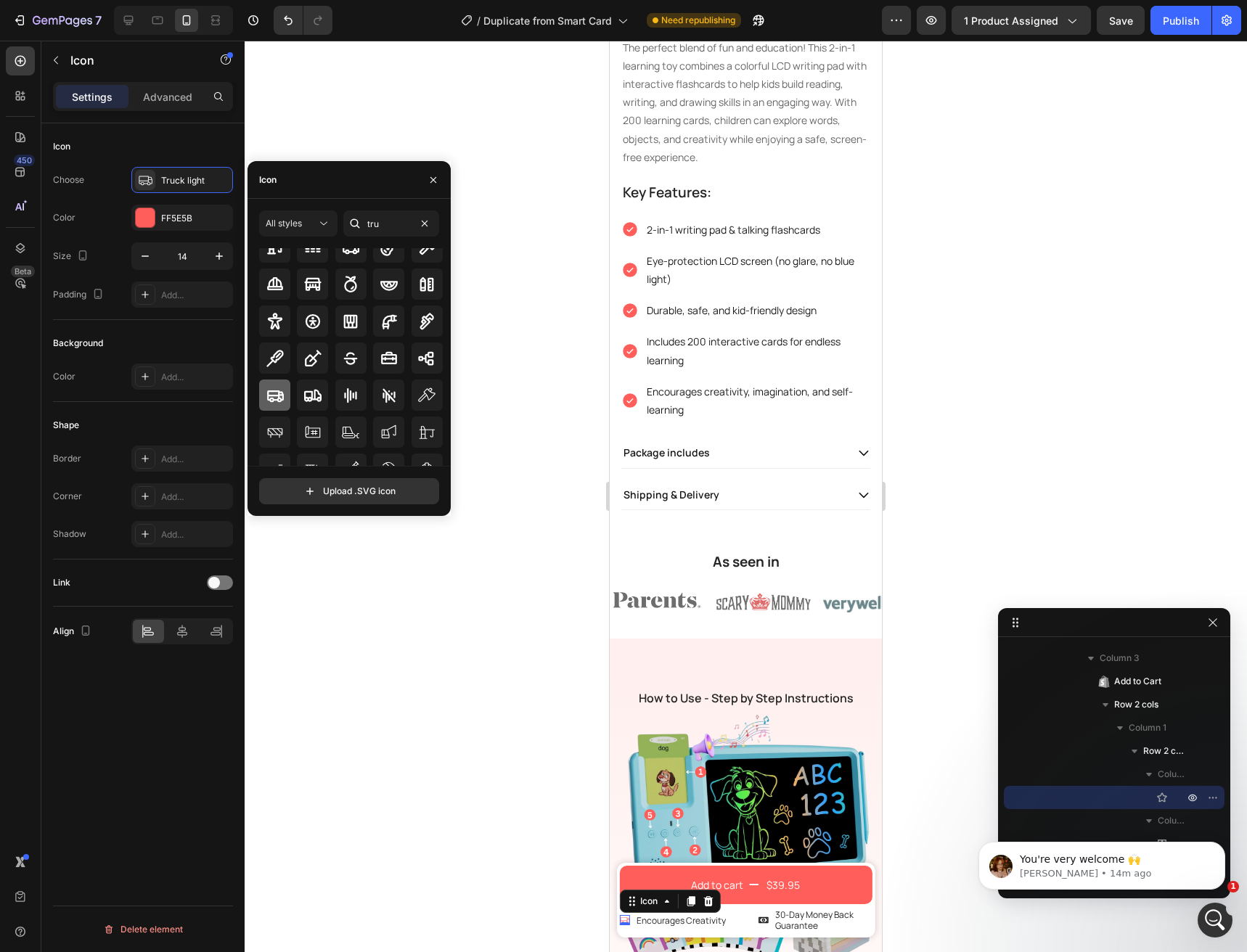
click at [278, 395] on icon at bounding box center [275, 395] width 17 height 12
click at [165, 219] on div "FF5E5B" at bounding box center [182, 218] width 42 height 13
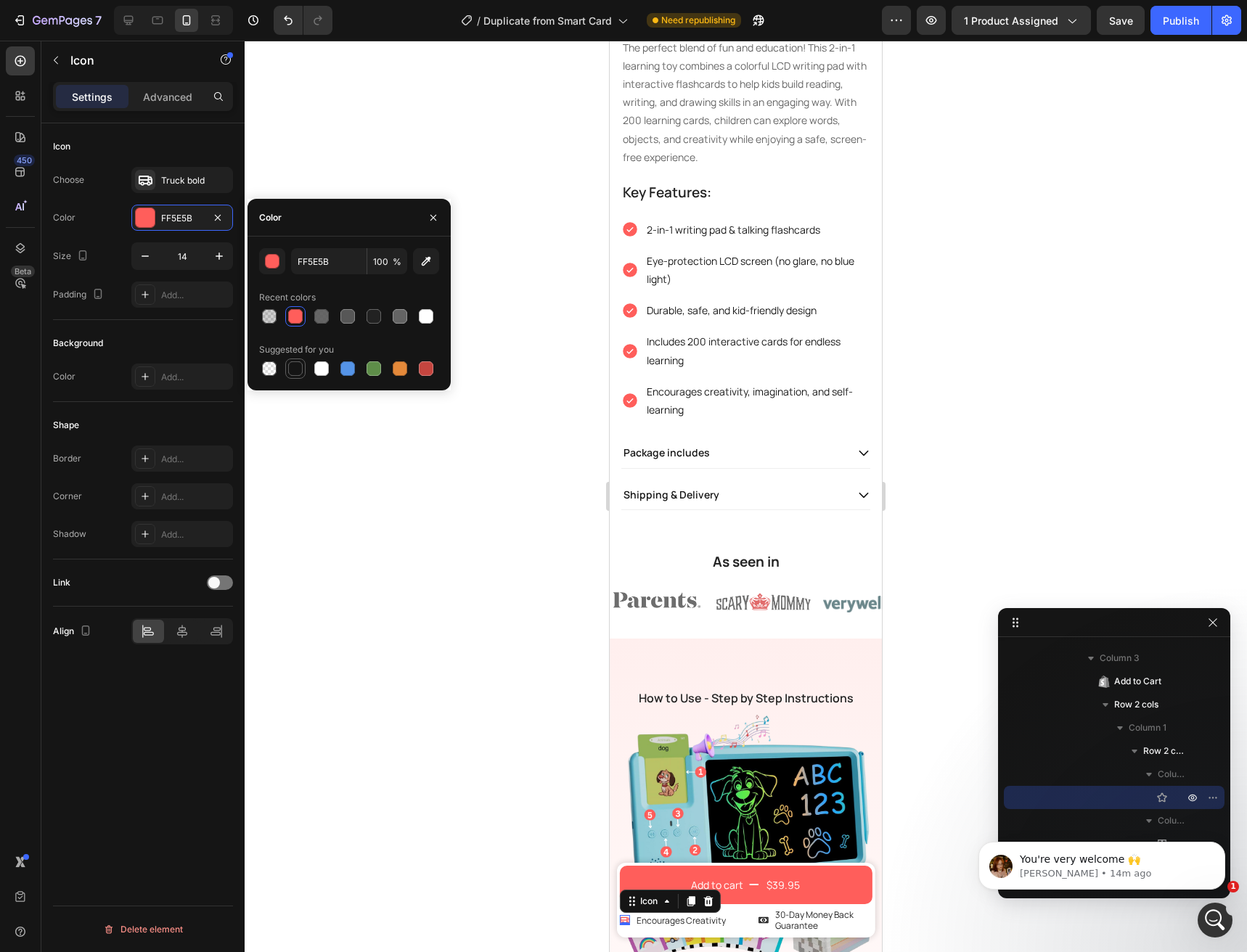
click at [286, 372] on div at bounding box center [296, 368] width 20 height 20
type input "151515"
click at [741, 918] on div "Icon 0 Encourages Creativity Text Block Row Icon 30-Day Money Back Guarantee Te…" at bounding box center [745, 919] width 253 height 29
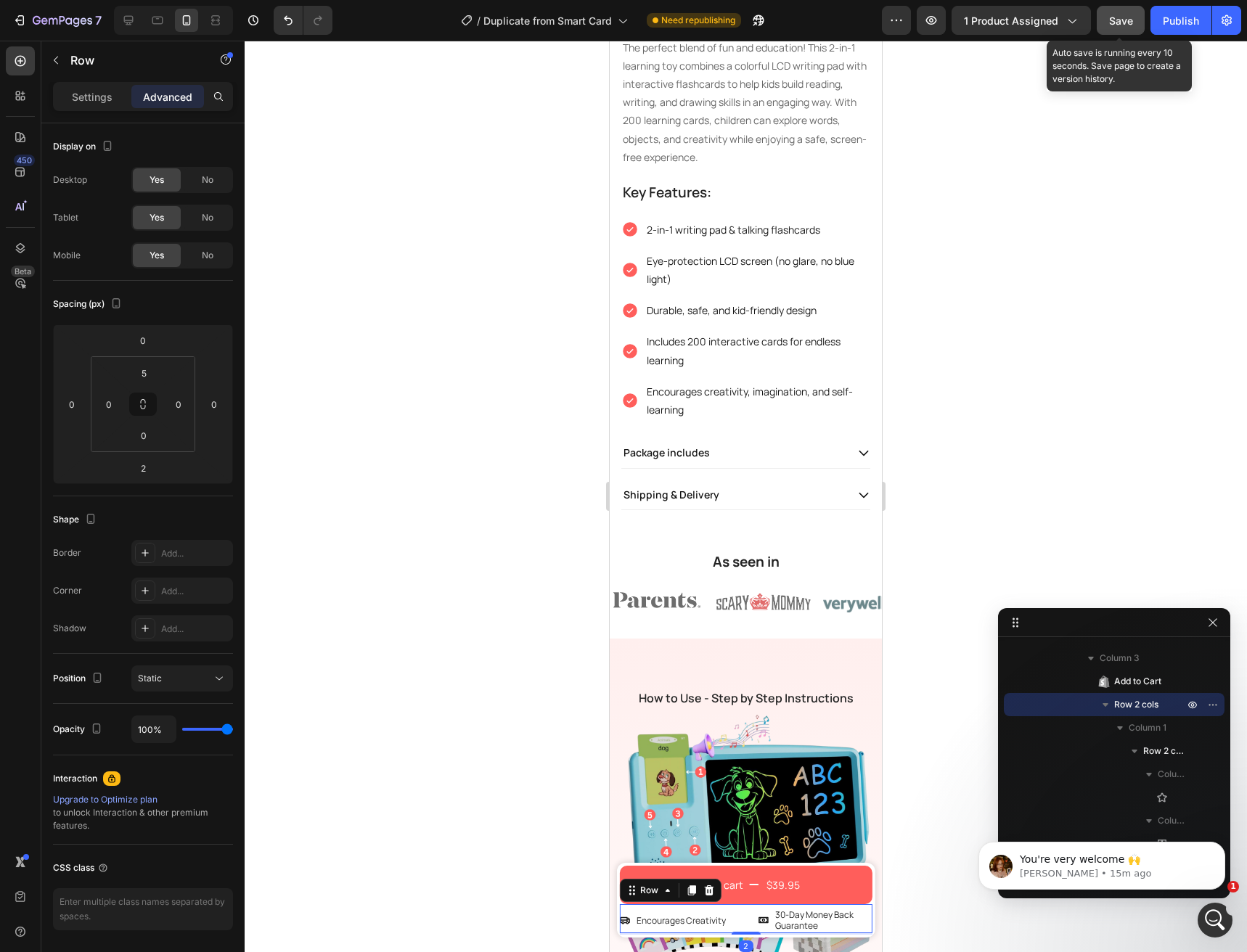
click at [1125, 20] on span "Save" at bounding box center [1121, 20] width 24 height 13
drag, startPoint x: 1176, startPoint y: 25, endPoint x: 1166, endPoint y: 50, distance: 26.9
click at [1176, 26] on div "Publish" at bounding box center [1180, 20] width 36 height 15
click at [736, 923] on div "Icon Encourages Creativity Text Block Row Icon 30-Day Money Back Guarantee Text…" at bounding box center [745, 919] width 253 height 29
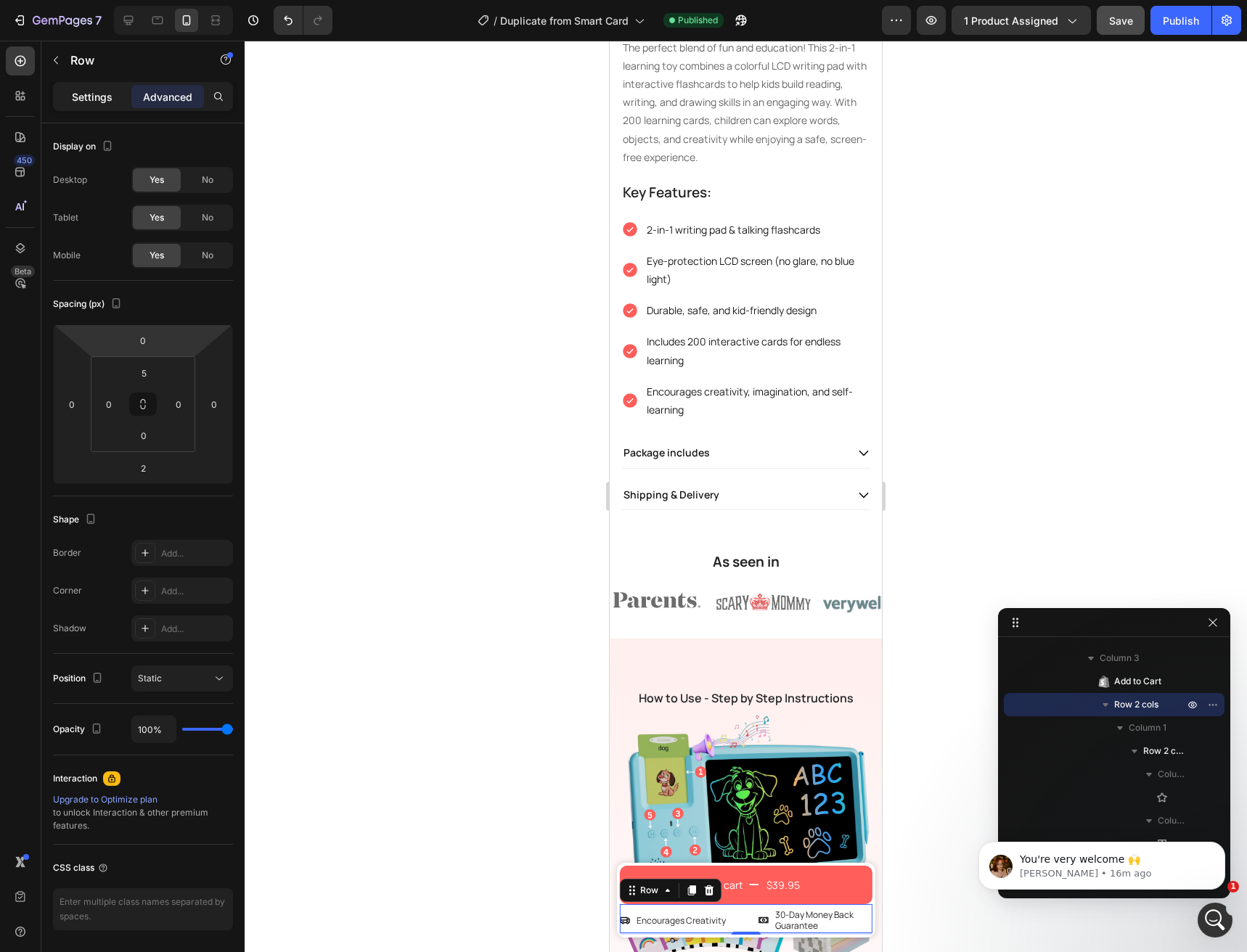
click at [86, 104] on p "Settings" at bounding box center [92, 97] width 41 height 15
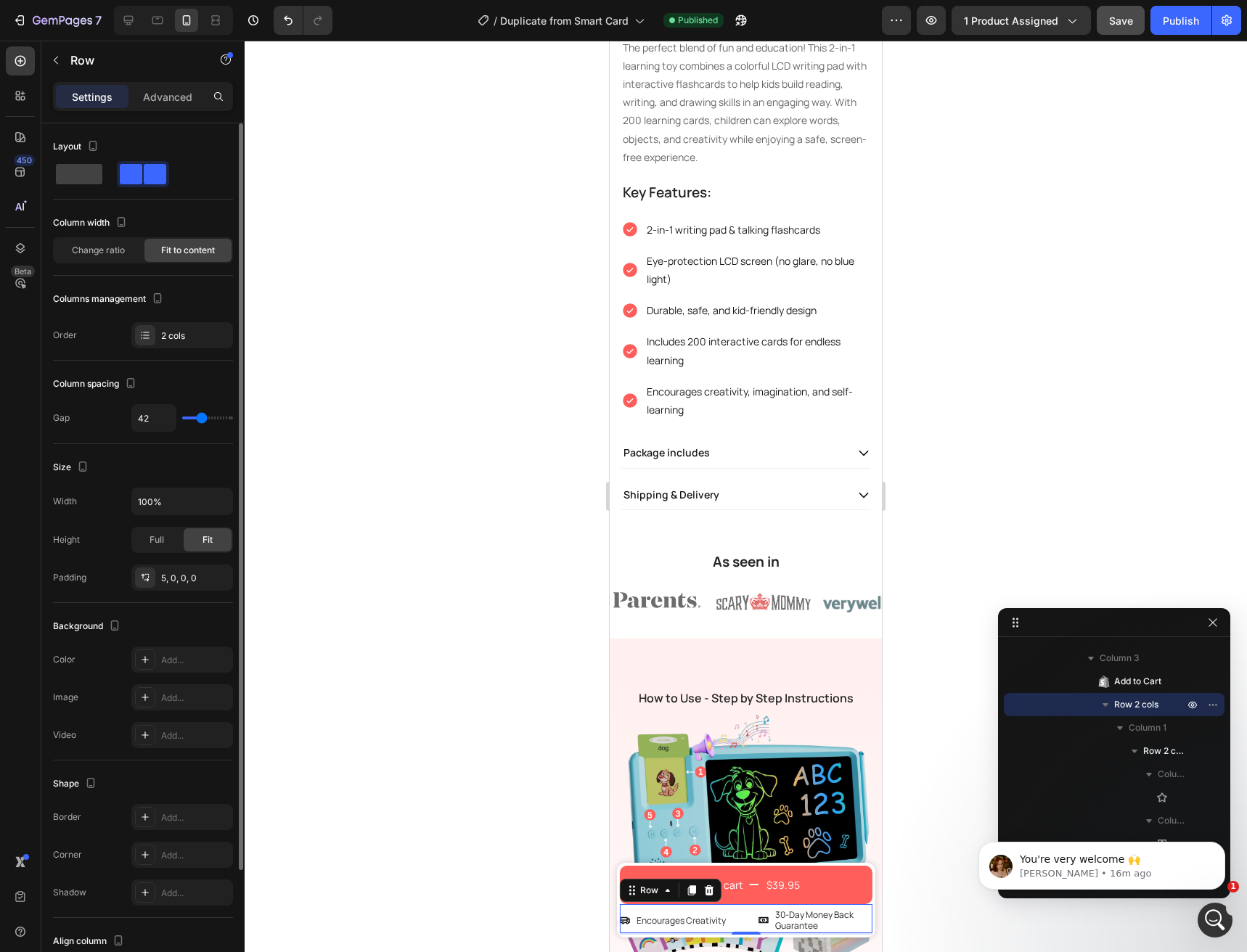
type input "36"
type input "38"
type input "40"
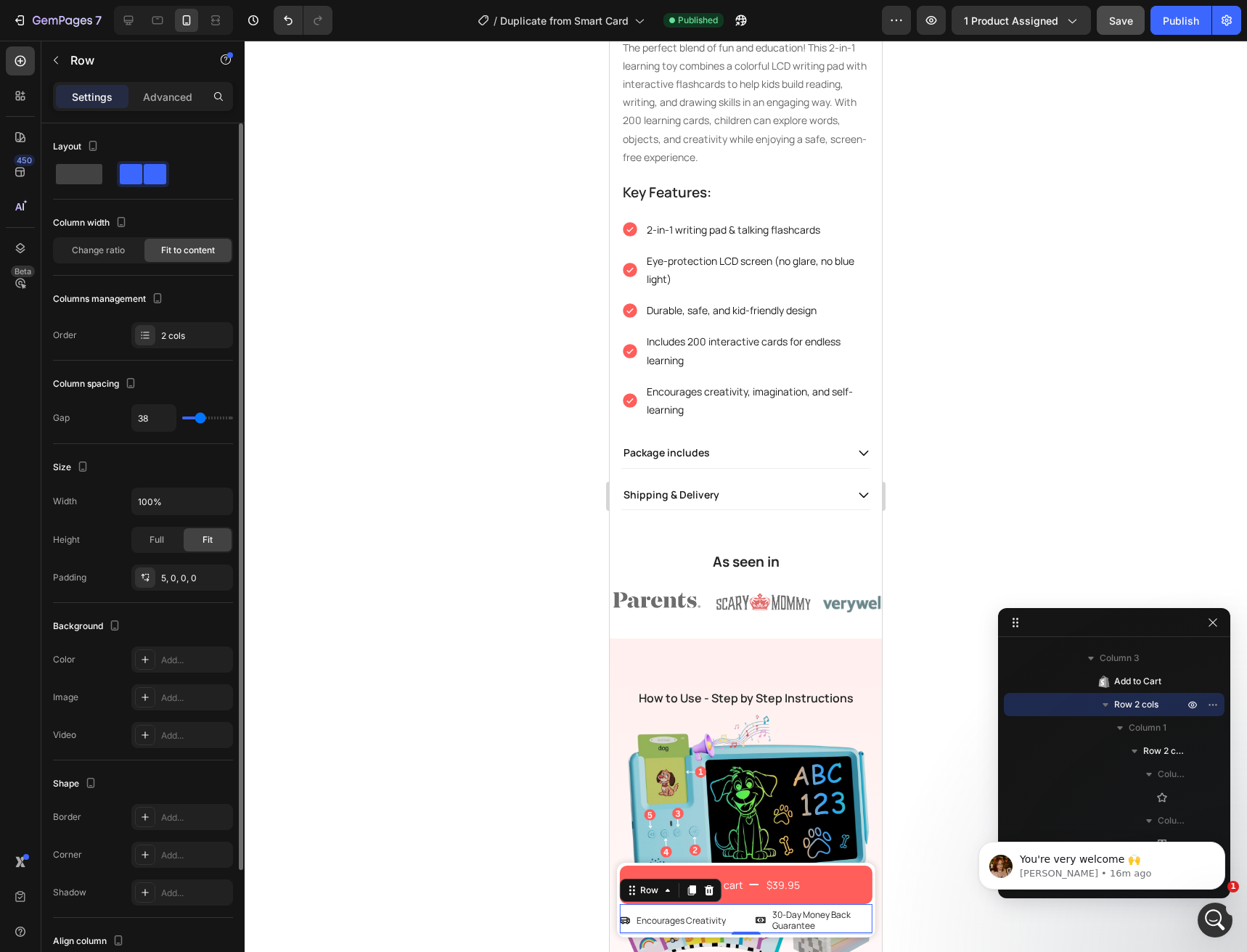
type input "40"
type input "42"
type input "44"
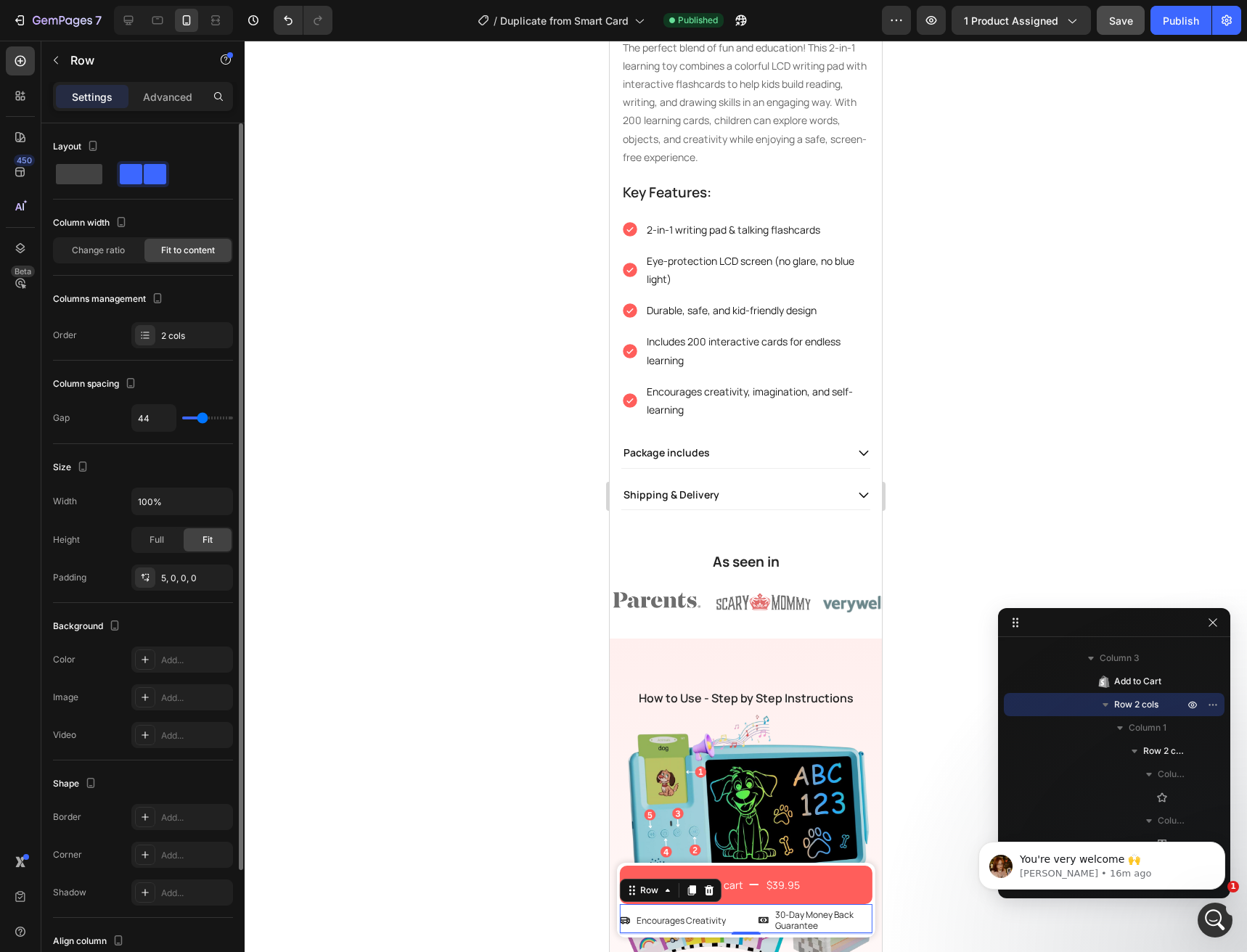
type input "47"
type input "49"
type input "51"
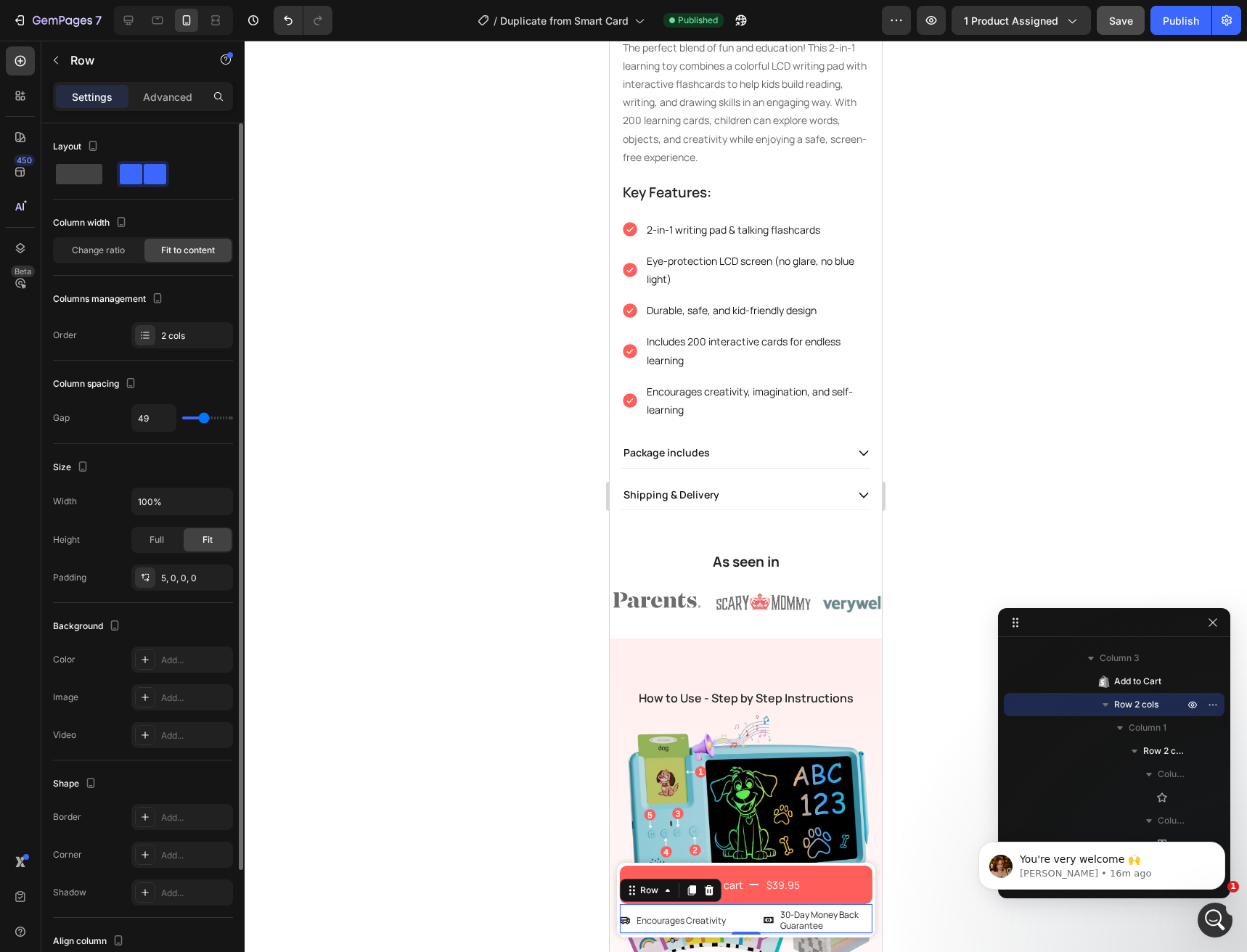
type input "51"
type input "53"
type input "56"
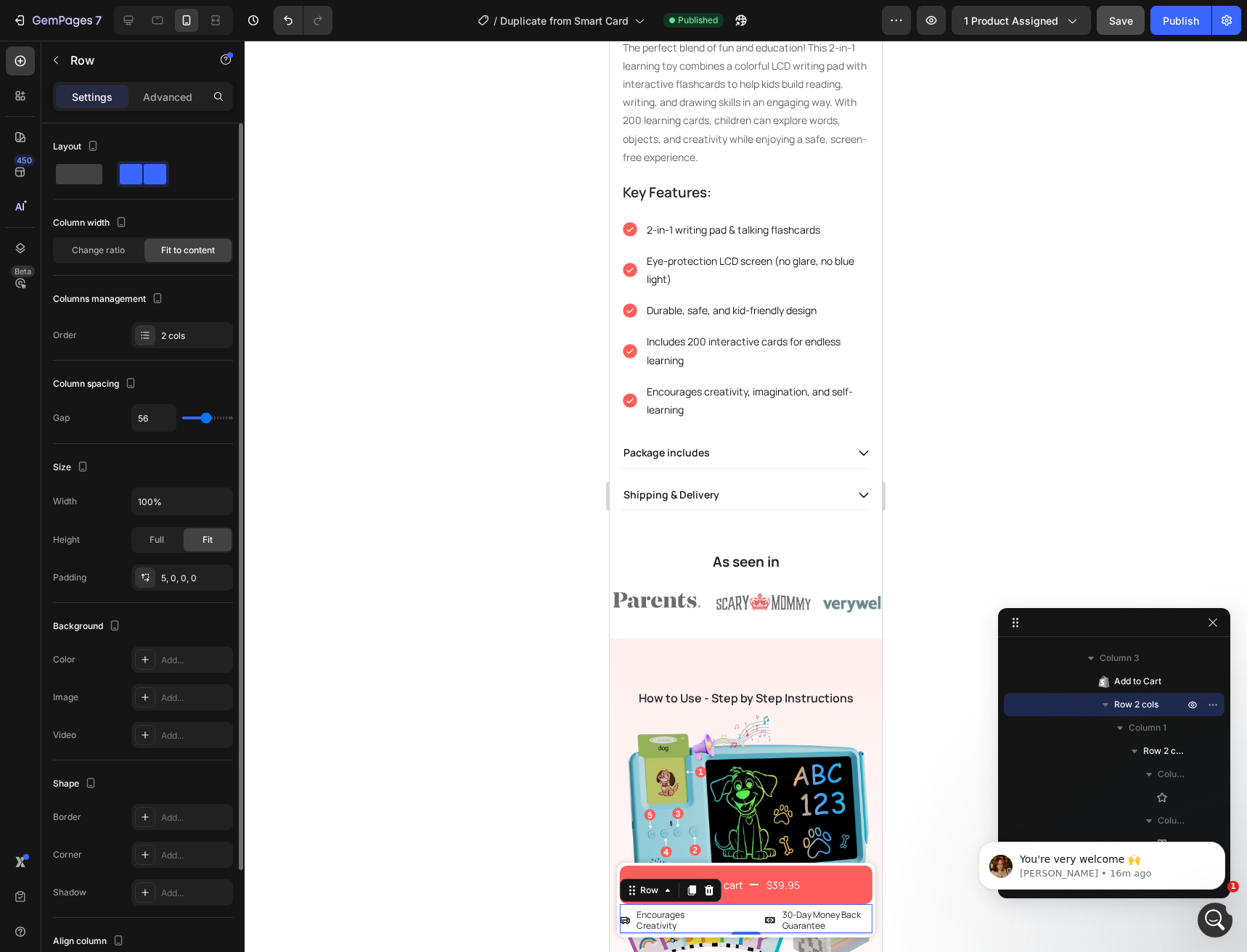
type input "60"
type input "62"
type input "64"
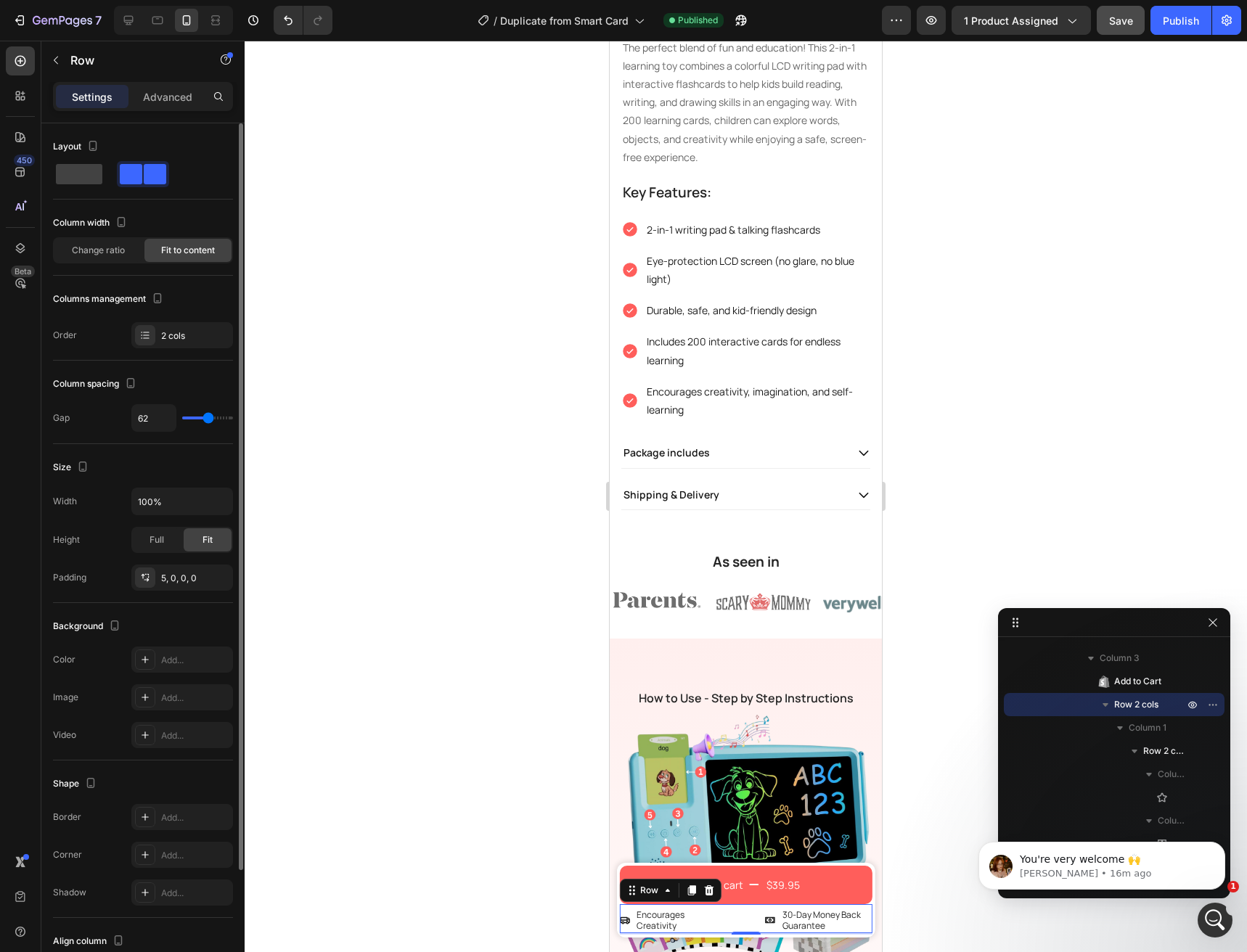
type input "64"
type input "73"
type input "82"
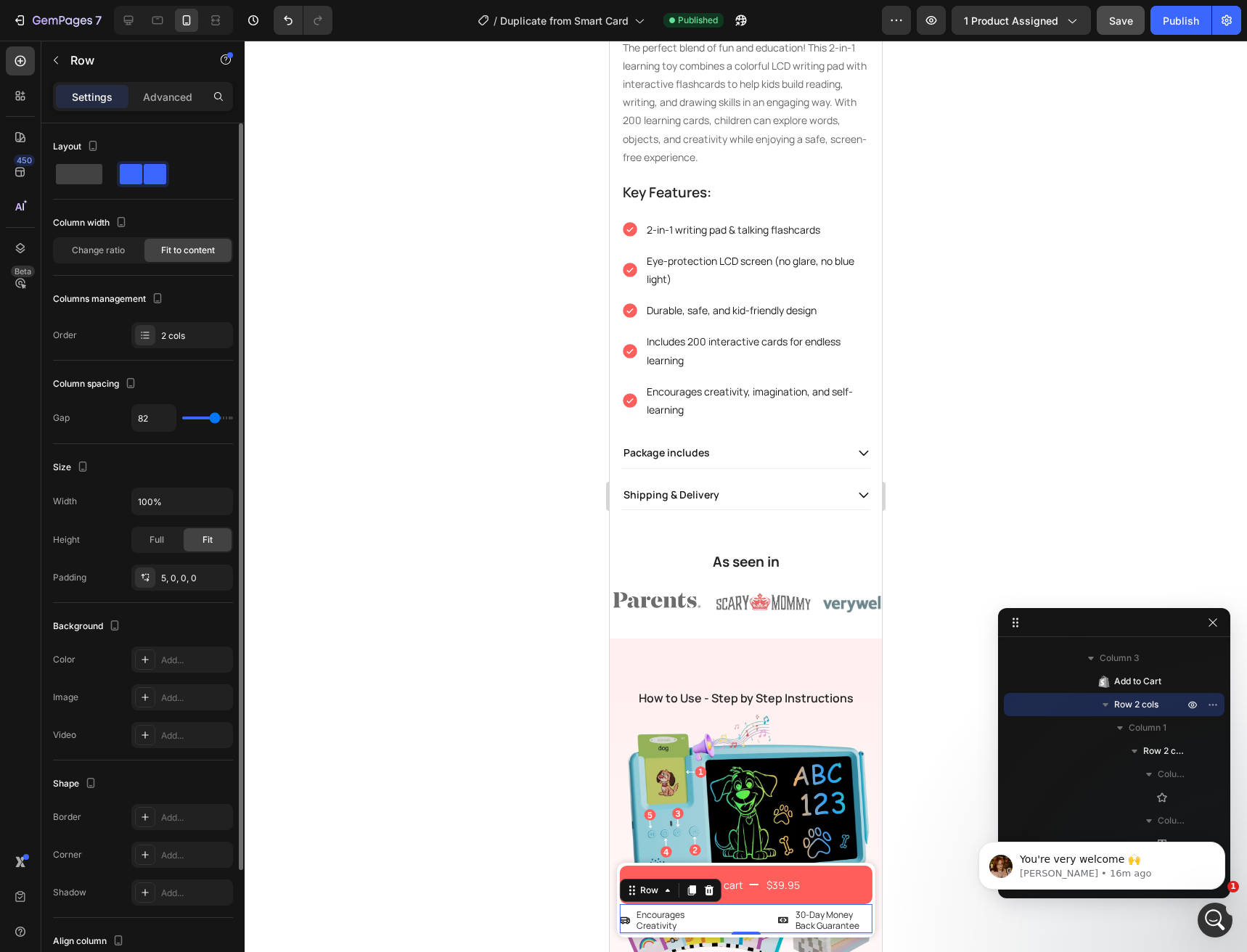
type input "89"
type input "91"
type input "93"
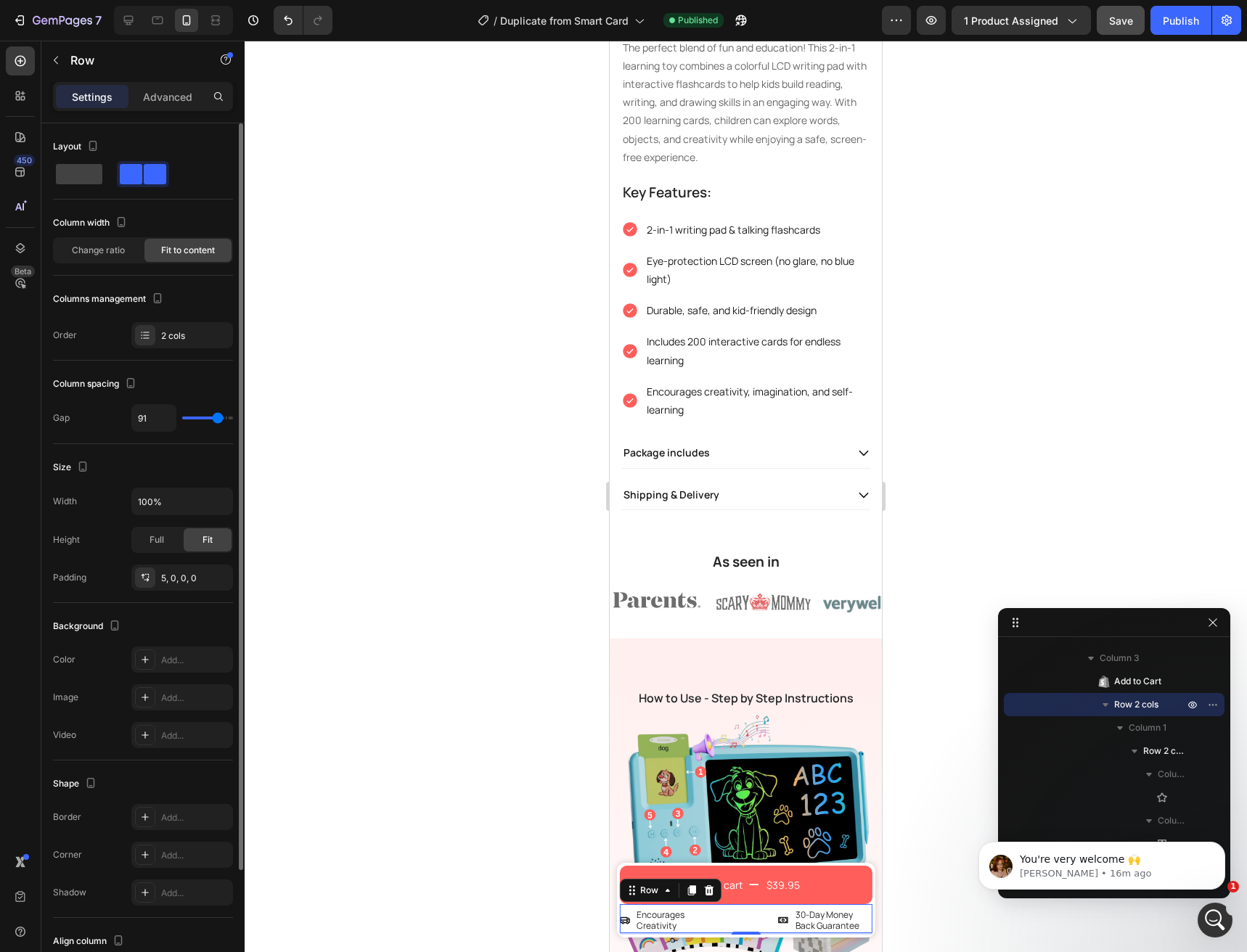
type input "93"
type input "96"
type input "98"
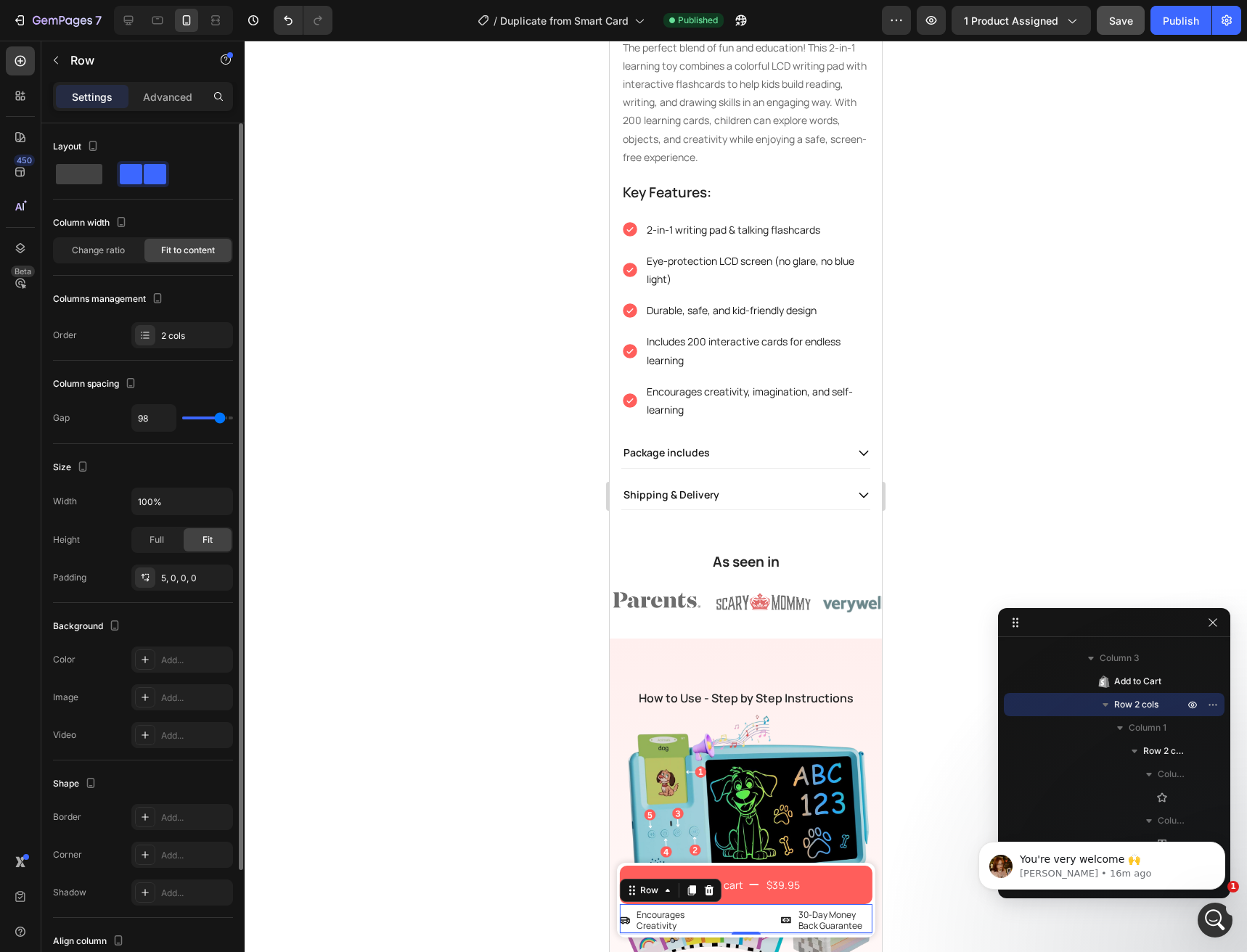
type input "100"
type input "93"
type input "73"
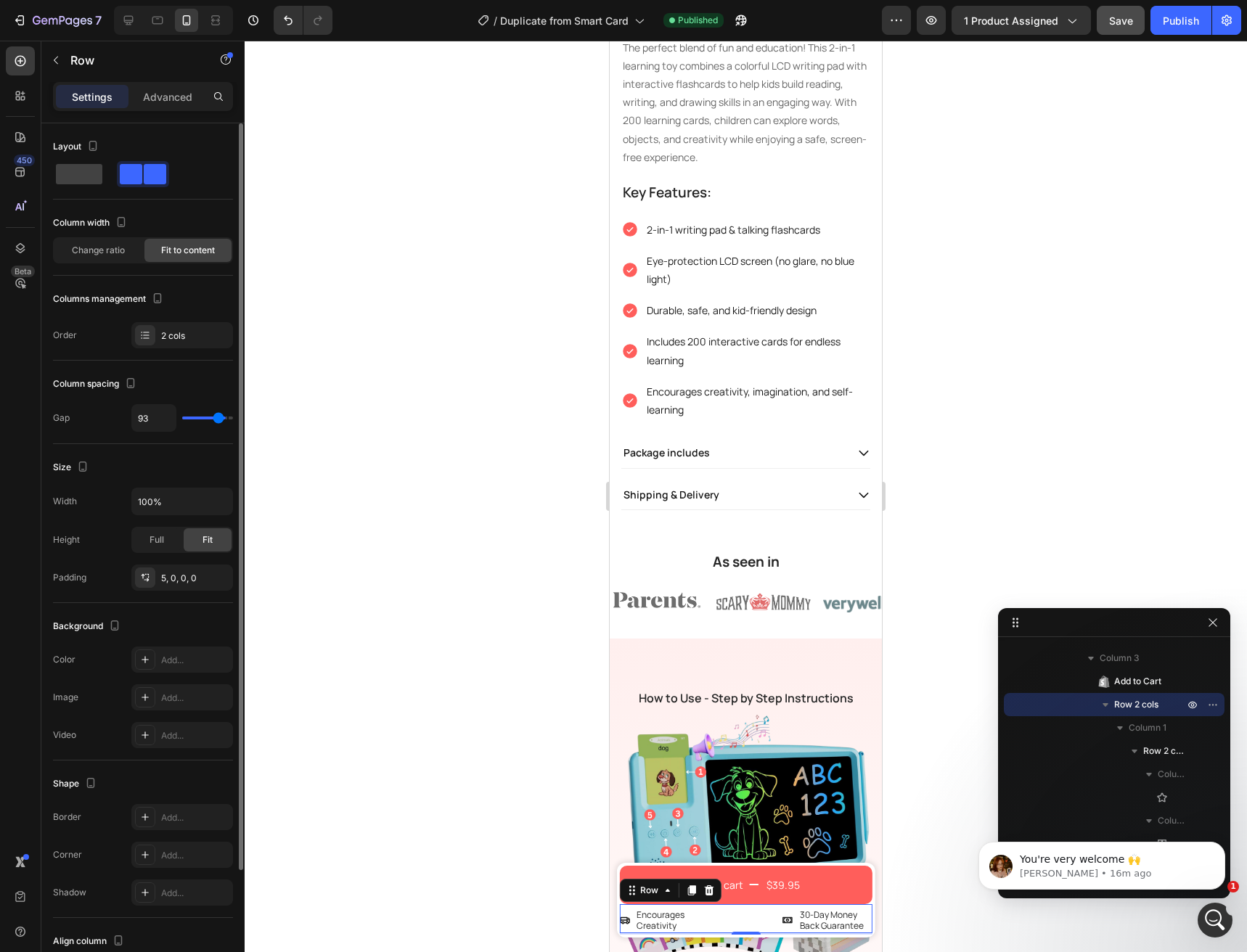
type input "73"
type input "67"
type input "58"
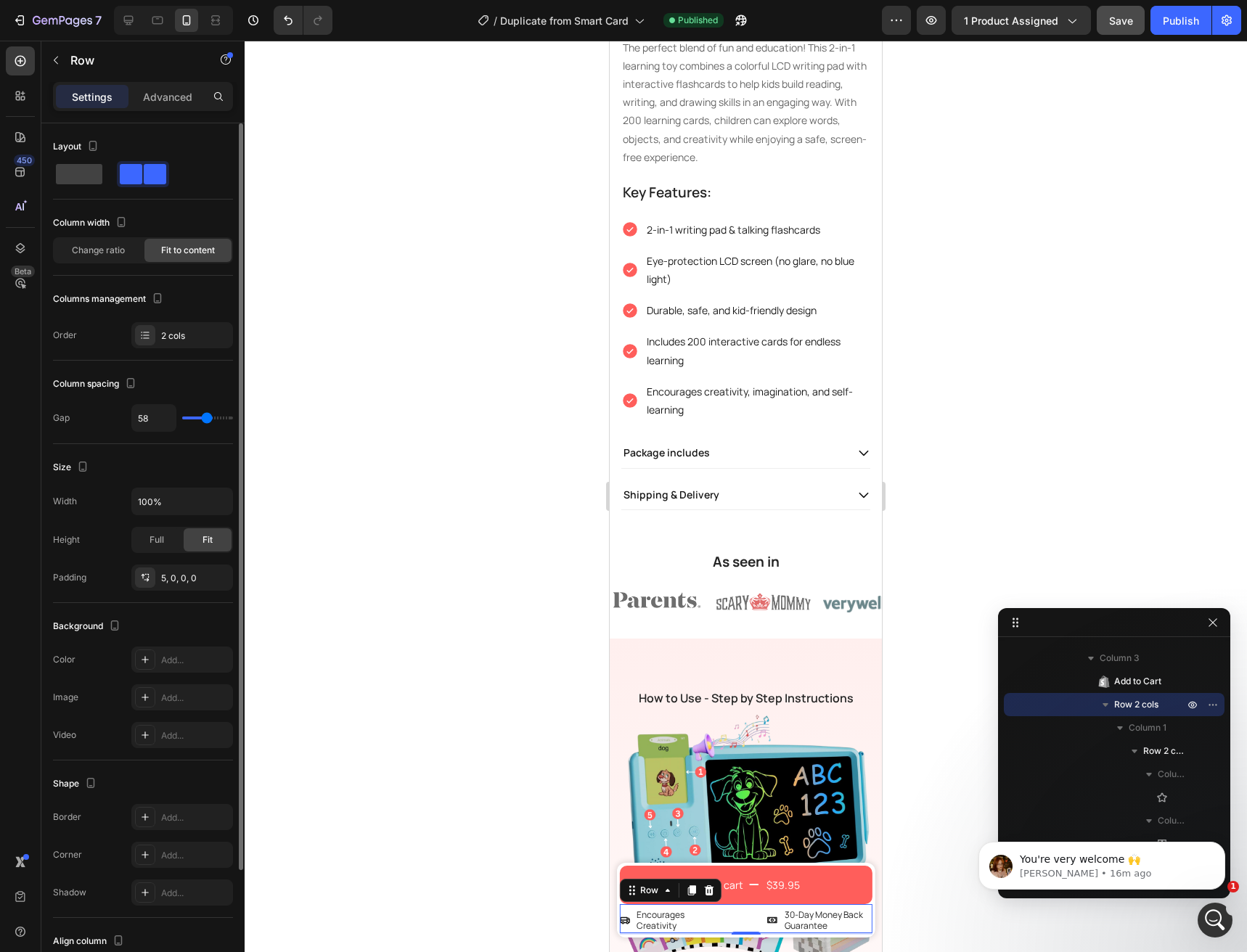
type input "56"
type input "53"
type input "49"
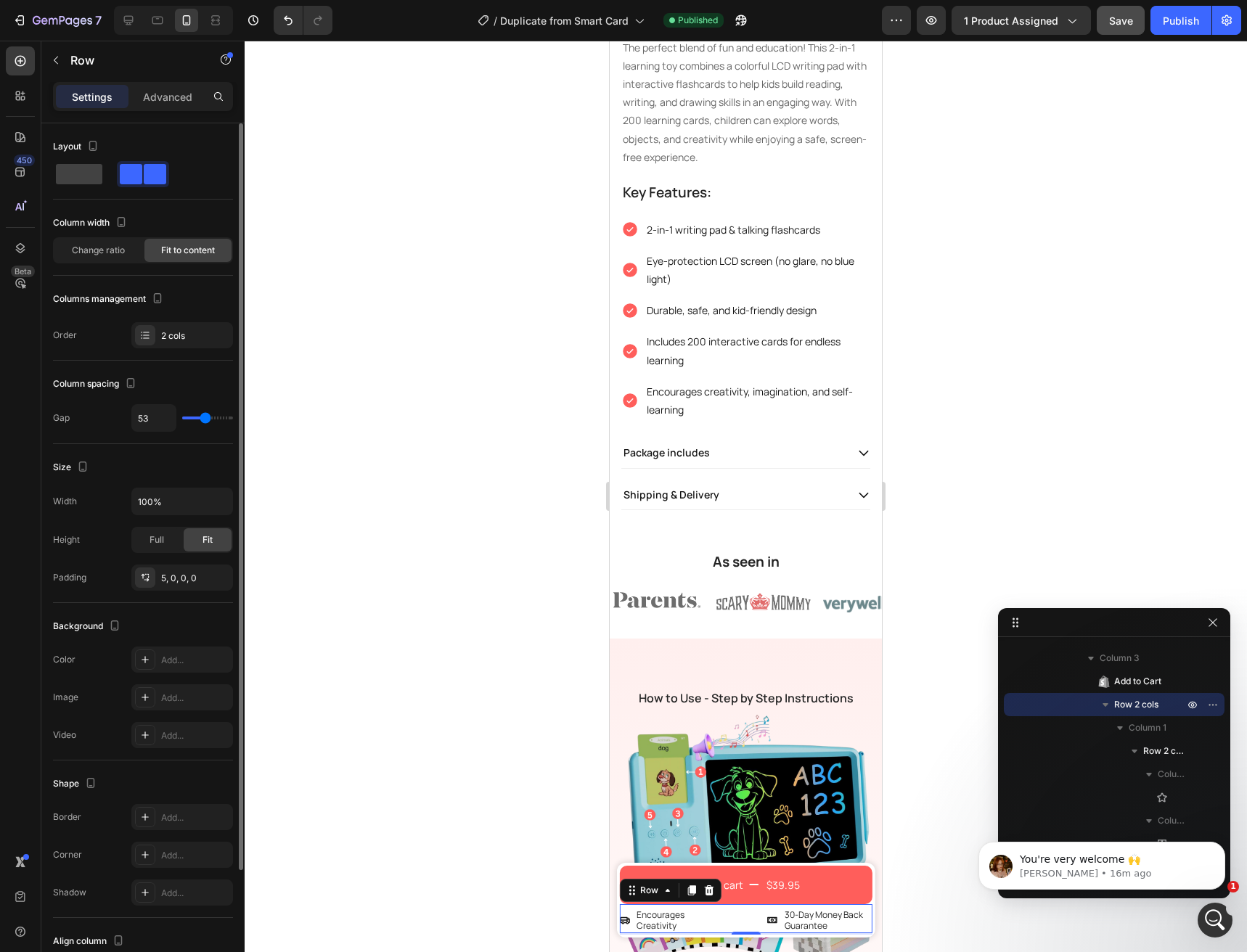
type input "49"
type input "47"
type input "44"
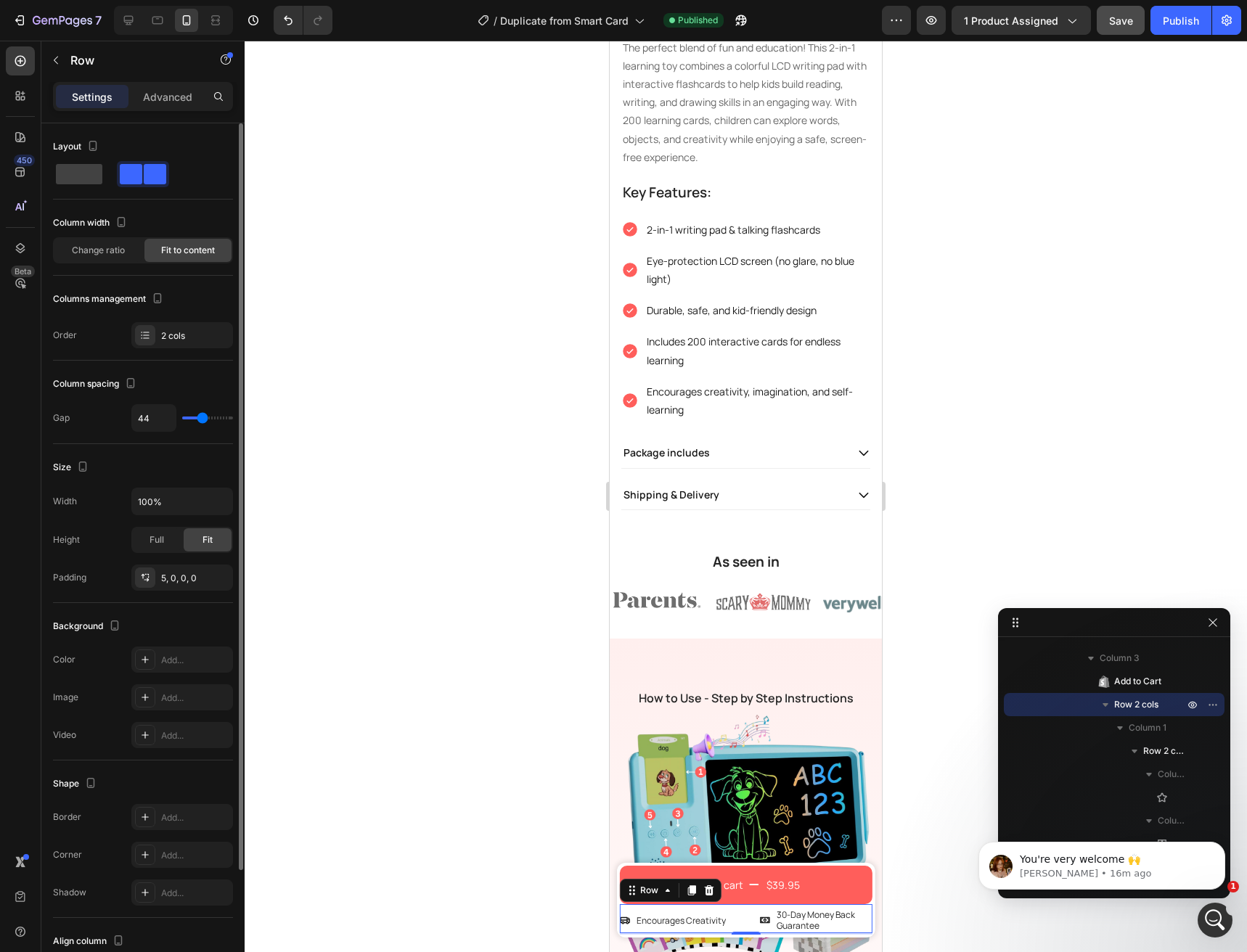
type input "42"
type input "40"
type input "38"
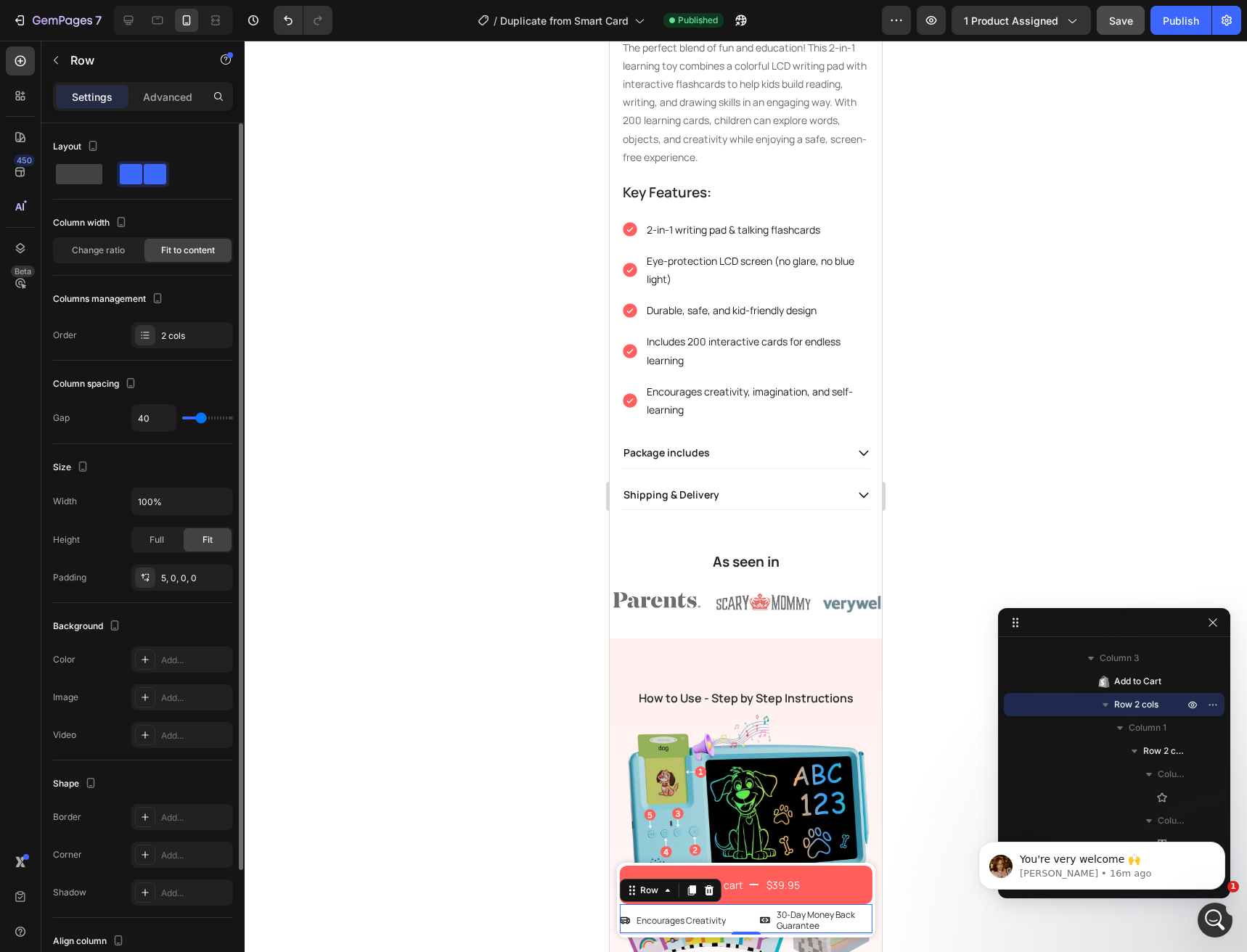
type input "38"
type input "36"
type input "33"
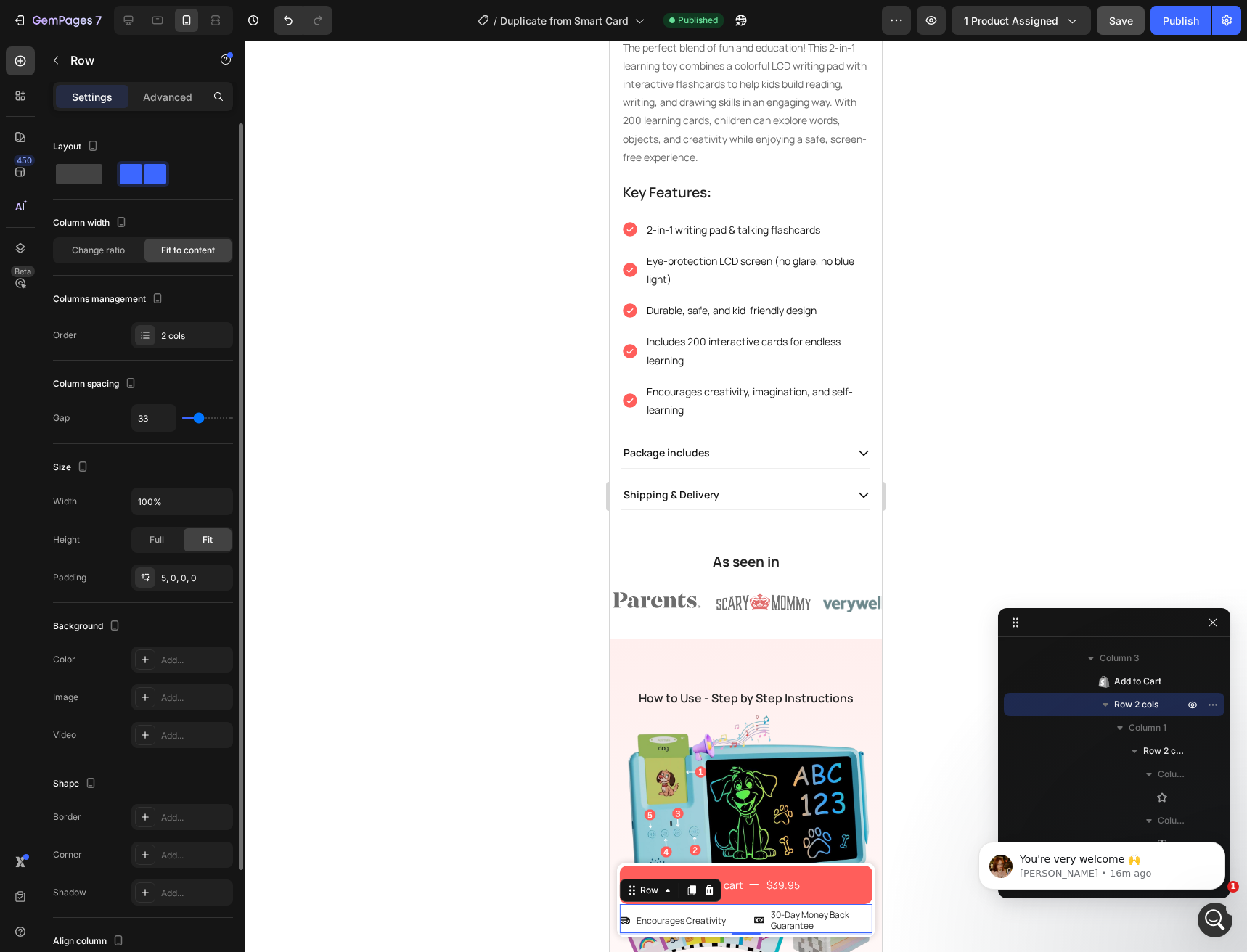
type input "31"
type input "29"
type input "24"
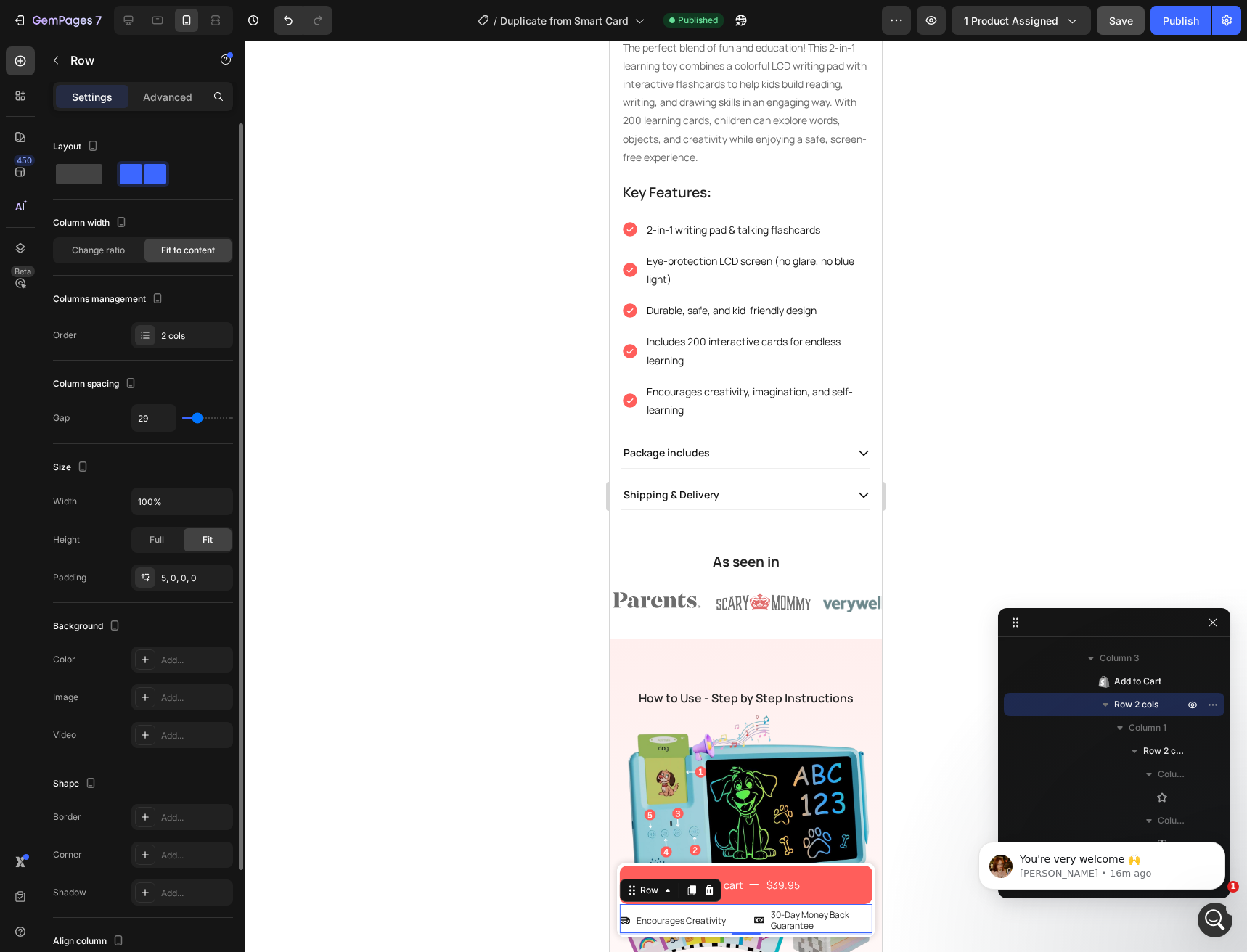
type input "24"
type input "22"
type input "20"
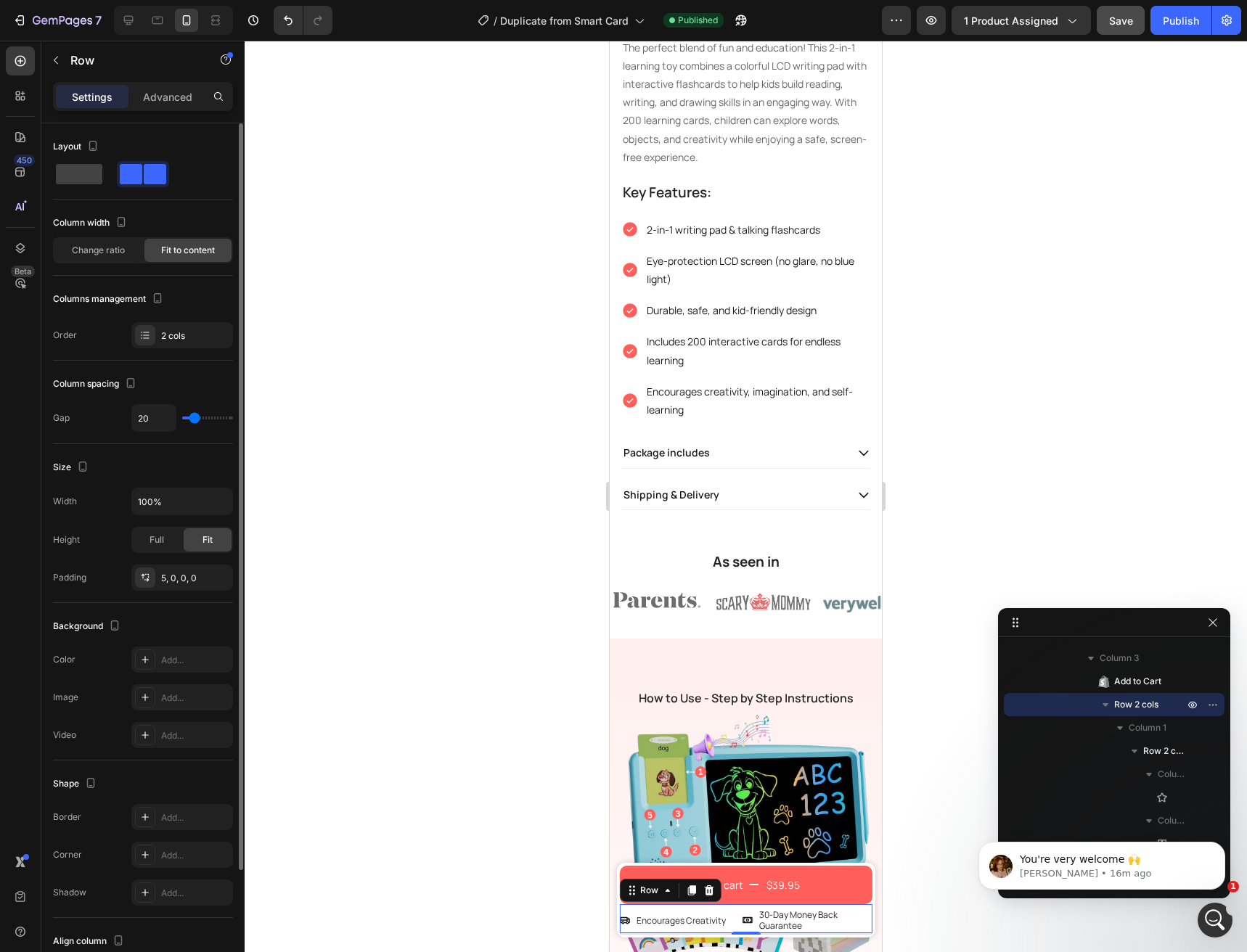
type input "18"
type input "16"
type input "13"
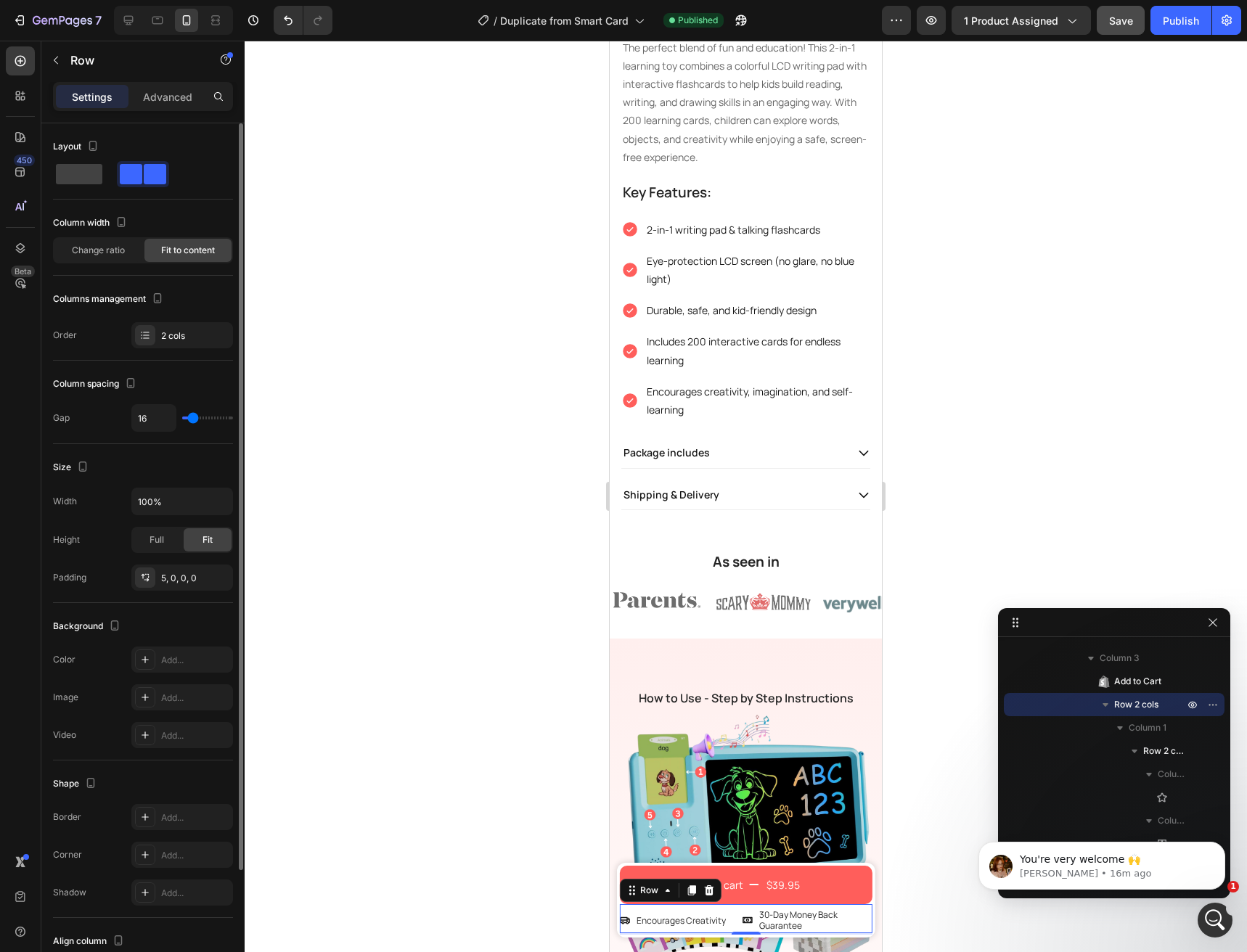
type input "13"
type input "11"
type input "9"
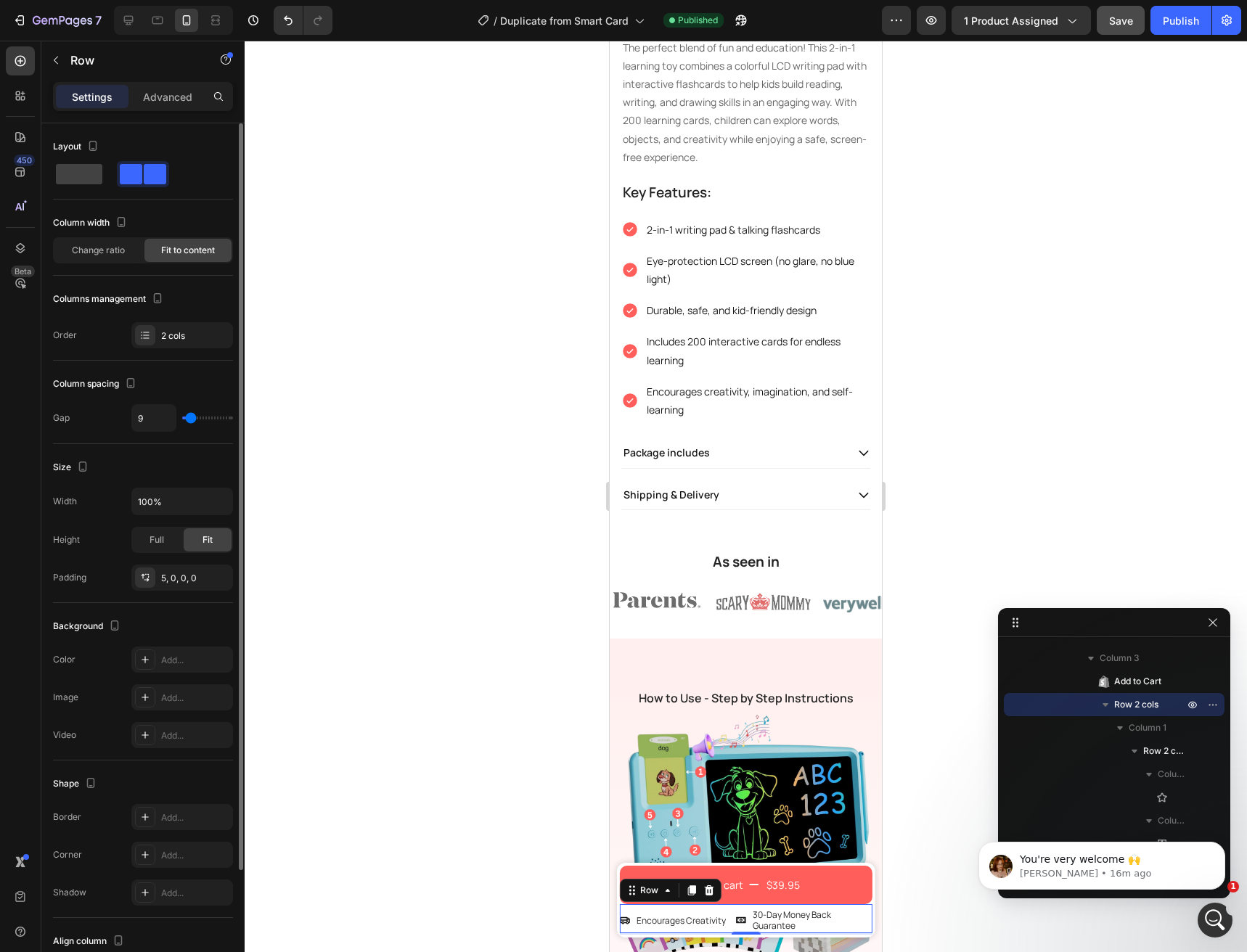
type input "7"
type input "4"
type input "2"
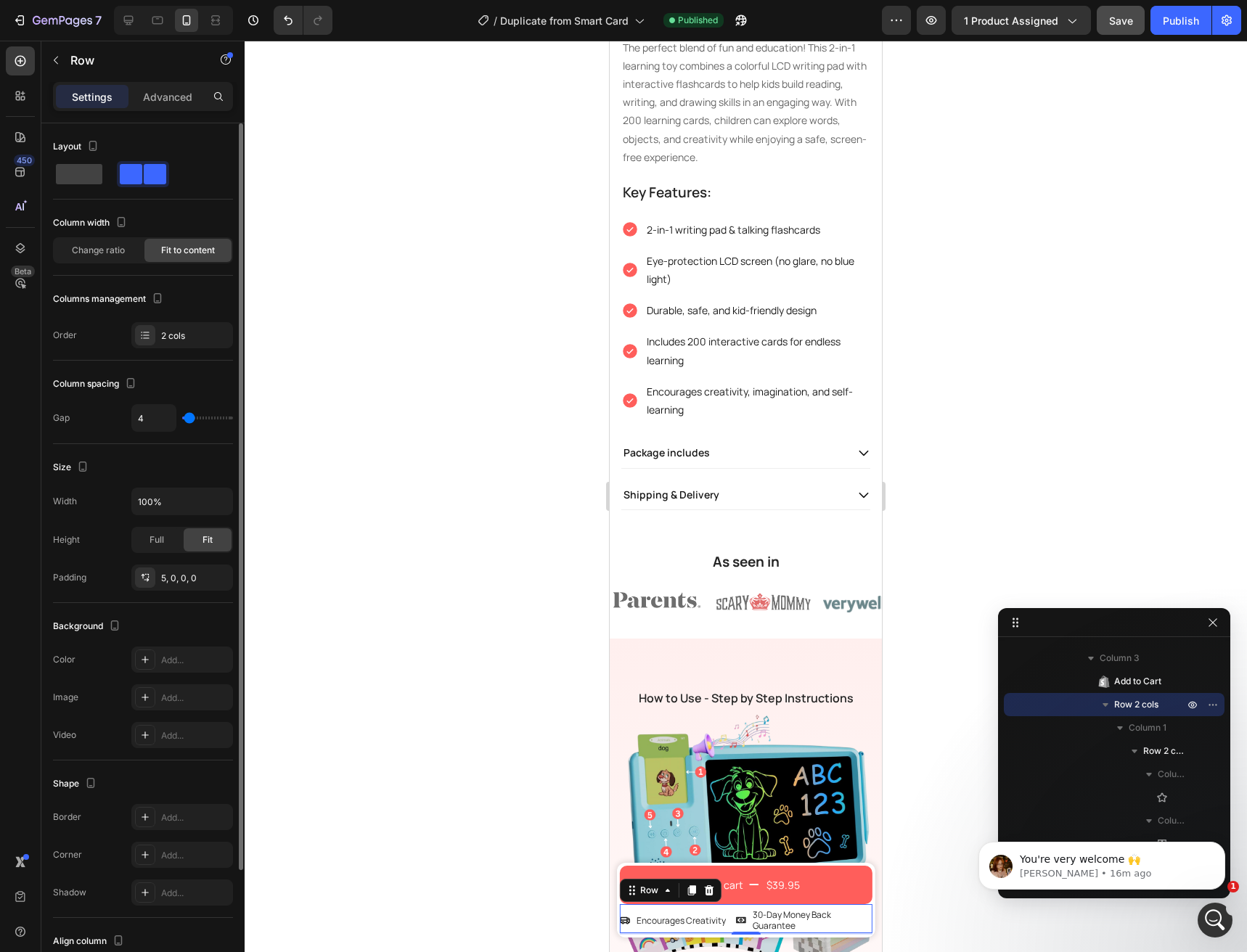
type input "2"
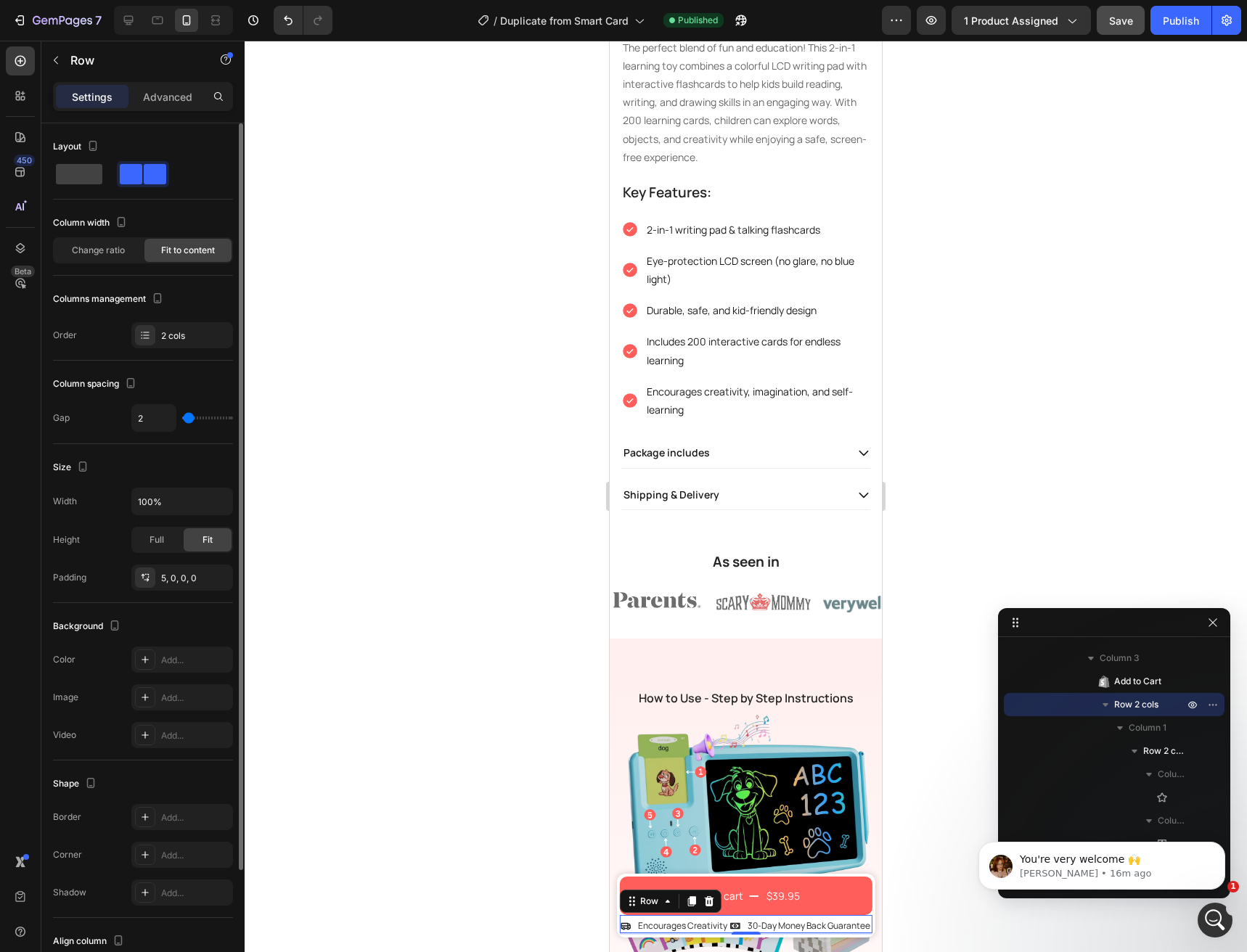
type input "0"
type input "2"
type input "7"
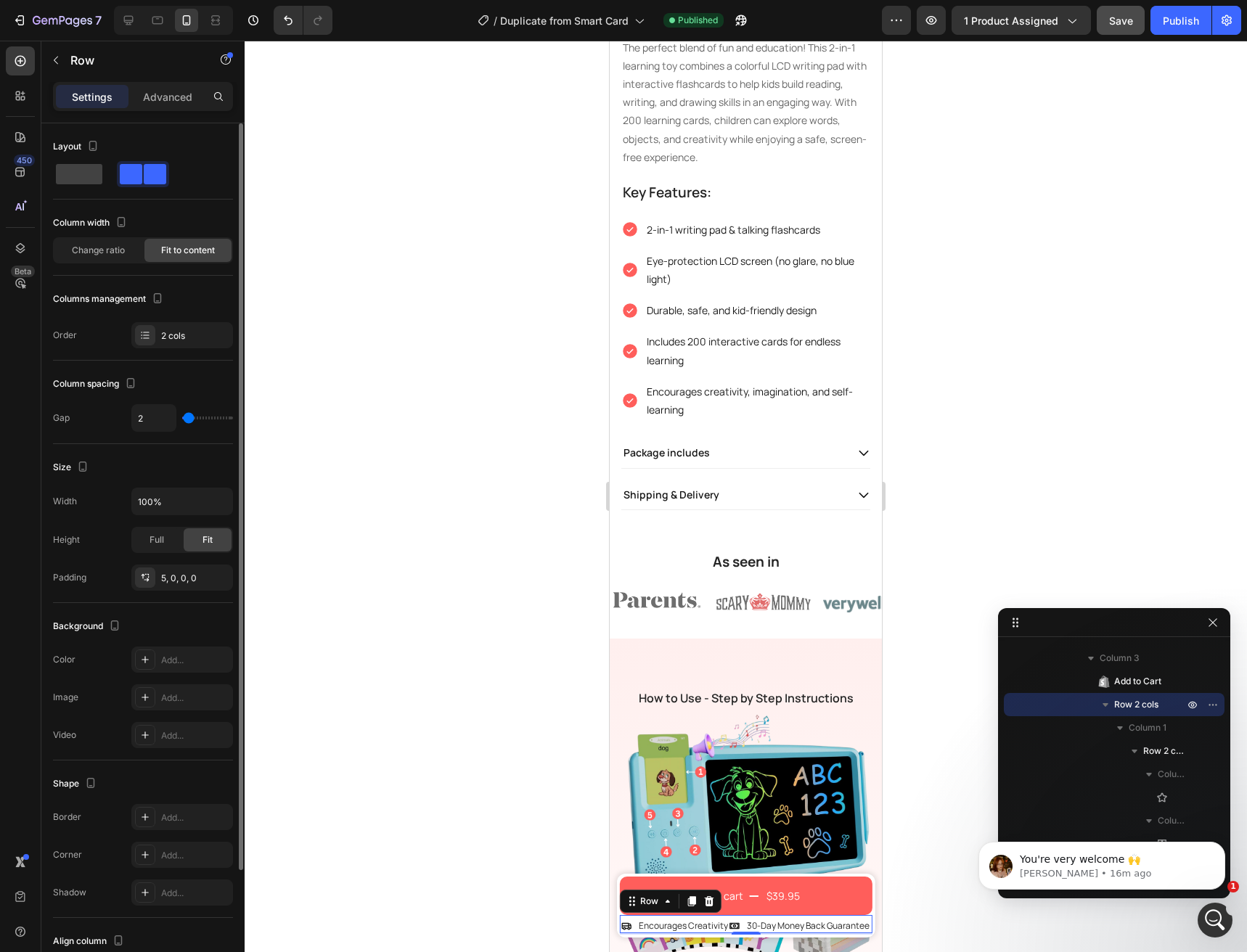
type input "7"
type input "9"
type input "11"
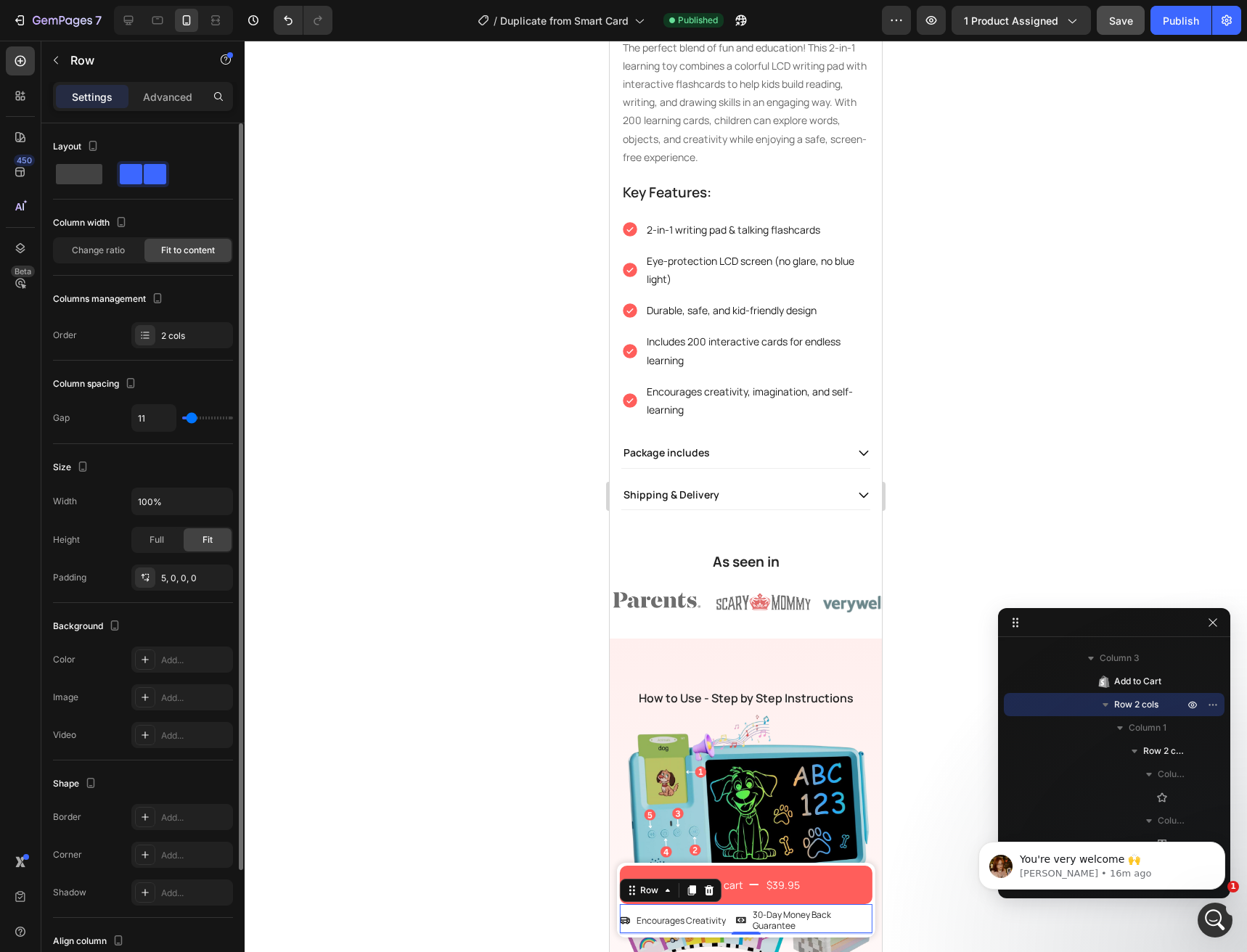
type input "13"
type input "11"
type input "9"
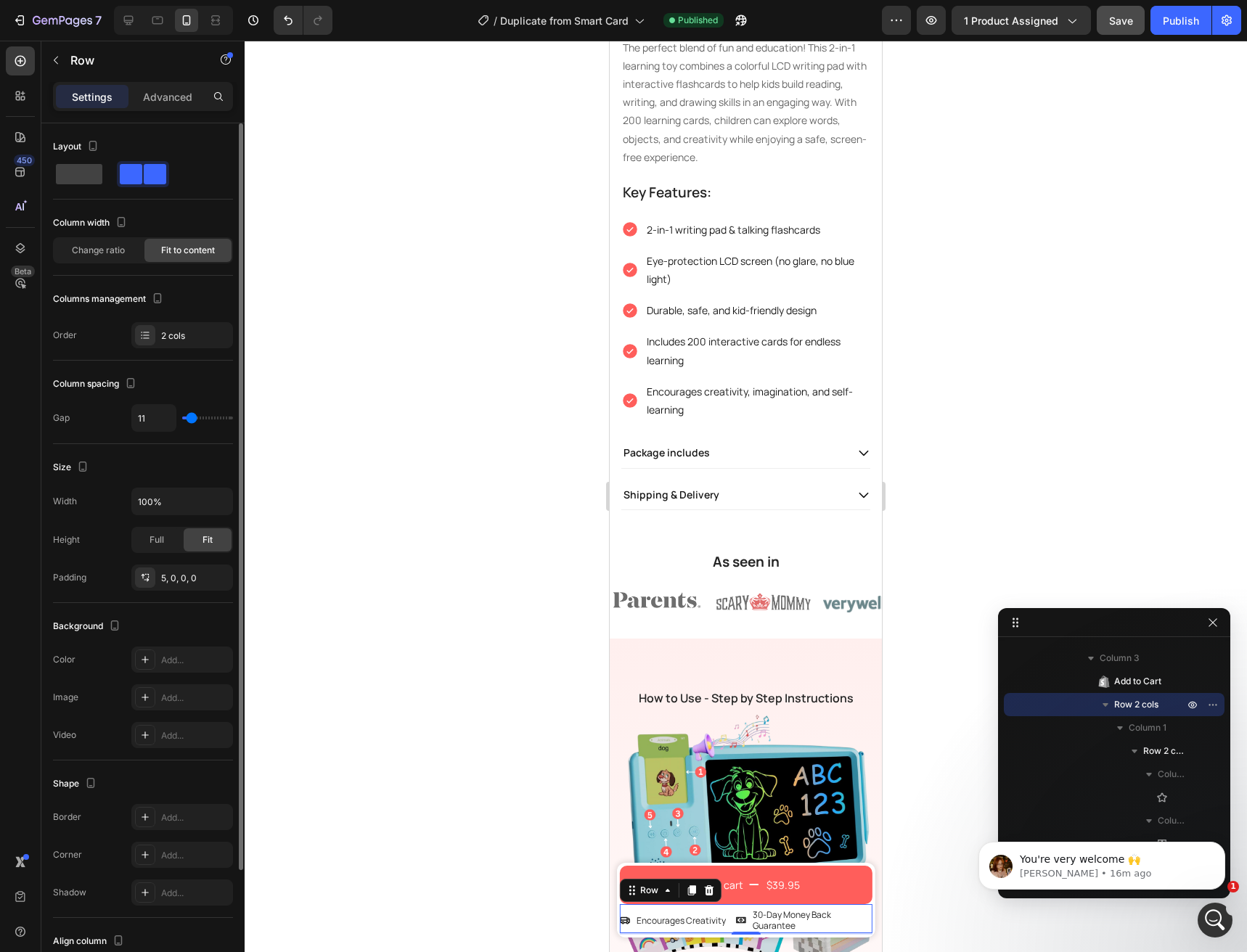
type input "9"
type input "11"
drag, startPoint x: 199, startPoint y: 416, endPoint x: 192, endPoint y: 432, distance: 17.5
type input "11"
click at [192, 420] on input "range" at bounding box center [208, 417] width 51 height 3
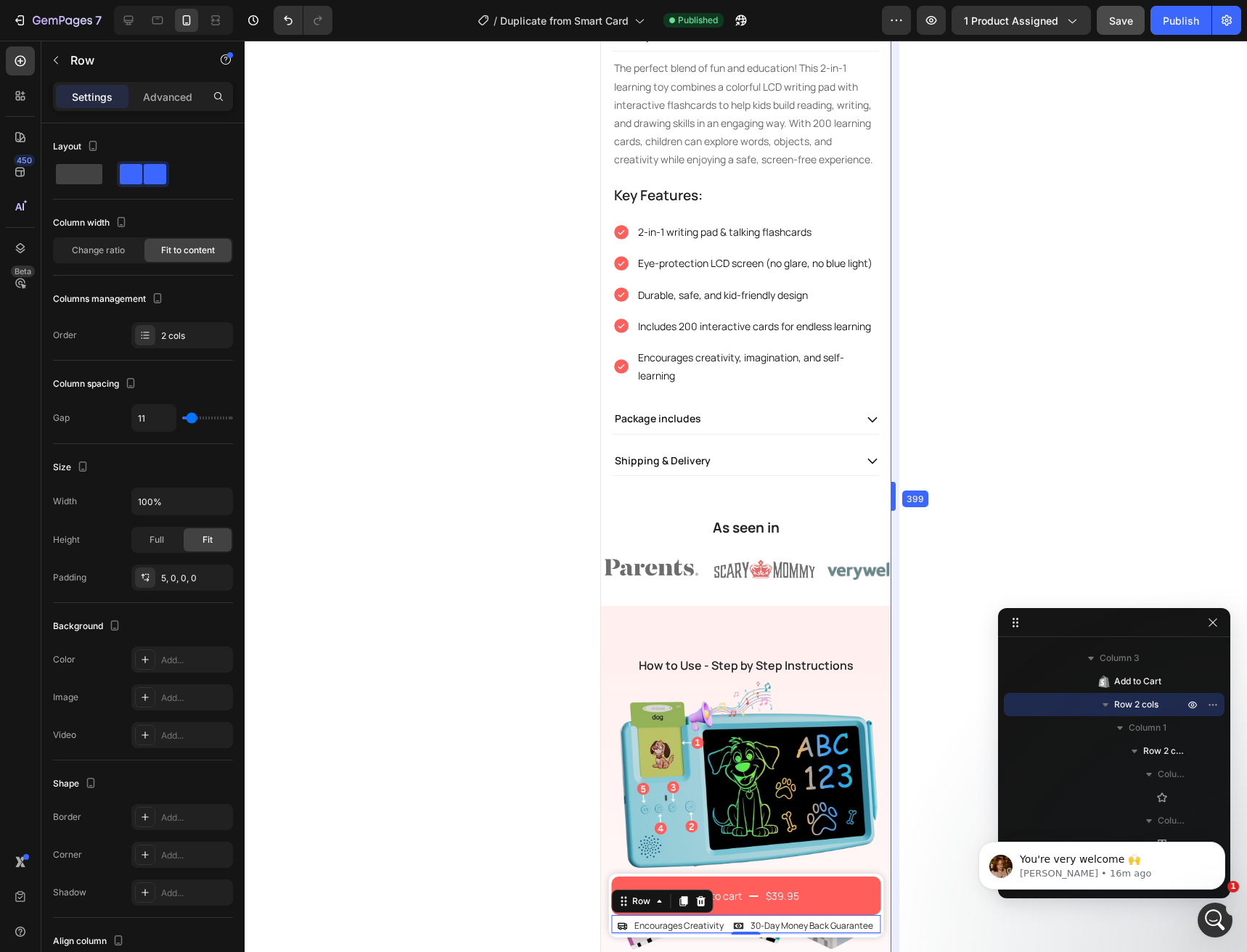
scroll to position [873, 0]
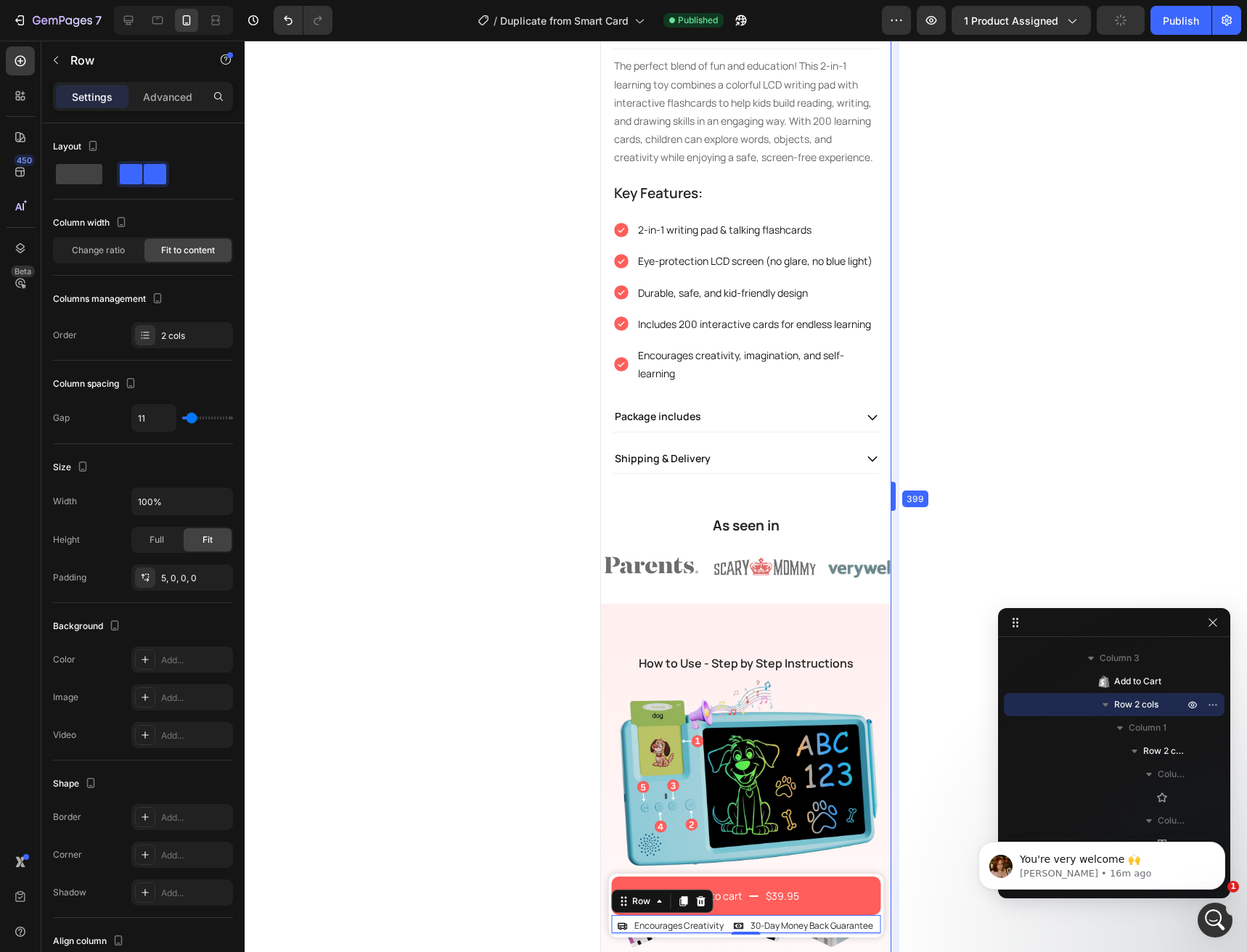
drag, startPoint x: 886, startPoint y: 578, endPoint x: 904, endPoint y: 574, distance: 18.4
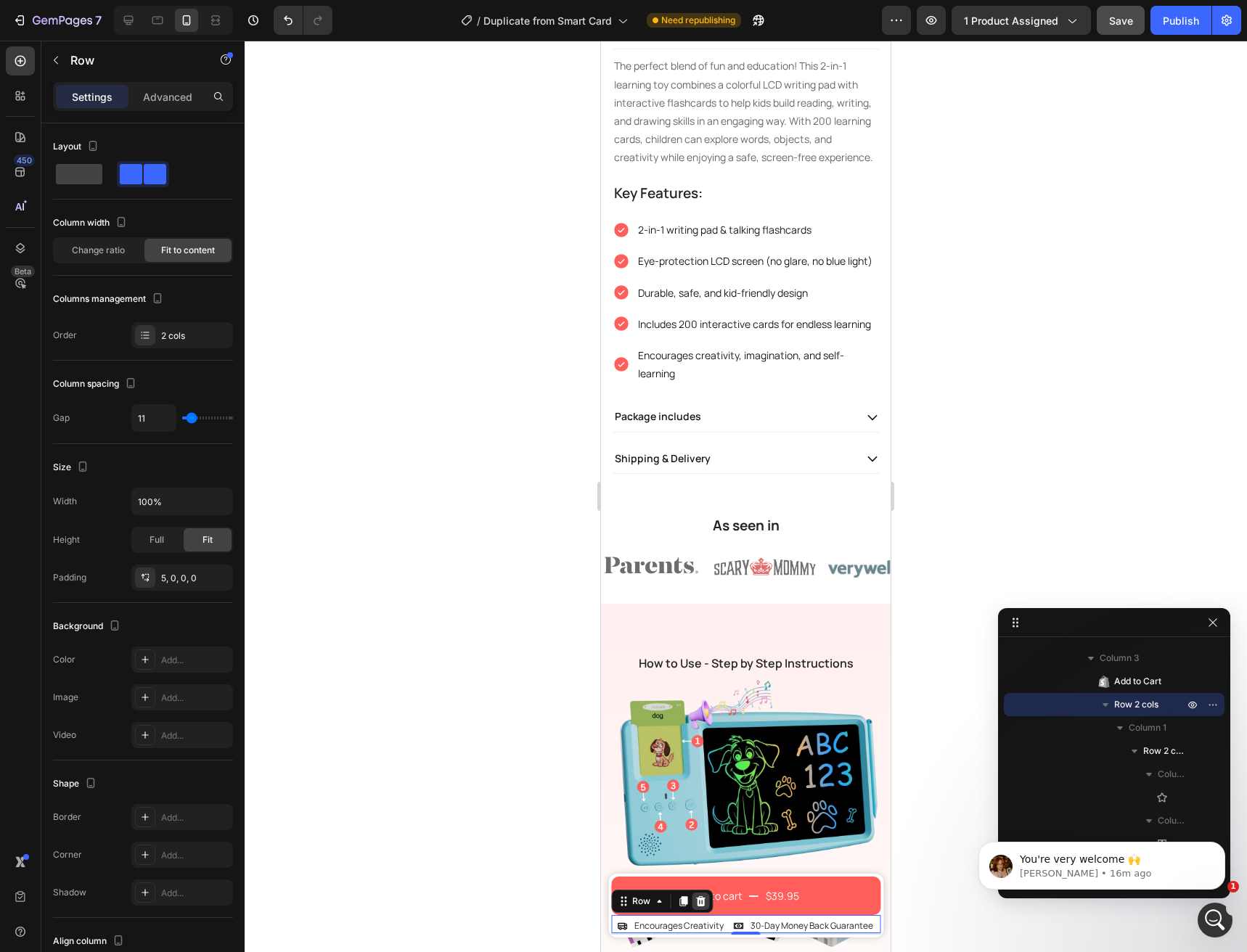
click at [696, 905] on icon at bounding box center [700, 901] width 12 height 12
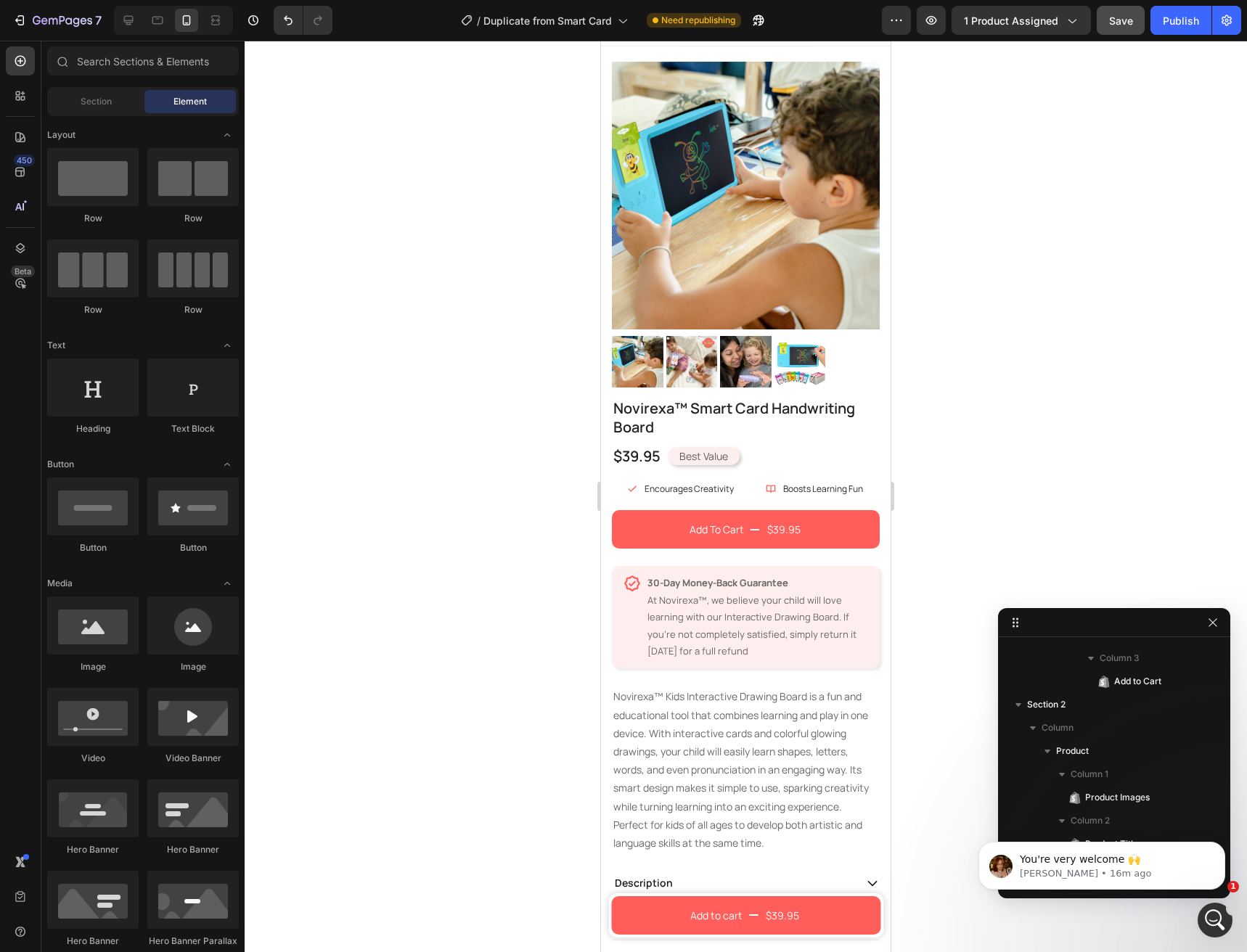
scroll to position [0, 0]
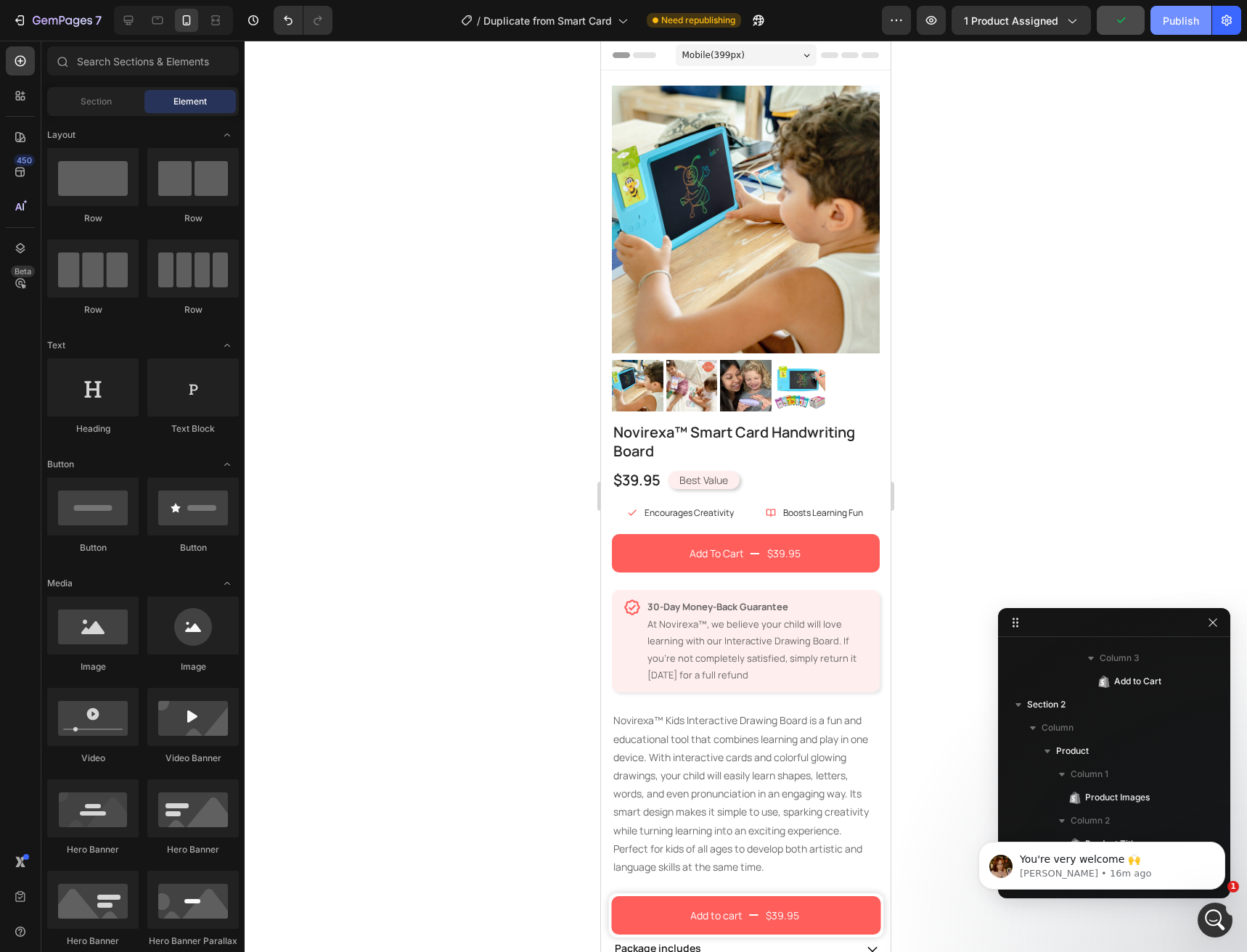
click at [1163, 24] on button "Publish" at bounding box center [1181, 20] width 61 height 29
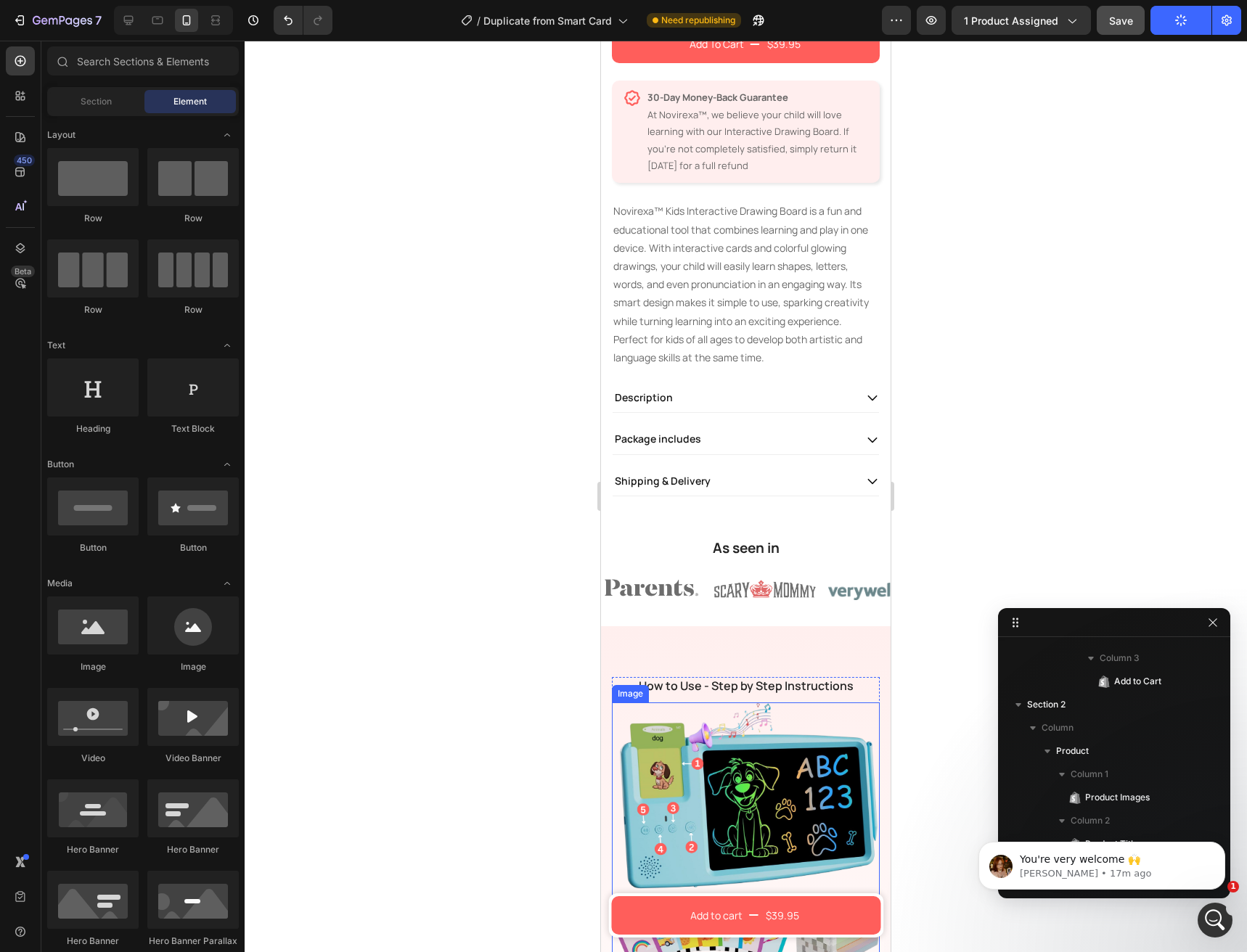
scroll to position [653, 0]
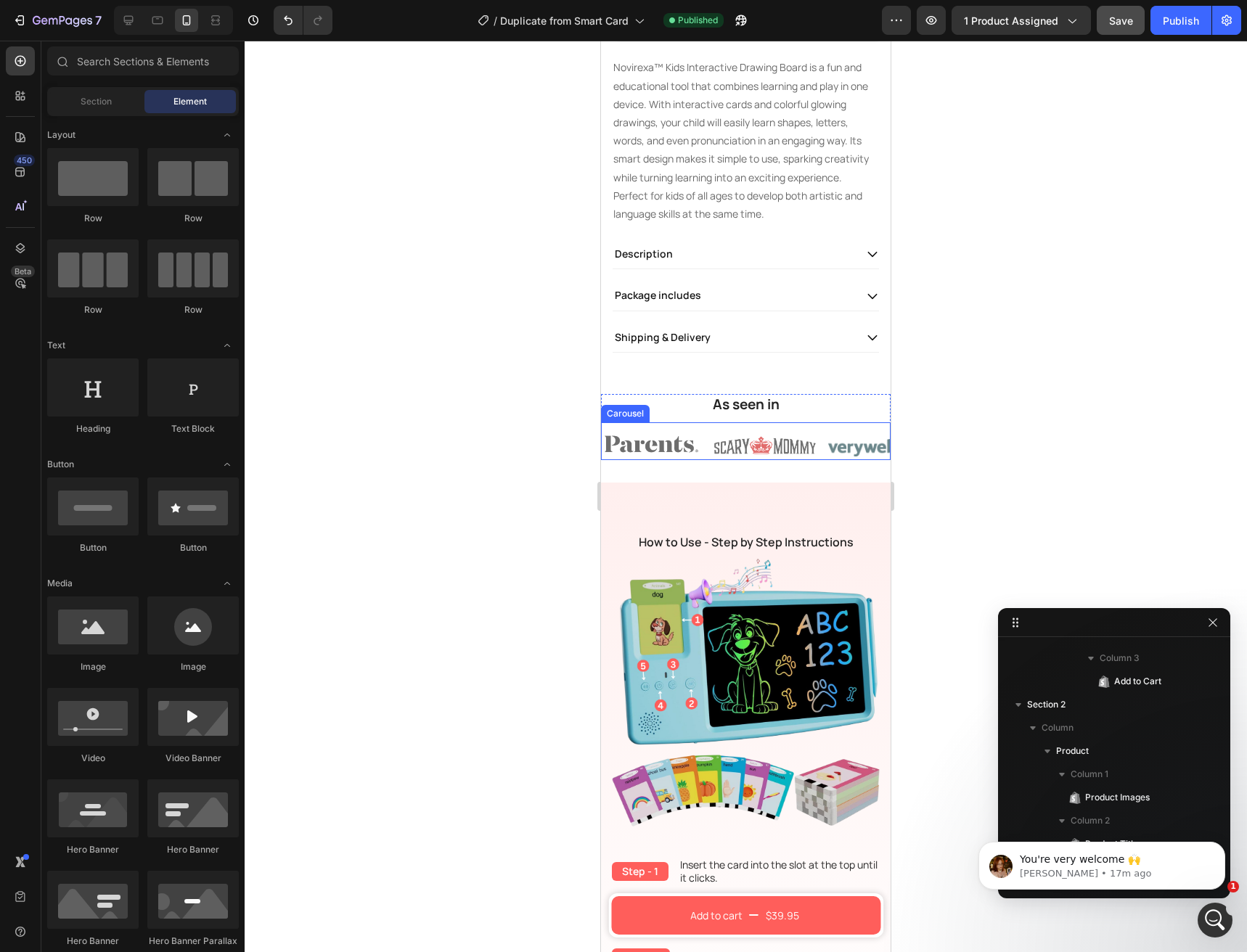
click at [718, 432] on div "Image" at bounding box center [768, 444] width 108 height 24
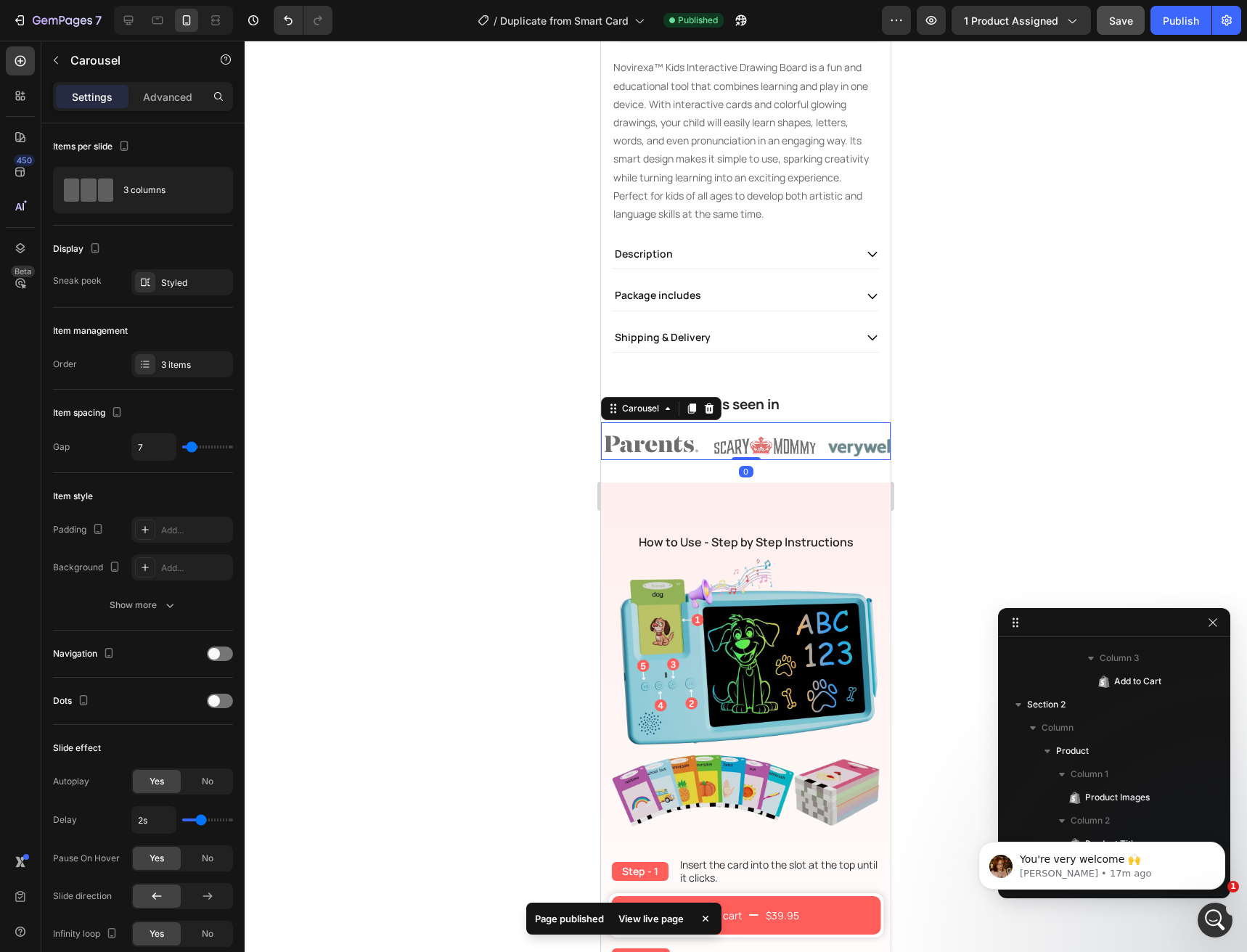
scroll to position [1367, 0]
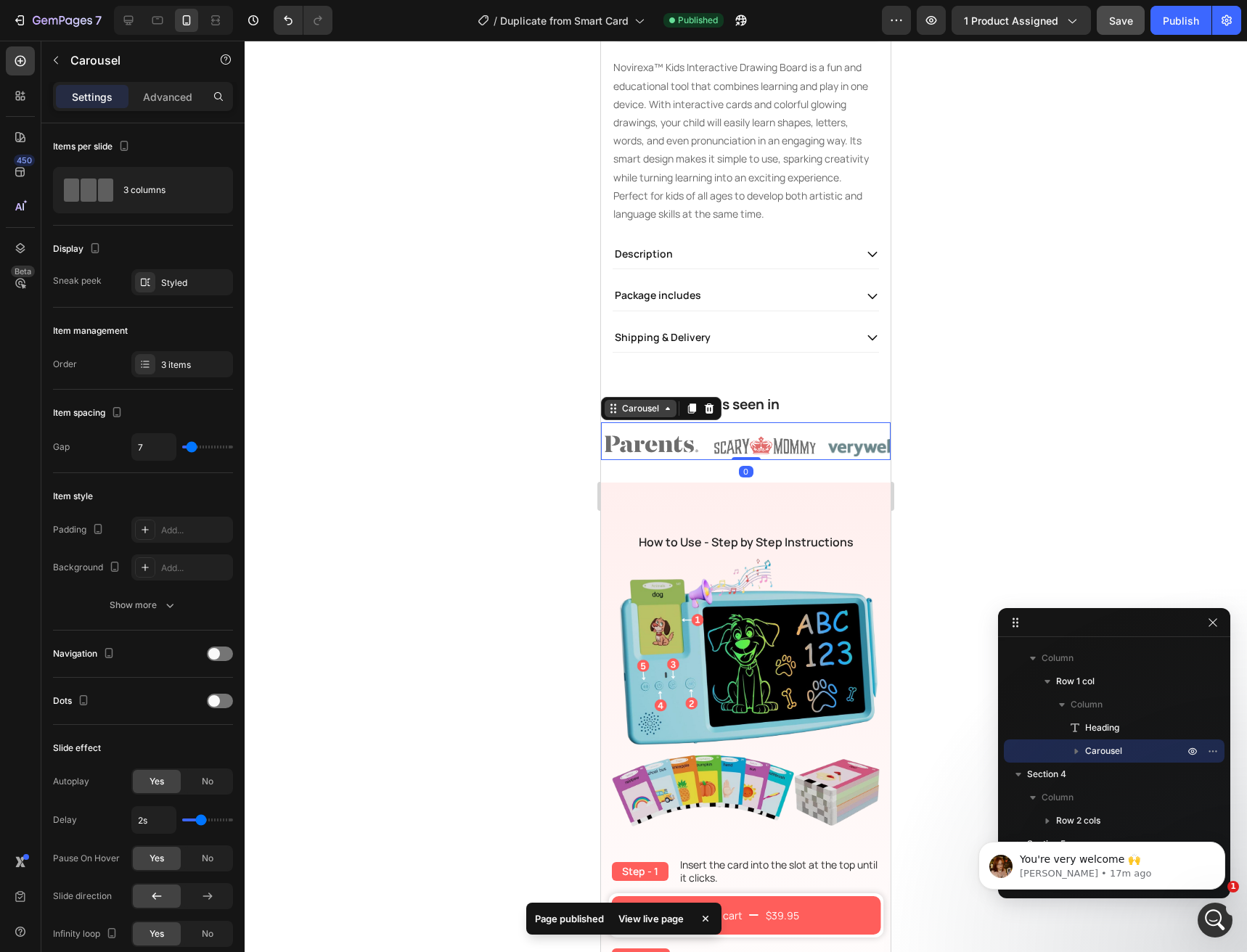
click at [626, 402] on div "Carousel" at bounding box center [640, 408] width 43 height 13
click at [175, 290] on div "Styled" at bounding box center [182, 282] width 101 height 26
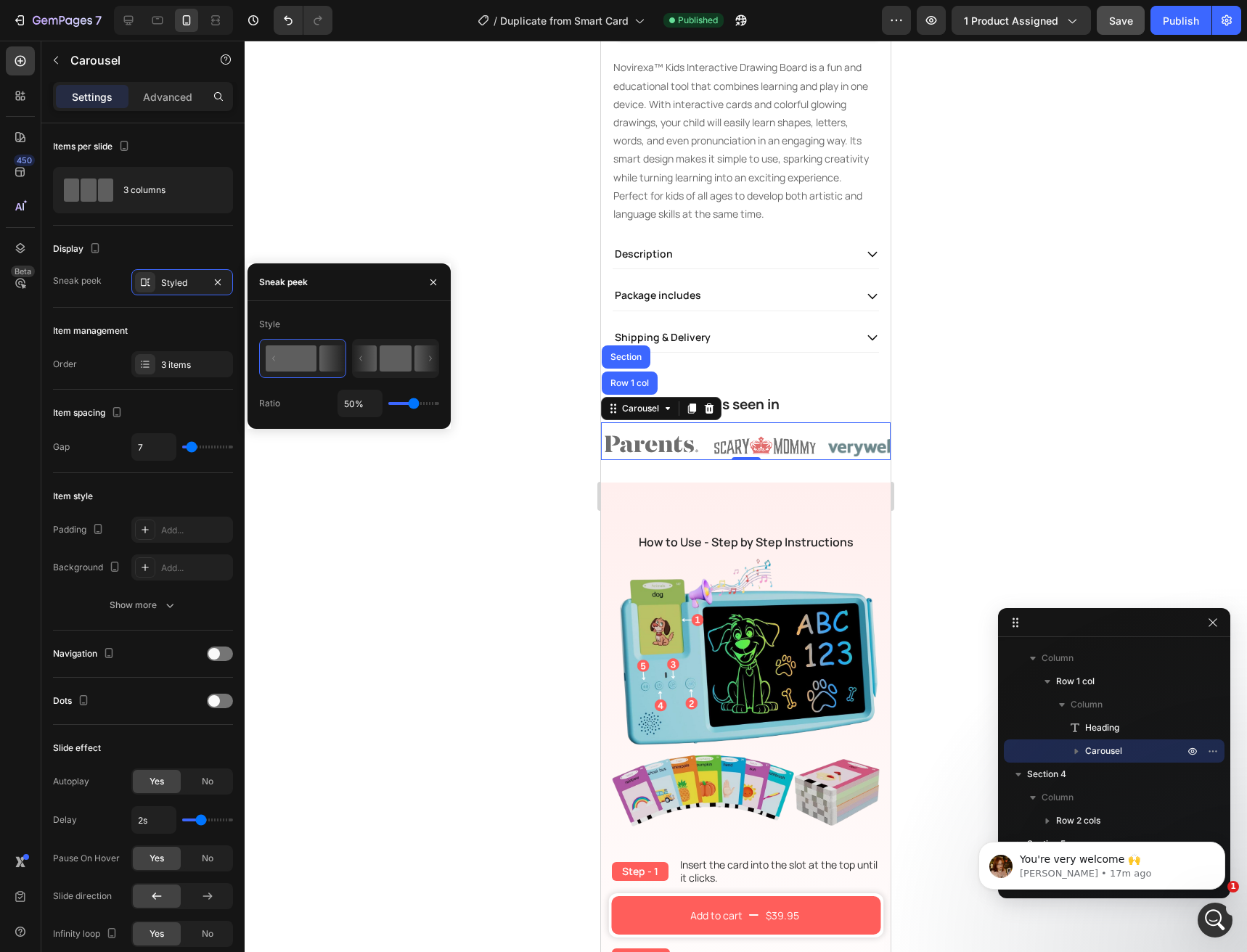
click at [400, 361] on rect at bounding box center [395, 358] width 32 height 26
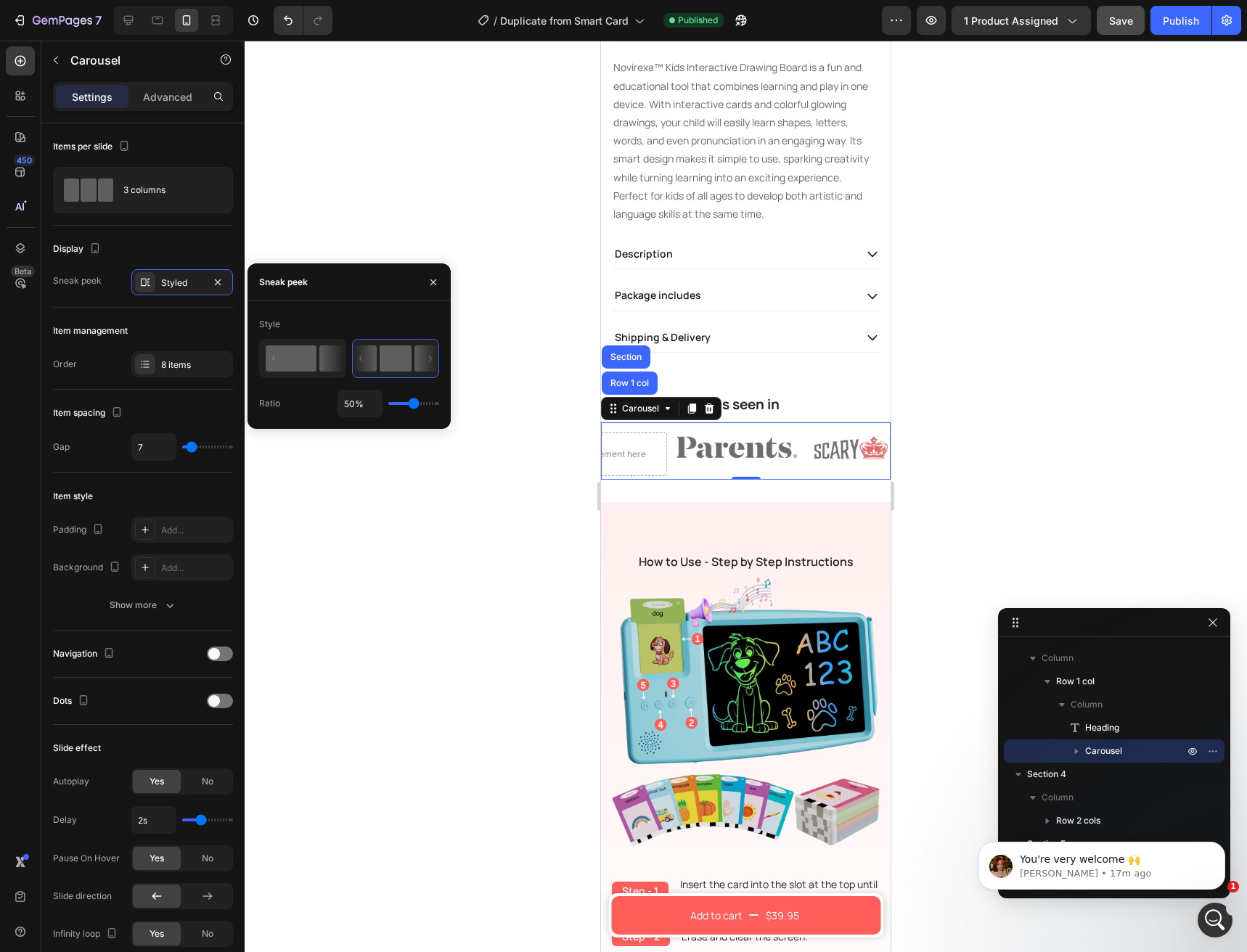
click at [301, 364] on rect at bounding box center [291, 358] width 51 height 26
click at [270, 324] on div "Style" at bounding box center [270, 324] width 21 height 13
click at [430, 281] on icon "button" at bounding box center [433, 282] width 12 height 12
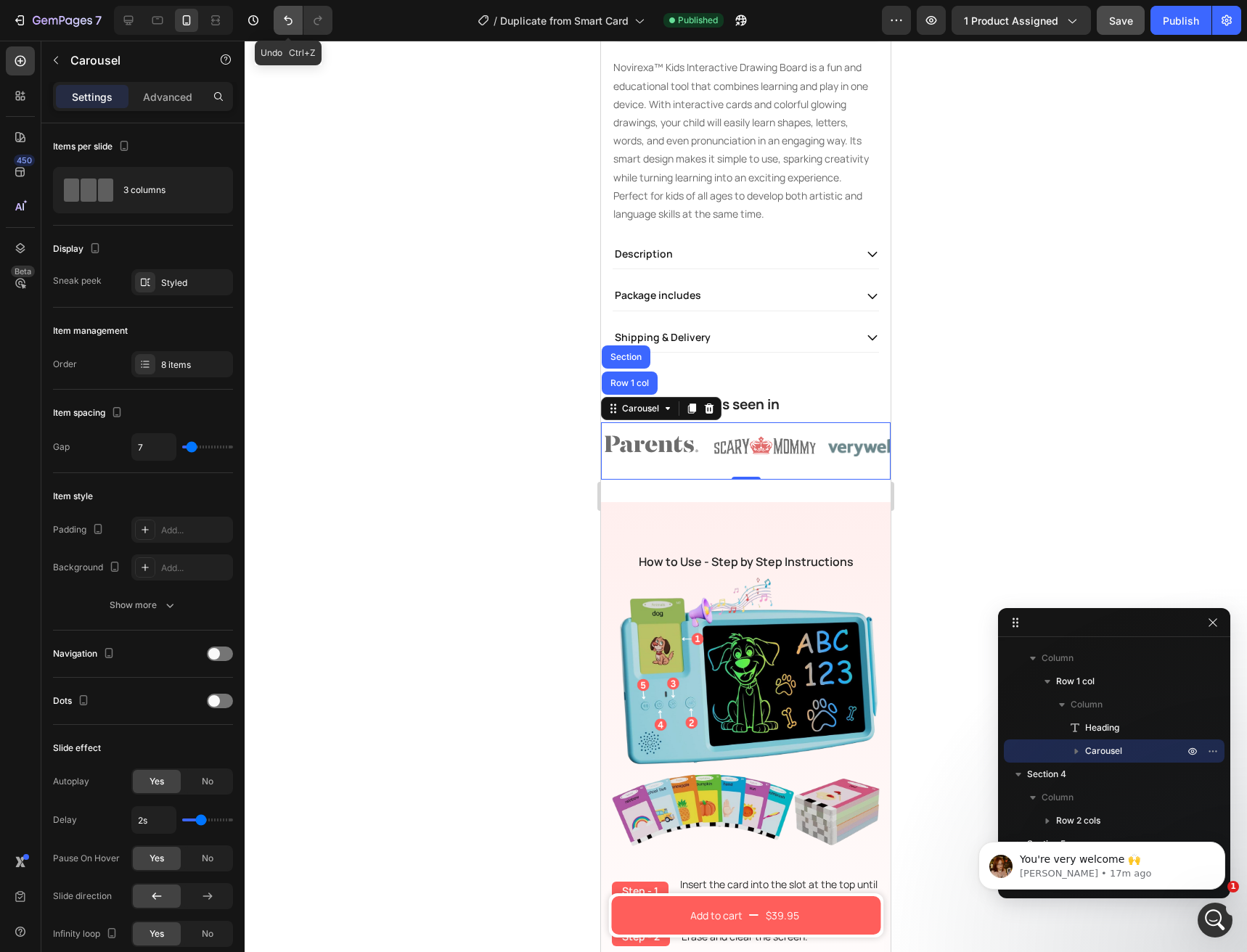
click at [280, 29] on button "Undo/Redo" at bounding box center [288, 20] width 29 height 29
click at [1178, 24] on div "Publish" at bounding box center [1180, 20] width 36 height 15
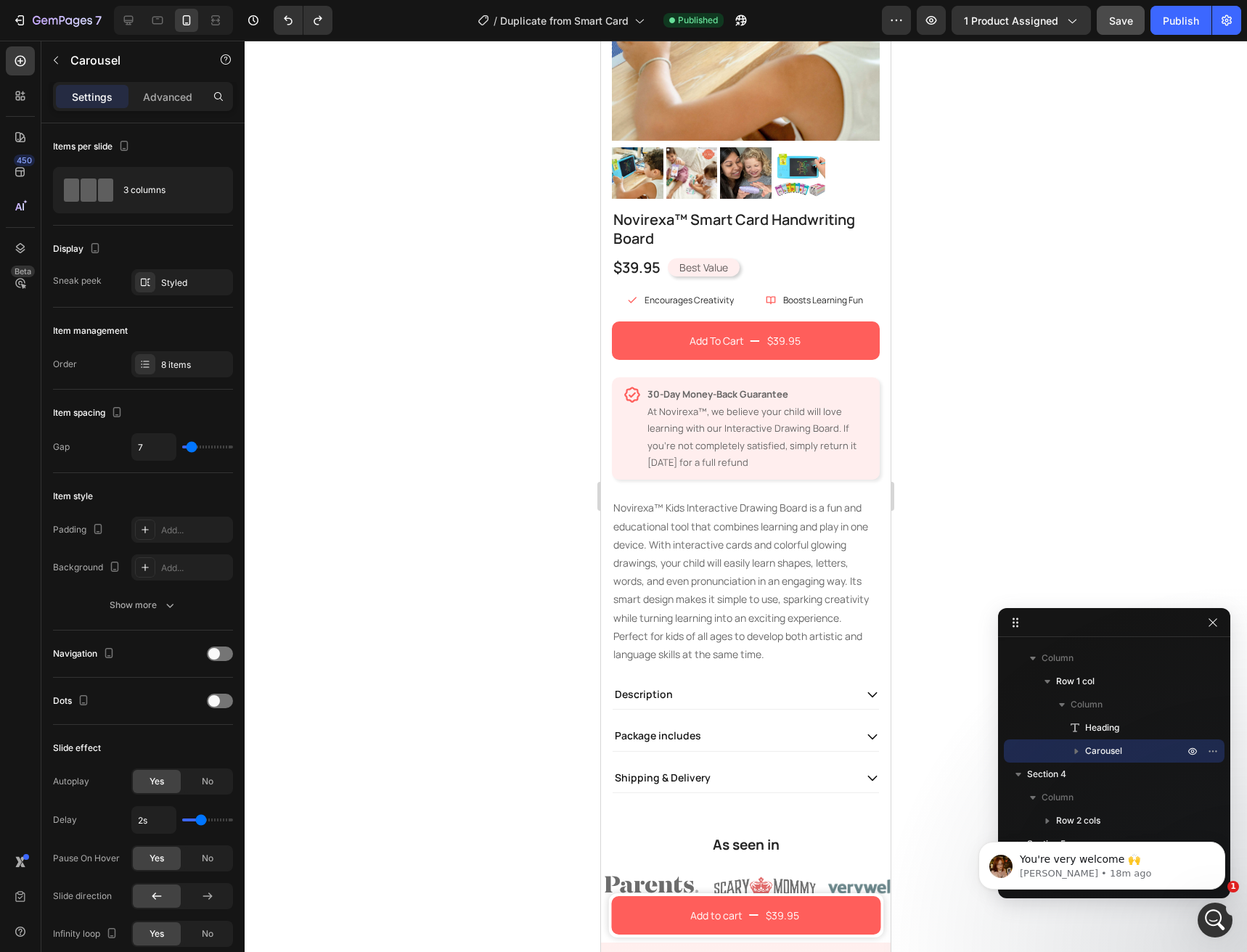
scroll to position [187, 0]
